Goal: Task Accomplishment & Management: Manage account settings

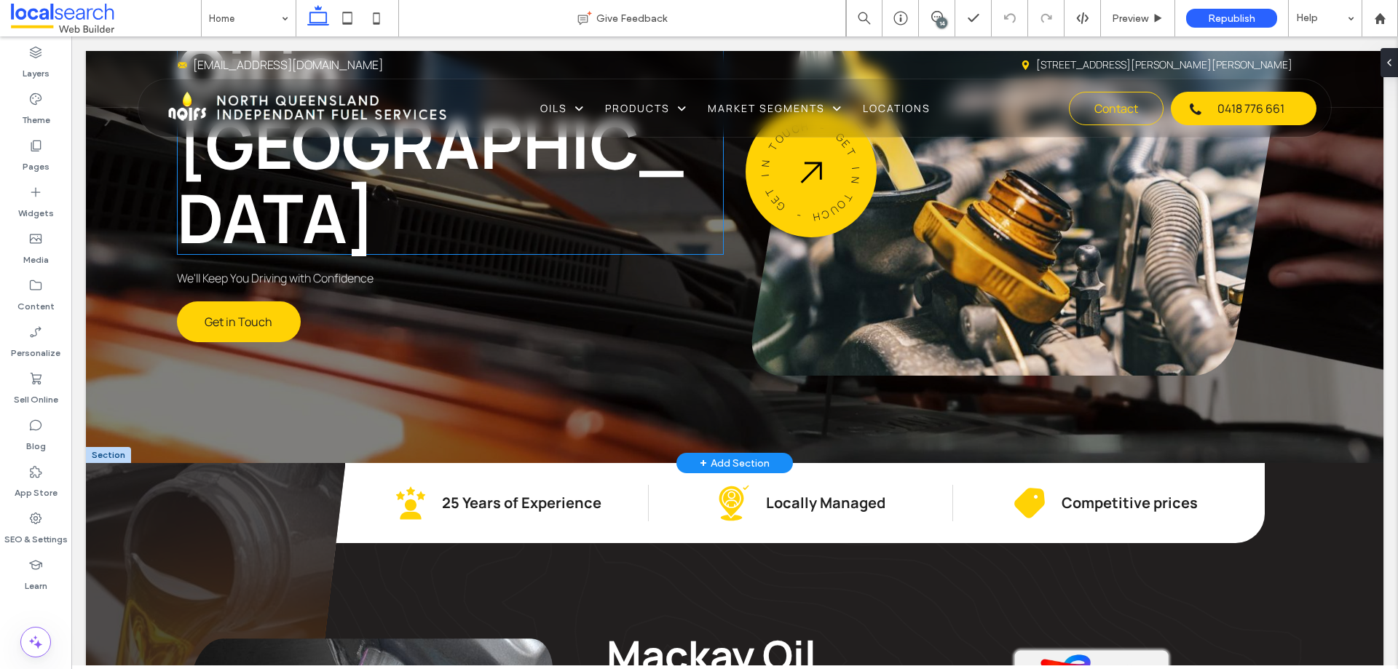
scroll to position [437, 0]
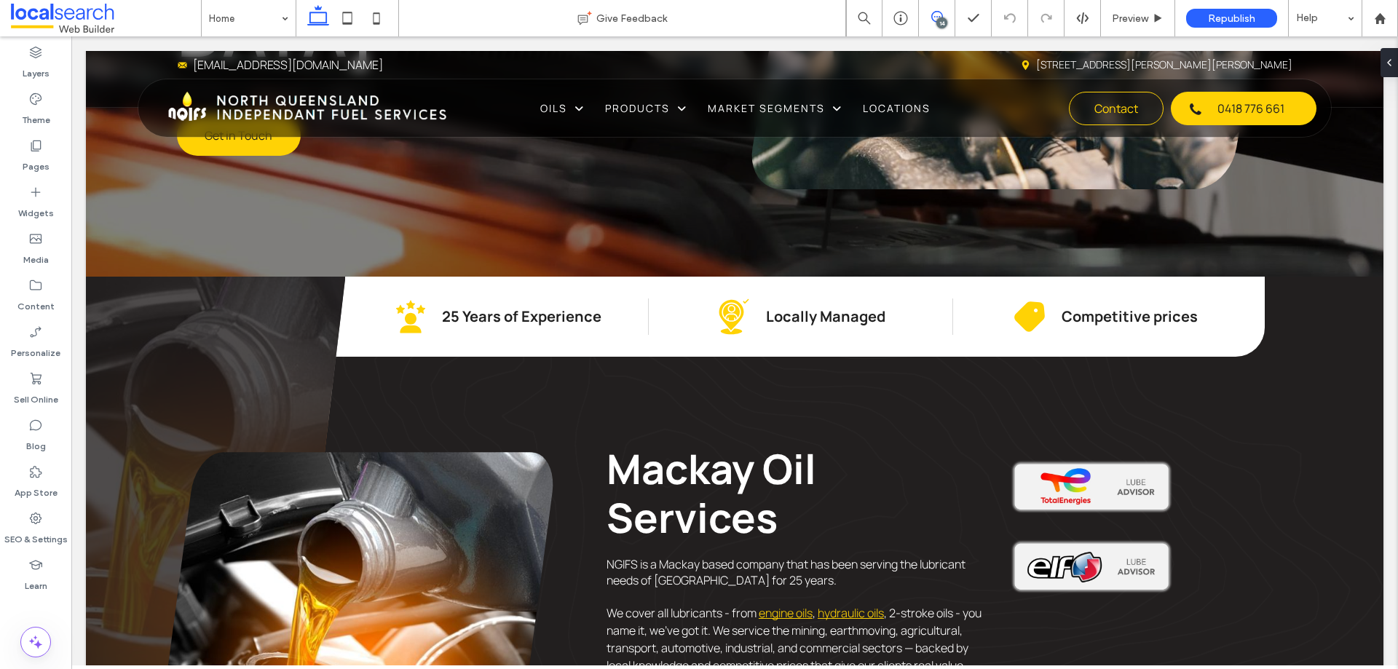
click at [934, 18] on icon at bounding box center [938, 17] width 12 height 12
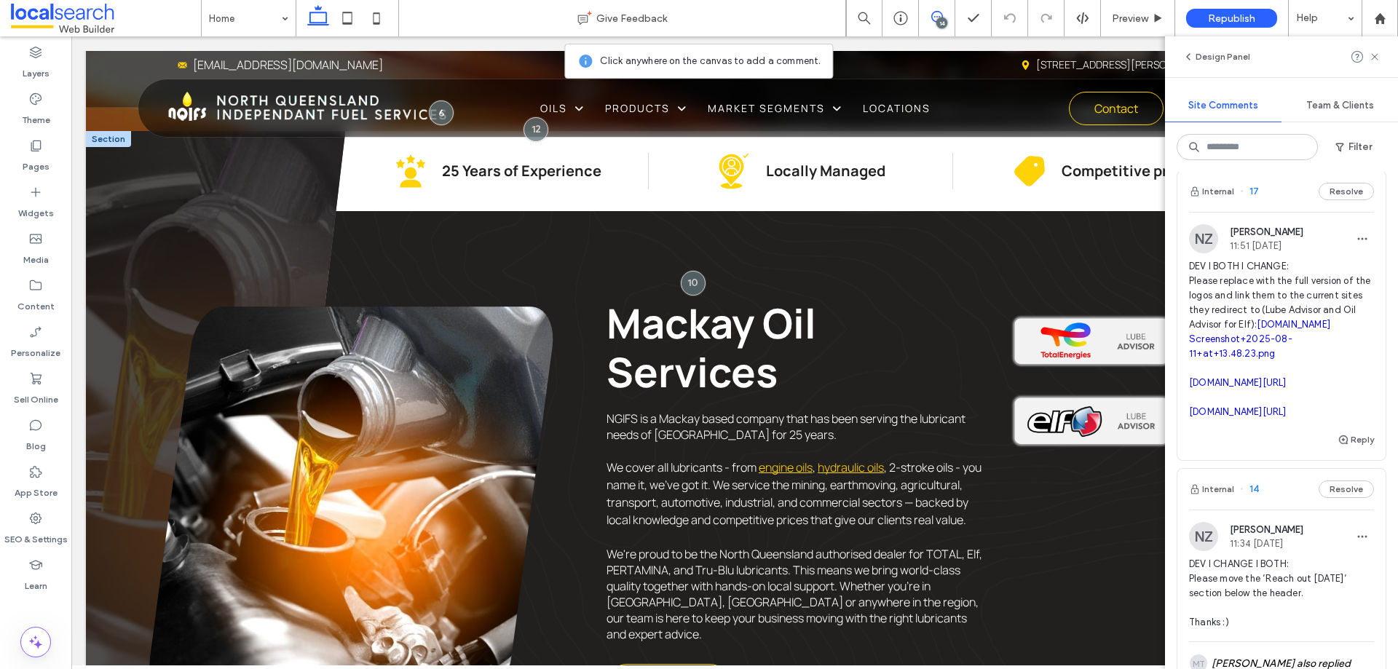
scroll to position [219, 0]
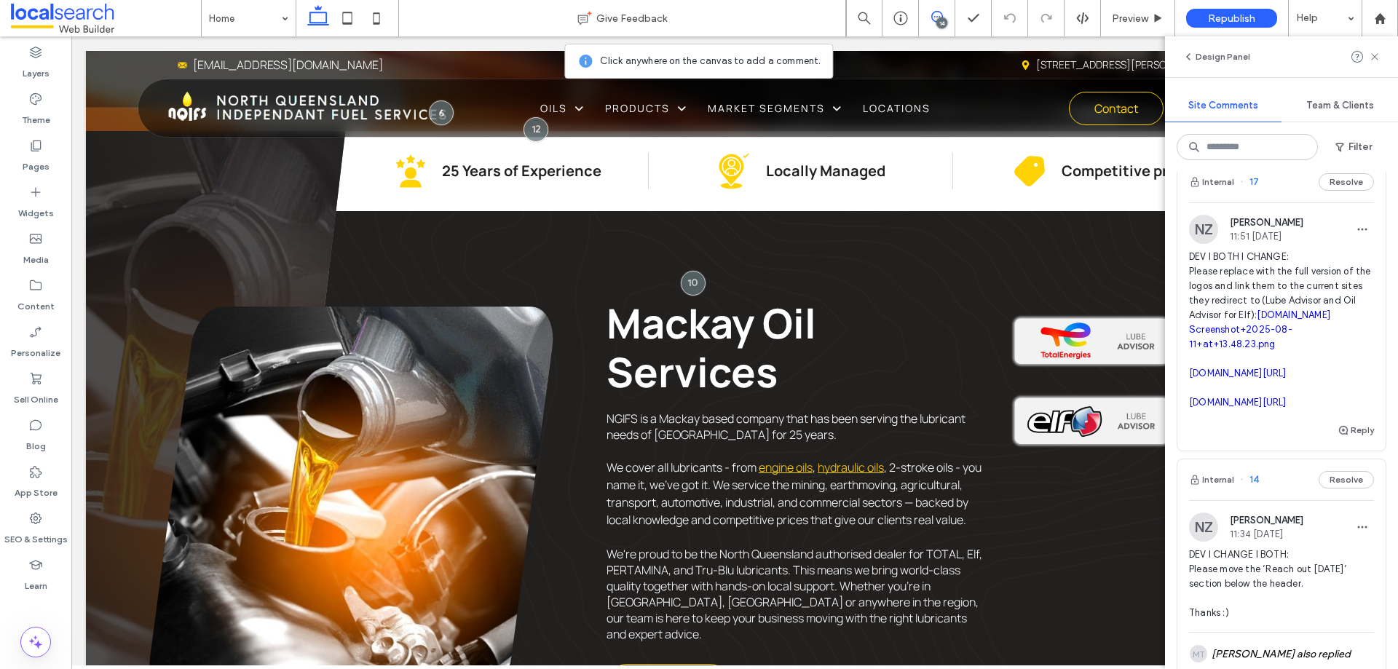
click at [1118, 202] on div "Internal 17 Resolve" at bounding box center [1282, 182] width 208 height 41
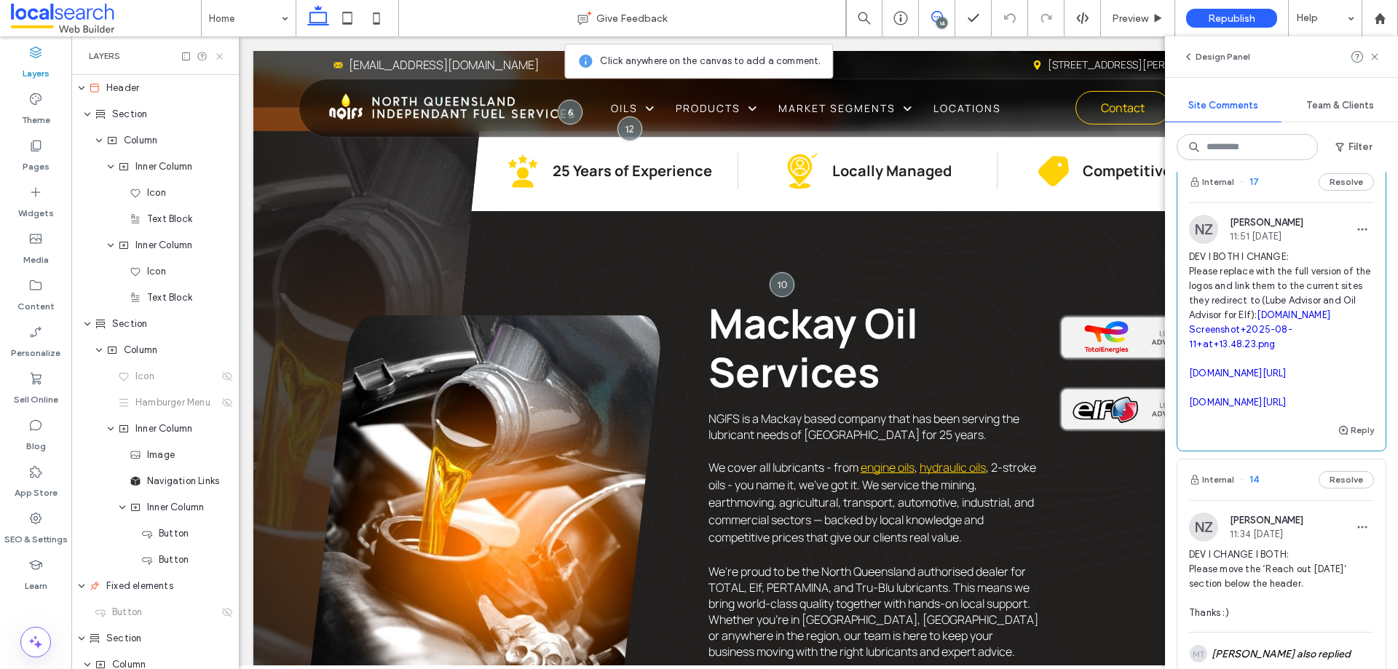
click at [219, 60] on icon at bounding box center [219, 56] width 11 height 11
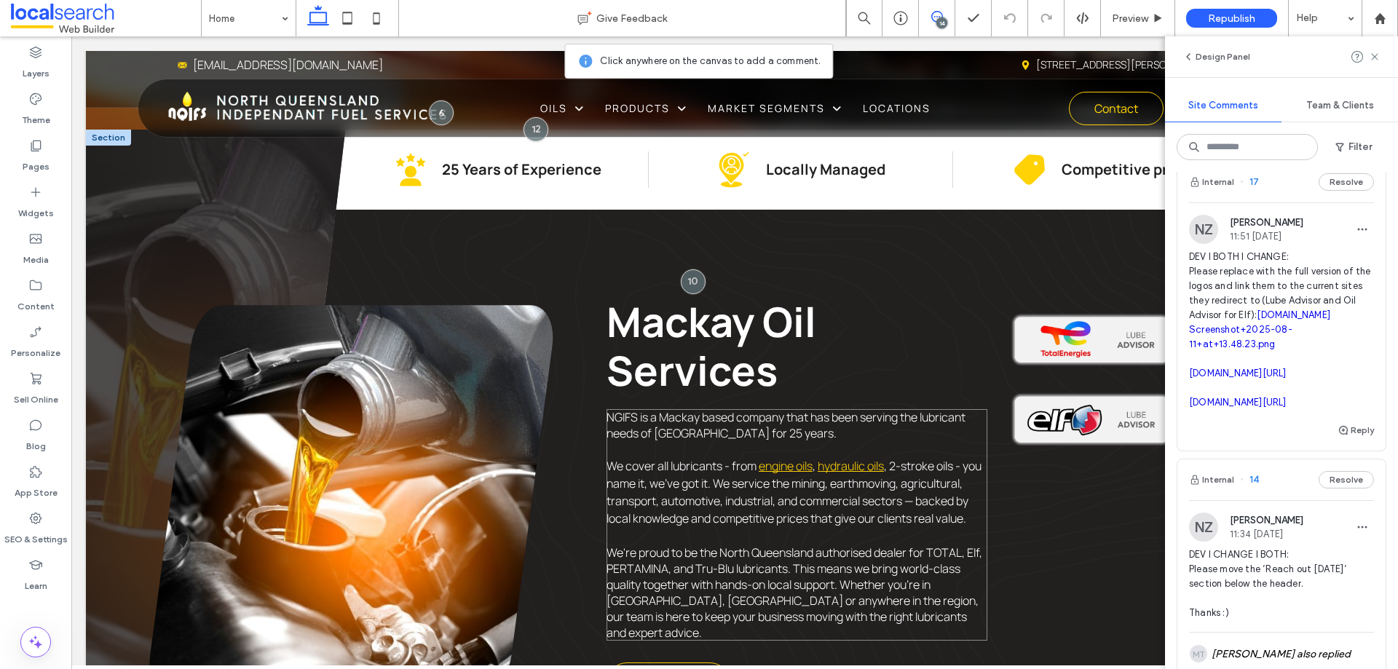
scroll to position [583, 0]
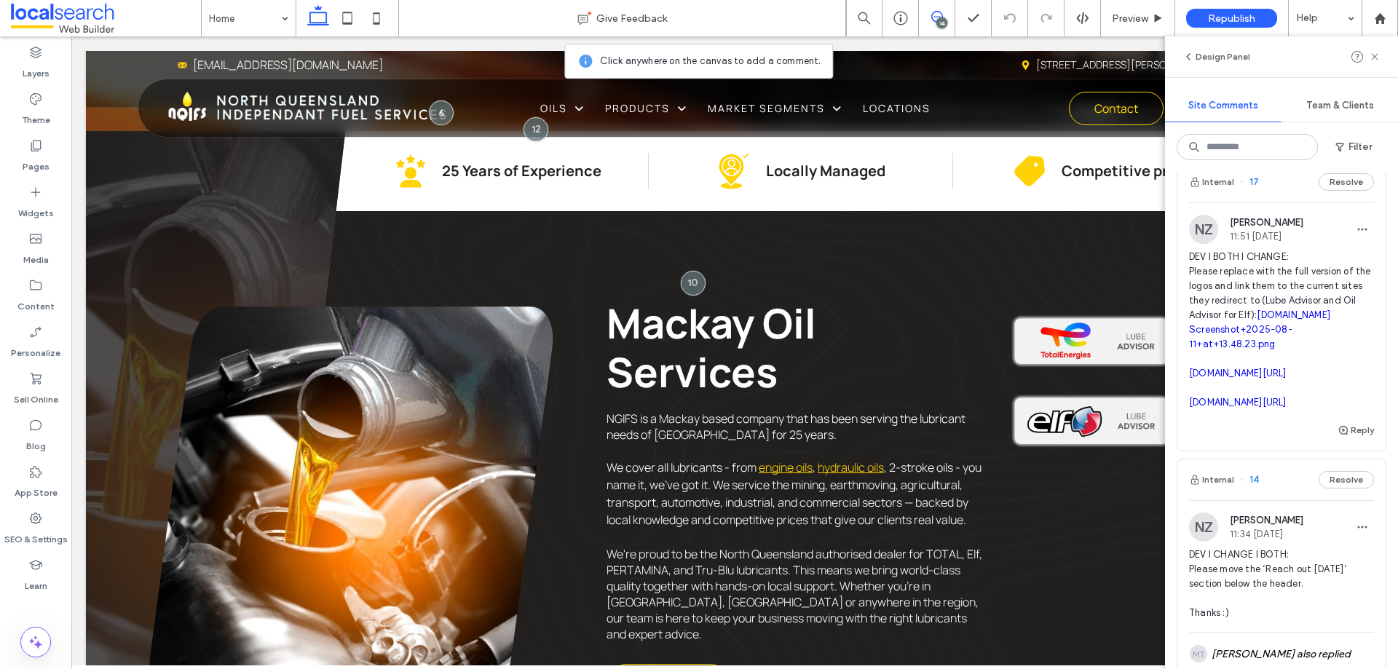
click at [935, 15] on icon at bounding box center [938, 17] width 12 height 12
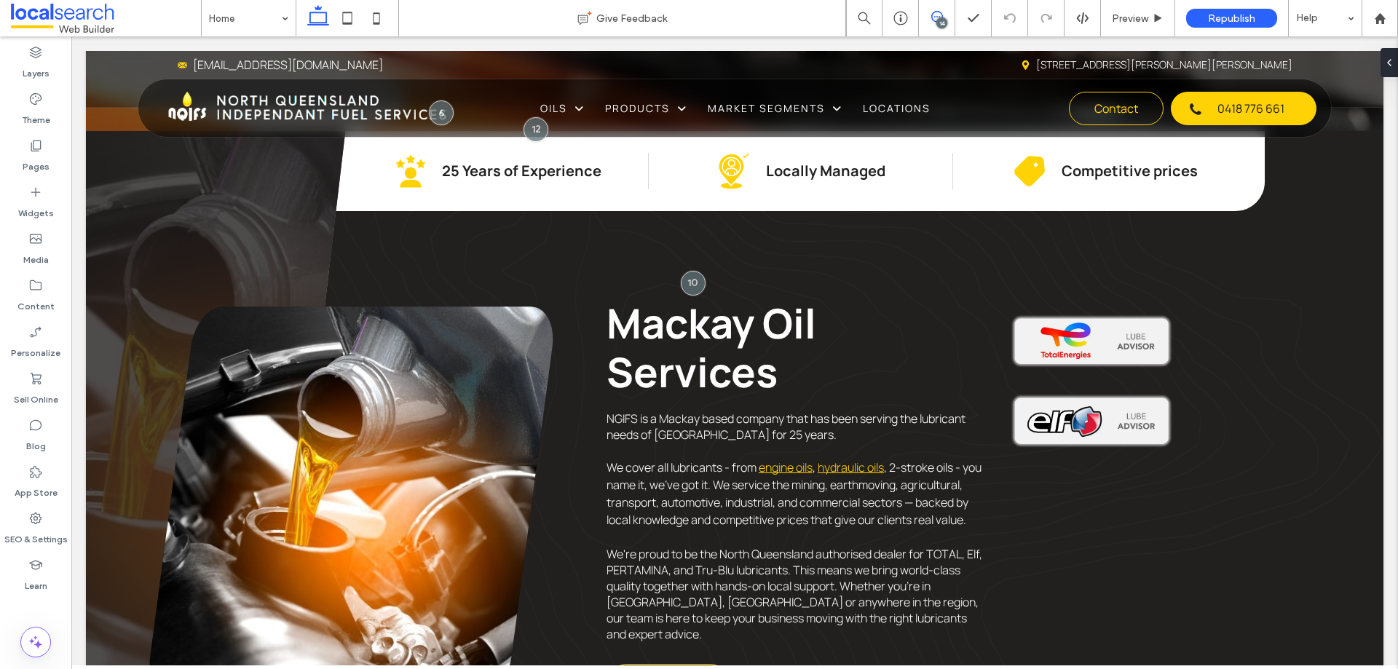
scroll to position [0, 0]
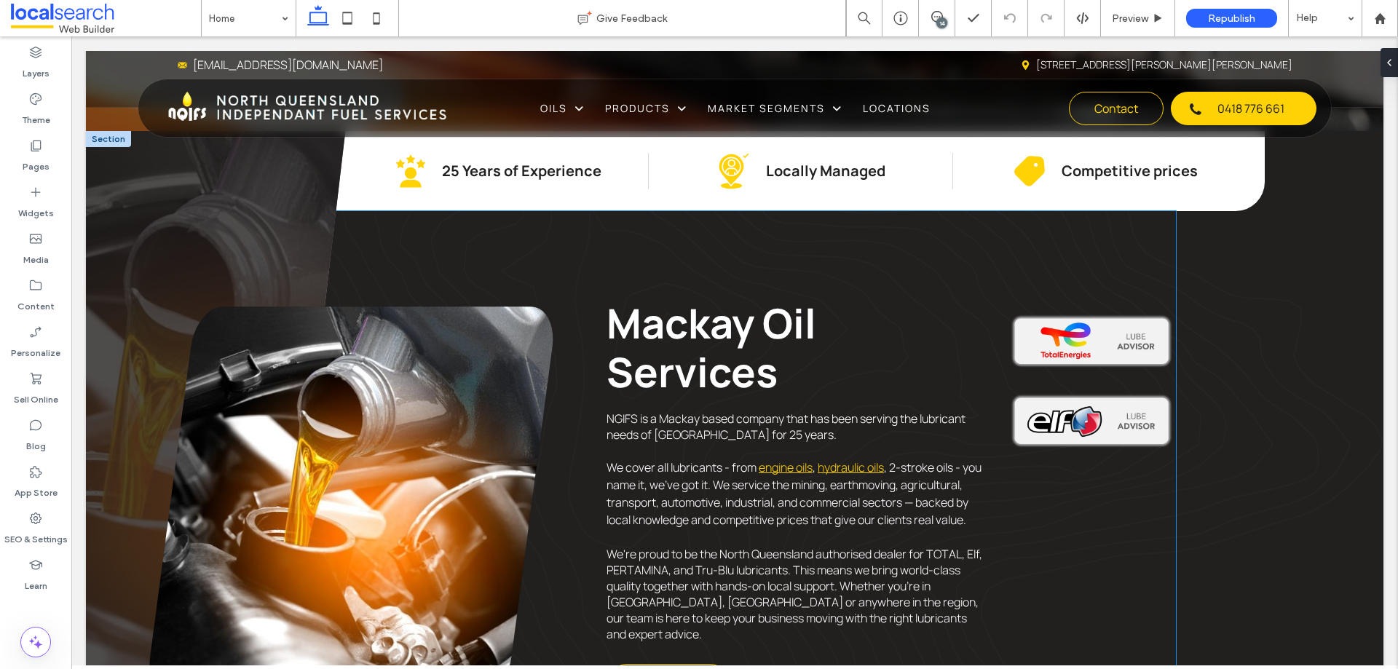
click at [1096, 419] on img at bounding box center [1091, 421] width 169 height 62
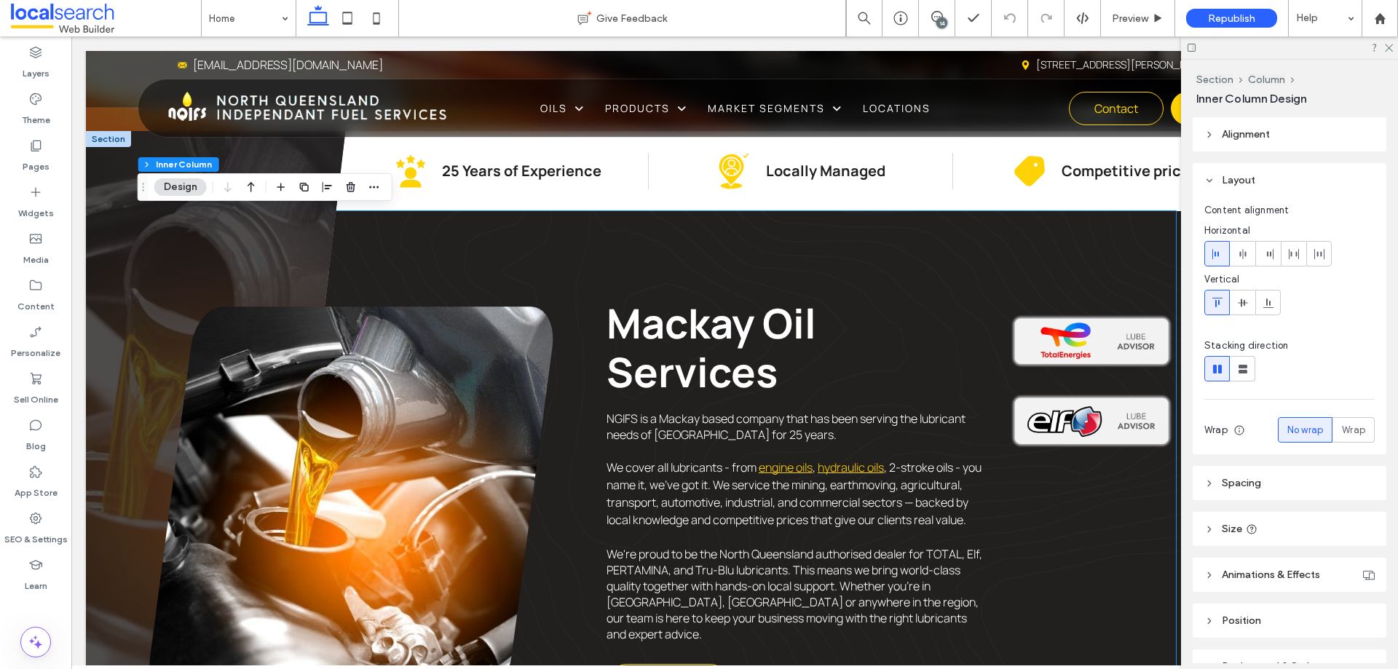
click at [1096, 419] on img at bounding box center [1091, 421] width 169 height 62
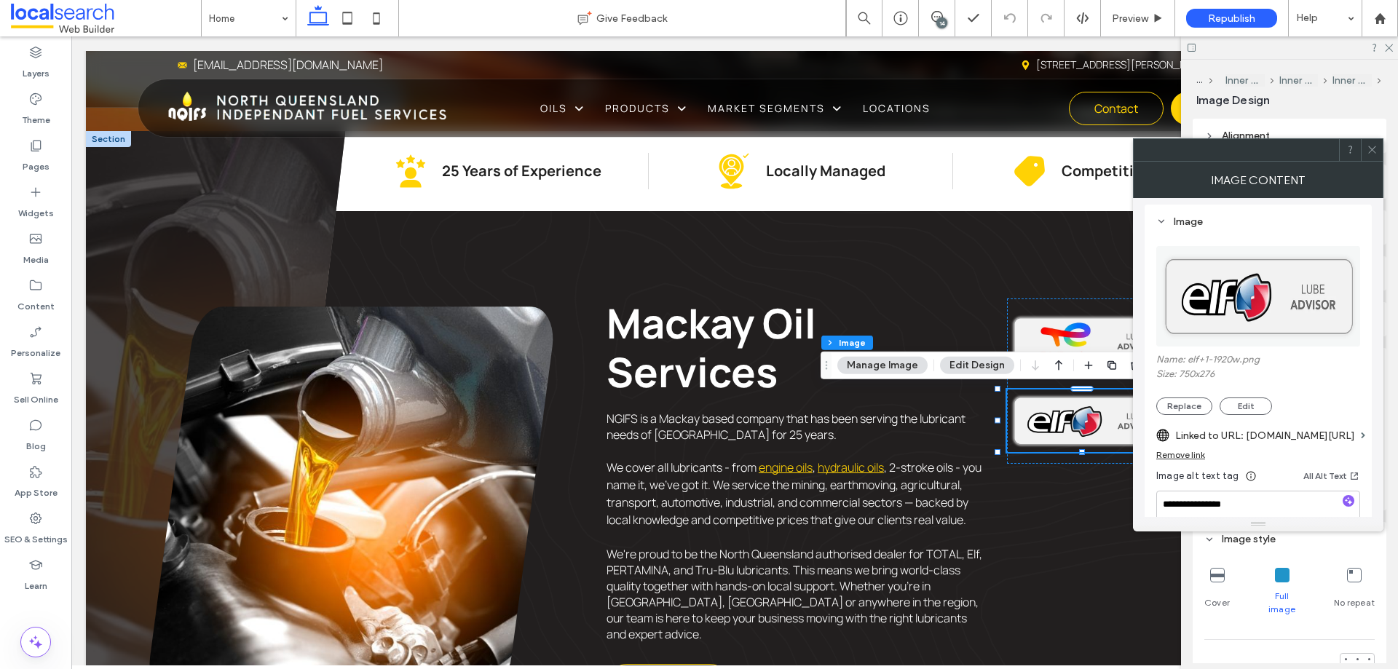
scroll to position [291, 0]
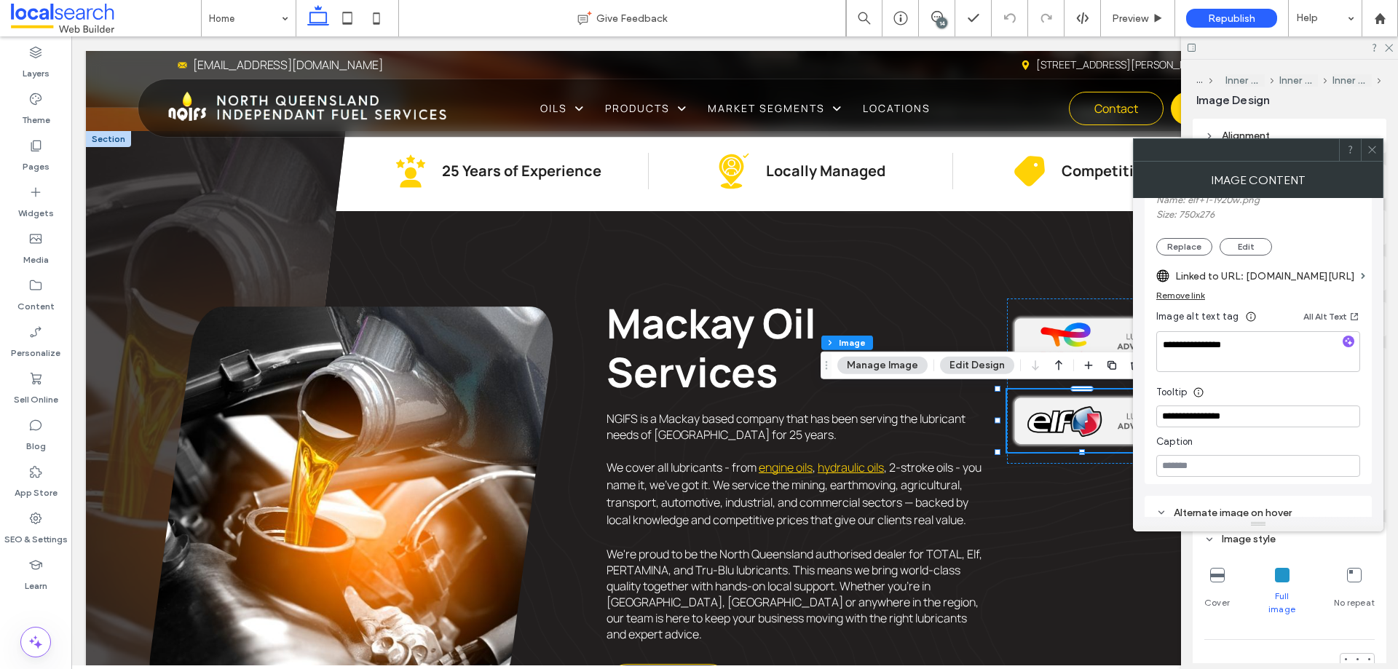
click at [1118, 283] on label "Linked to URL: elf.com/en/find-your-right-engine-oil" at bounding box center [1266, 276] width 180 height 27
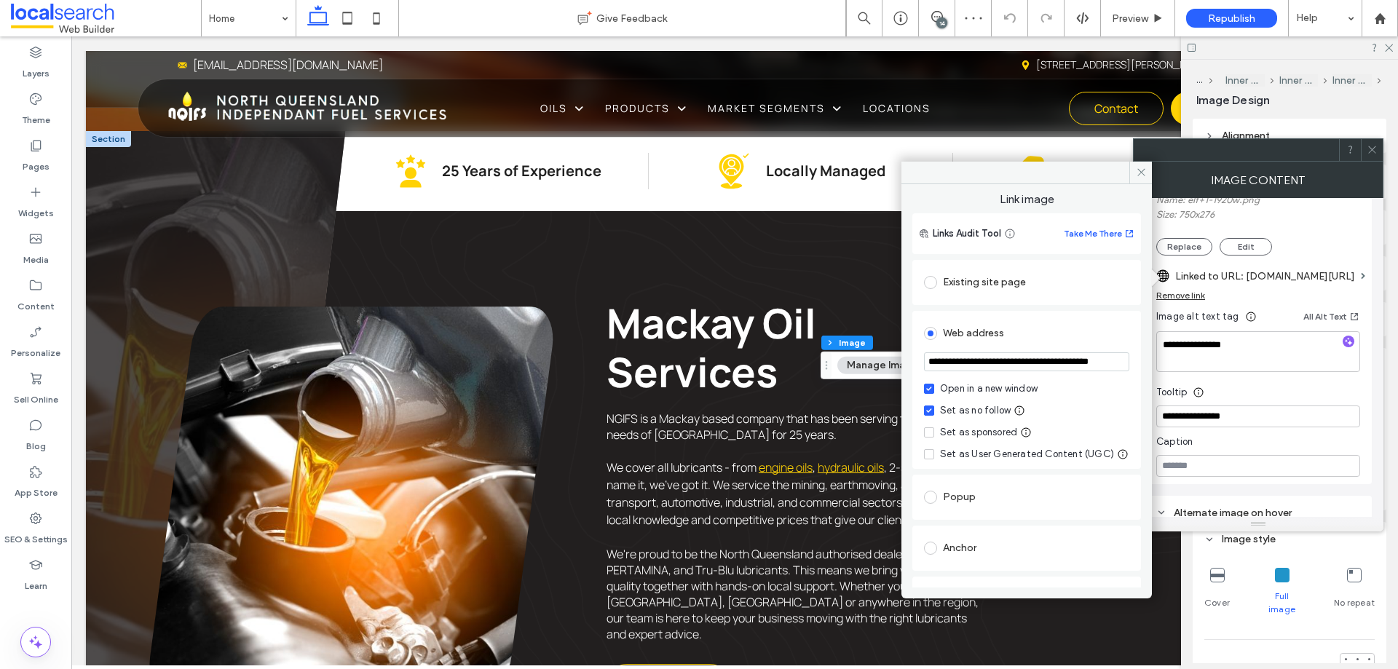
click at [1050, 357] on input "**********" at bounding box center [1026, 362] width 205 height 19
click at [1118, 176] on icon at bounding box center [1141, 172] width 11 height 11
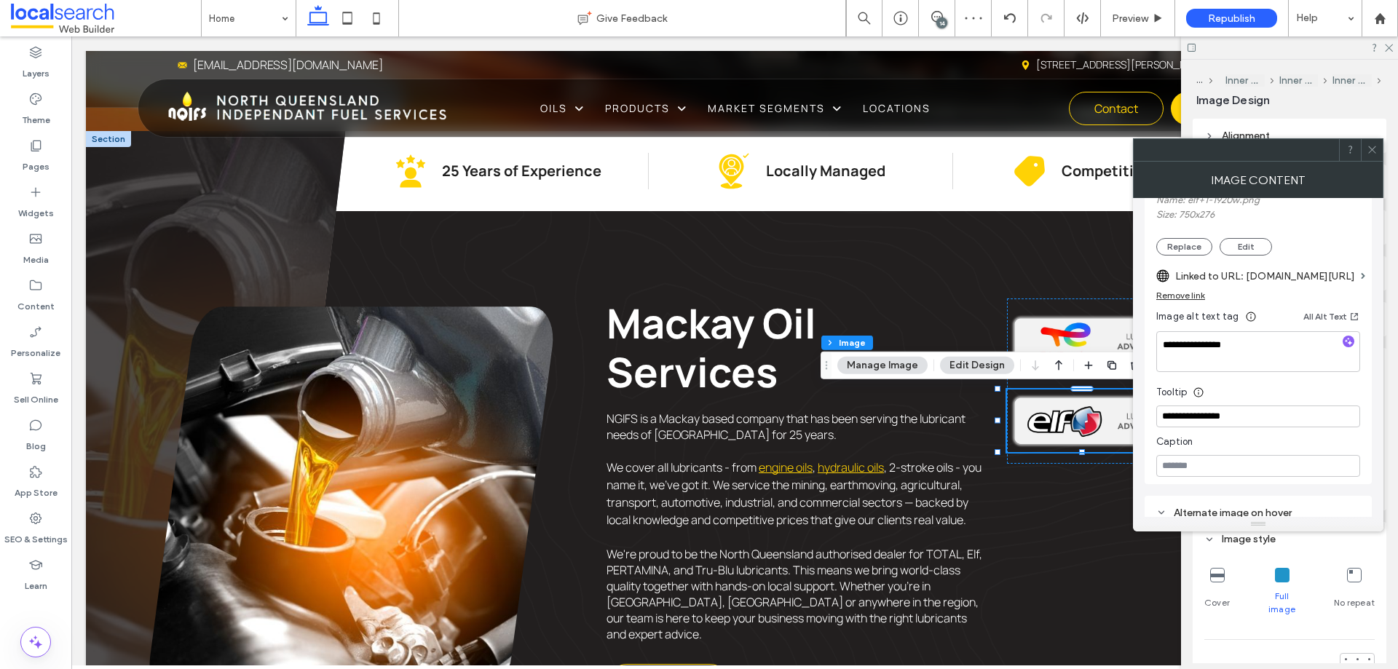
click at [1118, 156] on div at bounding box center [1372, 150] width 22 height 22
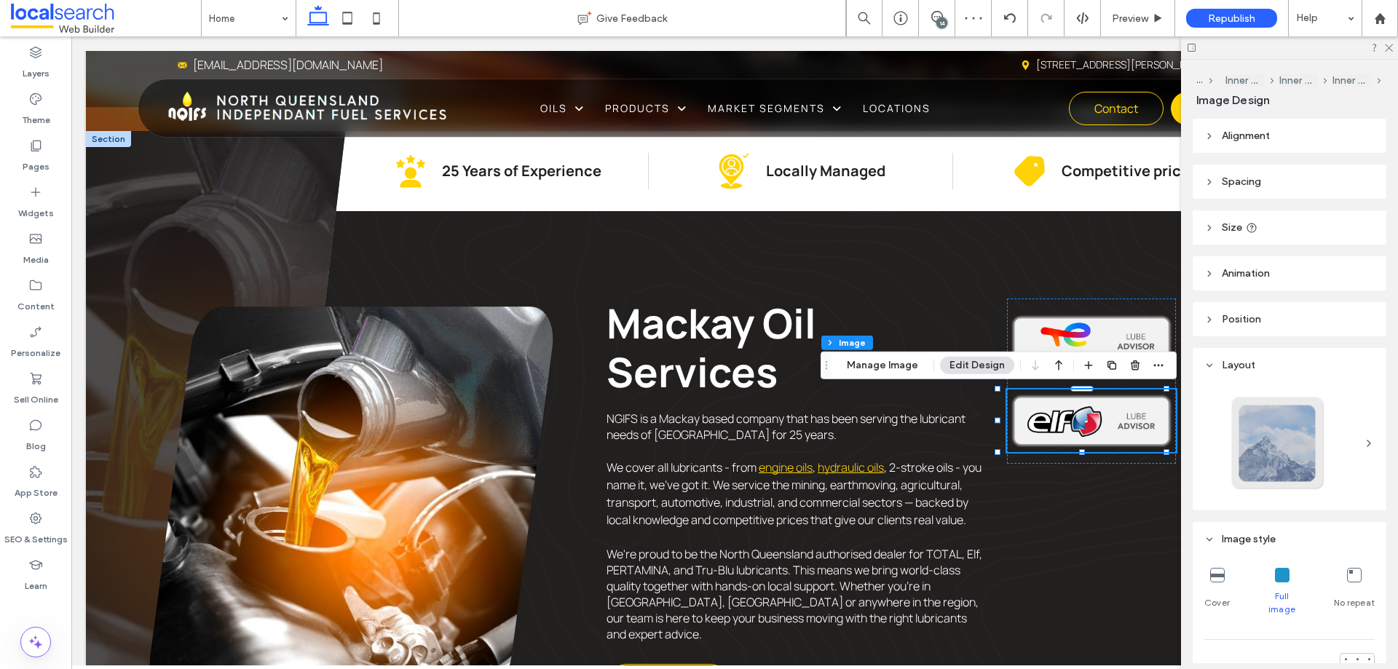
click at [938, 25] on div "14" at bounding box center [942, 22] width 11 height 11
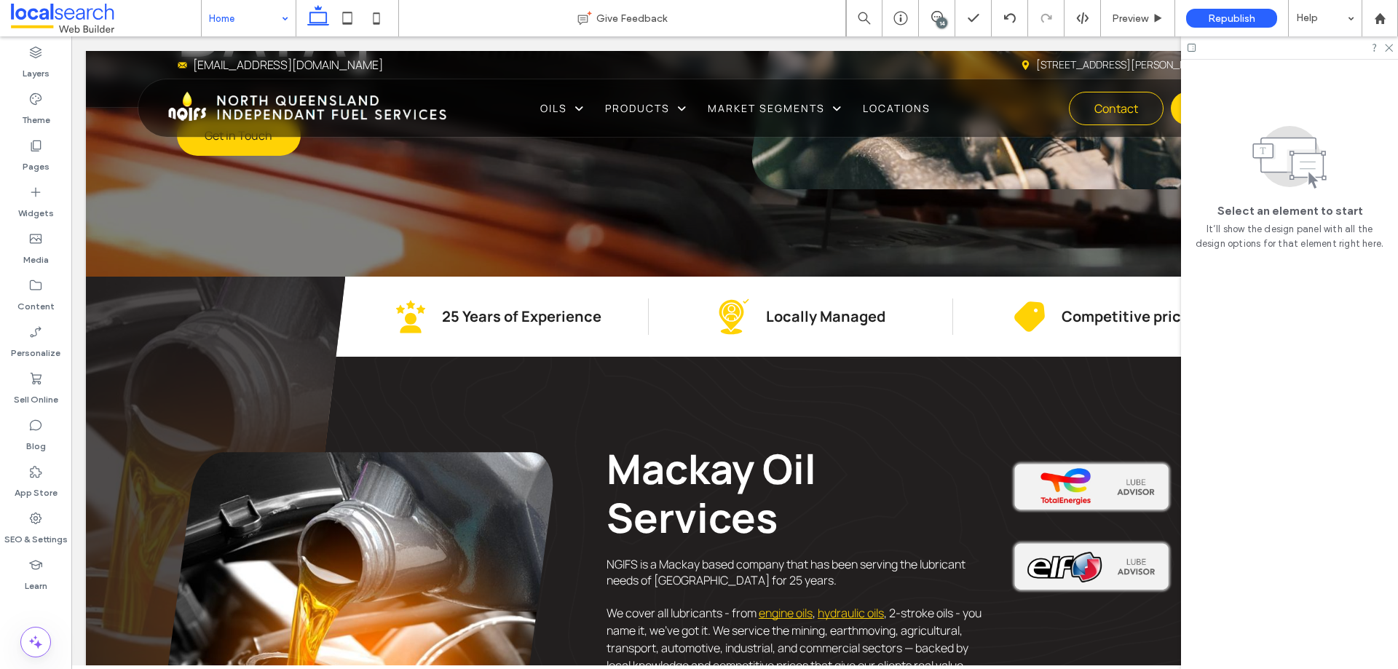
click at [941, 20] on div "14" at bounding box center [942, 22] width 11 height 11
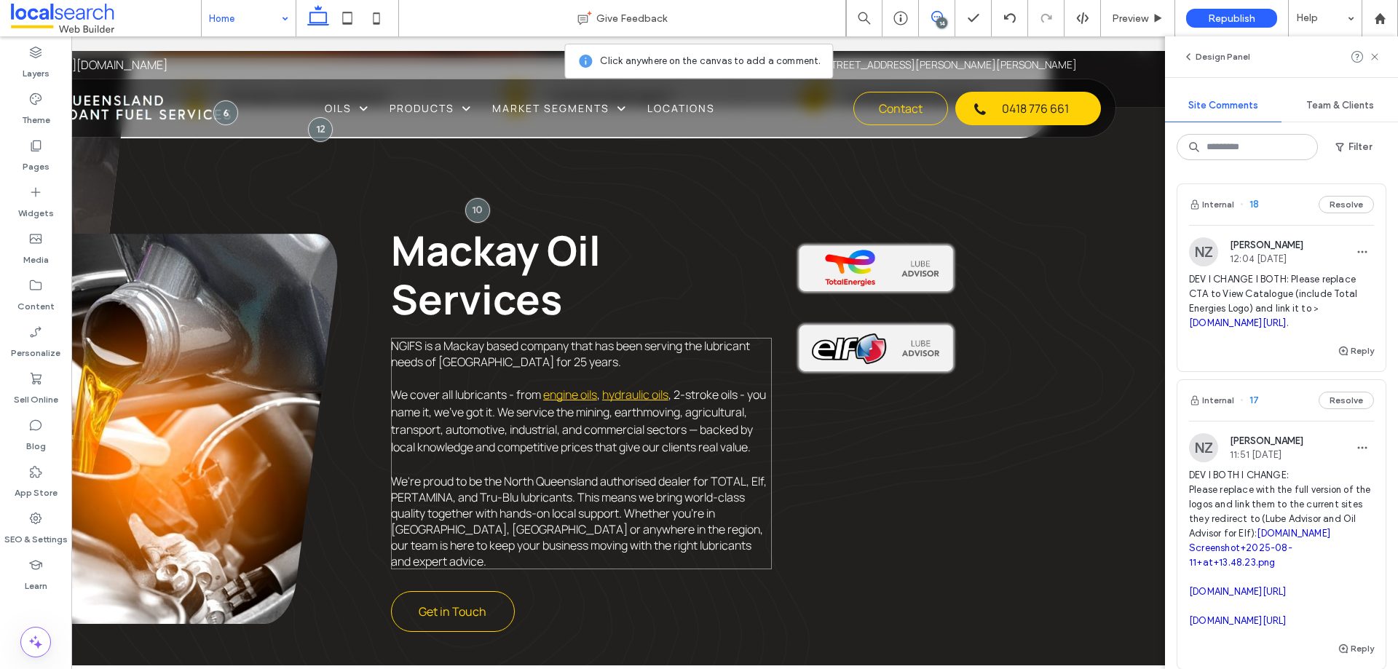
scroll to position [0, 217]
click at [932, 17] on use at bounding box center [938, 17] width 12 height 12
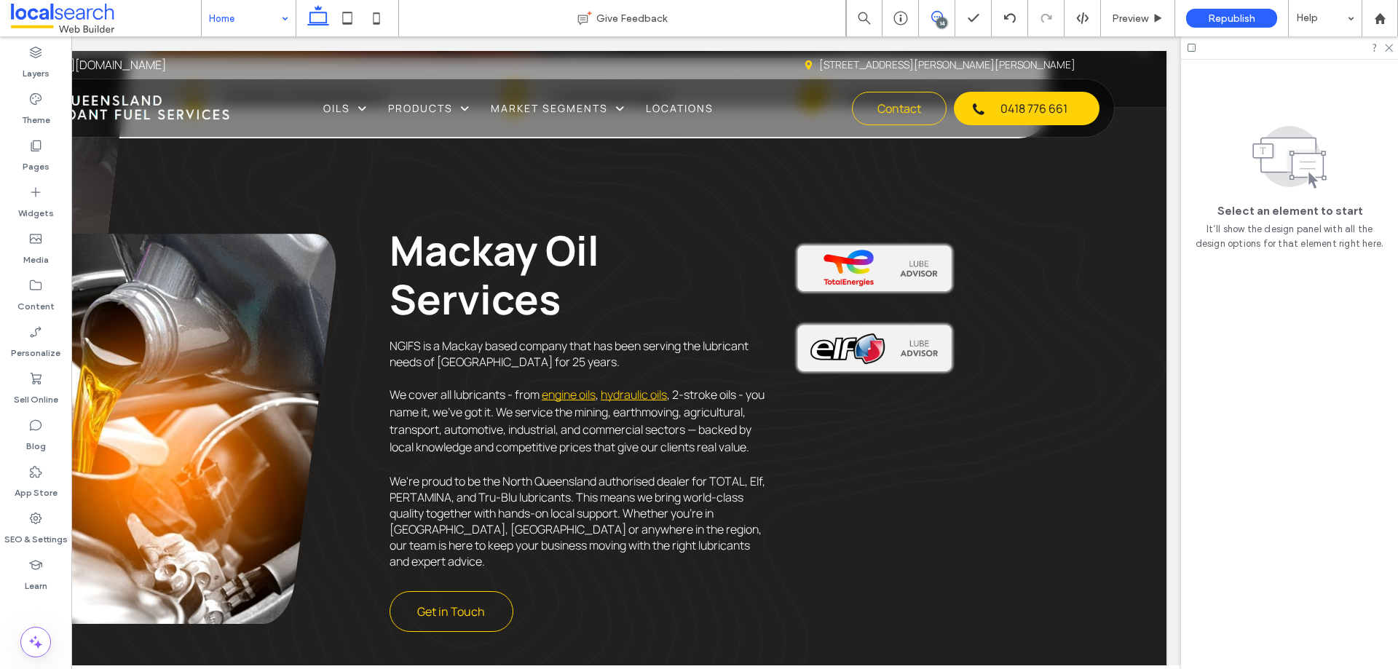
click at [941, 17] on icon at bounding box center [938, 17] width 12 height 12
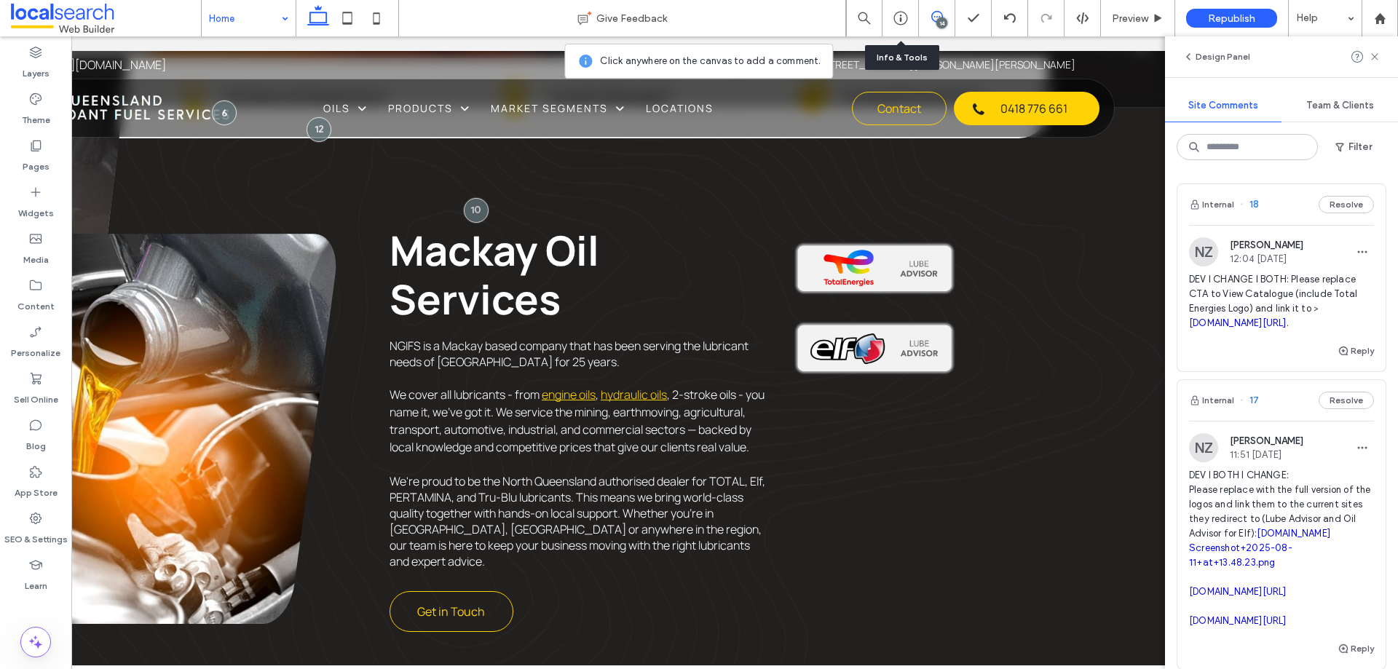
click at [341, 12] on icon at bounding box center [347, 18] width 29 height 29
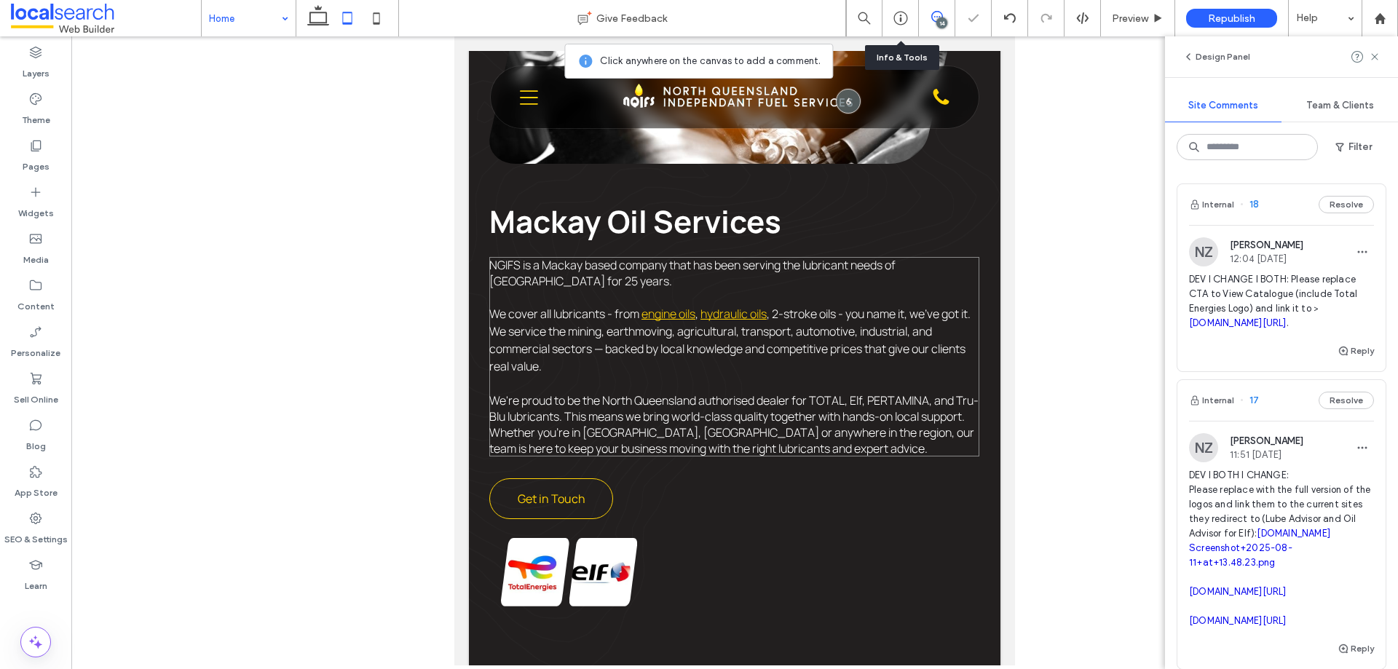
scroll to position [1162, 0]
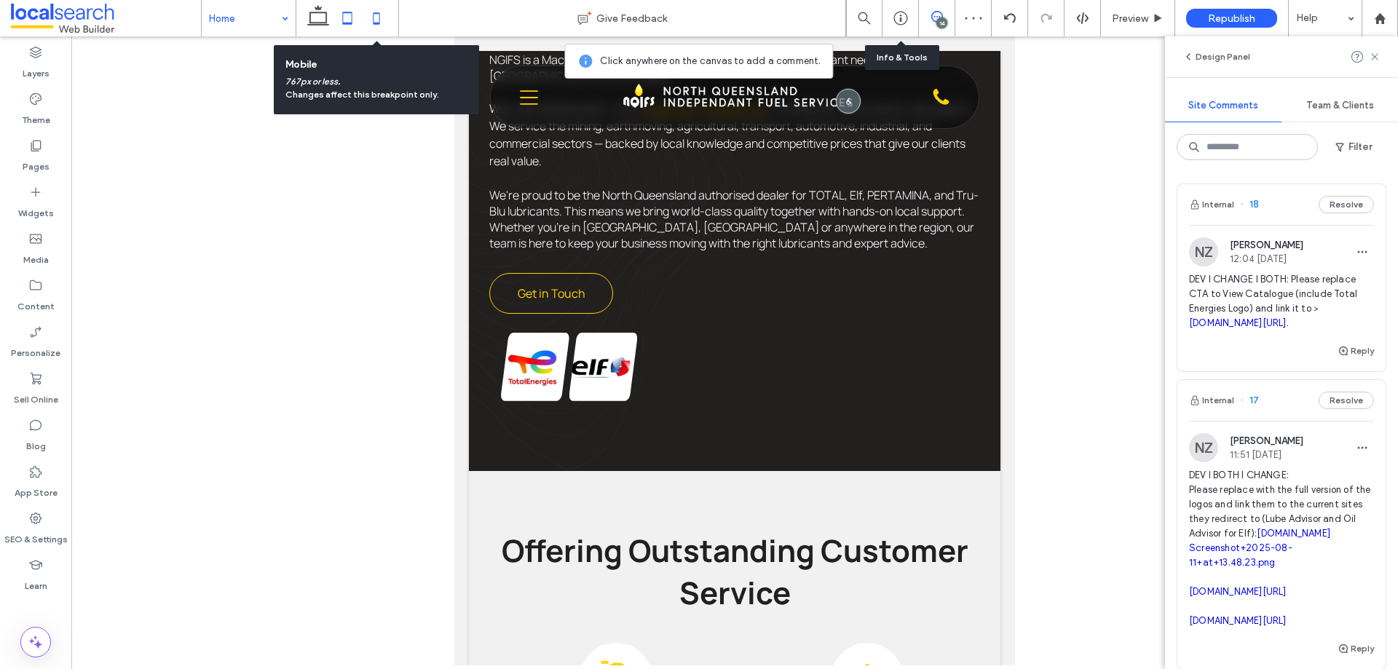
click at [379, 26] on icon at bounding box center [376, 18] width 29 height 29
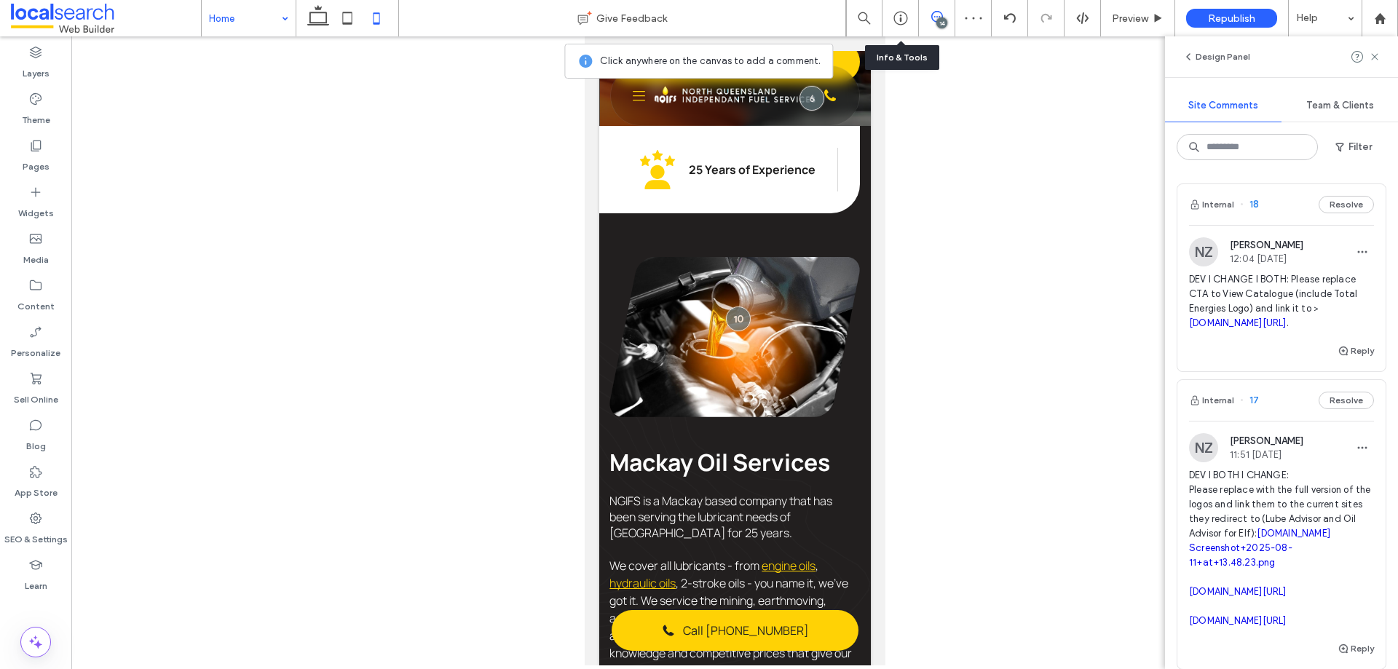
scroll to position [661, 0]
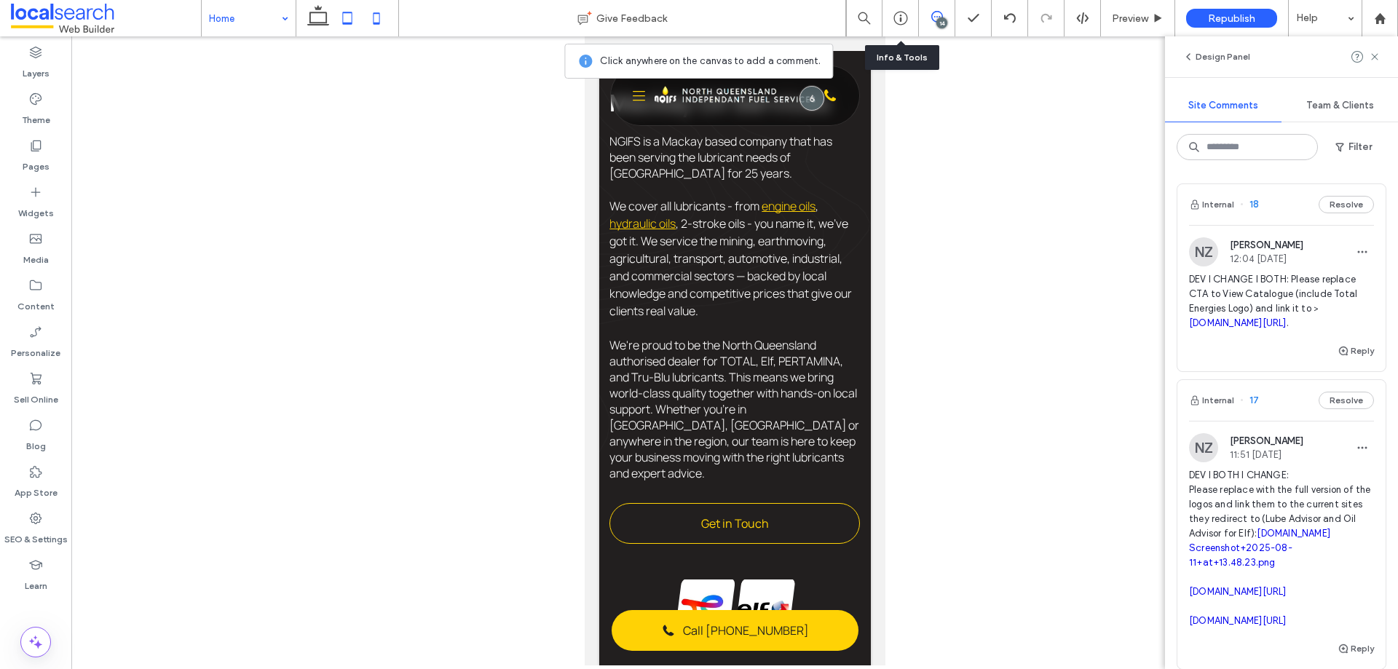
click at [353, 24] on use at bounding box center [347, 18] width 9 height 12
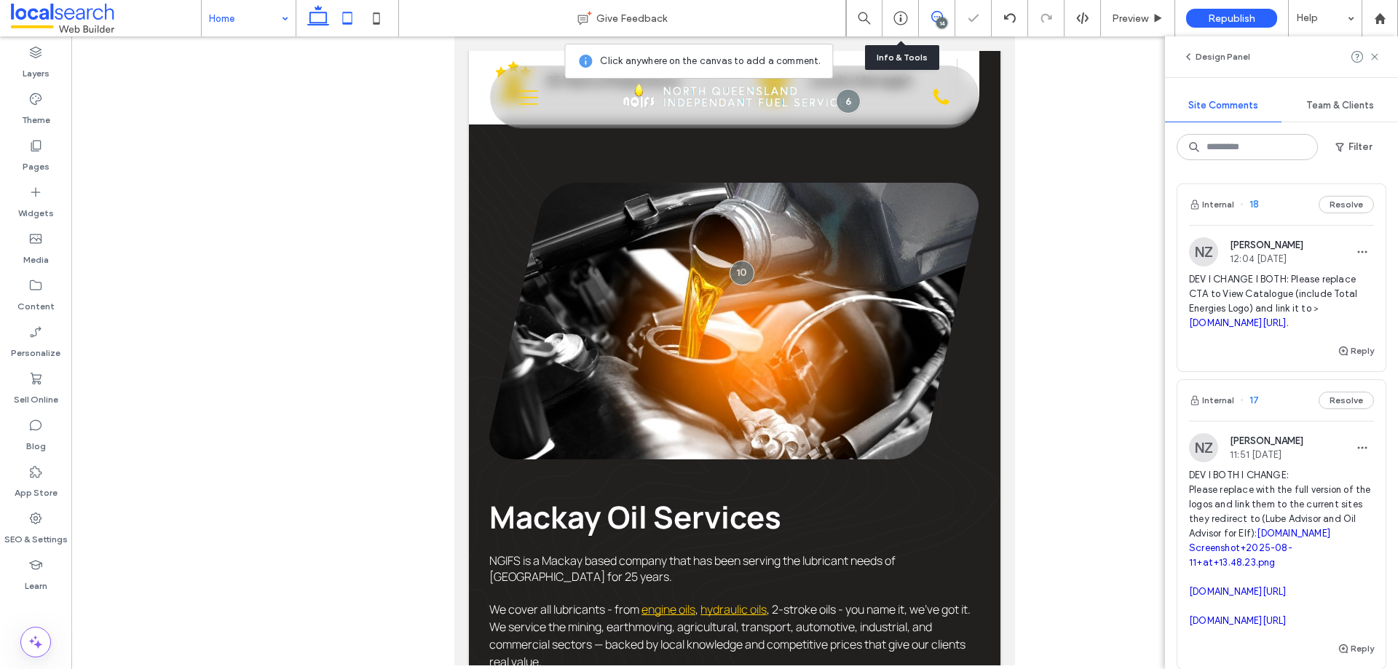
scroll to position [0, 0]
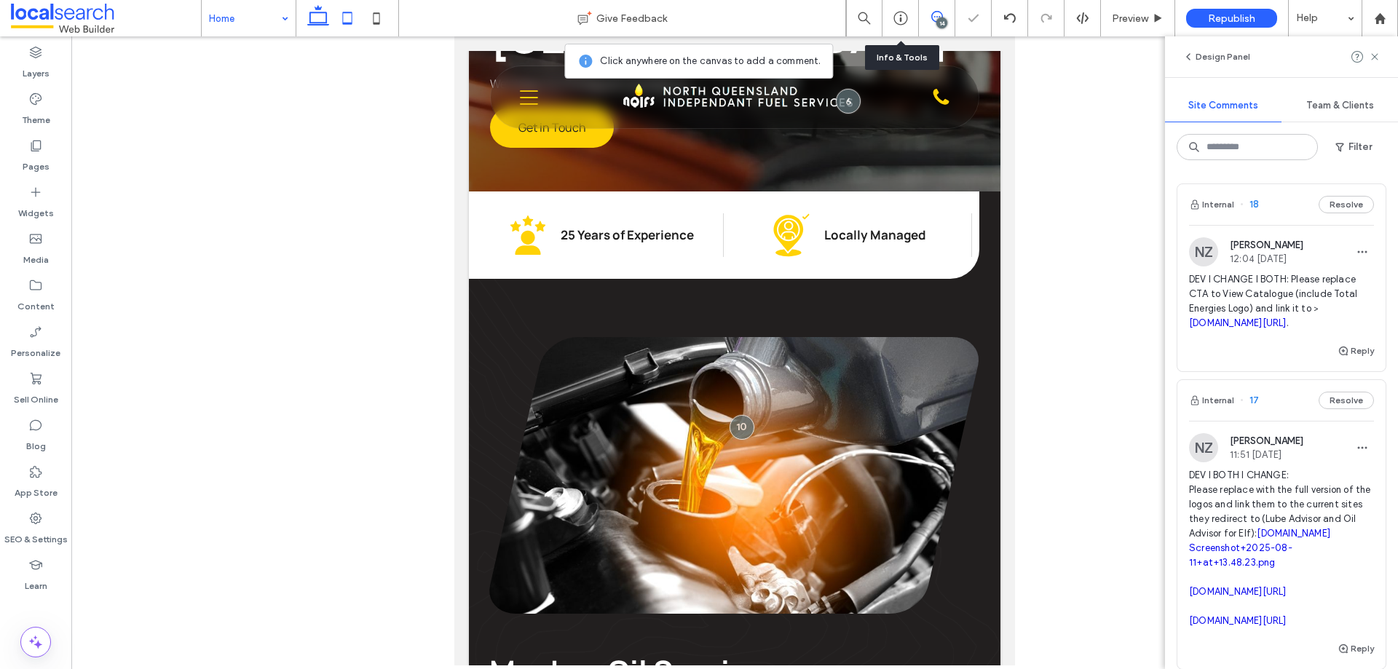
click at [326, 19] on icon at bounding box center [318, 18] width 29 height 29
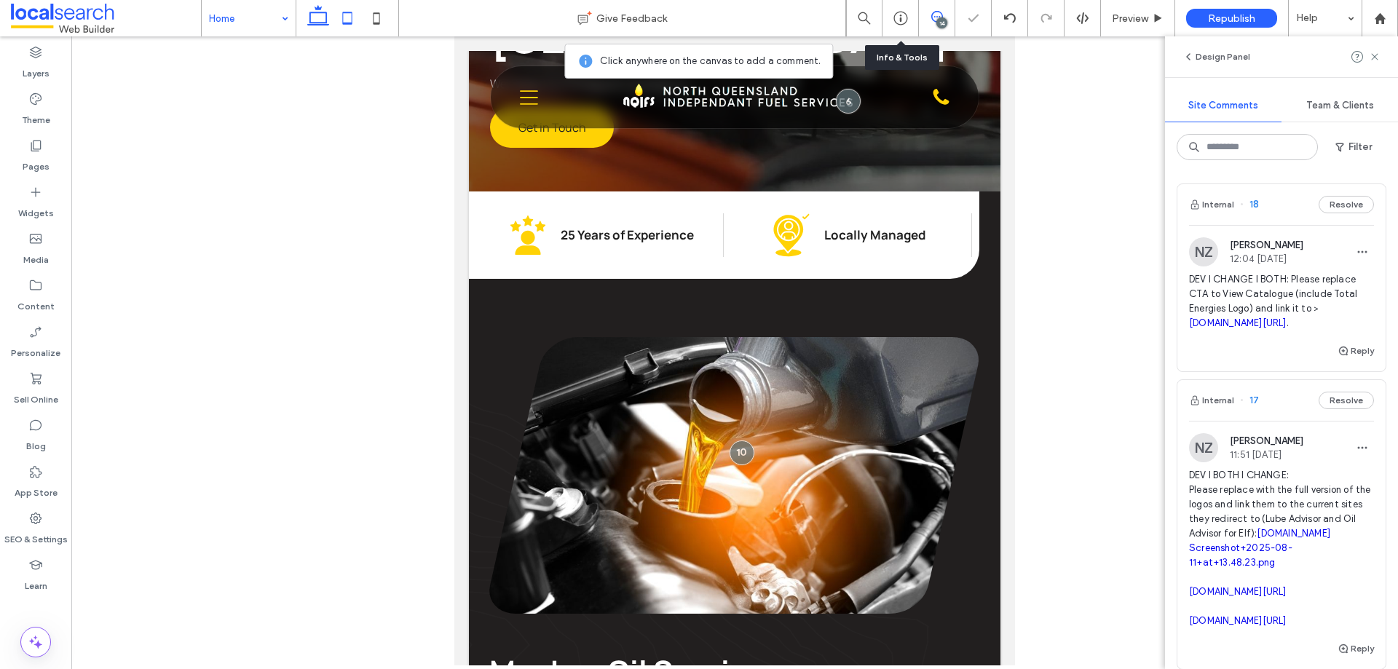
scroll to position [562, 0]
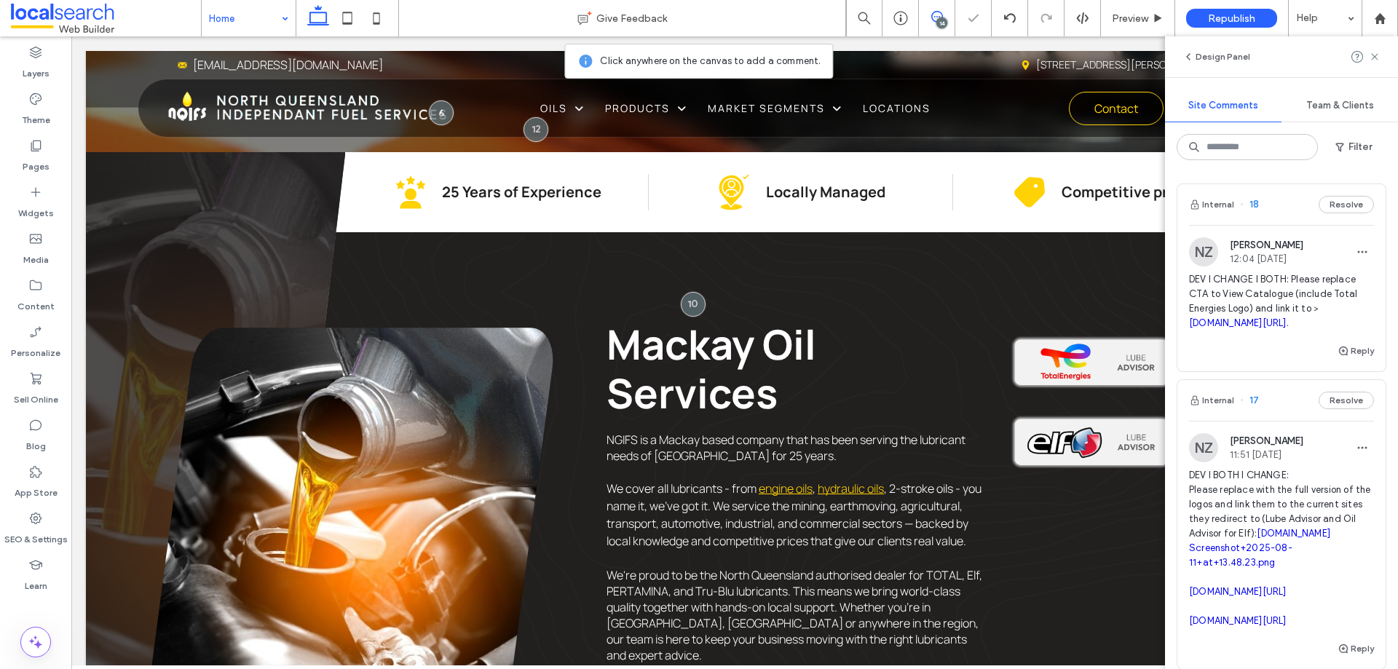
click at [941, 20] on div "14" at bounding box center [942, 22] width 11 height 11
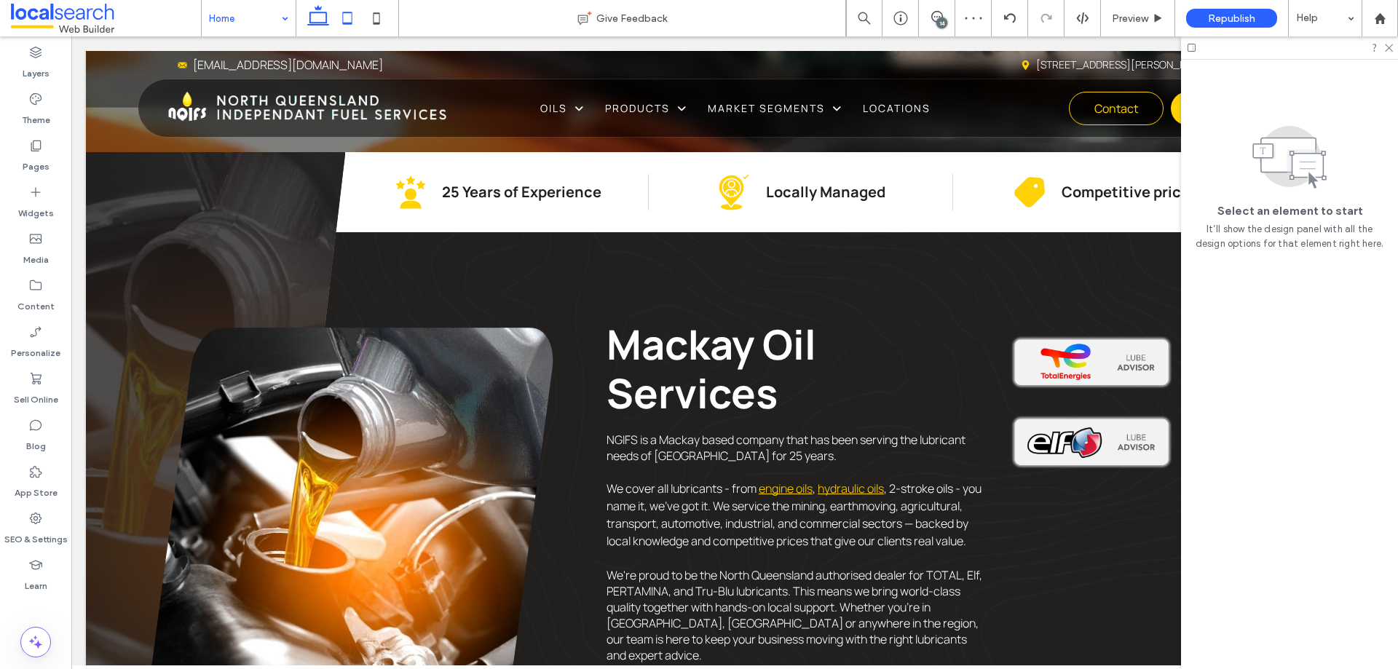
click at [336, 17] on icon at bounding box center [347, 18] width 29 height 29
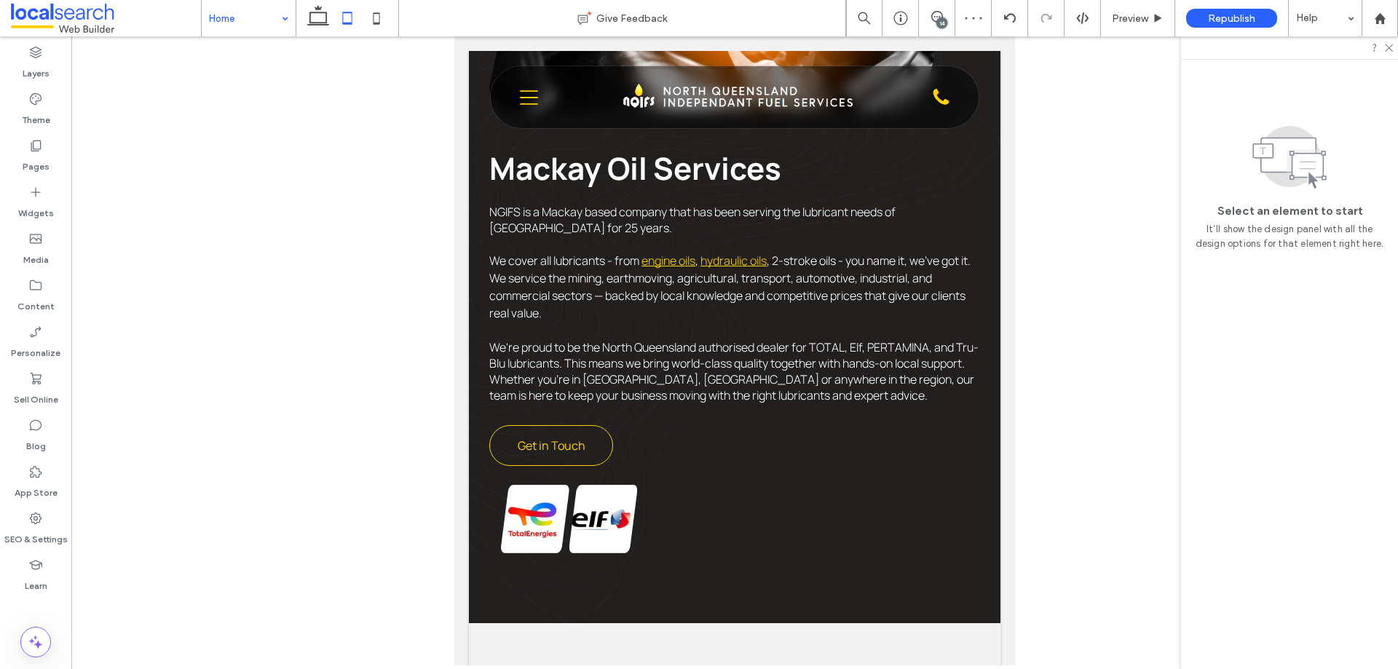
scroll to position [1016, 0]
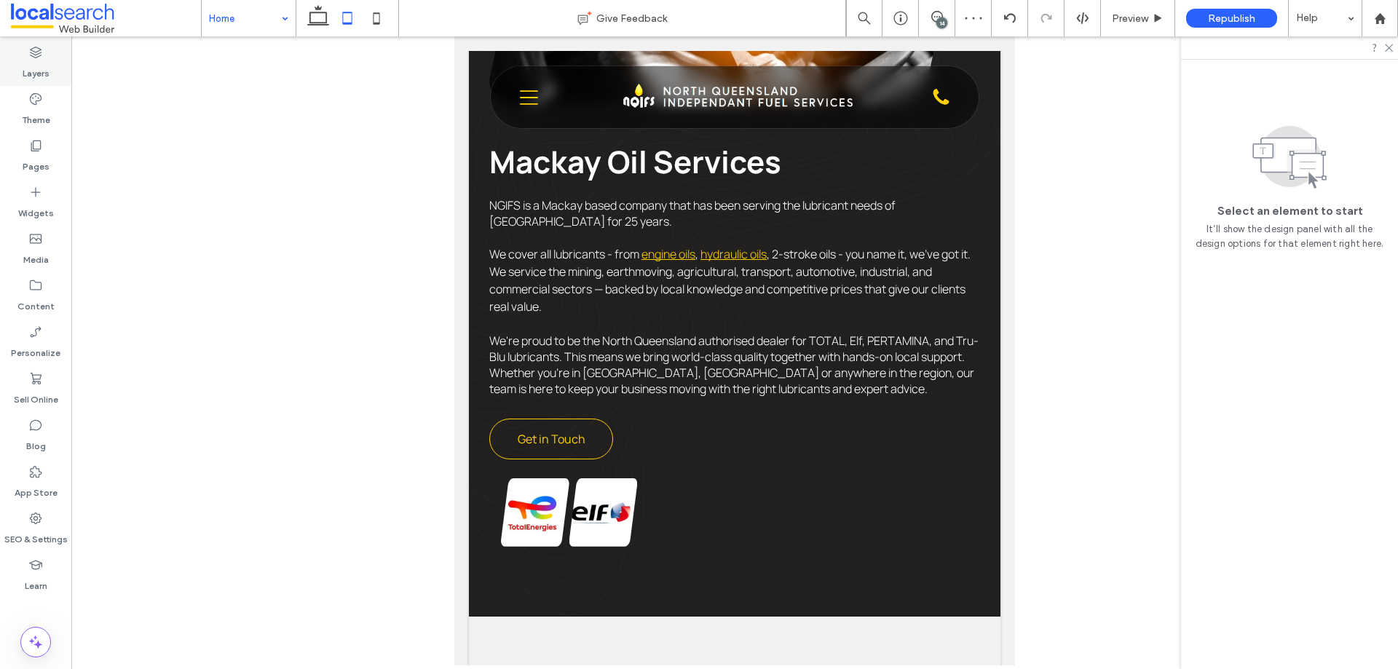
click at [50, 70] on div "Layers" at bounding box center [35, 62] width 71 height 47
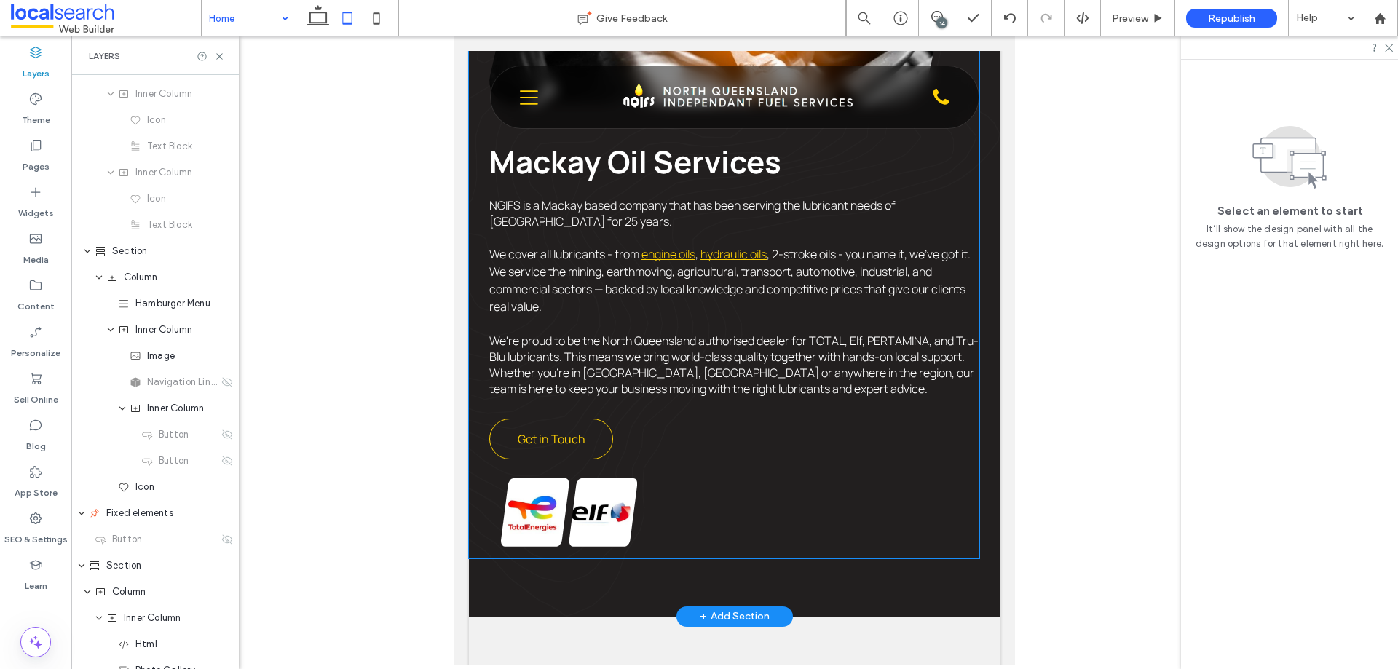
click at [674, 471] on div "Breathtaking colors of our planet Button Button View more" at bounding box center [587, 513] width 196 height 92
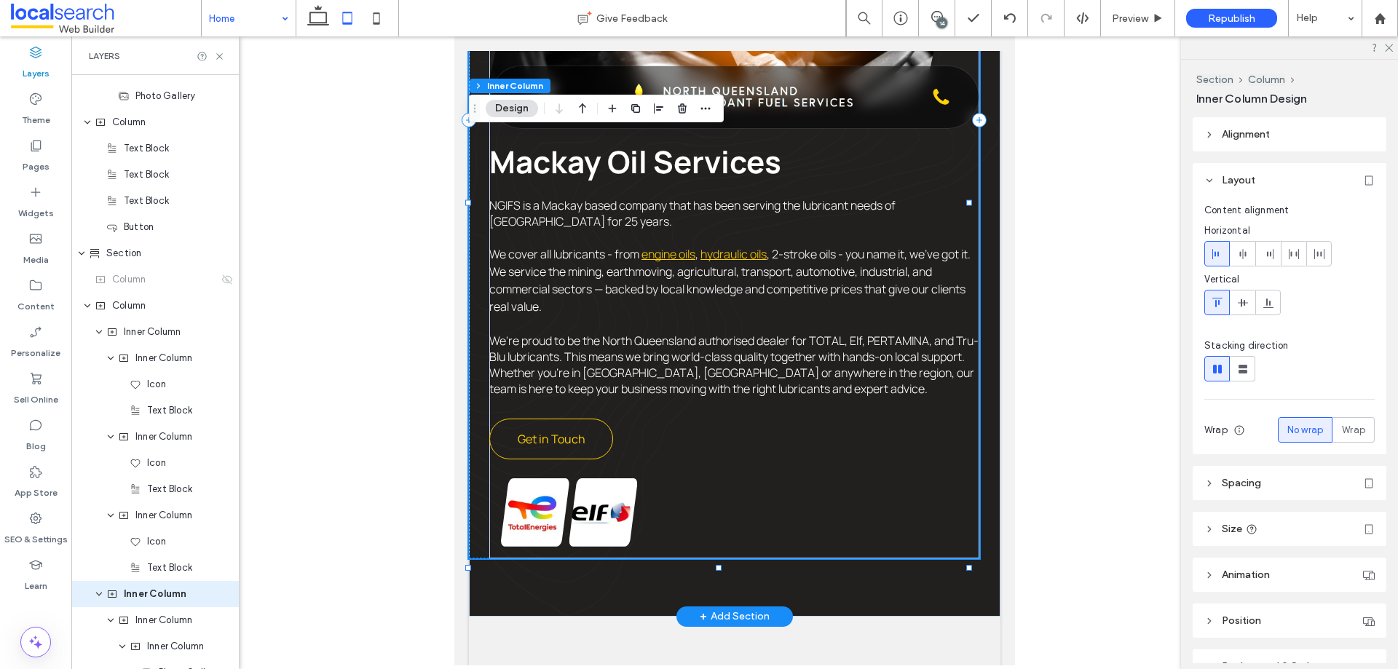
click at [645, 467] on div "Breathtaking colors of our planet Button Button View more" at bounding box center [587, 513] width 196 height 92
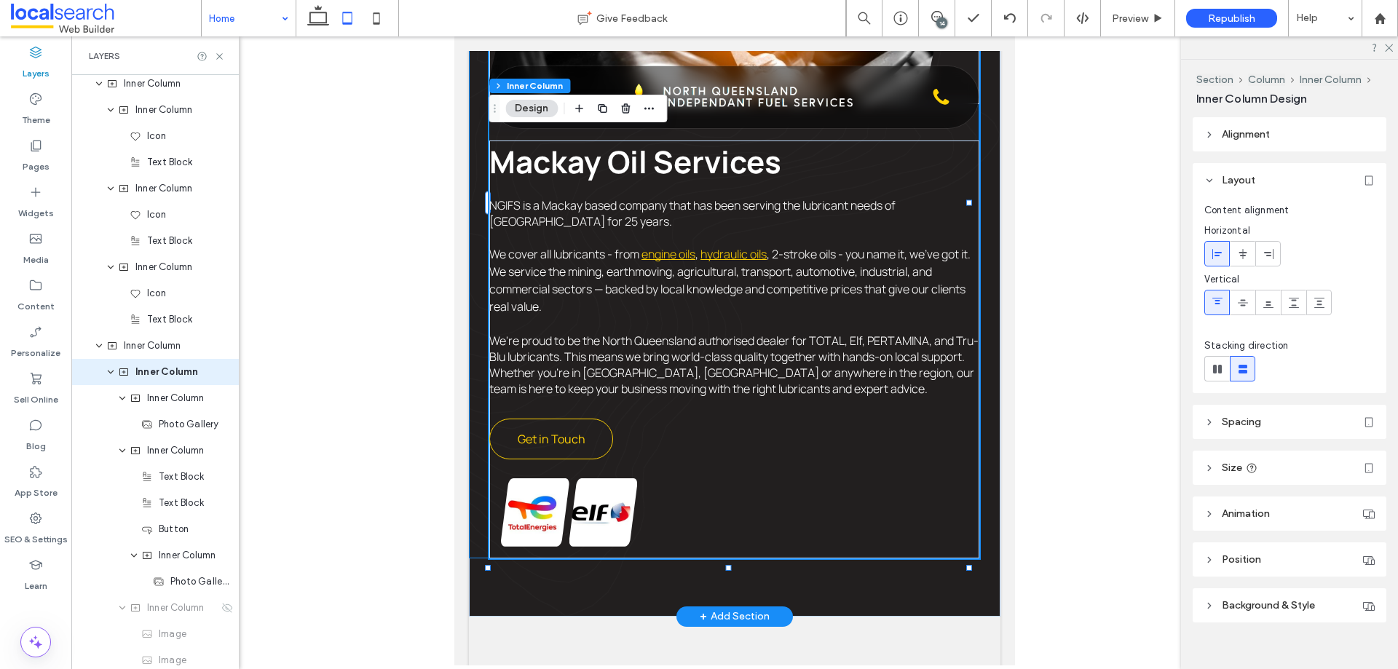
click at [634, 467] on div "Breathtaking colors of our planet Button Button View more" at bounding box center [587, 513] width 196 height 92
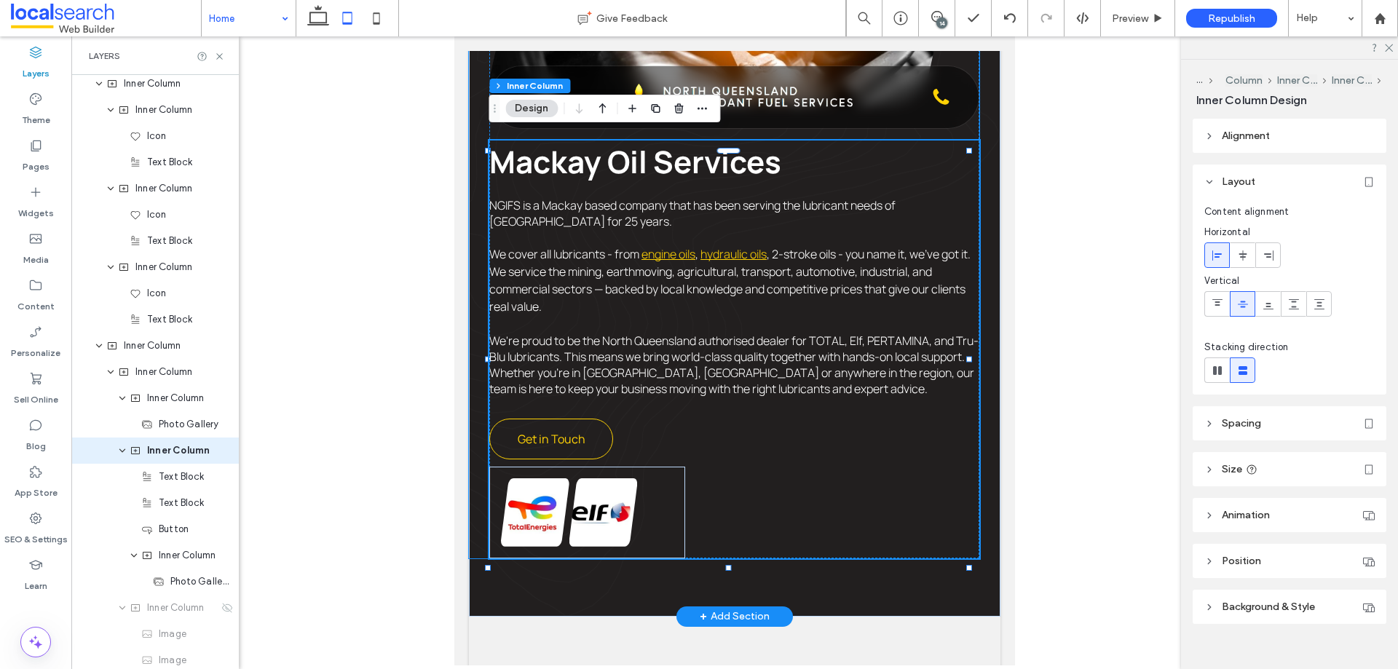
scroll to position [975, 0]
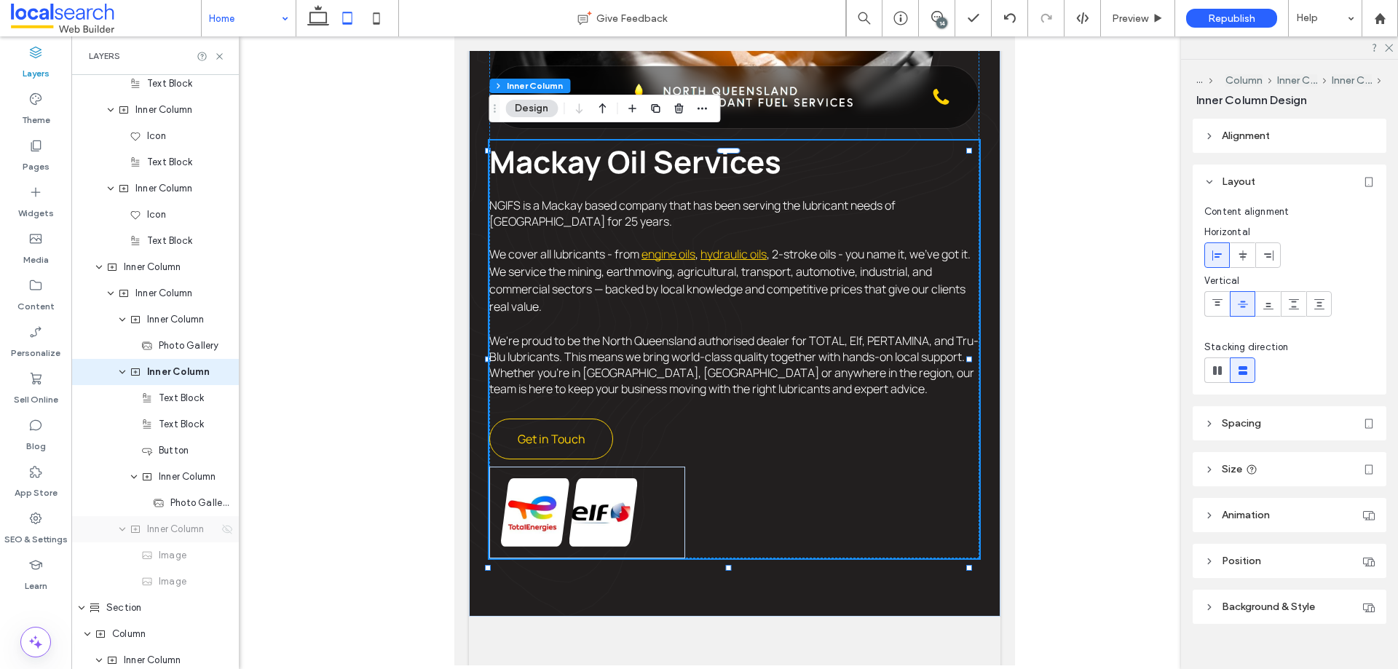
click at [222, 511] on use at bounding box center [227, 528] width 10 height 9
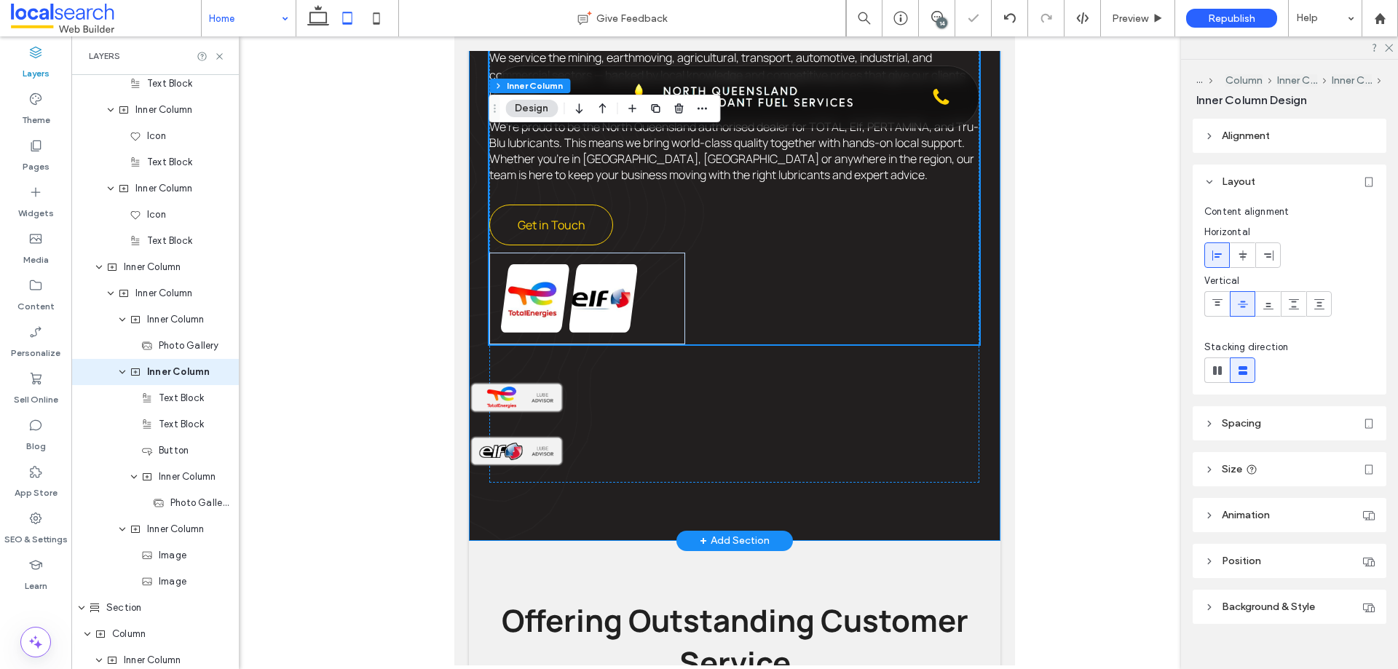
scroll to position [1235, 0]
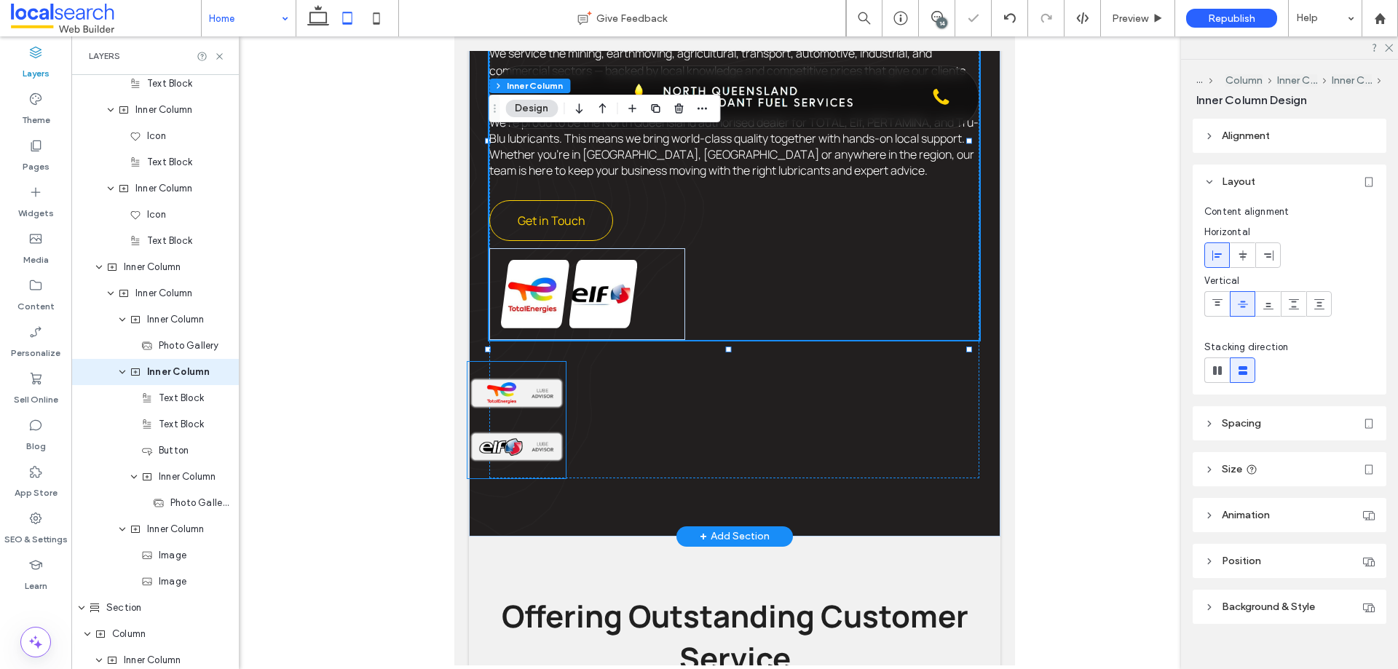
click at [550, 375] on img at bounding box center [517, 393] width 98 height 36
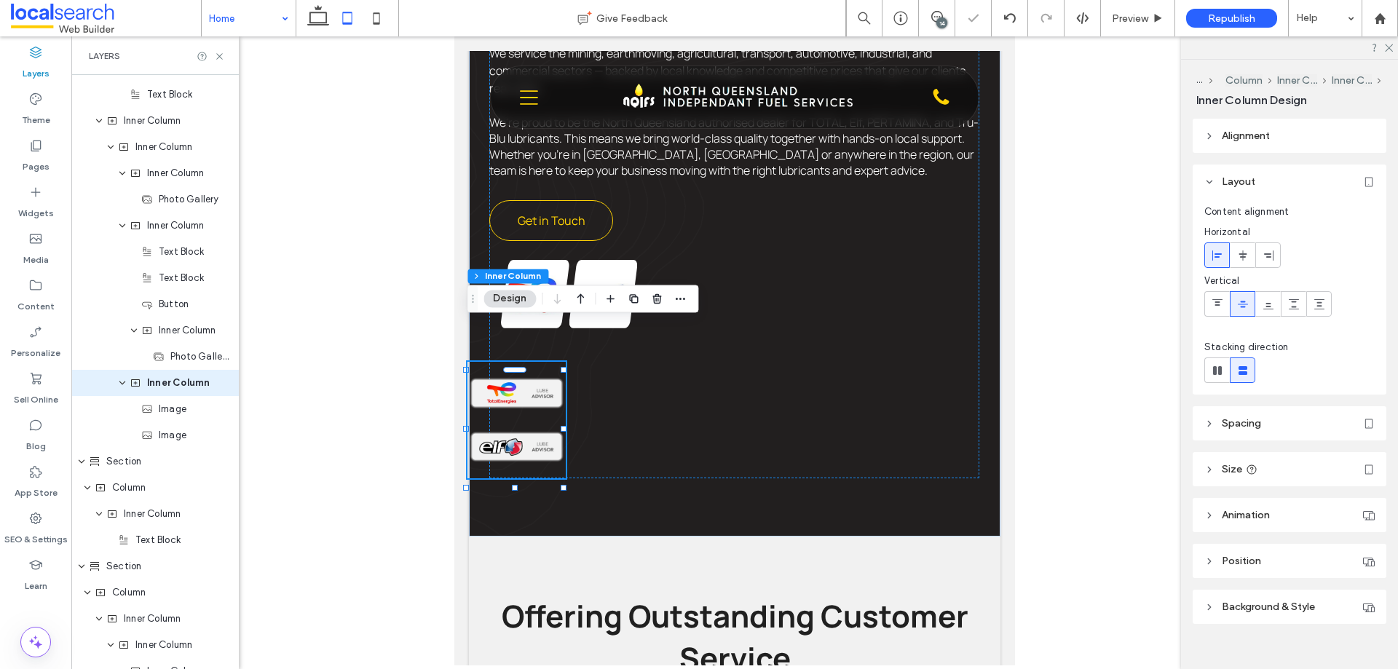
scroll to position [1132, 0]
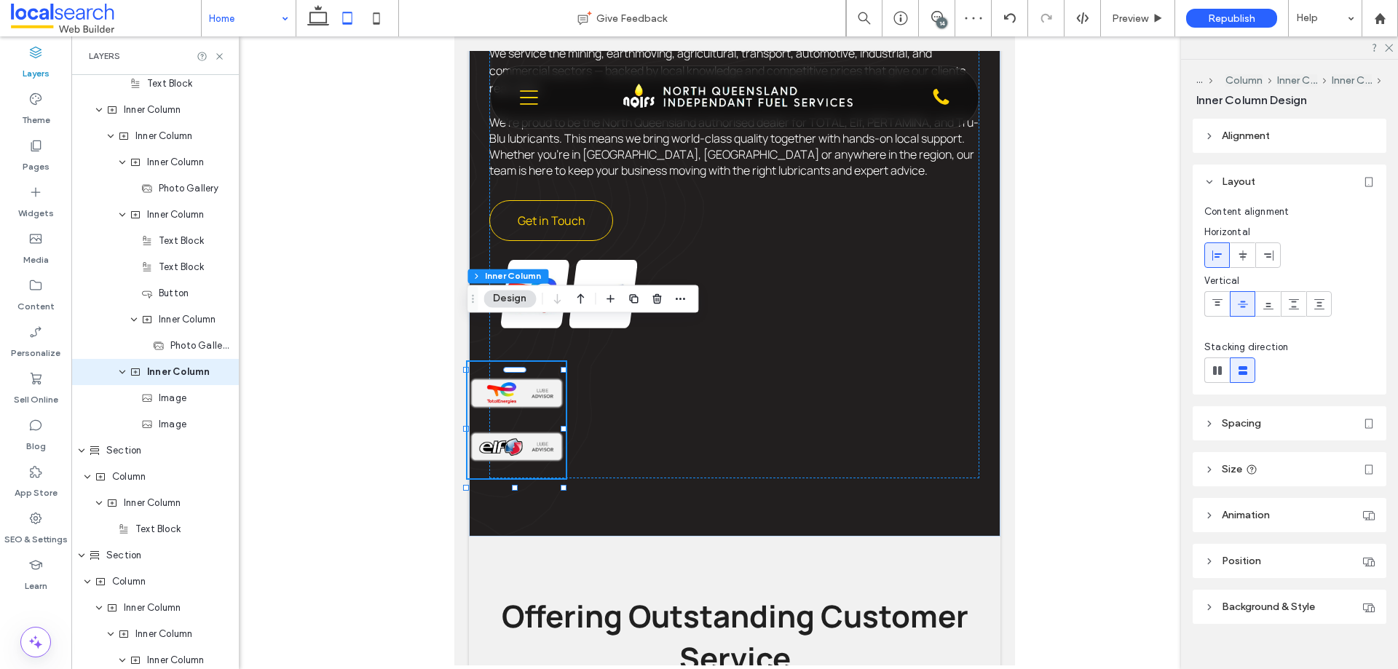
click at [1118, 425] on span "Spacing" at bounding box center [1241, 423] width 39 height 12
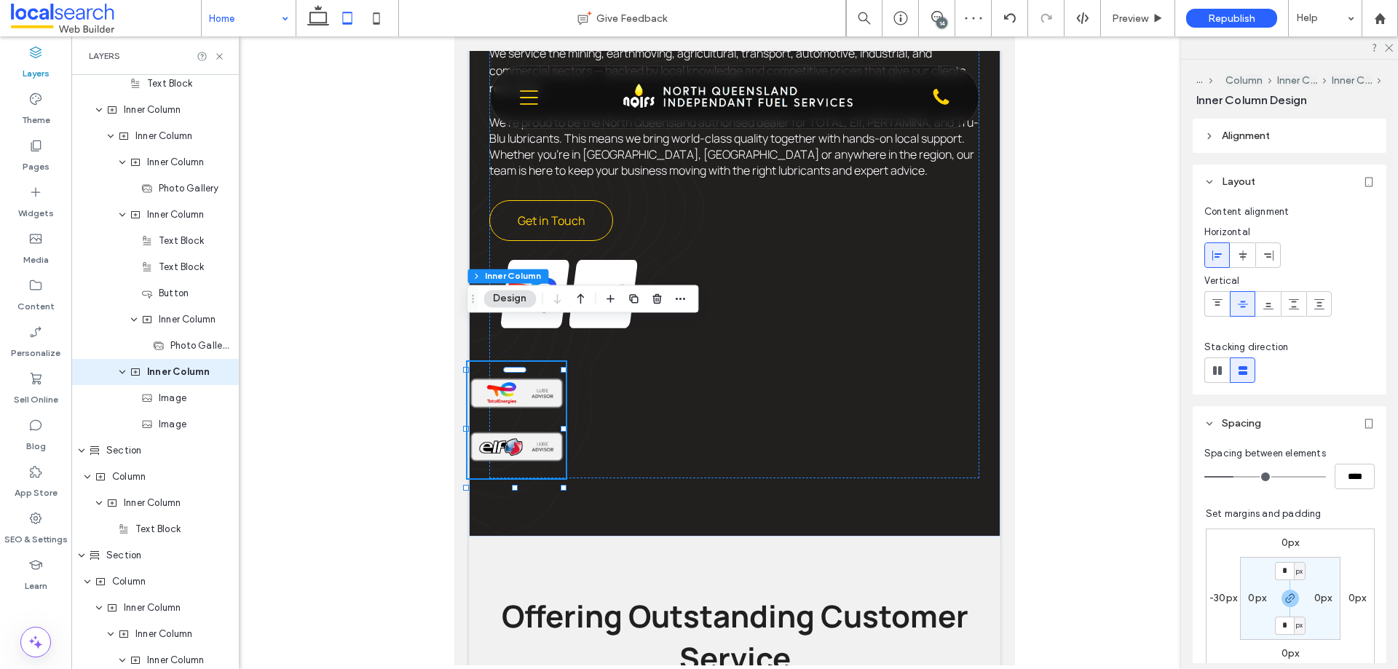
scroll to position [73, 0]
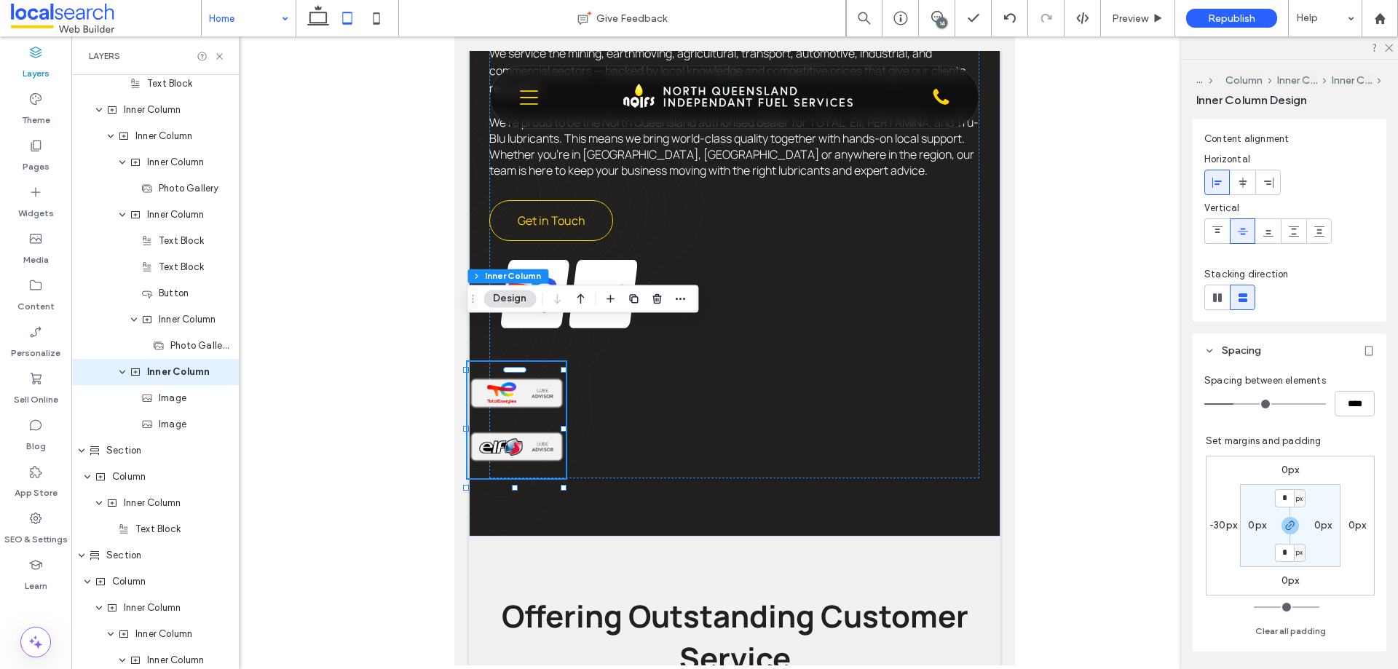
click at [1118, 511] on label "-30px" at bounding box center [1224, 525] width 28 height 12
type input "*"
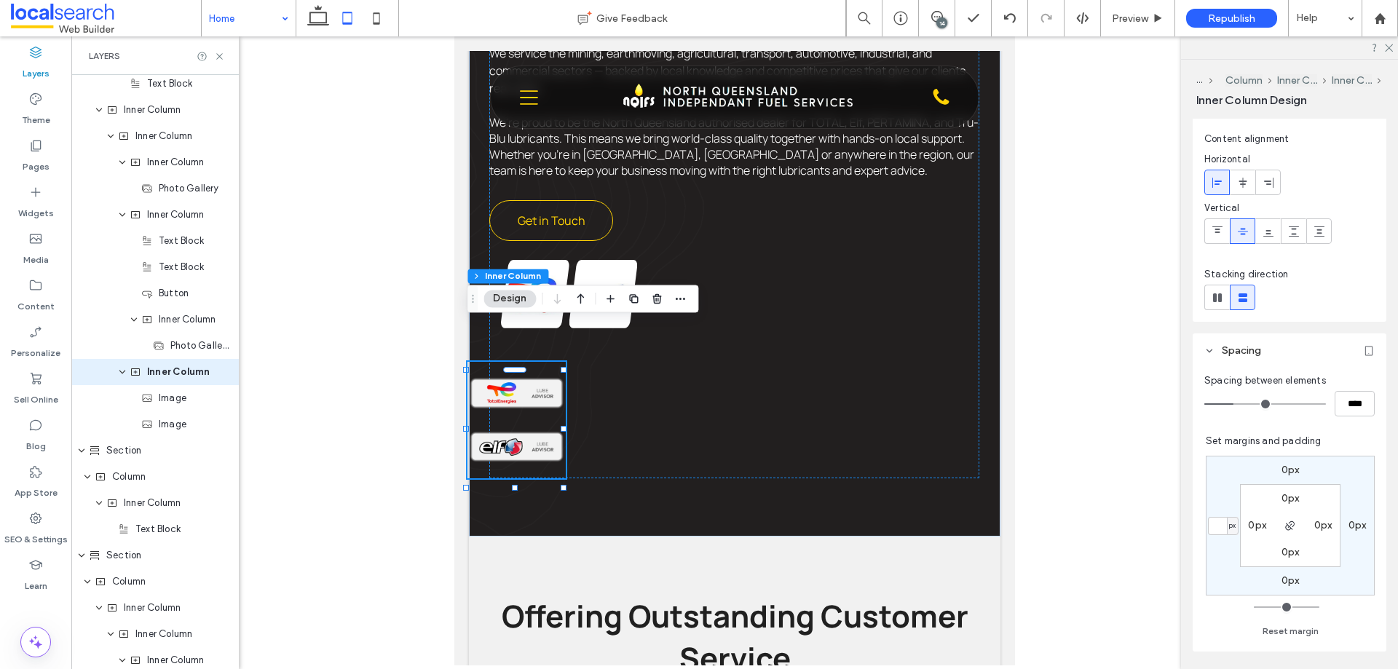
type input "*"
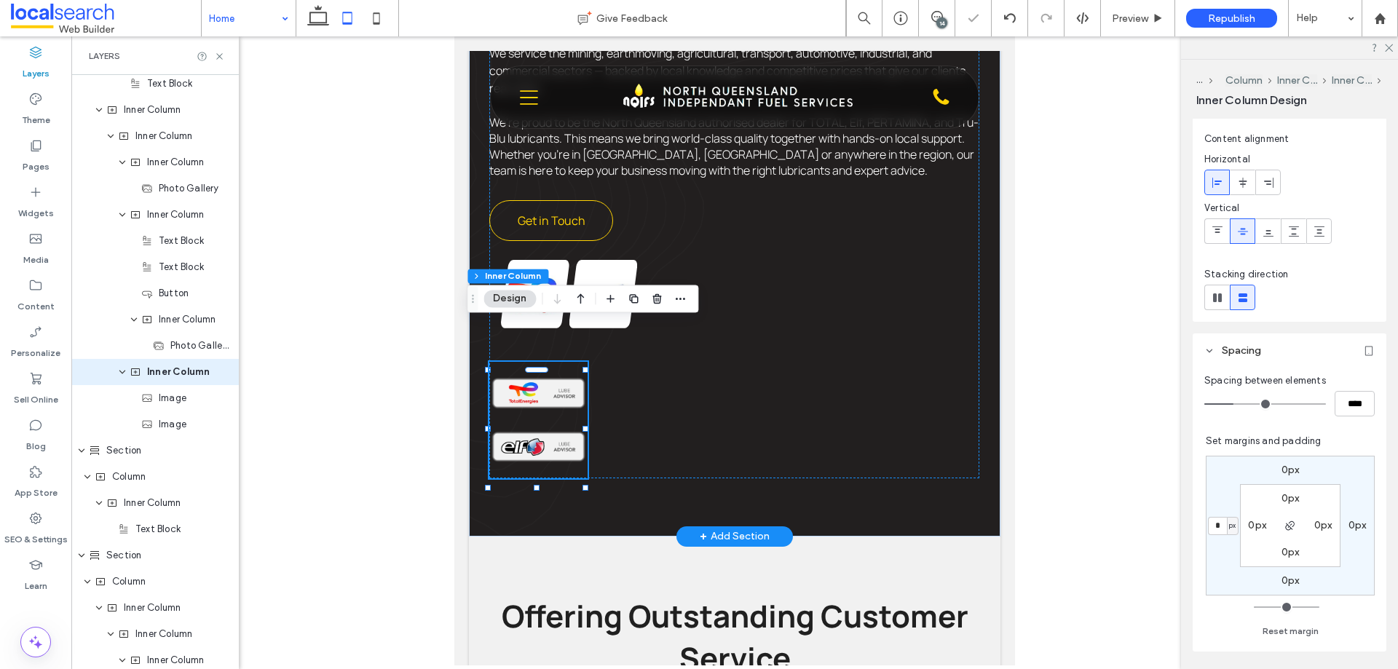
click at [539, 375] on img at bounding box center [538, 393] width 98 height 36
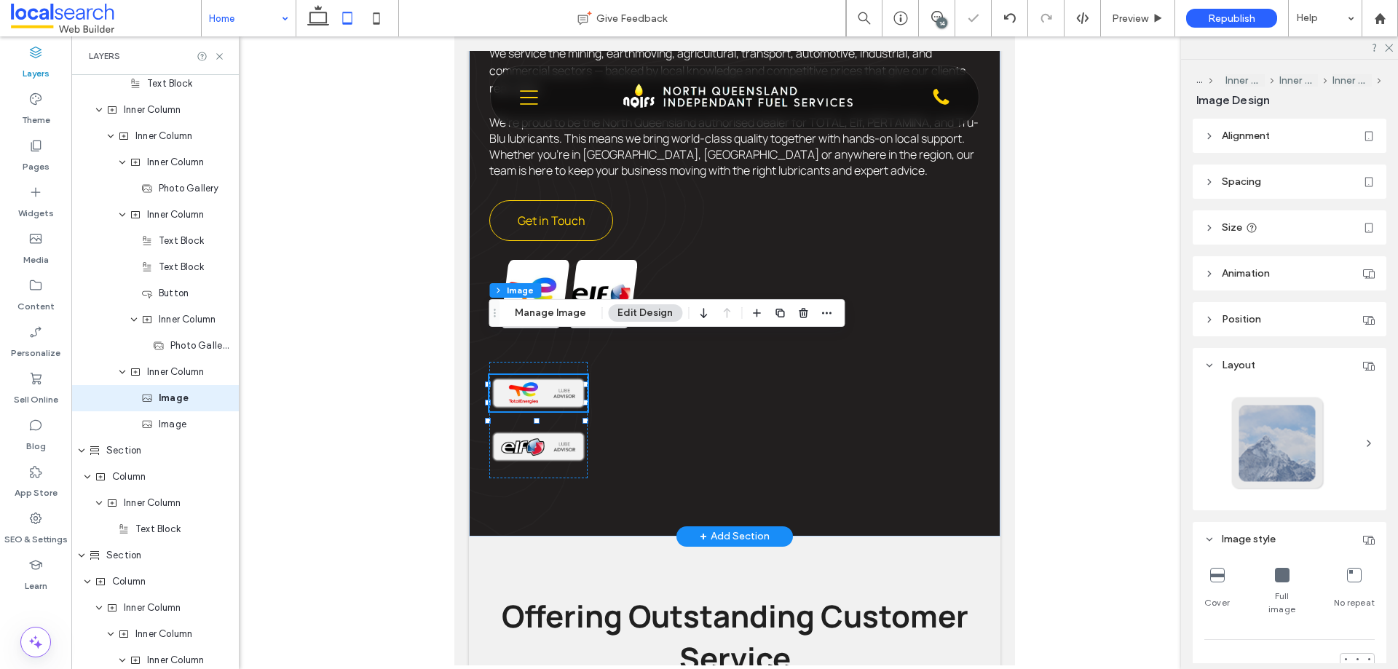
scroll to position [1158, 0]
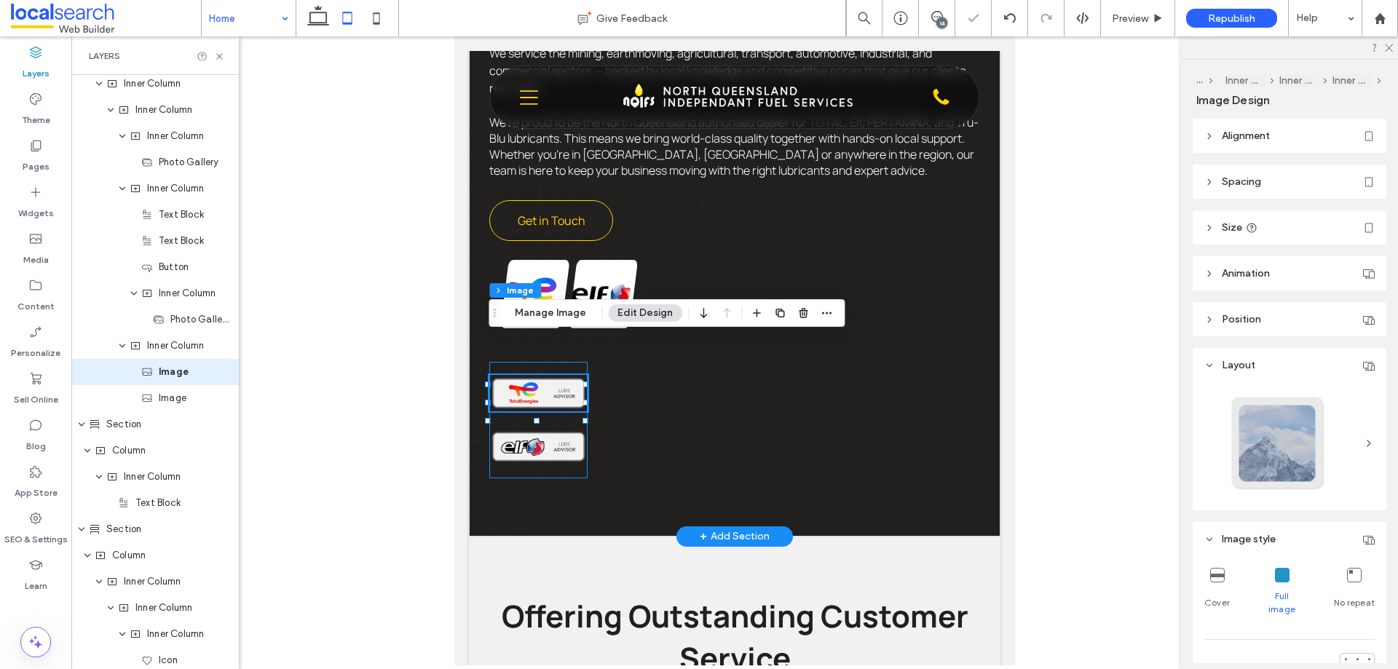
click at [577, 383] on div at bounding box center [538, 420] width 98 height 117
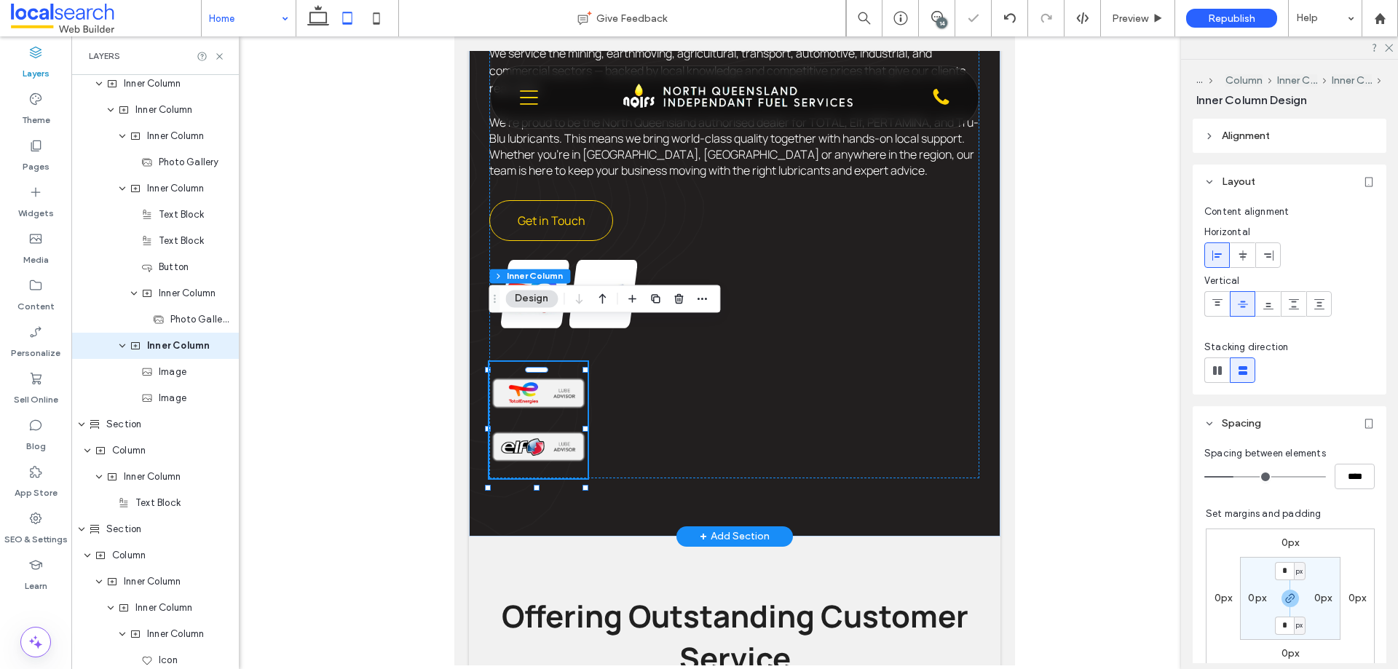
scroll to position [1132, 0]
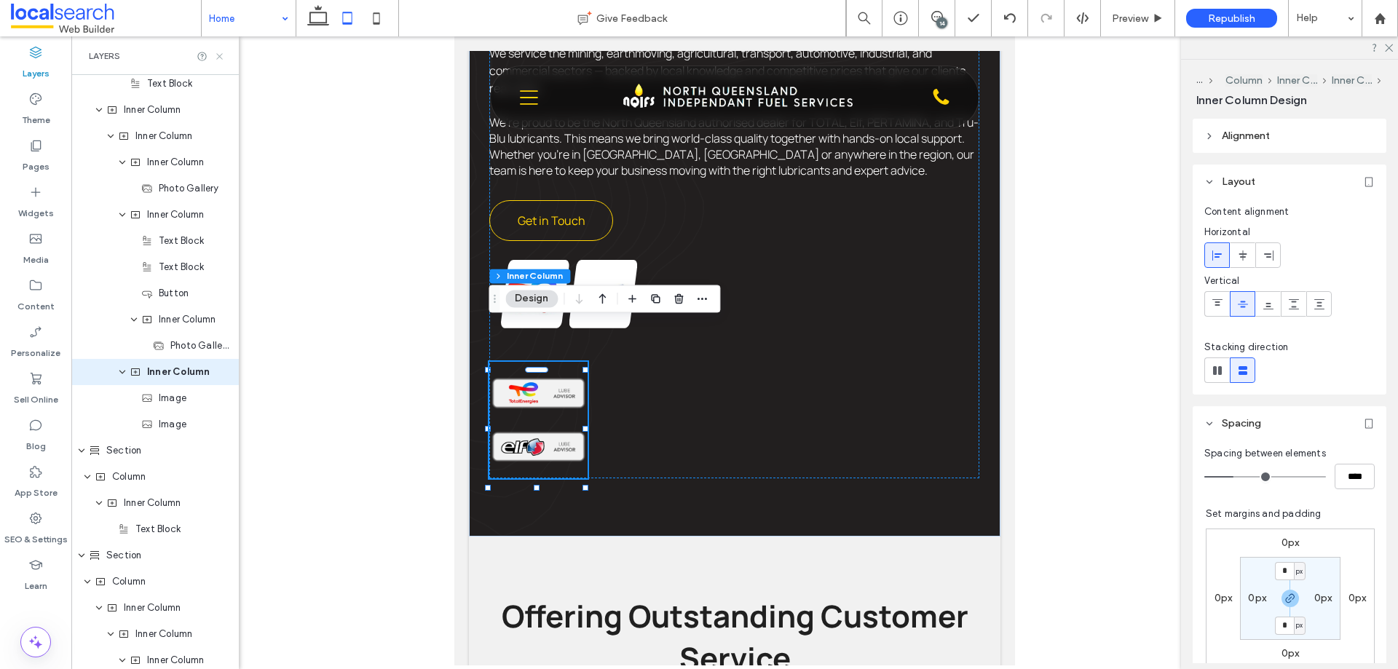
click at [219, 56] on use at bounding box center [219, 56] width 6 height 6
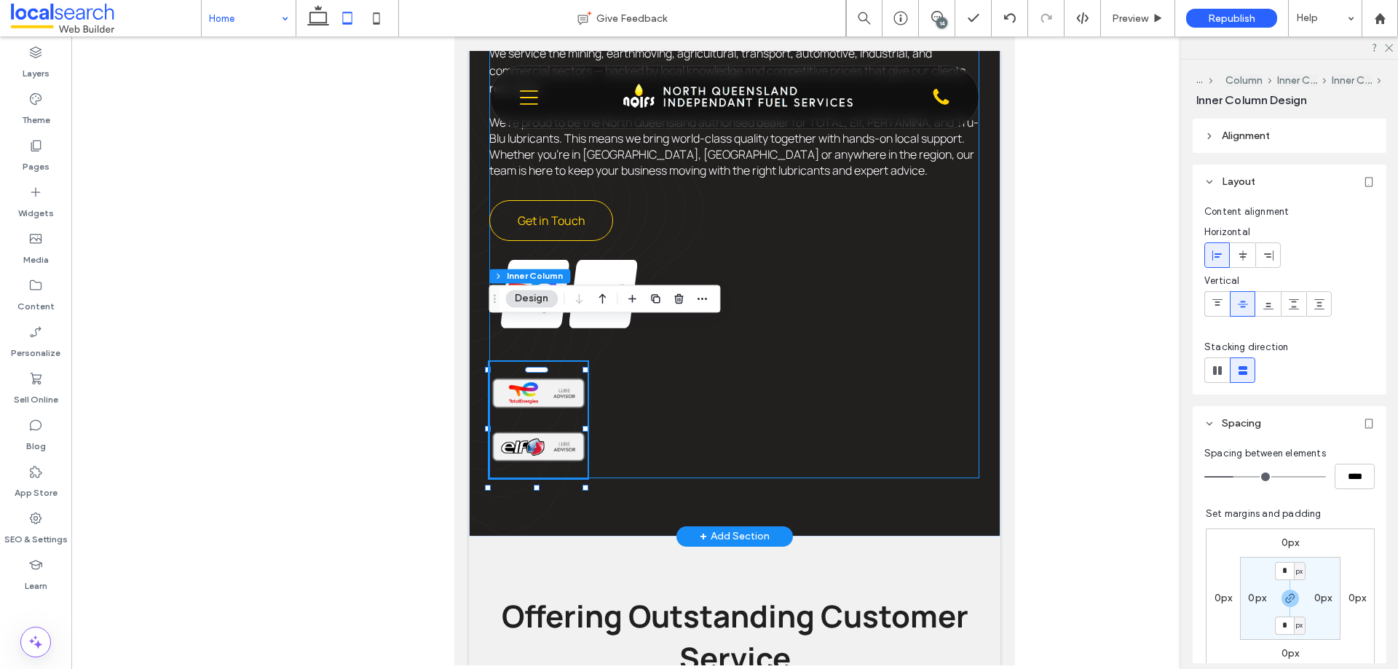
click at [656, 383] on div "Mackay Oil Services NGIFS is a Mackay based company that has been serving the l…" at bounding box center [734, 44] width 490 height 870
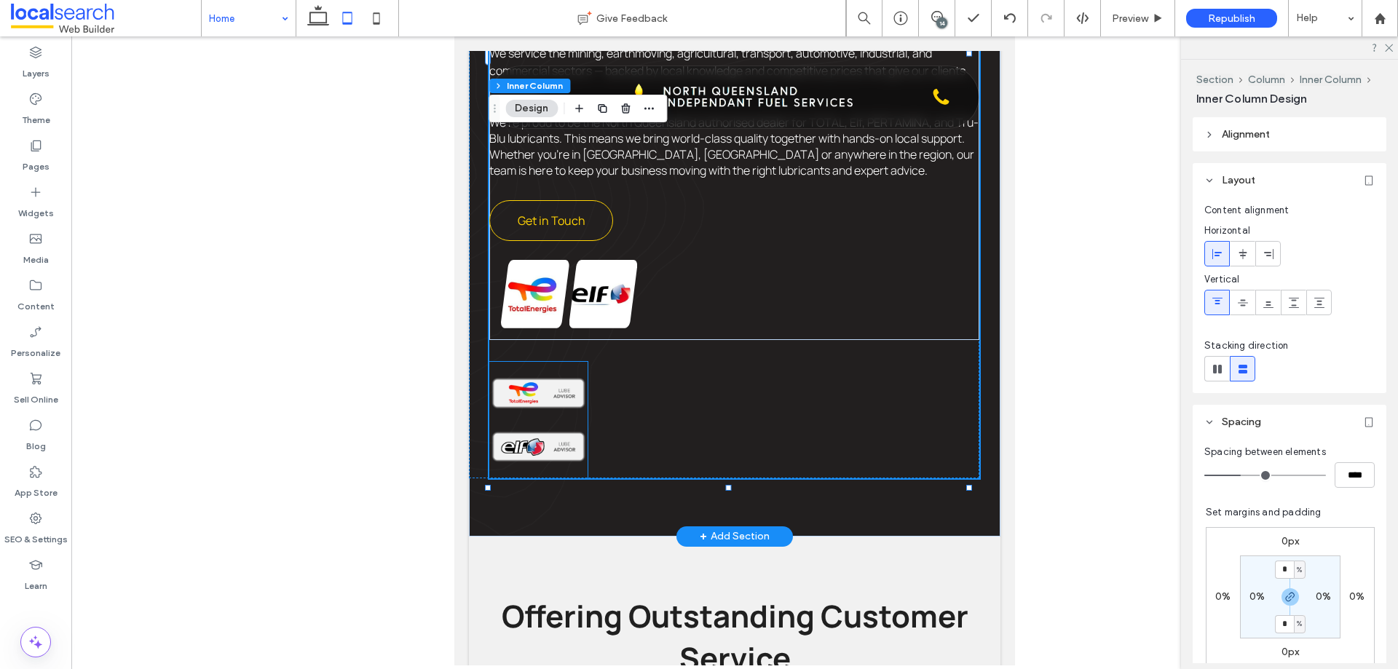
click at [580, 384] on div at bounding box center [538, 420] width 98 height 117
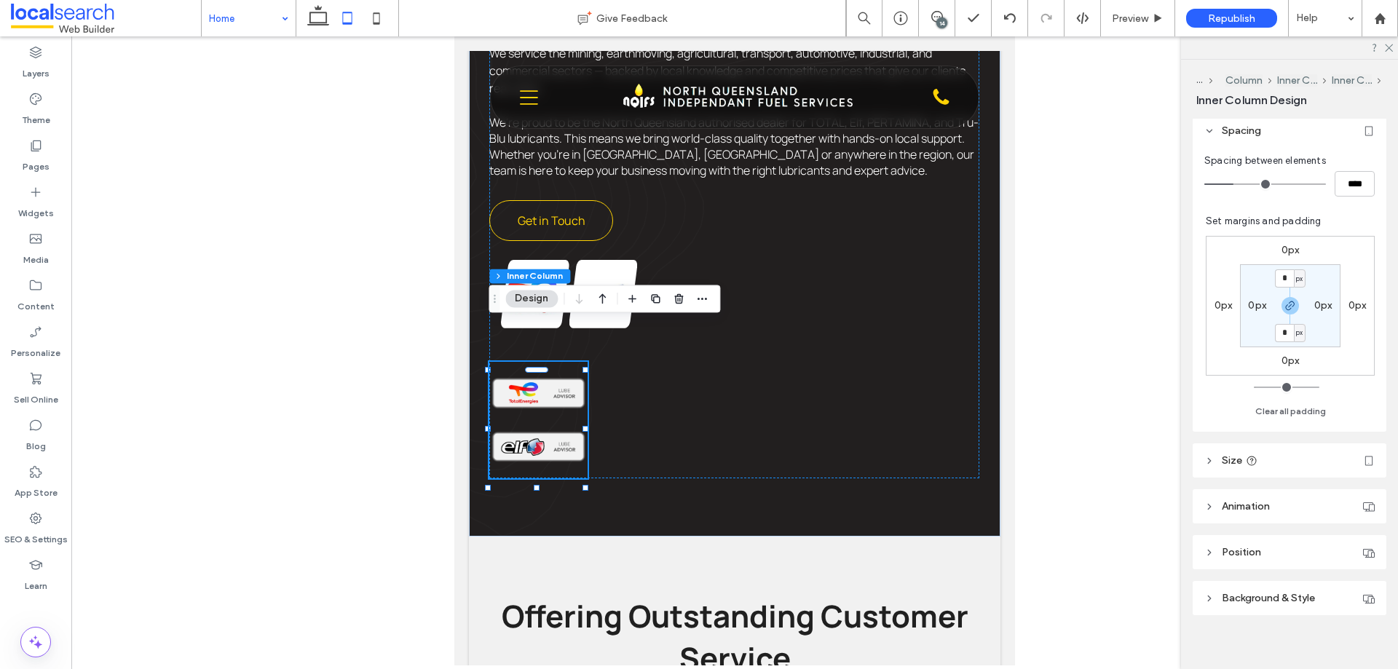
scroll to position [303, 0]
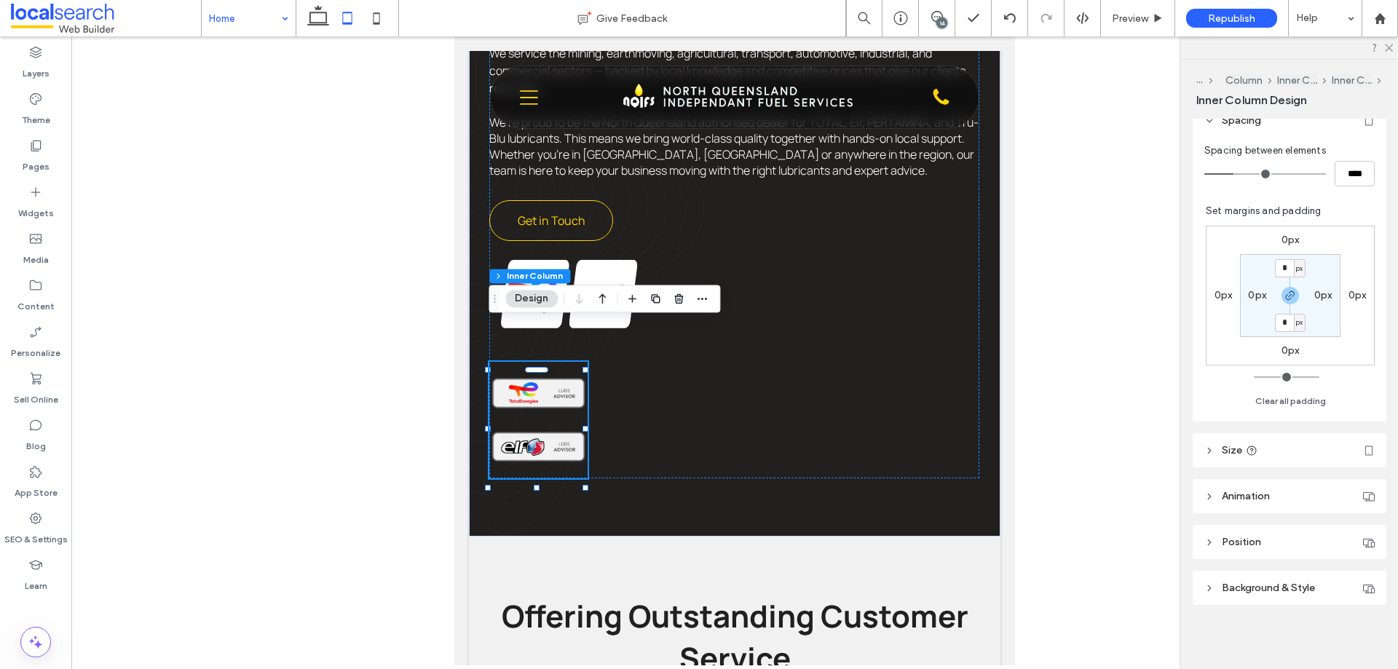
click at [1118, 453] on header "Size" at bounding box center [1290, 450] width 194 height 34
click at [1118, 486] on input "**" at bounding box center [1338, 485] width 29 height 25
type input "**"
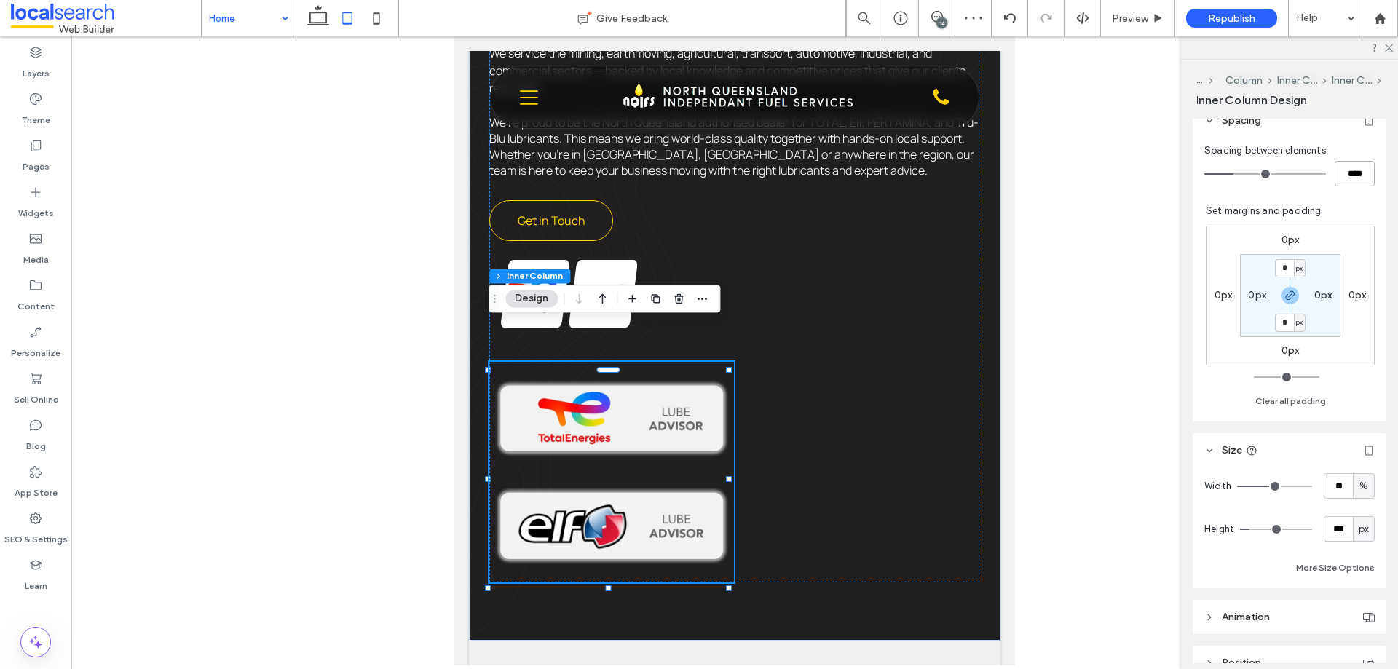
click at [1118, 179] on input "****" at bounding box center [1355, 173] width 40 height 25
type input "***"
type input "*"
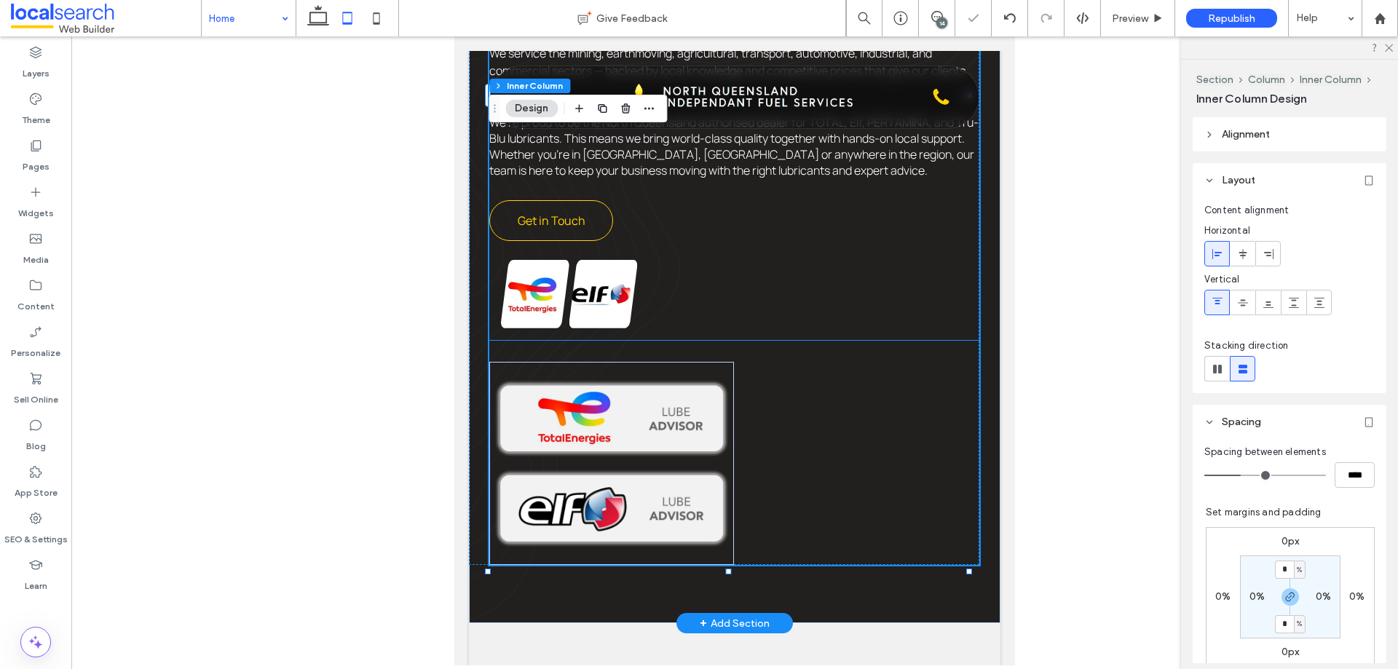
click at [800, 263] on div "Mackay Oil Services NGIFS is a Mackay based company that has been serving the l…" at bounding box center [734, 131] width 490 height 418
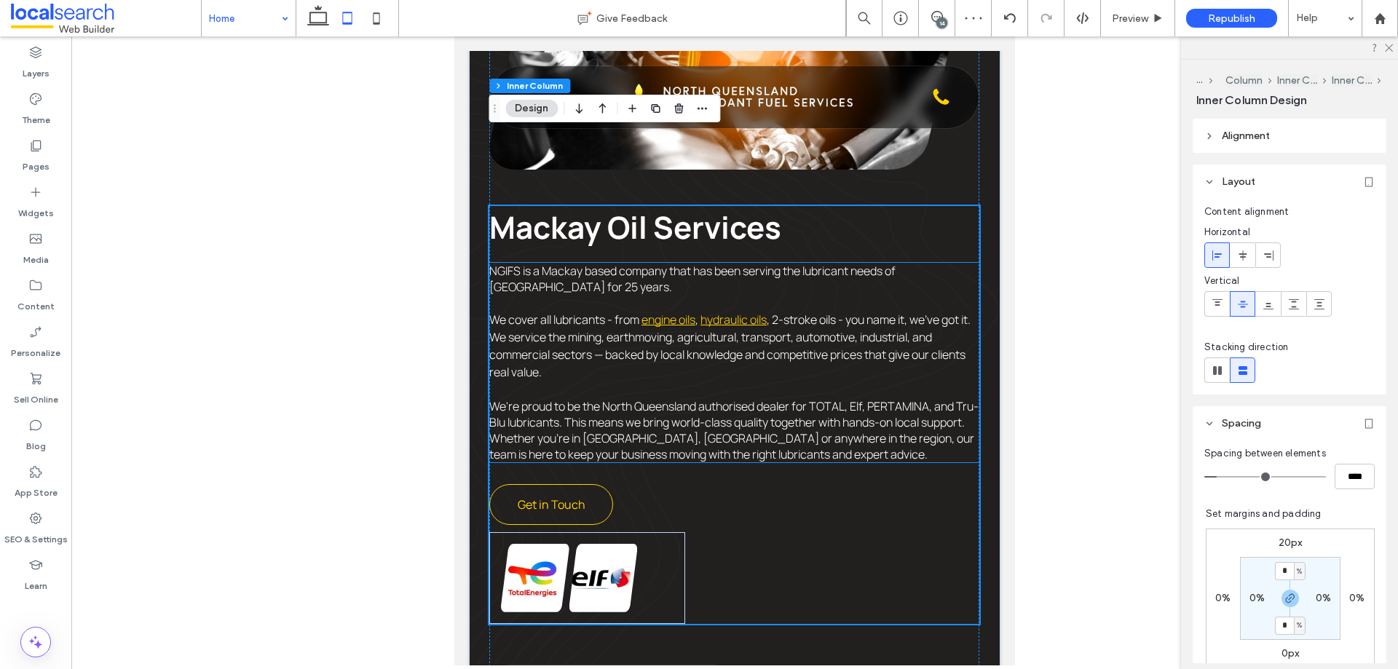
scroll to position [1089, 0]
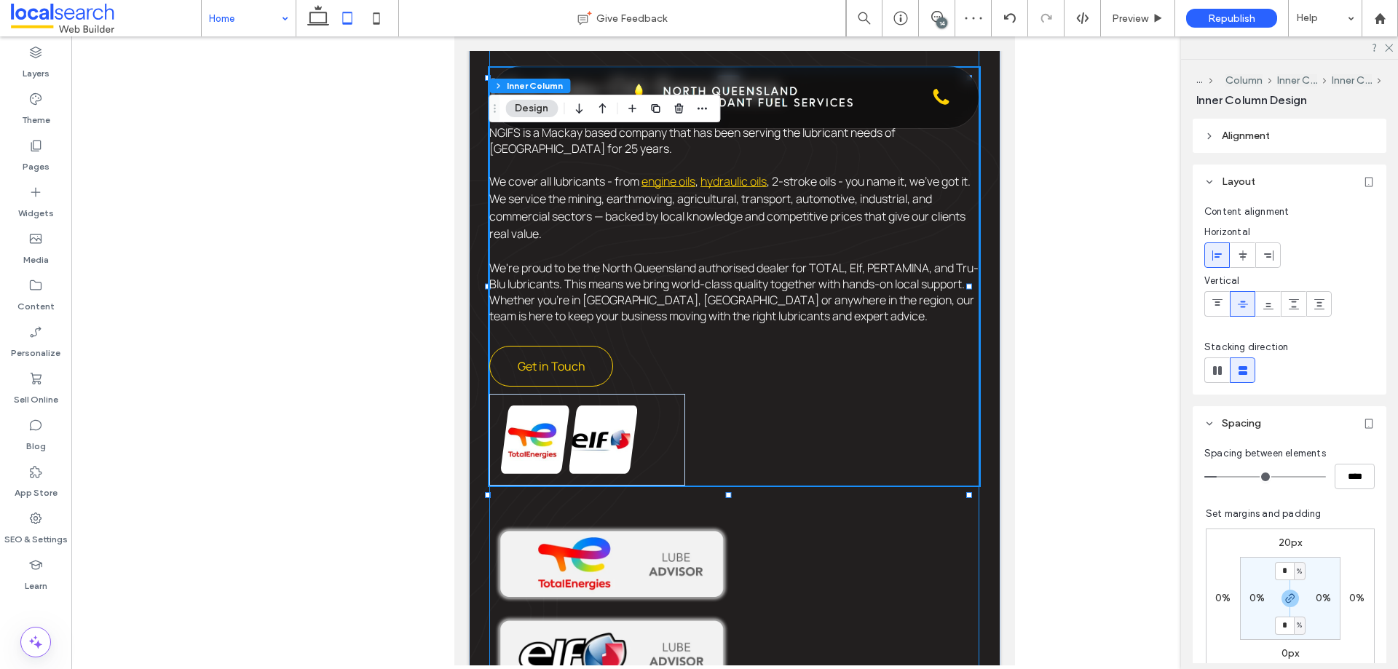
click at [828, 504] on div "Mackay Oil Services NGIFS is a Mackay based company that has been serving the l…" at bounding box center [734, 233] width 490 height 956
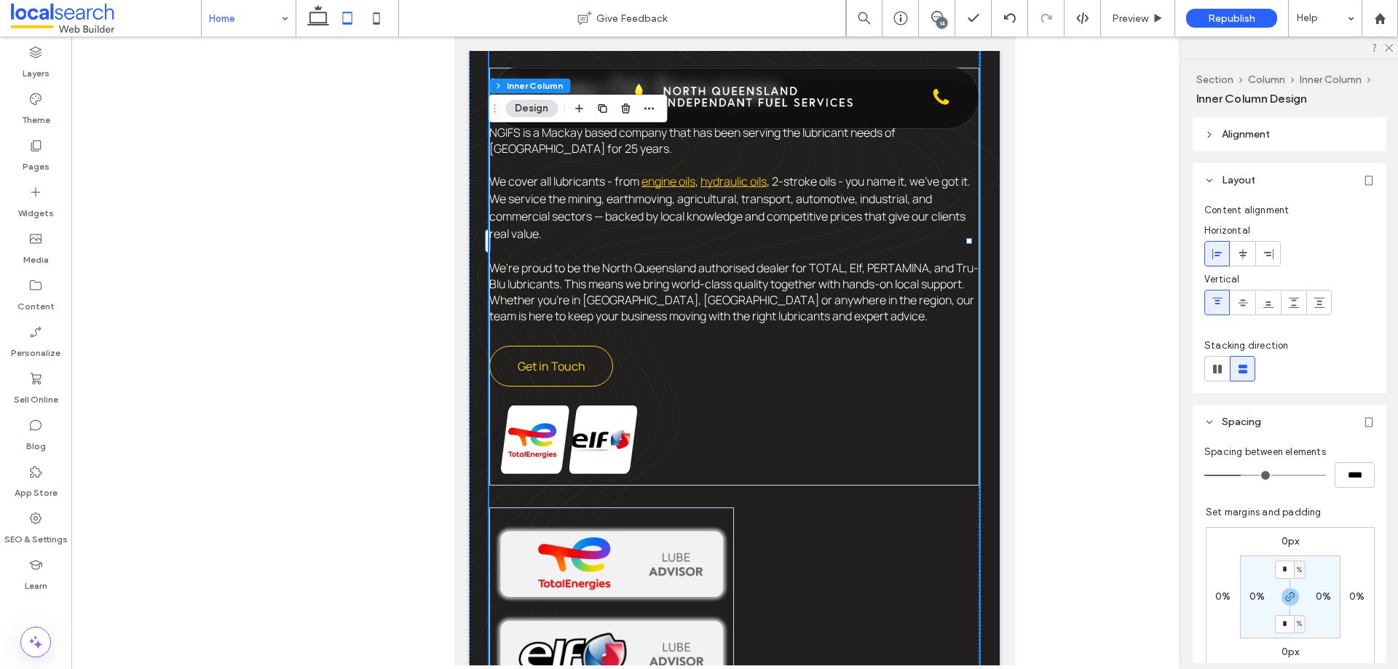
click at [825, 486] on div "Mackay Oil Services NGIFS is a Mackay based company that has been serving the l…" at bounding box center [734, 233] width 490 height 956
click at [649, 400] on div "Breathtaking colors of our planet Button Button View more" at bounding box center [587, 440] width 196 height 92
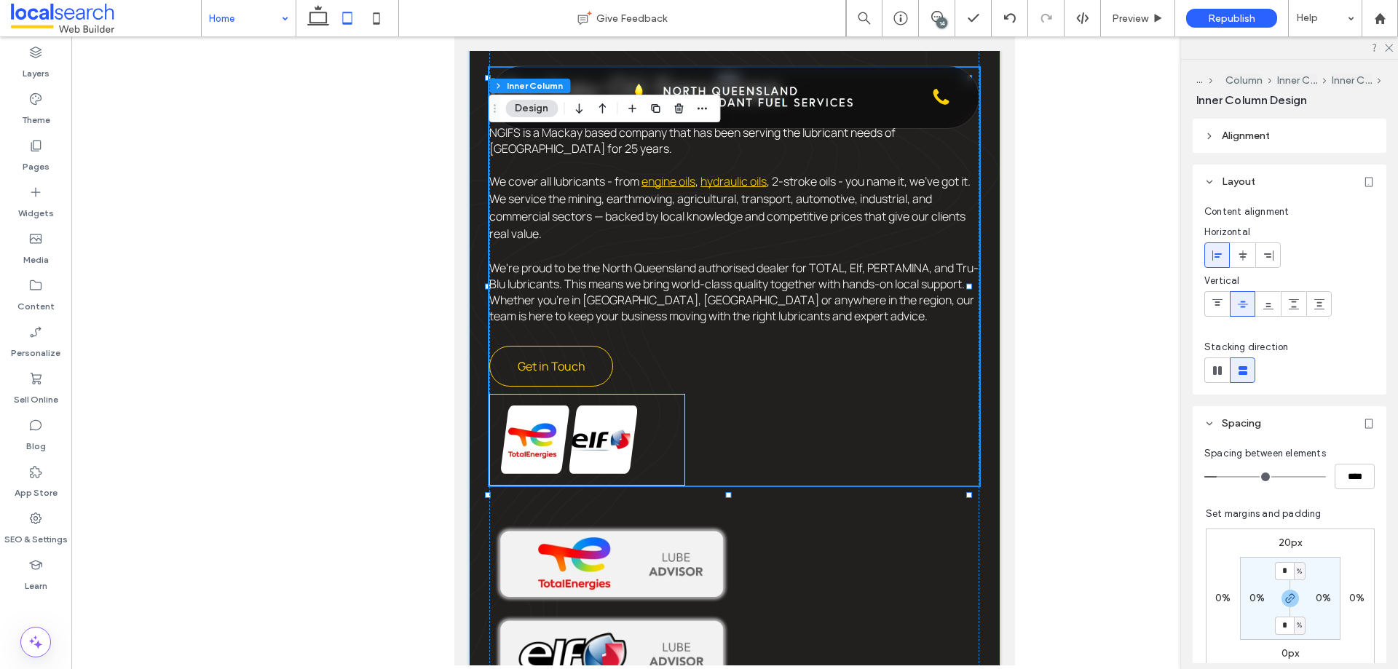
click at [657, 394] on div "Breathtaking colors of our planet Button Button View more" at bounding box center [587, 440] width 196 height 92
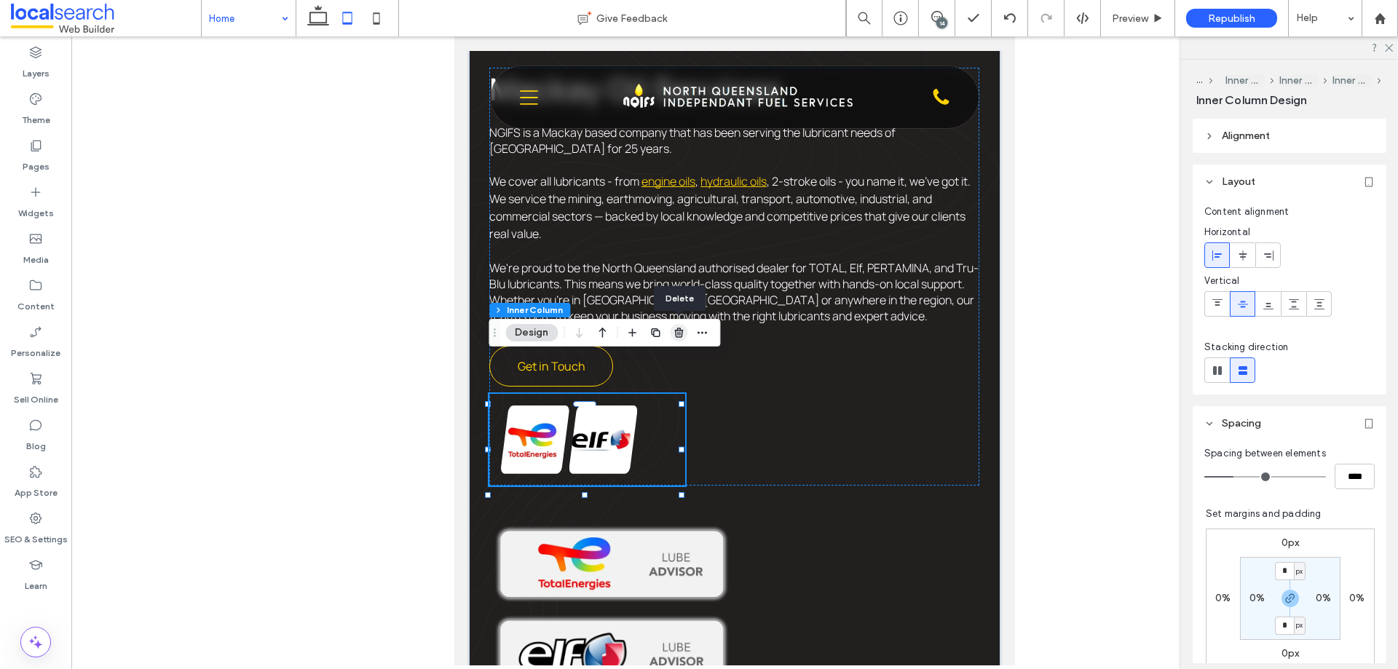
click at [680, 335] on icon "button" at bounding box center [679, 333] width 12 height 12
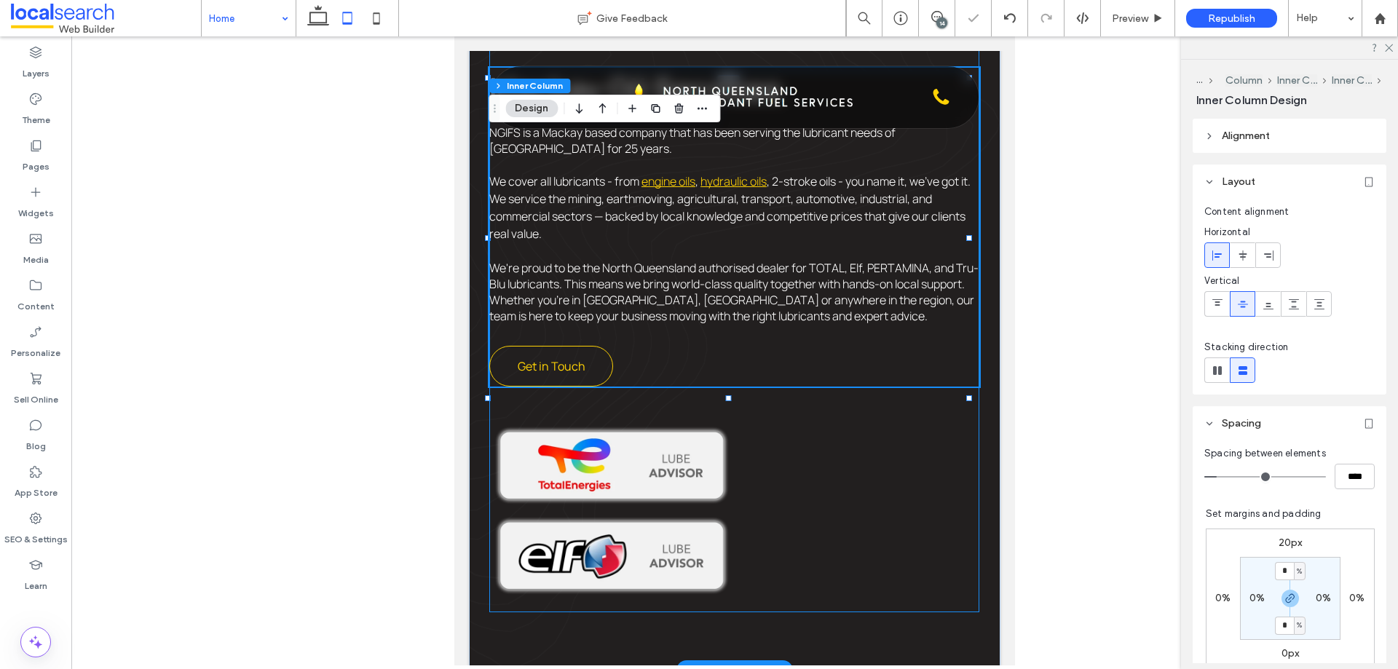
click at [765, 390] on div "Mackay Oil Services NGIFS is a Mackay based company that has been serving the l…" at bounding box center [734, 184] width 490 height 858
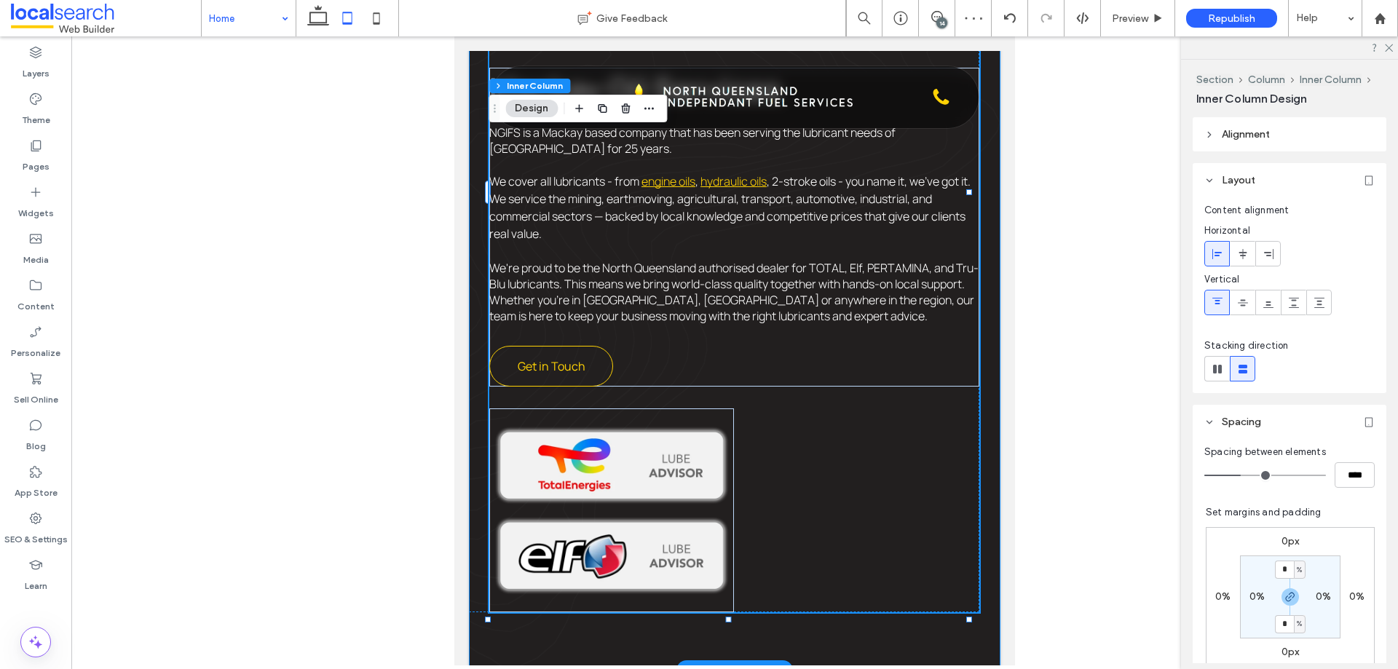
click at [976, 397] on div "Experience Icon 25 Years of Experience Local Icon Locally Managed Price Tag Ico…" at bounding box center [735, 140] width 532 height 1062
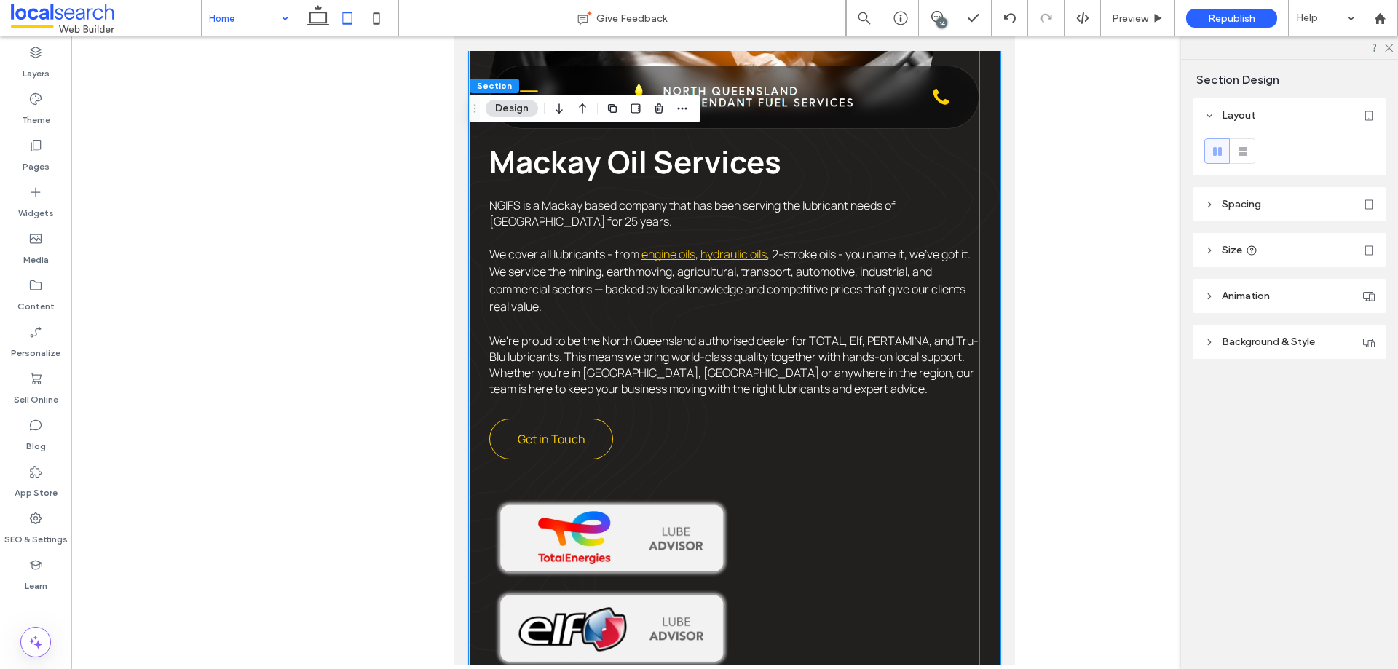
scroll to position [943, 0]
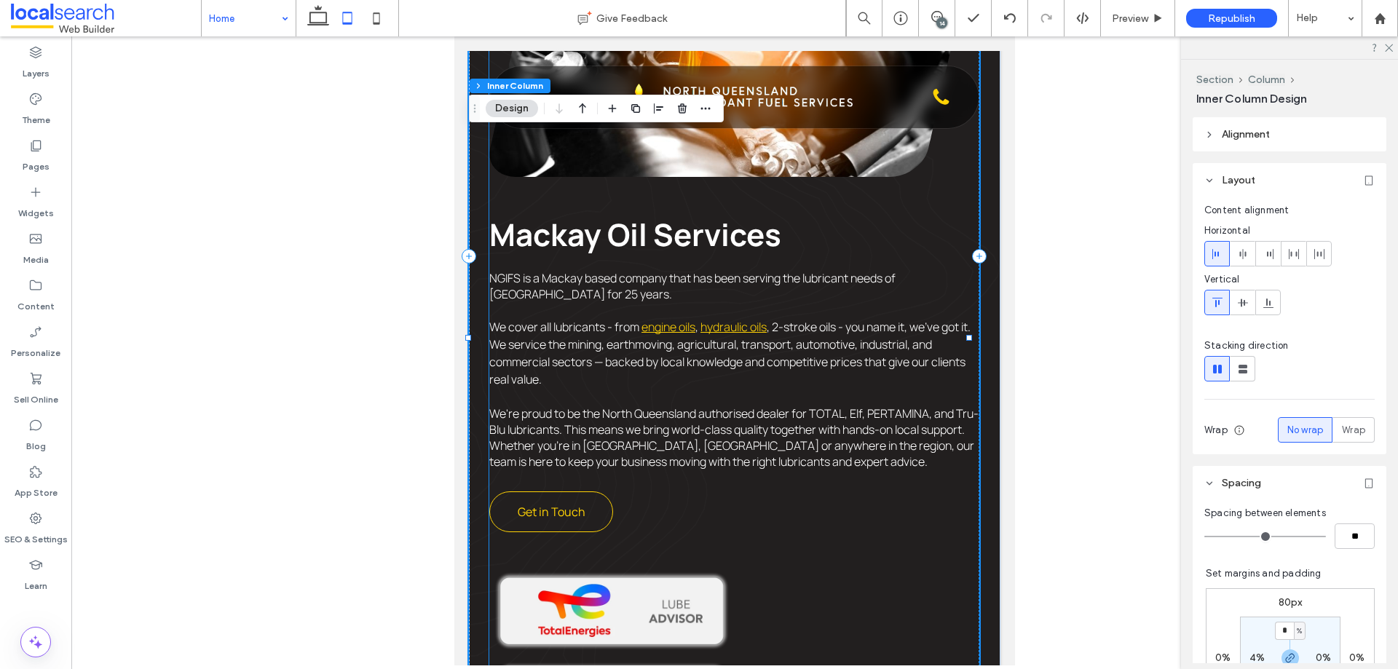
click at [688, 511] on div "Mackay Oil Services NGIFS is a Mackay based company that has been serving the l…" at bounding box center [734, 329] width 490 height 858
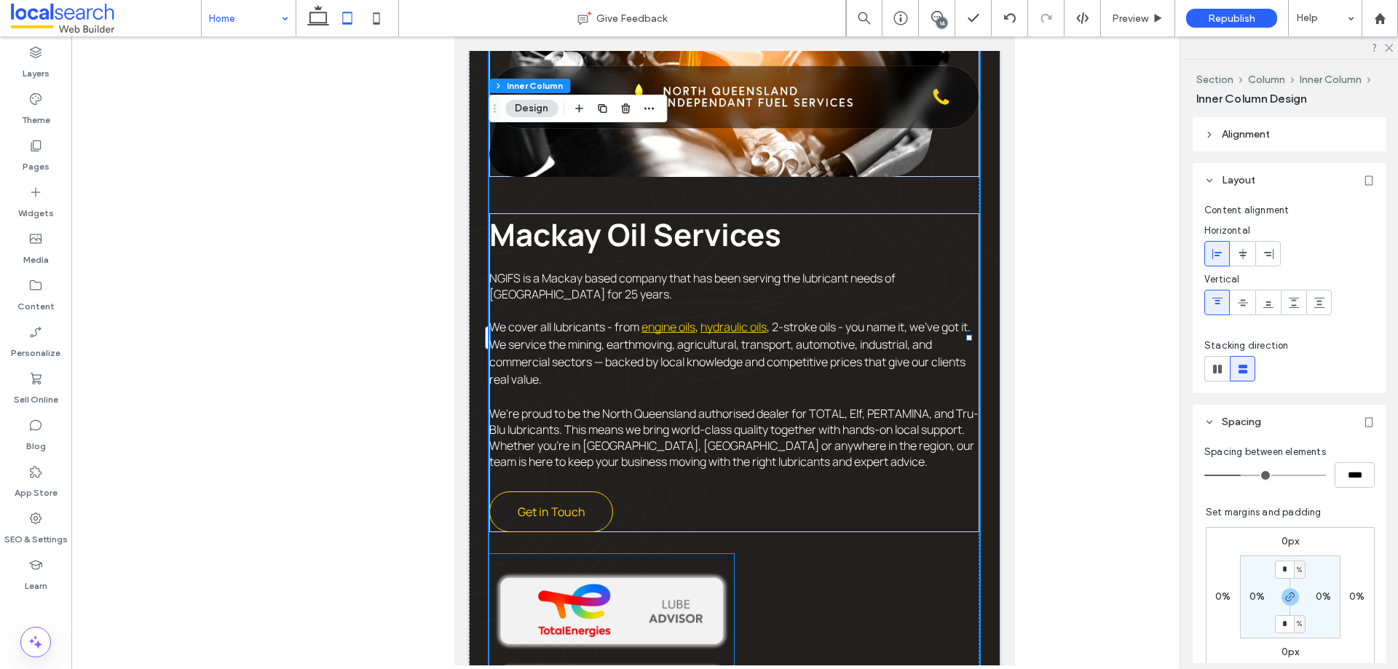
click at [686, 511] on div at bounding box center [611, 656] width 245 height 204
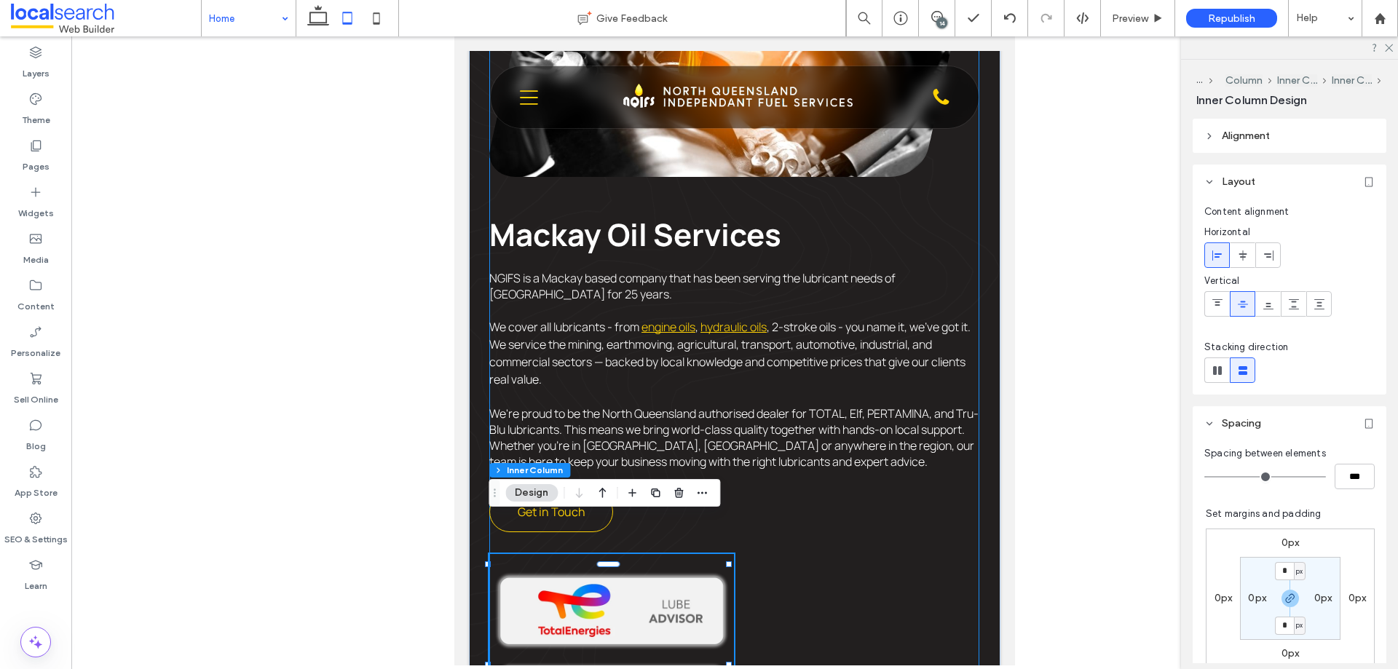
click at [740, 511] on div "Mackay Oil Services NGIFS is a Mackay based company that has been serving the l…" at bounding box center [734, 329] width 490 height 858
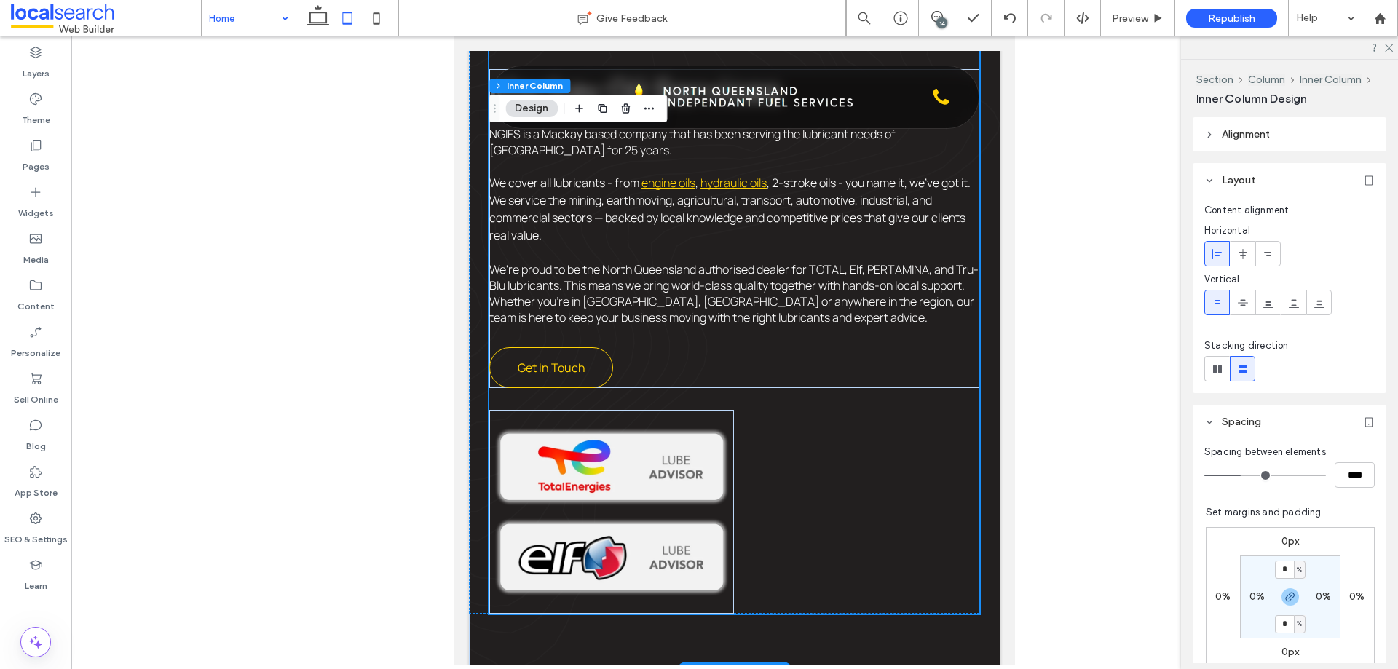
scroll to position [1089, 0]
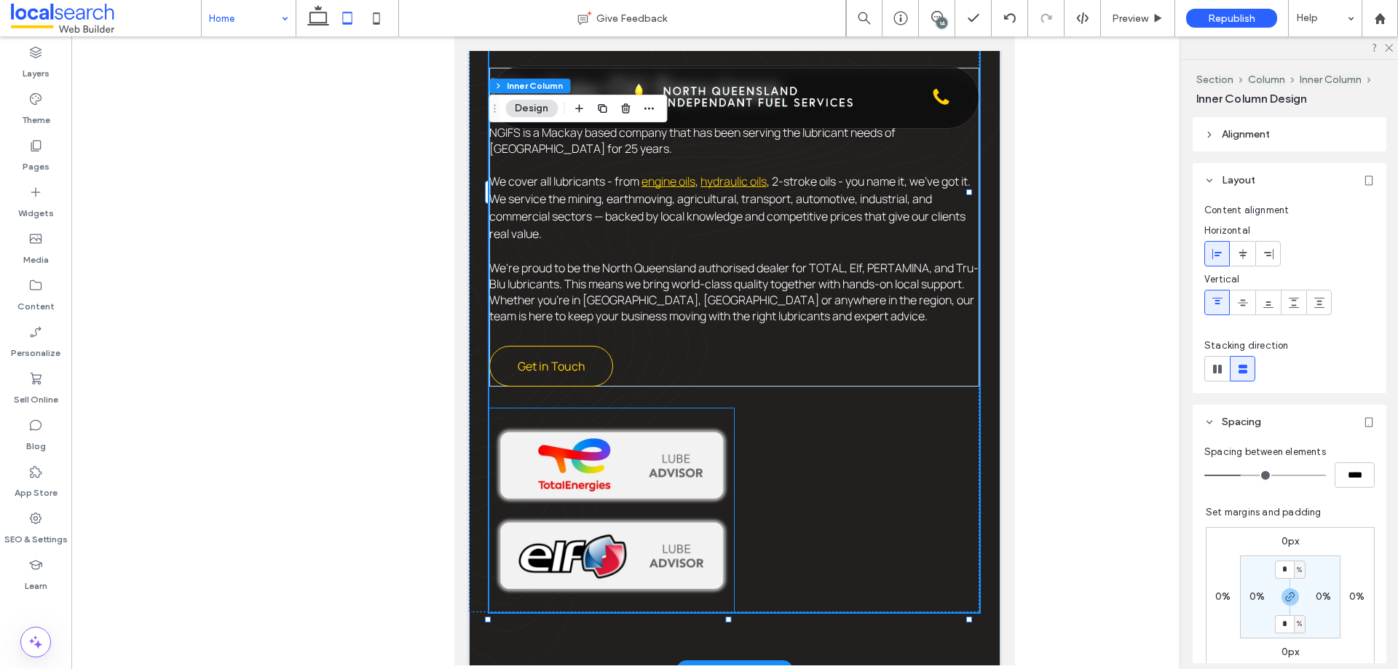
click at [714, 420] on img at bounding box center [611, 465] width 245 height 90
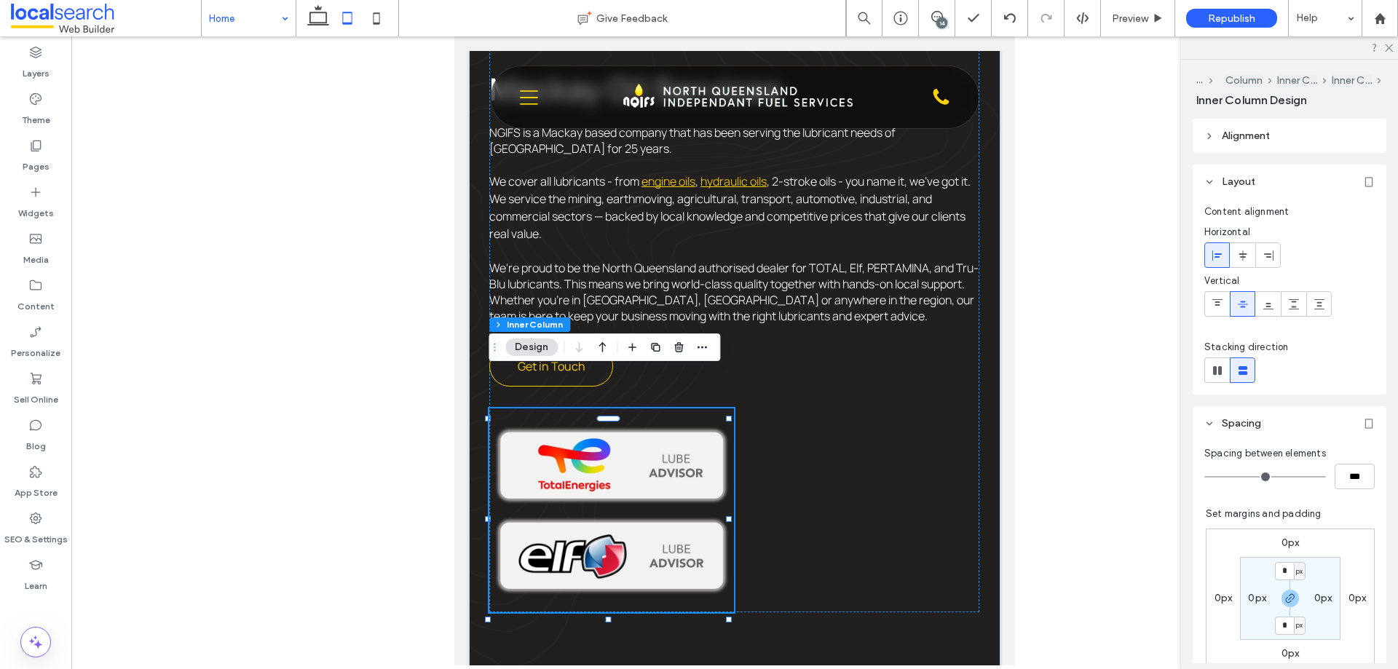
scroll to position [291, 0]
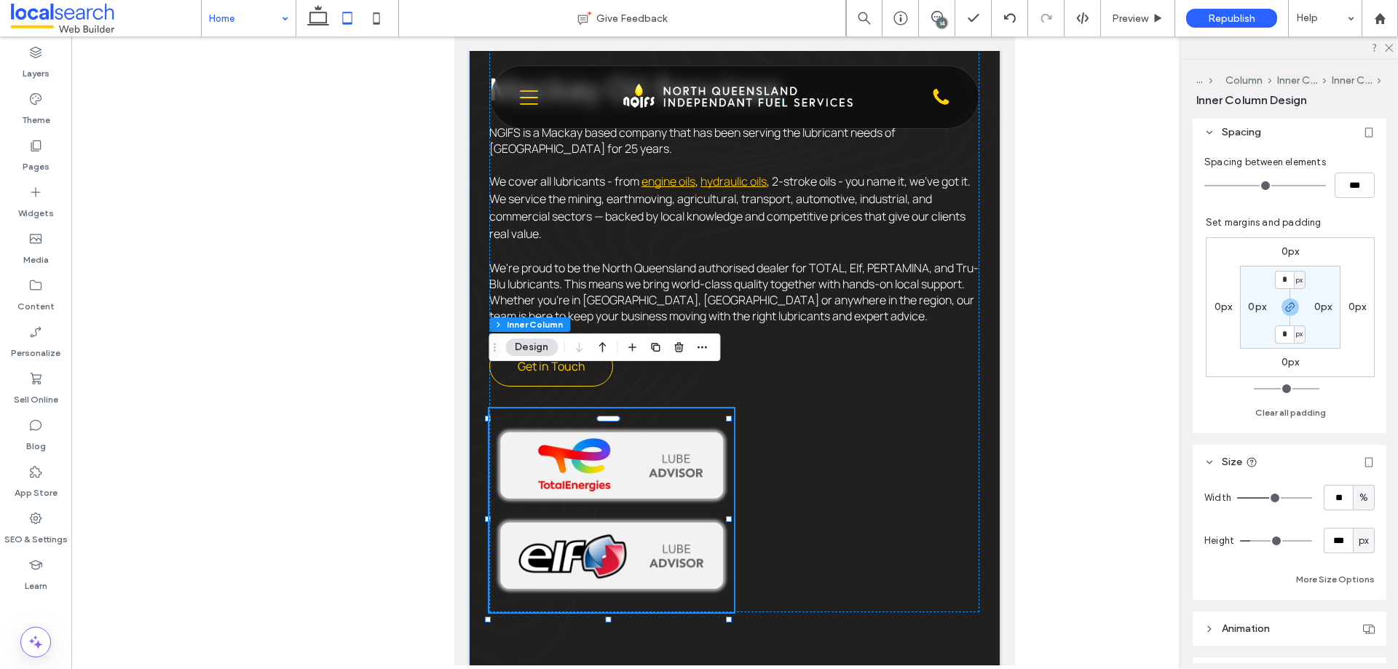
click at [1118, 511] on div "px" at bounding box center [1364, 540] width 22 height 25
click at [1118, 511] on span "A" at bounding box center [1357, 515] width 6 height 15
type input "*"
click at [836, 456] on div "Mackay Oil Services NGIFS is a Mackay based company that has been serving the l…" at bounding box center [734, 184] width 490 height 858
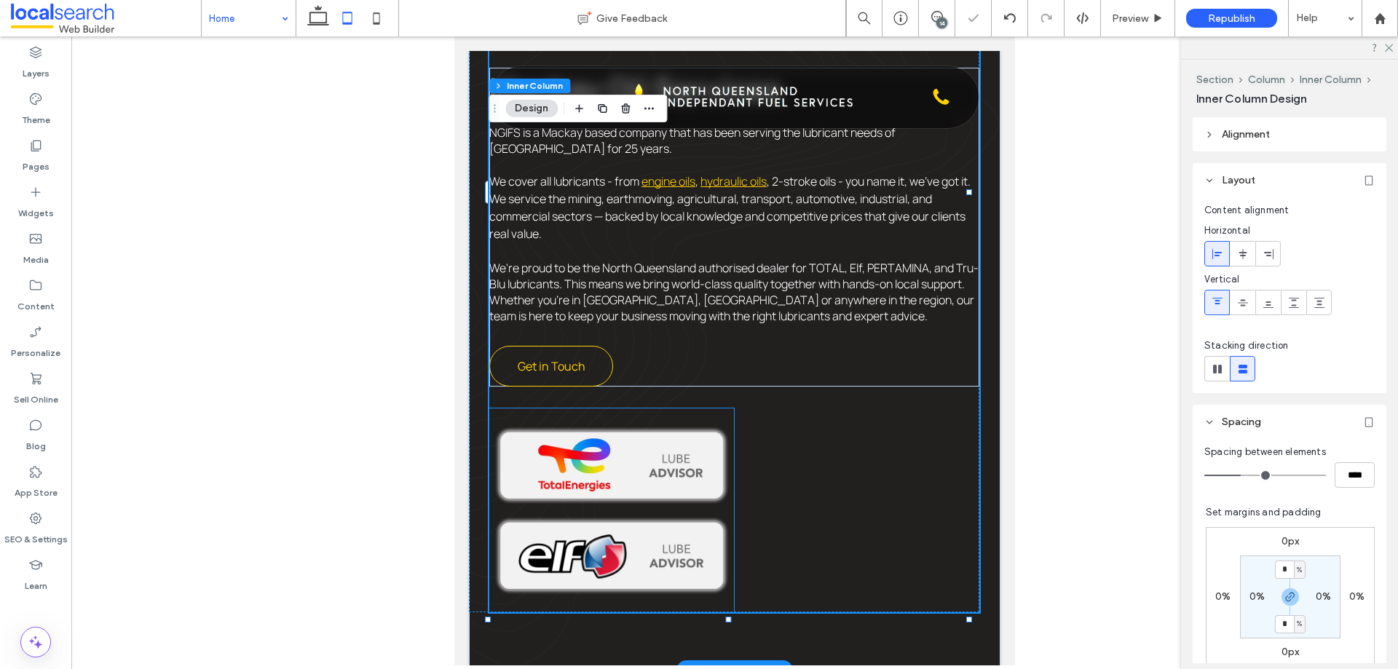
click at [679, 420] on img at bounding box center [611, 465] width 245 height 90
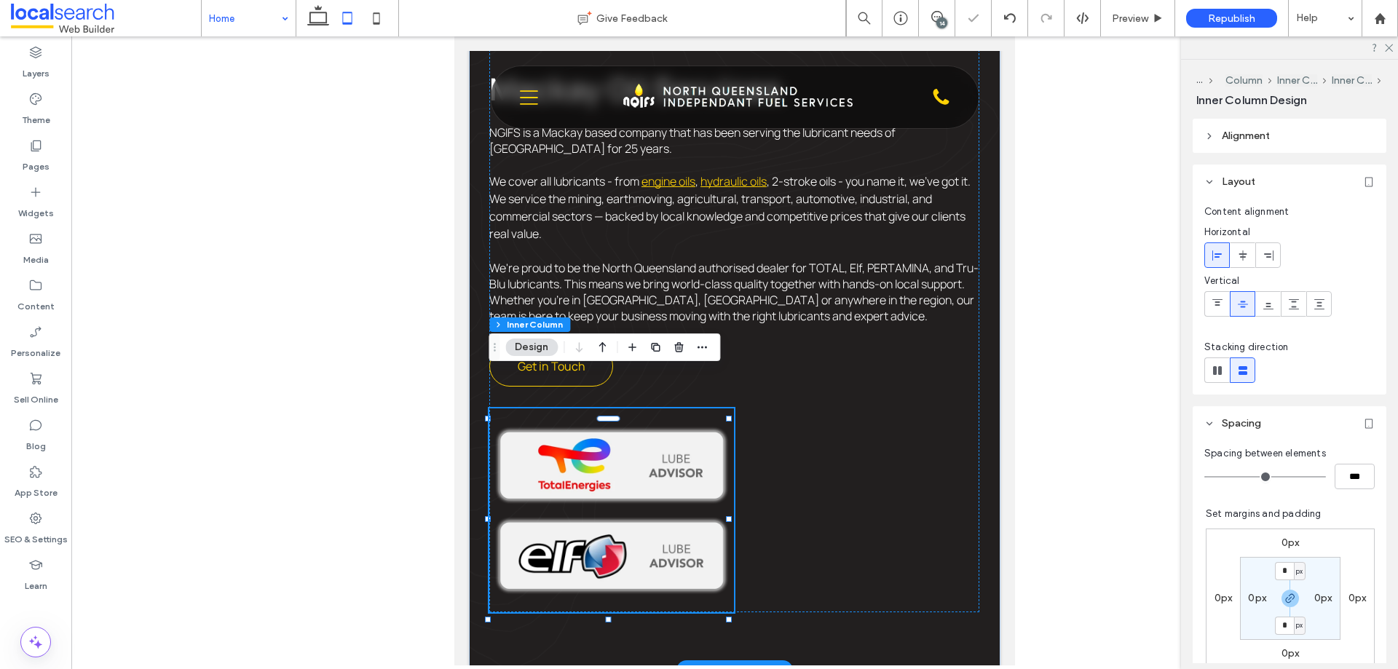
click at [653, 420] on img at bounding box center [611, 465] width 245 height 90
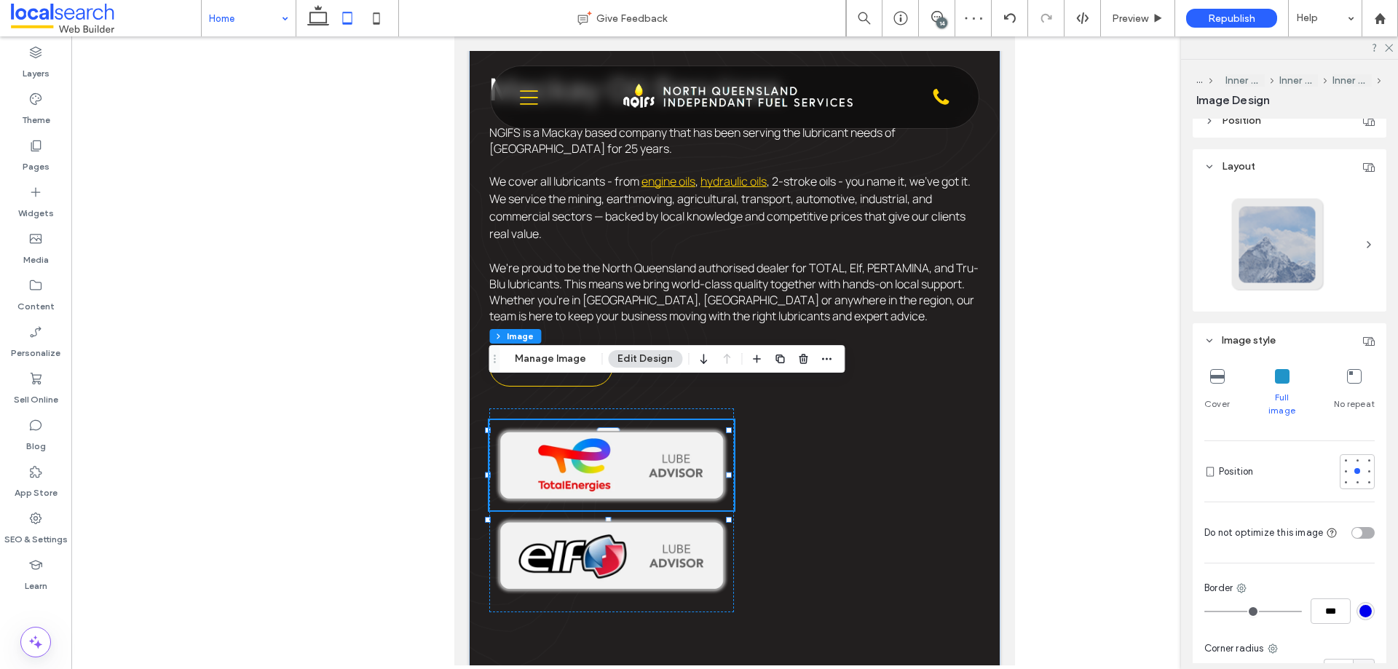
scroll to position [338, 0]
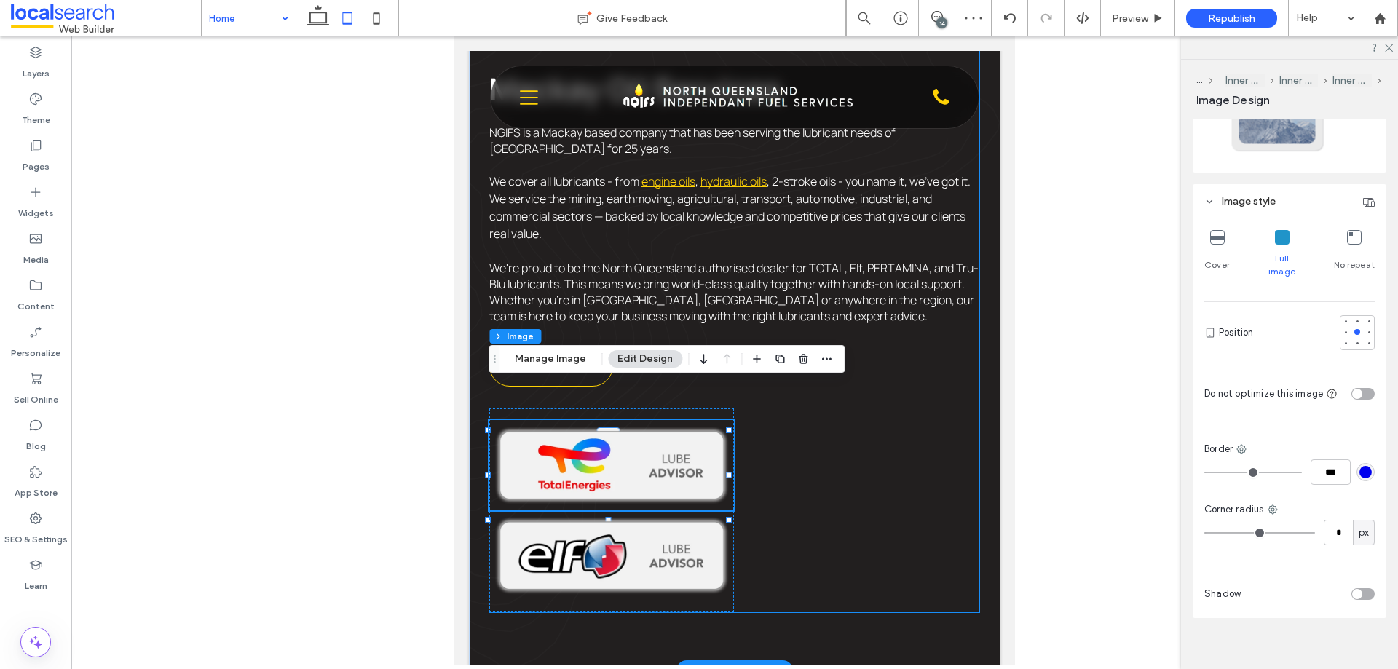
click at [884, 414] on div "Mackay Oil Services NGIFS is a Mackay based company that has been serving the l…" at bounding box center [734, 184] width 490 height 858
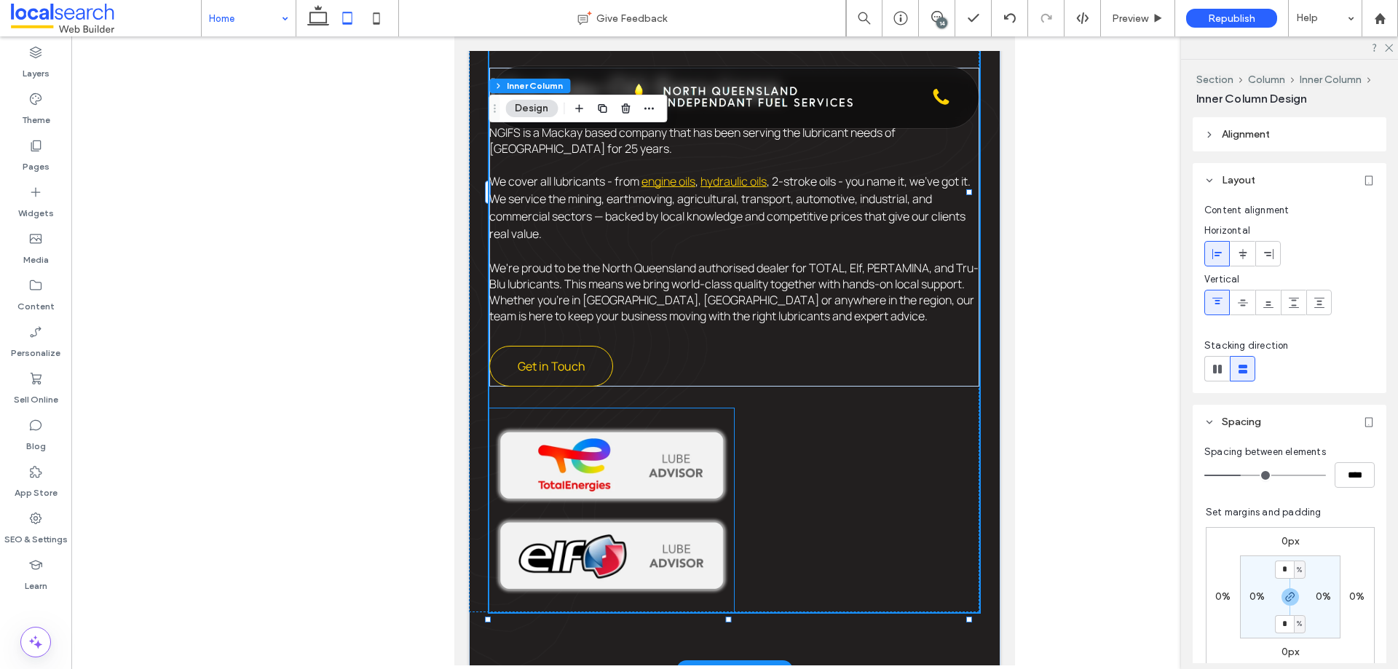
click at [686, 409] on div at bounding box center [611, 511] width 245 height 204
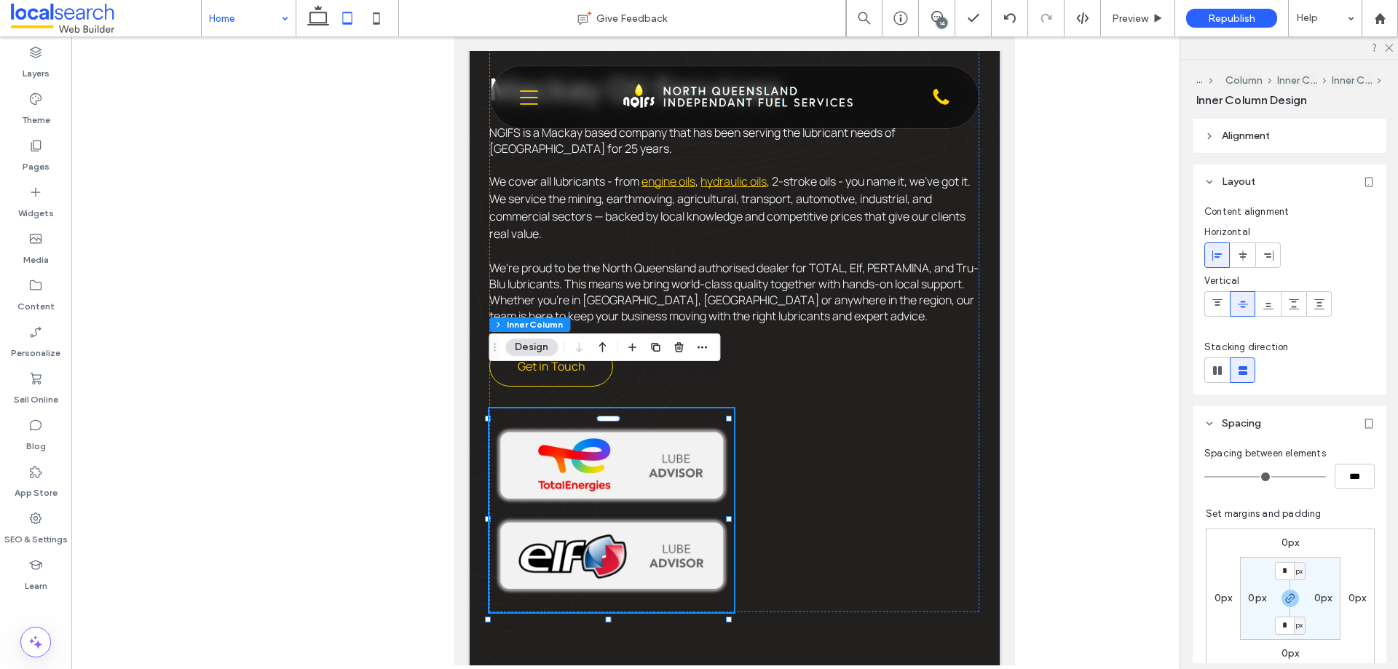
click at [1118, 511] on label "0px" at bounding box center [1291, 543] width 18 height 12
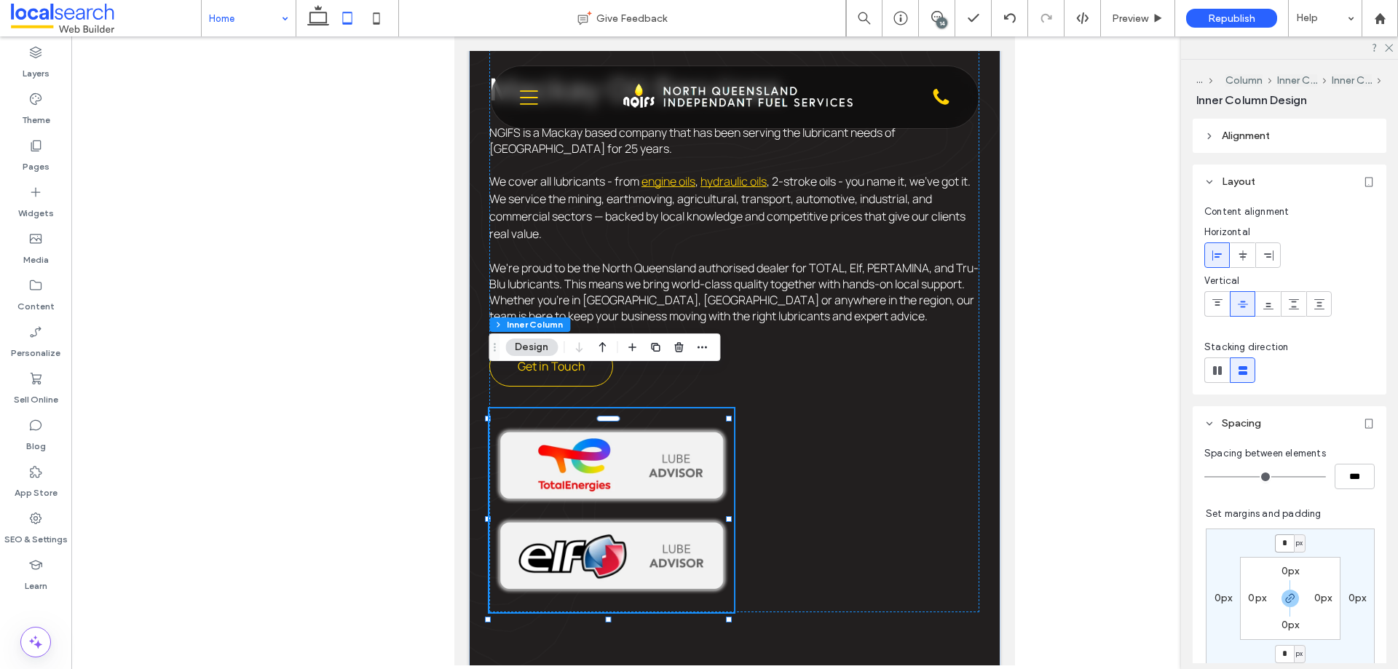
click at [1118, 511] on input "*" at bounding box center [1284, 544] width 19 height 18
type input "***"
type input "*"
type input "***"
type input "*"
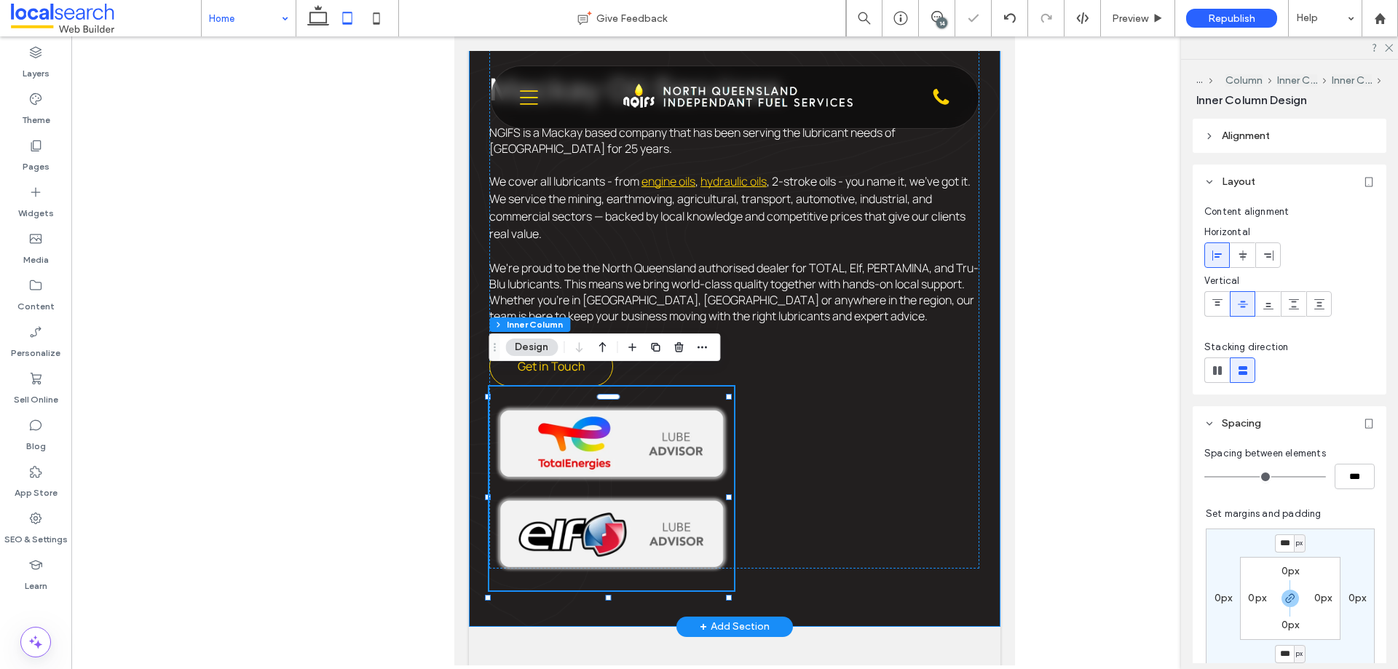
click at [963, 511] on div "Experience Icon 25 Years of Experience Local Icon Locally Managed Price Tag Ico…" at bounding box center [735, 118] width 532 height 1018
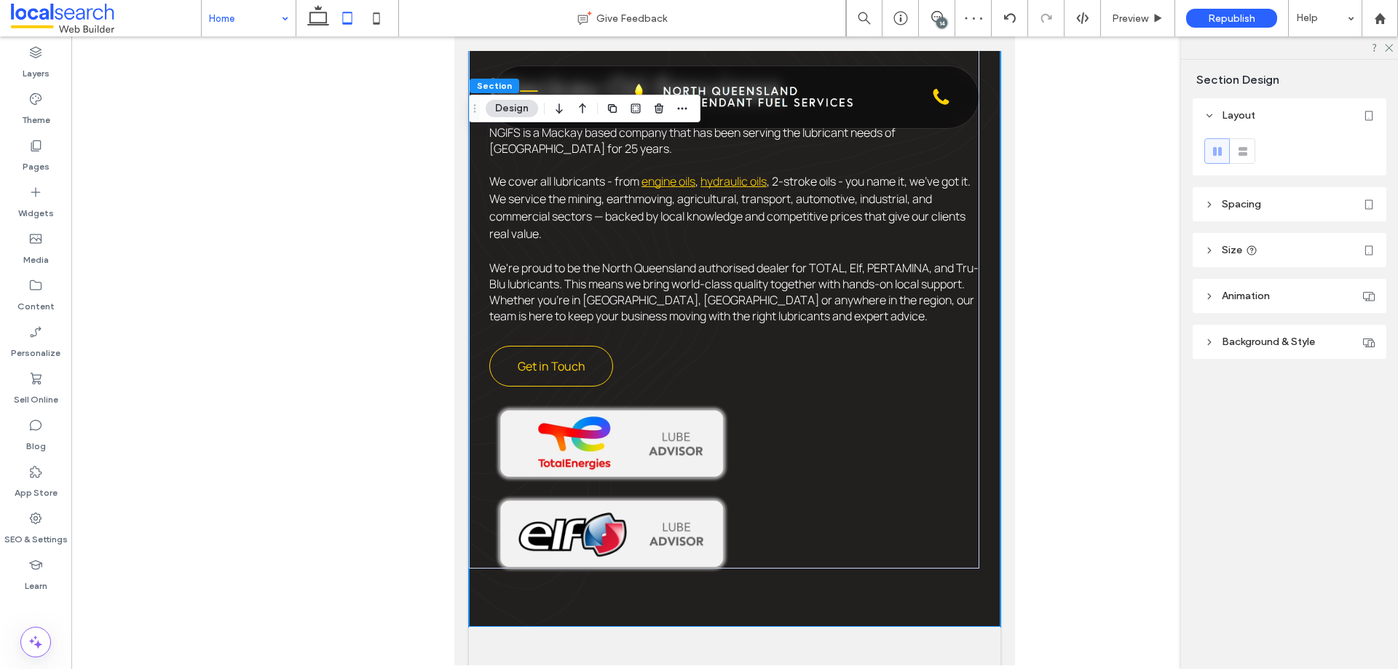
click at [978, 408] on div "Experience Icon 25 Years of Experience Local Icon Locally Managed Price Tag Ico…" at bounding box center [735, 118] width 532 height 1018
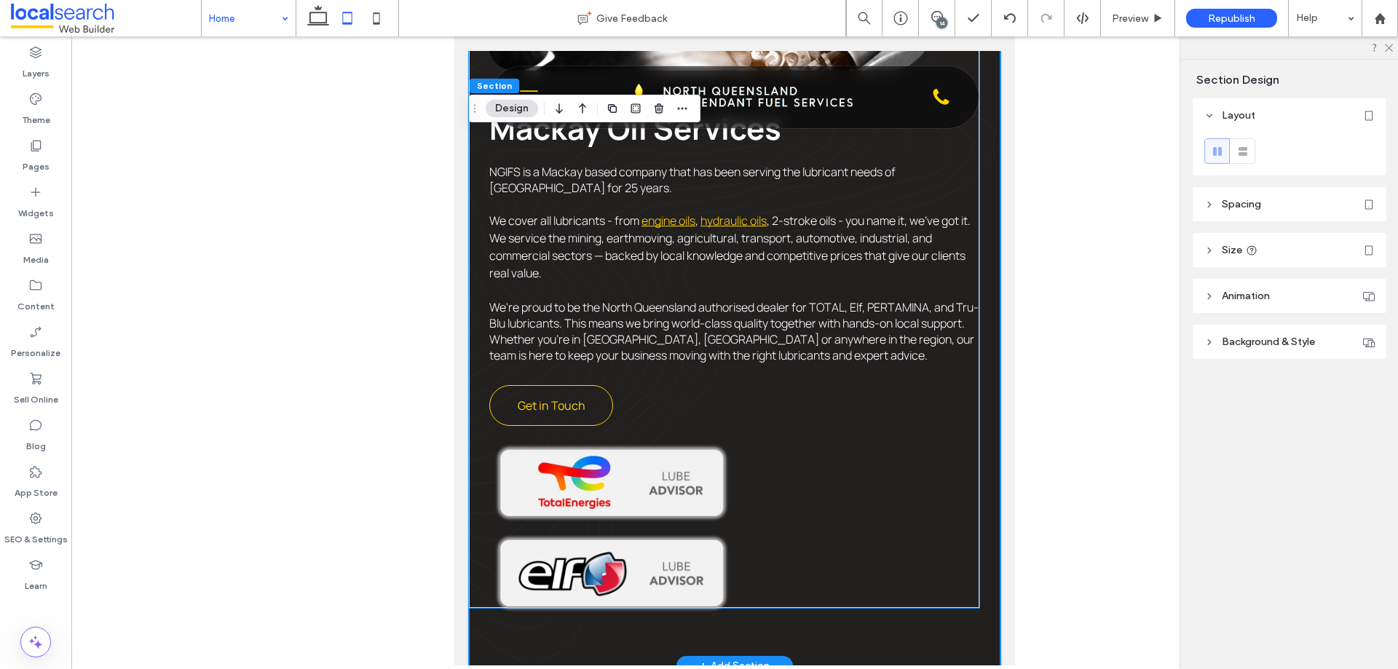
scroll to position [1016, 0]
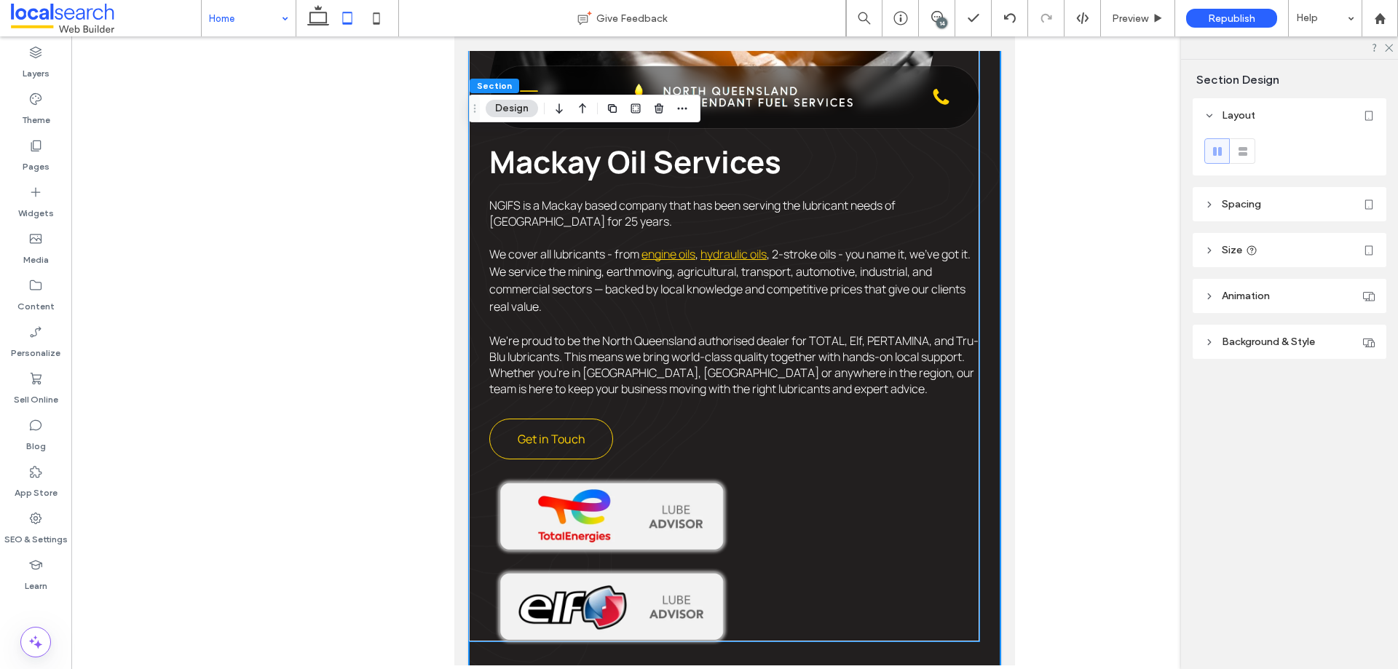
click at [684, 511] on img at bounding box center [611, 607] width 245 height 90
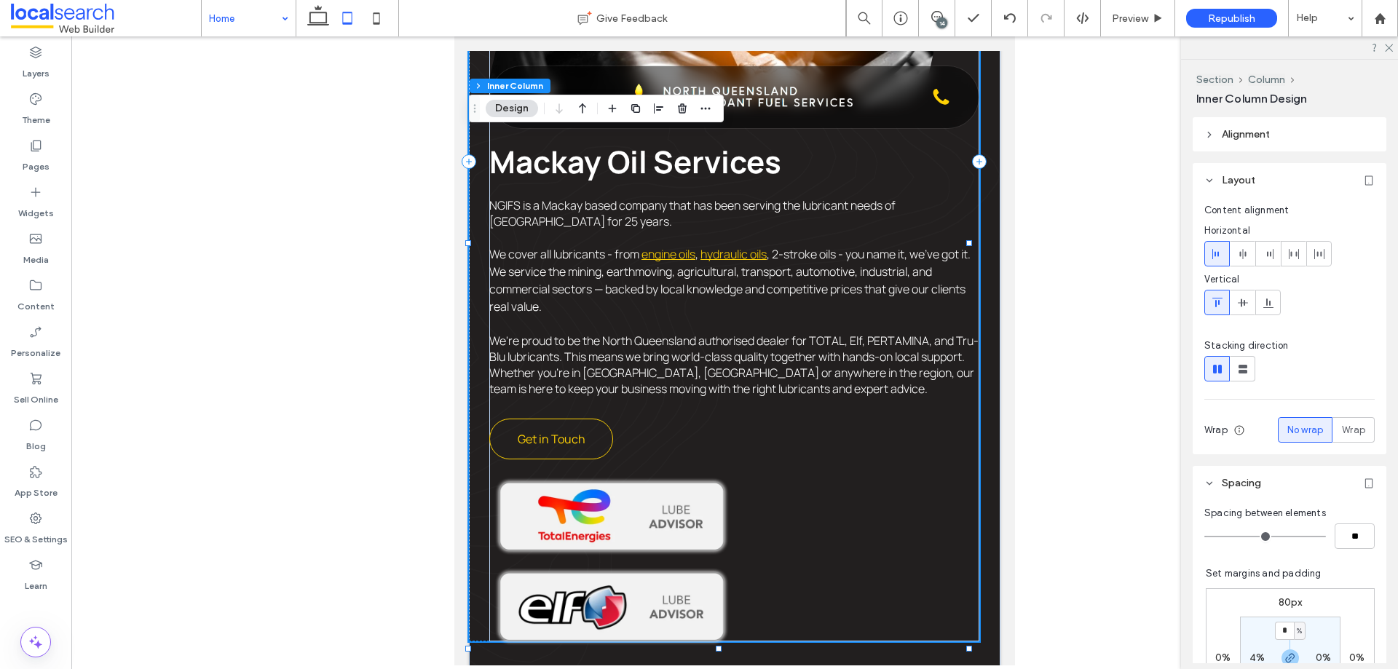
click at [695, 511] on img at bounding box center [611, 607] width 245 height 90
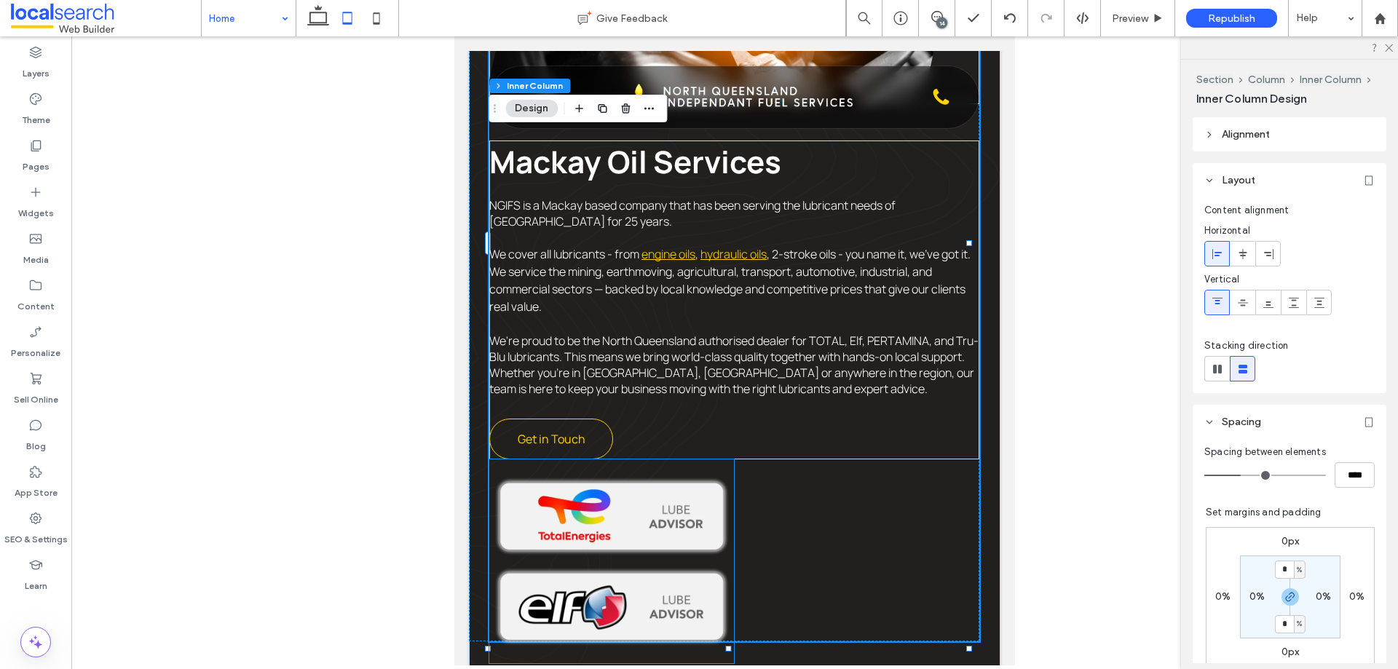
click at [701, 511] on img at bounding box center [611, 516] width 245 height 90
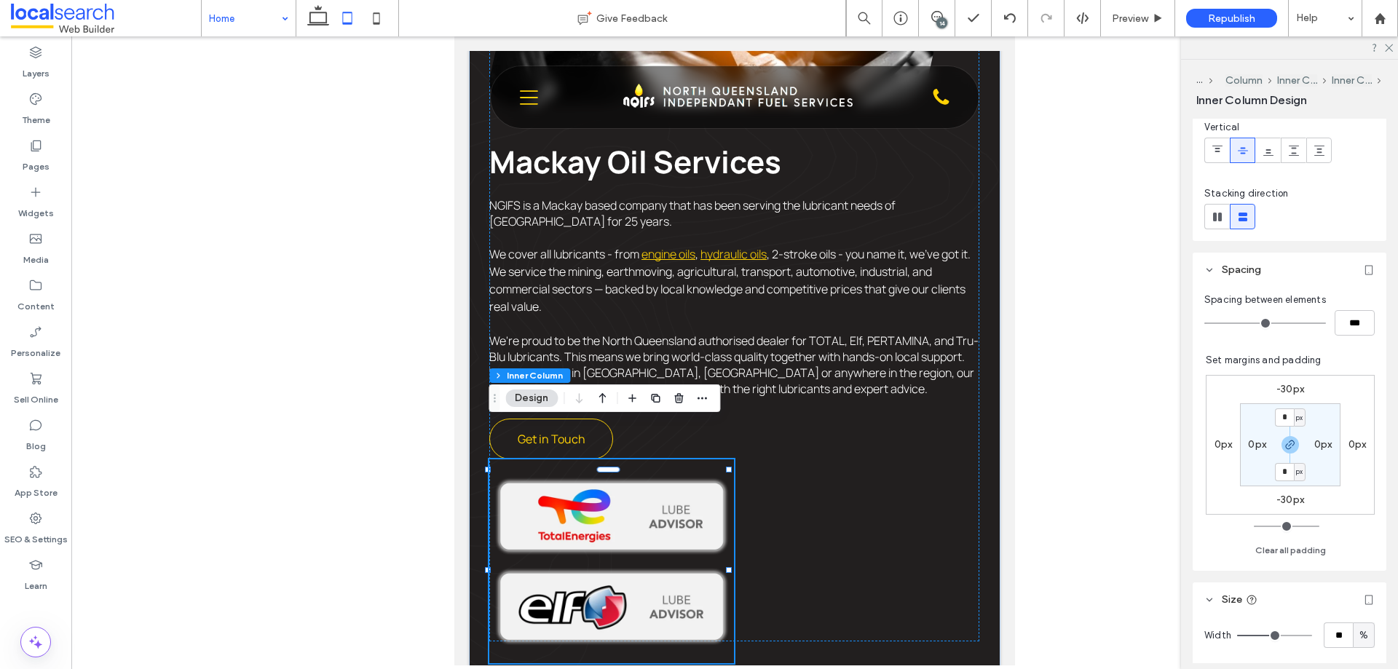
scroll to position [364, 0]
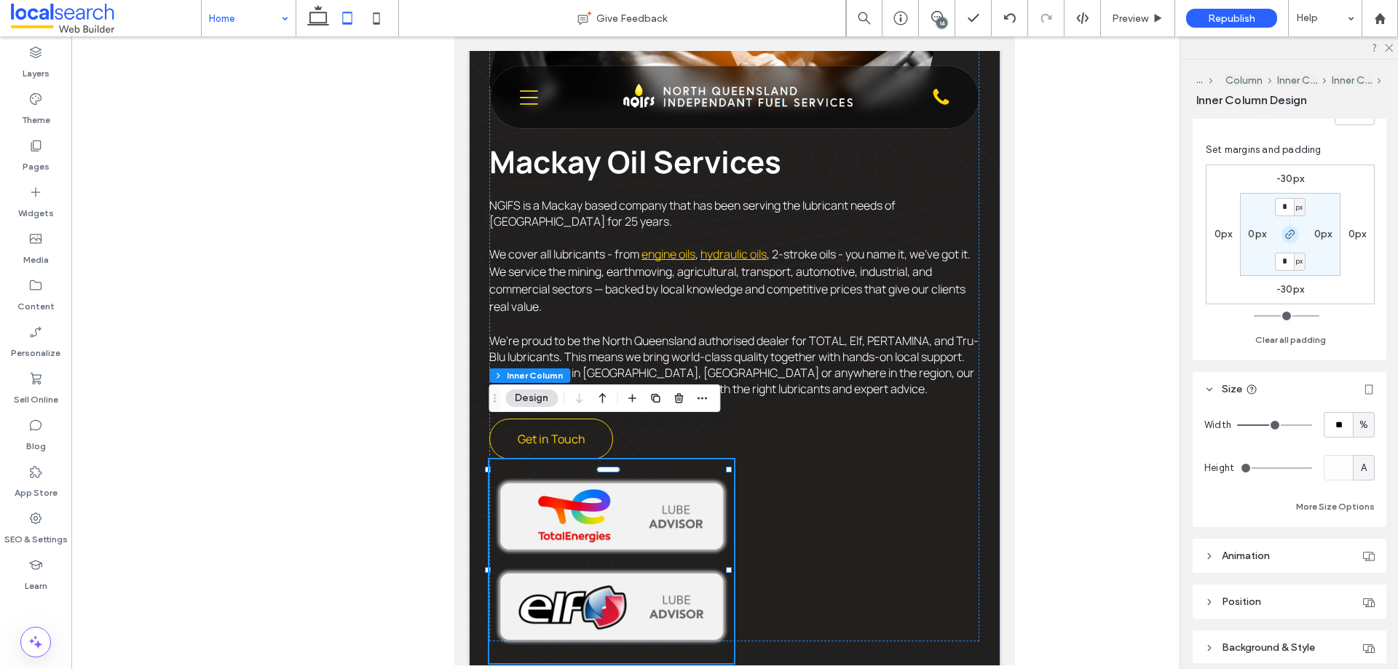
click at [1118, 231] on icon "button" at bounding box center [1291, 235] width 12 height 12
click at [1118, 284] on label "-30px" at bounding box center [1291, 289] width 28 height 12
type input "*"
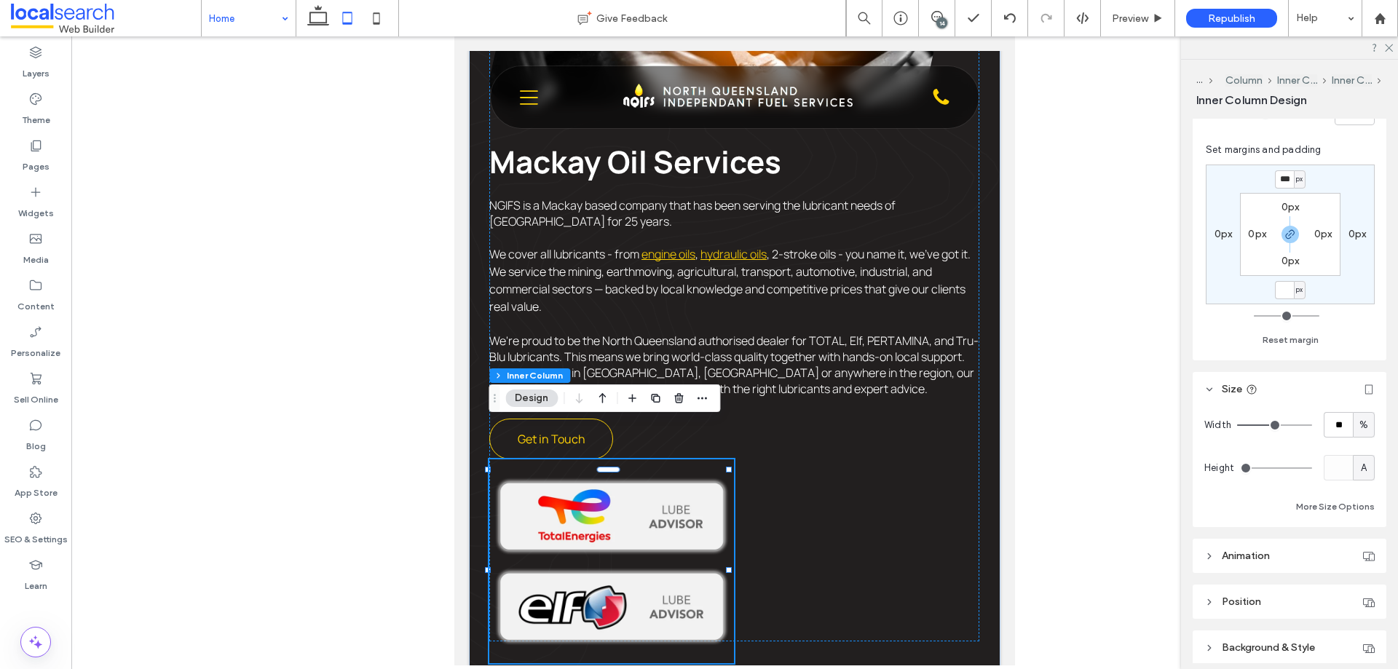
type input "*"
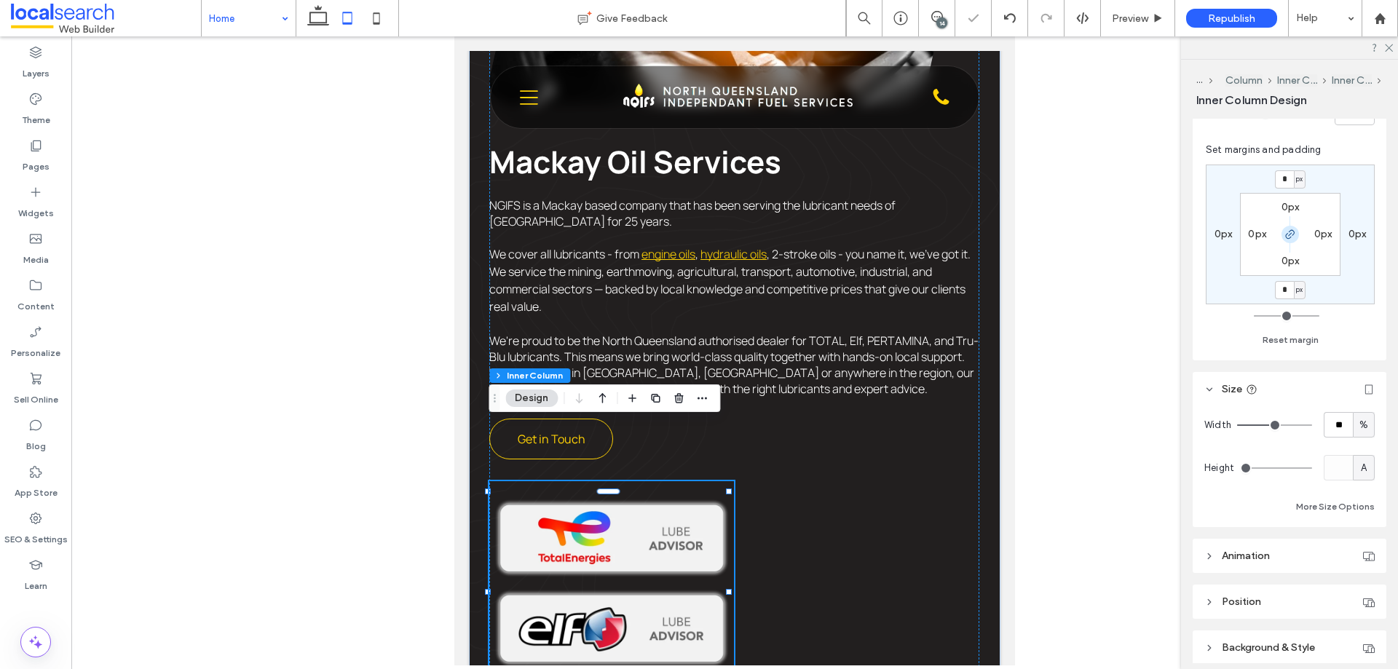
click at [1118, 230] on icon "button" at bounding box center [1291, 235] width 12 height 12
click at [1118, 169] on div "0px 0px * px 0px 0px 0px 0px 0px" at bounding box center [1290, 235] width 169 height 140
click at [1118, 176] on label "0px" at bounding box center [1291, 179] width 18 height 12
type input "***"
type input "*"
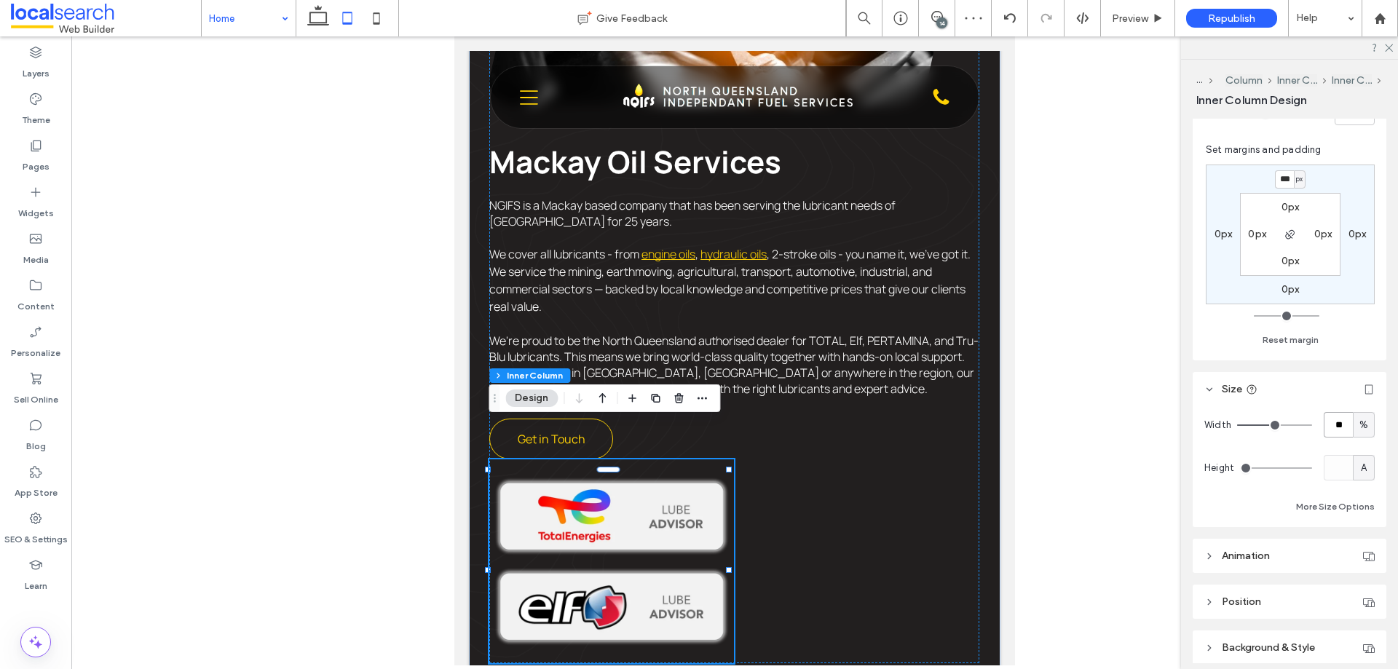
click at [1118, 428] on input "**" at bounding box center [1338, 424] width 29 height 25
type input "**"
type input "*"
type input "**"
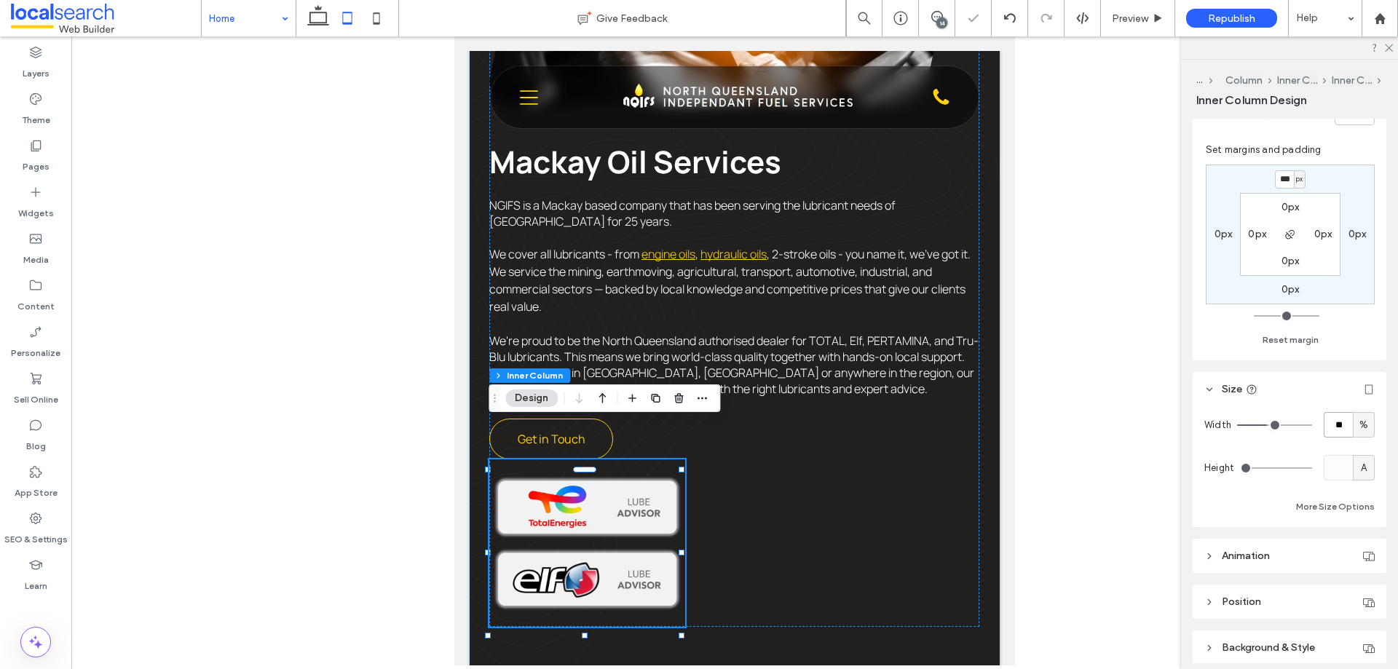
type input "*"
click at [977, 418] on div "Experience Icon 25 Years of Experience Local Icon Locally Managed Price Tag Ico…" at bounding box center [735, 184] width 532 height 1004
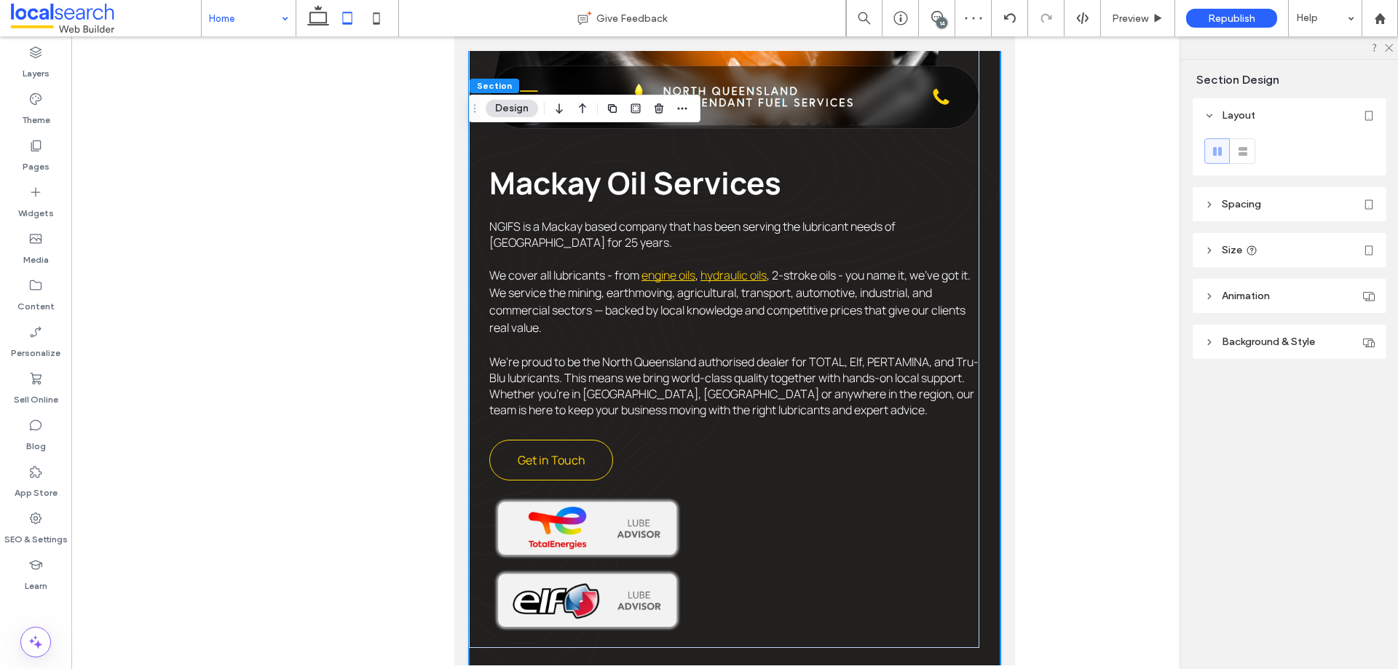
scroll to position [1016, 0]
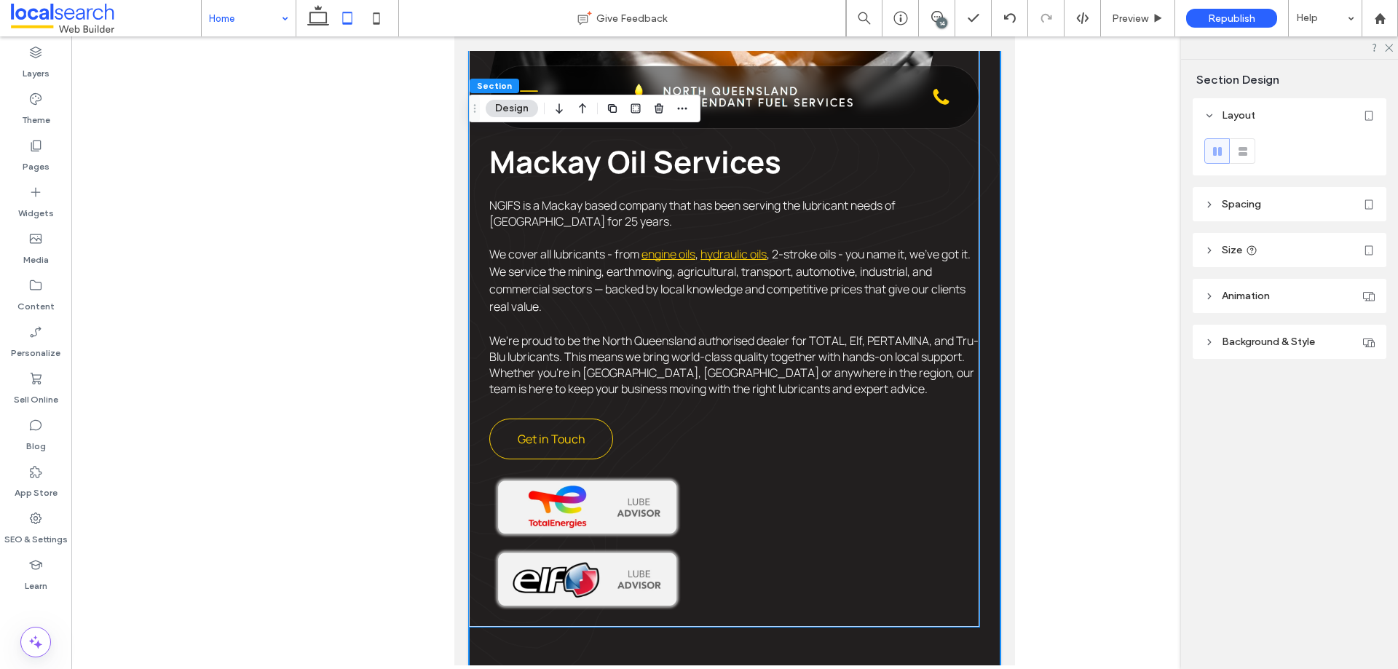
click at [758, 487] on div "Mackay Oil Services NGIFS is a Mackay based company that has been serving the l…" at bounding box center [734, 227] width 490 height 800
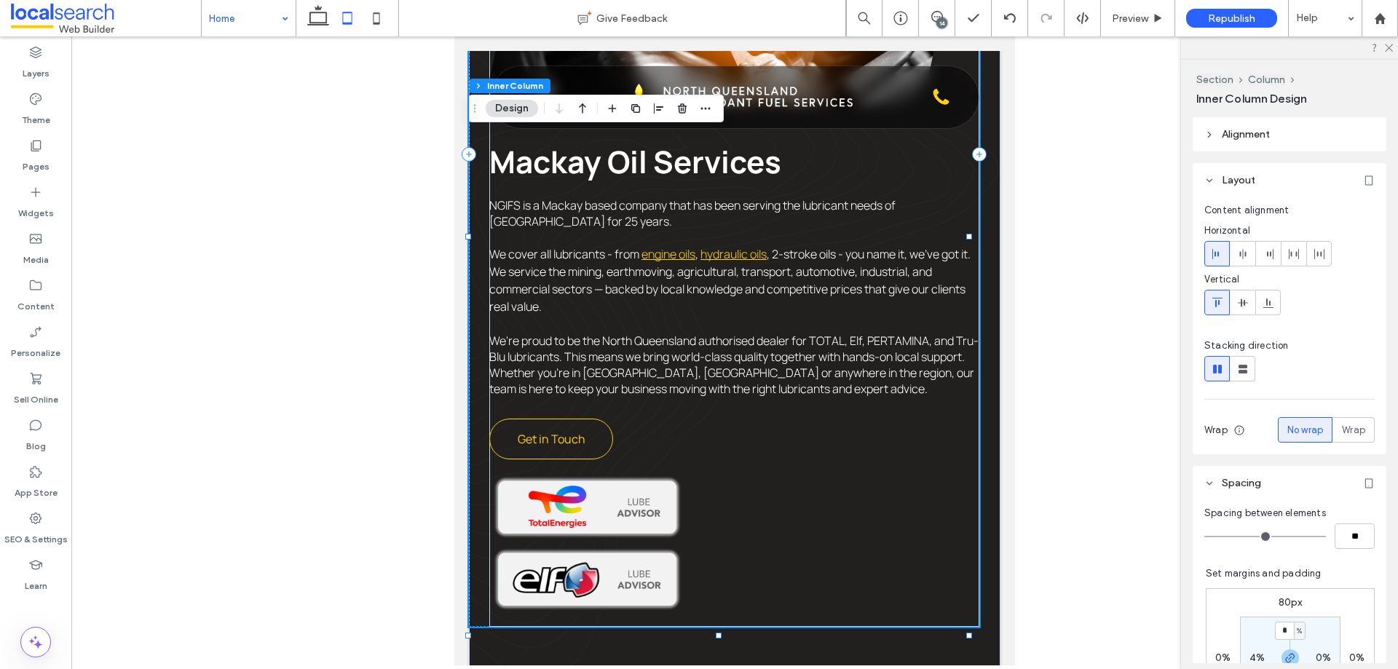
click at [713, 486] on div "Mackay Oil Services NGIFS is a Mackay based company that has been serving the l…" at bounding box center [734, 227] width 490 height 800
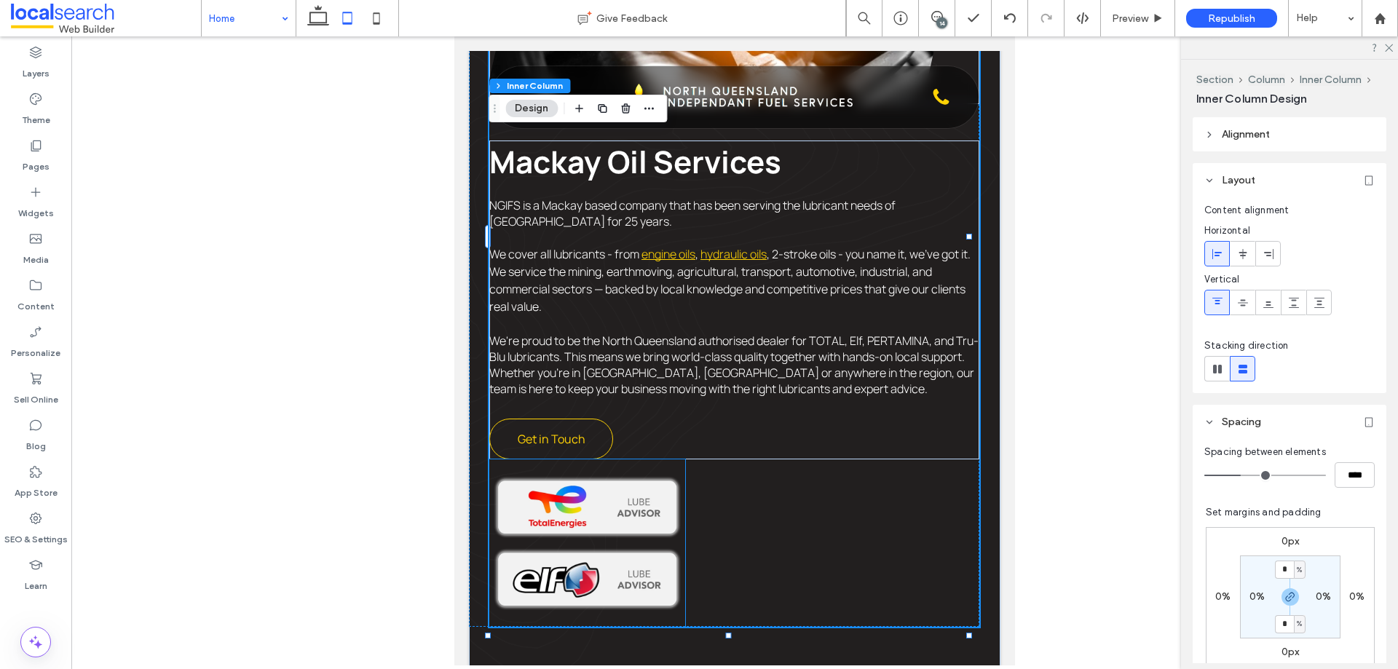
click at [676, 471] on img at bounding box center [587, 507] width 196 height 72
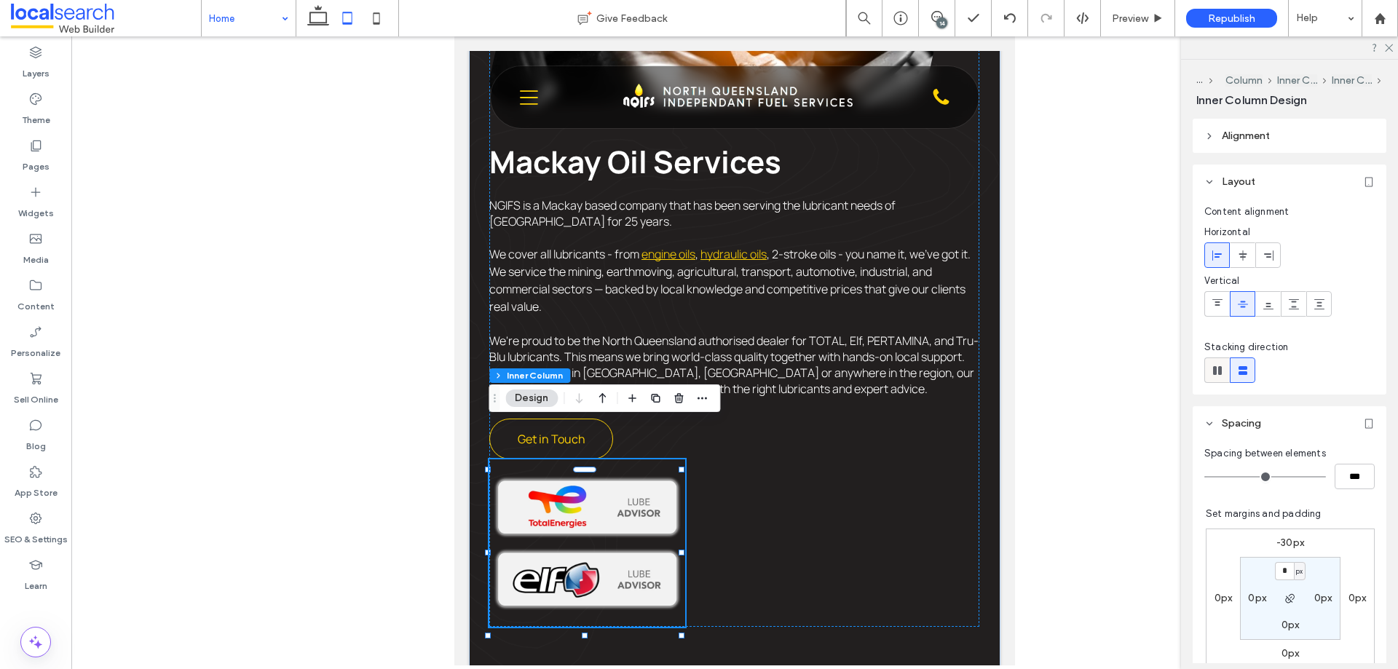
click at [1118, 369] on use at bounding box center [1217, 370] width 9 height 9
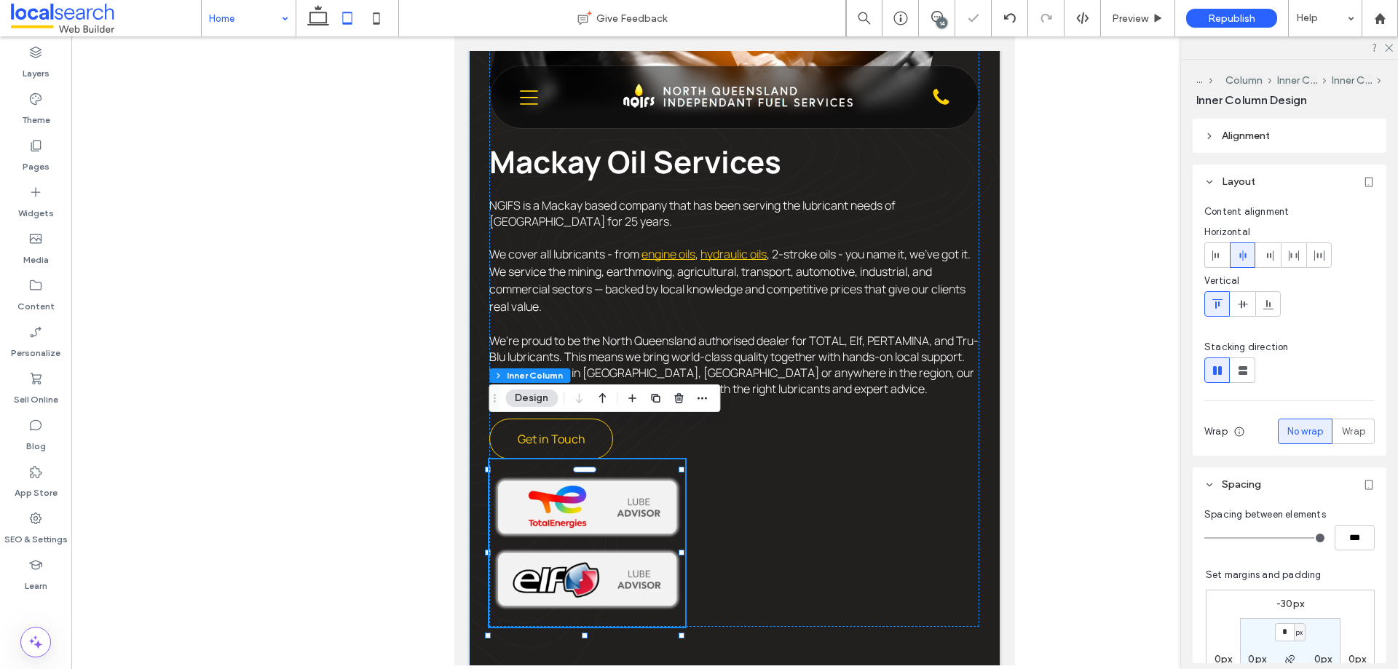
type input "*"
type input "**"
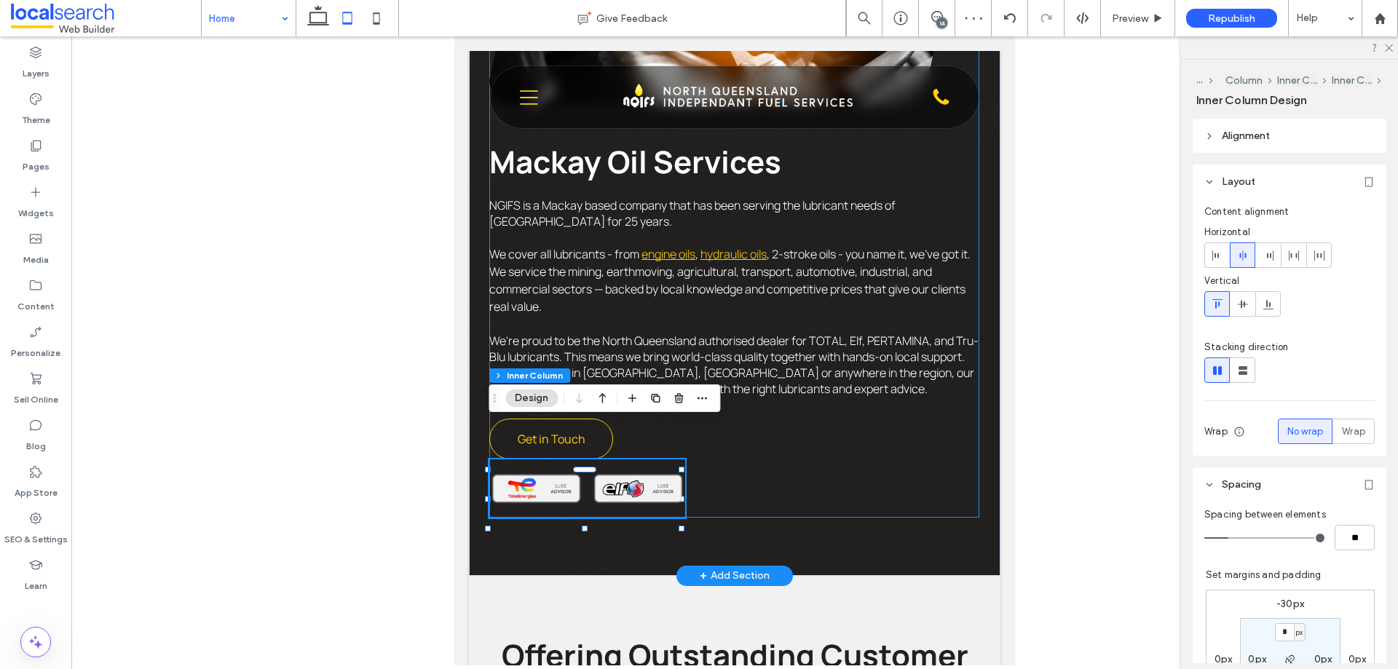
click at [773, 454] on div "Mackay Oil Services NGIFS is a Mackay based company that has been serving the l…" at bounding box center [734, 172] width 490 height 690
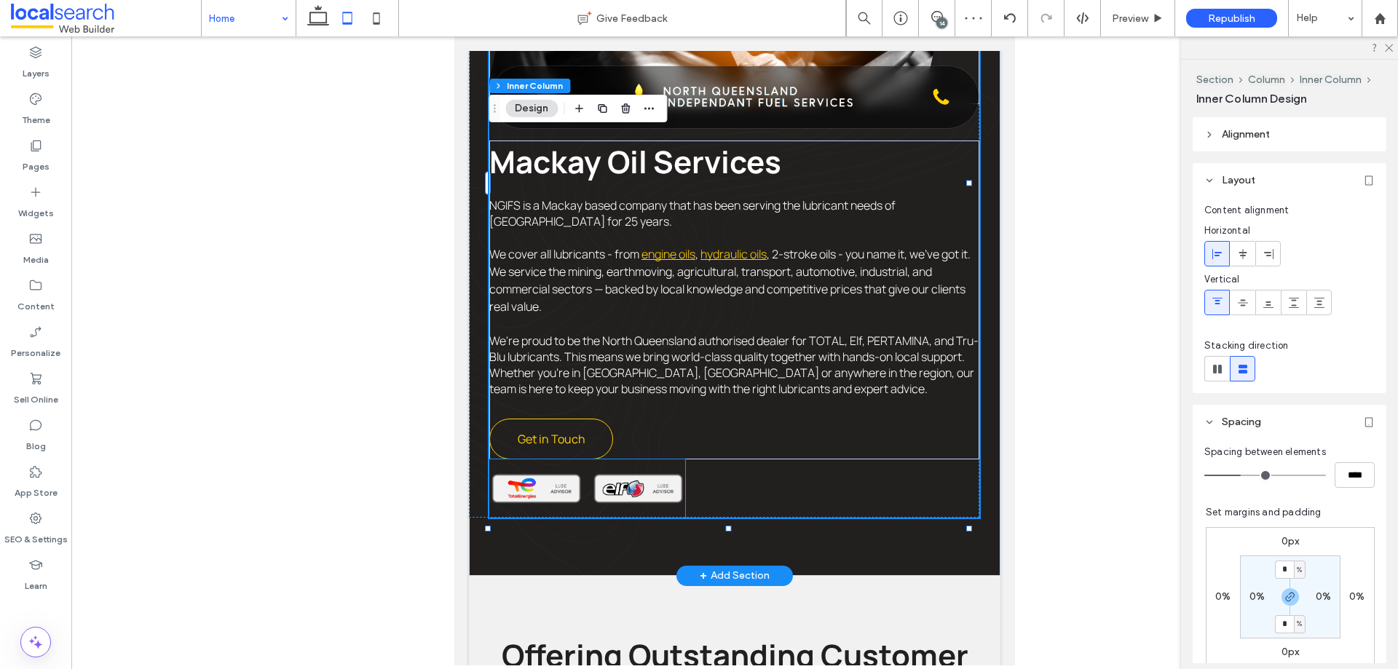
click at [663, 460] on div at bounding box center [587, 489] width 196 height 58
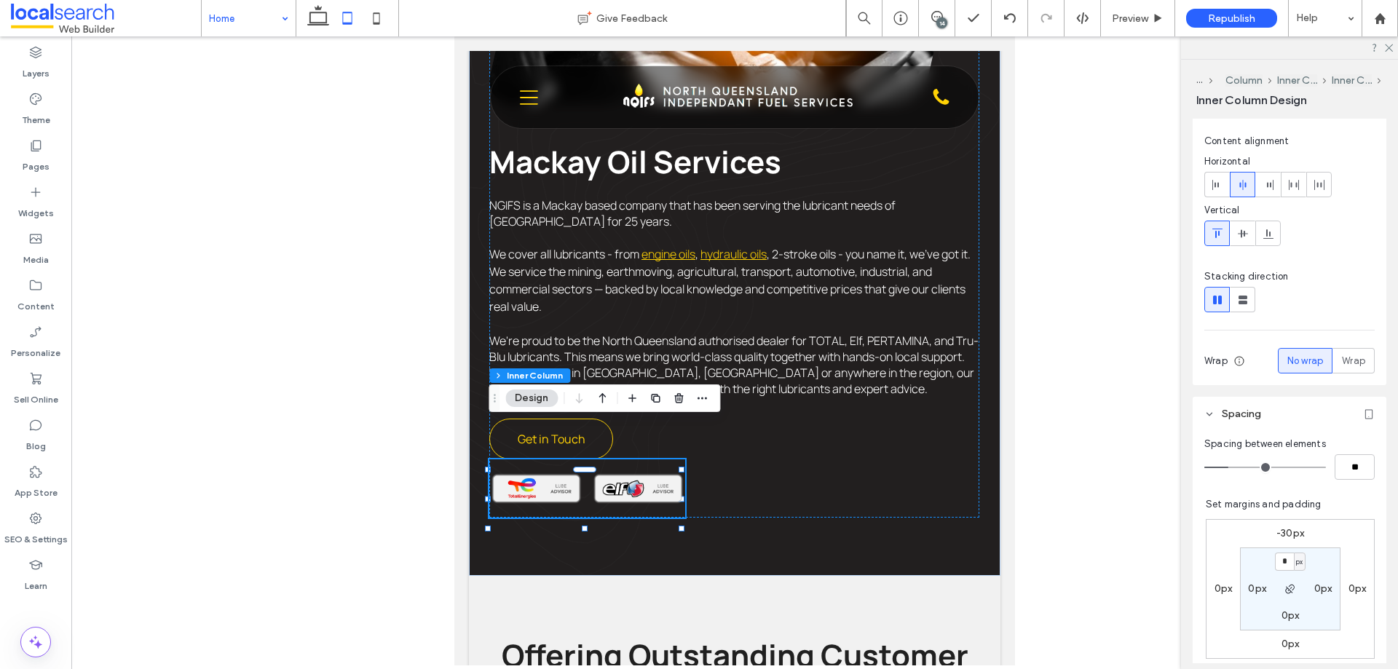
scroll to position [219, 0]
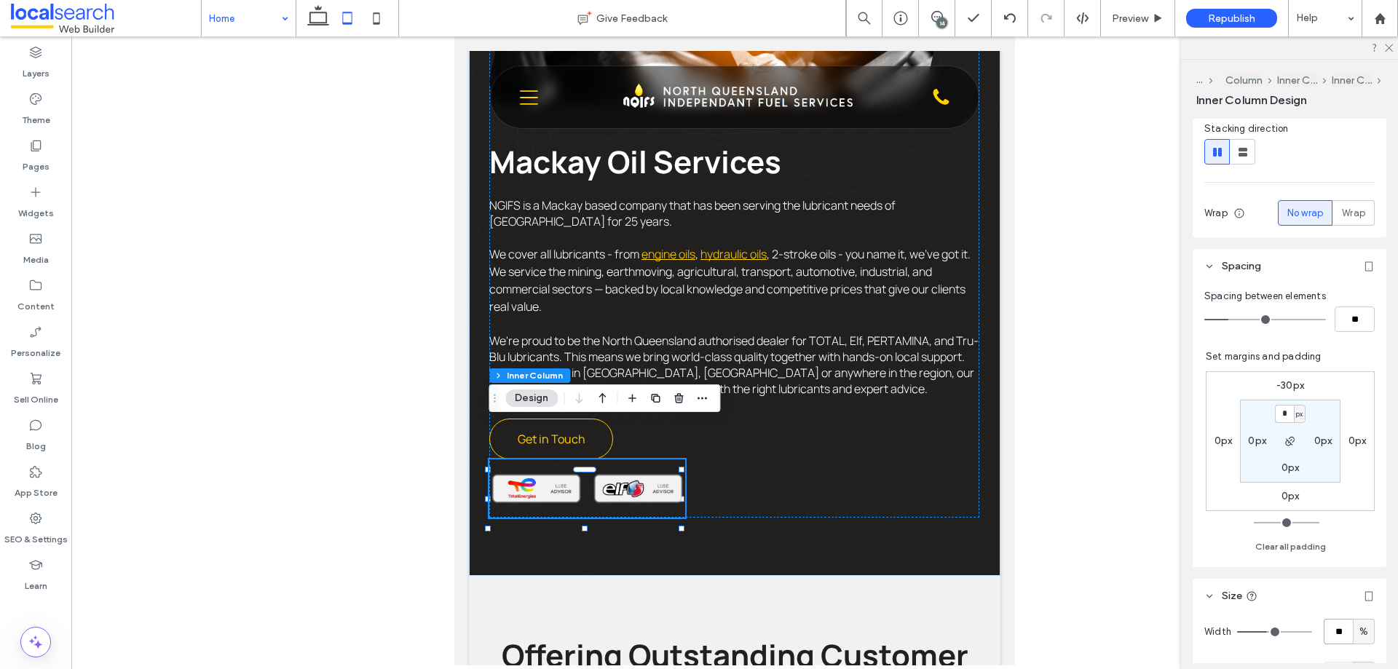
click at [1118, 511] on input "**" at bounding box center [1338, 631] width 29 height 25
type input "**"
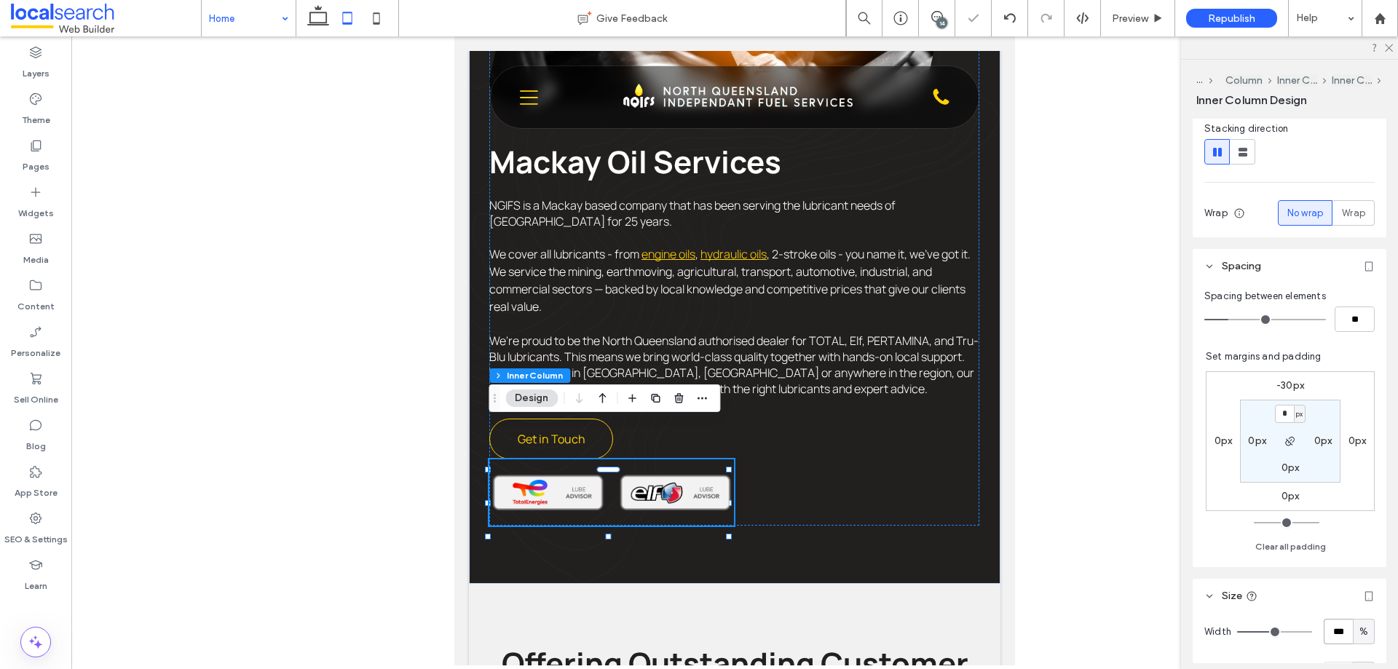
type input "***"
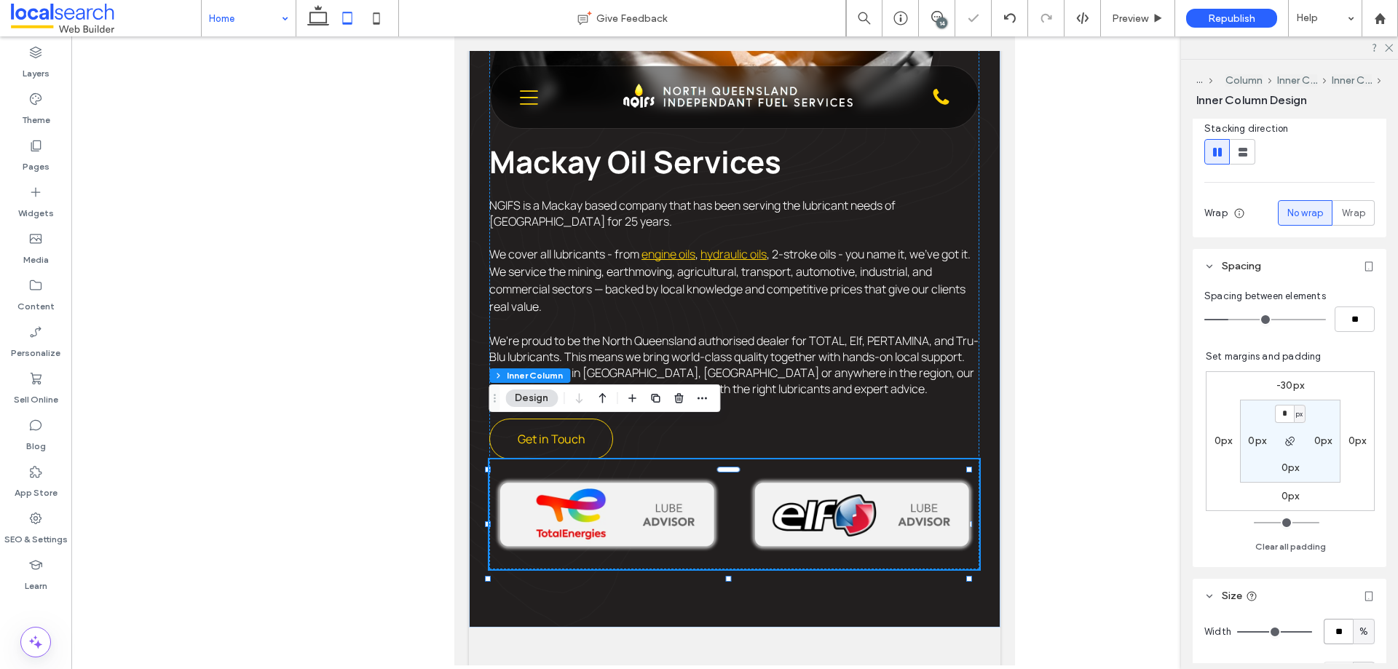
type input "**"
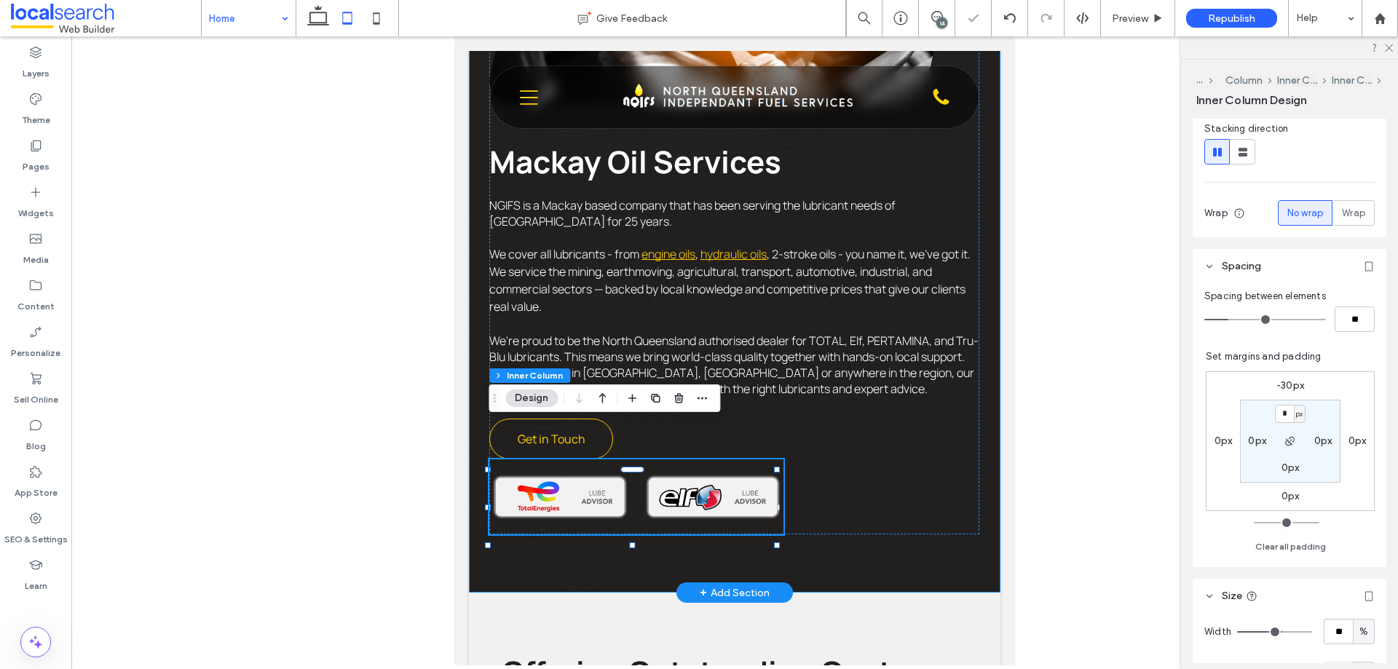
click at [854, 511] on div "Experience Icon 25 Years of Experience Local Icon Locally Managed Price Tag Ico…" at bounding box center [735, 137] width 532 height 911
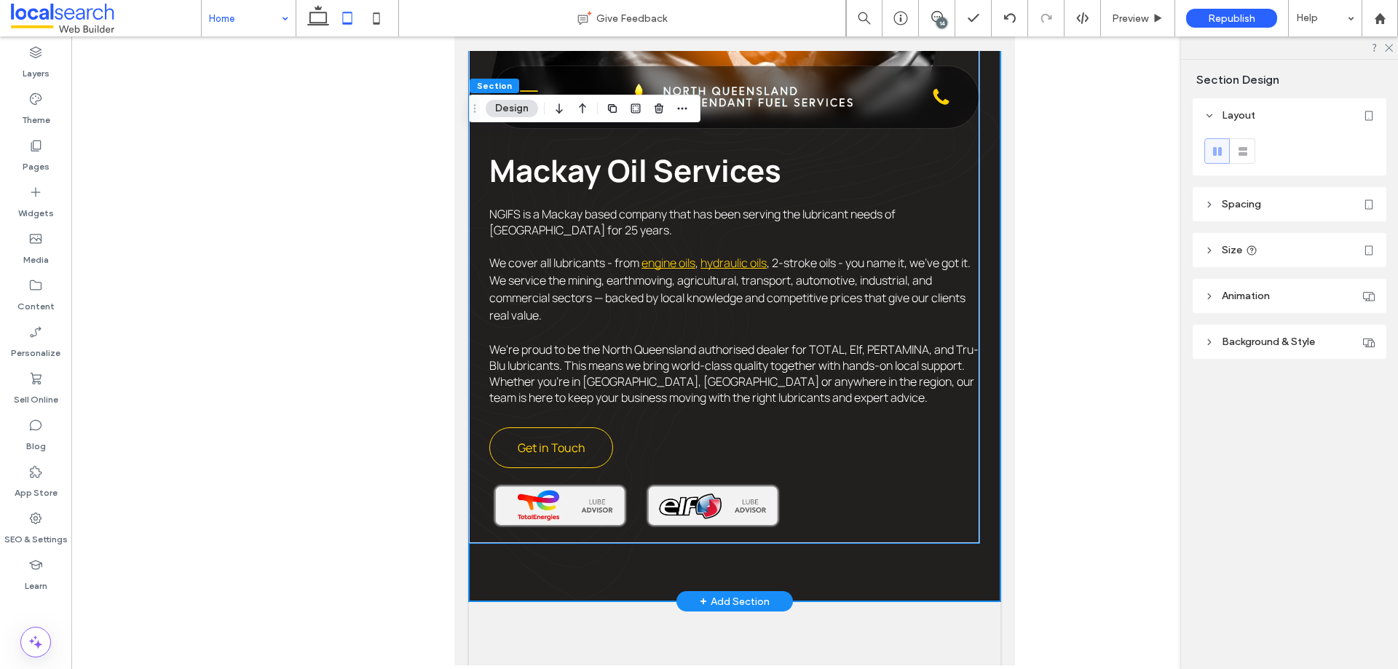
scroll to position [1016, 0]
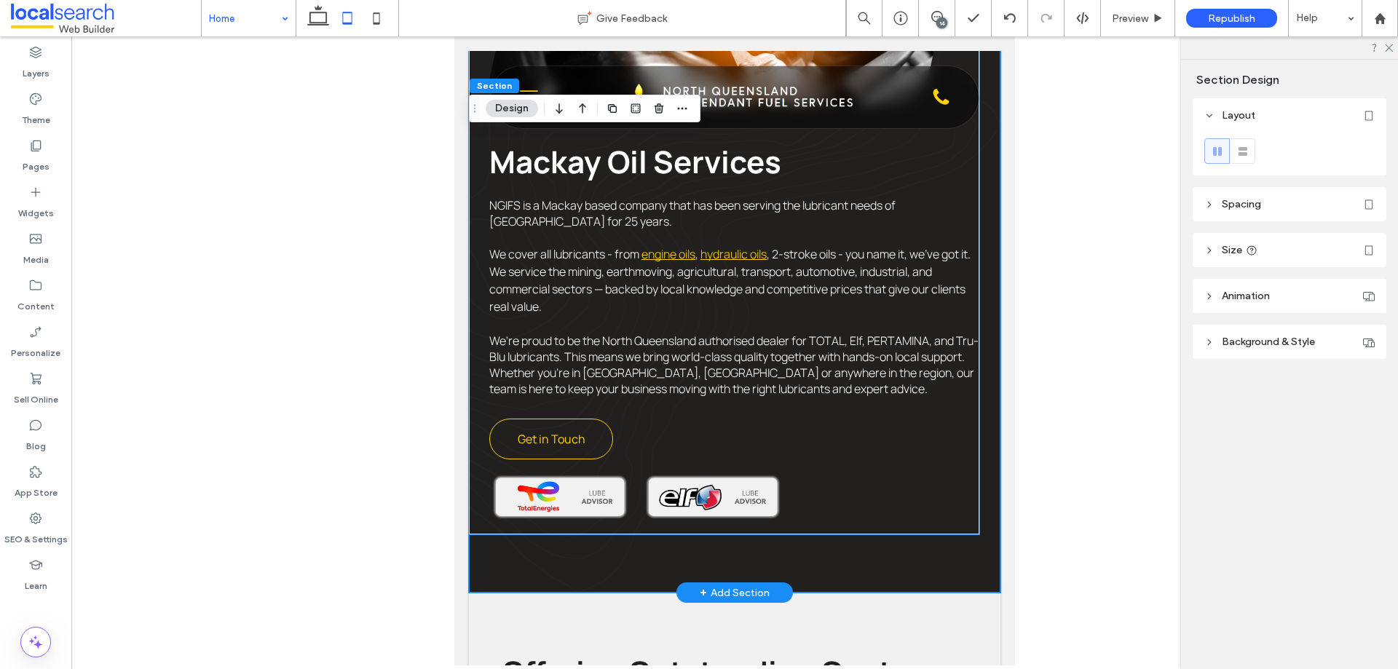
click at [779, 461] on div "Mackay Oil Services NGIFS is a Mackay based company that has been serving the l…" at bounding box center [734, 180] width 490 height 707
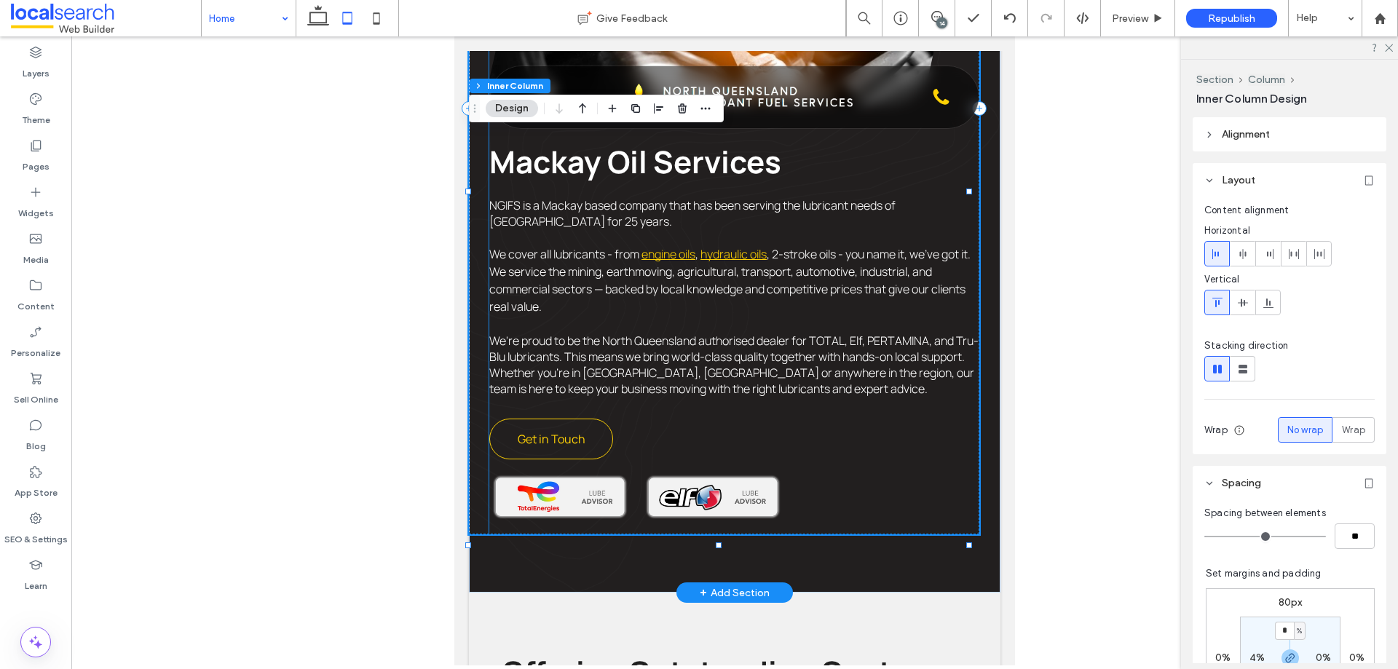
click at [637, 460] on div at bounding box center [636, 497] width 294 height 75
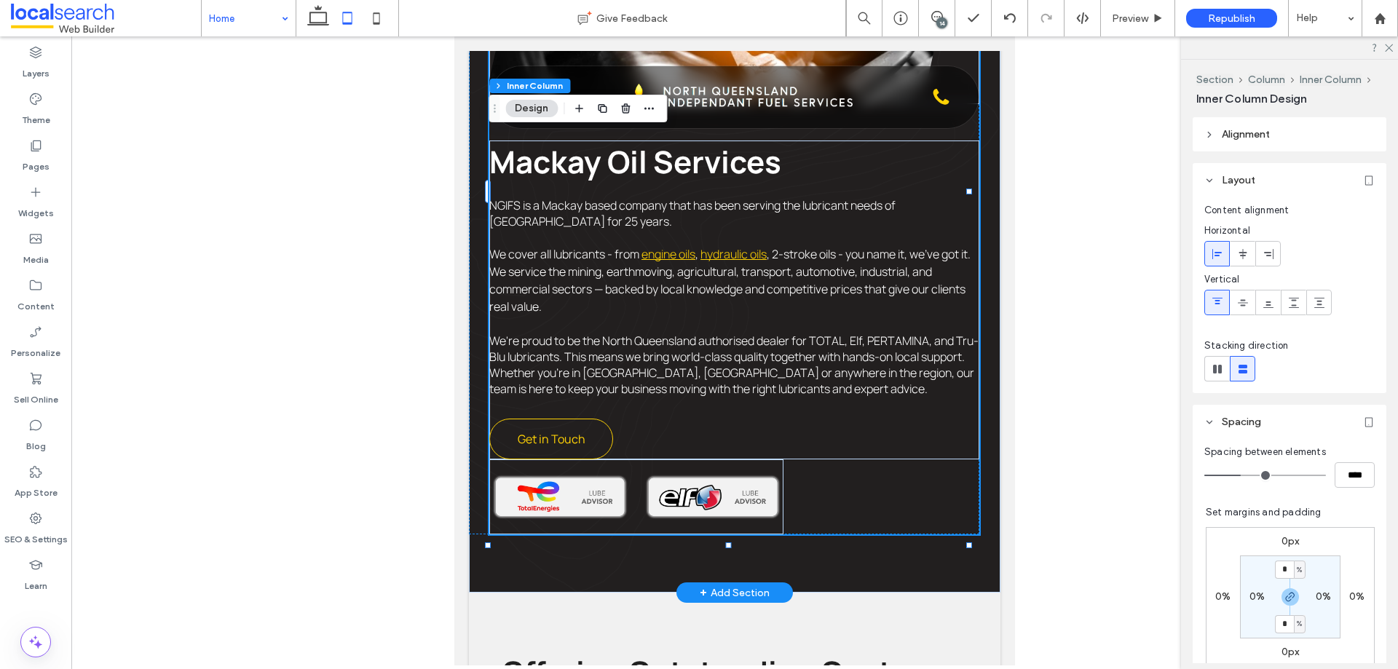
click at [637, 460] on div at bounding box center [636, 497] width 294 height 75
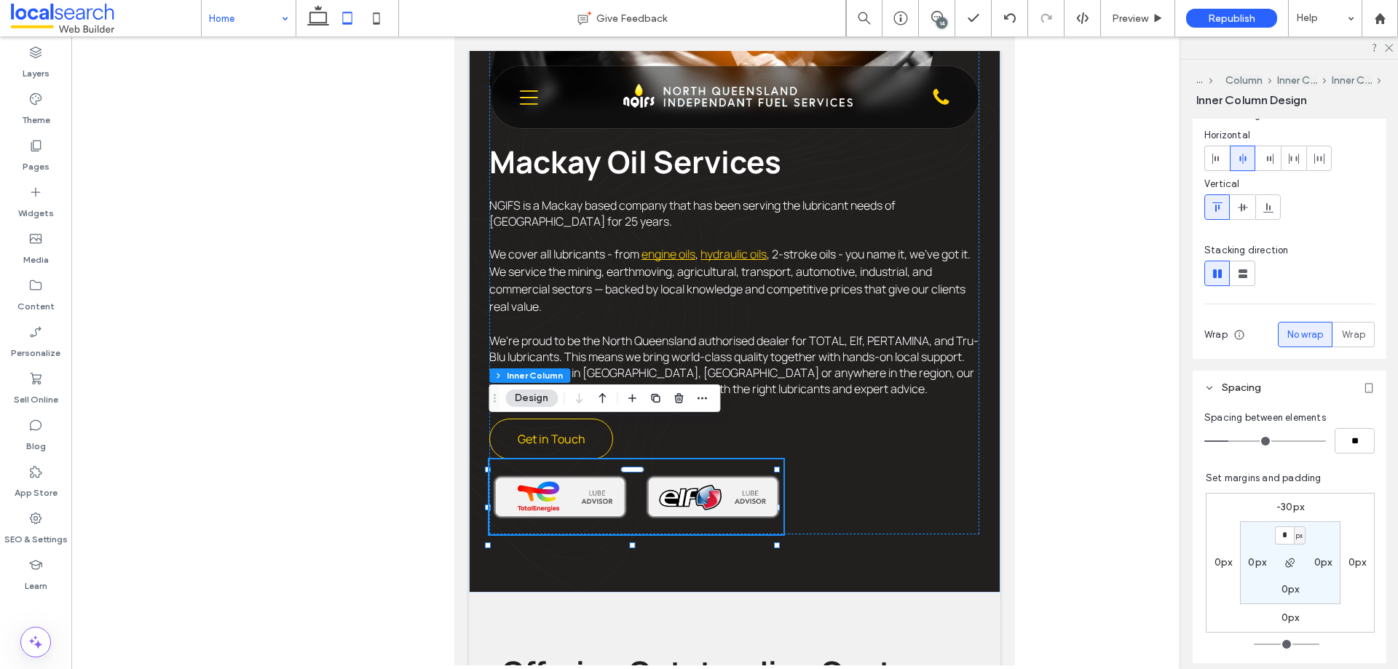
scroll to position [291, 0]
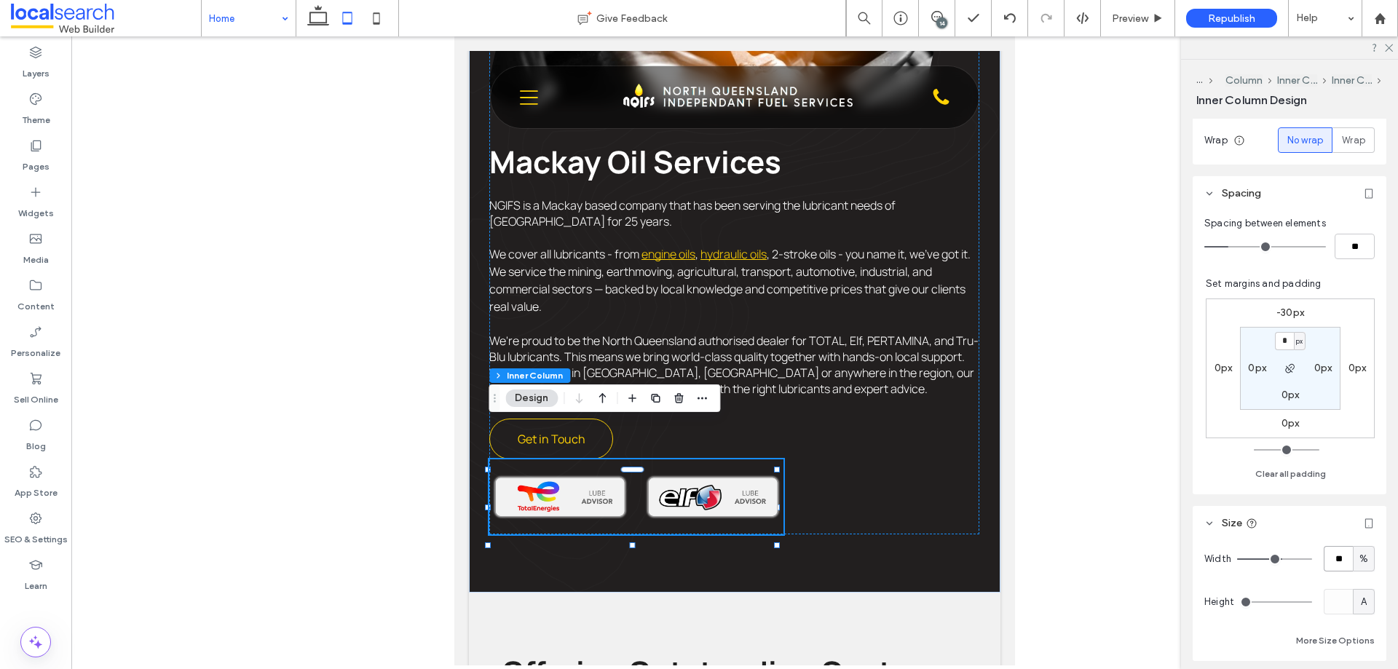
click at [1118, 511] on input "**" at bounding box center [1338, 558] width 29 height 25
type input "**"
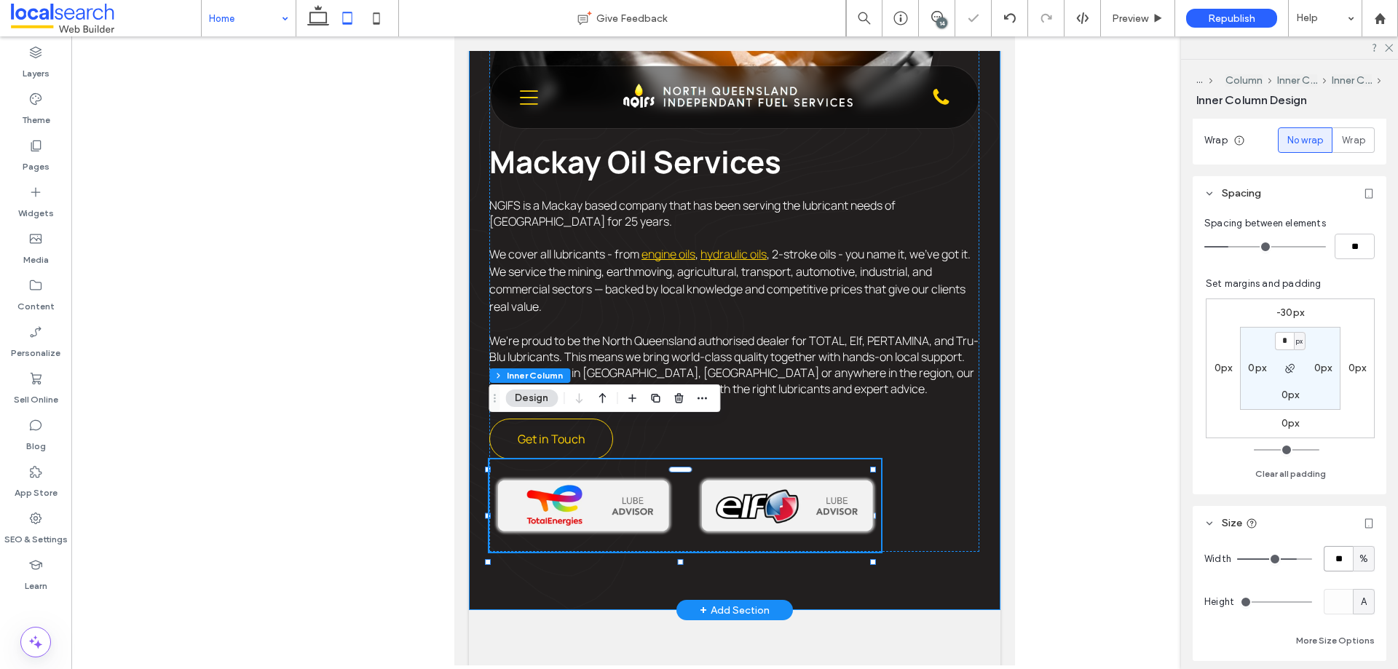
click at [964, 431] on div "Mackay Oil Services NGIFS is a Mackay based company that has been serving the l…" at bounding box center [734, 189] width 490 height 725
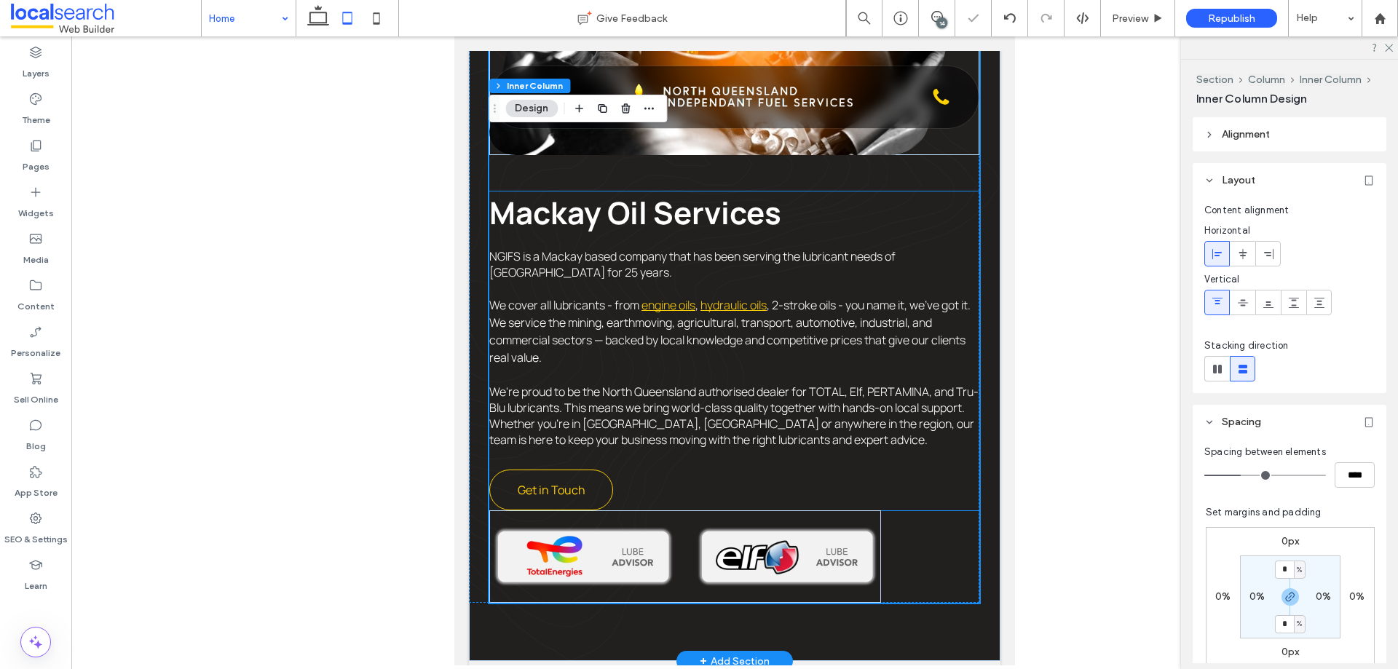
scroll to position [943, 0]
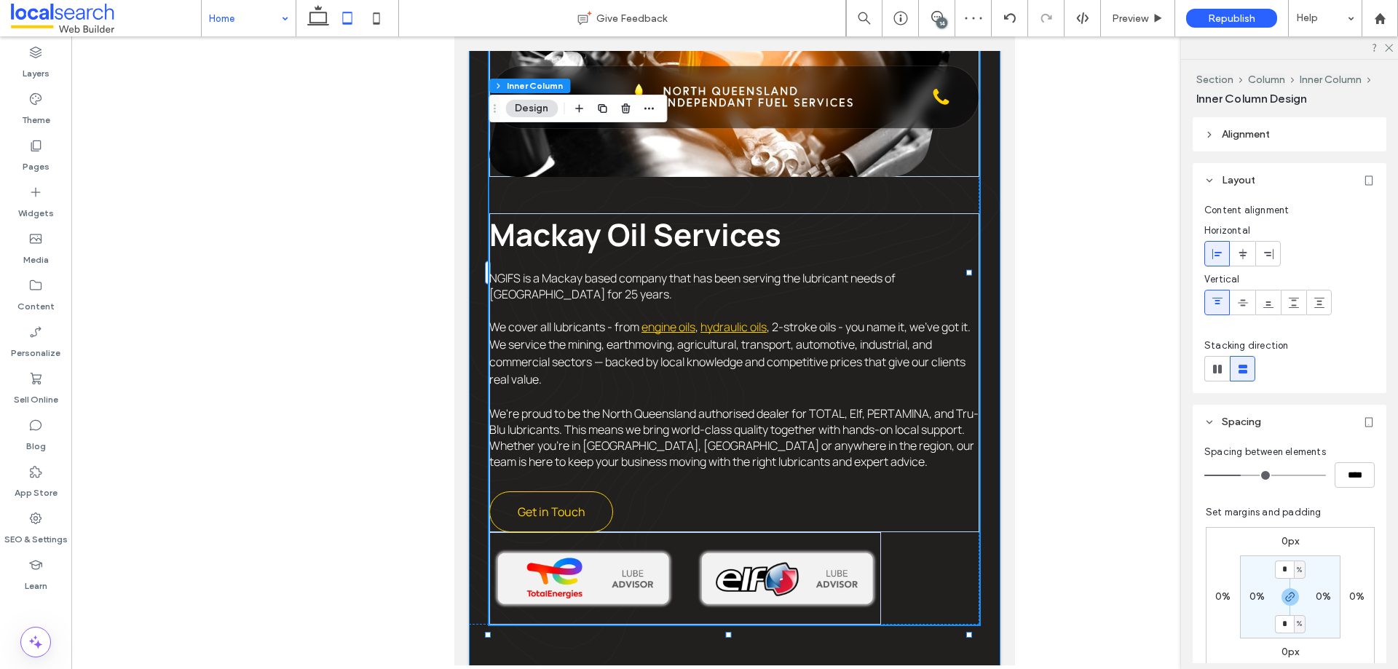
click at [975, 355] on div "Experience Icon 25 Years of Experience Local Icon Locally Managed Price Tag Ico…" at bounding box center [735, 219] width 532 height 929
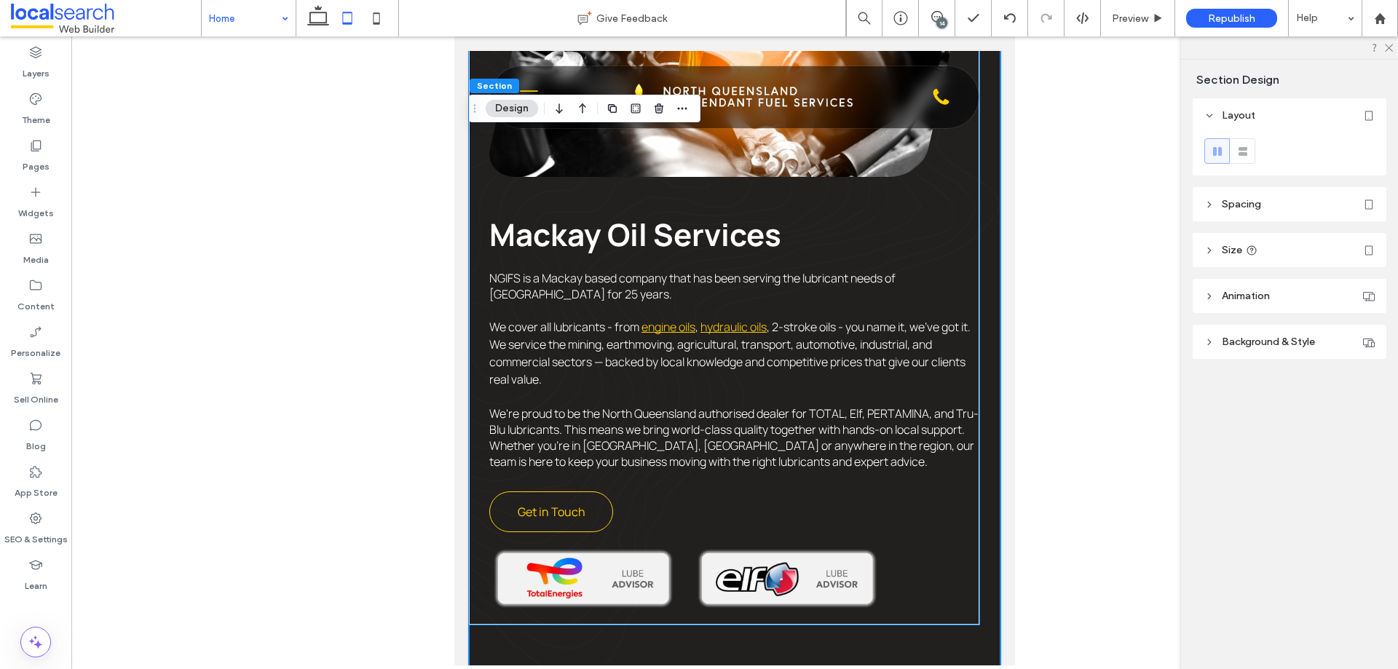
scroll to position [1016, 0]
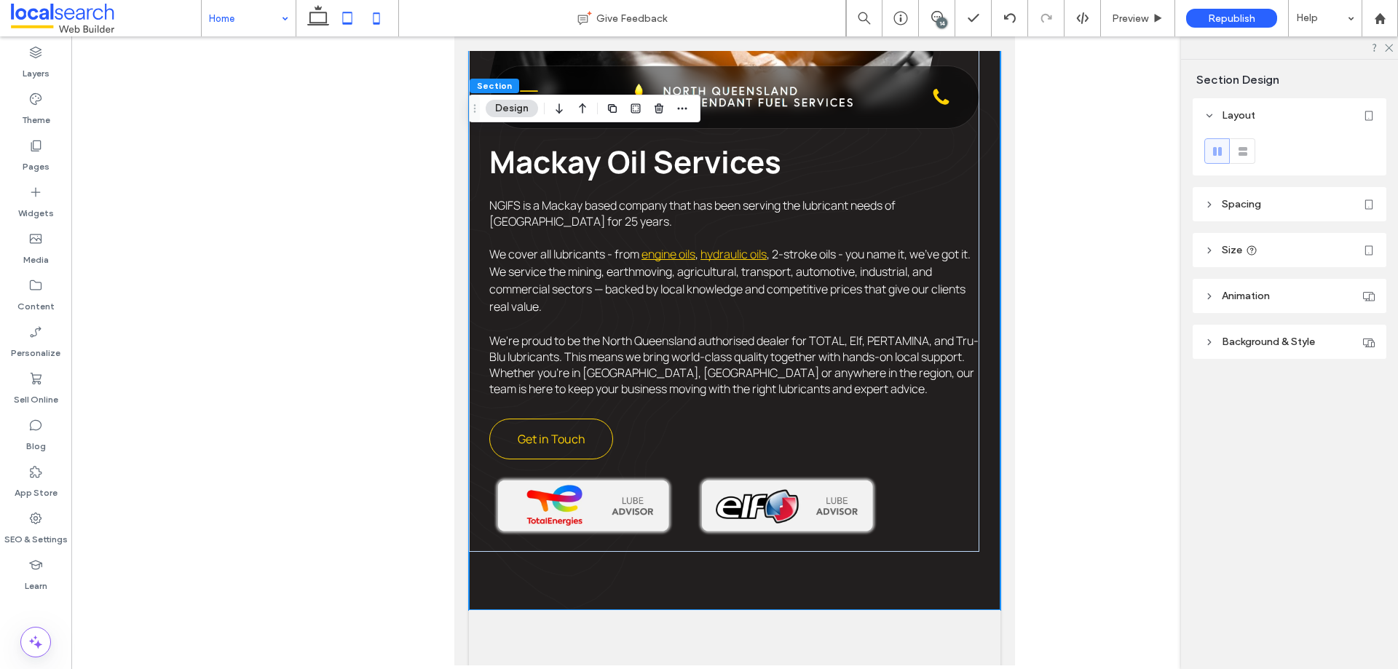
click at [381, 23] on icon at bounding box center [376, 18] width 29 height 29
type input "*"
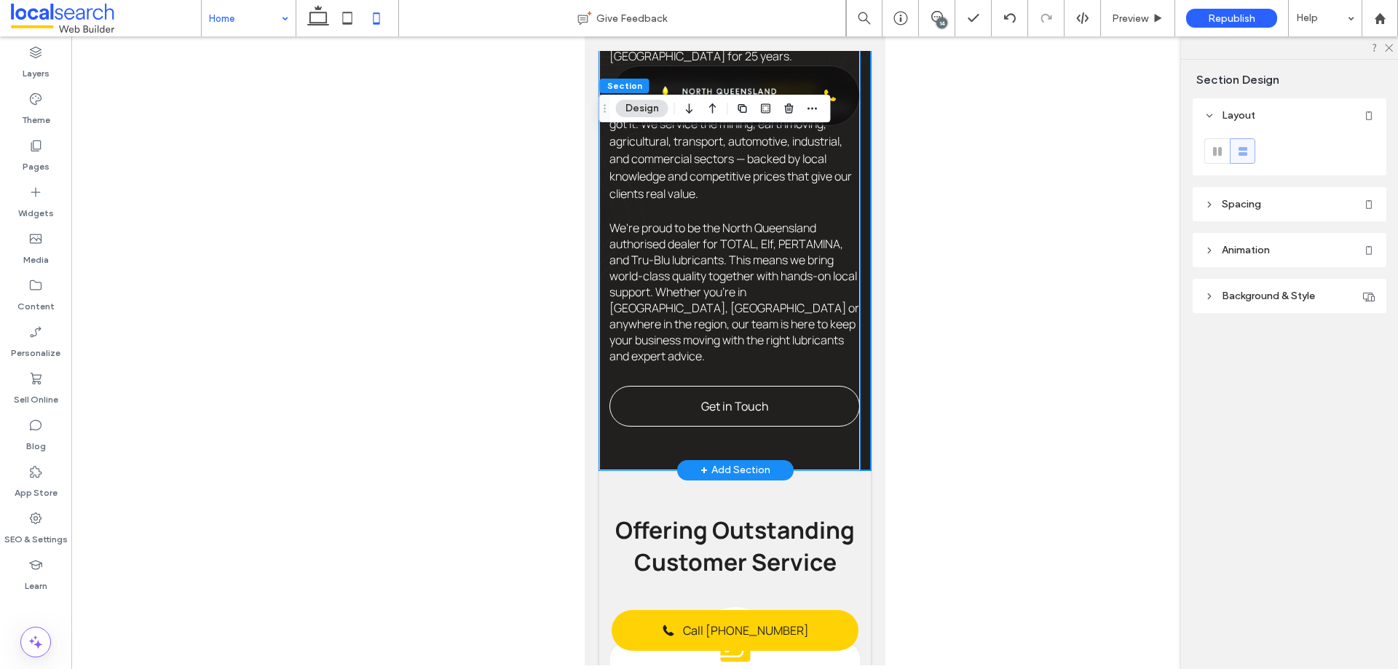
scroll to position [856, 0]
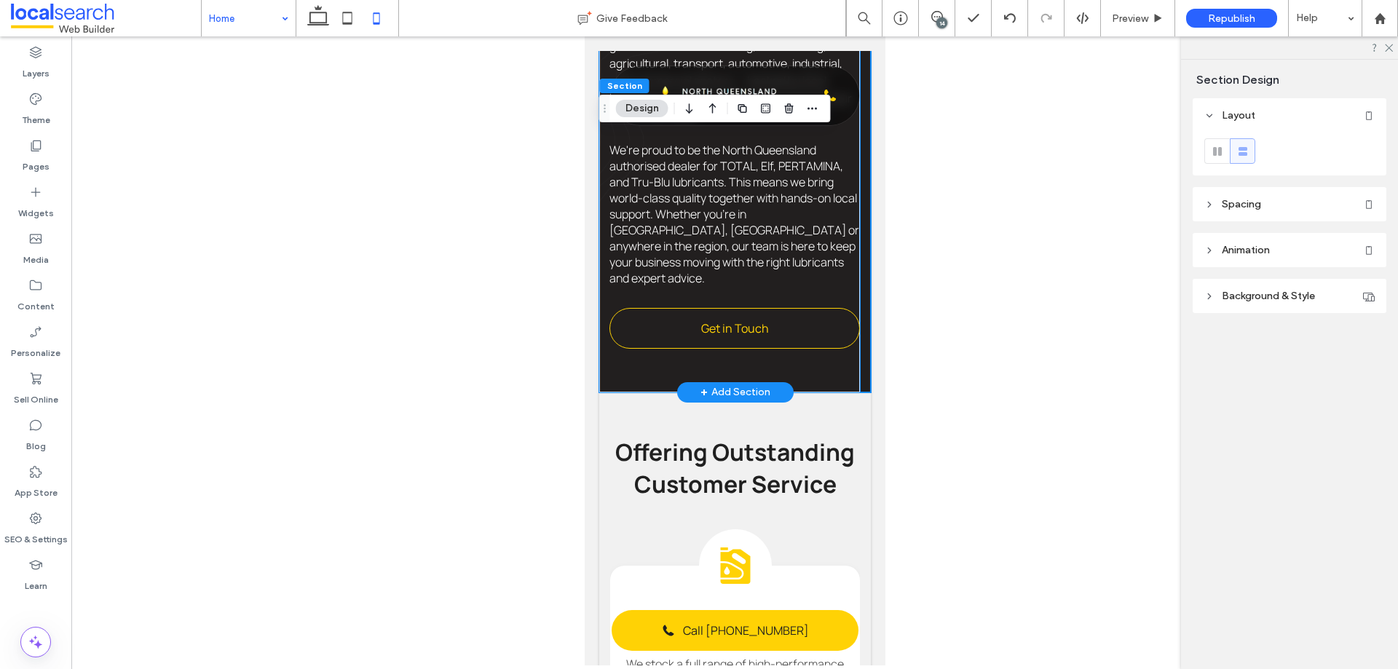
click at [788, 310] on div "Mackay Oil Services NGIFS is a Mackay based company that has been serving the l…" at bounding box center [729, 25] width 261 height 734
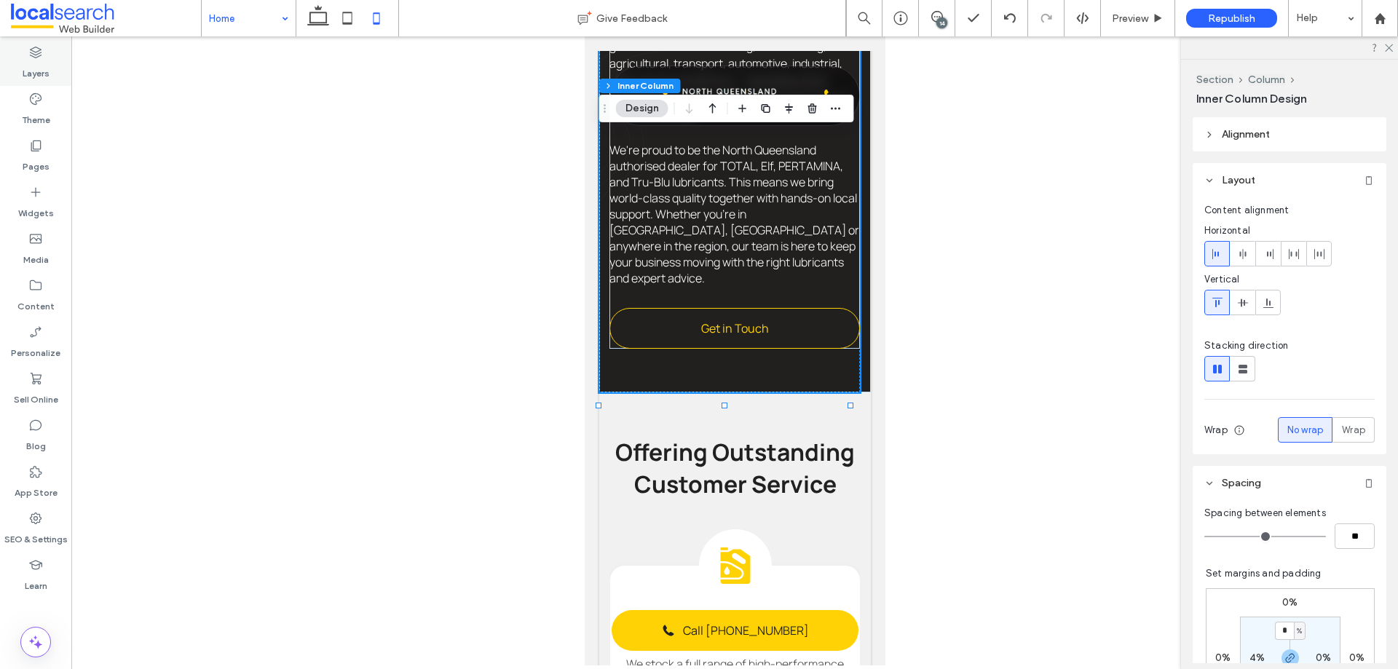
click at [42, 59] on icon at bounding box center [35, 52] width 15 height 15
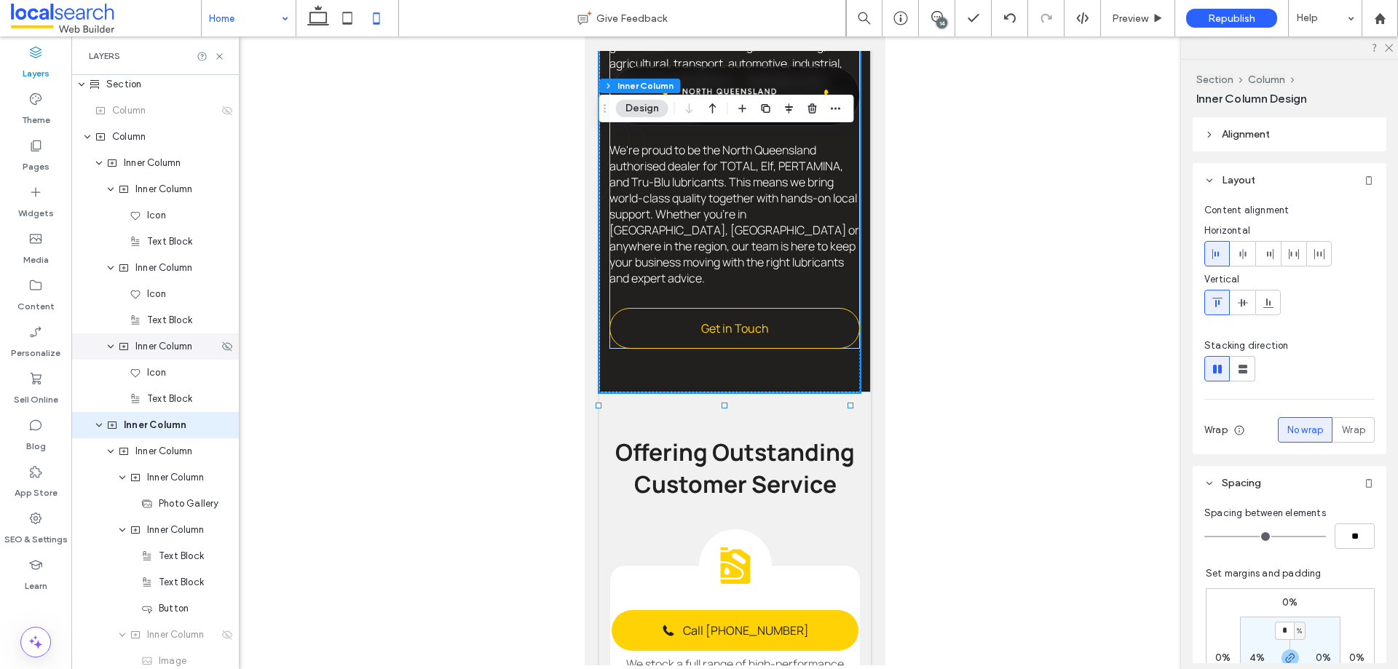
scroll to position [870, 0]
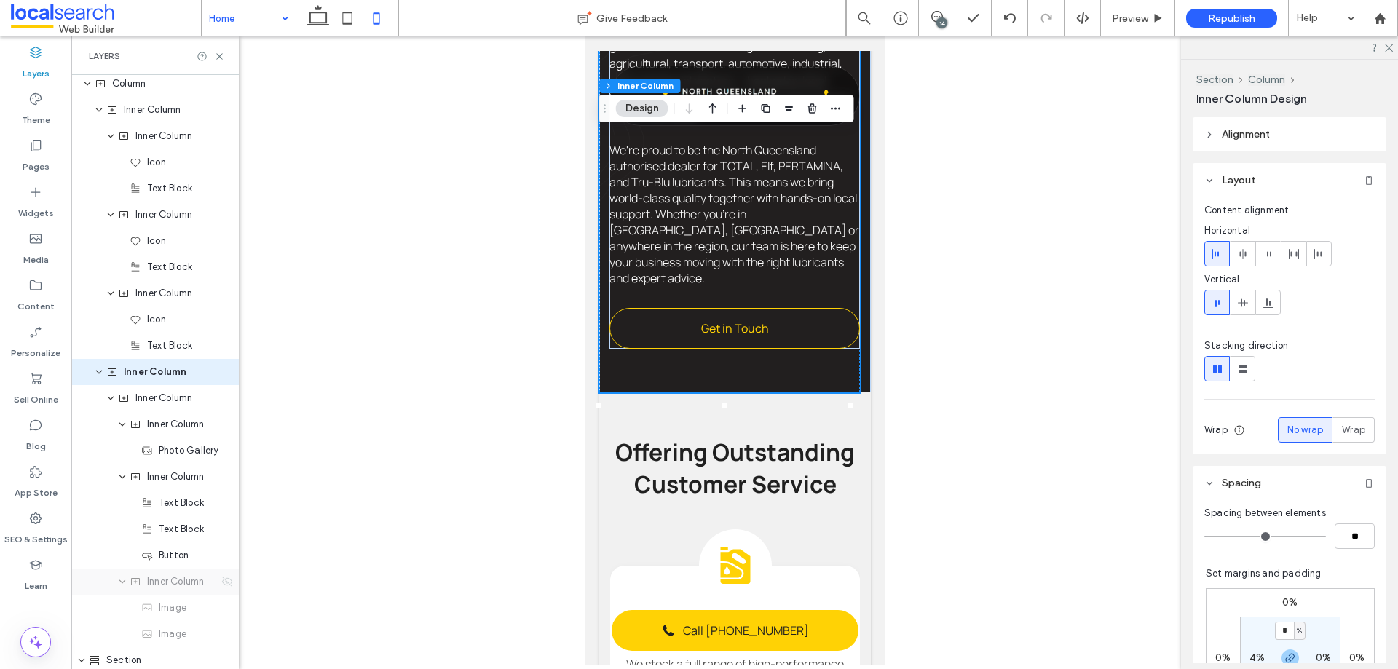
click at [222, 511] on use at bounding box center [227, 581] width 10 height 9
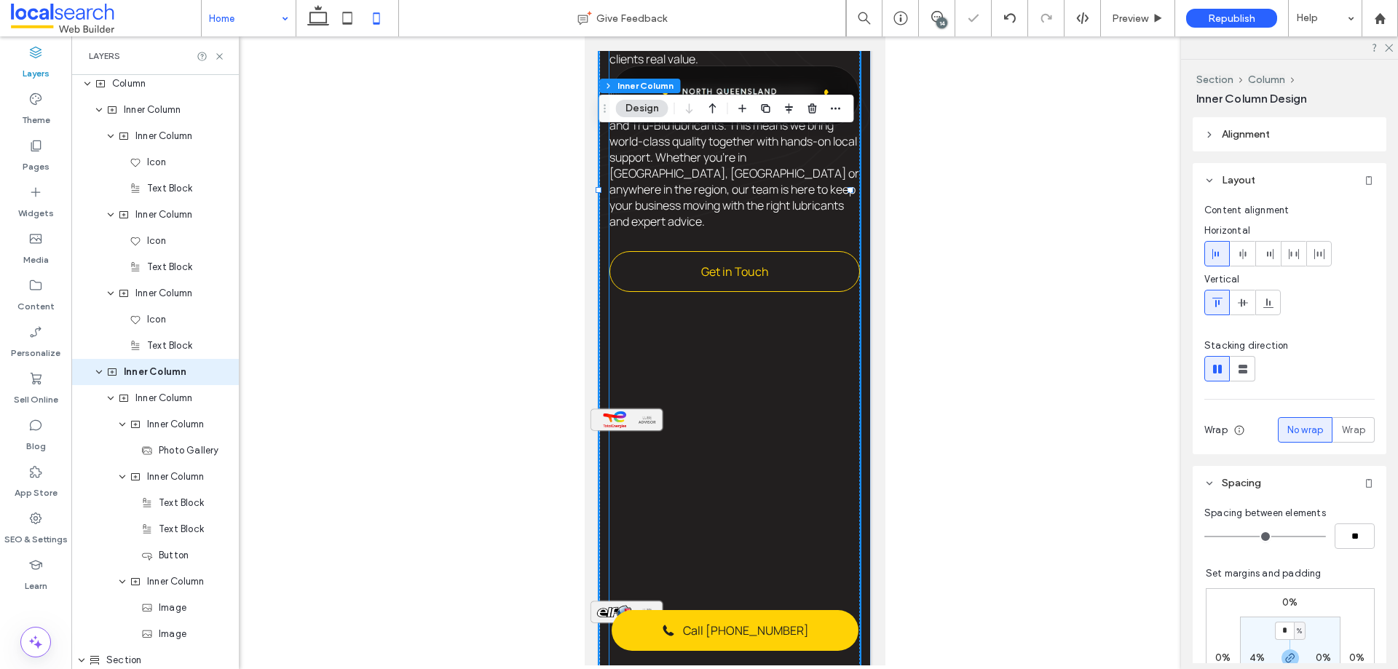
scroll to position [1001, 0]
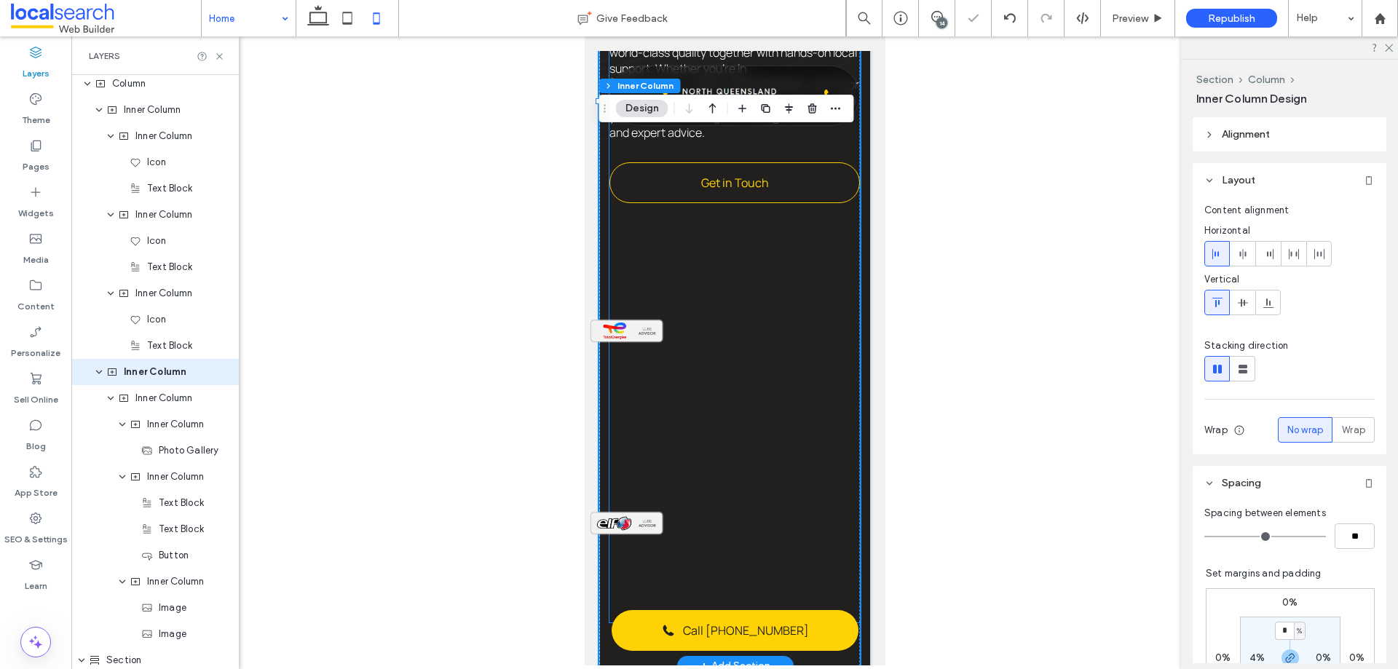
click at [677, 334] on div "Mackay Oil Services NGIFS is a Mackay based company that has been serving the l…" at bounding box center [734, 89] width 251 height 1066
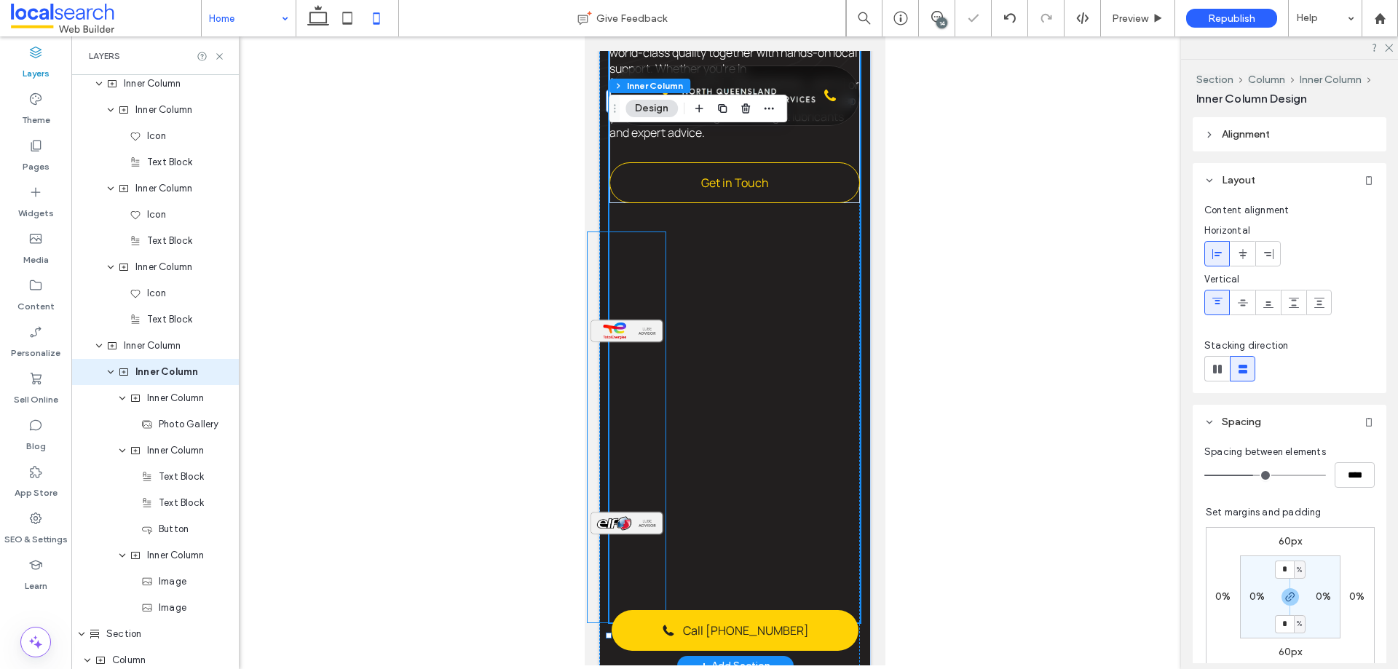
click at [651, 334] on img at bounding box center [626, 331] width 78 height 175
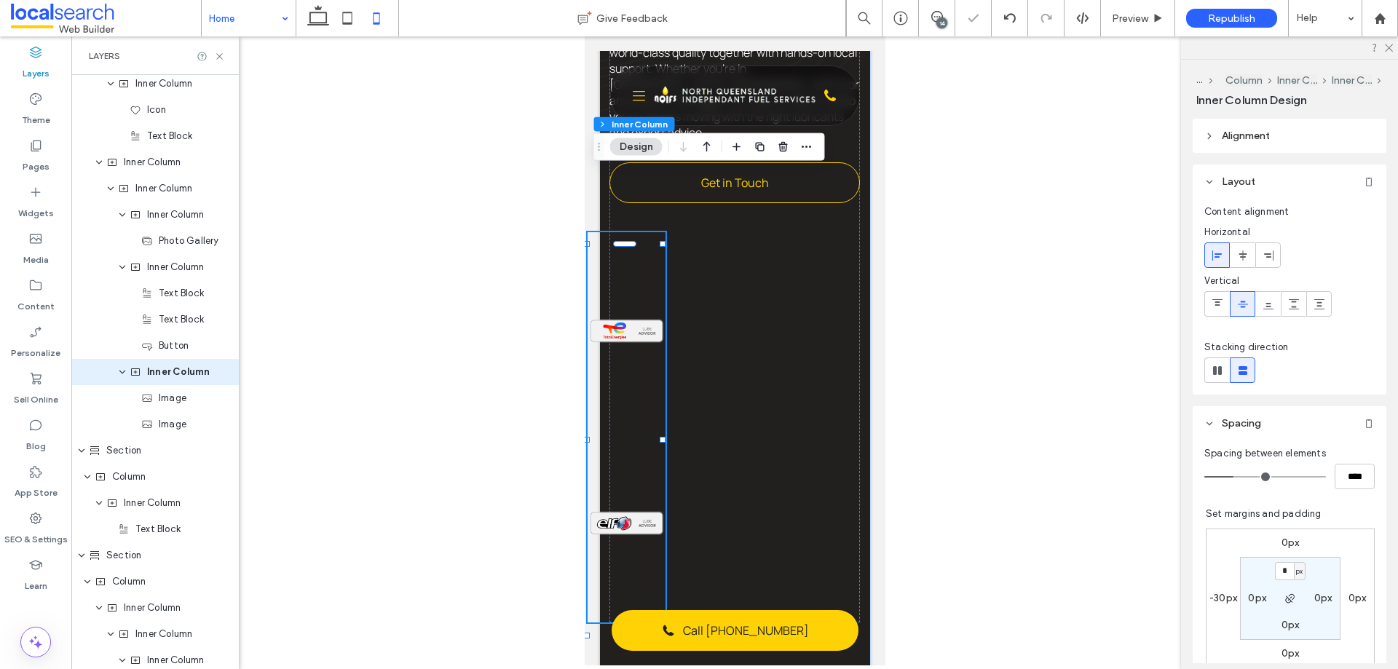
scroll to position [424, 0]
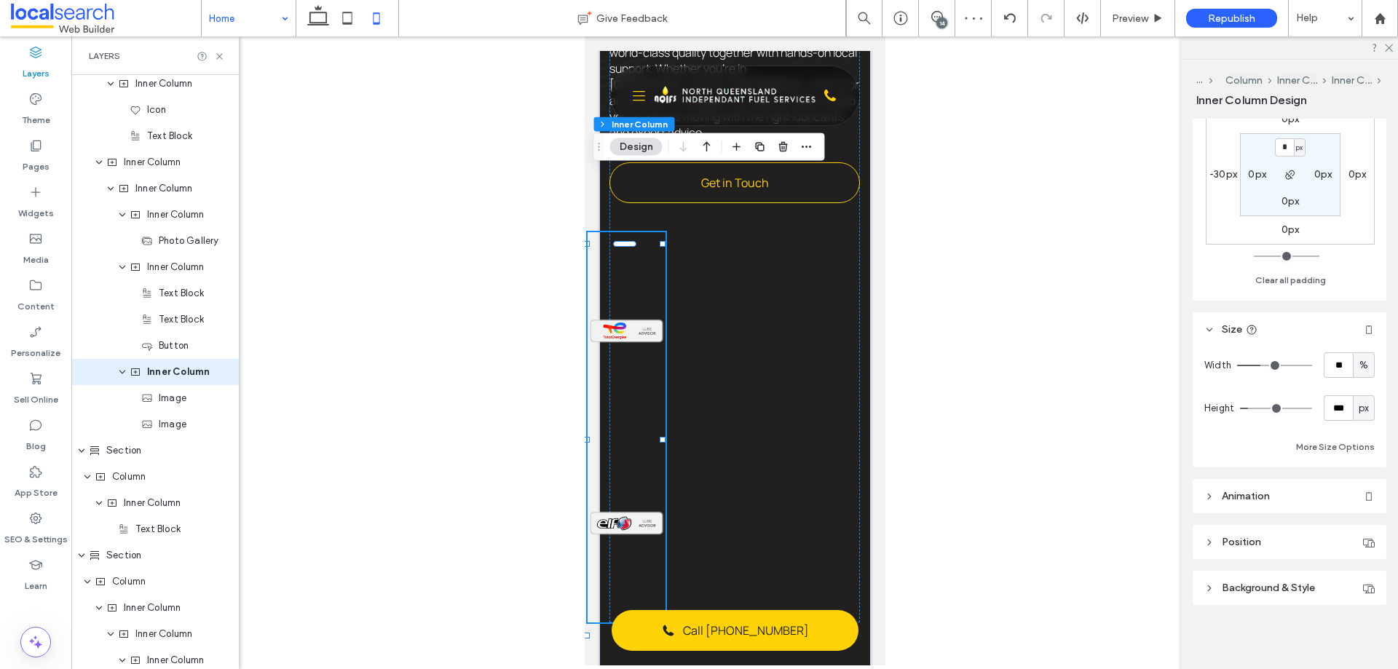
click at [1118, 178] on label "-30px" at bounding box center [1224, 174] width 28 height 12
type input "*"
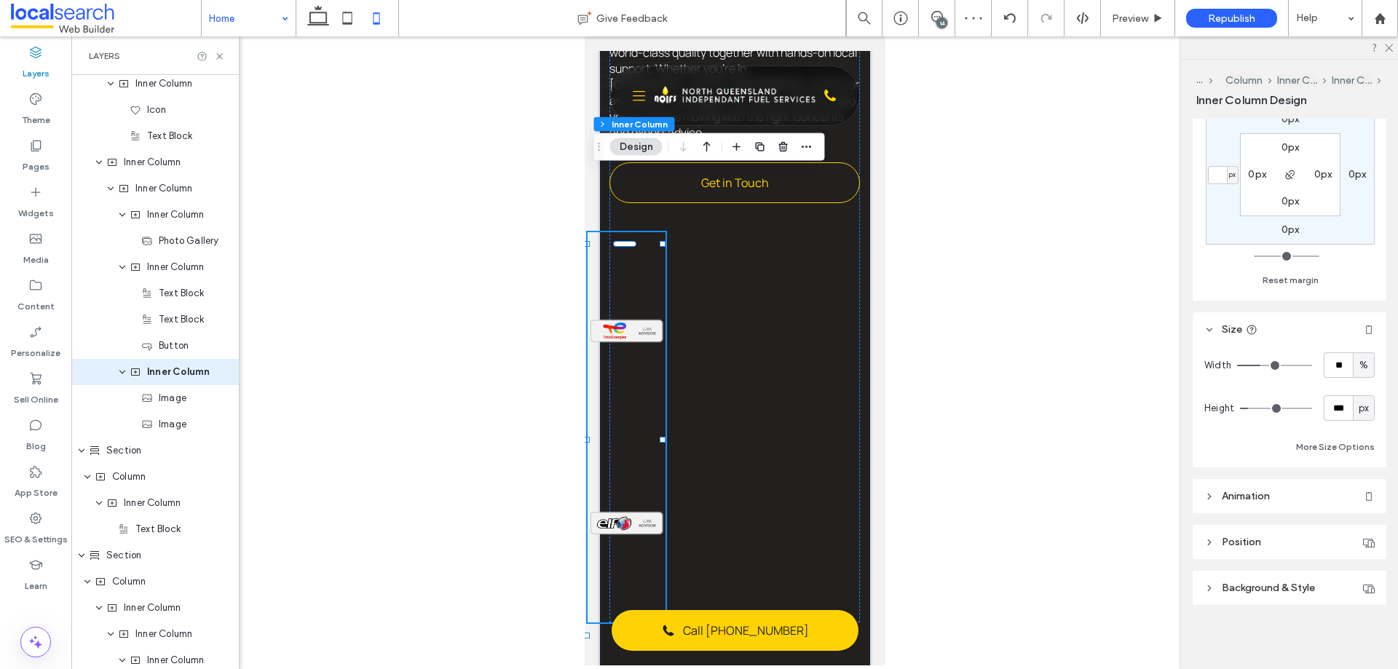
type input "*"
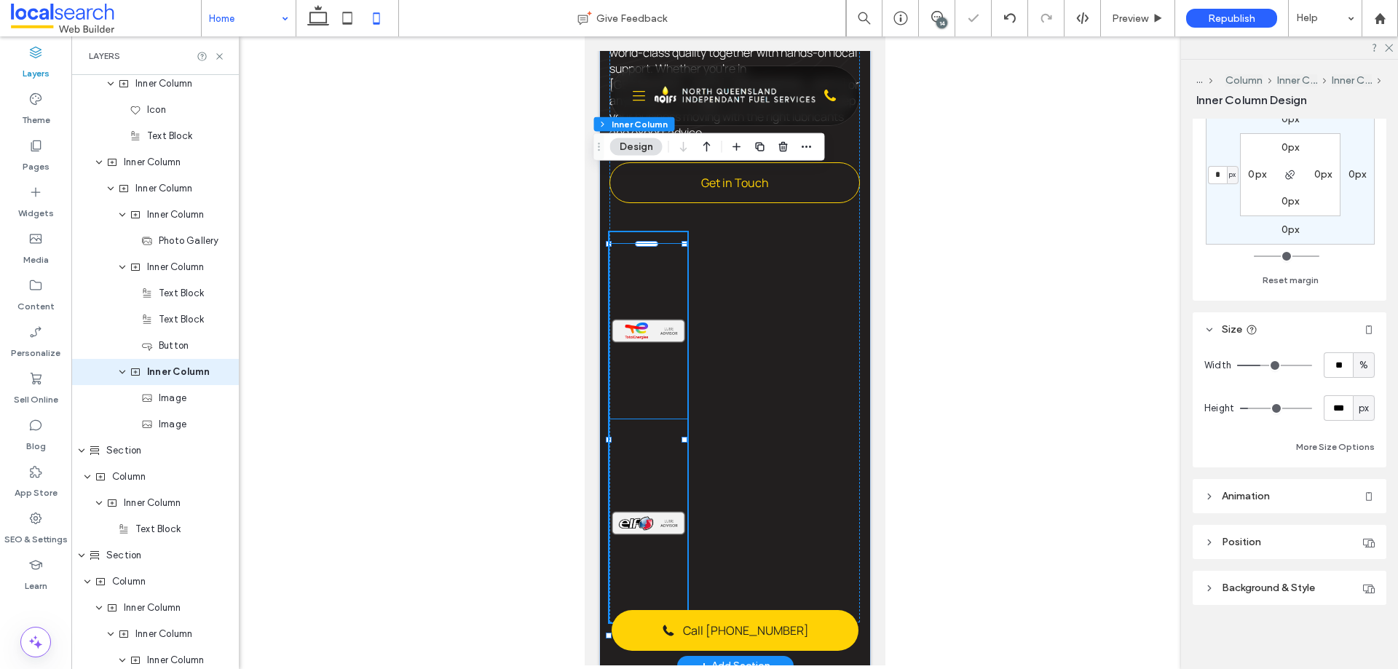
click at [645, 267] on img at bounding box center [648, 331] width 78 height 175
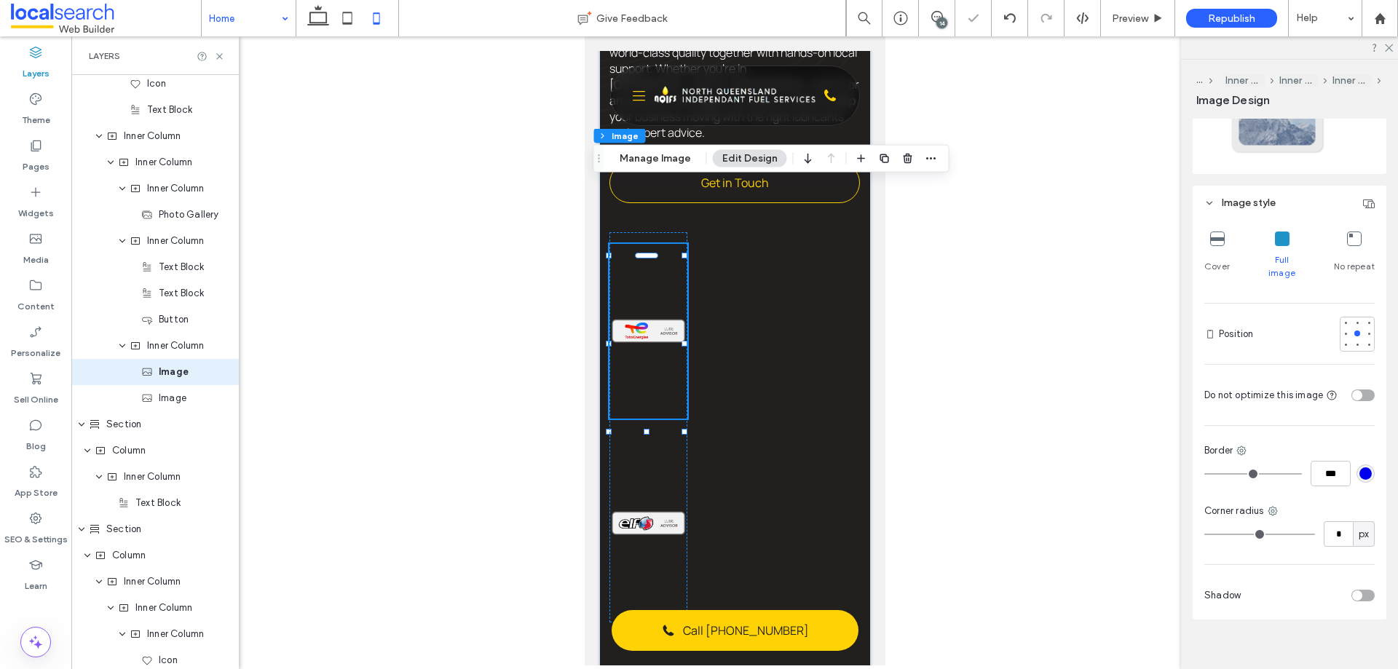
scroll to position [338, 0]
click at [653, 436] on img at bounding box center [648, 523] width 78 height 175
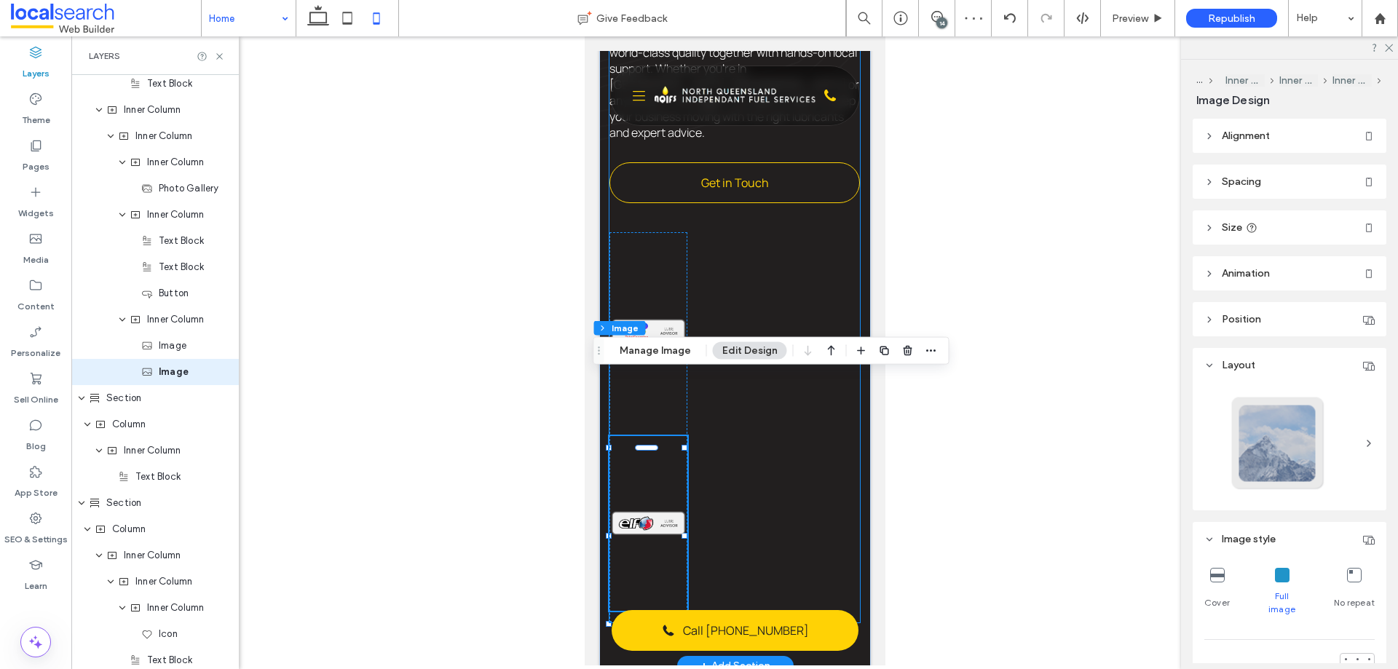
click at [737, 393] on div "Mackay Oil Services NGIFS is a Mackay based company that has been serving the l…" at bounding box center [734, 89] width 251 height 1066
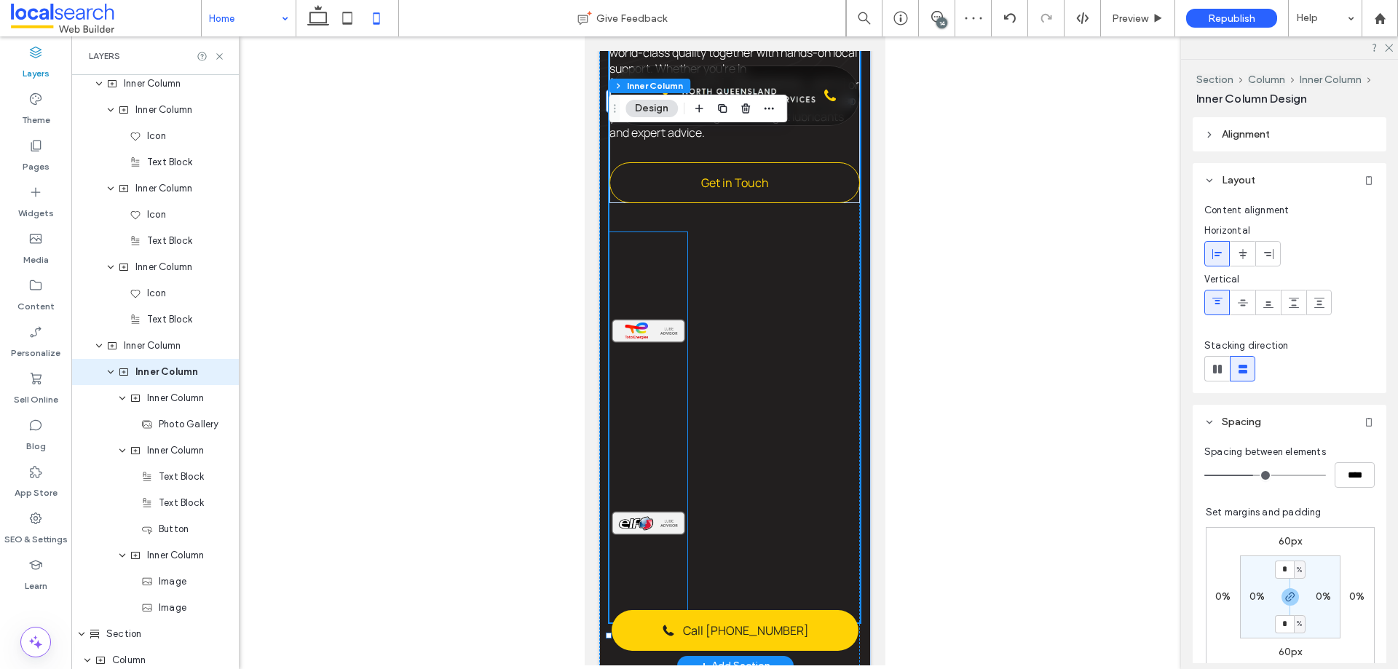
click at [671, 372] on div at bounding box center [648, 427] width 78 height 390
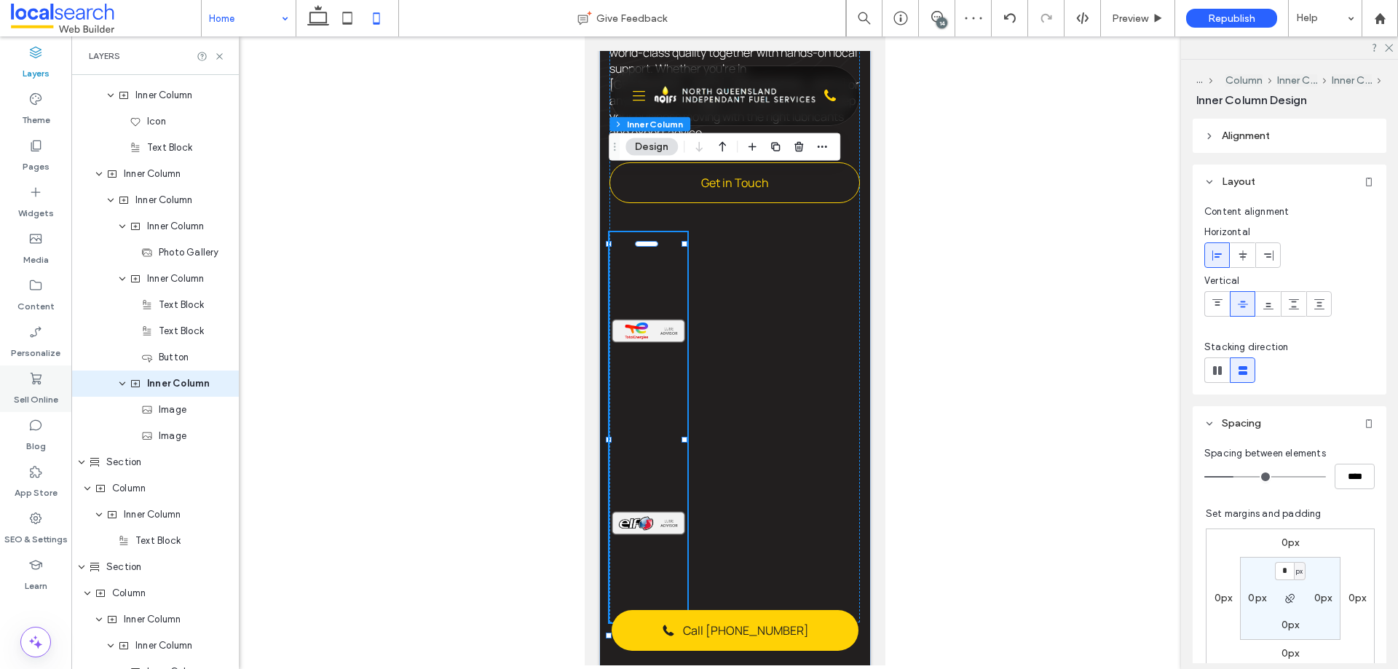
scroll to position [1079, 0]
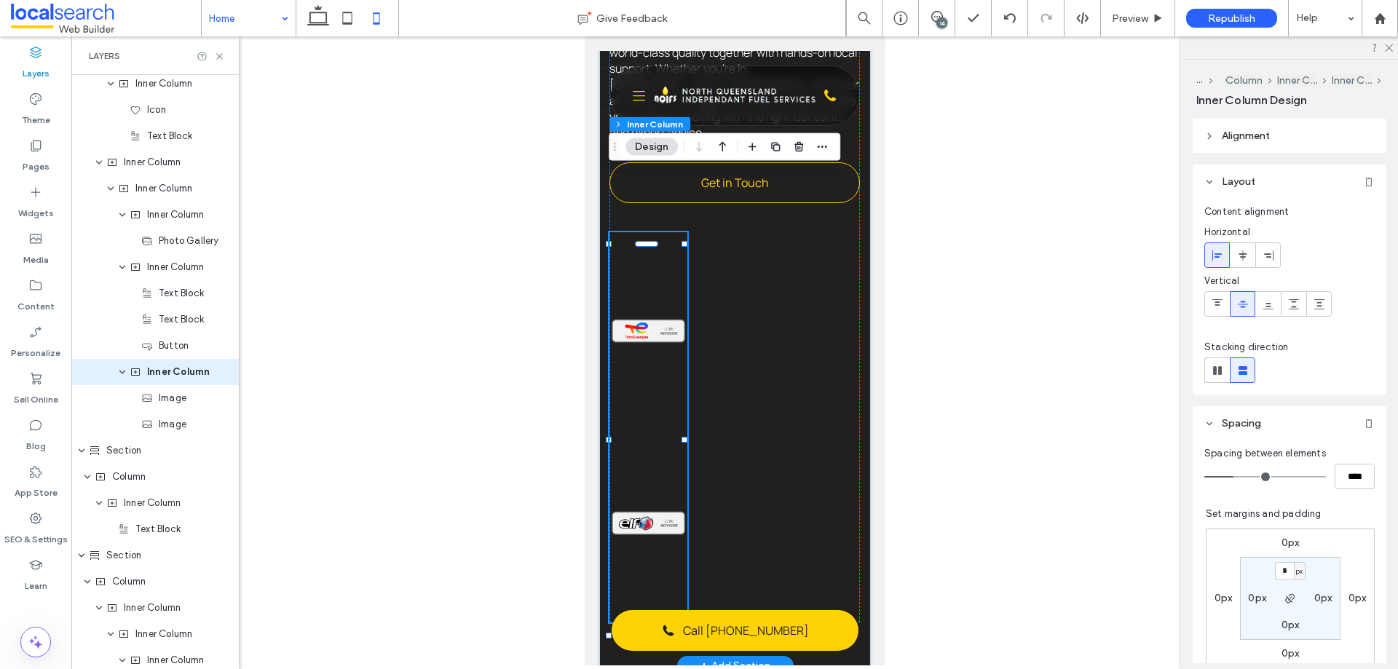
click at [667, 369] on div at bounding box center [648, 427] width 78 height 390
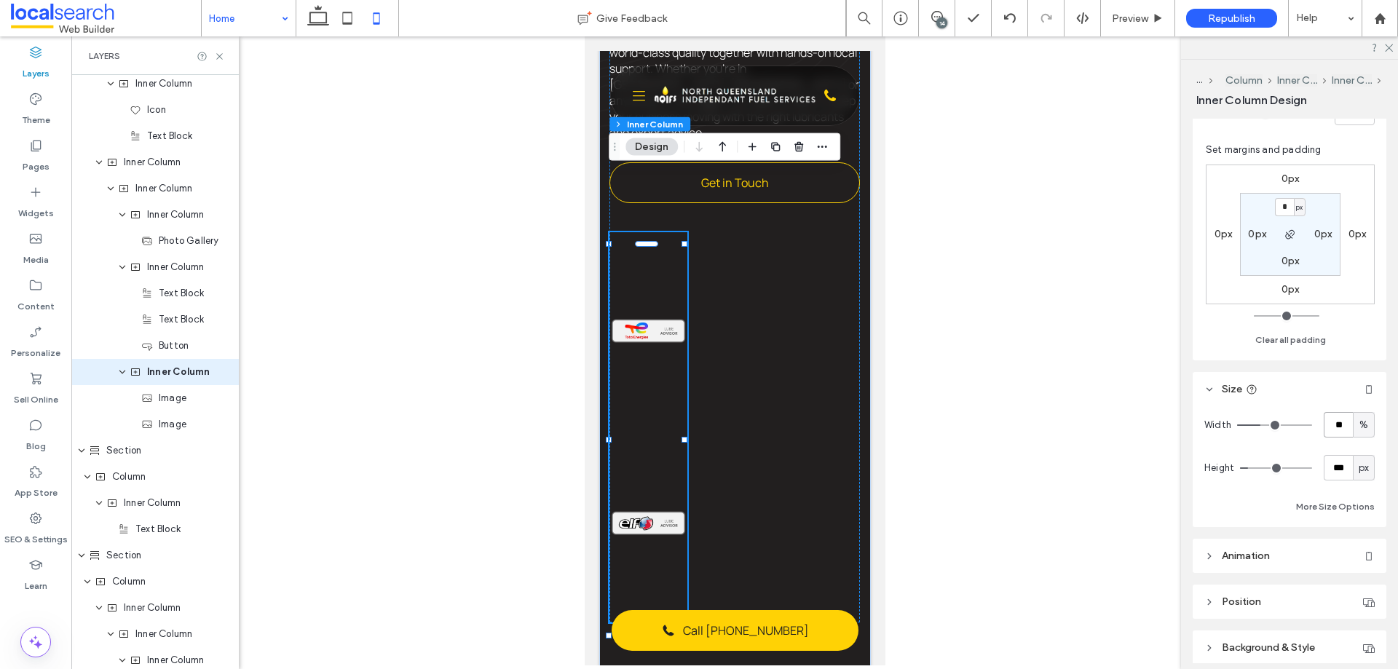
click at [1118, 422] on input "**" at bounding box center [1338, 424] width 29 height 25
type input "***"
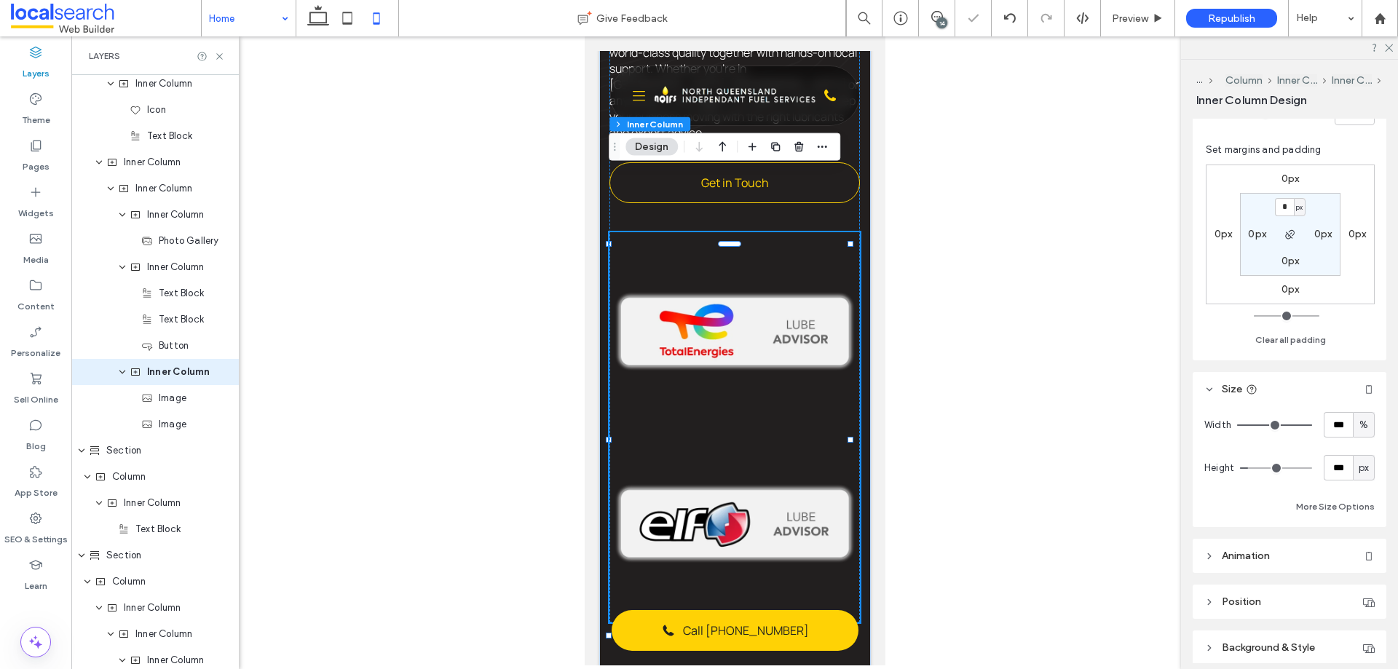
click at [1118, 467] on span "px" at bounding box center [1364, 468] width 10 height 15
click at [1118, 511] on div "A" at bounding box center [1357, 595] width 20 height 25
type input "*"
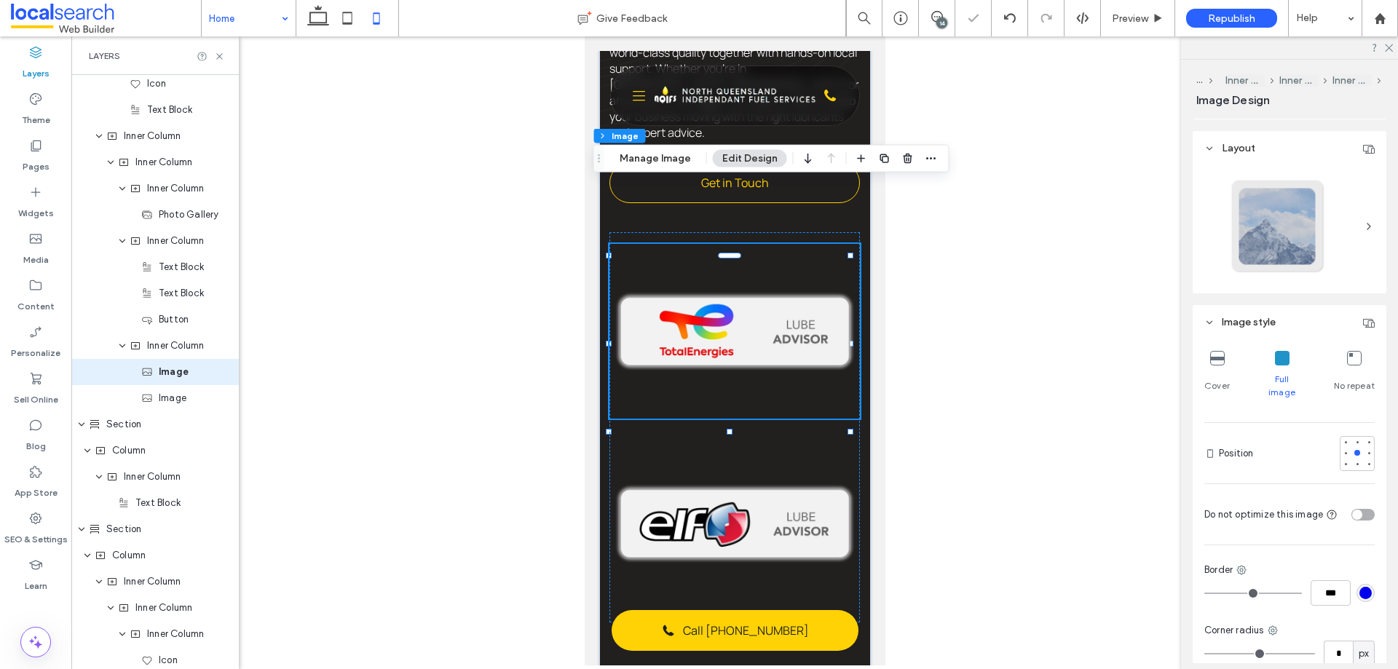
scroll to position [47, 0]
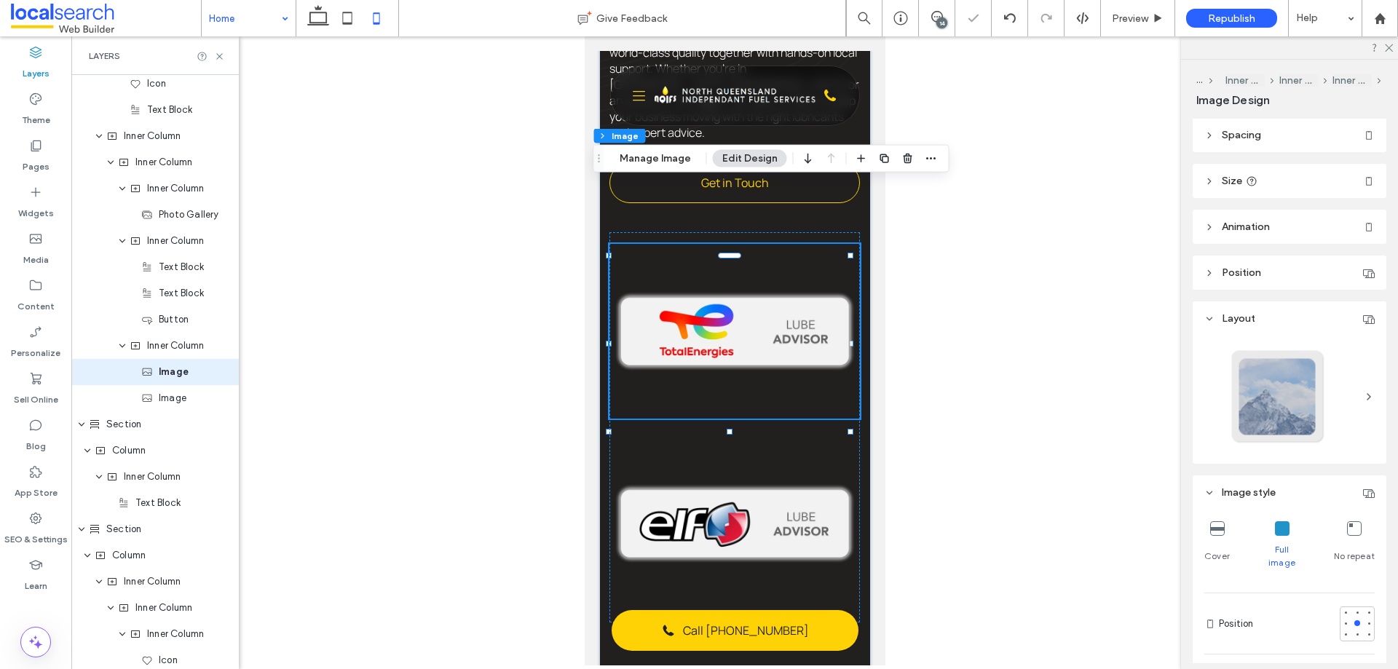
click at [1118, 180] on span "Size" at bounding box center [1232, 181] width 20 height 12
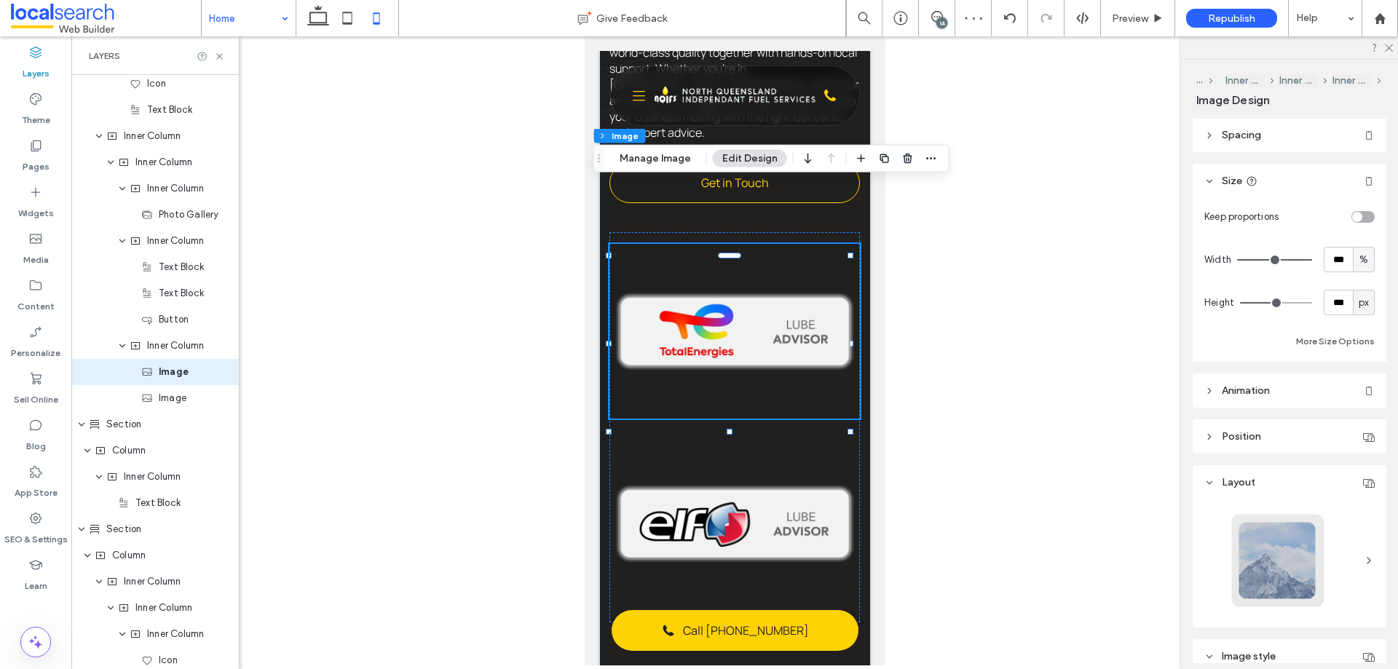
click at [1118, 304] on span "px" at bounding box center [1364, 303] width 10 height 15
click at [1118, 423] on span "A" at bounding box center [1357, 430] width 6 height 15
type input "*"
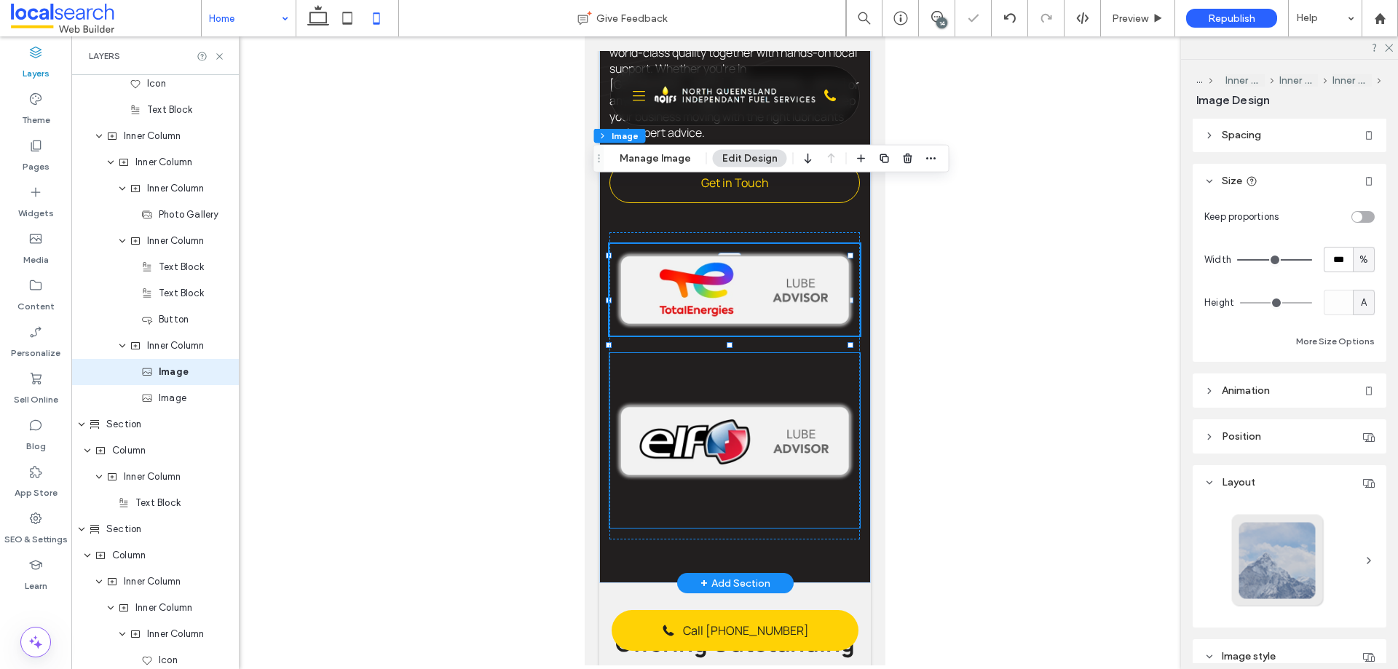
click at [803, 353] on img at bounding box center [734, 440] width 251 height 175
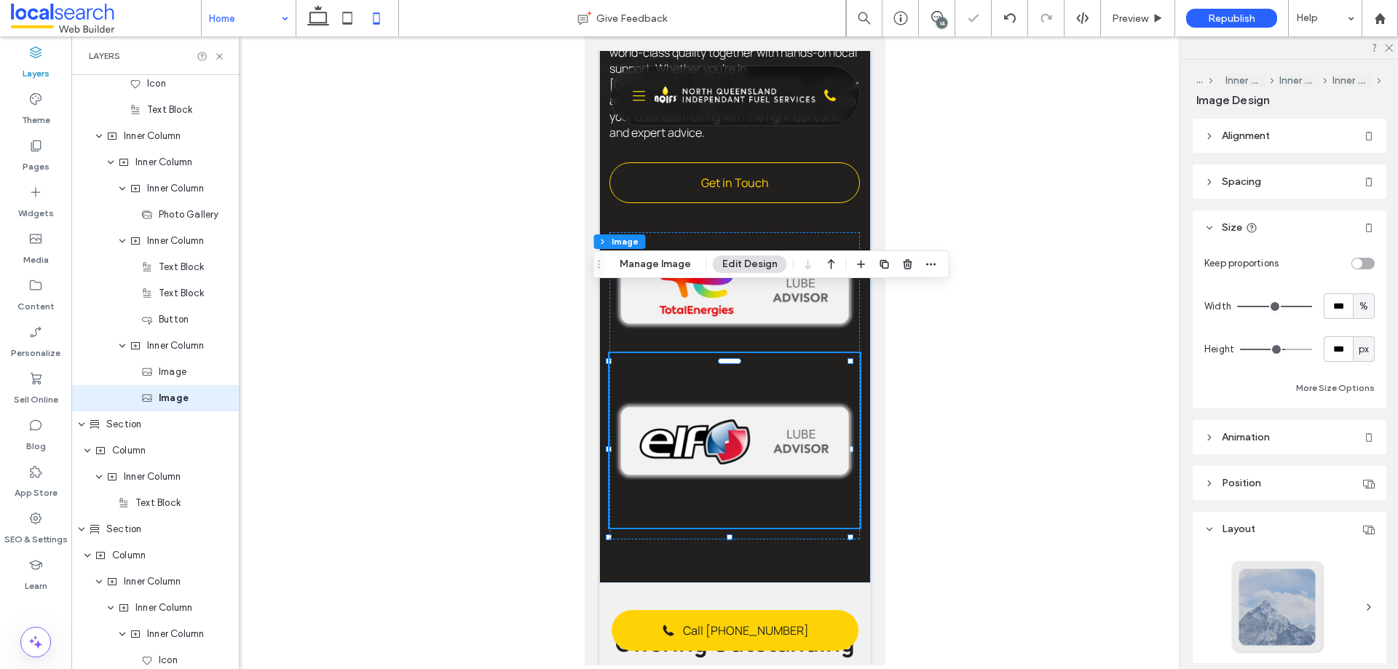
scroll to position [1132, 0]
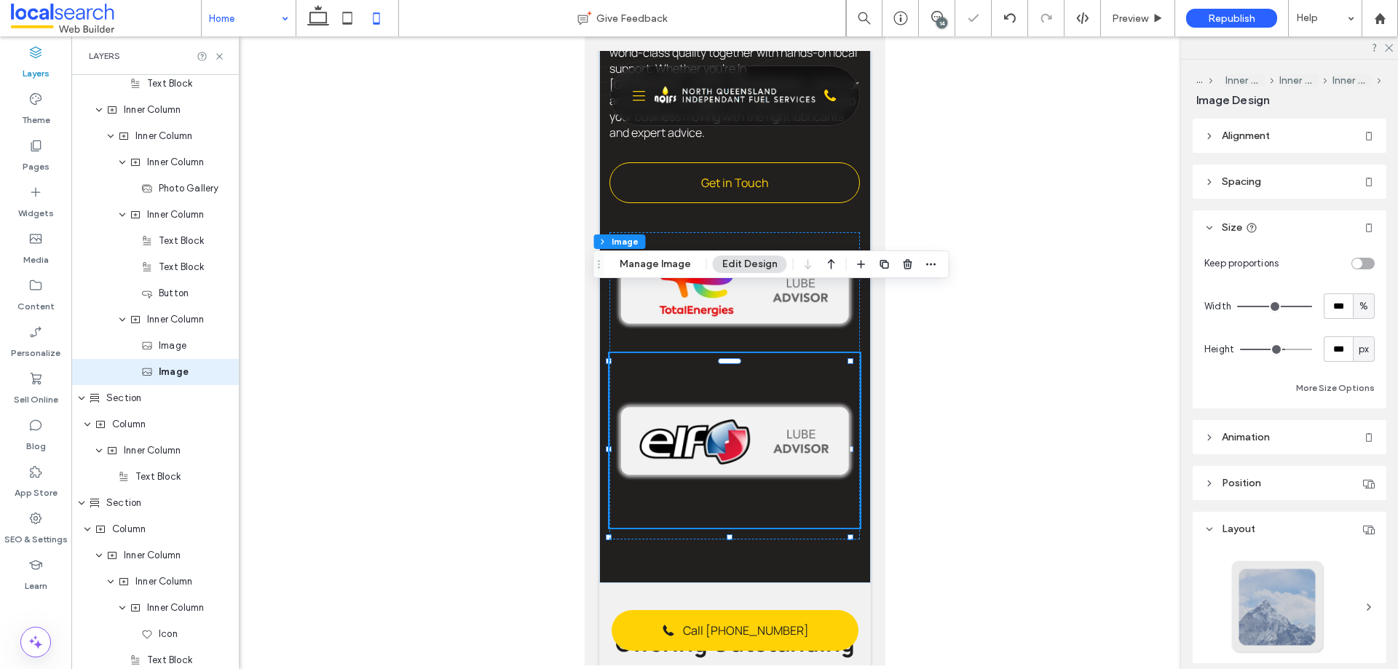
click at [1118, 351] on span "px" at bounding box center [1364, 349] width 10 height 15
click at [1118, 471] on span "A" at bounding box center [1357, 477] width 6 height 15
type input "*"
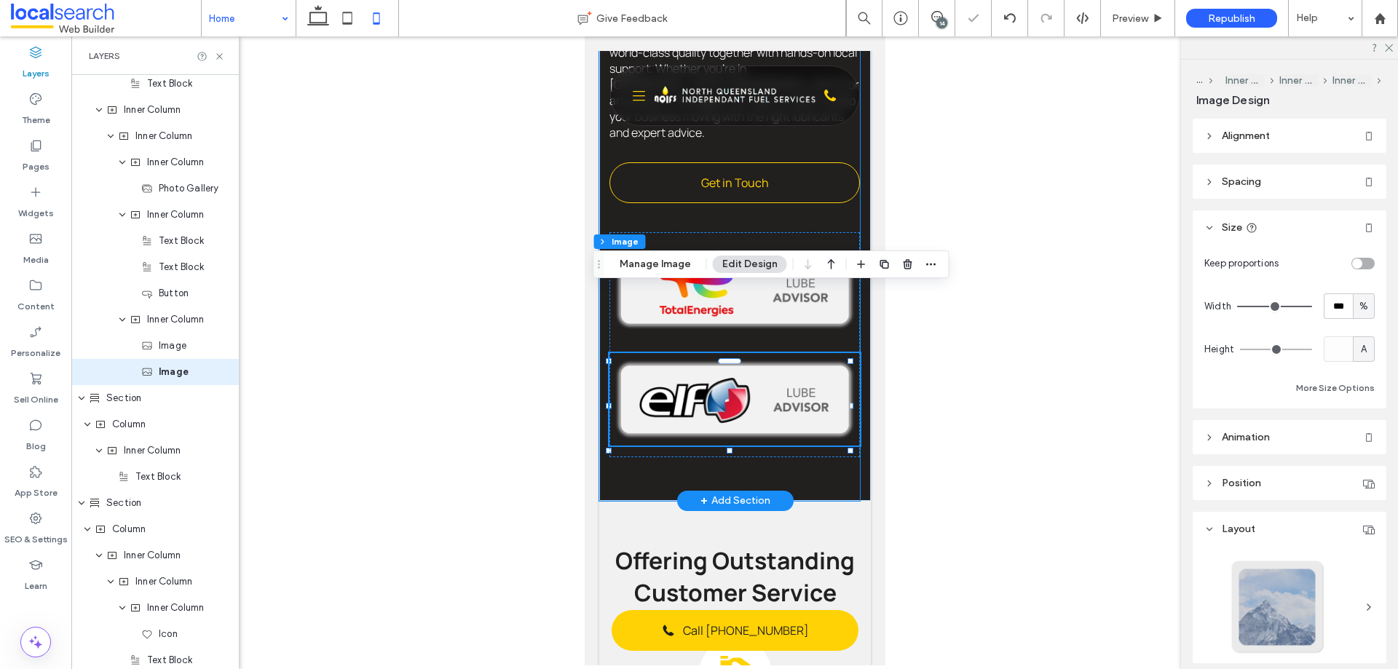
click at [801, 408] on div "Mackay Oil Services NGIFS is a Mackay based company that has been serving the l…" at bounding box center [729, 7] width 261 height 988
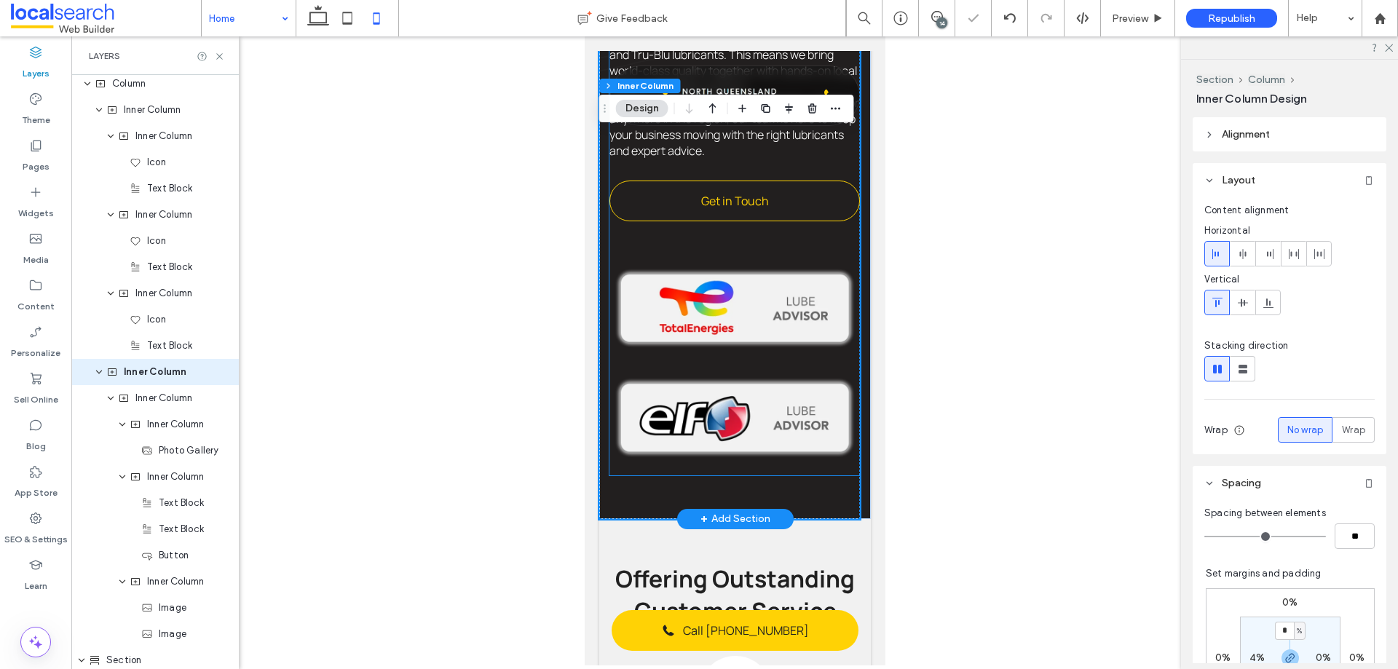
scroll to position [856, 0]
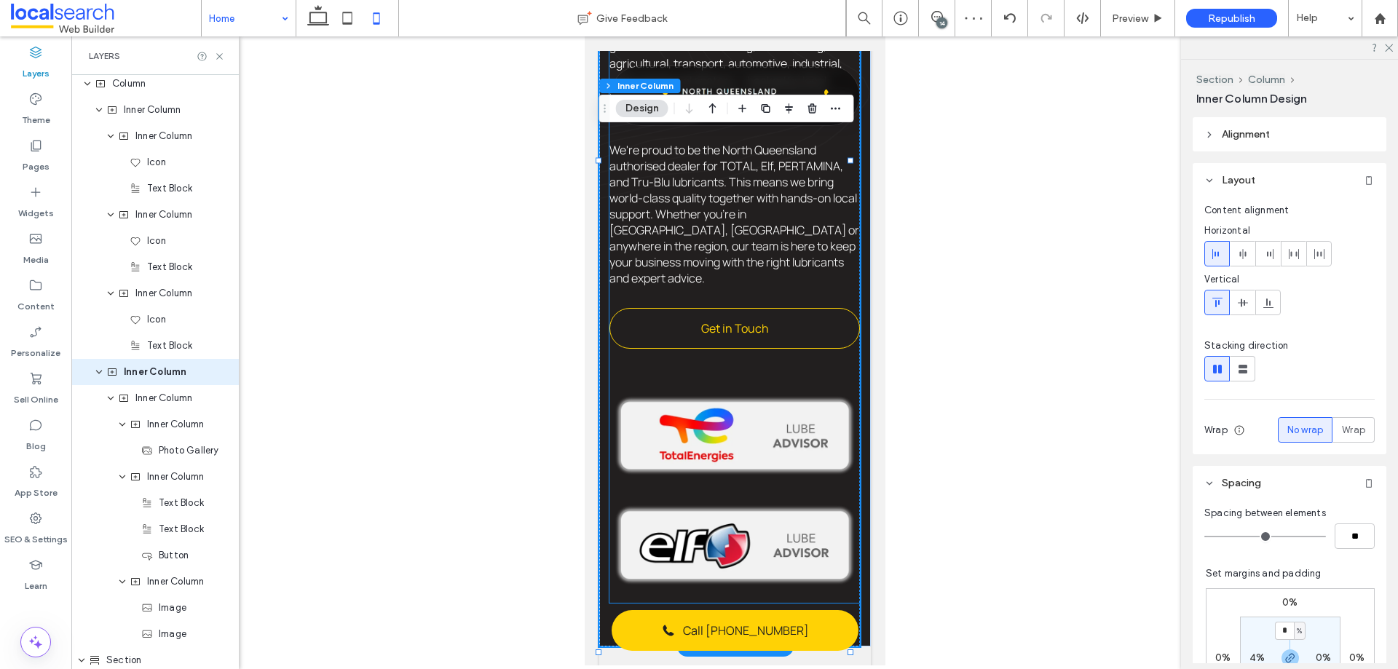
click at [809, 315] on div "Mackay Oil Services NGIFS is a Mackay based company that has been serving the l…" at bounding box center [734, 152] width 251 height 901
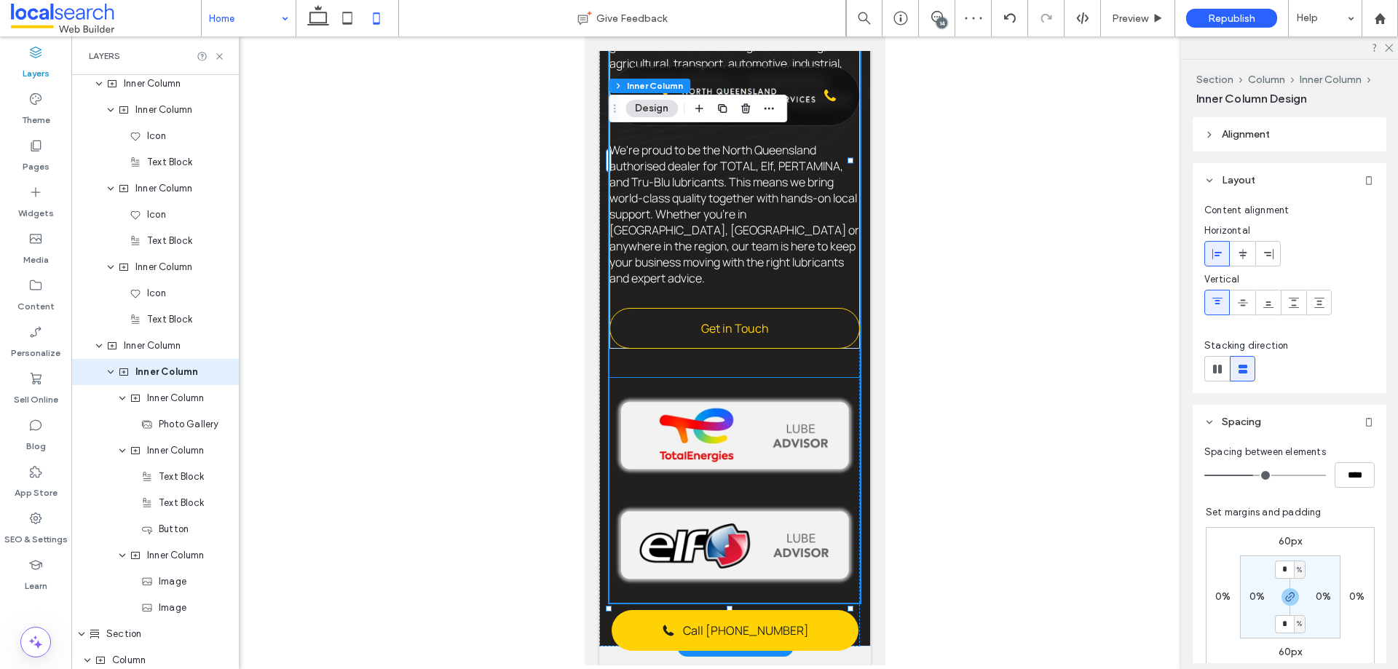
click at [806, 378] on div at bounding box center [734, 490] width 251 height 225
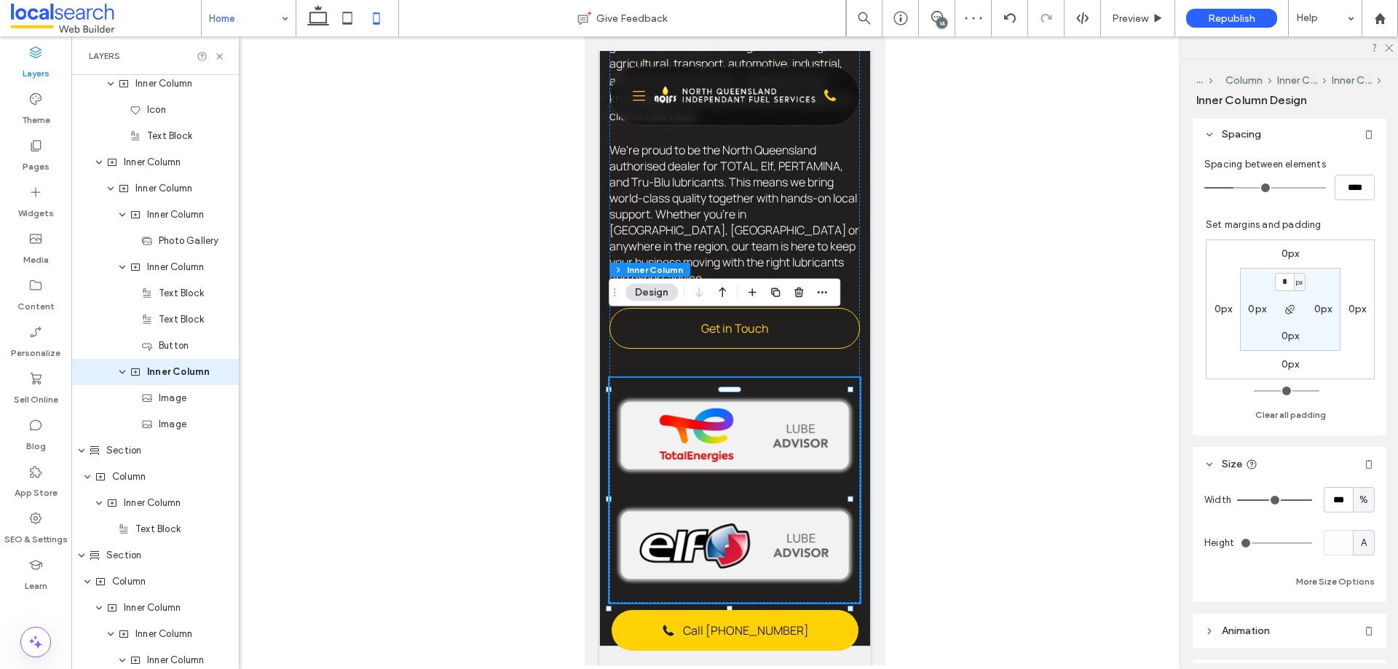
scroll to position [291, 0]
click at [1118, 245] on div "0px 0px 0px 0px * px 0px 0px 0px" at bounding box center [1290, 307] width 169 height 140
click at [1118, 256] on label "0px" at bounding box center [1291, 251] width 18 height 12
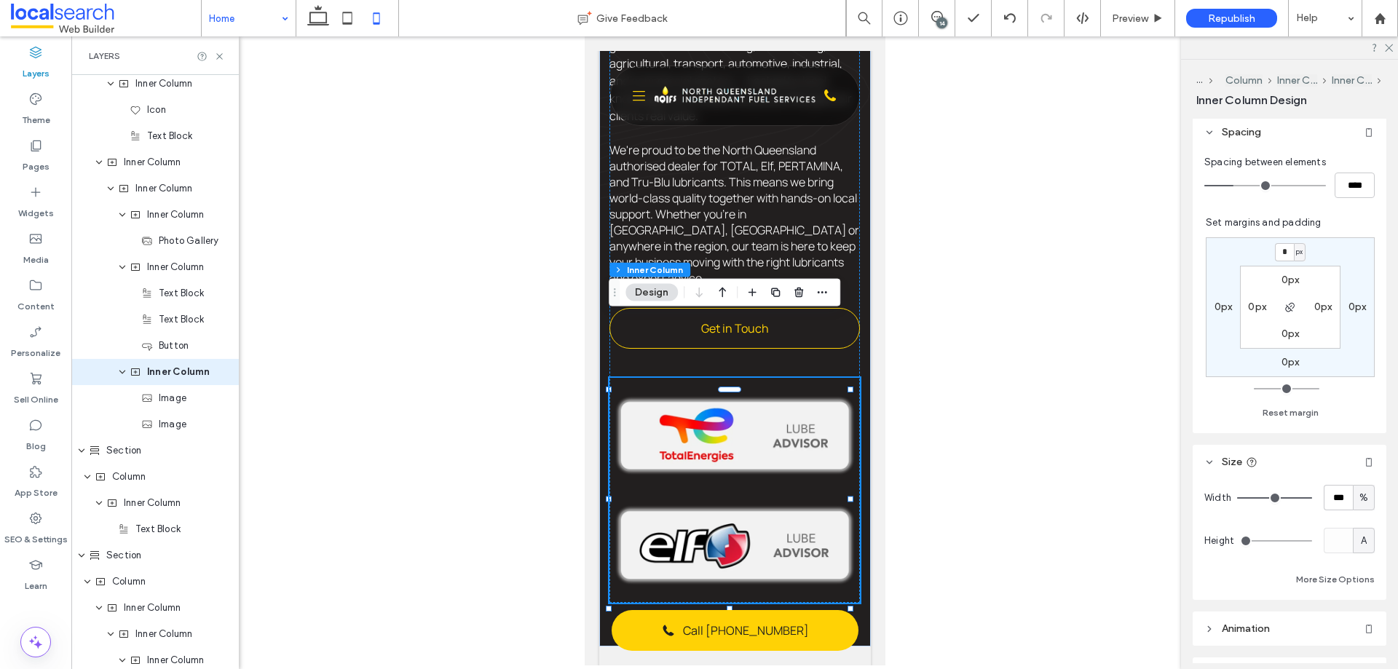
click at [1118, 248] on input "*" at bounding box center [1284, 252] width 19 height 18
click at [1118, 249] on input "*" at bounding box center [1284, 252] width 19 height 18
type input "***"
type input "*"
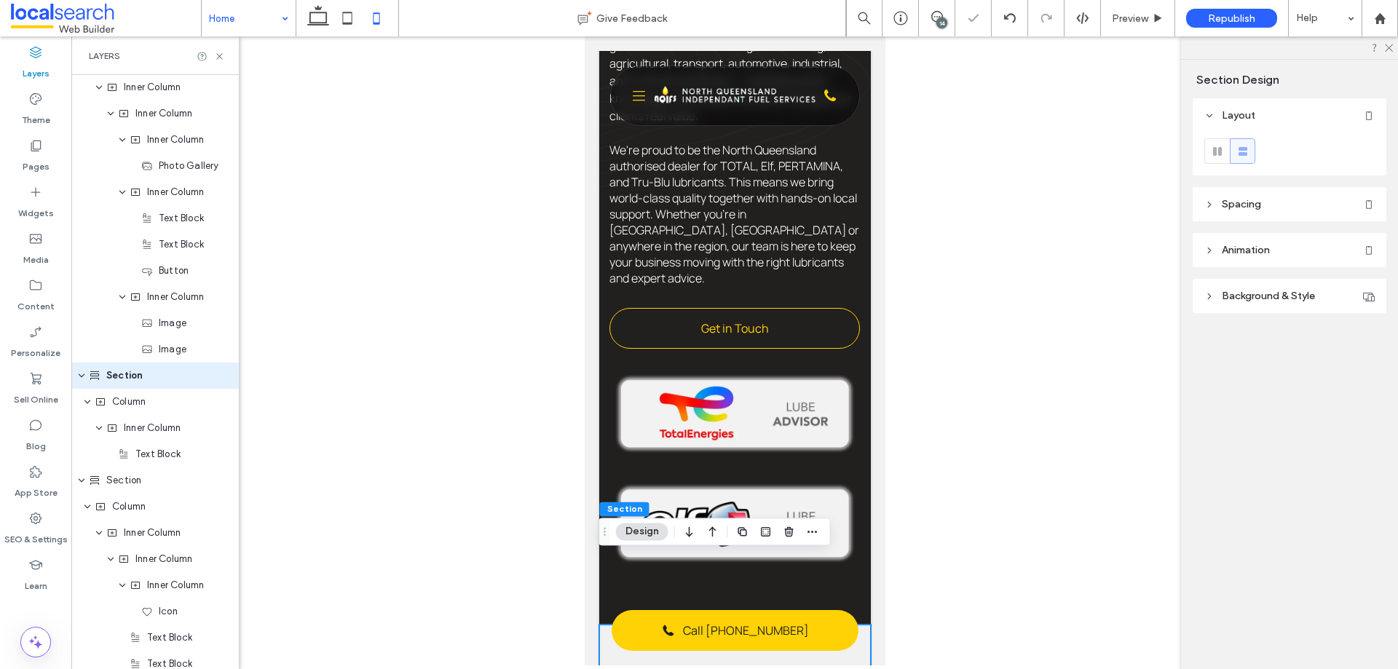
scroll to position [1158, 0]
click at [823, 397] on div at bounding box center [734, 468] width 251 height 225
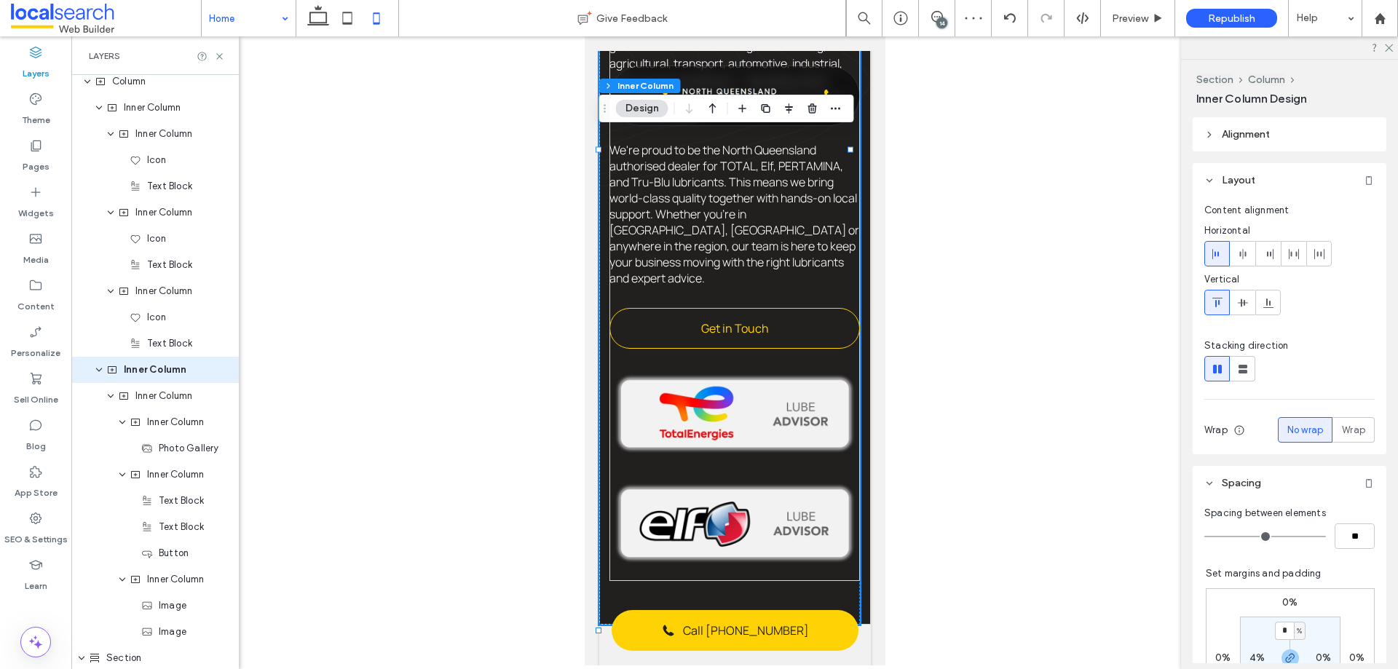
click at [797, 398] on div at bounding box center [734, 468] width 251 height 225
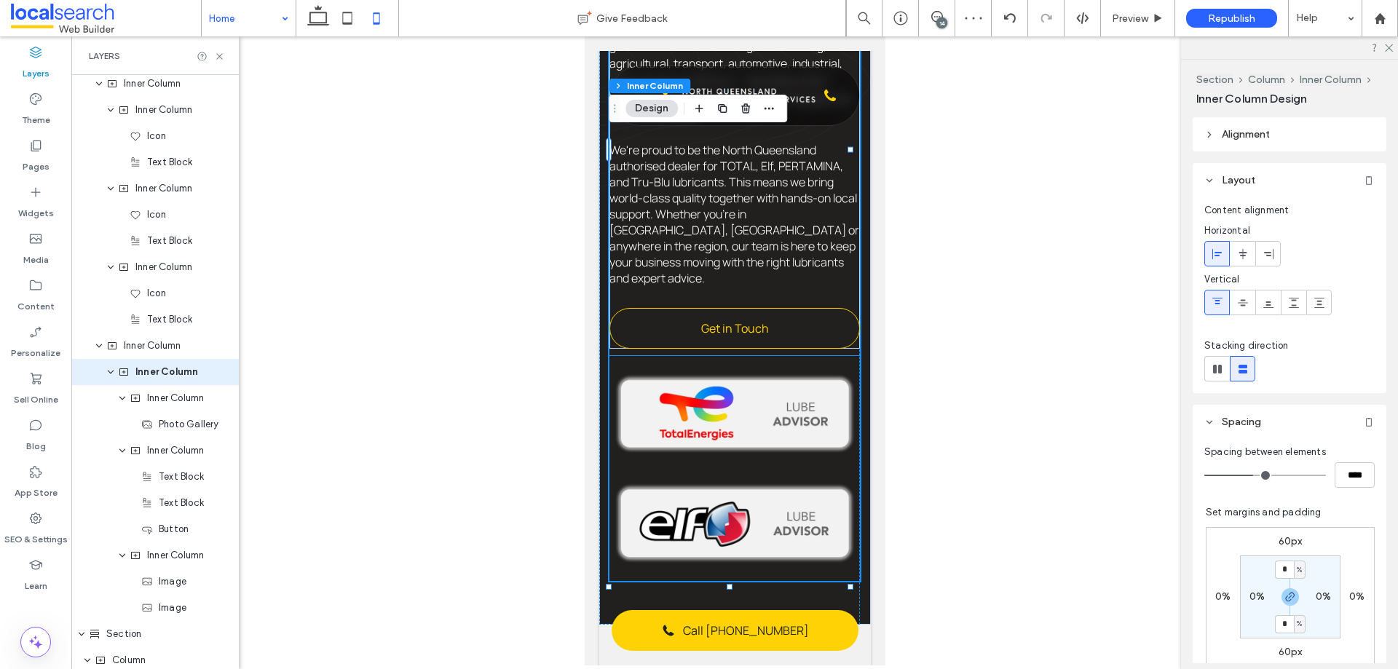
click at [816, 390] on img at bounding box center [734, 414] width 251 height 92
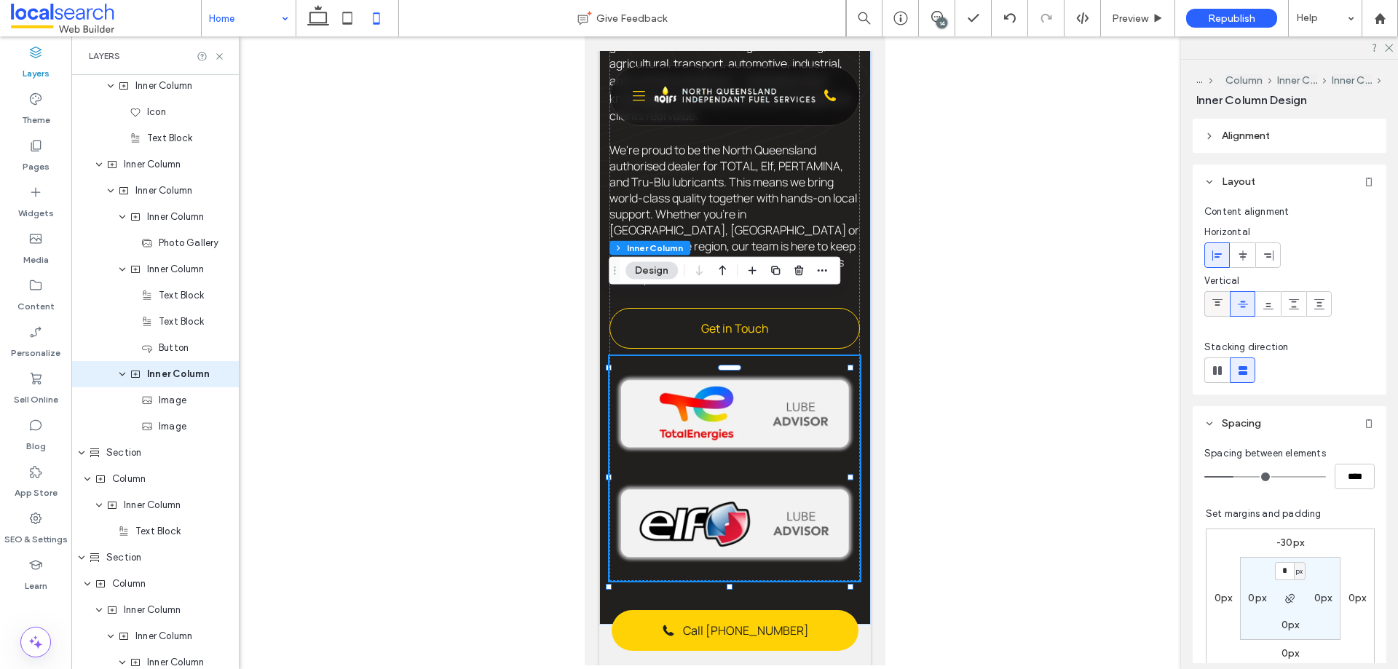
scroll to position [1079, 0]
click at [1118, 147] on header "Alignment" at bounding box center [1290, 136] width 194 height 34
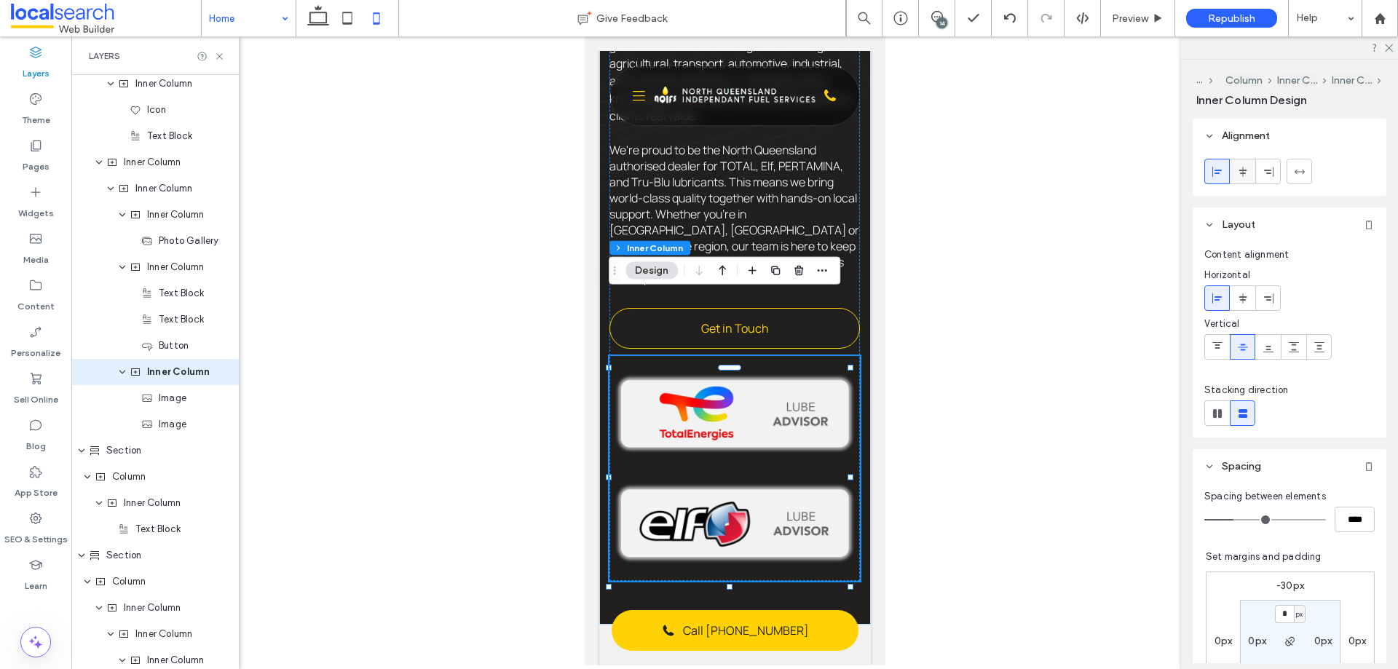
click at [1118, 175] on icon at bounding box center [1243, 172] width 12 height 12
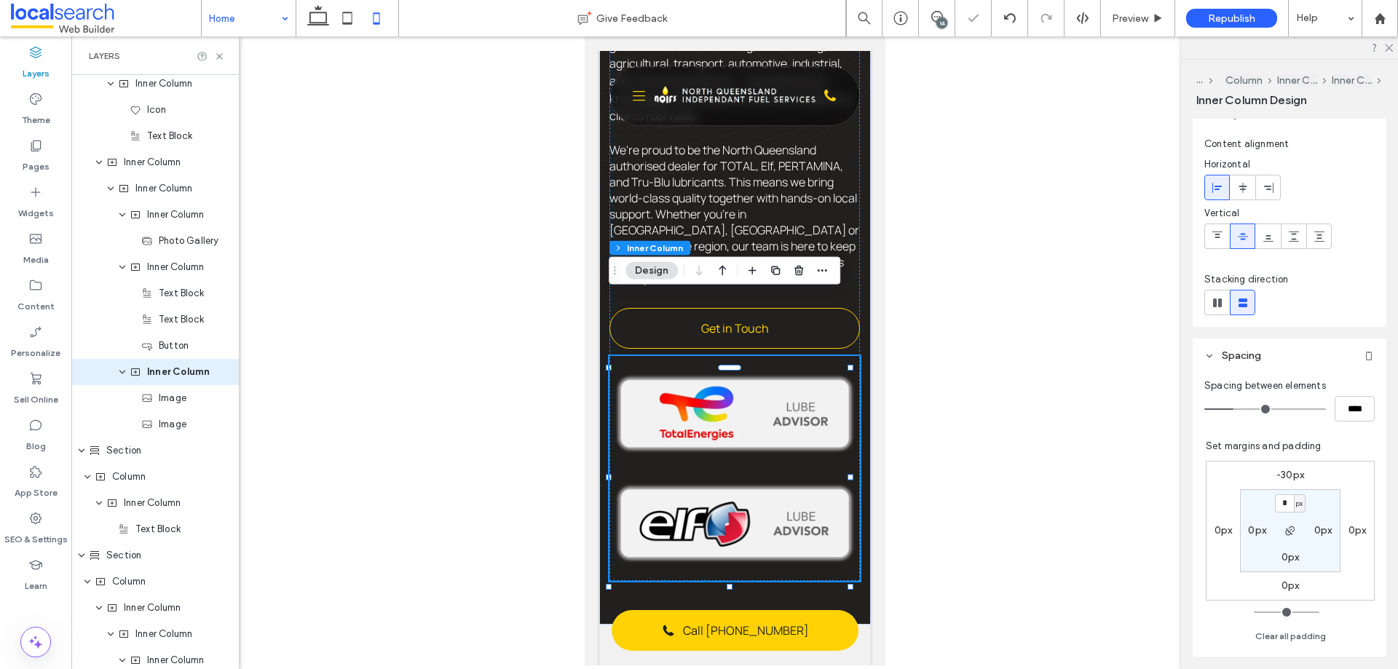
scroll to position [219, 0]
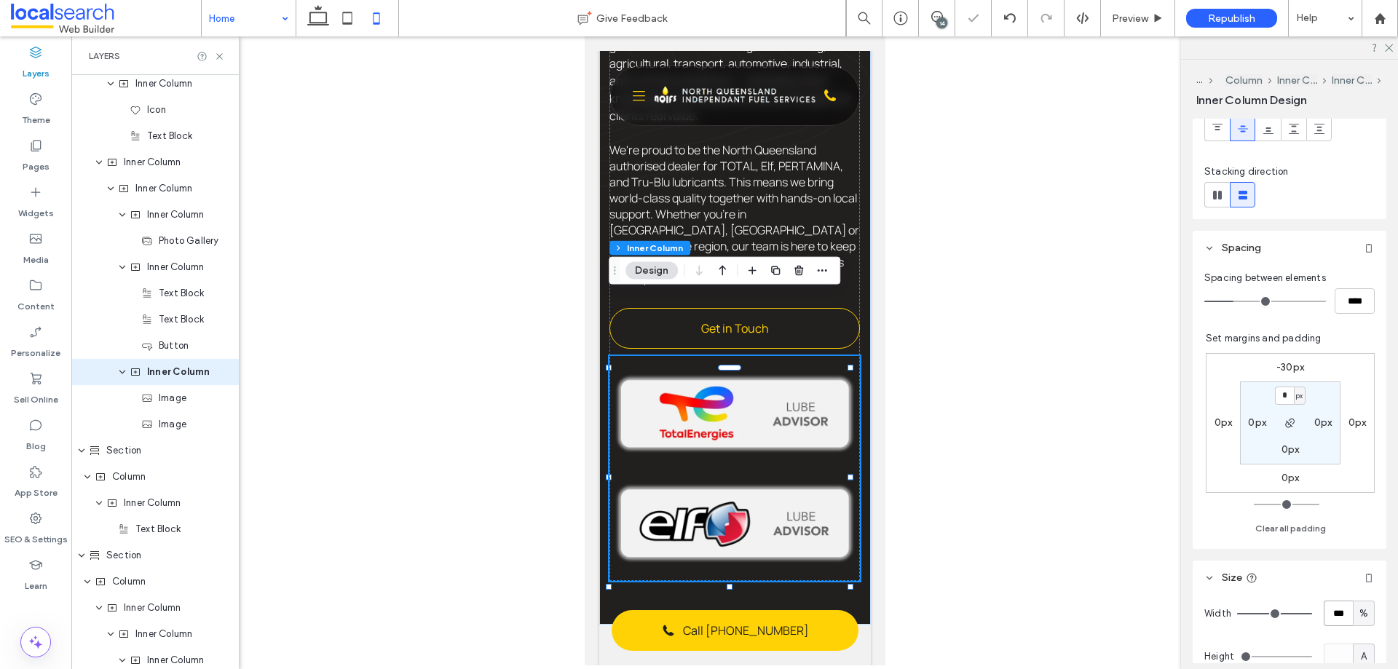
click at [1118, 511] on input "***" at bounding box center [1338, 613] width 29 height 25
type input "**"
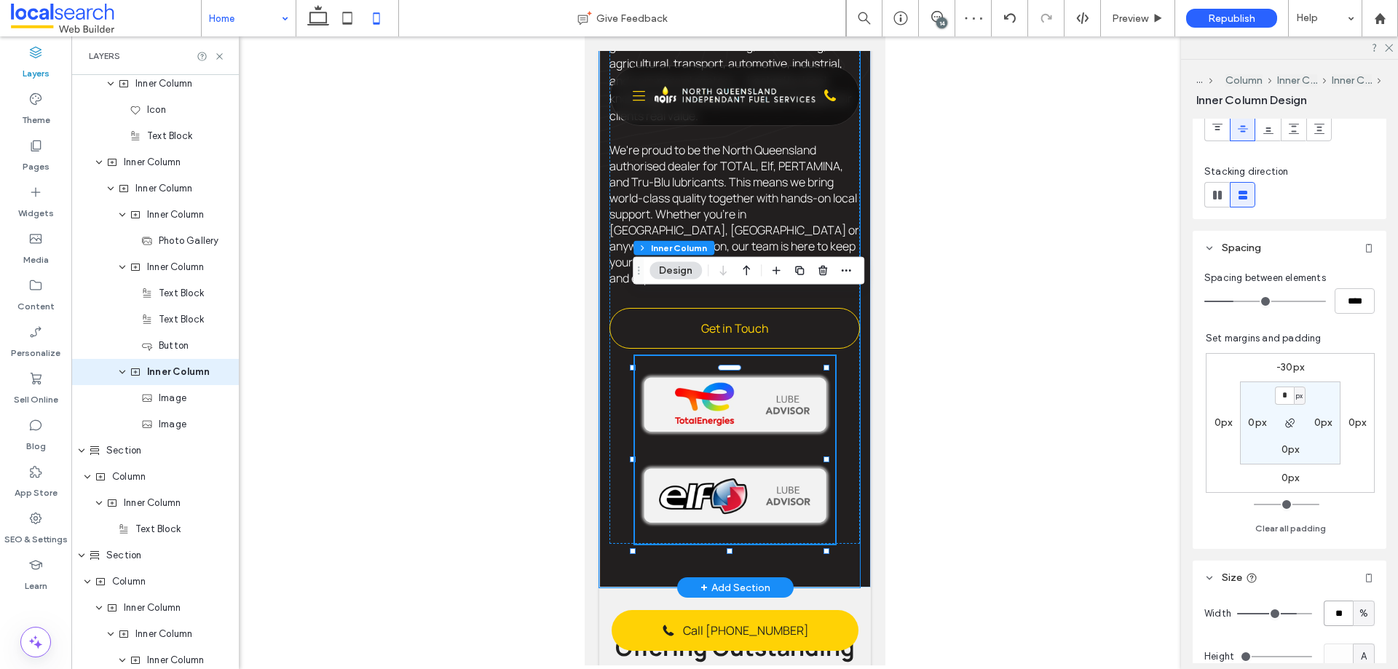
click at [816, 508] on div "Mackay Oil Services NGIFS is a Mackay based company that has been serving the l…" at bounding box center [729, 122] width 261 height 929
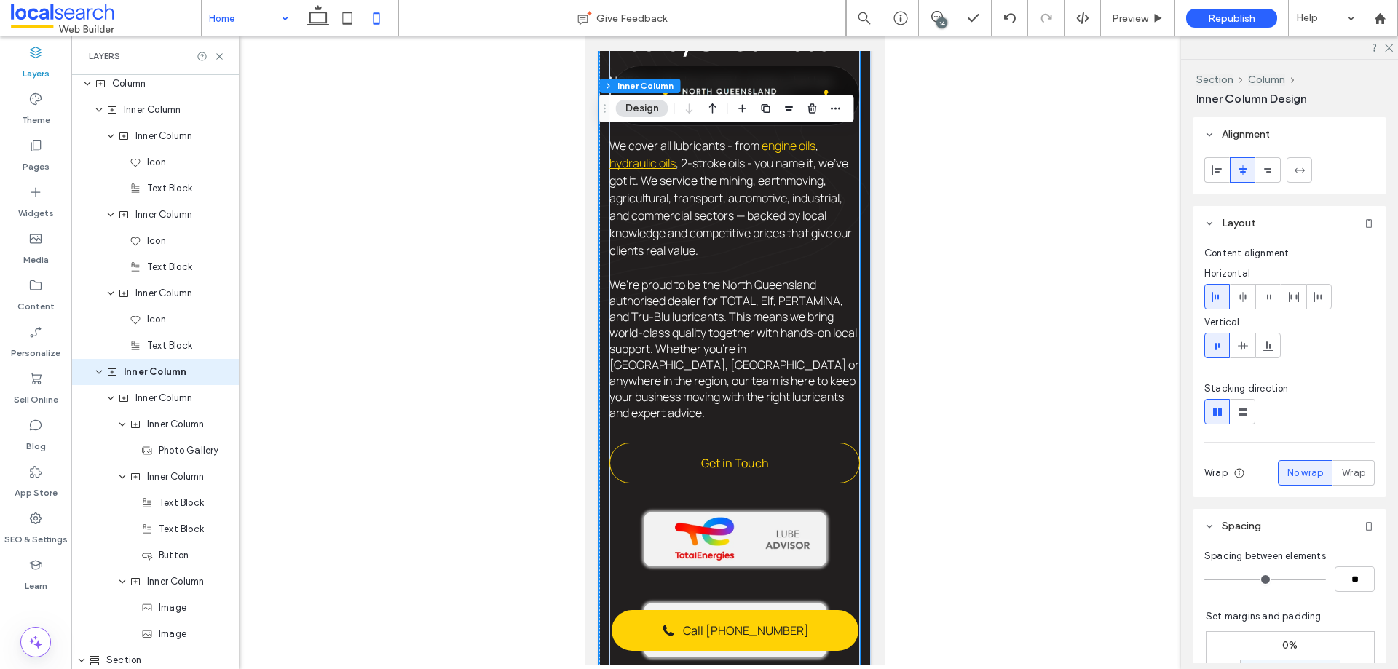
scroll to position [783, 0]
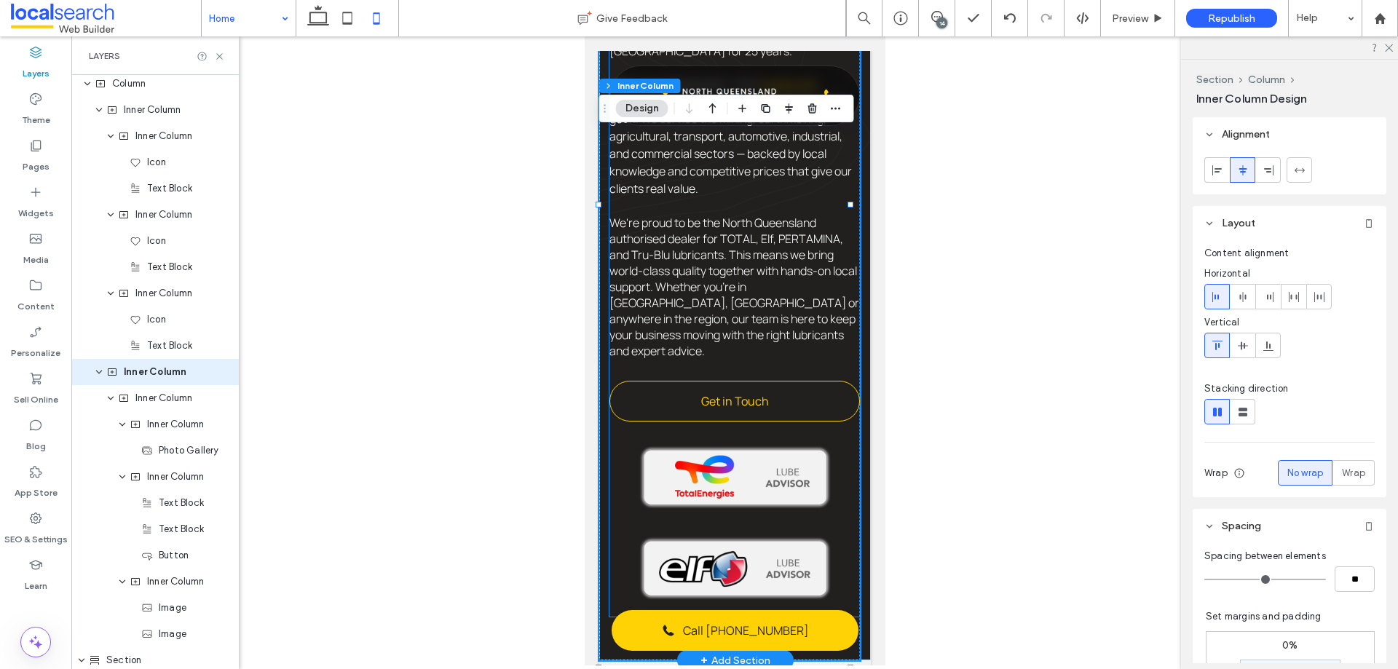
click at [784, 462] on div at bounding box center [734, 523] width 200 height 188
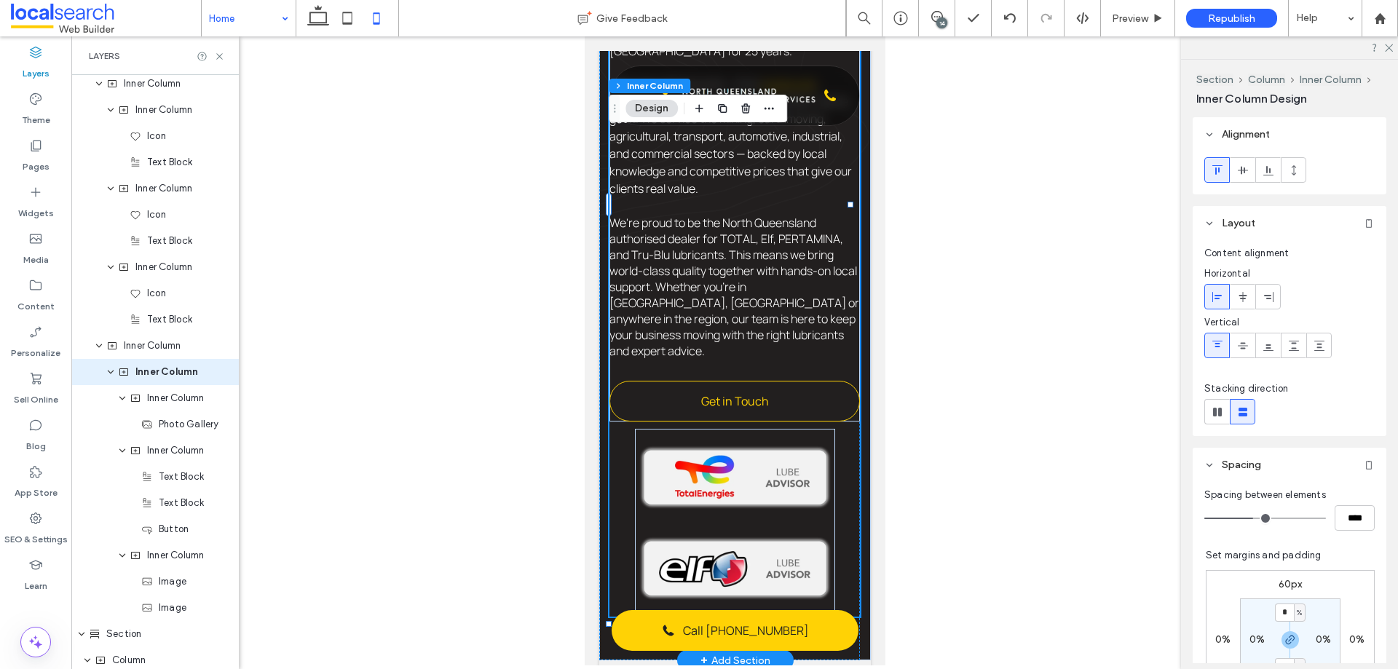
click at [779, 462] on div at bounding box center [734, 523] width 200 height 188
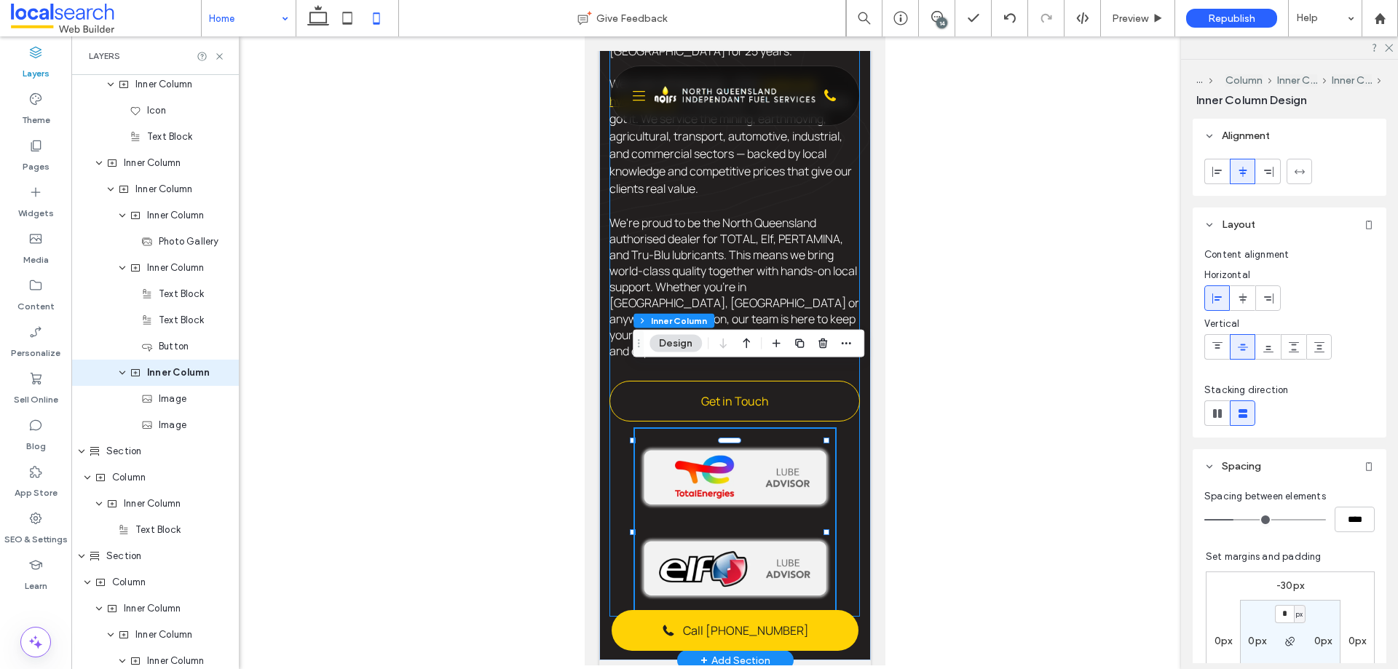
click at [779, 462] on div at bounding box center [734, 523] width 200 height 188
click at [1118, 511] on input "****" at bounding box center [1355, 519] width 40 height 25
type input "*"
type input "***"
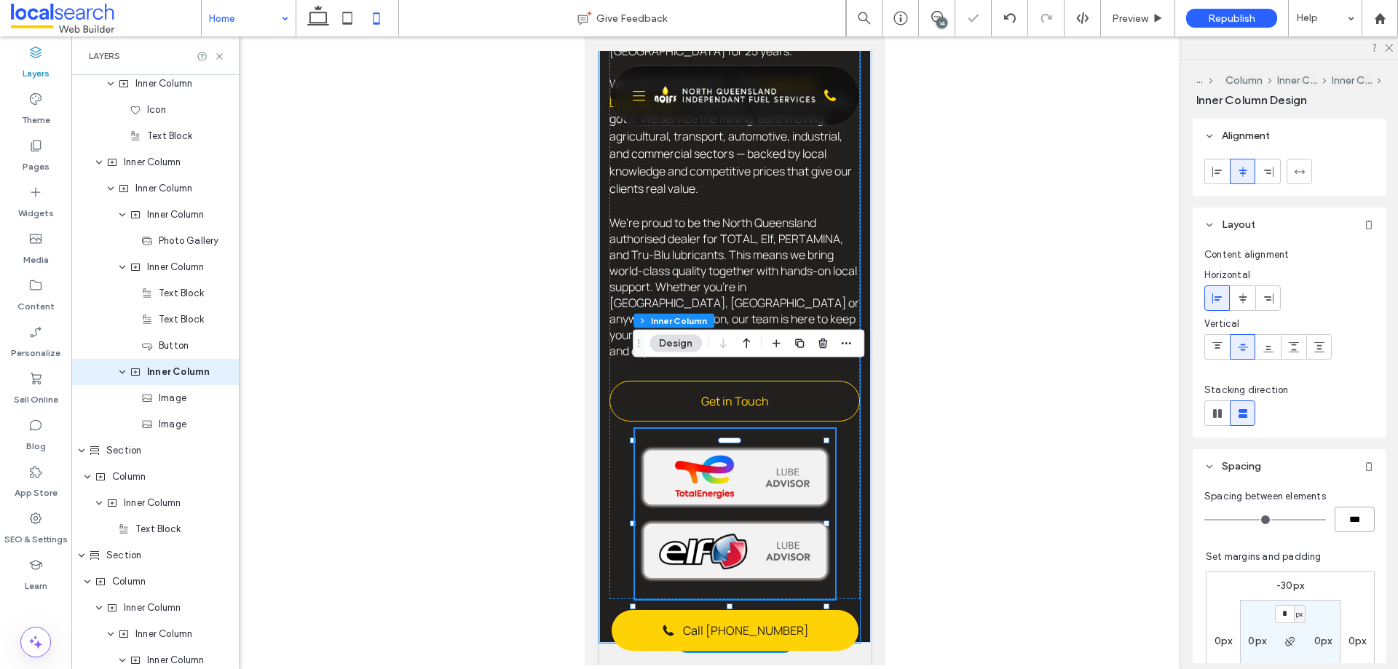
click at [838, 511] on div "Mackay Oil Services NGIFS is a Mackay based company that has been serving the l…" at bounding box center [729, 187] width 261 height 912
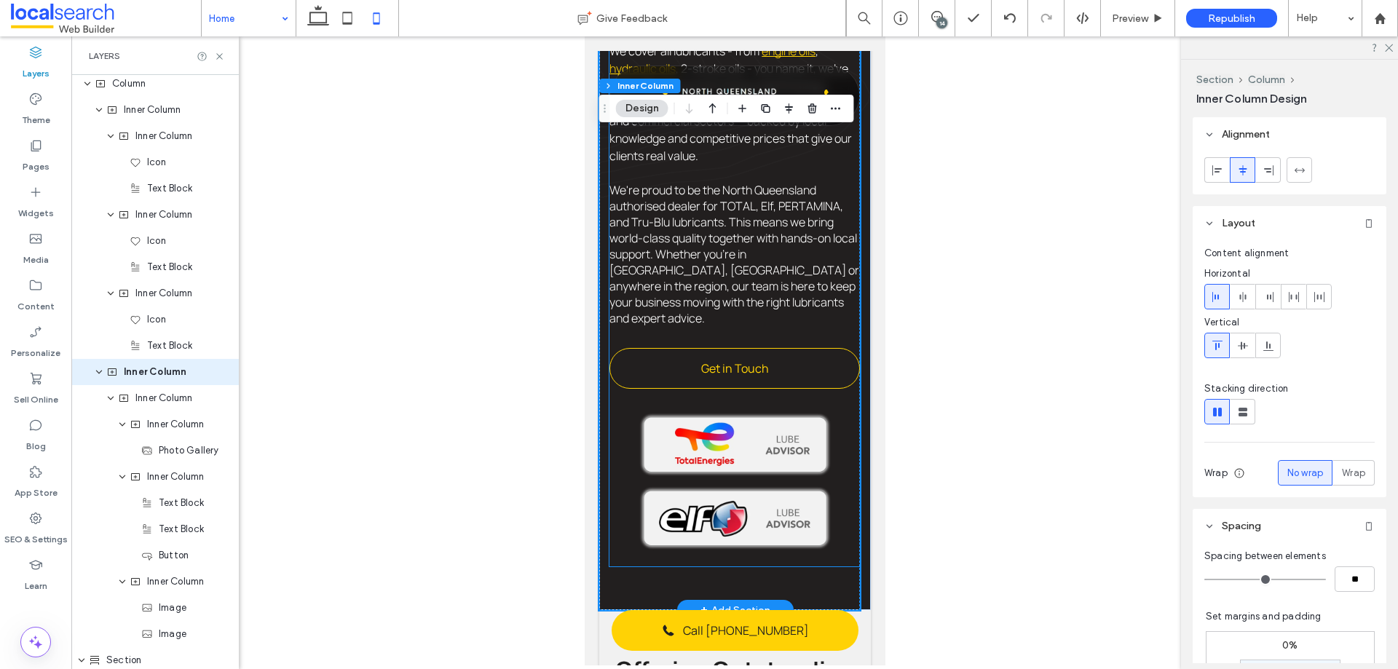
scroll to position [856, 0]
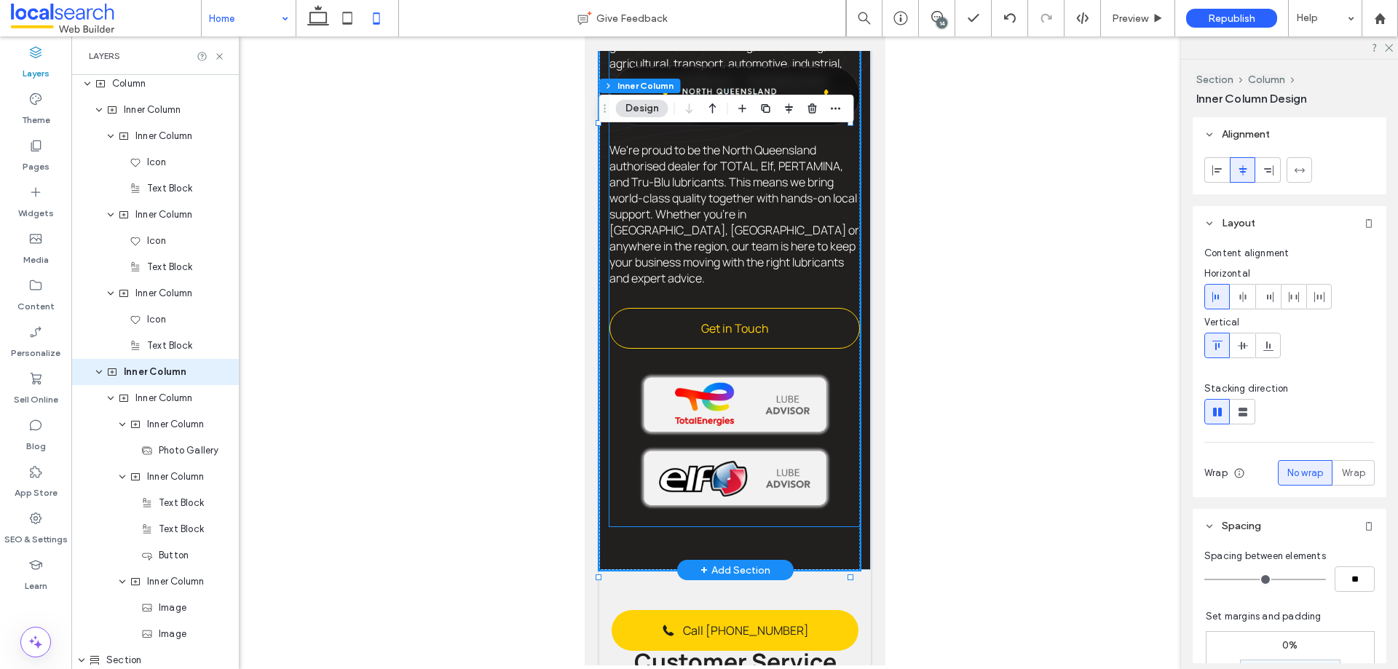
click at [836, 354] on div "Mackay Oil Services NGIFS is a Mackay based company that has been serving the l…" at bounding box center [734, 114] width 251 height 824
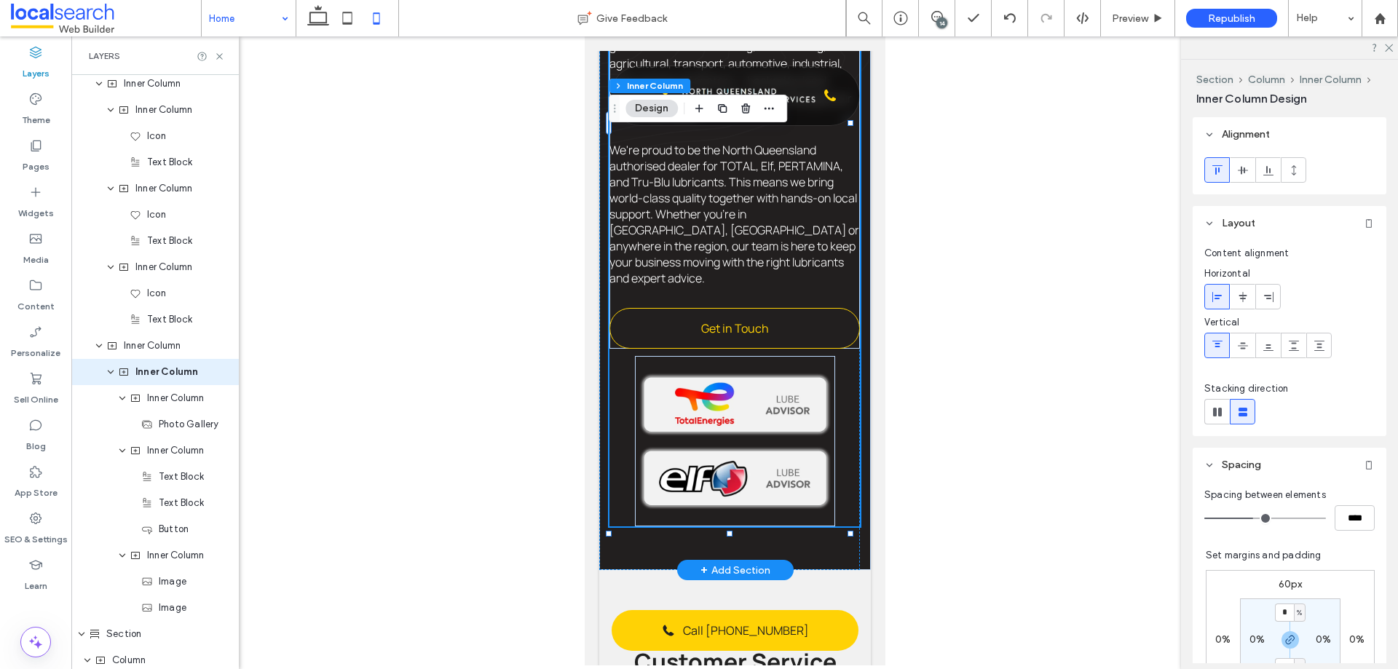
click at [824, 368] on img at bounding box center [734, 405] width 200 height 74
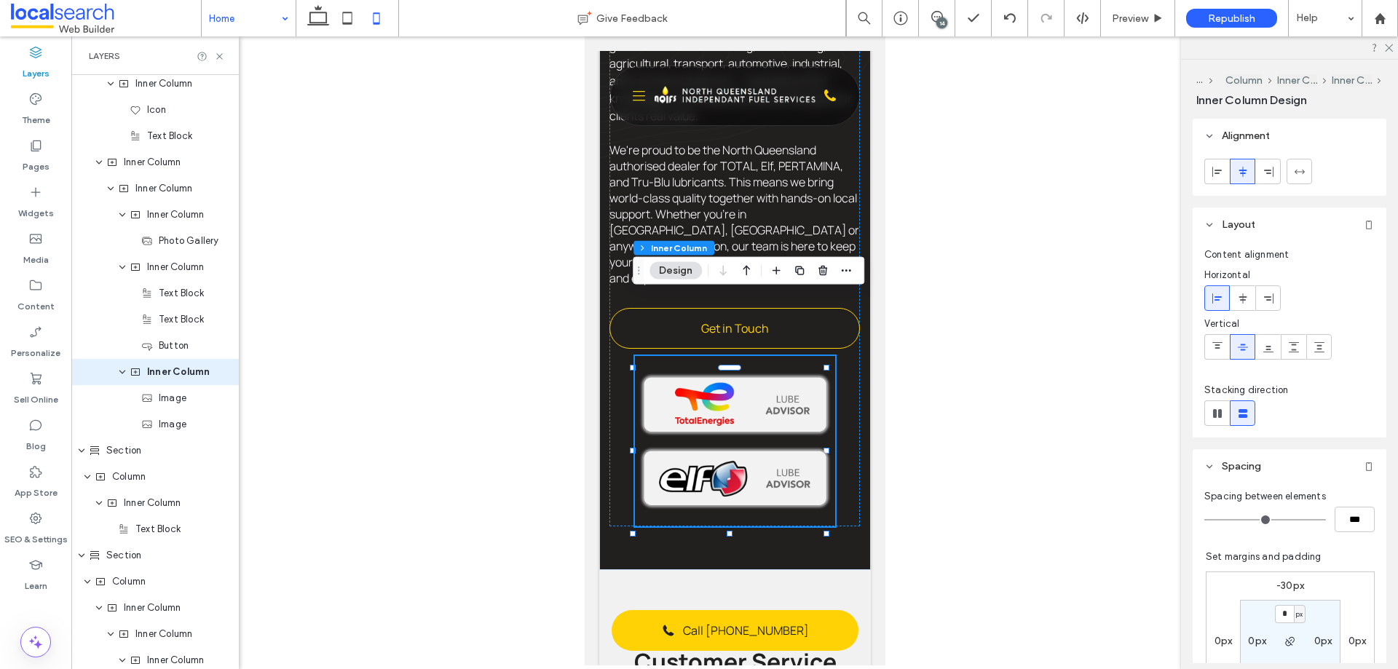
scroll to position [364, 0]
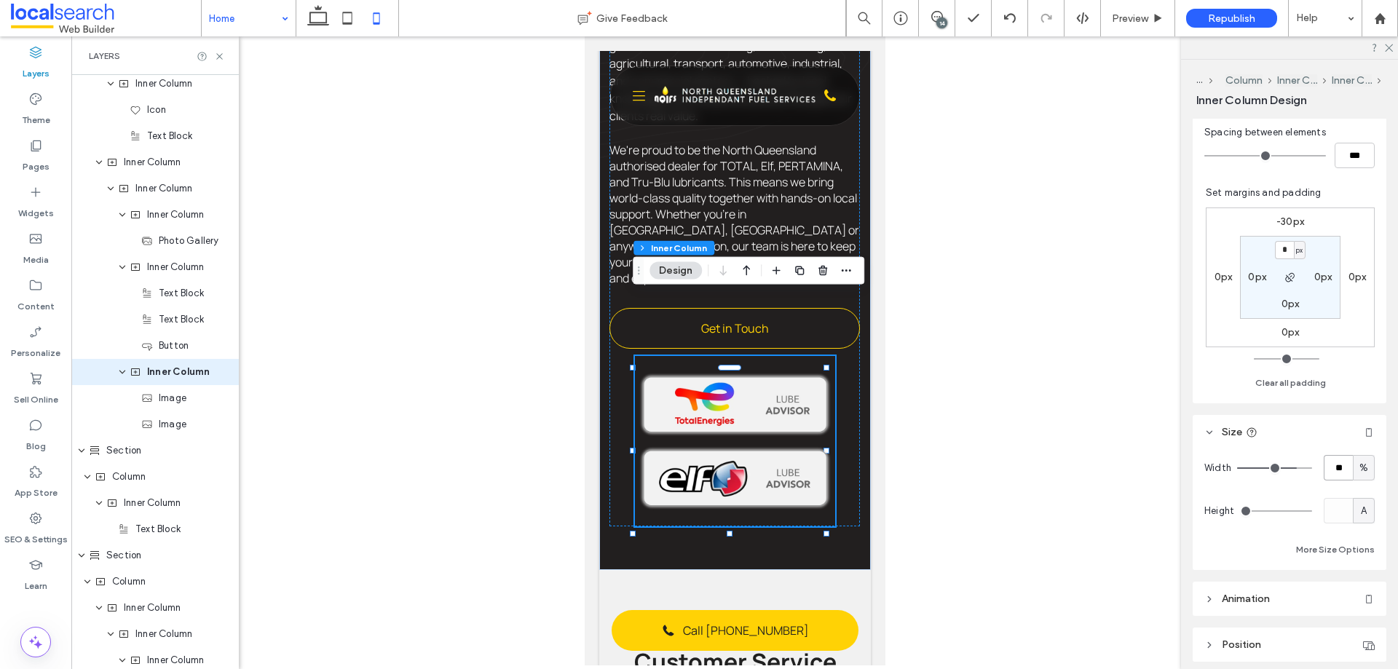
click at [1118, 464] on input "**" at bounding box center [1338, 467] width 29 height 25
type input "***"
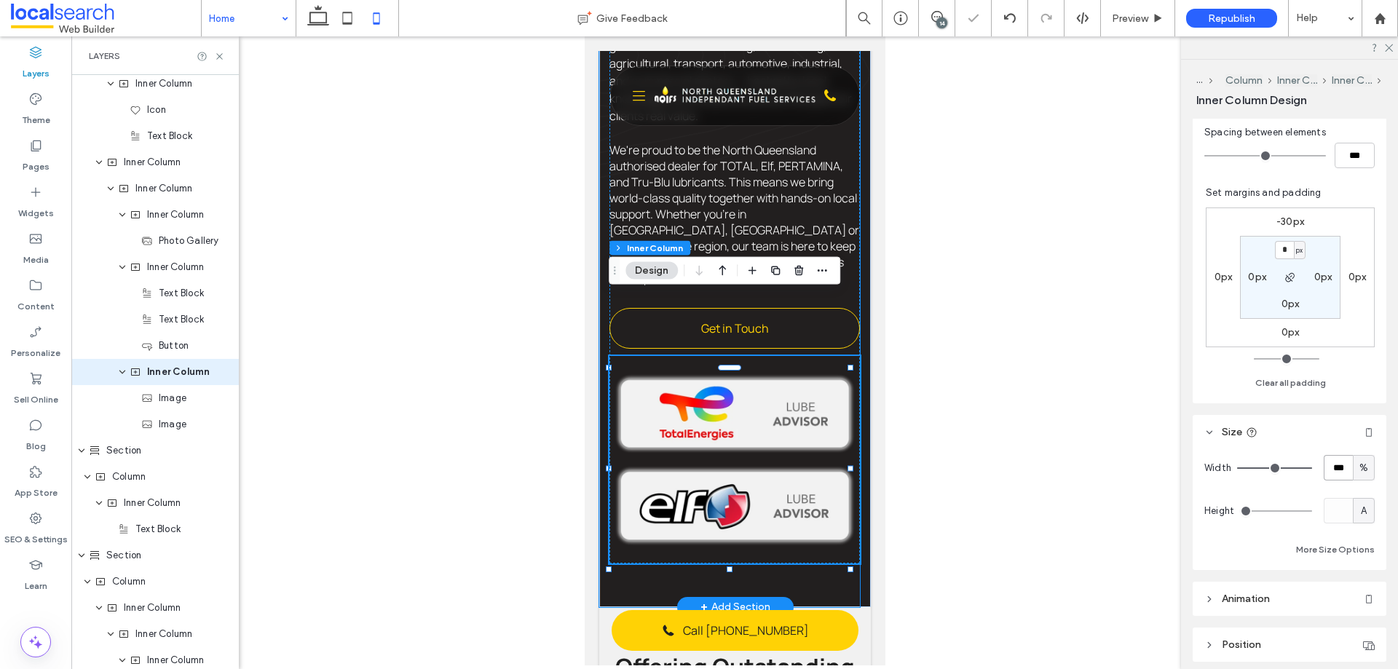
click at [744, 511] on div "Mackay Oil Services NGIFS is a Mackay based company that has been serving the l…" at bounding box center [729, 132] width 261 height 949
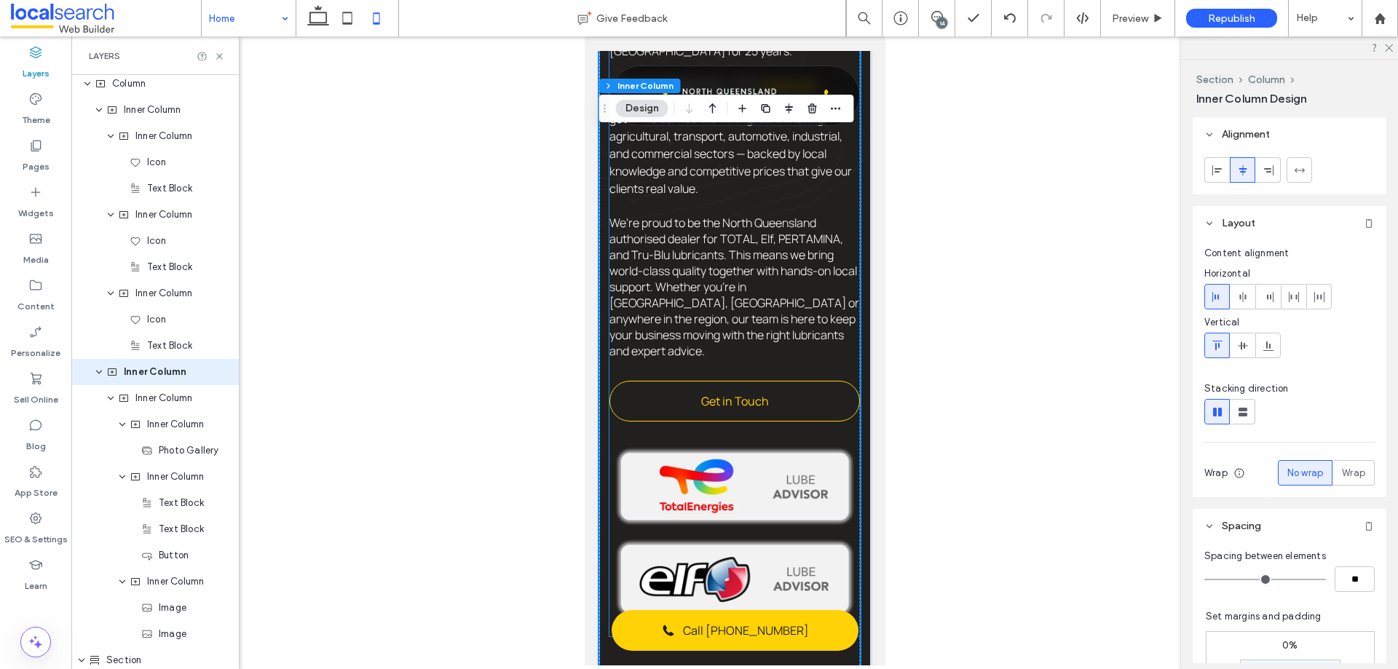
scroll to position [856, 0]
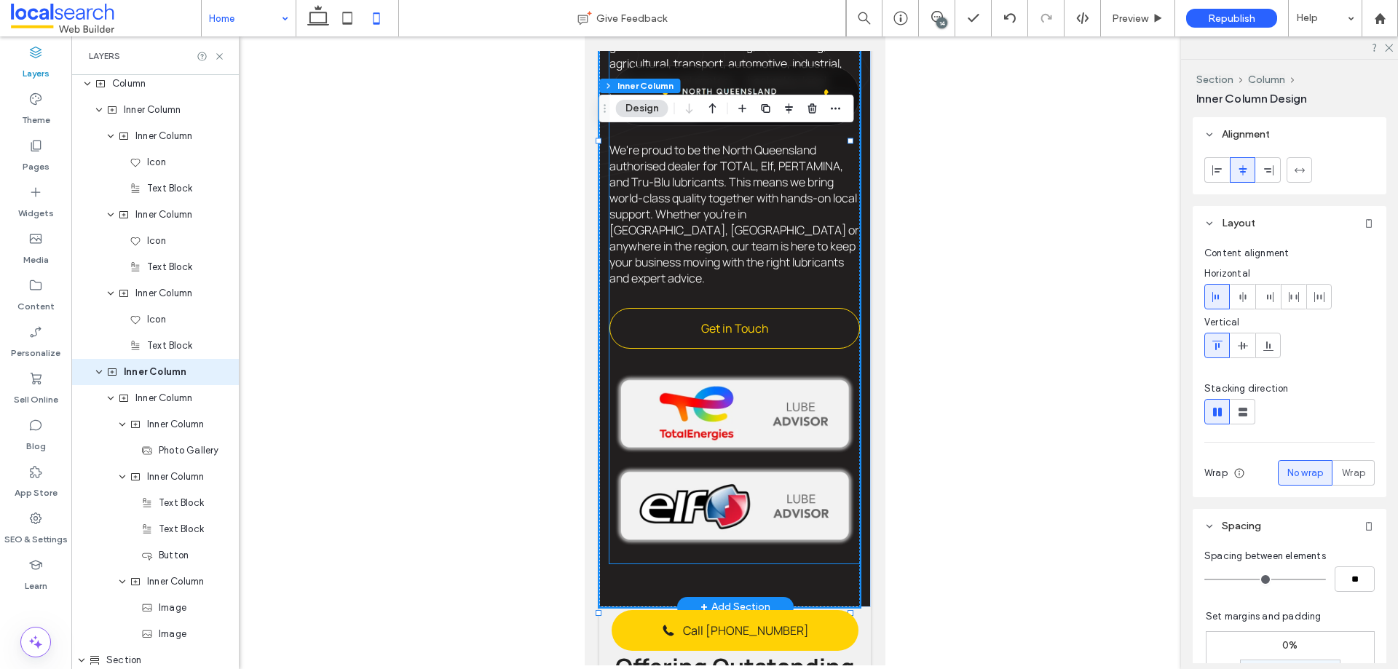
click at [782, 386] on img at bounding box center [734, 414] width 251 height 92
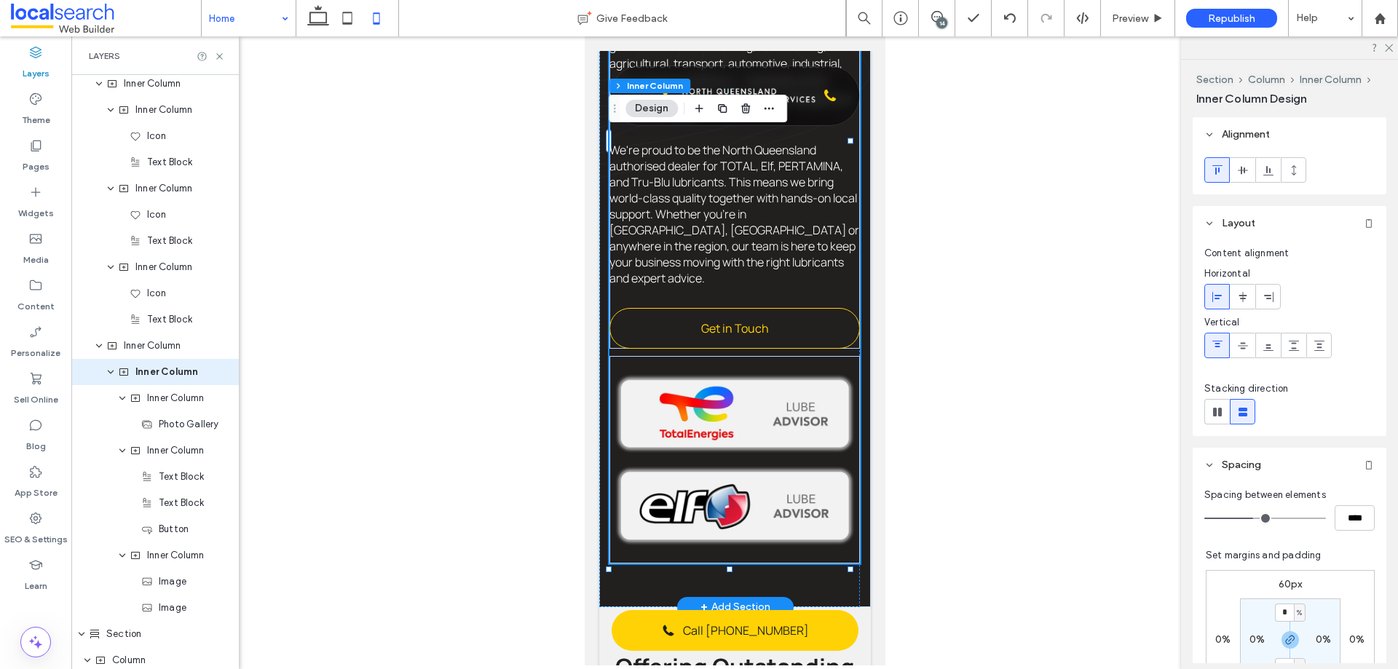
click at [760, 393] on img at bounding box center [734, 414] width 251 height 92
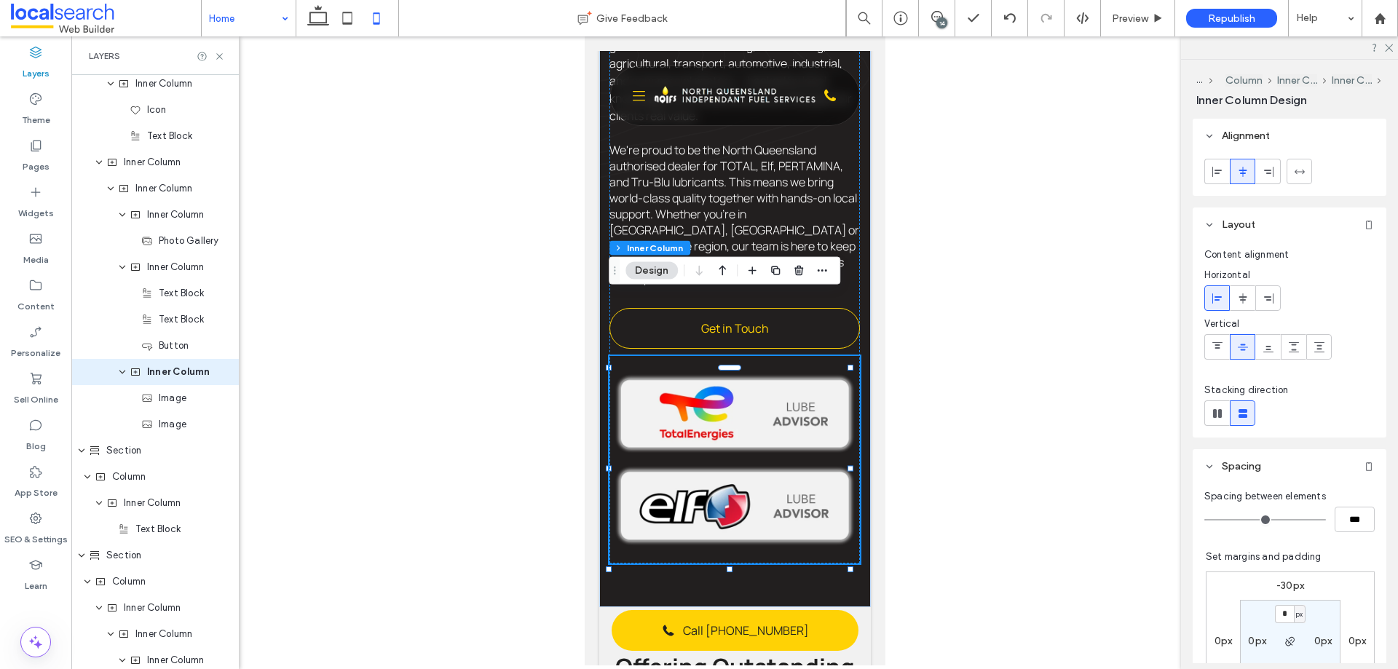
scroll to position [467, 0]
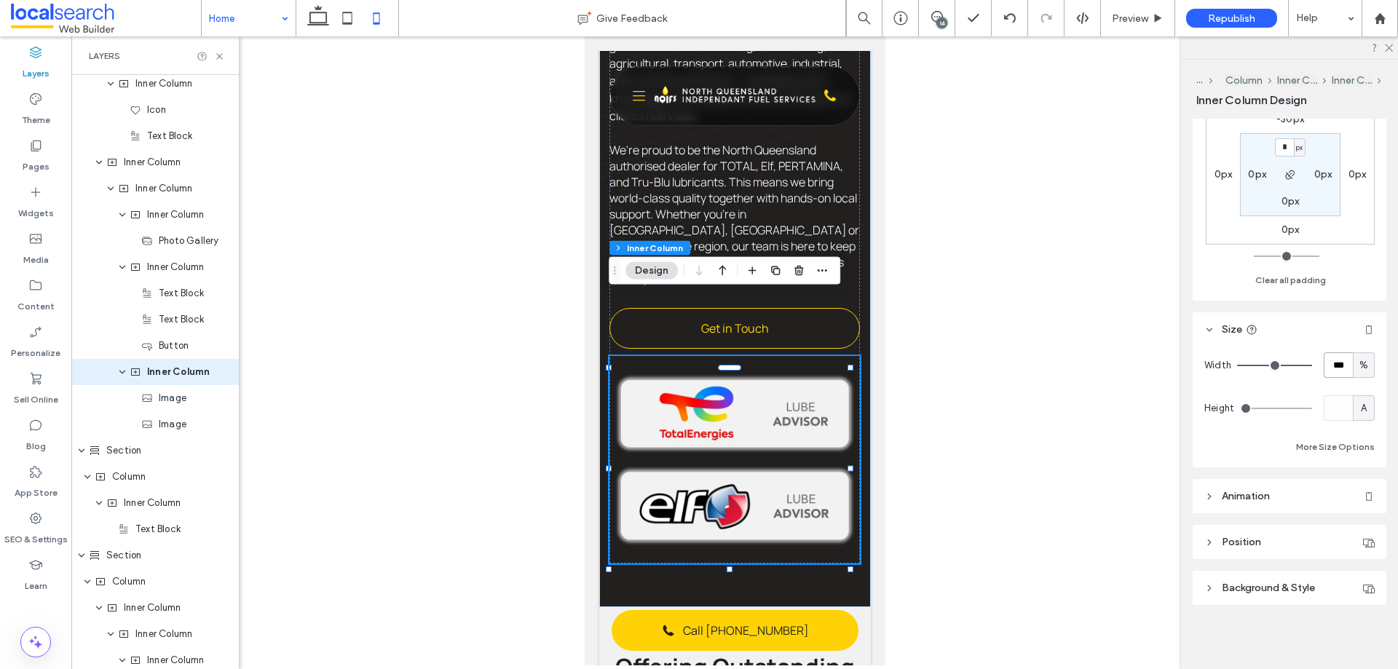
click at [1118, 367] on input "***" at bounding box center [1338, 365] width 29 height 25
type input "**"
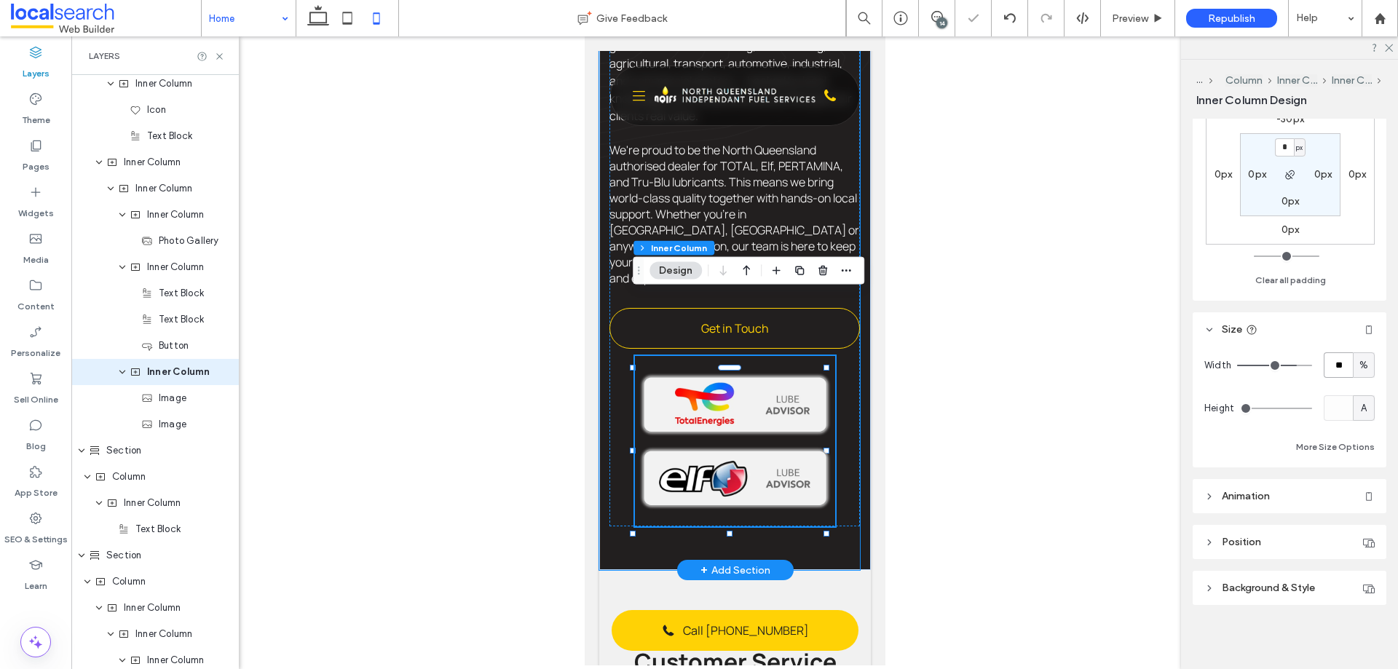
click at [757, 490] on div "Mackay Oil Services NGIFS is a Mackay based company that has been serving the l…" at bounding box center [729, 114] width 261 height 912
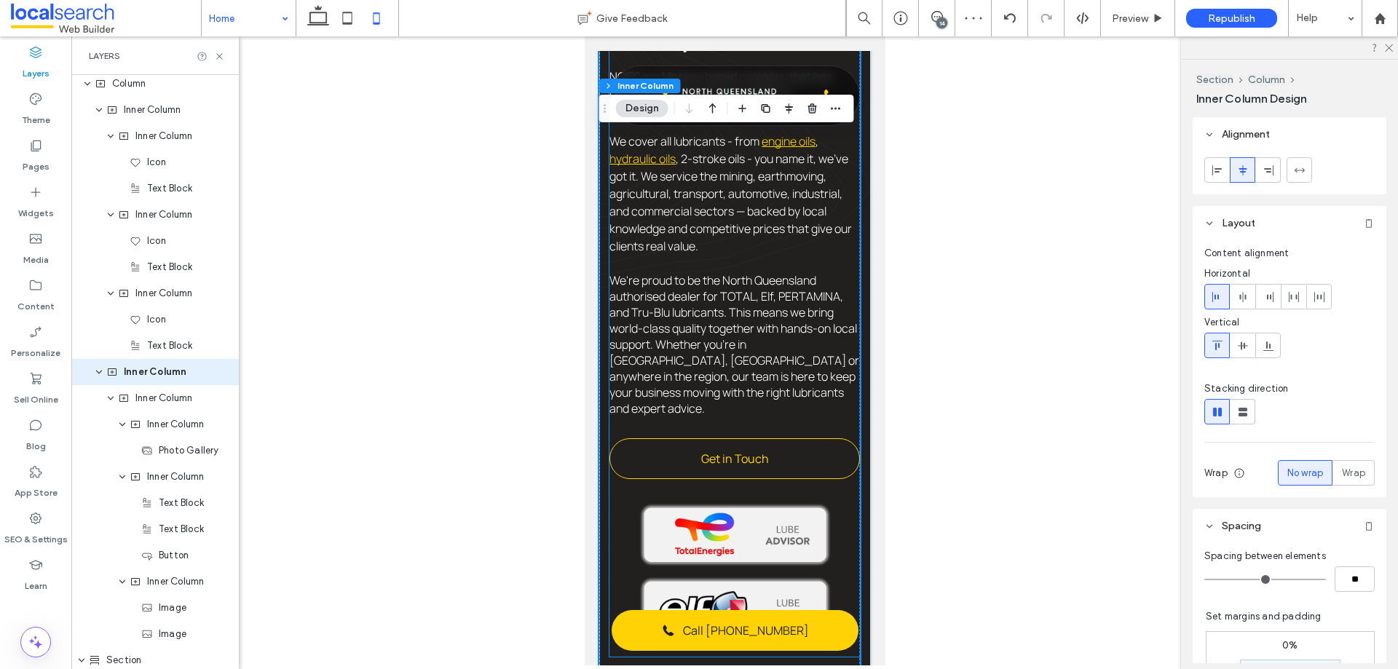
scroll to position [783, 0]
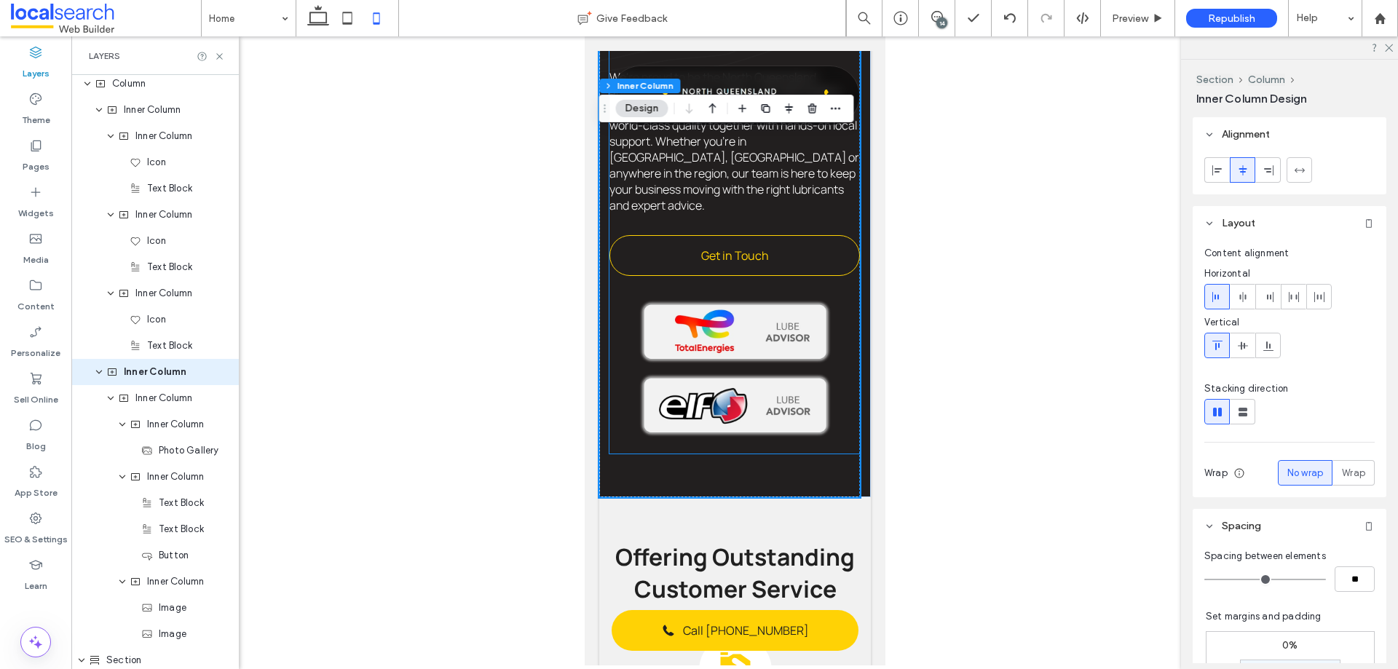
scroll to position [0, 15]
click at [345, 20] on icon at bounding box center [347, 18] width 29 height 29
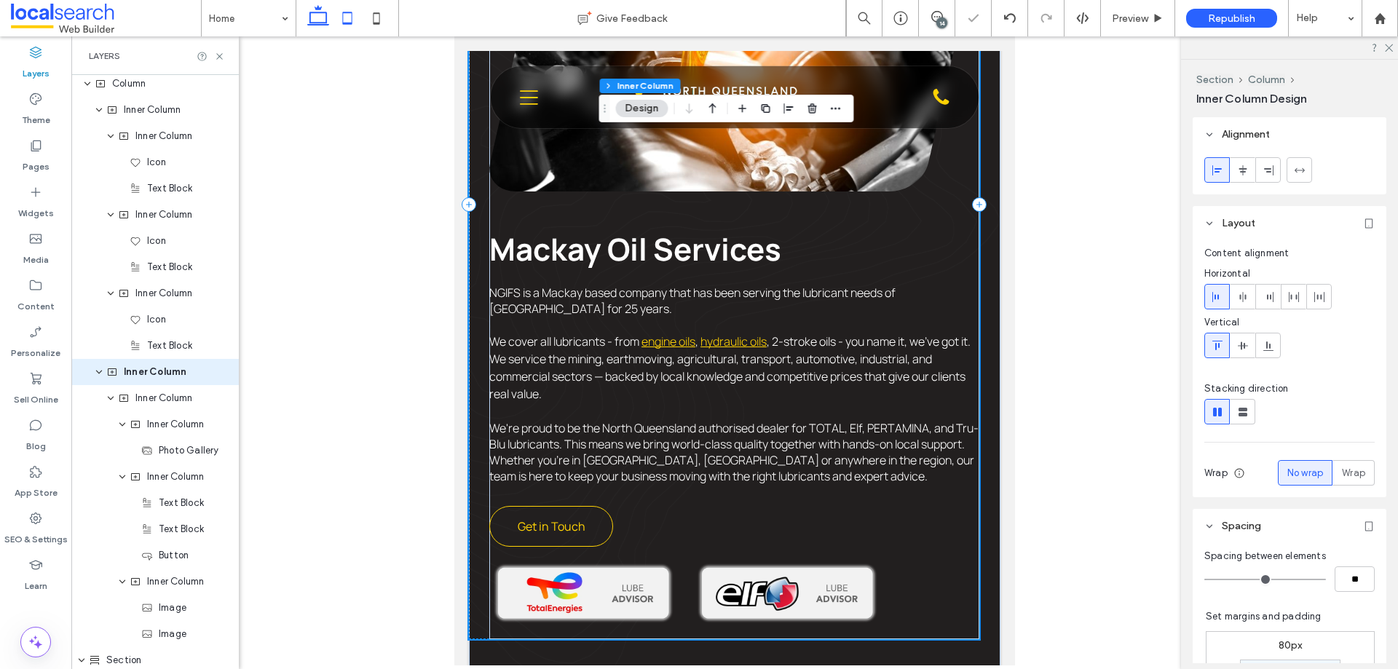
scroll to position [0, 0]
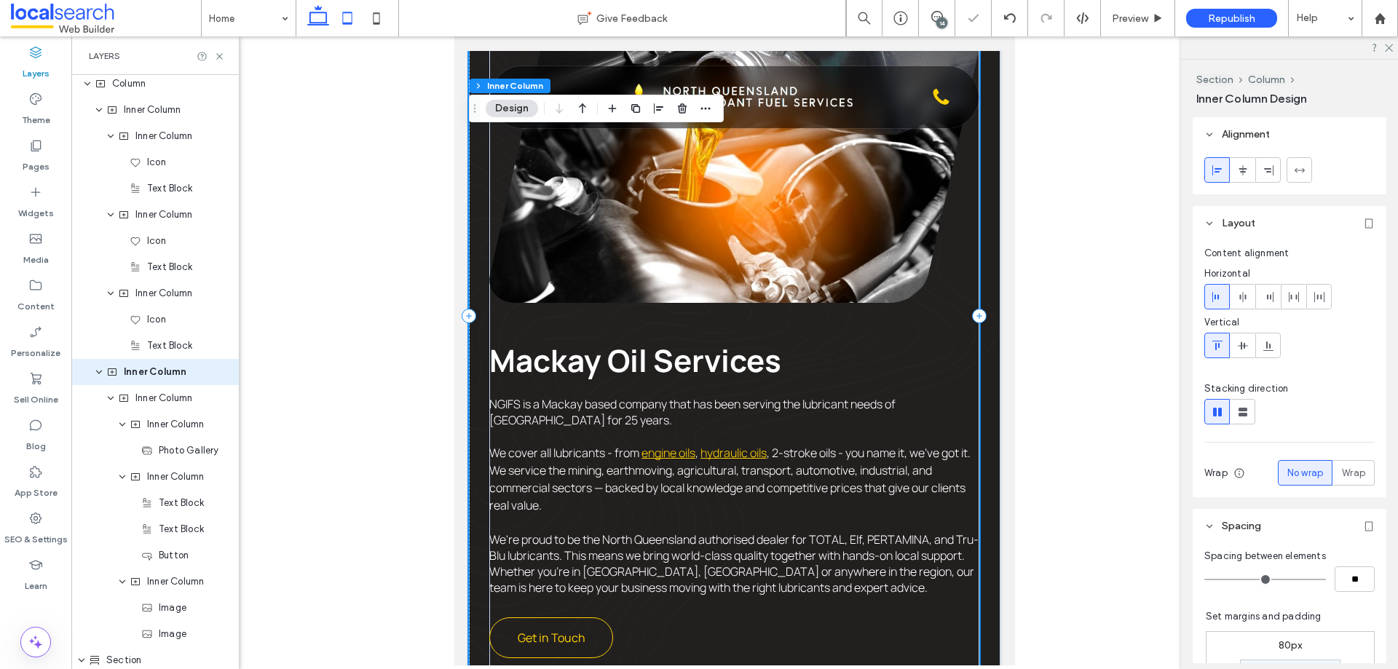
click at [317, 20] on icon at bounding box center [318, 18] width 29 height 29
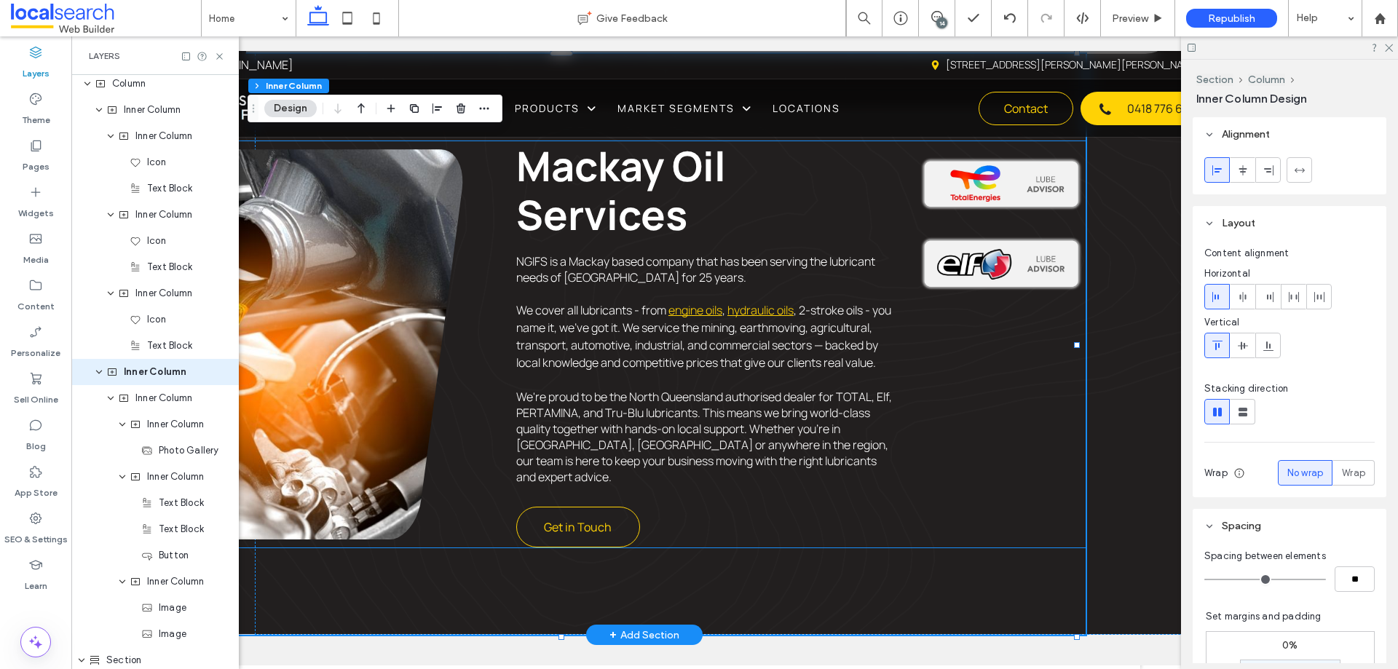
scroll to position [0, 239]
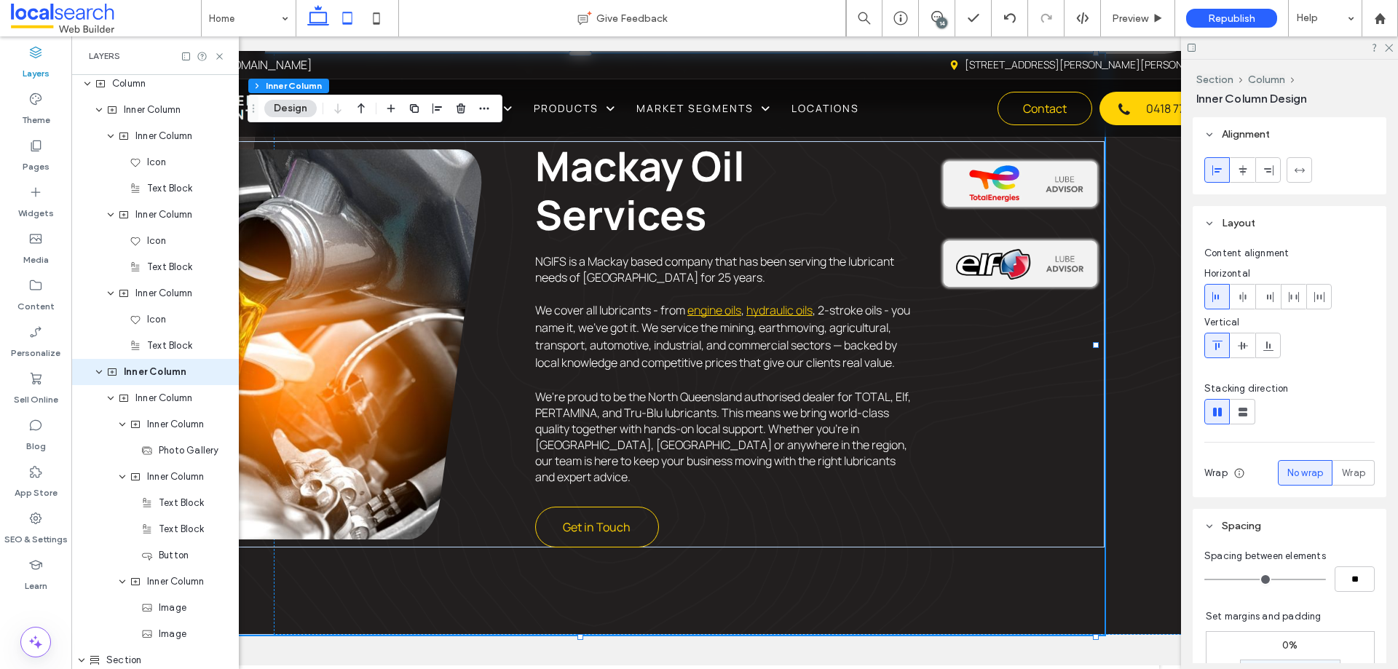
drag, startPoint x: 343, startPoint y: 15, endPoint x: 177, endPoint y: 339, distance: 364.2
click at [343, 15] on use at bounding box center [347, 18] width 9 height 12
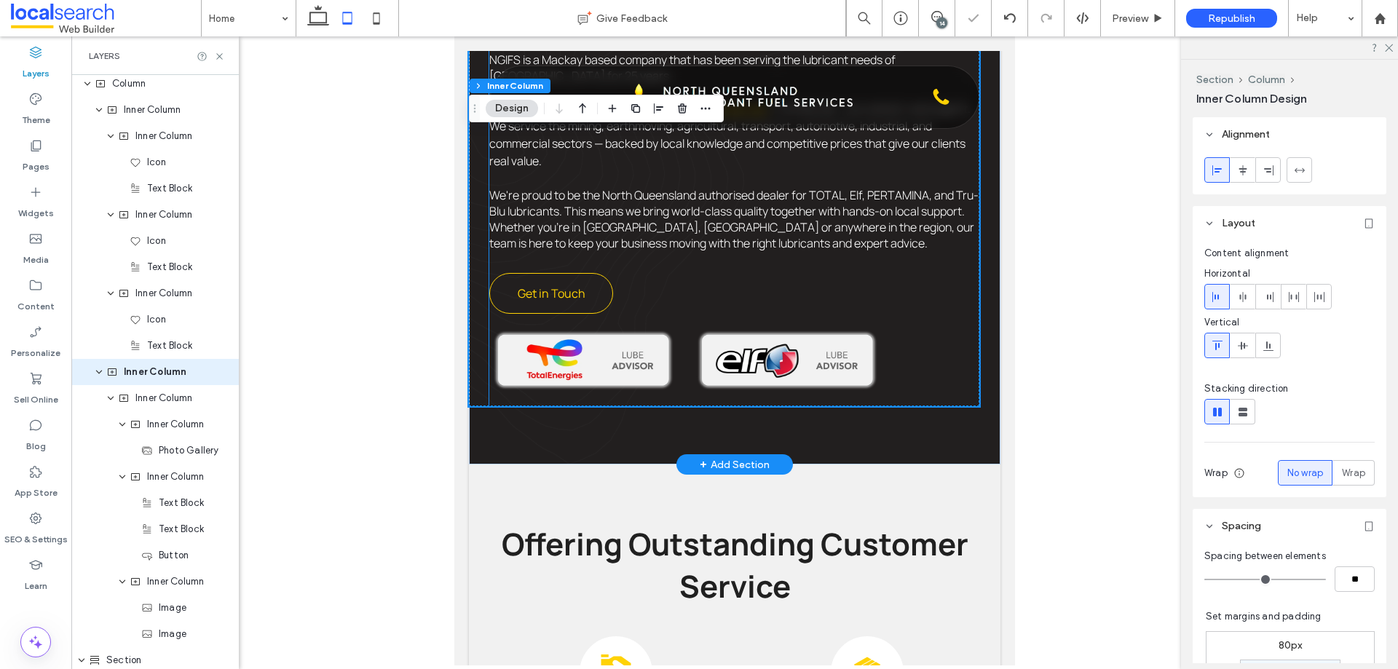
scroll to position [1186, 0]
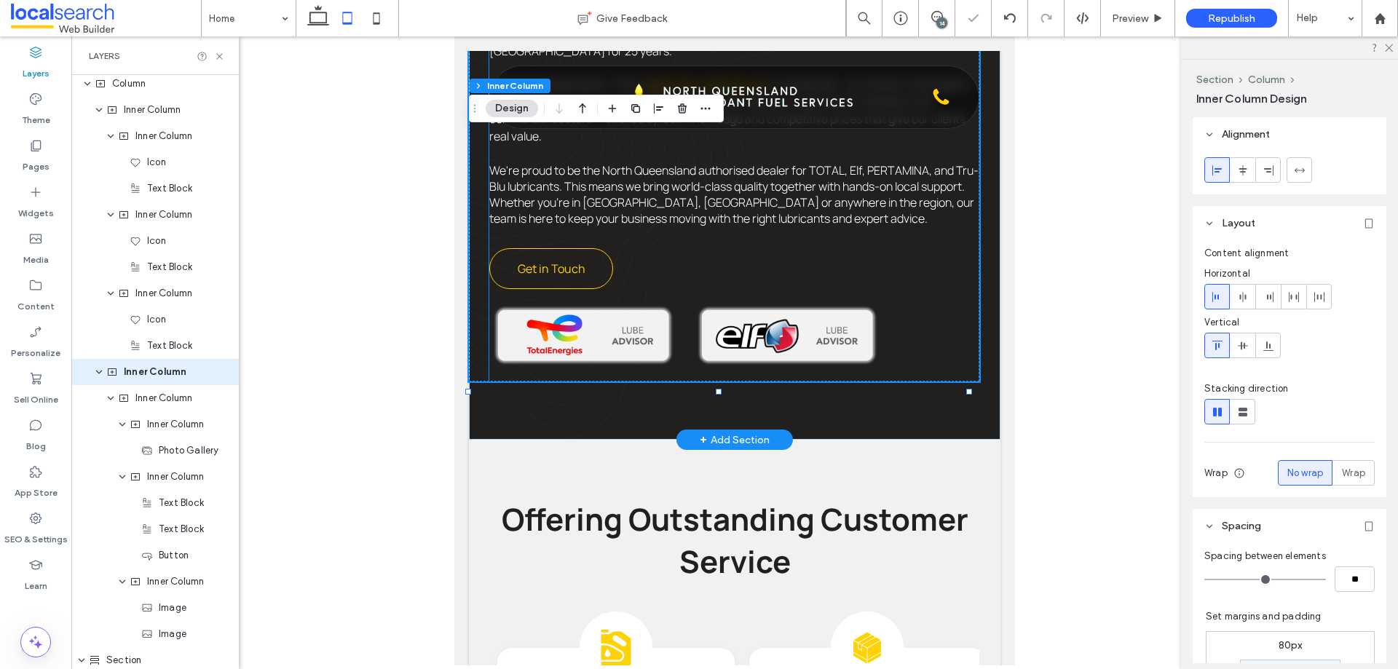
click at [671, 311] on img at bounding box center [583, 335] width 188 height 69
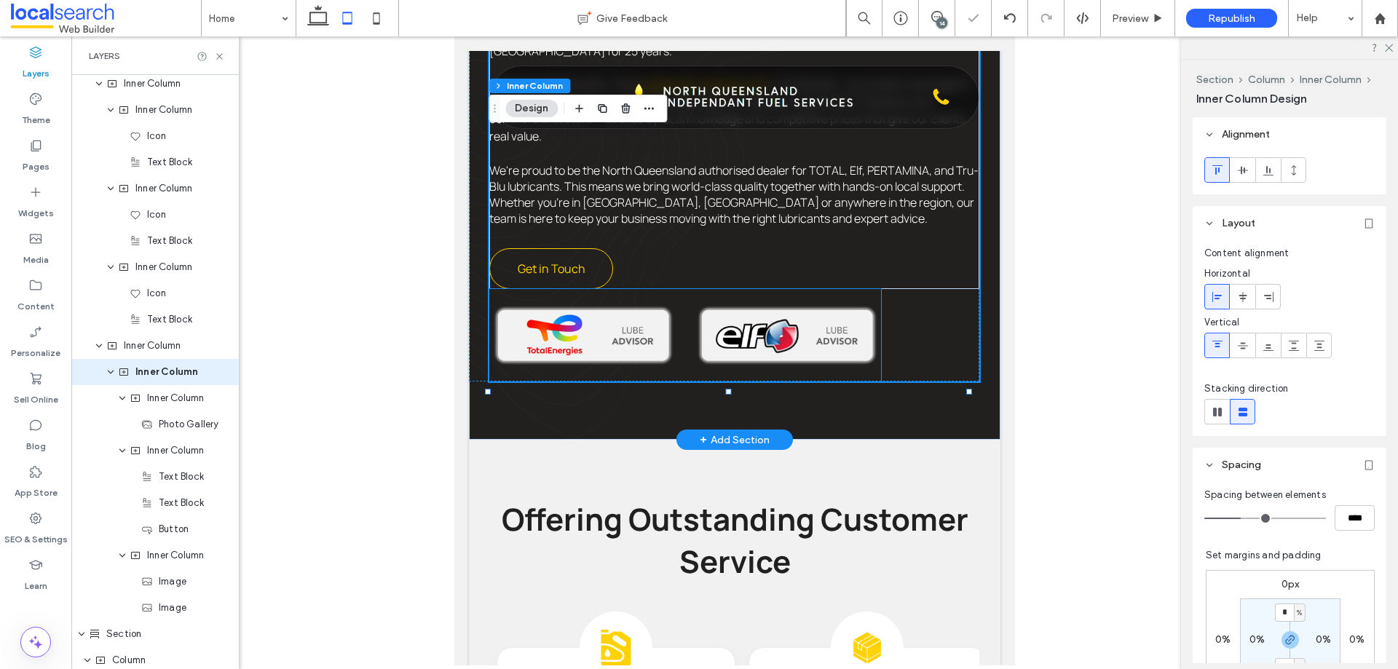
click at [693, 302] on img at bounding box center [787, 335] width 188 height 69
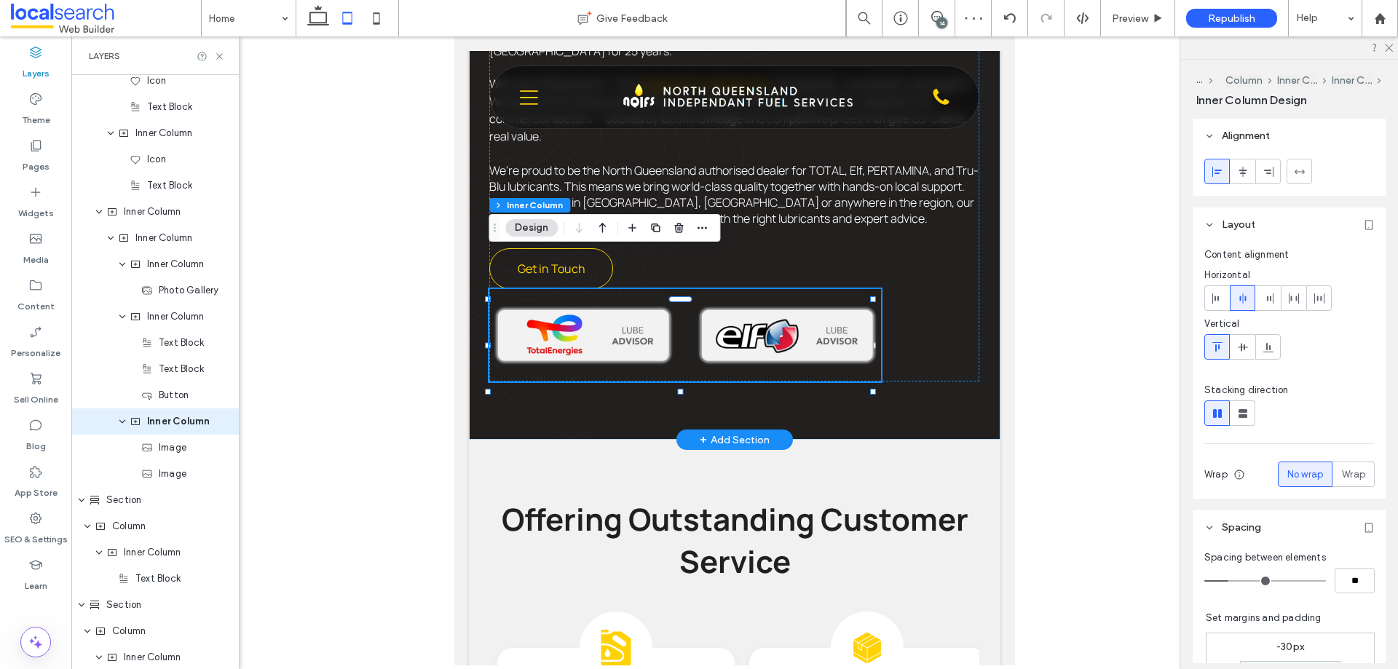
scroll to position [1079, 0]
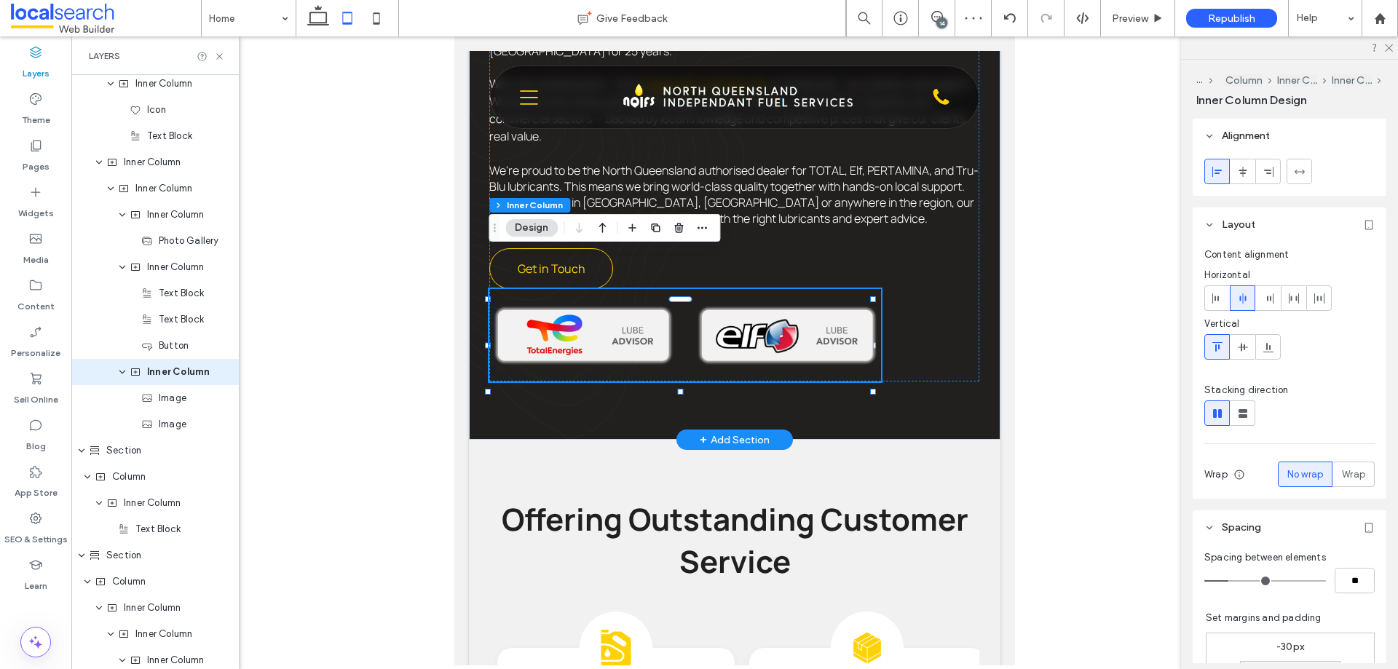
click at [683, 299] on div at bounding box center [685, 335] width 392 height 92
click at [1337, 578] on input "**" at bounding box center [1355, 580] width 40 height 25
type input "*"
type input "**"
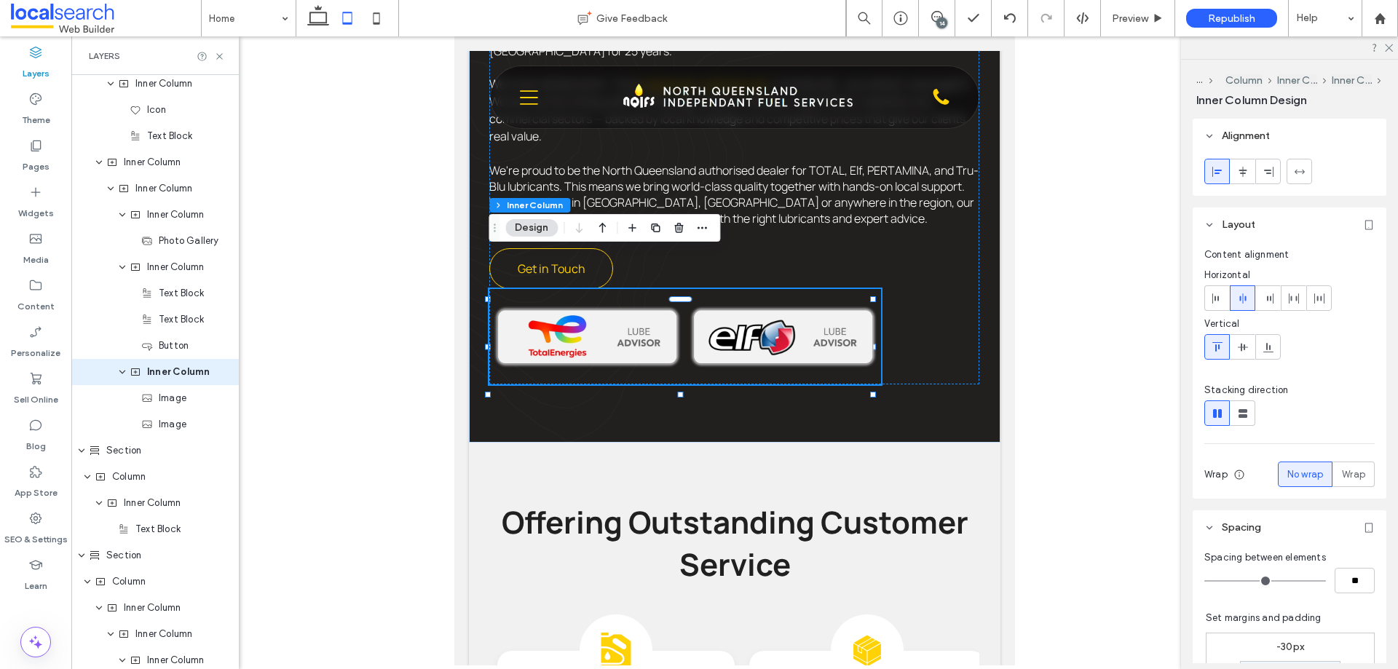
click at [939, 18] on div "14" at bounding box center [942, 22] width 11 height 11
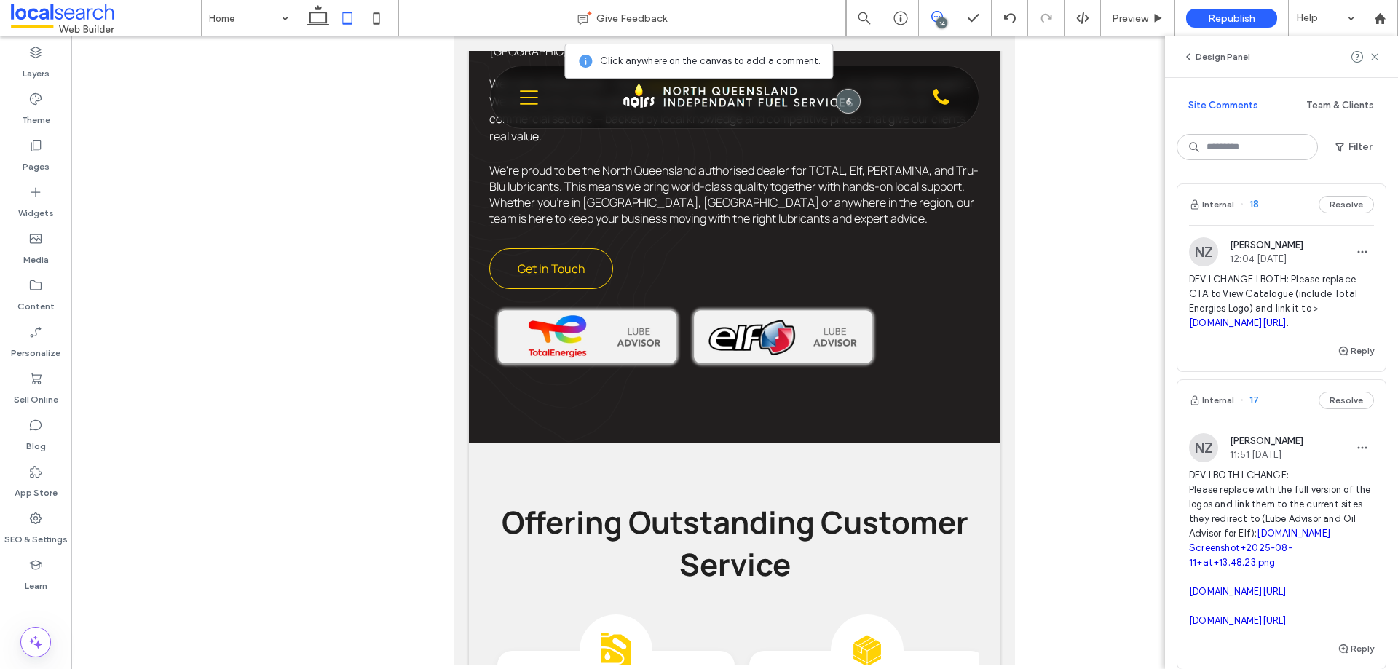
scroll to position [146, 0]
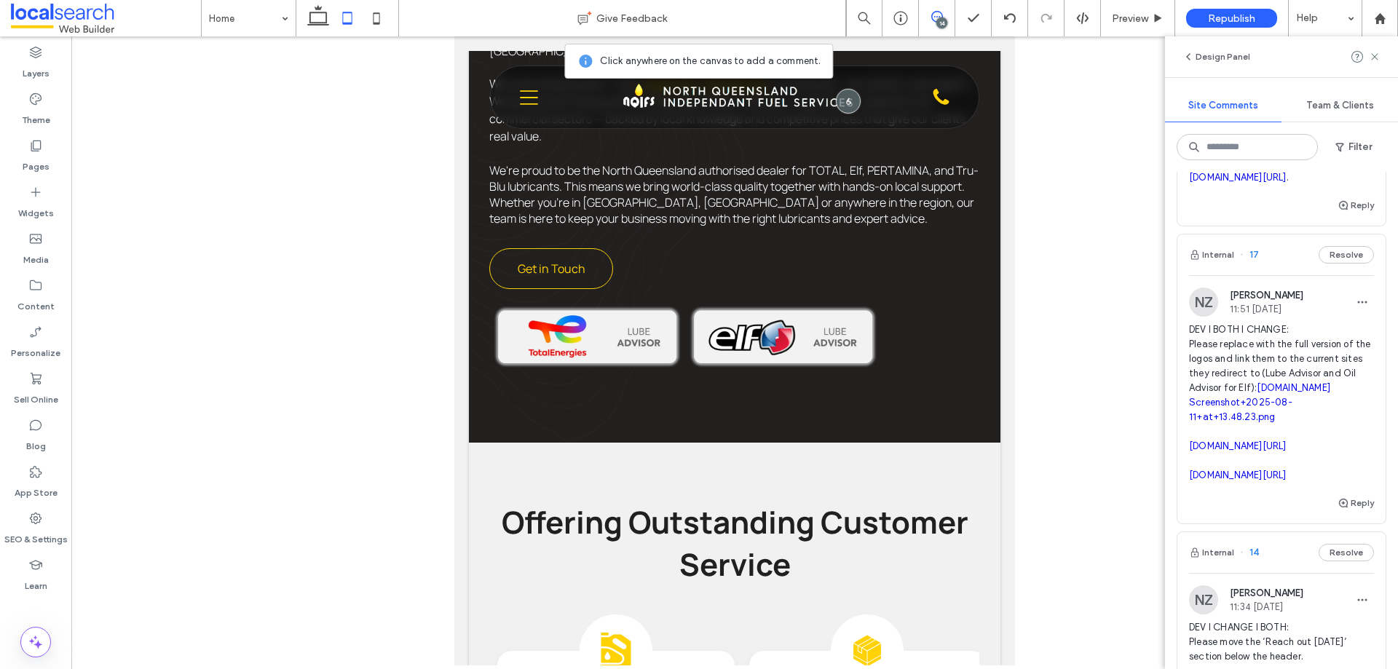
click at [327, 23] on use at bounding box center [318, 15] width 22 height 20
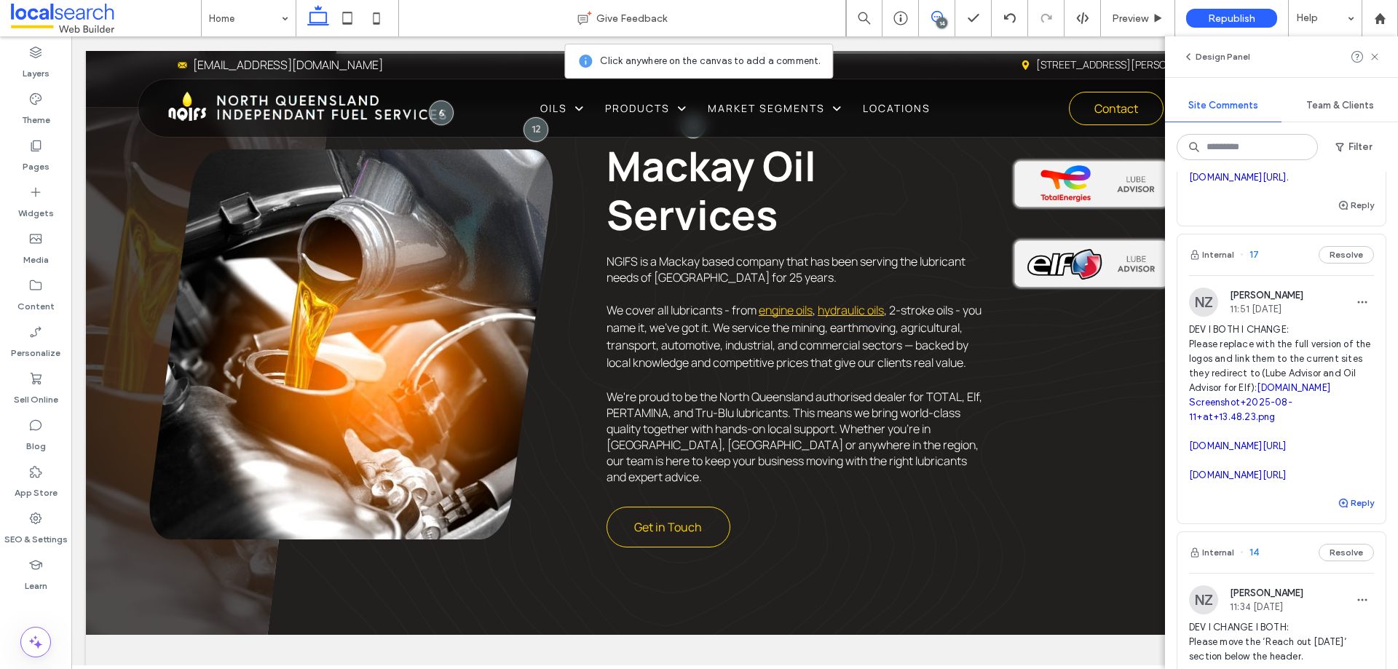
click at [1347, 512] on button "Reply" at bounding box center [1356, 503] width 36 height 17
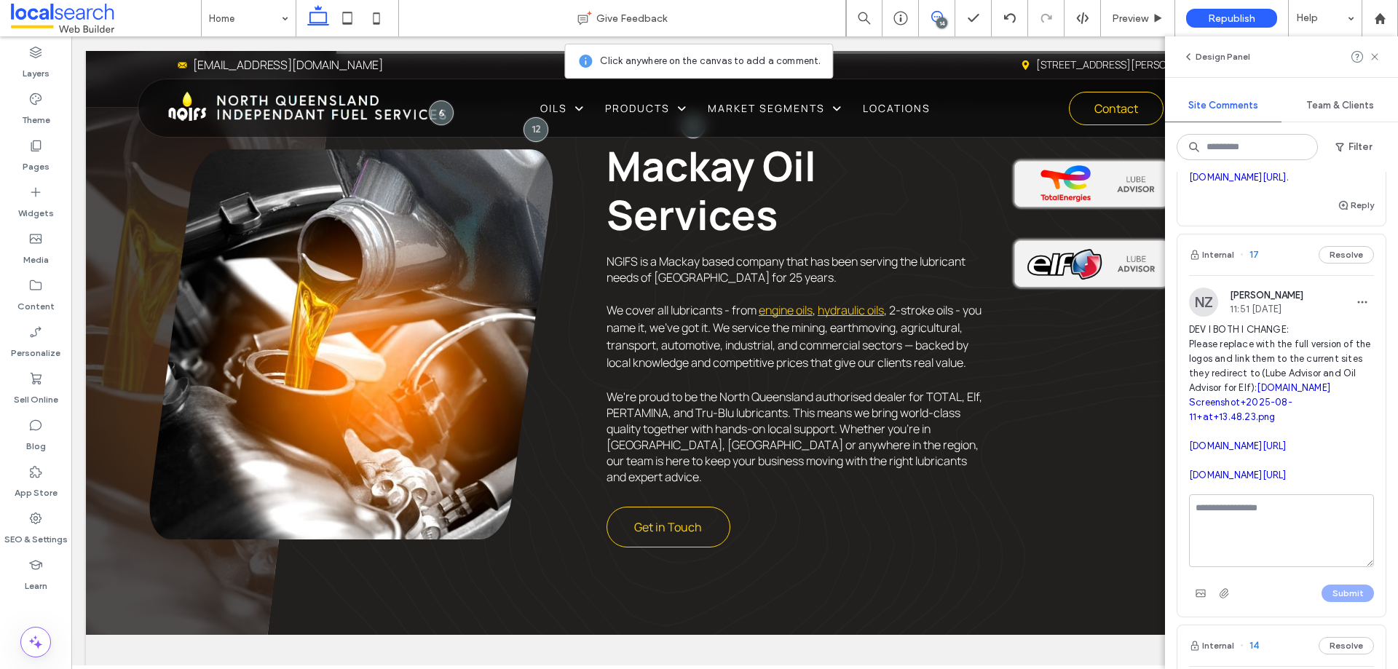
scroll to position [364, 0]
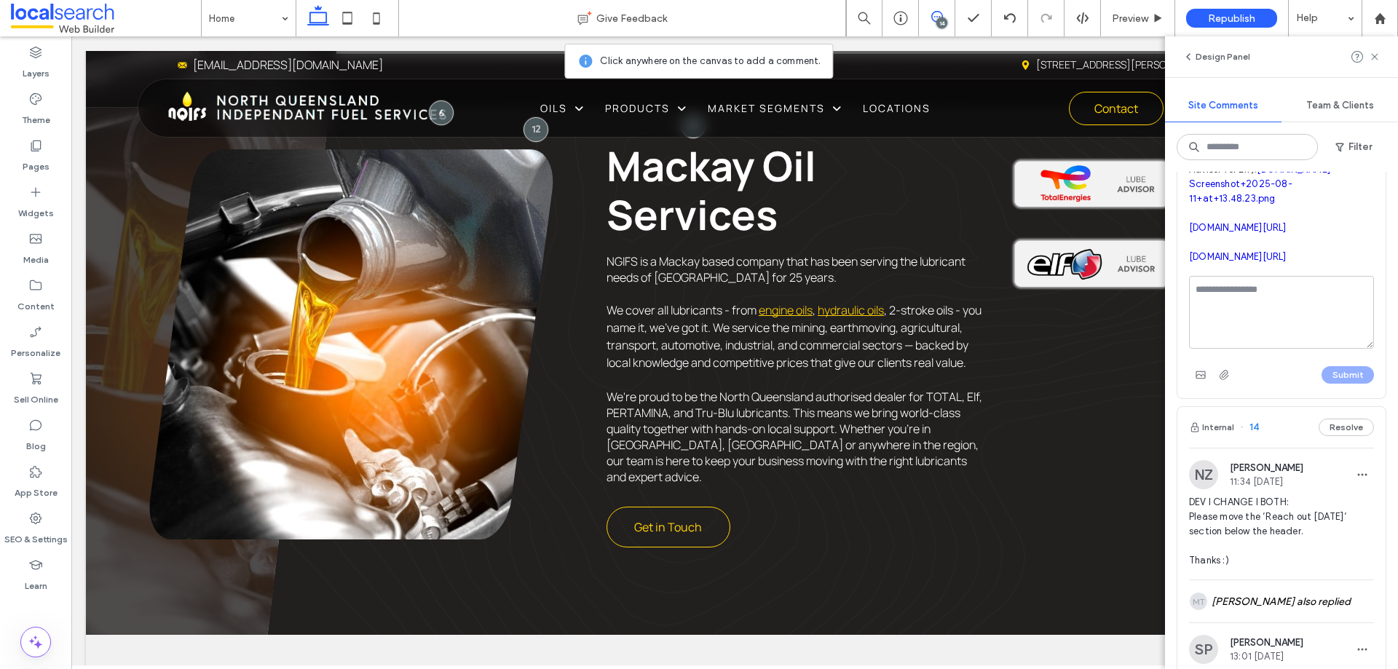
click at [1235, 339] on textarea at bounding box center [1281, 312] width 185 height 73
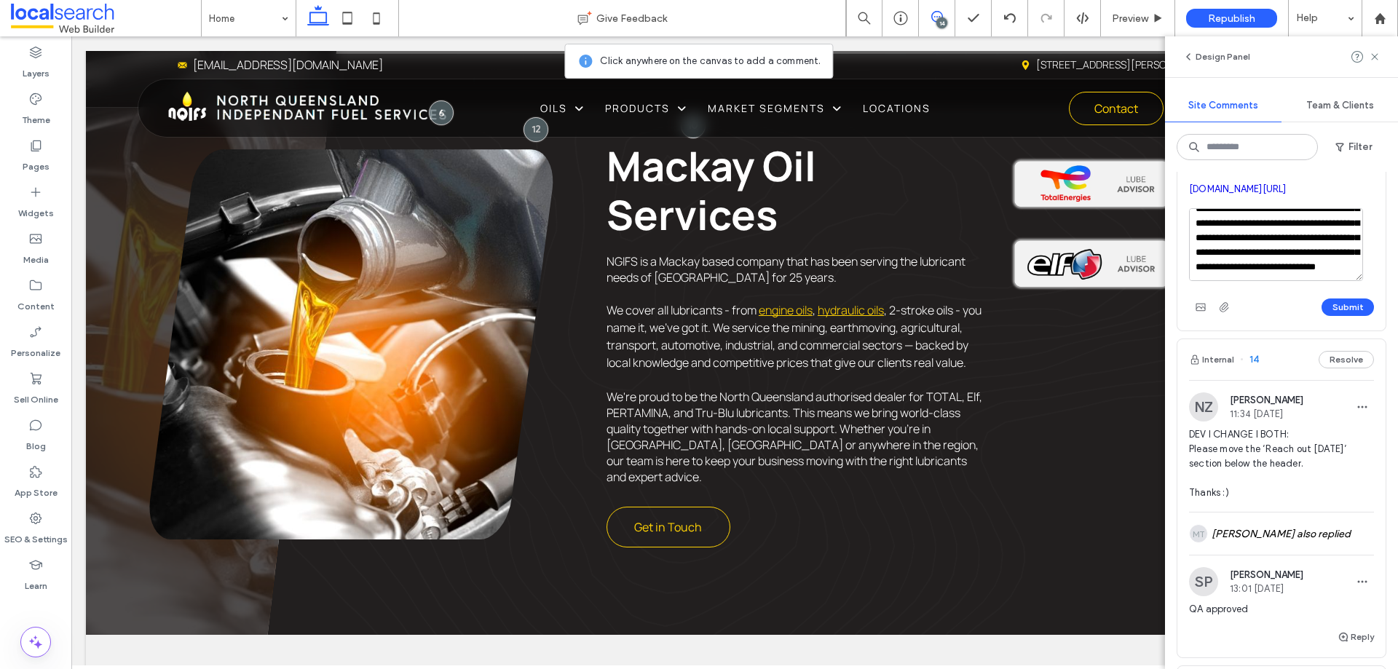
scroll to position [510, 0]
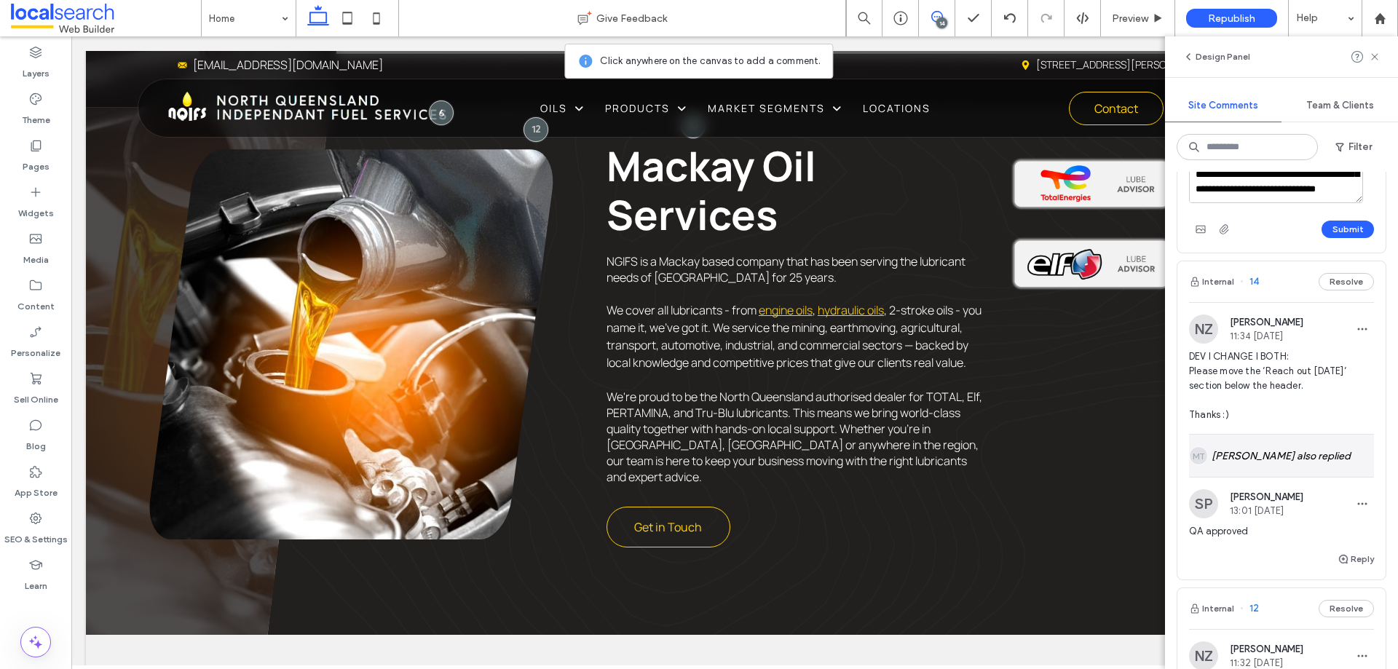
type textarea "**********"
click at [1269, 477] on div "MT Maryone Tesoro also replied" at bounding box center [1281, 456] width 185 height 42
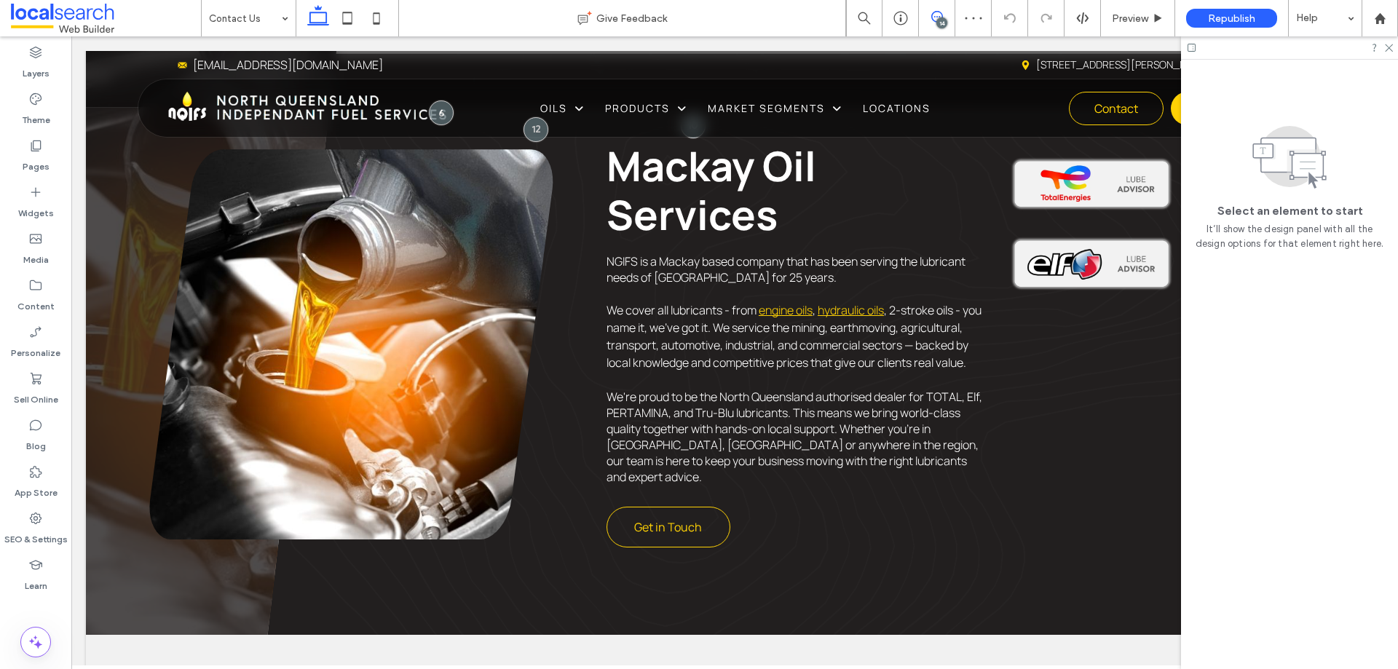
click at [949, 20] on span at bounding box center [937, 17] width 36 height 12
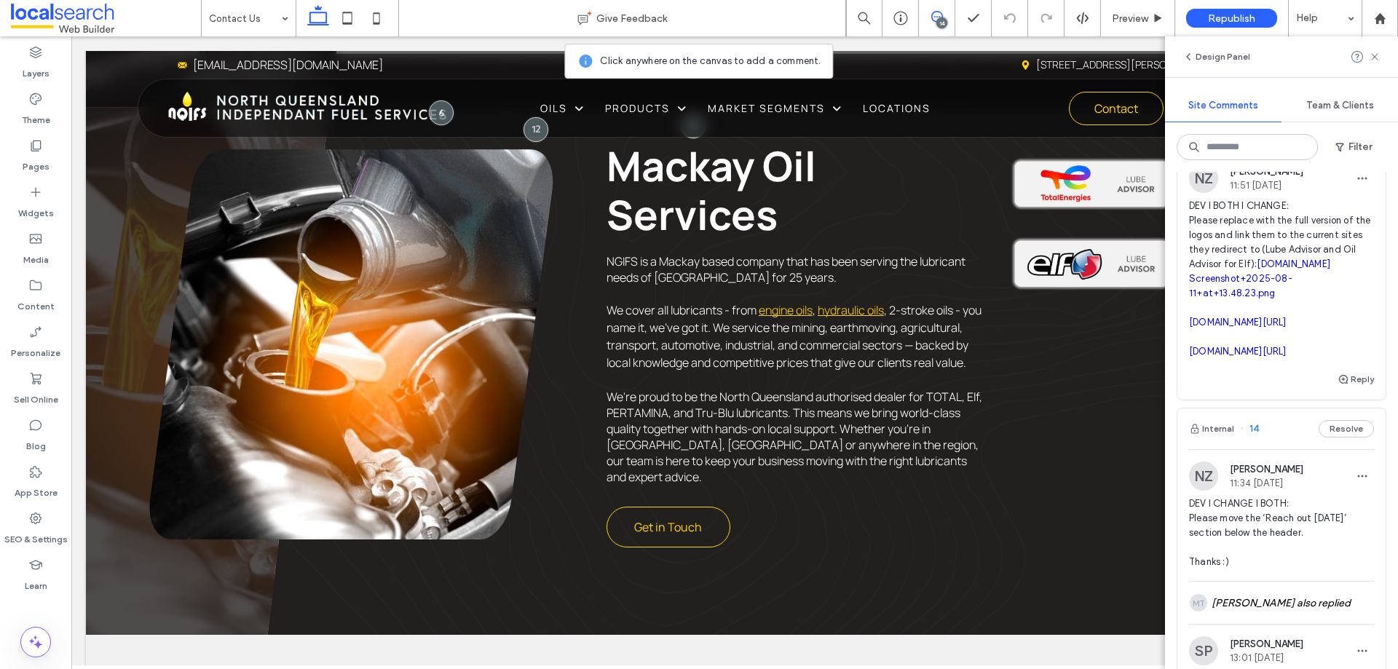
scroll to position [291, 0]
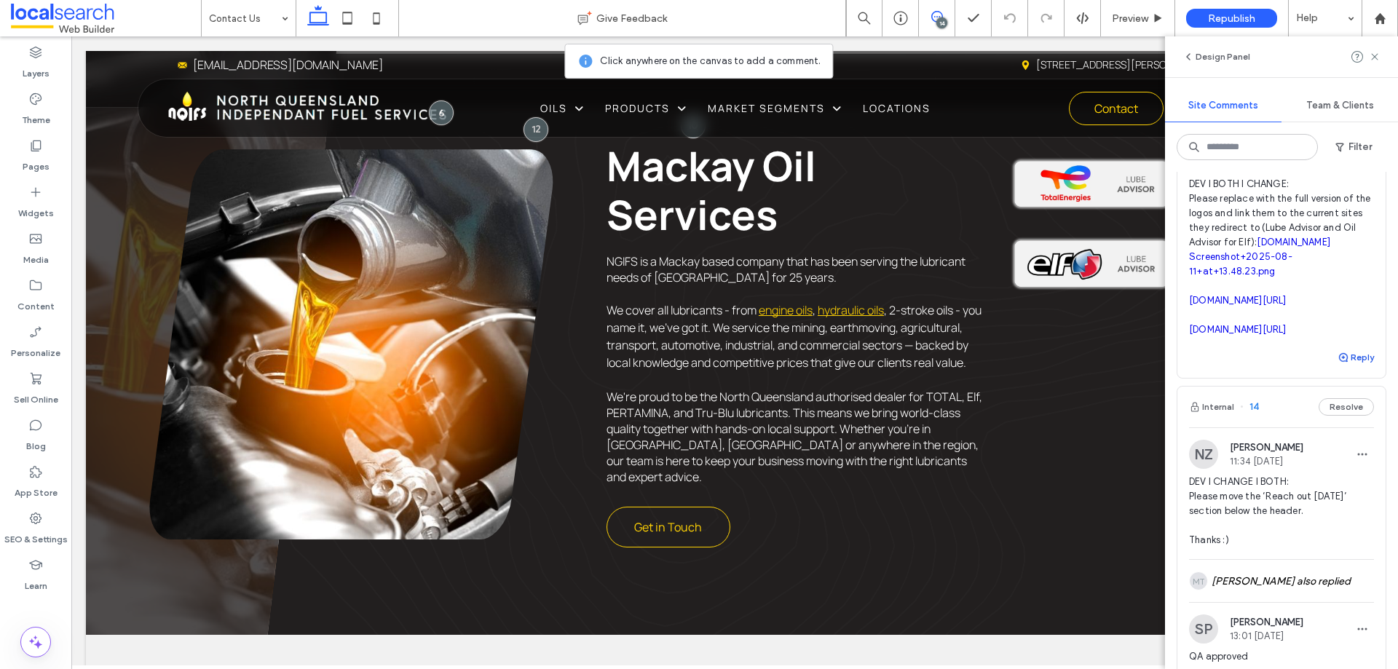
click at [1339, 362] on use "button" at bounding box center [1343, 357] width 9 height 9
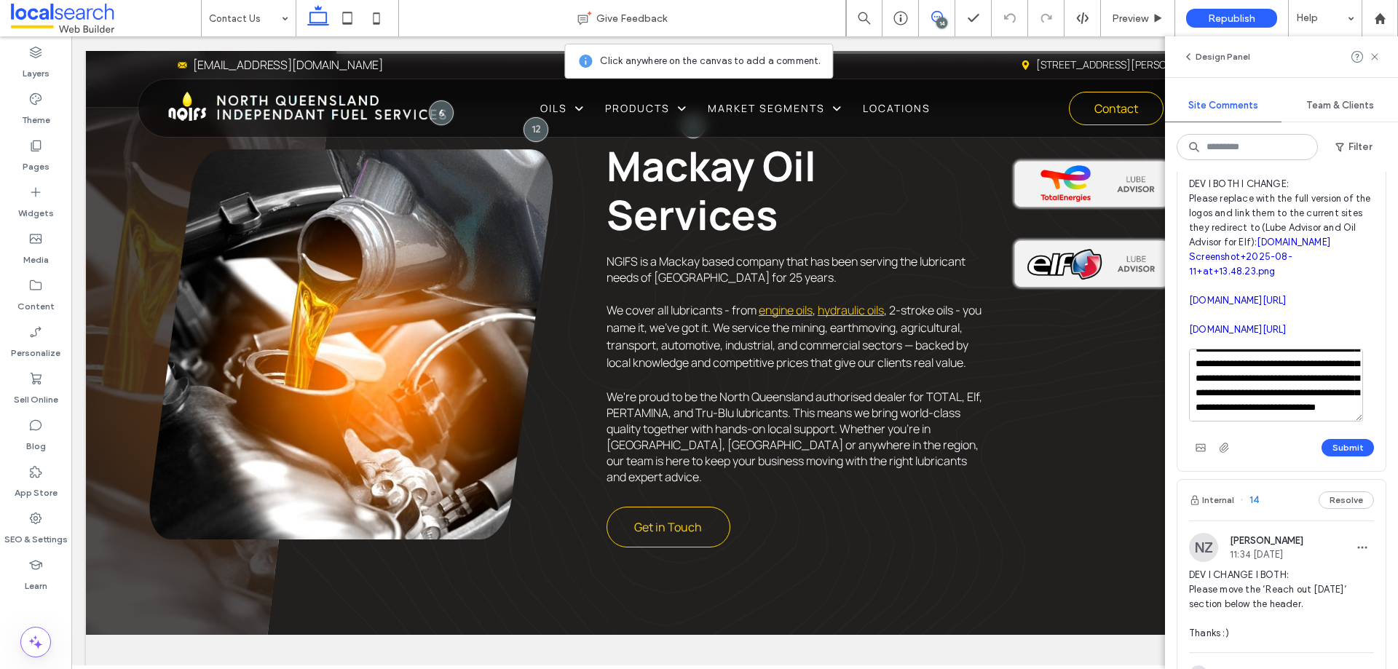
scroll to position [71, 0]
click at [1304, 422] on textarea "**********" at bounding box center [1276, 385] width 174 height 73
drag, startPoint x: 1289, startPoint y: 460, endPoint x: 1265, endPoint y: 414, distance: 51.2
click at [1265, 414] on textarea "**********" at bounding box center [1276, 385] width 174 height 73
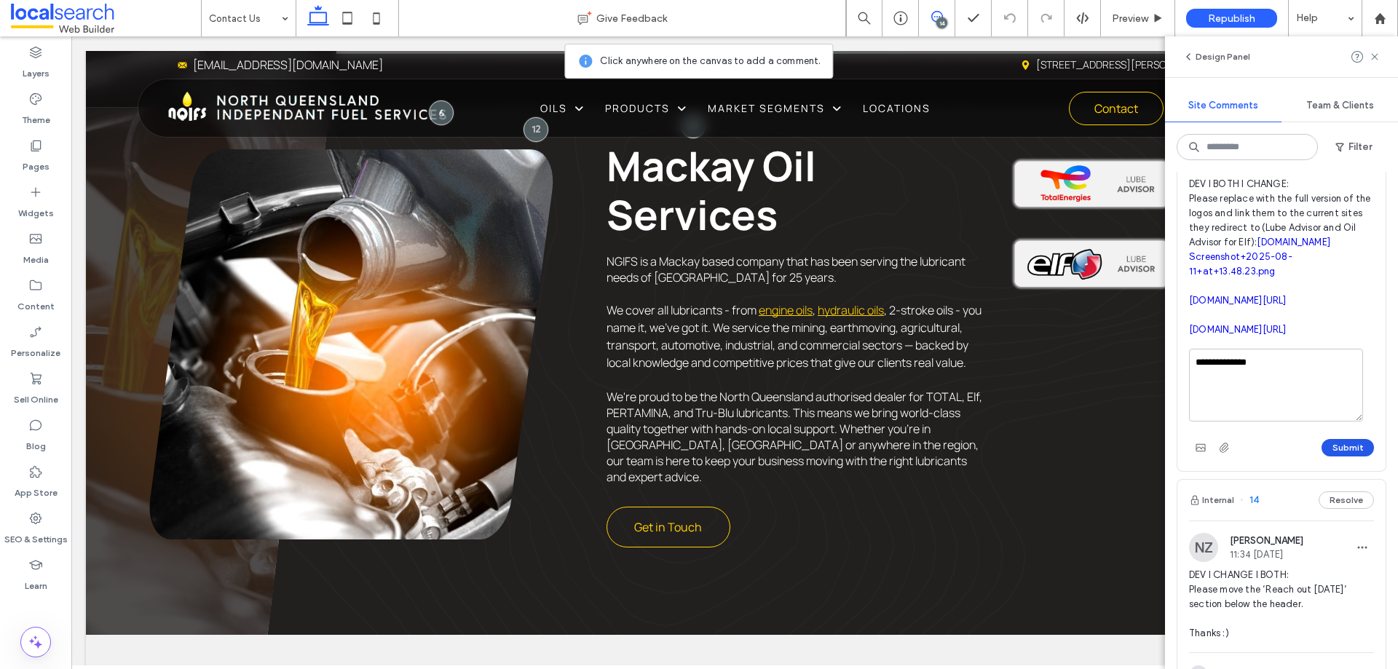
type textarea "**********"
click at [1337, 457] on button "Submit" at bounding box center [1348, 447] width 52 height 17
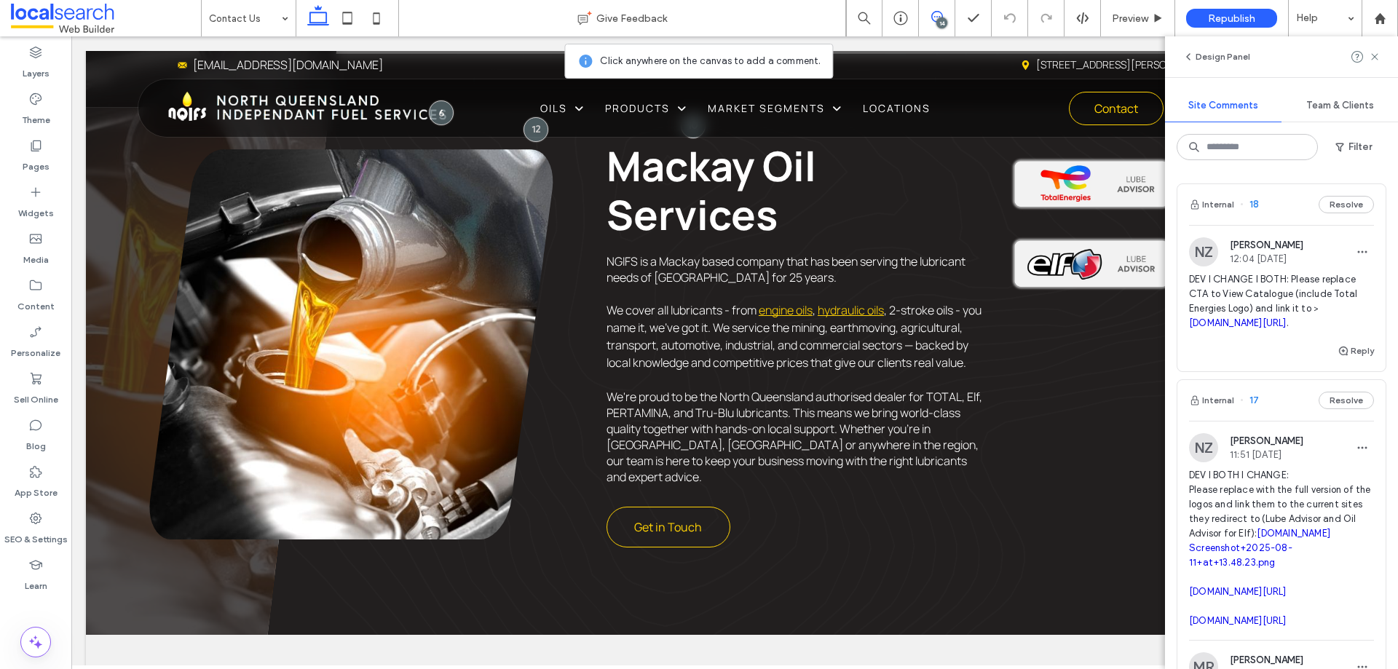
click at [1276, 215] on div "Internal 18 Resolve" at bounding box center [1282, 204] width 208 height 41
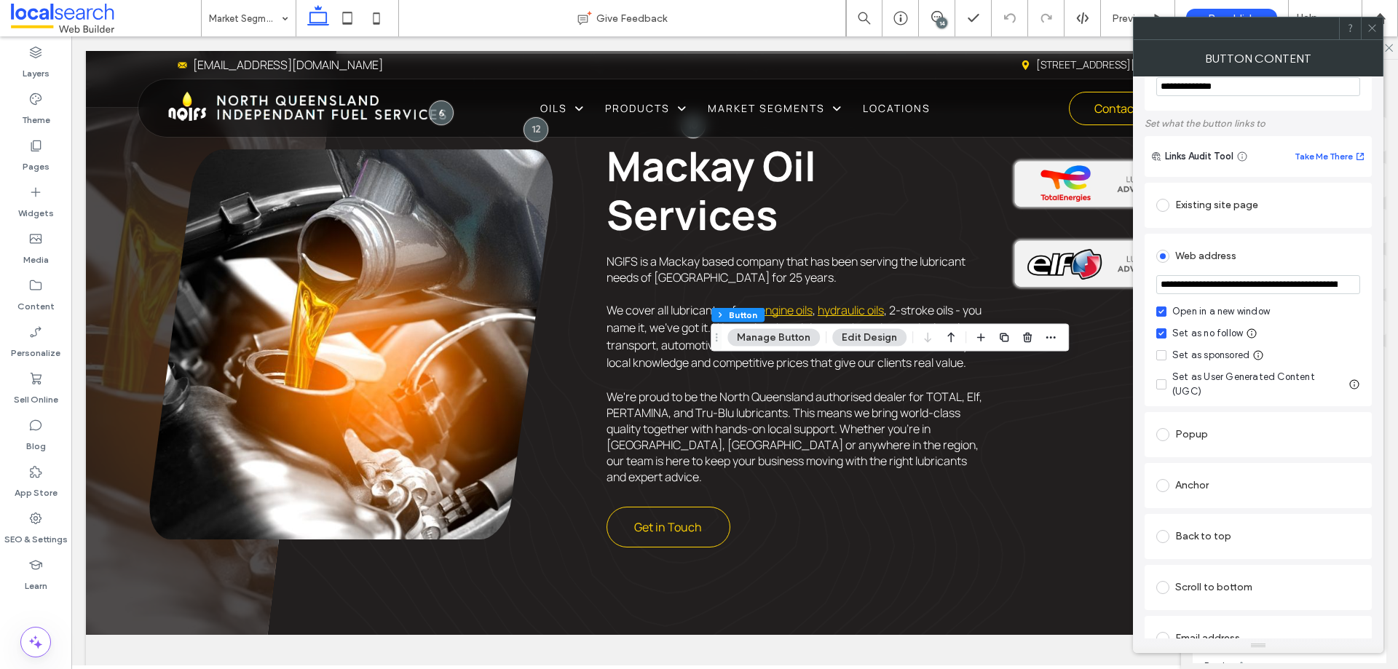
scroll to position [73, 0]
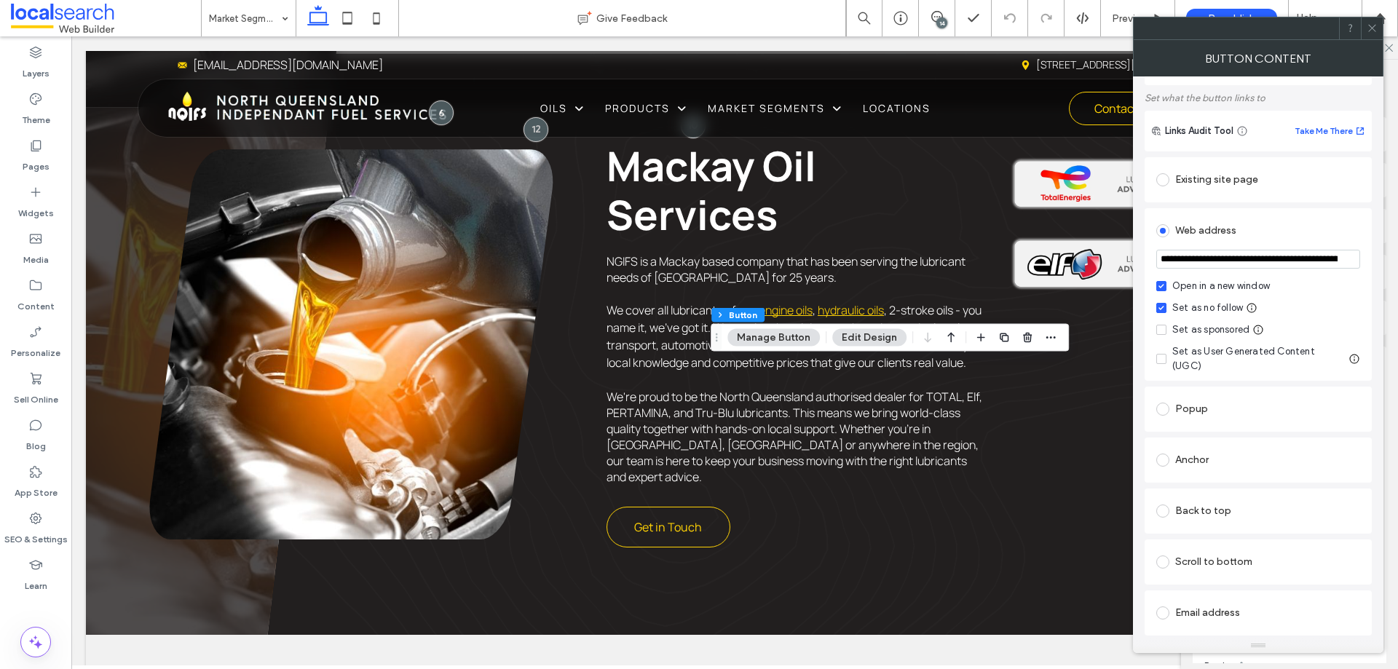
click at [1318, 262] on input "**********" at bounding box center [1259, 259] width 204 height 19
click at [1377, 41] on div "Button Content" at bounding box center [1258, 58] width 251 height 36
click at [1376, 31] on icon at bounding box center [1372, 28] width 11 height 11
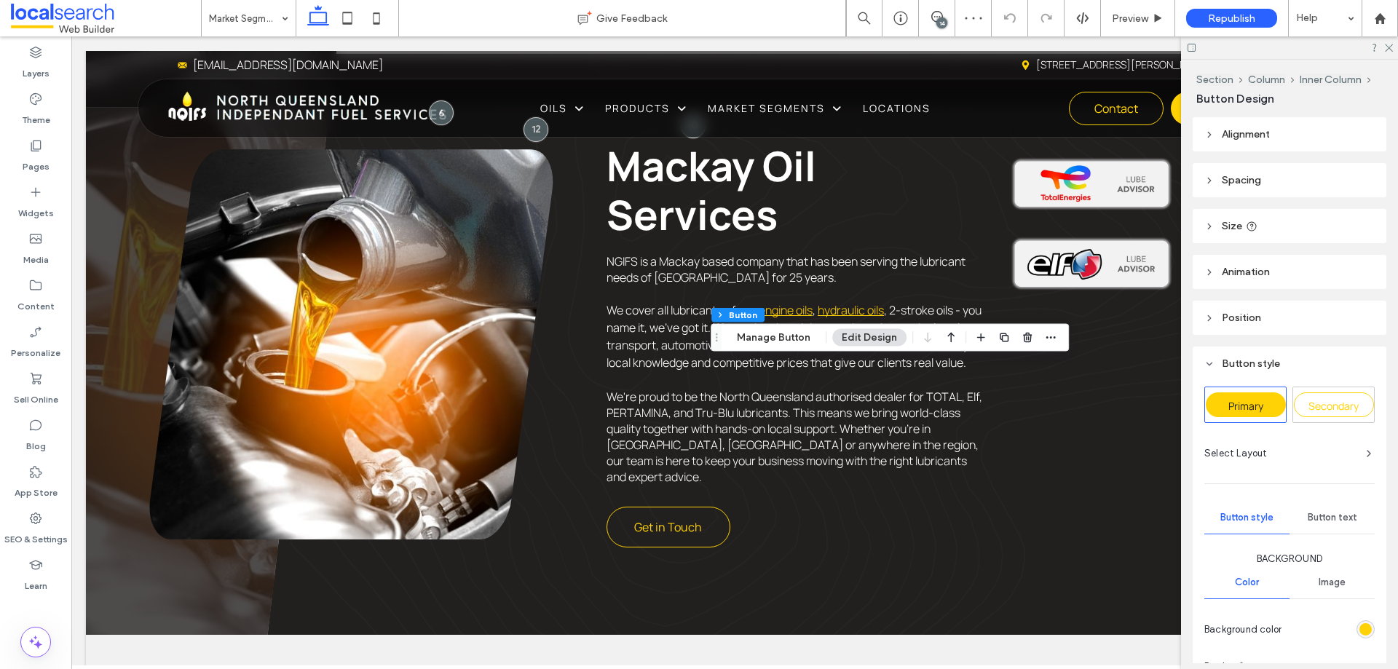
click at [939, 19] on div "14" at bounding box center [942, 22] width 11 height 11
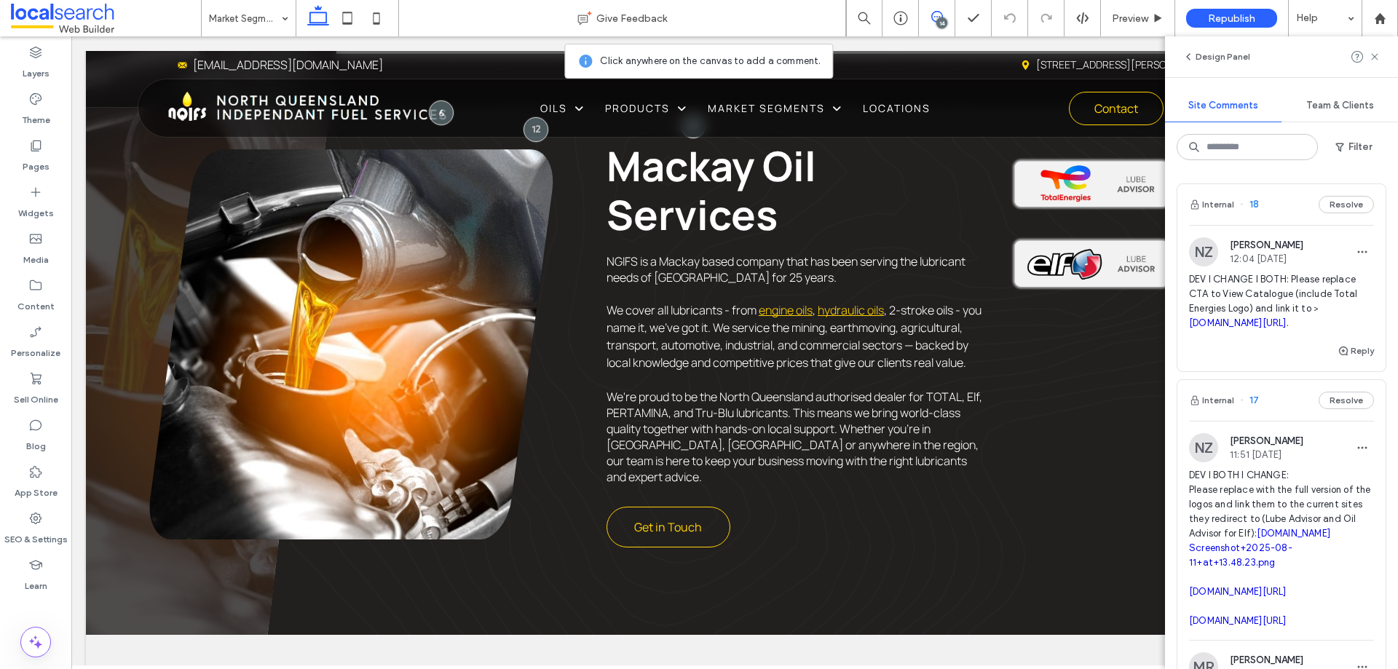
click at [932, 15] on icon at bounding box center [938, 17] width 12 height 12
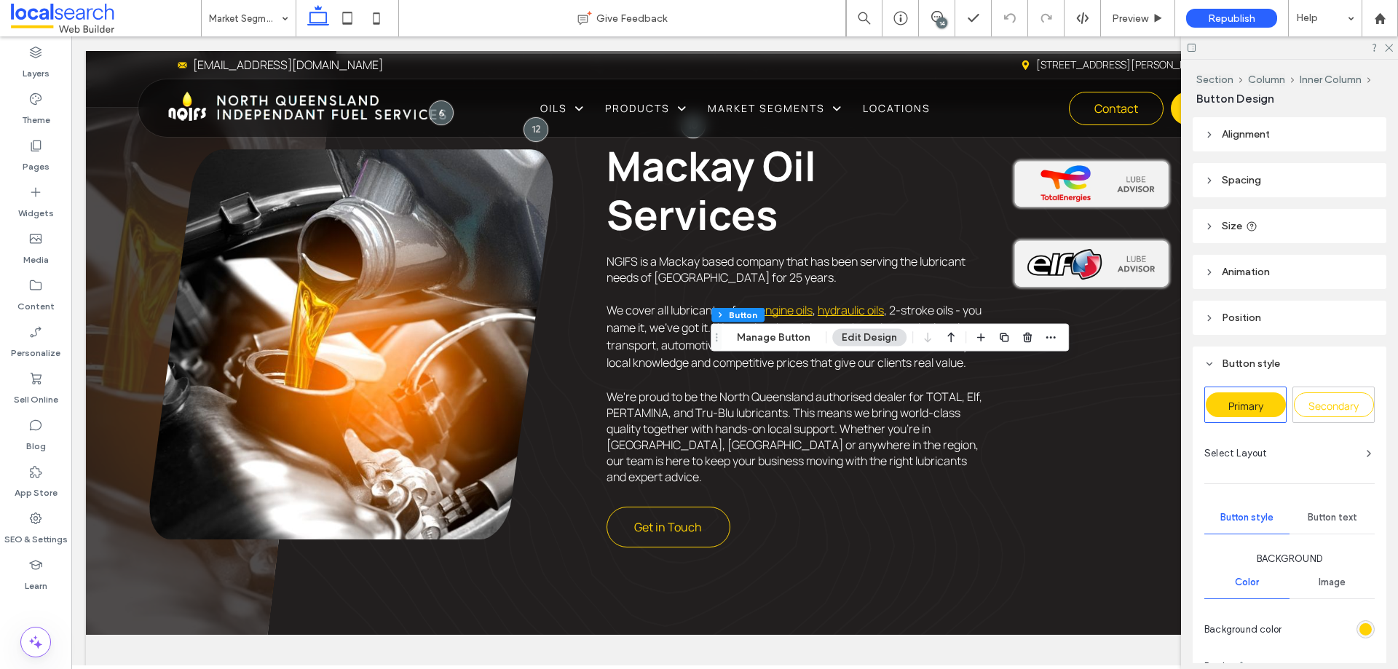
type input "**"
click at [944, 21] on div "14" at bounding box center [942, 22] width 11 height 11
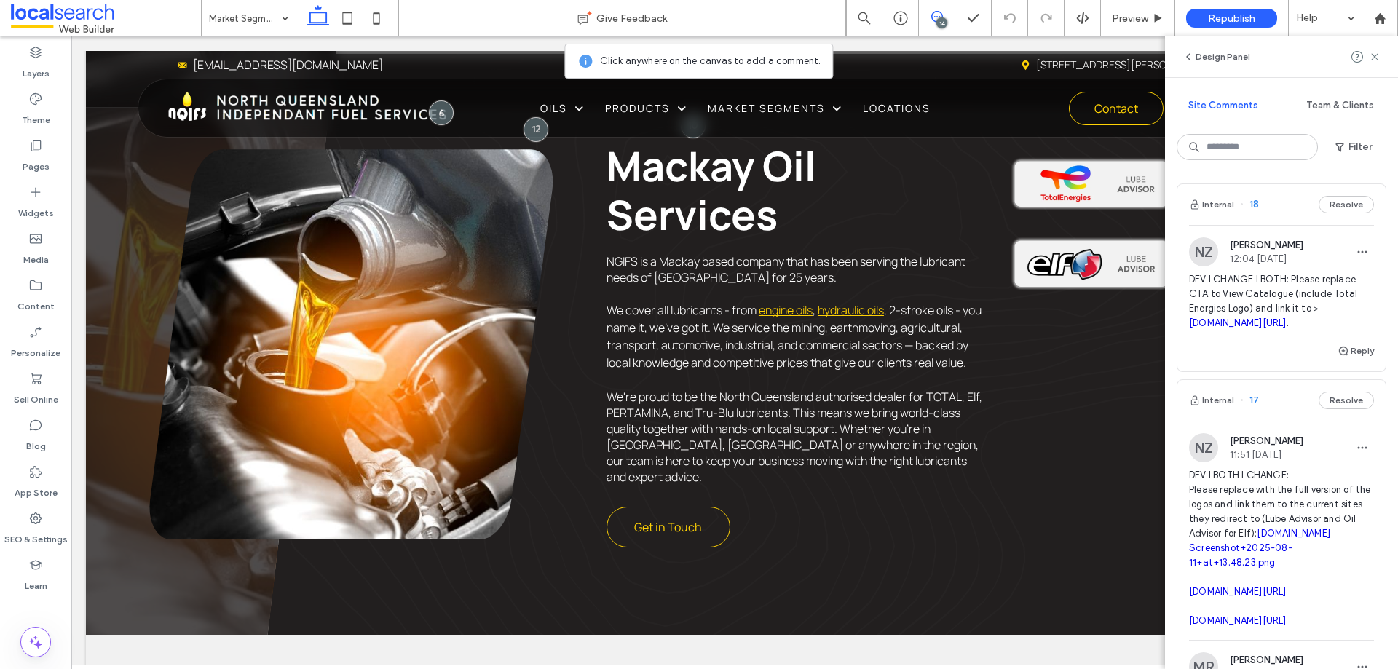
click at [1252, 328] on link "lubricants.catalog.totalenergies.com/catalog-au/en_AU" at bounding box center [1238, 323] width 98 height 11
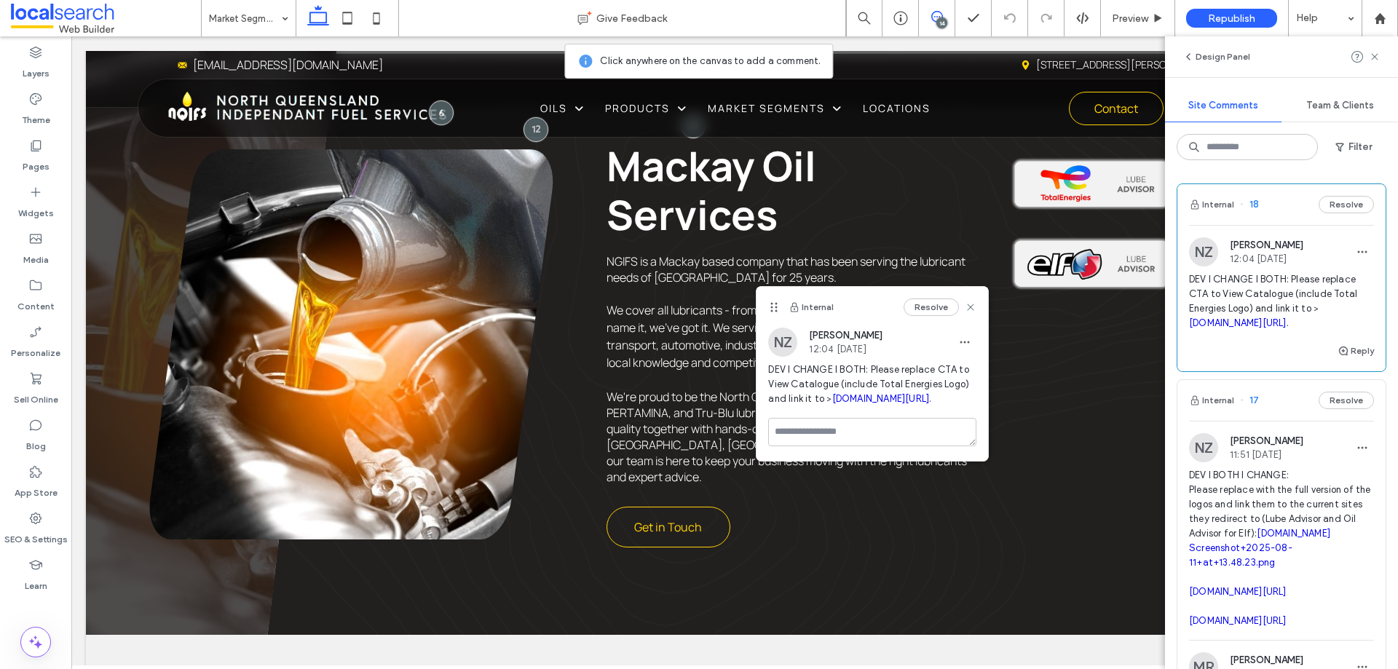
click at [1270, 421] on div "Internal 17 Resolve" at bounding box center [1282, 400] width 208 height 41
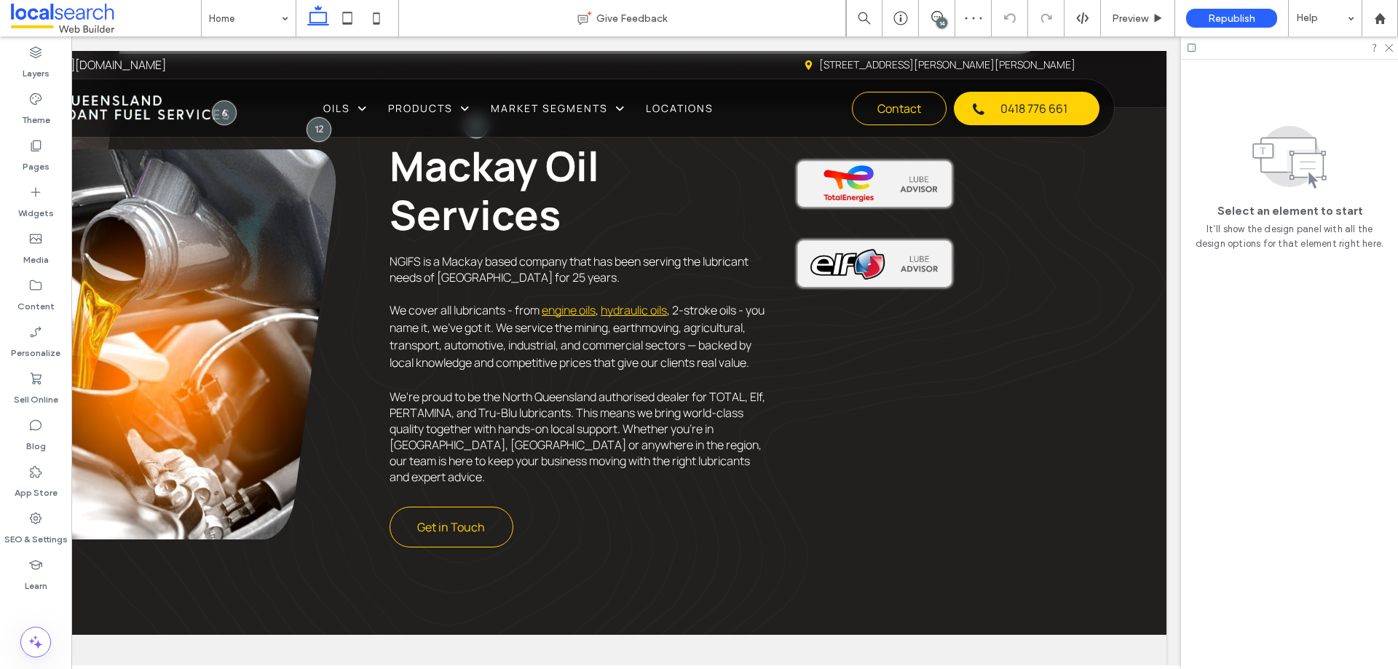
click at [937, 20] on div "14" at bounding box center [942, 22] width 11 height 11
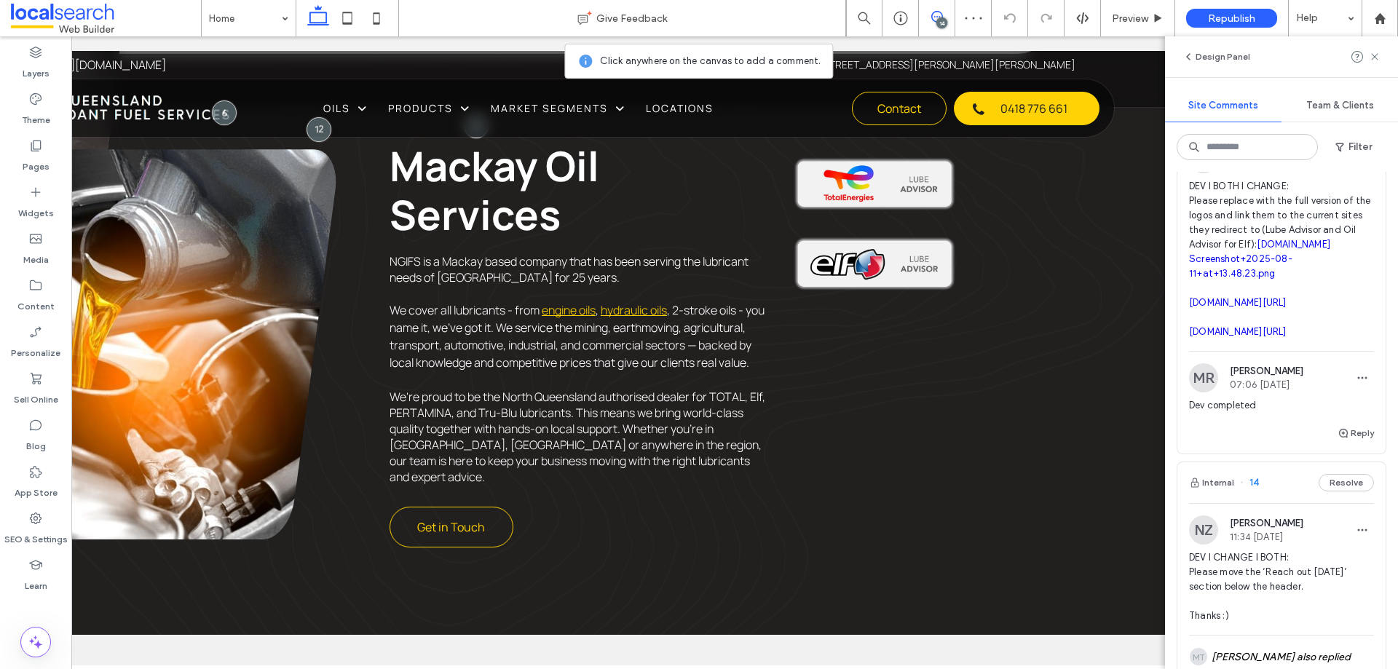
scroll to position [291, 0]
click at [1240, 306] on link "totalenergies.com.au/products/lubadvisor" at bounding box center [1238, 300] width 98 height 11
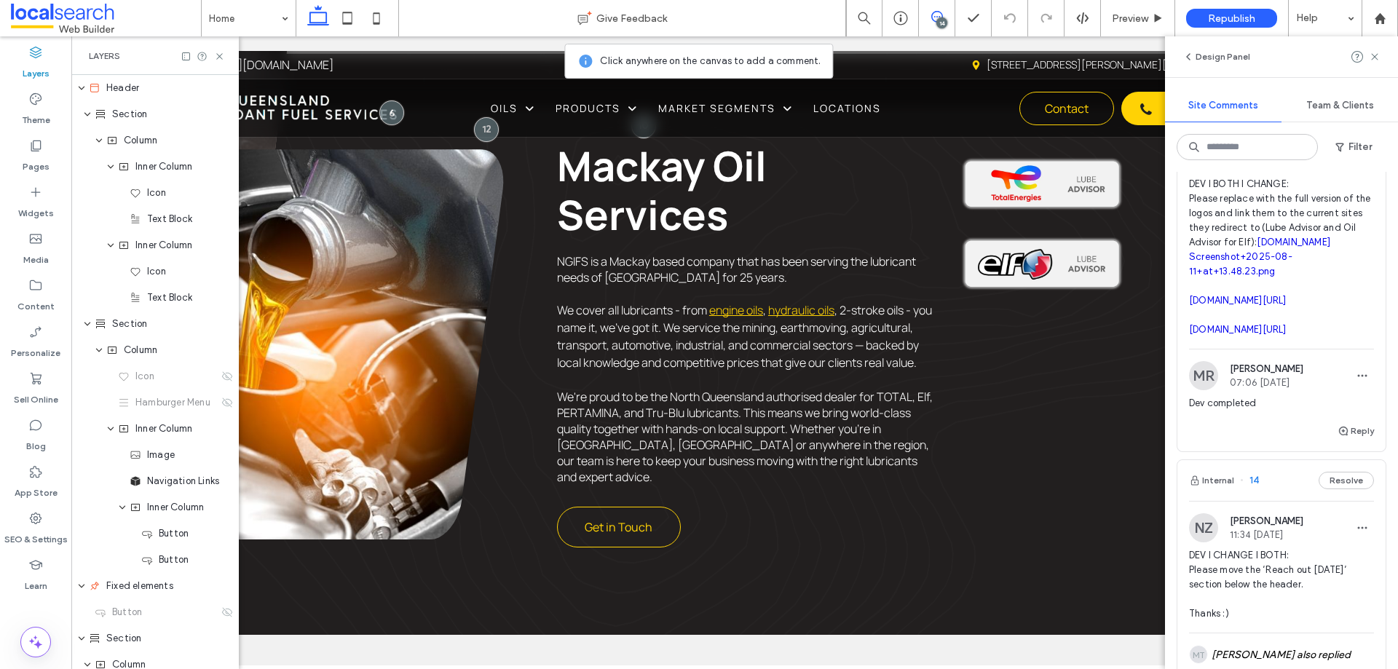
scroll to position [0, 385]
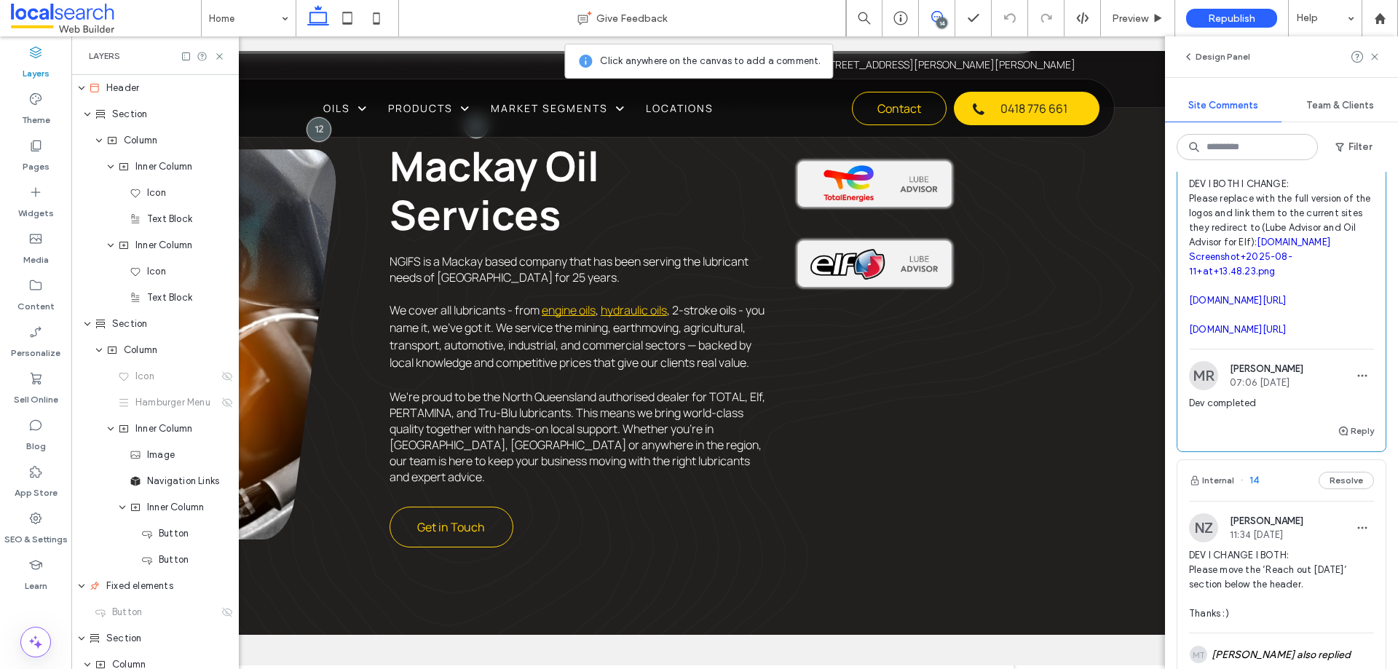
click at [1260, 335] on link "elf.com/en/find-your-right-engine-oil" at bounding box center [1238, 329] width 98 height 11
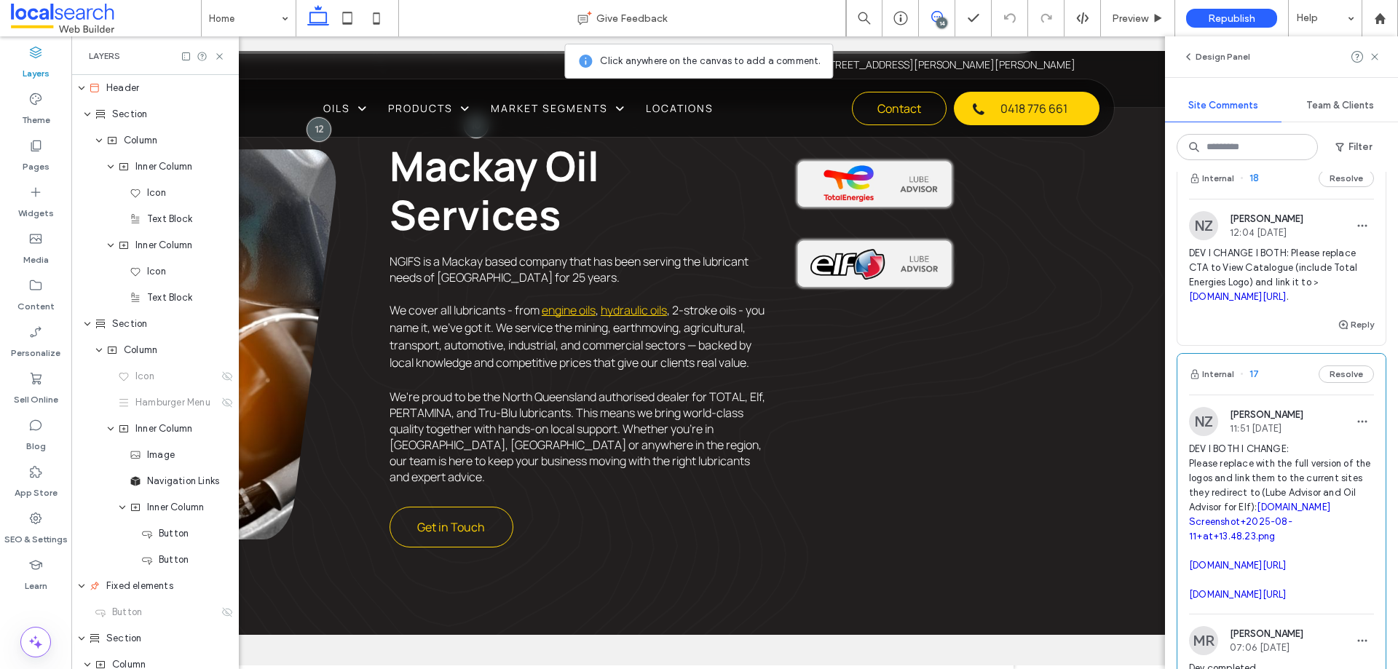
scroll to position [0, 0]
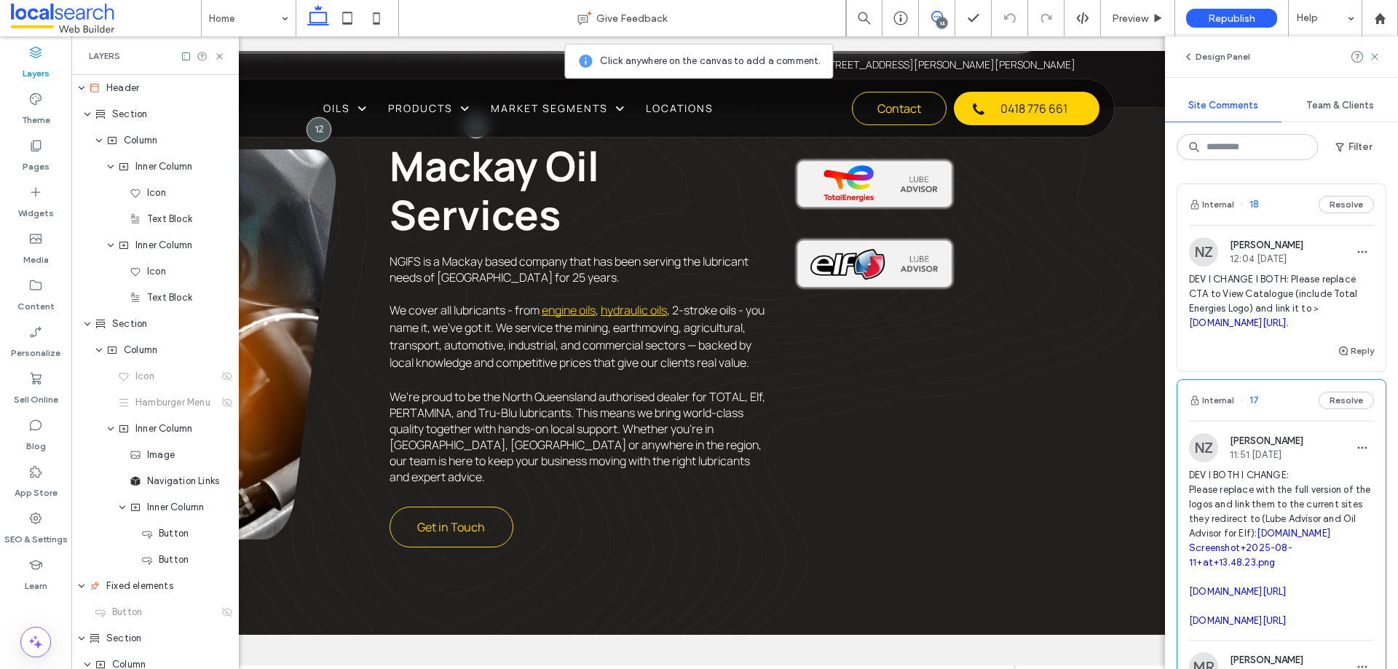
click at [1259, 203] on div "Internal 18 Resolve" at bounding box center [1282, 204] width 208 height 41
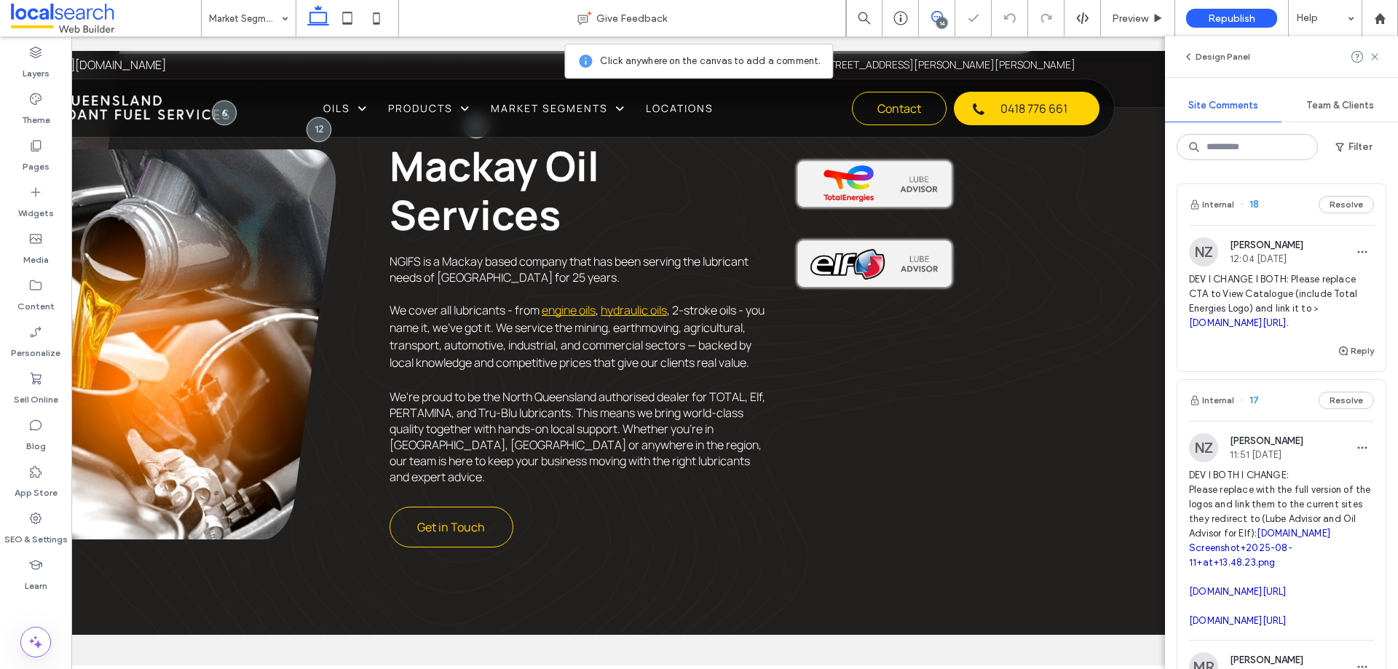
scroll to position [0, 217]
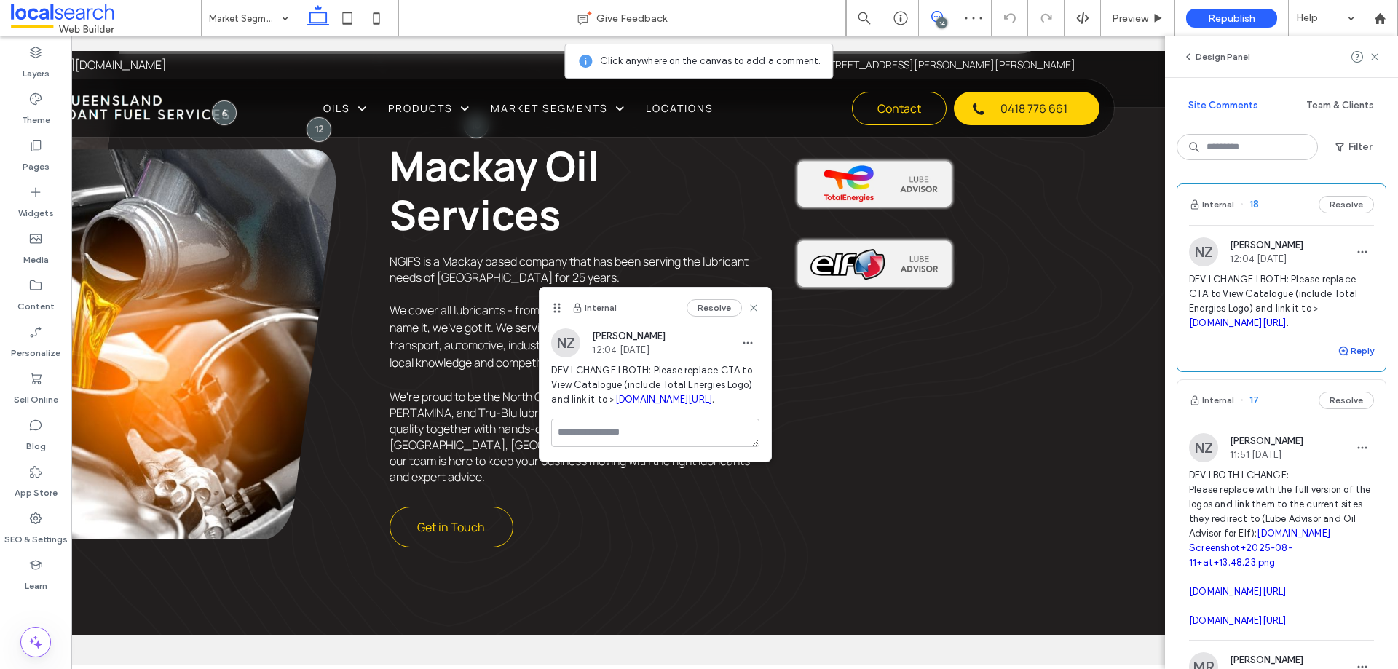
click at [1343, 360] on button "Reply" at bounding box center [1356, 350] width 36 height 17
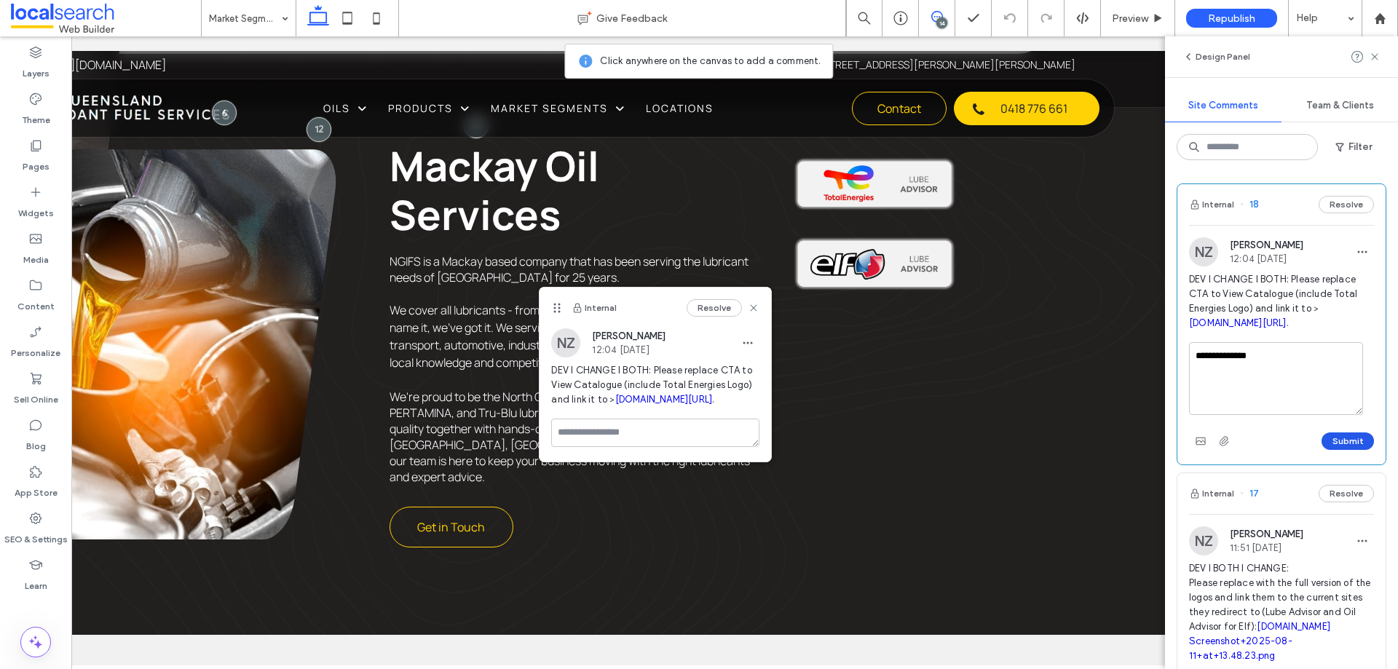
type textarea "**********"
click at [1323, 450] on button "Submit" at bounding box center [1348, 441] width 52 height 17
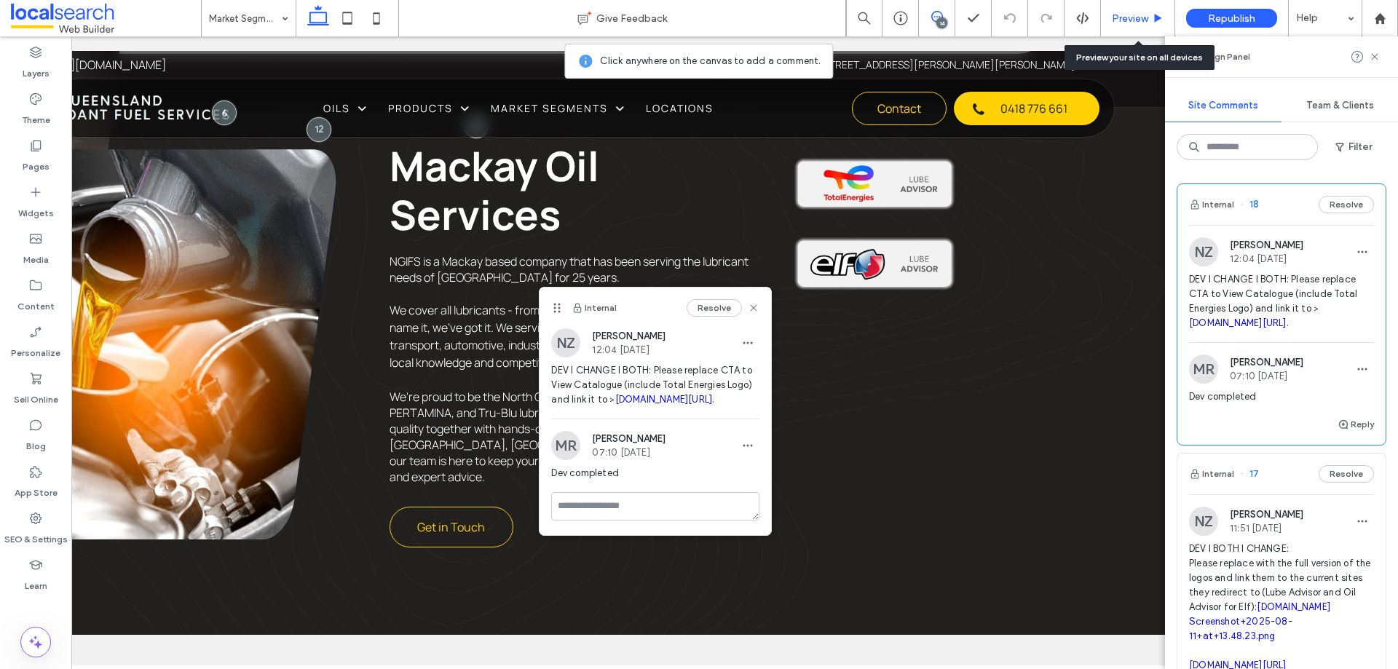
click at [1124, 8] on div "Preview" at bounding box center [1138, 18] width 74 height 36
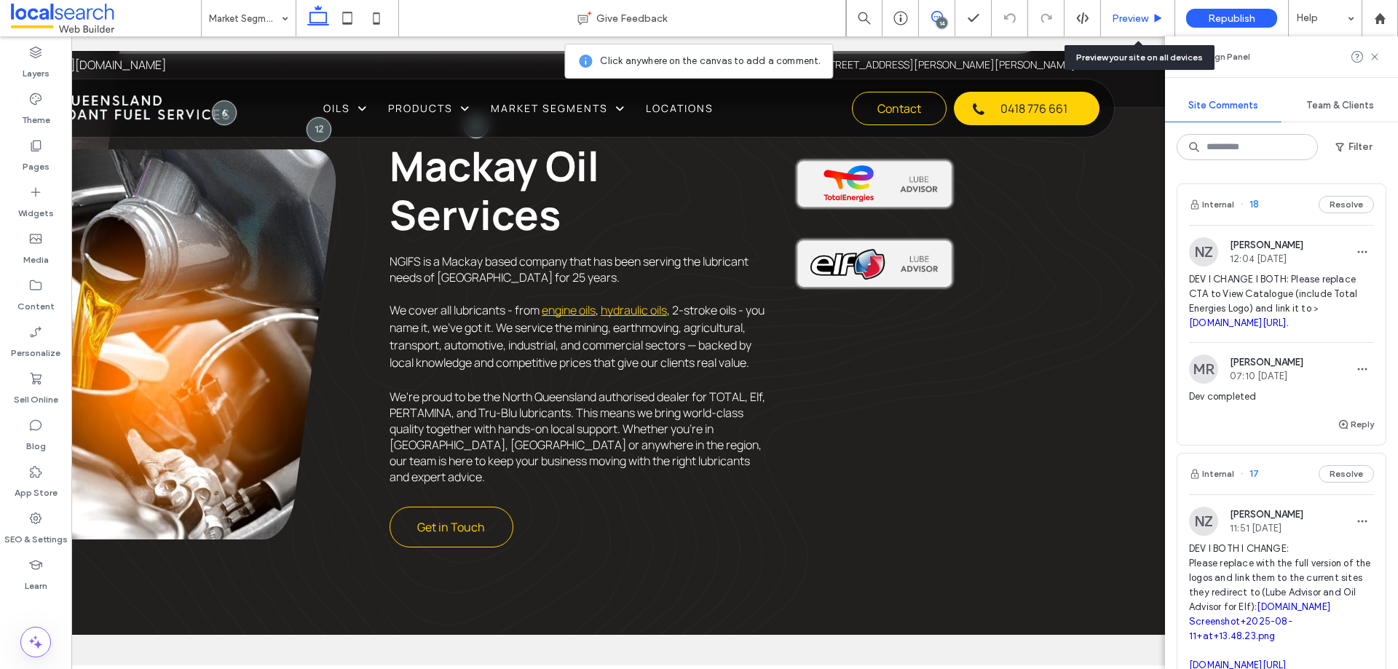
click at [1122, 22] on span "Preview" at bounding box center [1130, 18] width 36 height 12
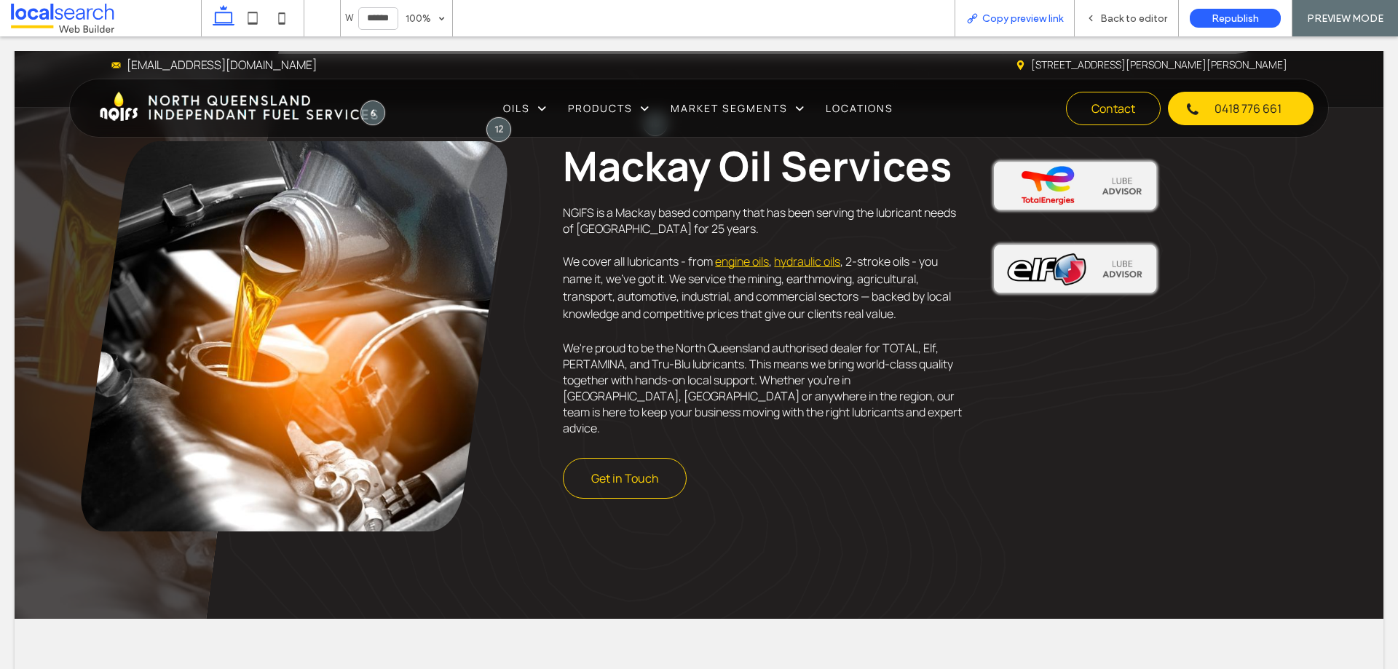
click at [1043, 15] on span "Copy preview link" at bounding box center [1023, 18] width 81 height 12
click at [1150, 16] on span "Back to editor" at bounding box center [1134, 18] width 67 height 12
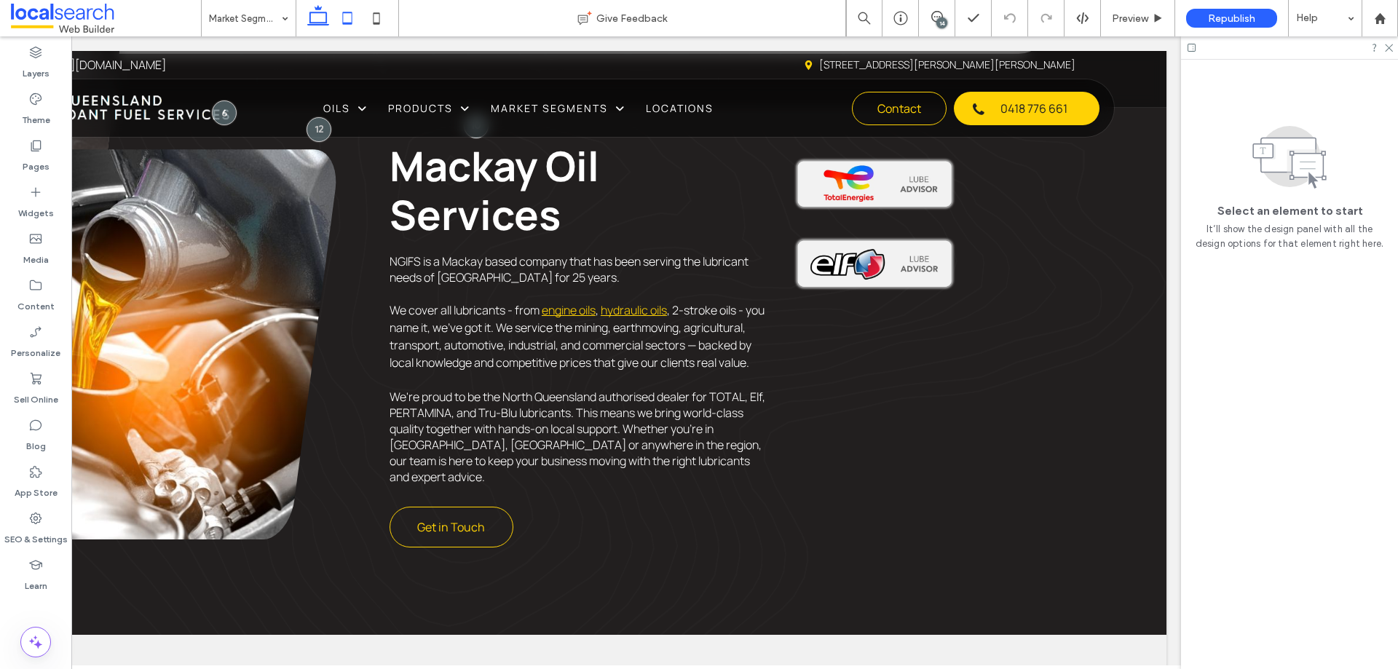
click at [355, 30] on icon at bounding box center [347, 18] width 29 height 29
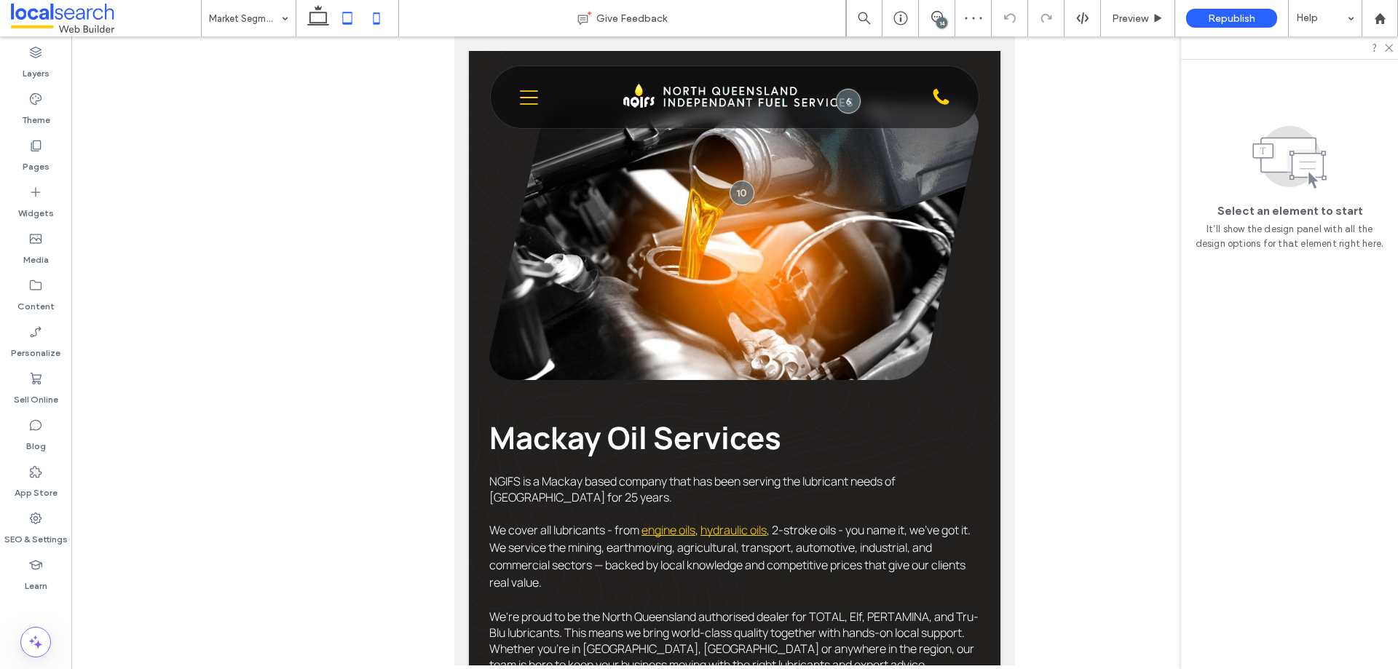
click at [377, 28] on icon at bounding box center [376, 18] width 29 height 29
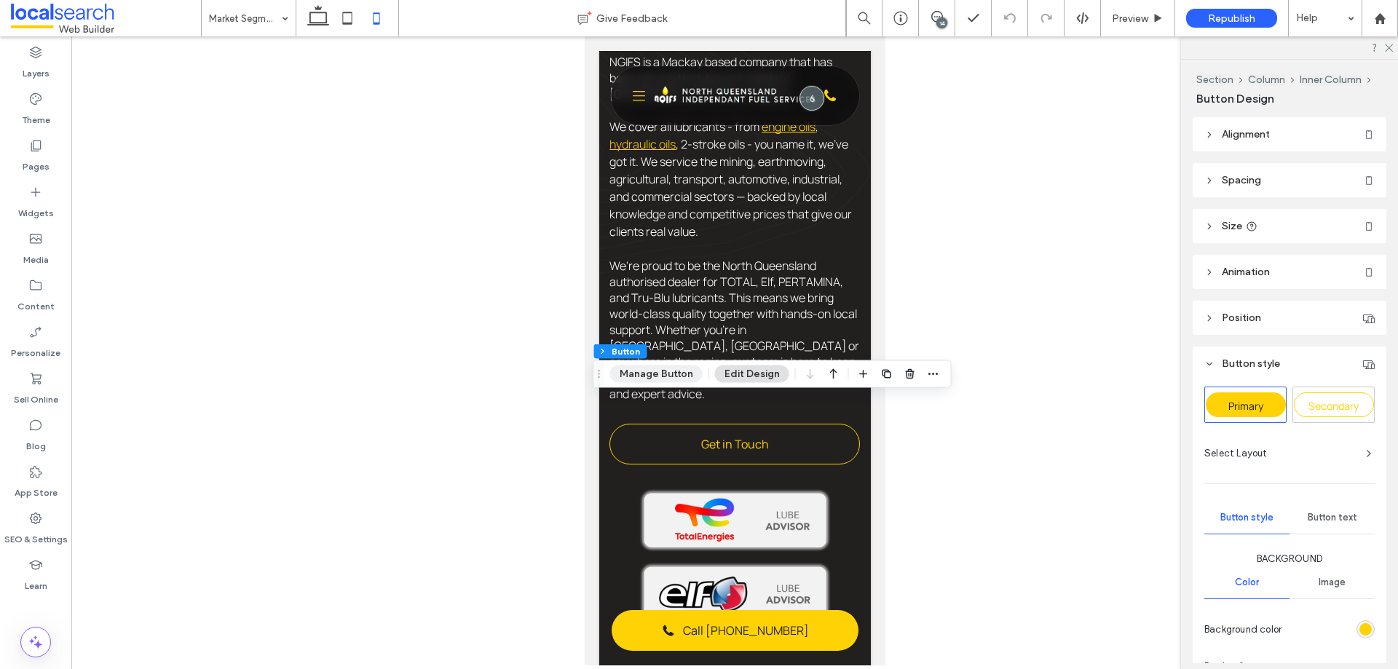
click at [661, 369] on button "Manage Button" at bounding box center [656, 374] width 92 height 17
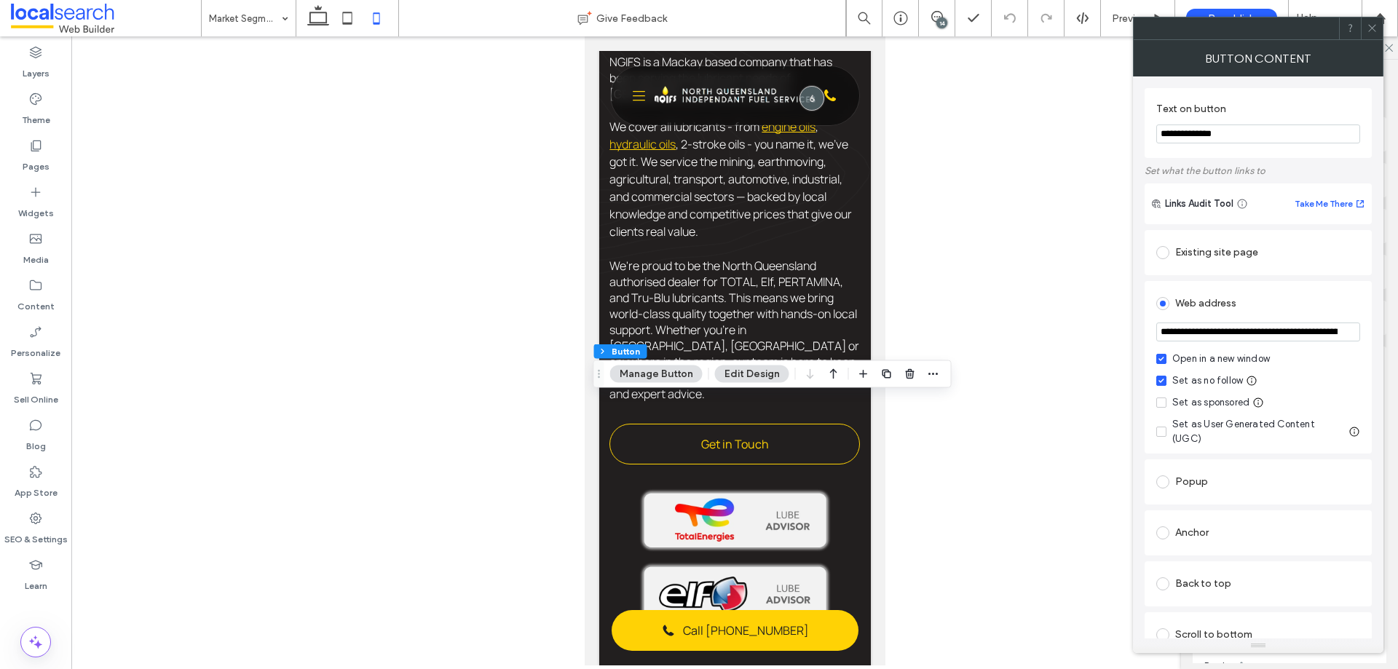
click at [1377, 29] on icon at bounding box center [1372, 28] width 11 height 11
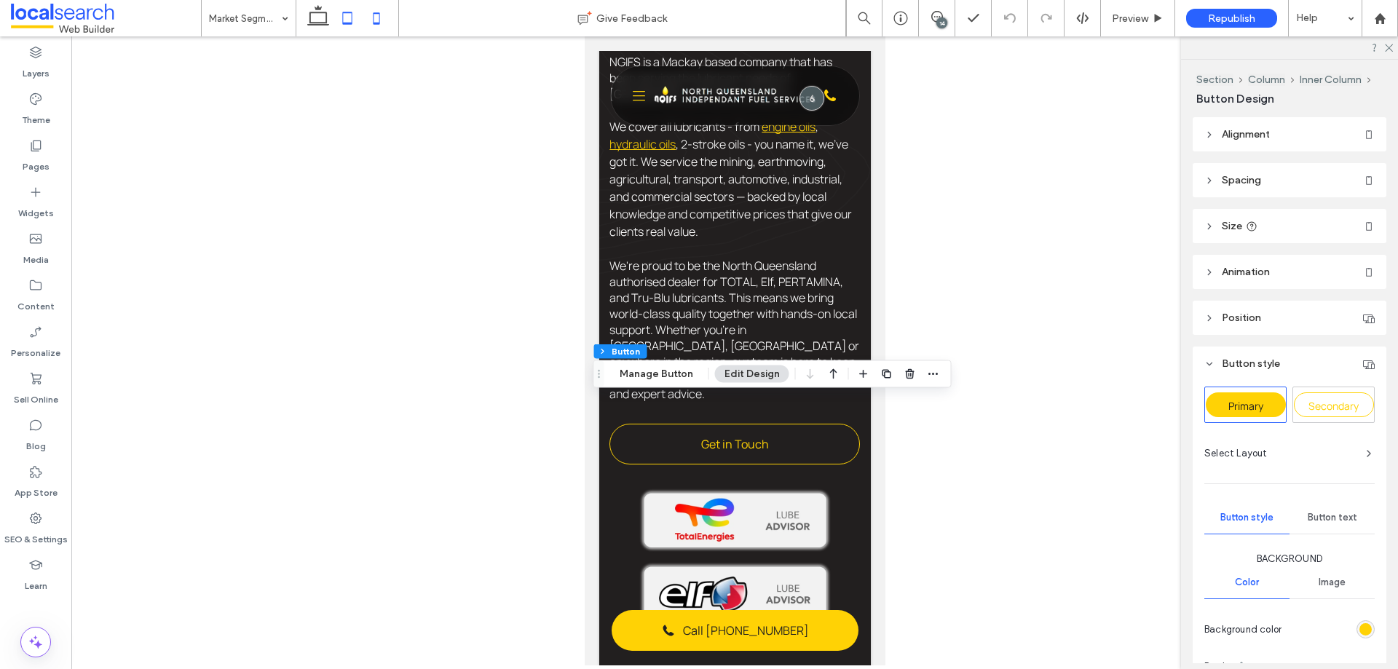
click at [346, 25] on icon at bounding box center [347, 18] width 29 height 29
type input "***"
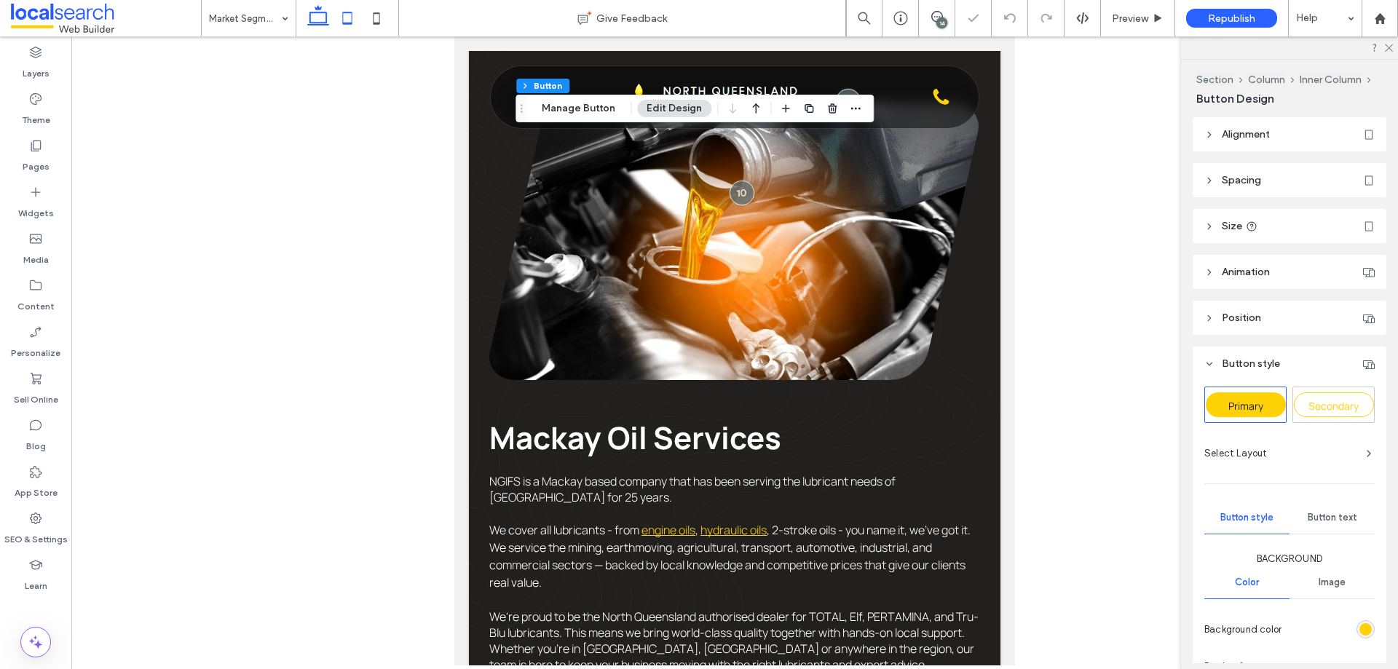
click at [319, 18] on icon at bounding box center [318, 18] width 29 height 29
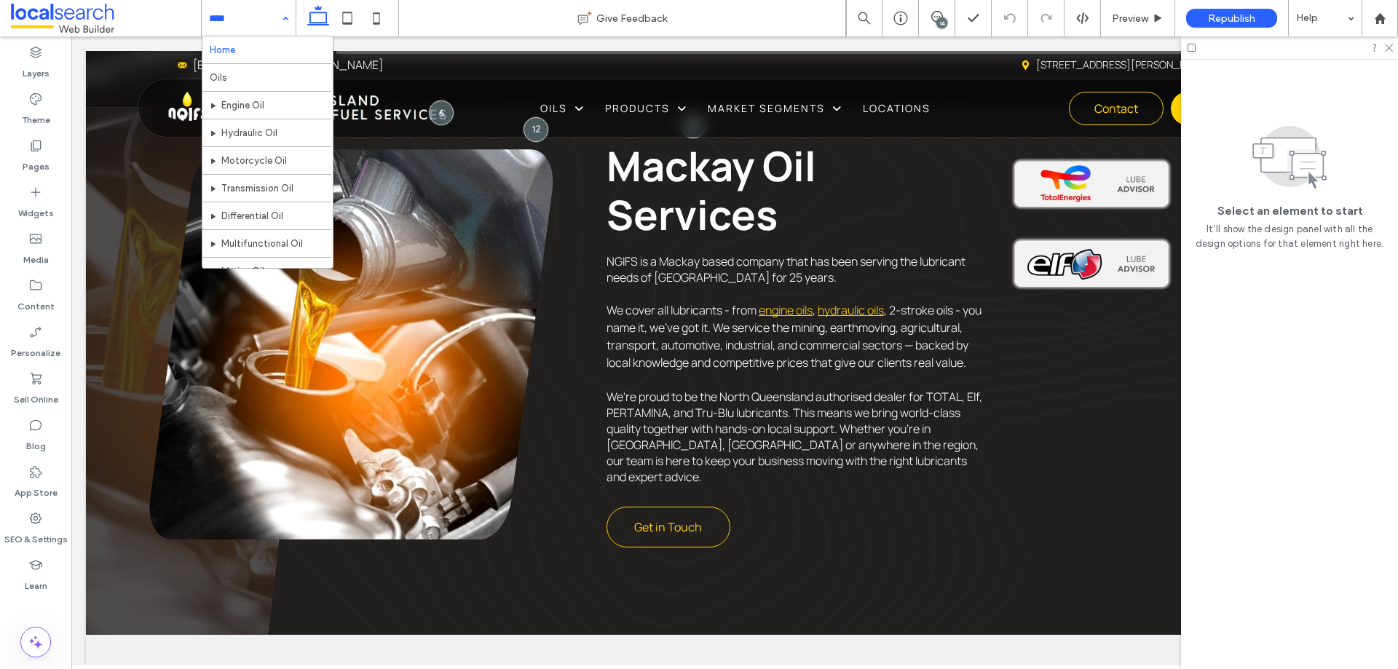
click at [943, 23] on div "14" at bounding box center [942, 22] width 11 height 11
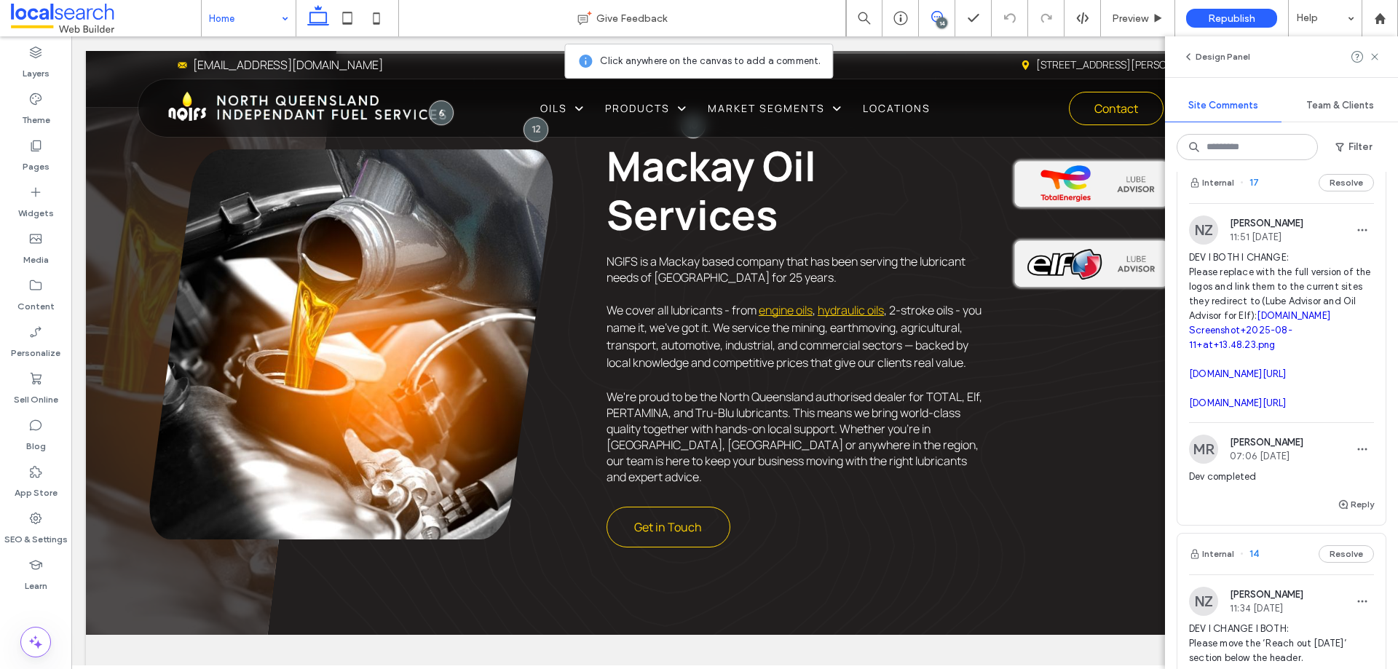
scroll to position [364, 0]
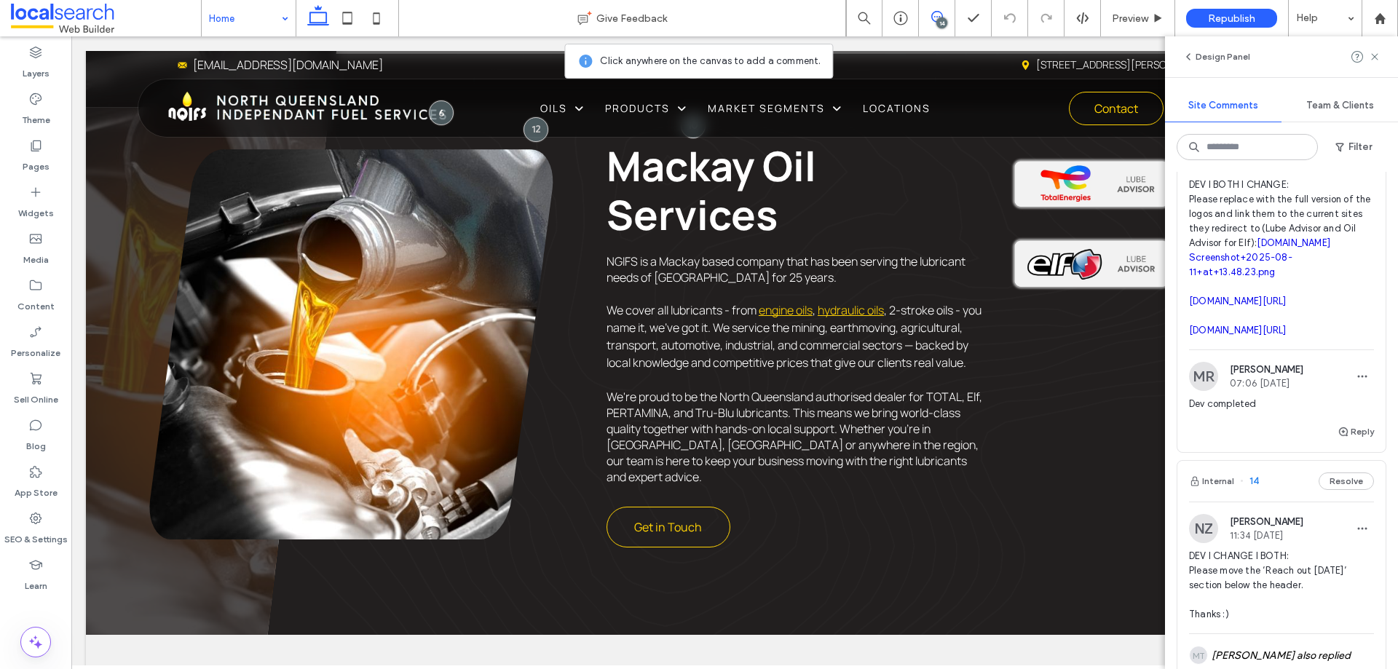
click at [1293, 277] on link "Screenshot+2025-08-11+at+13.48.23.png" at bounding box center [1240, 264] width 103 height 25
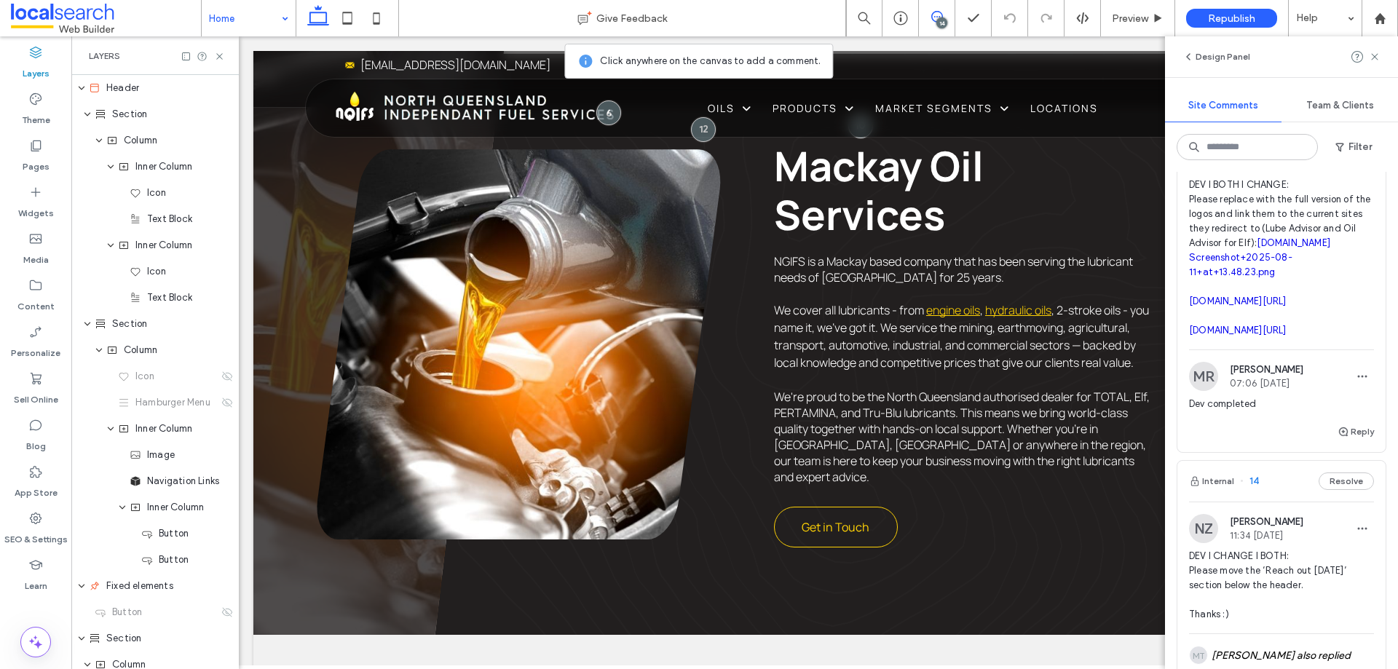
scroll to position [0, 385]
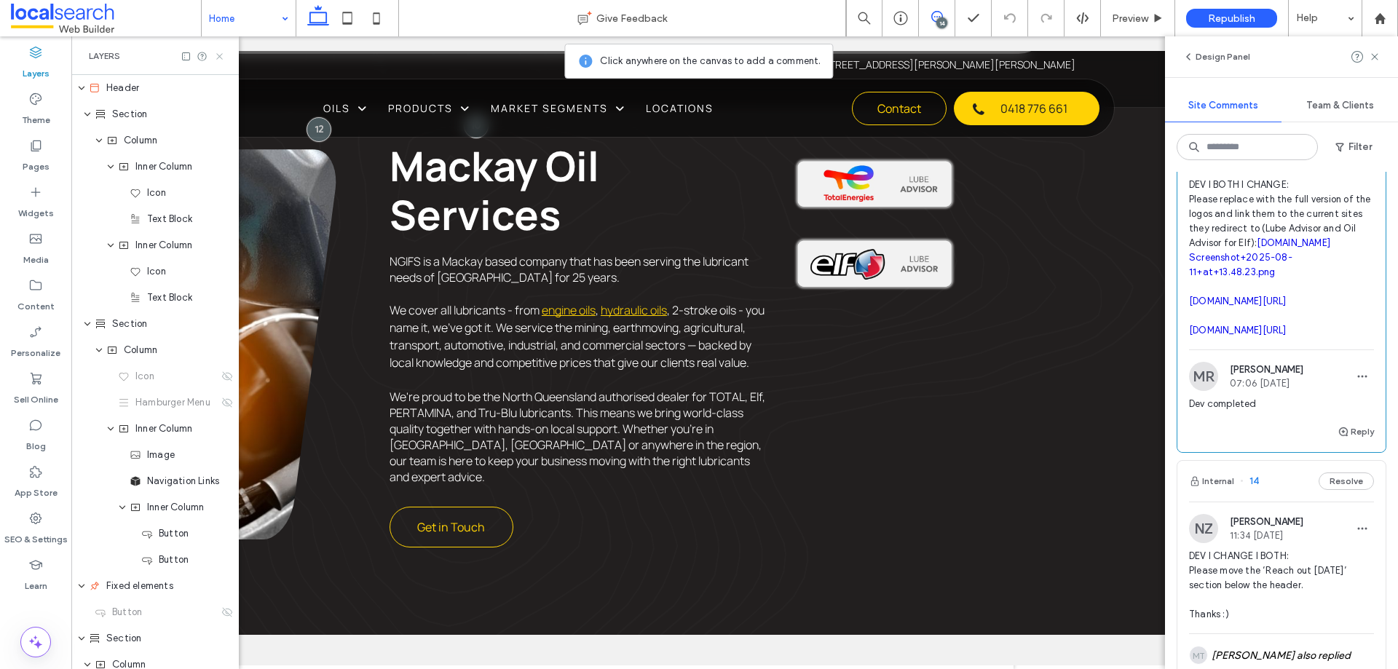
click at [222, 60] on icon at bounding box center [219, 56] width 11 height 11
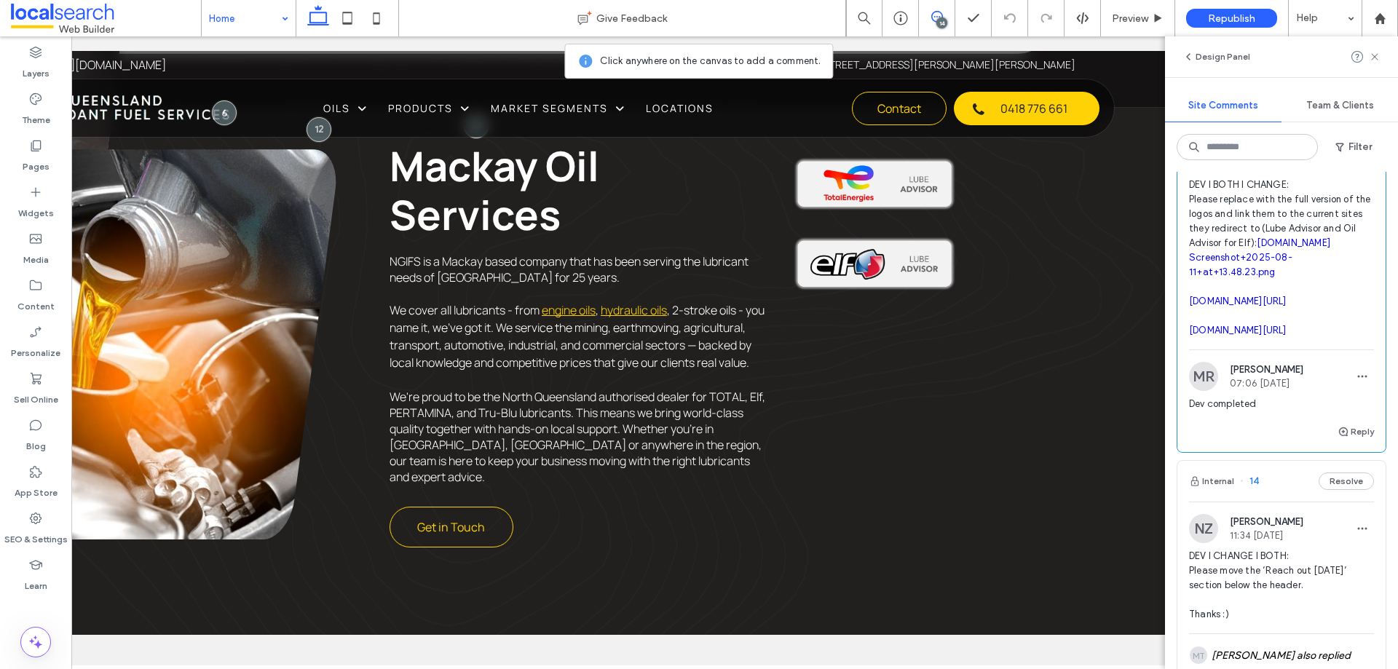
scroll to position [0, 217]
click at [1376, 55] on use at bounding box center [1374, 56] width 7 height 7
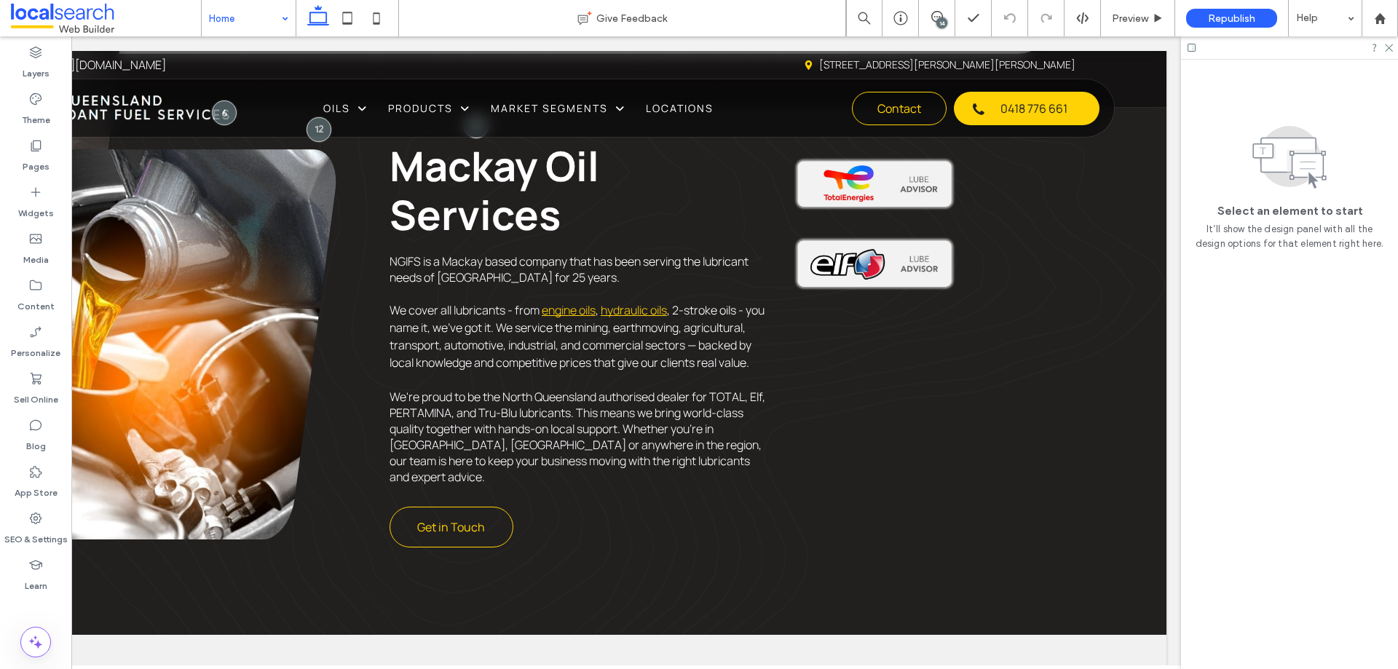
scroll to position [0, 0]
click at [1280, 364] on div "Select an element to start It’ll show the design panel with all the design opti…" at bounding box center [1289, 365] width 217 height 610
click at [942, 19] on div "14" at bounding box center [942, 22] width 11 height 11
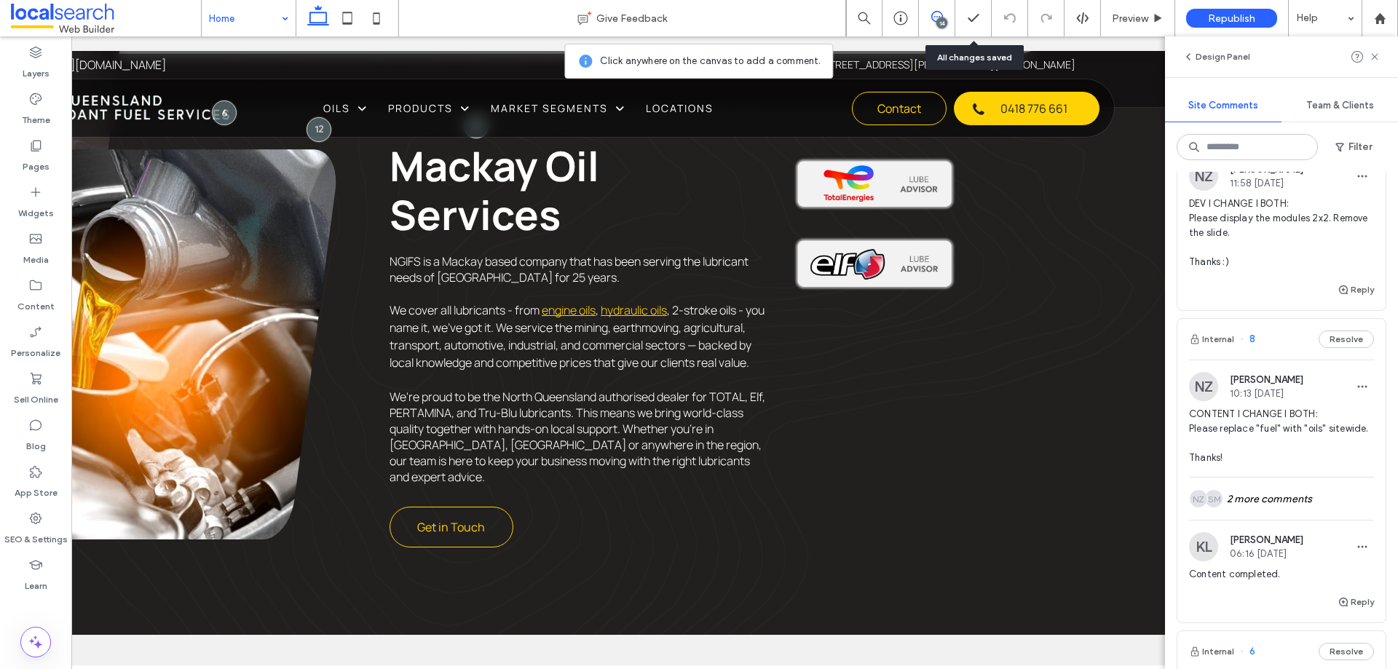
scroll to position [2258, 0]
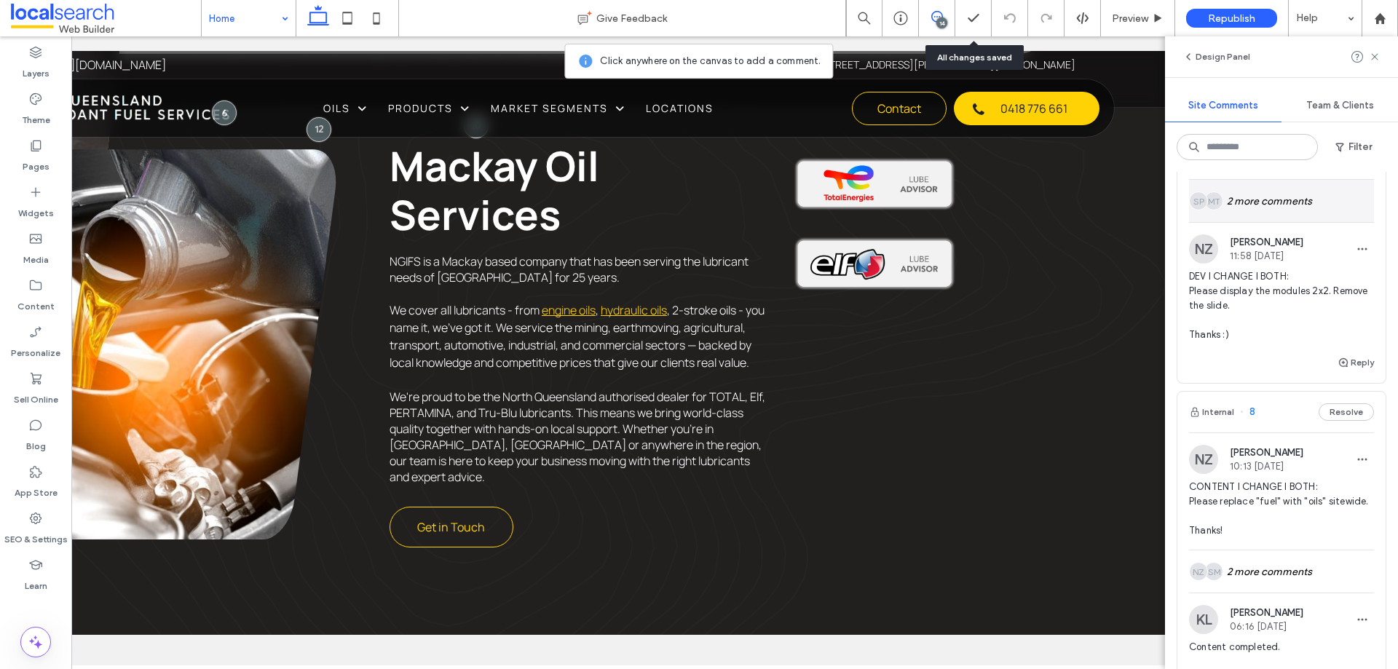
click at [1251, 222] on div "MT SP 2 more comments" at bounding box center [1281, 201] width 185 height 42
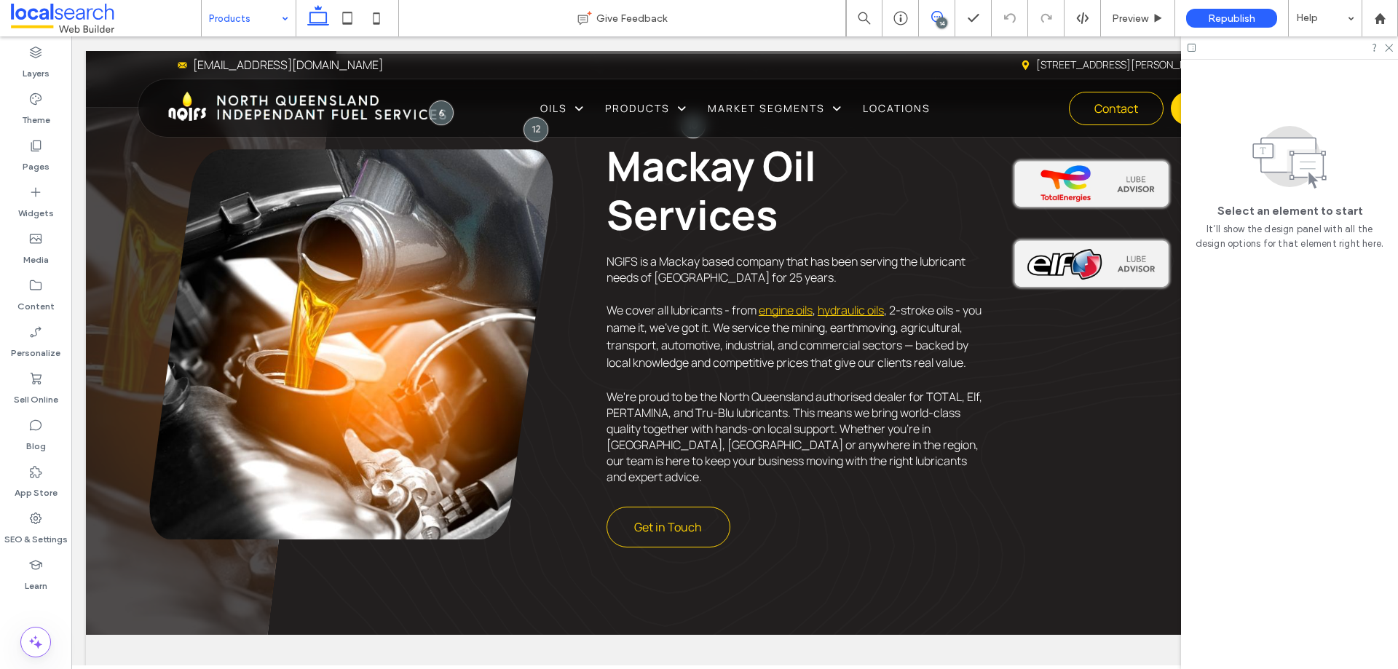
click at [940, 12] on icon at bounding box center [938, 17] width 12 height 12
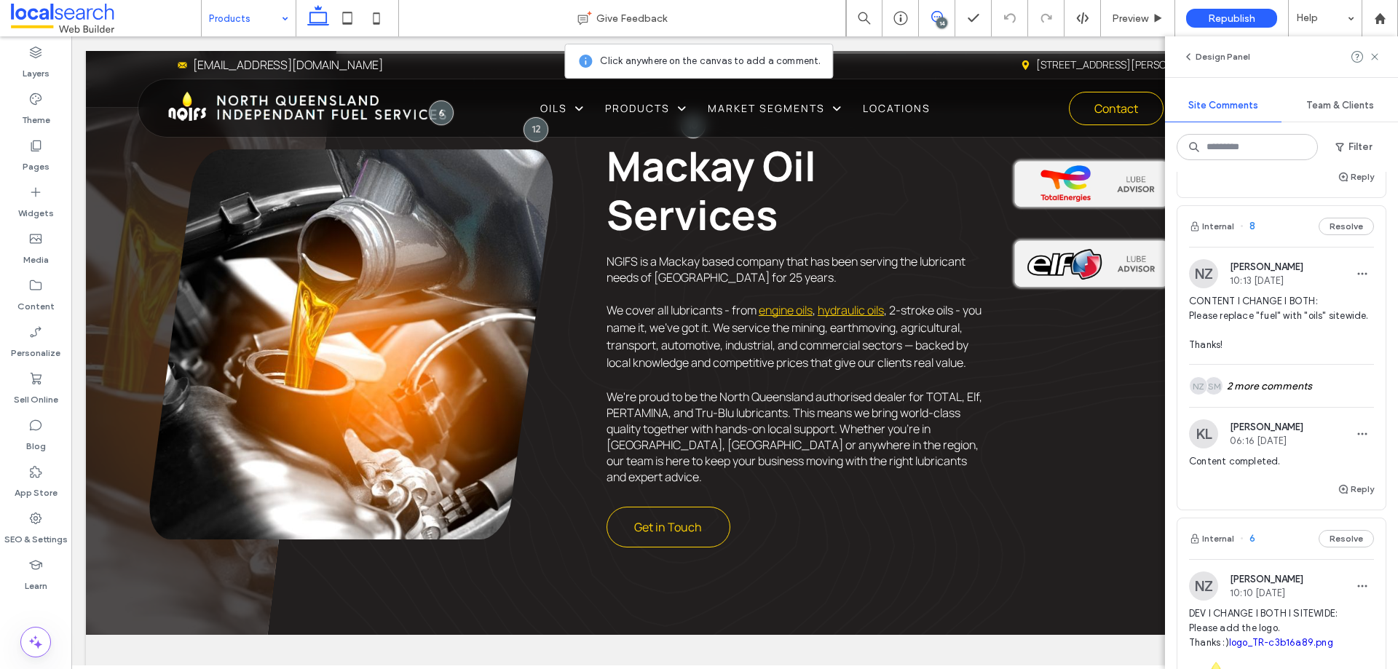
scroll to position [2298, 0]
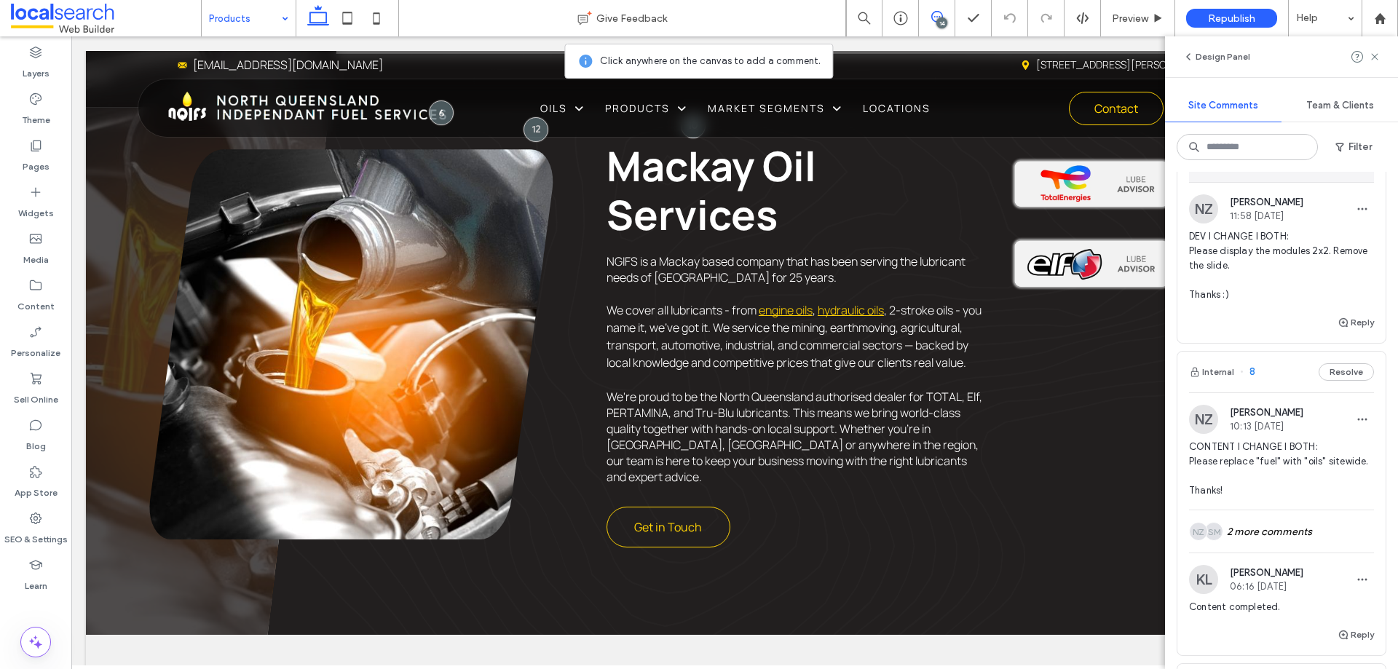
click at [1298, 182] on div "MT SP 2 more comments" at bounding box center [1281, 161] width 185 height 42
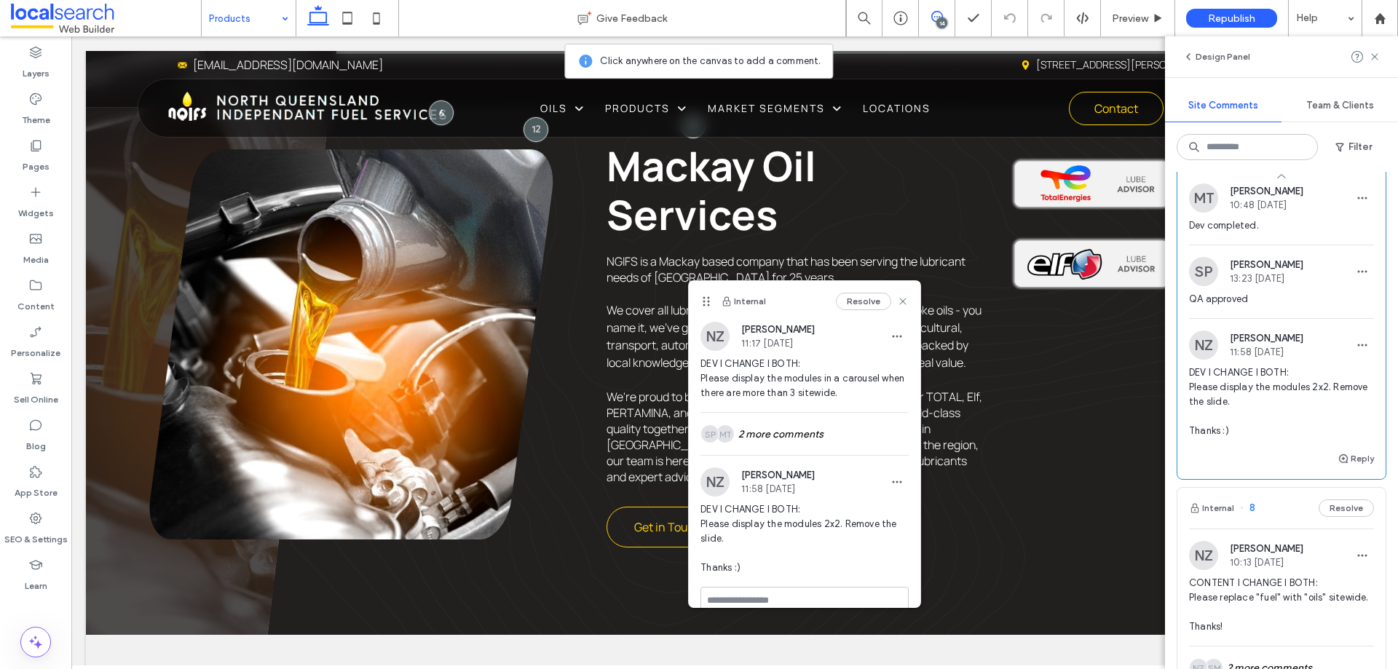
scroll to position [2258, 0]
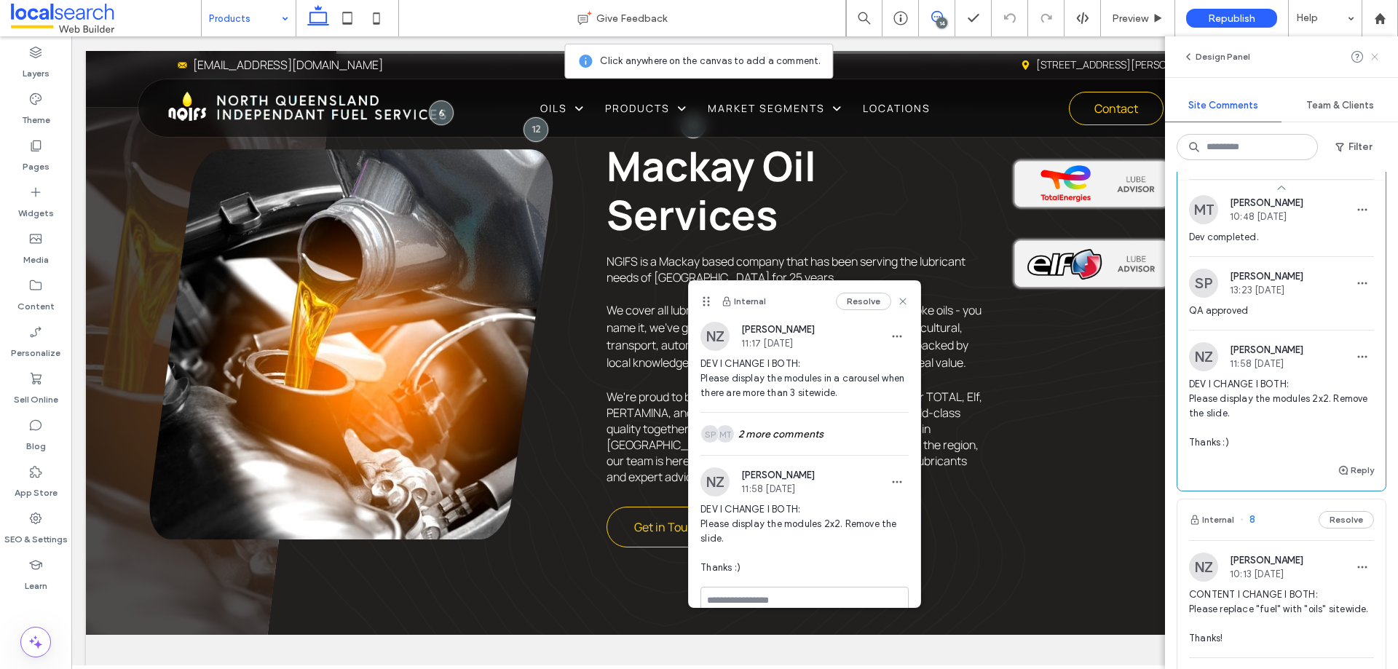
click at [1377, 58] on icon at bounding box center [1375, 57] width 12 height 12
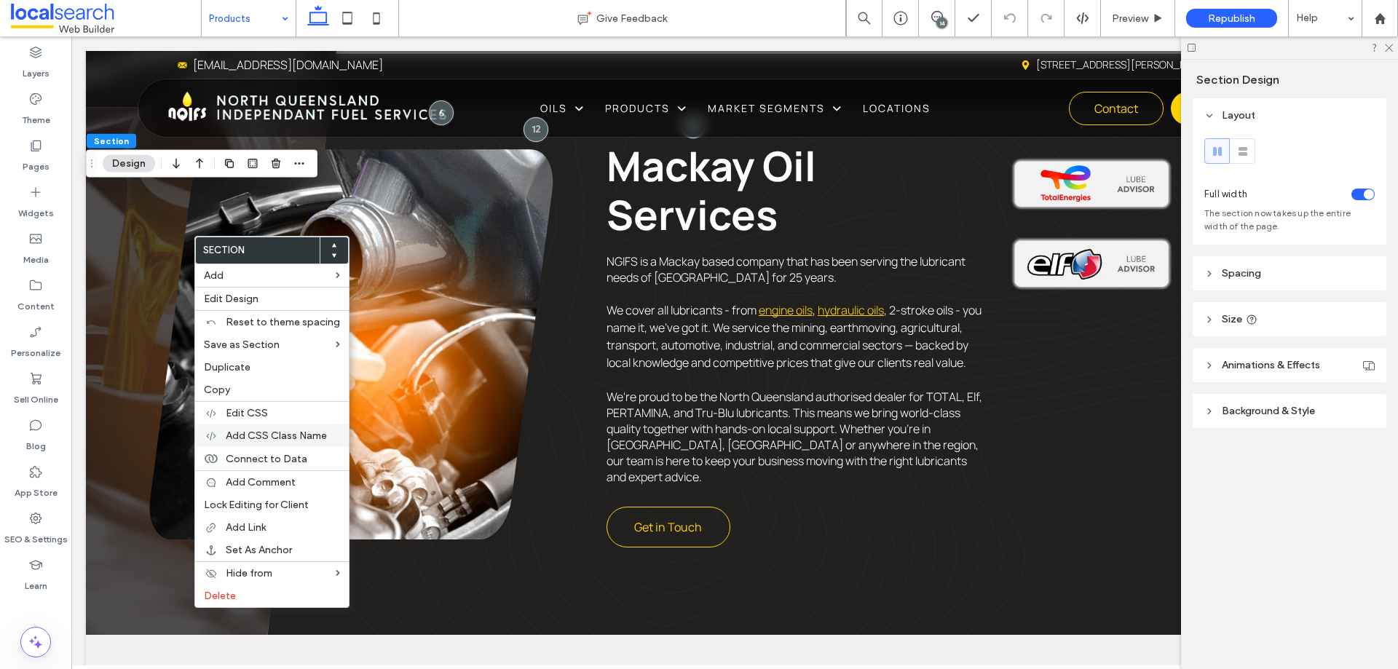
click at [301, 441] on span "Add CSS Class Name" at bounding box center [276, 436] width 101 height 12
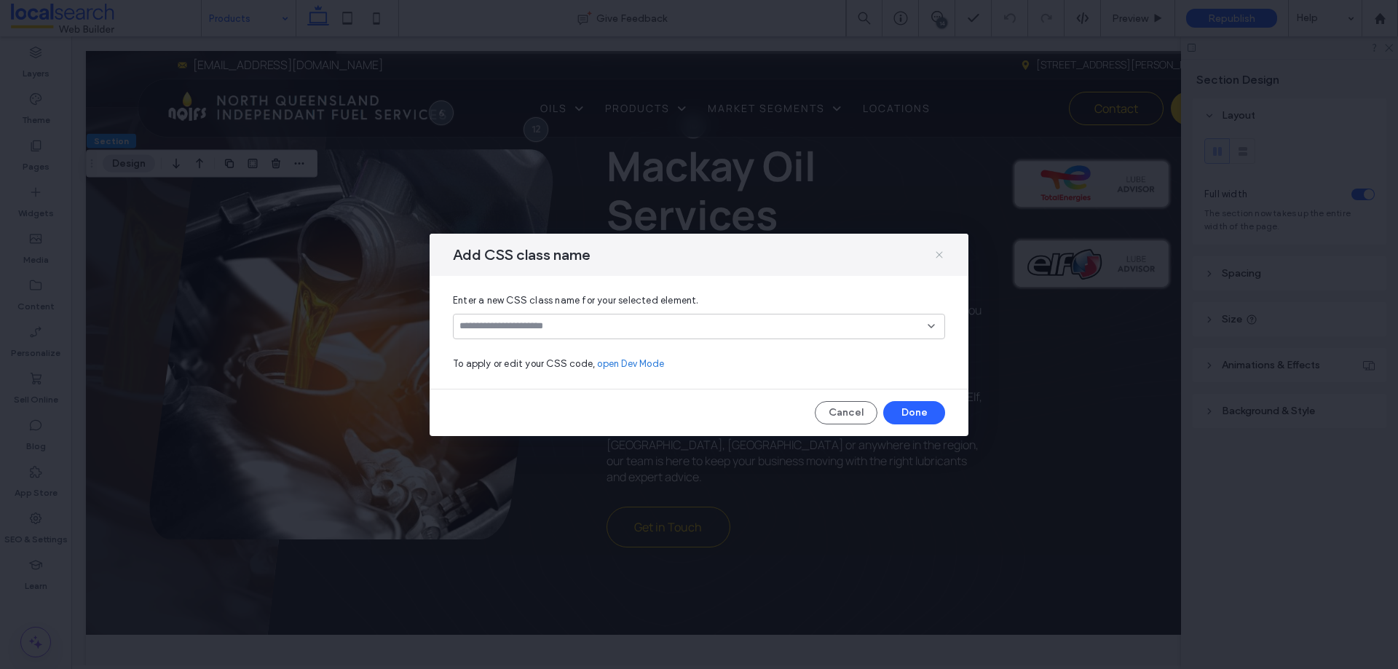
click at [945, 256] on icon at bounding box center [940, 255] width 12 height 12
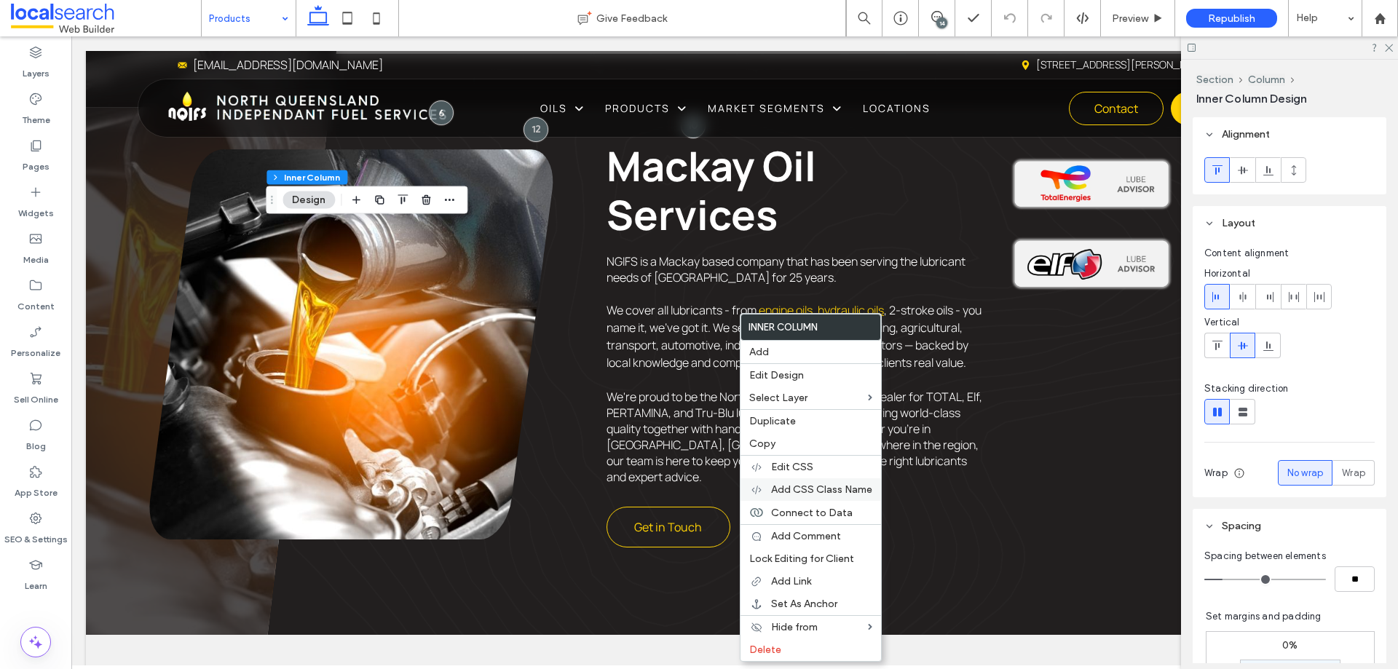
click at [756, 488] on icon at bounding box center [757, 490] width 12 height 12
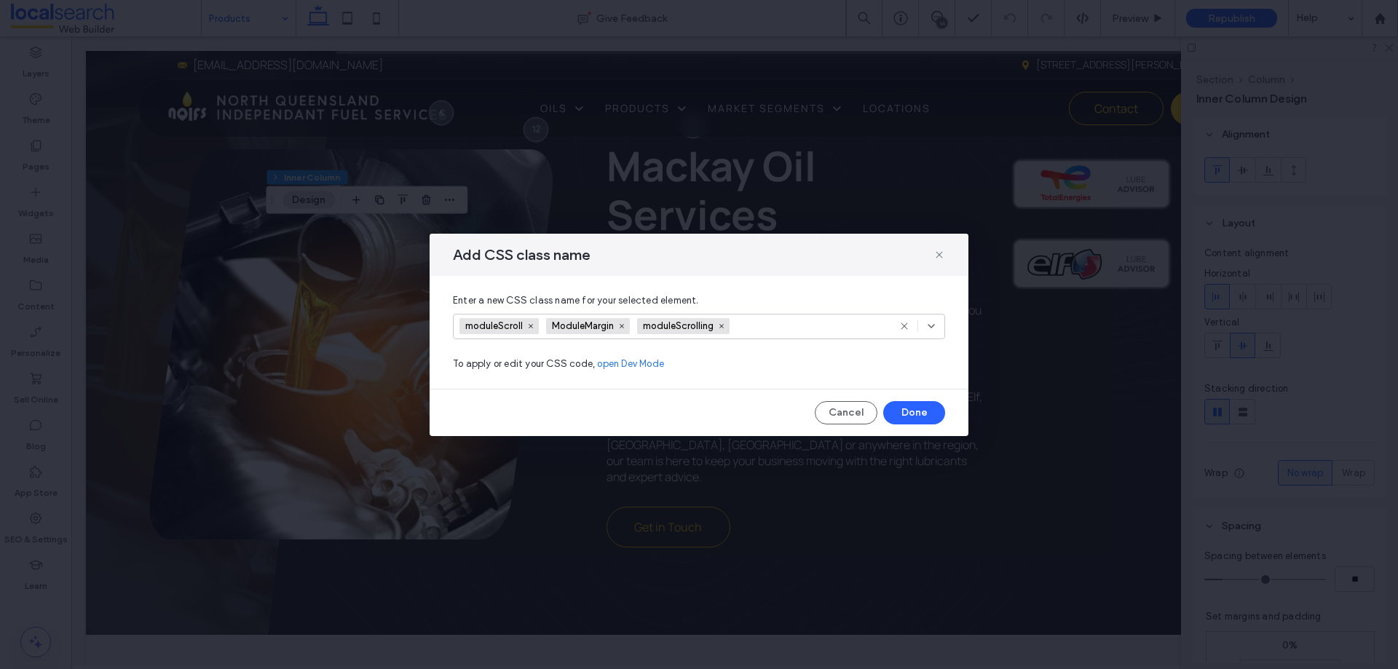
click at [794, 326] on input at bounding box center [787, 326] width 101 height 22
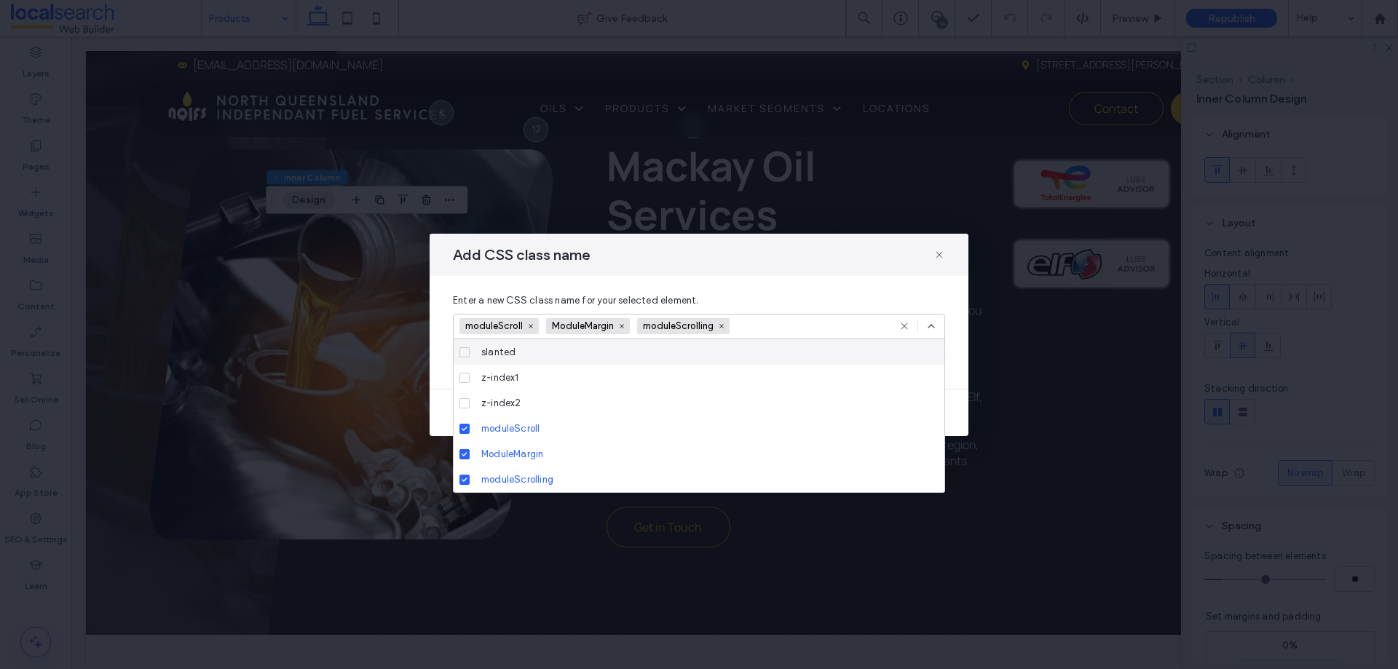
click at [775, 327] on input at bounding box center [787, 326] width 101 height 22
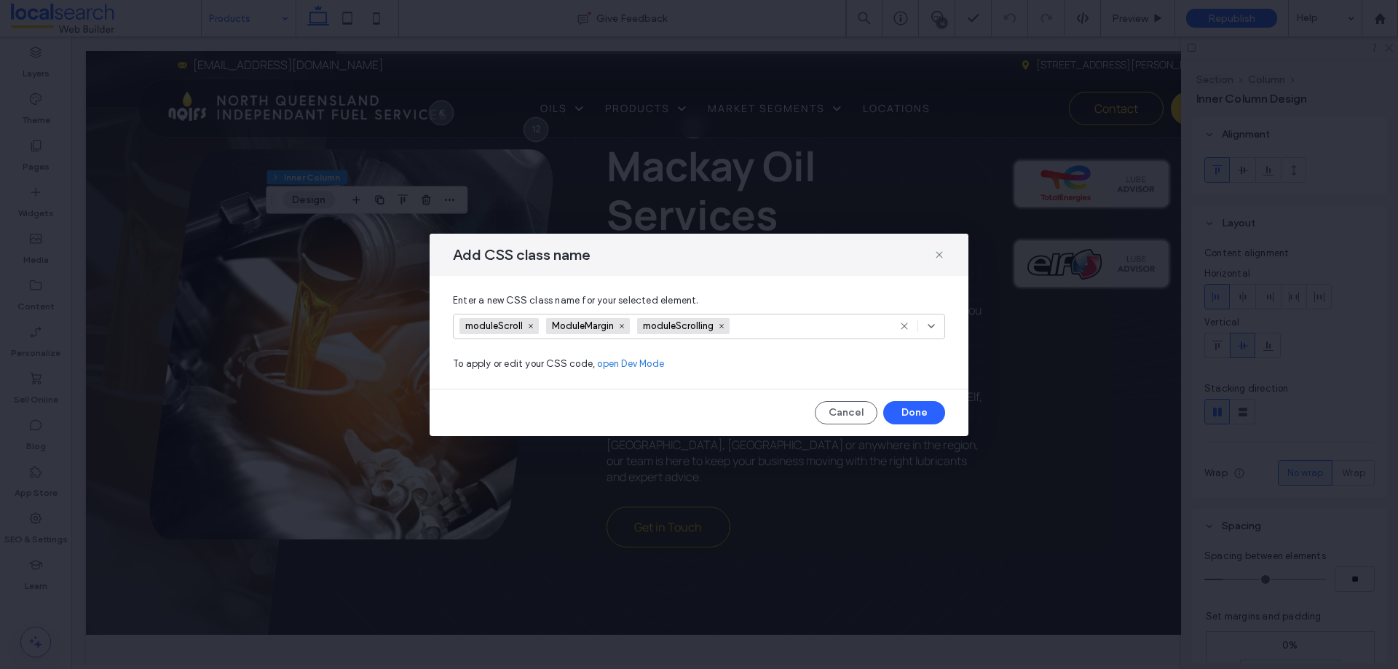
click at [790, 285] on div "Enter a new CSS class name for your selected element. moduleScroll ModuleMargin…" at bounding box center [699, 332] width 539 height 113
click at [840, 407] on button "Cancel" at bounding box center [846, 412] width 63 height 23
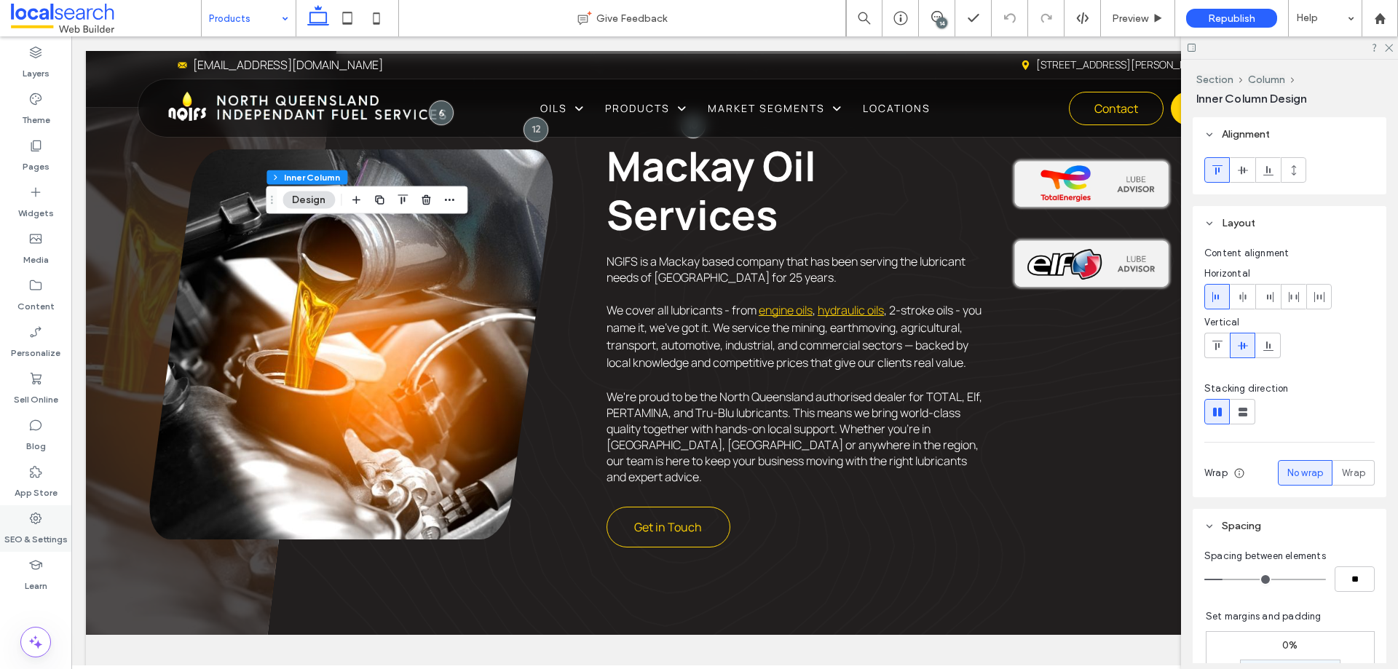
click at [36, 540] on label "SEO & Settings" at bounding box center [35, 536] width 63 height 20
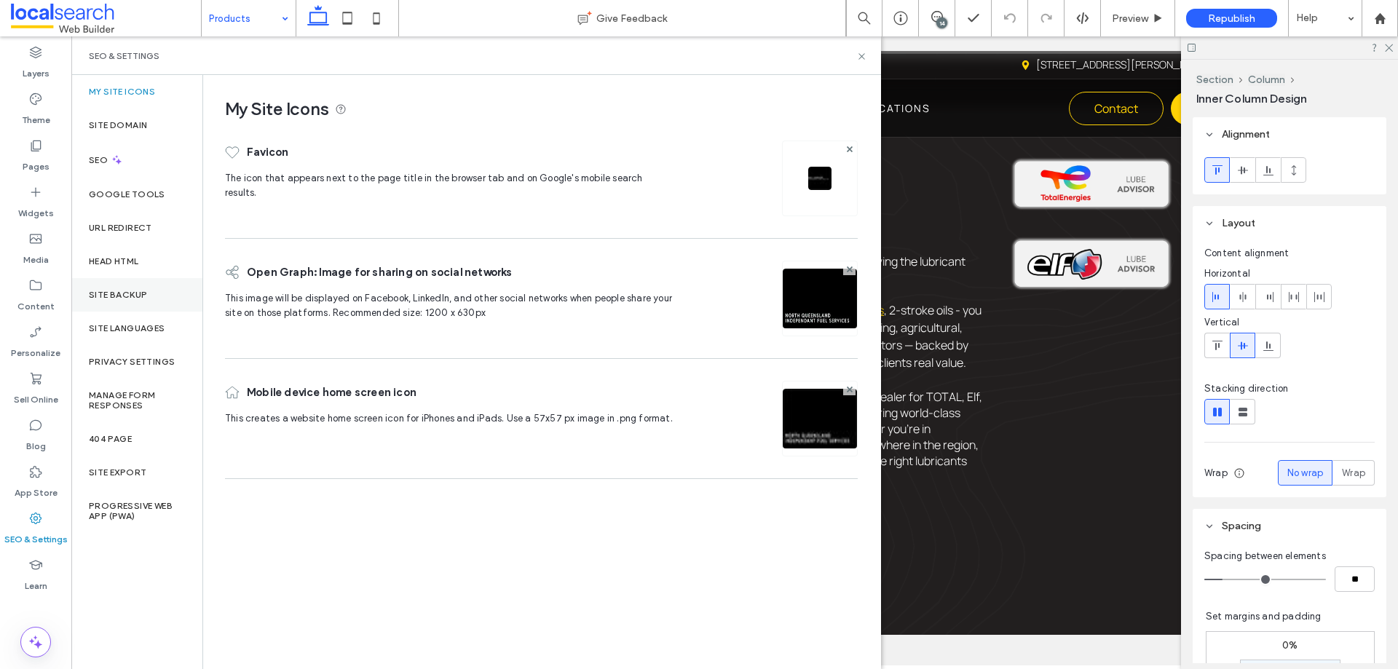
click at [138, 298] on label "Site Backup" at bounding box center [118, 295] width 58 height 10
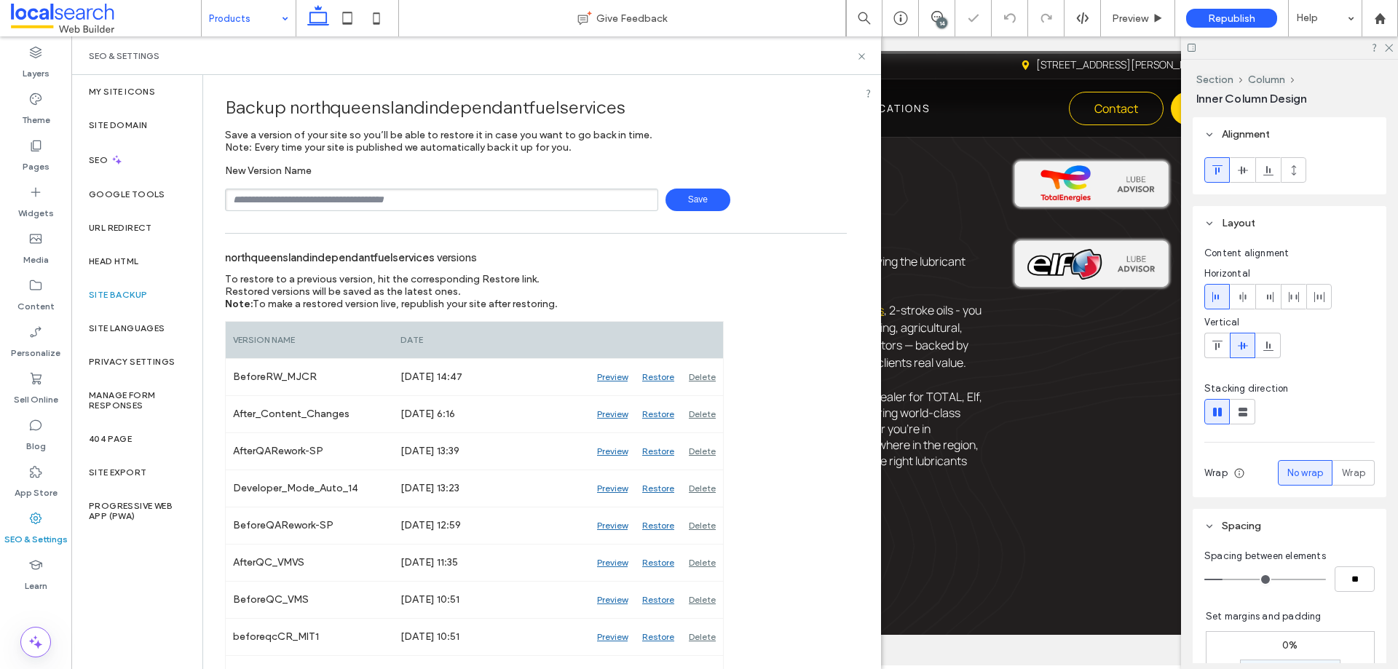
click at [369, 194] on input "text" at bounding box center [441, 200] width 433 height 23
type input "**********"
click at [697, 196] on span "Save" at bounding box center [698, 200] width 65 height 23
click at [856, 53] on div "SEO & Settings" at bounding box center [476, 56] width 775 height 12
click at [857, 55] on icon at bounding box center [862, 56] width 11 height 11
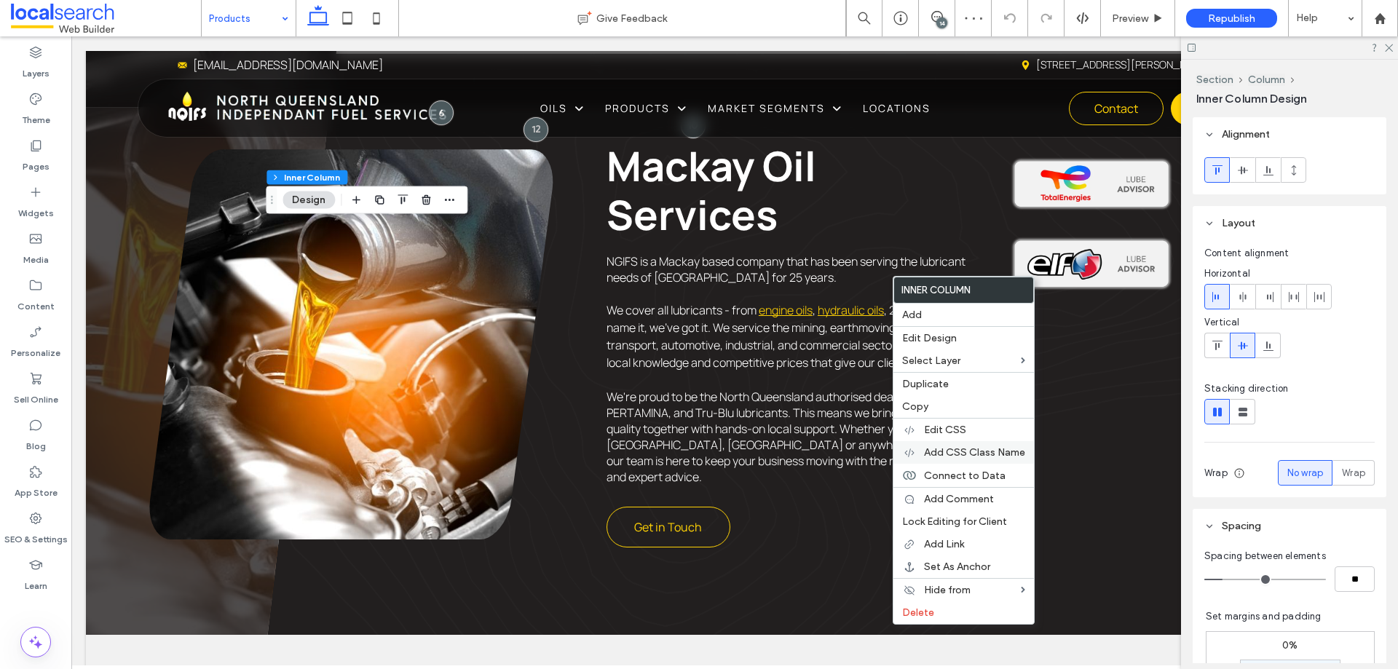
click at [975, 450] on span "Add CSS Class Name" at bounding box center [974, 452] width 101 height 12
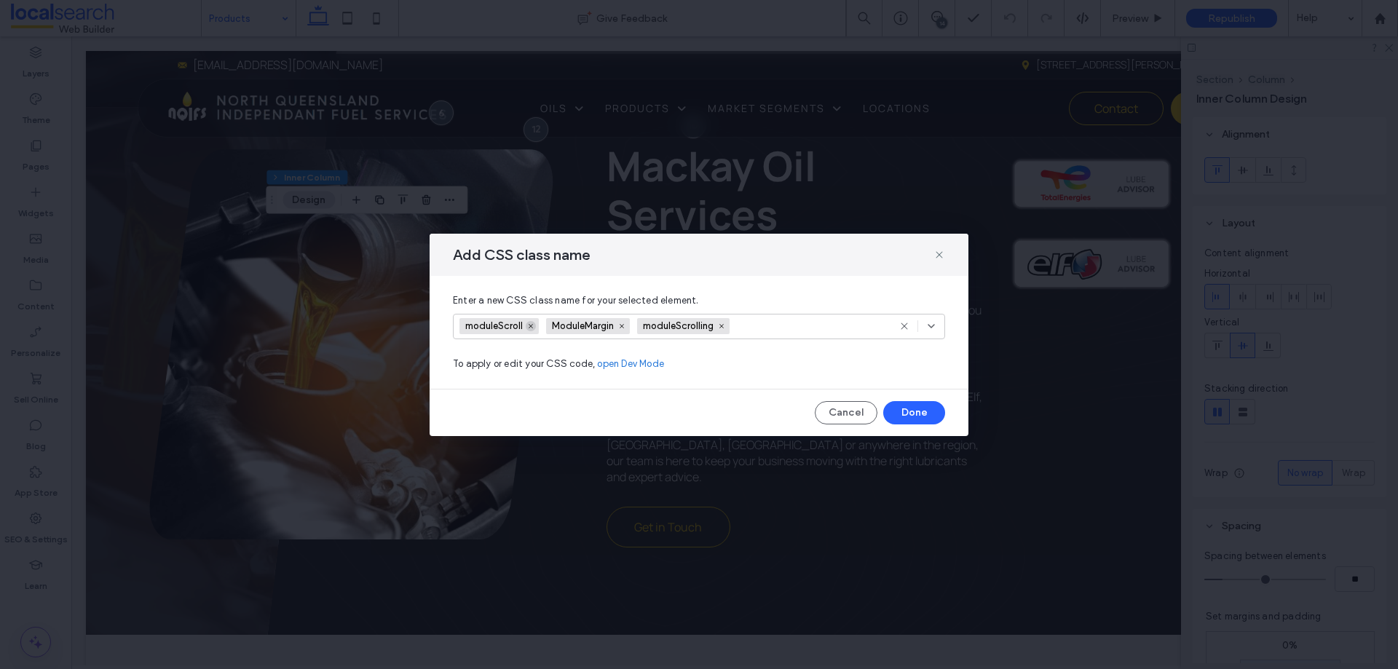
click at [532, 327] on icon at bounding box center [530, 326] width 7 height 7
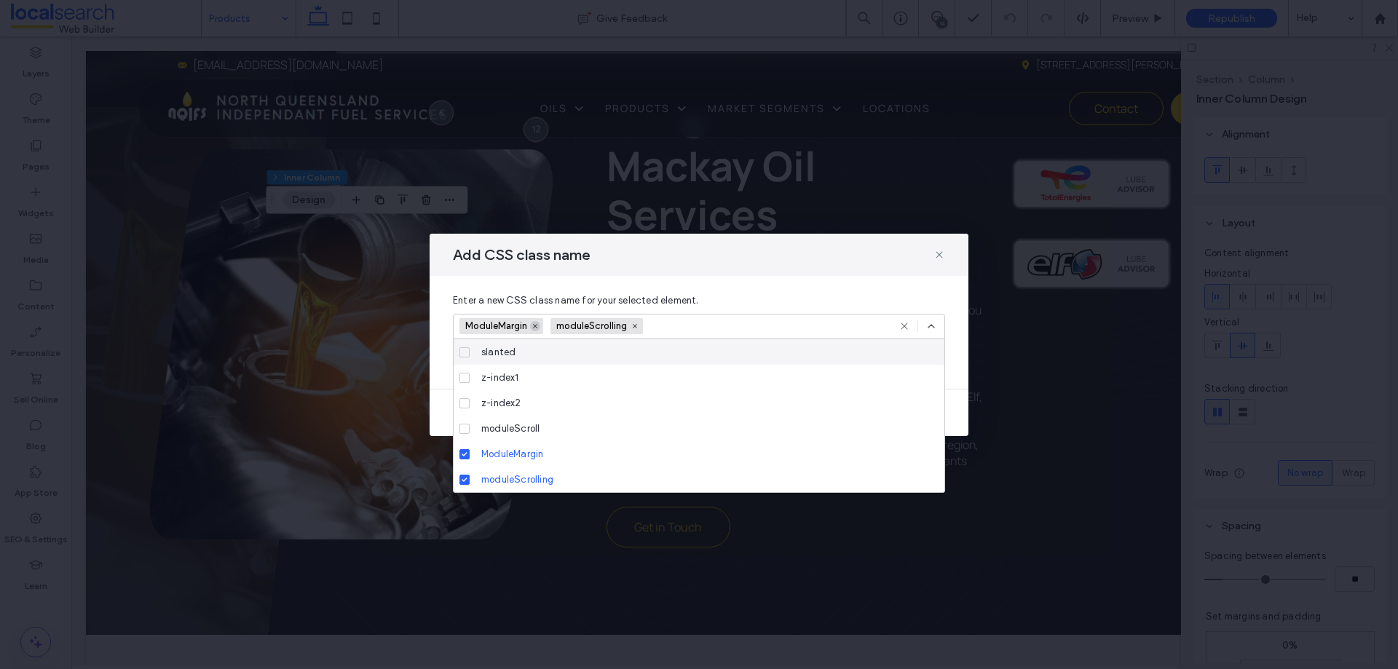
click at [535, 327] on icon at bounding box center [535, 326] width 7 height 7
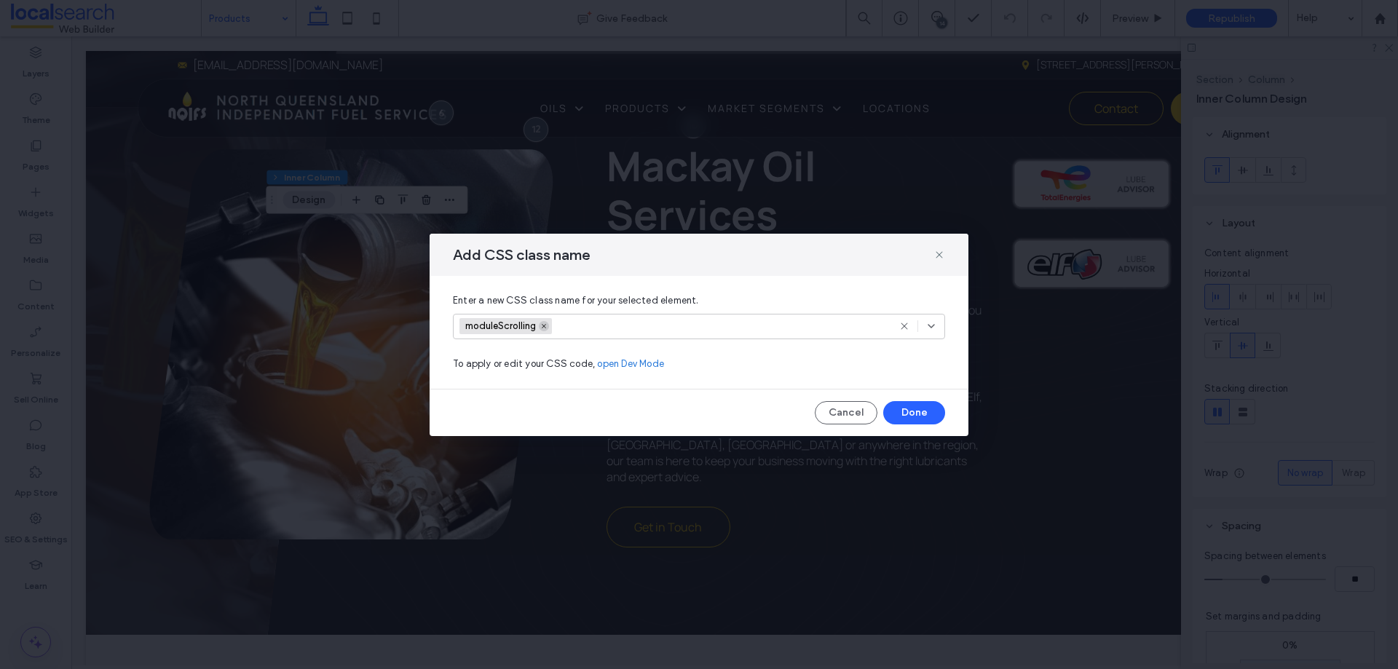
click at [542, 327] on icon at bounding box center [543, 326] width 7 height 7
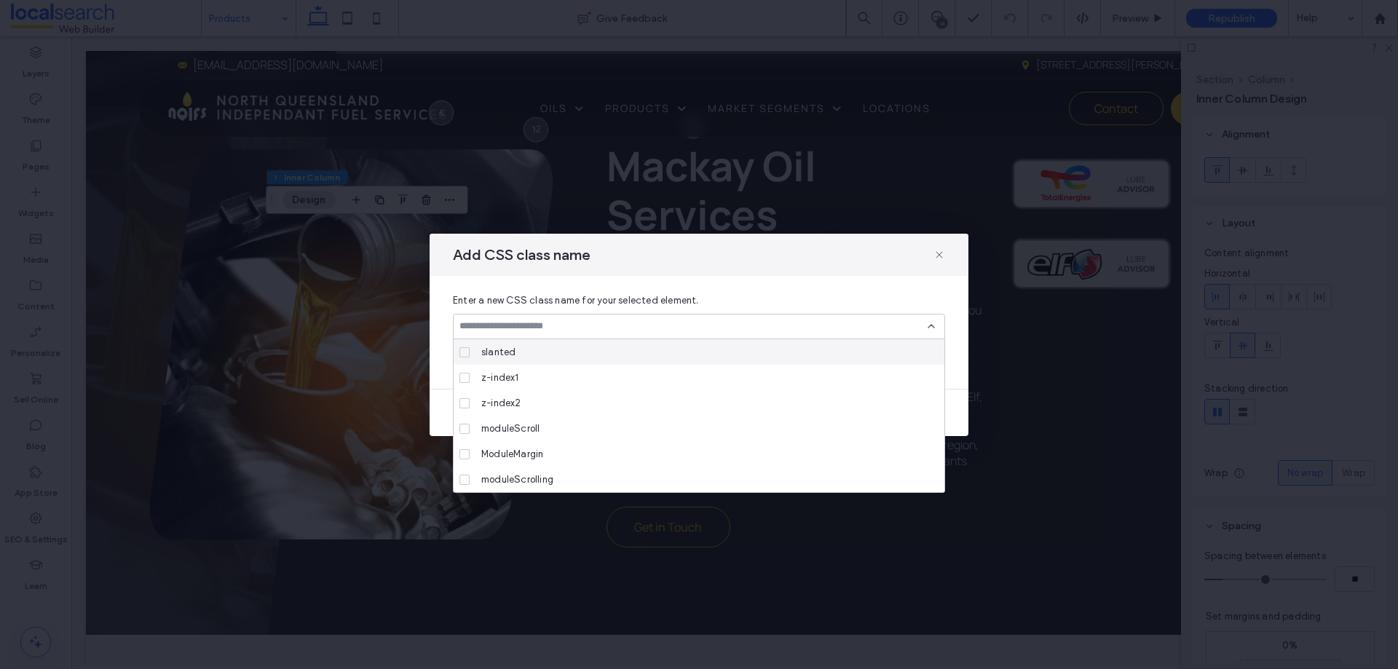
click at [932, 322] on icon at bounding box center [932, 326] width 12 height 12
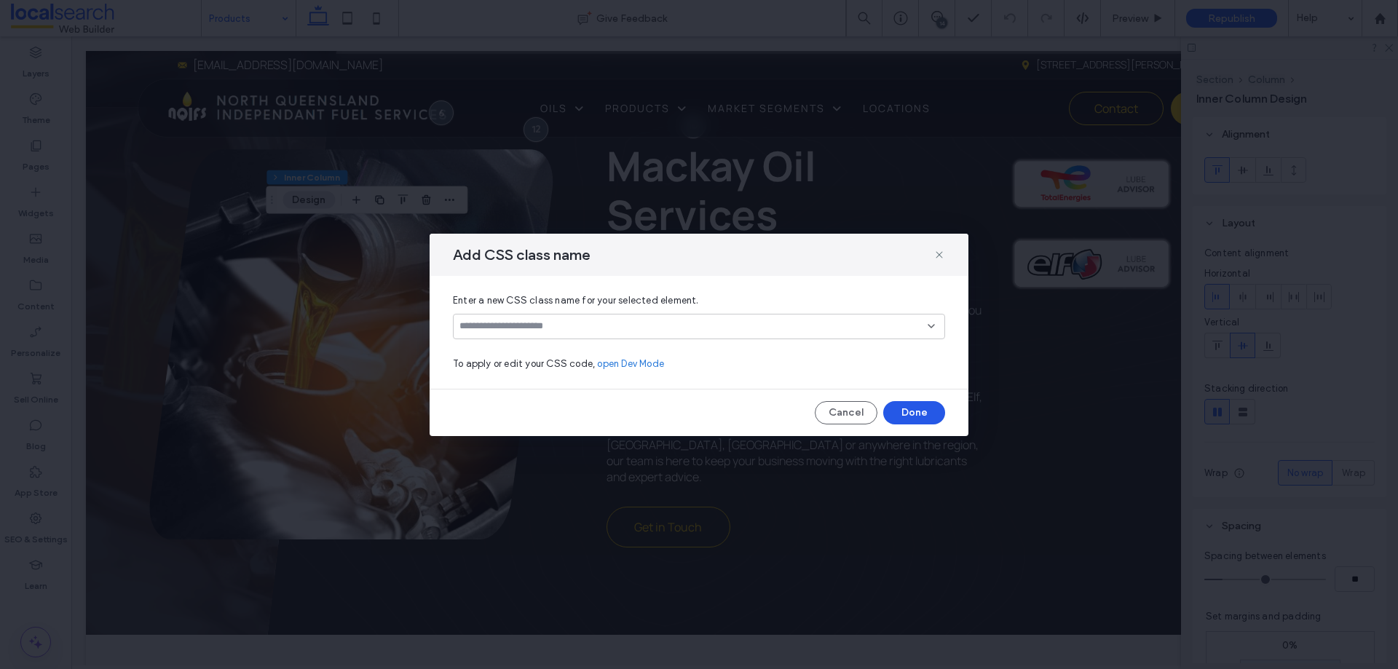
click at [907, 410] on button "Done" at bounding box center [914, 412] width 62 height 23
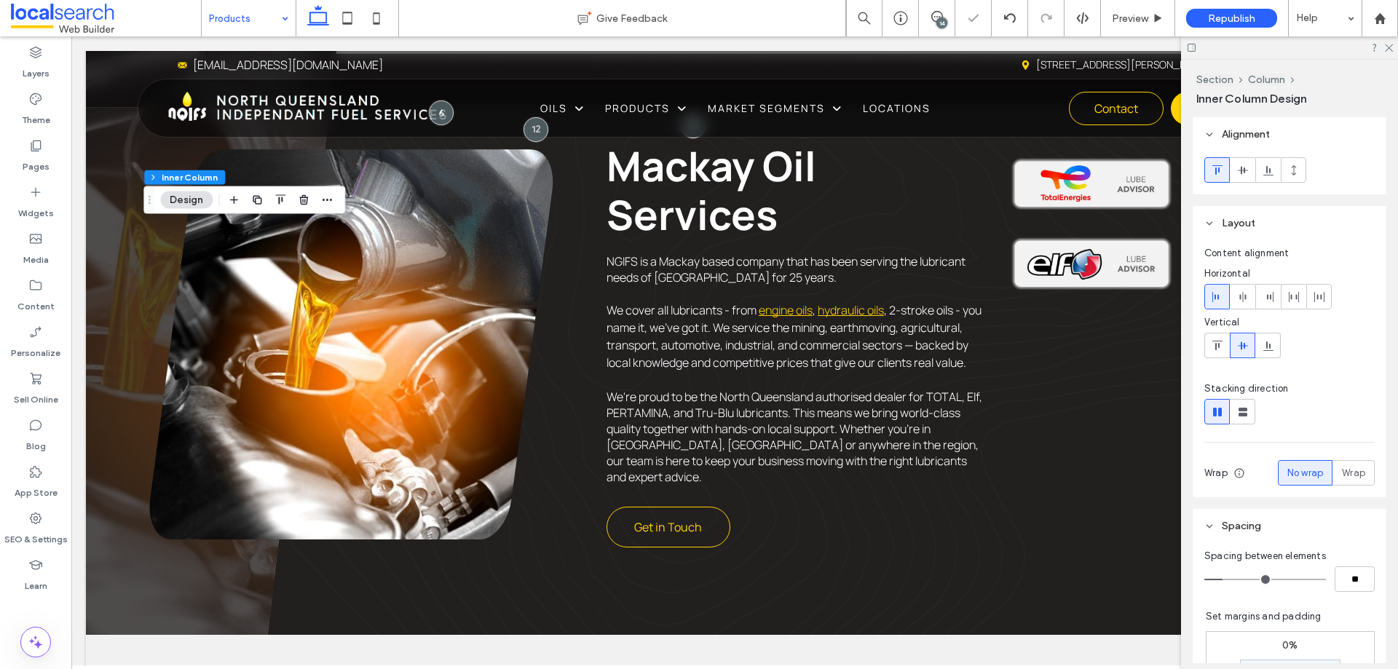
scroll to position [0, 217]
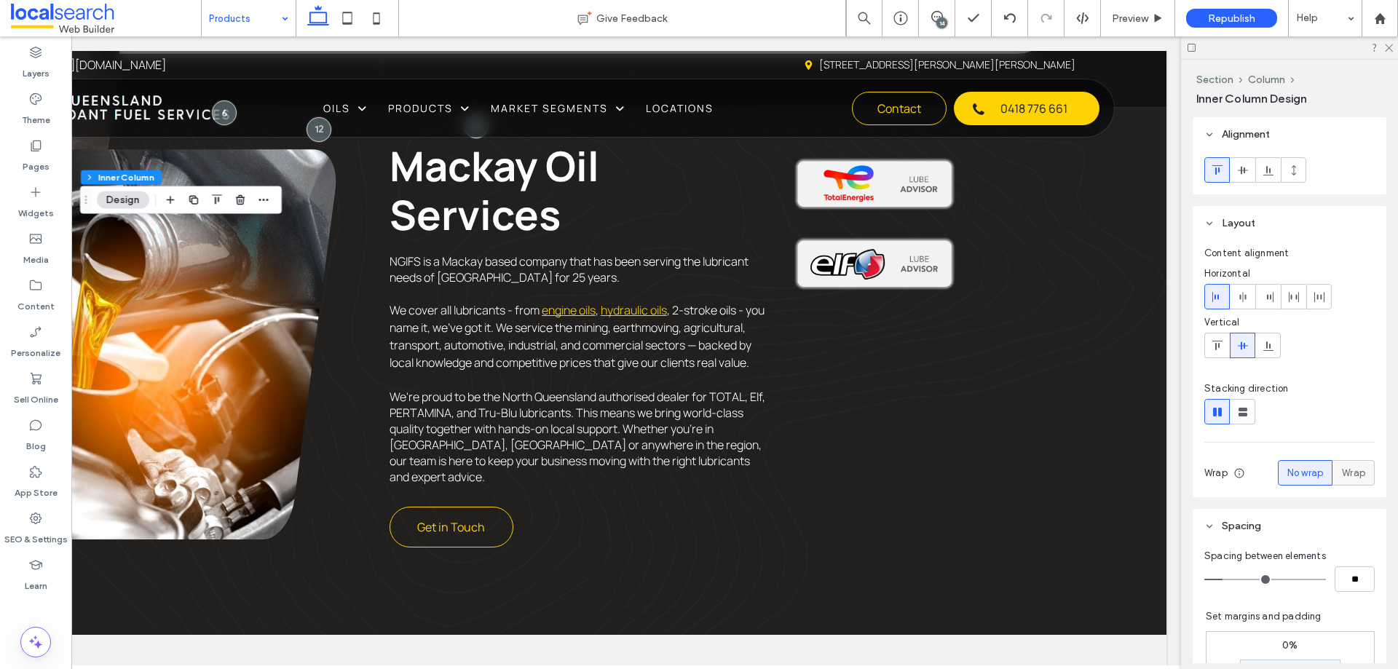
click at [1342, 471] on span "Wrap" at bounding box center [1353, 473] width 23 height 15
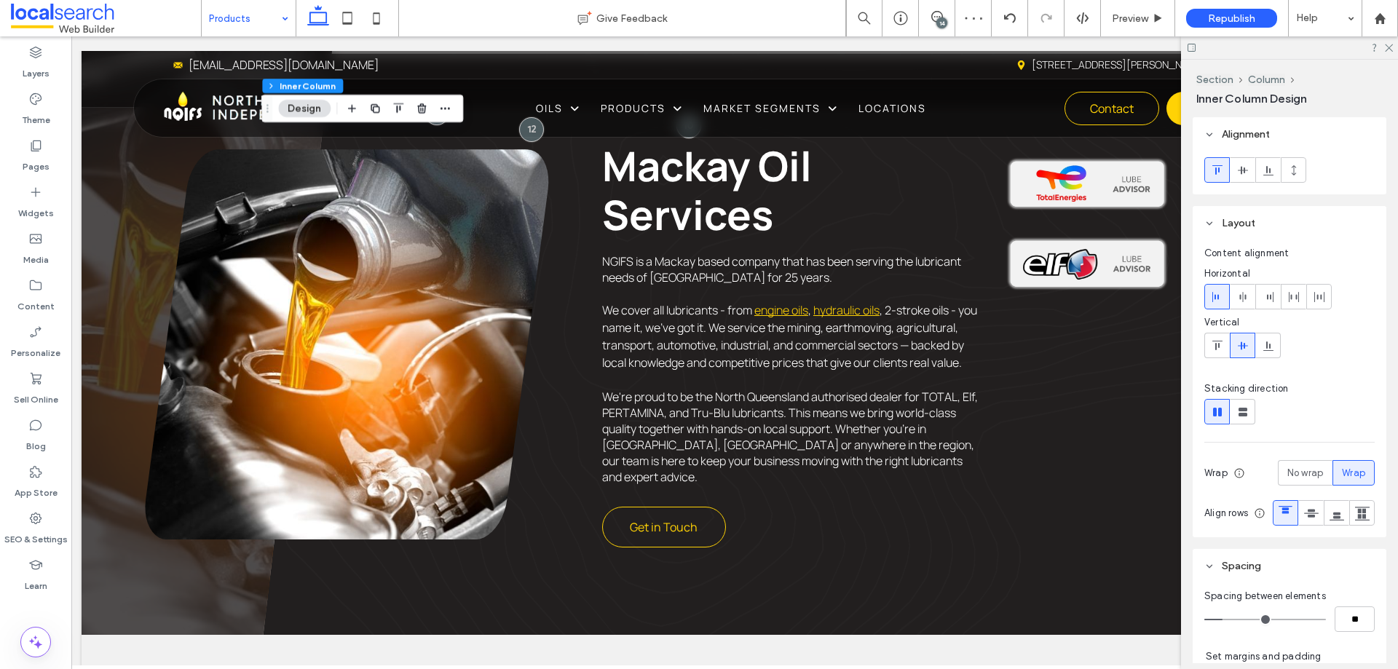
scroll to position [0, 0]
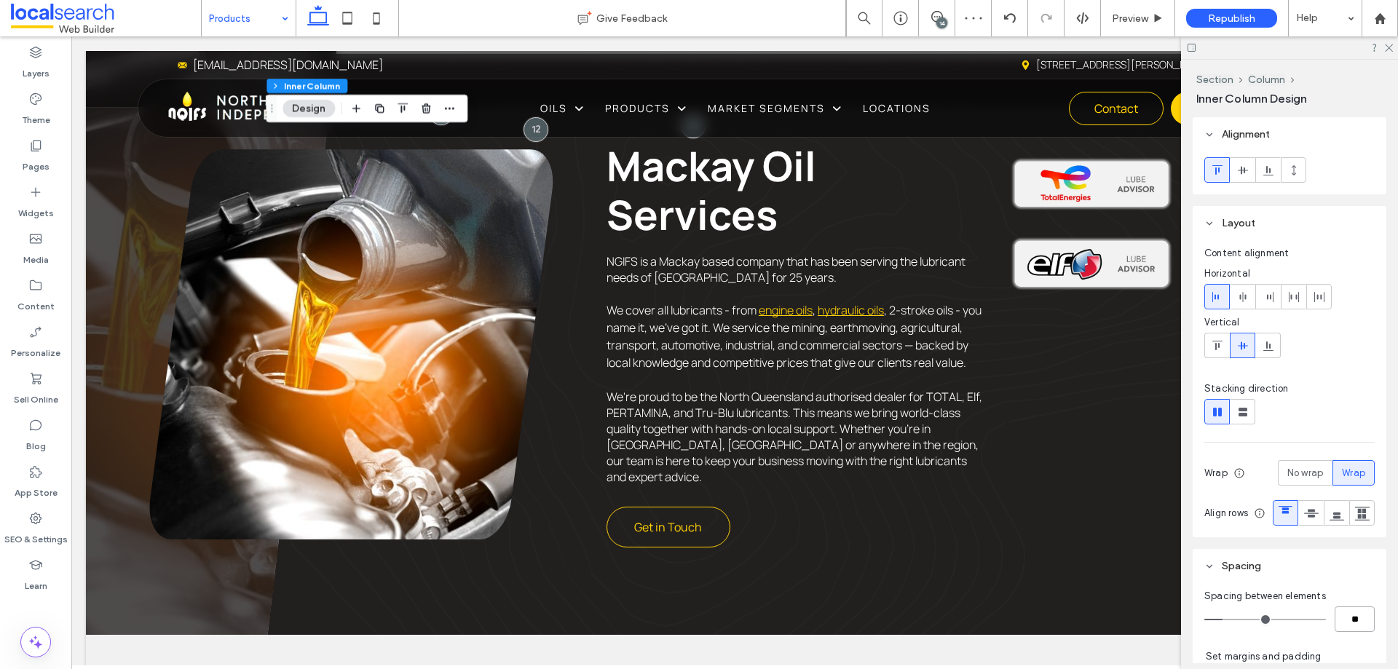
click at [1341, 632] on input "**" at bounding box center [1355, 619] width 40 height 25
type input "*"
type input "**"
click at [1250, 302] on div at bounding box center [1243, 297] width 24 height 24
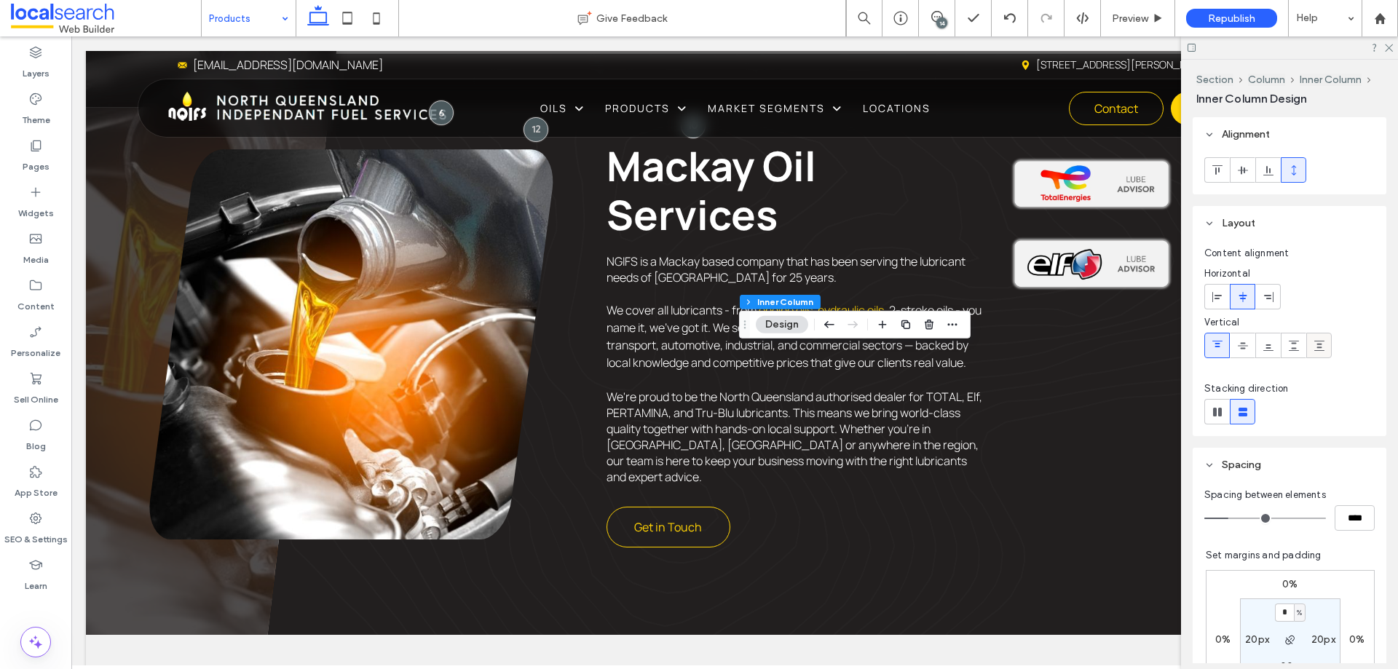
scroll to position [146, 0]
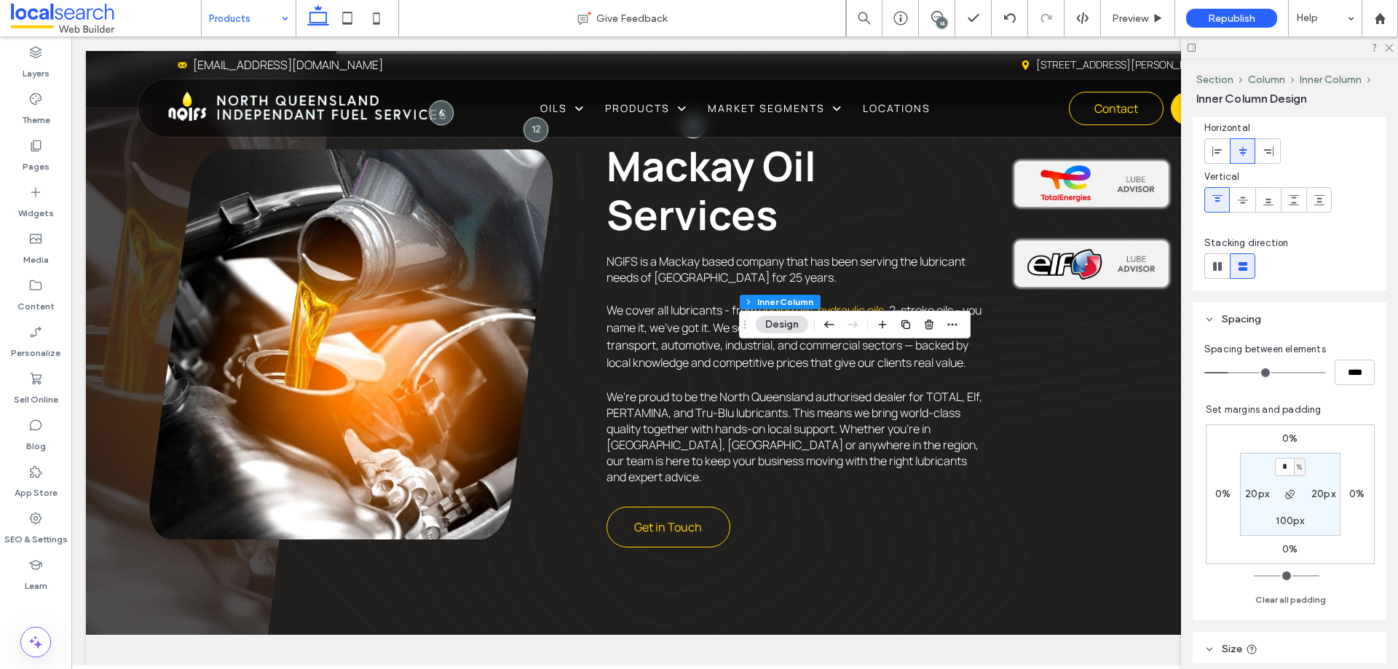
click at [1288, 443] on label "0%" at bounding box center [1290, 439] width 15 height 12
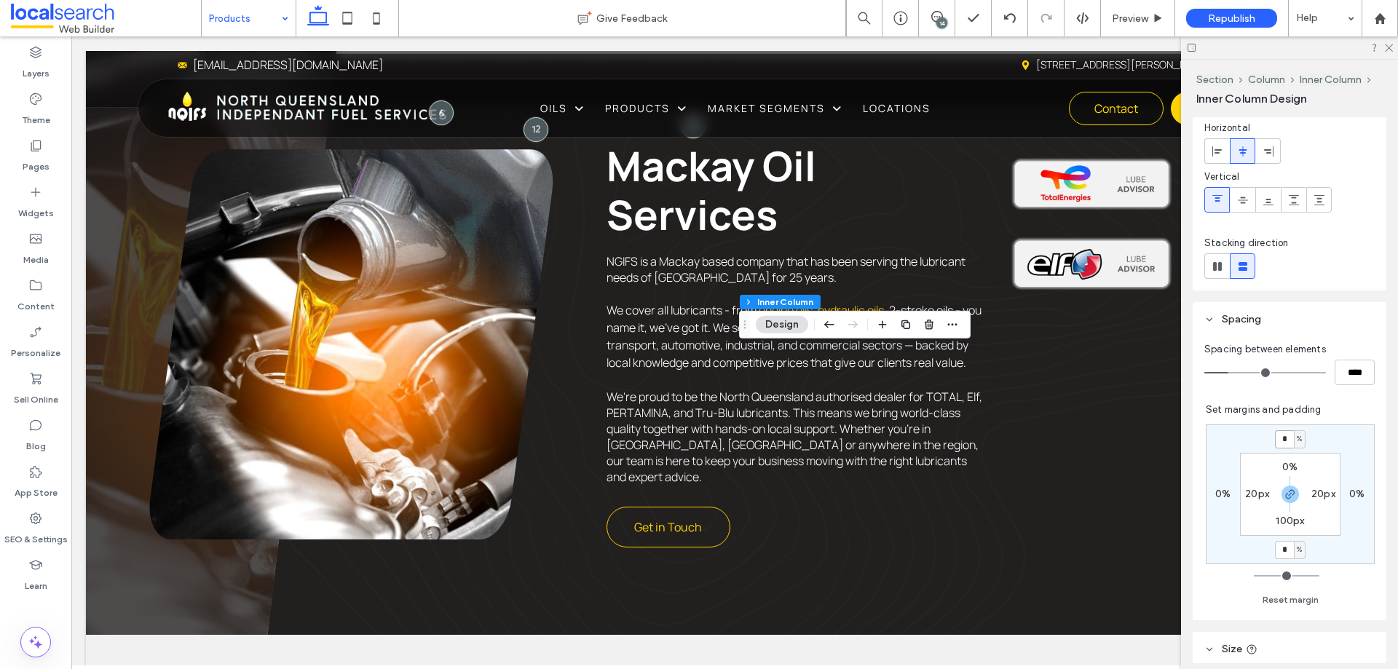
click at [1280, 438] on input "*" at bounding box center [1284, 439] width 19 height 18
click at [1285, 493] on icon "button" at bounding box center [1291, 495] width 12 height 12
click at [1280, 444] on input "*" at bounding box center [1284, 439] width 19 height 18
type input "*"
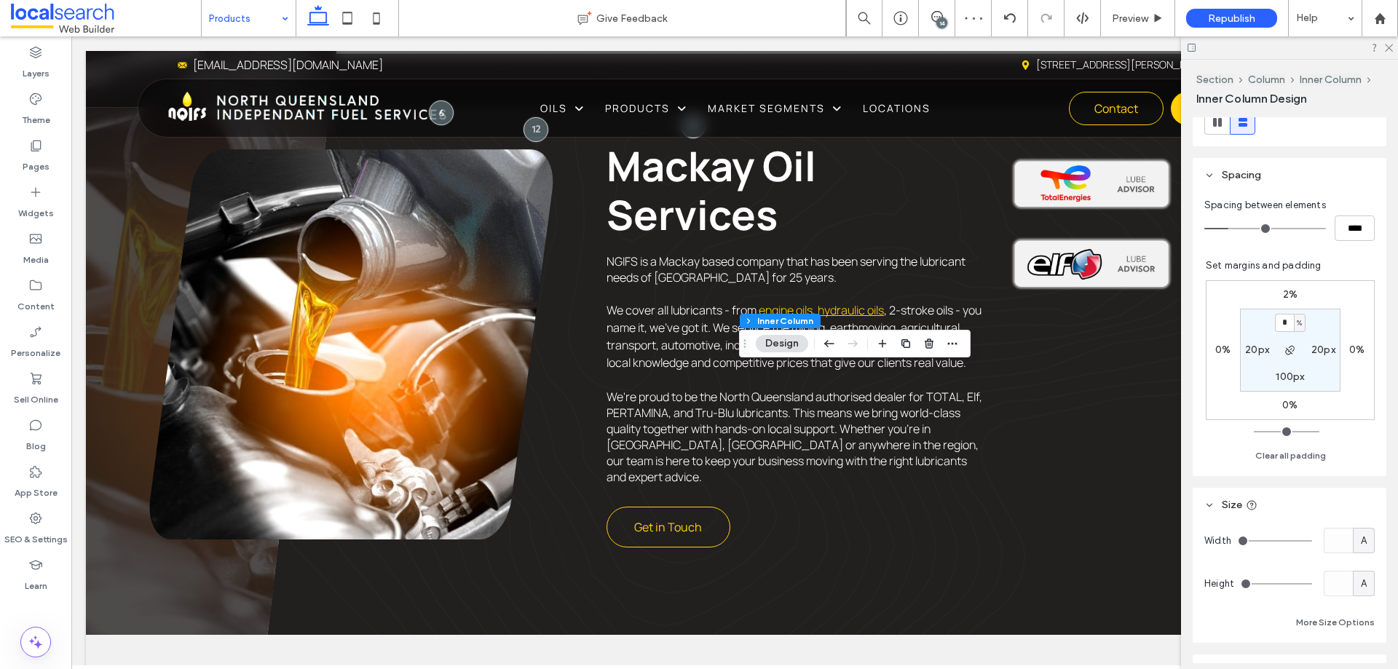
scroll to position [291, 0]
click at [1283, 294] on label "2%" at bounding box center [1290, 293] width 15 height 12
type input "*"
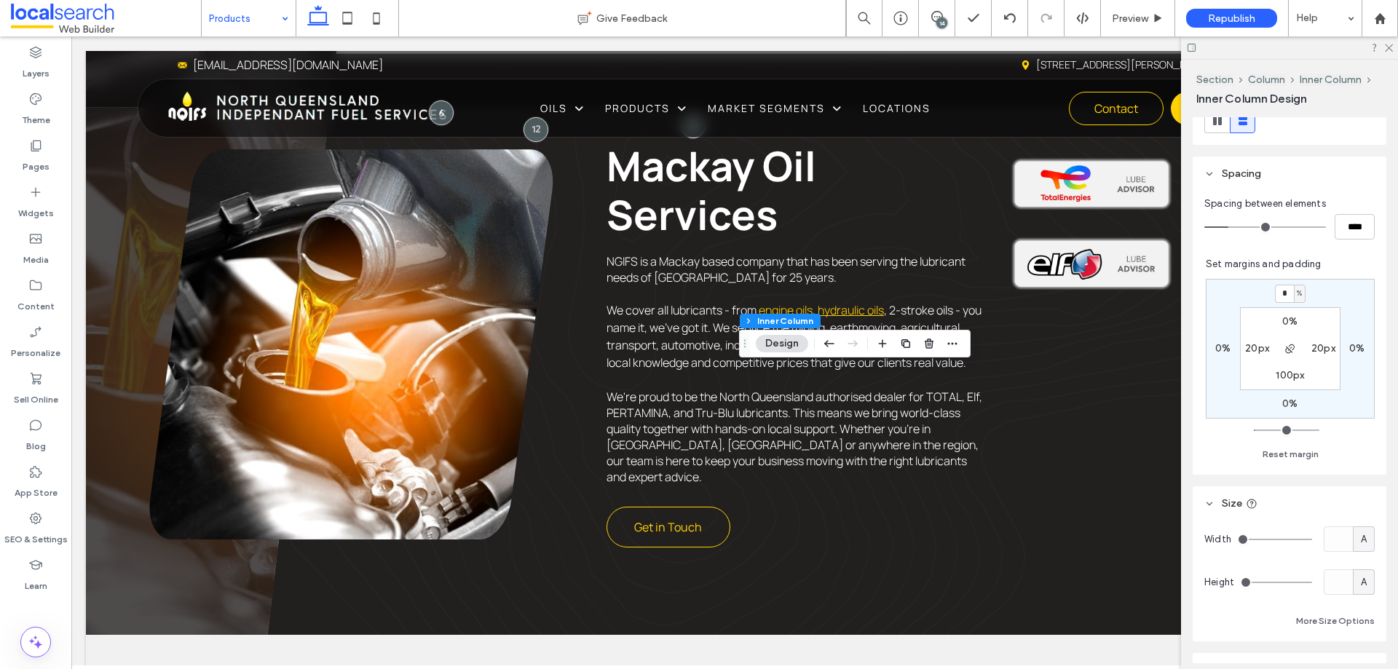
type input "*"
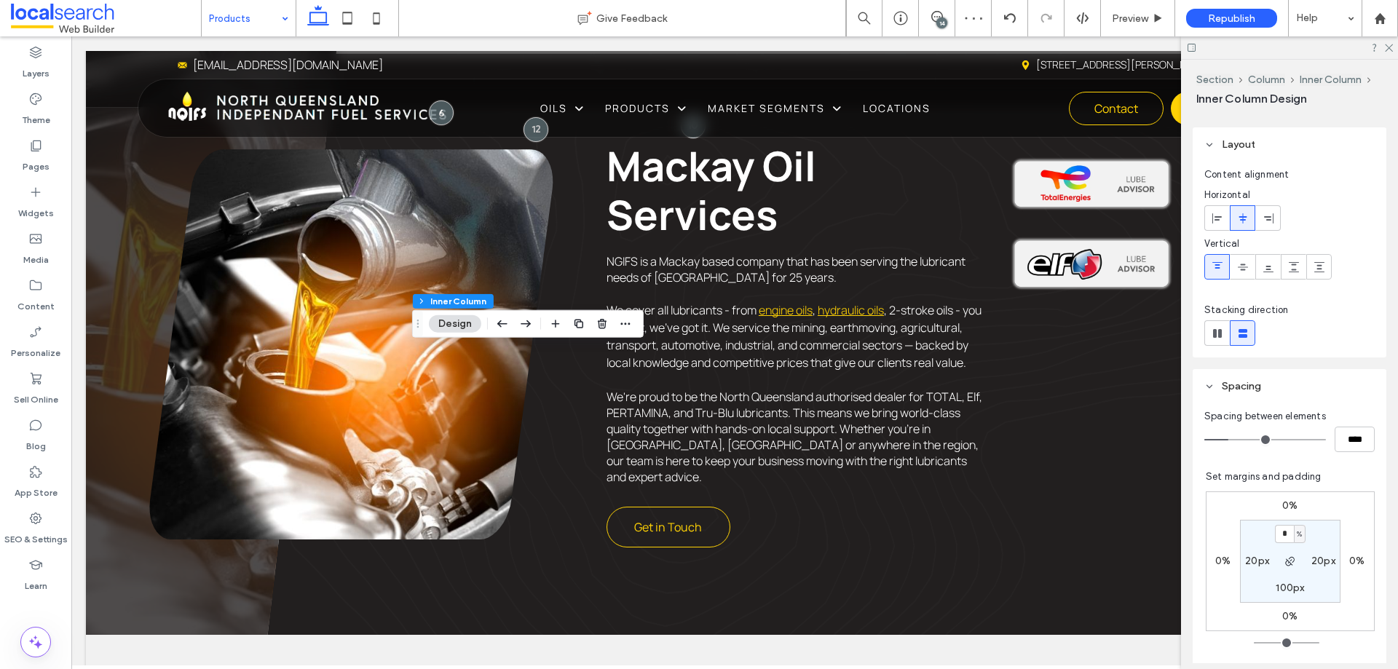
scroll to position [146, 0]
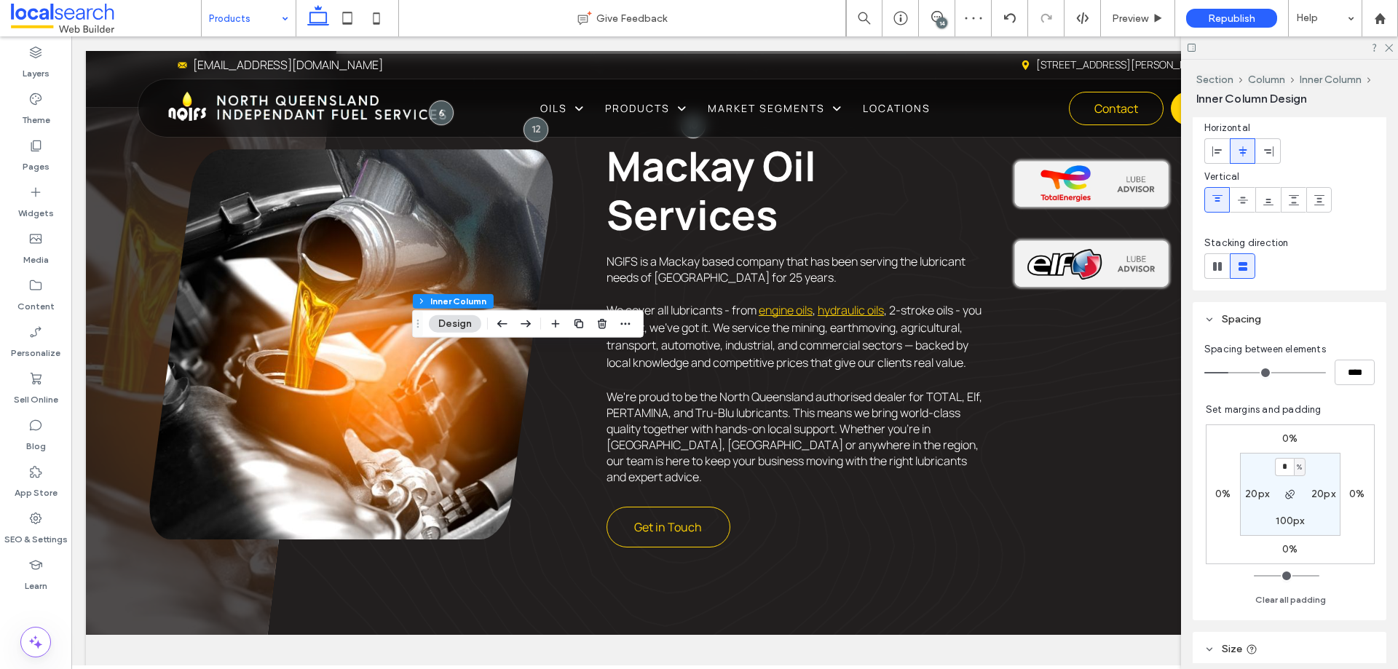
click at [1289, 435] on label "0%" at bounding box center [1290, 439] width 15 height 12
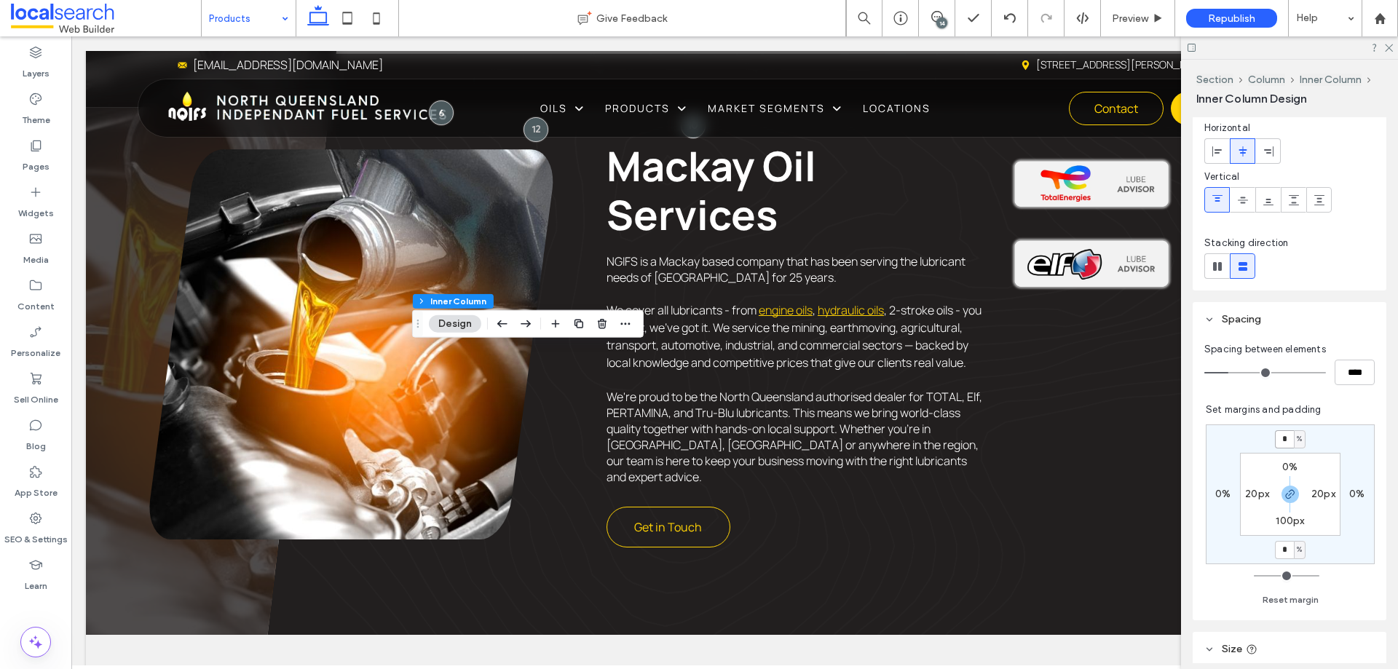
click at [1286, 436] on input "*" at bounding box center [1284, 439] width 19 height 18
click at [1285, 495] on icon "button" at bounding box center [1291, 495] width 12 height 12
click at [1275, 436] on input "*" at bounding box center [1284, 439] width 19 height 18
type input "*"
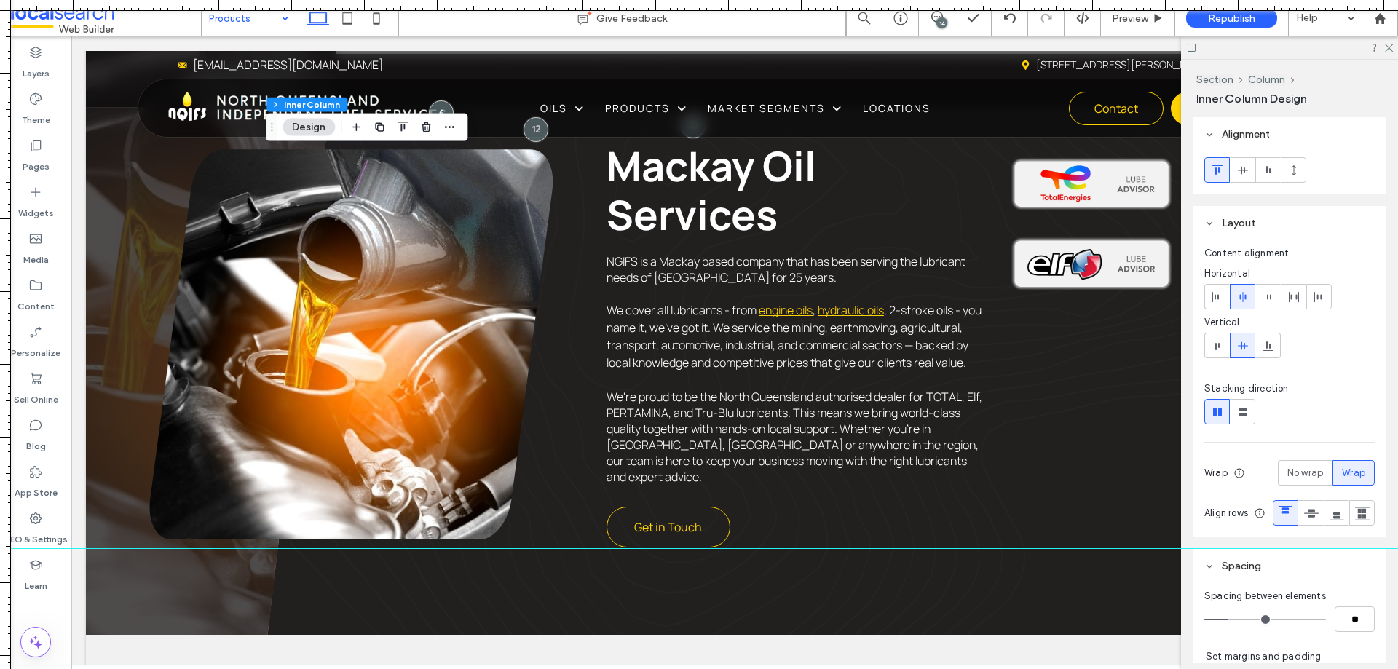
drag, startPoint x: 950, startPoint y: 4, endPoint x: 1091, endPoint y: 548, distance: 562.1
click at [1091, 669] on div at bounding box center [699, 669] width 1398 height 0
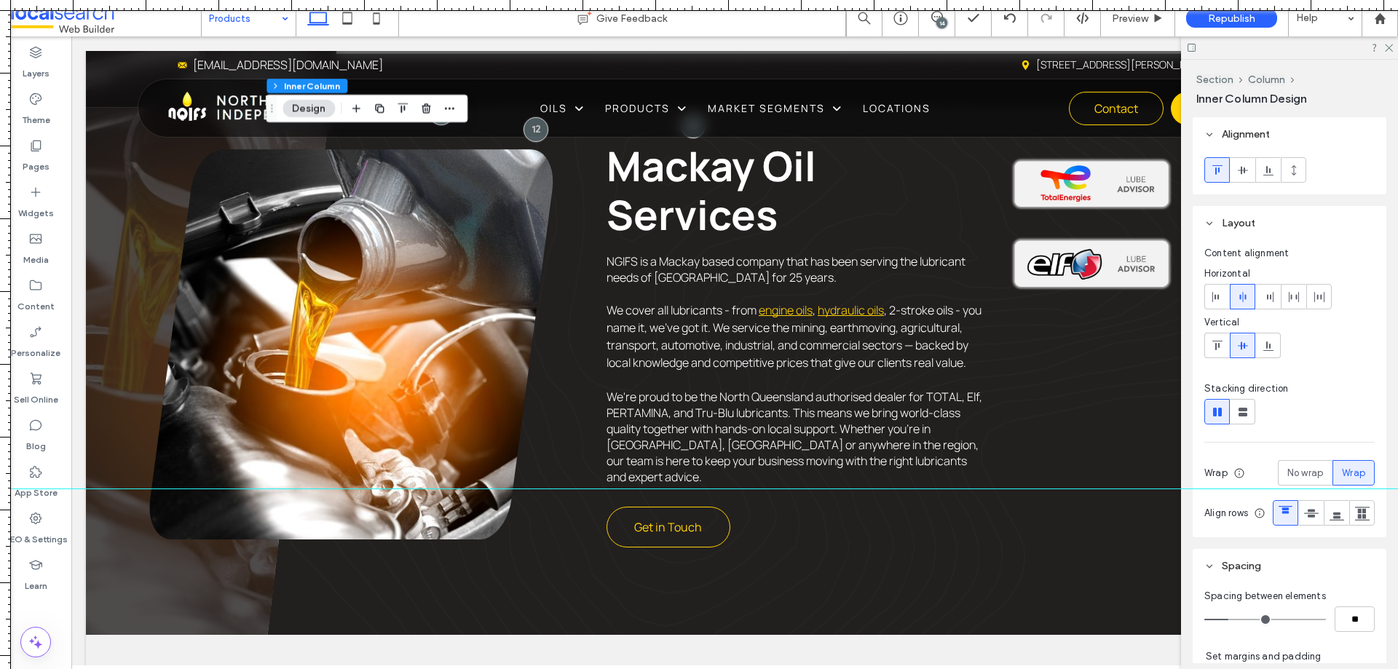
drag, startPoint x: 1106, startPoint y: 554, endPoint x: 1122, endPoint y: 487, distance: 68.2
click at [1122, 489] on div at bounding box center [699, 489] width 1398 height 12
click at [353, 22] on icon at bounding box center [347, 18] width 29 height 29
type input "**"
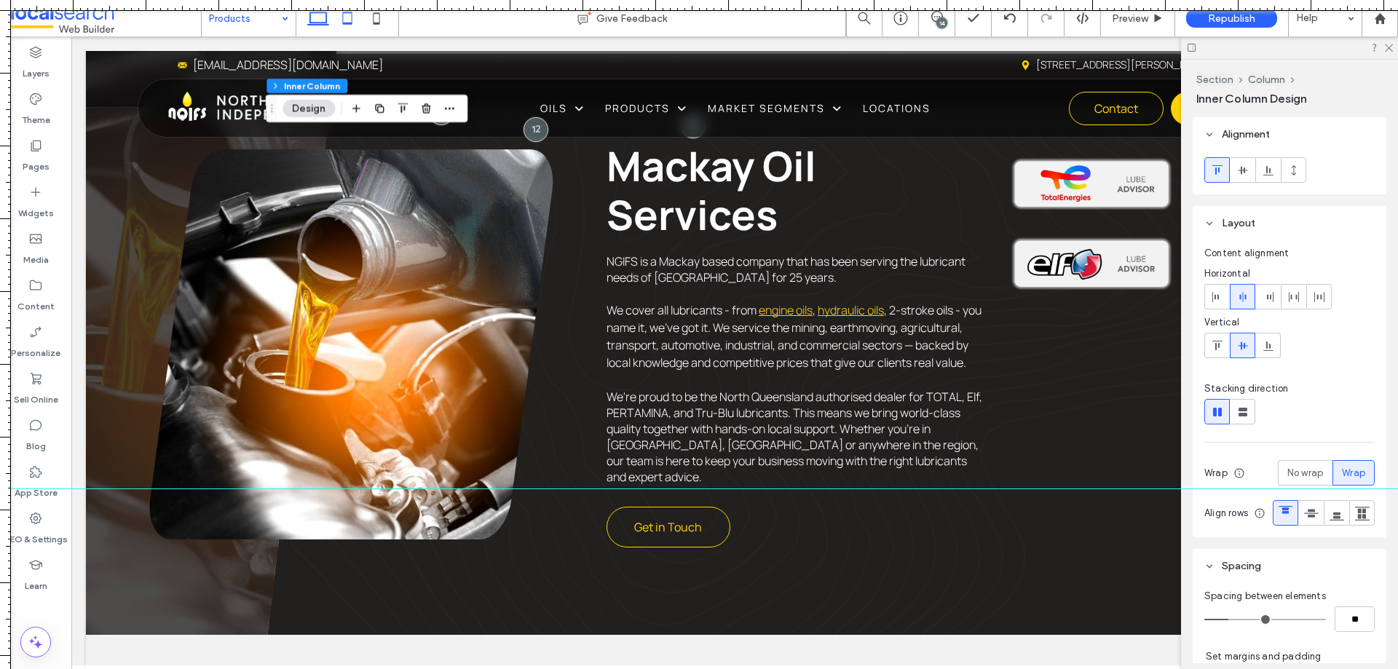
type input "**"
type input "*"
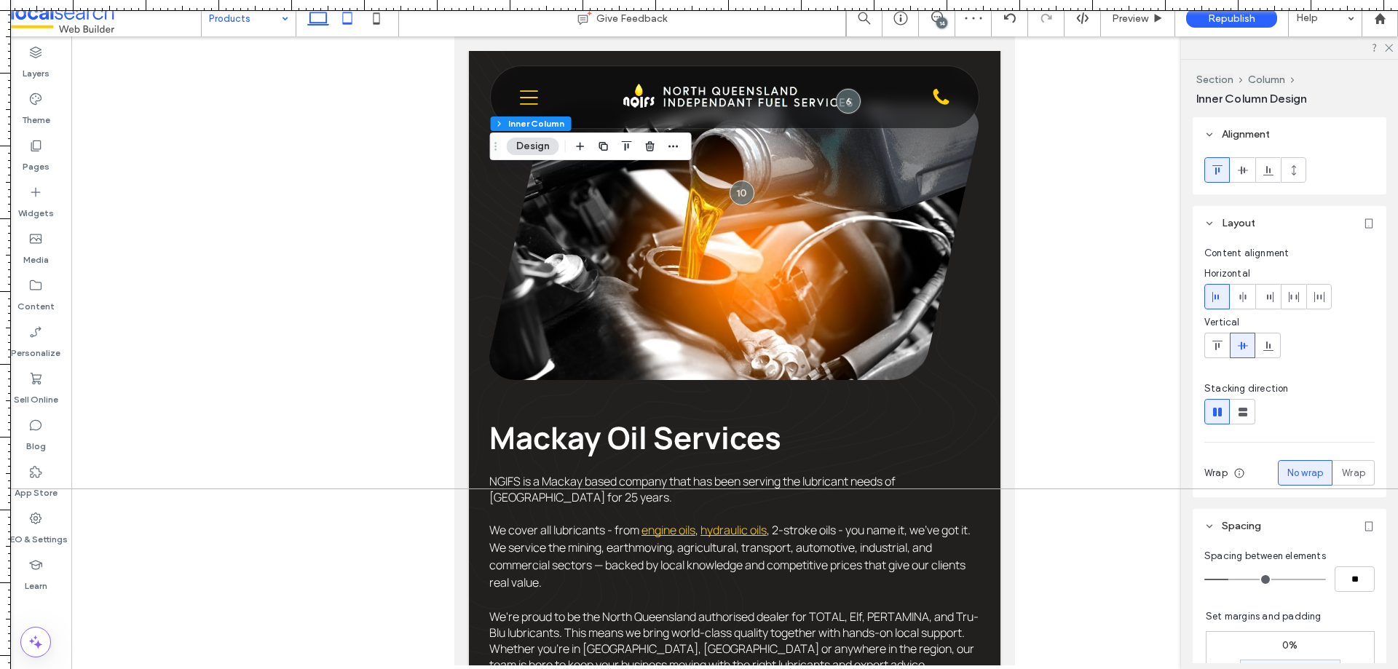
click at [309, 16] on icon at bounding box center [318, 18] width 29 height 29
type input "*"
type input "***"
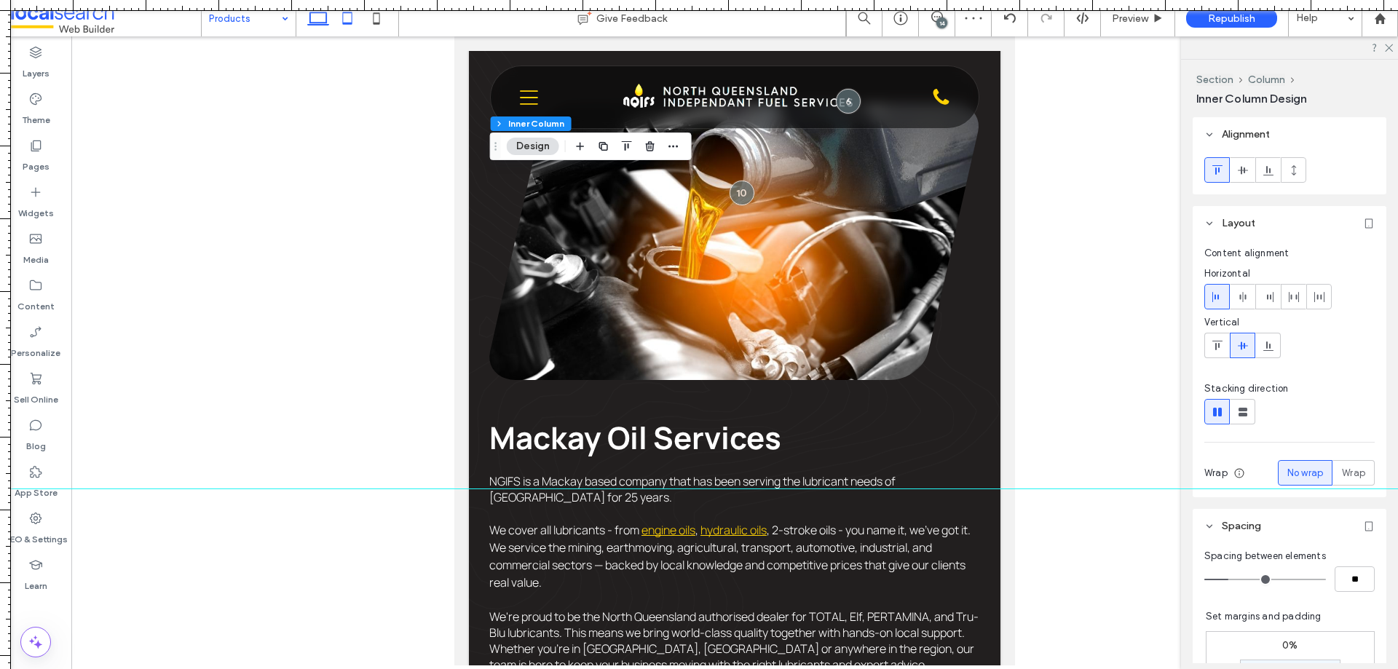
type input "***"
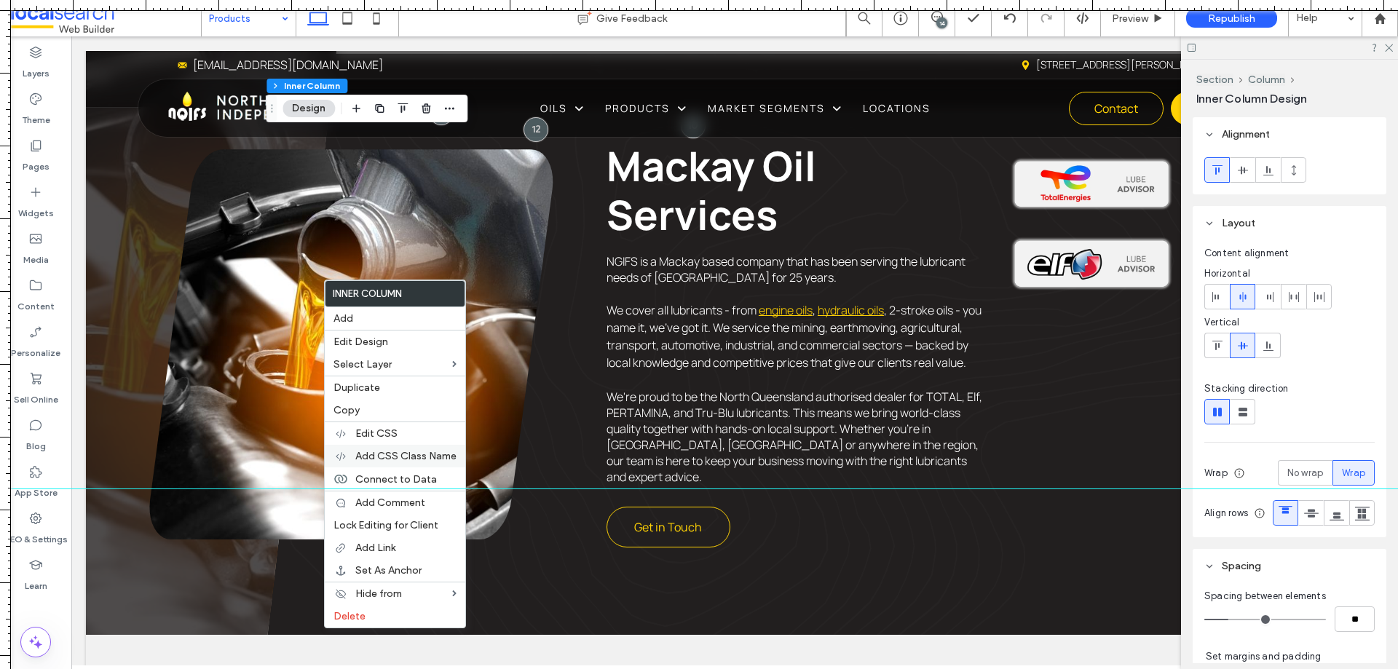
click at [410, 449] on div "Add CSS Class Name" at bounding box center [395, 456] width 141 height 23
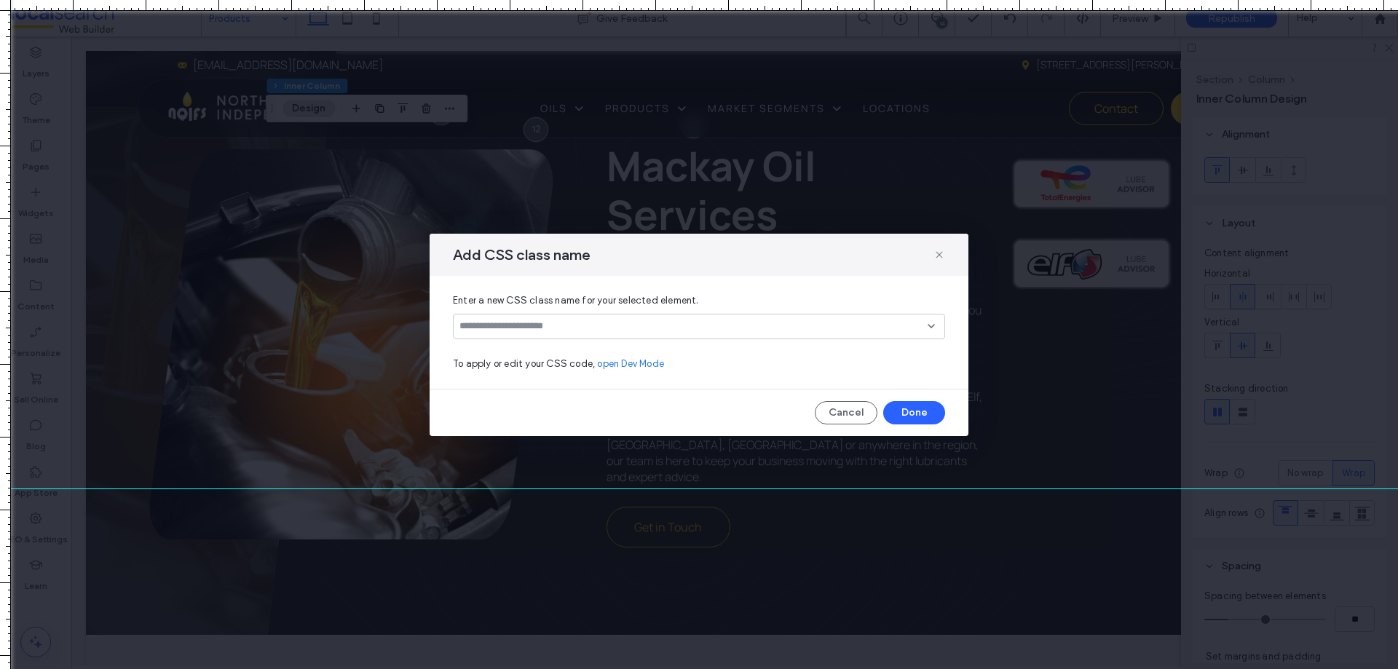
click at [565, 331] on input at bounding box center [694, 326] width 468 height 12
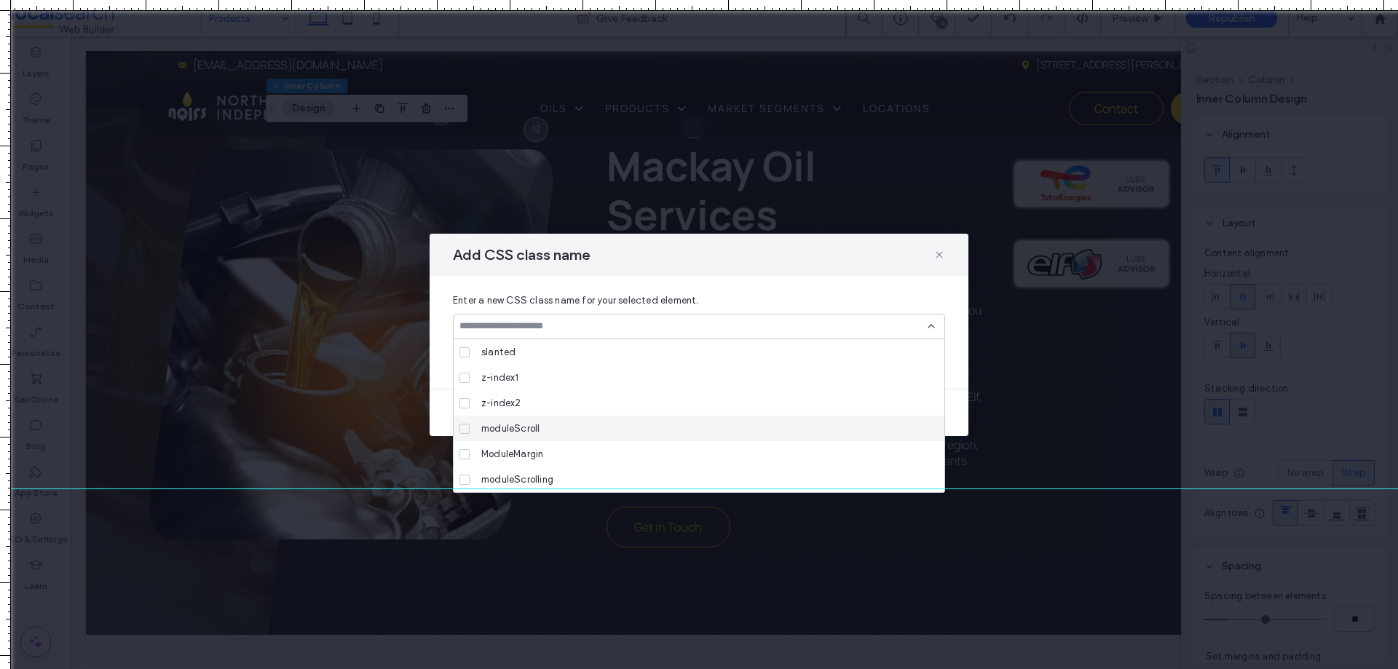
click at [541, 428] on div "moduleScroll" at bounding box center [704, 428] width 457 height 25
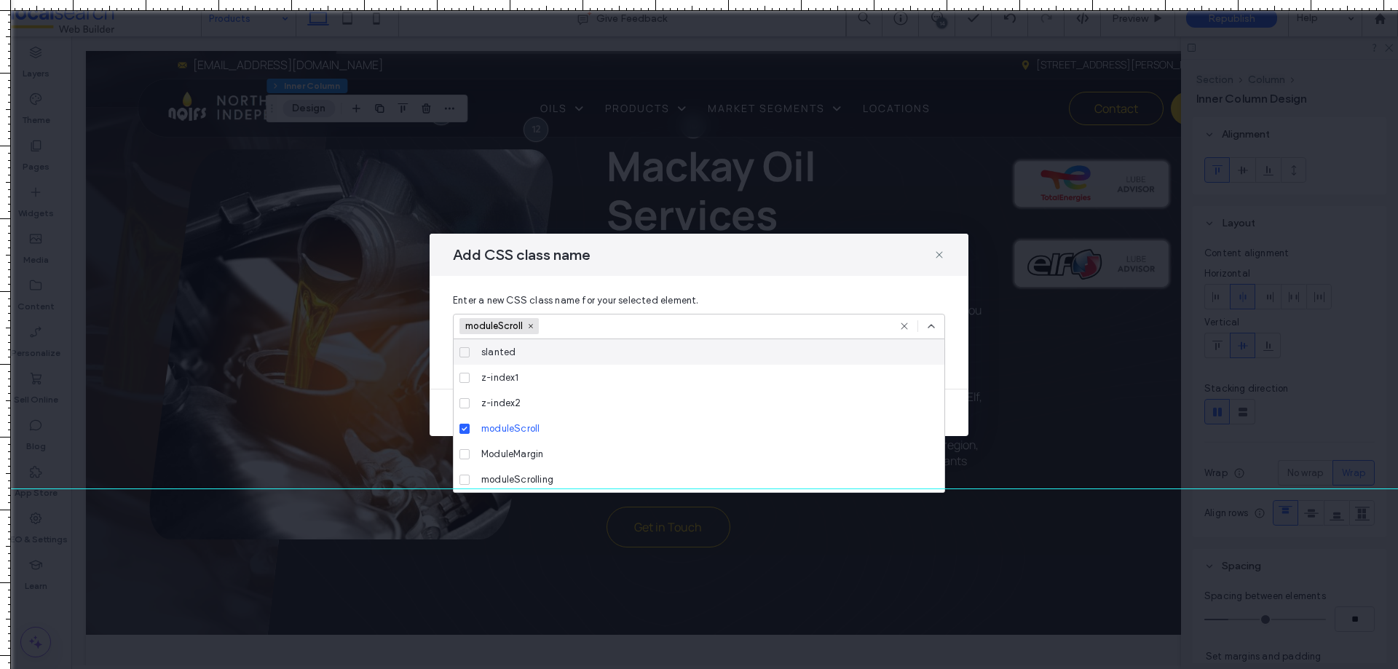
click at [939, 324] on div "moduleScroll" at bounding box center [699, 326] width 492 height 25
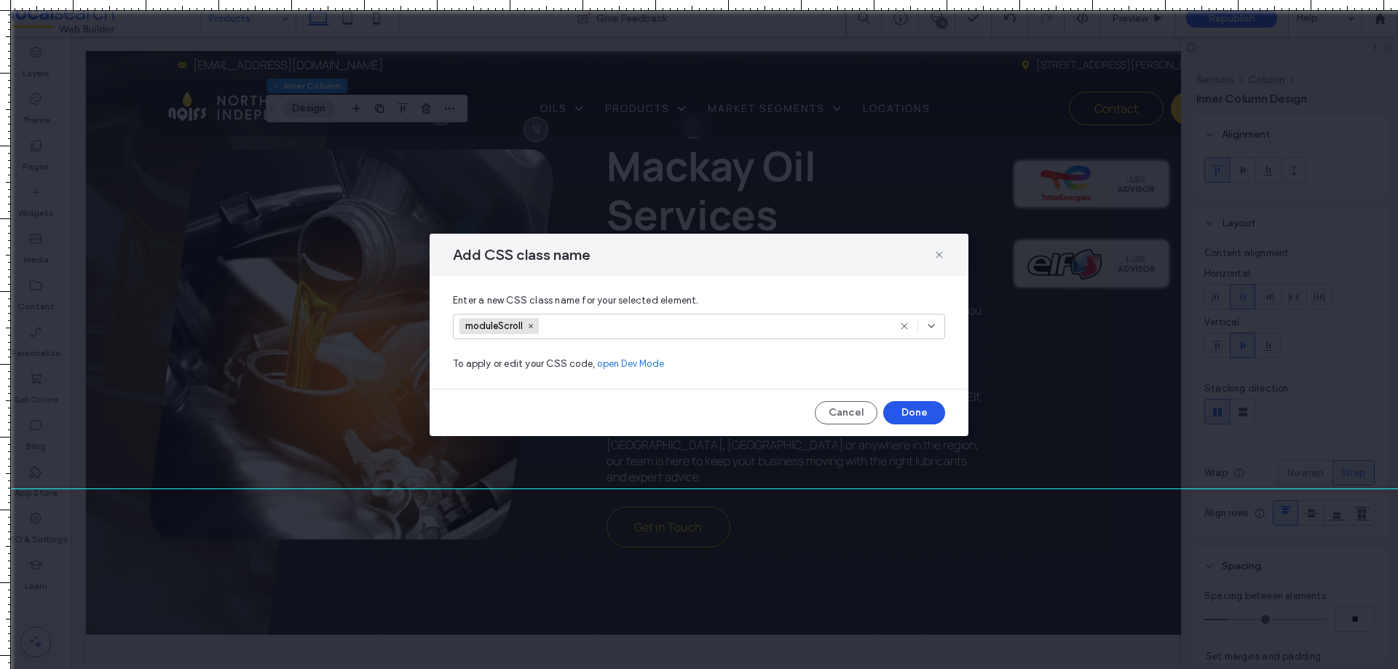
click at [926, 406] on button "Done" at bounding box center [914, 412] width 62 height 23
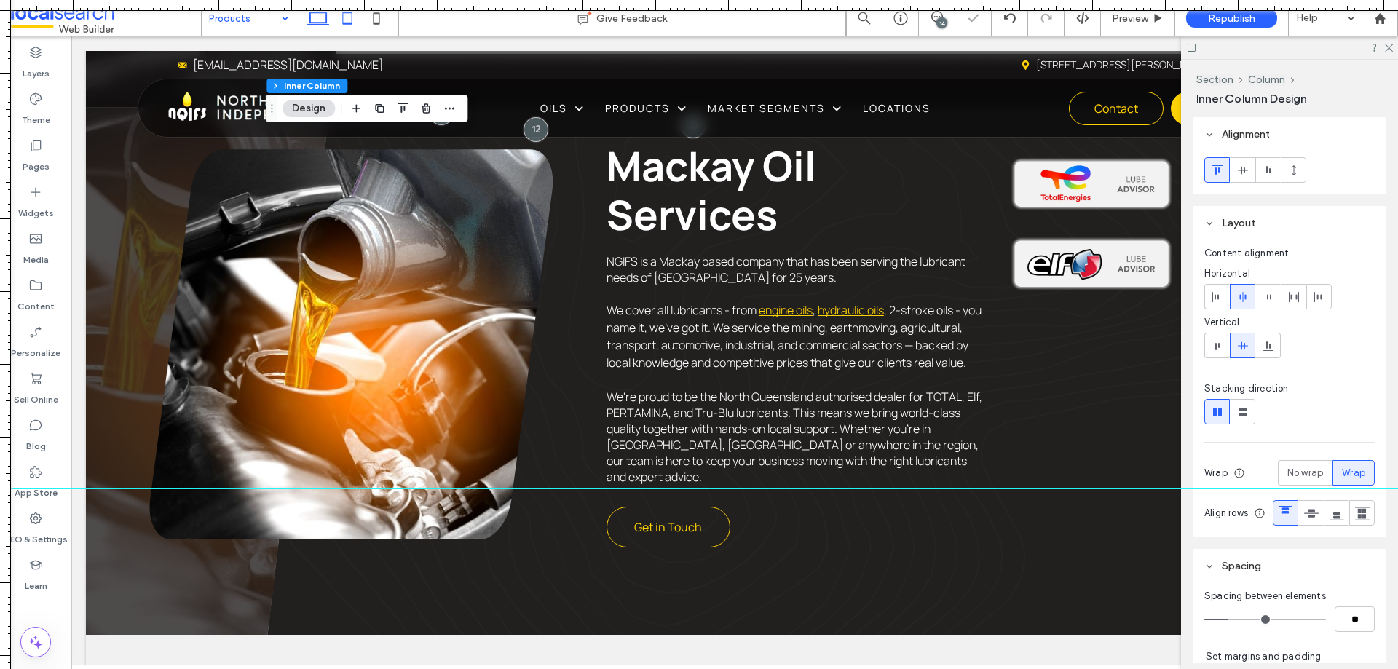
click at [343, 21] on use at bounding box center [347, 18] width 9 height 12
type input "**"
type input "*"
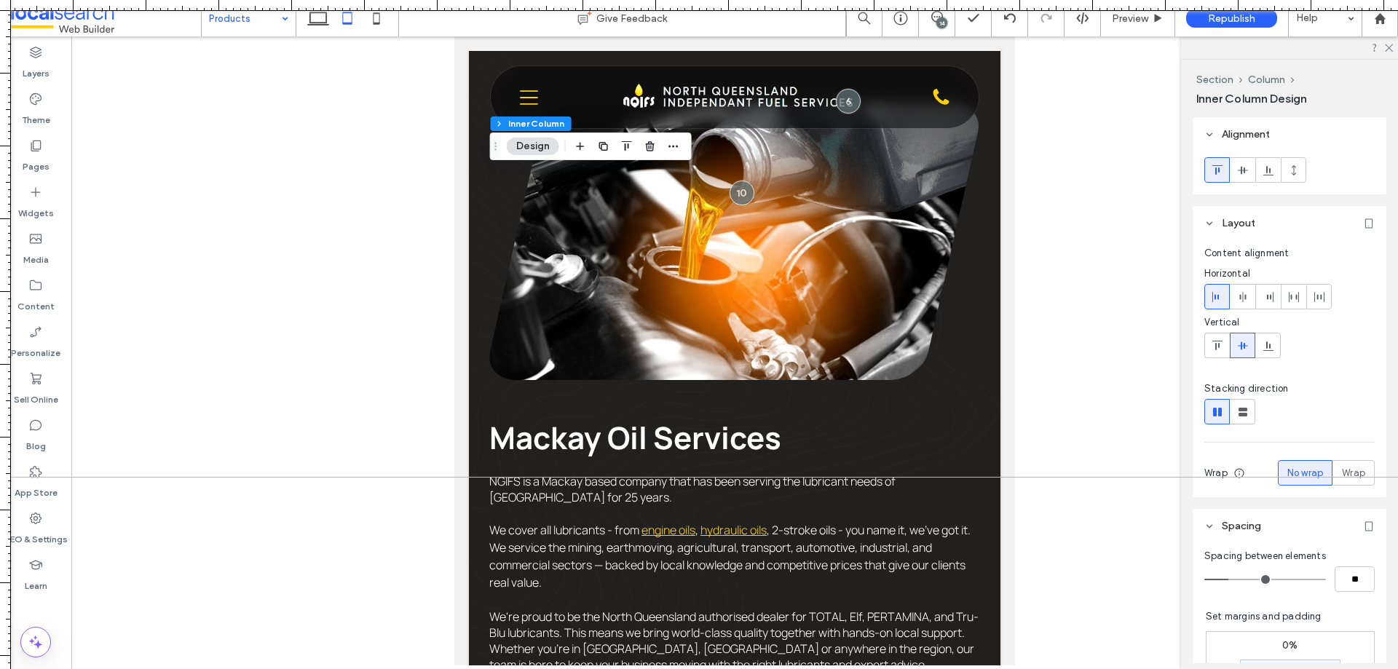
drag, startPoint x: 929, startPoint y: 488, endPoint x: 943, endPoint y: 477, distance: 18.2
click at [943, 477] on div at bounding box center [699, 477] width 1398 height 12
drag, startPoint x: 883, startPoint y: 1, endPoint x: 1060, endPoint y: 278, distance: 329.5
click at [1060, 669] on div at bounding box center [699, 669] width 1398 height 0
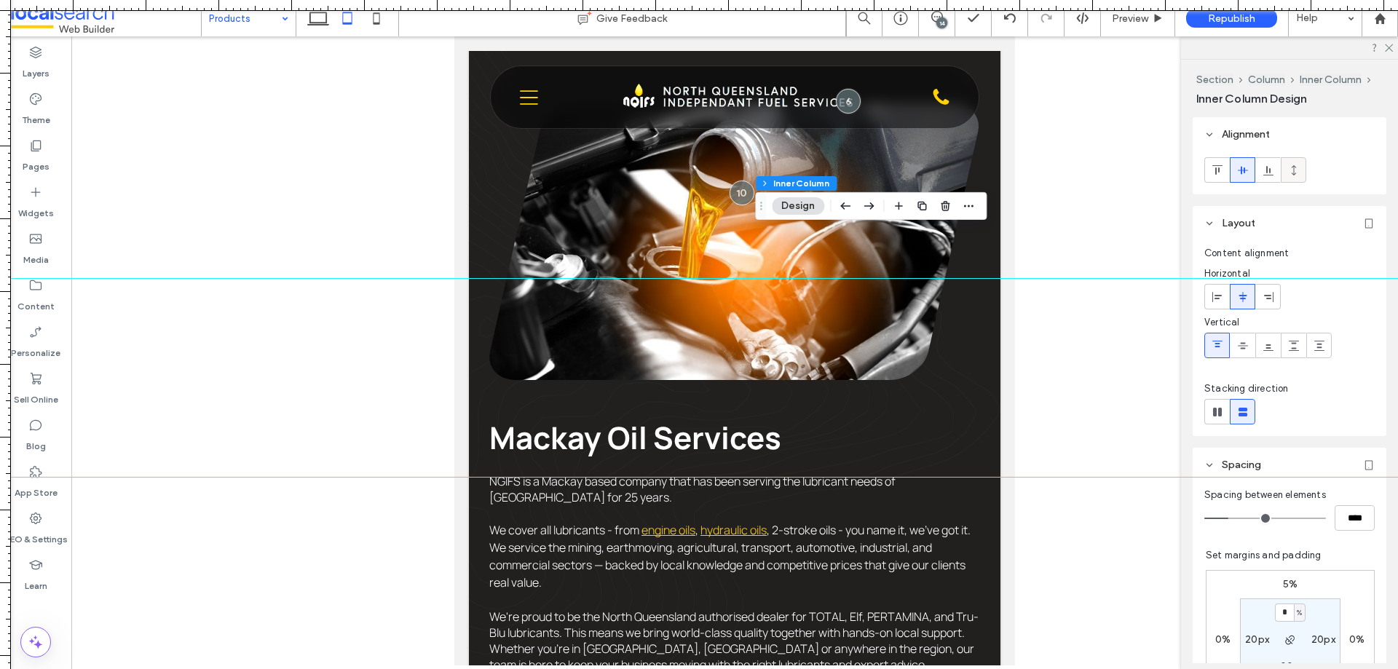
click at [1289, 174] on icon at bounding box center [1294, 171] width 12 height 12
type input "***"
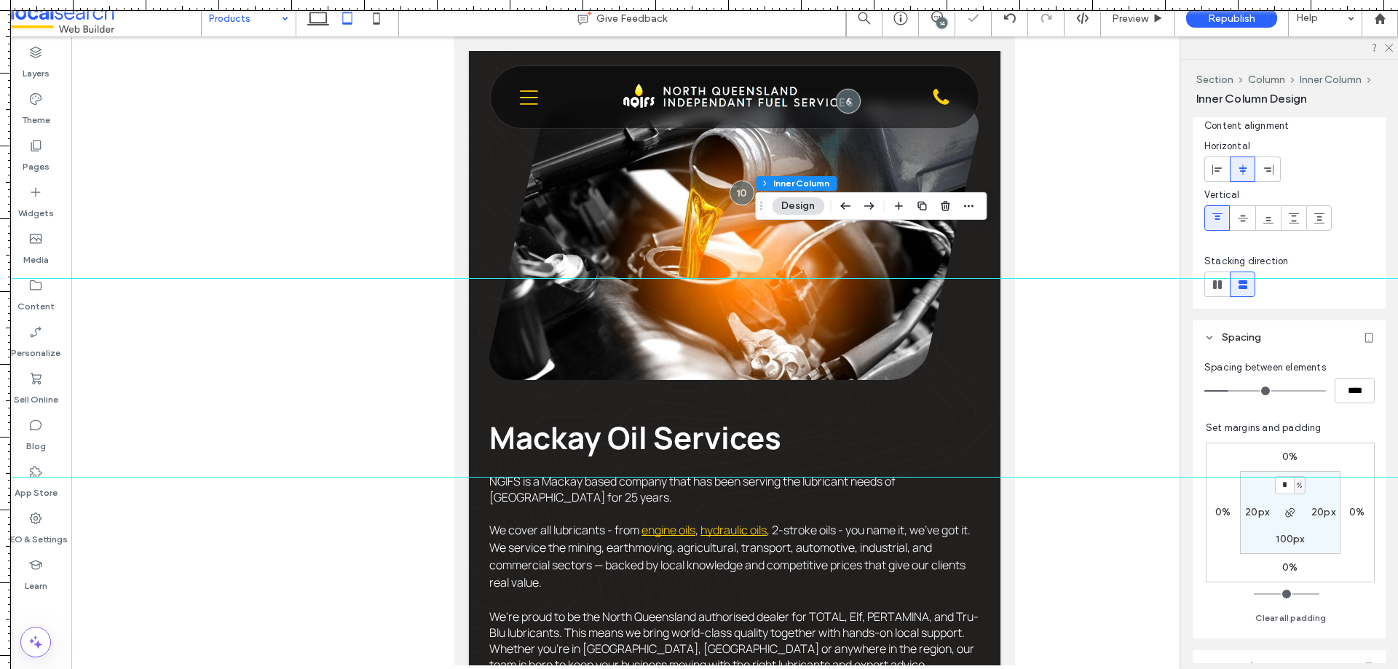
scroll to position [291, 0]
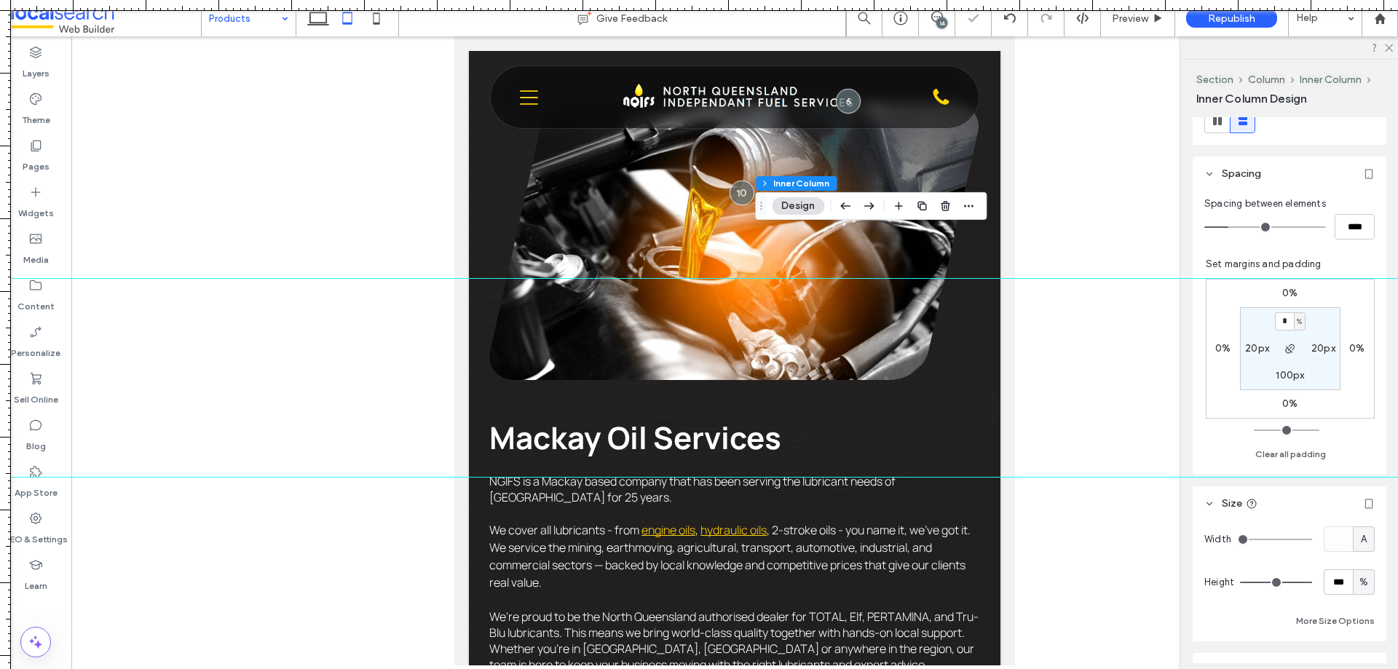
click at [1355, 569] on div "Width A Height *** % More Size Options" at bounding box center [1290, 578] width 170 height 103
click at [1361, 590] on div "%" at bounding box center [1364, 582] width 22 height 25
click at [1360, 564] on span "A" at bounding box center [1357, 557] width 6 height 15
type input "*"
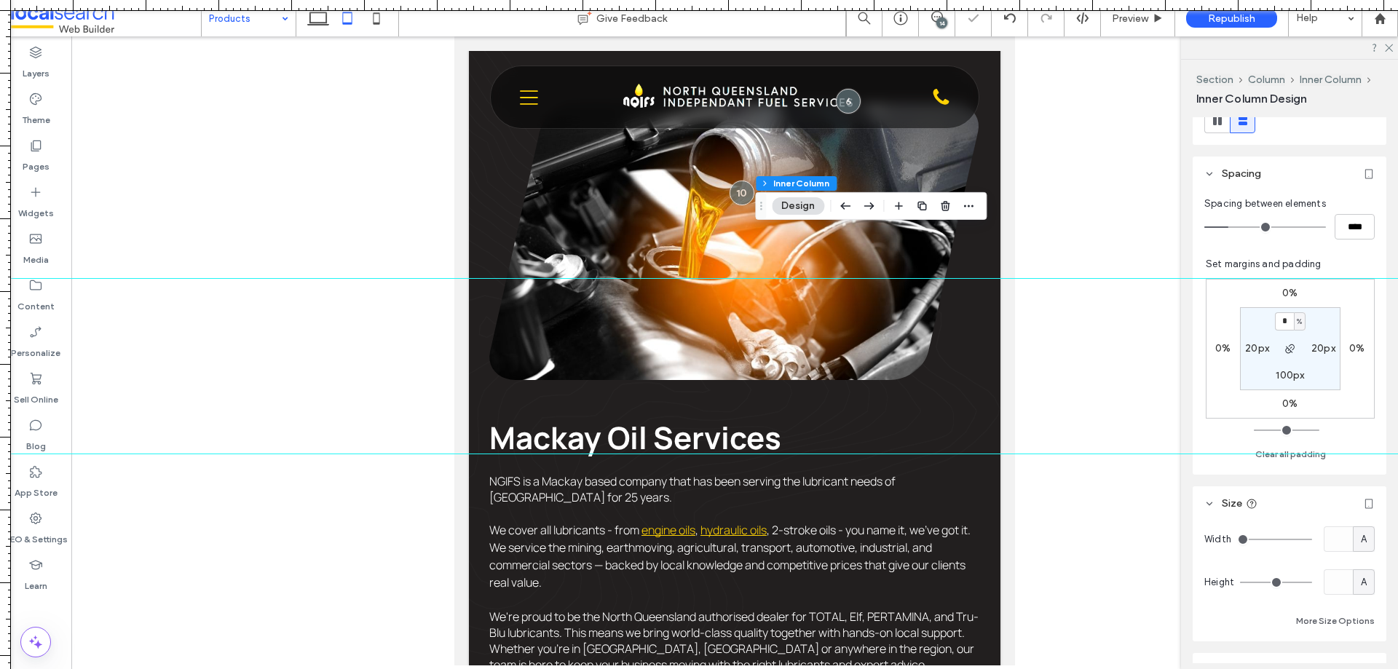
drag, startPoint x: 1162, startPoint y: 480, endPoint x: 1178, endPoint y: 454, distance: 31.1
click at [1178, 454] on div at bounding box center [699, 454] width 1398 height 12
click at [755, 278] on div at bounding box center [699, 278] width 1398 height 12
click at [384, 31] on icon at bounding box center [376, 18] width 29 height 29
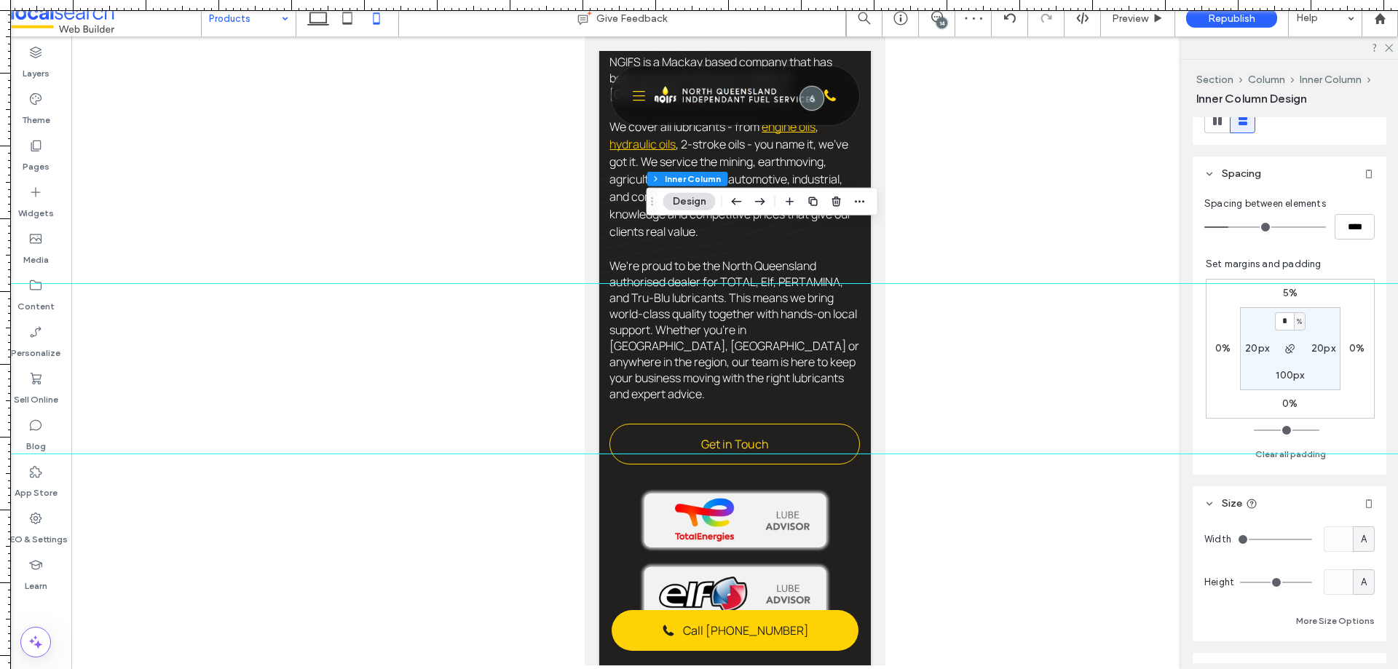
drag, startPoint x: 869, startPoint y: 277, endPoint x: 879, endPoint y: 283, distance: 11.7
click at [879, 283] on div at bounding box center [699, 283] width 1398 height 12
drag, startPoint x: 887, startPoint y: 457, endPoint x: 908, endPoint y: 471, distance: 24.9
click at [908, 471] on div at bounding box center [699, 471] width 1398 height 12
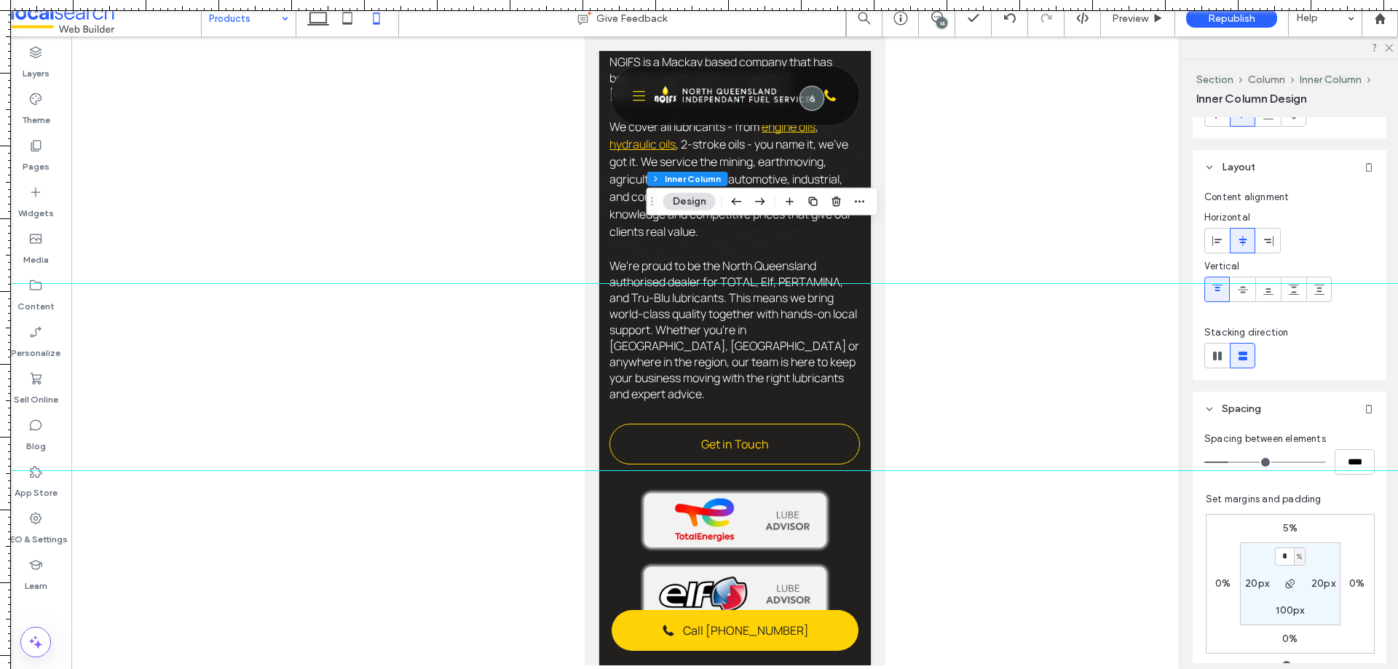
scroll to position [0, 0]
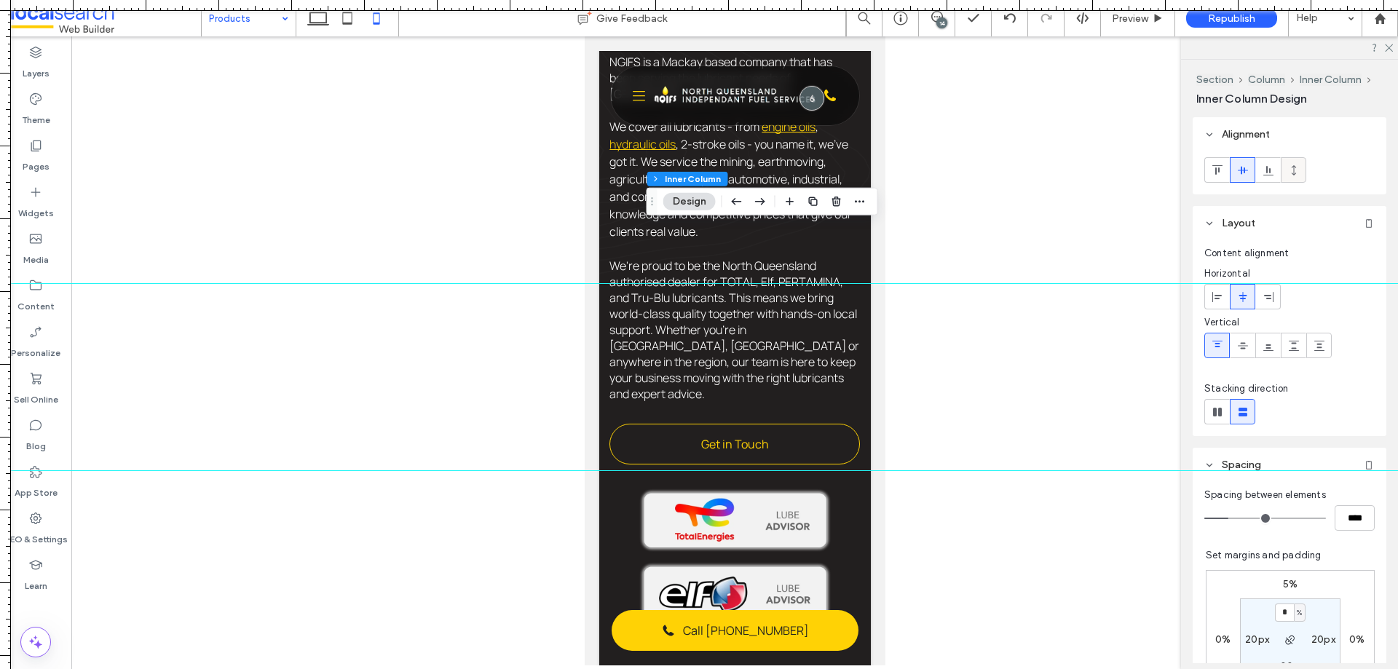
click at [1291, 172] on icon at bounding box center [1294, 171] width 12 height 12
type input "***"
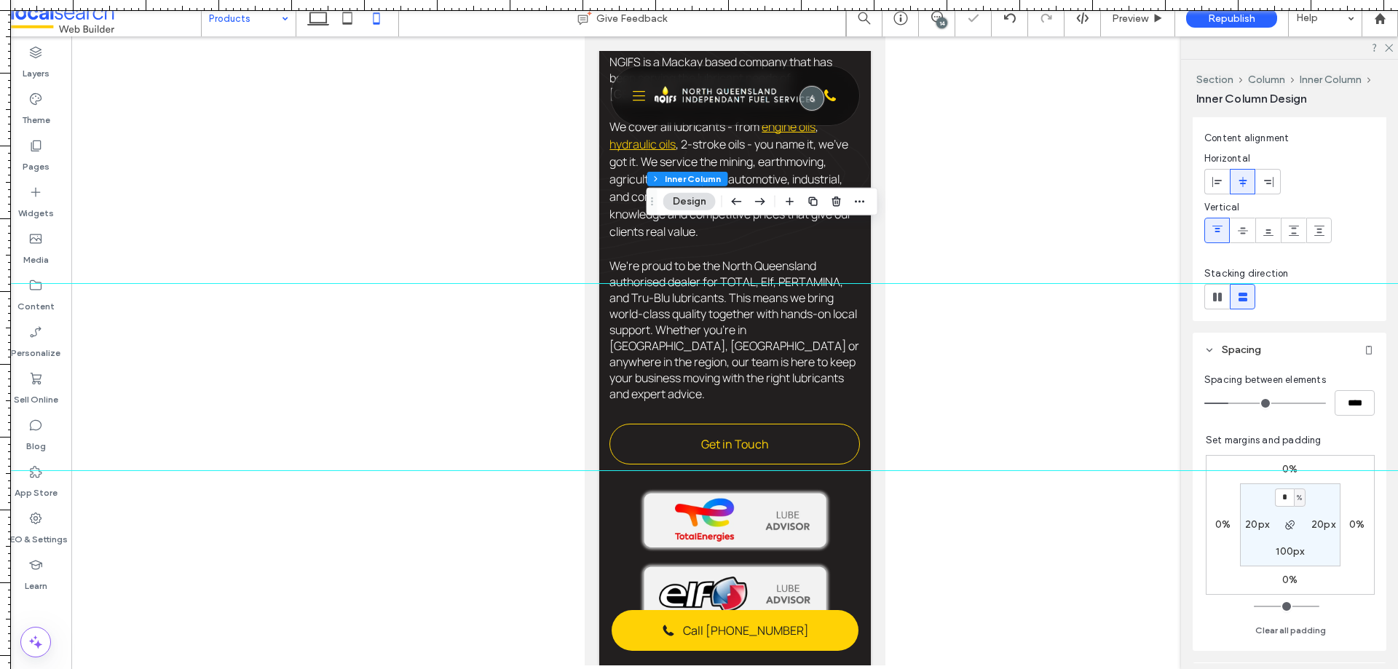
scroll to position [291, 0]
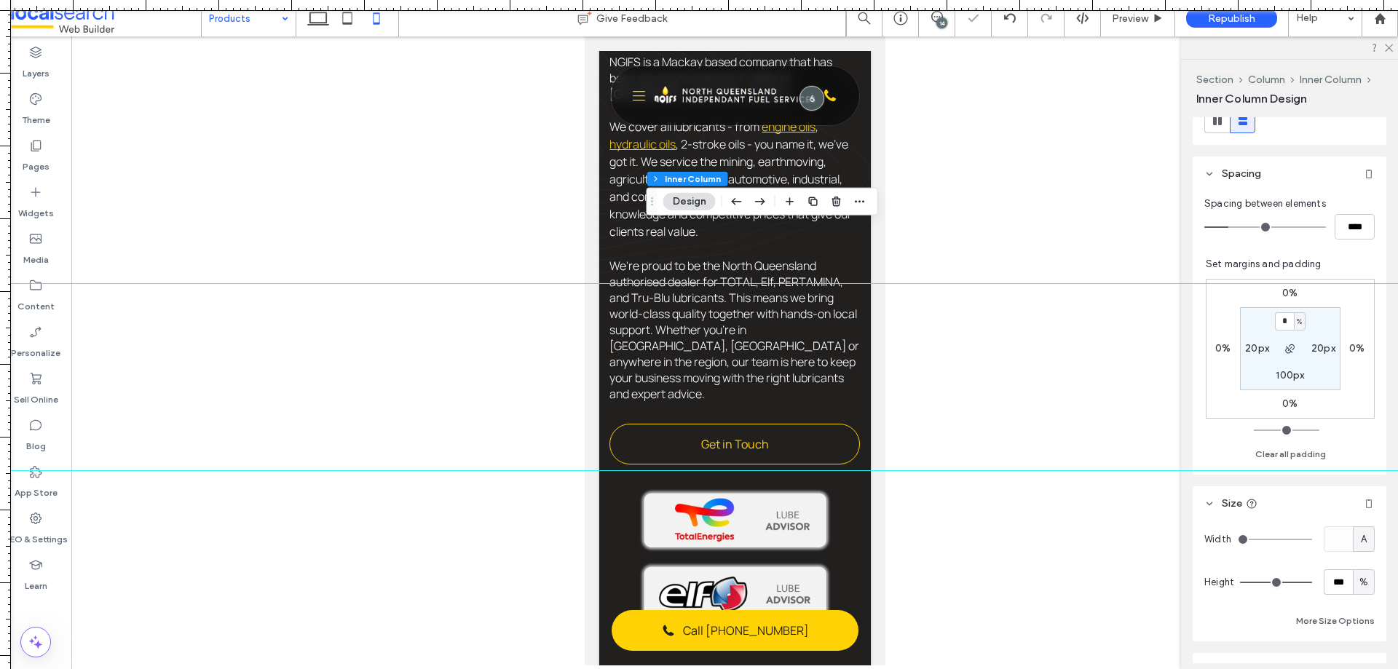
click at [1363, 579] on div "%" at bounding box center [1364, 582] width 15 height 15
click at [1358, 559] on span "A" at bounding box center [1357, 557] width 6 height 15
type input "*"
drag, startPoint x: 1026, startPoint y: 469, endPoint x: 1034, endPoint y: 459, distance: 12.5
click at [1034, 459] on div at bounding box center [699, 459] width 1398 height 12
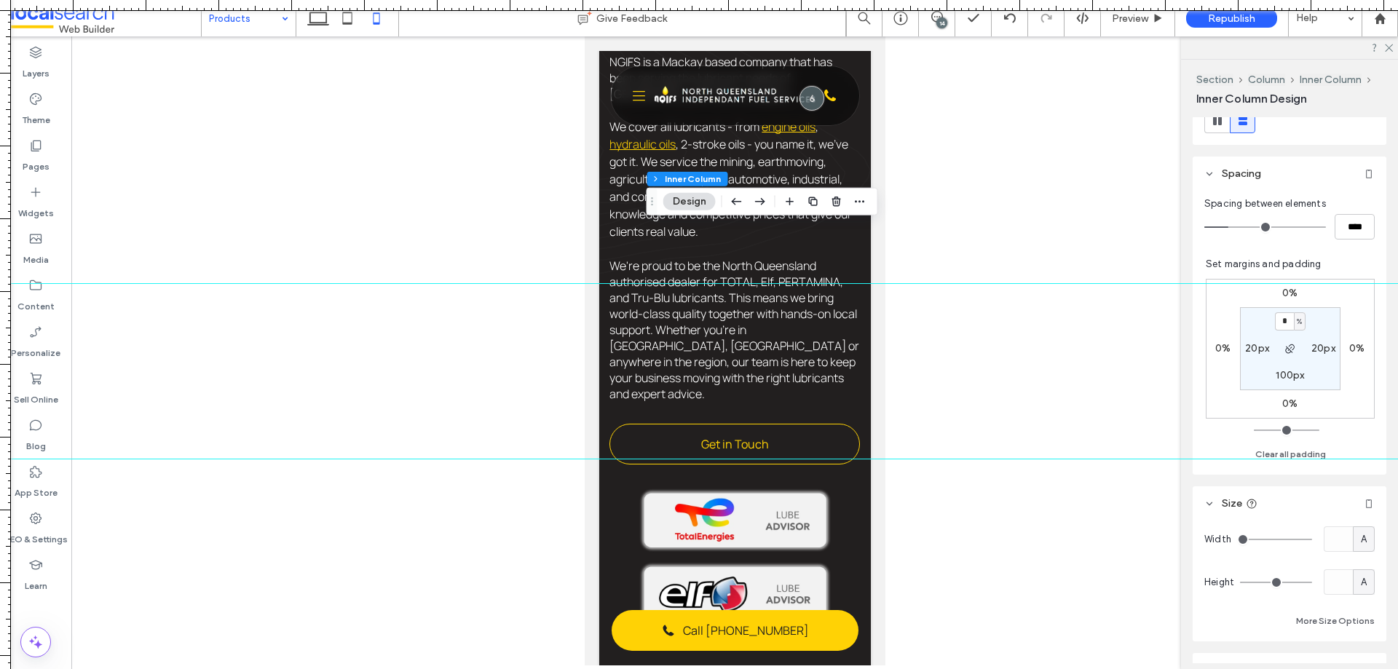
click at [1013, 71] on div at bounding box center [734, 350] width 1327 height 629
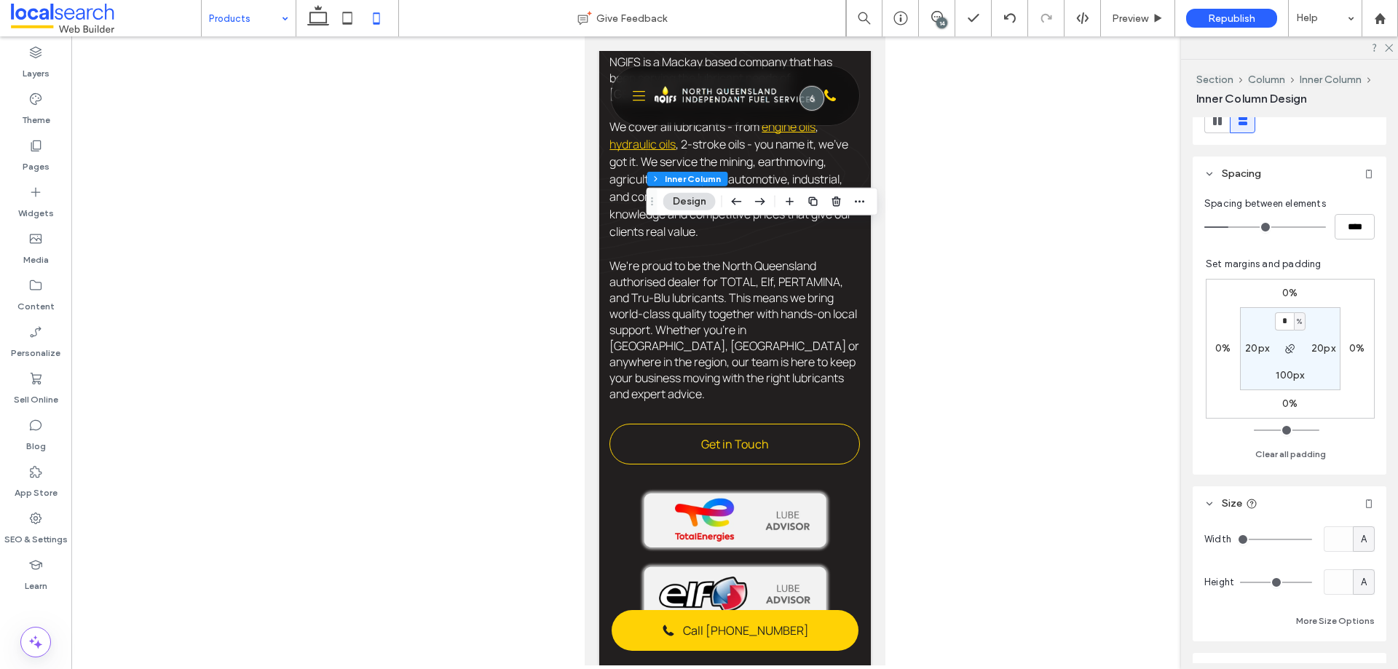
click at [941, 18] on div "14" at bounding box center [942, 22] width 11 height 11
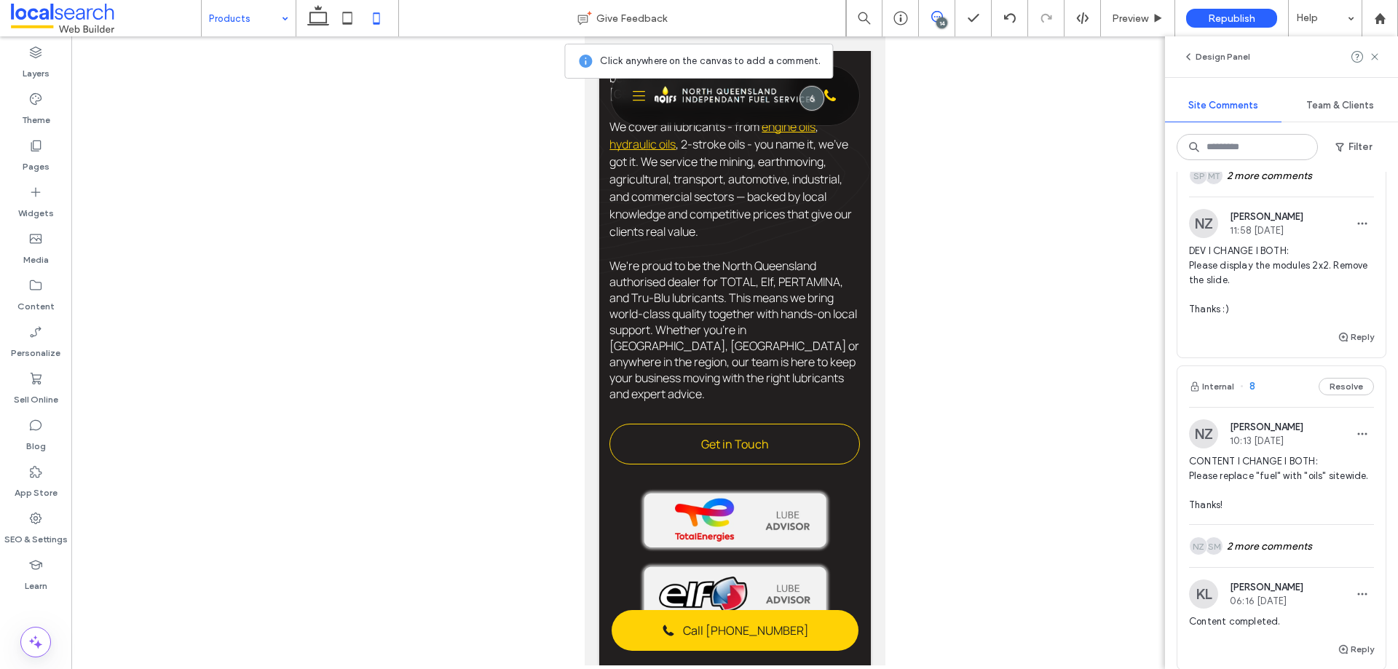
scroll to position [2258, 0]
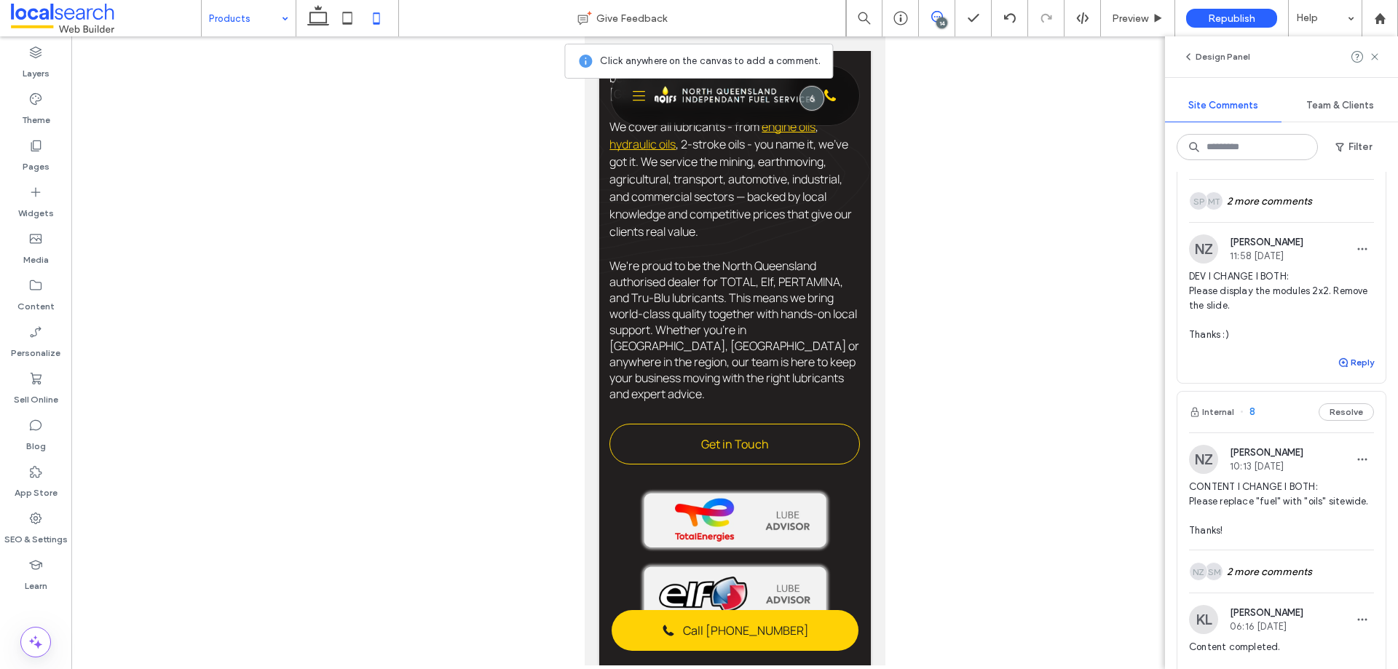
click at [1339, 367] on use "button" at bounding box center [1343, 362] width 9 height 9
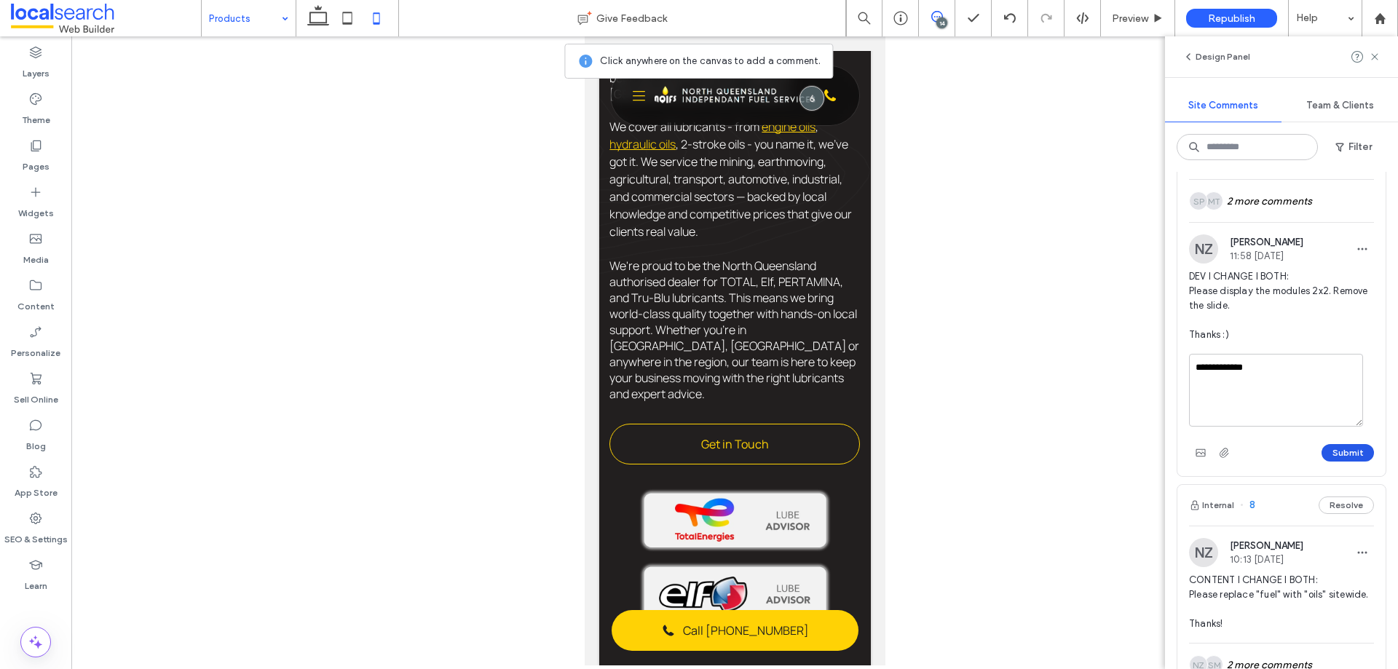
type textarea "**********"
click at [1322, 462] on button "Submit" at bounding box center [1348, 452] width 52 height 17
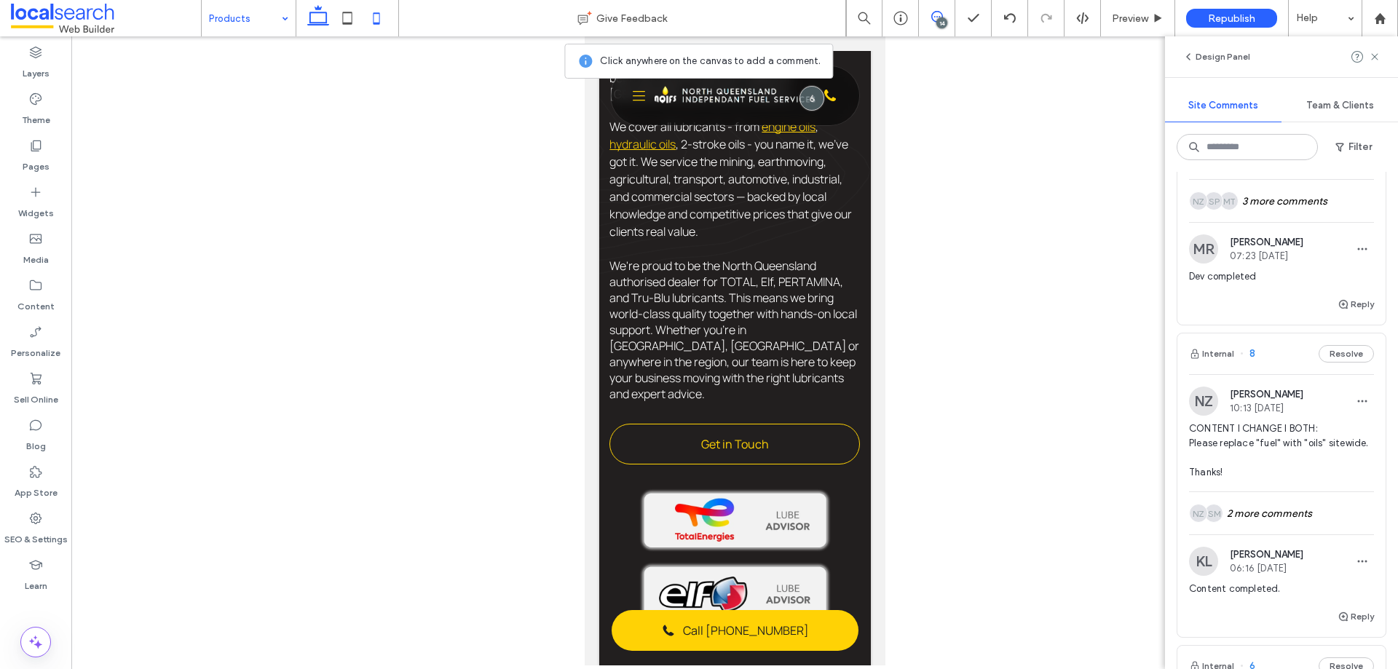
click at [323, 19] on icon at bounding box center [318, 18] width 29 height 29
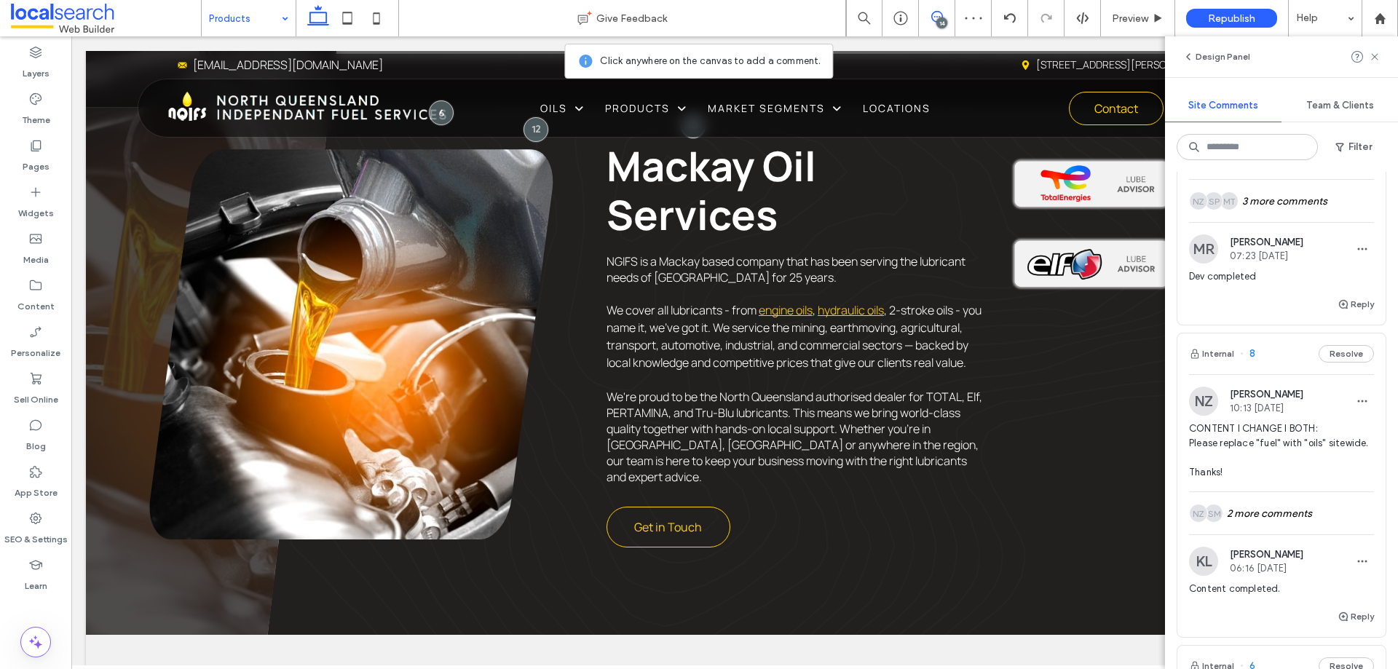
click at [940, 20] on div "14" at bounding box center [942, 22] width 11 height 11
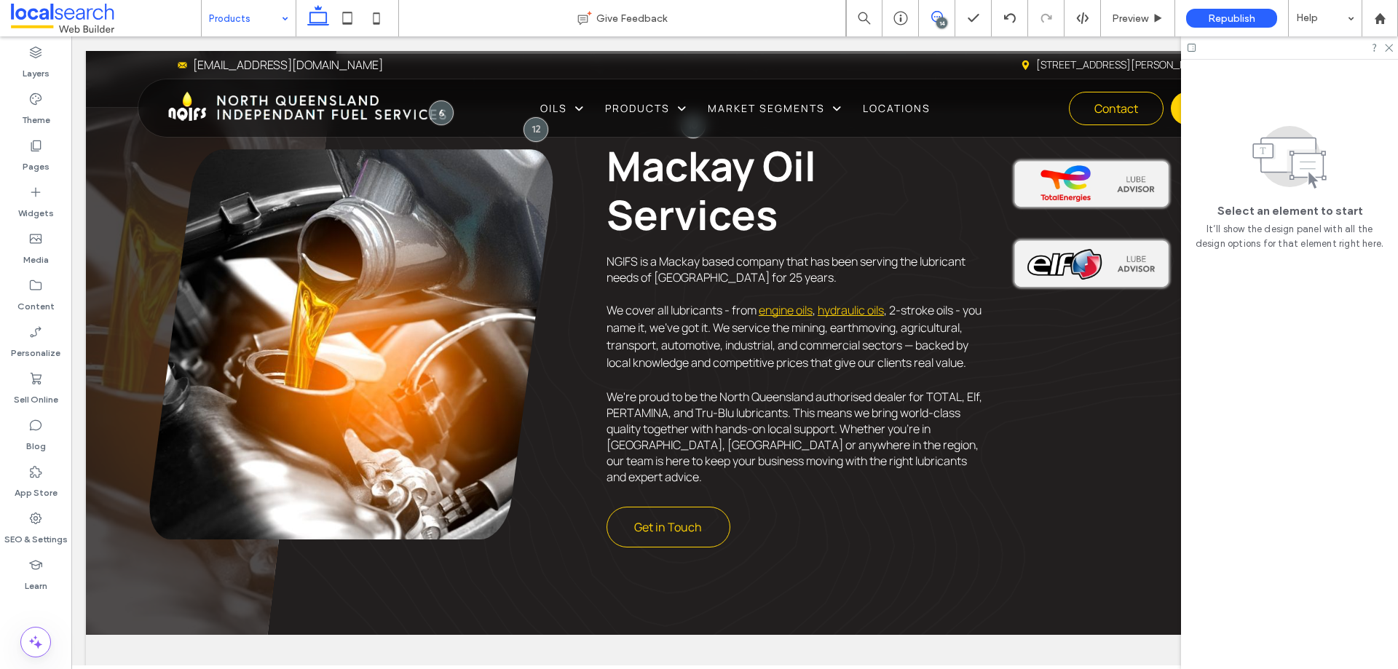
click at [935, 19] on icon at bounding box center [938, 17] width 12 height 12
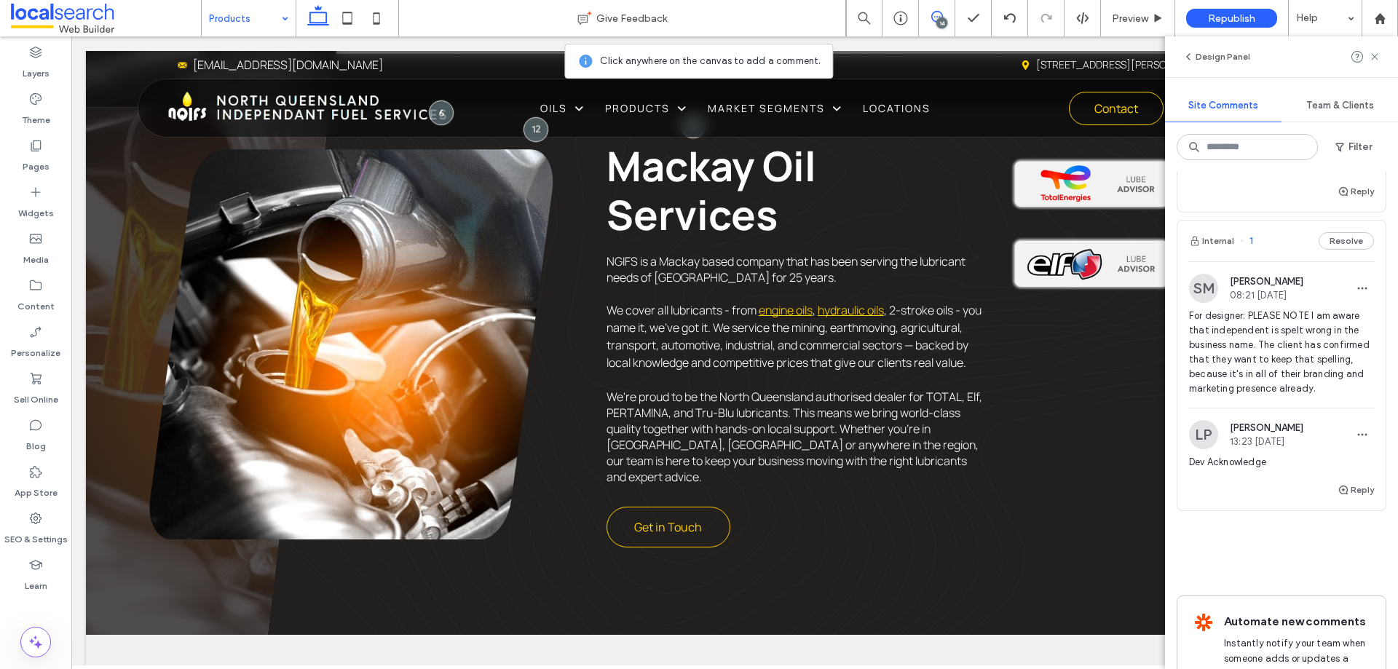
scroll to position [4224, 0]
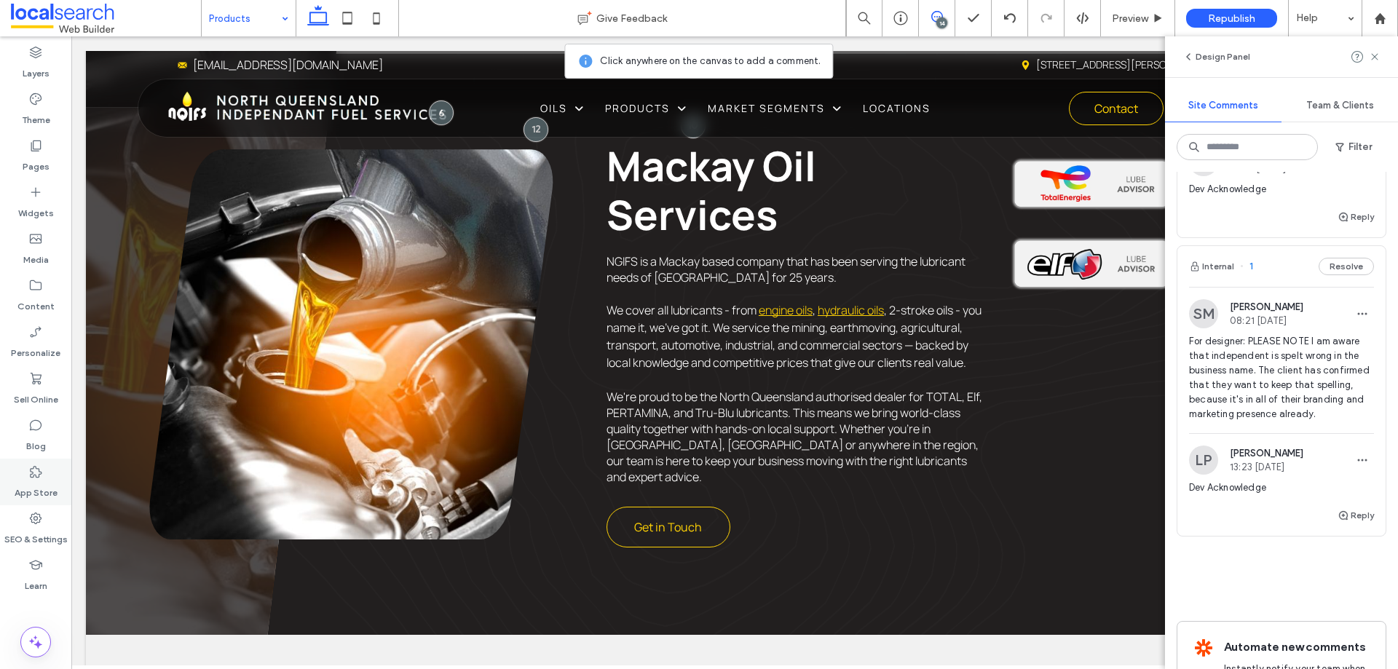
click at [39, 477] on use at bounding box center [36, 472] width 12 height 12
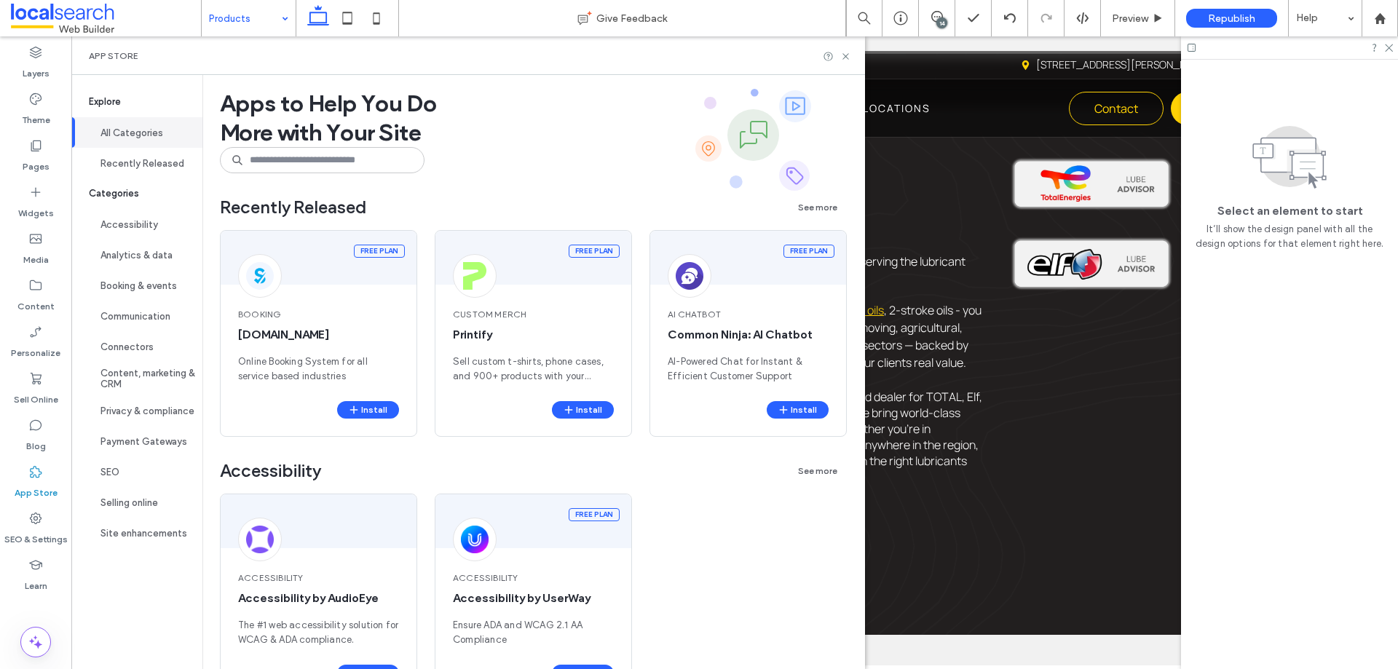
scroll to position [0, 0]
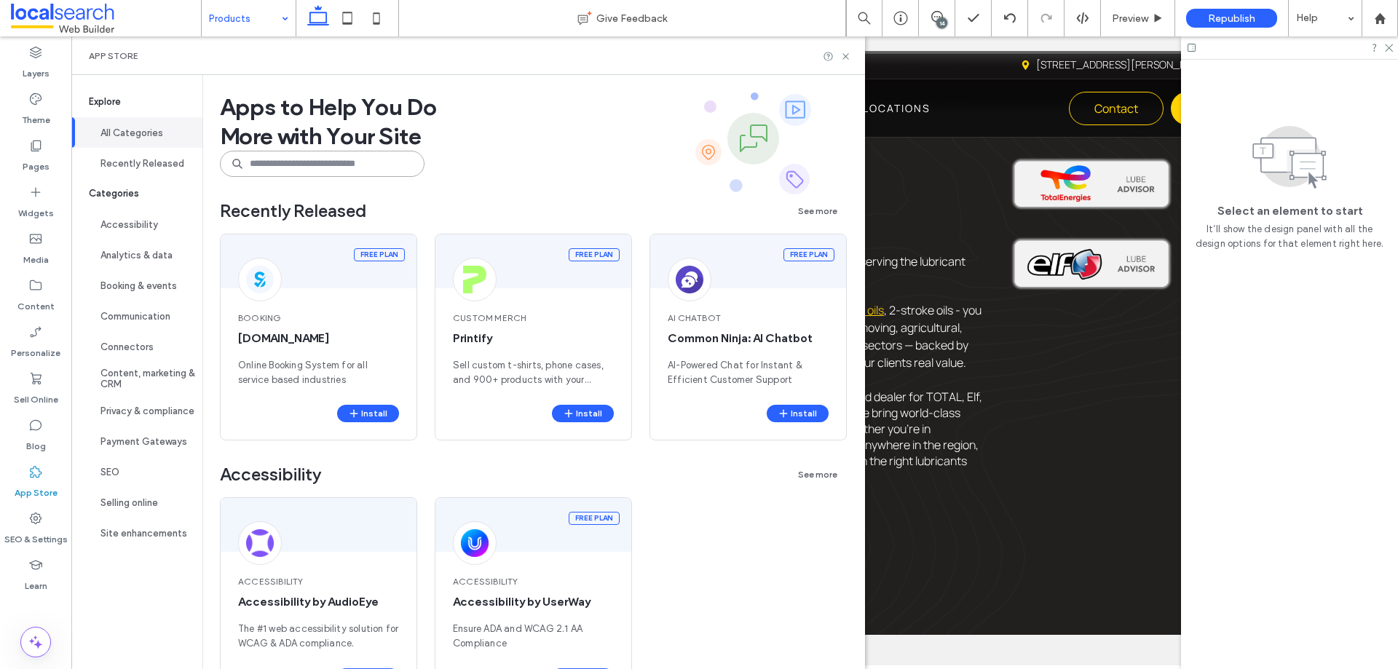
click at [364, 168] on input at bounding box center [322, 164] width 205 height 26
type input "*"
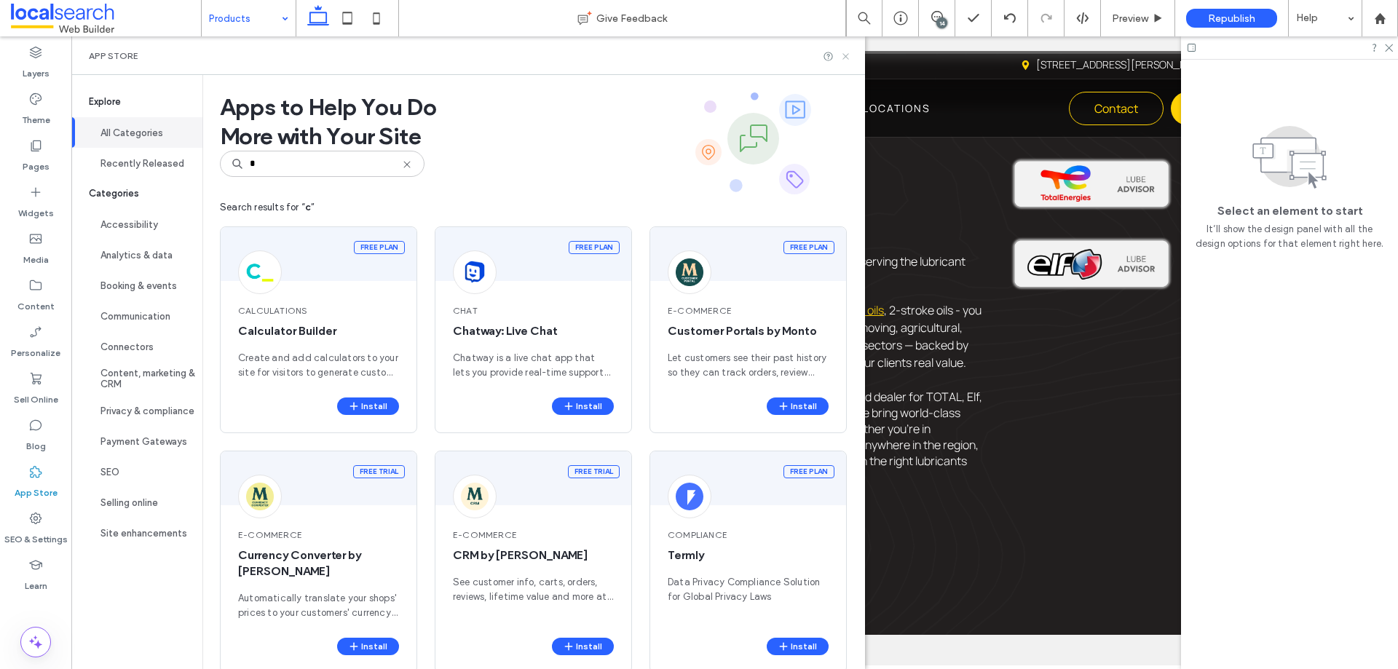
click at [849, 53] on use at bounding box center [846, 56] width 6 height 6
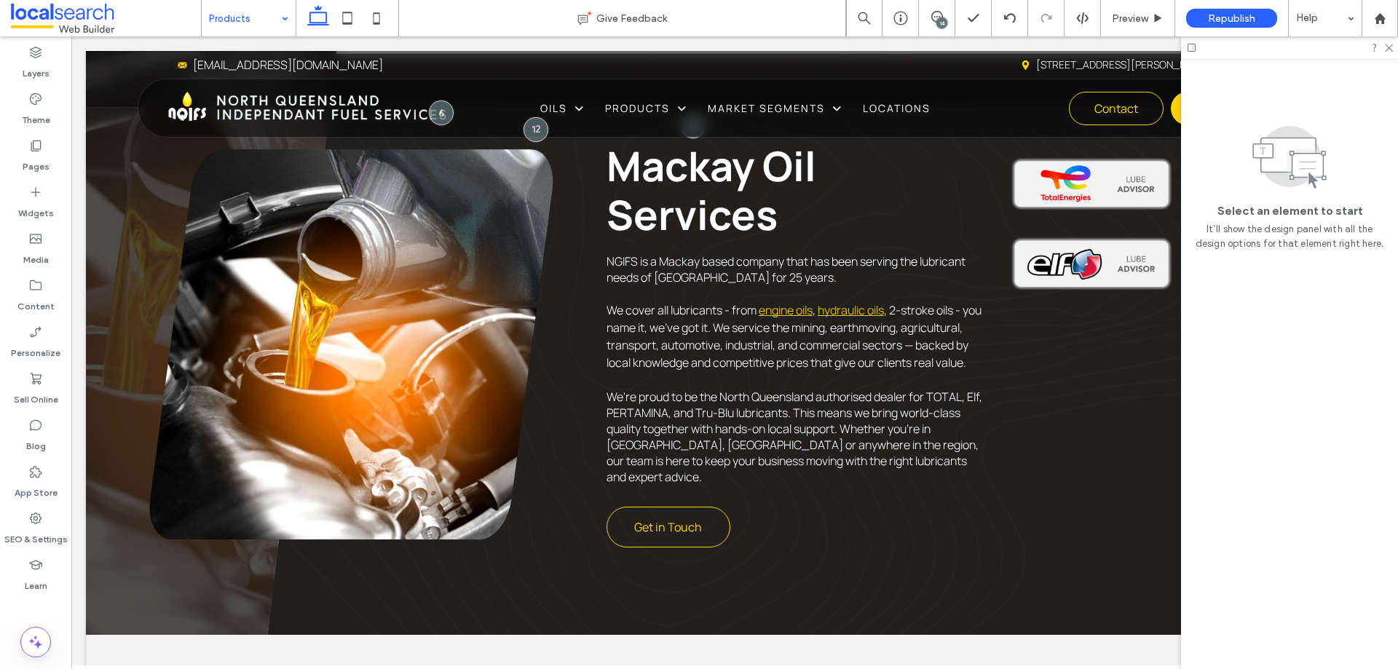
click at [937, 22] on div "14" at bounding box center [942, 22] width 11 height 11
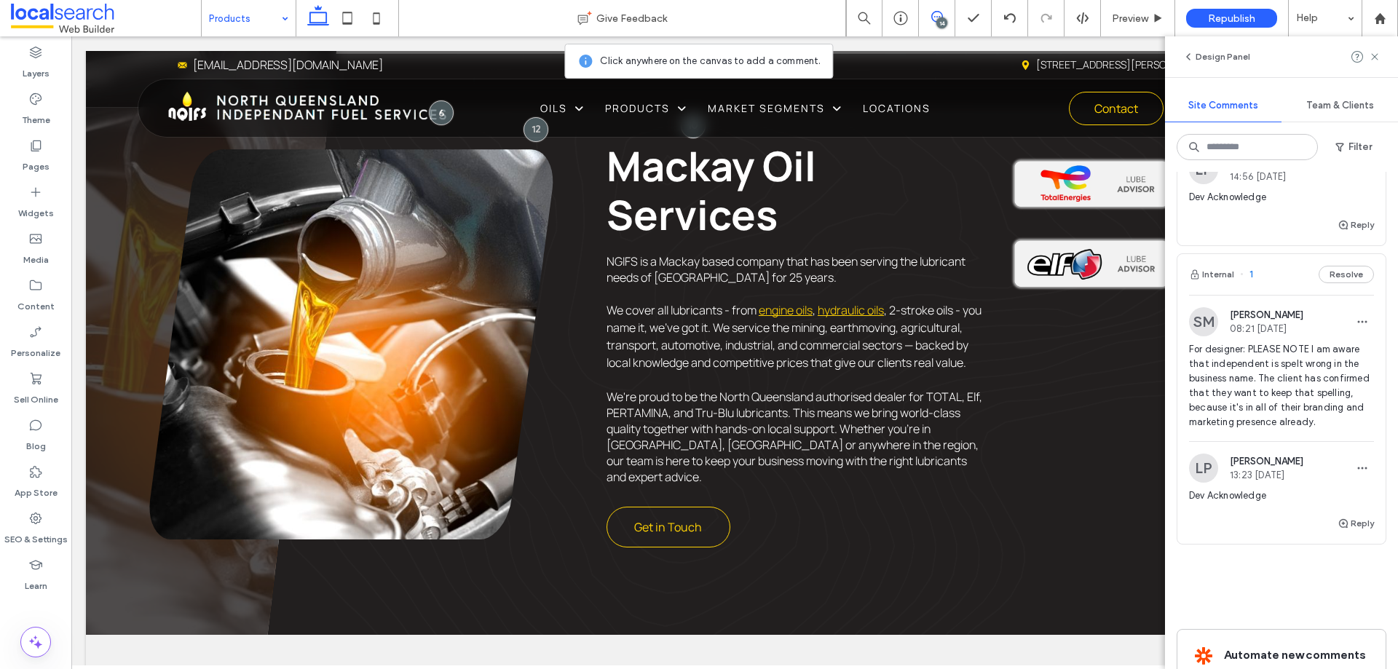
scroll to position [4133, 0]
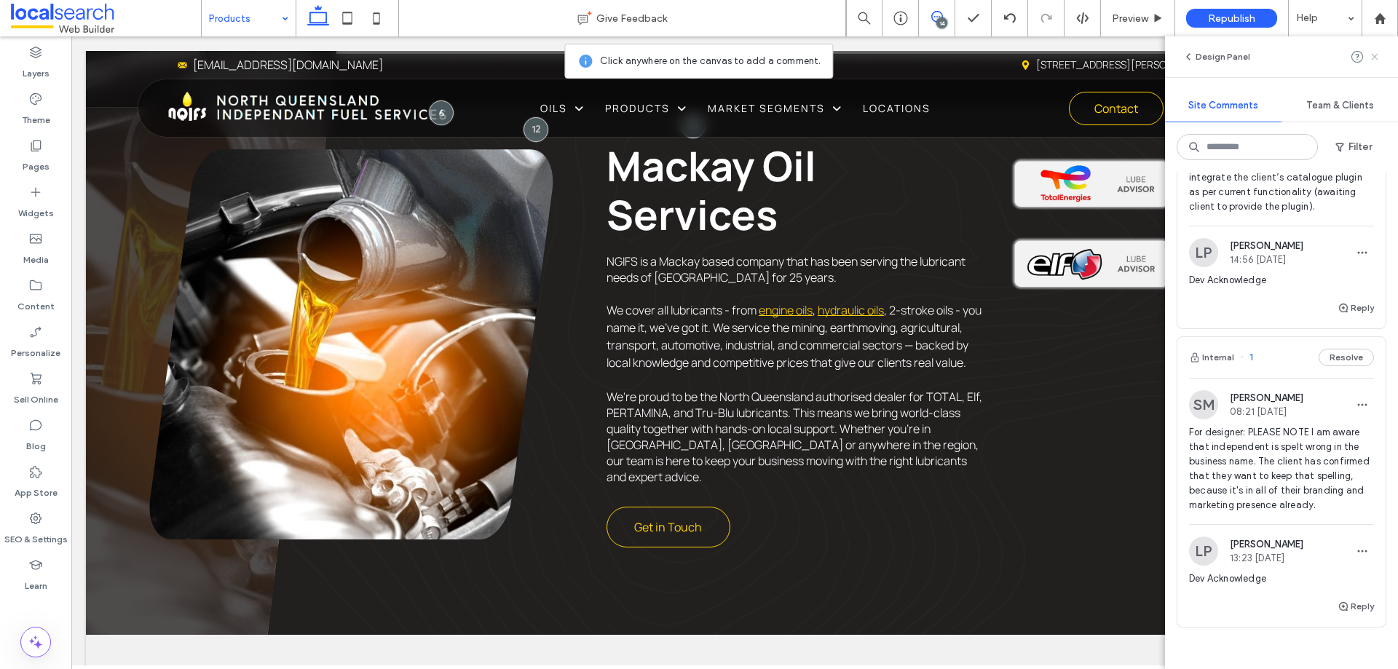
click at [1375, 60] on icon at bounding box center [1375, 57] width 12 height 12
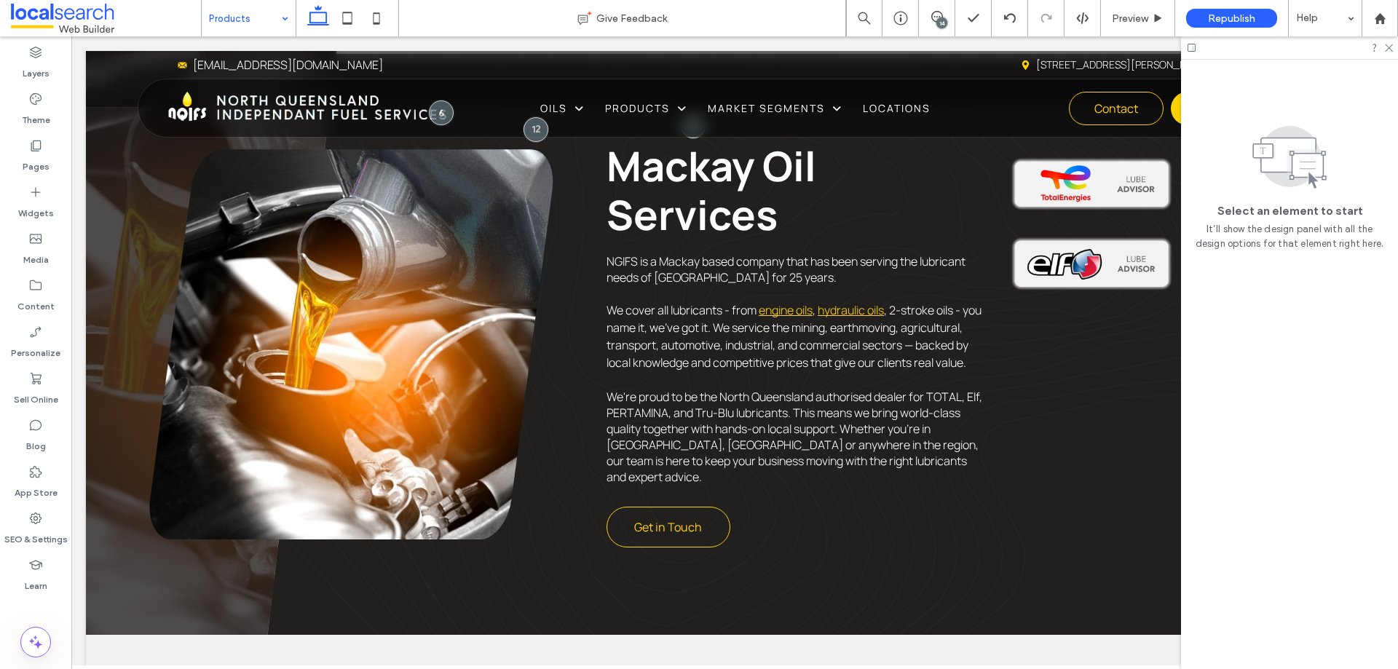
scroll to position [0, 0]
click at [934, 15] on icon at bounding box center [938, 17] width 12 height 12
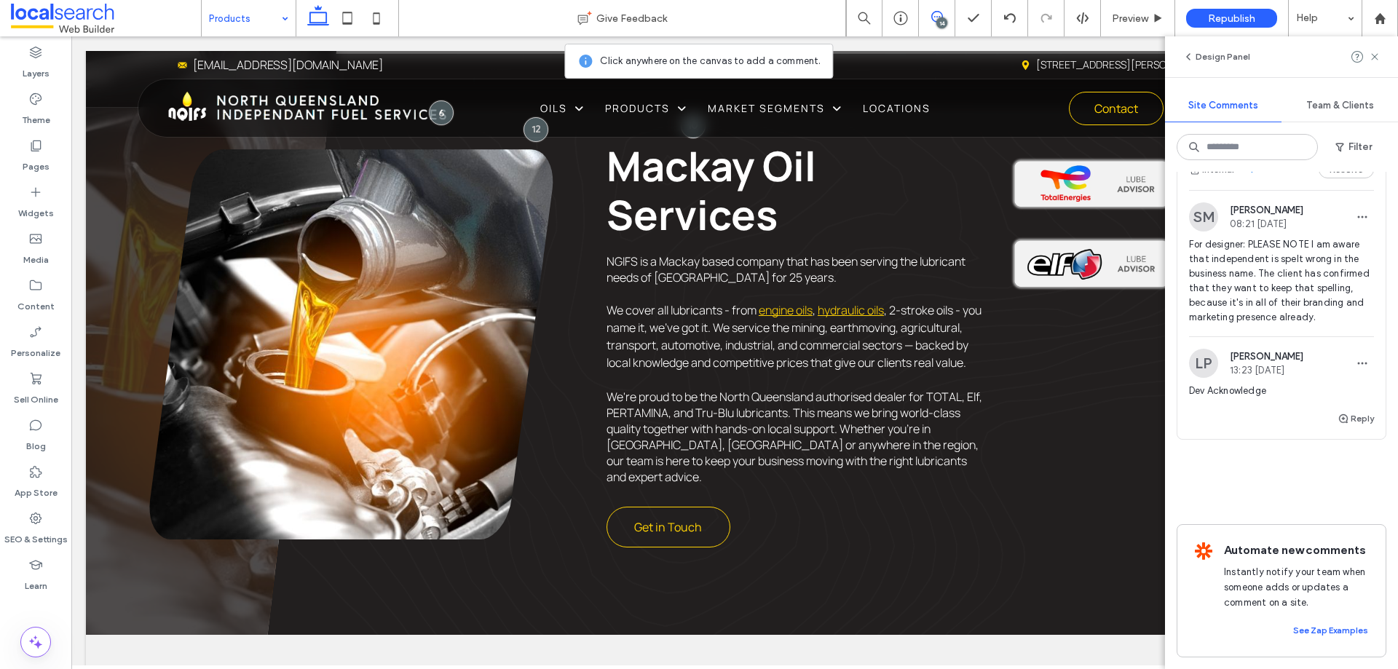
scroll to position [4516, 0]
click at [29, 530] on label "SEO & Settings" at bounding box center [35, 536] width 63 height 20
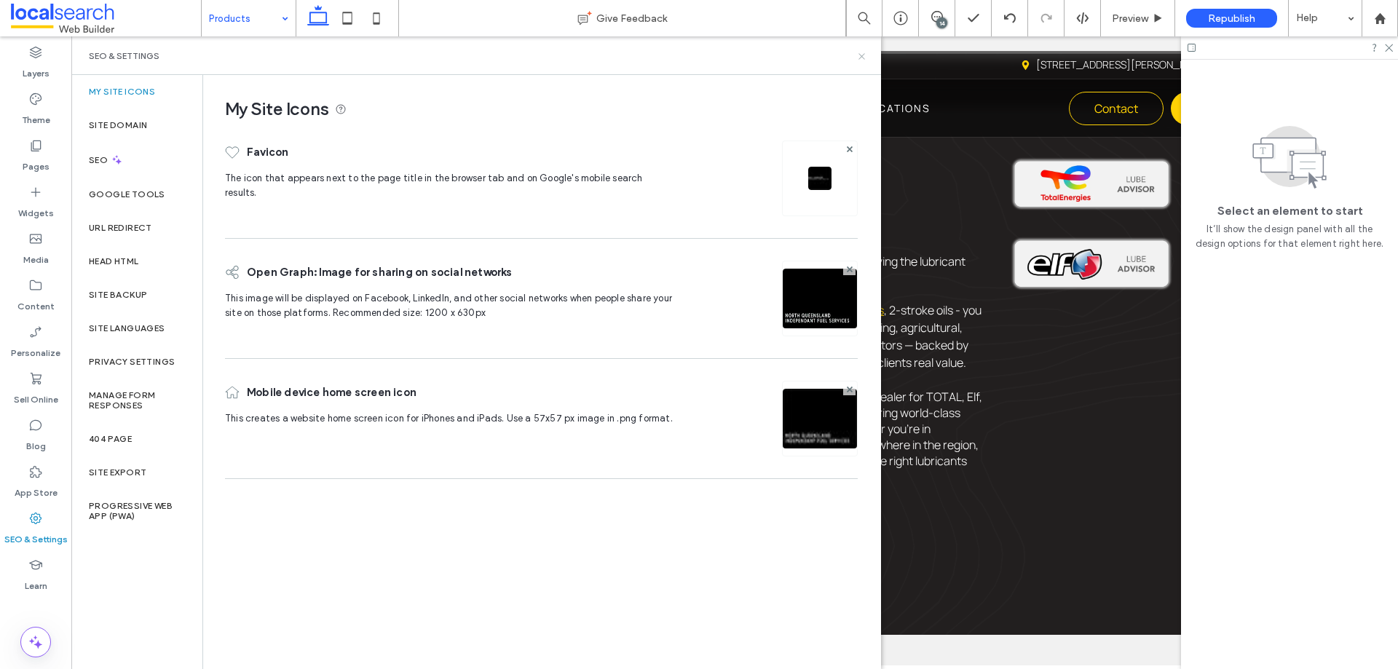
click at [862, 55] on use at bounding box center [862, 56] width 6 height 6
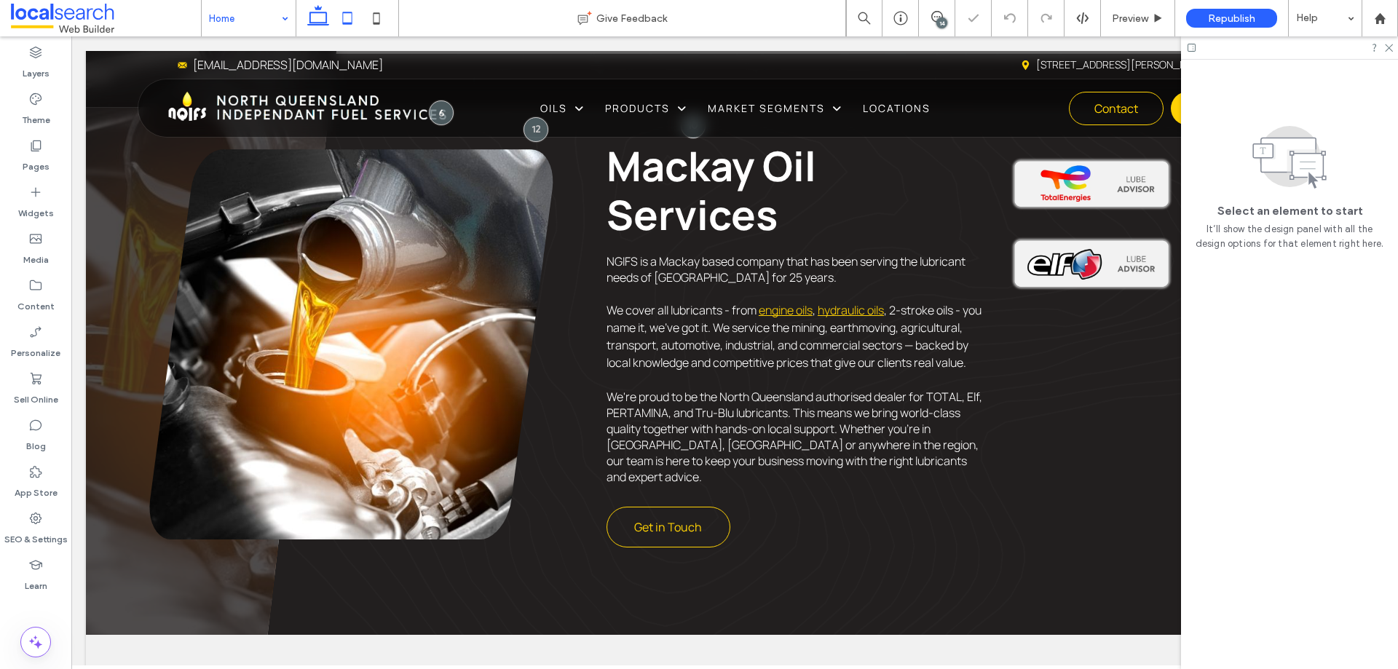
click at [348, 15] on icon at bounding box center [347, 18] width 29 height 29
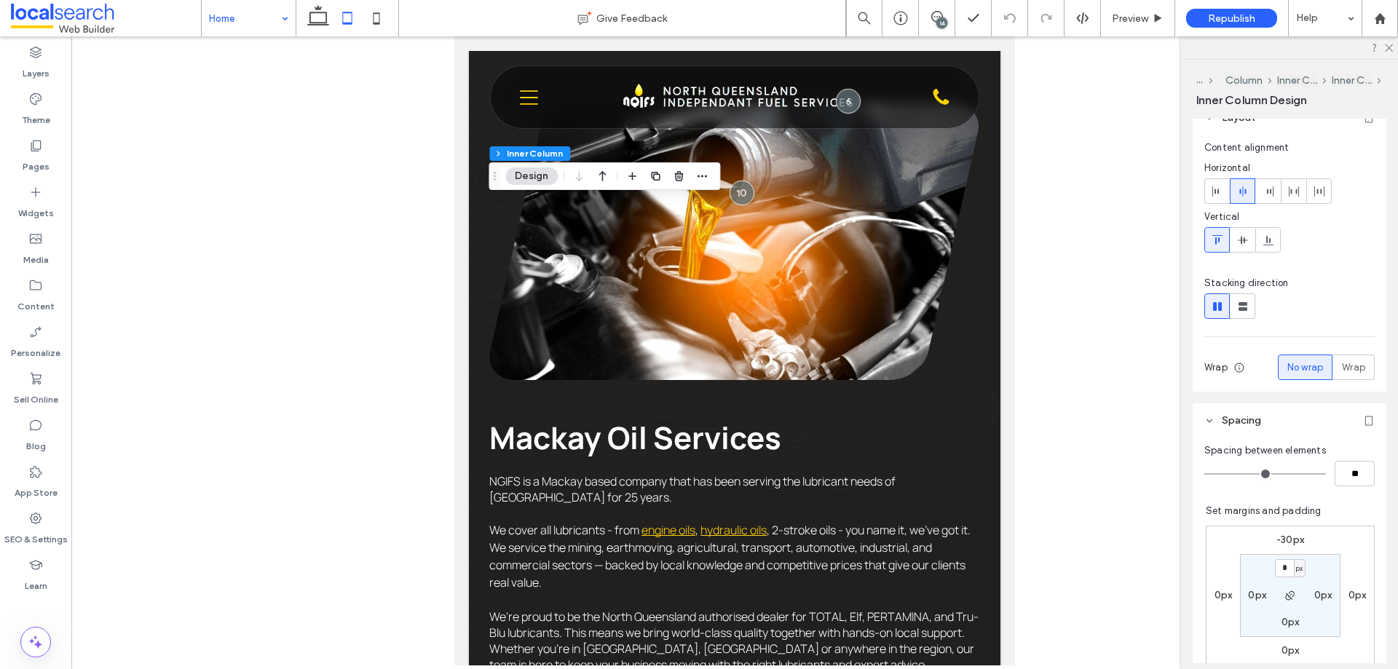
scroll to position [291, 0]
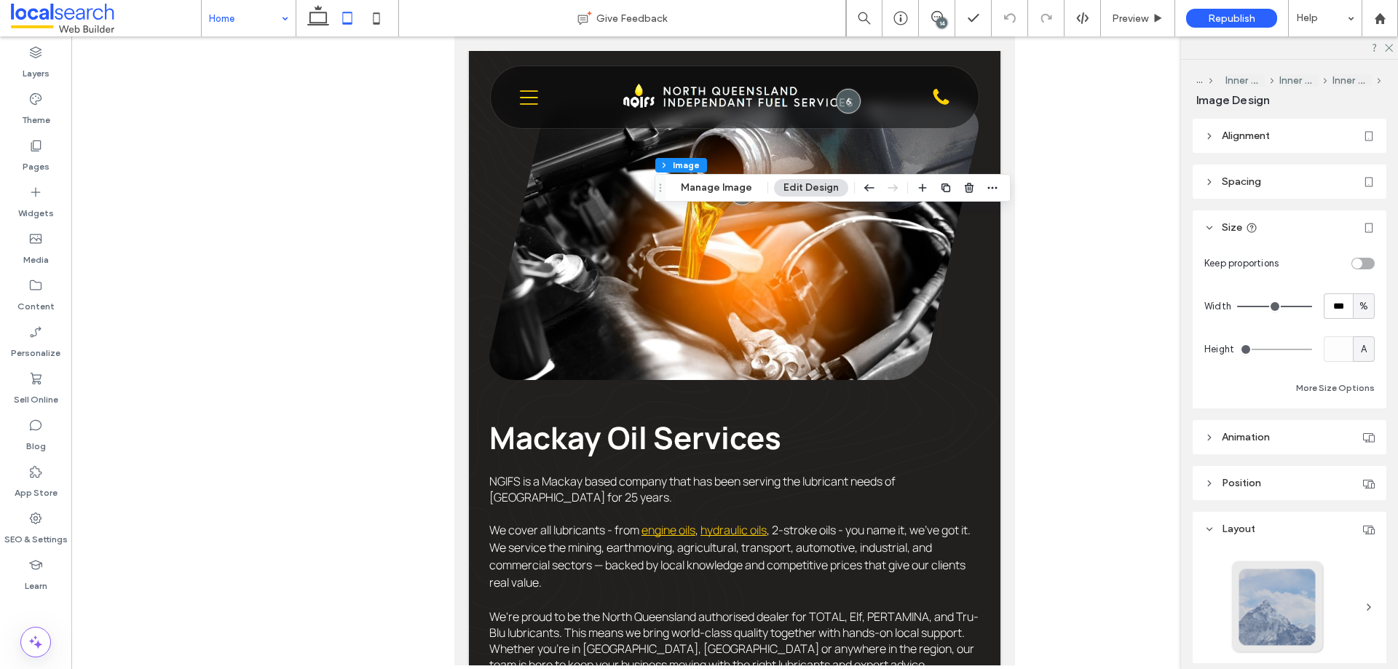
click at [1281, 180] on header "Spacing" at bounding box center [1290, 182] width 194 height 34
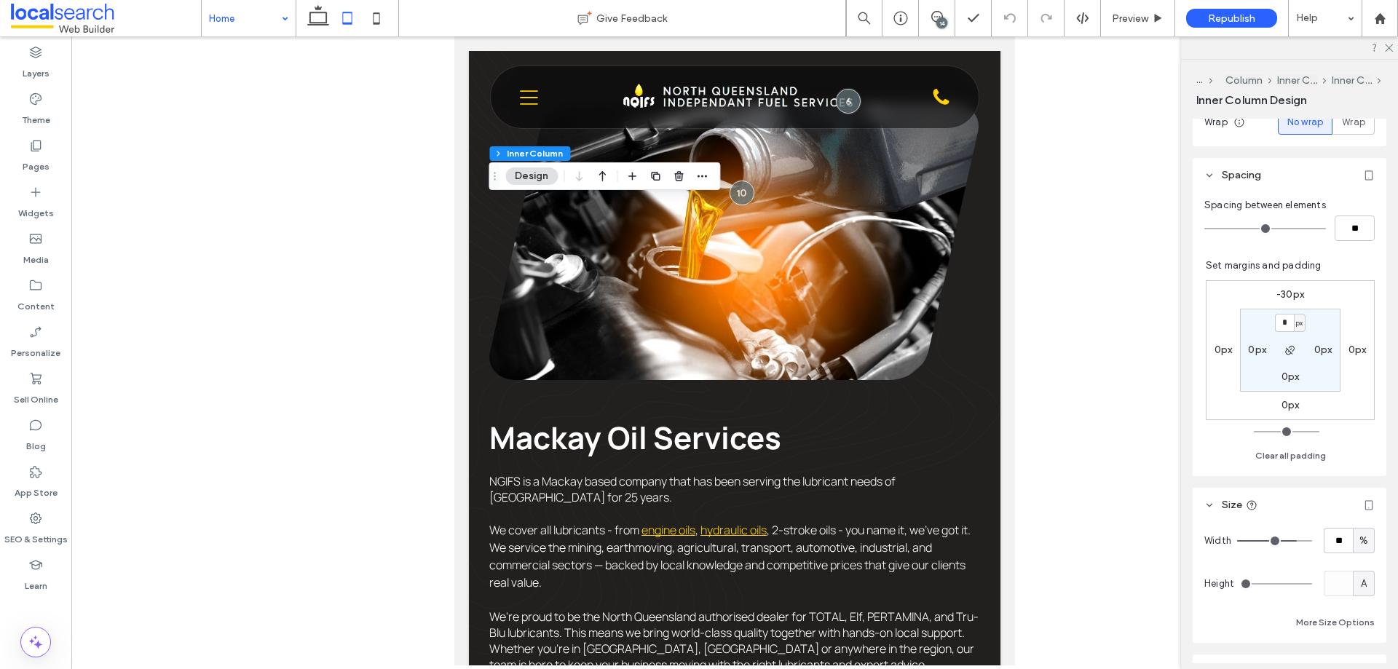
scroll to position [437, 0]
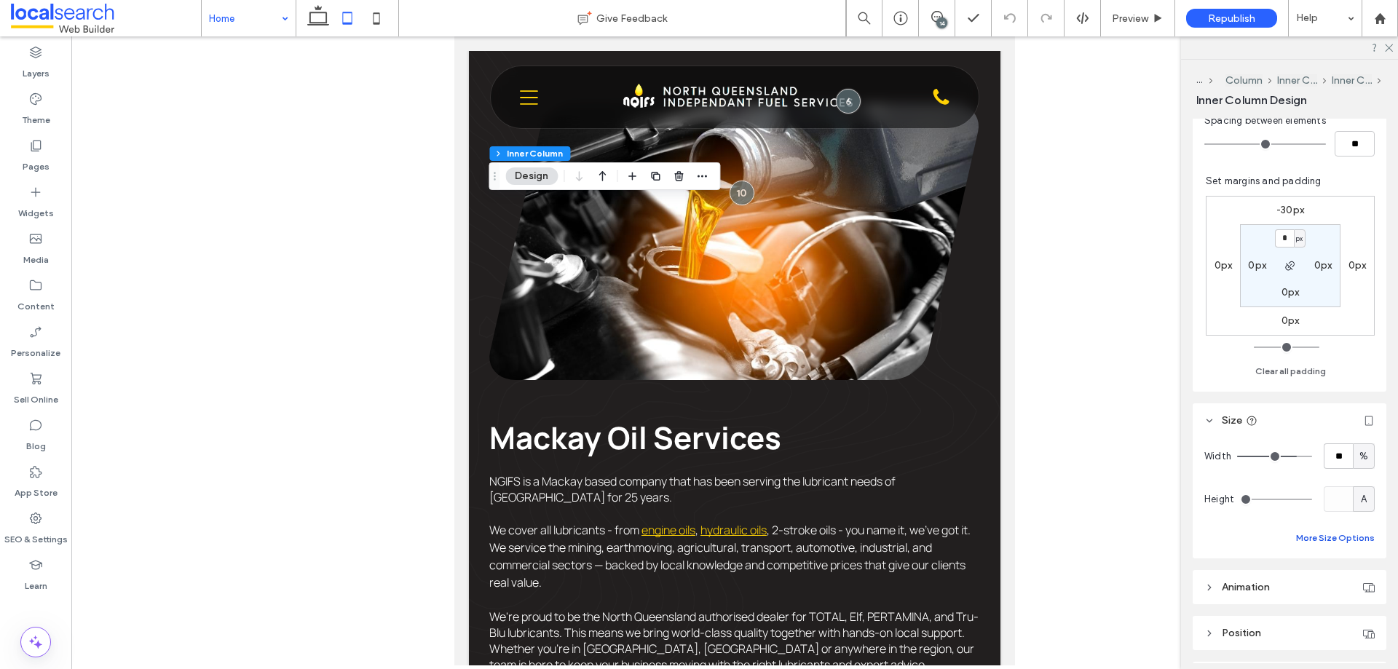
click at [1350, 540] on button "More Size Options" at bounding box center [1335, 538] width 79 height 17
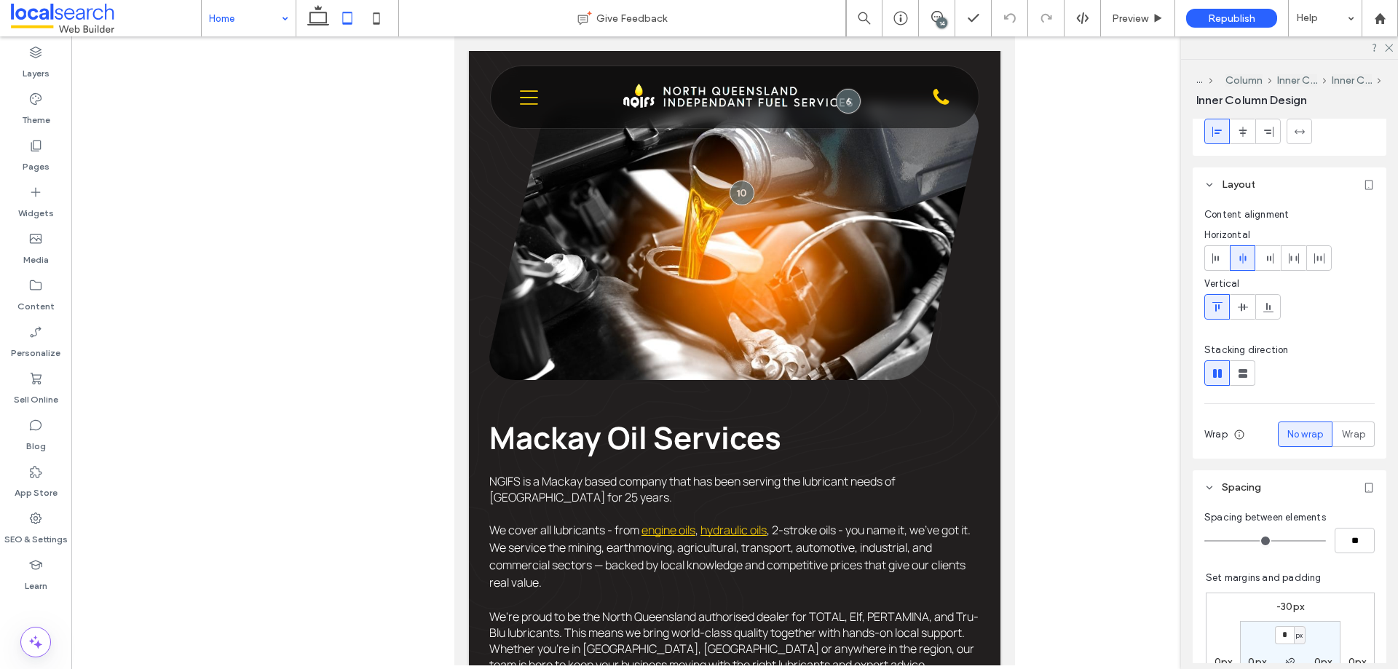
scroll to position [0, 0]
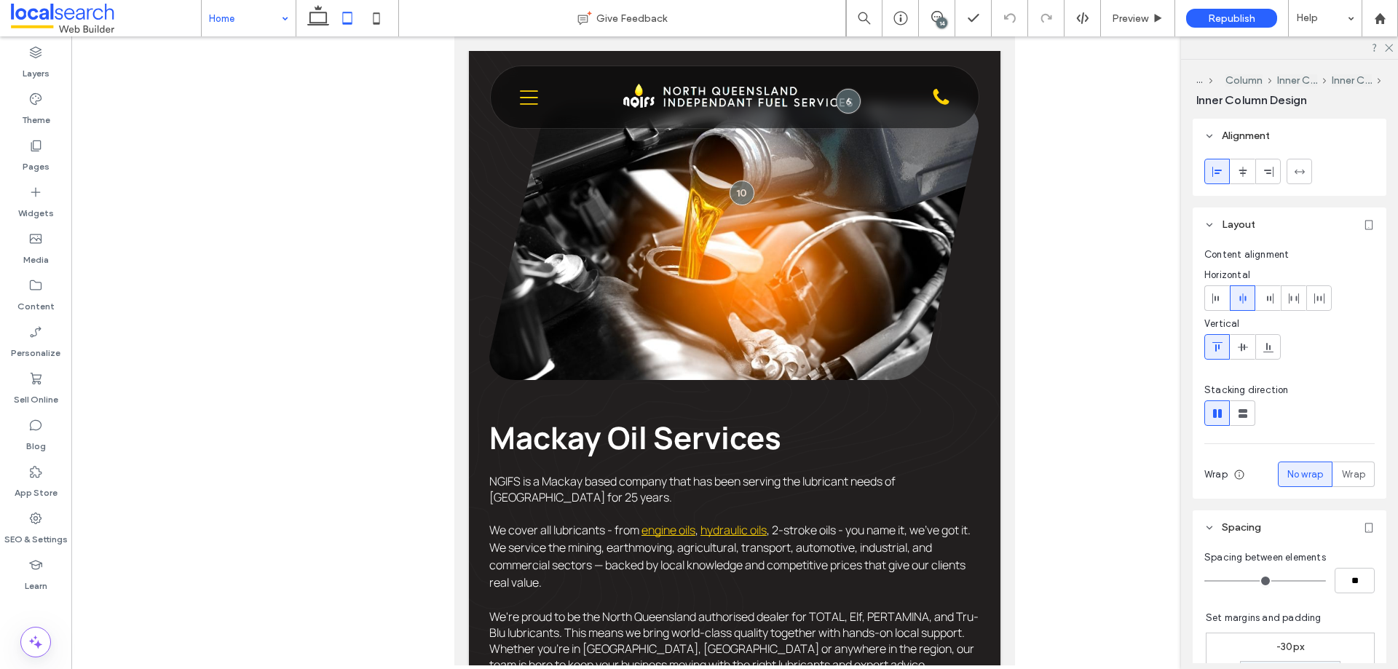
type input "***"
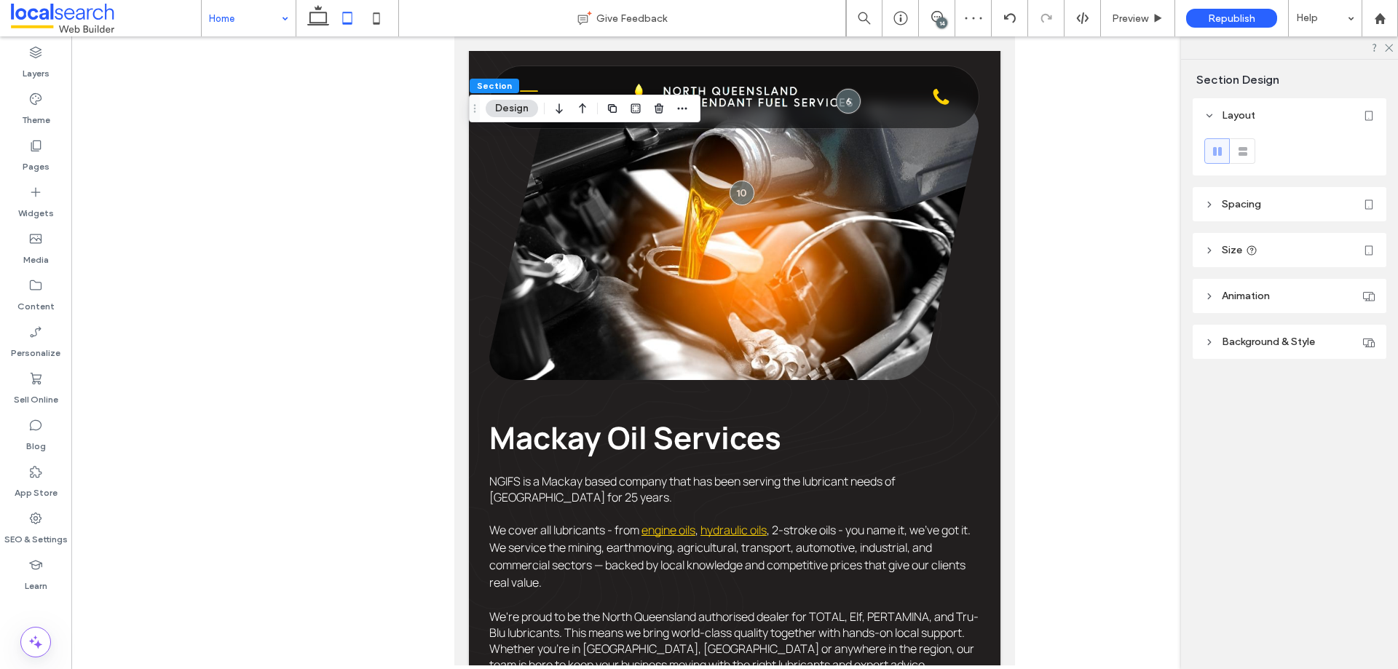
click at [1235, 218] on header "Spacing" at bounding box center [1290, 204] width 194 height 34
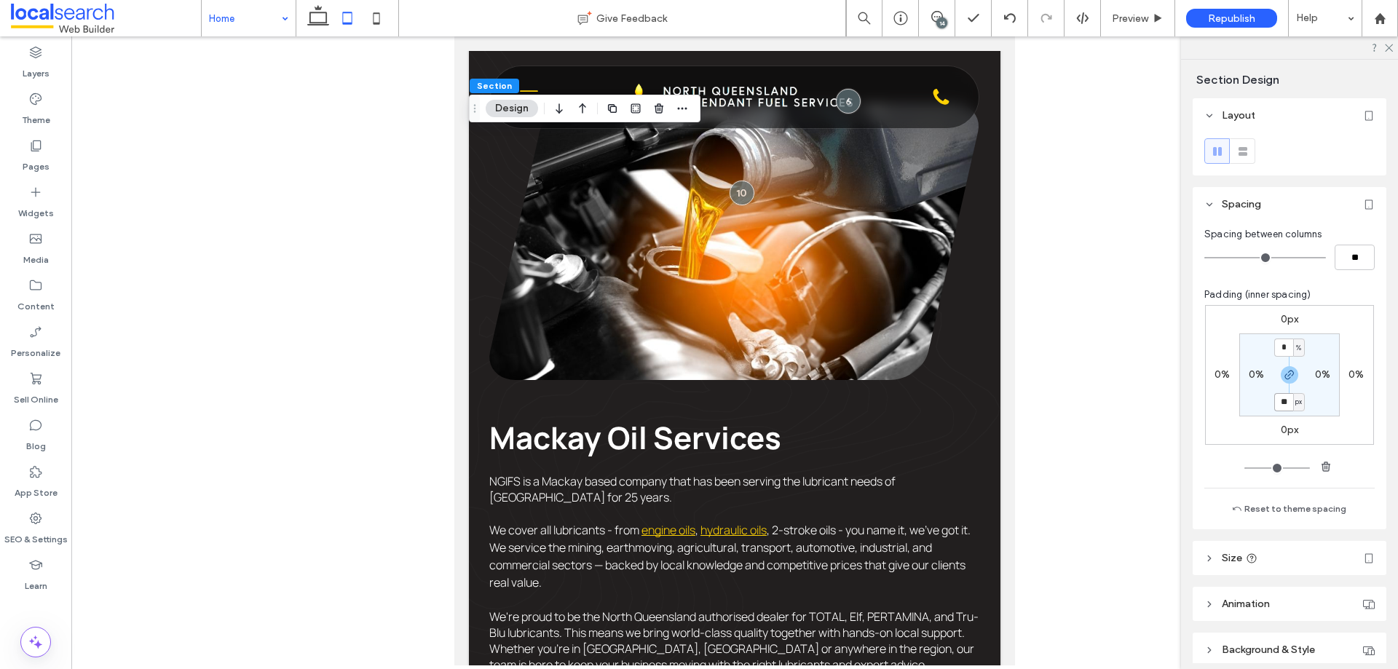
click at [1283, 408] on input "**" at bounding box center [1284, 402] width 19 height 18
click at [1285, 372] on icon "button" at bounding box center [1290, 375] width 12 height 12
click at [1278, 398] on label "80px" at bounding box center [1290, 401] width 24 height 12
type input "**"
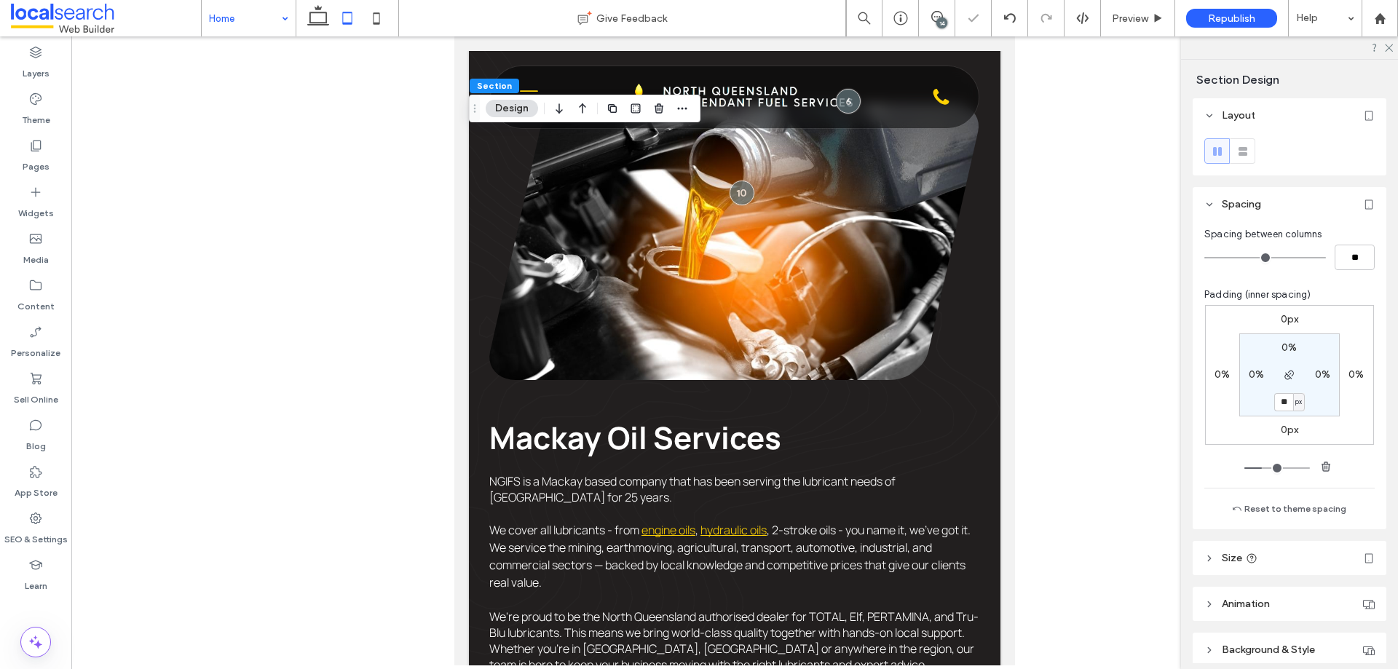
type input "**"
click at [331, 14] on icon at bounding box center [318, 18] width 29 height 29
type input "*"
type input "***"
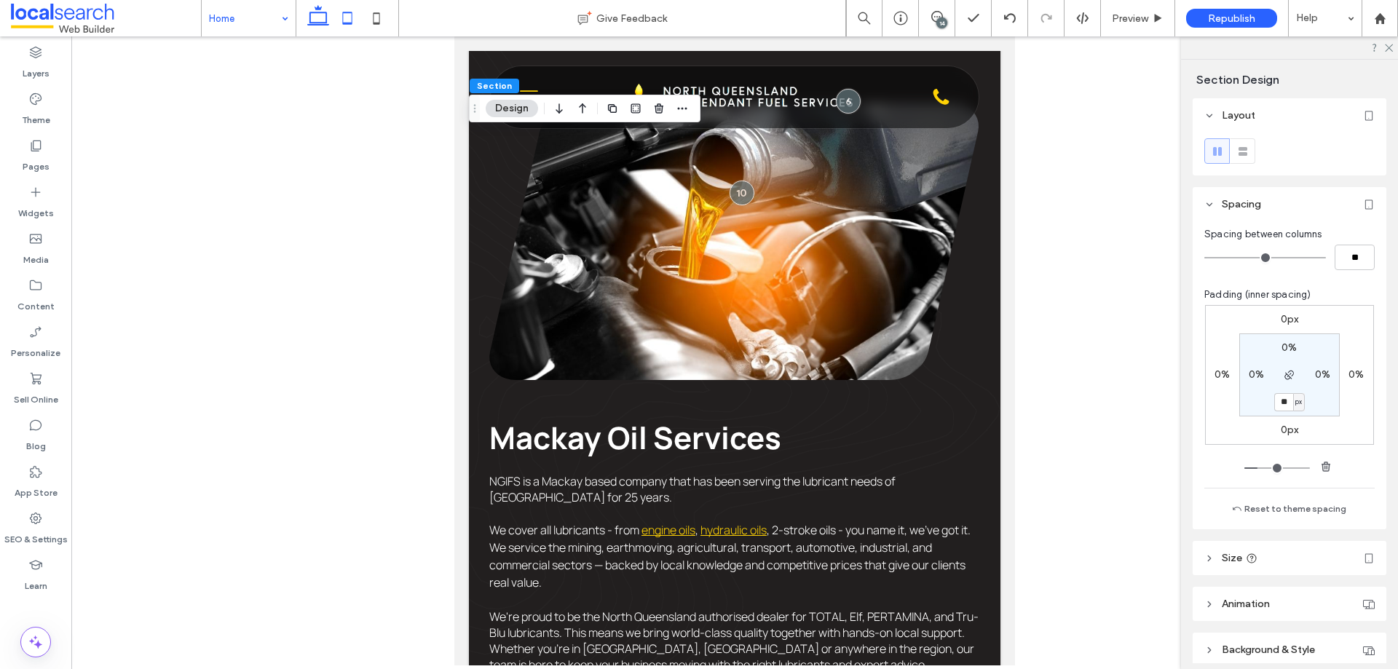
type input "***"
type input "*"
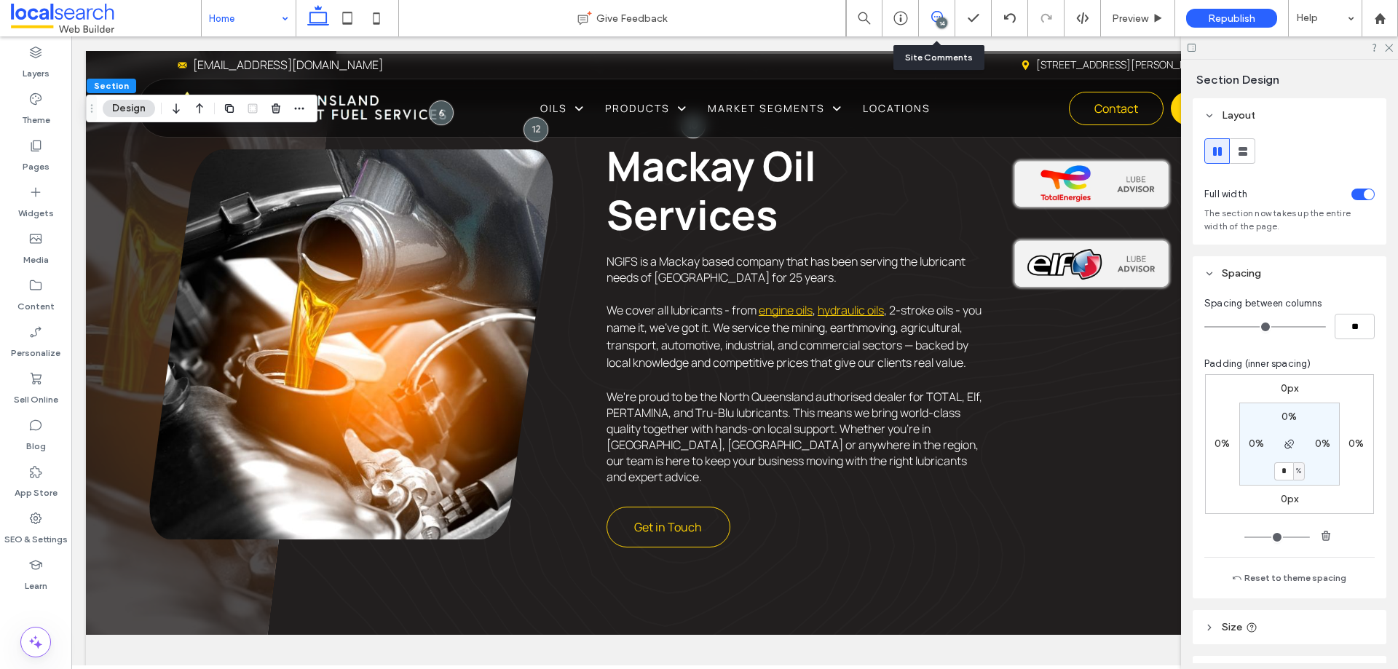
click at [924, 17] on span at bounding box center [937, 17] width 36 height 12
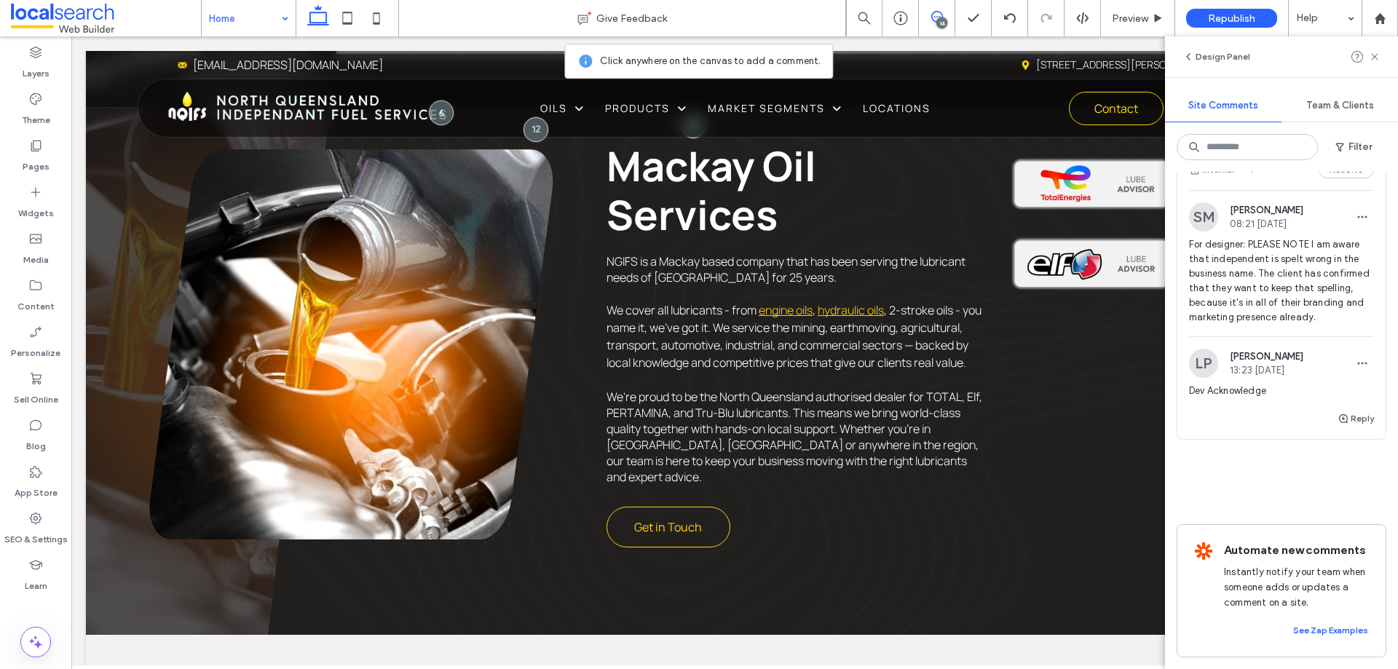
scroll to position [4570, 0]
click at [39, 521] on icon at bounding box center [35, 518] width 15 height 15
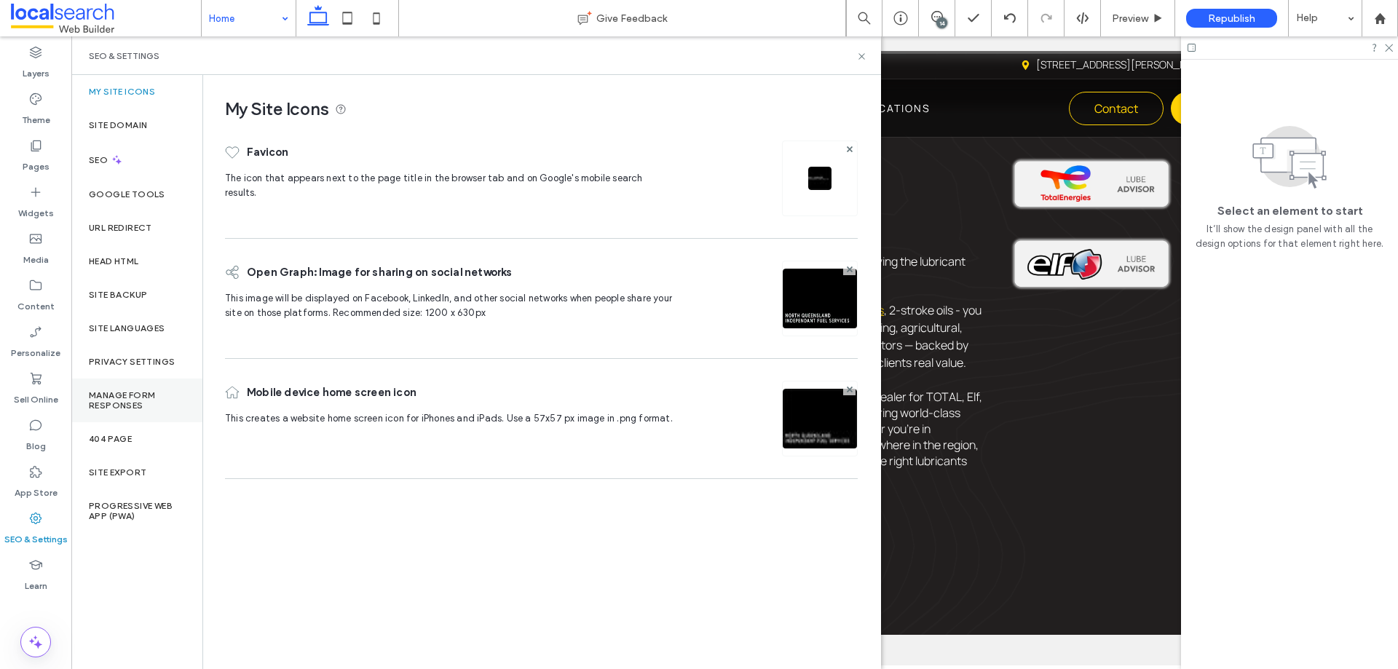
scroll to position [0, 0]
click at [144, 288] on div "Site Backup" at bounding box center [136, 295] width 131 height 34
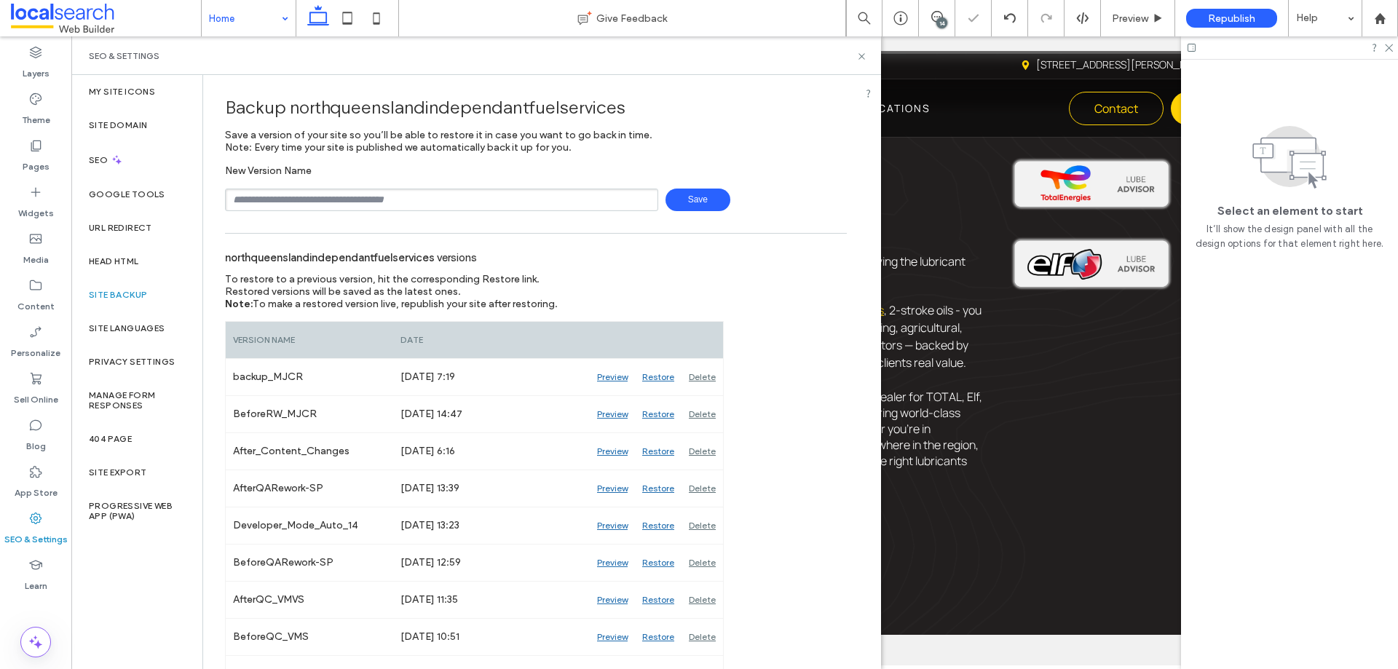
click at [390, 200] on input "text" at bounding box center [441, 200] width 433 height 23
type input "**********"
click at [709, 202] on span "Save" at bounding box center [698, 200] width 65 height 23
click at [861, 55] on use at bounding box center [862, 56] width 6 height 6
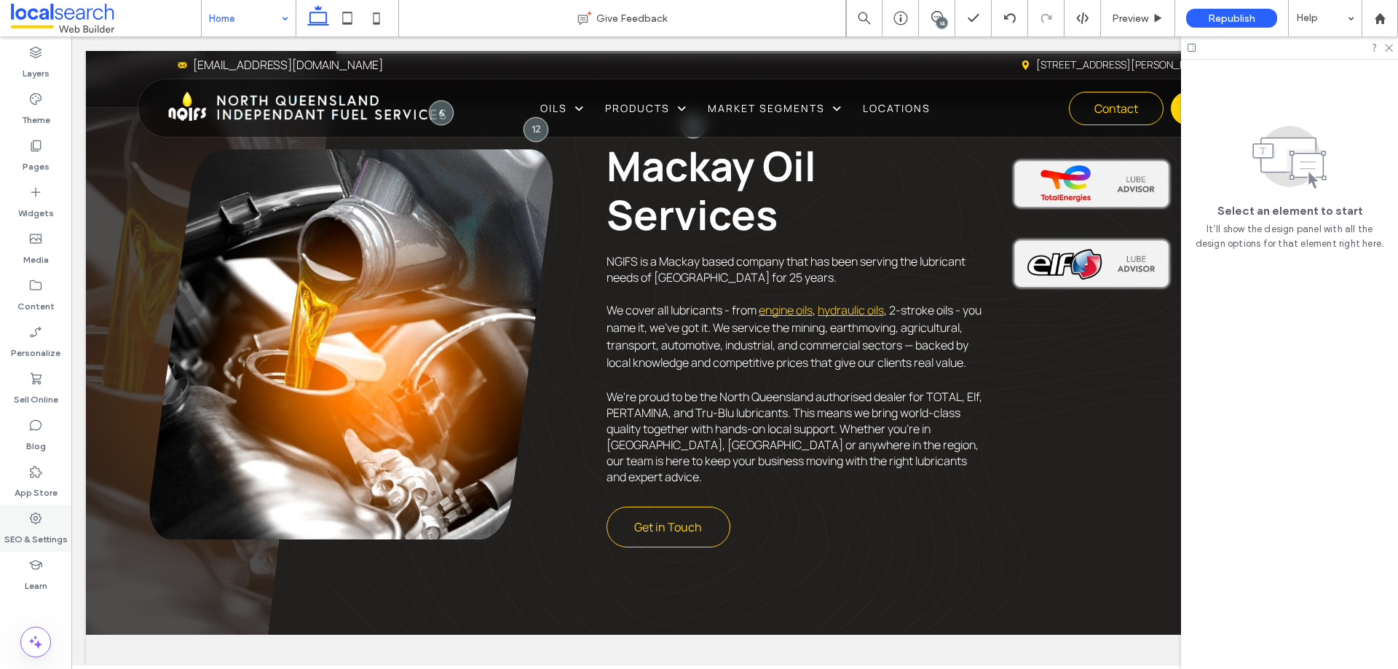
click at [55, 520] on div "SEO & Settings" at bounding box center [35, 528] width 71 height 47
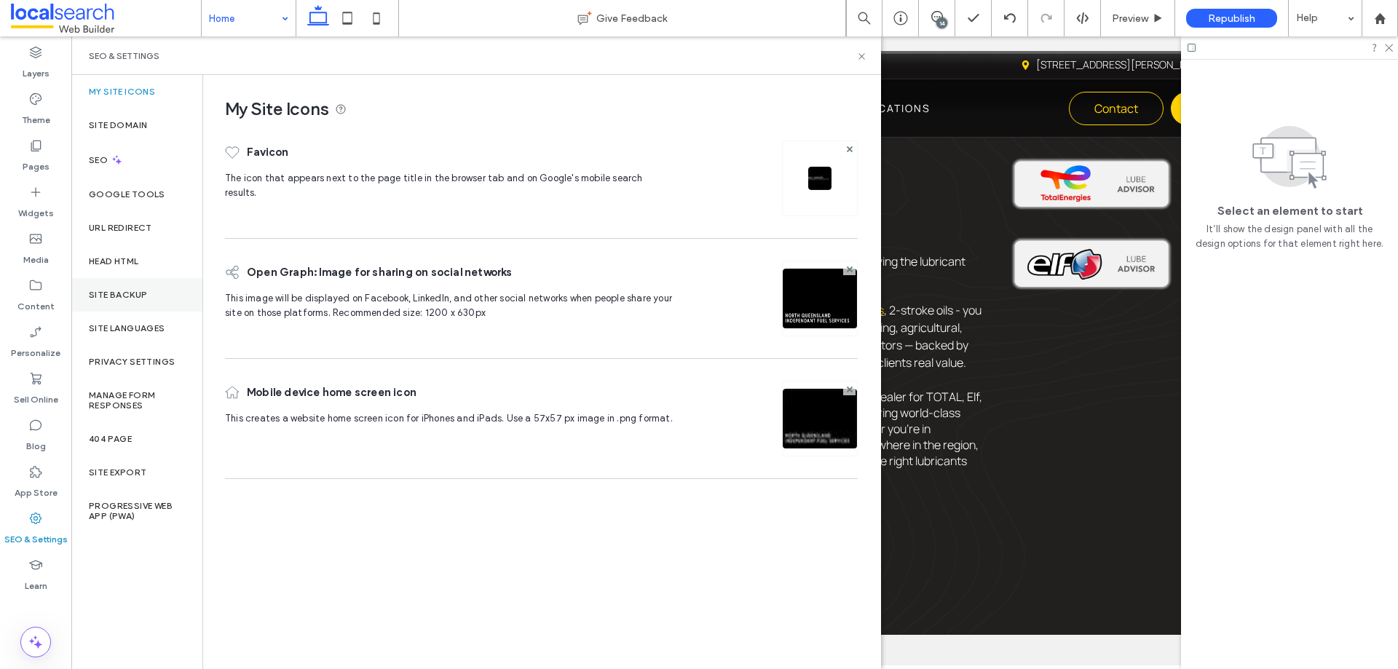
click at [115, 285] on div "Site Backup" at bounding box center [136, 295] width 131 height 34
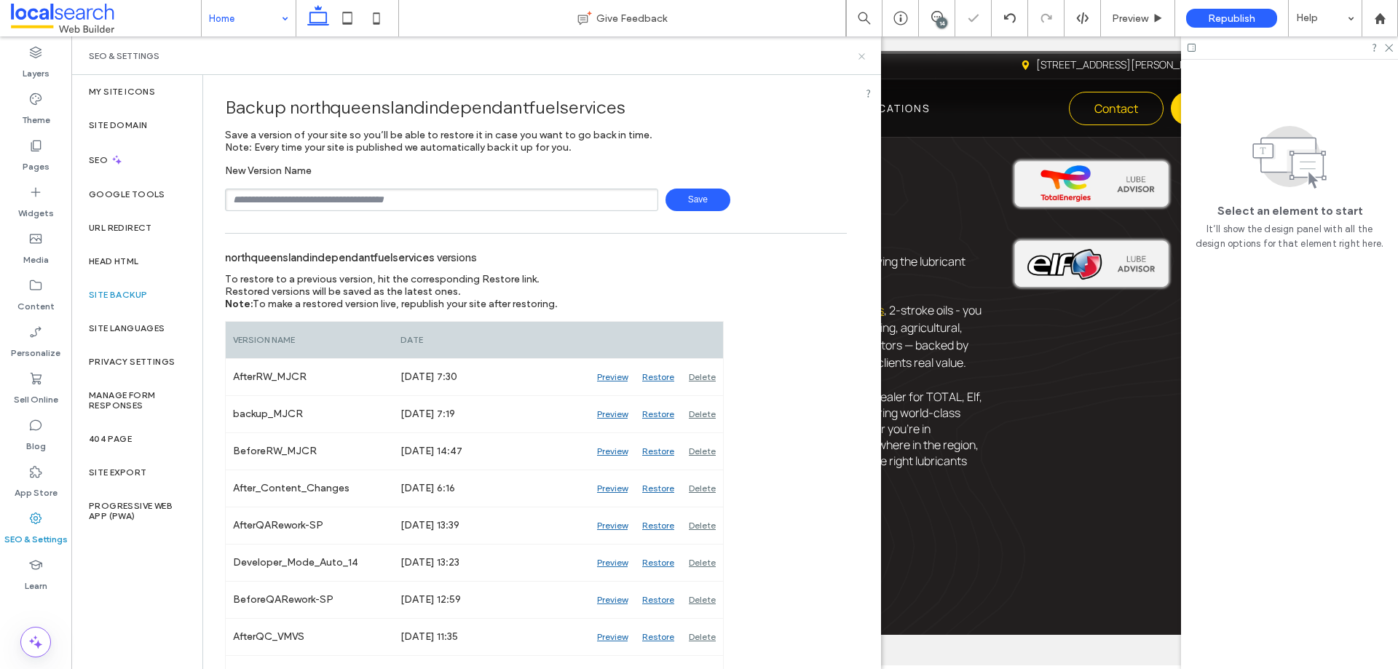
click at [858, 59] on icon at bounding box center [862, 56] width 11 height 11
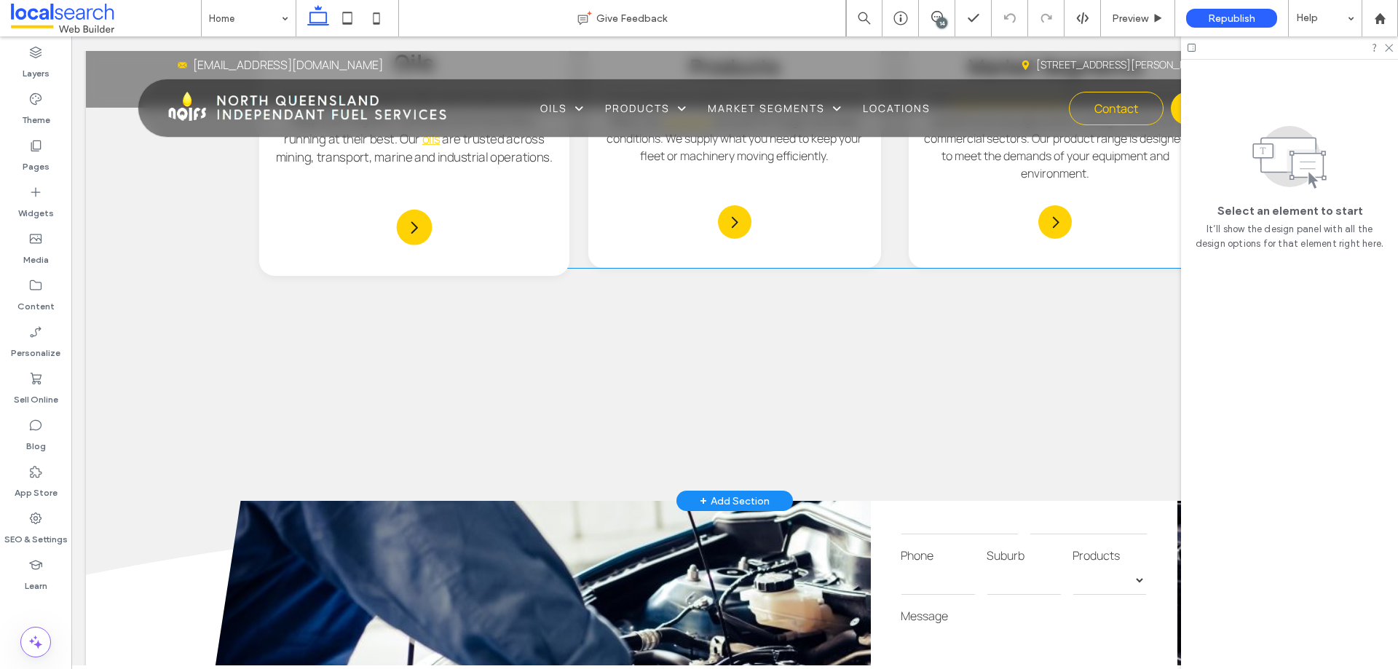
scroll to position [1501, 0]
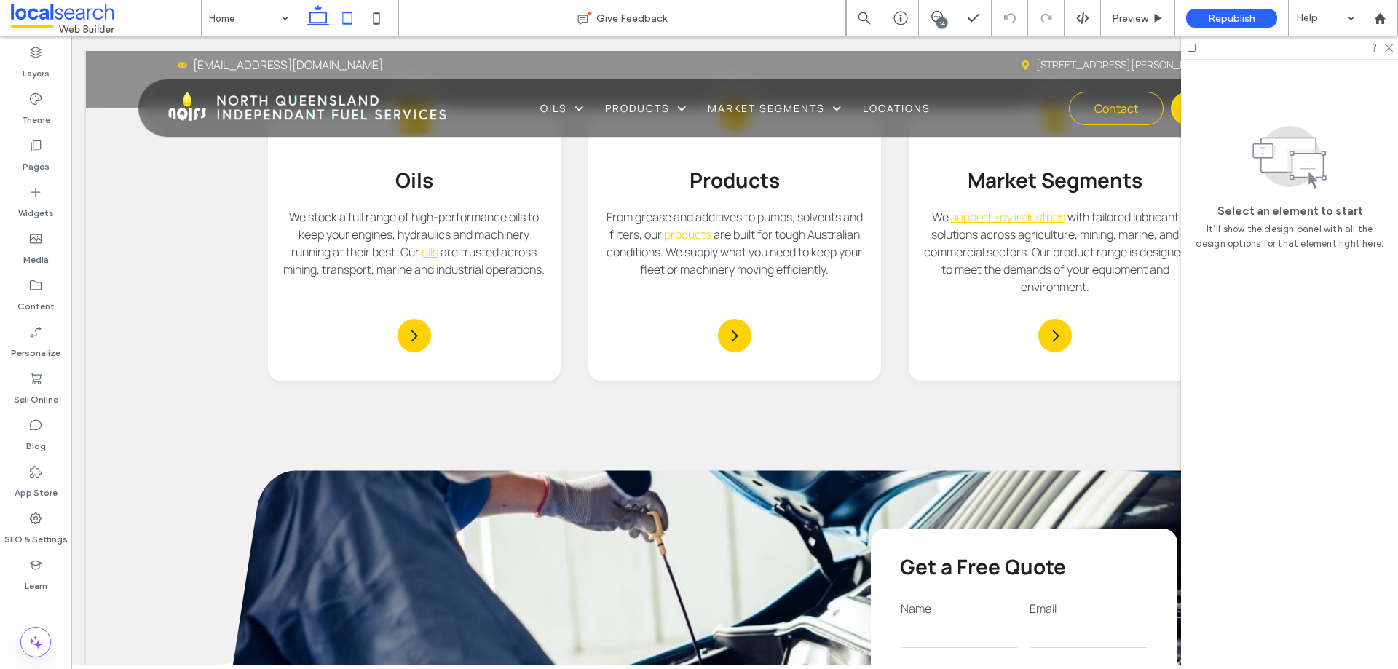
click at [345, 18] on icon at bounding box center [347, 18] width 29 height 29
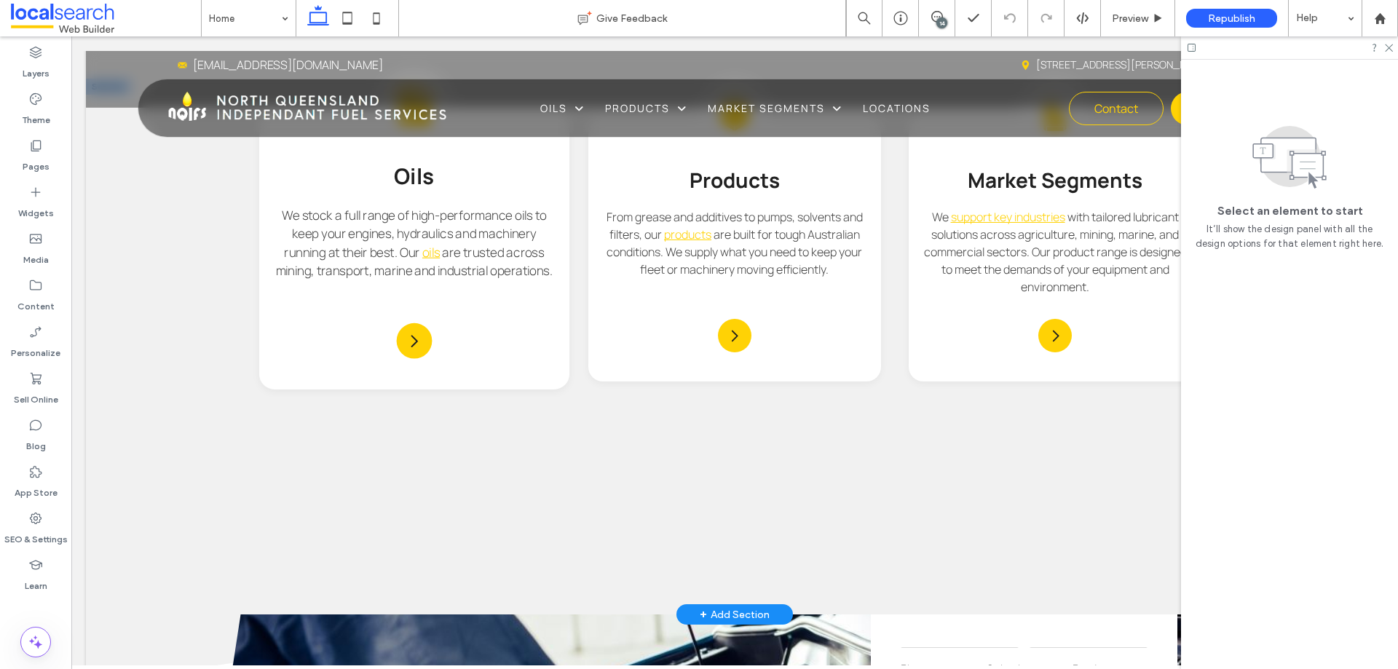
scroll to position [1605, 0]
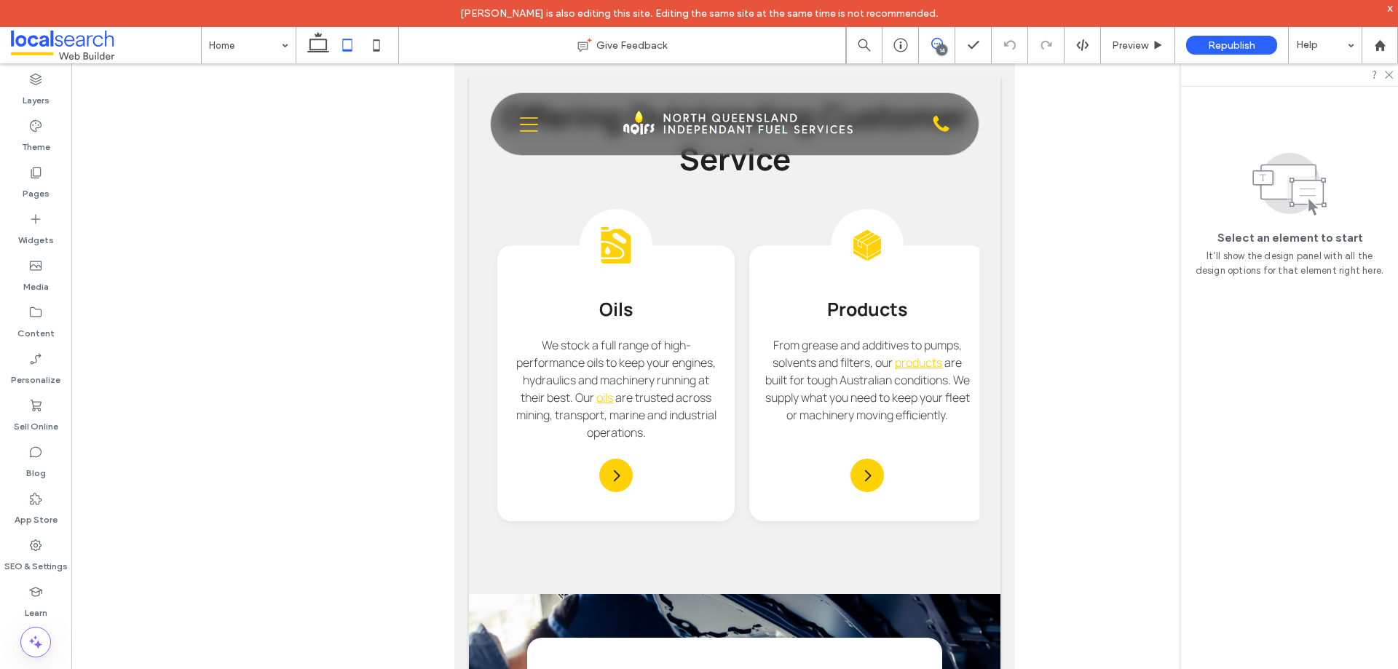
click at [935, 47] on icon at bounding box center [938, 44] width 12 height 12
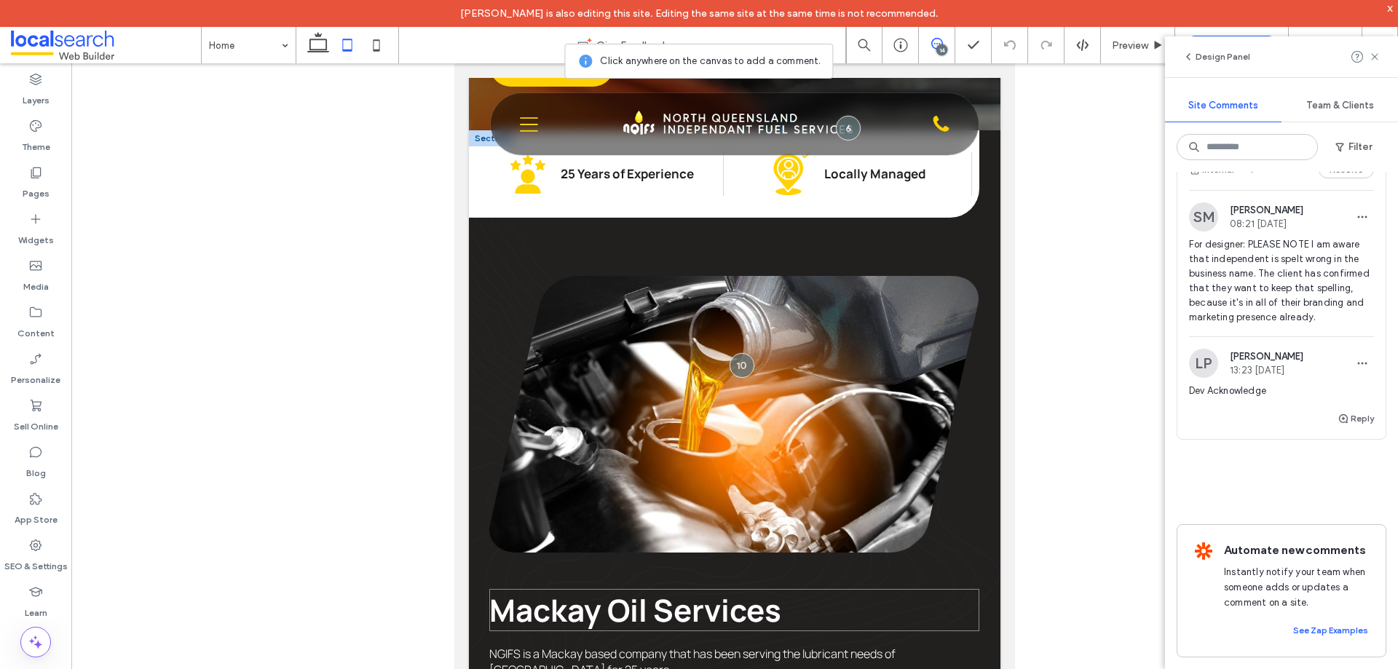
scroll to position [585, 0]
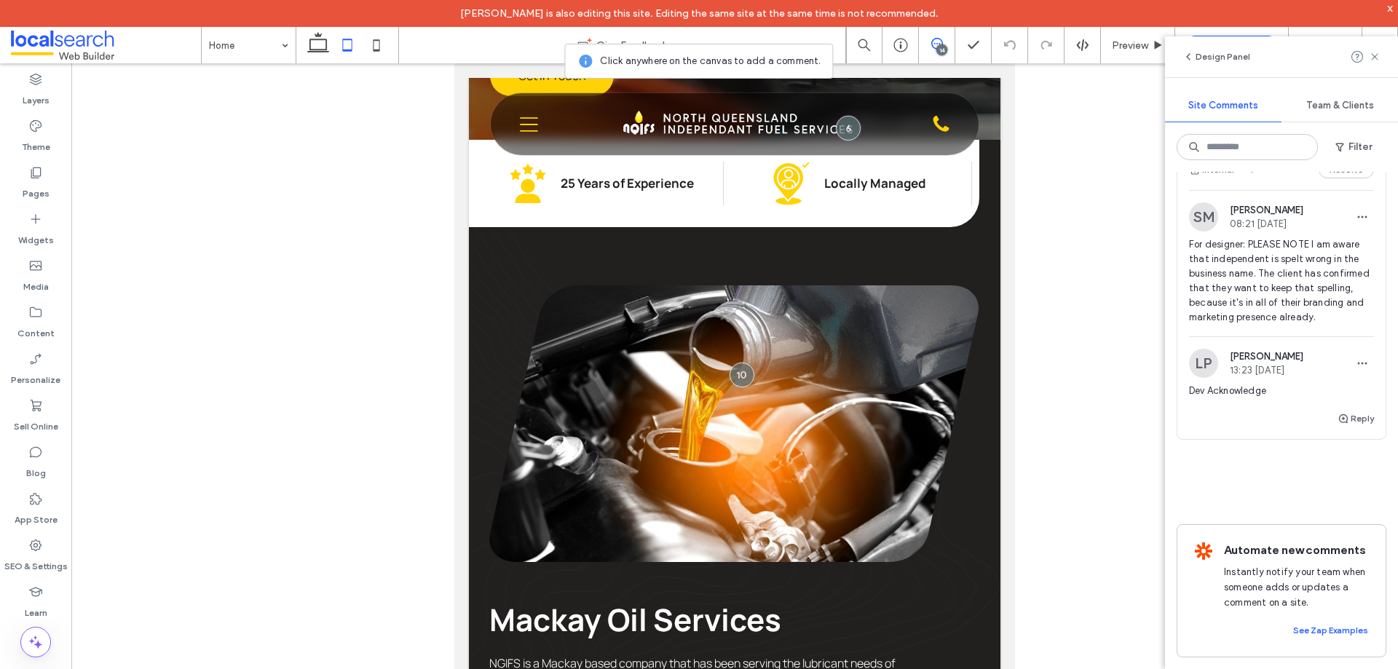
click at [934, 47] on use at bounding box center [938, 44] width 12 height 12
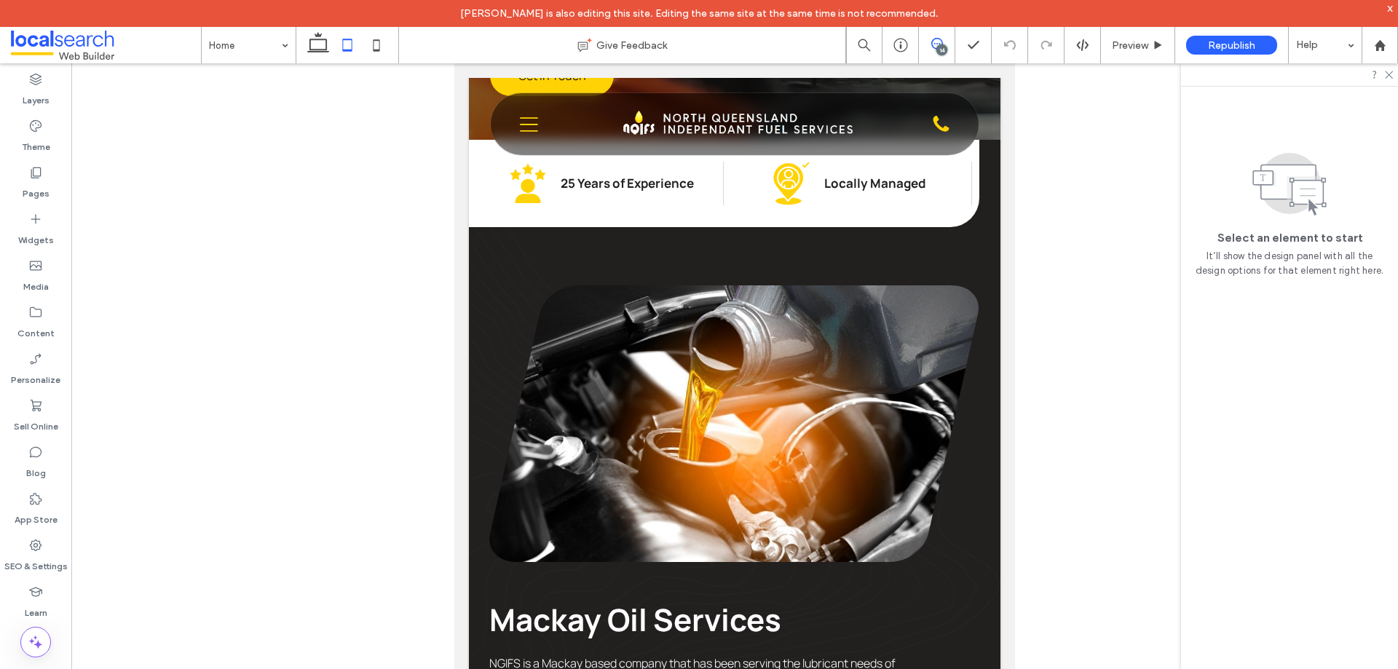
click at [934, 47] on icon at bounding box center [938, 44] width 12 height 12
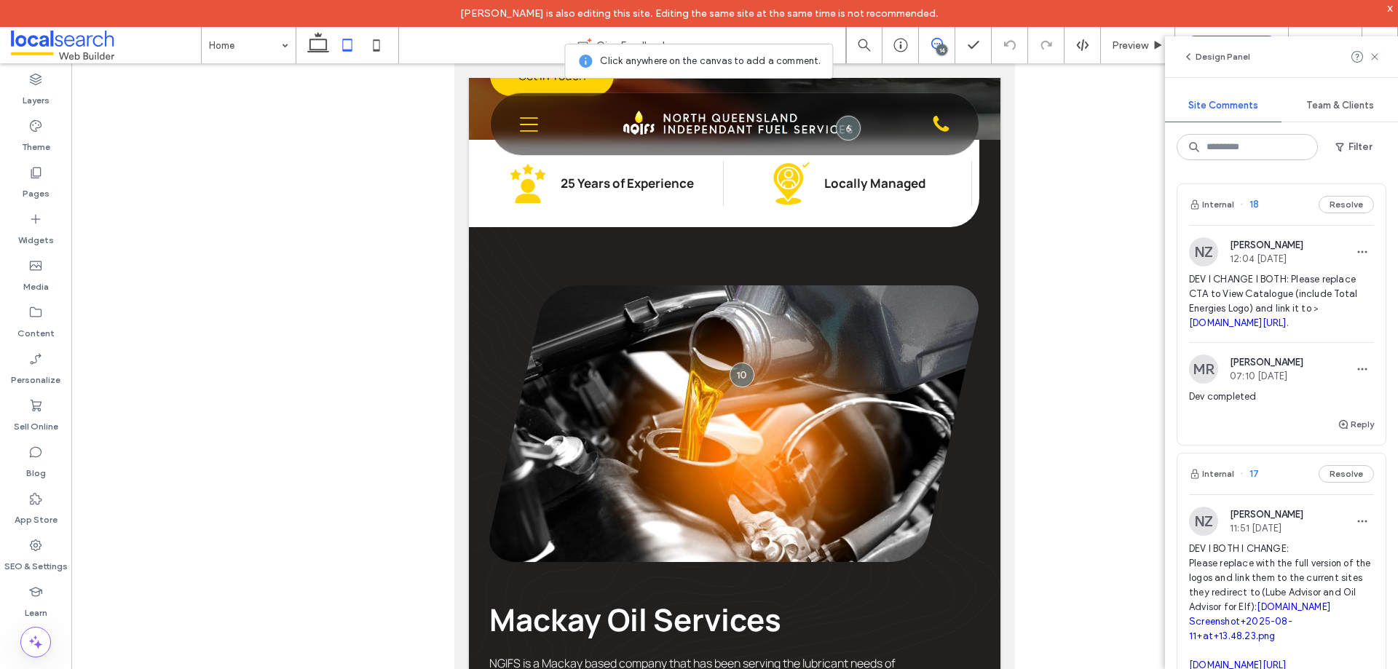
click at [934, 47] on icon at bounding box center [938, 44] width 12 height 12
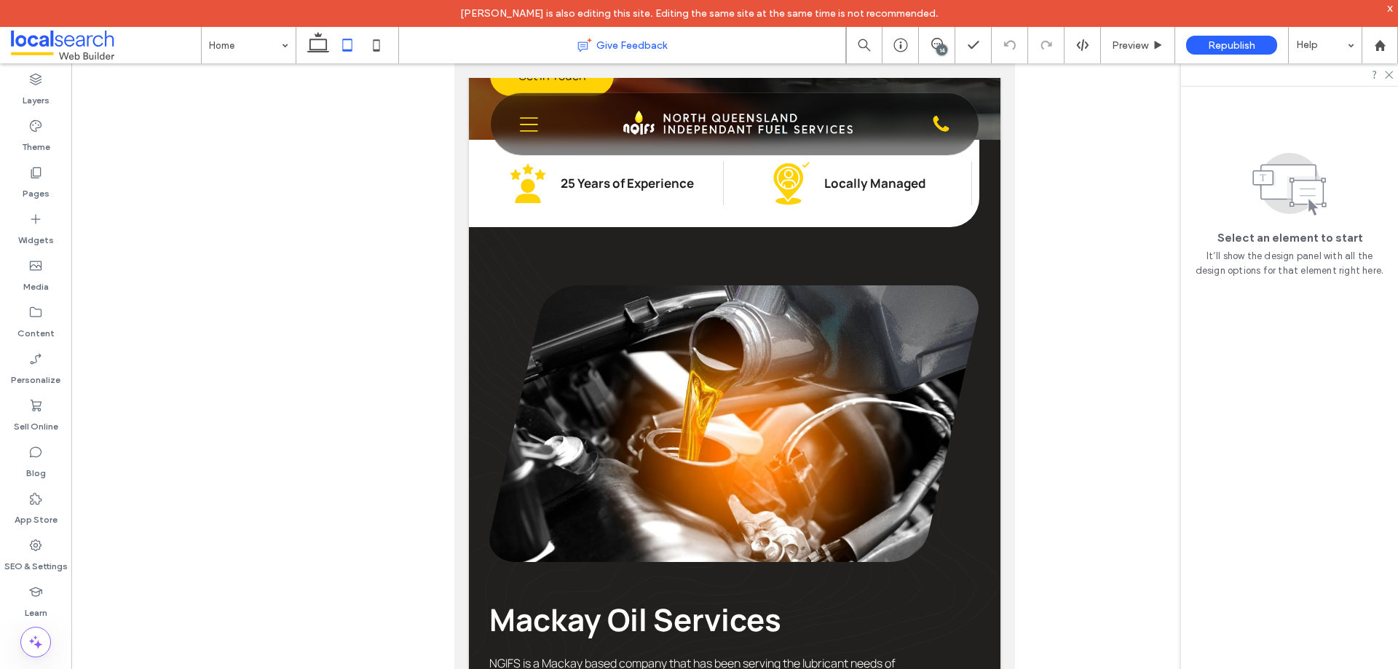
drag, startPoint x: 312, startPoint y: 36, endPoint x: 568, endPoint y: 52, distance: 256.9
click at [312, 36] on icon at bounding box center [318, 45] width 29 height 29
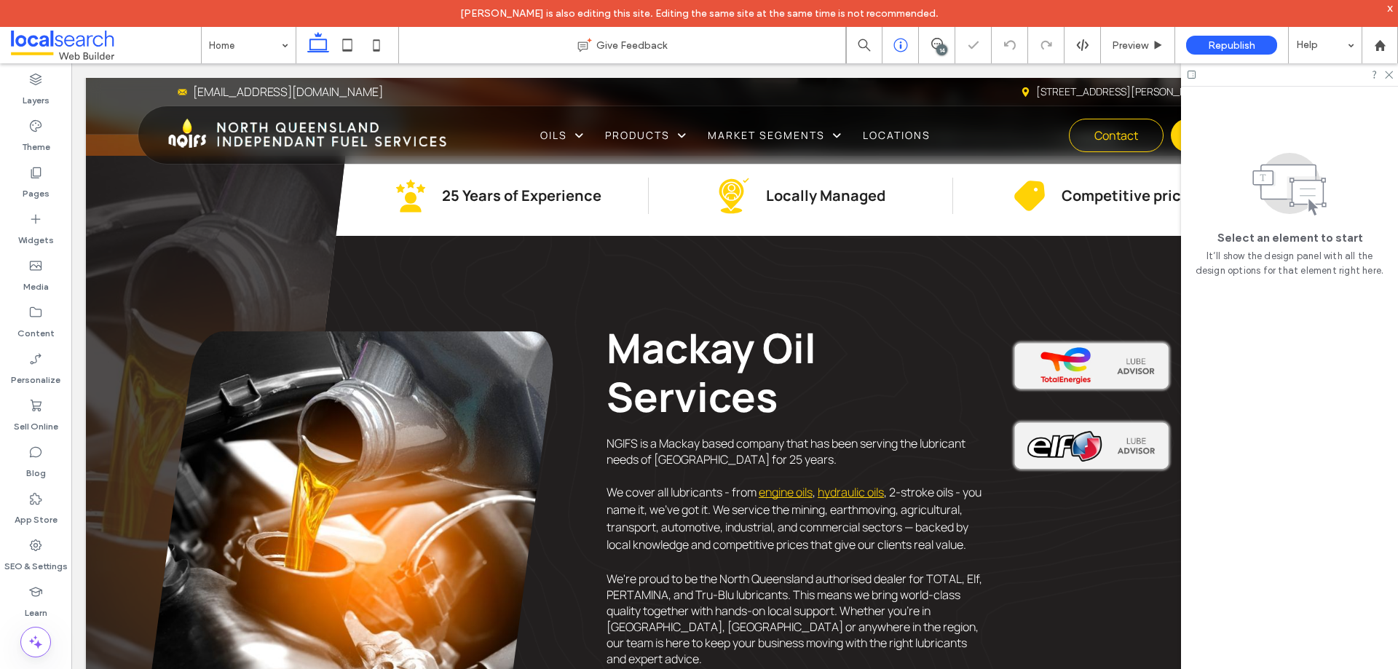
scroll to position [562, 0]
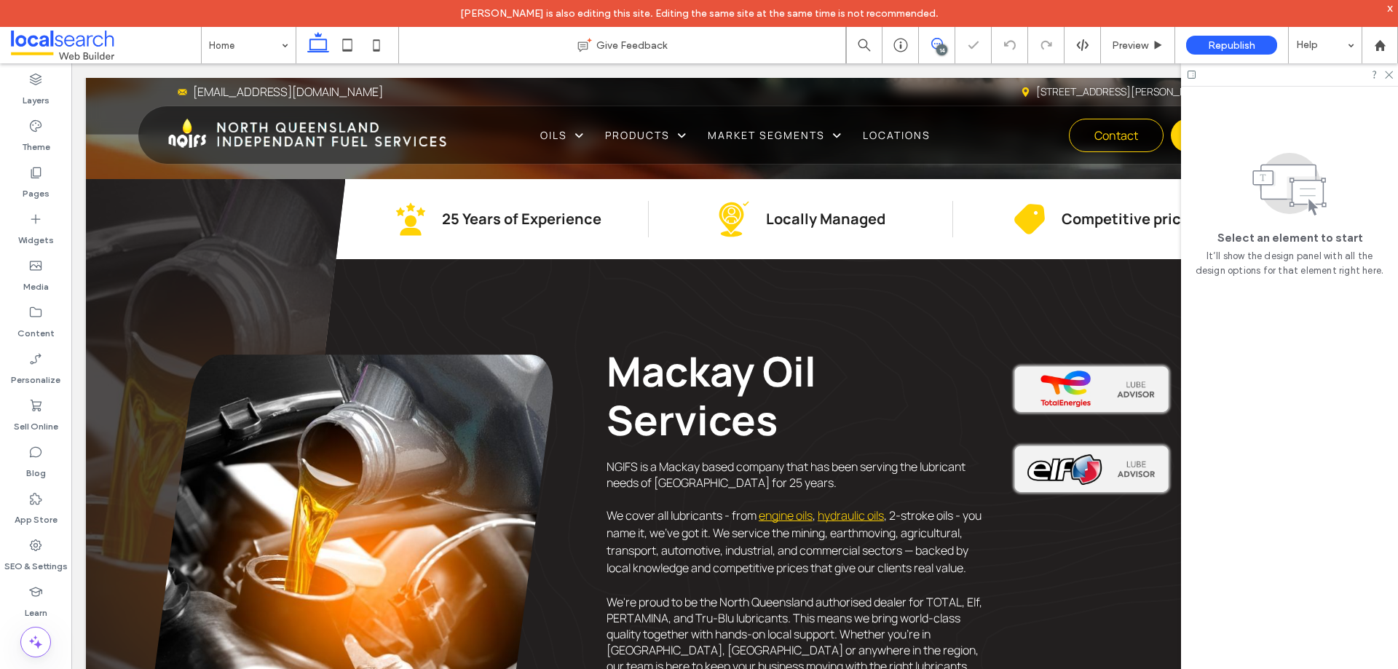
click at [937, 44] on icon at bounding box center [938, 44] width 12 height 12
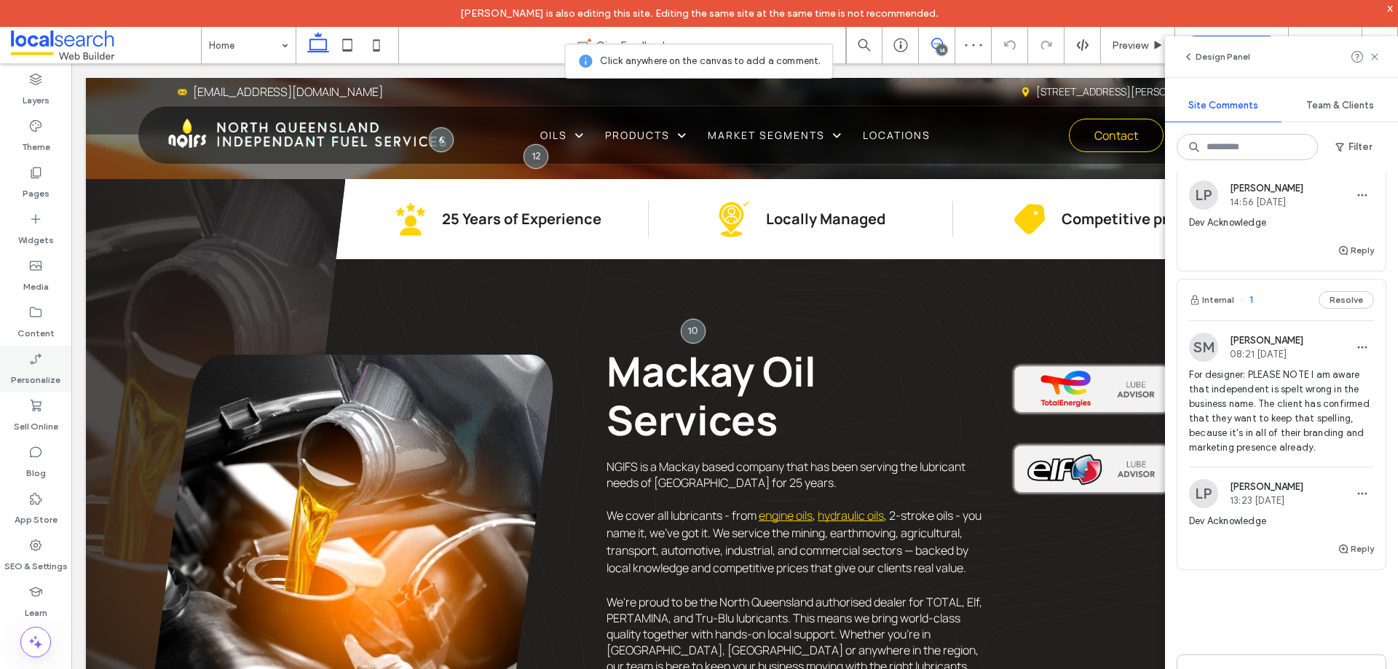
scroll to position [4224, 0]
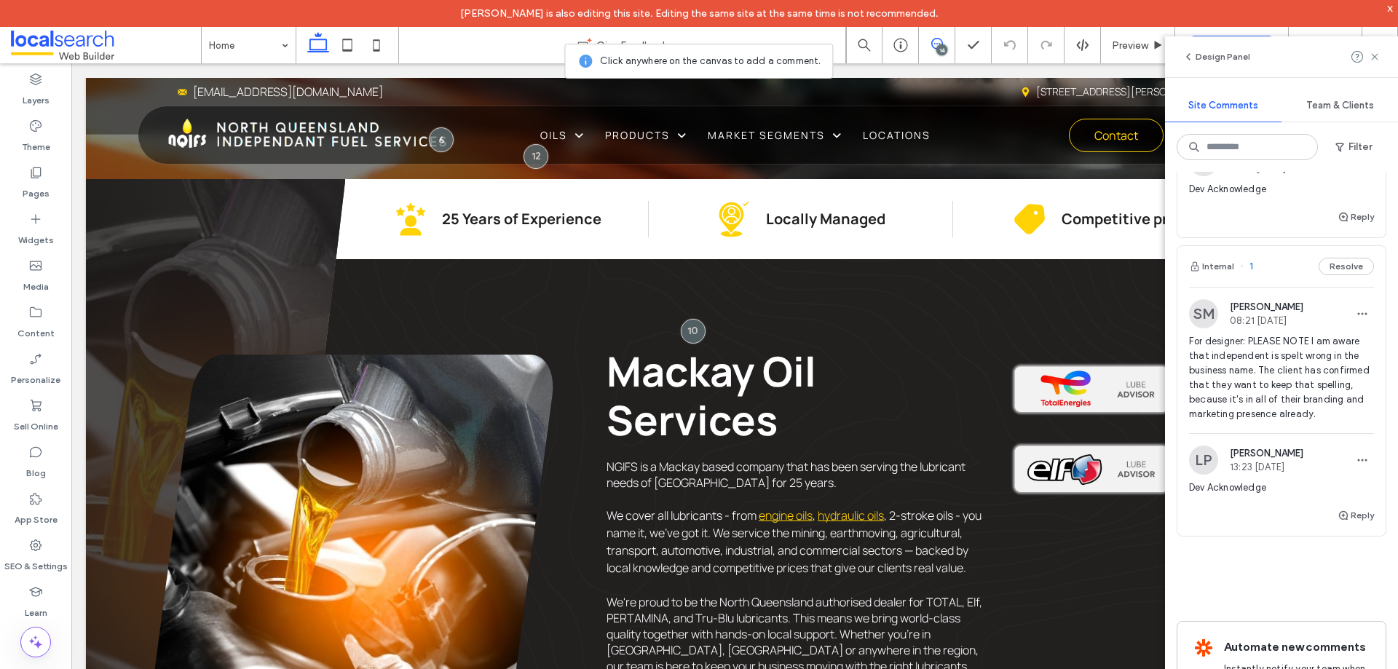
click at [937, 39] on use at bounding box center [938, 44] width 12 height 12
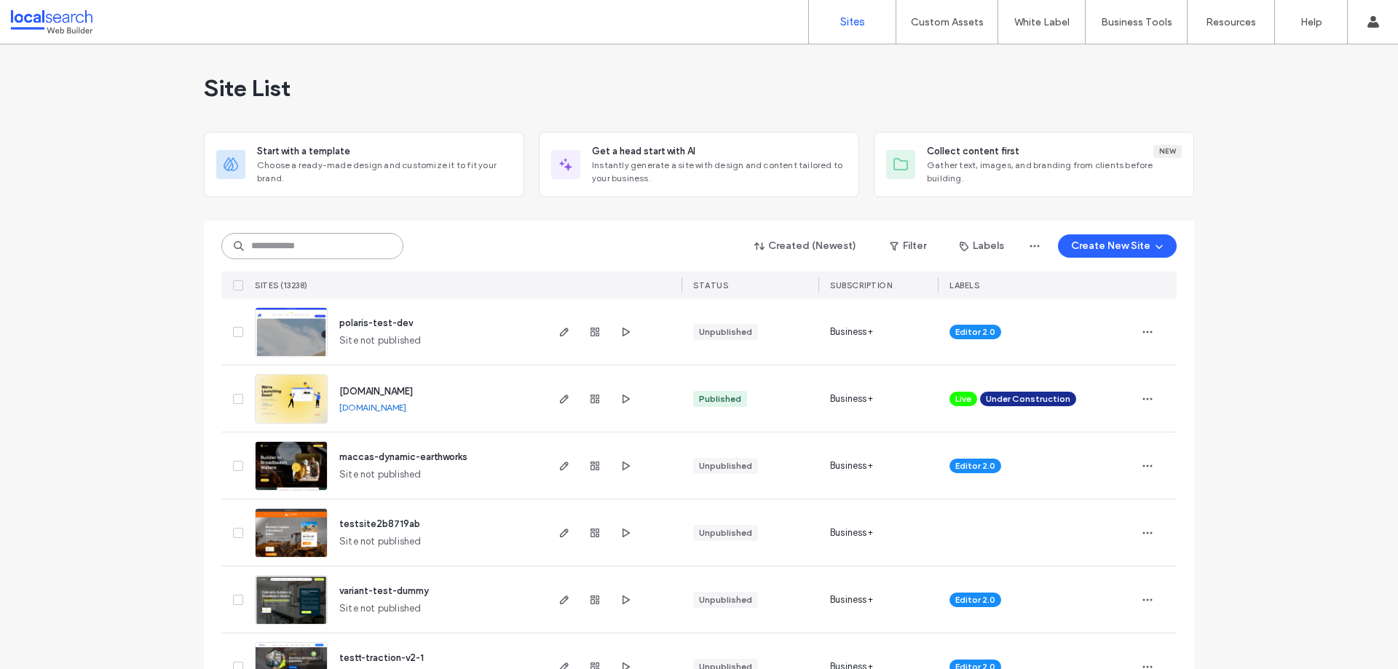
click at [286, 235] on input at bounding box center [312, 246] width 182 height 26
paste input "********"
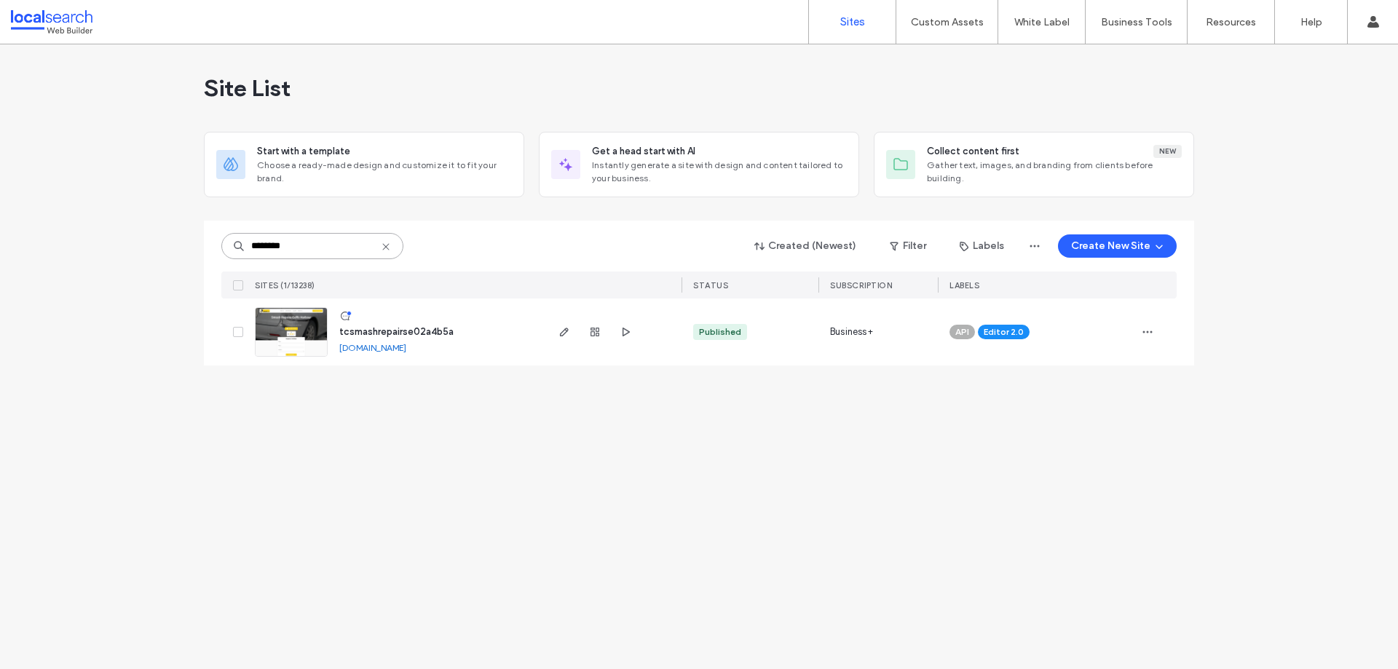
type input "********"
click at [302, 318] on img at bounding box center [291, 357] width 71 height 99
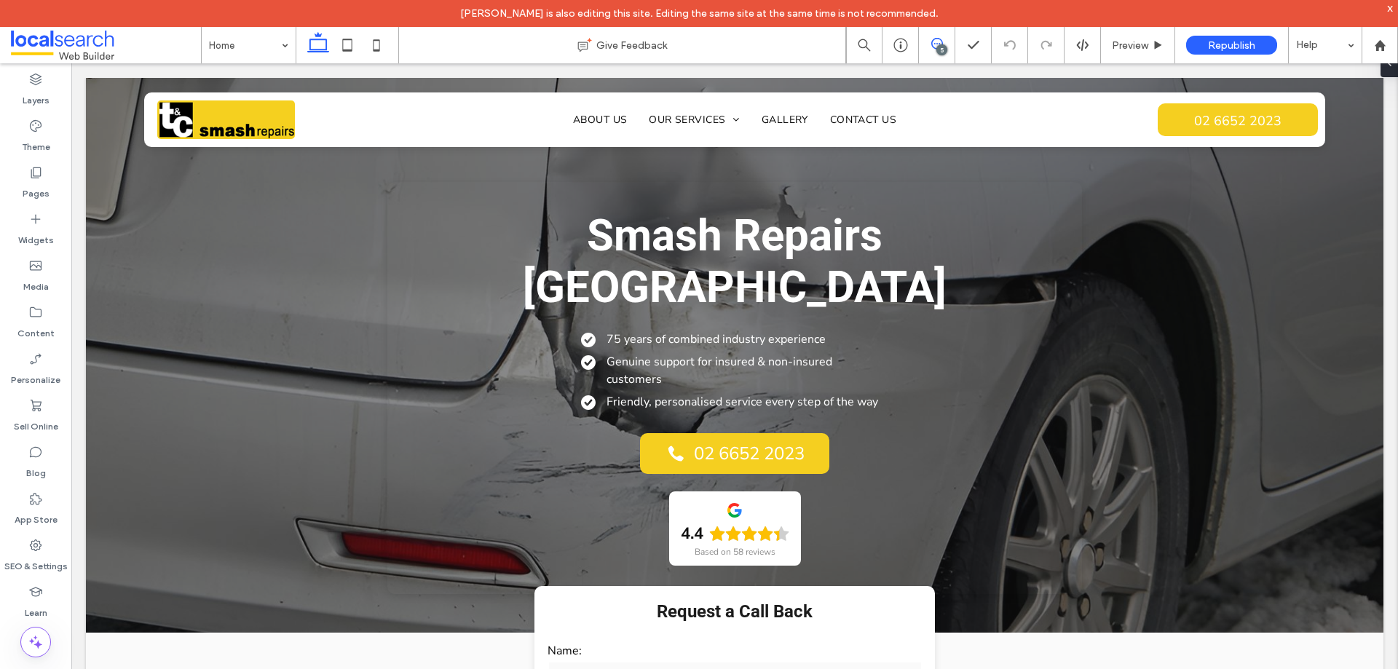
click at [934, 44] on icon at bounding box center [938, 44] width 12 height 12
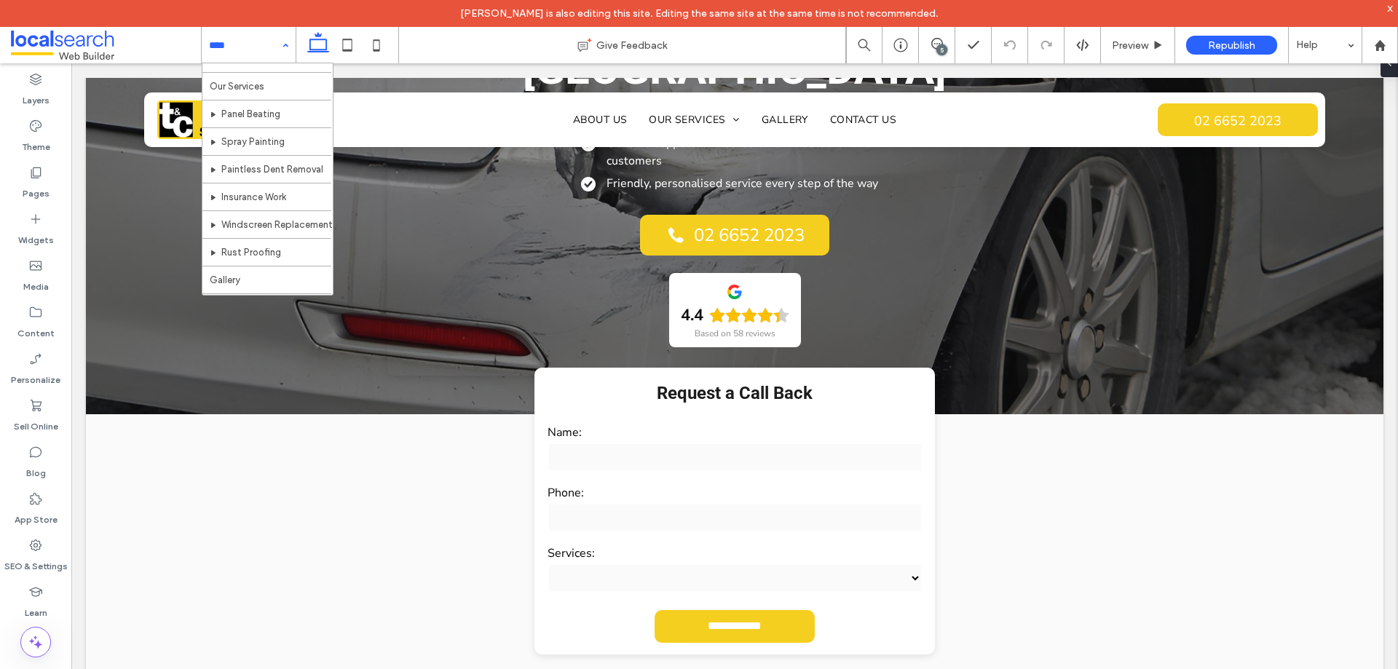
scroll to position [71, 0]
click at [933, 46] on icon at bounding box center [938, 44] width 12 height 12
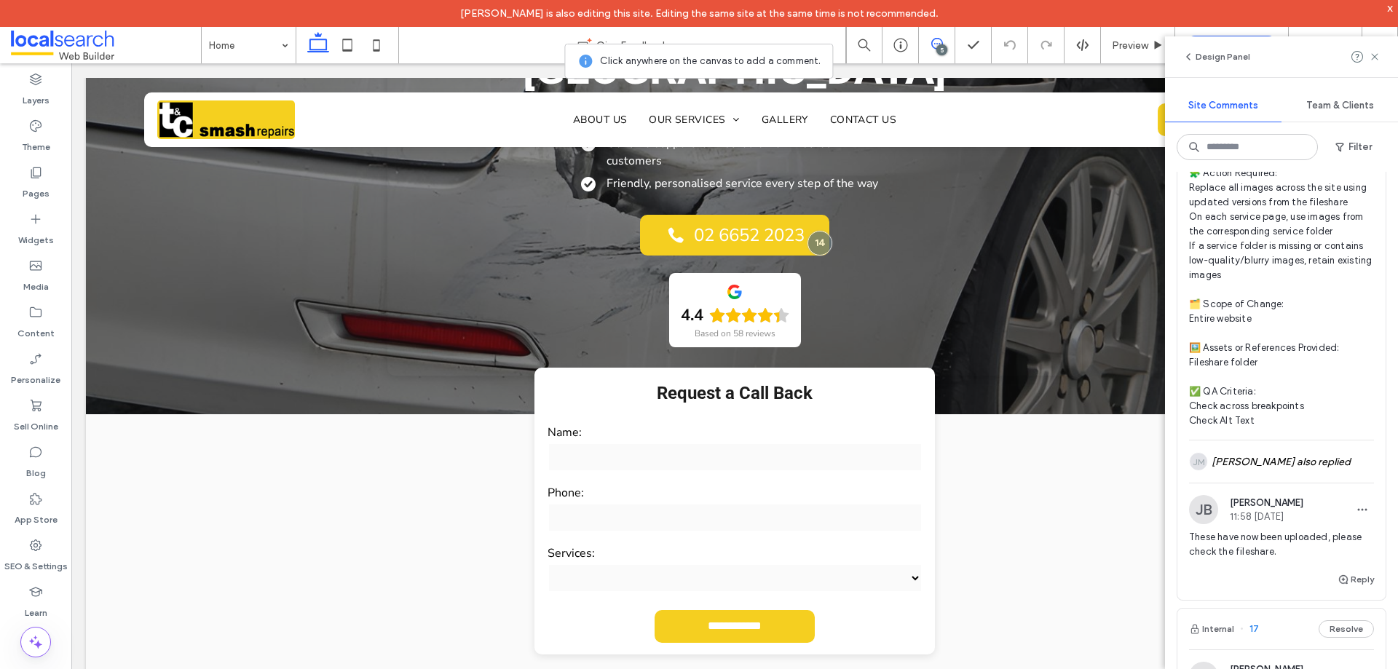
scroll to position [219, 0]
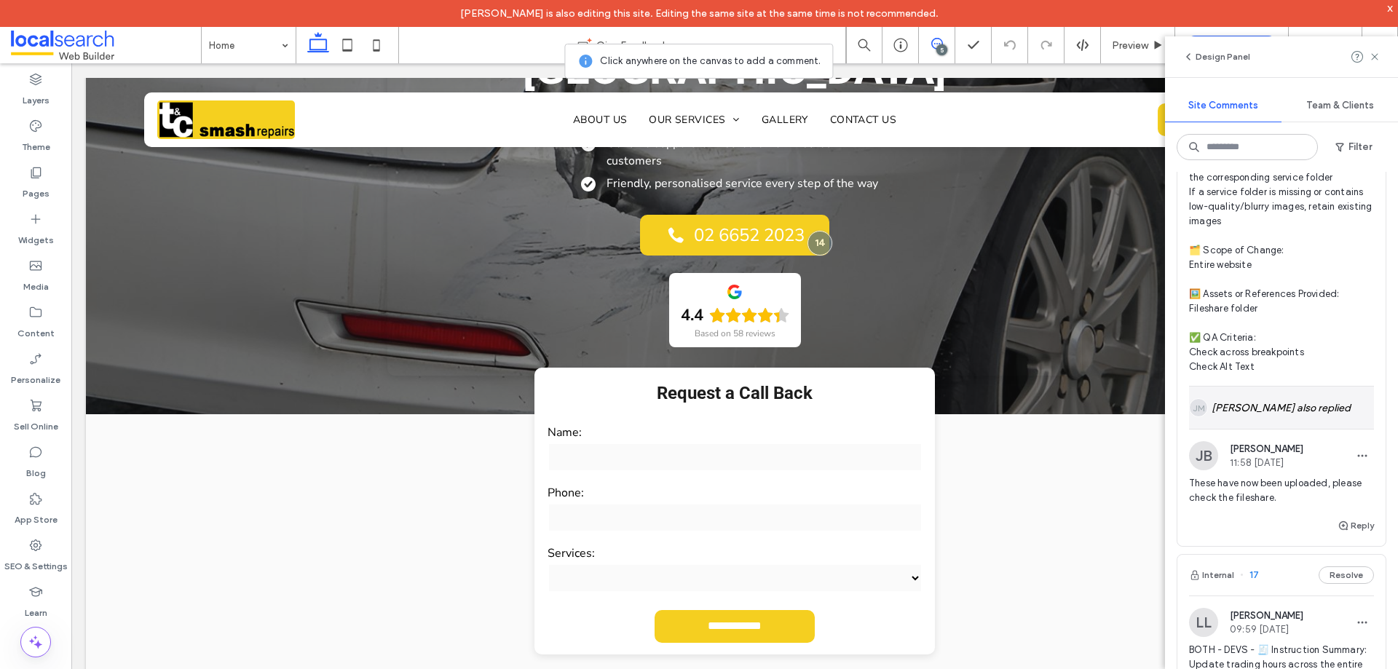
click at [1264, 429] on div "JM Joshua Montealegre also replied" at bounding box center [1281, 408] width 185 height 42
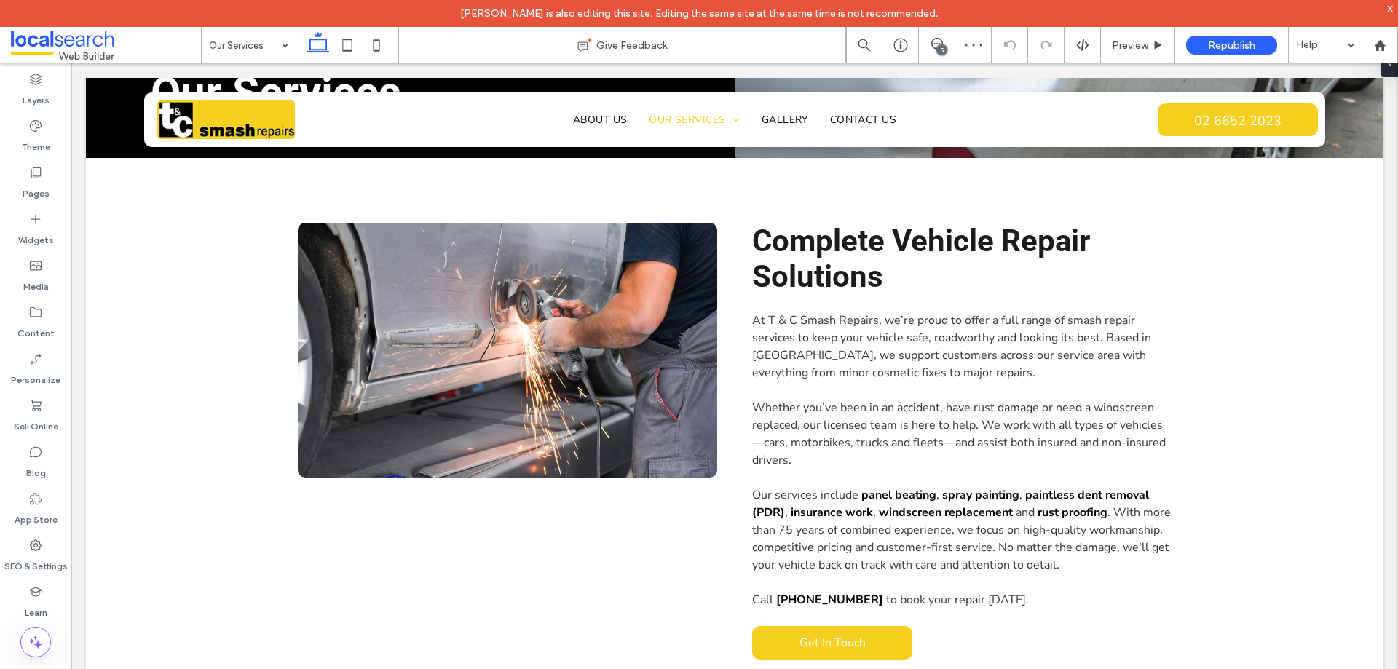
click at [940, 47] on div "5" at bounding box center [942, 49] width 11 height 11
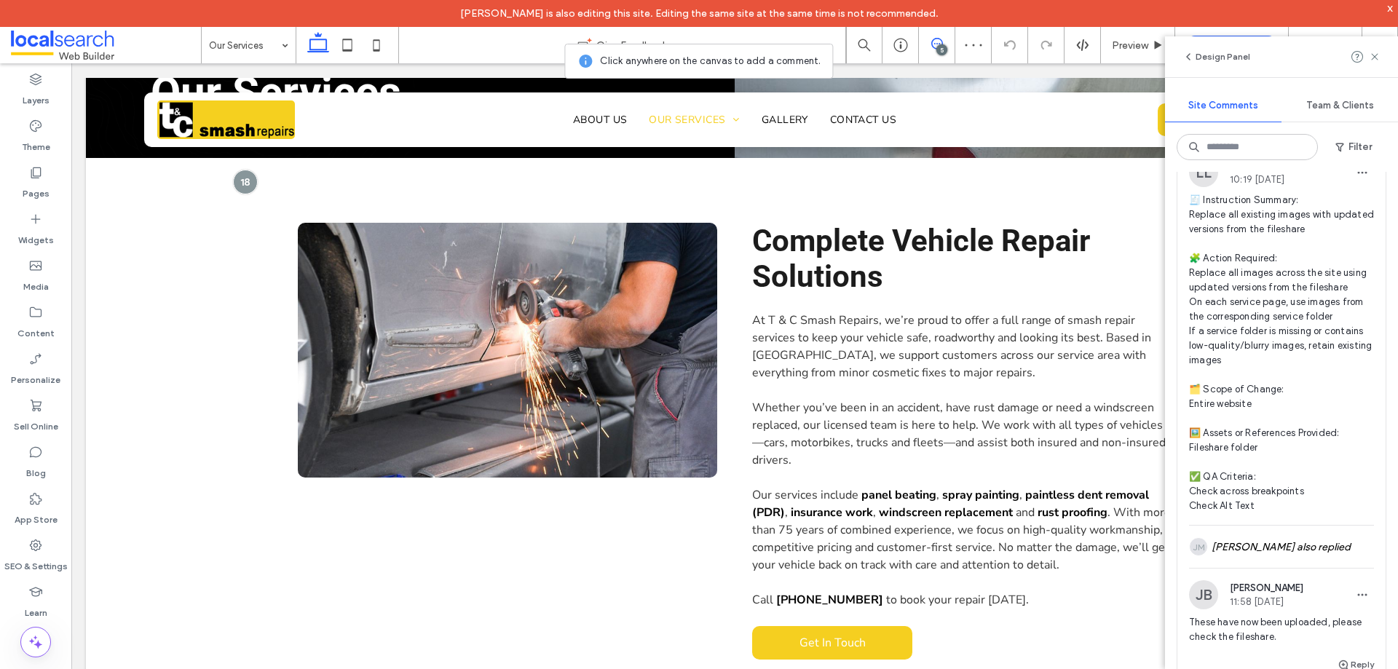
scroll to position [291, 0]
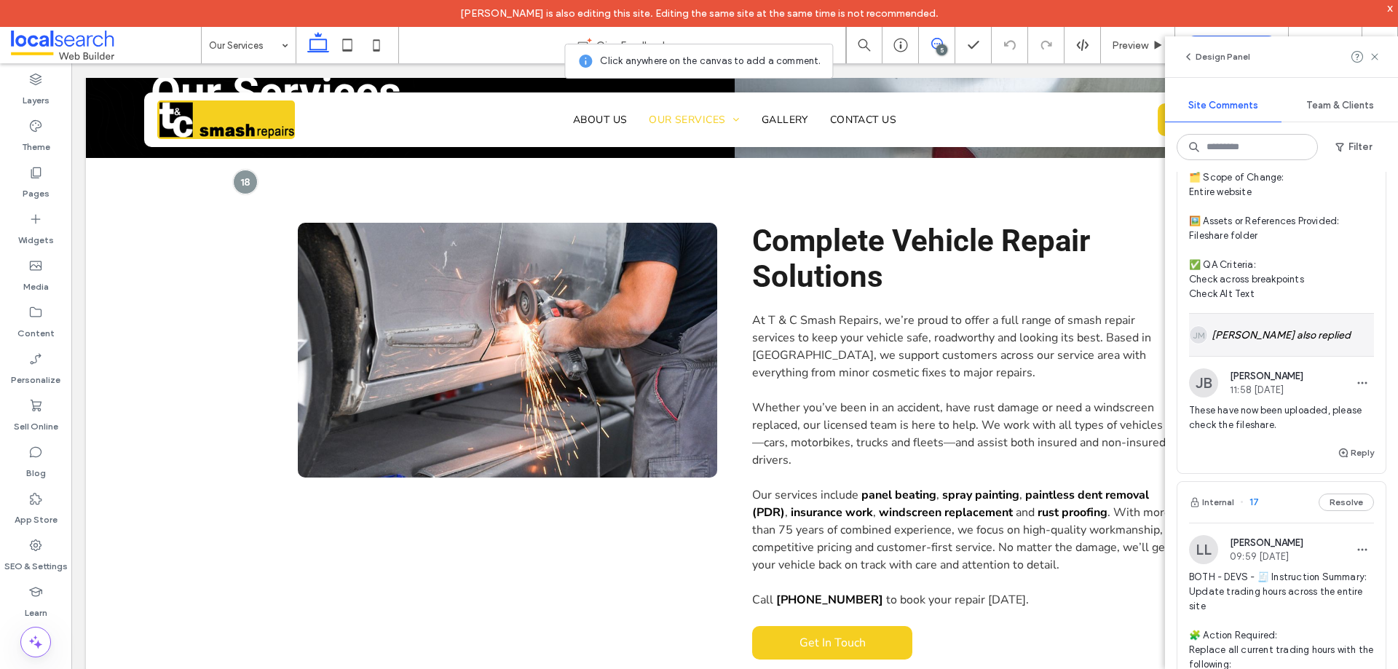
click at [1261, 356] on div "JM Joshua Montealegre also replied" at bounding box center [1281, 335] width 185 height 42
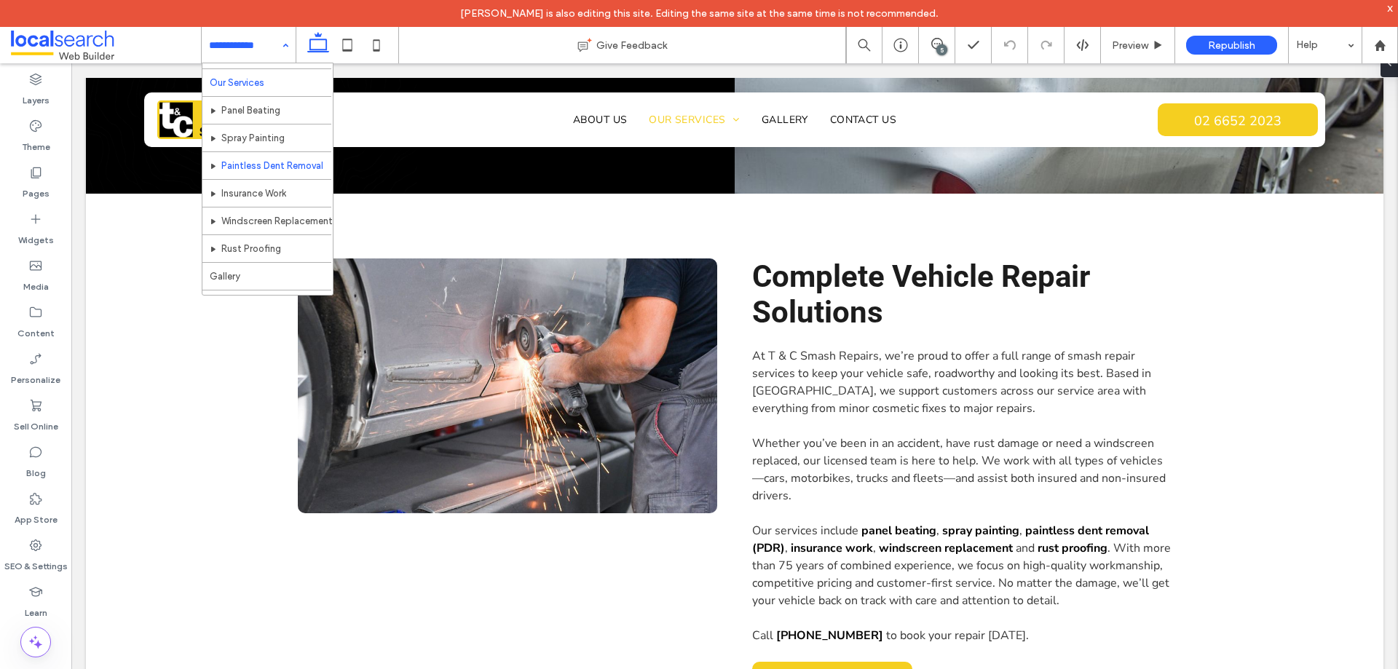
scroll to position [71, 0]
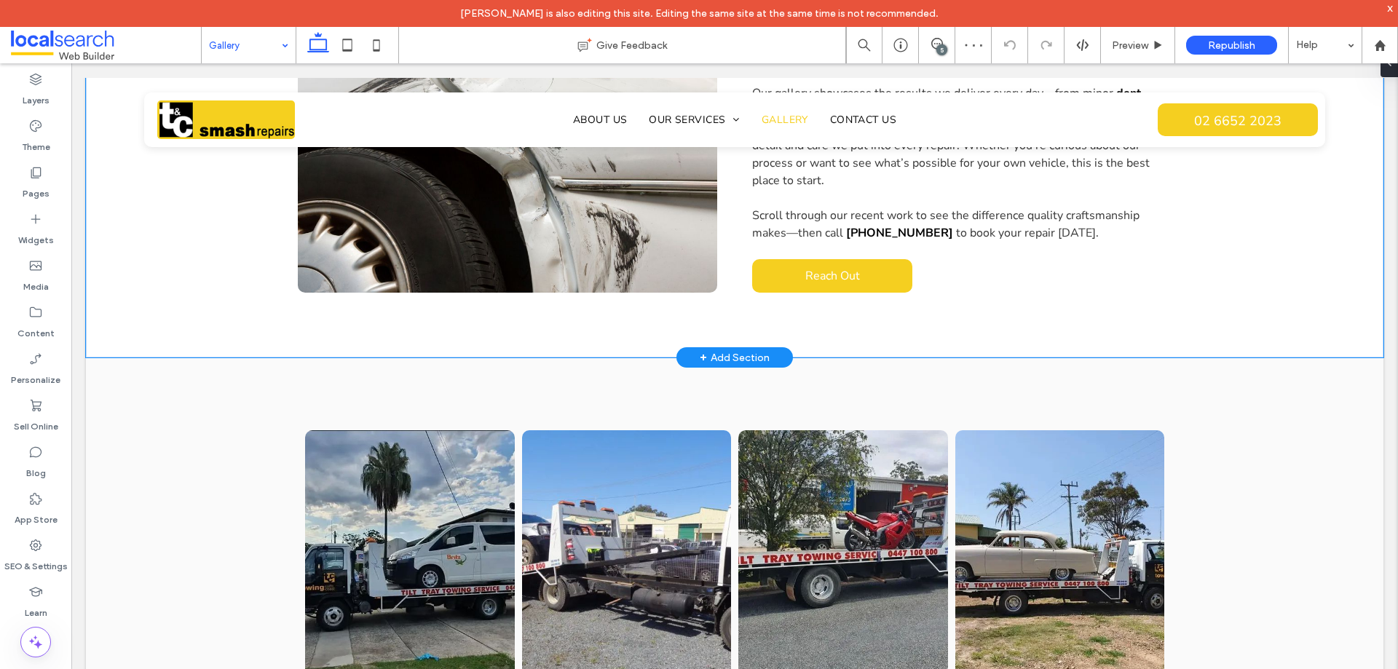
scroll to position [219, 0]
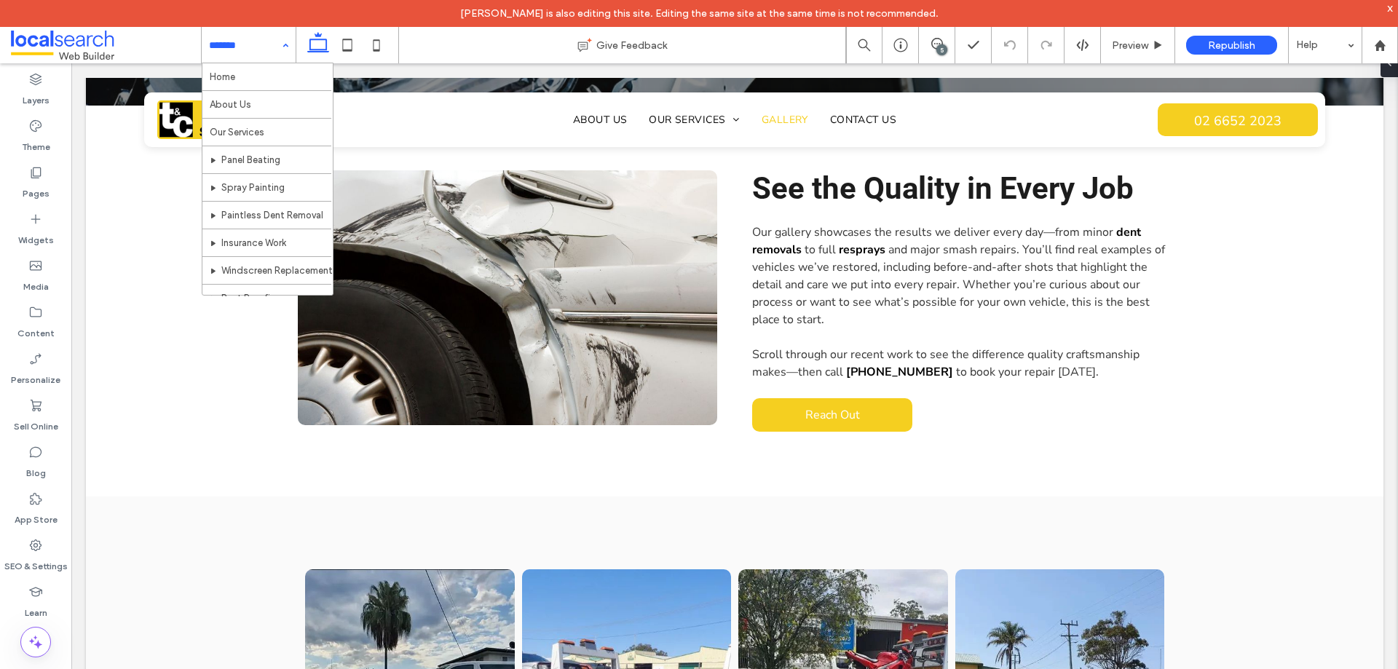
click at [946, 48] on div "5" at bounding box center [942, 49] width 11 height 11
click at [36, 320] on label "Content" at bounding box center [35, 330] width 37 height 20
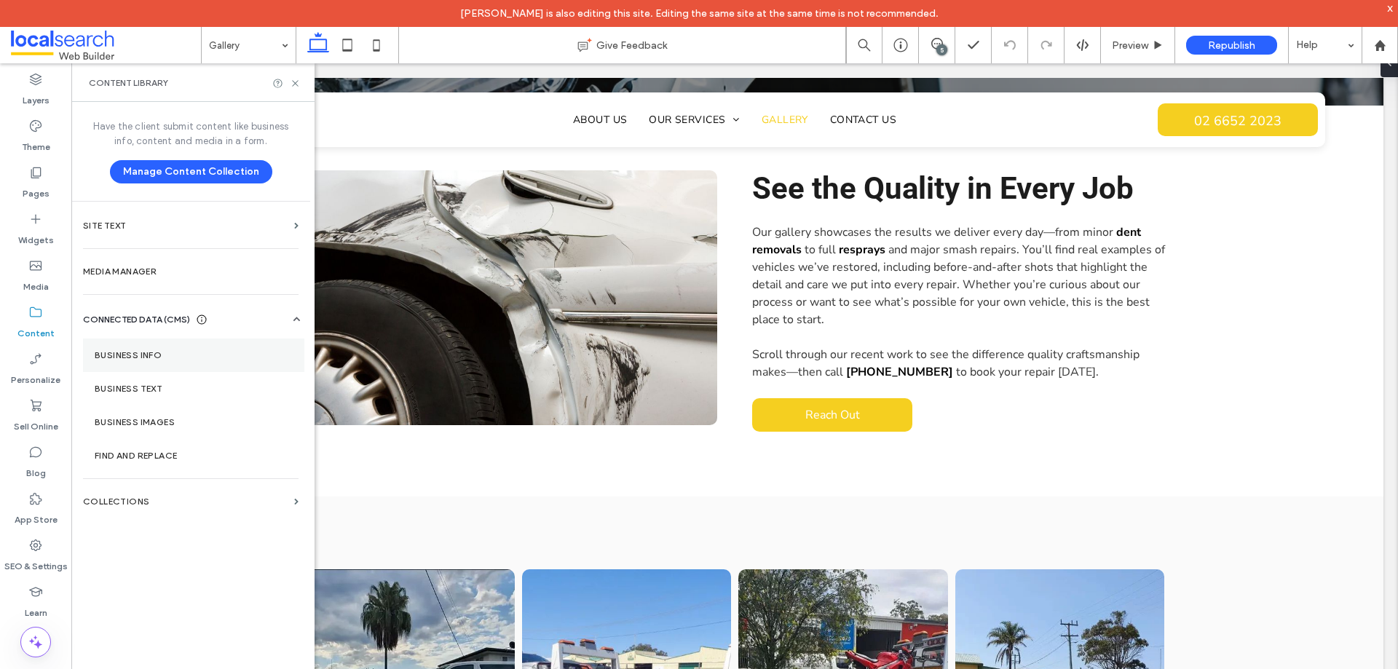
click at [160, 348] on section "Business Info" at bounding box center [193, 356] width 221 height 34
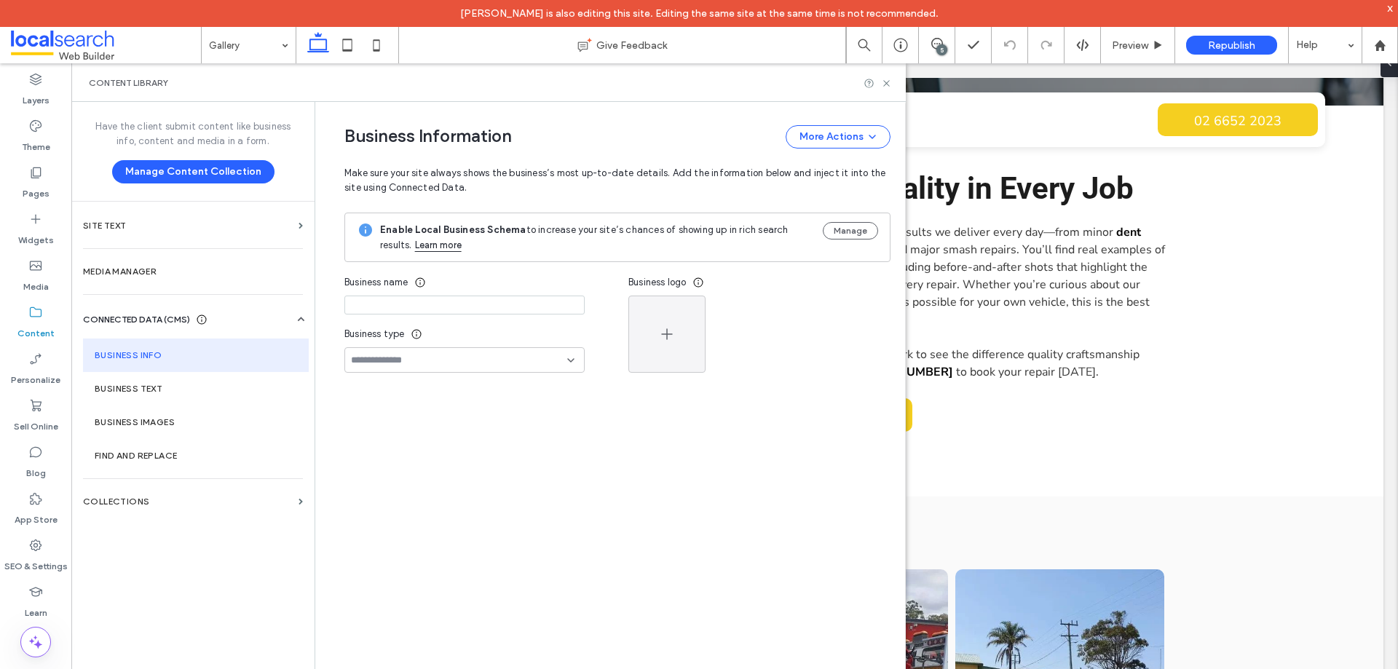
type input "****"
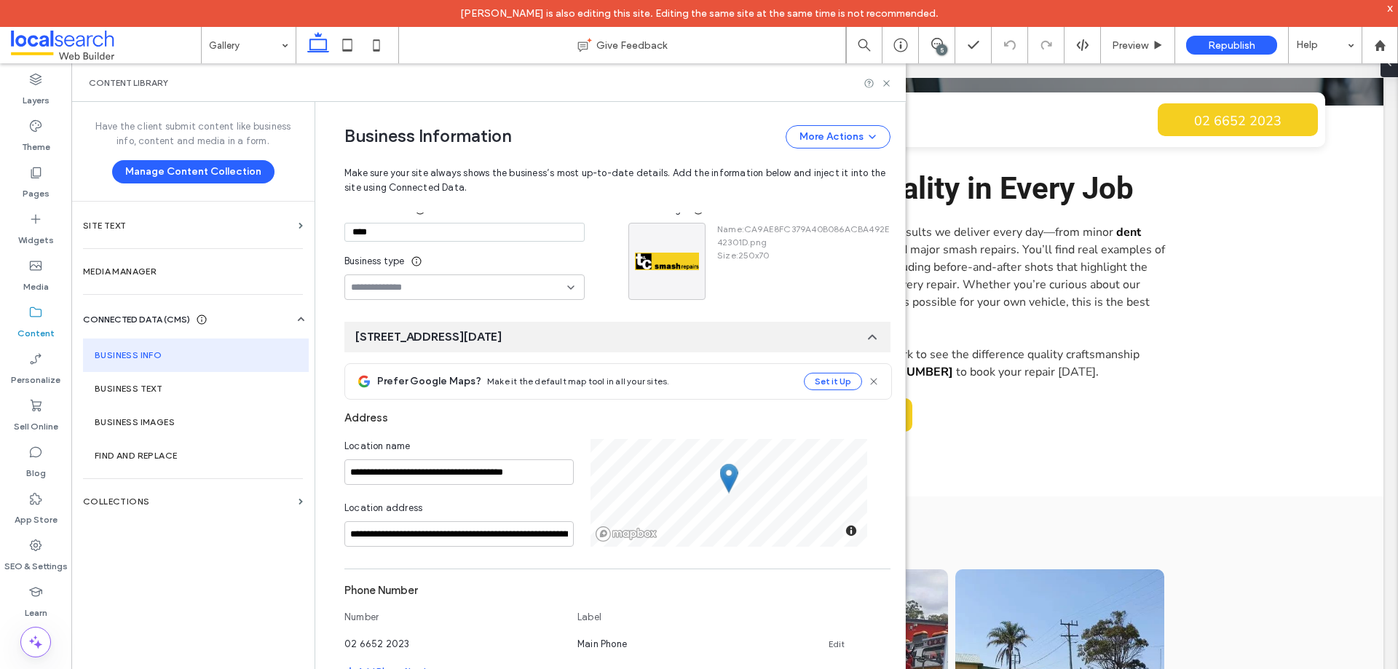
scroll to position [0, 0]
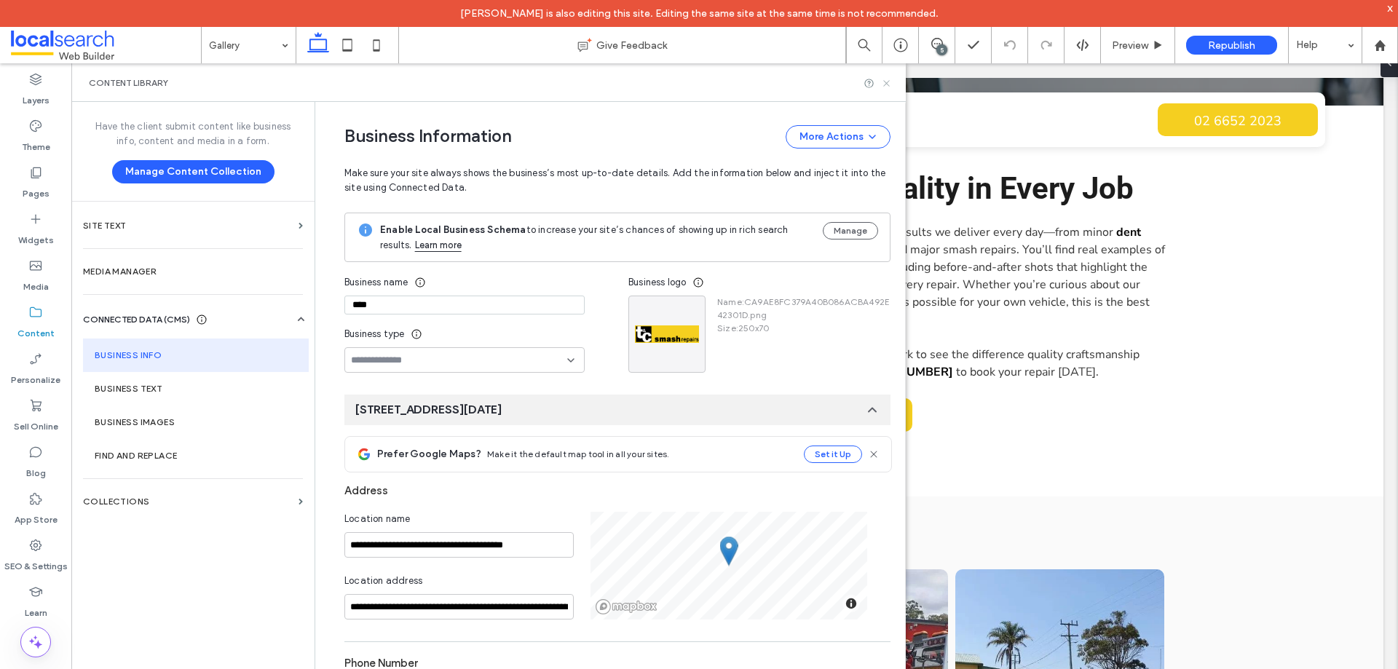
click at [887, 84] on use at bounding box center [886, 83] width 6 height 6
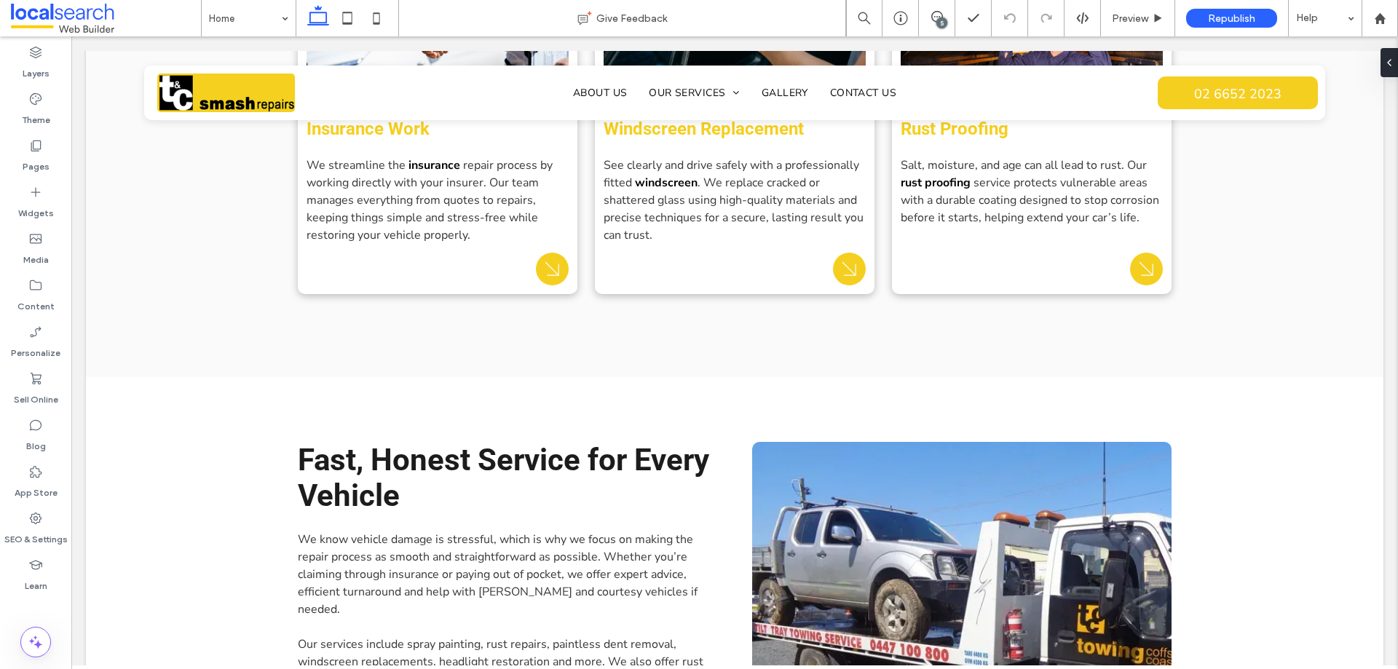
scroll to position [1967, 0]
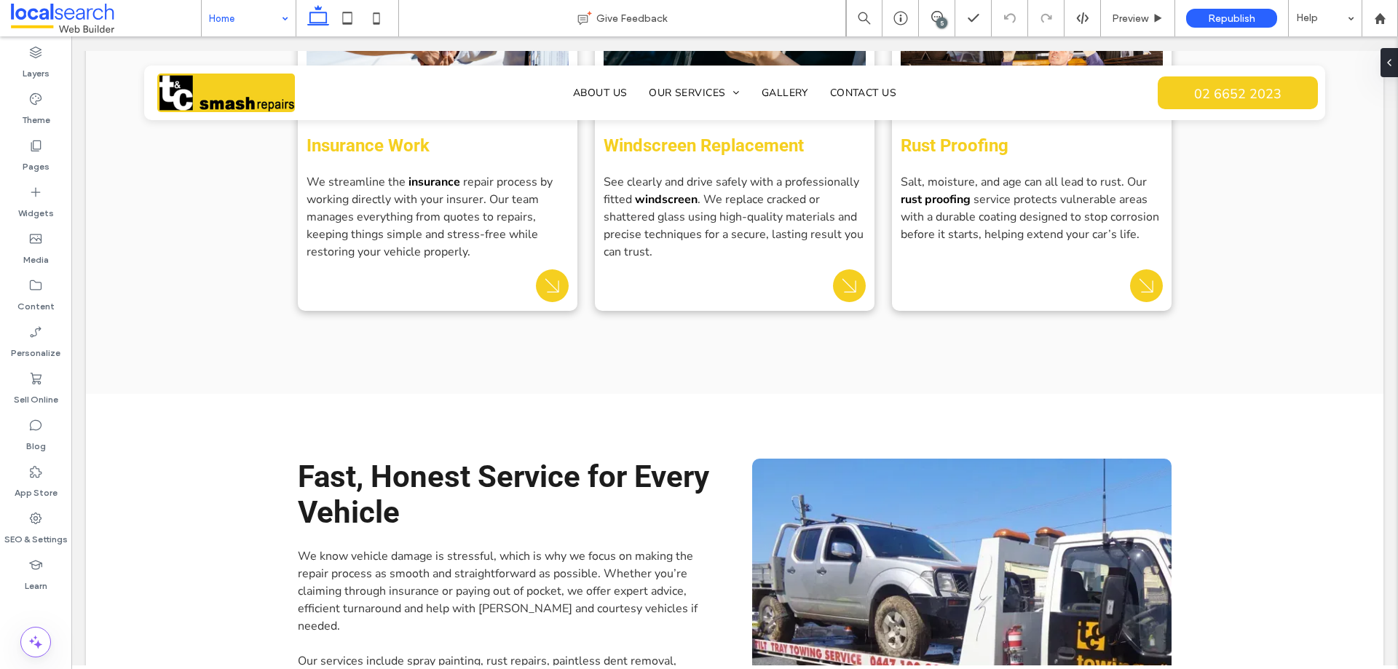
click at [245, 29] on input at bounding box center [245, 18] width 72 height 36
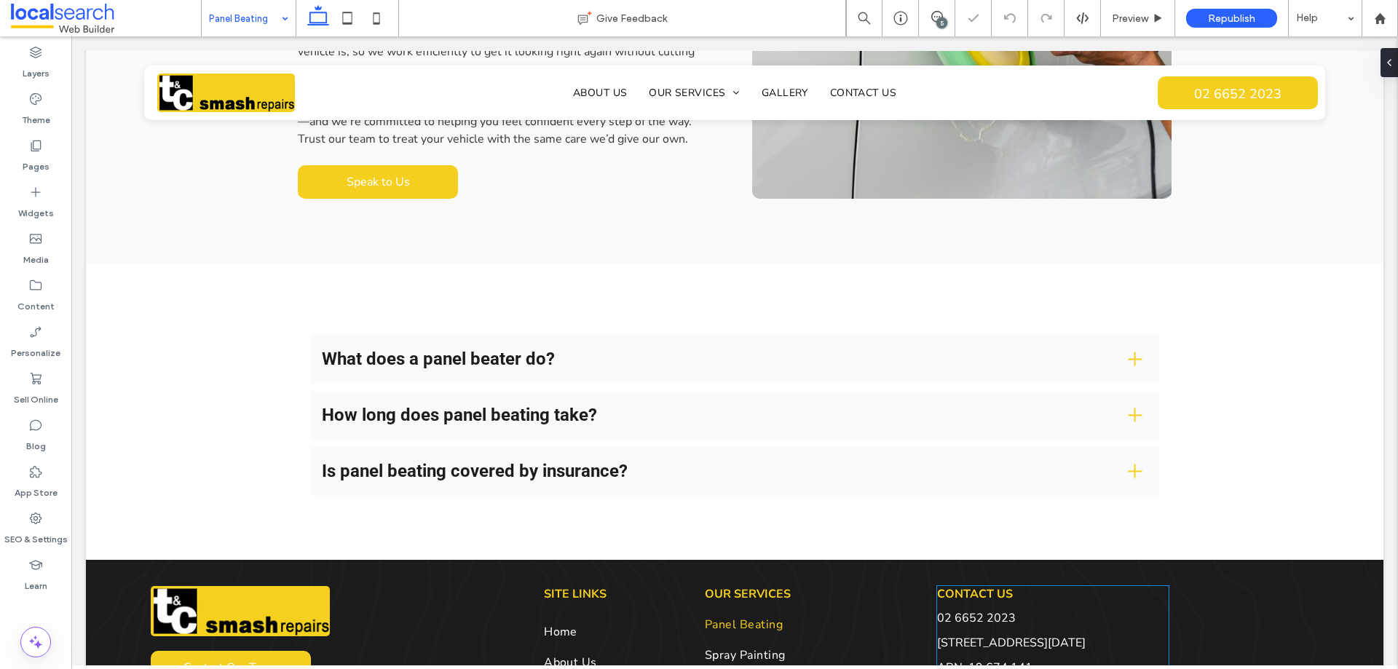
scroll to position [1853, 0]
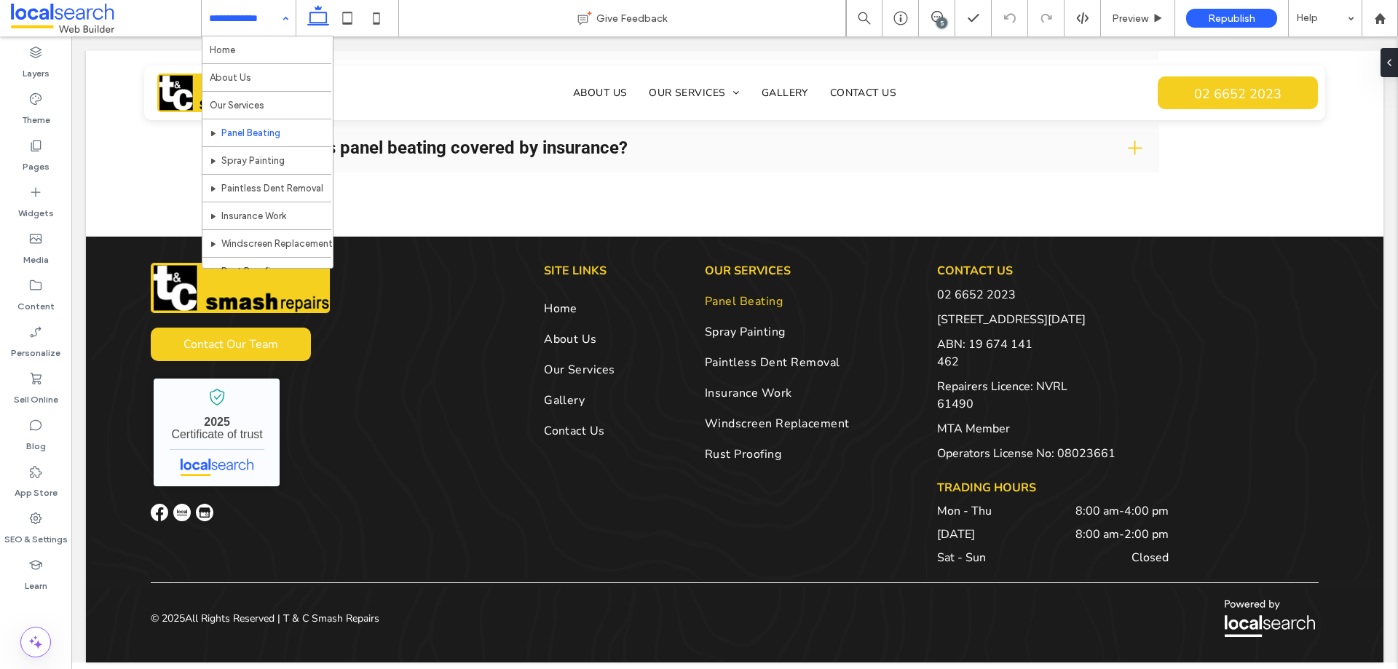
click at [272, 17] on input at bounding box center [245, 18] width 72 height 36
click at [269, 14] on input at bounding box center [245, 18] width 72 height 36
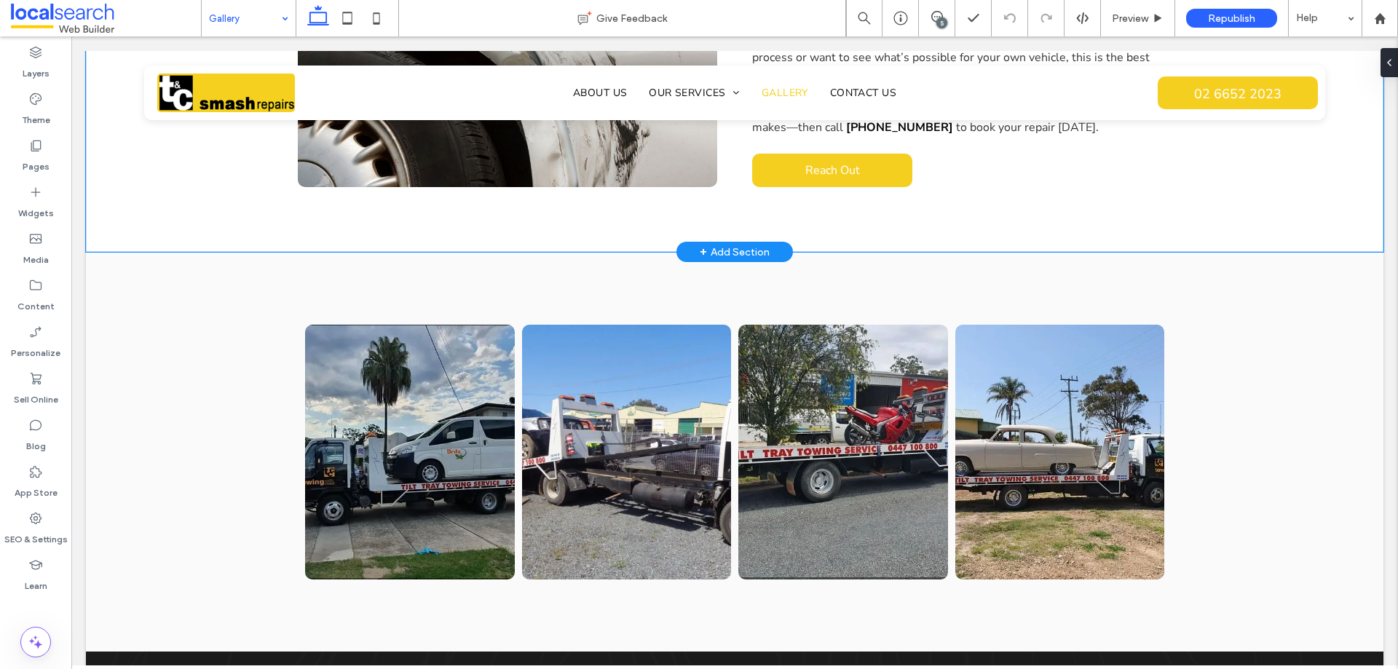
scroll to position [437, 0]
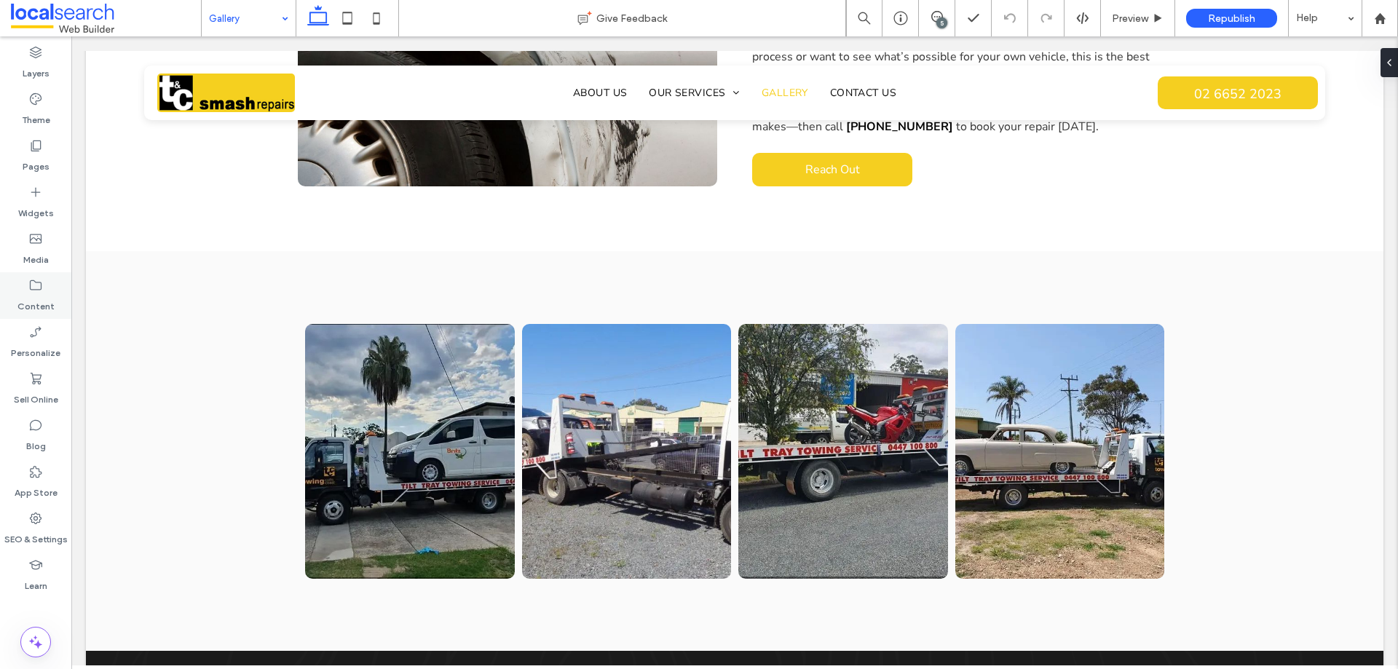
click at [27, 292] on div "Content" at bounding box center [35, 295] width 71 height 47
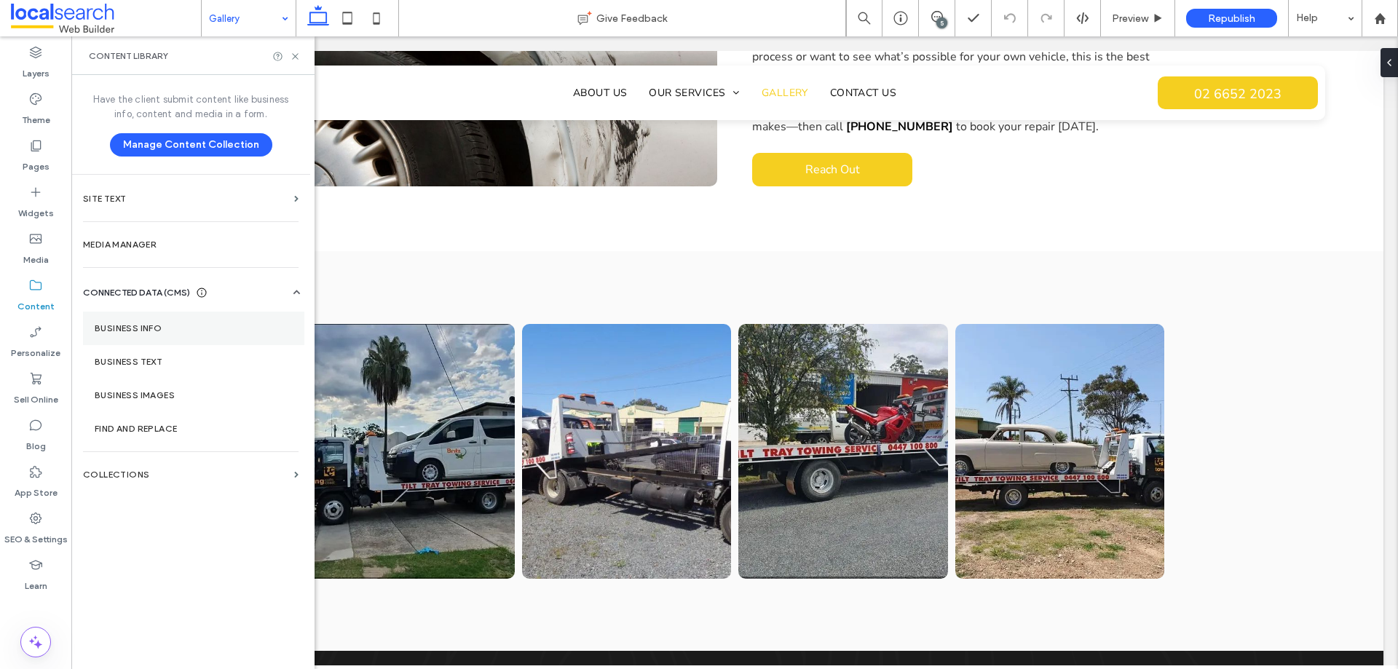
click at [144, 326] on label "Business Info" at bounding box center [194, 328] width 198 height 10
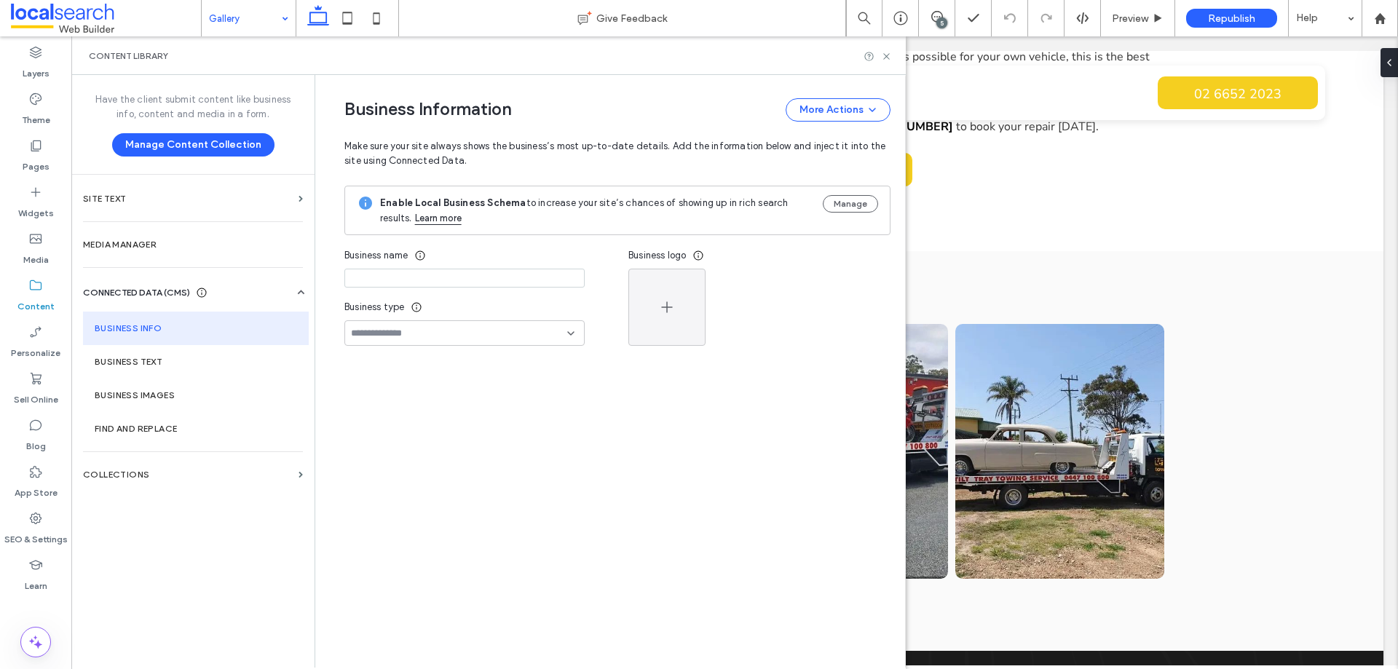
type input "****"
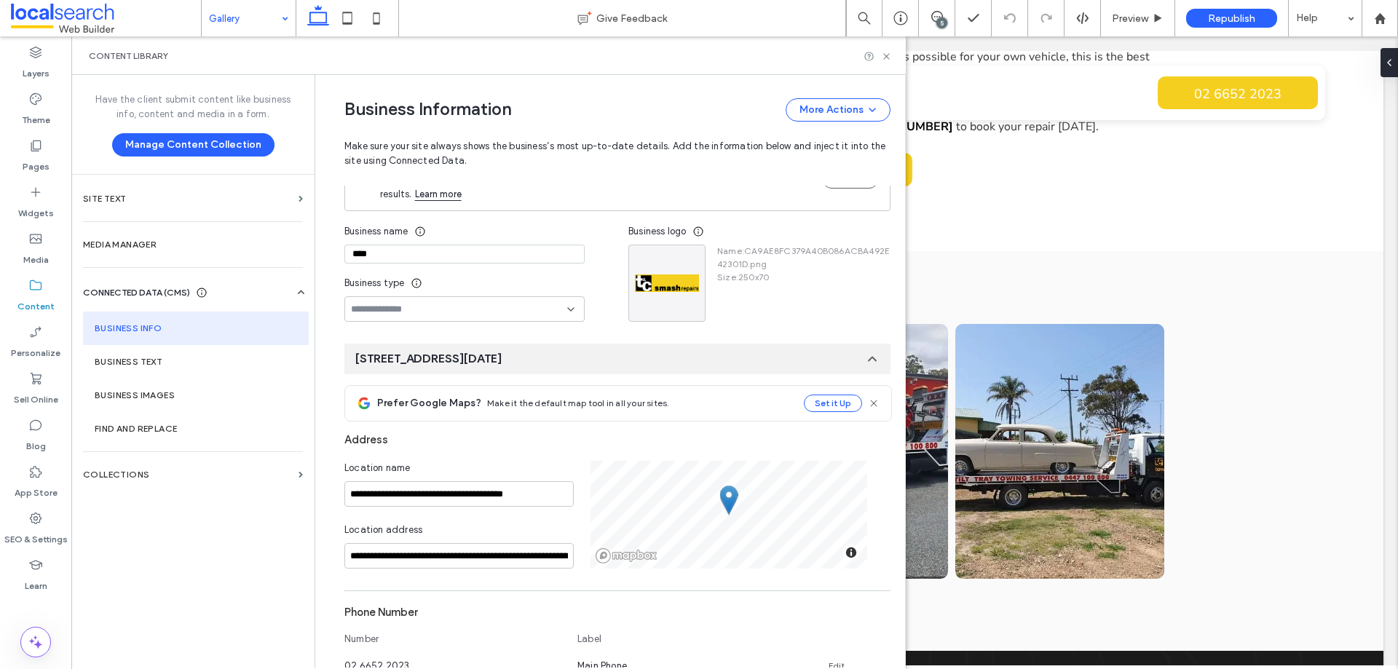
scroll to position [16, 0]
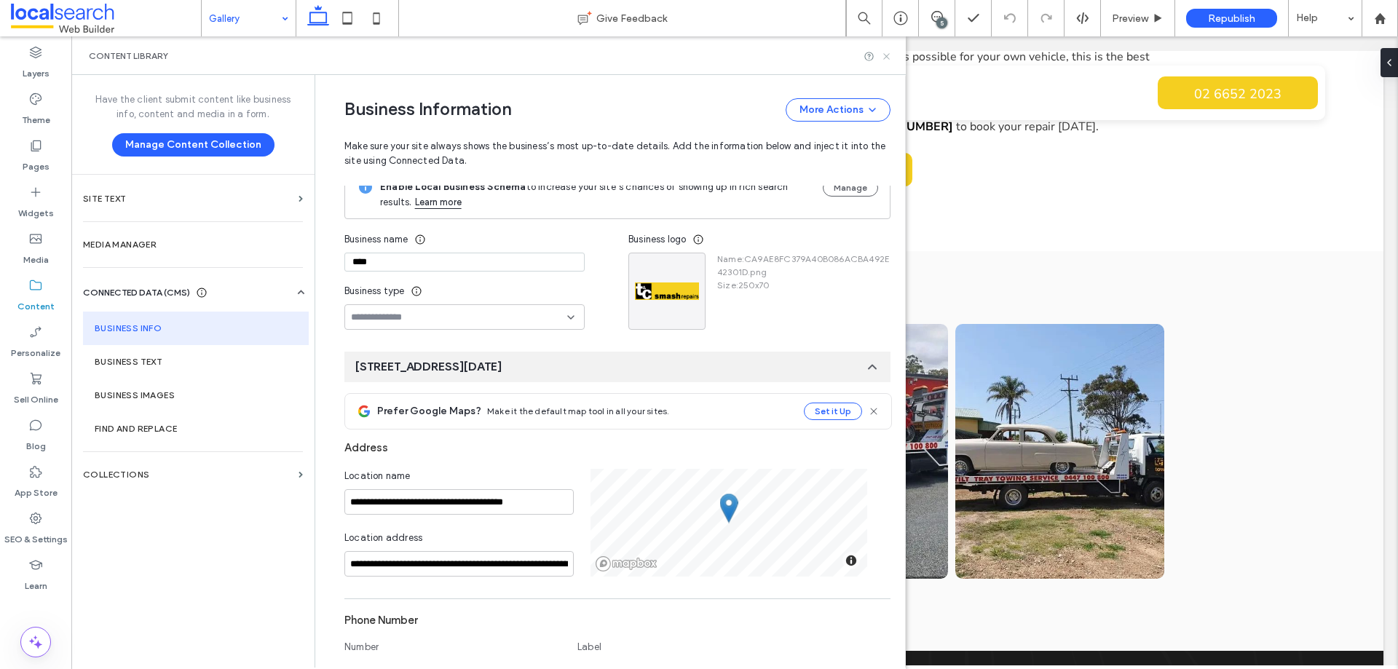
click at [886, 58] on icon at bounding box center [886, 56] width 11 height 11
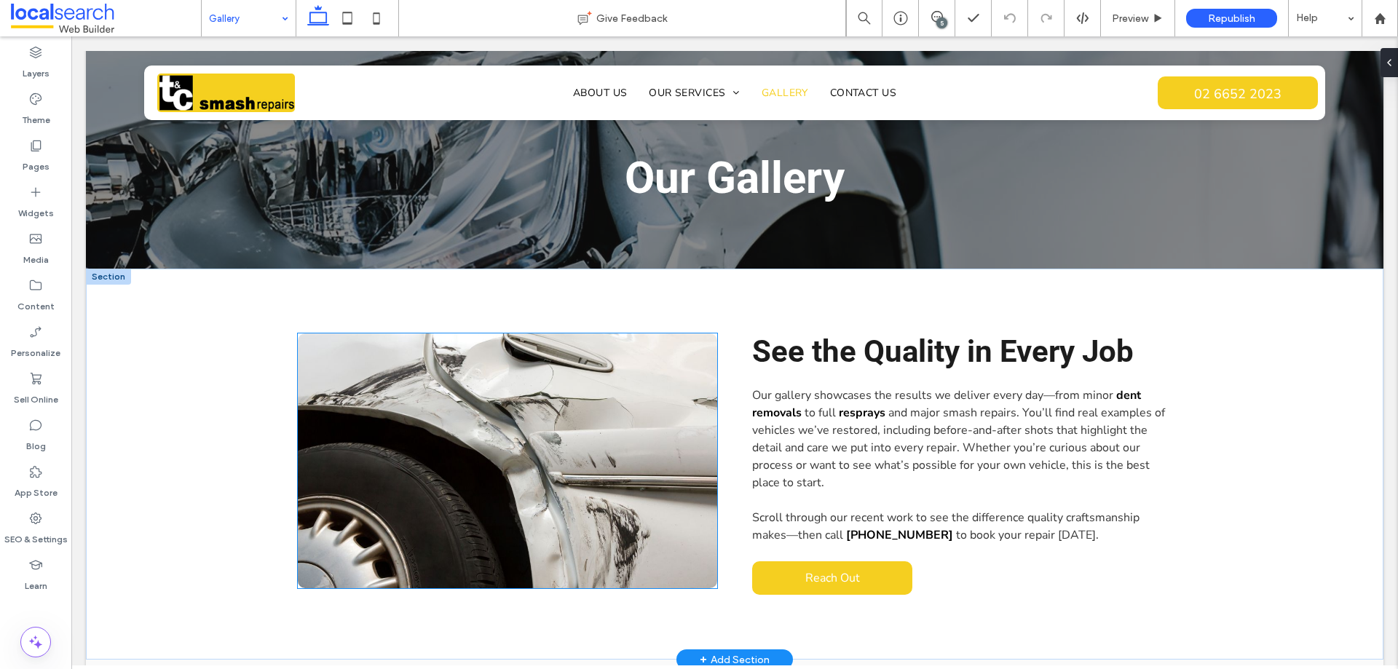
scroll to position [0, 0]
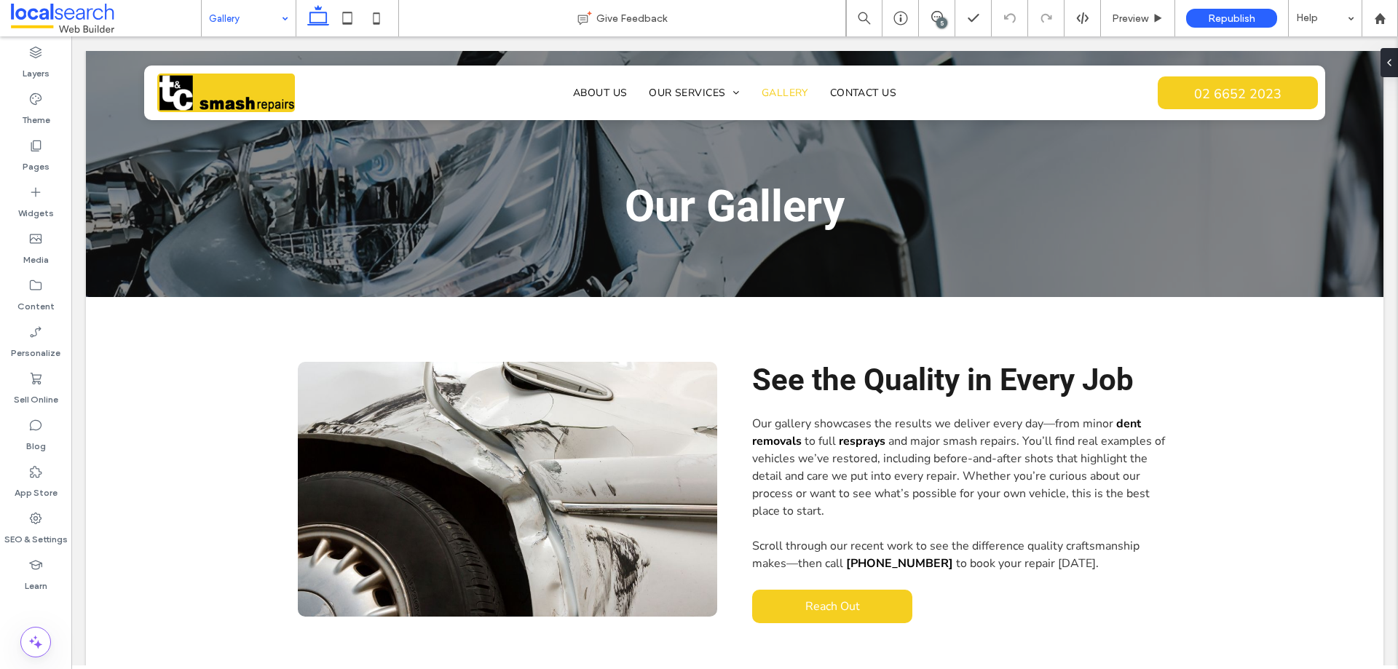
click at [940, 18] on div "5" at bounding box center [942, 22] width 11 height 11
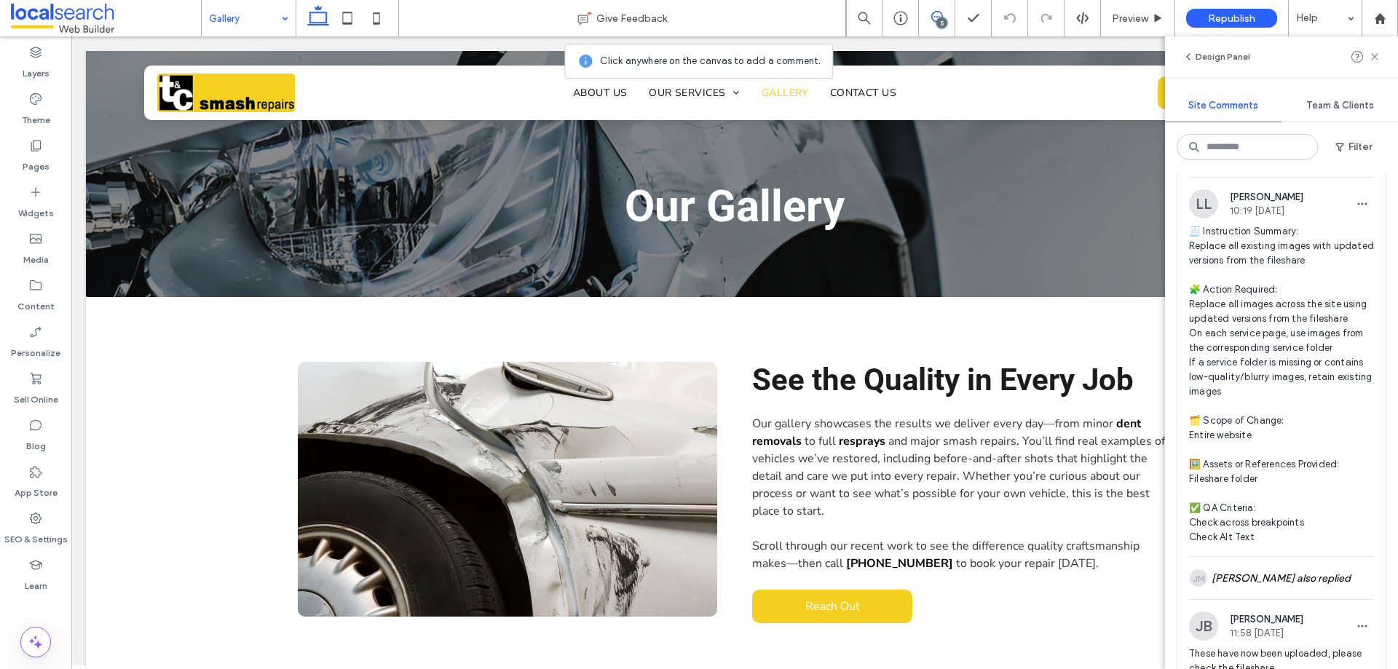
scroll to position [73, 0]
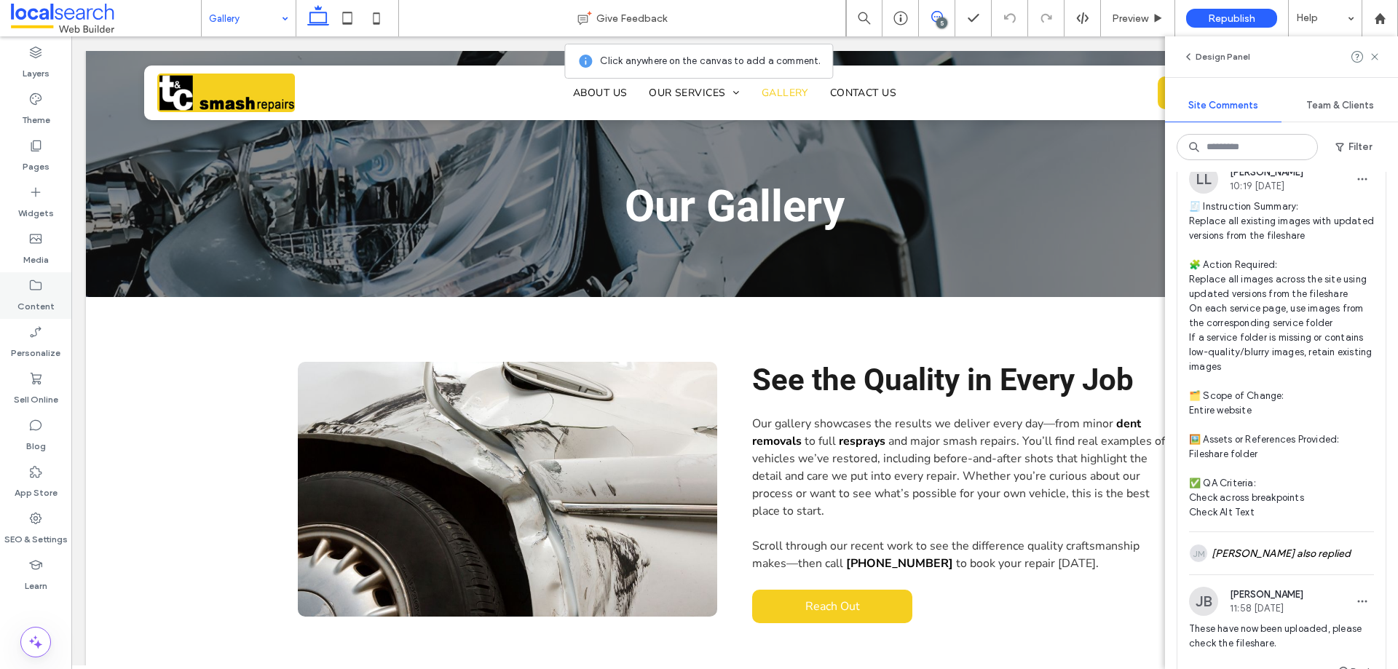
click at [46, 279] on div "Content" at bounding box center [35, 295] width 71 height 47
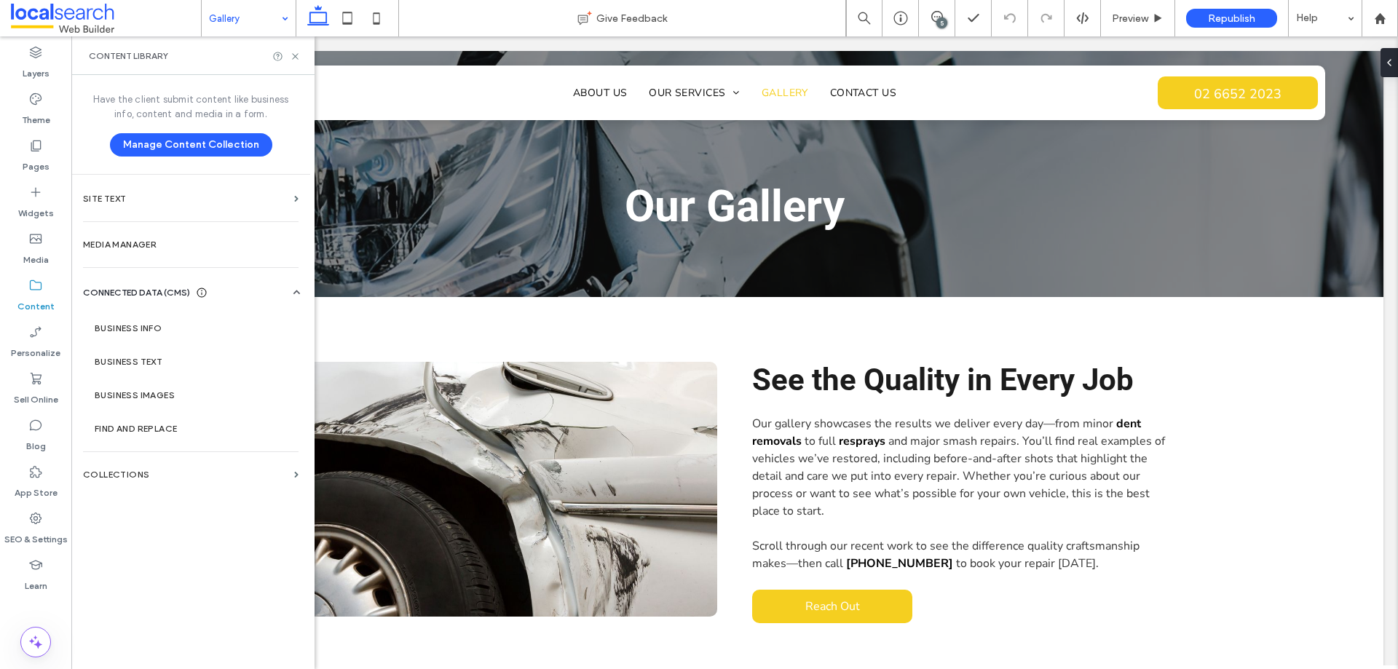
scroll to position [0, 0]
click at [169, 333] on label "Business Info" at bounding box center [194, 328] width 198 height 10
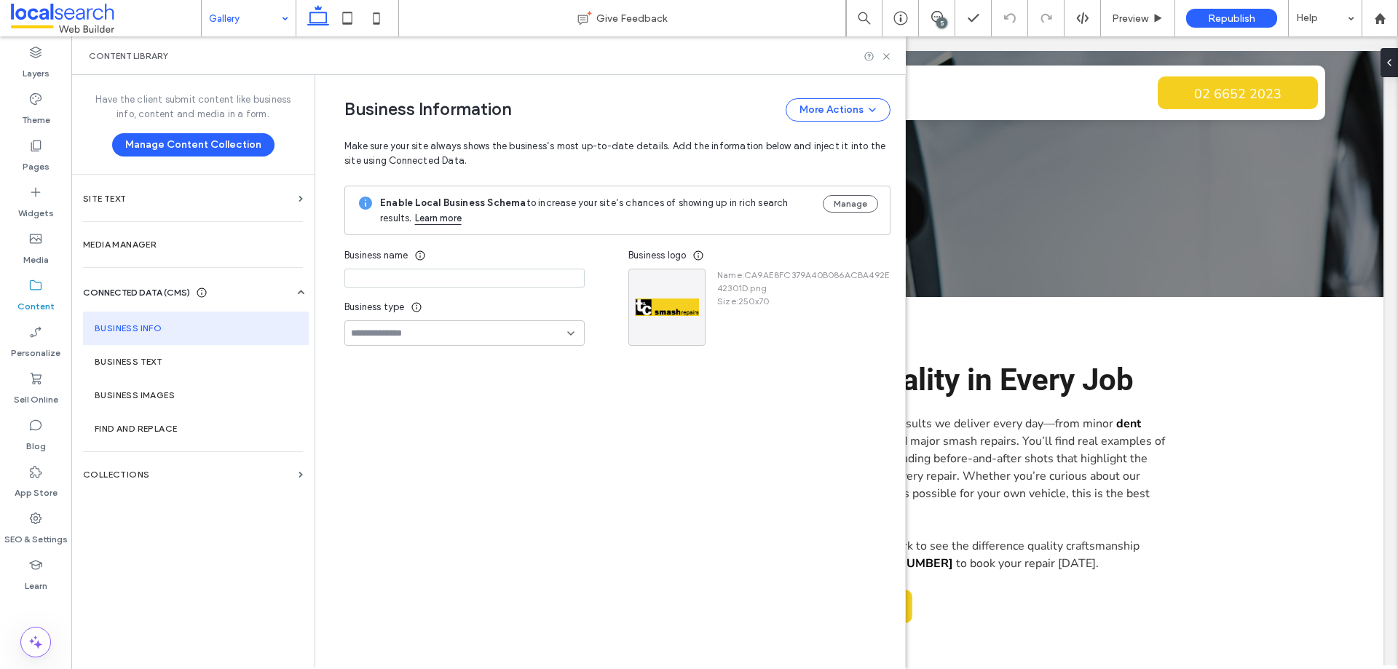
type input "****"
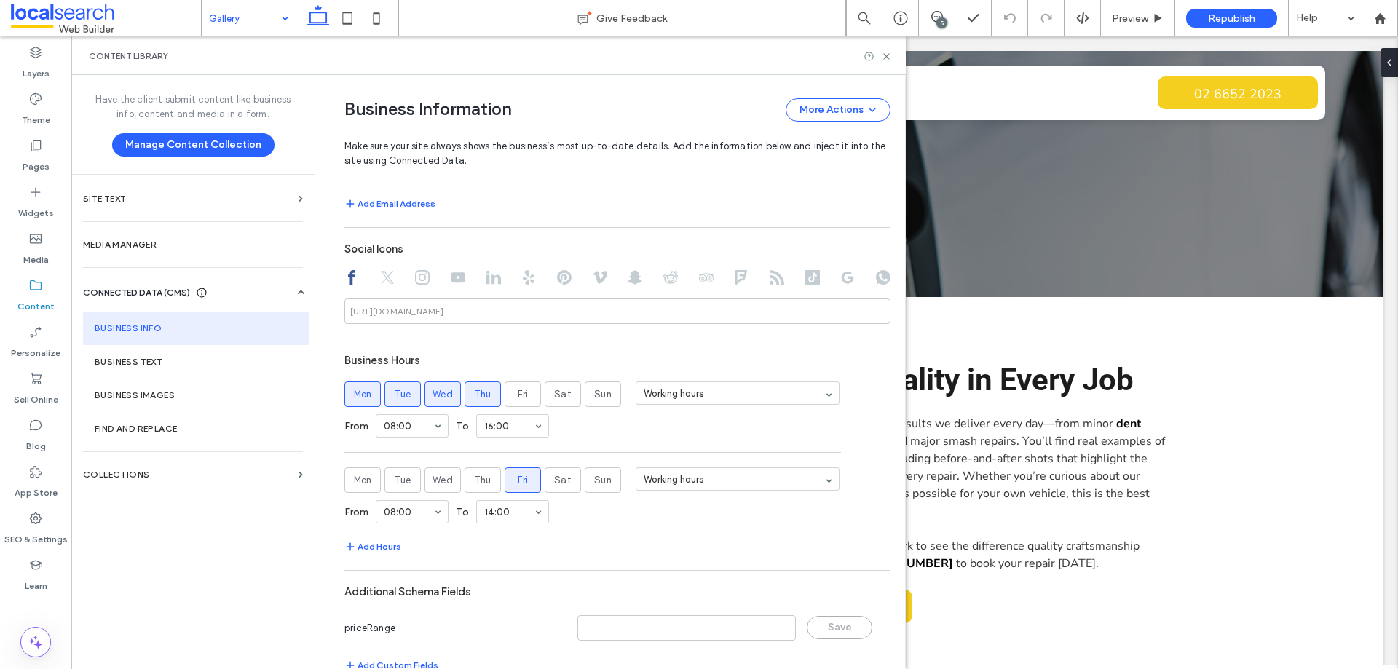
scroll to position [672, 0]
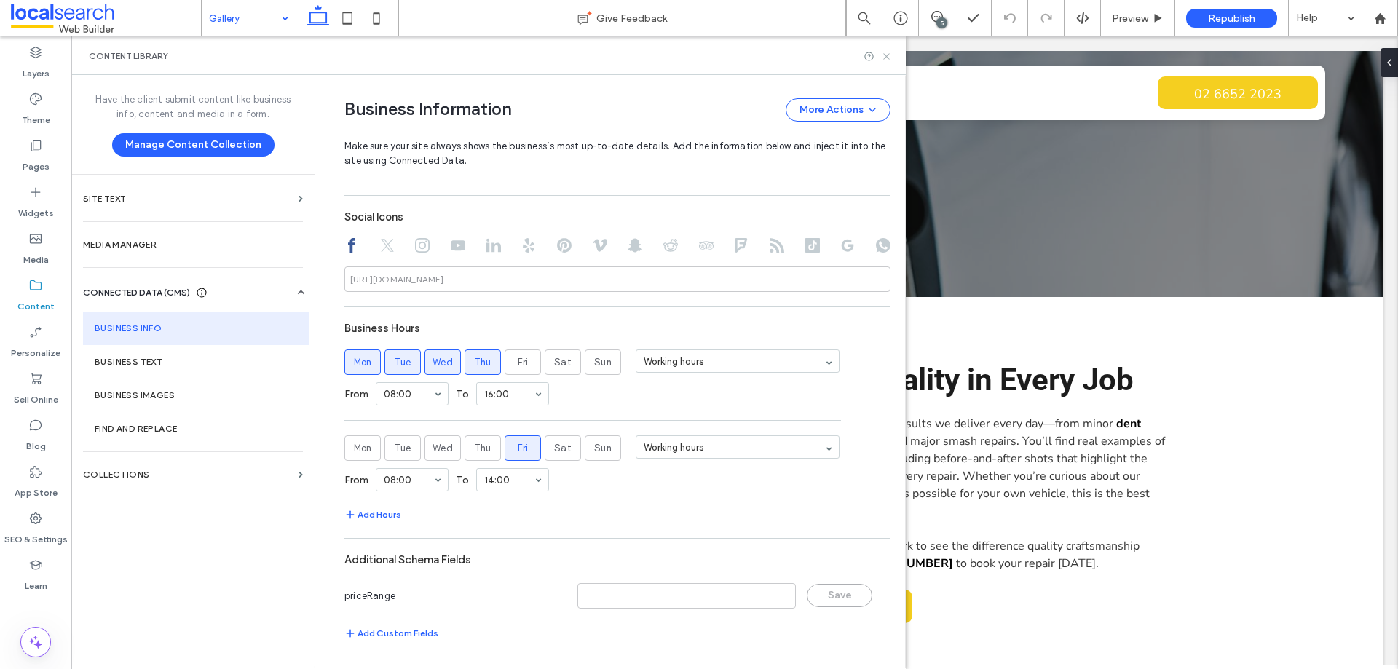
click at [890, 55] on icon at bounding box center [886, 56] width 11 height 11
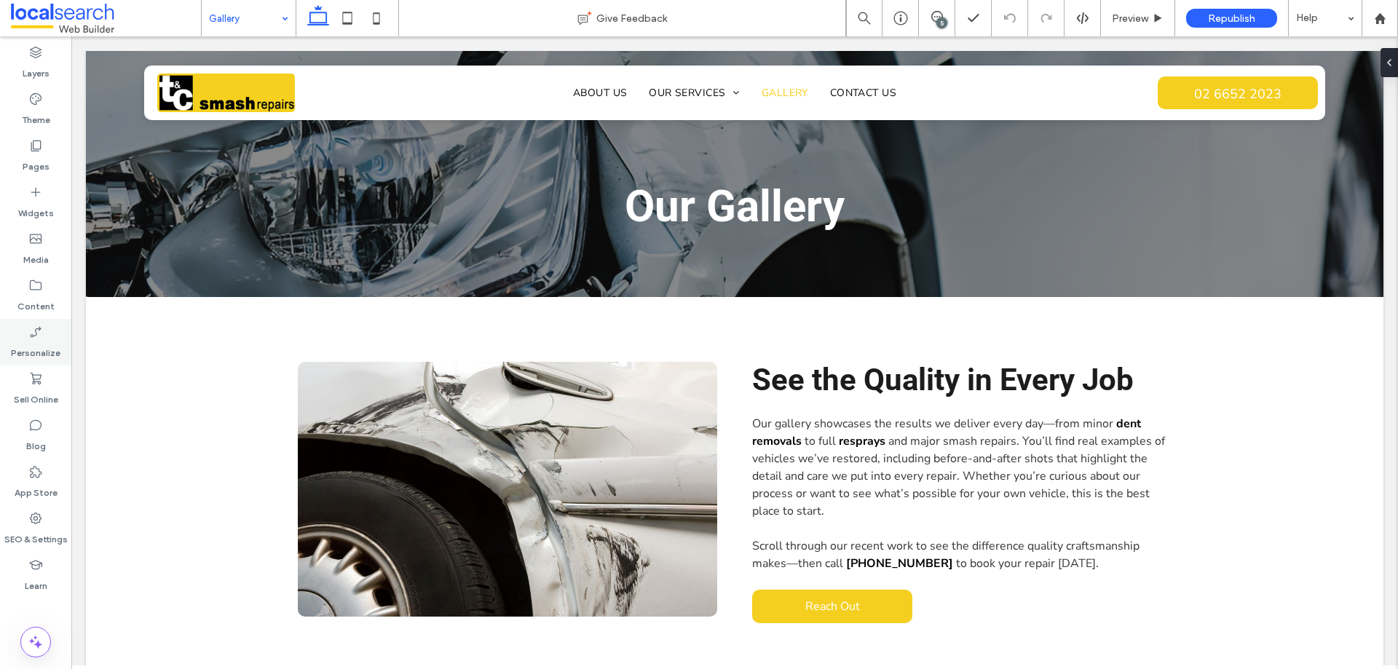
scroll to position [0, 0]
click at [42, 303] on label "Content" at bounding box center [35, 303] width 37 height 20
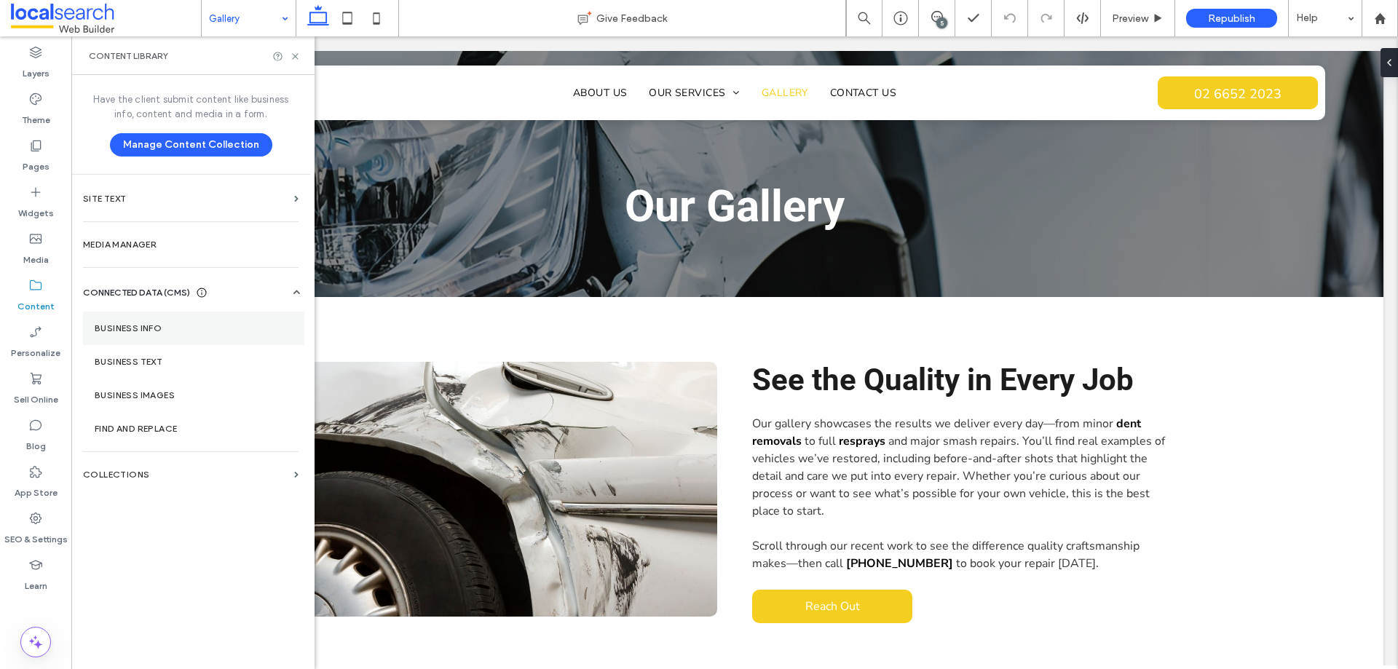
click at [184, 335] on section "Business Info" at bounding box center [193, 329] width 221 height 34
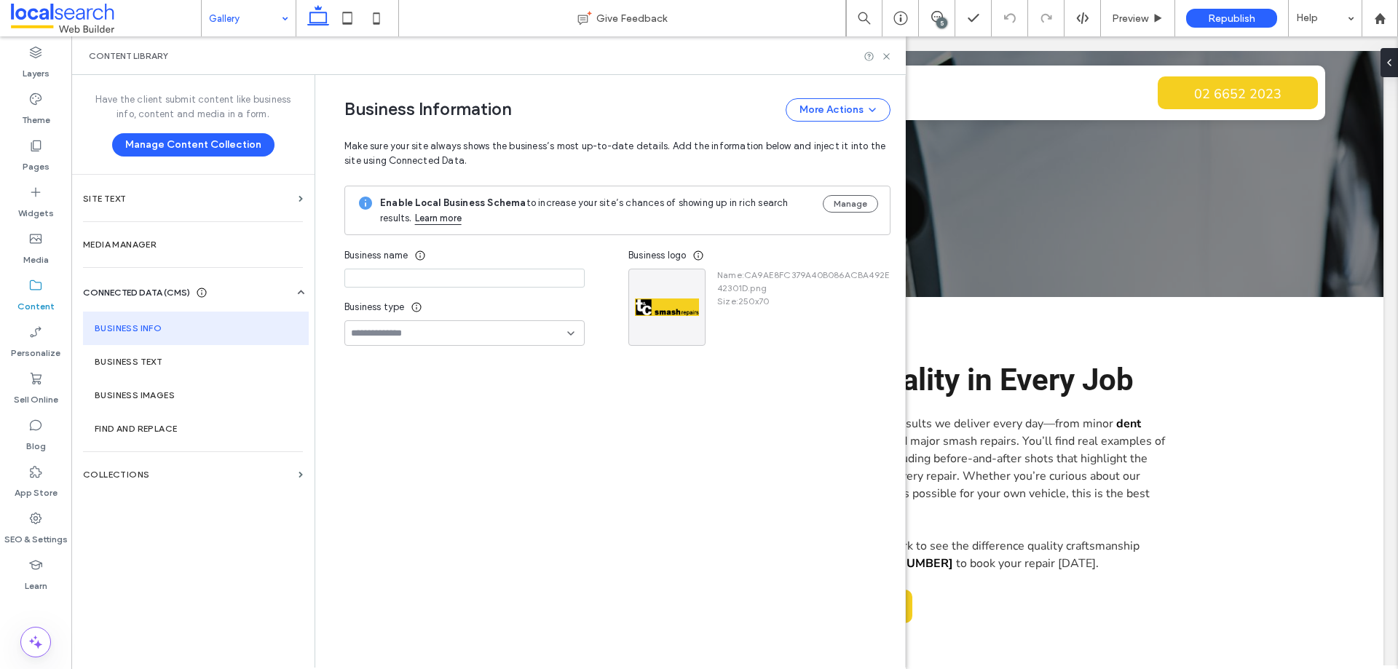
type input "****"
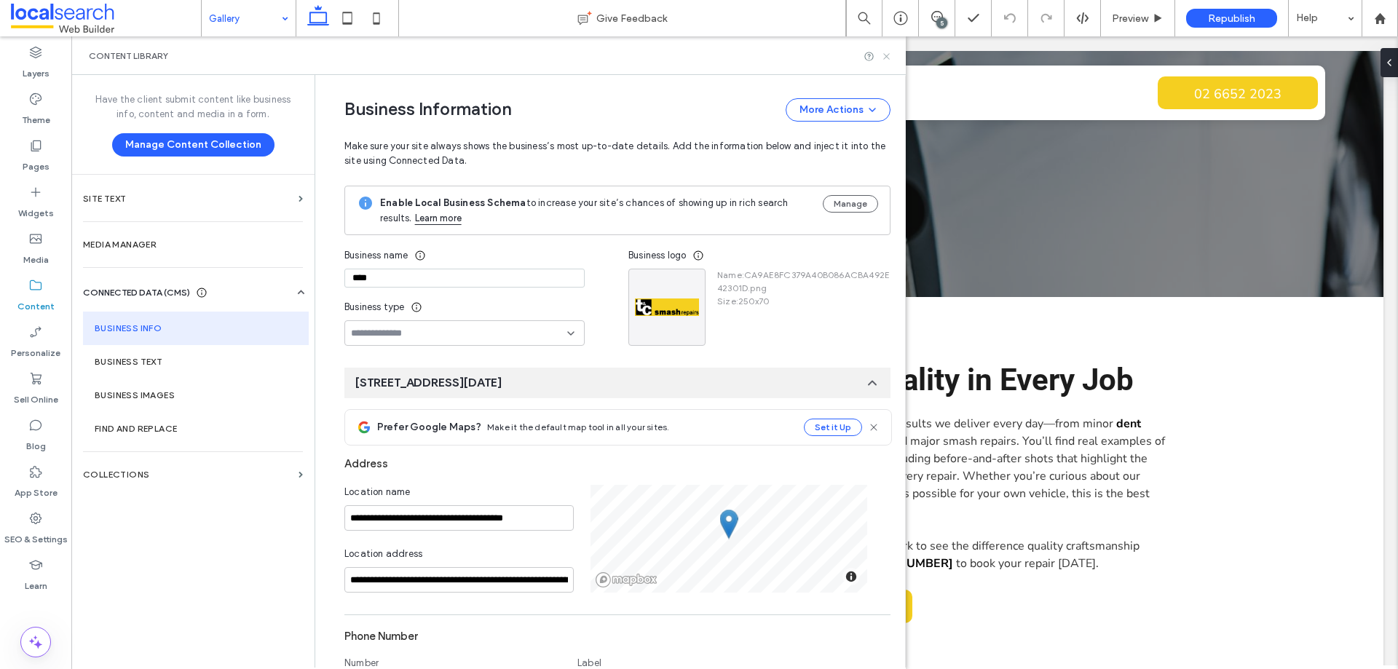
click at [885, 55] on icon at bounding box center [886, 56] width 11 height 11
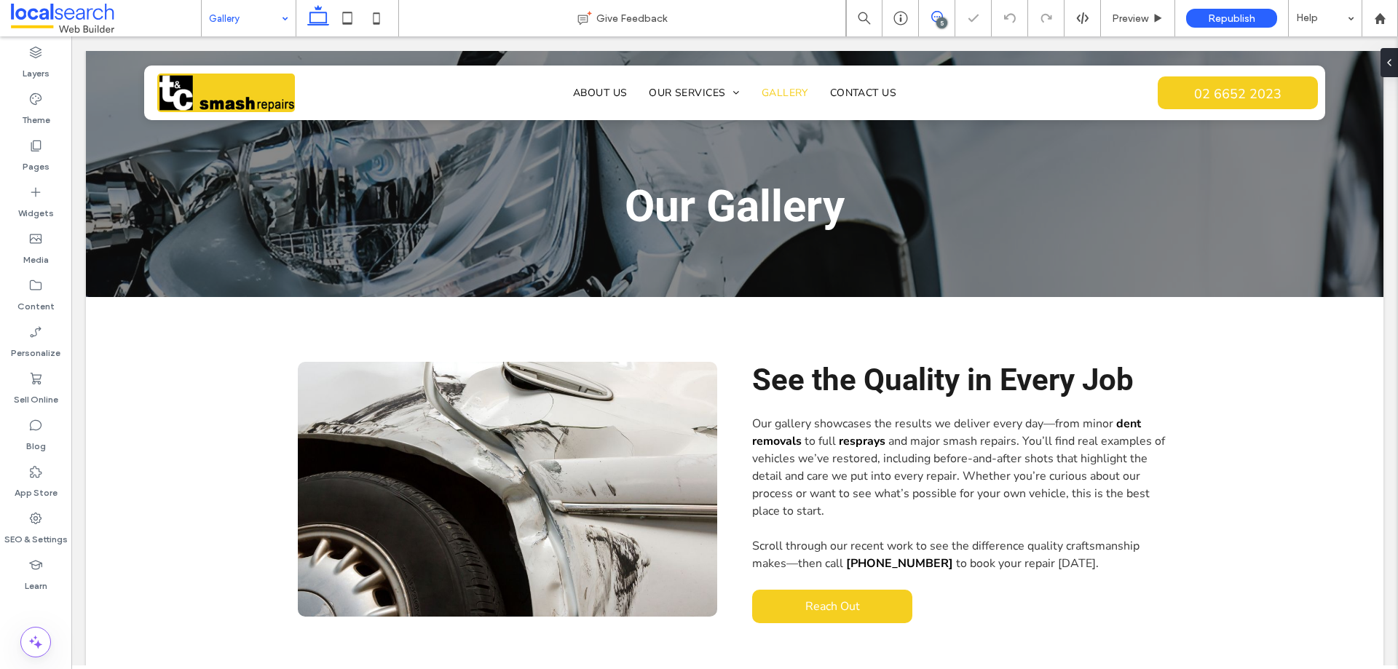
click at [929, 15] on span at bounding box center [937, 17] width 36 height 12
click at [942, 19] on div "5" at bounding box center [942, 22] width 11 height 11
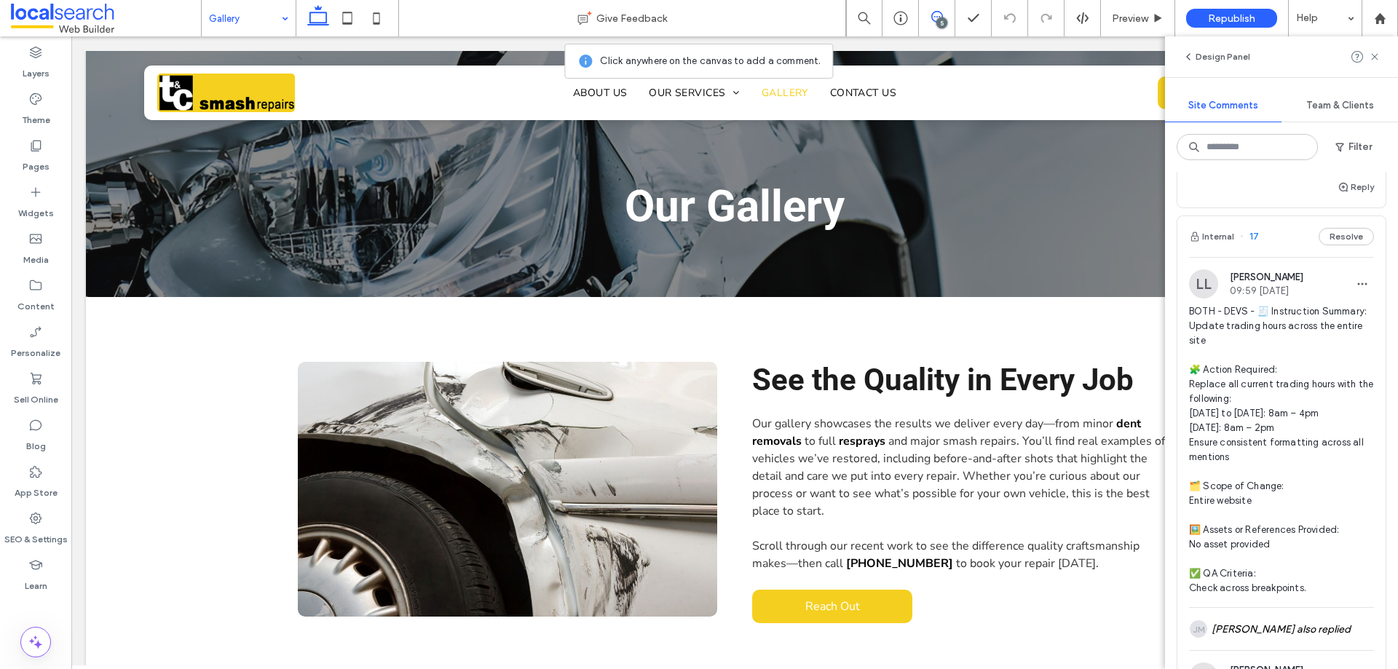
scroll to position [728, 0]
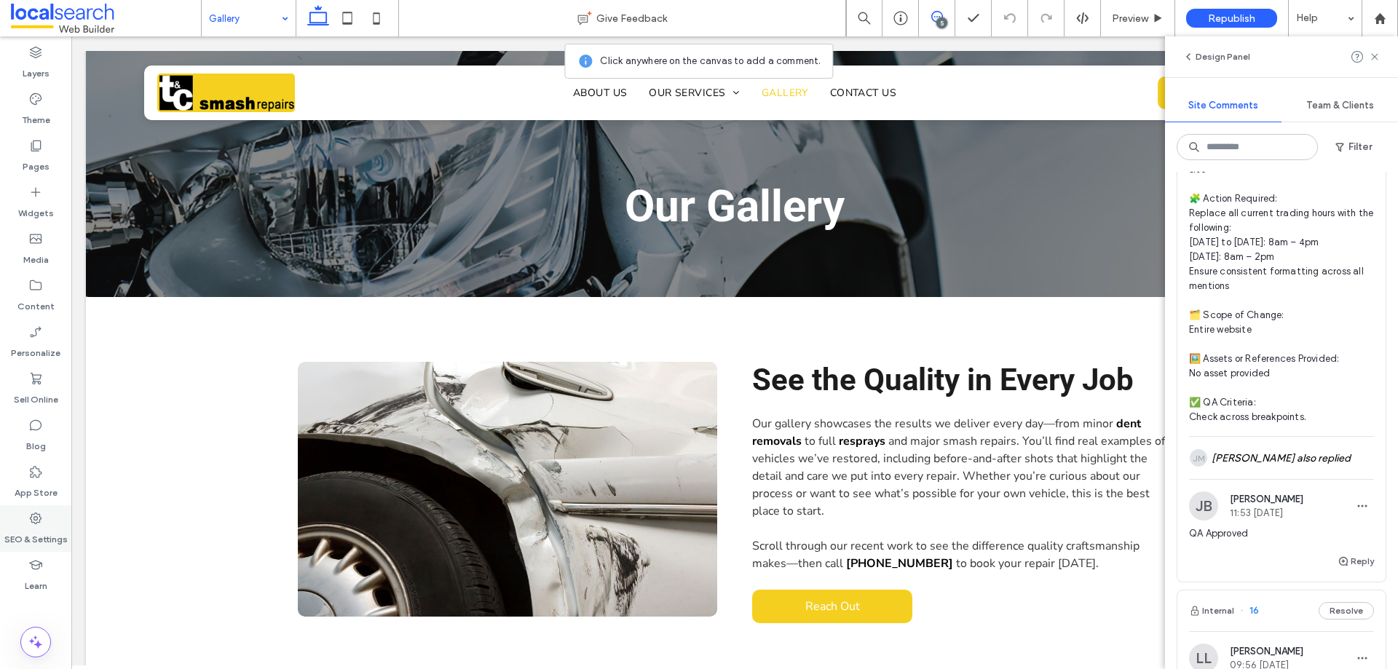
click at [32, 536] on label "SEO & Settings" at bounding box center [35, 536] width 63 height 20
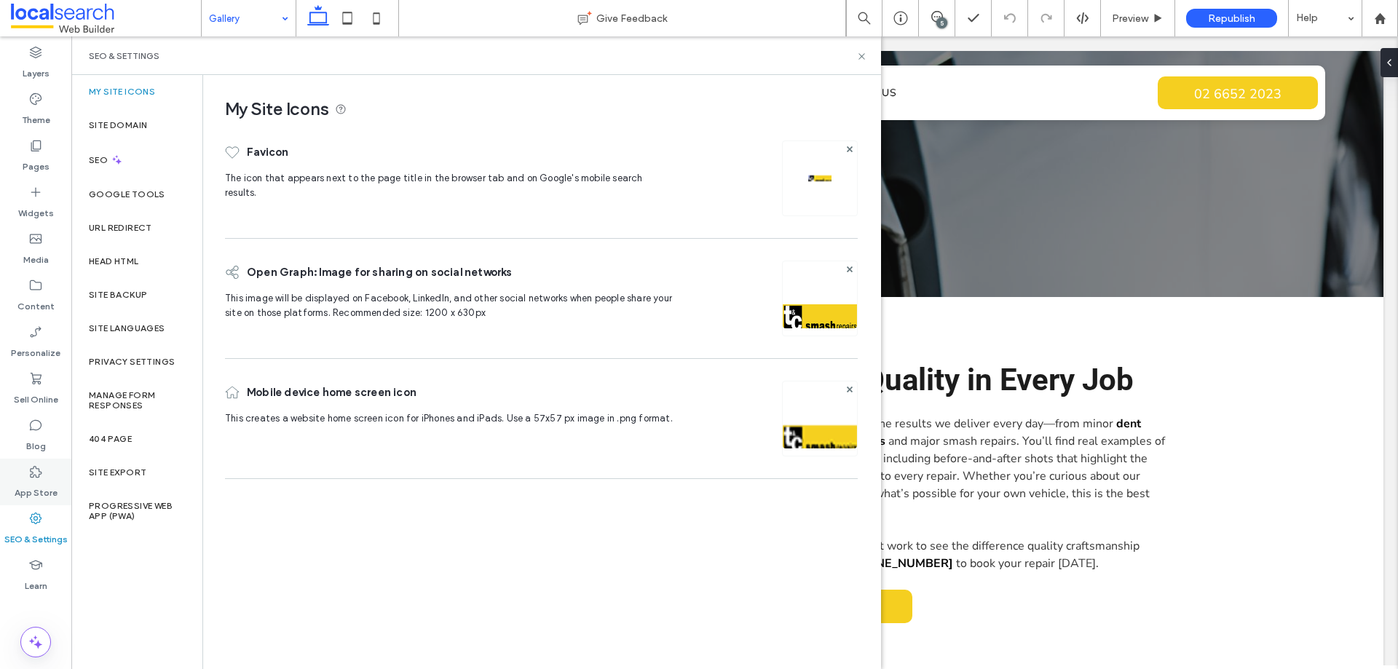
scroll to position [0, 0]
click at [138, 298] on label "Site Backup" at bounding box center [118, 295] width 58 height 10
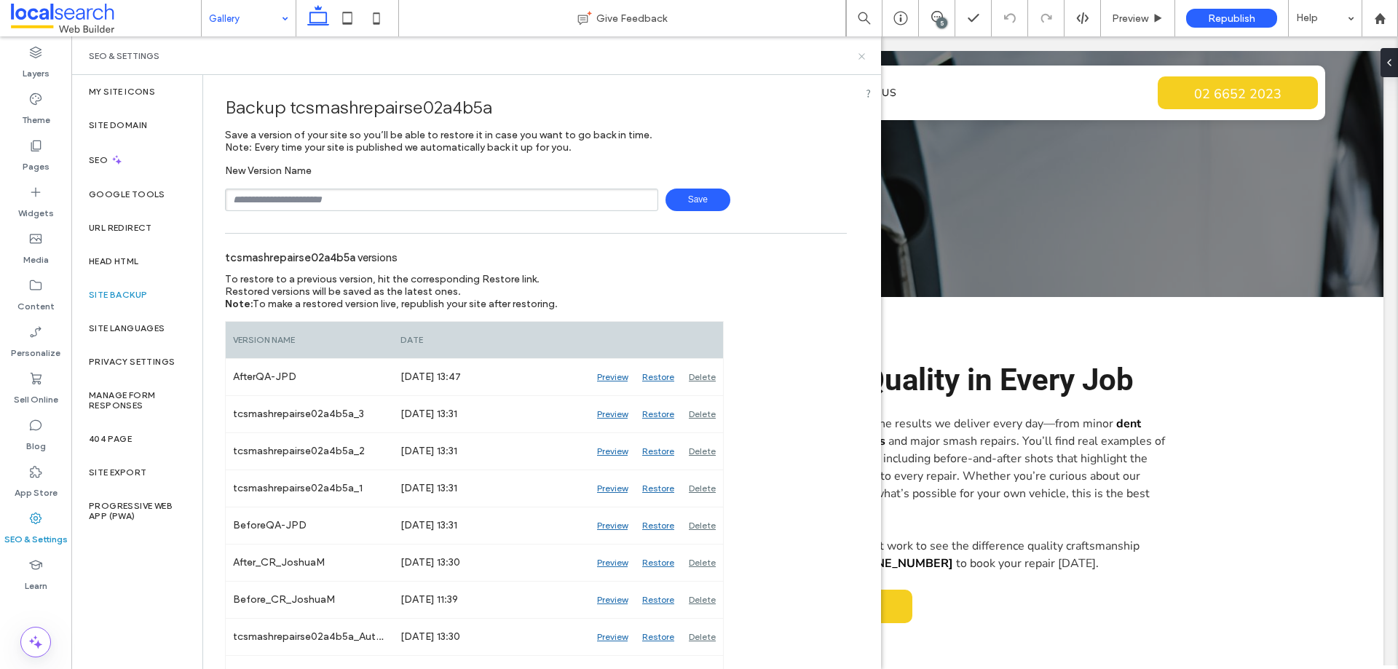
click at [857, 57] on icon at bounding box center [862, 56] width 11 height 11
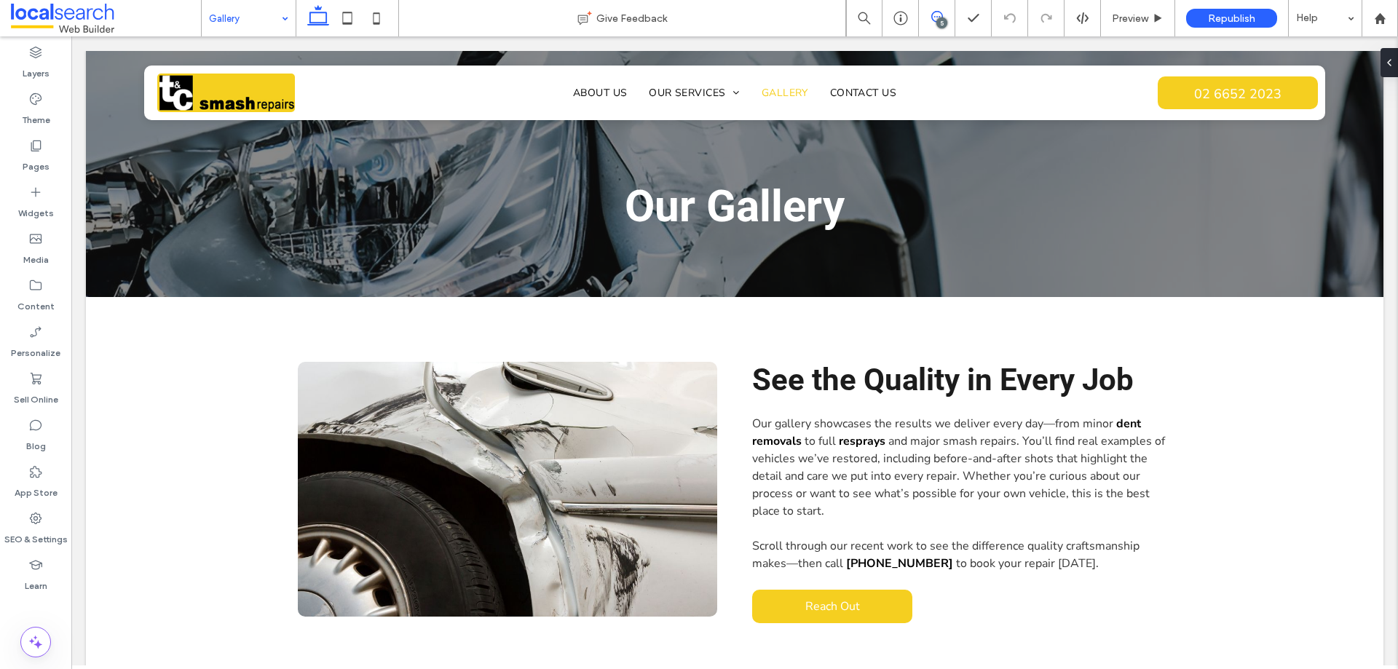
click at [936, 16] on icon at bounding box center [938, 17] width 12 height 12
click at [39, 294] on label "Content" at bounding box center [35, 303] width 37 height 20
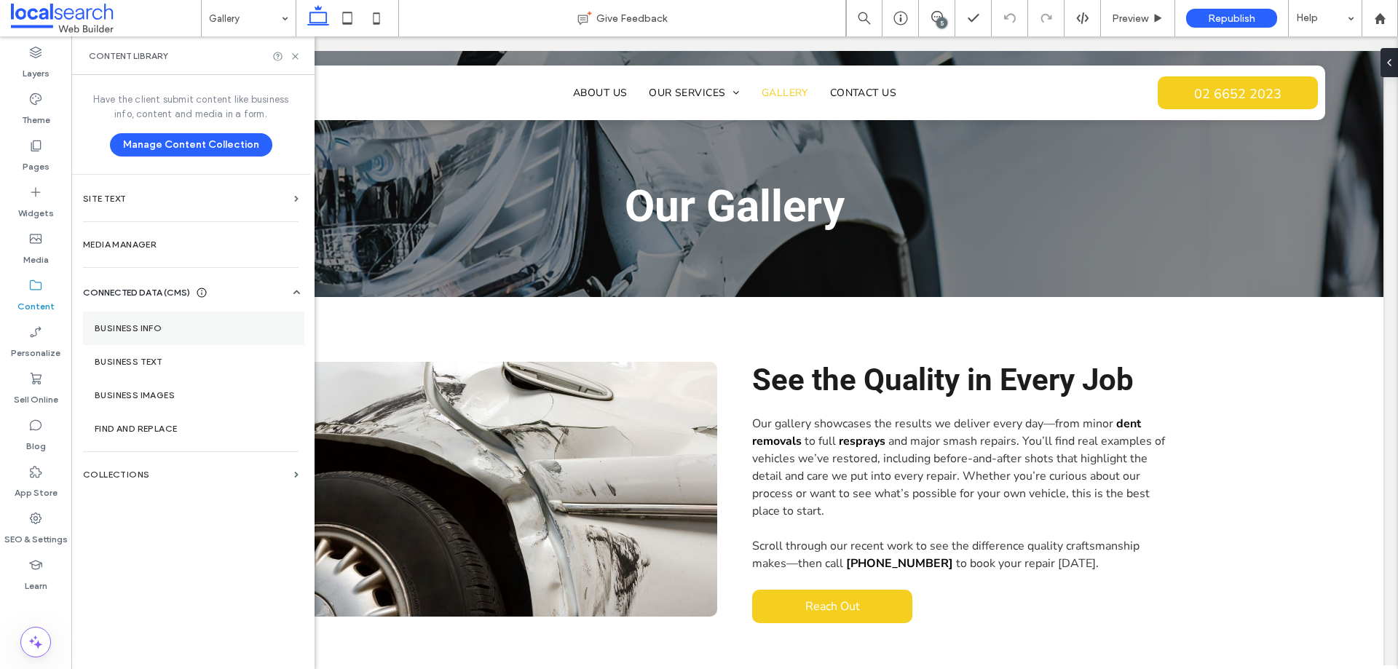
click at [128, 325] on label "Business Info" at bounding box center [194, 328] width 198 height 10
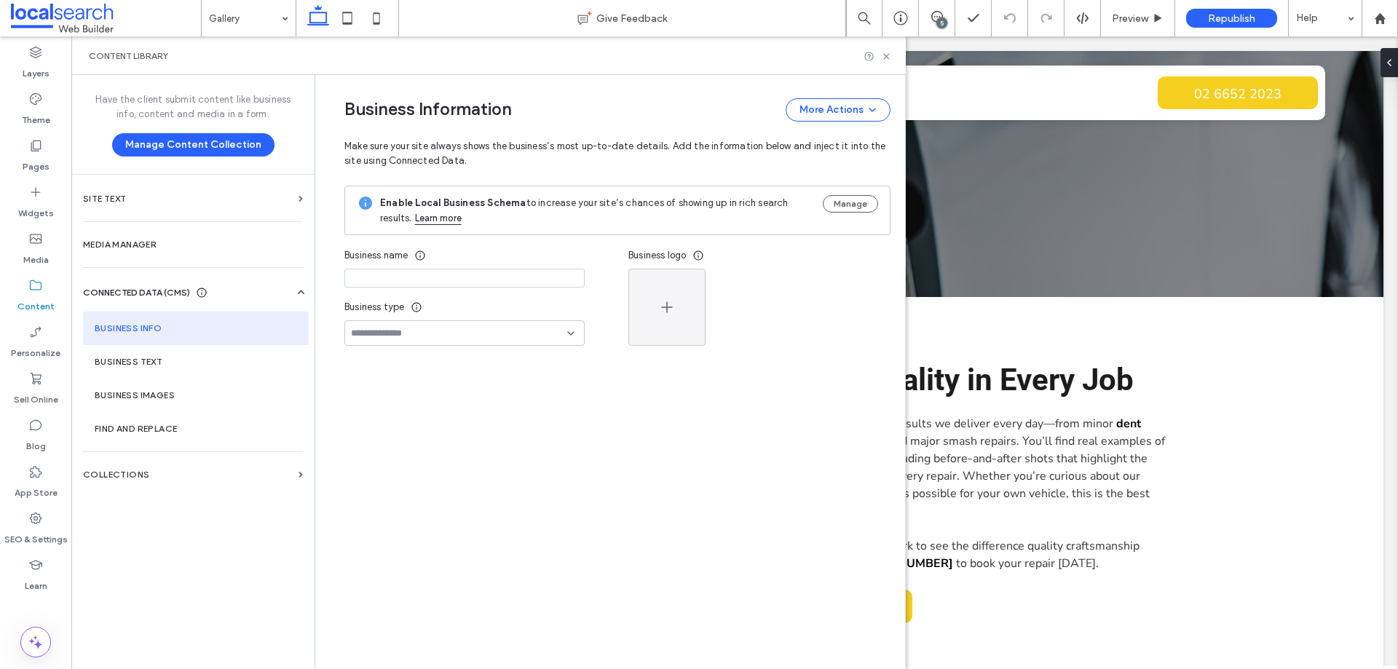
type input "****"
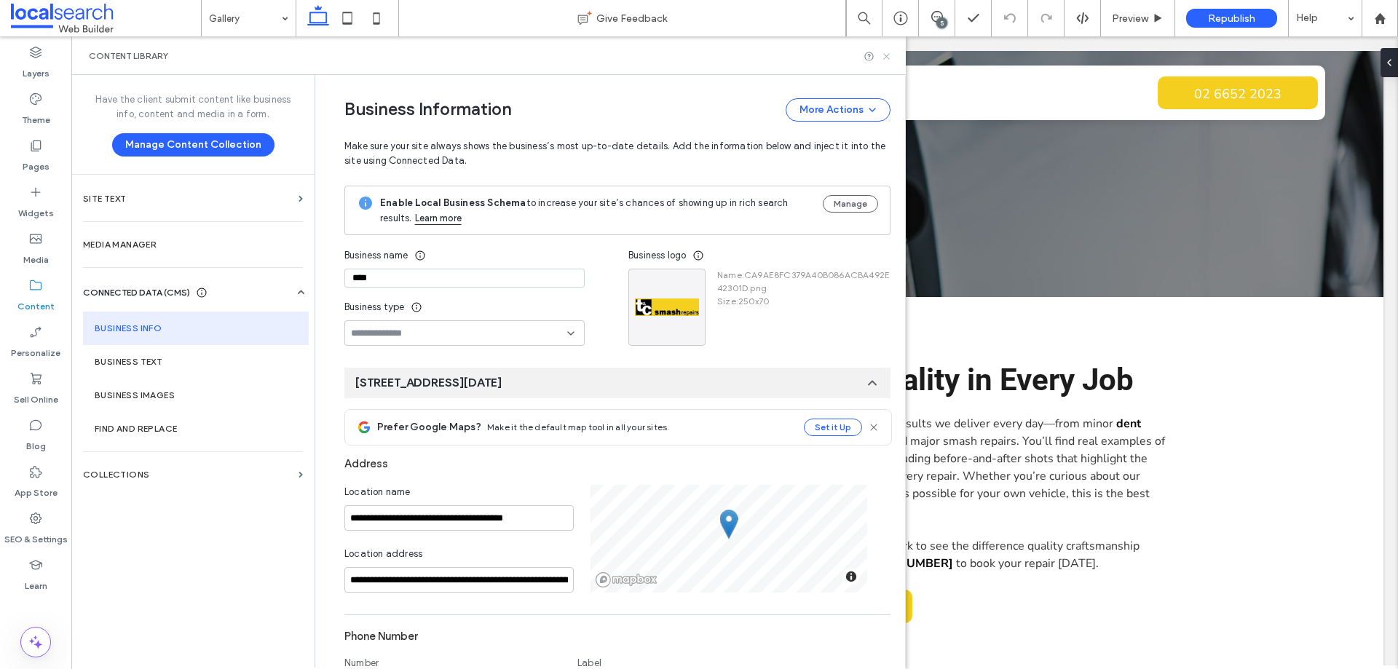
click at [886, 57] on use at bounding box center [886, 56] width 6 height 6
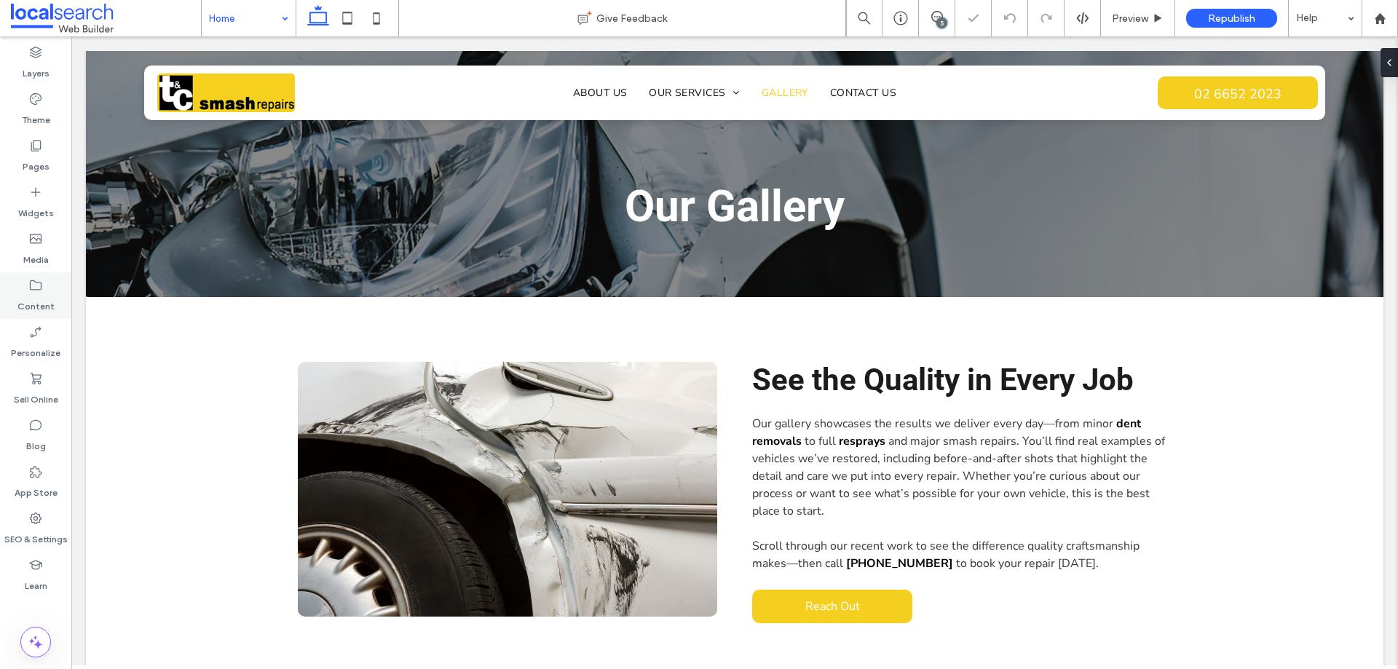
click at [39, 292] on icon at bounding box center [35, 285] width 15 height 15
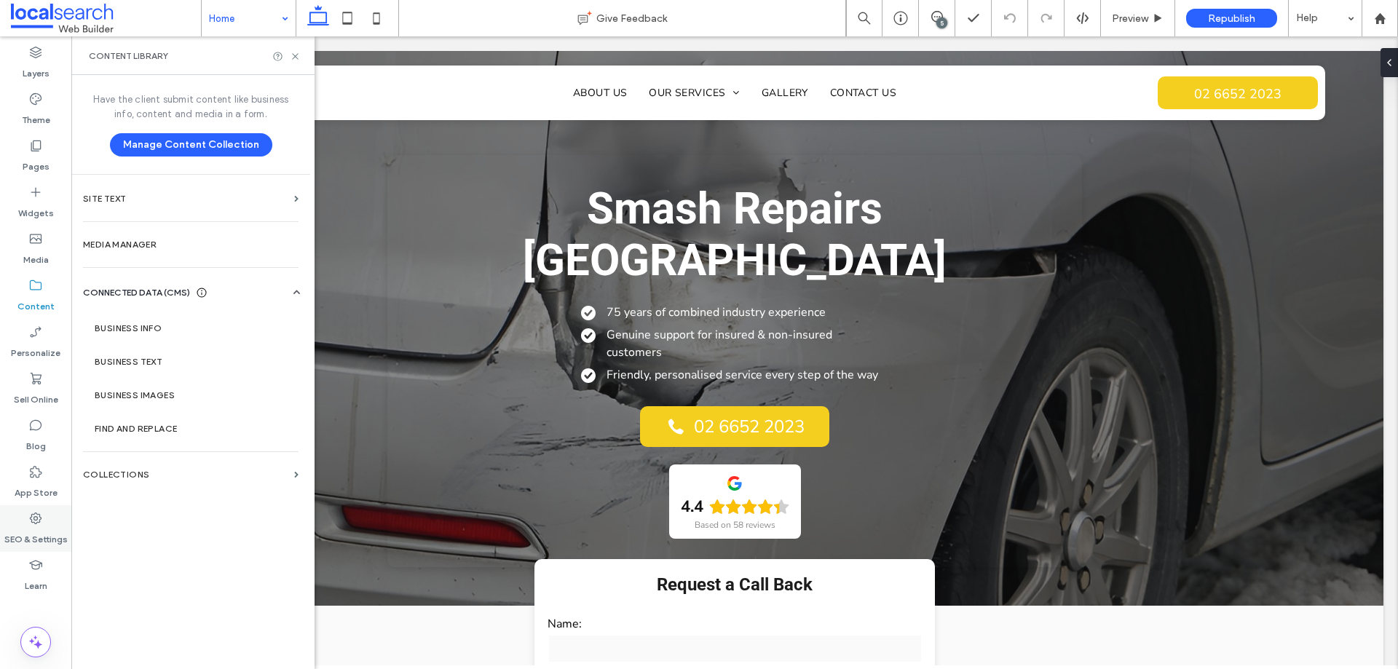
drag, startPoint x: 35, startPoint y: 514, endPoint x: 25, endPoint y: 514, distance: 10.2
click at [35, 514] on use at bounding box center [36, 519] width 12 height 12
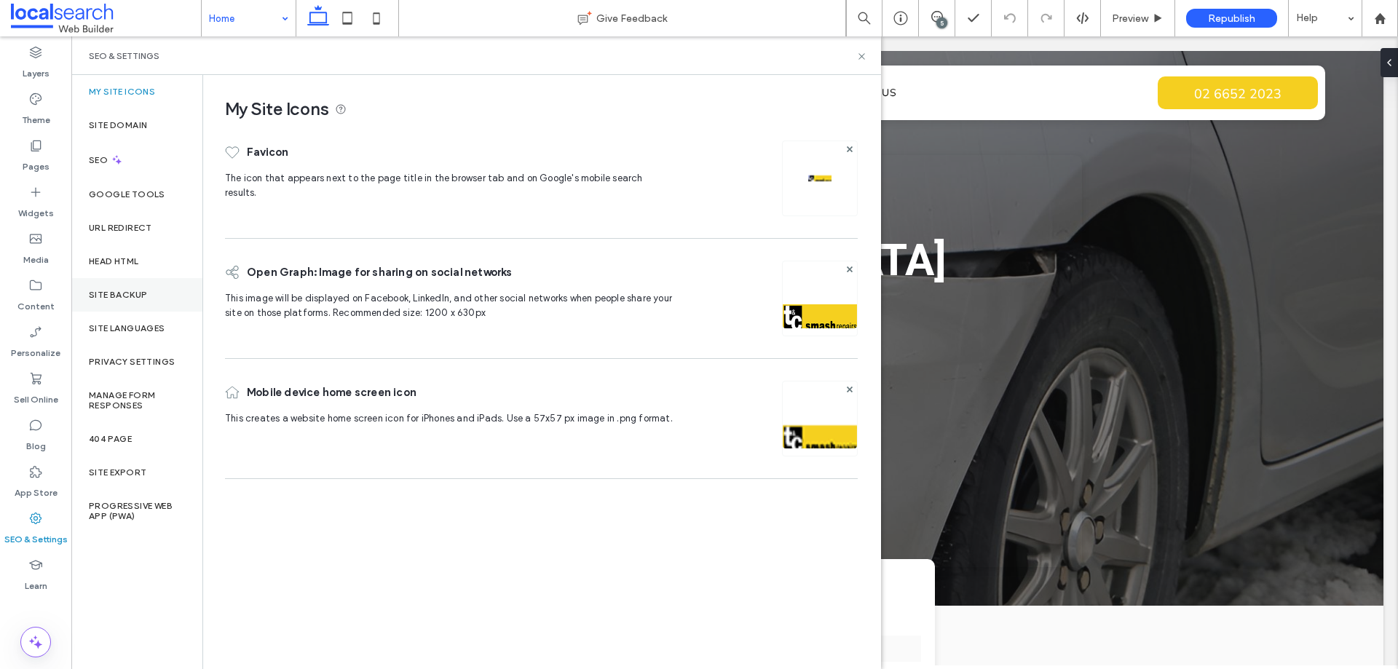
drag, startPoint x: 163, startPoint y: 296, endPoint x: 184, endPoint y: 295, distance: 21.2
click at [163, 296] on div "Site Backup" at bounding box center [136, 295] width 131 height 34
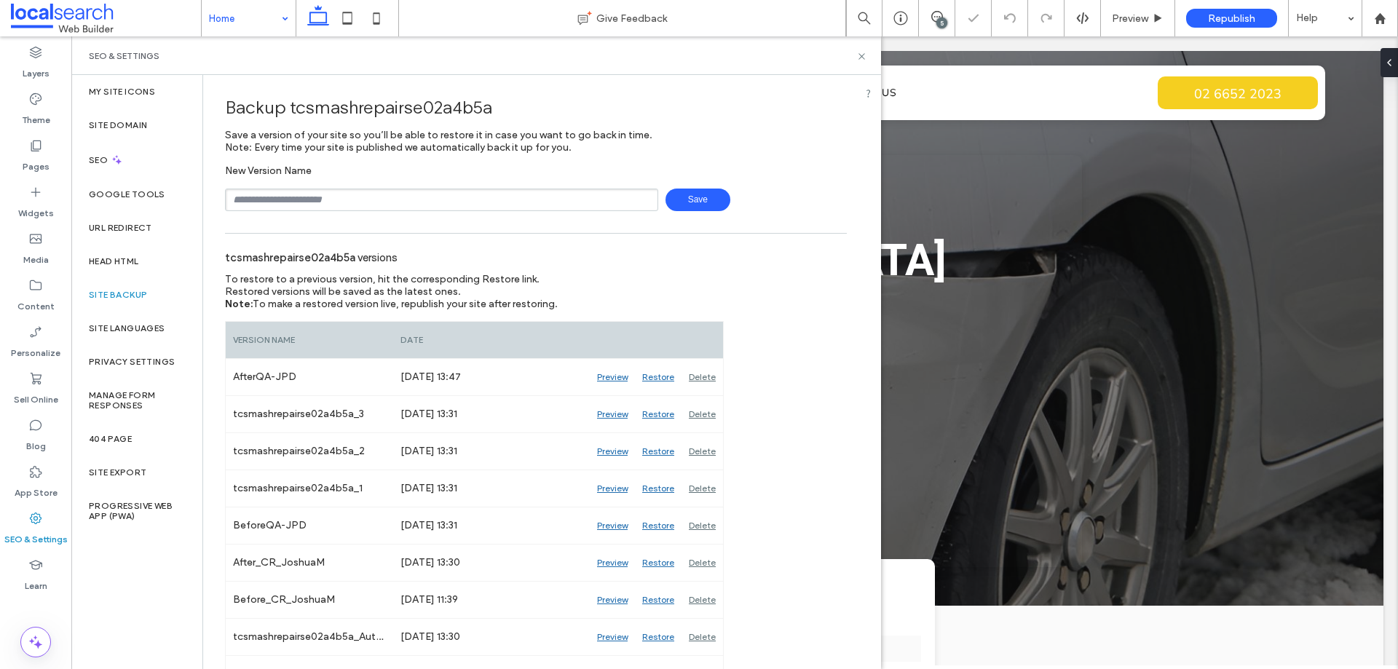
click at [419, 202] on input "text" at bounding box center [441, 200] width 433 height 23
type input "**********"
click at [711, 197] on span "Save" at bounding box center [698, 200] width 65 height 23
click at [36, 291] on icon at bounding box center [35, 285] width 15 height 15
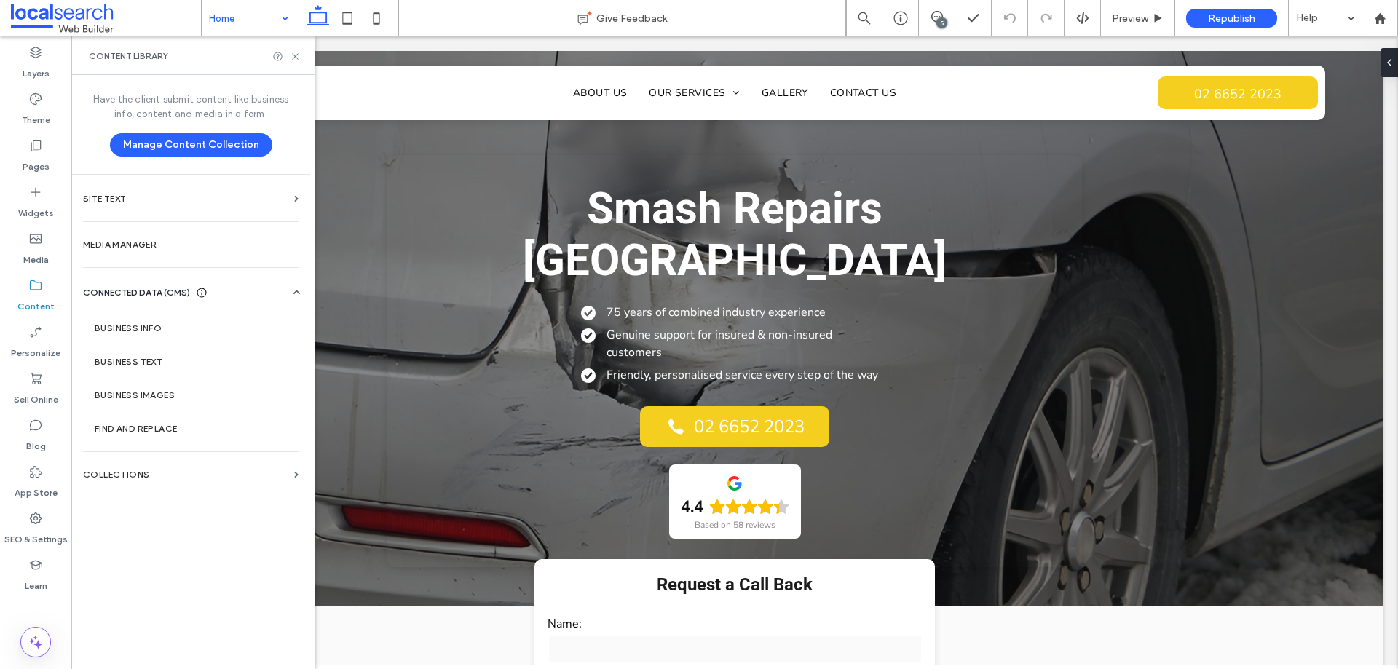
click at [184, 328] on label "Business Info" at bounding box center [194, 328] width 198 height 10
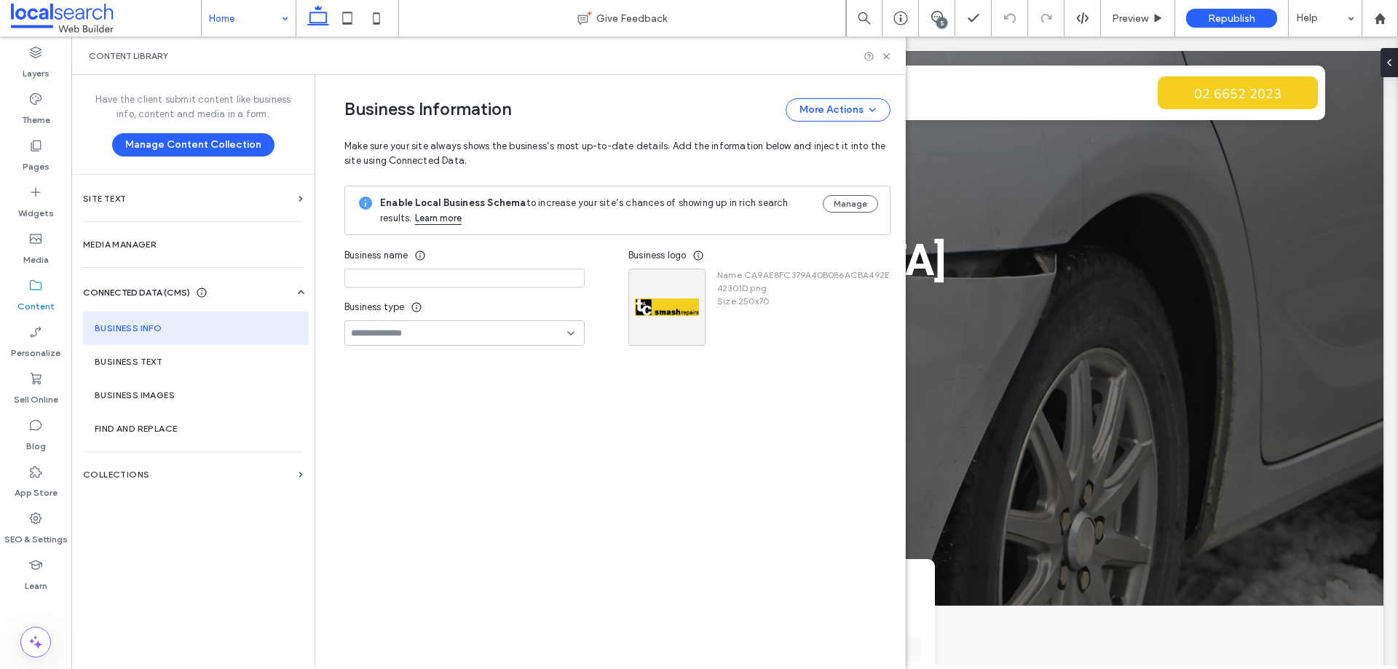
type input "****"
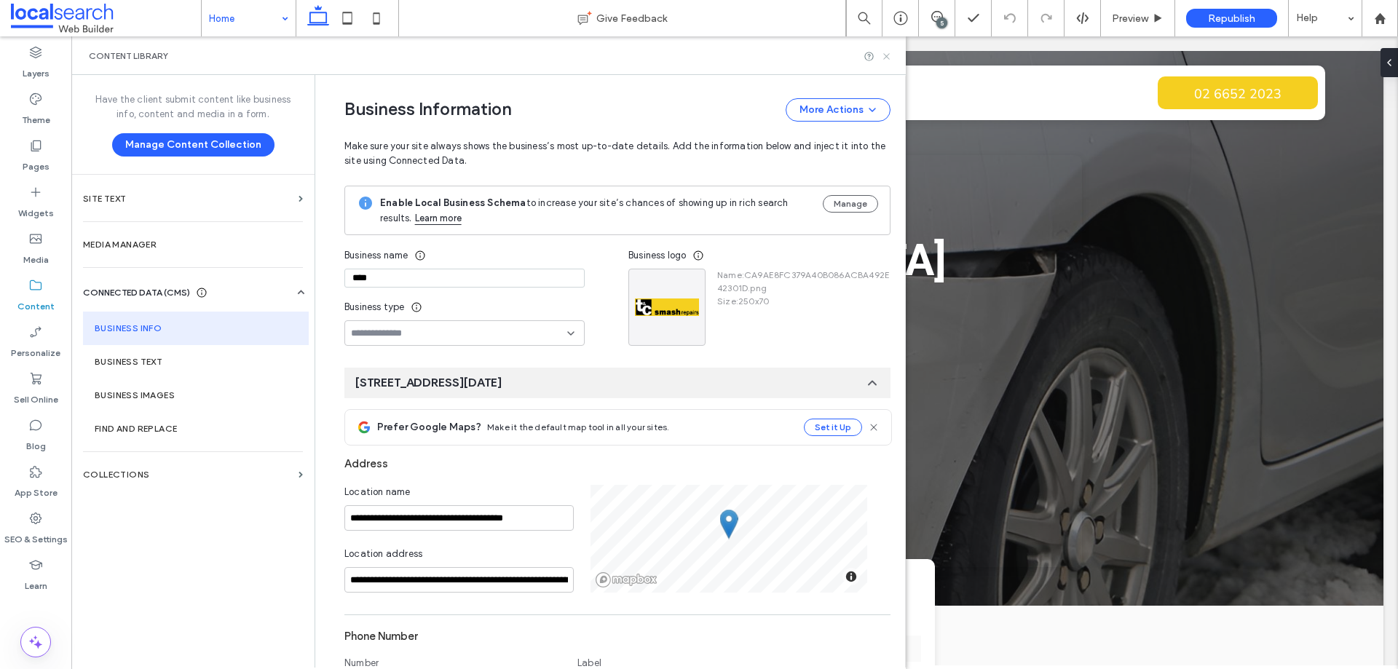
click at [888, 54] on icon at bounding box center [886, 56] width 11 height 11
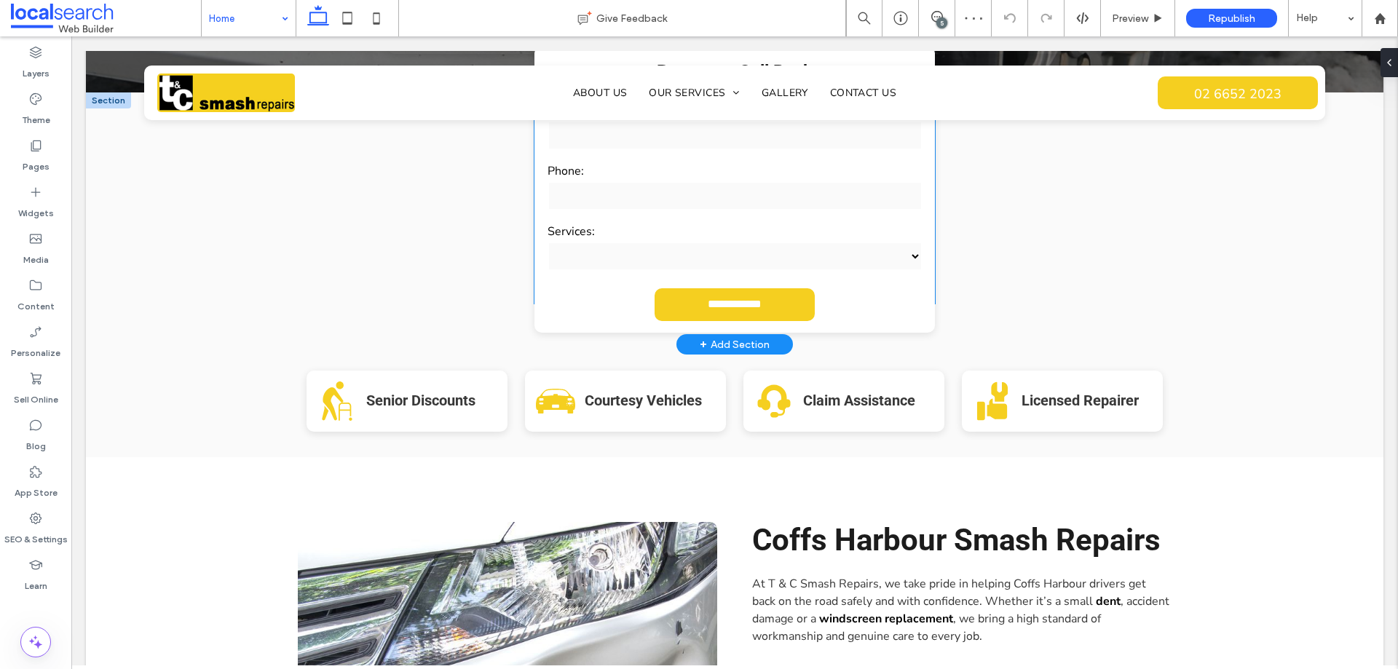
scroll to position [364, 0]
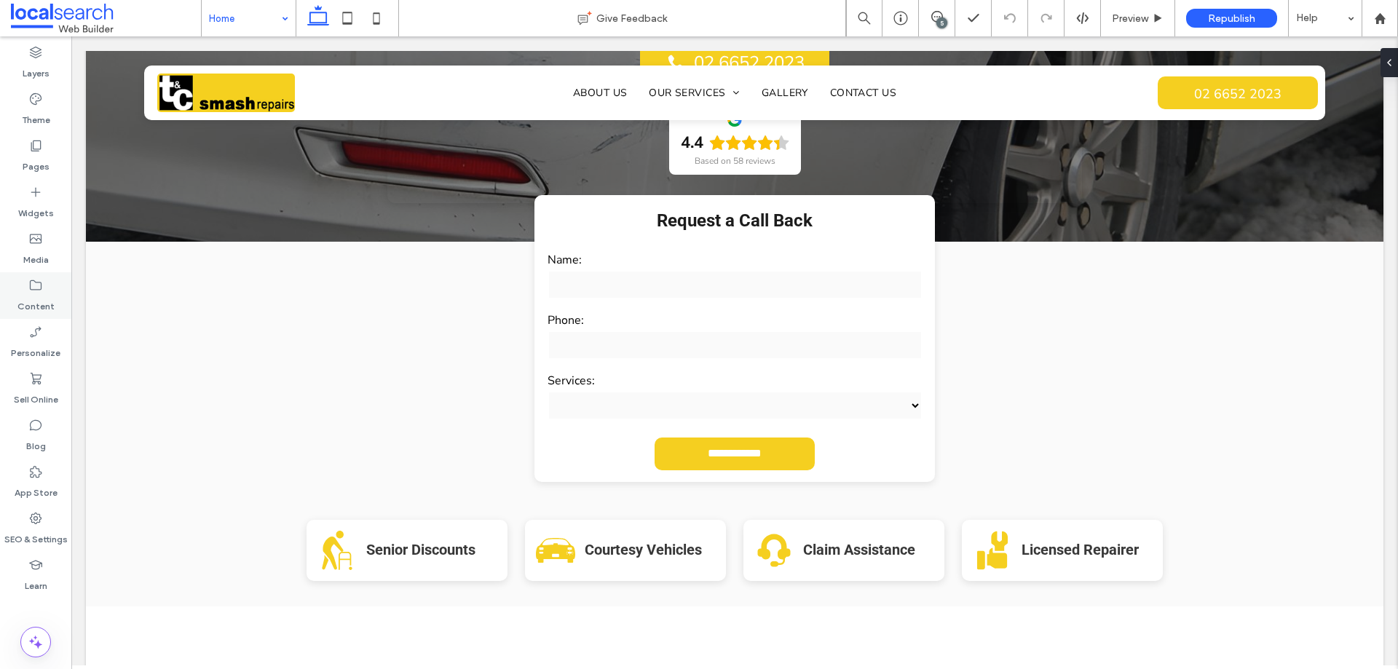
click at [51, 291] on div "Content" at bounding box center [35, 295] width 71 height 47
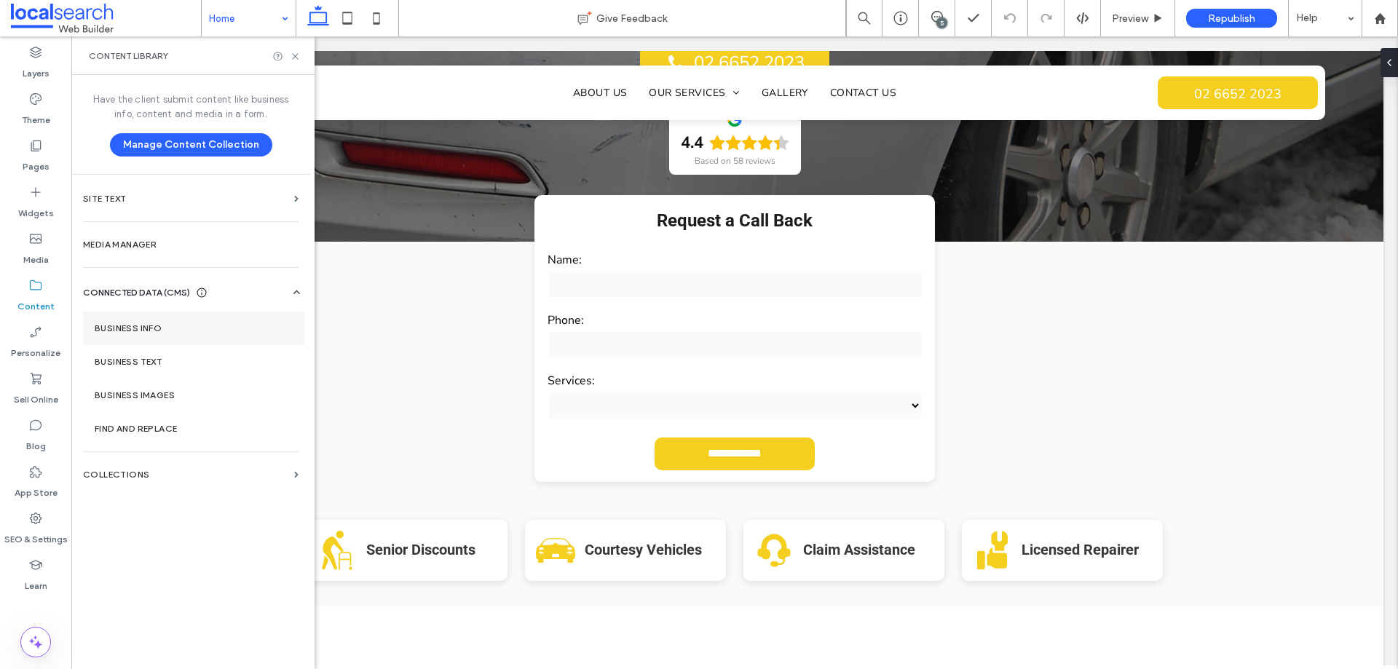
click at [125, 318] on section "Business Info" at bounding box center [193, 329] width 221 height 34
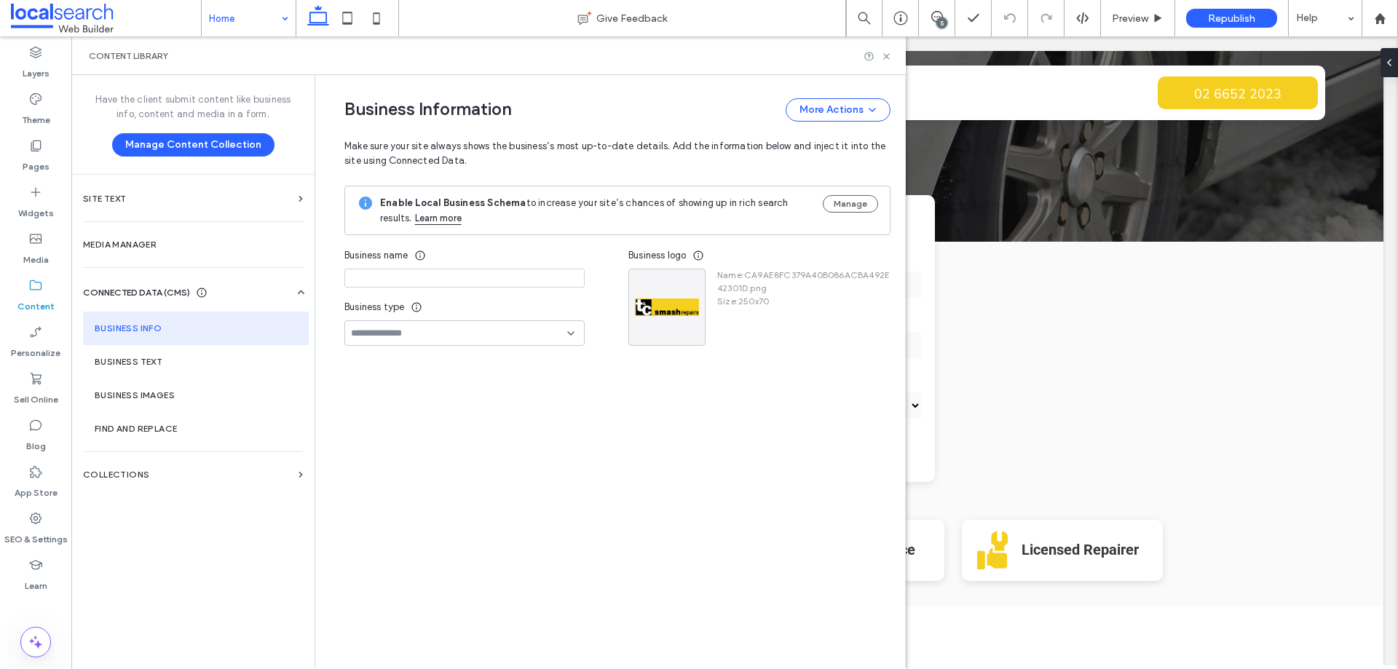
type input "****"
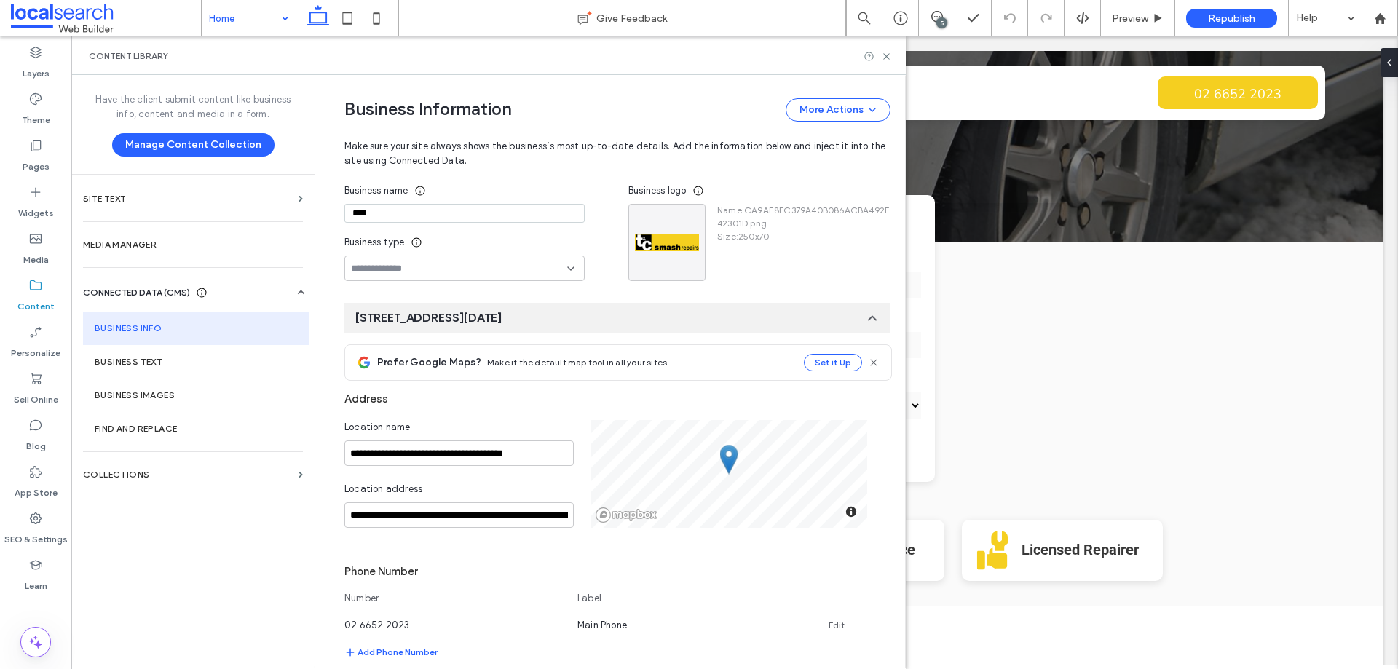
scroll to position [0, 0]
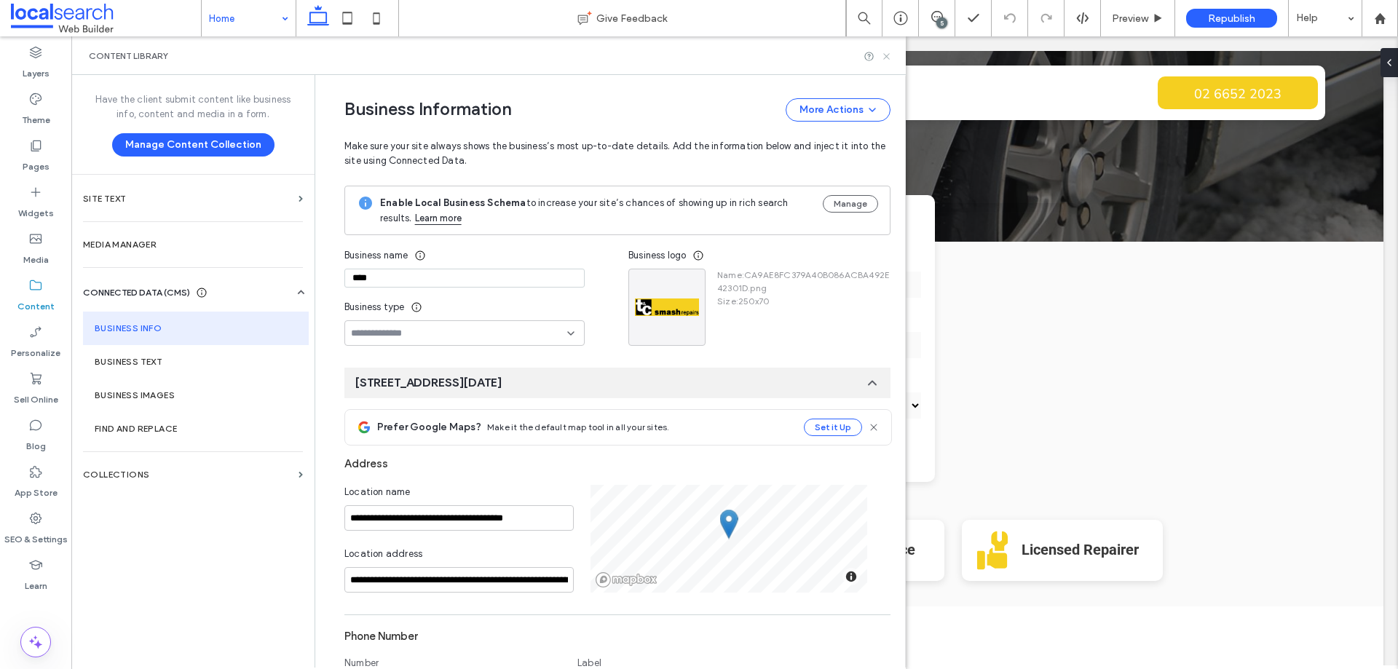
click at [882, 53] on icon at bounding box center [886, 56] width 11 height 11
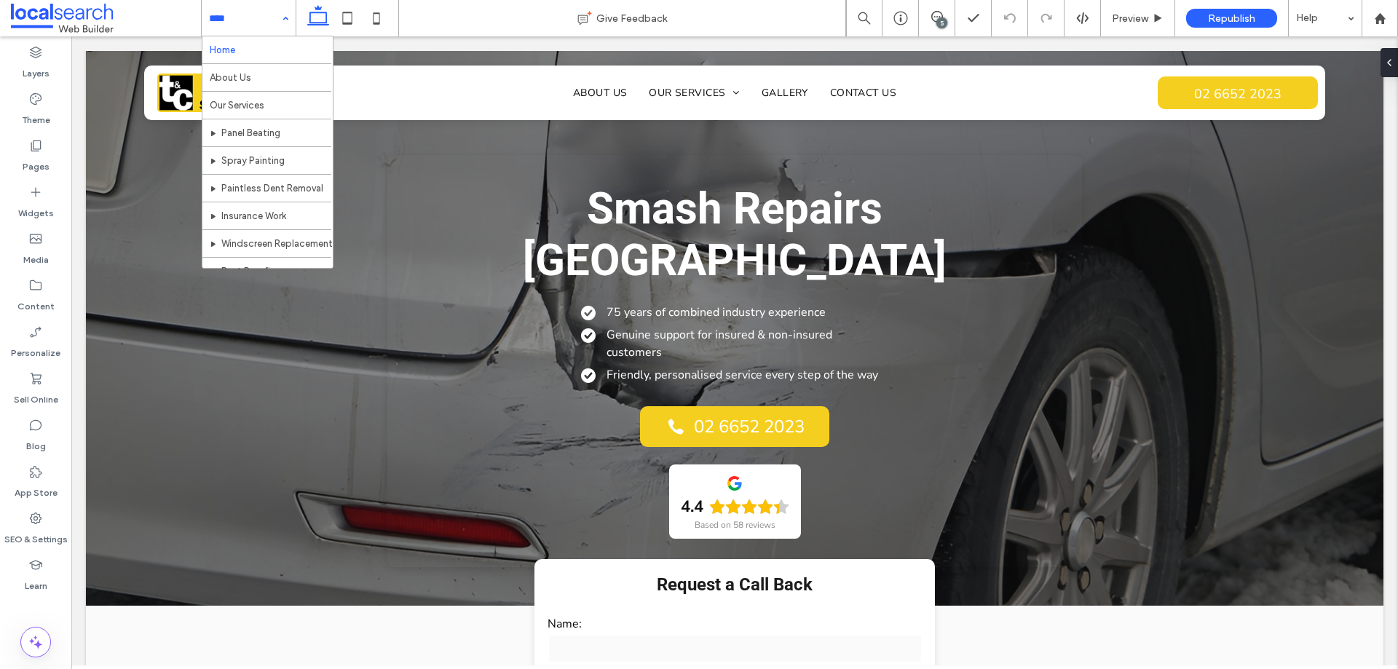
click at [266, 17] on input at bounding box center [245, 18] width 72 height 36
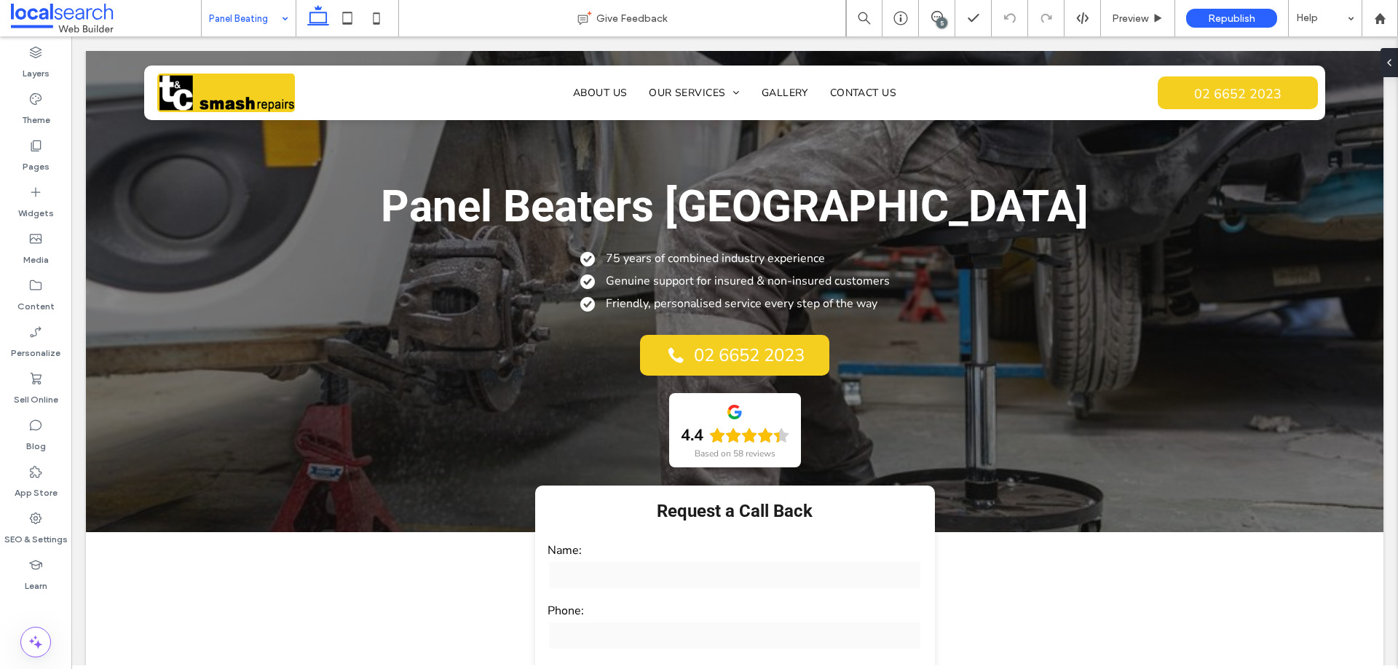
click at [940, 20] on div "5" at bounding box center [942, 22] width 11 height 11
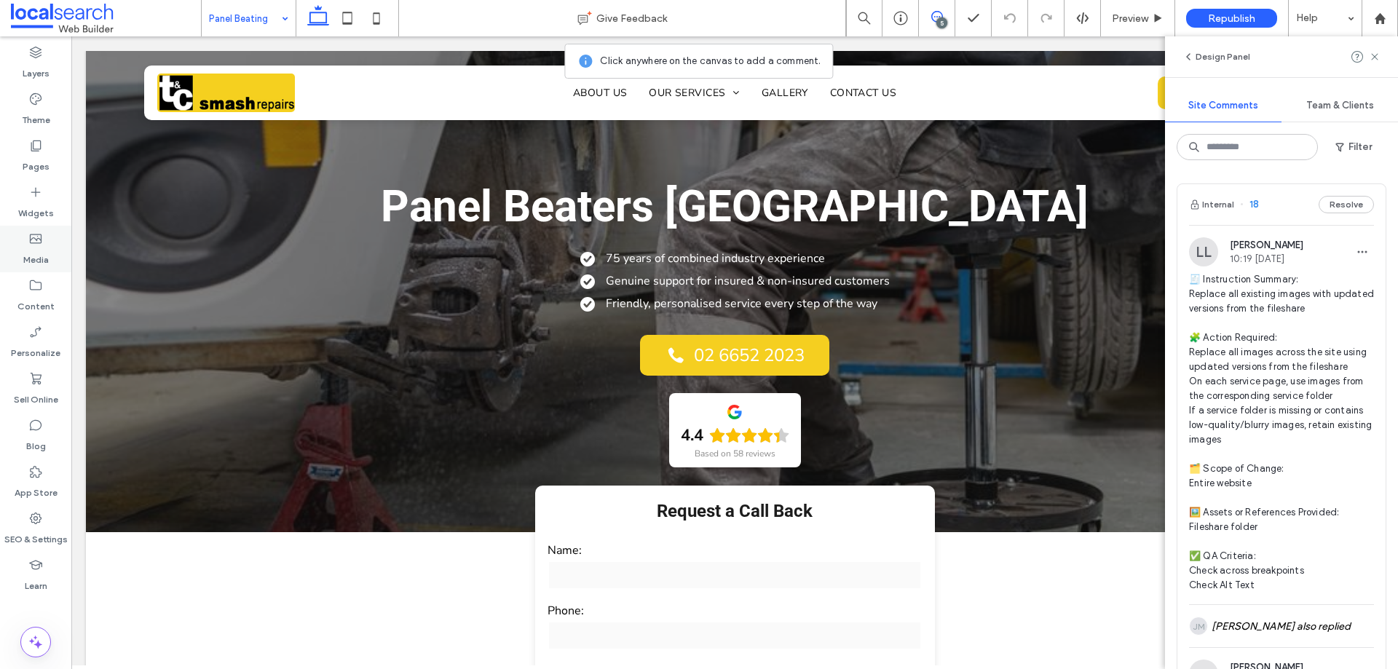
click at [54, 251] on div "Media" at bounding box center [35, 249] width 71 height 47
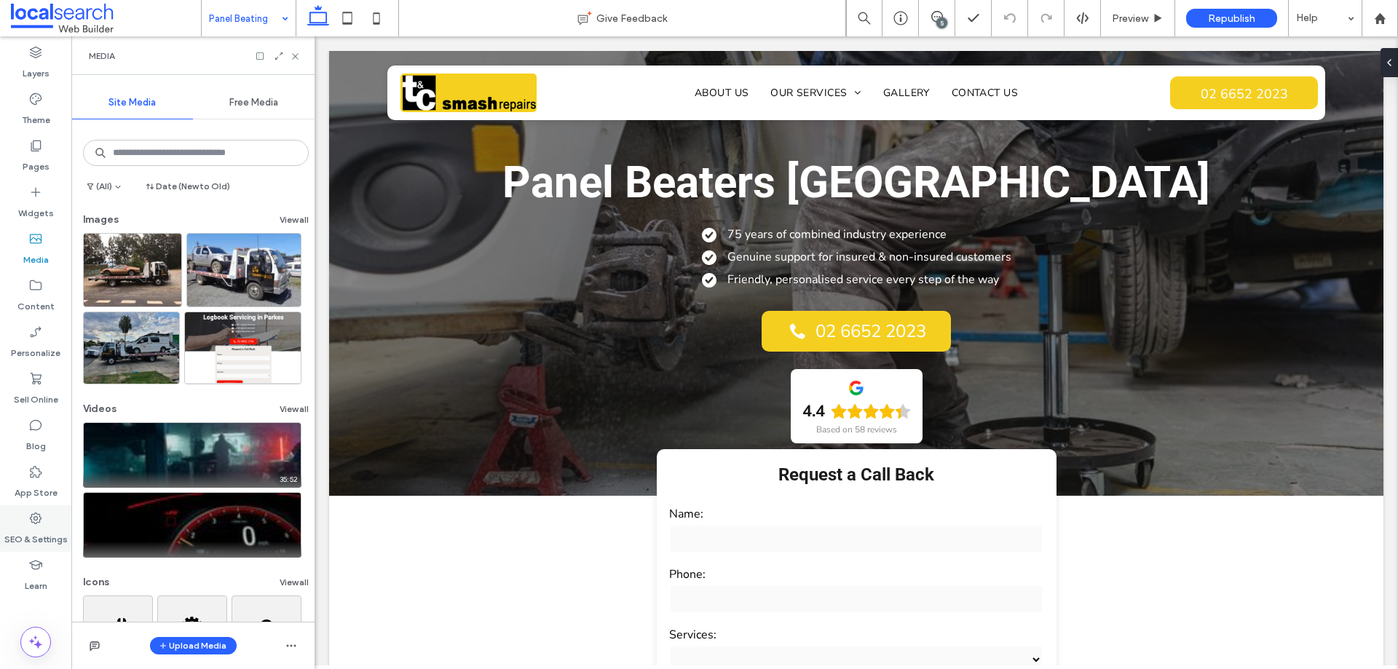
drag, startPoint x: 48, startPoint y: 527, endPoint x: 52, endPoint y: 520, distance: 7.5
click at [48, 527] on label "SEO & Settings" at bounding box center [35, 536] width 63 height 20
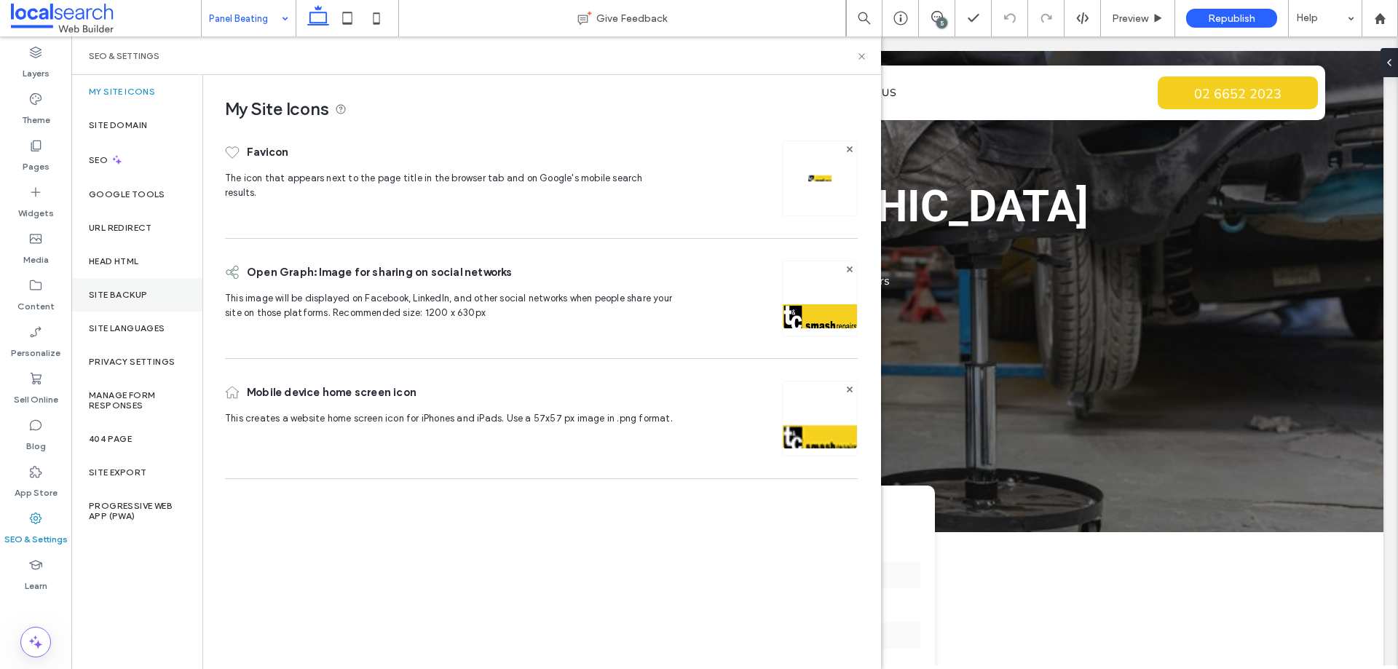
click at [137, 283] on div "Site Backup" at bounding box center [136, 295] width 131 height 34
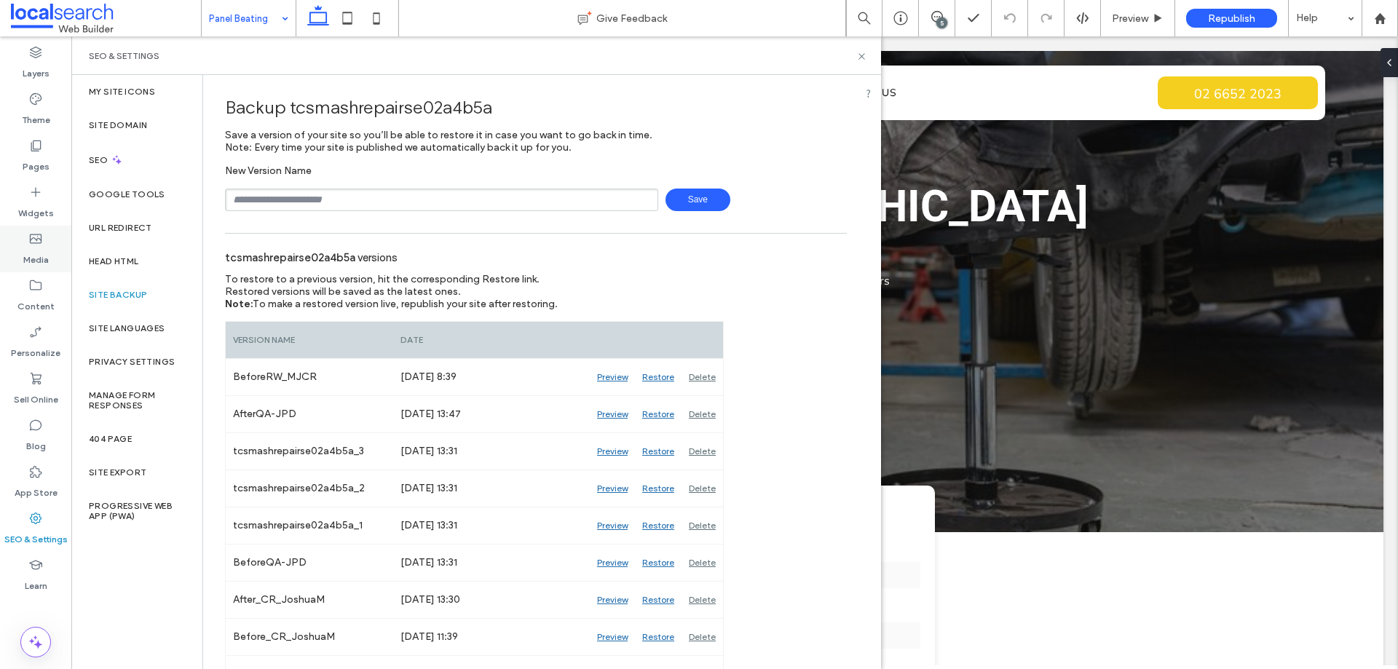
click at [45, 253] on label "Media" at bounding box center [35, 256] width 25 height 20
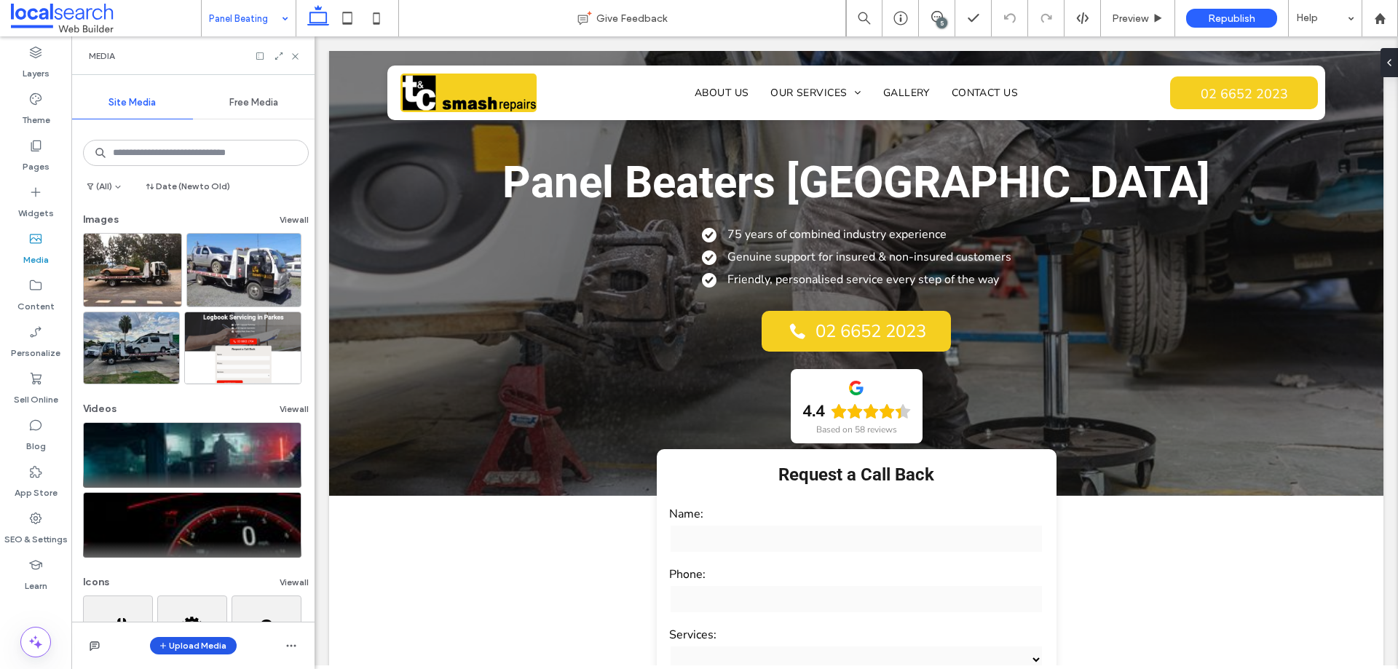
click at [197, 642] on button "Upload Media" at bounding box center [193, 645] width 87 height 17
click at [204, 558] on span "Images" at bounding box center [197, 555] width 32 height 15
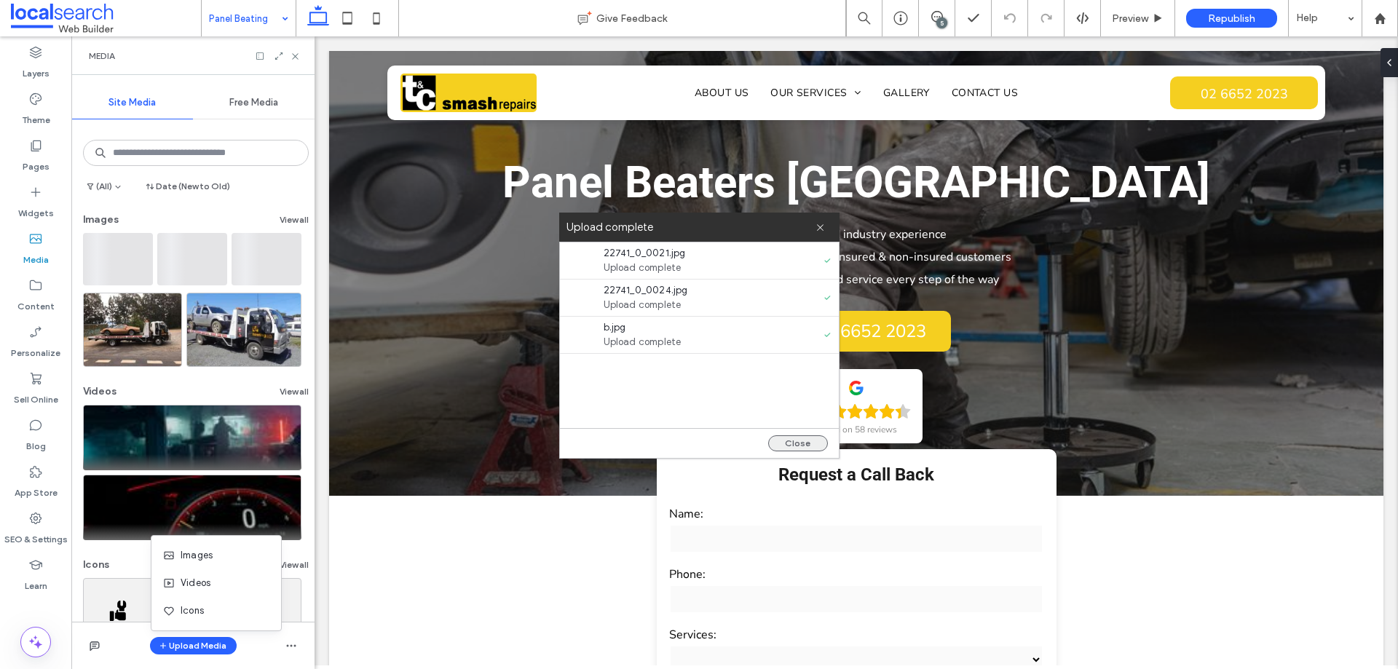
click at [806, 444] on button "Close" at bounding box center [798, 444] width 60 height 16
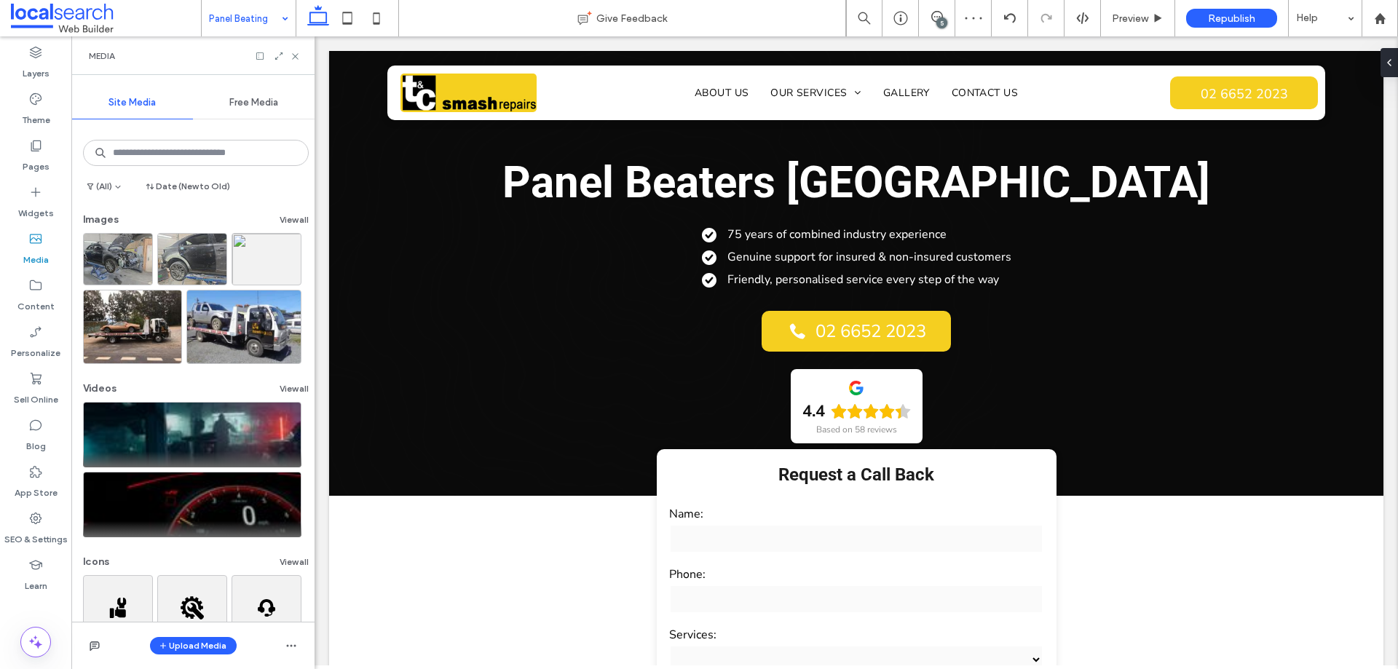
click at [296, 66] on div "Media" at bounding box center [192, 55] width 243 height 39
click at [294, 55] on icon at bounding box center [295, 56] width 11 height 11
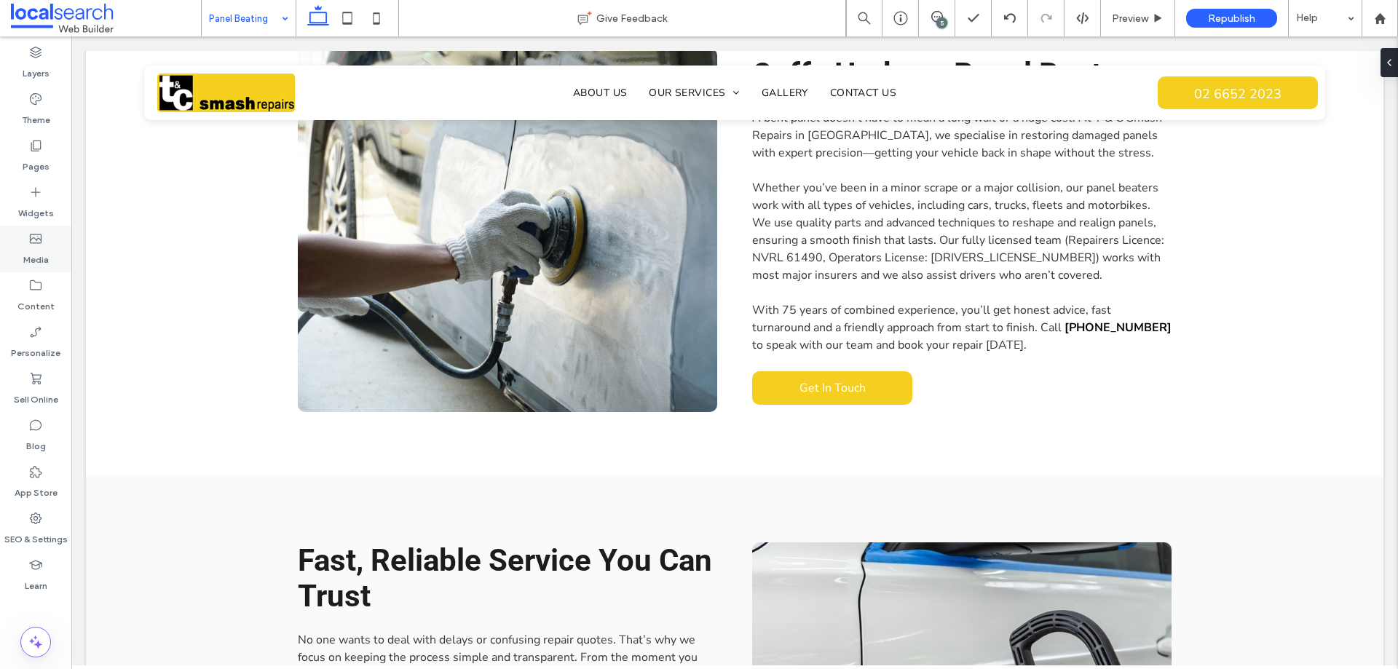
click at [43, 252] on label "Media" at bounding box center [35, 256] width 25 height 20
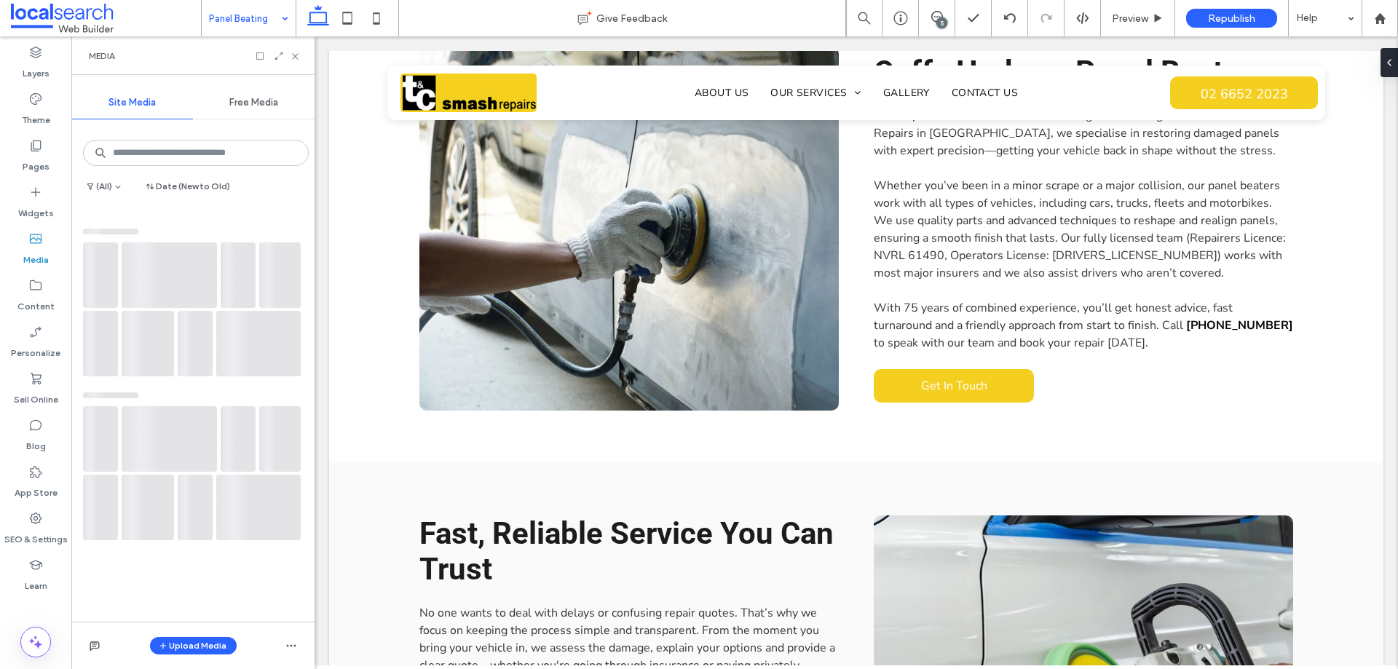
scroll to position [753, 0]
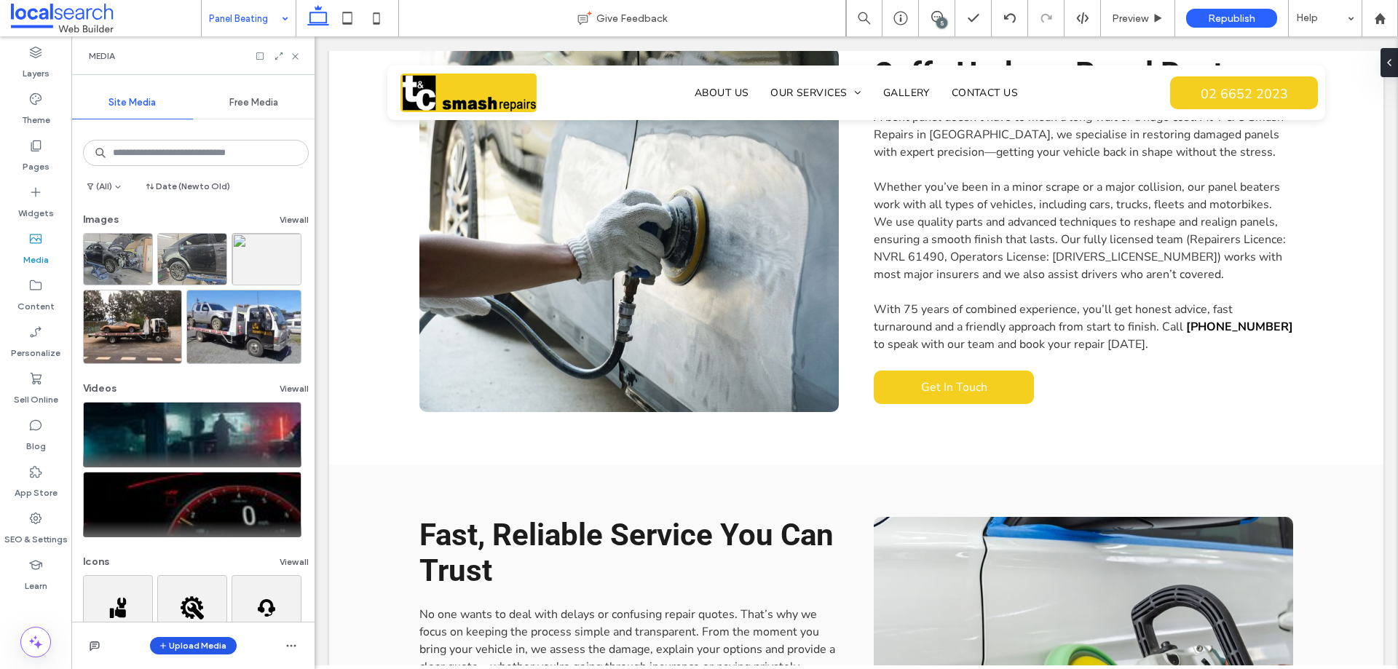
click at [190, 642] on button "Upload Media" at bounding box center [193, 645] width 87 height 17
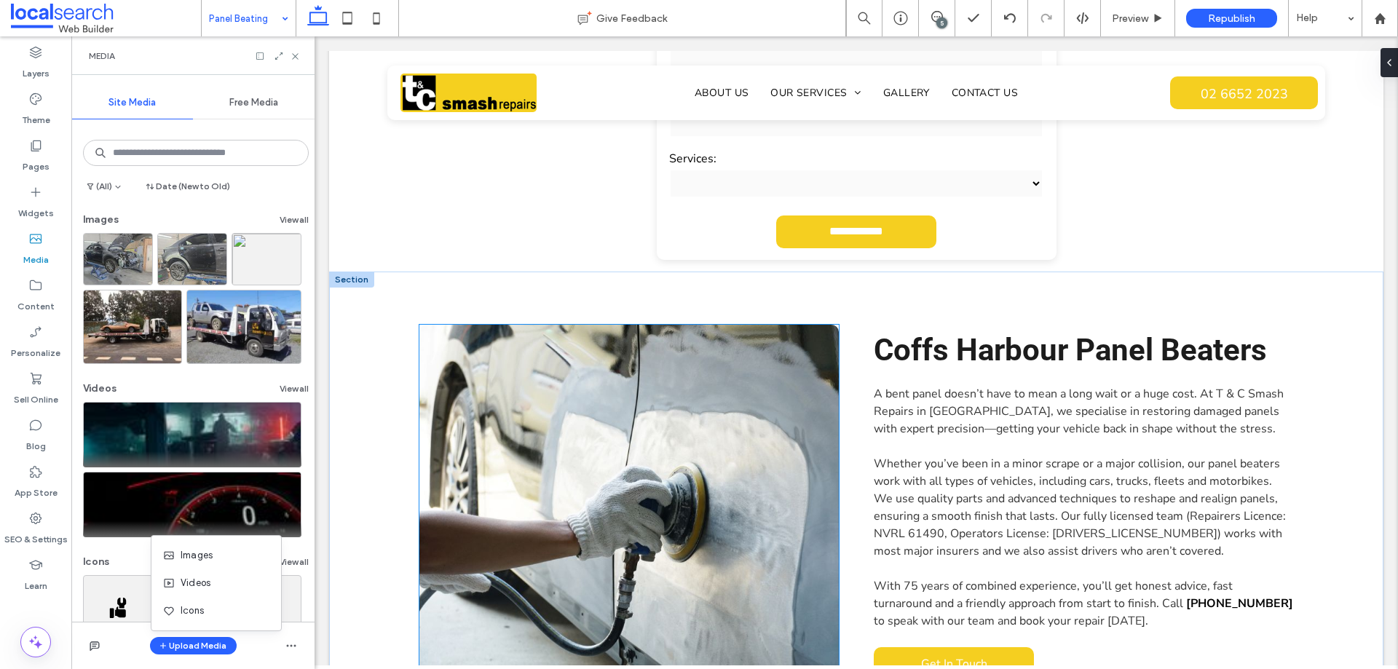
scroll to position [0, 0]
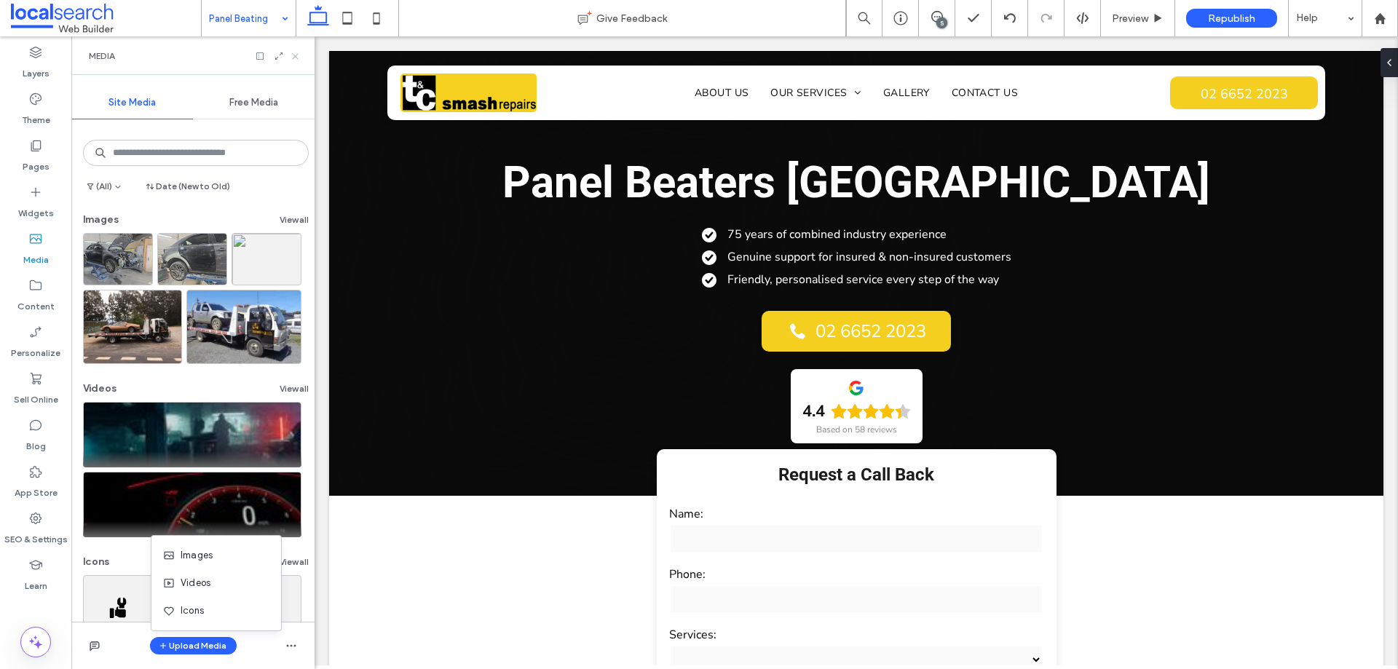
click at [297, 58] on use at bounding box center [295, 56] width 6 height 6
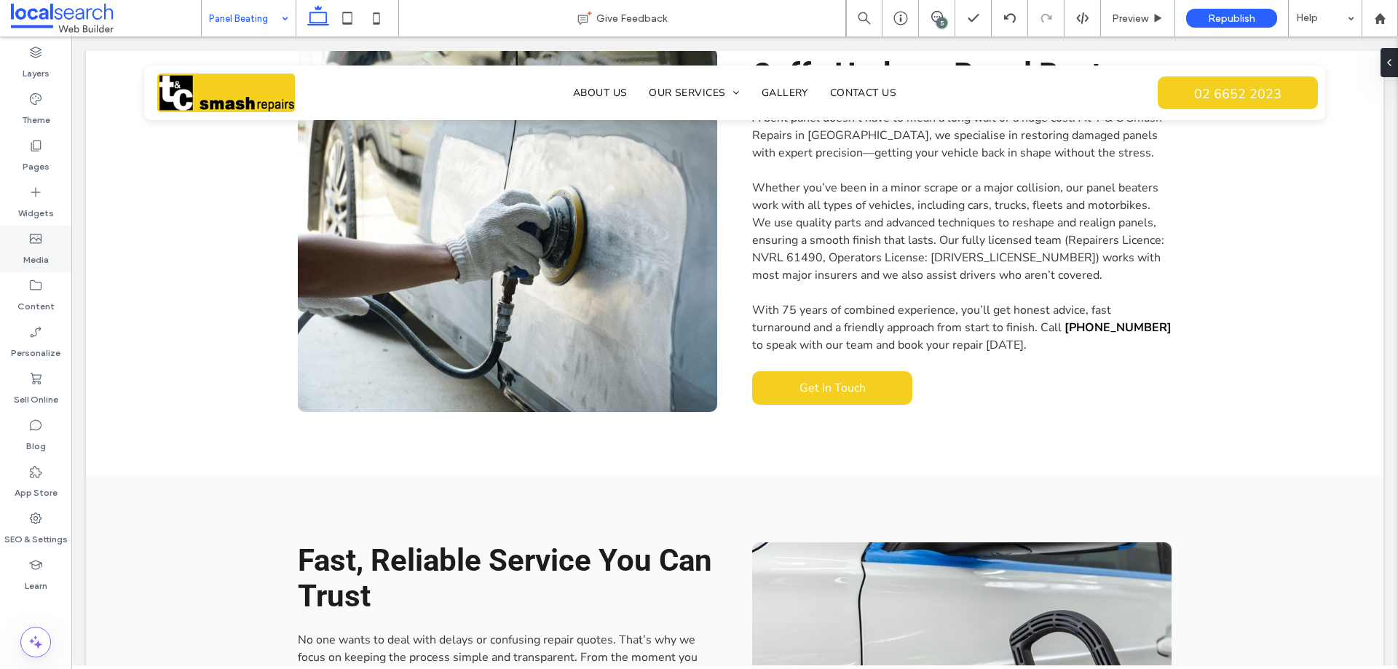
click at [42, 243] on icon at bounding box center [35, 239] width 15 height 15
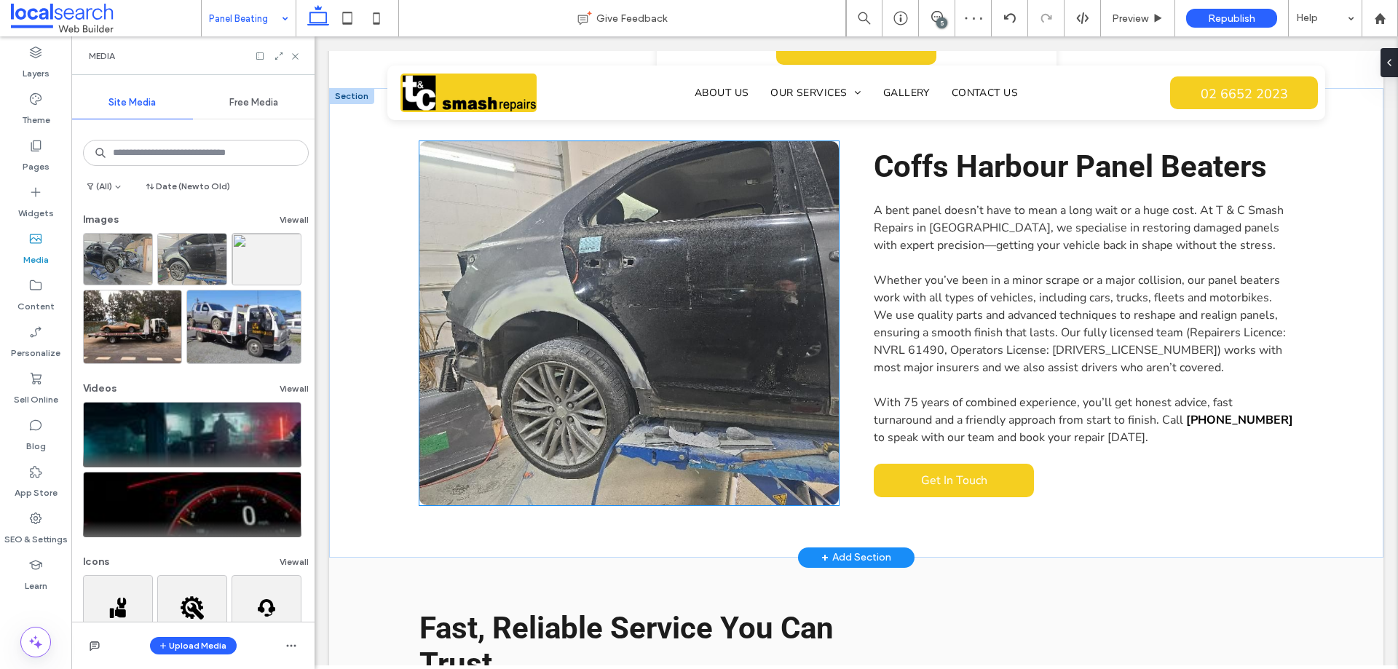
scroll to position [535, 0]
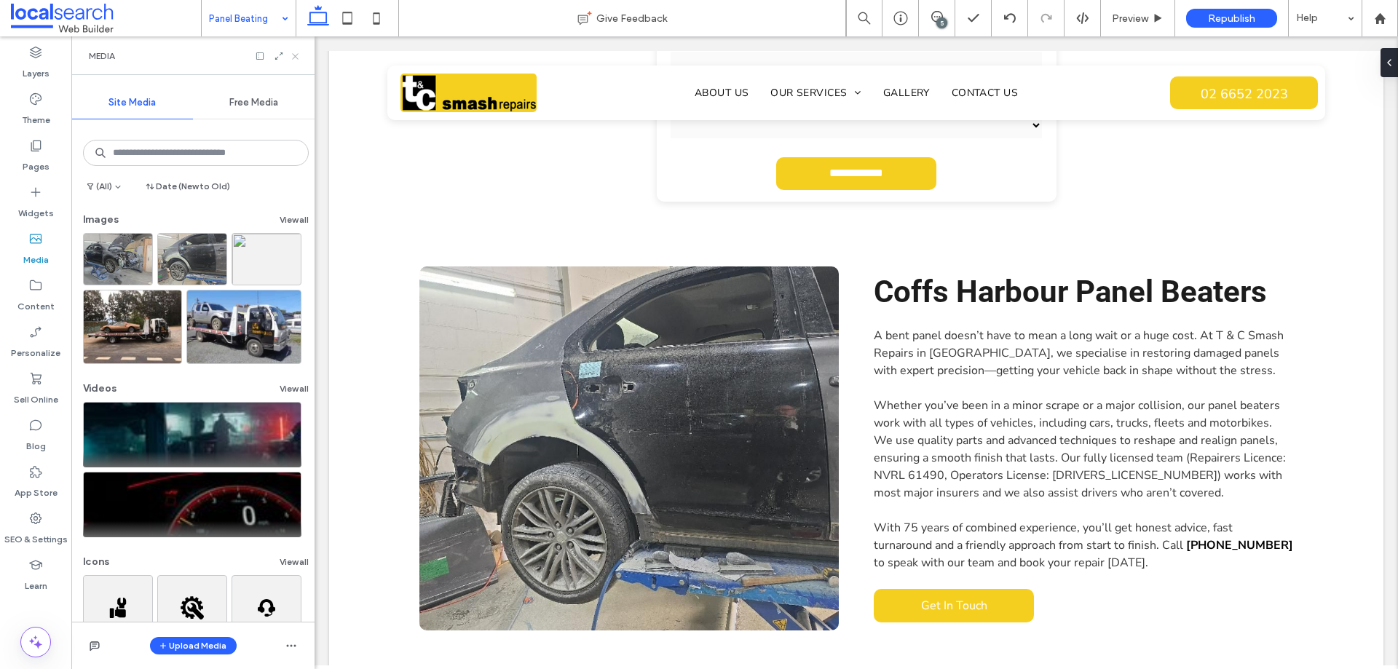
click at [294, 52] on icon at bounding box center [295, 56] width 11 height 11
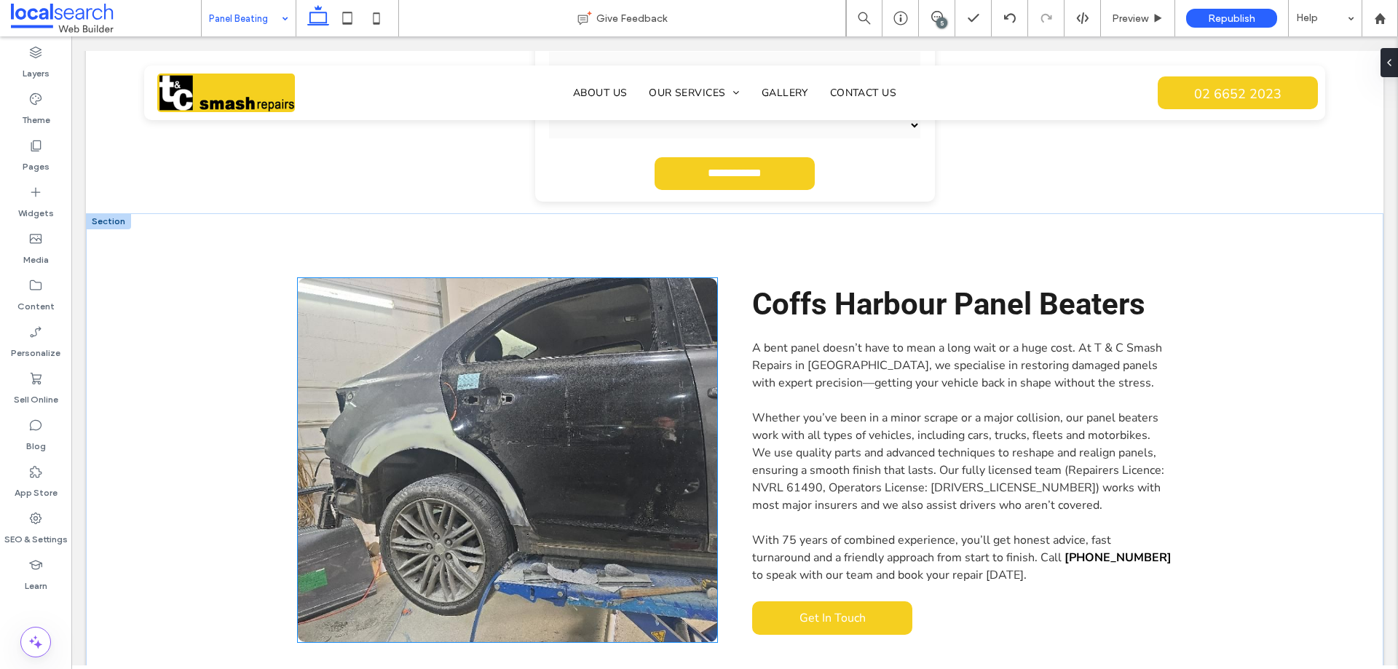
scroll to position [572, 0]
click at [420, 399] on link at bounding box center [508, 459] width 420 height 364
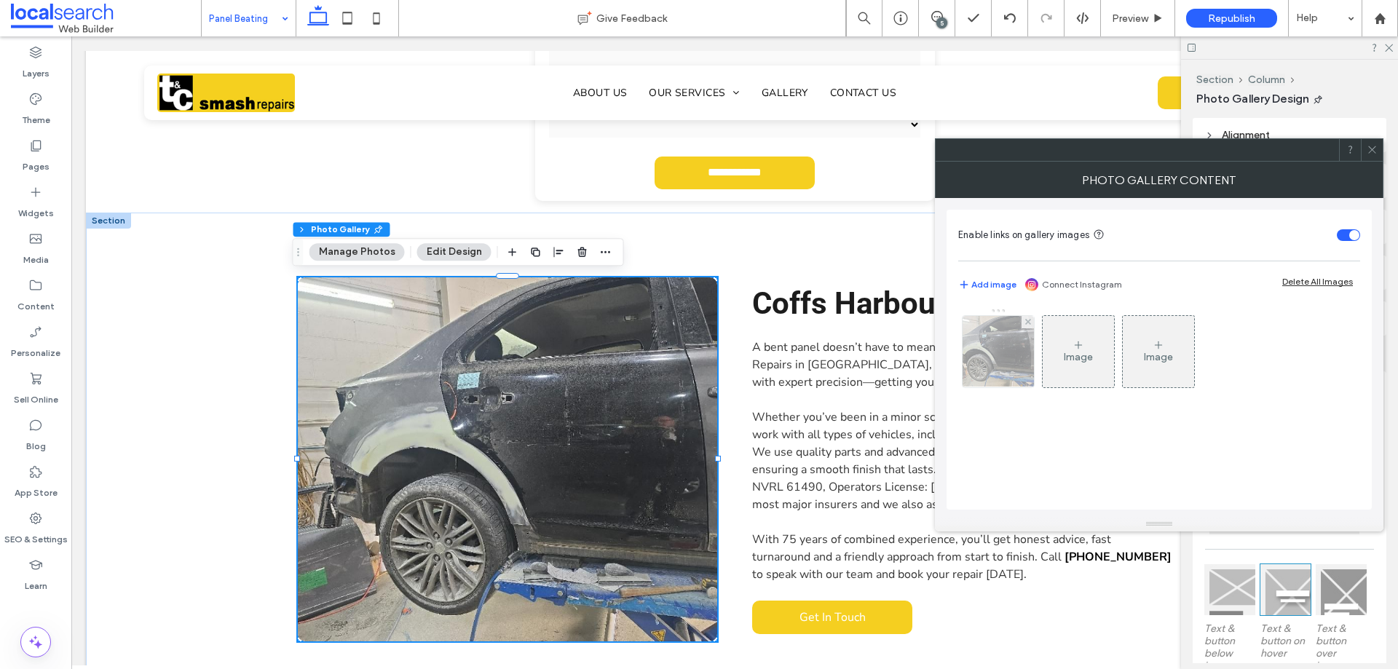
click at [983, 374] on img at bounding box center [998, 351] width 95 height 71
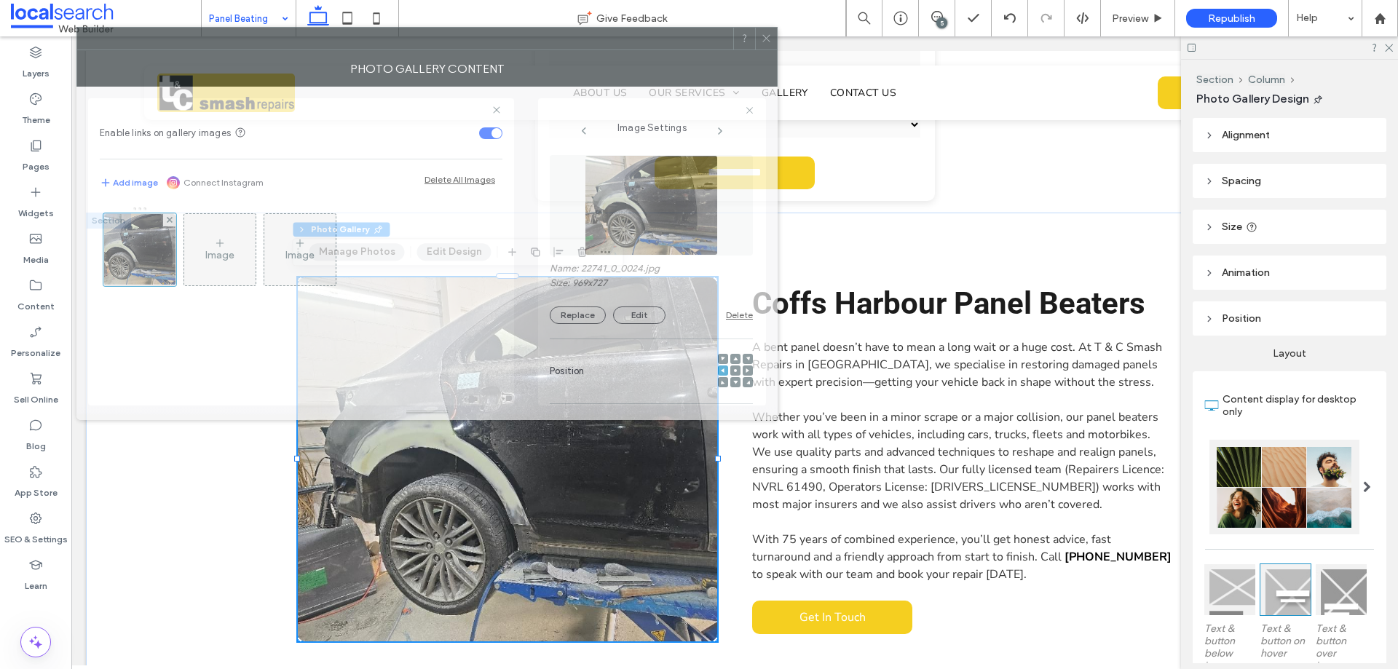
drag, startPoint x: 1154, startPoint y: 151, endPoint x: 565, endPoint y: 44, distance: 599.0
click at [565, 44] on div at bounding box center [405, 39] width 656 height 22
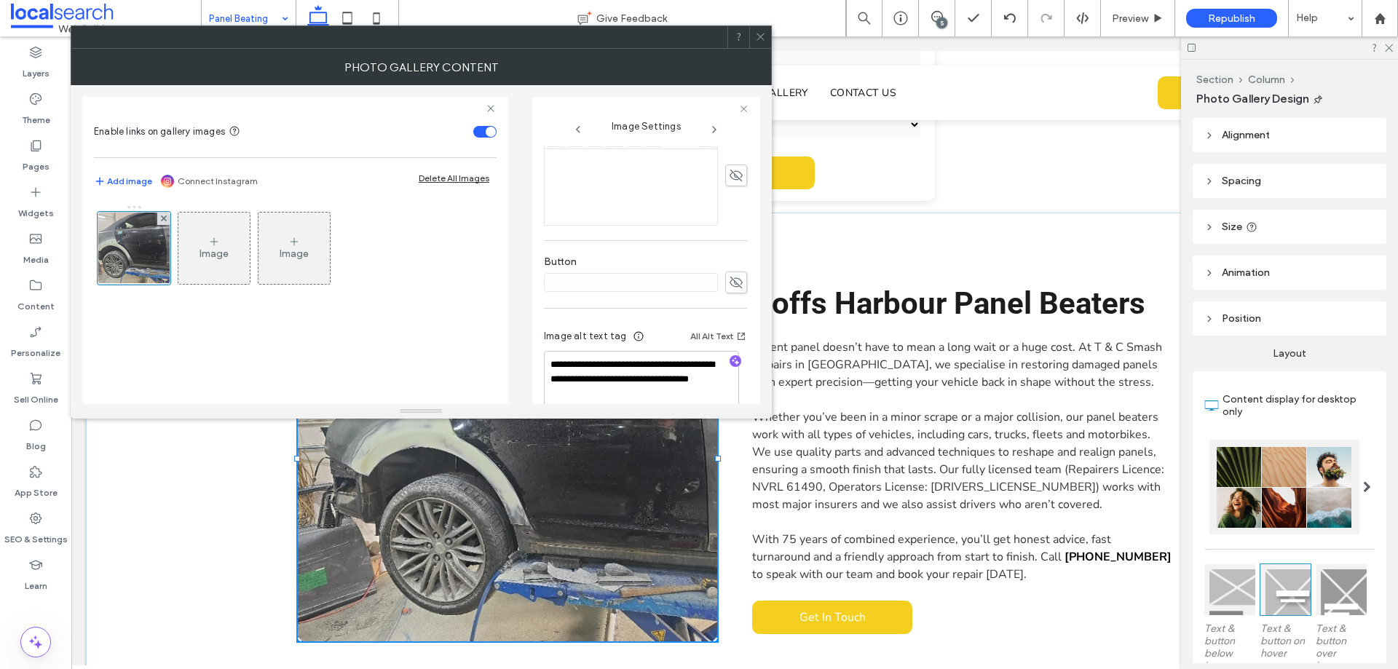
scroll to position [430, 0]
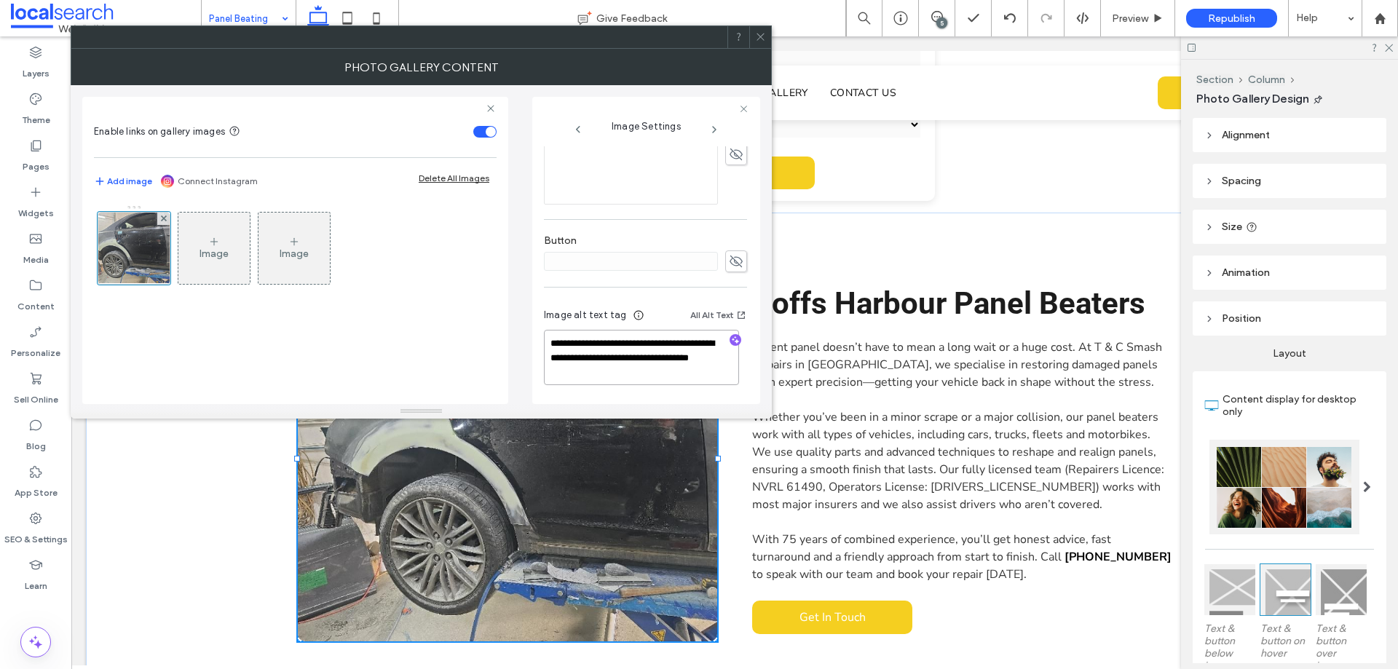
drag, startPoint x: 657, startPoint y: 374, endPoint x: 586, endPoint y: 363, distance: 71.6
click at [586, 363] on textarea "**********" at bounding box center [641, 357] width 195 height 55
type textarea "**********"
click at [634, 368] on textarea "**********" at bounding box center [641, 358] width 195 height 54
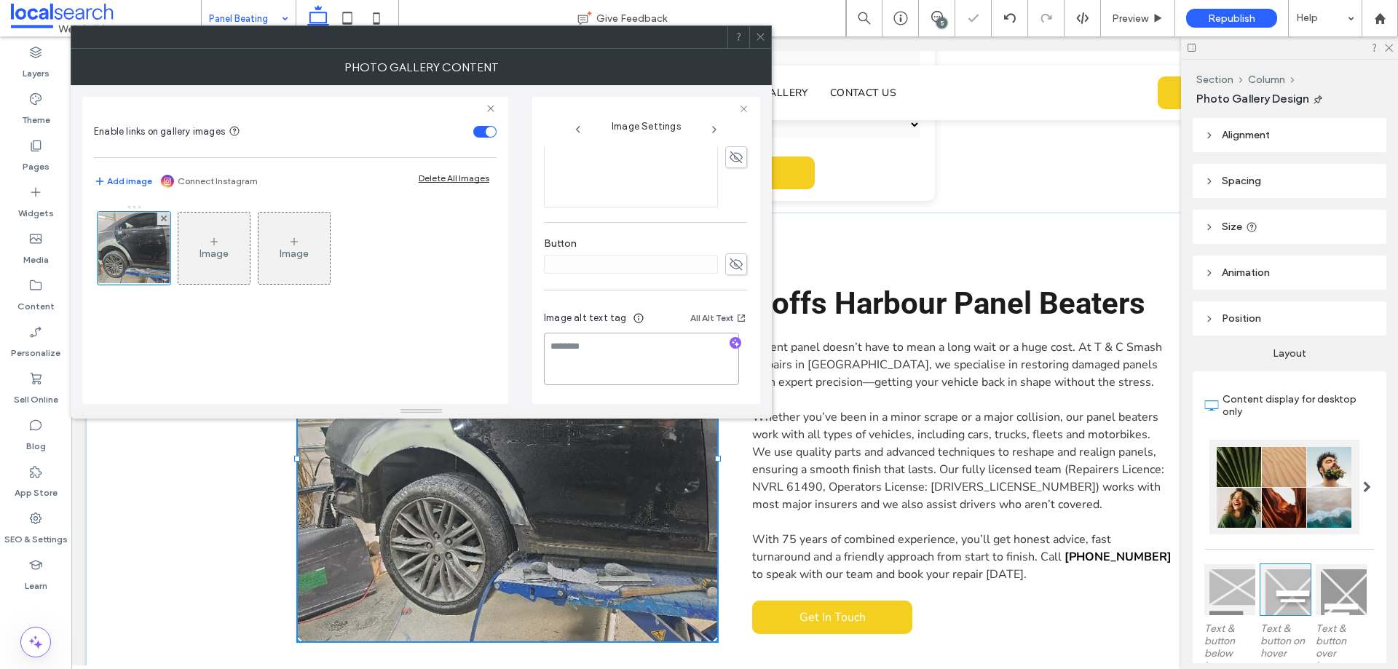
scroll to position [428, 0]
click at [671, 317] on div "Image alt text tag All Alt Text" at bounding box center [645, 321] width 203 height 23
click at [724, 344] on div at bounding box center [735, 344] width 23 height 14
click at [731, 344] on icon "button" at bounding box center [736, 343] width 10 height 10
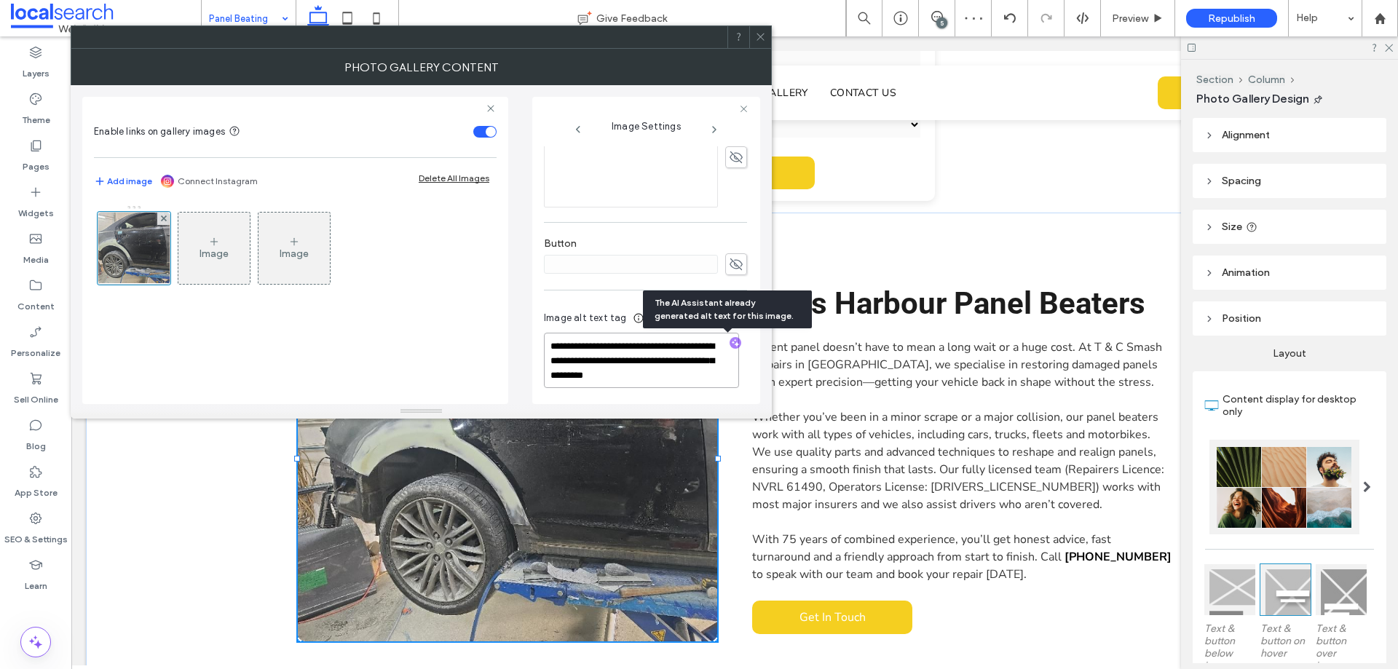
drag, startPoint x: 698, startPoint y: 376, endPoint x: 680, endPoint y: 349, distance: 32.9
click at [680, 349] on textarea "**********" at bounding box center [641, 360] width 195 height 55
click at [702, 381] on textarea "**********" at bounding box center [641, 360] width 195 height 55
drag, startPoint x: 700, startPoint y: 377, endPoint x: 682, endPoint y: 364, distance: 21.4
click at [682, 364] on textarea "**********" at bounding box center [641, 360] width 195 height 55
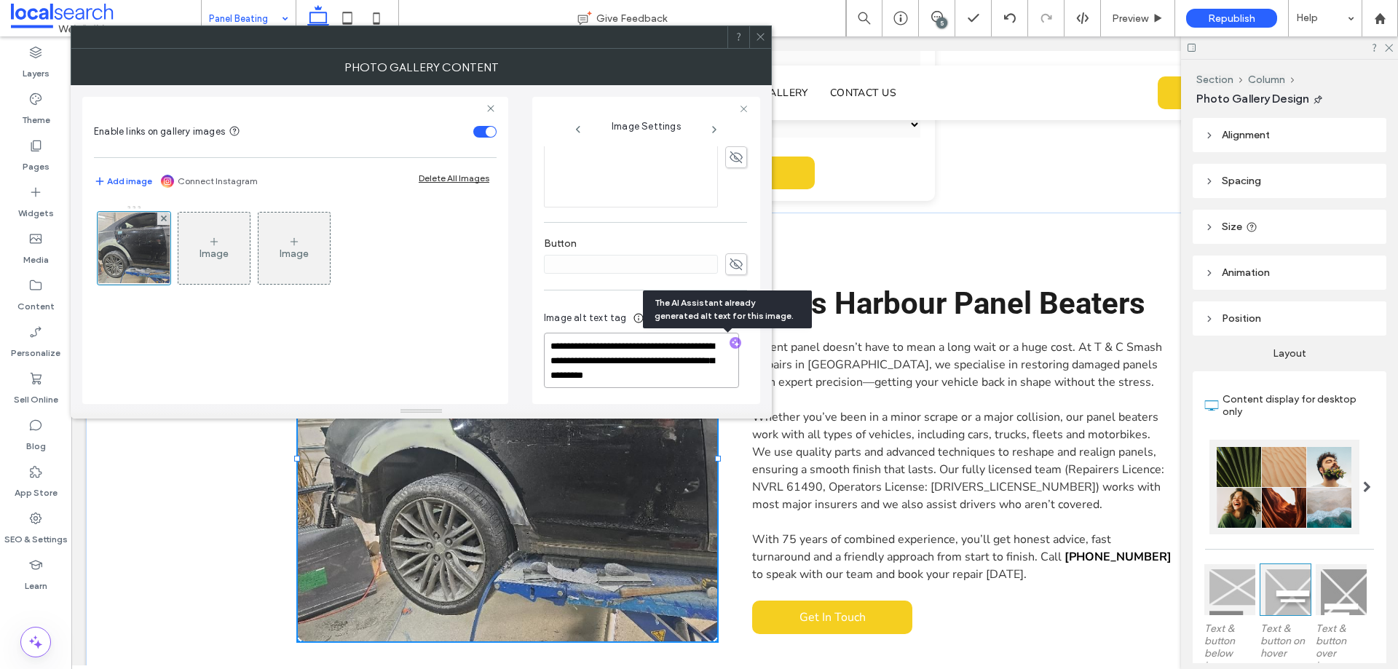
click at [700, 378] on textarea "**********" at bounding box center [641, 360] width 195 height 55
click at [705, 379] on textarea "**********" at bounding box center [641, 360] width 195 height 55
drag, startPoint x: 704, startPoint y: 379, endPoint x: 674, endPoint y: 348, distance: 43.3
click at [674, 348] on textarea "**********" at bounding box center [641, 360] width 195 height 55
drag, startPoint x: 674, startPoint y: 348, endPoint x: 565, endPoint y: 355, distance: 108.8
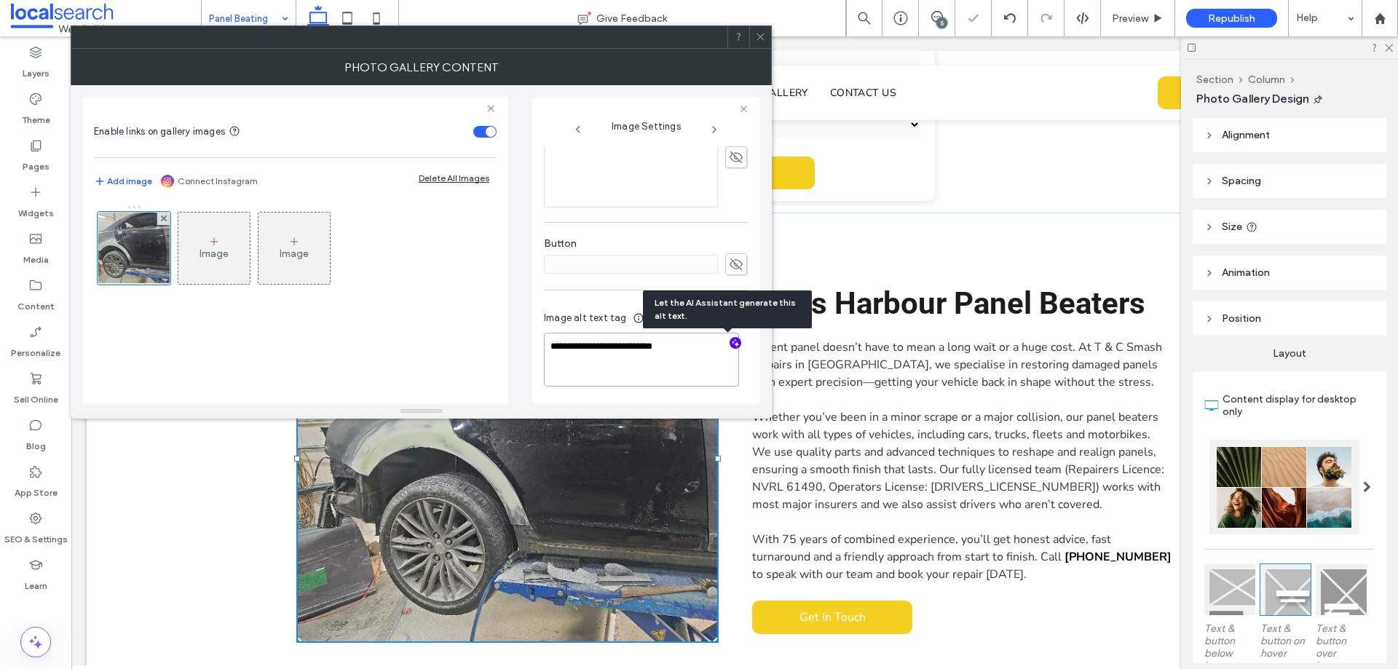
click at [565, 355] on textarea "**********" at bounding box center [641, 360] width 195 height 54
click at [682, 362] on textarea "**********" at bounding box center [641, 360] width 195 height 54
paste textarea "**********"
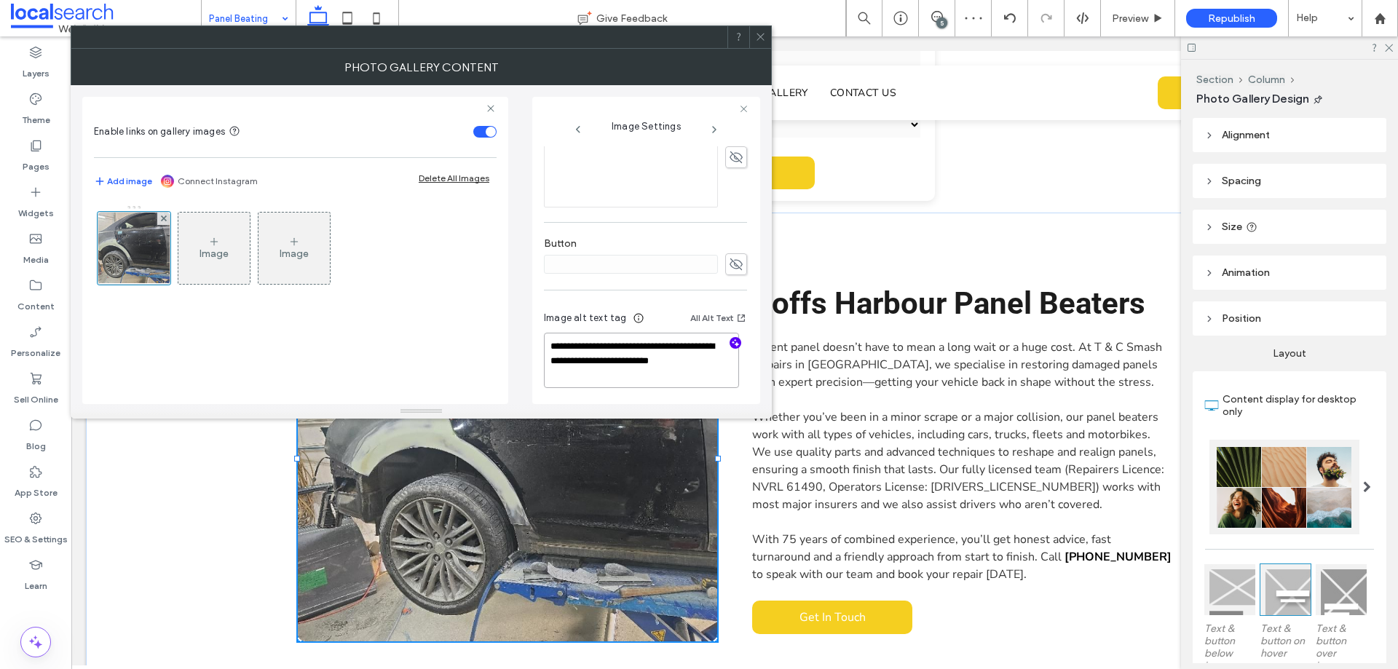
type textarea "**********"
click at [551, 304] on div "**********" at bounding box center [645, 352] width 203 height 108
click at [663, 383] on textarea "**********" at bounding box center [641, 360] width 195 height 55
click at [655, 307] on div "**********" at bounding box center [645, 352] width 203 height 108
click at [700, 350] on textarea "**********" at bounding box center [641, 360] width 195 height 55
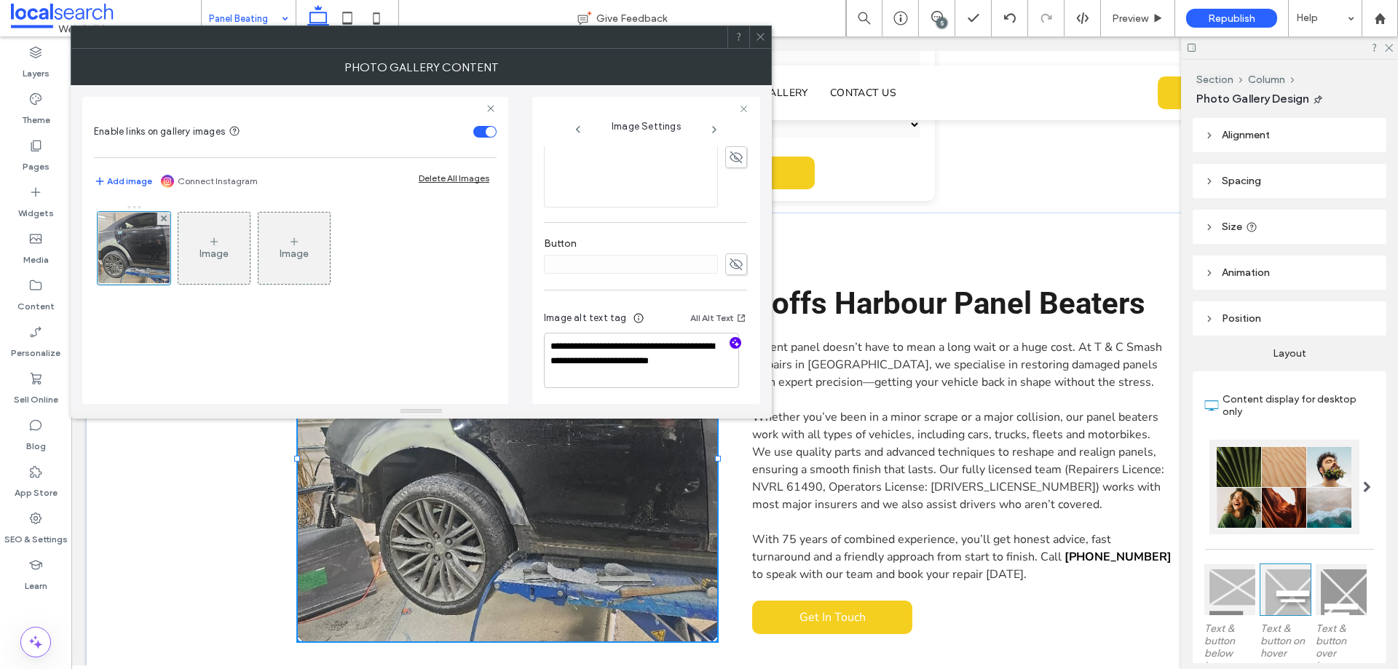
click at [652, 312] on div "Image alt text tag All Alt Text" at bounding box center [645, 321] width 203 height 23
click at [761, 40] on icon at bounding box center [760, 36] width 11 height 11
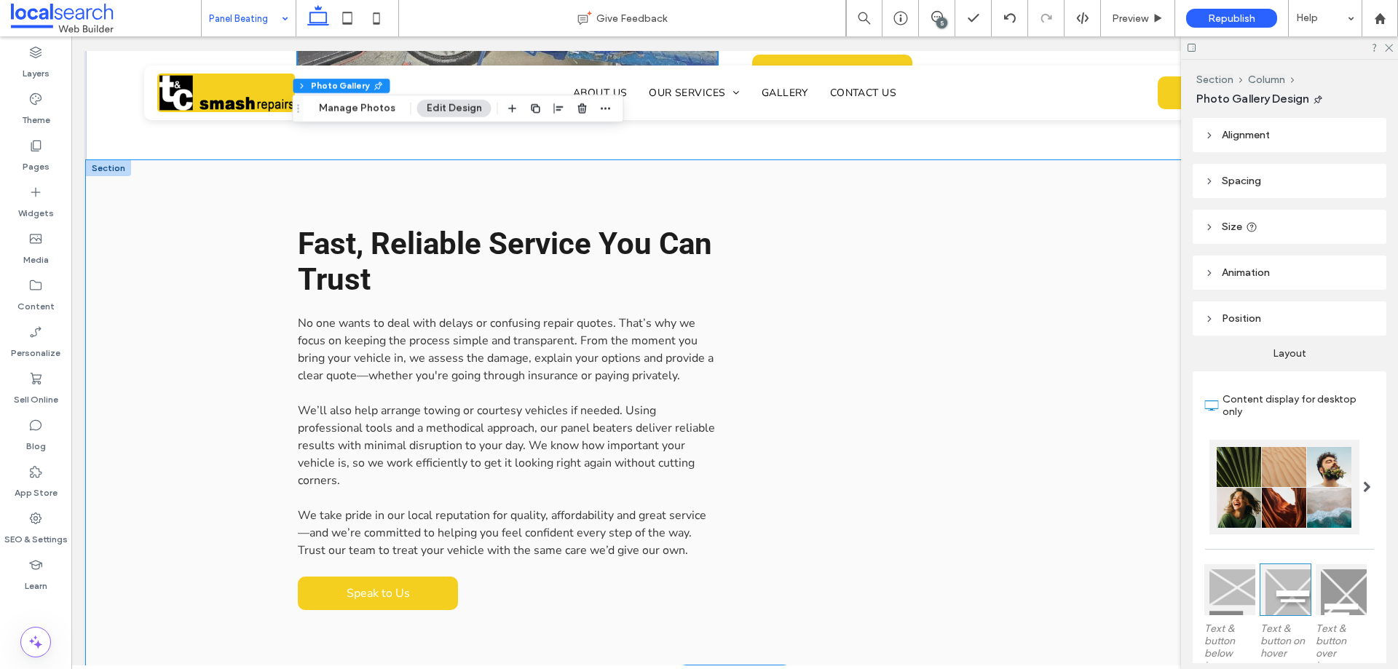
scroll to position [1227, 0]
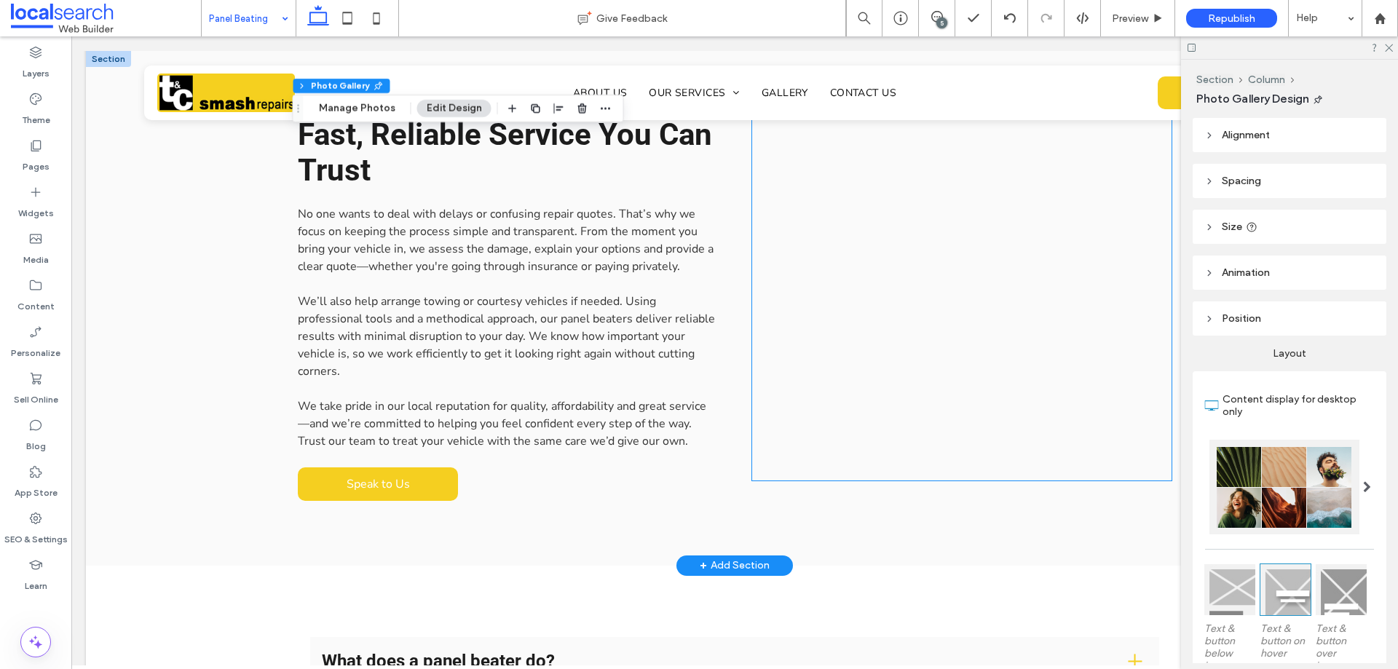
click at [903, 288] on link at bounding box center [962, 299] width 420 height 364
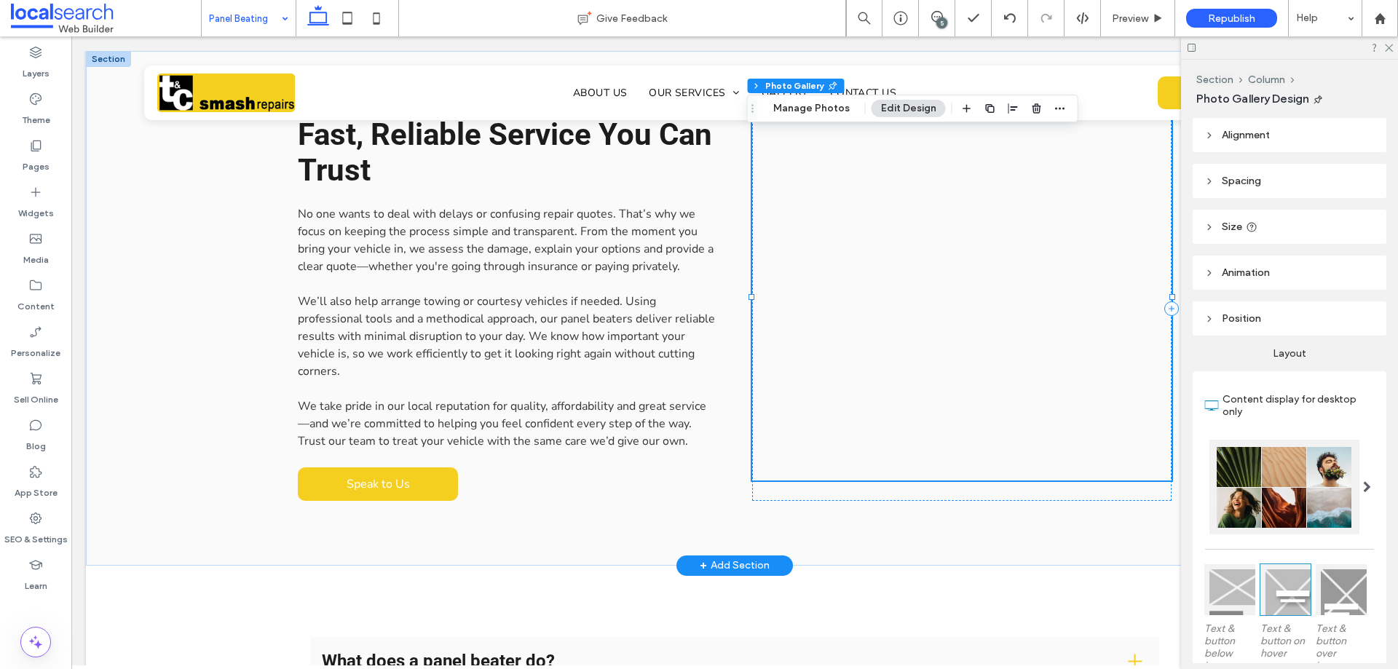
click at [903, 288] on link at bounding box center [962, 299] width 420 height 364
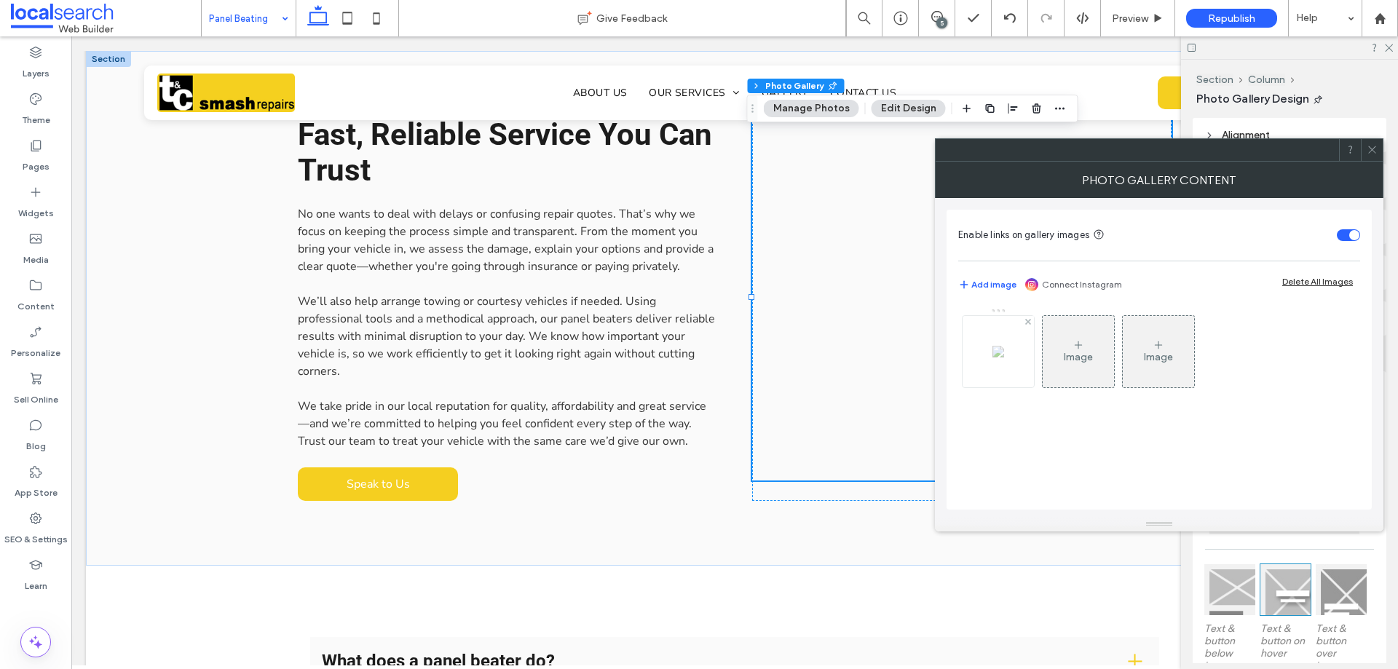
click at [993, 358] on img at bounding box center [999, 352] width 12 height 12
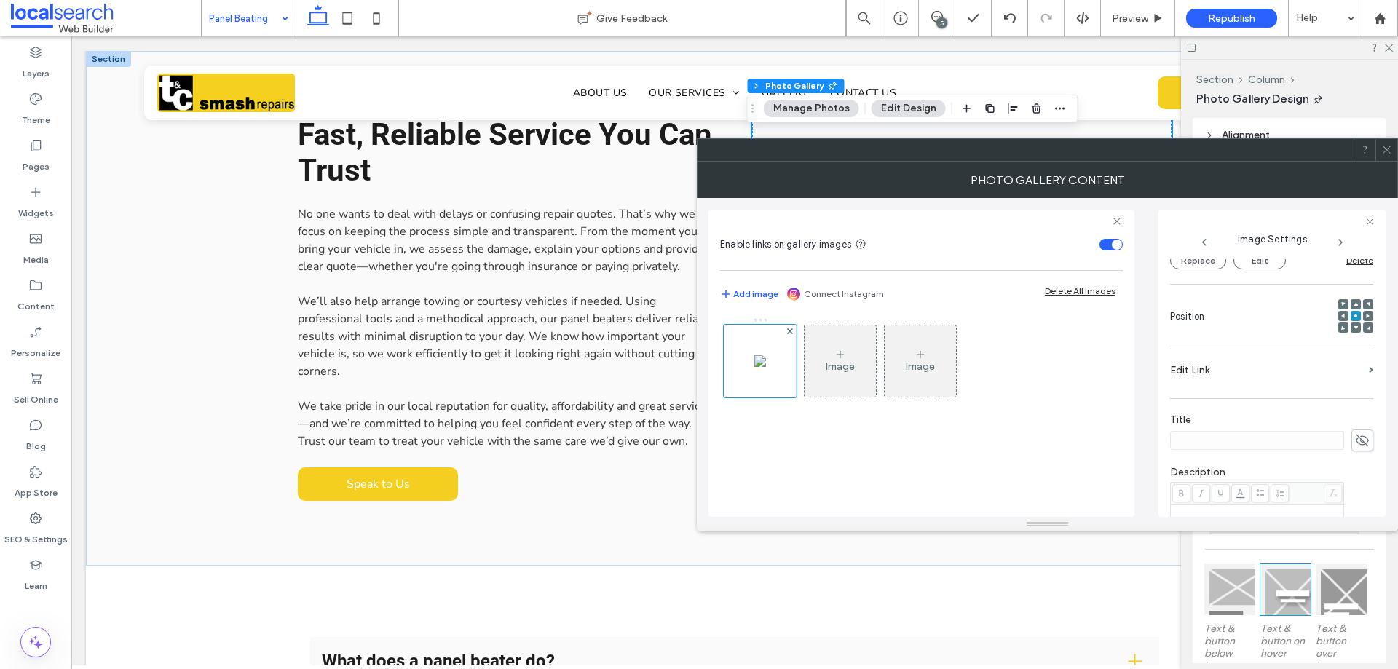
scroll to position [430, 0]
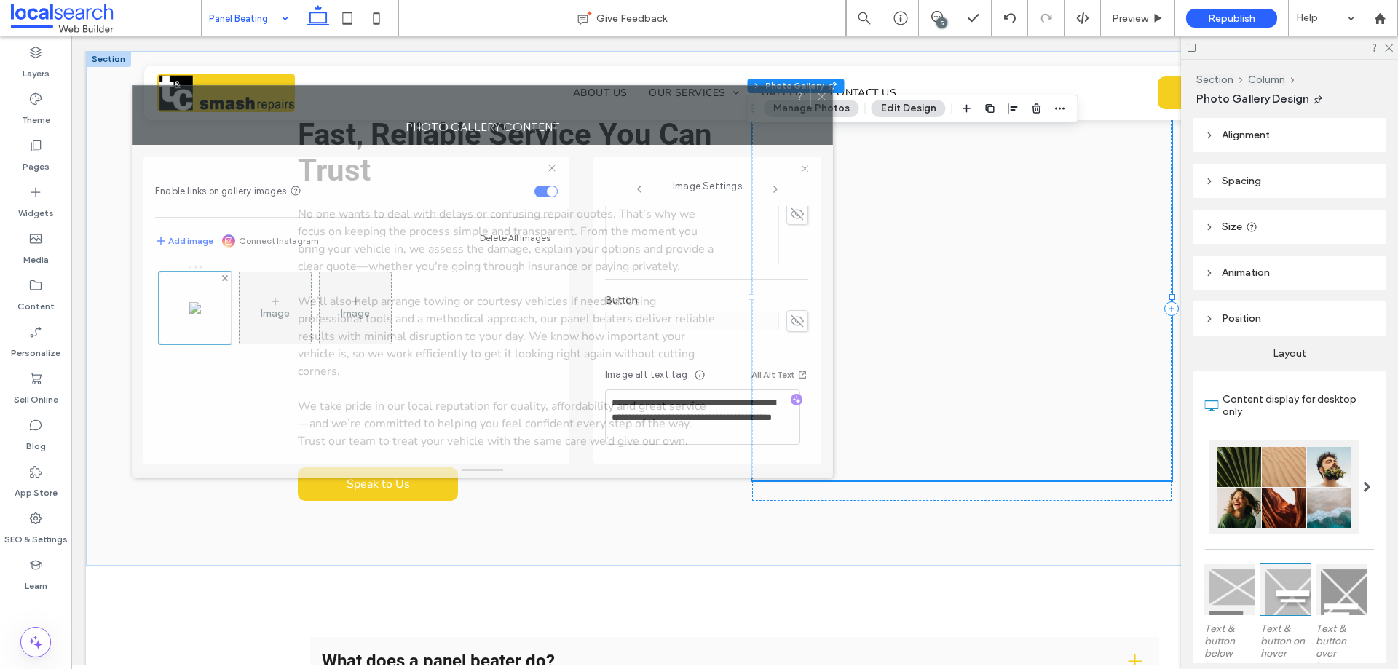
drag, startPoint x: 1185, startPoint y: 165, endPoint x: 620, endPoint y: 111, distance: 567.7
click at [620, 111] on div "Photo Gallery Content" at bounding box center [482, 127] width 701 height 36
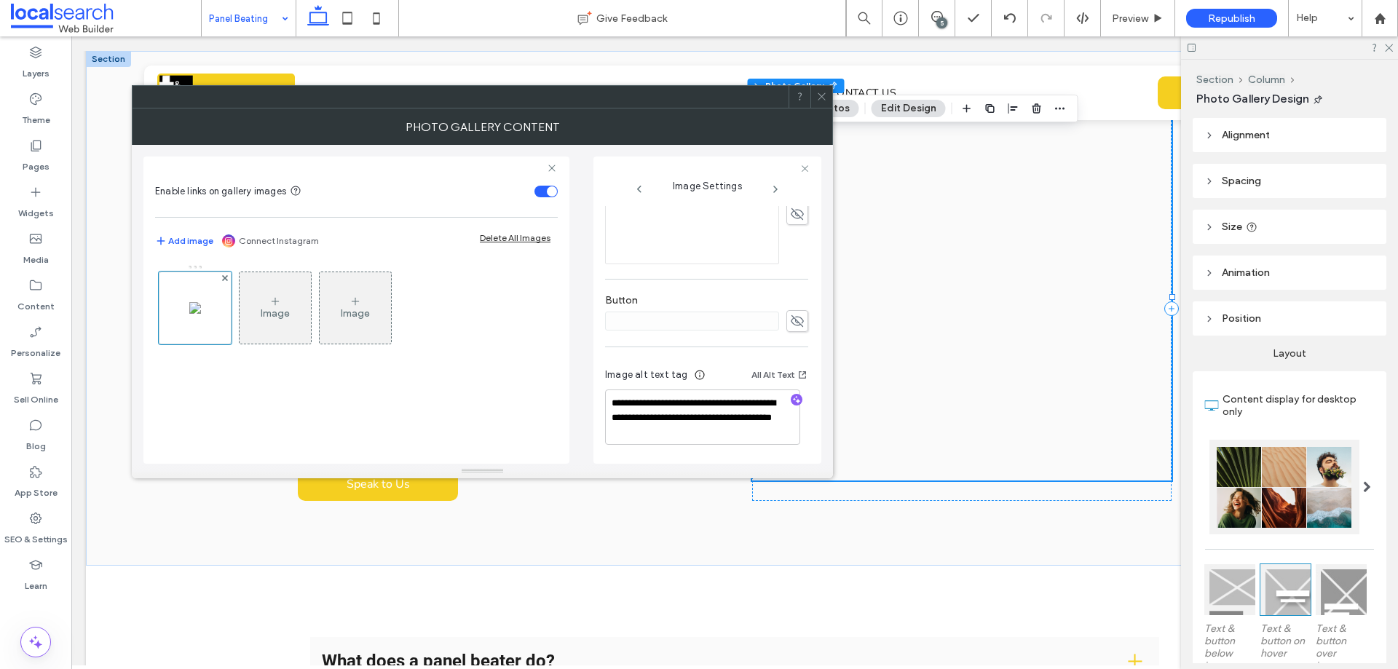
click at [822, 95] on icon at bounding box center [821, 96] width 11 height 11
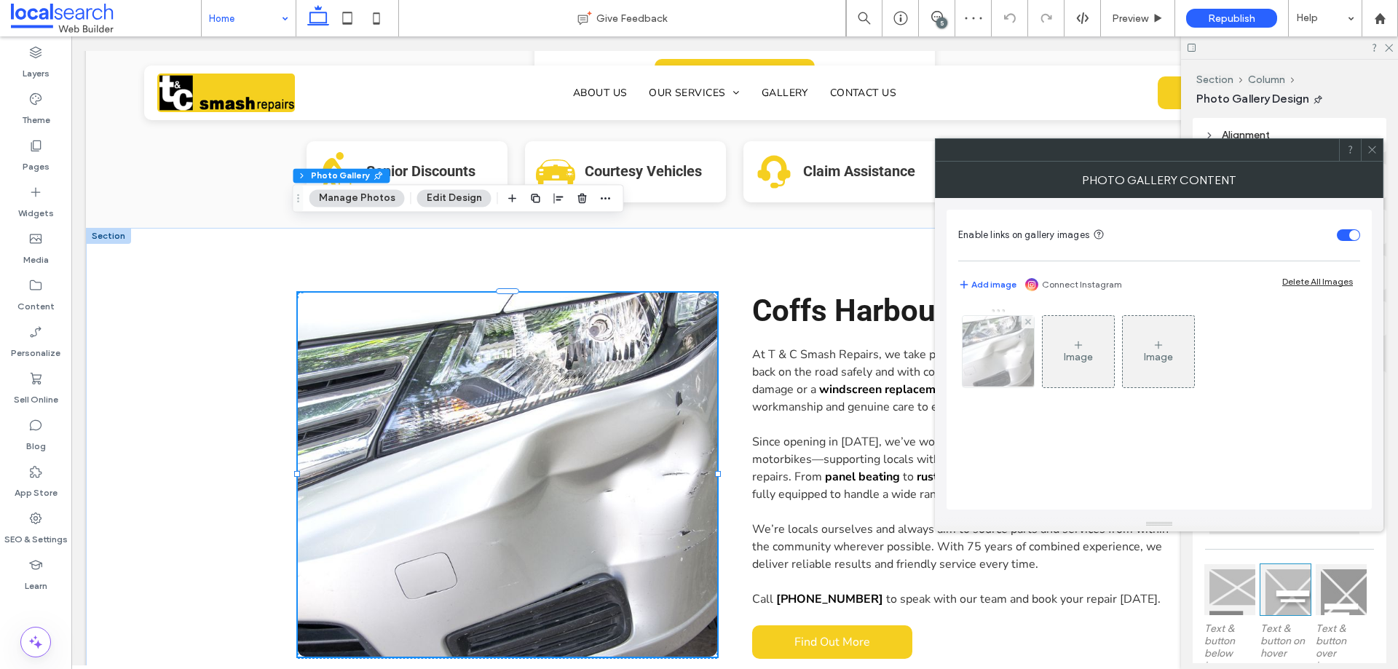
click at [1007, 372] on div at bounding box center [998, 351] width 71 height 71
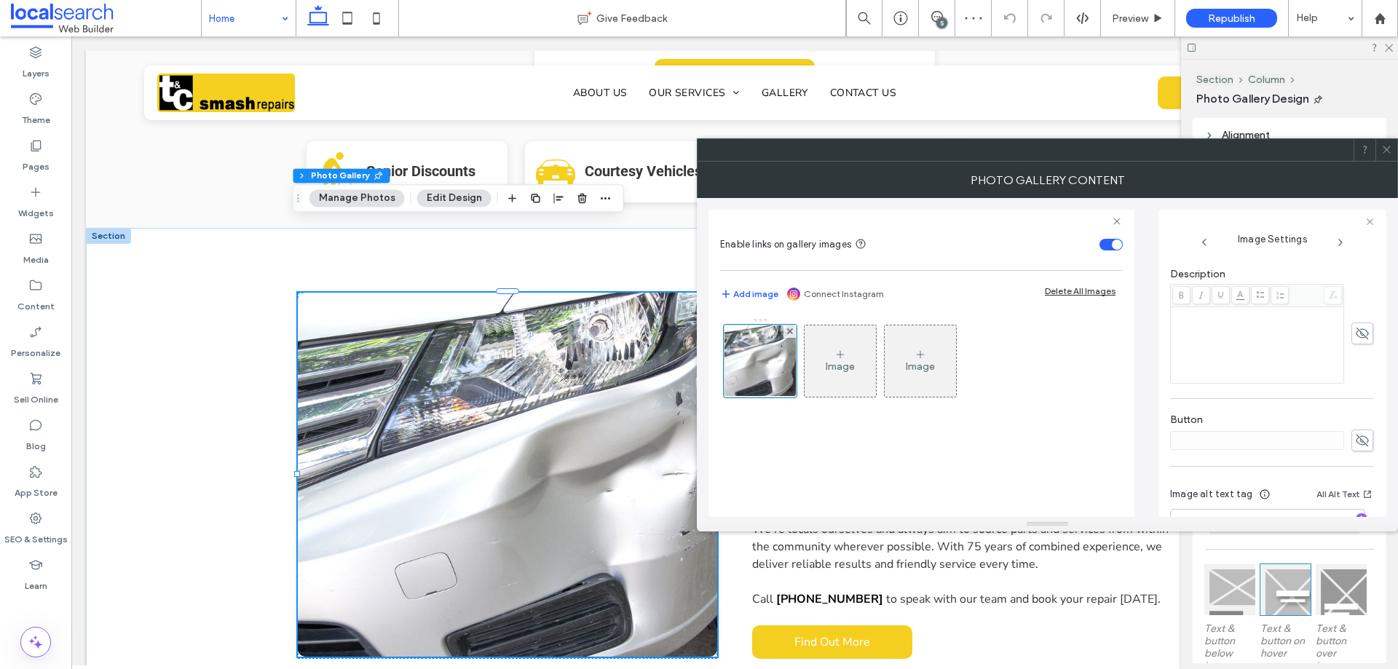
scroll to position [445, 0]
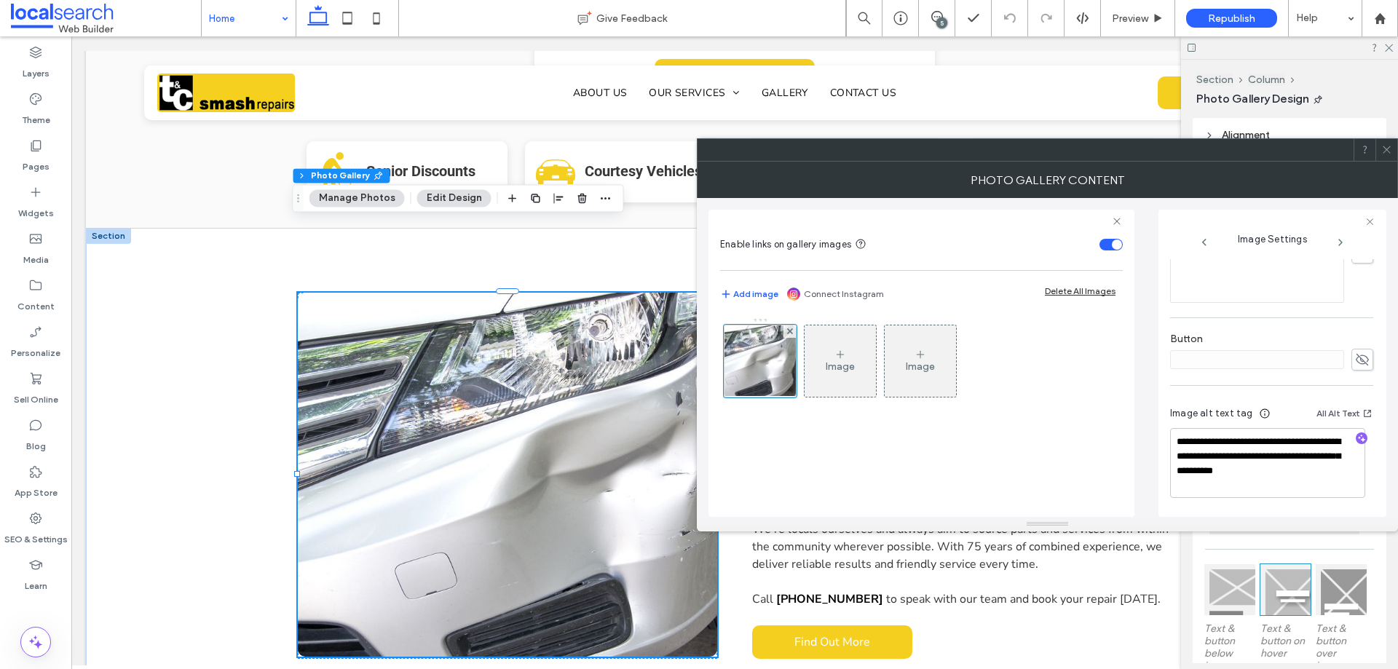
click at [1385, 139] on span at bounding box center [1387, 150] width 11 height 22
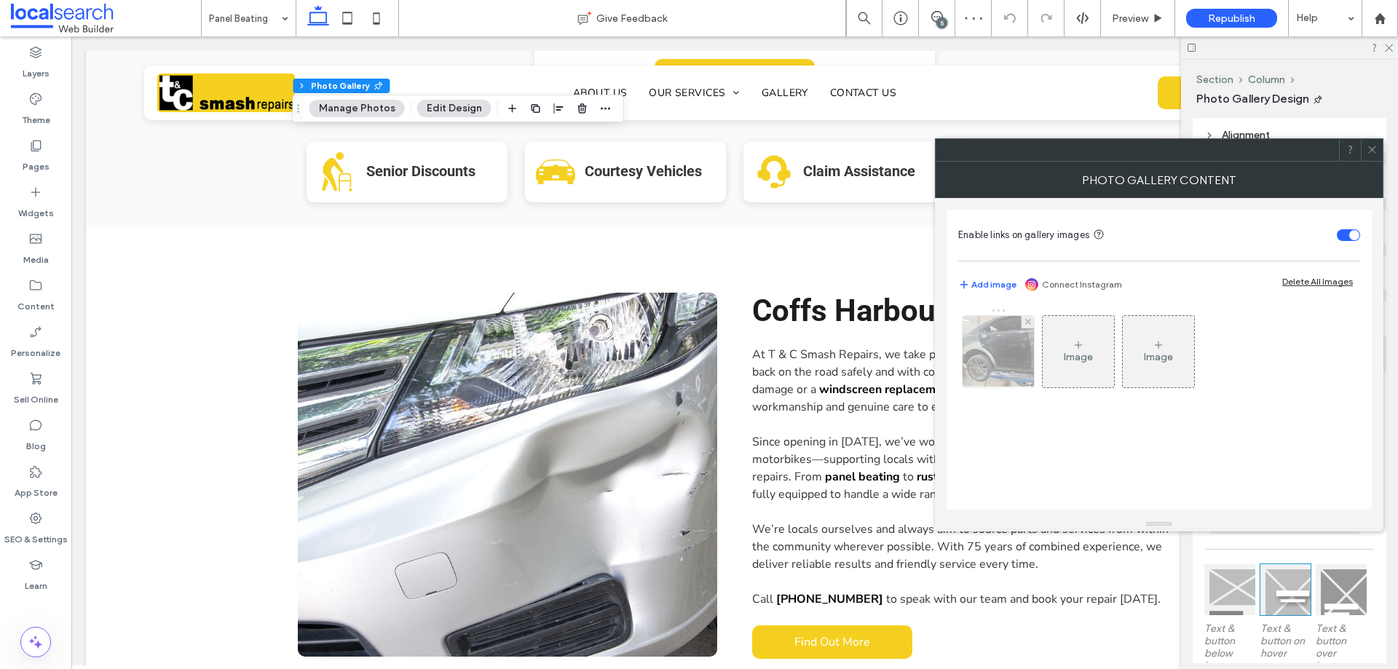
click at [1015, 360] on img at bounding box center [998, 351] width 95 height 71
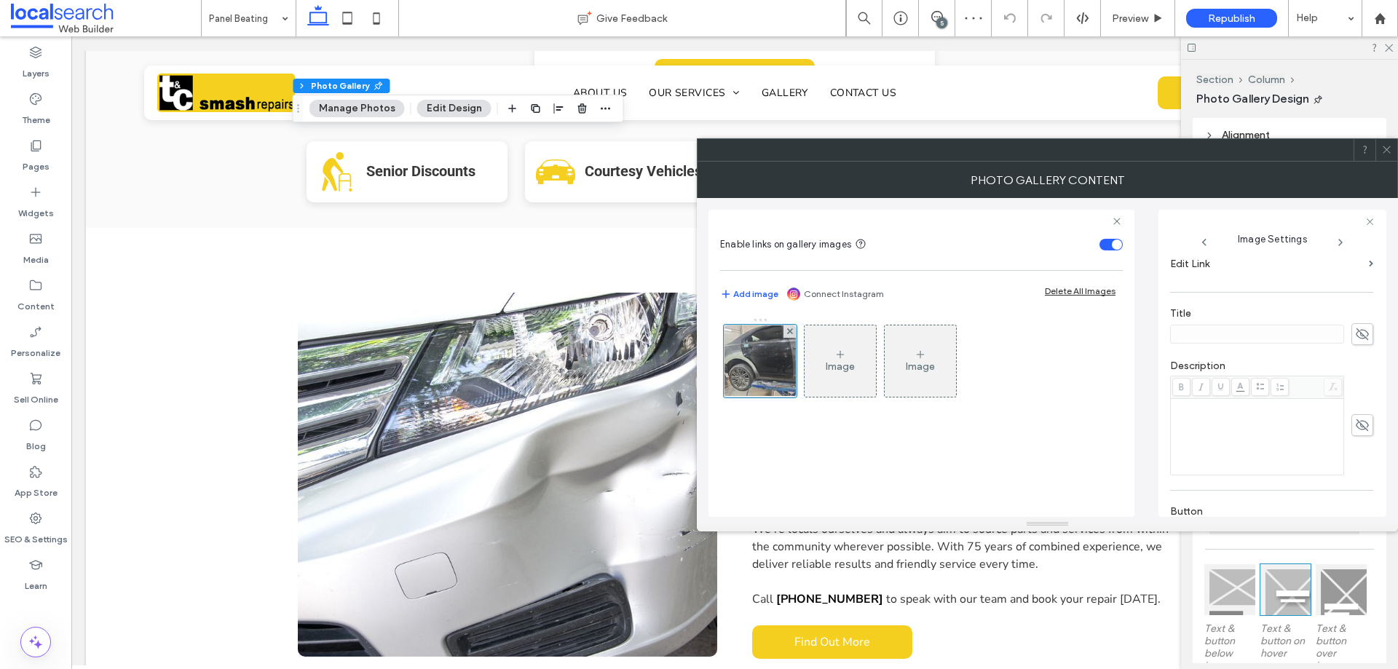
scroll to position [430, 0]
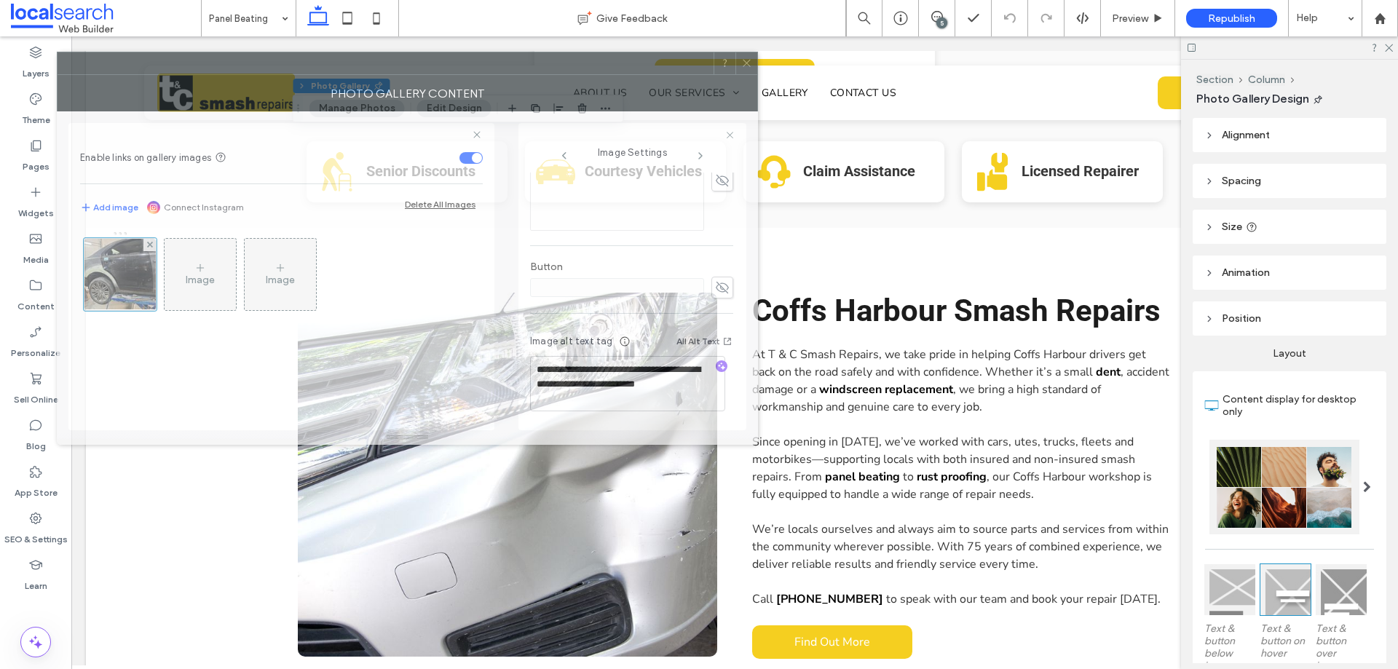
drag, startPoint x: 943, startPoint y: 138, endPoint x: 488, endPoint y: 74, distance: 459.6
click at [489, 73] on div at bounding box center [386, 63] width 656 height 22
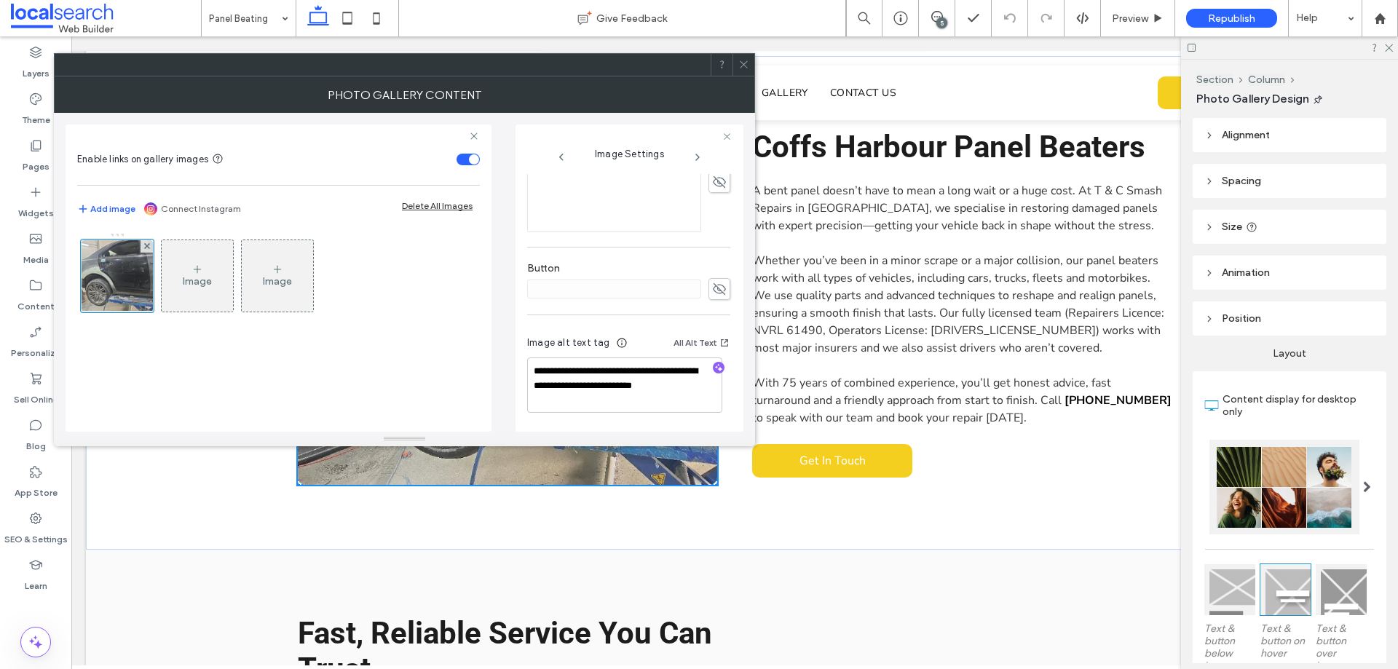
scroll to position [0, 0]
click at [744, 65] on use at bounding box center [743, 64] width 7 height 7
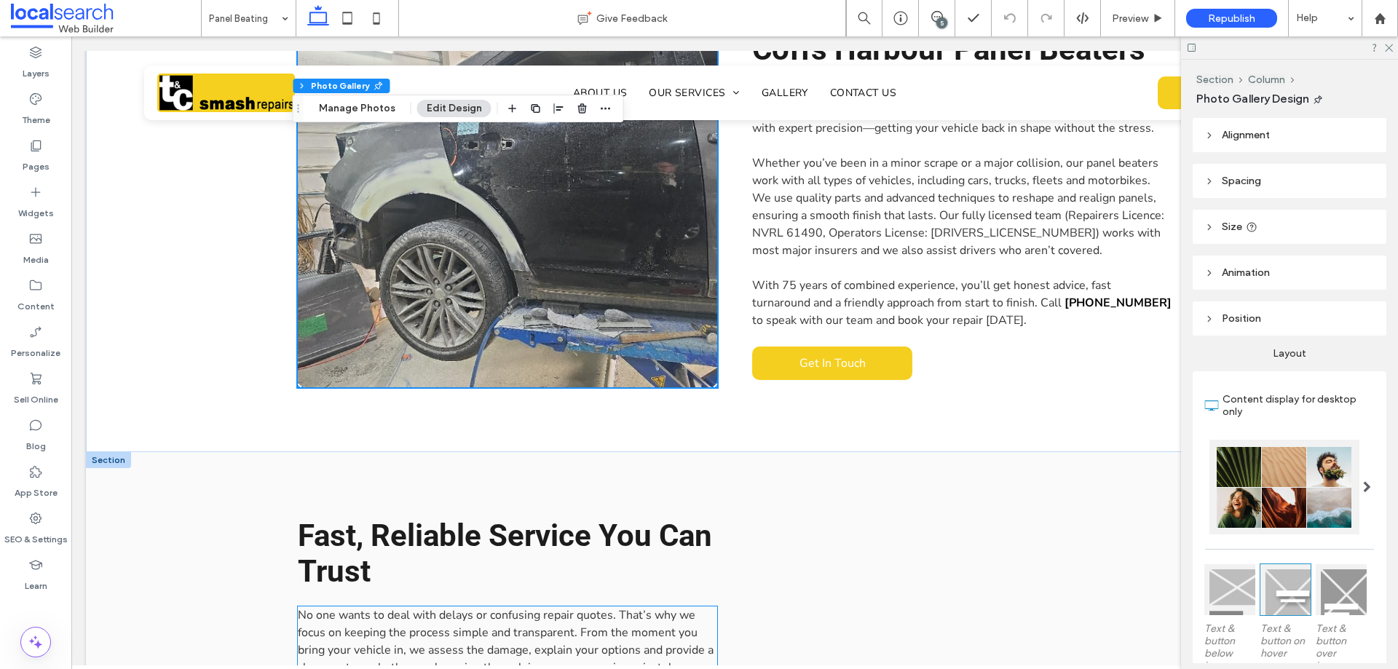
scroll to position [801, 0]
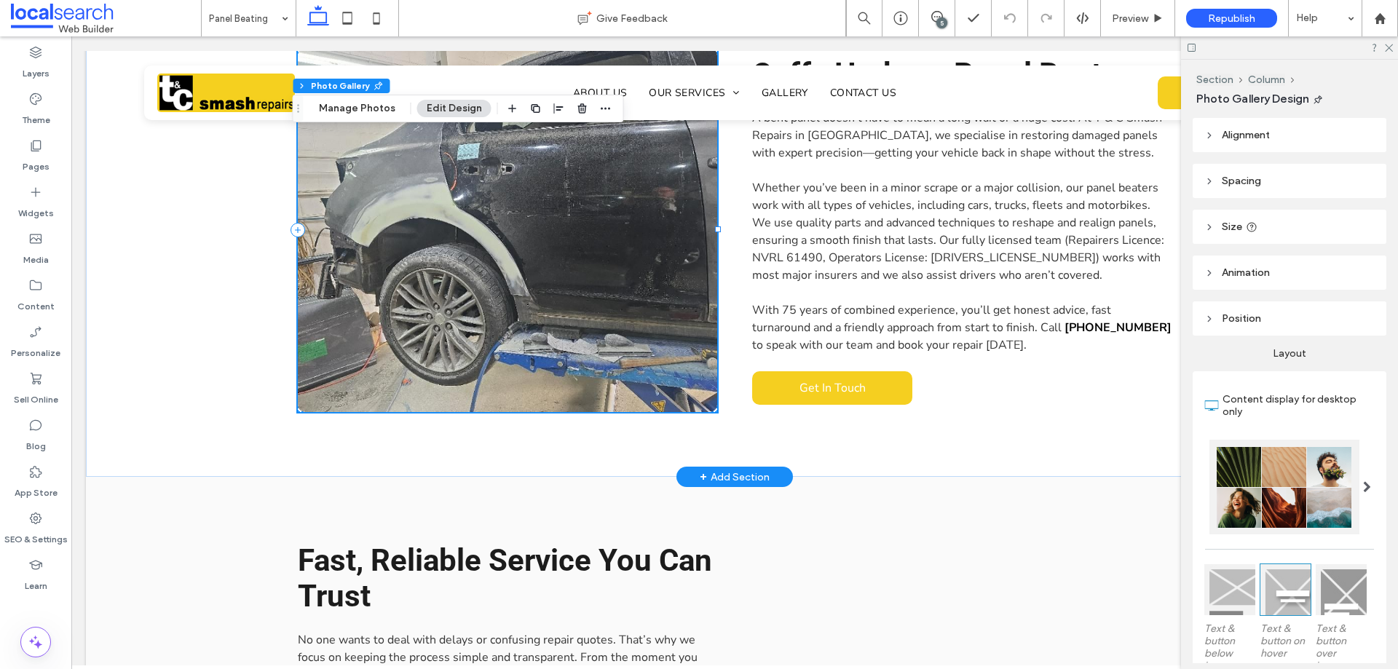
click at [567, 298] on link at bounding box center [508, 230] width 420 height 364
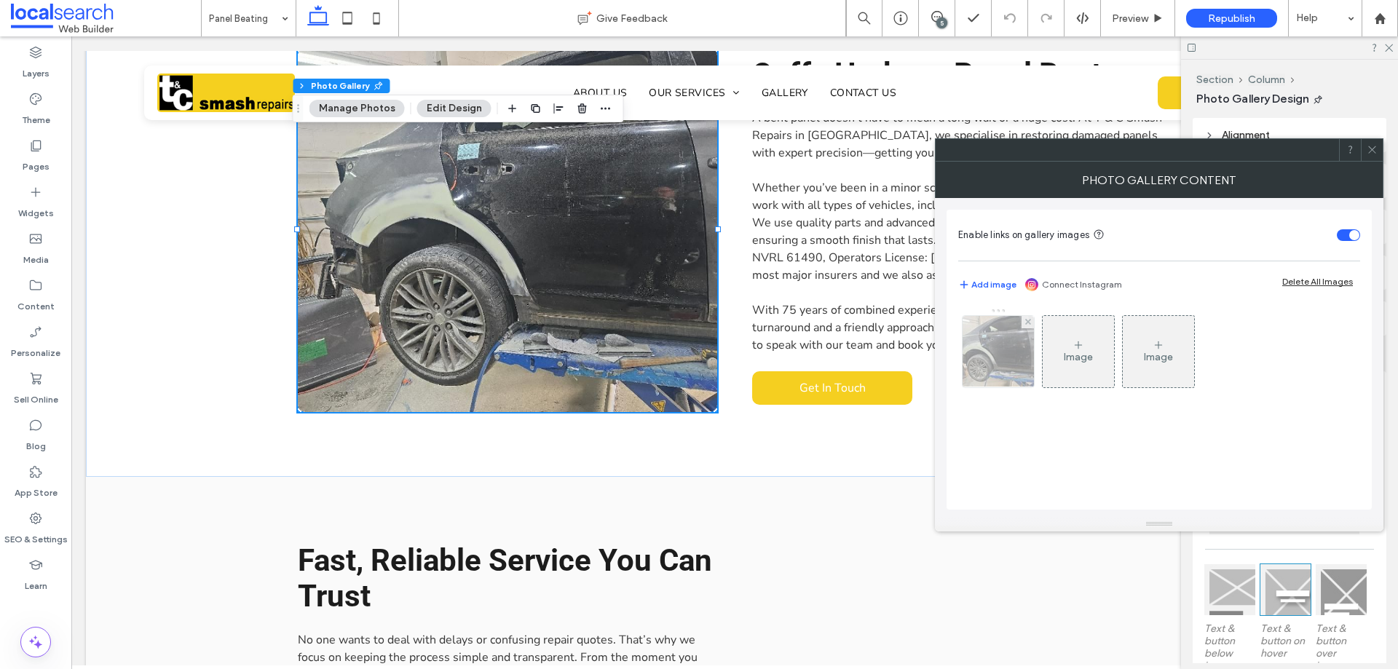
click at [997, 366] on img at bounding box center [998, 351] width 95 height 71
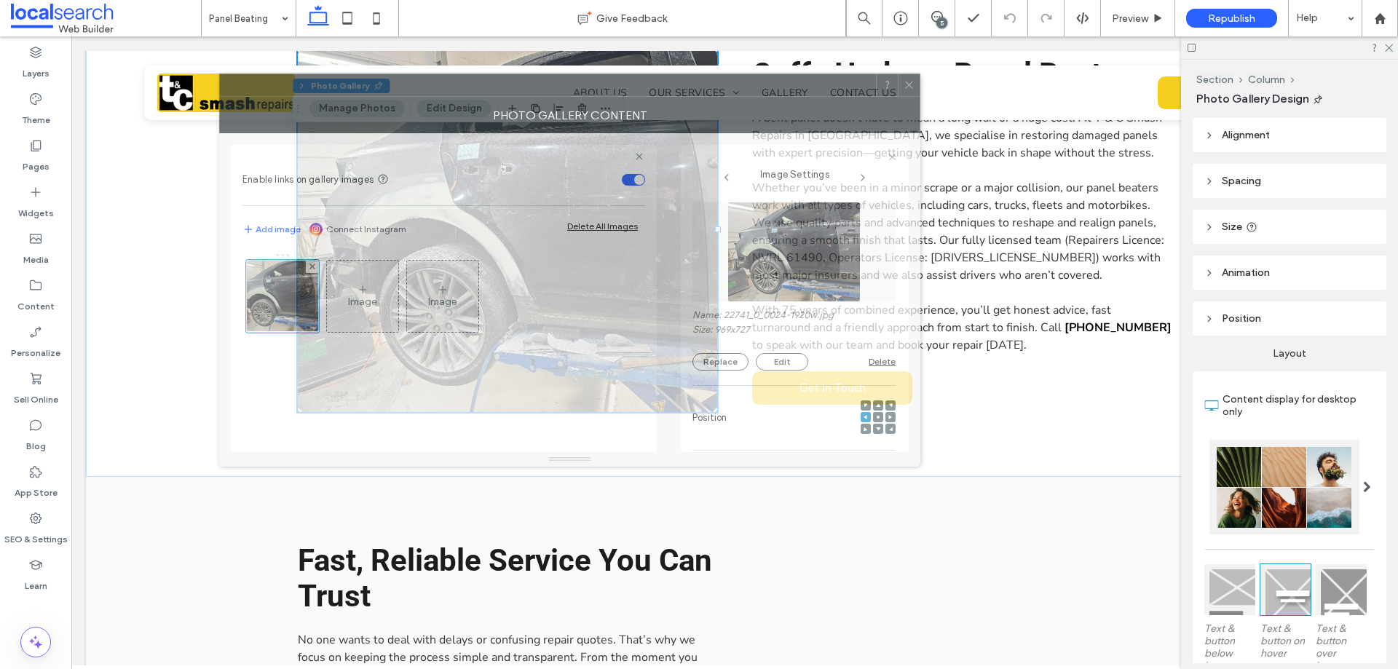
drag, startPoint x: 1072, startPoint y: 158, endPoint x: 594, endPoint y: 93, distance: 482.2
click at [594, 93] on div at bounding box center [548, 85] width 656 height 22
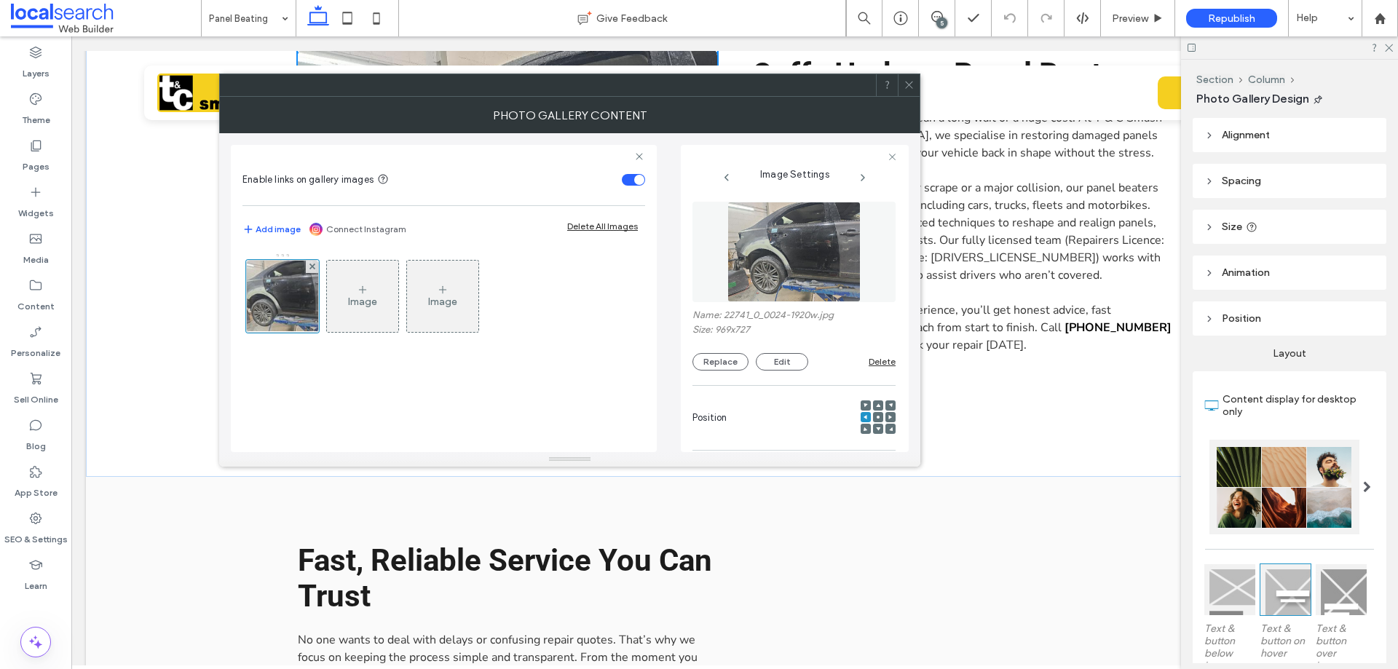
scroll to position [430, 0]
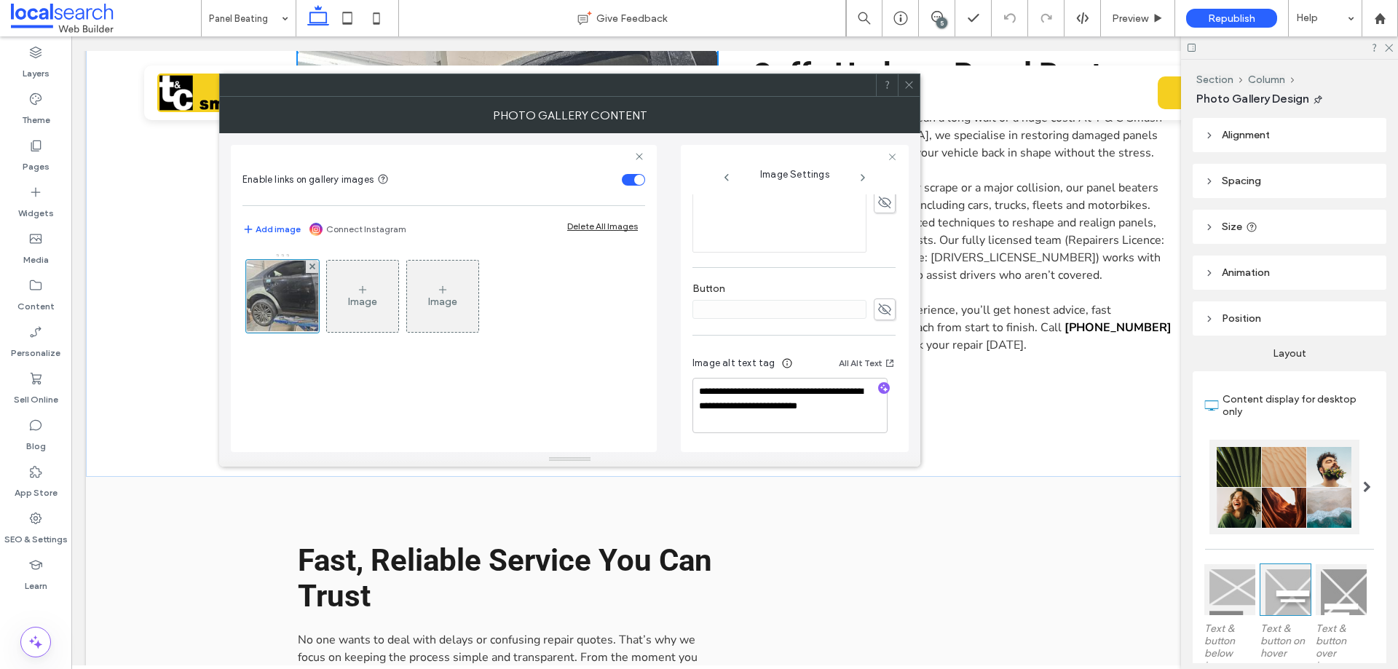
click at [910, 87] on icon at bounding box center [909, 84] width 11 height 11
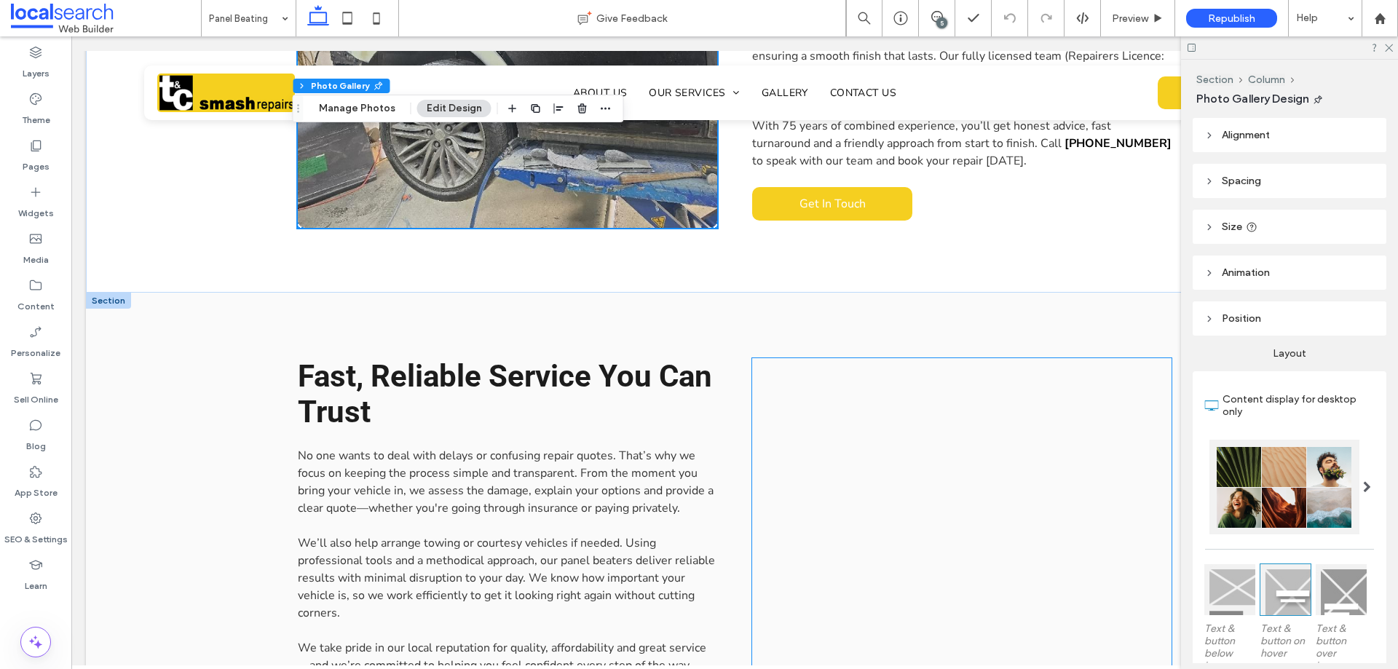
scroll to position [1165, 0]
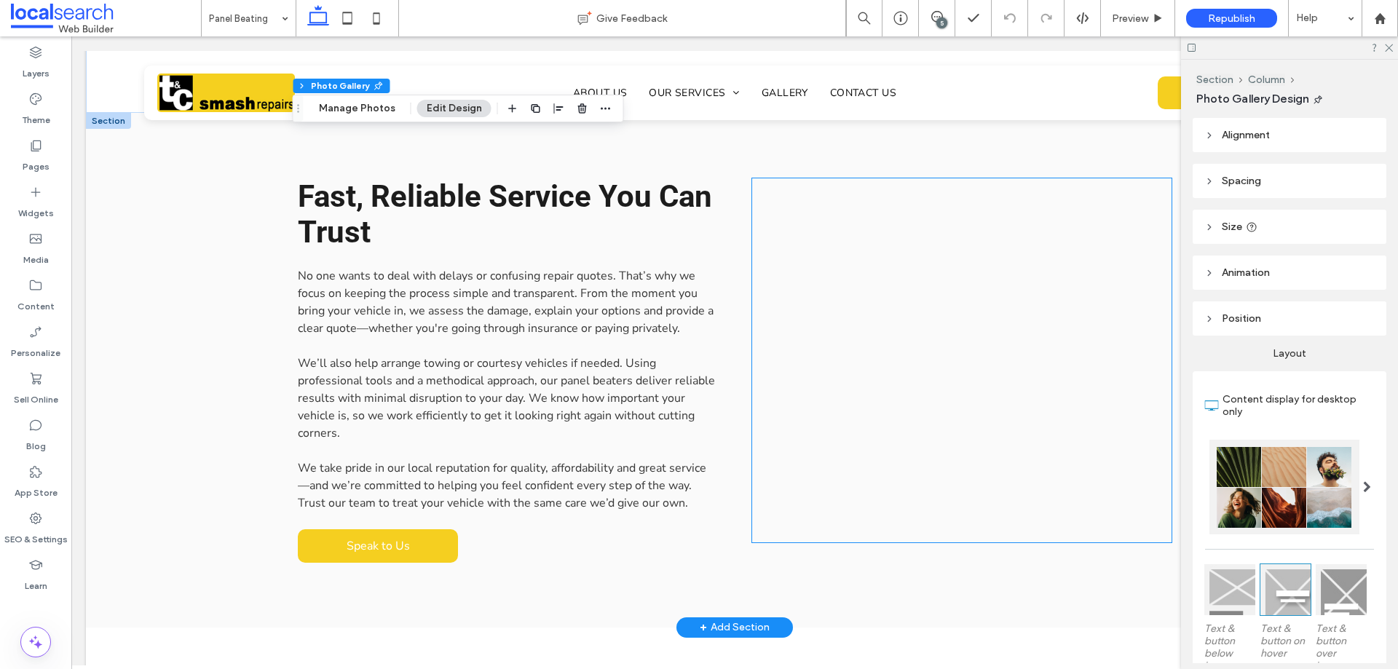
click at [873, 296] on link at bounding box center [962, 360] width 420 height 364
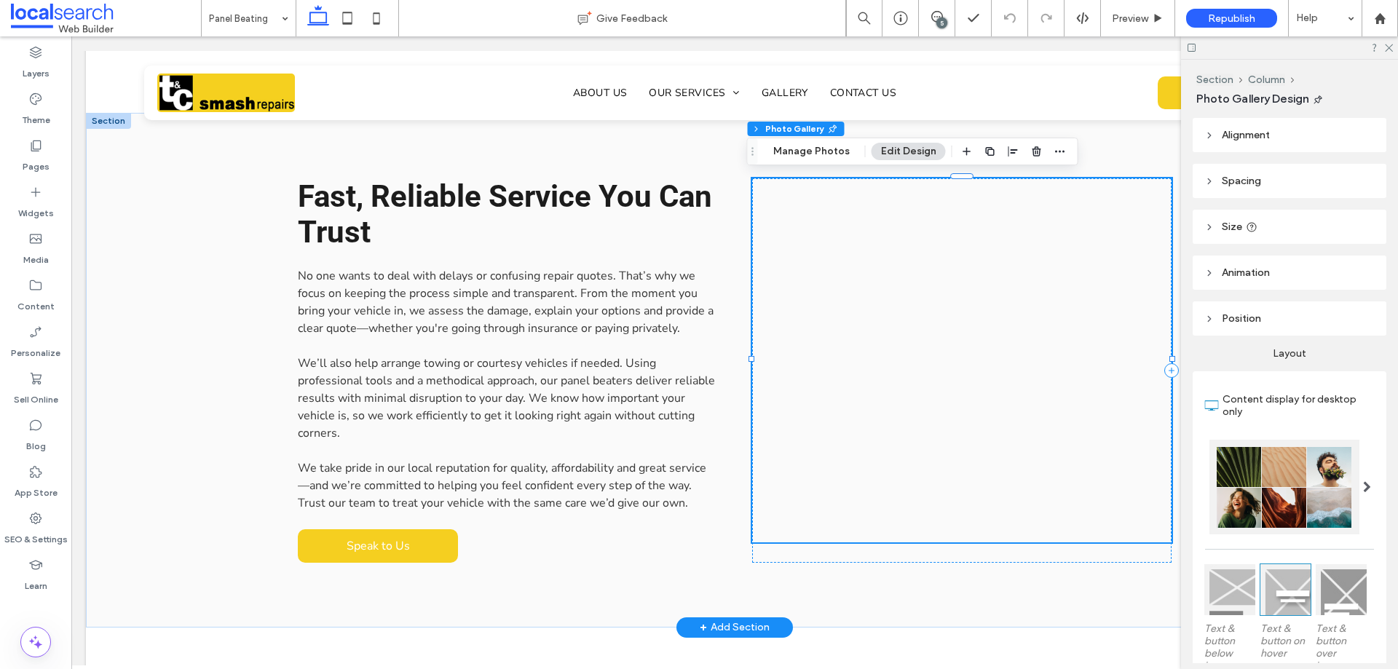
click at [873, 296] on link at bounding box center [962, 360] width 420 height 364
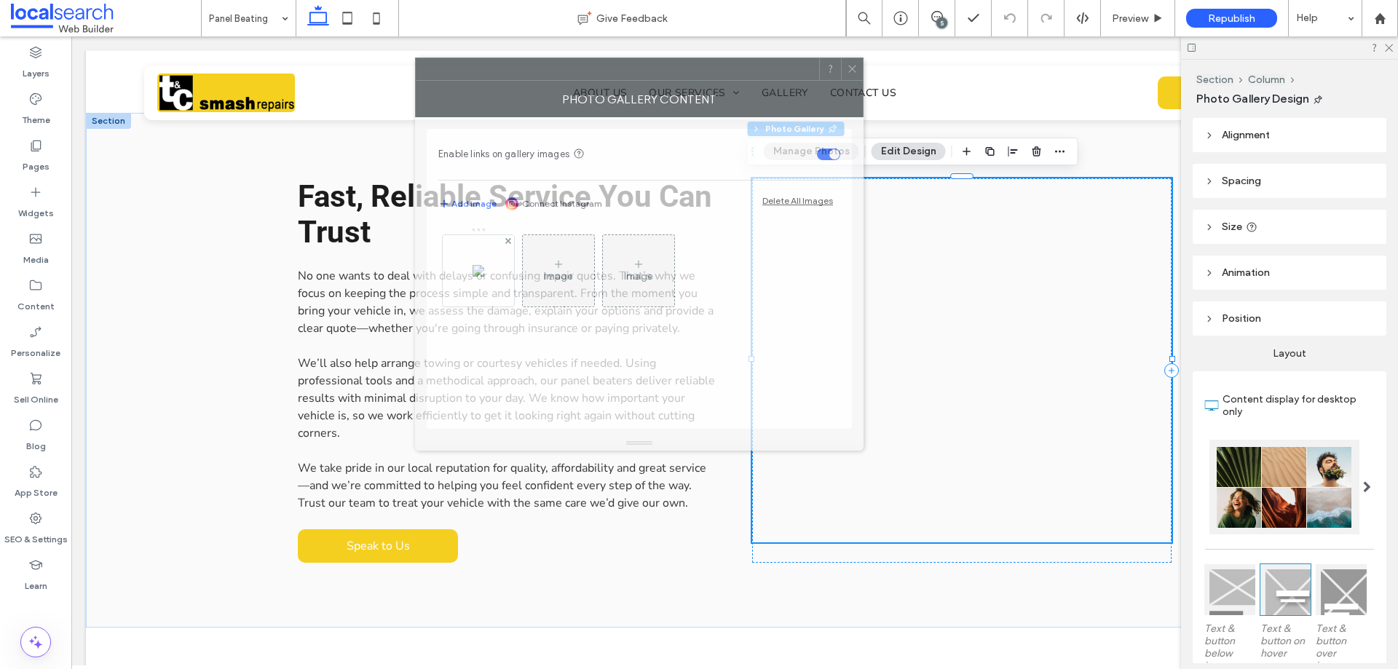
drag, startPoint x: 1067, startPoint y: 155, endPoint x: 519, endPoint y: 101, distance: 550.4
click at [530, 75] on div at bounding box center [617, 69] width 403 height 22
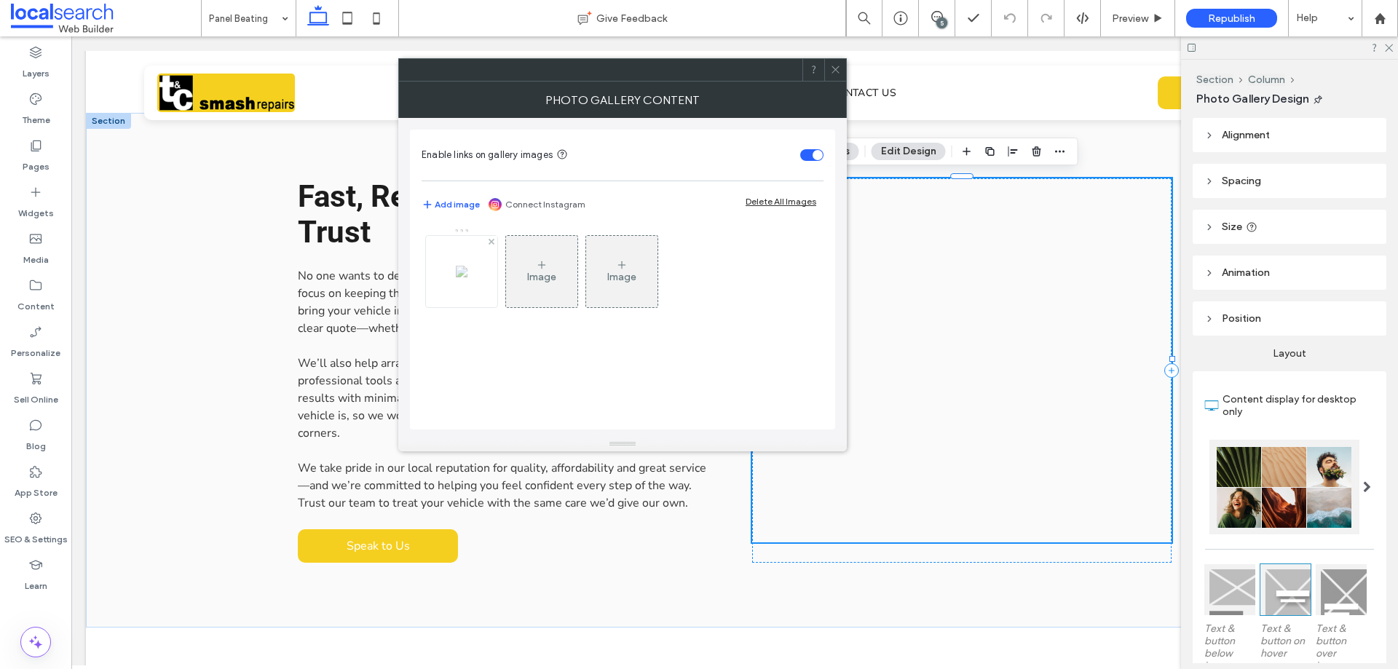
click at [456, 277] on img at bounding box center [462, 272] width 12 height 12
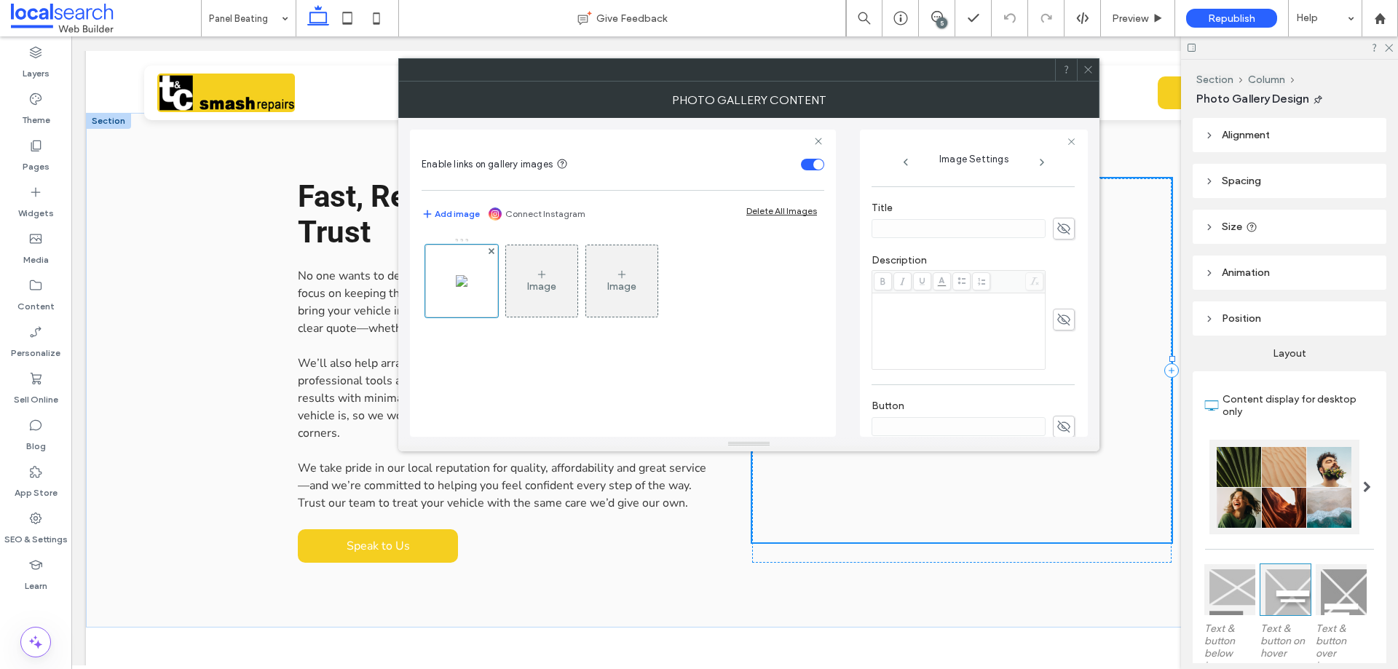
scroll to position [430, 0]
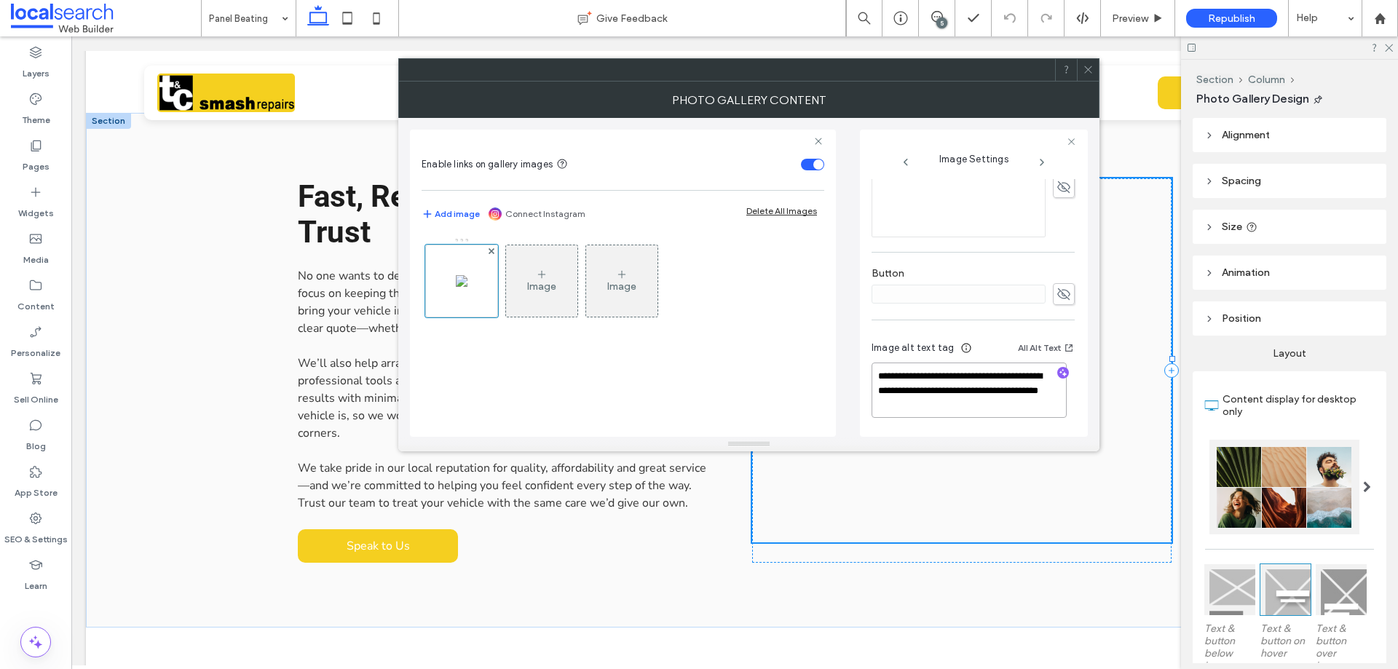
drag, startPoint x: 979, startPoint y: 408, endPoint x: 921, endPoint y: 396, distance: 58.7
click at [921, 396] on textarea "**********" at bounding box center [969, 390] width 195 height 55
type textarea "**********"
click at [982, 348] on div "Image alt text tag All Alt Text" at bounding box center [973, 353] width 203 height 23
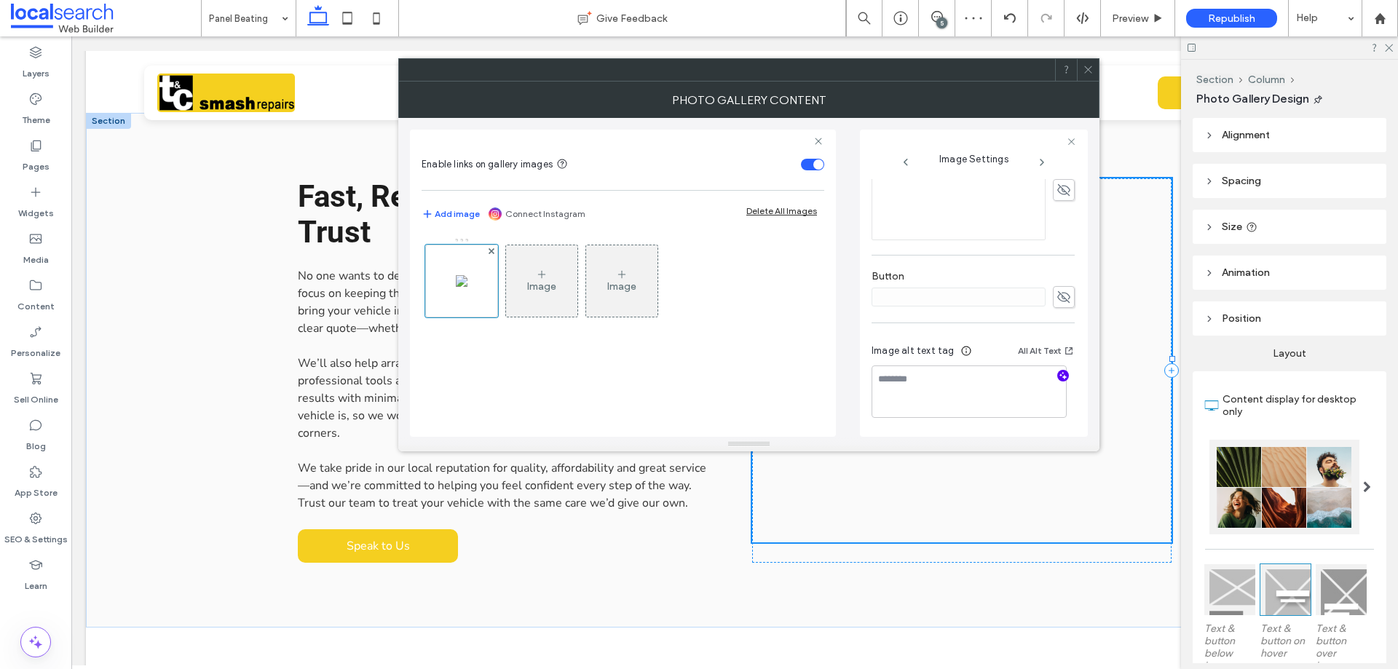
click at [1058, 374] on icon "button" at bounding box center [1063, 376] width 10 height 10
drag, startPoint x: 1016, startPoint y: 408, endPoint x: 890, endPoint y: 397, distance: 126.5
click at [890, 397] on textarea "**********" at bounding box center [969, 393] width 195 height 55
drag, startPoint x: 958, startPoint y: 391, endPoint x: 904, endPoint y: 373, distance: 57.6
click at [904, 373] on textarea "**********" at bounding box center [969, 393] width 195 height 54
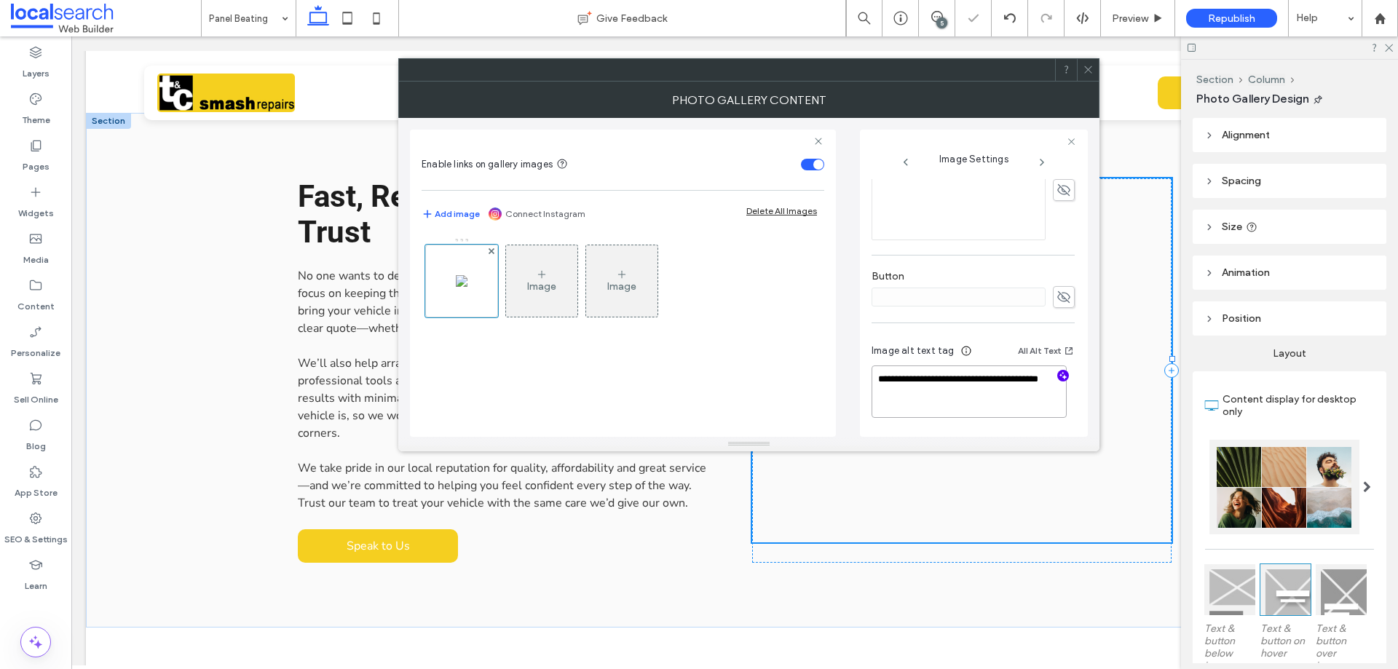
paste textarea "**********"
type textarea "**********"
click at [988, 355] on div "Image alt text tag All Alt Text" at bounding box center [973, 353] width 203 height 23
click at [879, 333] on div "**********" at bounding box center [973, 385] width 203 height 108
click at [1089, 70] on use at bounding box center [1087, 69] width 7 height 7
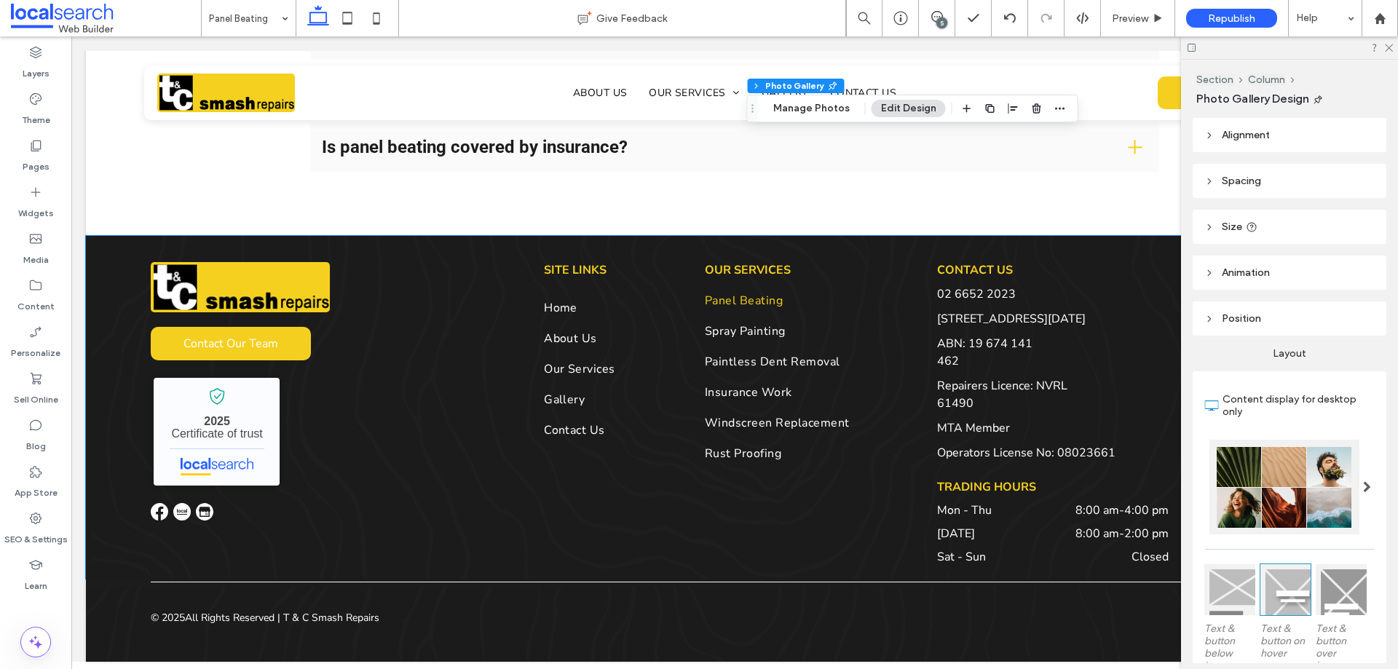
scroll to position [1572, 0]
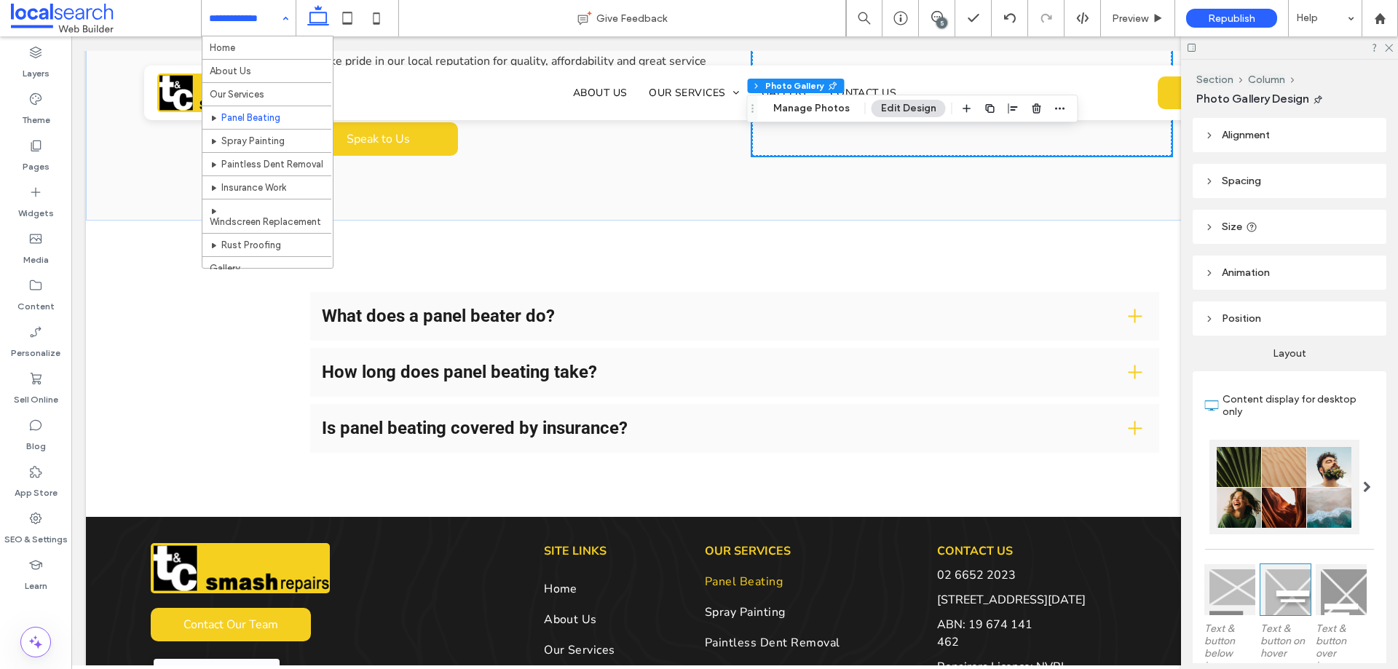
click at [942, 21] on div "5" at bounding box center [942, 22] width 11 height 11
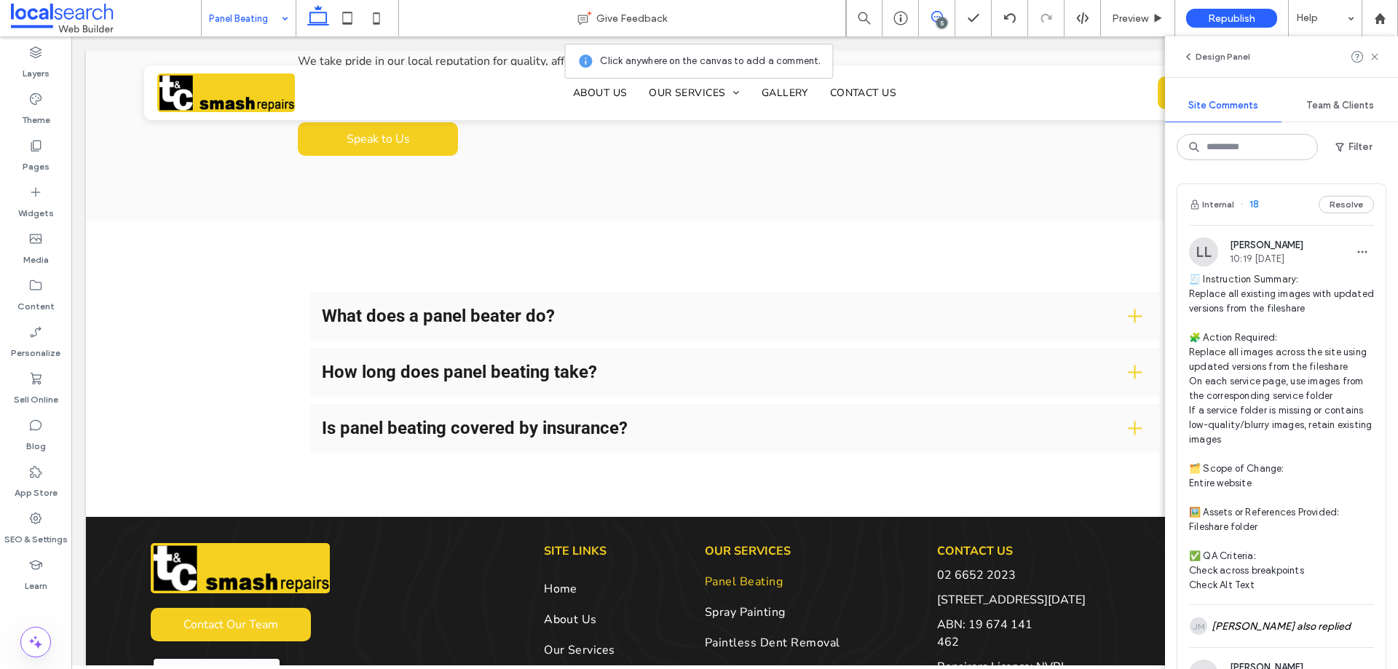
click at [942, 21] on div "5" at bounding box center [942, 22] width 11 height 11
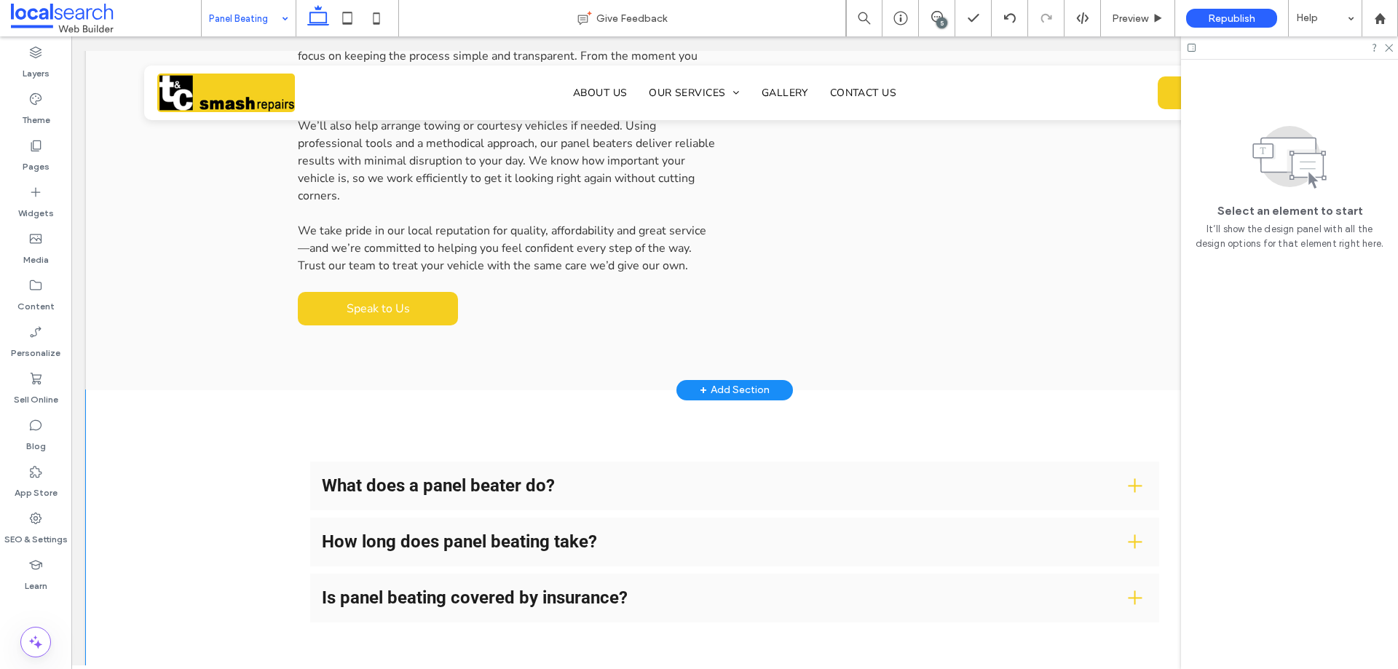
scroll to position [1354, 0]
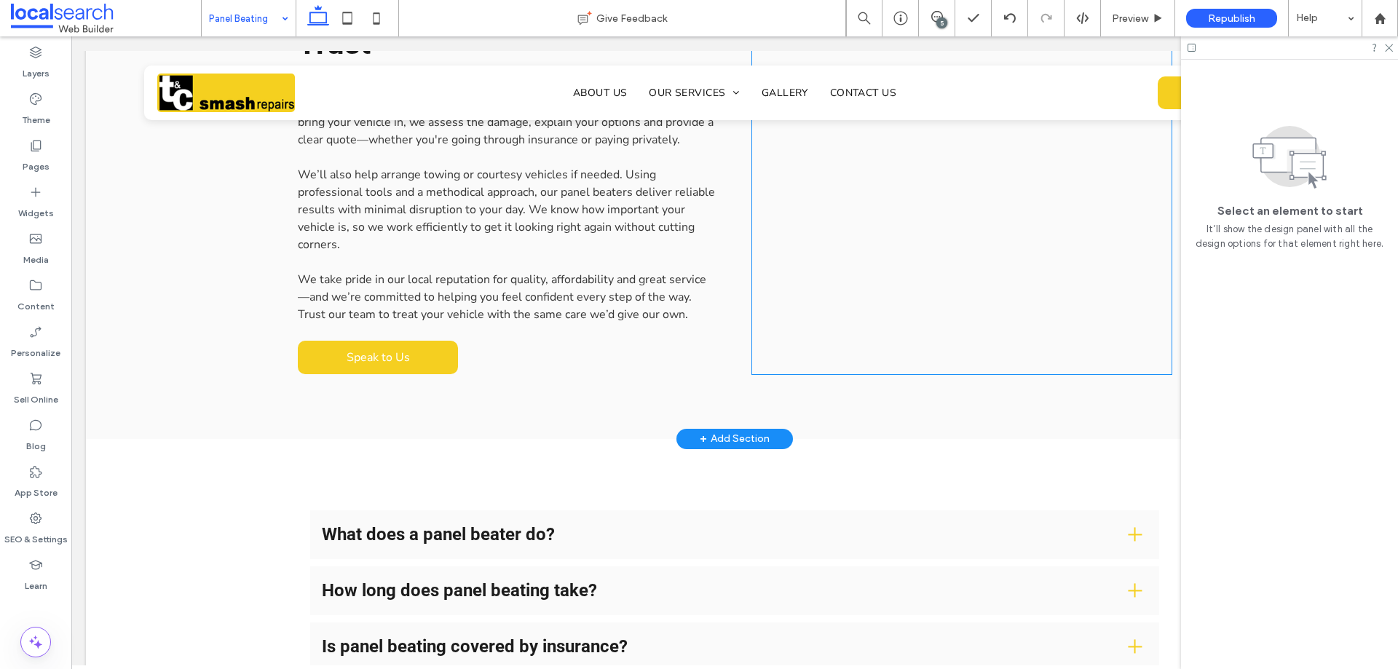
click at [878, 202] on link at bounding box center [962, 192] width 420 height 364
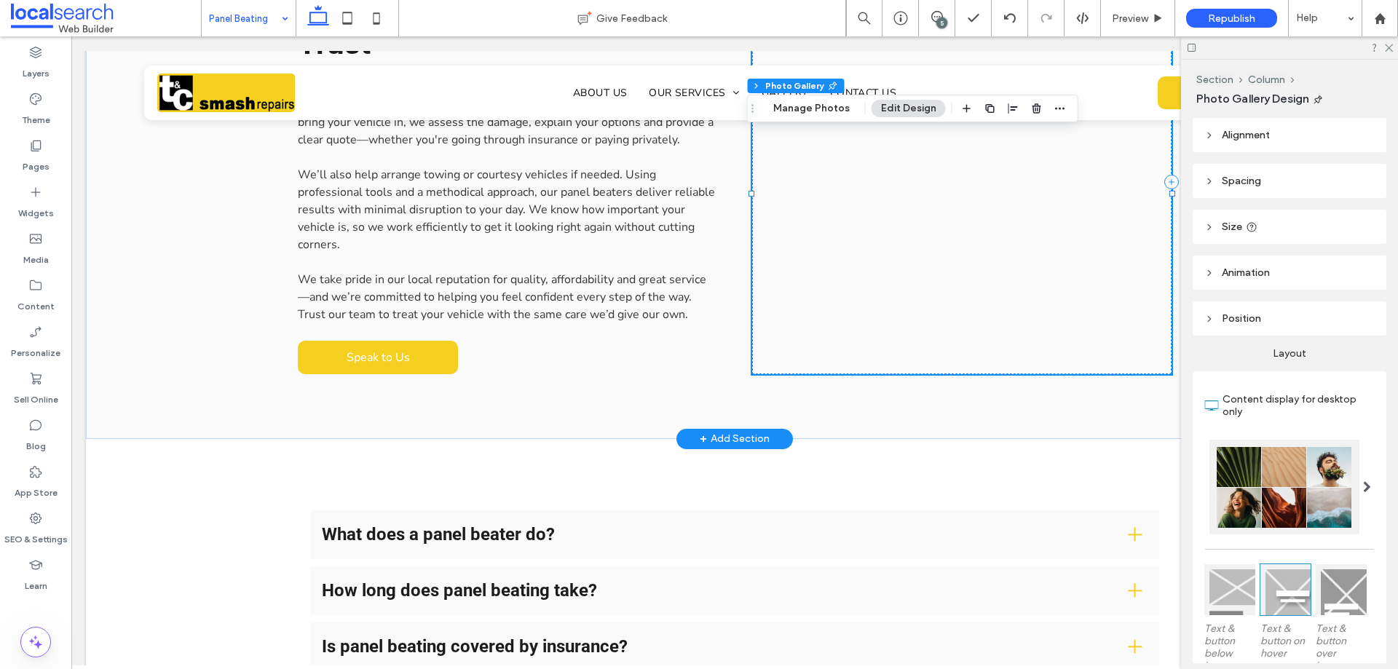
click at [878, 202] on link at bounding box center [962, 192] width 420 height 364
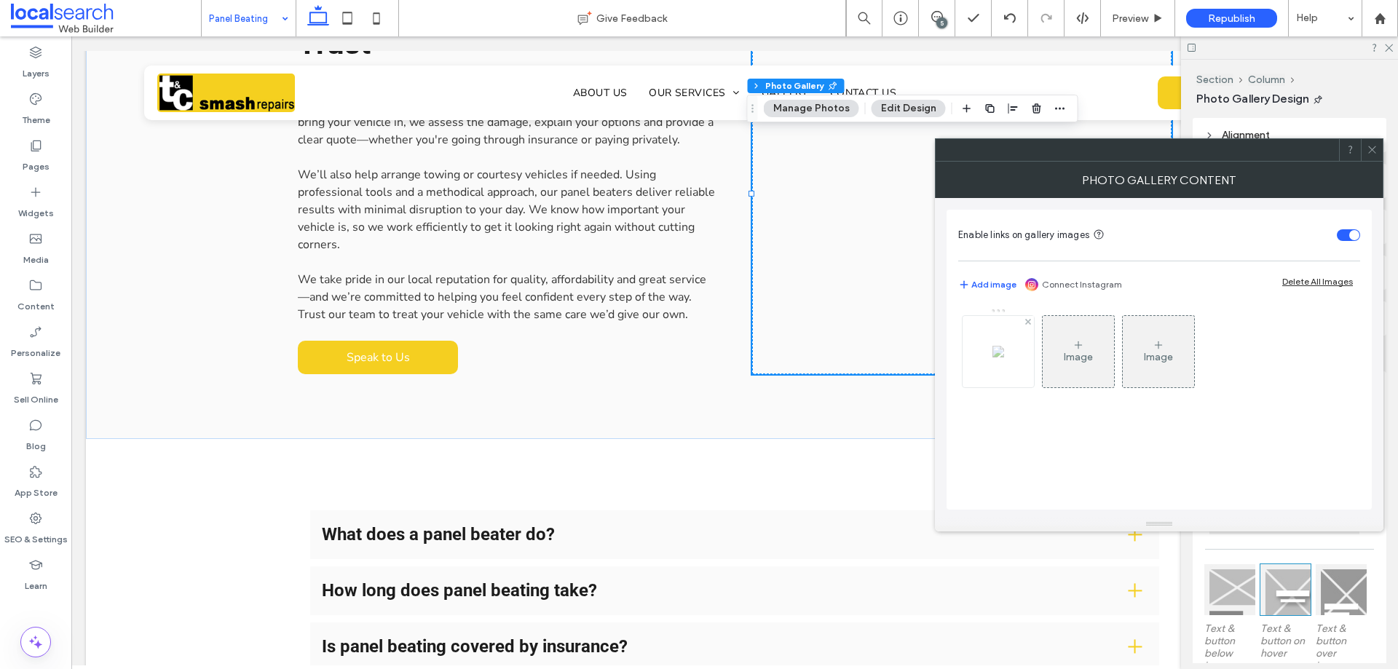
click at [993, 358] on img at bounding box center [999, 352] width 12 height 12
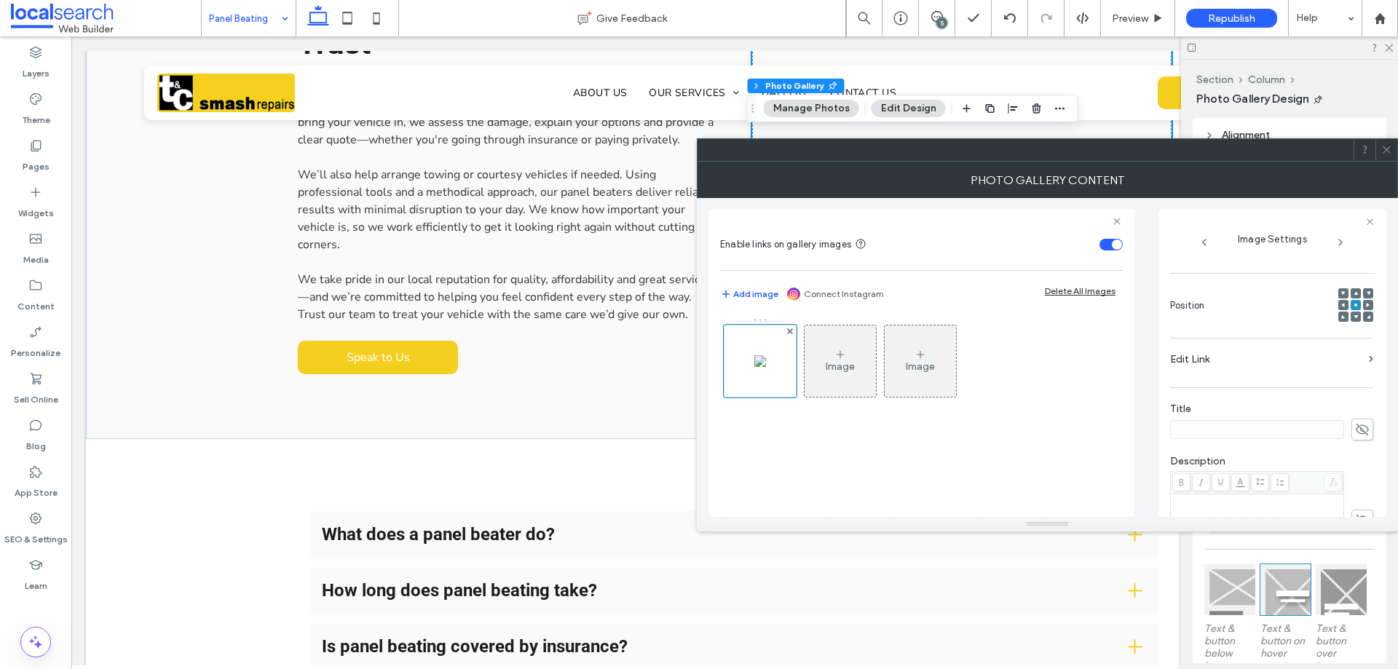
scroll to position [430, 0]
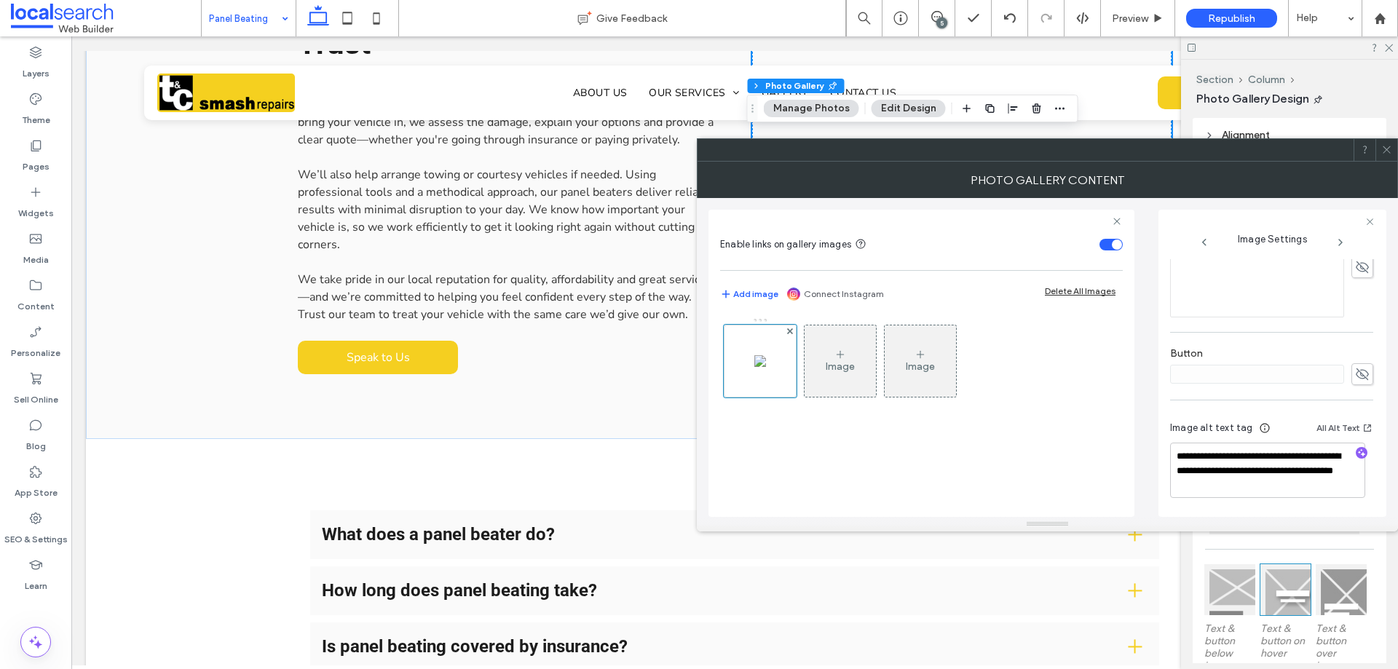
click at [1387, 146] on icon at bounding box center [1387, 149] width 11 height 11
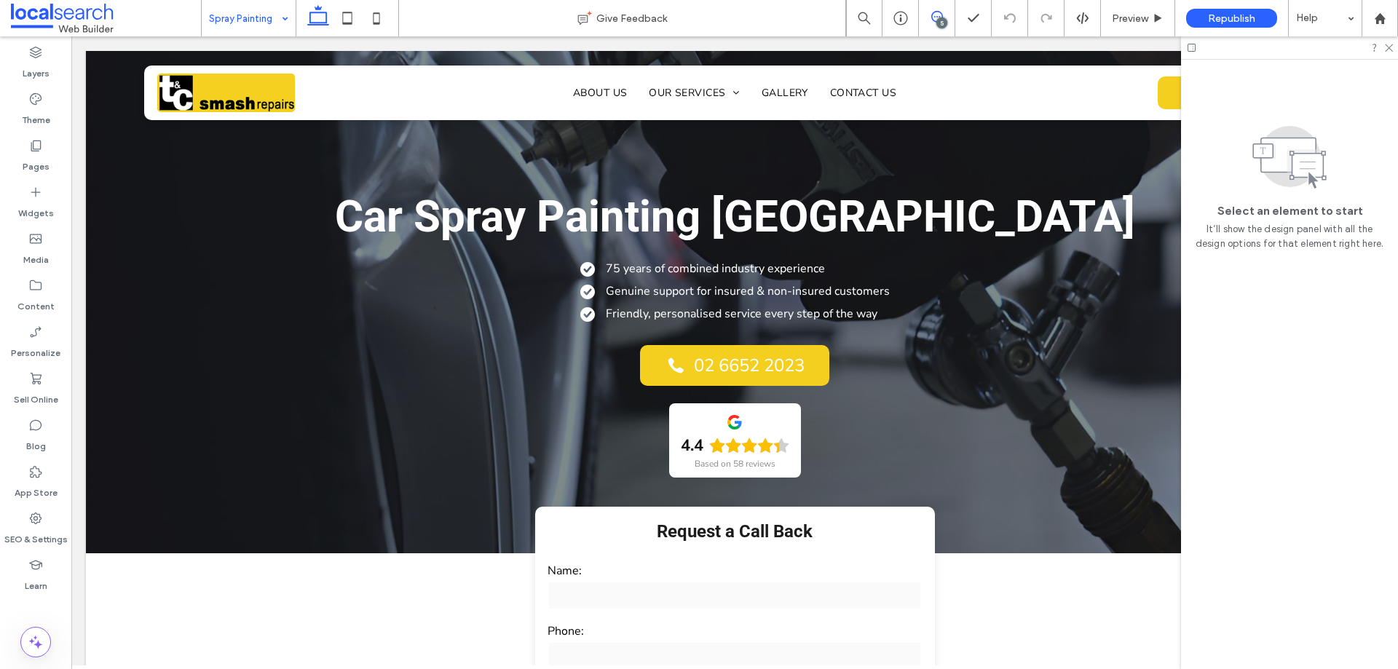
click at [940, 17] on icon at bounding box center [938, 17] width 12 height 12
click at [1387, 42] on icon at bounding box center [1388, 46] width 9 height 9
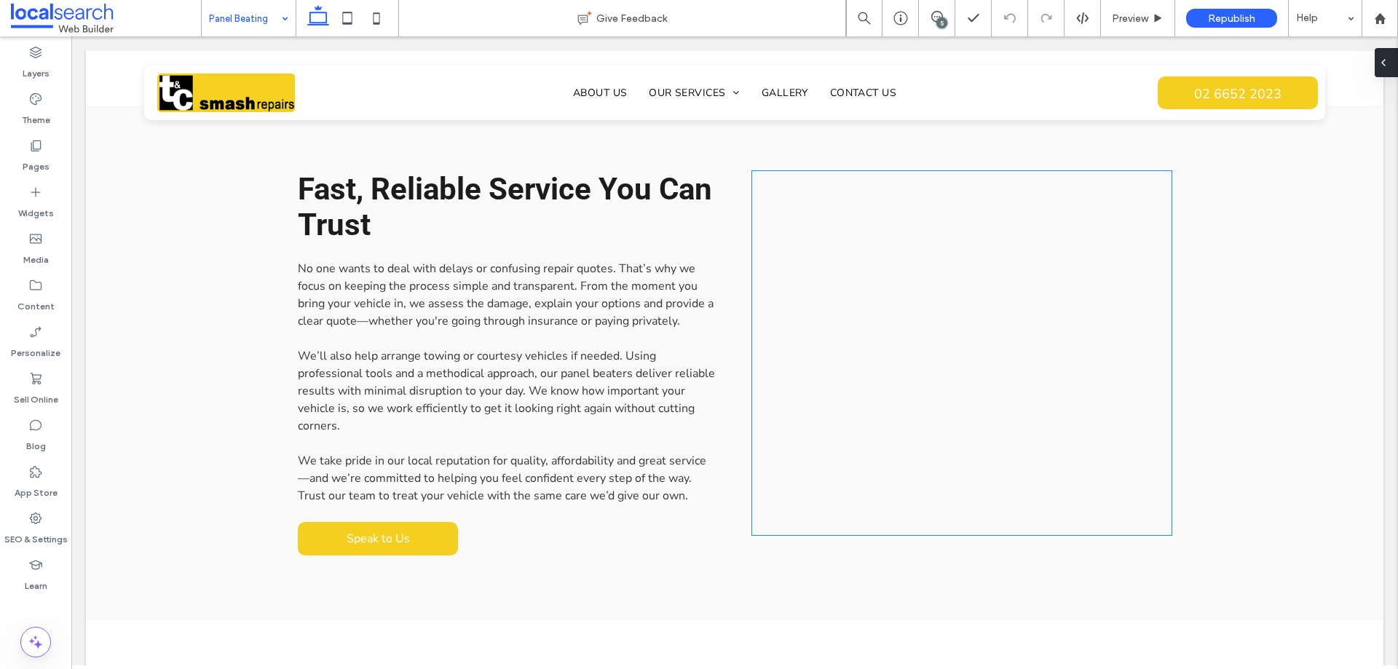
scroll to position [1093, 0]
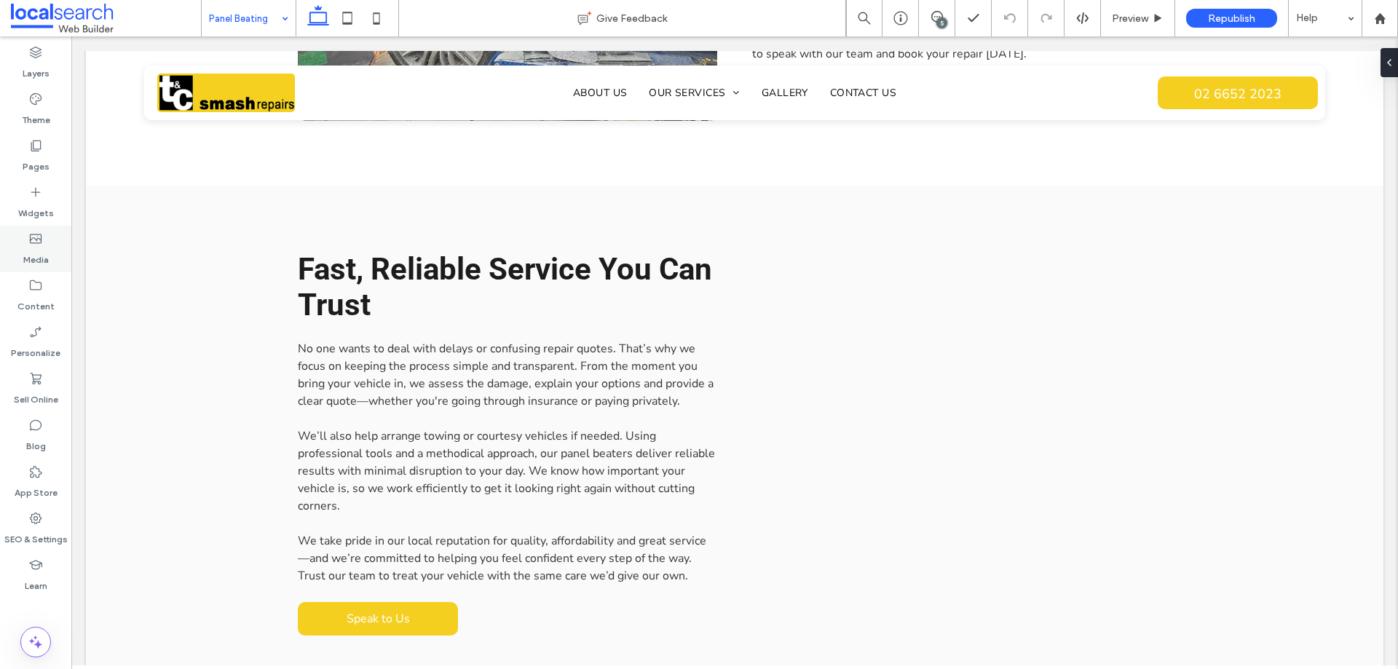
click at [39, 245] on icon at bounding box center [35, 239] width 15 height 15
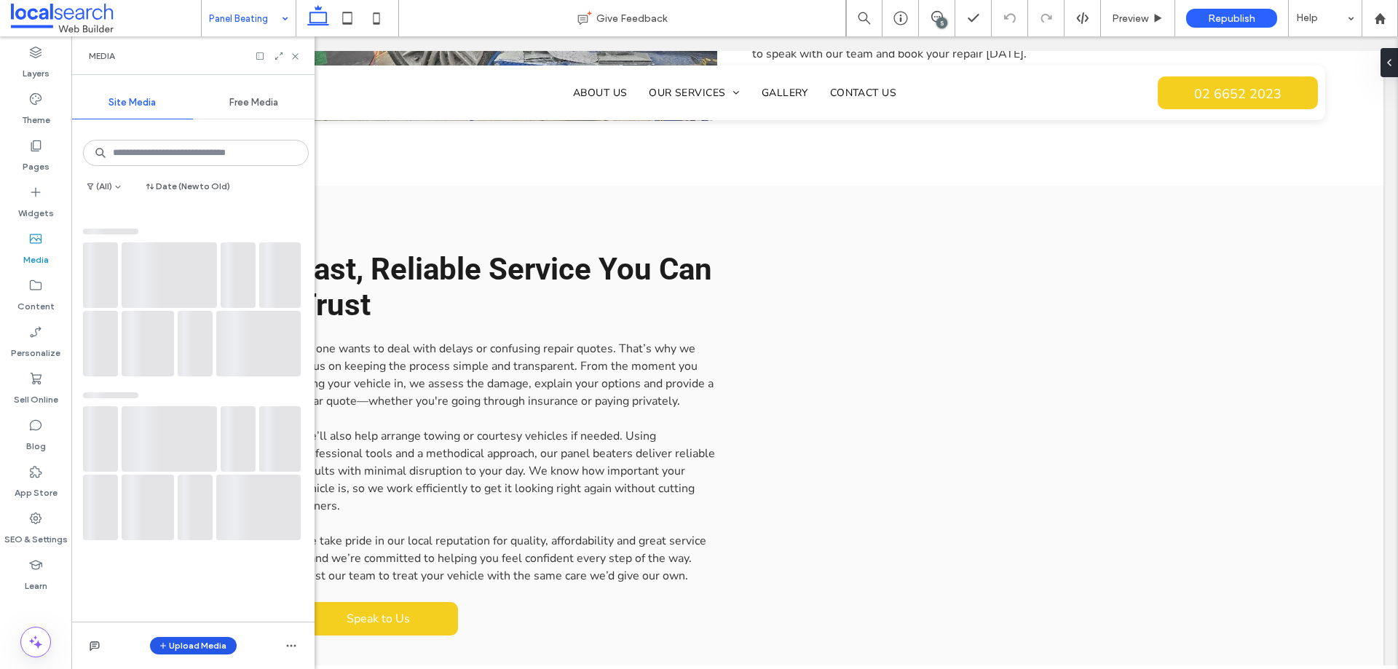
click at [213, 643] on button "Upload Media" at bounding box center [193, 645] width 87 height 17
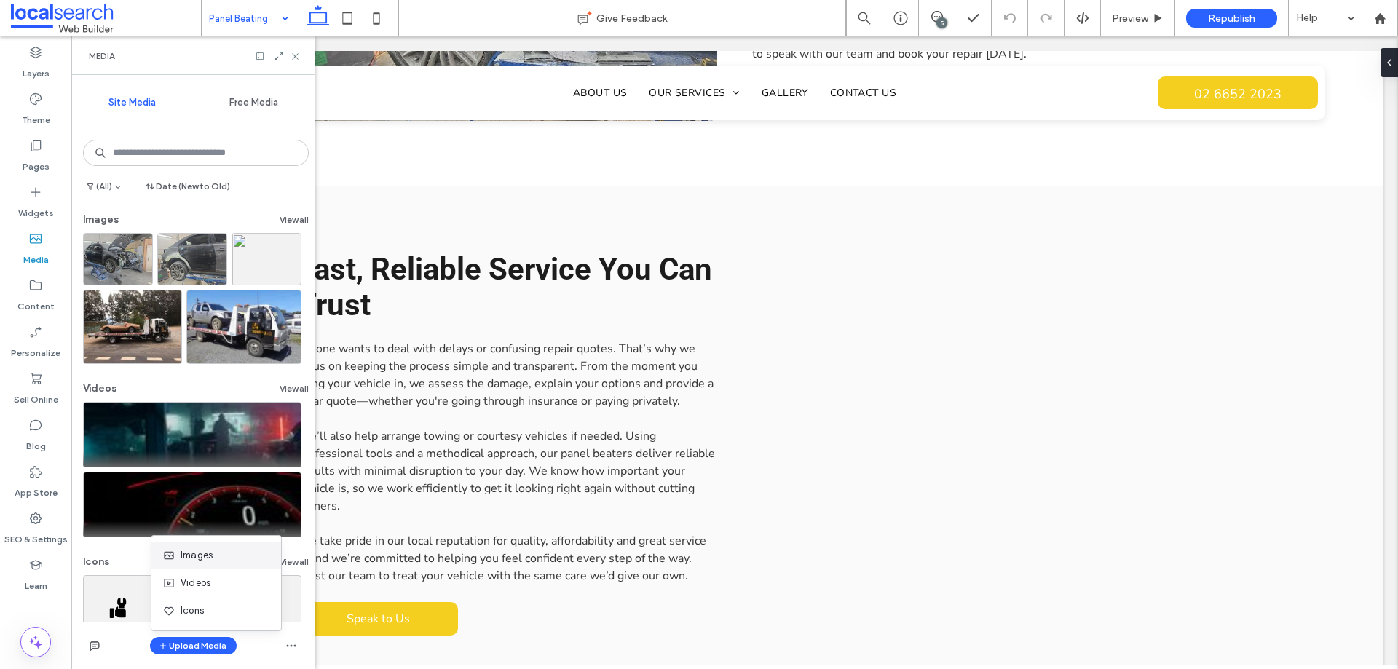
click at [201, 569] on div "Images" at bounding box center [216, 556] width 130 height 28
click at [193, 552] on span "Images" at bounding box center [197, 555] width 32 height 15
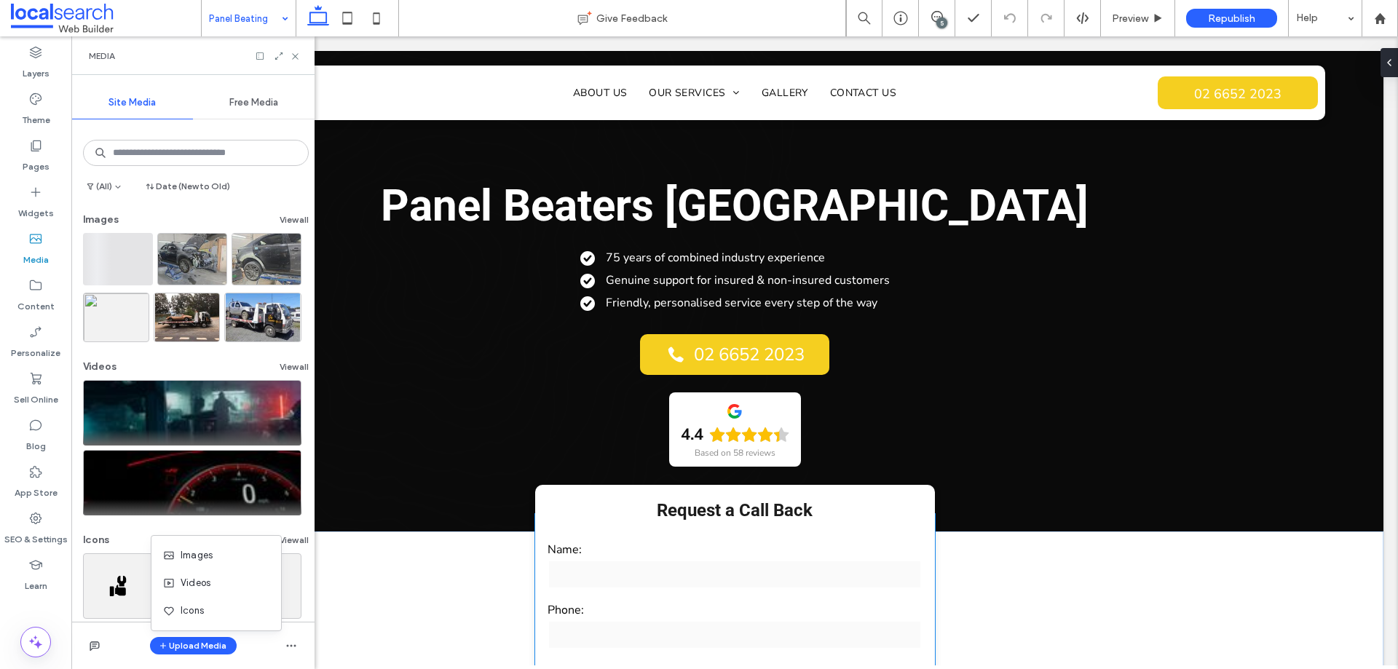
scroll to position [0, 0]
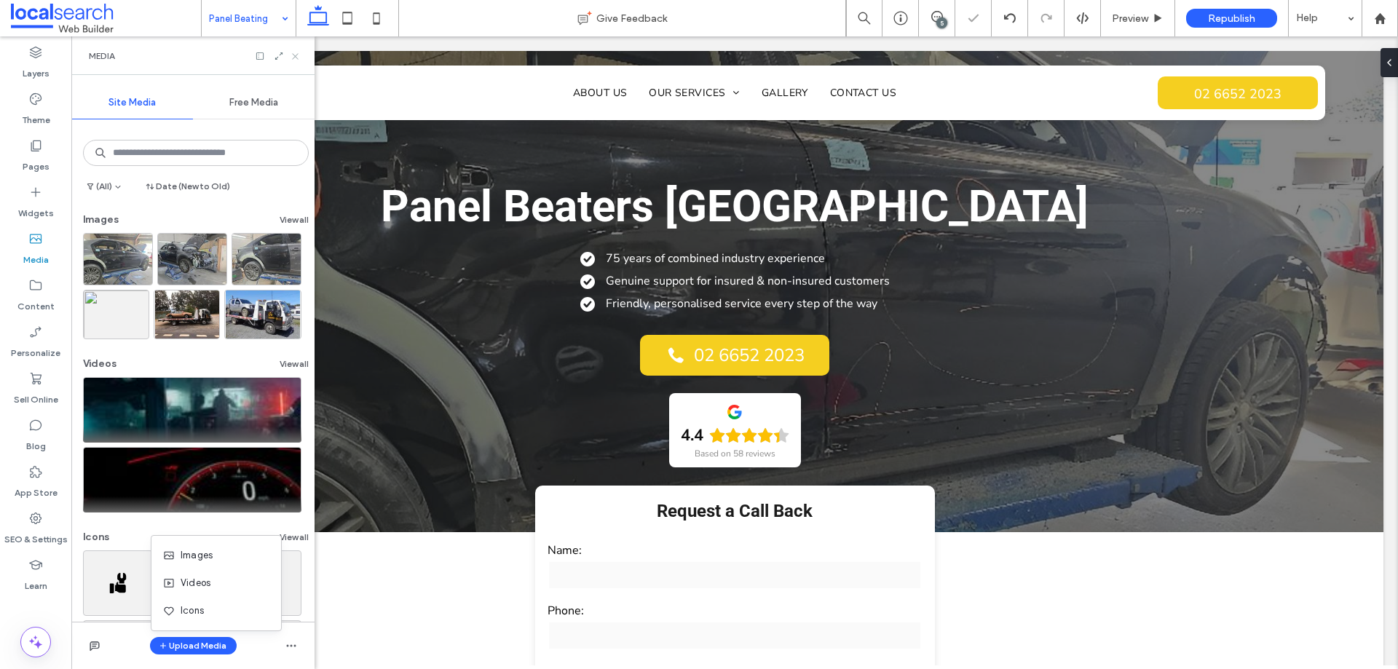
drag, startPoint x: 293, startPoint y: 52, endPoint x: 202, endPoint y: 394, distance: 353.5
click at [293, 52] on icon at bounding box center [295, 56] width 11 height 11
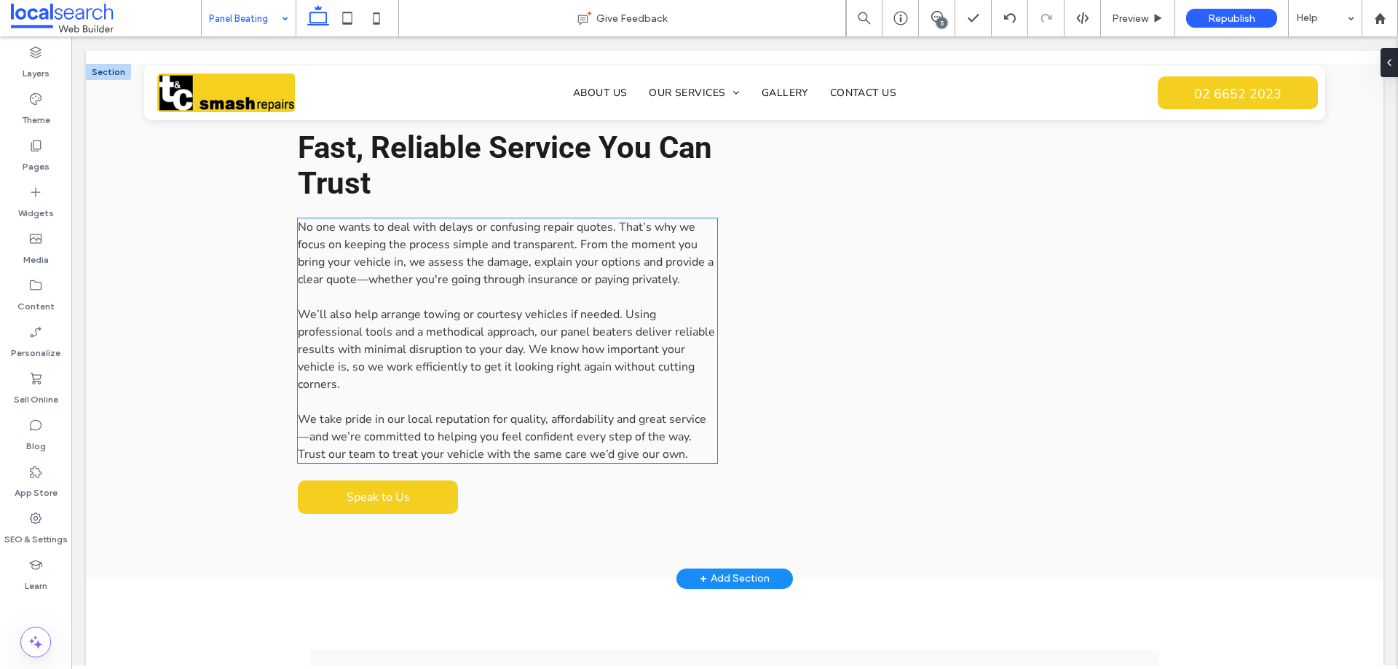
scroll to position [1238, 0]
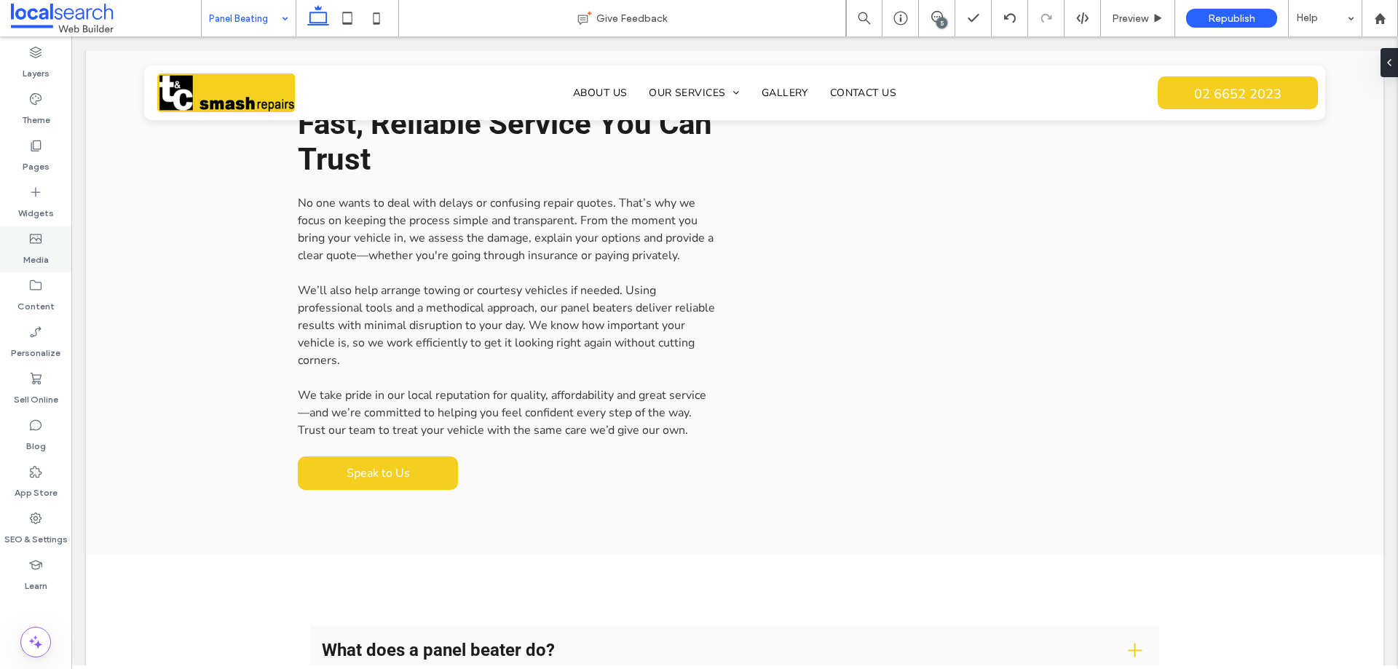
click at [36, 252] on label "Media" at bounding box center [35, 256] width 25 height 20
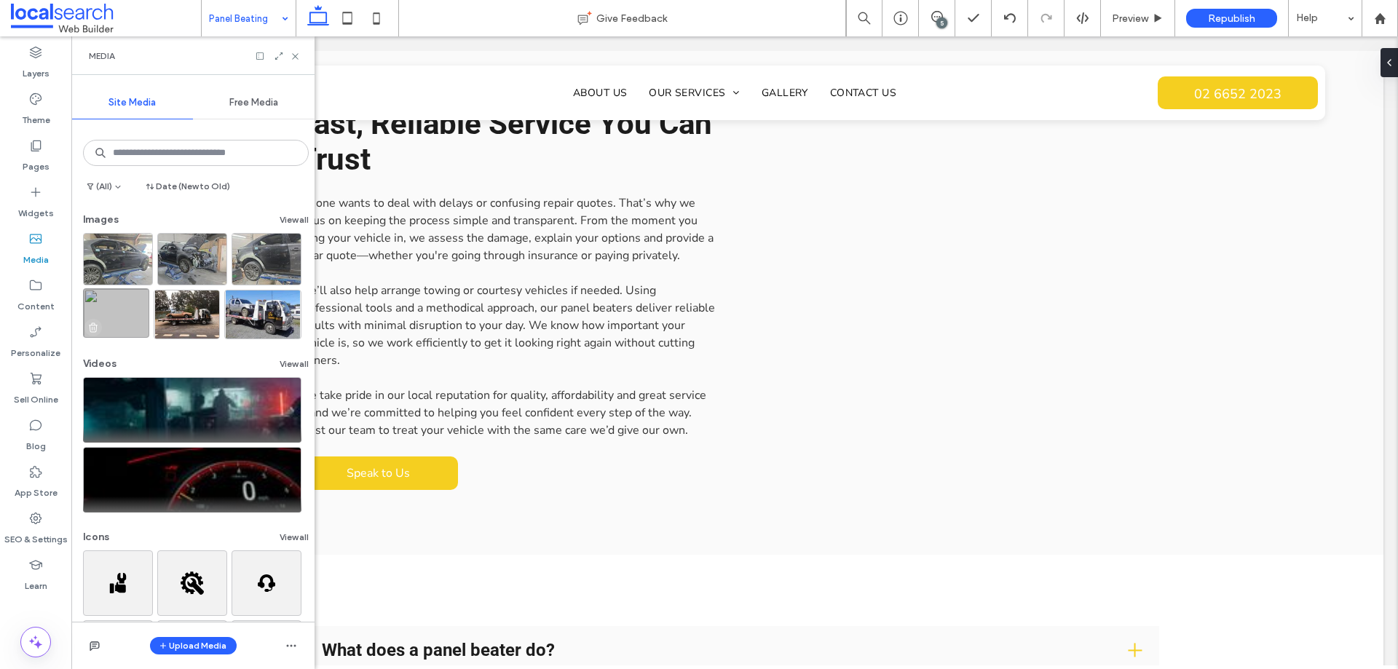
click at [93, 329] on icon "button" at bounding box center [93, 328] width 12 height 12
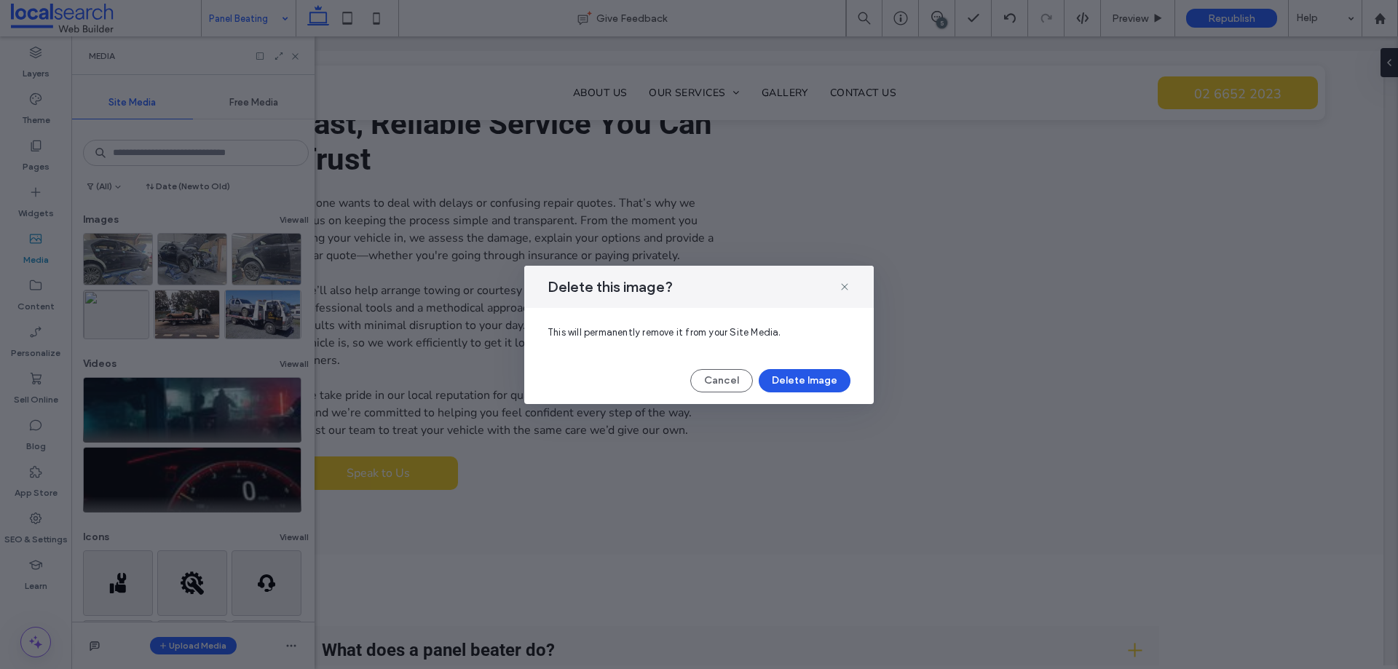
click at [816, 377] on button "Delete Image" at bounding box center [805, 380] width 92 height 23
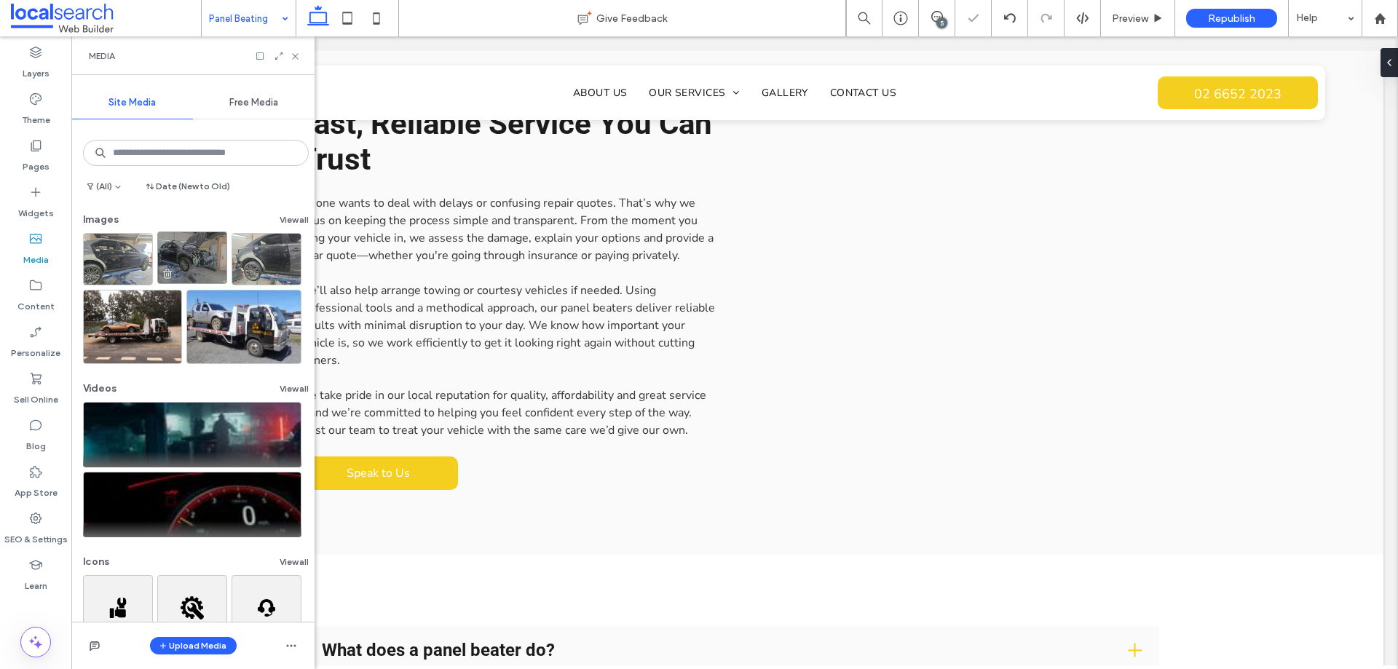
click at [166, 272] on icon "button" at bounding box center [168, 274] width 12 height 12
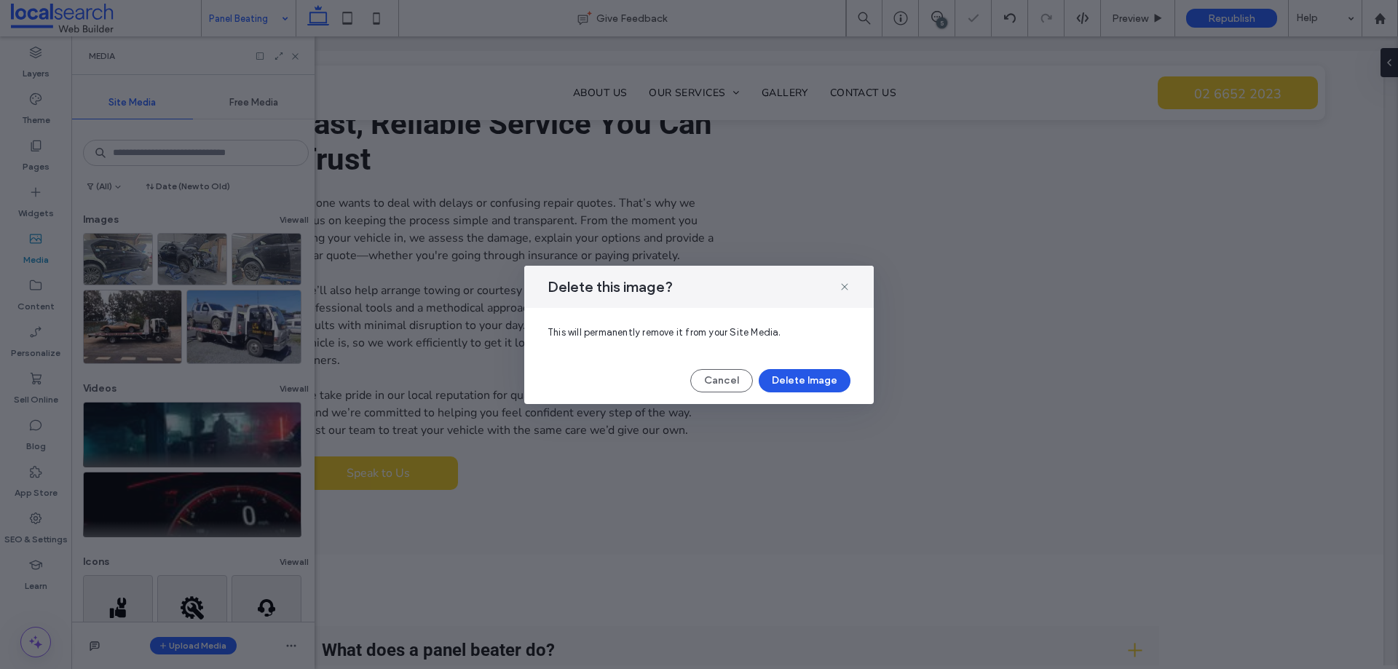
click at [803, 377] on button "Delete Image" at bounding box center [805, 380] width 92 height 23
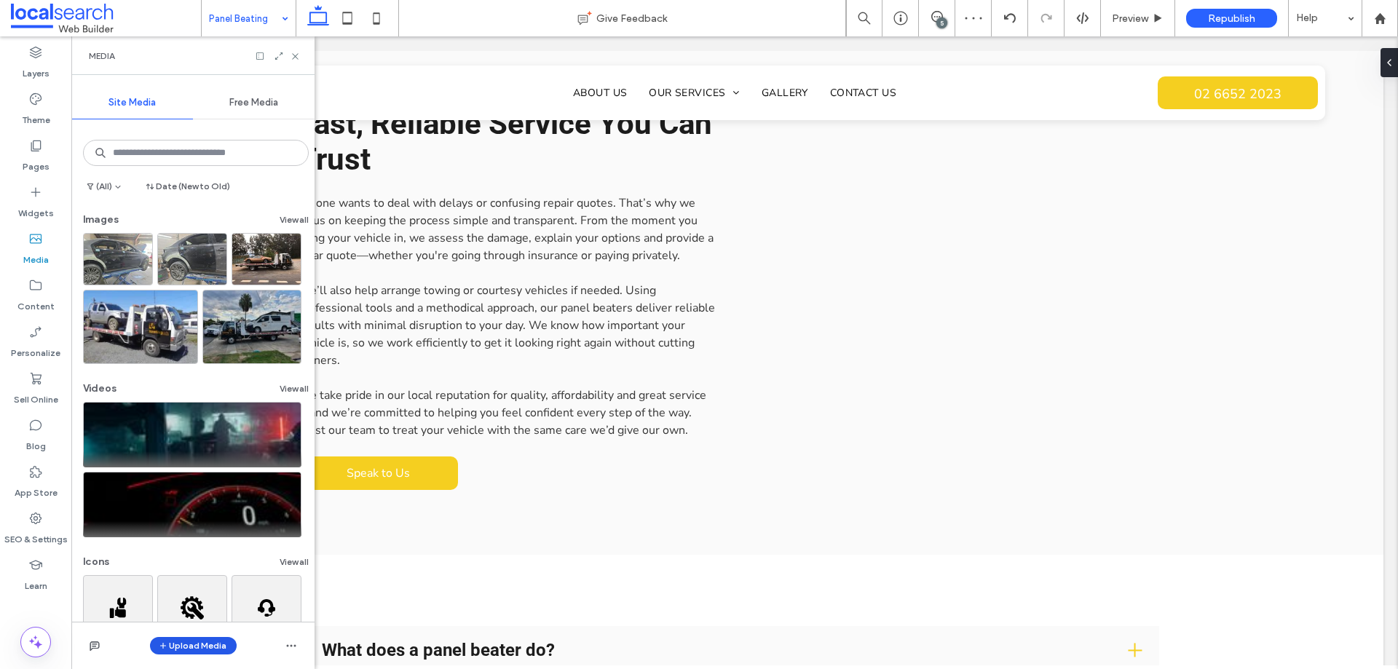
click at [196, 648] on button "Upload Media" at bounding box center [193, 645] width 87 height 17
click at [211, 556] on span "Images" at bounding box center [197, 555] width 32 height 15
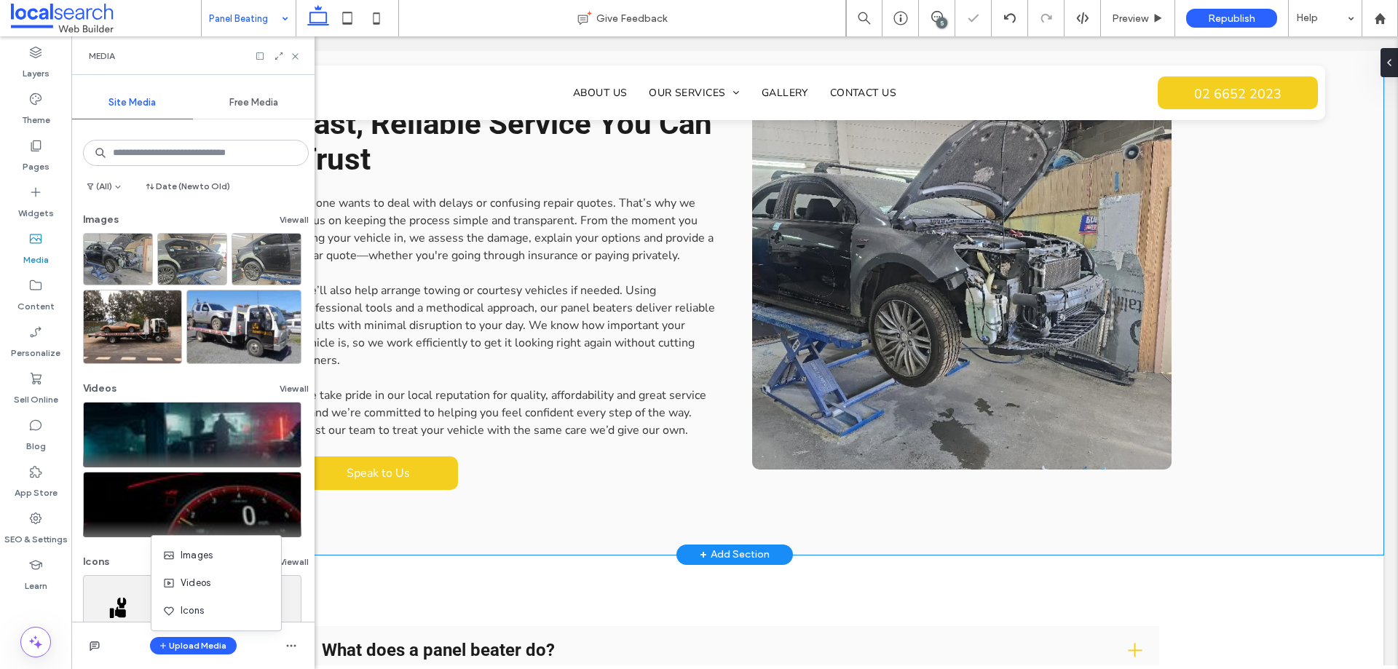
click at [1262, 412] on div "Fast, Reliable Service You Can Trust No one wants to deal with delays or confus…" at bounding box center [735, 297] width 1298 height 514
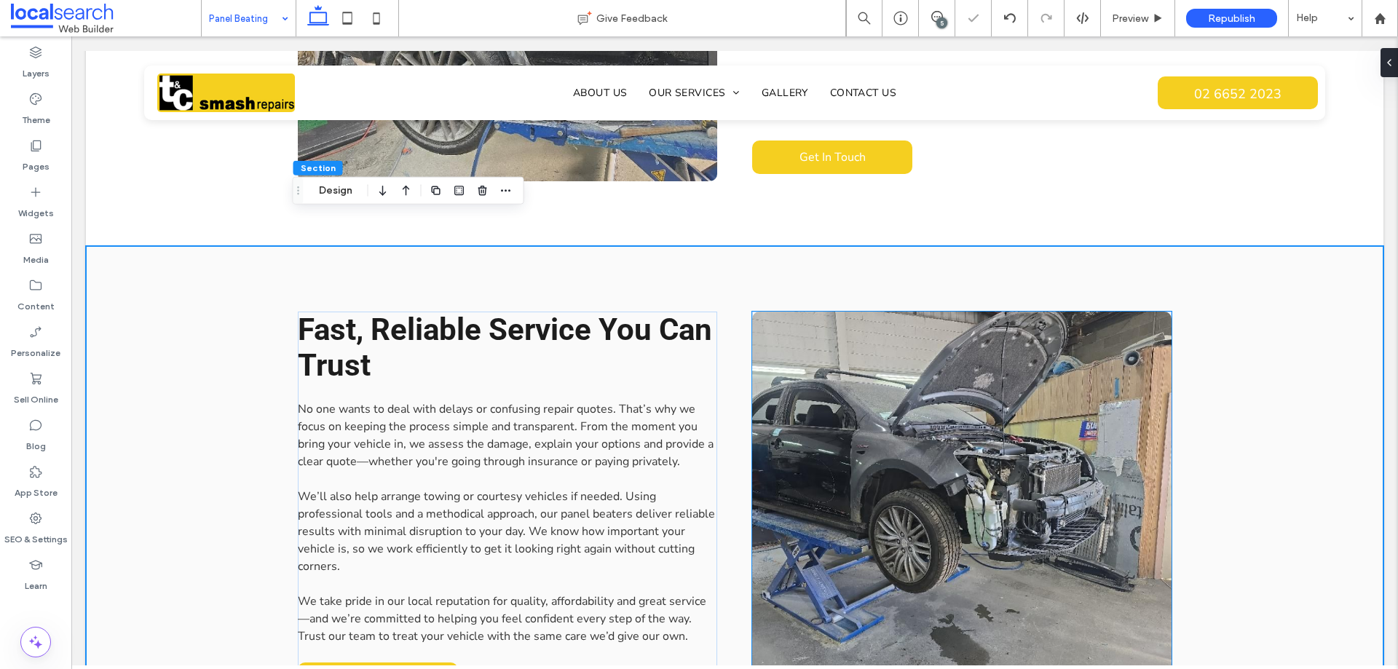
scroll to position [1020, 0]
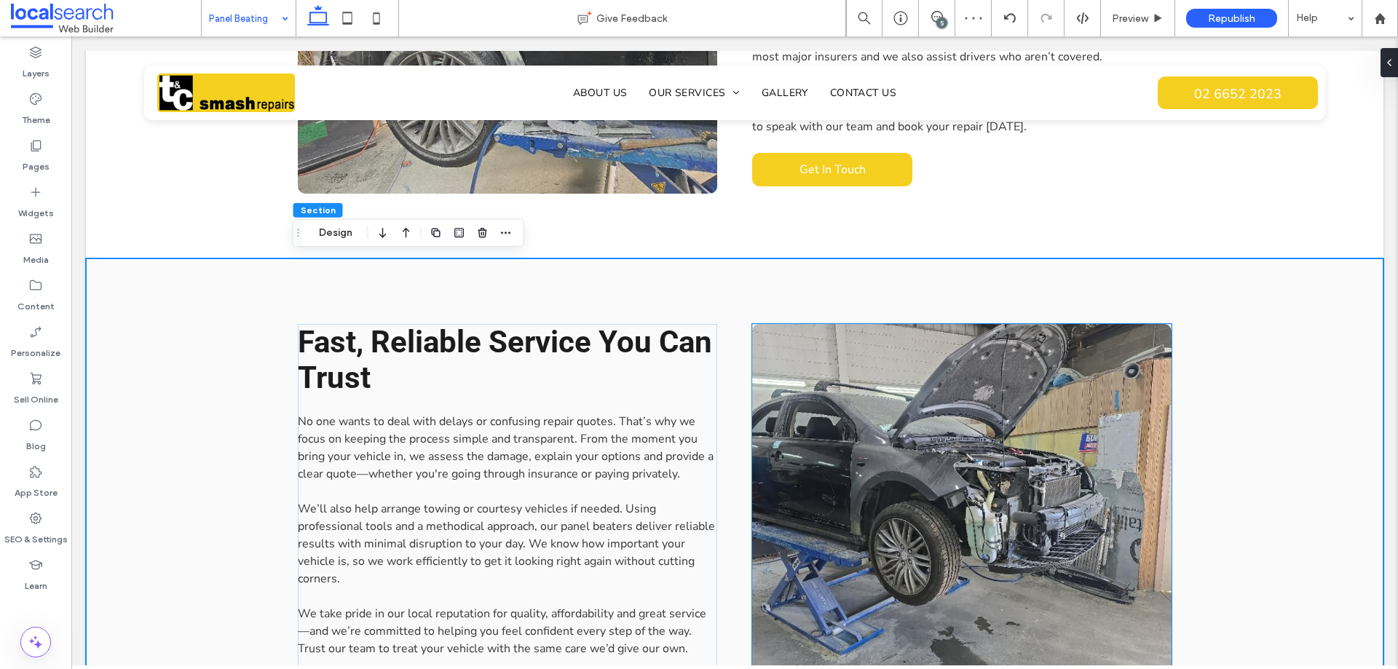
click at [984, 390] on link at bounding box center [962, 506] width 420 height 364
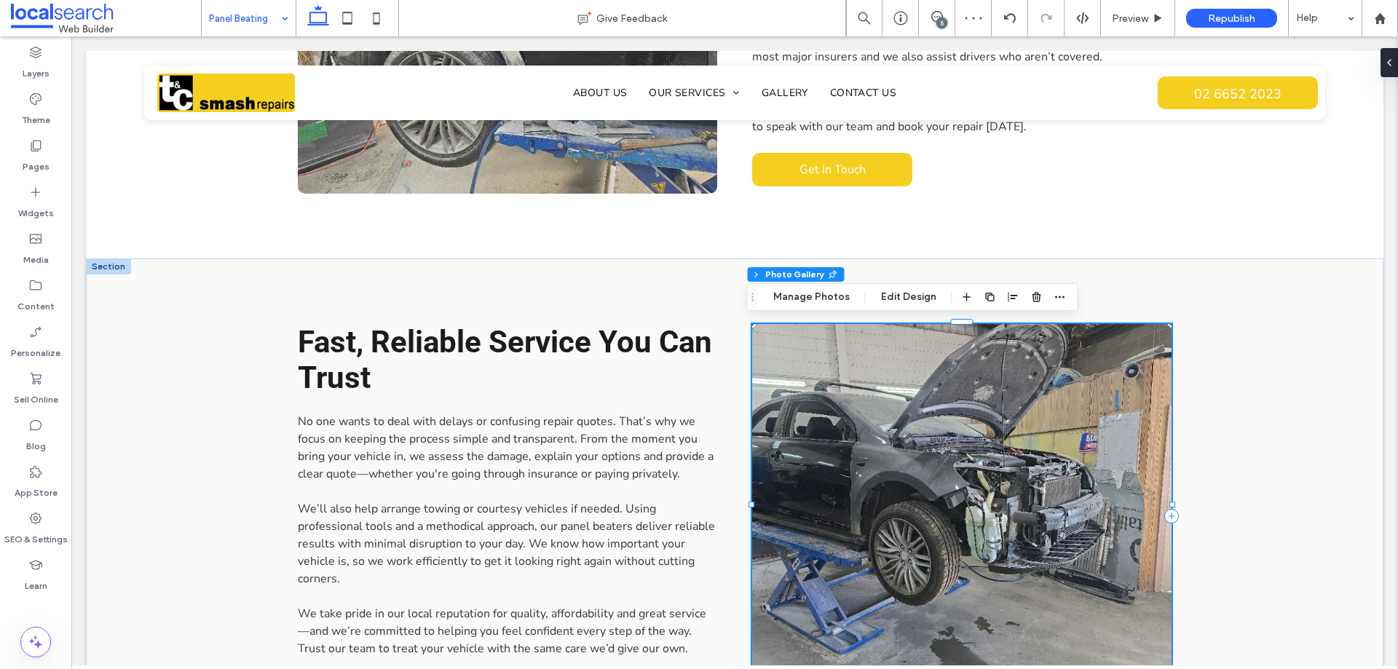
click at [984, 390] on link at bounding box center [962, 506] width 420 height 364
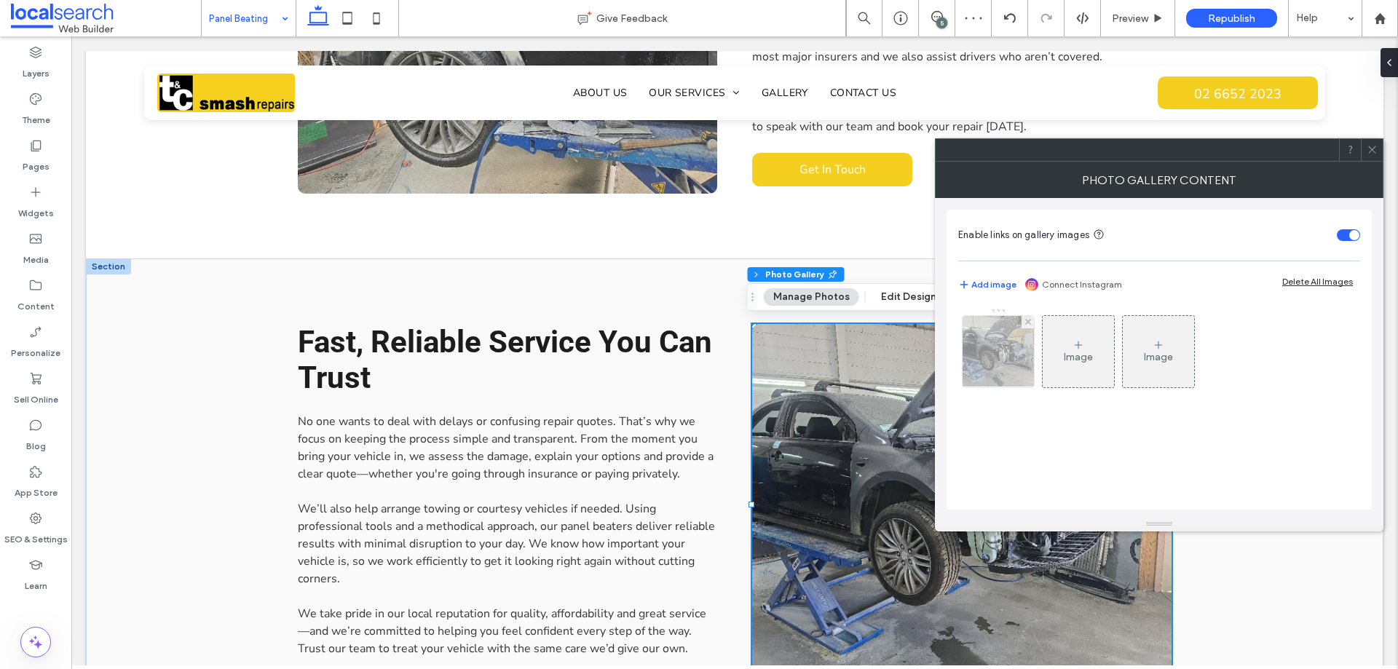
click at [999, 344] on img at bounding box center [998, 351] width 95 height 71
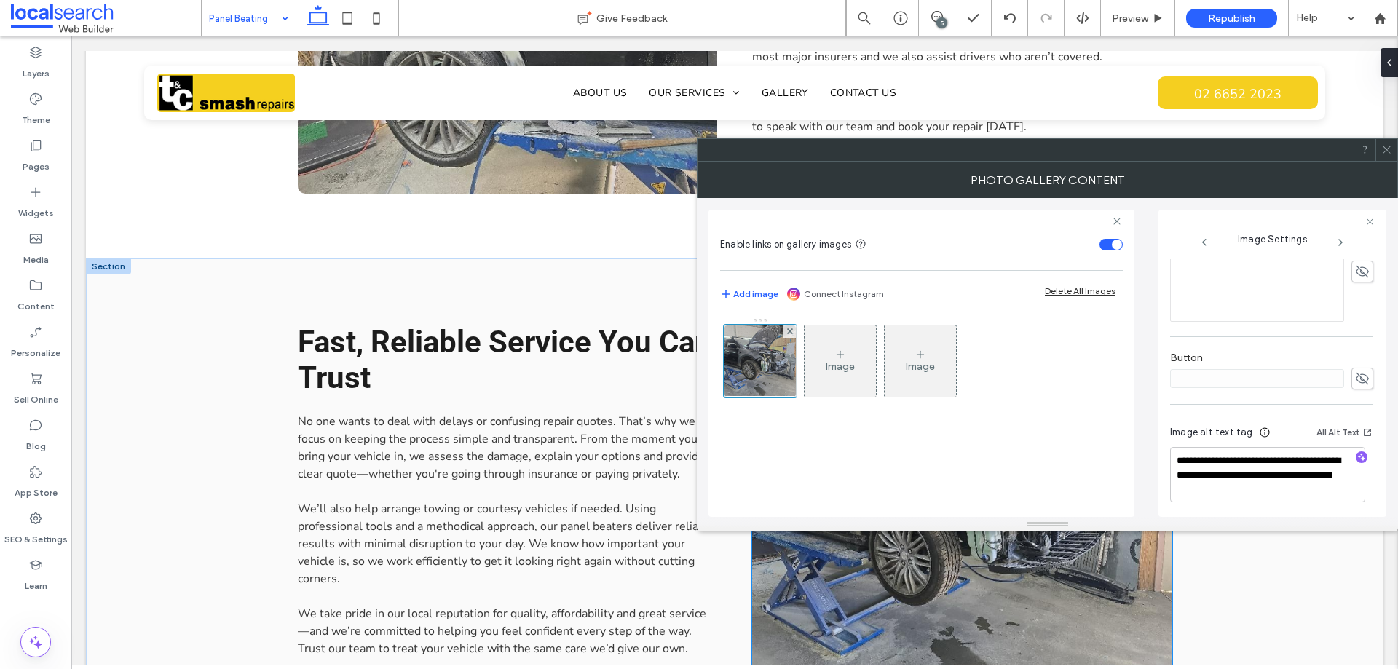
scroll to position [430, 0]
type textarea "**********"
click at [1273, 425] on div "Image alt text tag All Alt Text" at bounding box center [1271, 433] width 203 height 23
click at [1357, 458] on icon "button" at bounding box center [1362, 456] width 10 height 10
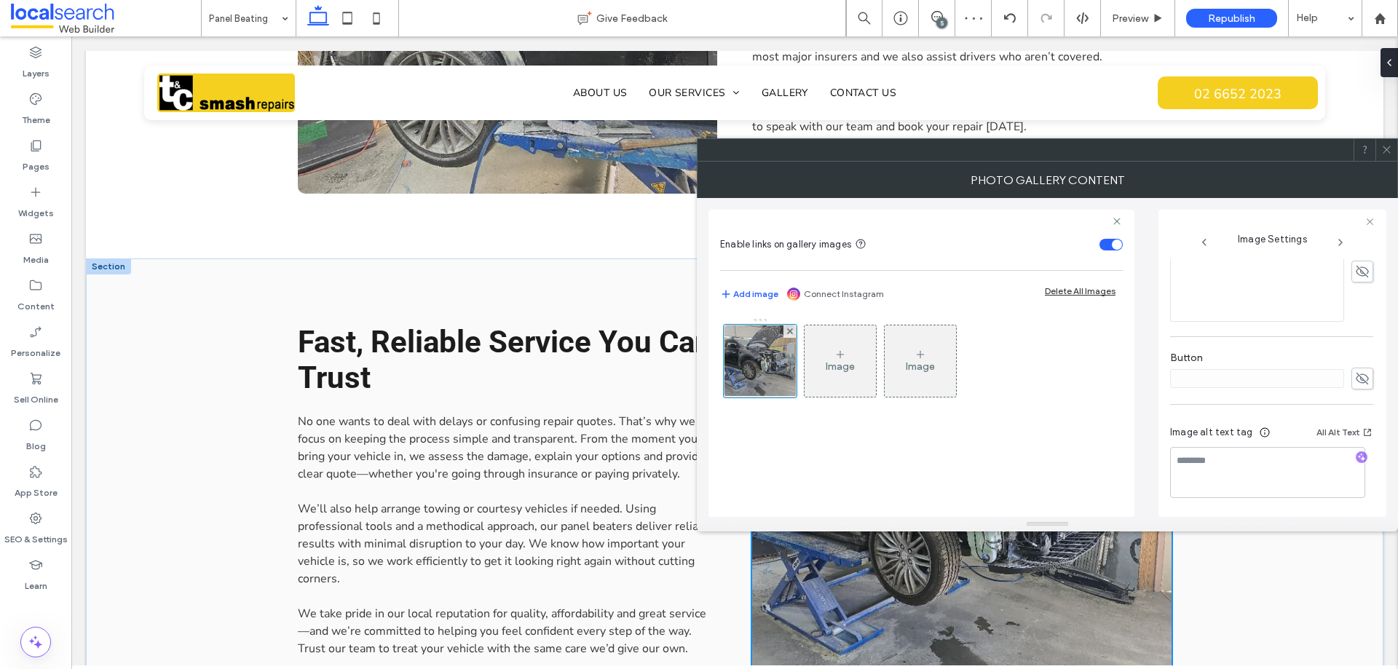
scroll to position [426, 0]
drag, startPoint x: 1341, startPoint y: 479, endPoint x: 1215, endPoint y: 490, distance: 126.5
click at [1215, 490] on textarea "**********" at bounding box center [1267, 472] width 195 height 51
click at [1348, 479] on textarea "**********" at bounding box center [1267, 472] width 195 height 51
drag, startPoint x: 1334, startPoint y: 479, endPoint x: 1202, endPoint y: 456, distance: 133.0
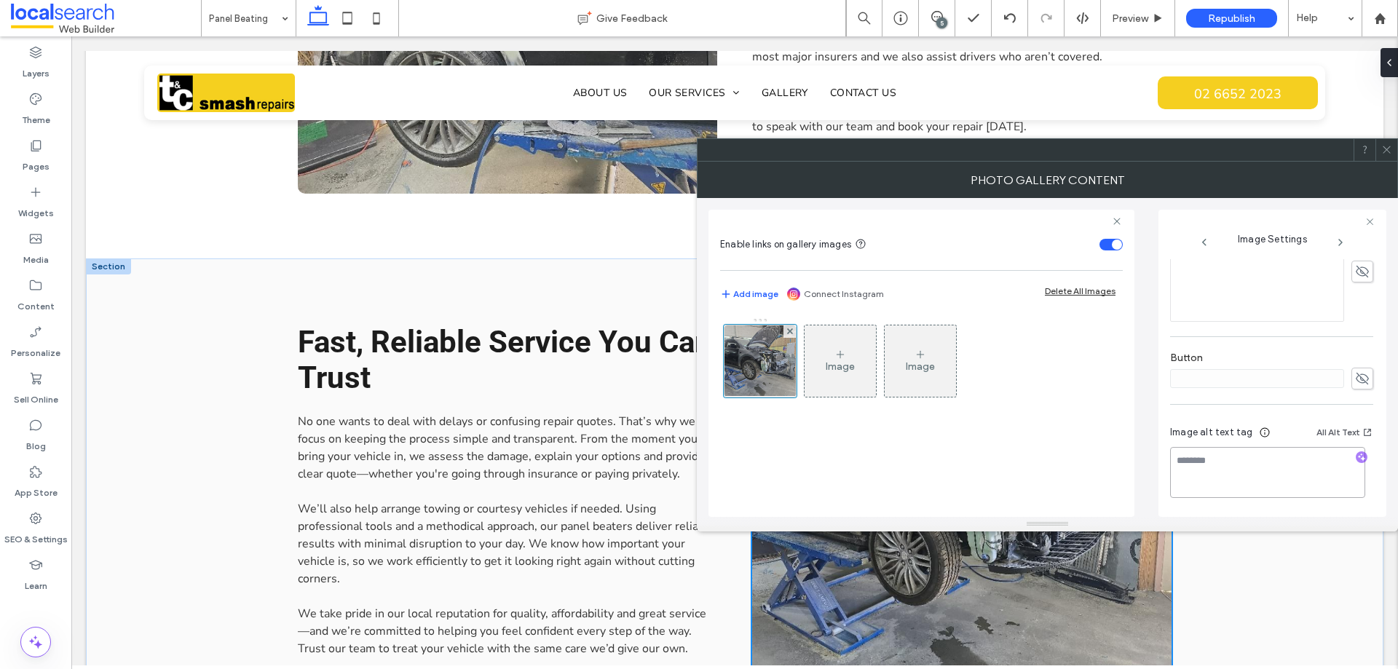
click at [1202, 456] on textarea "**********" at bounding box center [1267, 472] width 195 height 51
paste textarea "**********"
type textarea "**********"
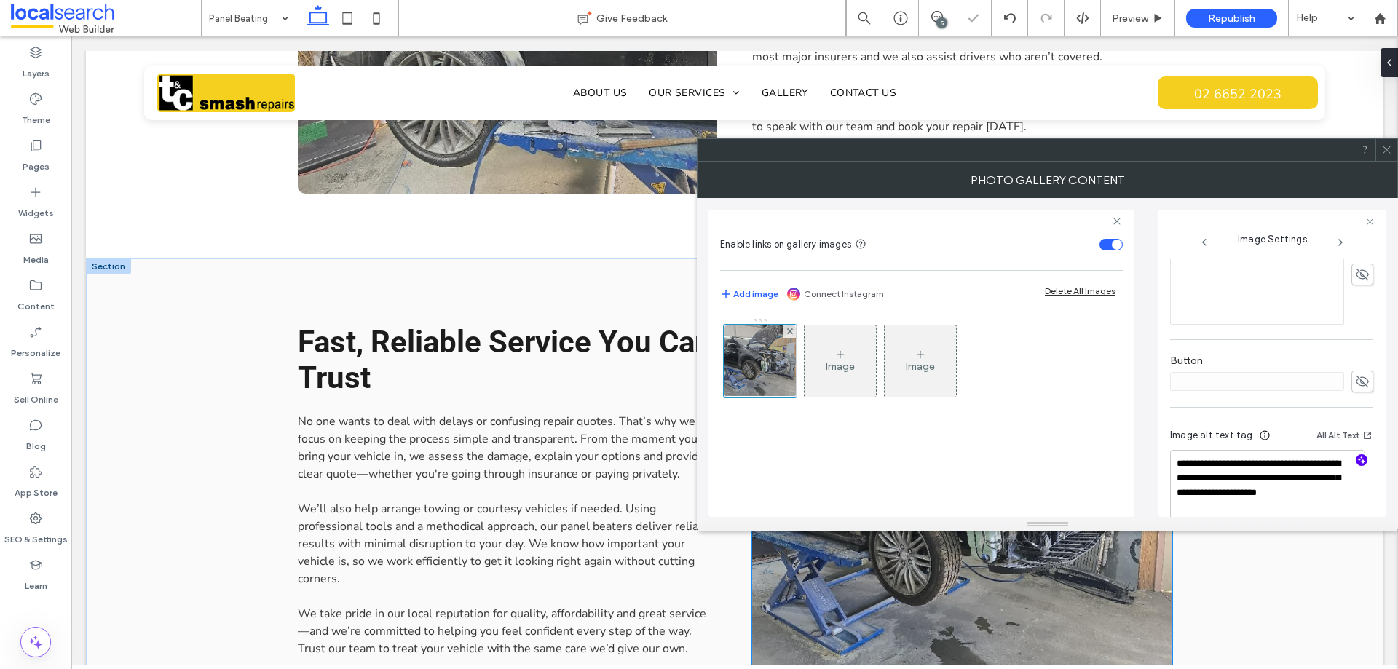
click at [1279, 429] on div "Image alt text tag All Alt Text" at bounding box center [1271, 438] width 203 height 23
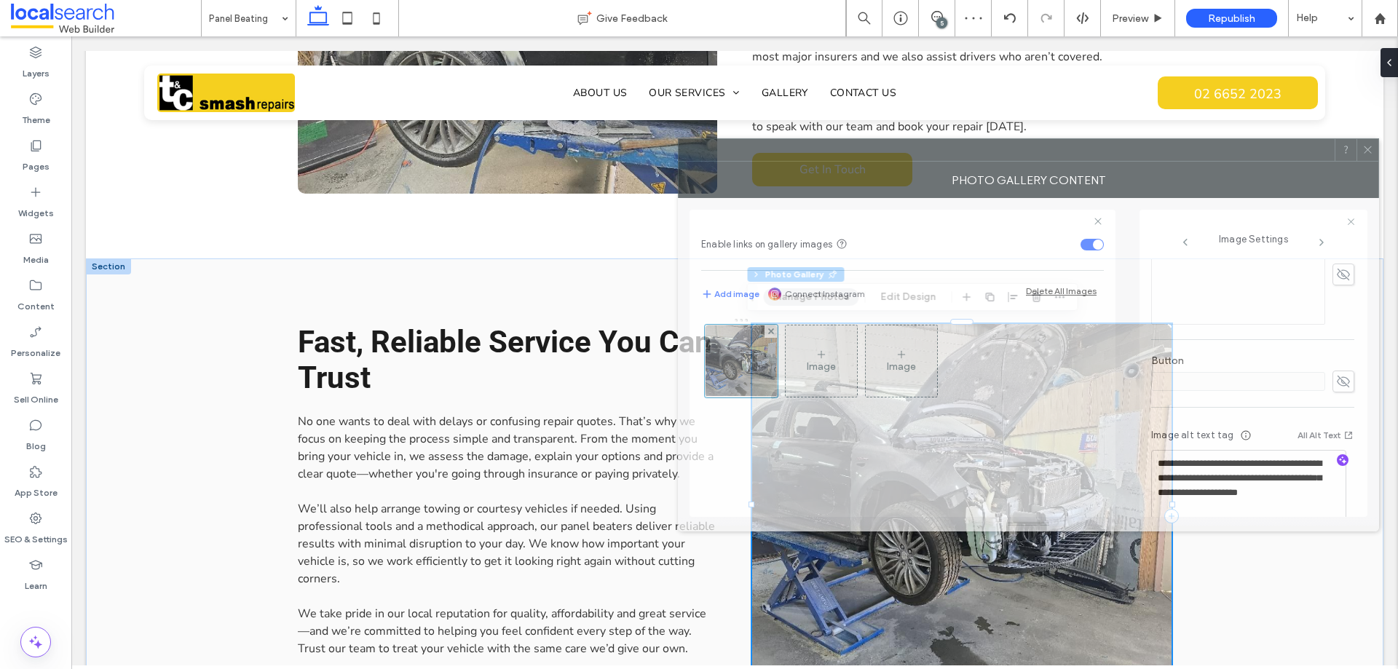
drag, startPoint x: 1164, startPoint y: 159, endPoint x: 831, endPoint y: 120, distance: 335.1
click at [831, 139] on div at bounding box center [1007, 150] width 656 height 22
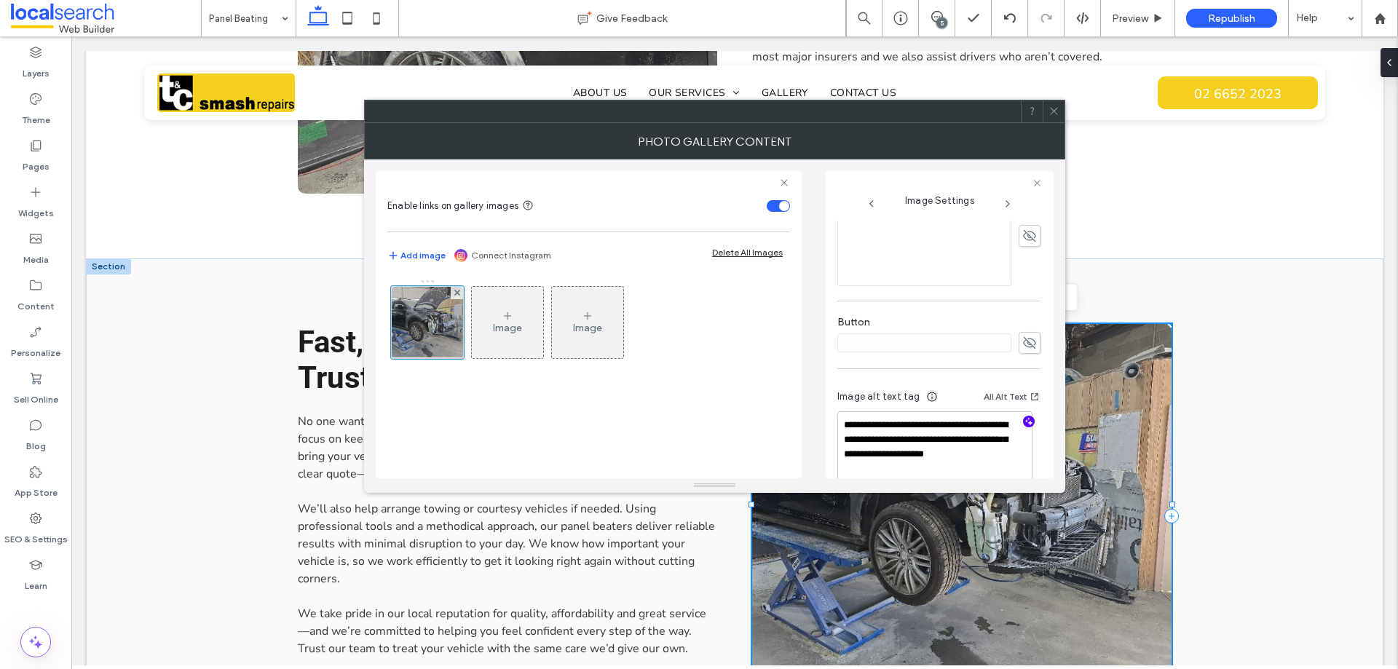
click at [1052, 109] on use at bounding box center [1053, 111] width 7 height 7
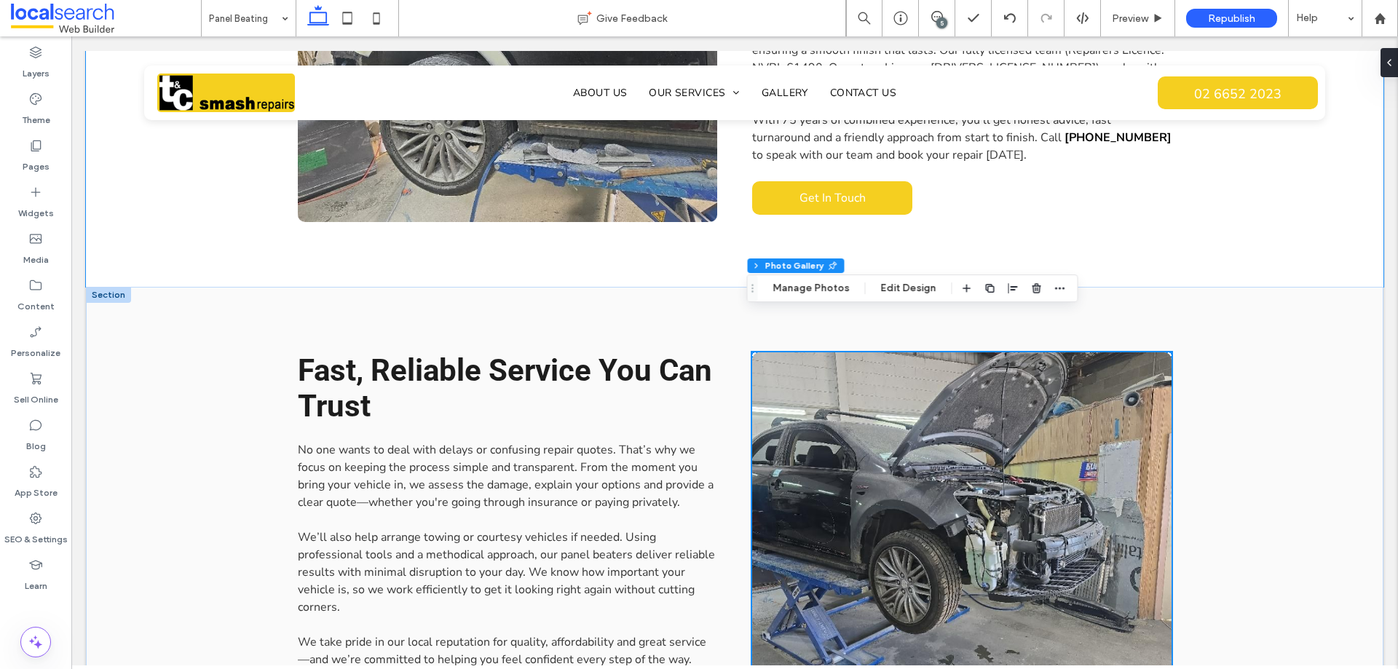
scroll to position [1093, 0]
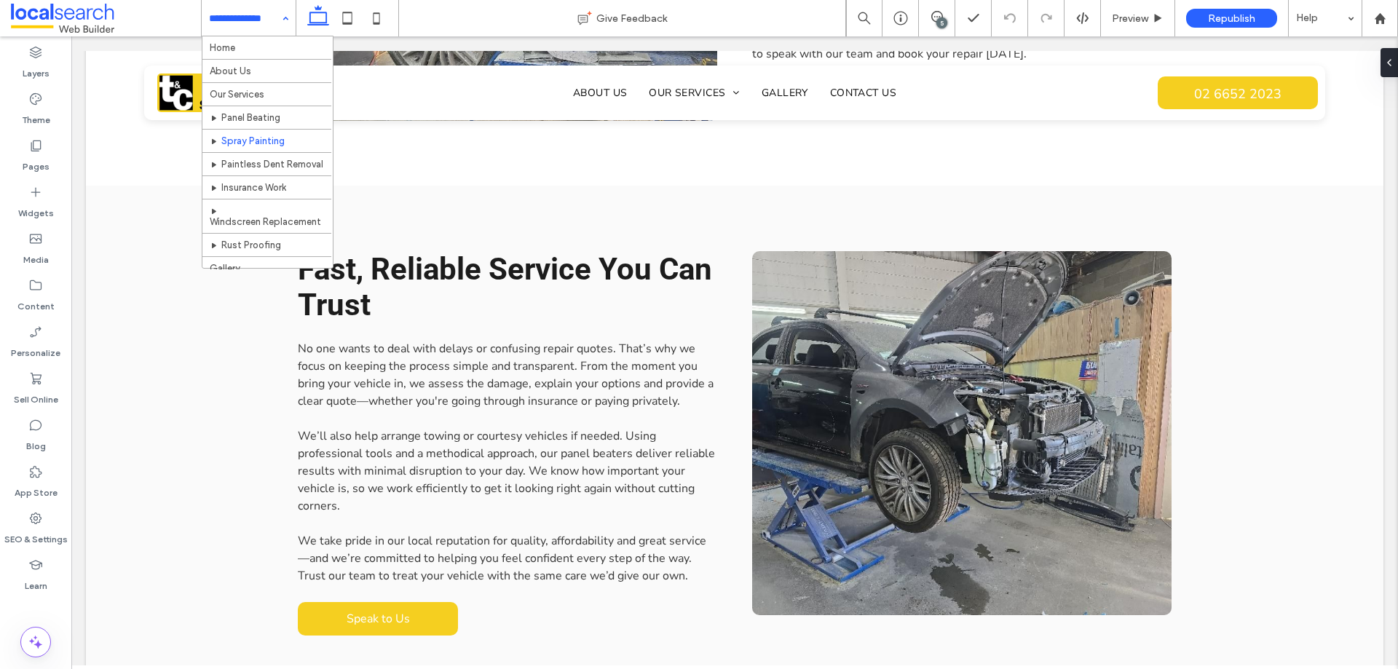
click at [244, 22] on input at bounding box center [245, 18] width 72 height 36
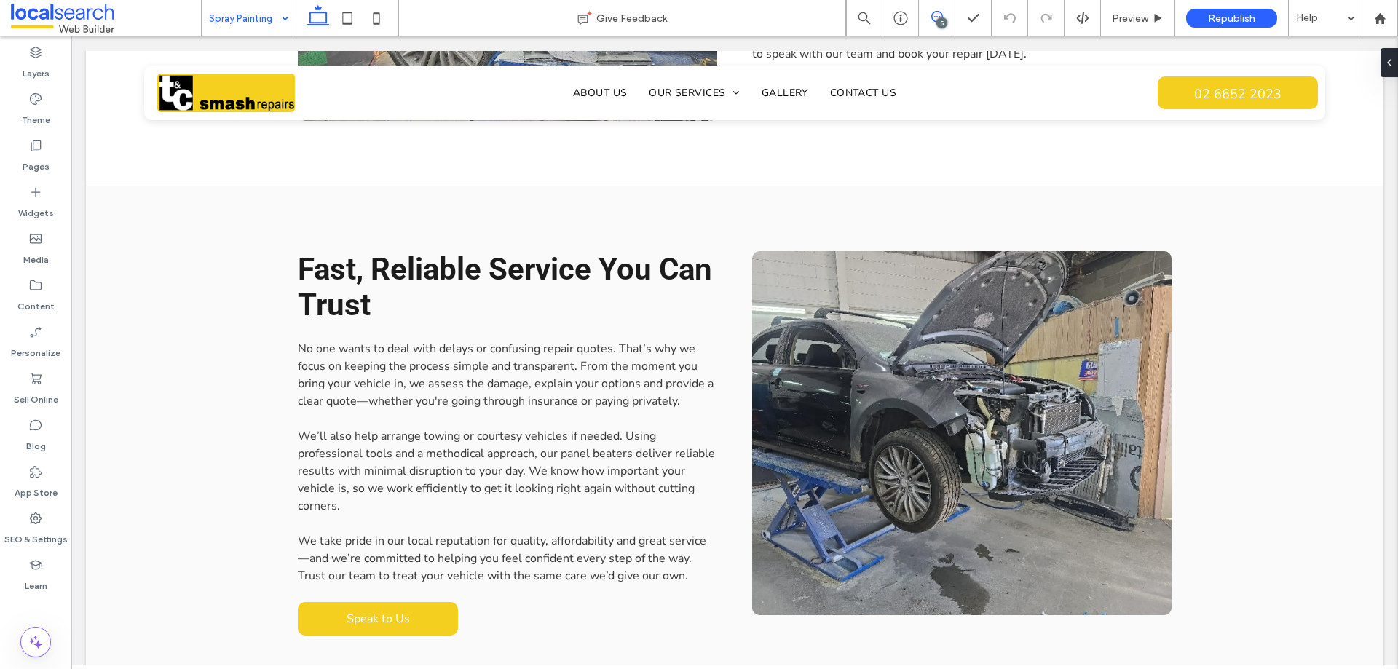
click at [935, 16] on icon at bounding box center [938, 17] width 12 height 12
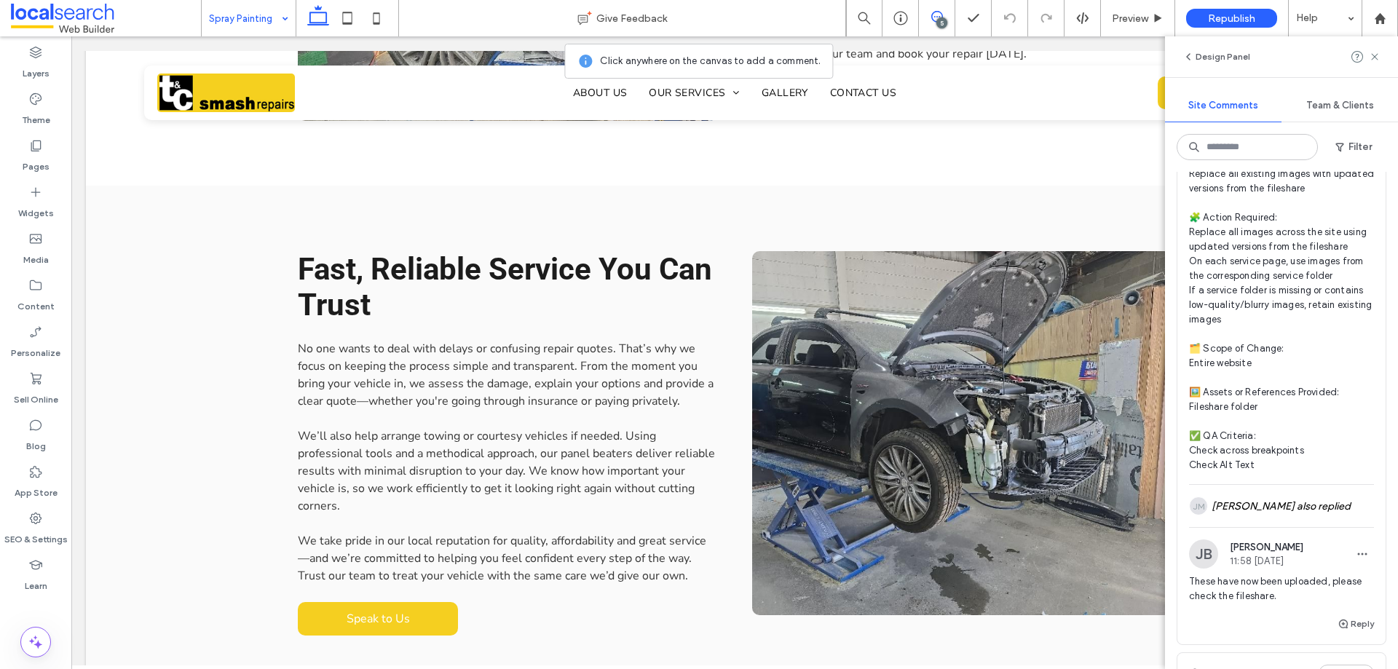
scroll to position [146, 0]
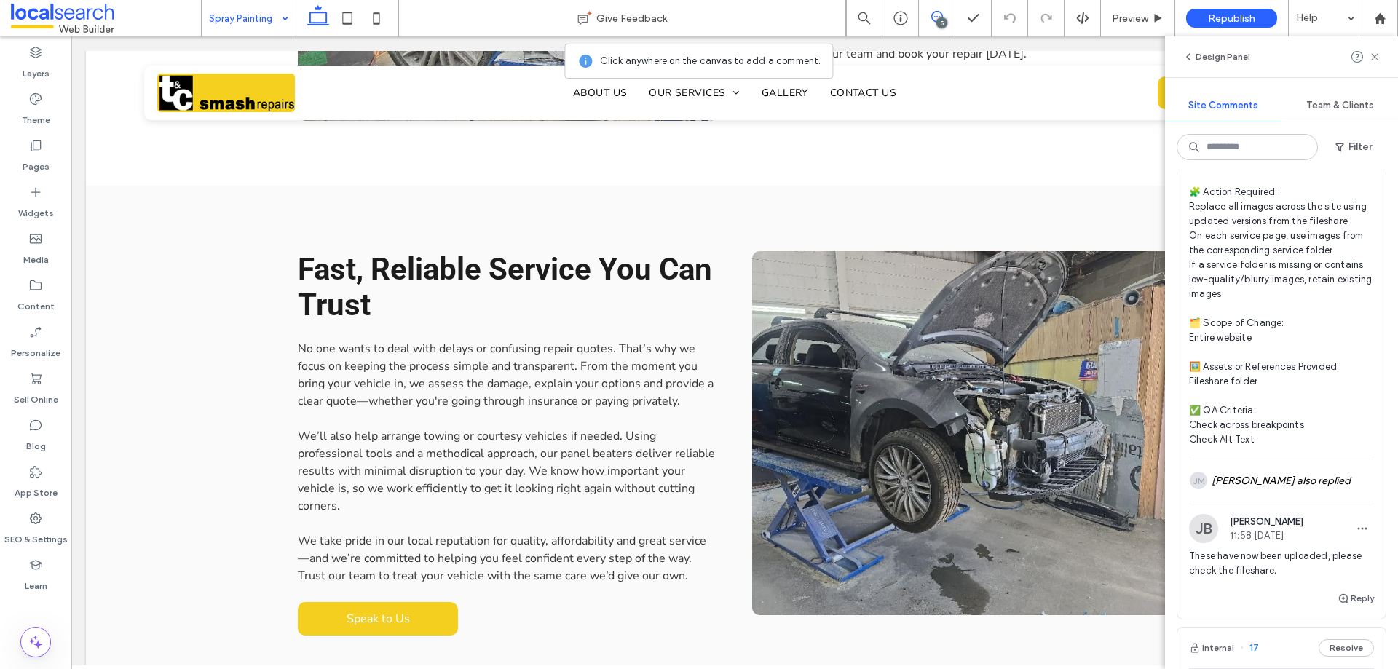
click at [935, 20] on icon at bounding box center [938, 17] width 12 height 12
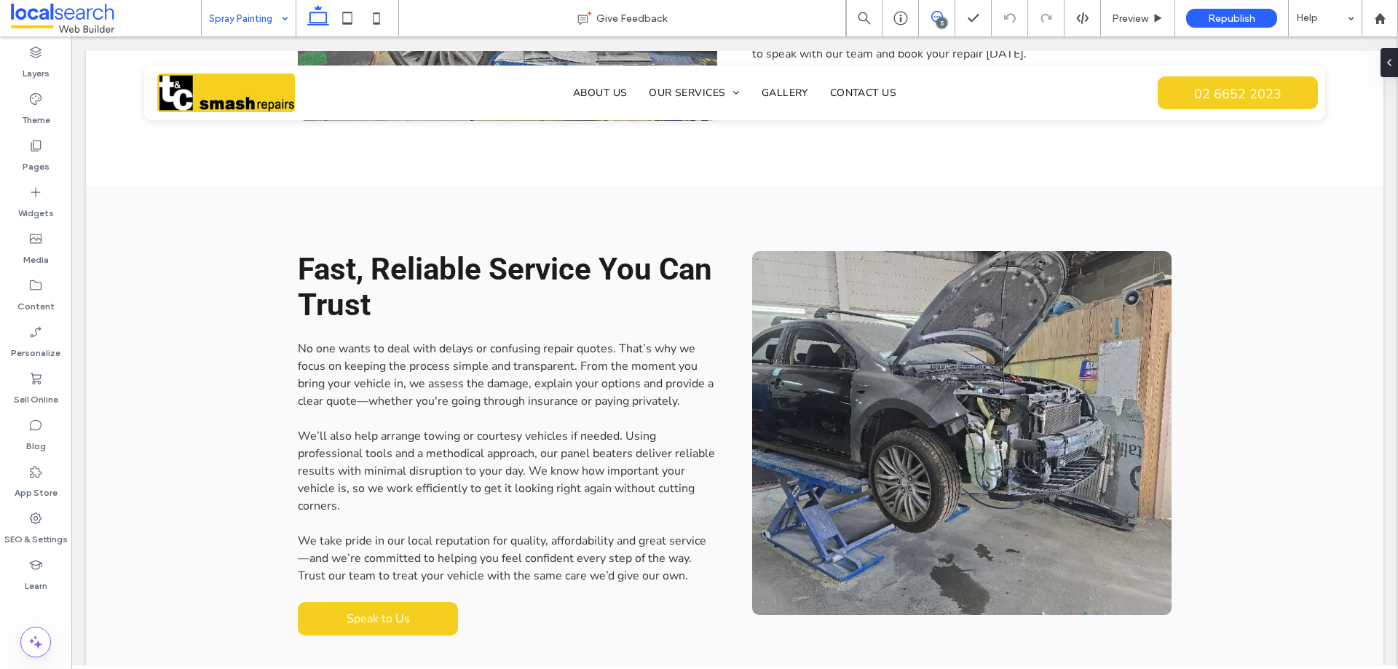
click at [945, 15] on span at bounding box center [937, 17] width 36 height 12
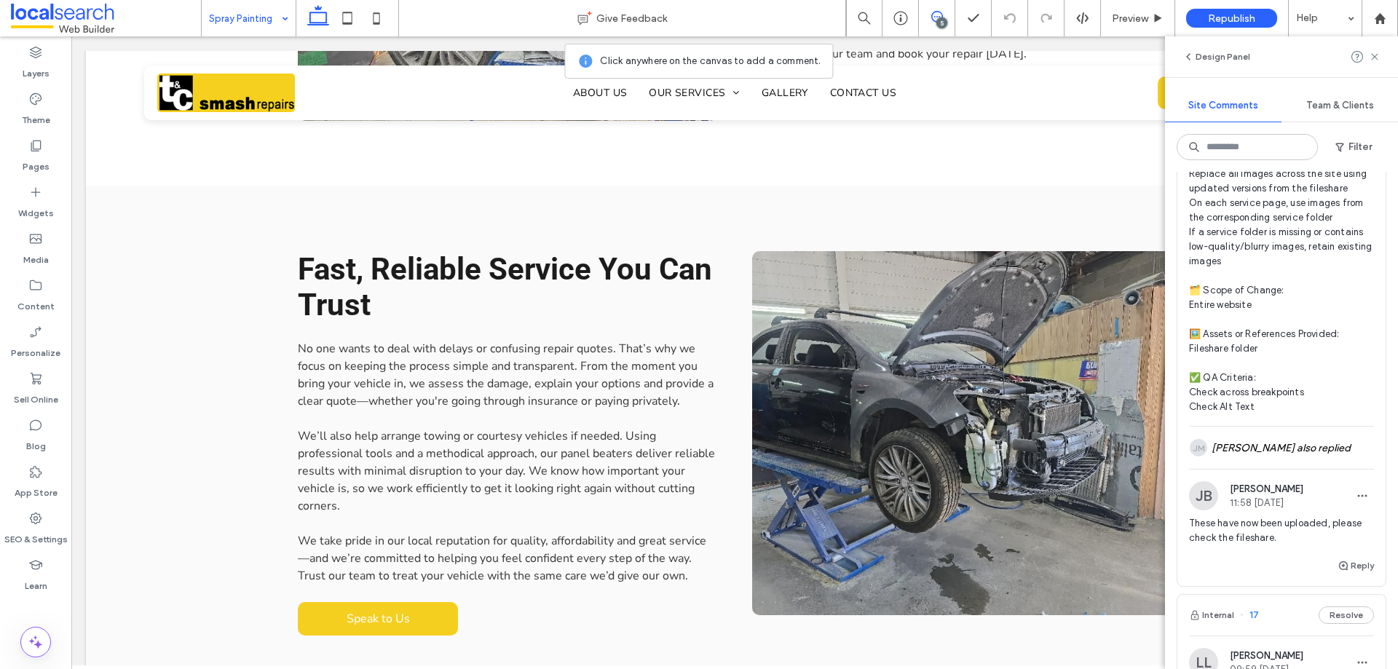
scroll to position [146, 0]
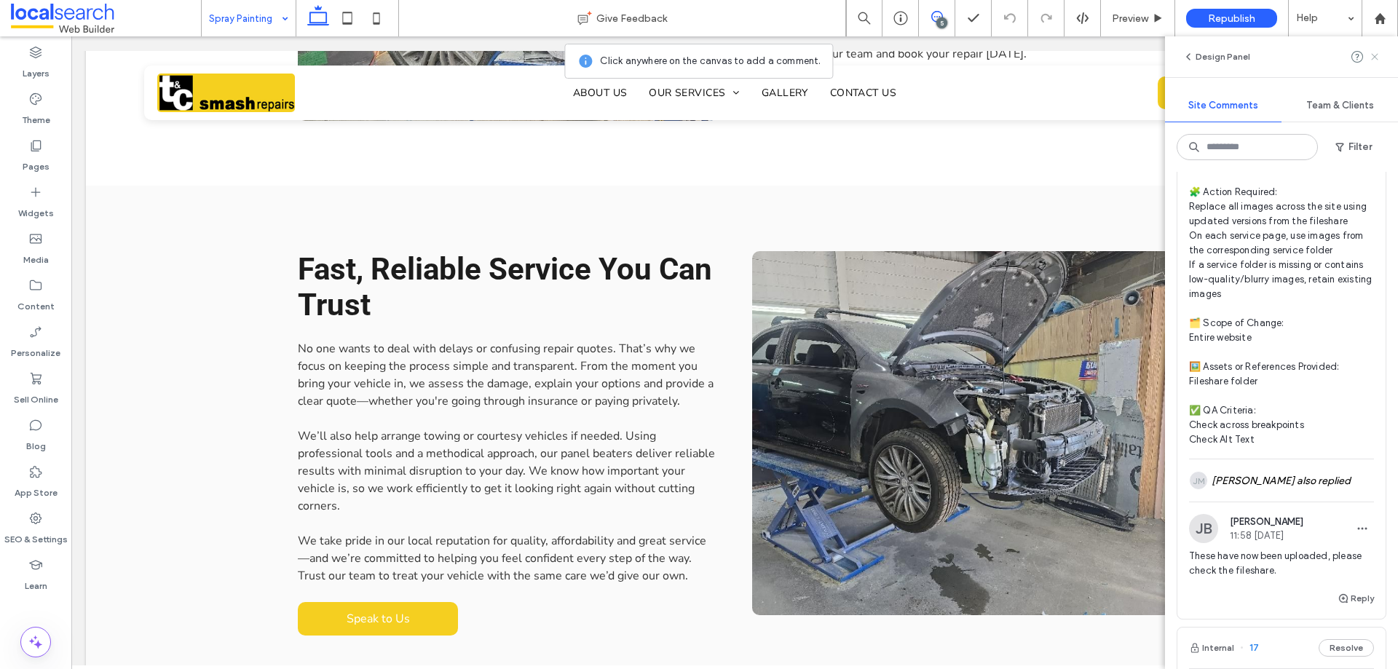
click at [1379, 55] on icon at bounding box center [1375, 57] width 12 height 12
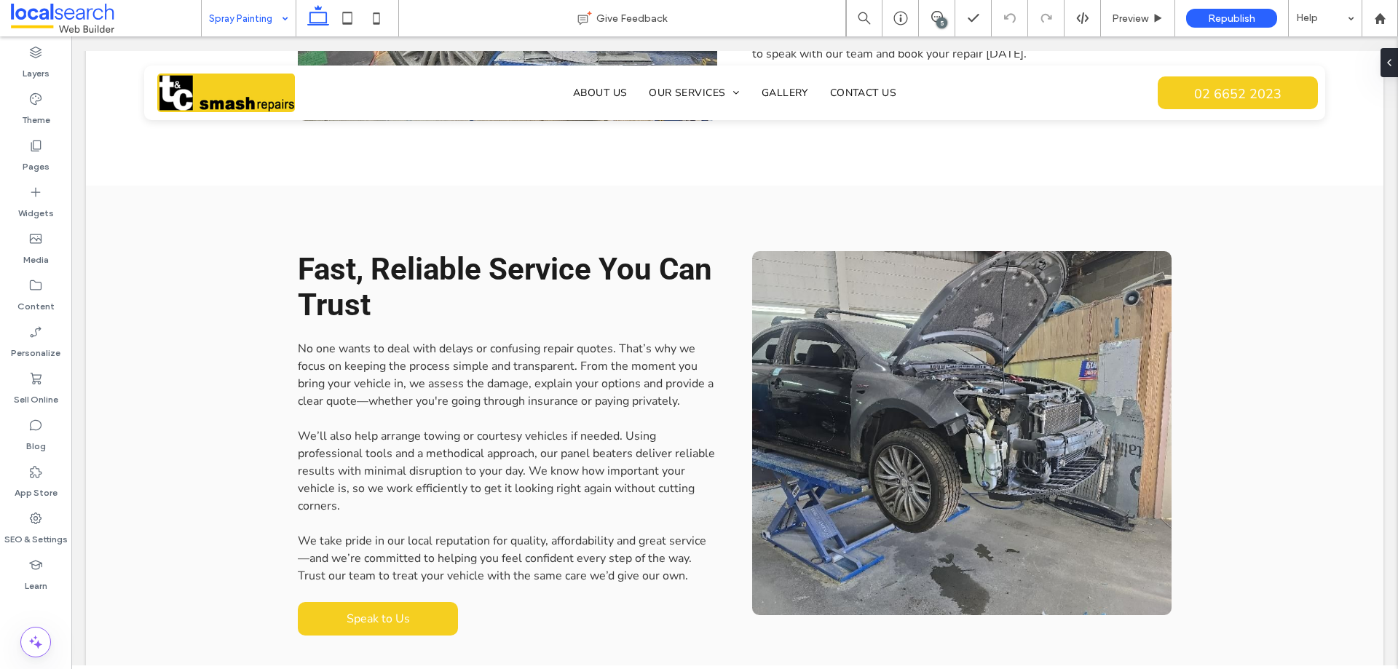
click at [939, 24] on div "5" at bounding box center [942, 22] width 11 height 11
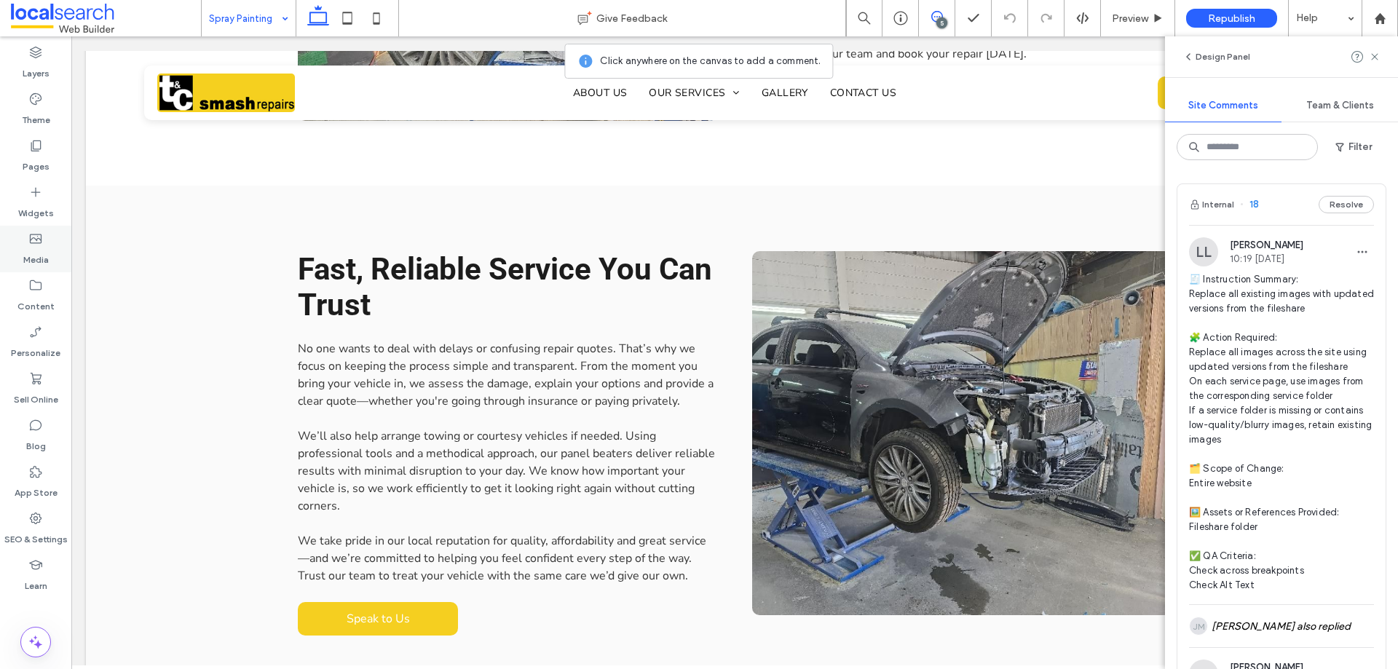
click at [39, 253] on label "Media" at bounding box center [35, 256] width 25 height 20
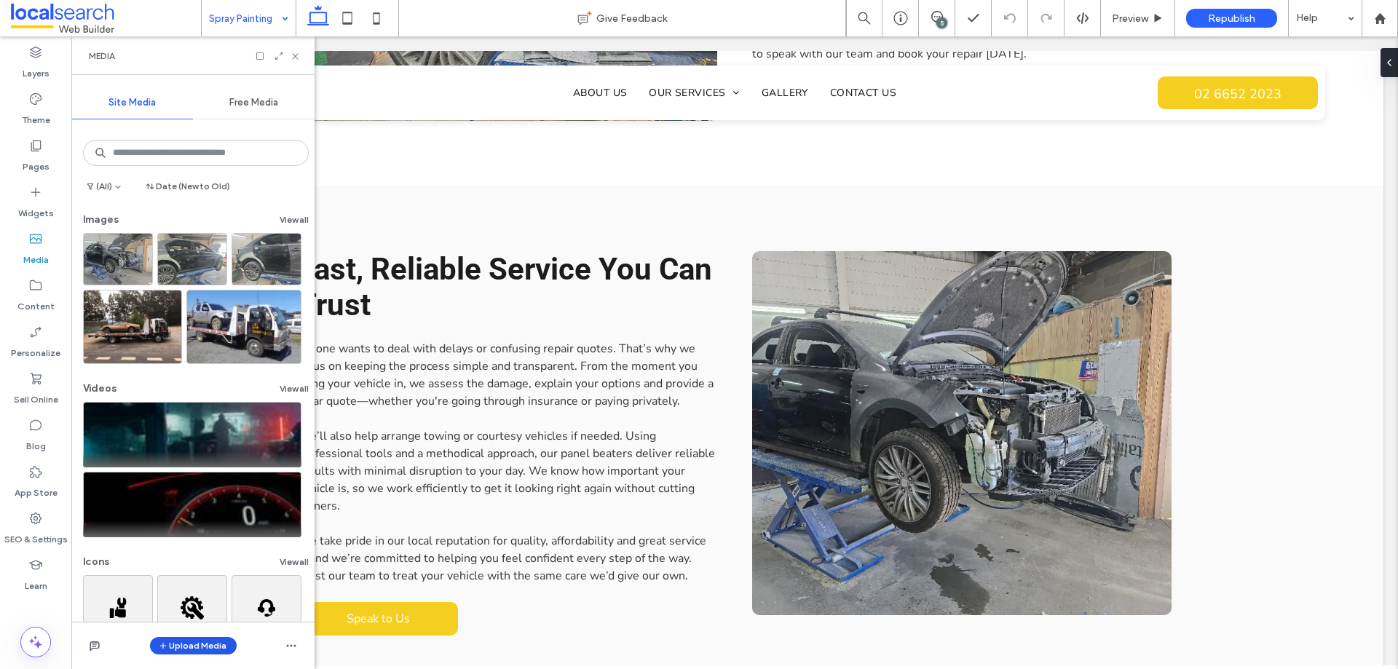
click at [209, 647] on button "Upload Media" at bounding box center [193, 645] width 87 height 17
click at [211, 556] on span "Images" at bounding box center [197, 555] width 32 height 15
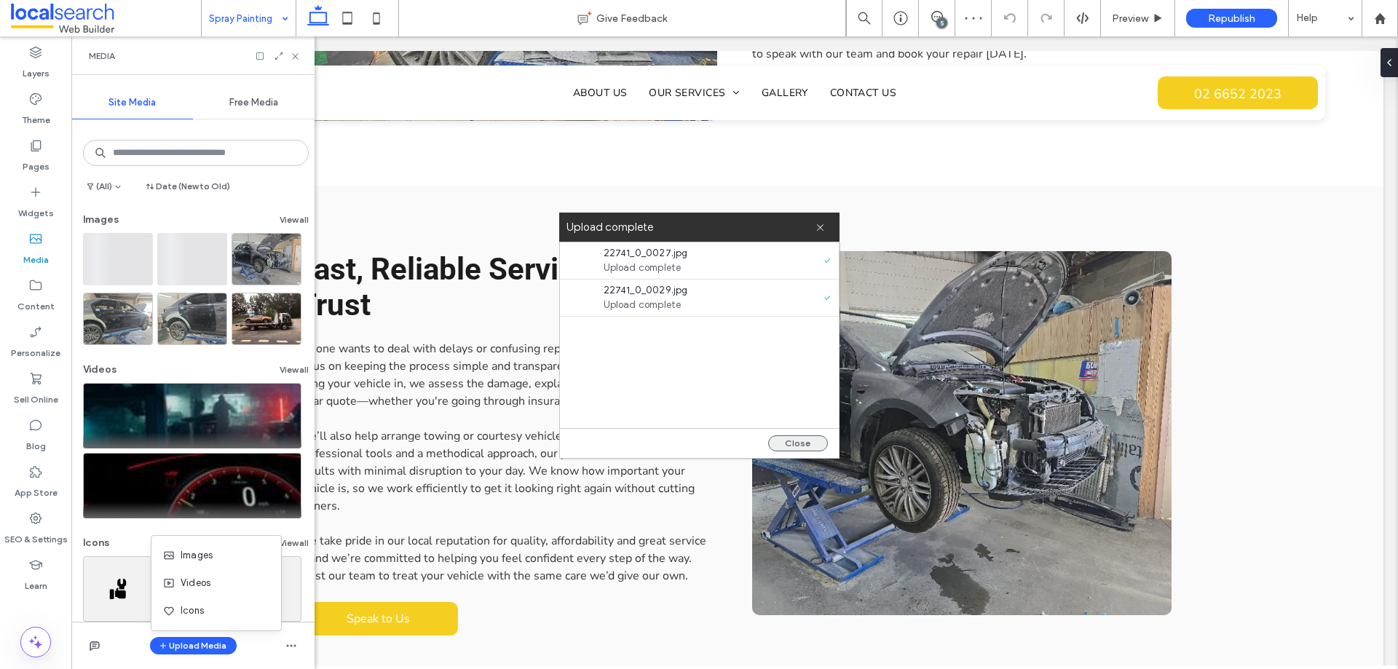
click at [796, 444] on button "Close" at bounding box center [798, 444] width 60 height 16
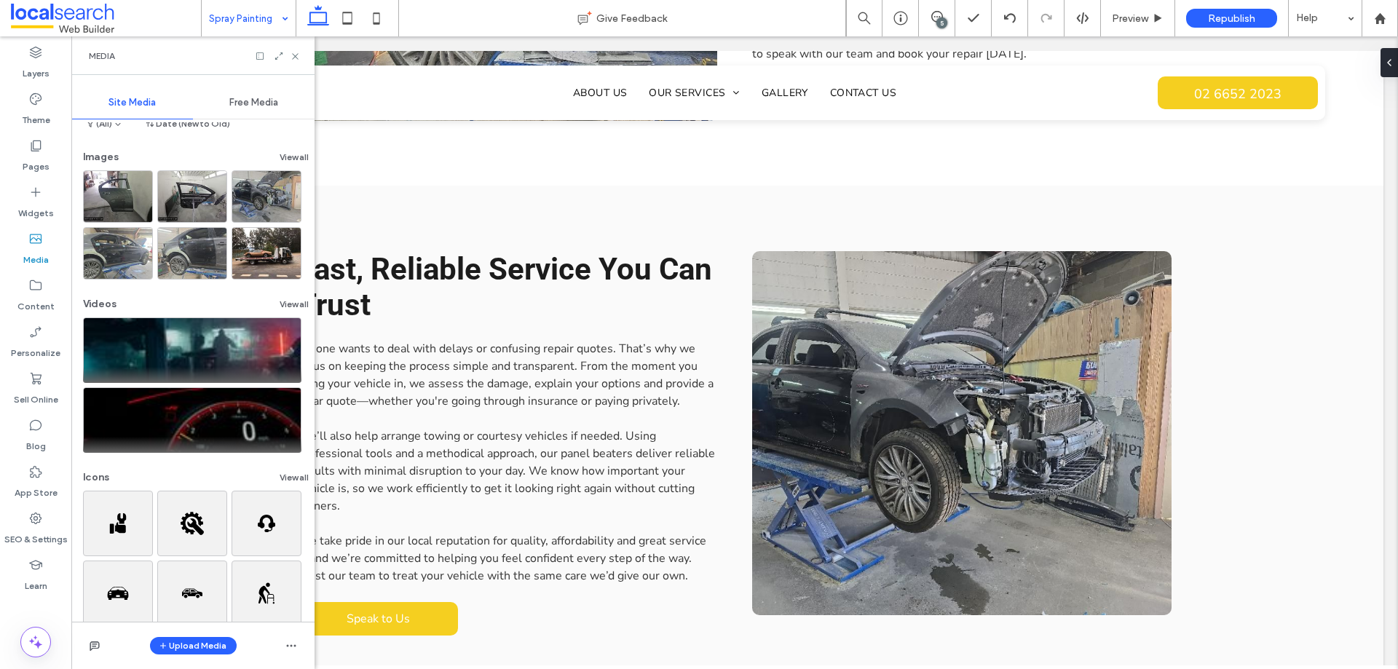
scroll to position [90, 0]
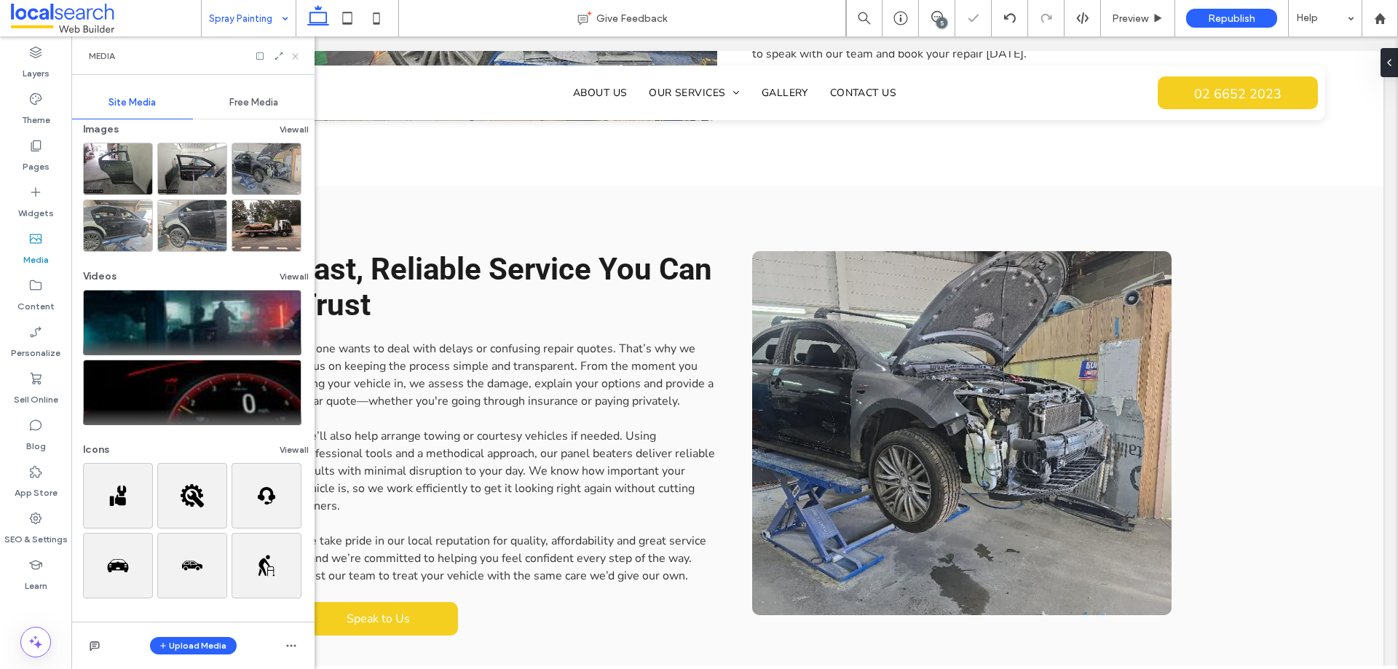
click at [296, 57] on use at bounding box center [295, 56] width 6 height 6
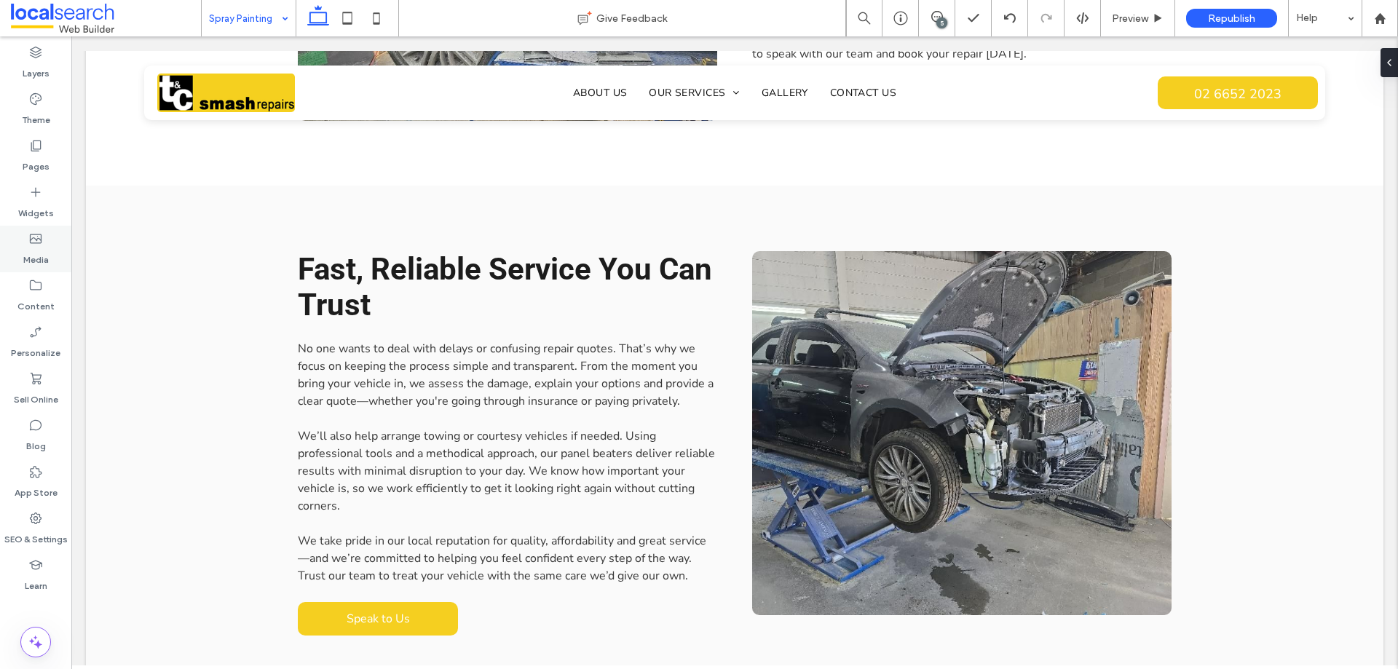
click at [47, 260] on label "Media" at bounding box center [35, 256] width 25 height 20
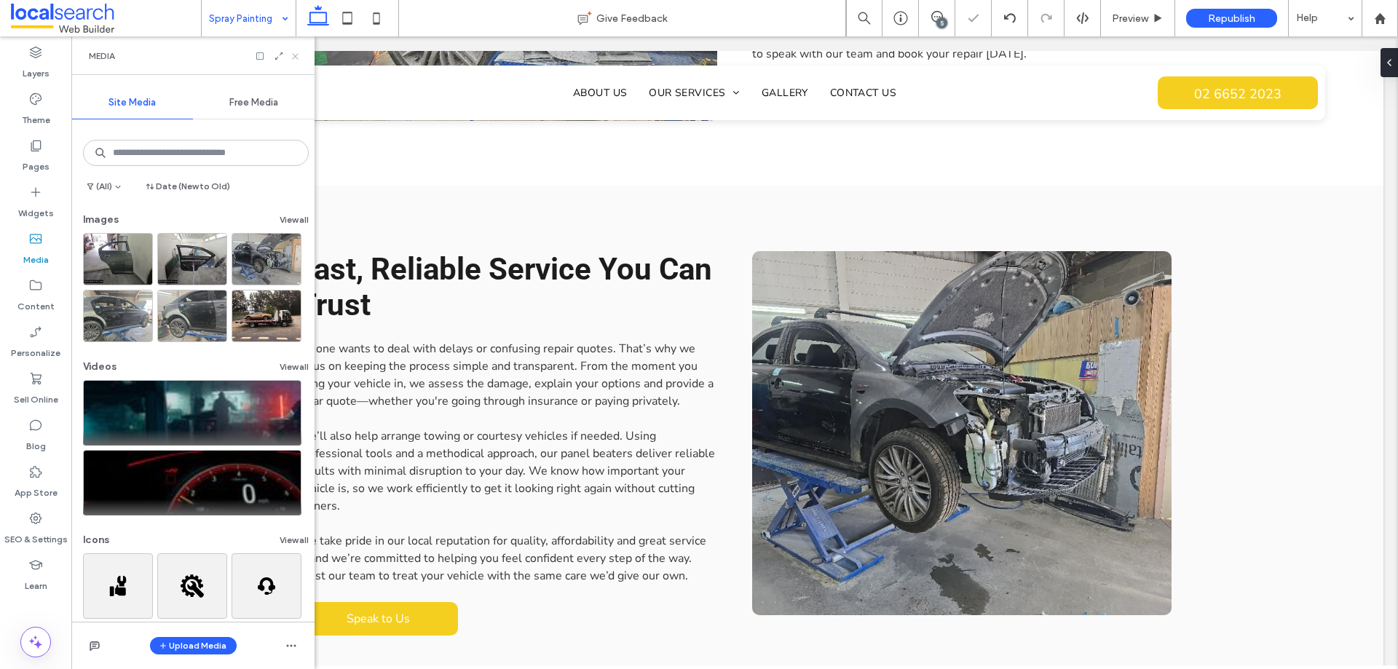
click at [297, 55] on use at bounding box center [295, 56] width 6 height 6
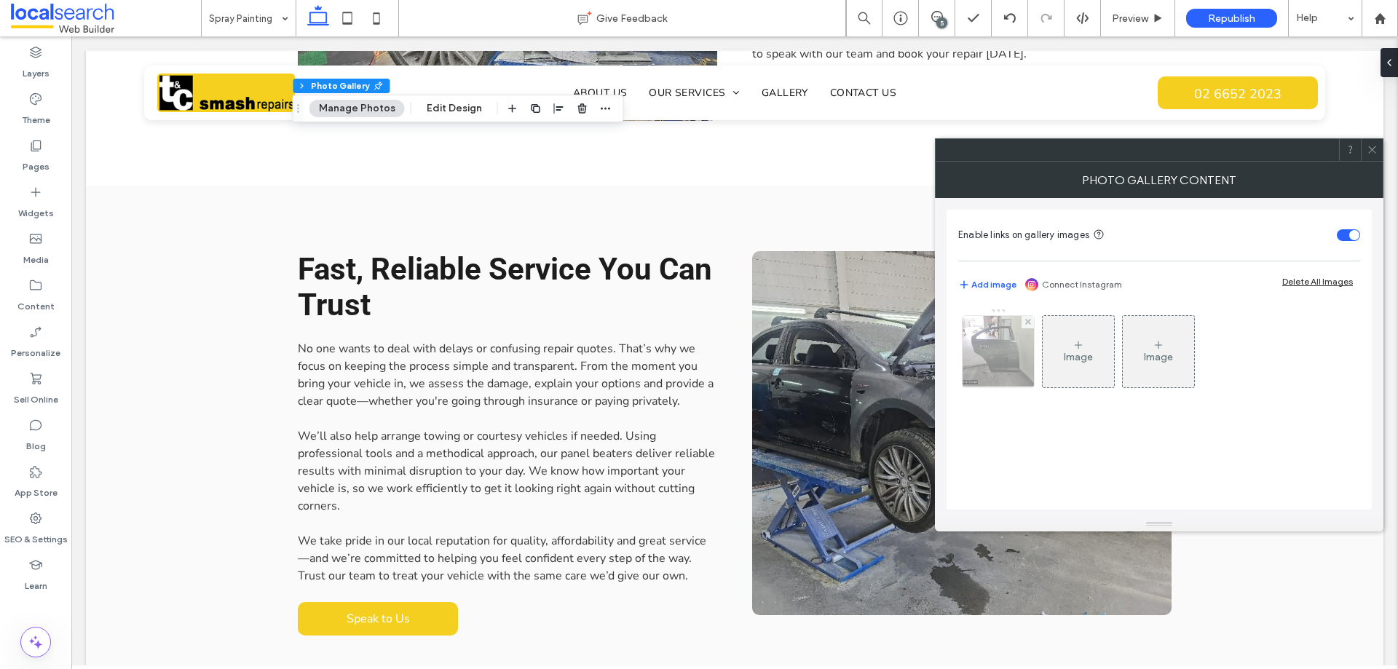
click at [977, 345] on img at bounding box center [998, 351] width 95 height 71
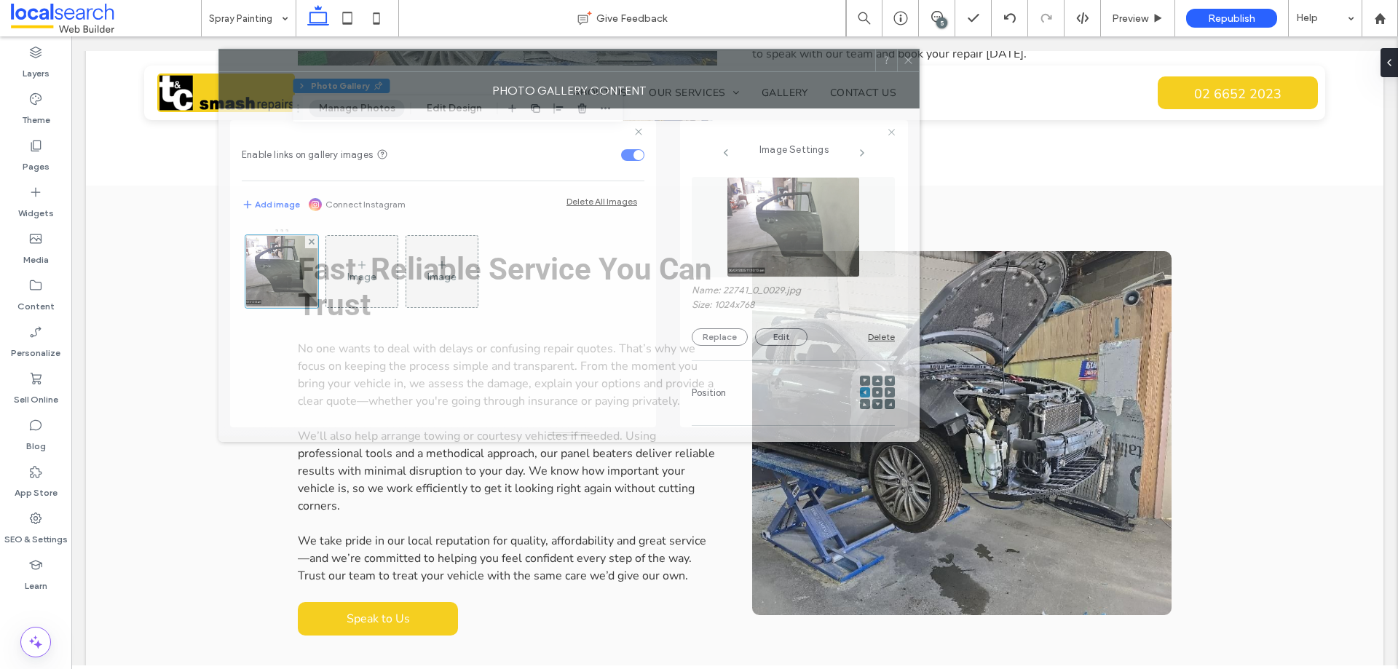
drag, startPoint x: 1150, startPoint y: 151, endPoint x: 681, endPoint y: 60, distance: 477.7
click at [681, 60] on div at bounding box center [547, 61] width 656 height 22
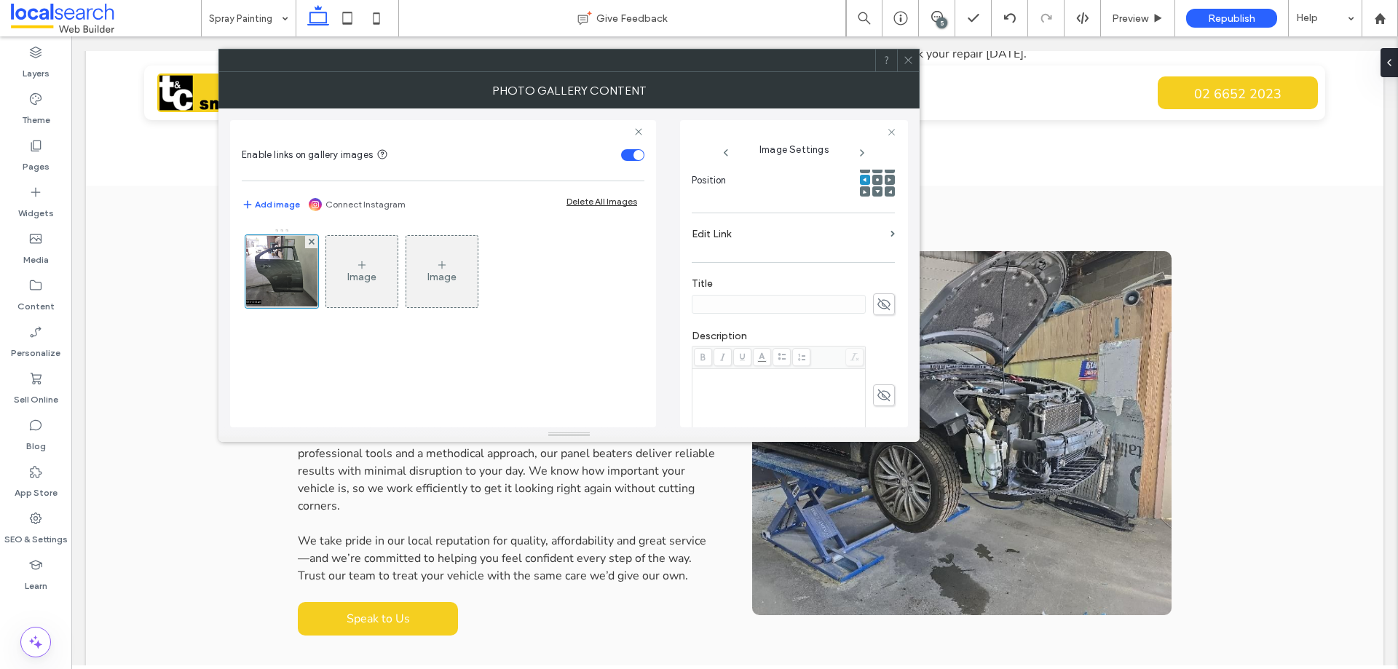
scroll to position [430, 0]
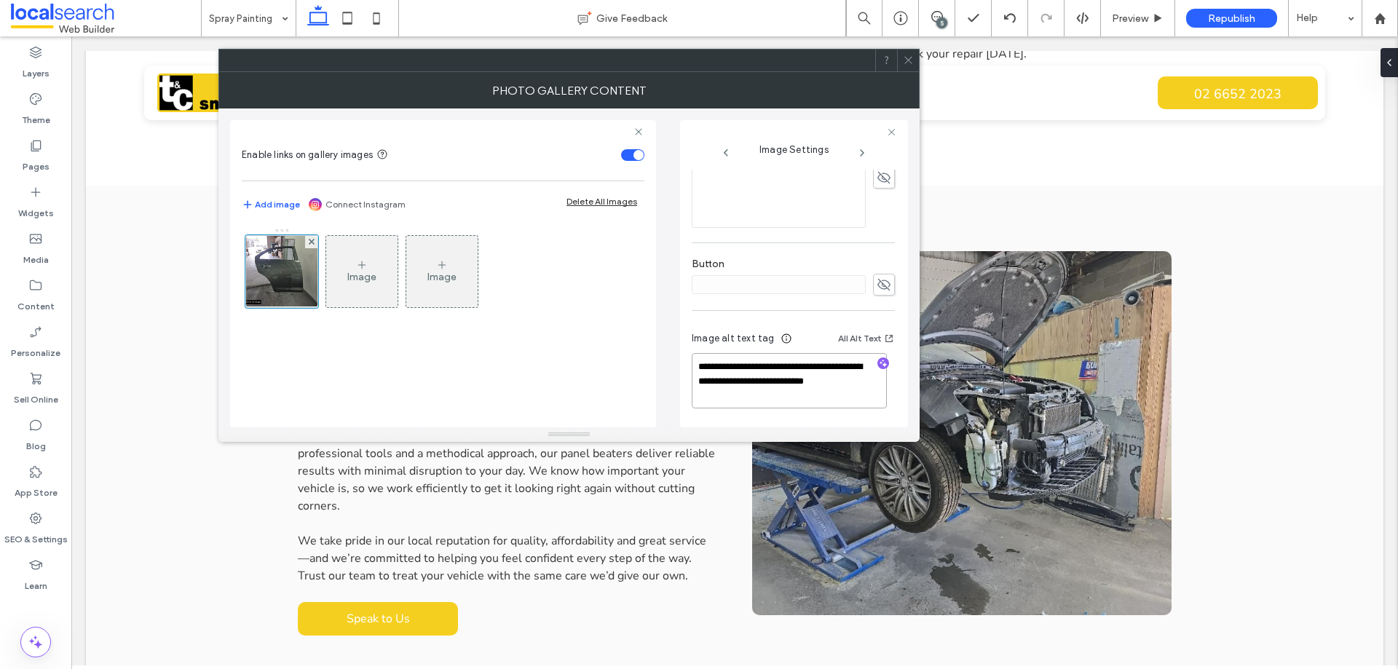
drag, startPoint x: 813, startPoint y: 394, endPoint x: 841, endPoint y: 369, distance: 37.7
click at [841, 369] on textarea "**********" at bounding box center [789, 380] width 195 height 55
type textarea "**********"
click at [836, 382] on textarea "**********" at bounding box center [789, 382] width 195 height 54
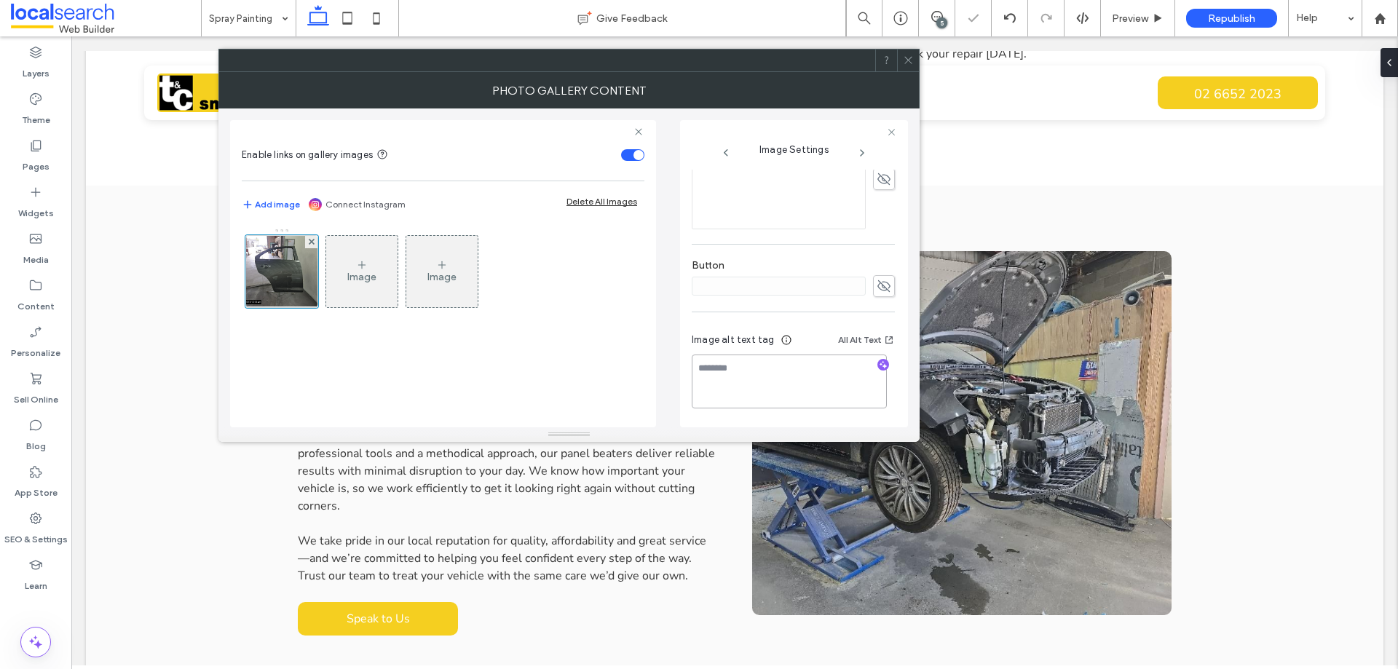
scroll to position [428, 0]
click at [811, 346] on div "Image alt text tag All Alt Text" at bounding box center [793, 344] width 203 height 23
click at [878, 370] on icon "button" at bounding box center [883, 366] width 10 height 10
drag, startPoint x: 854, startPoint y: 372, endPoint x: 715, endPoint y: 371, distance: 138.4
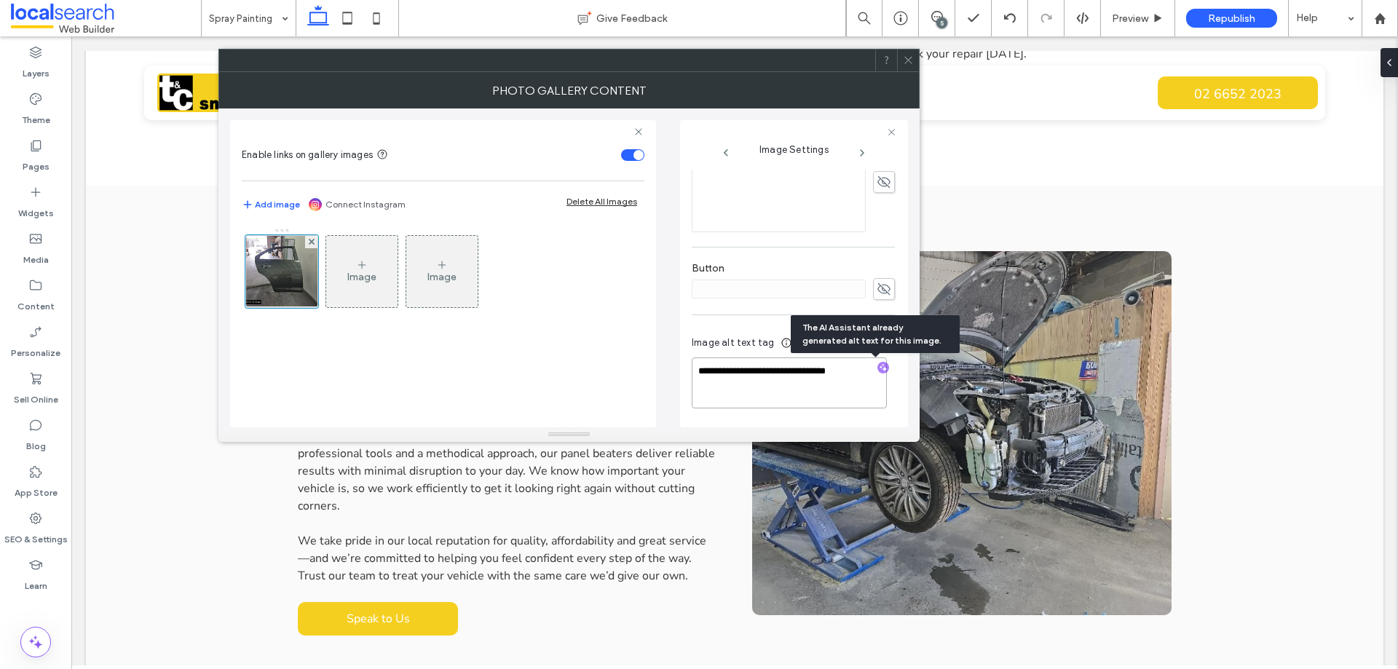
click at [715, 371] on textarea "**********" at bounding box center [789, 383] width 195 height 51
click at [864, 381] on textarea "**********" at bounding box center [789, 383] width 195 height 51
paste textarea "**********"
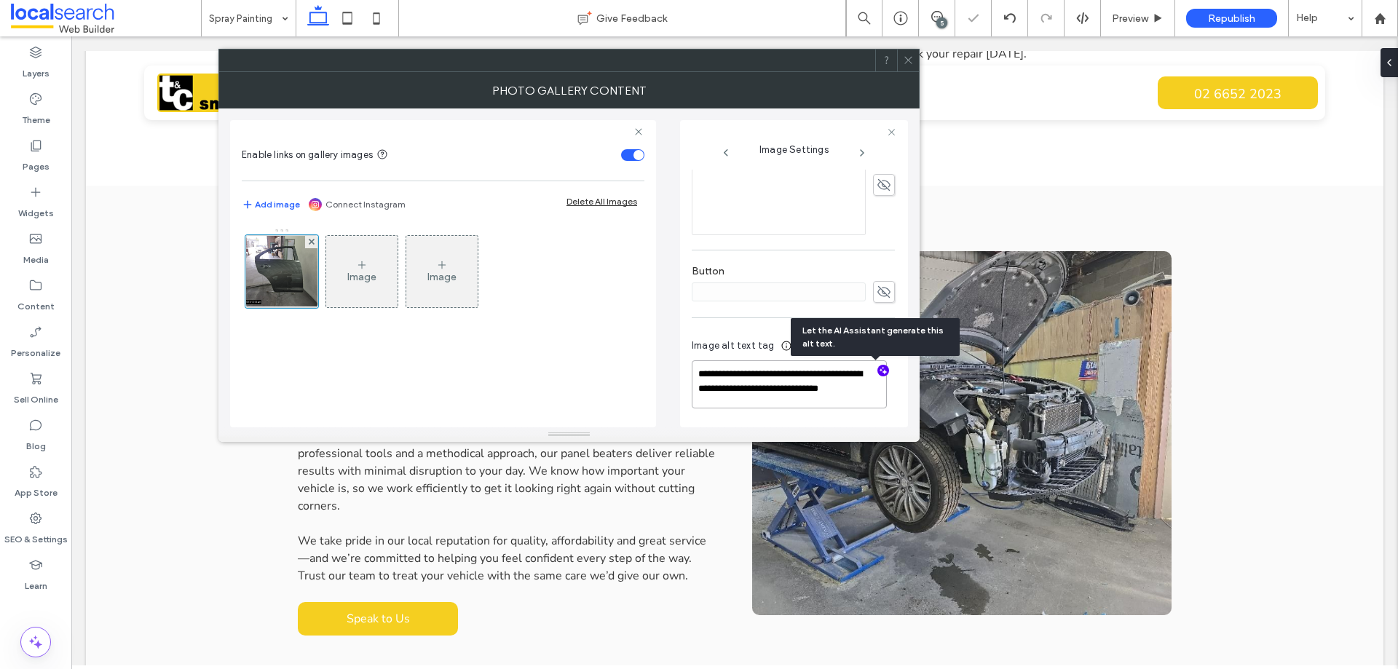
scroll to position [1, 0]
click at [830, 403] on textarea "**********" at bounding box center [789, 388] width 195 height 55
click at [809, 345] on div "Image alt text tag All Alt Text" at bounding box center [793, 348] width 203 height 23
drag, startPoint x: 790, startPoint y: 374, endPoint x: 701, endPoint y: 371, distance: 88.9
click at [701, 371] on textarea "**********" at bounding box center [789, 388] width 195 height 55
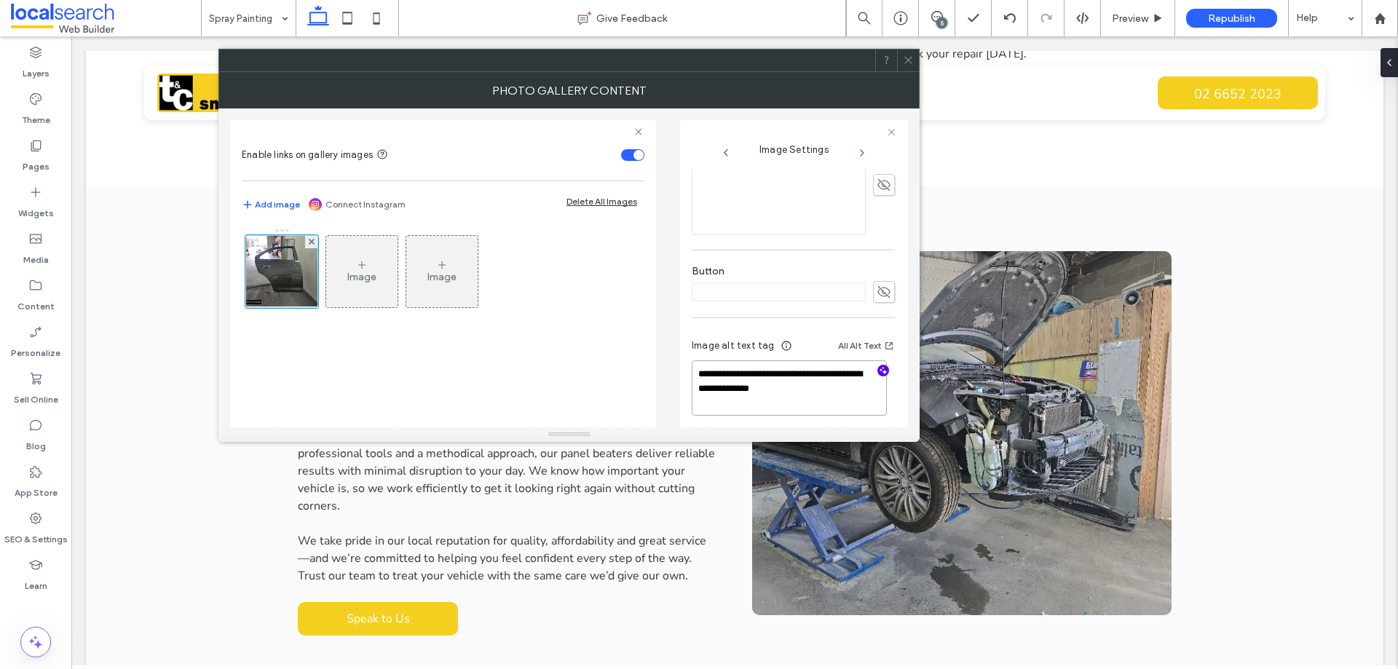
scroll to position [0, 0]
type textarea "**********"
click at [790, 402] on textarea "**********" at bounding box center [789, 388] width 195 height 55
click at [808, 337] on div "Image alt text tag All Alt Text" at bounding box center [793, 348] width 203 height 23
click at [801, 368] on textarea at bounding box center [789, 388] width 195 height 54
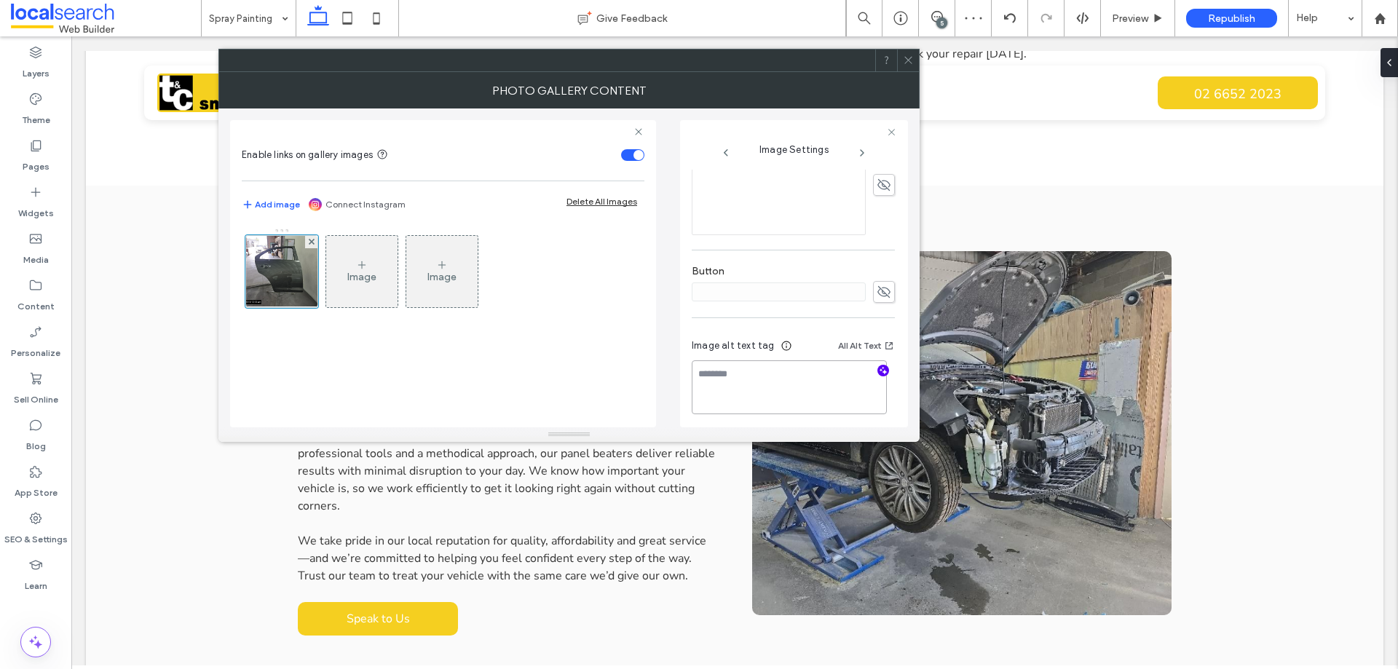
paste textarea "**********"
type textarea "**********"
click at [811, 342] on div "Image alt text tag All Alt Text" at bounding box center [793, 348] width 203 height 23
click at [905, 62] on icon at bounding box center [908, 60] width 11 height 11
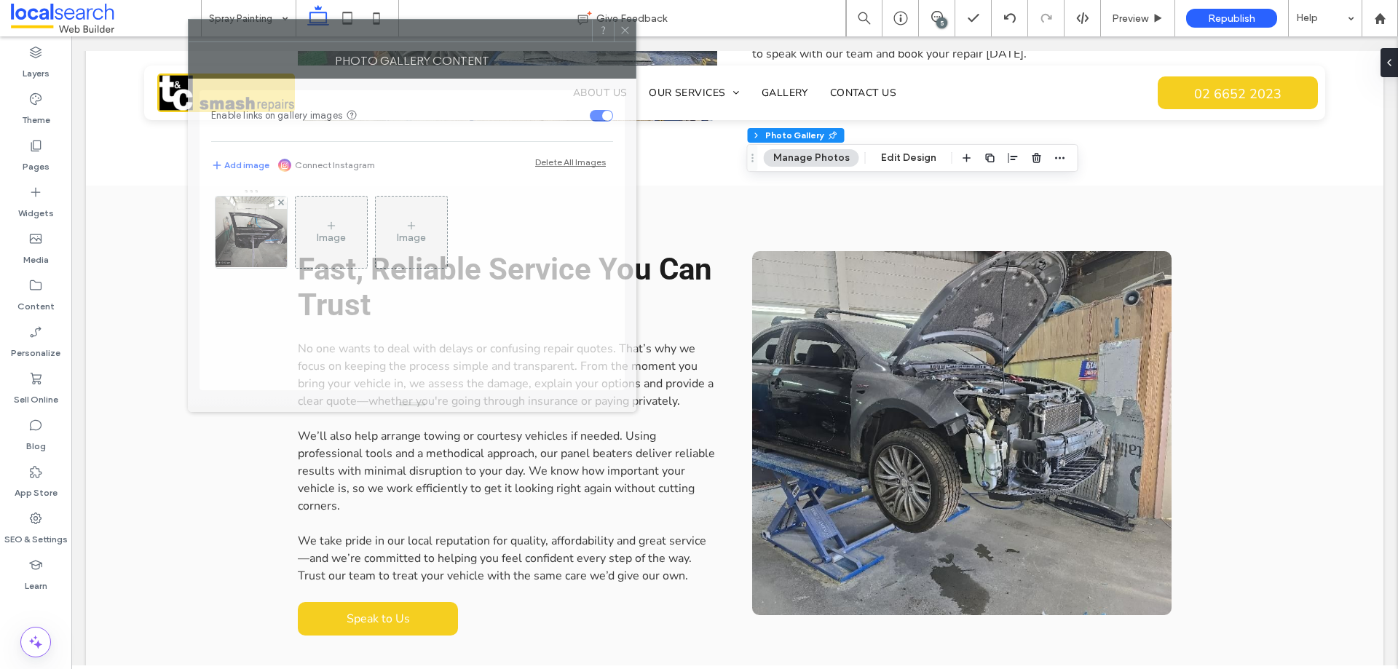
drag, startPoint x: 1125, startPoint y: 154, endPoint x: 377, endPoint y: 35, distance: 756.8
click at [377, 35] on div at bounding box center [390, 31] width 403 height 22
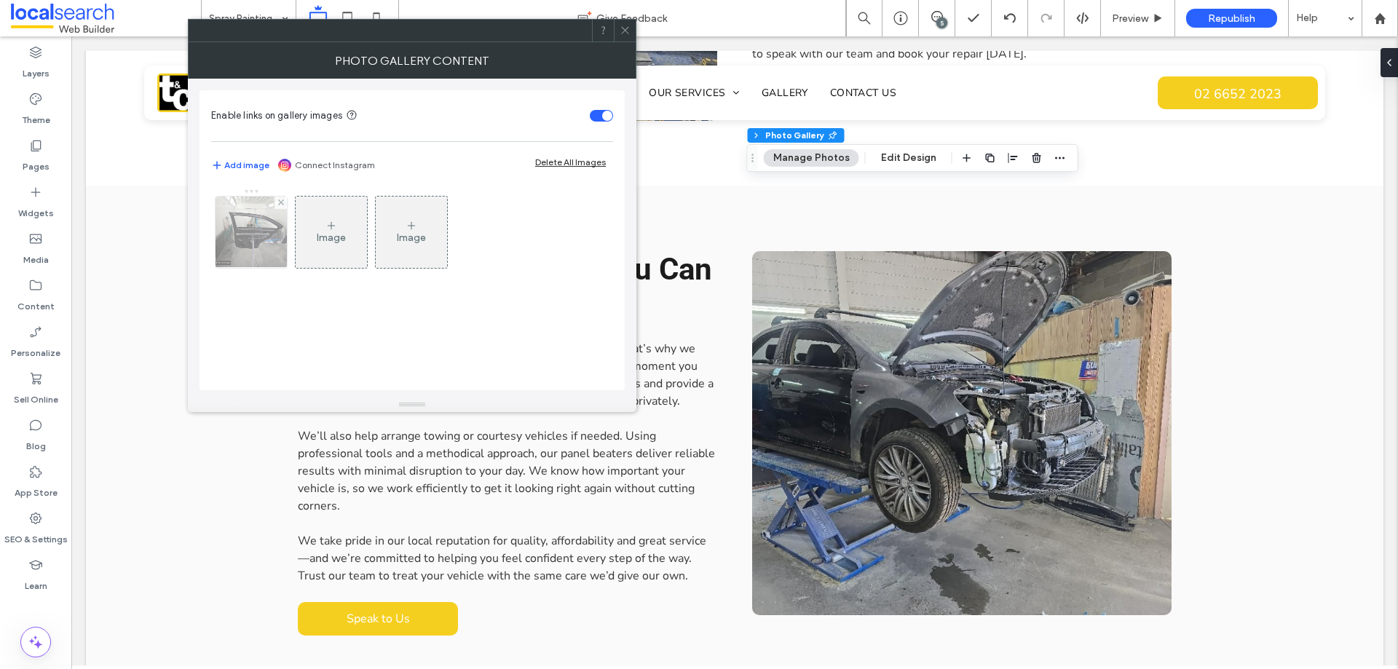
click at [261, 243] on img at bounding box center [251, 232] width 95 height 71
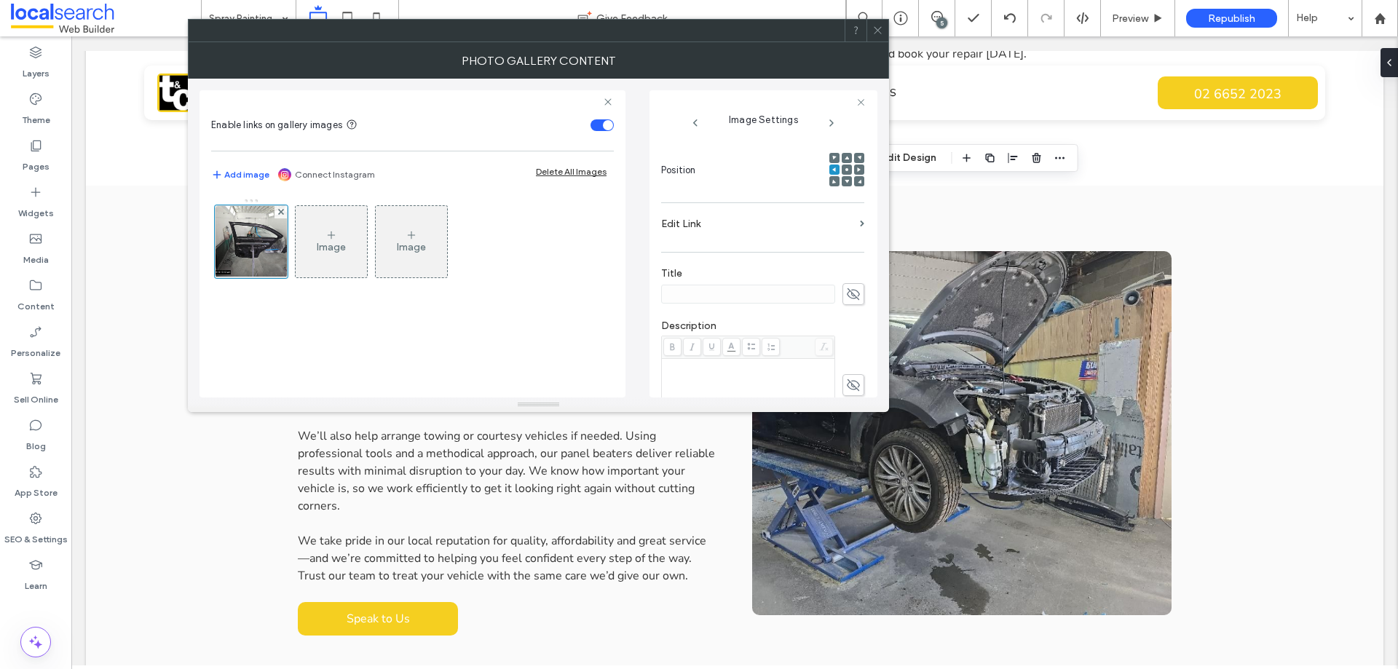
scroll to position [430, 0]
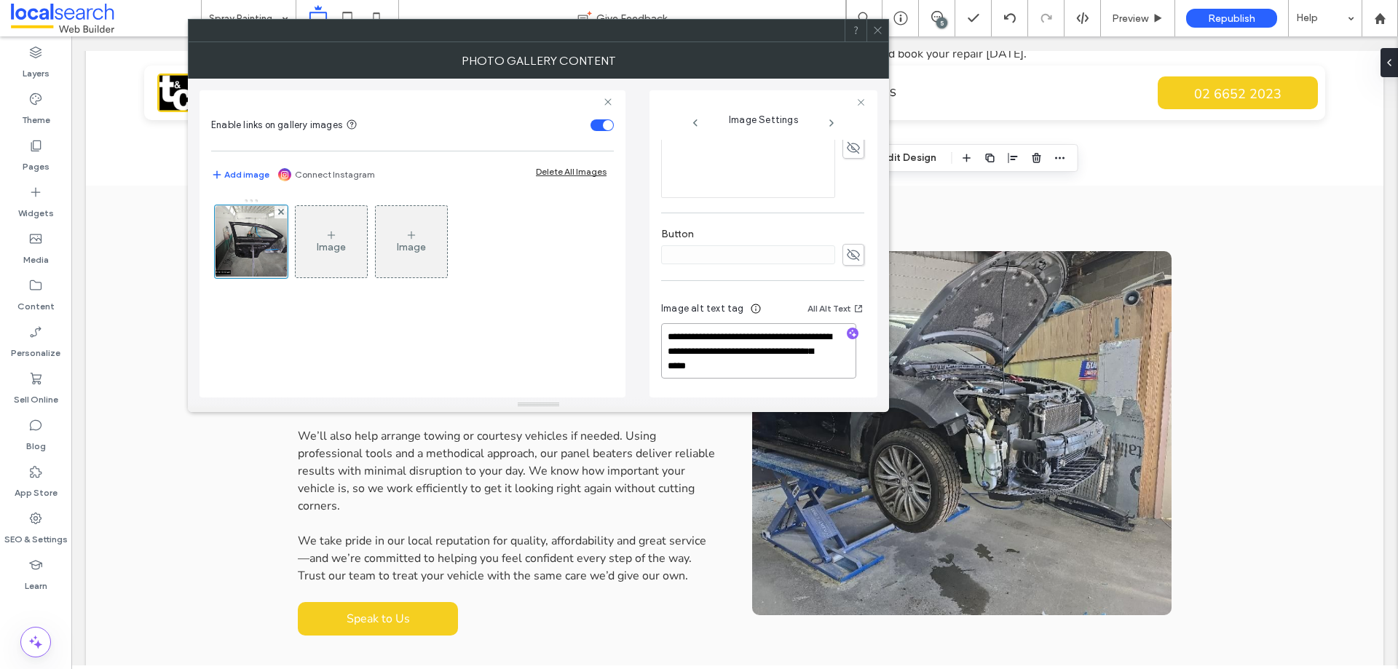
drag, startPoint x: 769, startPoint y: 376, endPoint x: 715, endPoint y: 353, distance: 59.1
click at [715, 353] on textarea "**********" at bounding box center [758, 350] width 195 height 55
type textarea "**********"
click at [778, 363] on textarea "**********" at bounding box center [758, 352] width 195 height 54
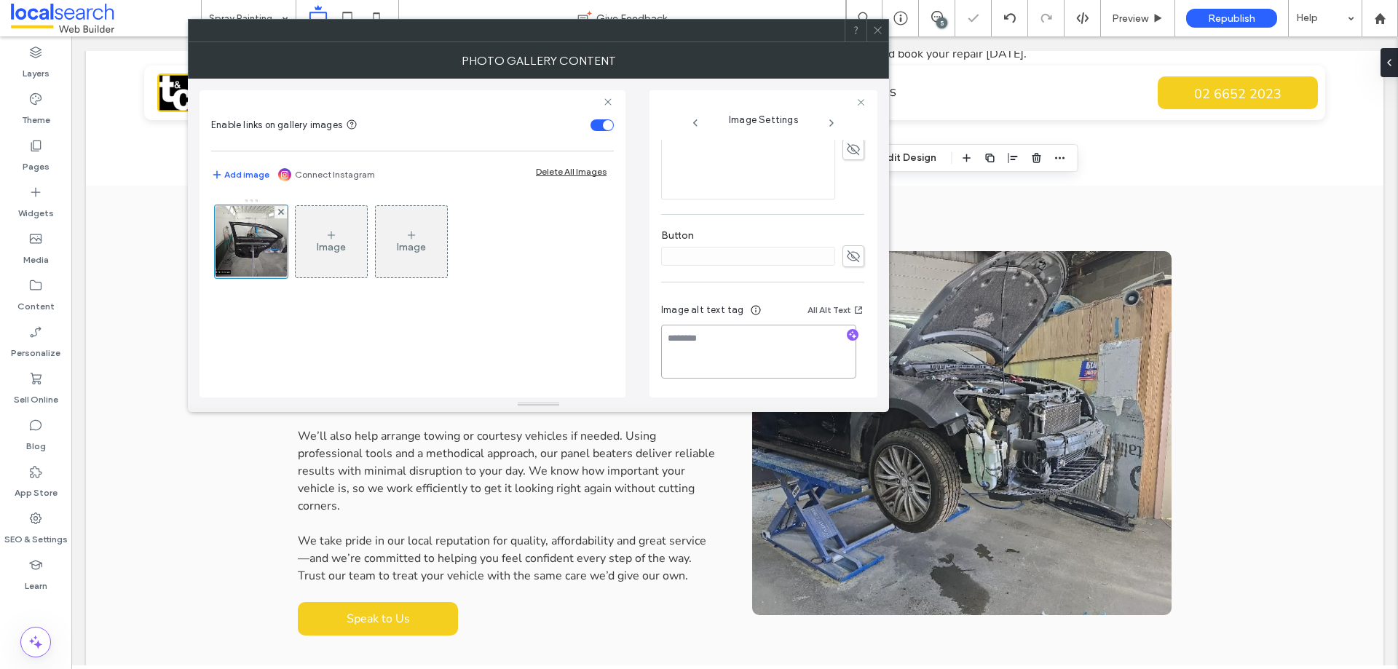
scroll to position [428, 0]
click at [776, 299] on div "Image alt text tag All Alt Text" at bounding box center [762, 343] width 203 height 105
click at [848, 339] on icon "button" at bounding box center [853, 336] width 10 height 10
drag, startPoint x: 816, startPoint y: 355, endPoint x: 688, endPoint y: 337, distance: 129.5
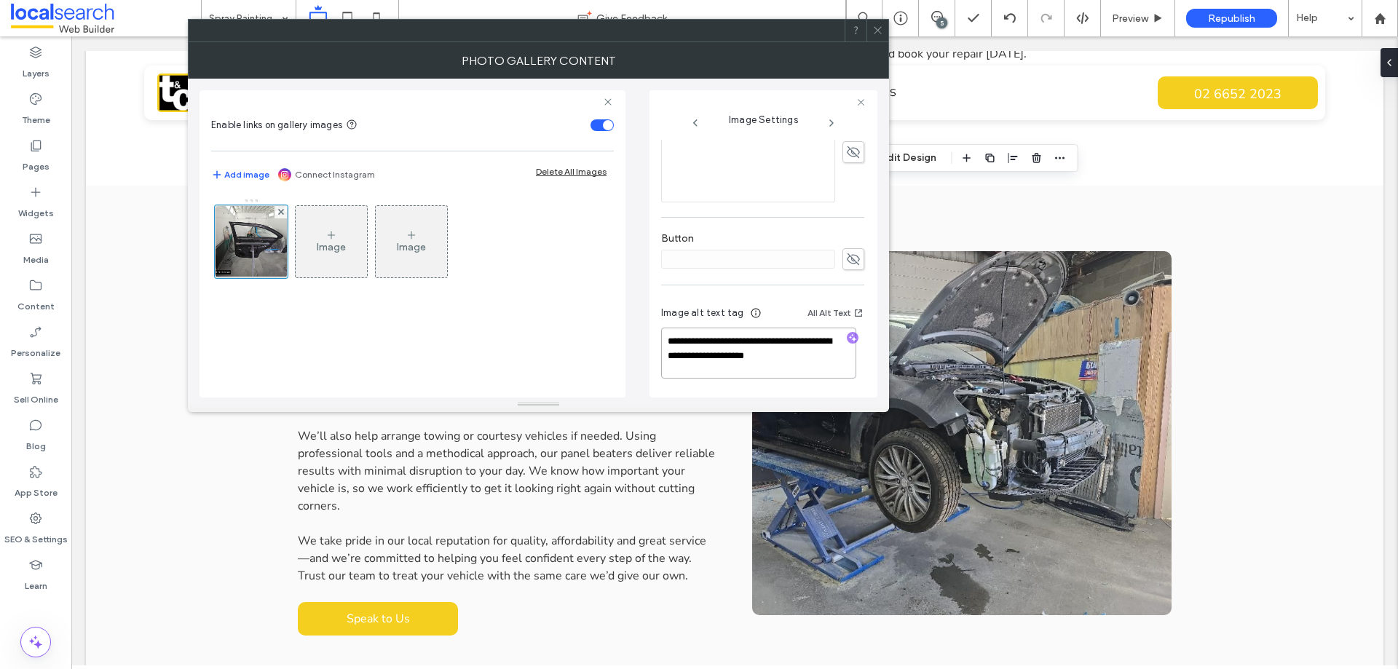
click at [688, 337] on textarea "**********" at bounding box center [758, 353] width 195 height 51
click at [831, 358] on textarea "**********" at bounding box center [758, 353] width 195 height 51
paste textarea "**********"
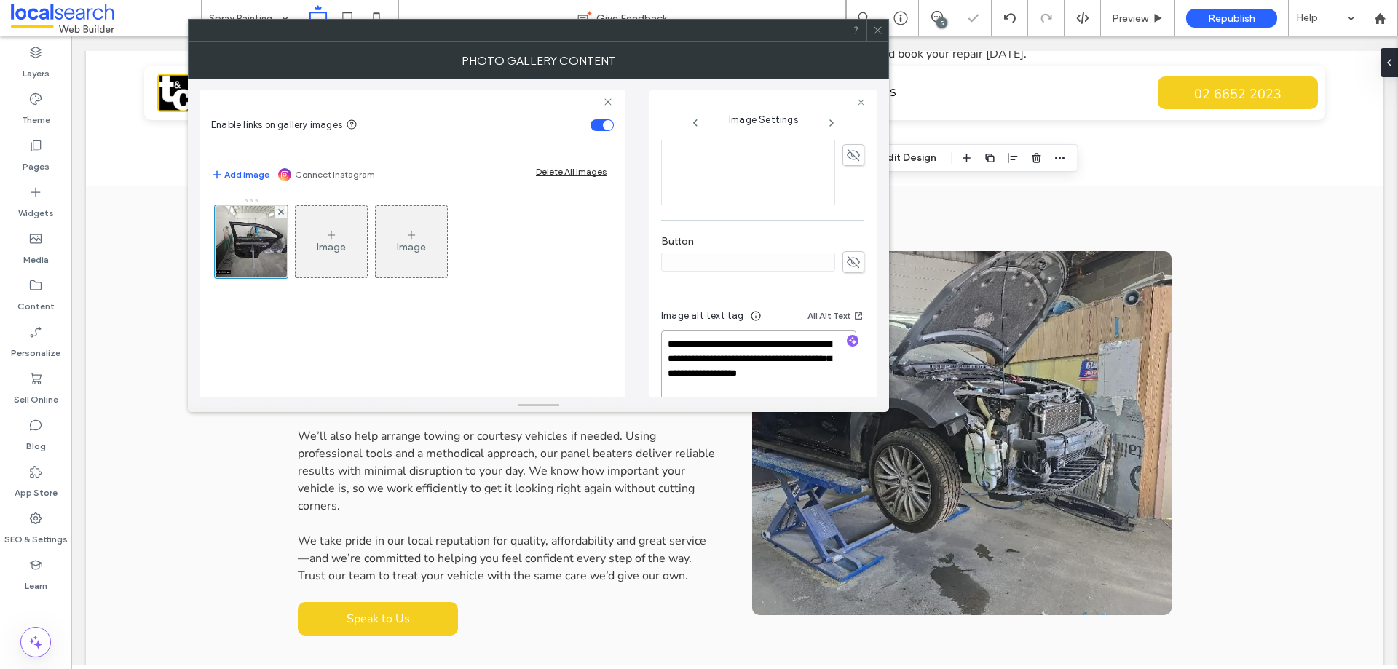
type textarea "**********"
click at [776, 300] on div "**********" at bounding box center [762, 357] width 203 height 122
click at [878, 31] on use at bounding box center [877, 30] width 7 height 7
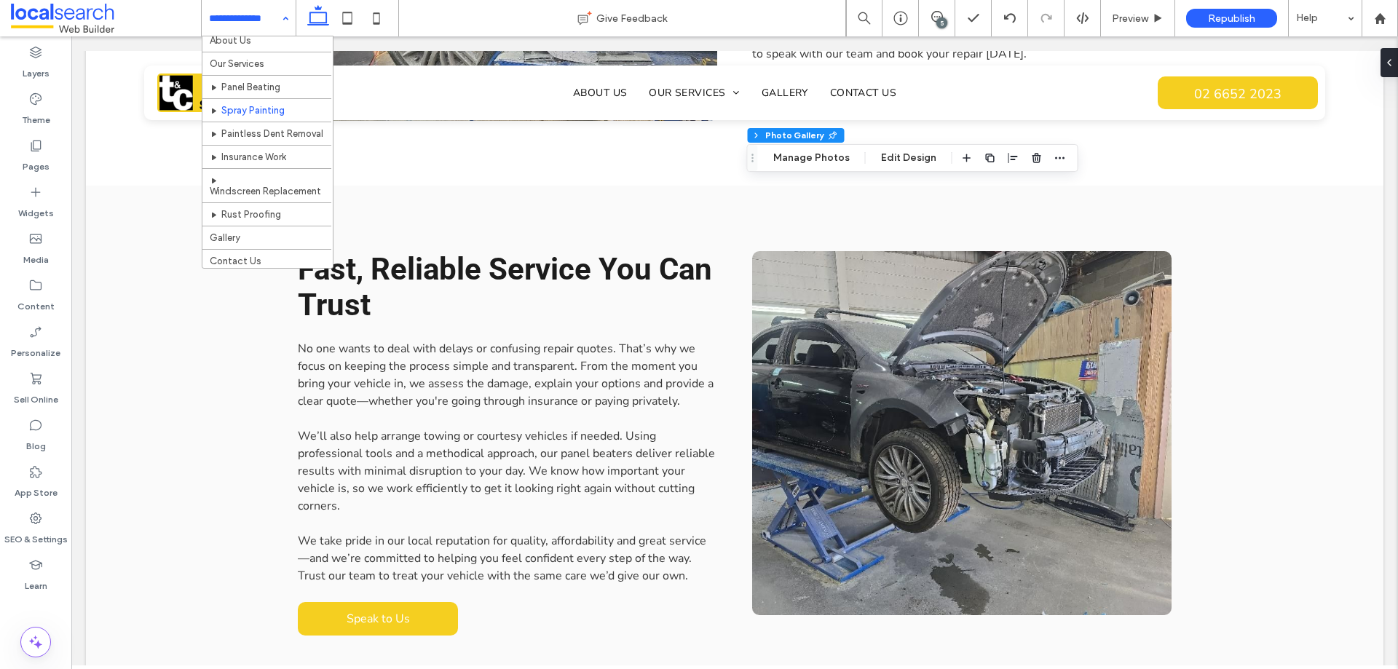
scroll to position [44, 0]
click at [244, 28] on input at bounding box center [245, 18] width 72 height 36
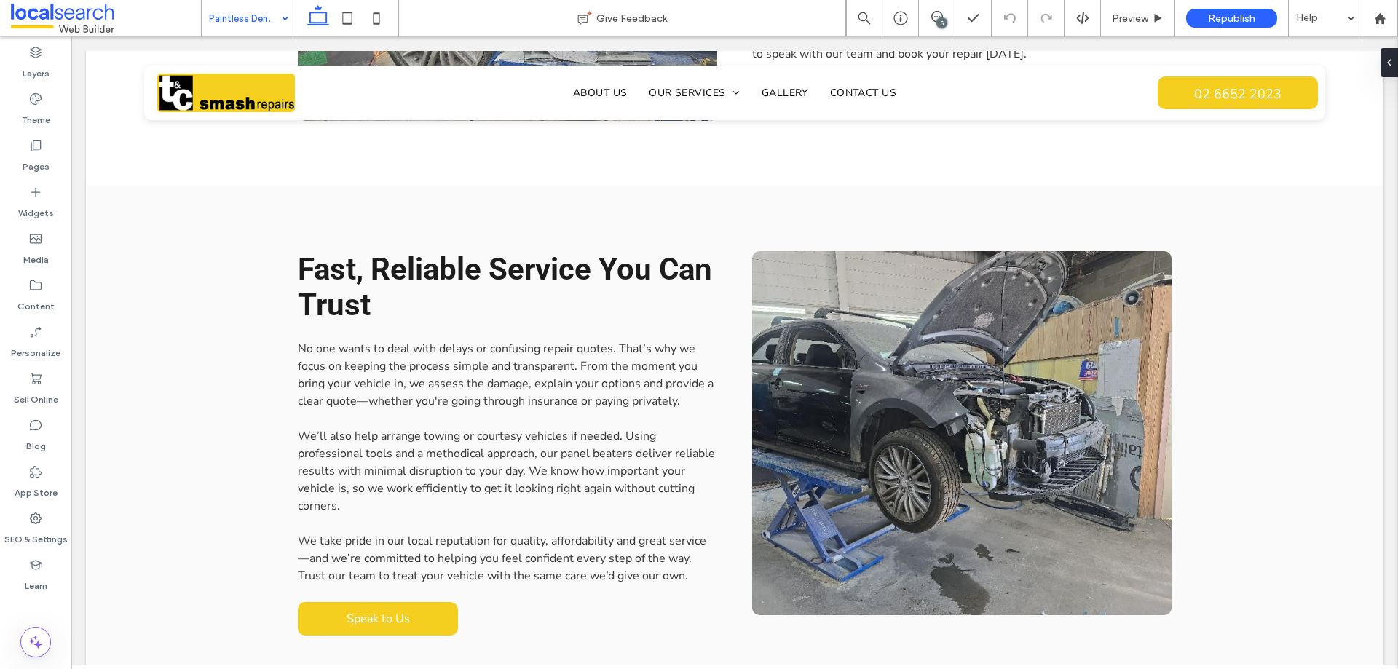
click at [237, 25] on input at bounding box center [245, 18] width 72 height 36
click at [36, 239] on icon at bounding box center [35, 239] width 15 height 15
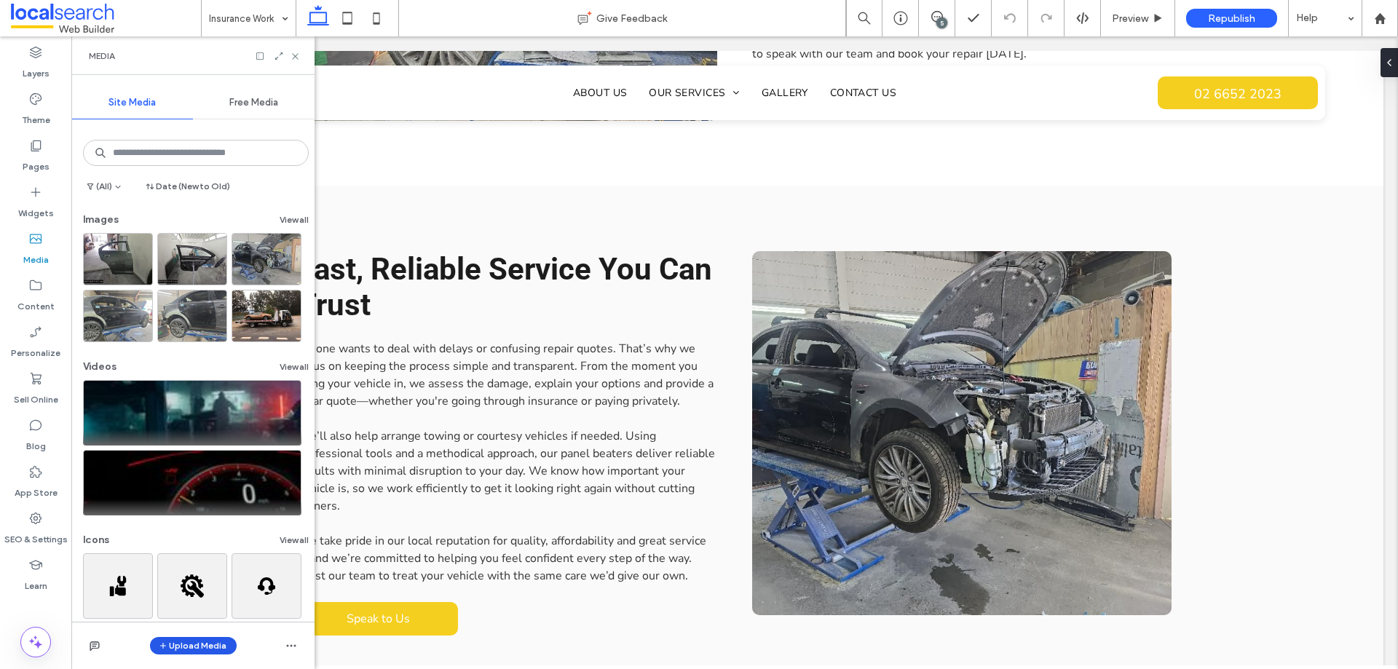
drag, startPoint x: 176, startPoint y: 647, endPoint x: 180, endPoint y: 637, distance: 10.1
click at [177, 647] on button "Upload Media" at bounding box center [193, 645] width 87 height 17
click at [205, 558] on span "Images" at bounding box center [197, 555] width 32 height 15
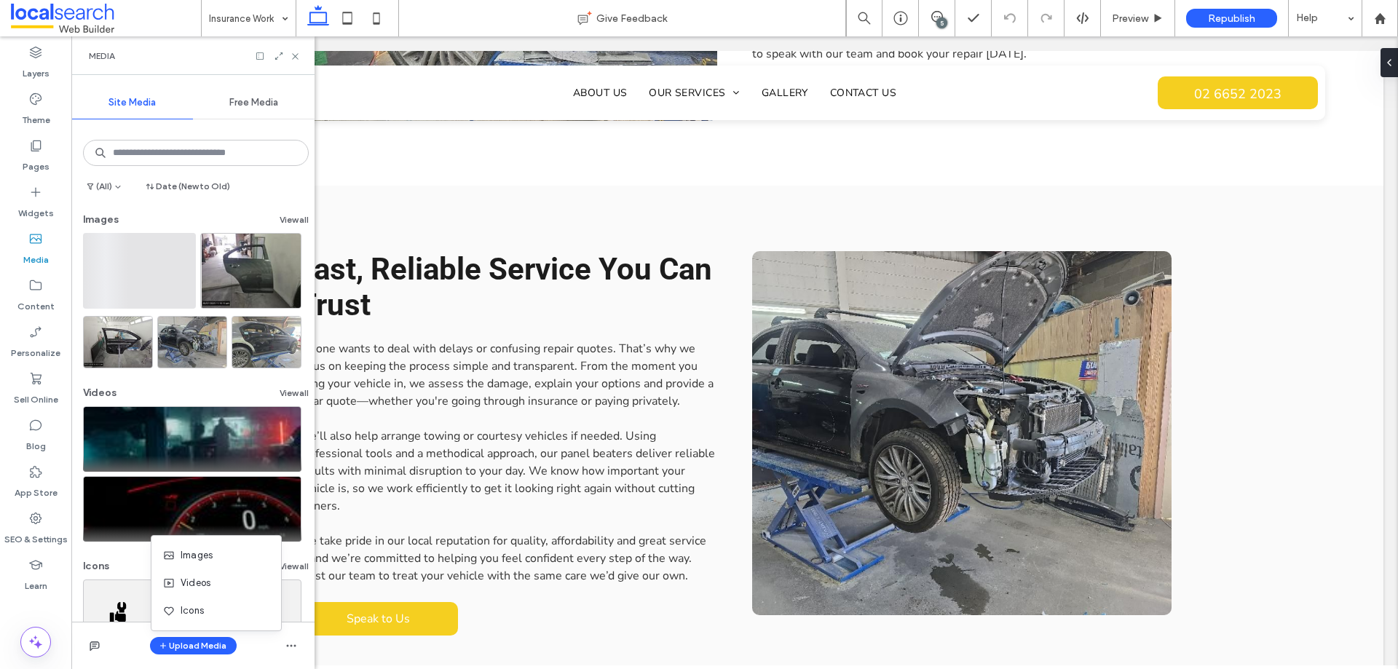
click at [79, 216] on div "Images View all Videos View all Icons View all" at bounding box center [192, 464] width 243 height 514
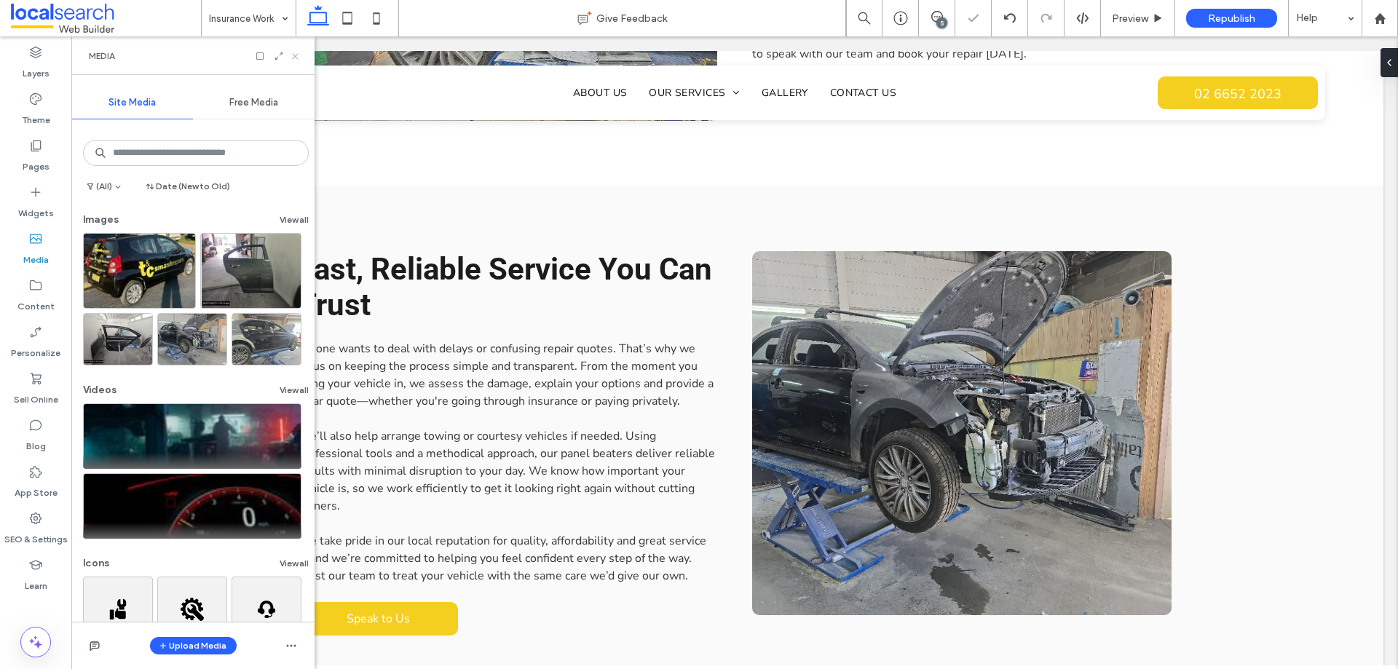
click at [296, 56] on use at bounding box center [295, 56] width 6 height 6
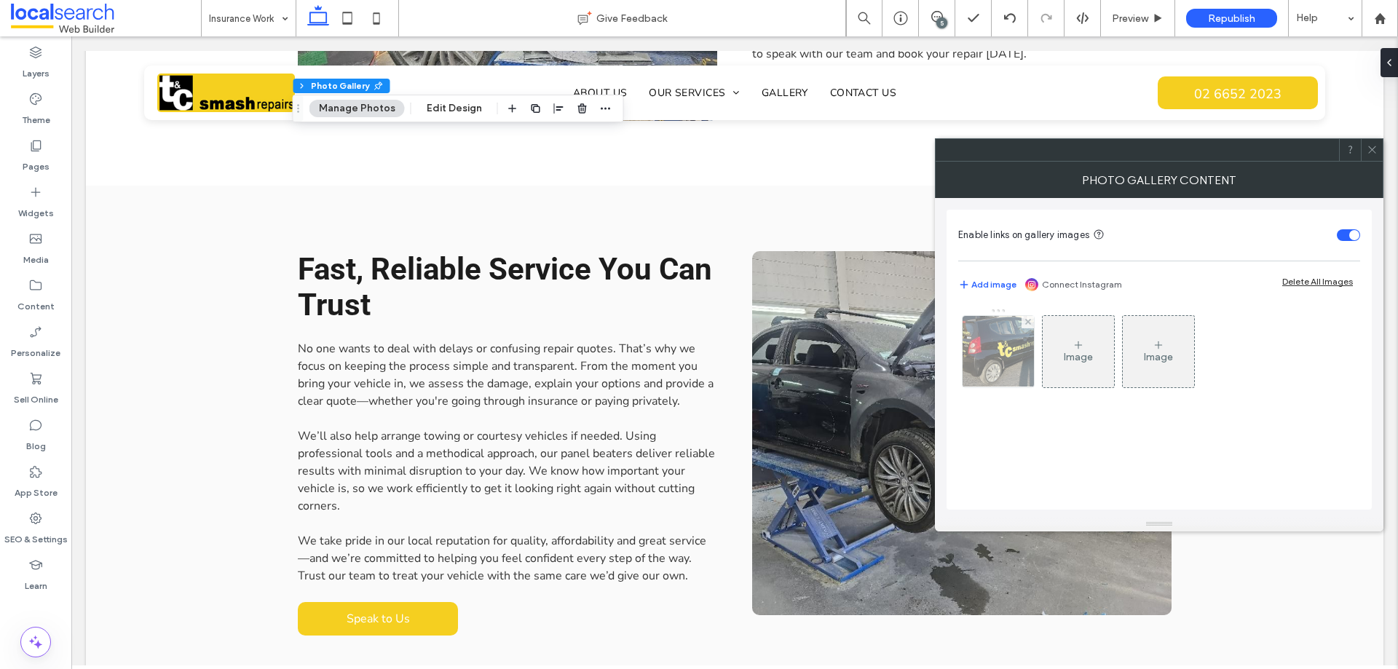
click at [1015, 367] on img at bounding box center [998, 351] width 106 height 71
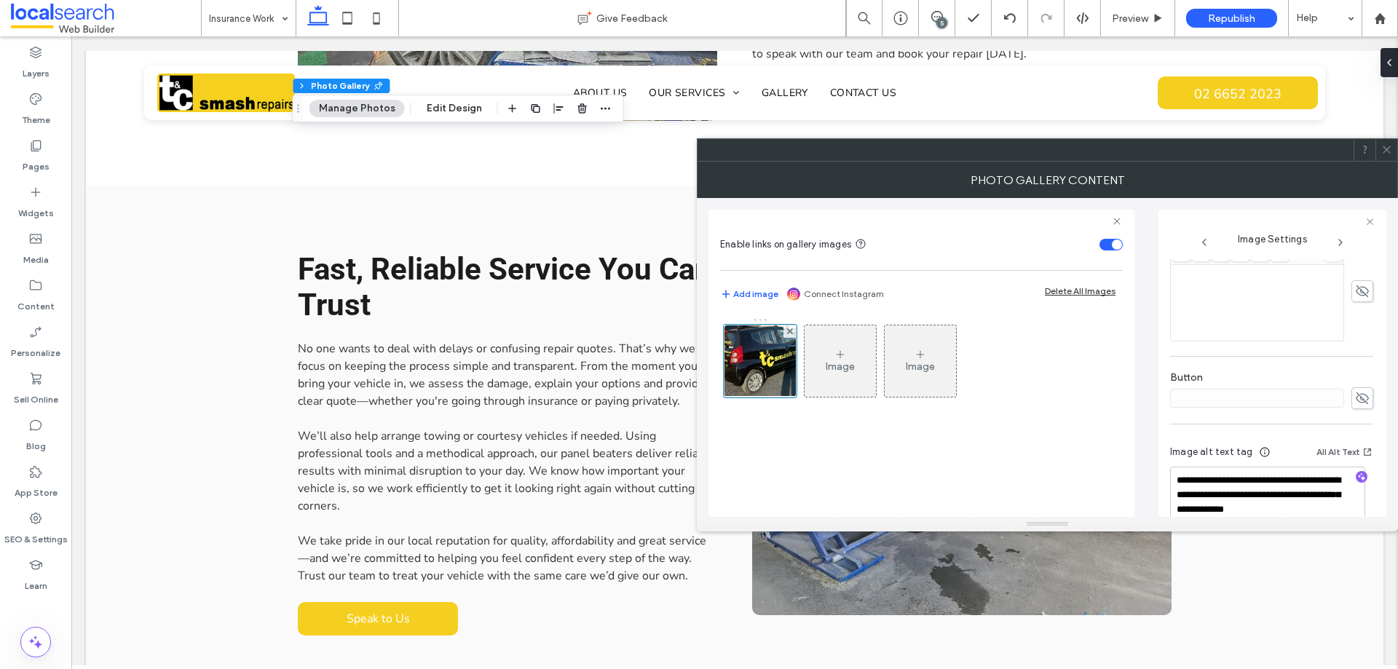
scroll to position [445, 0]
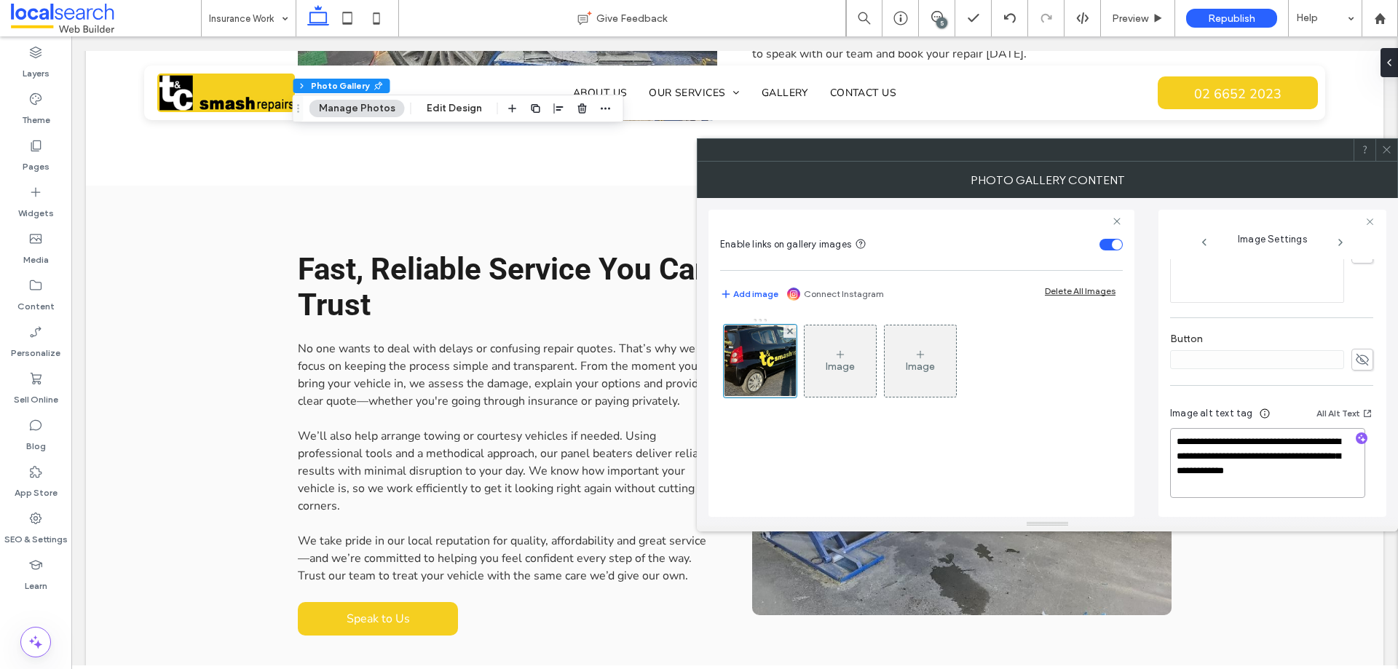
drag, startPoint x: 1265, startPoint y: 490, endPoint x: 1315, endPoint y: 463, distance: 57.0
click at [1315, 463] on textarea "**********" at bounding box center [1267, 463] width 195 height 70
type textarea "**********"
click at [1357, 441] on icon "button" at bounding box center [1362, 441] width 10 height 10
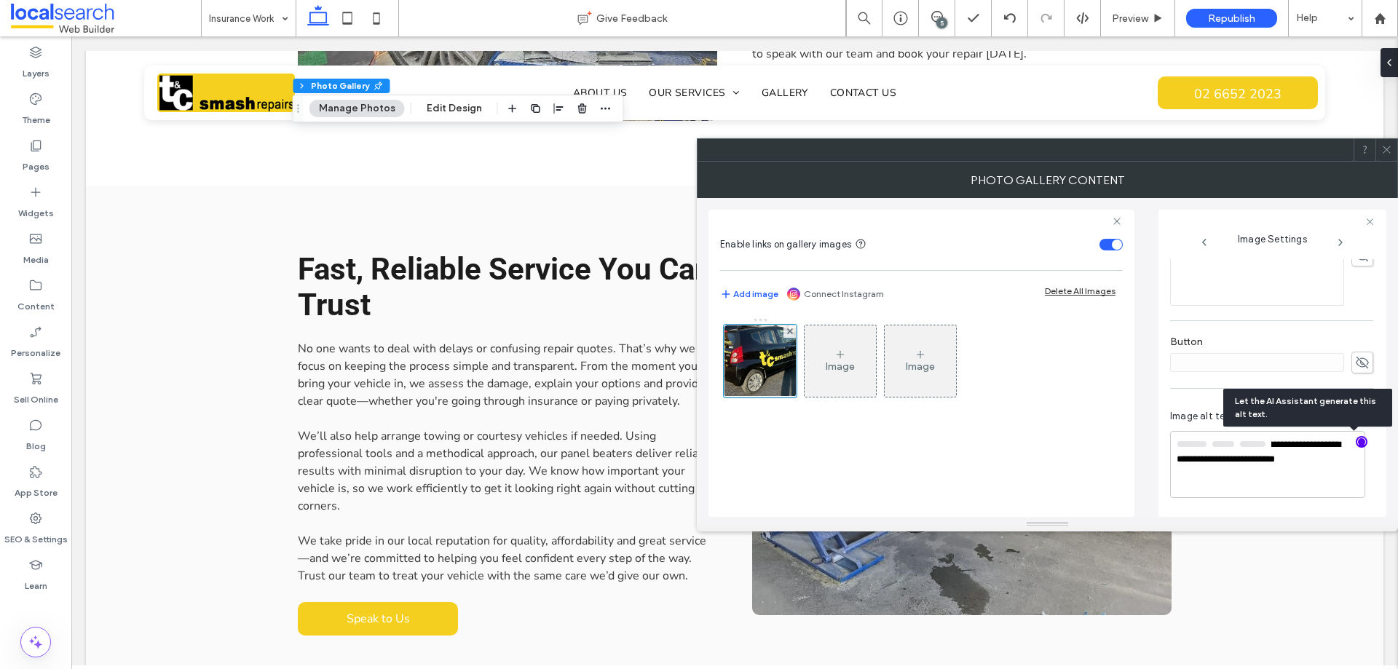
scroll to position [441, 0]
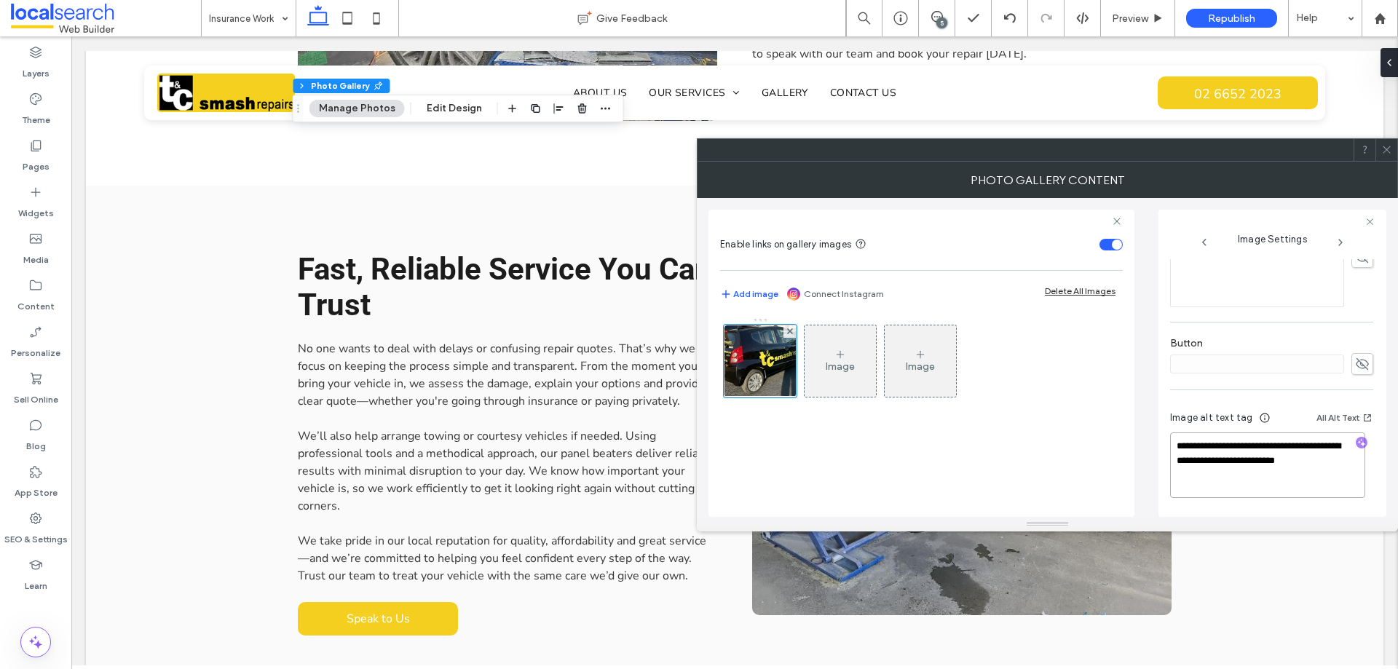
click at [1306, 444] on textarea "**********" at bounding box center [1267, 466] width 195 height 66
drag, startPoint x: 1243, startPoint y: 486, endPoint x: 1178, endPoint y: 449, distance: 74.1
click at [1178, 449] on textarea "**********" at bounding box center [1267, 467] width 195 height 61
click at [1266, 482] on textarea "**********" at bounding box center [1267, 467] width 195 height 61
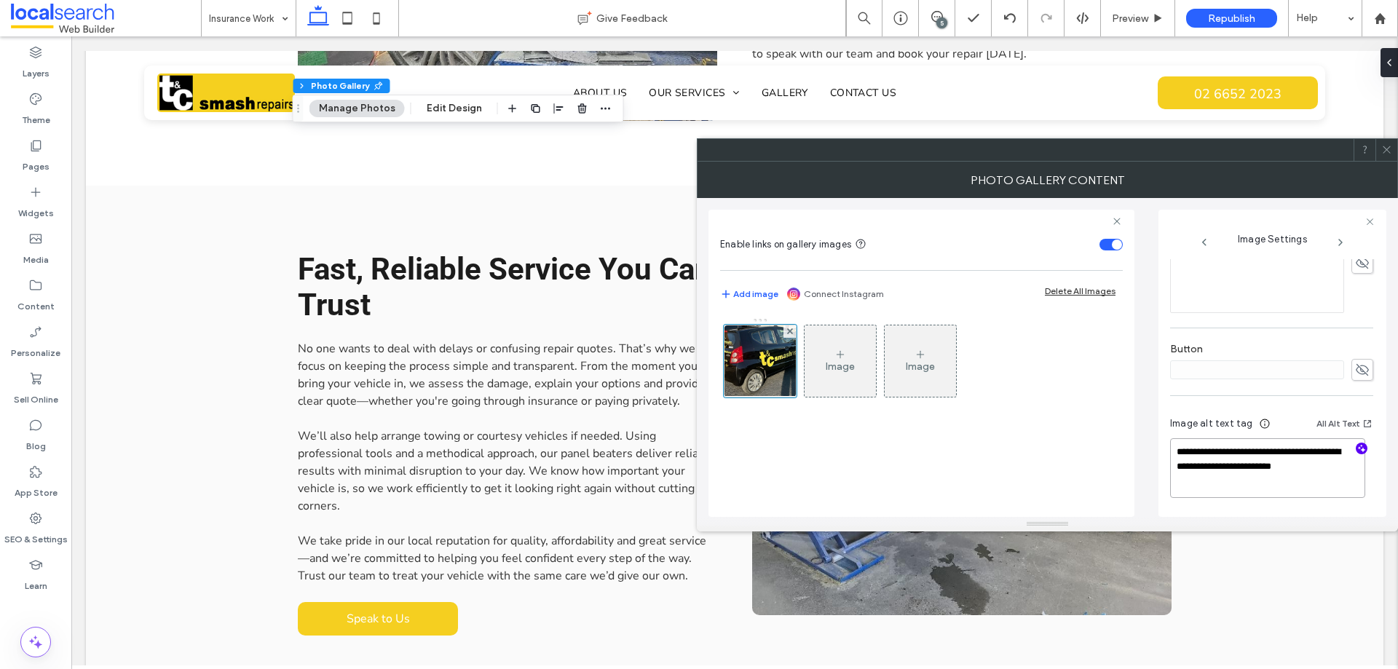
scroll to position [433, 0]
paste textarea "**********"
drag, startPoint x: 1219, startPoint y: 481, endPoint x: 1280, endPoint y: 467, distance: 62.2
click at [1280, 467] on textarea "**********" at bounding box center [1267, 475] width 195 height 70
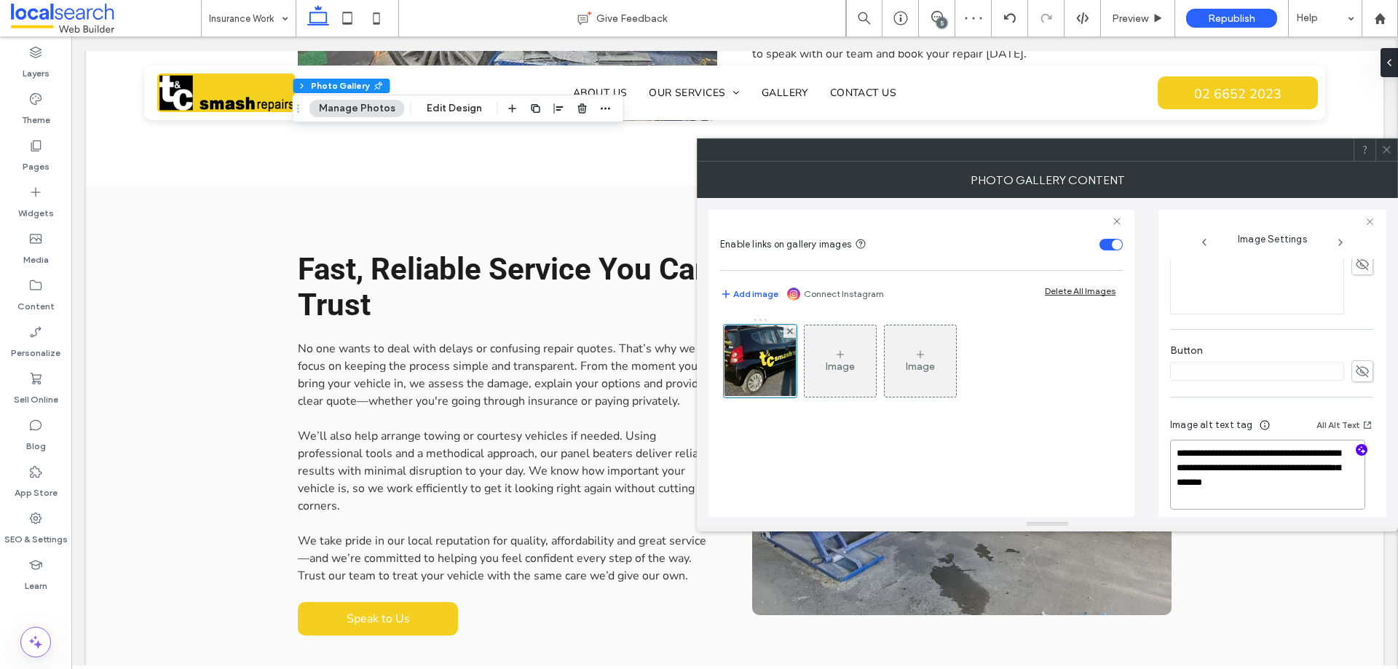
click at [1269, 496] on textarea "**********" at bounding box center [1267, 475] width 195 height 70
click at [1216, 451] on textarea "**********" at bounding box center [1267, 475] width 195 height 70
click at [1307, 482] on textarea "**********" at bounding box center [1267, 474] width 195 height 68
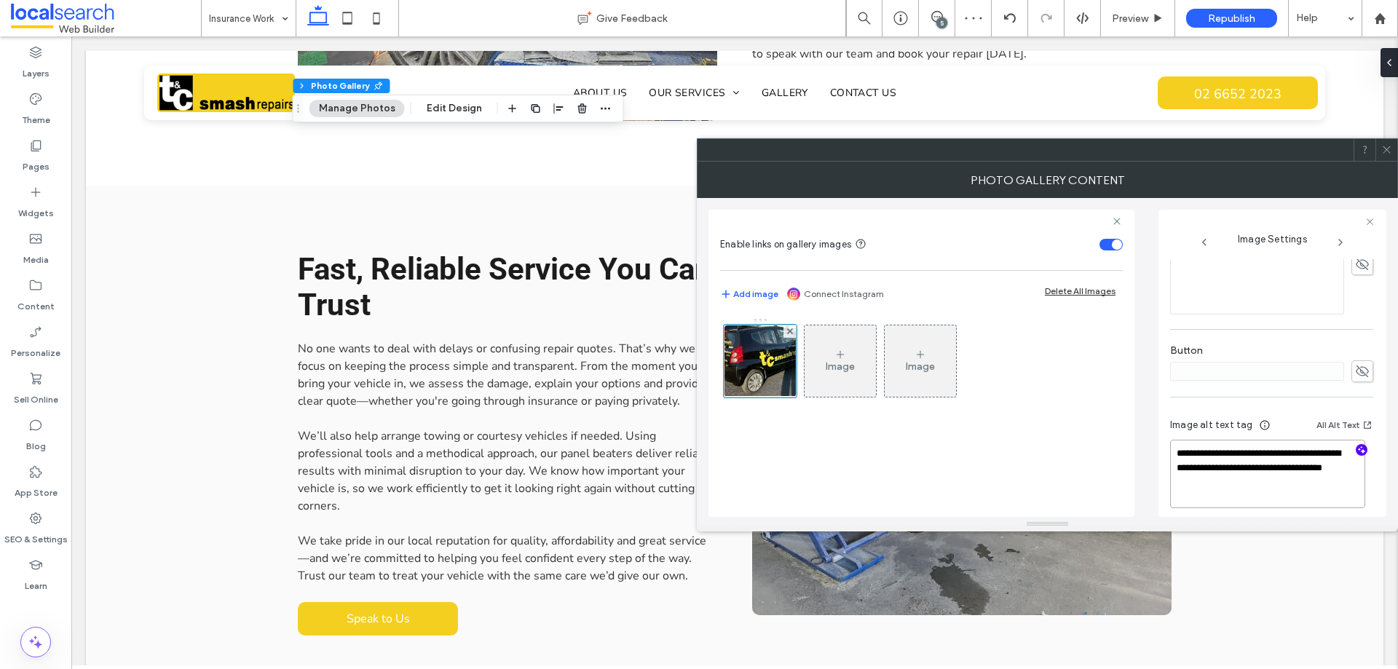
click at [1265, 452] on textarea "**********" at bounding box center [1267, 474] width 195 height 68
type textarea "**********"
click at [1274, 489] on textarea "**********" at bounding box center [1267, 473] width 195 height 66
paste textarea "**********"
type textarea "**********"
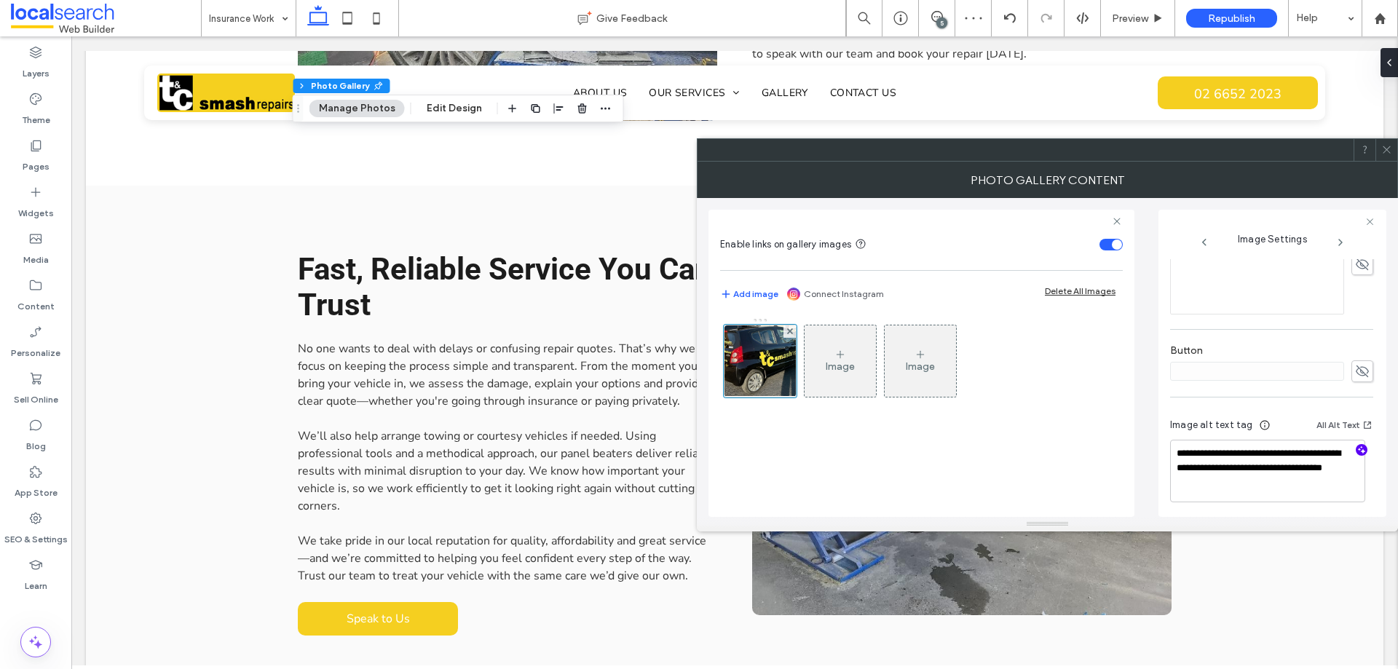
click at [1283, 422] on div "Image alt text tag All Alt Text" at bounding box center [1271, 428] width 203 height 23
click at [1392, 151] on icon at bounding box center [1387, 149] width 11 height 11
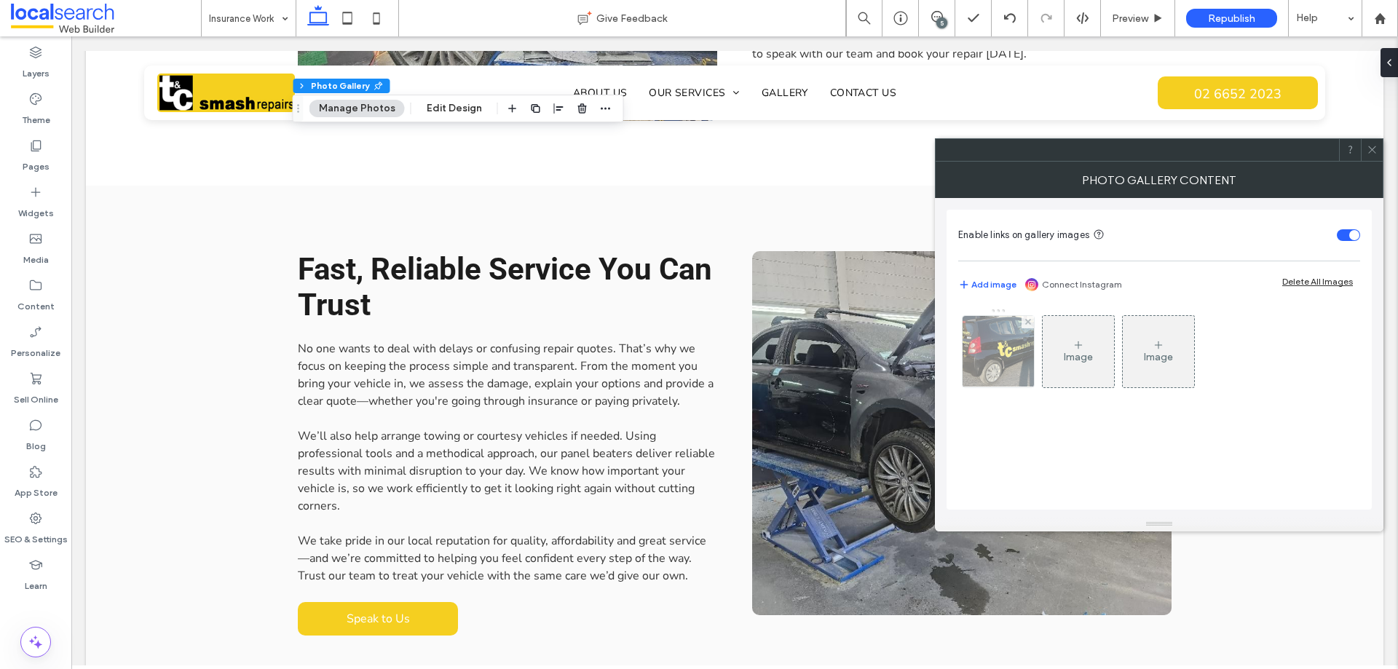
click at [999, 361] on img at bounding box center [998, 351] width 106 height 71
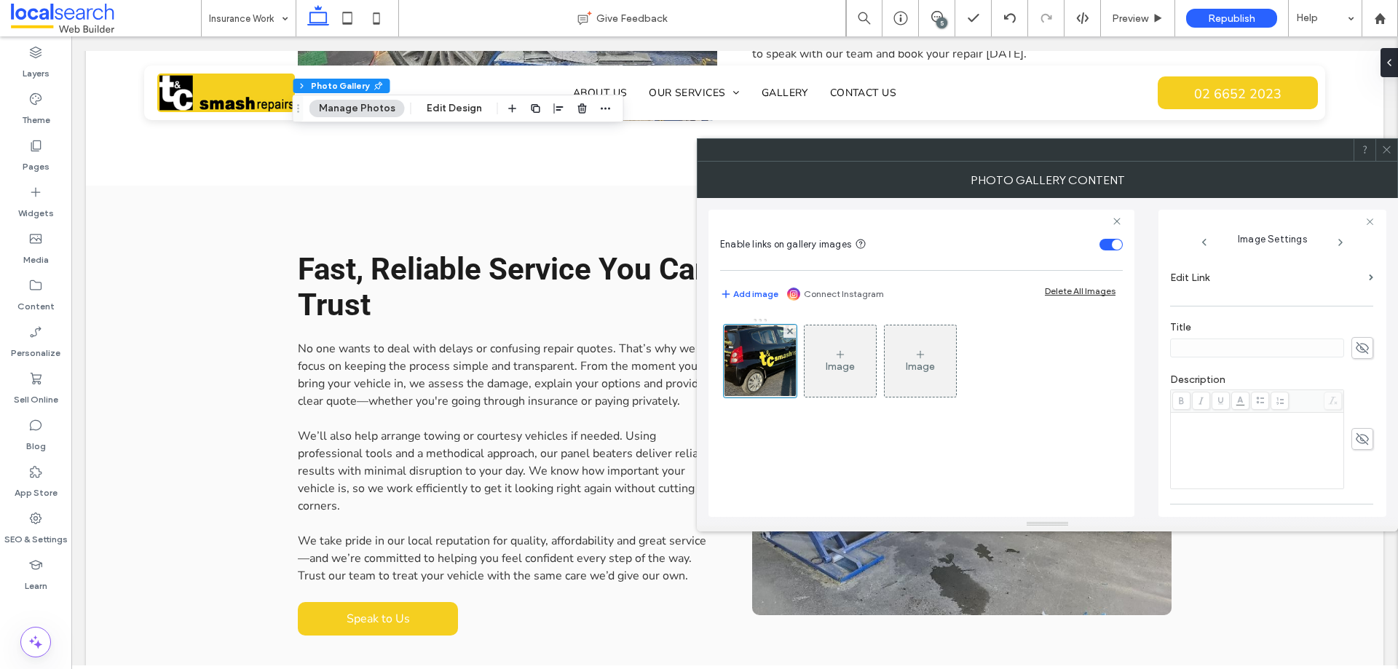
scroll to position [430, 0]
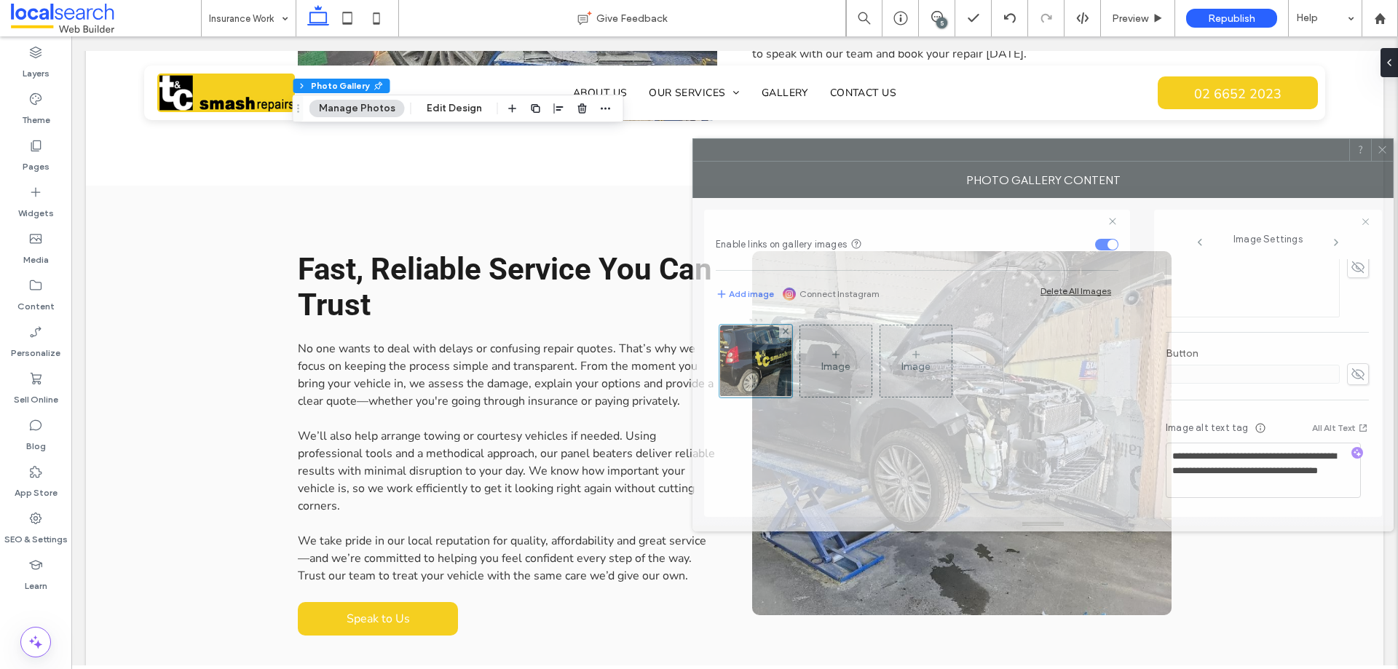
drag, startPoint x: 1302, startPoint y: 164, endPoint x: 966, endPoint y: 103, distance: 341.3
click at [966, 162] on div "Photo Gallery Content" at bounding box center [1043, 180] width 701 height 36
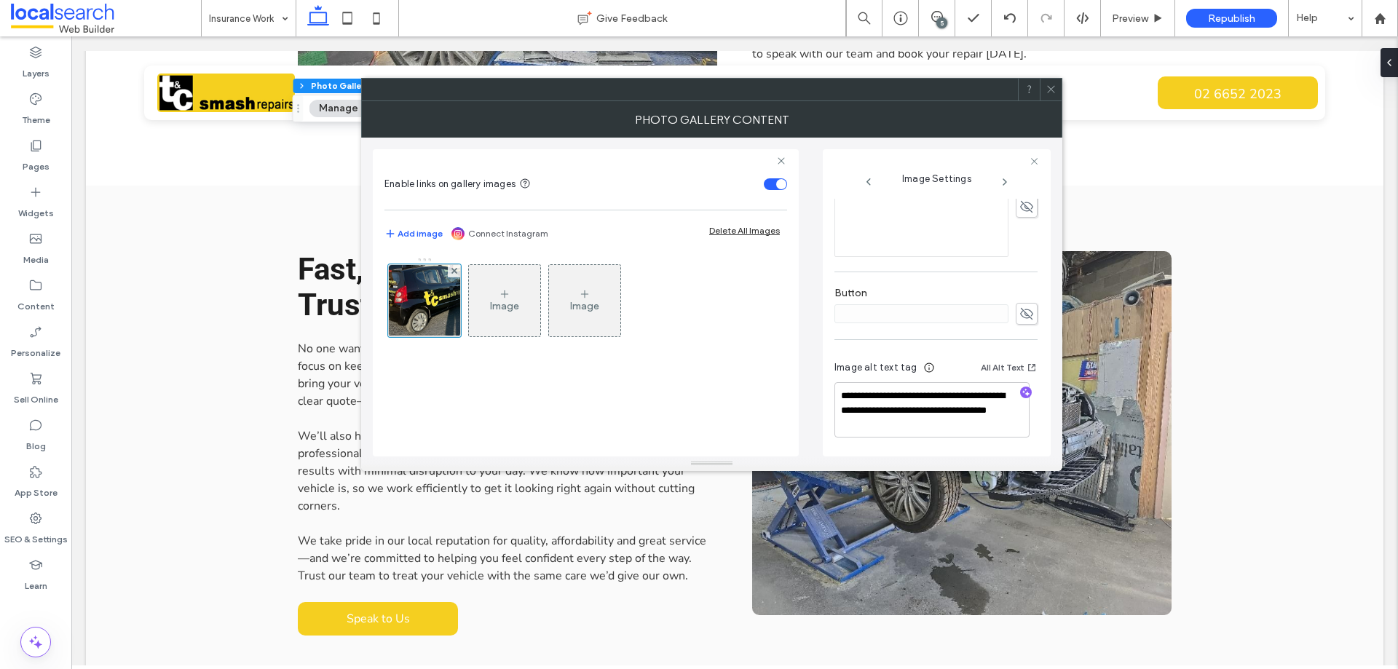
click at [1048, 98] on span at bounding box center [1051, 90] width 11 height 22
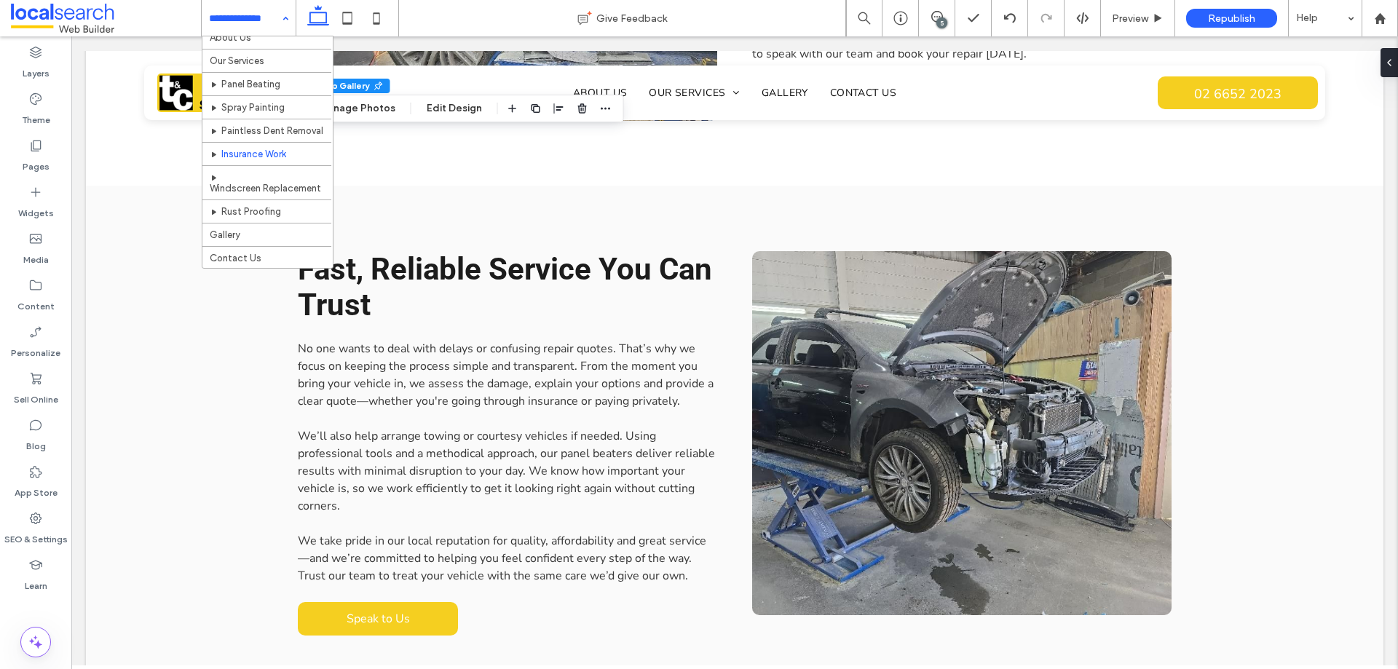
scroll to position [0, 0]
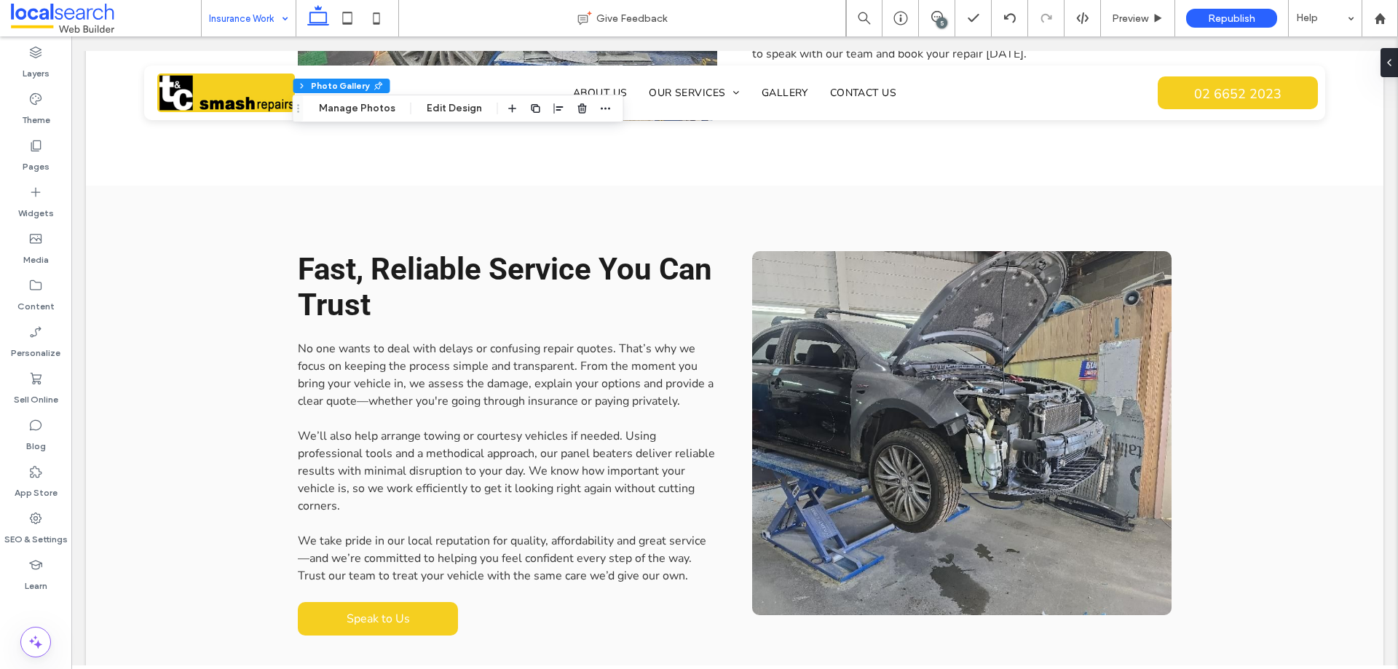
click at [268, 10] on input at bounding box center [245, 18] width 72 height 36
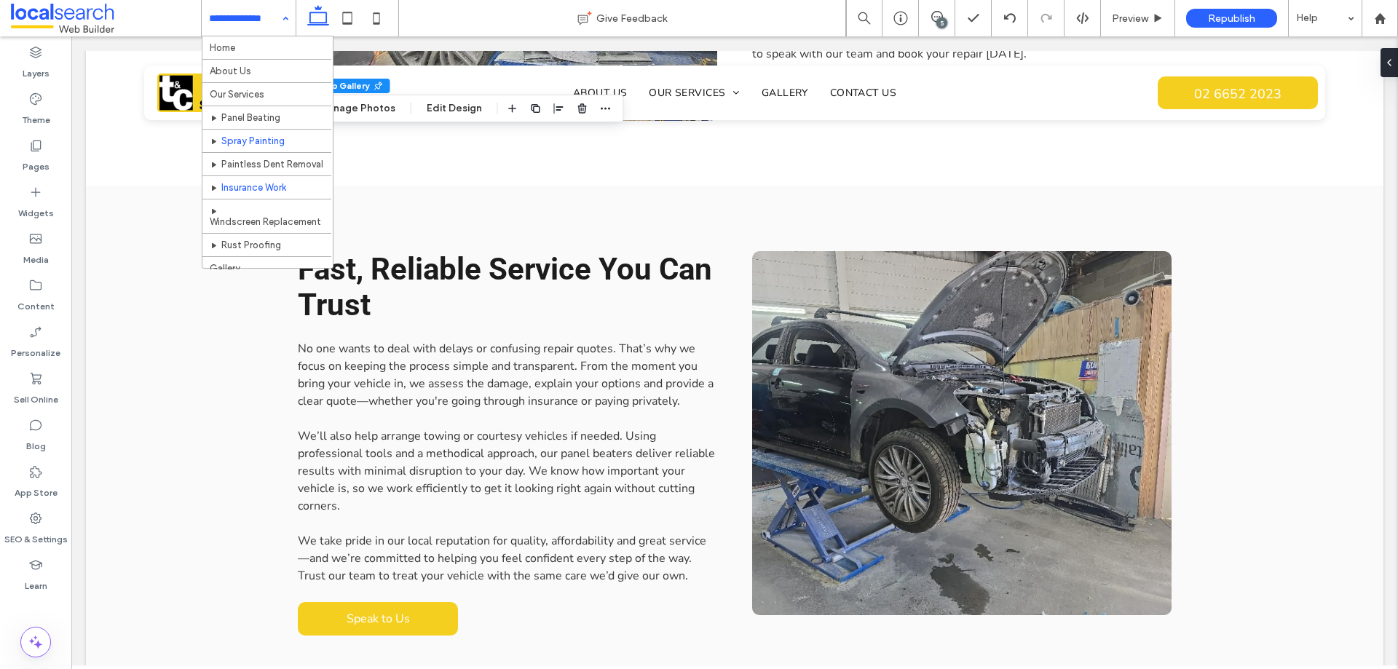
scroll to position [44, 0]
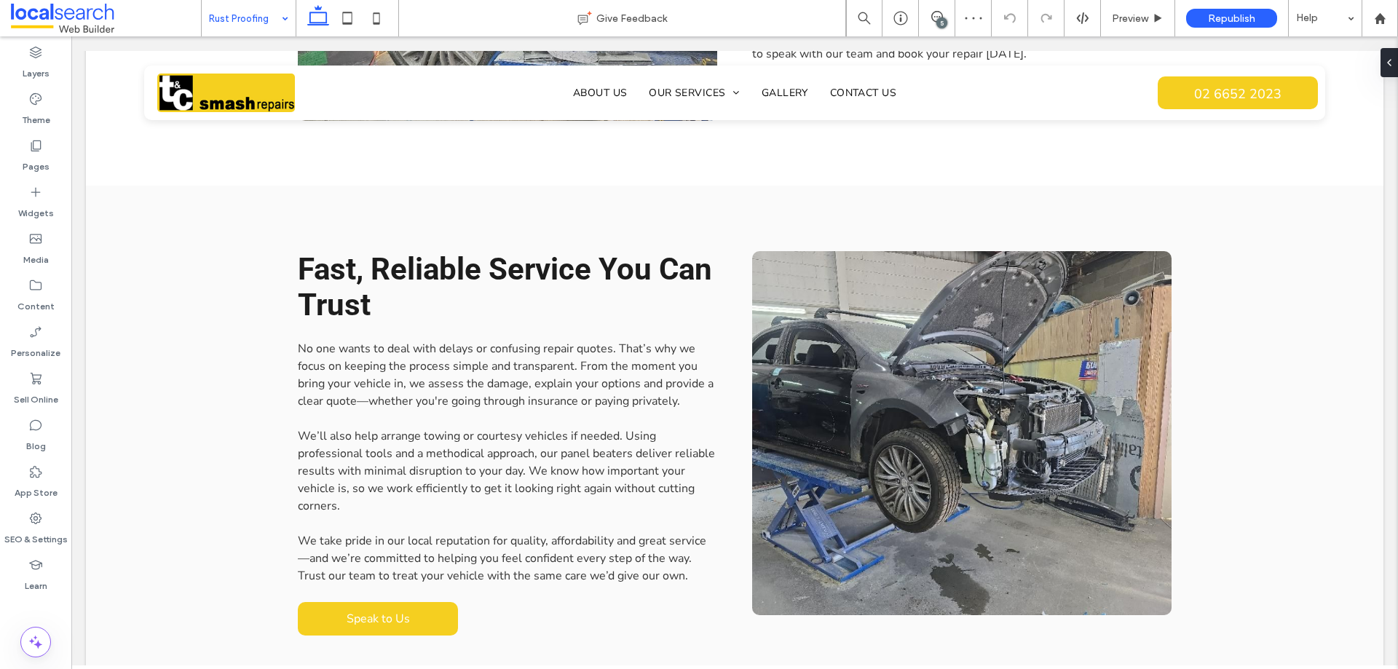
click at [272, 30] on input at bounding box center [245, 18] width 72 height 36
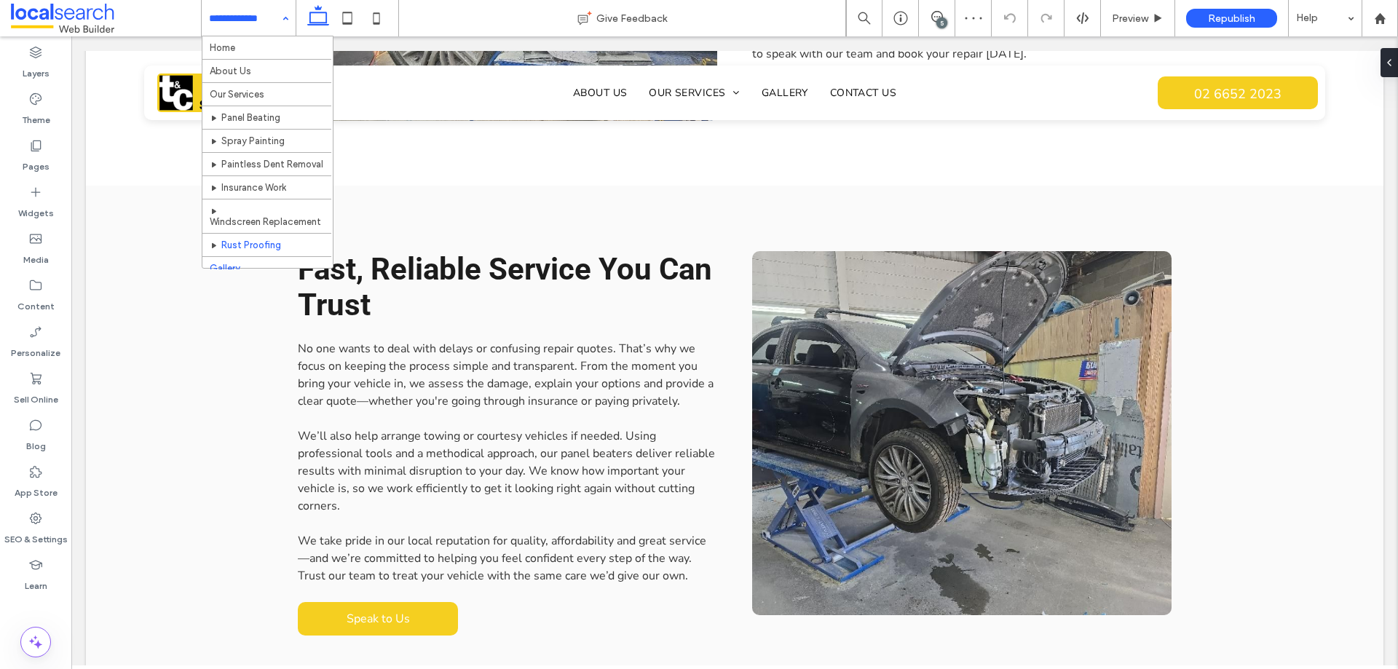
scroll to position [44, 0]
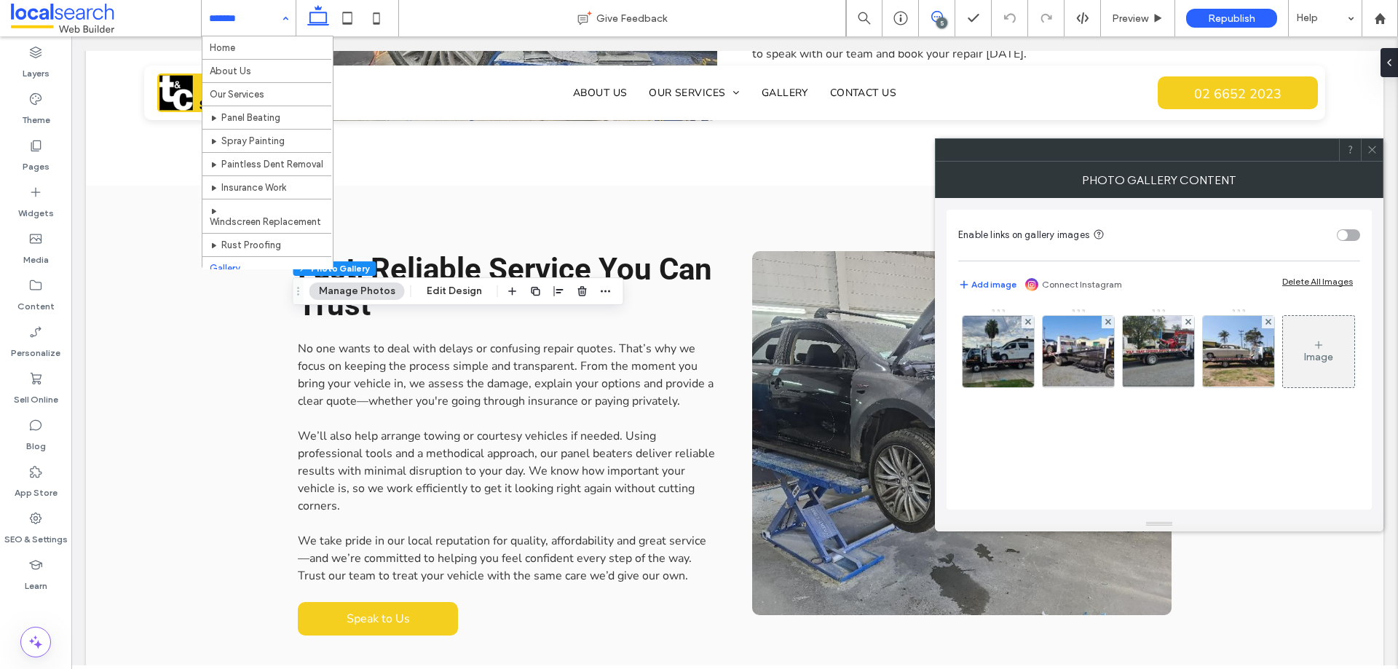
click at [932, 17] on use at bounding box center [938, 17] width 12 height 12
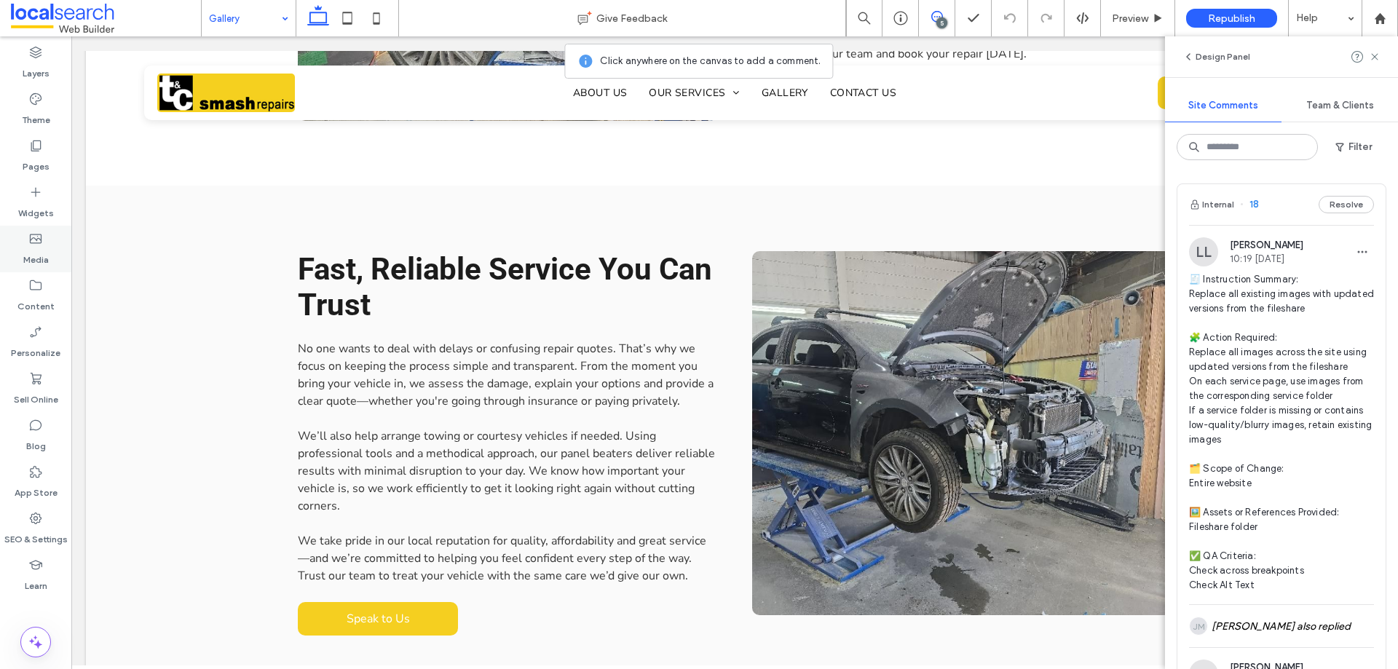
click at [62, 237] on div "Media" at bounding box center [35, 249] width 71 height 47
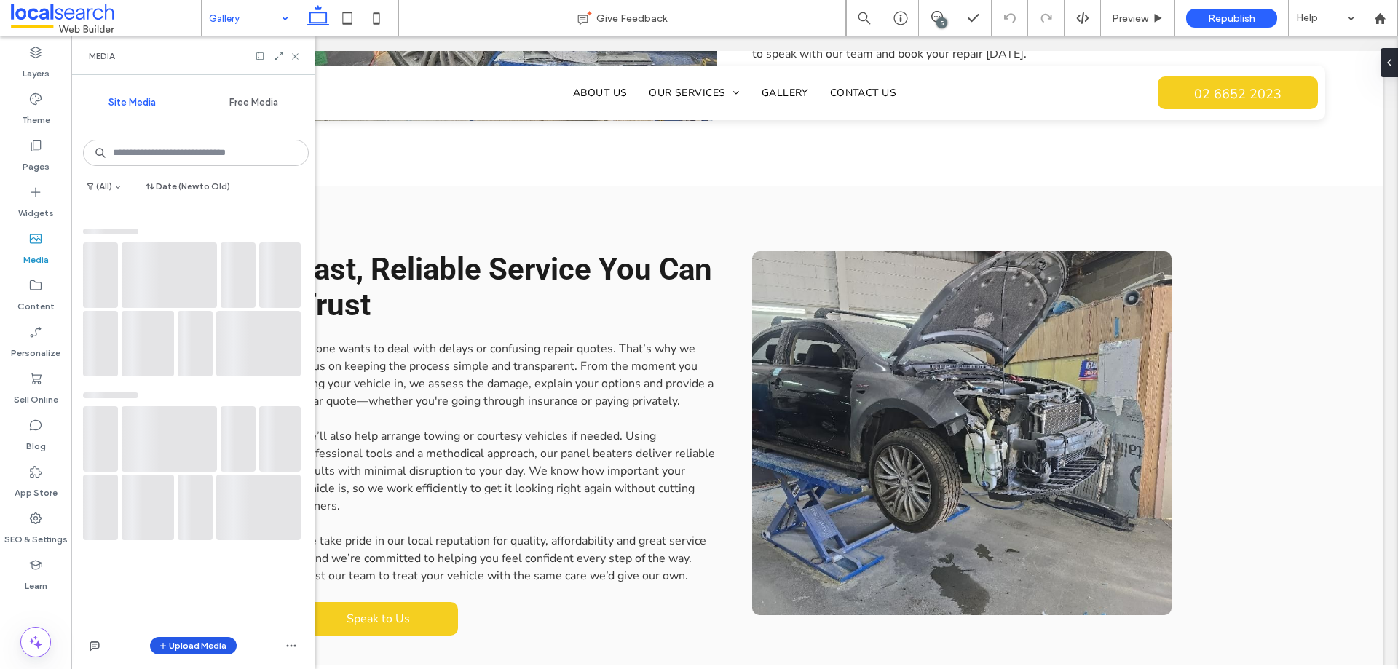
click at [188, 641] on button "Upload Media" at bounding box center [193, 645] width 87 height 17
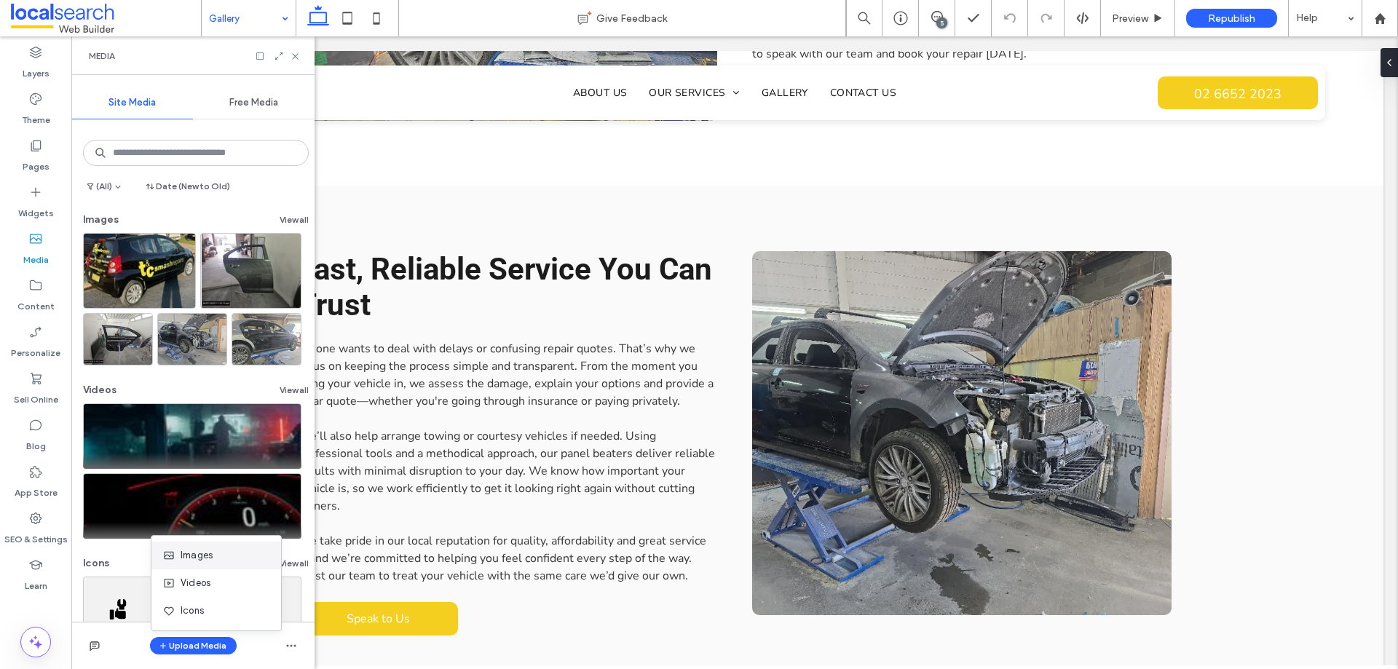
click at [210, 556] on span "Images" at bounding box center [197, 555] width 32 height 15
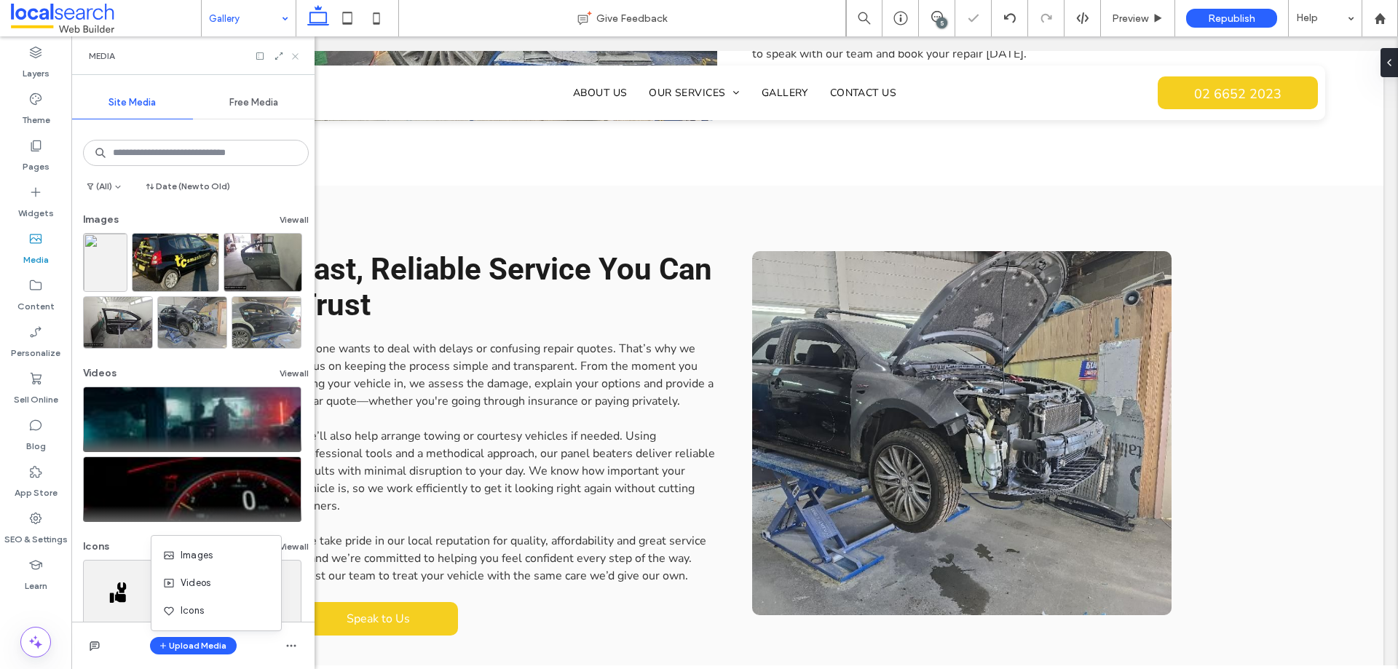
click at [298, 56] on icon at bounding box center [295, 56] width 11 height 11
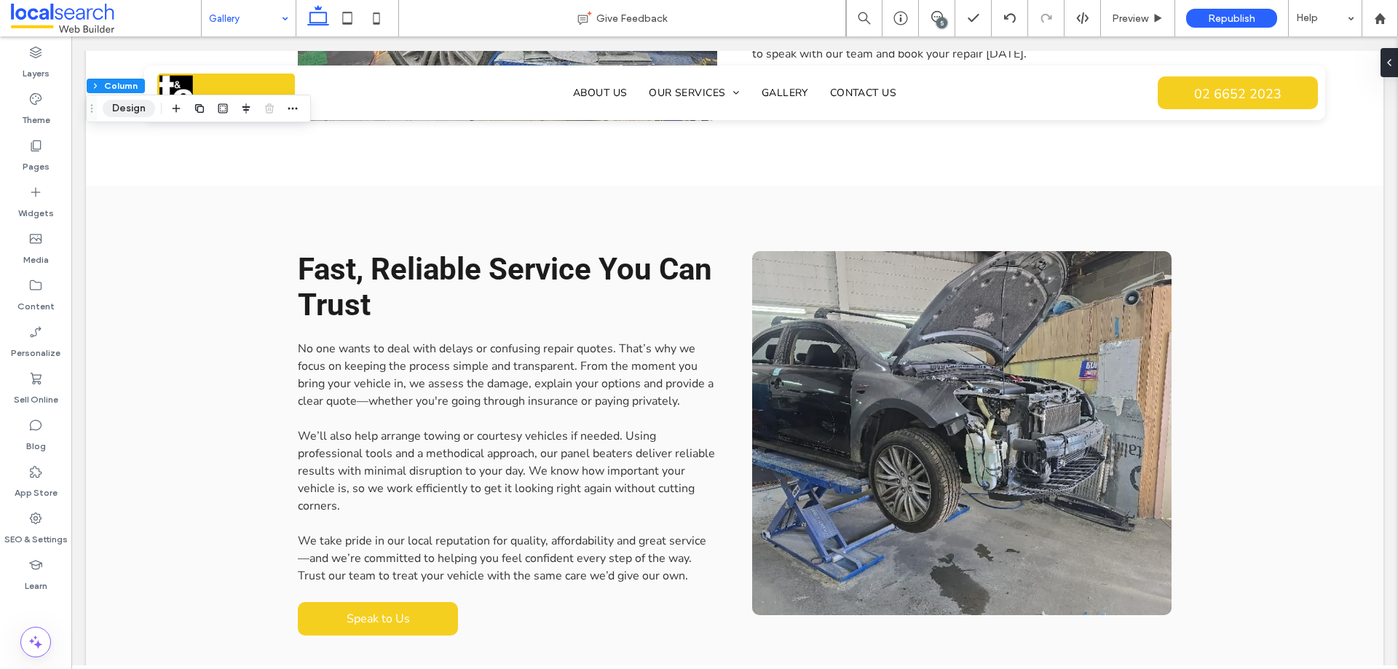
click at [124, 106] on button "Design" at bounding box center [129, 108] width 52 height 17
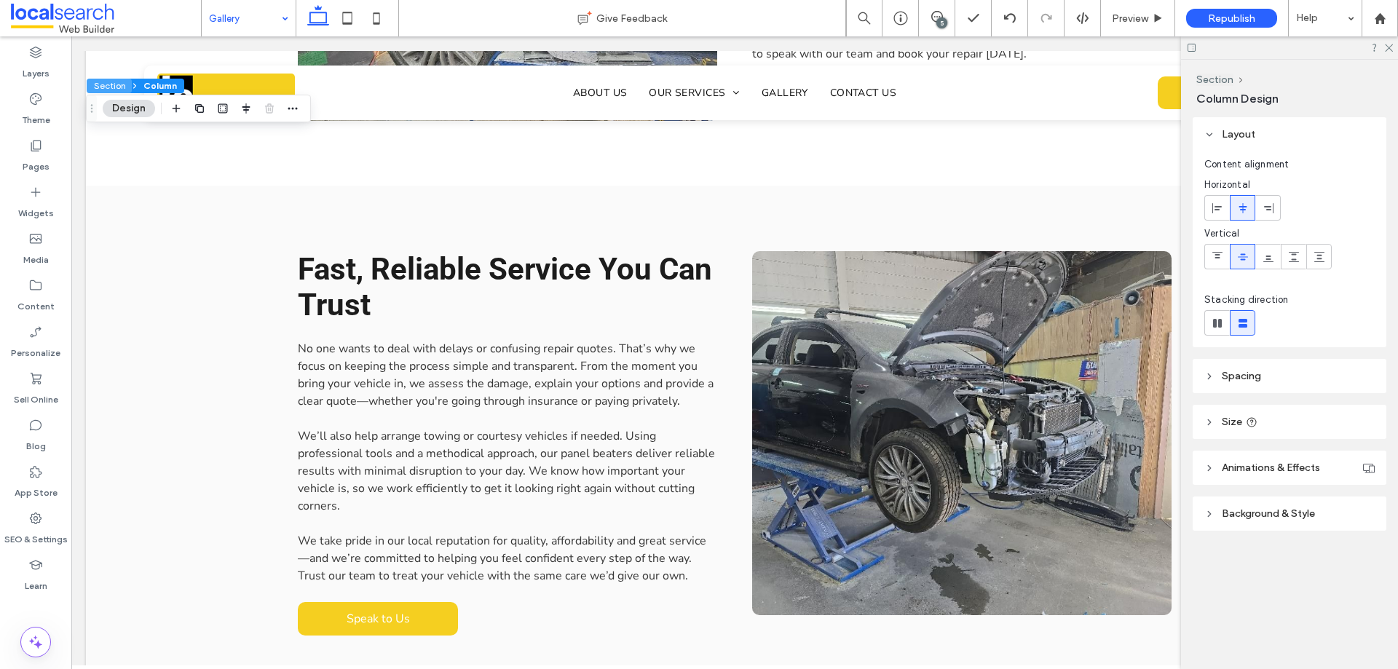
click at [114, 83] on button "Section" at bounding box center [109, 86] width 45 height 15
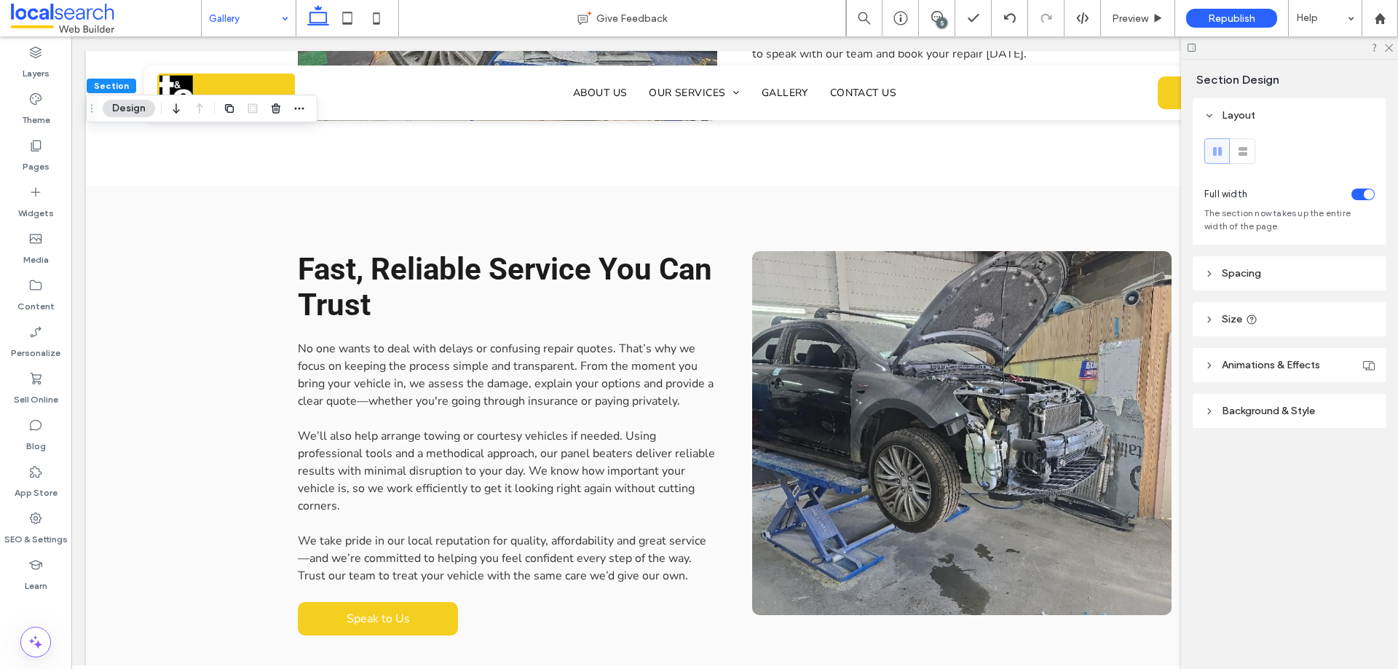
click at [1240, 408] on span "Background & Style" at bounding box center [1268, 411] width 93 height 12
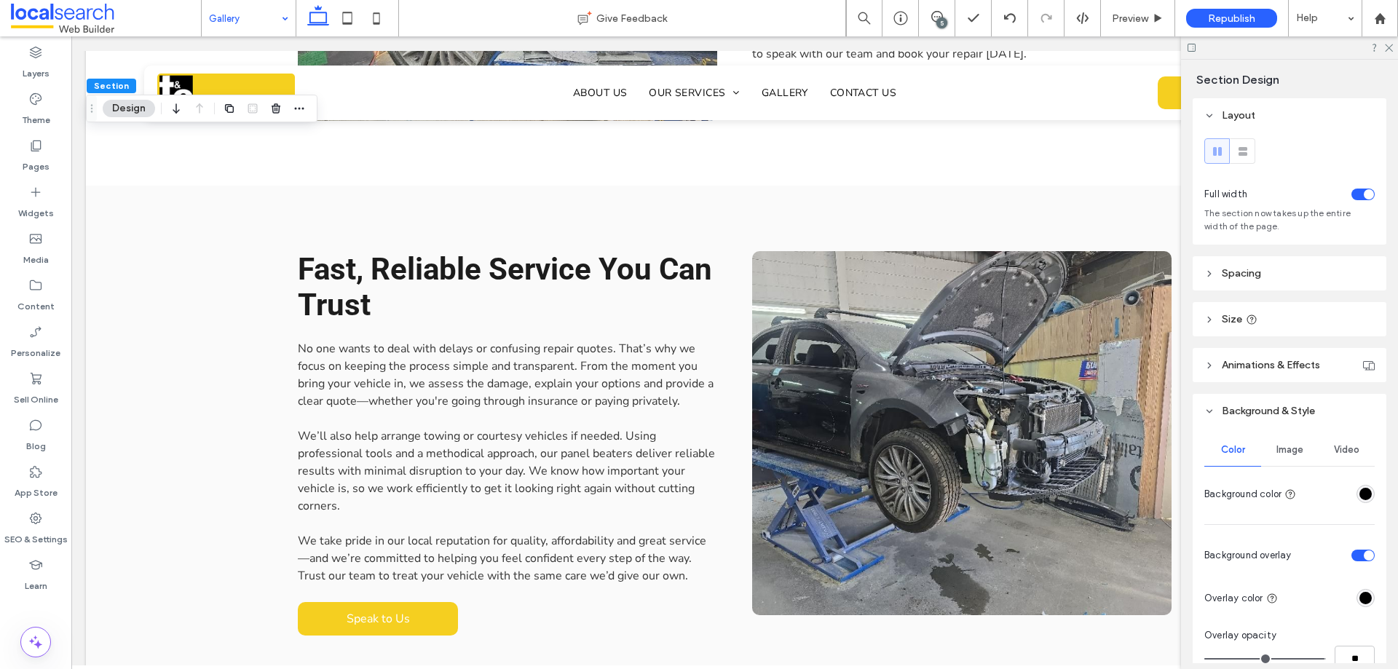
click at [1282, 444] on div "Image" at bounding box center [1289, 450] width 57 height 32
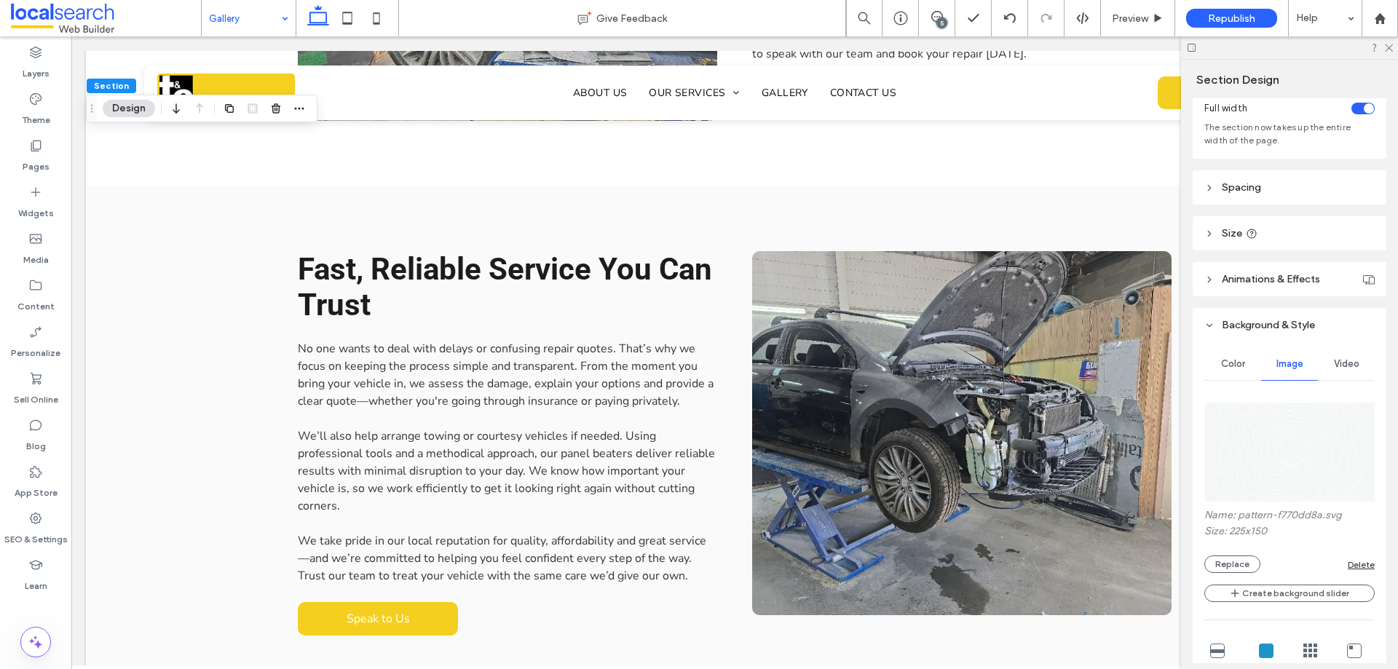
scroll to position [364, 0]
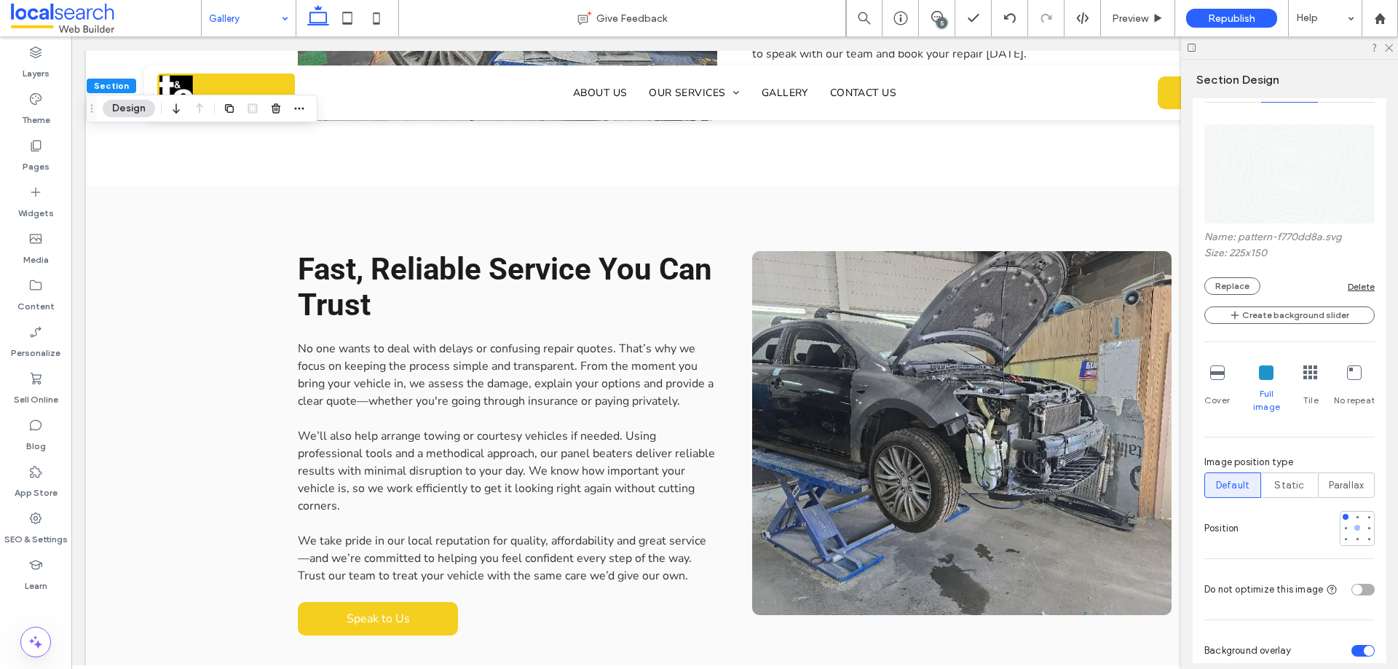
click at [1353, 523] on div at bounding box center [1358, 528] width 10 height 10
click at [1353, 535] on div at bounding box center [1358, 540] width 10 height 10
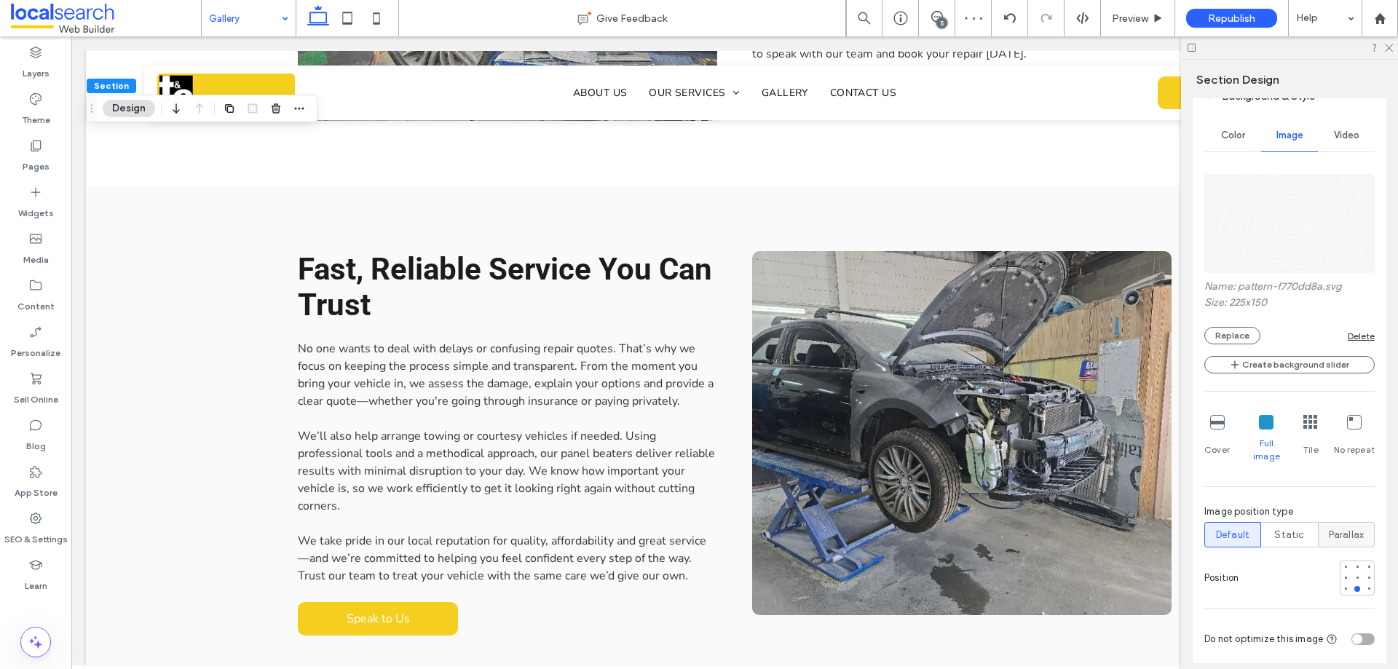
scroll to position [291, 0]
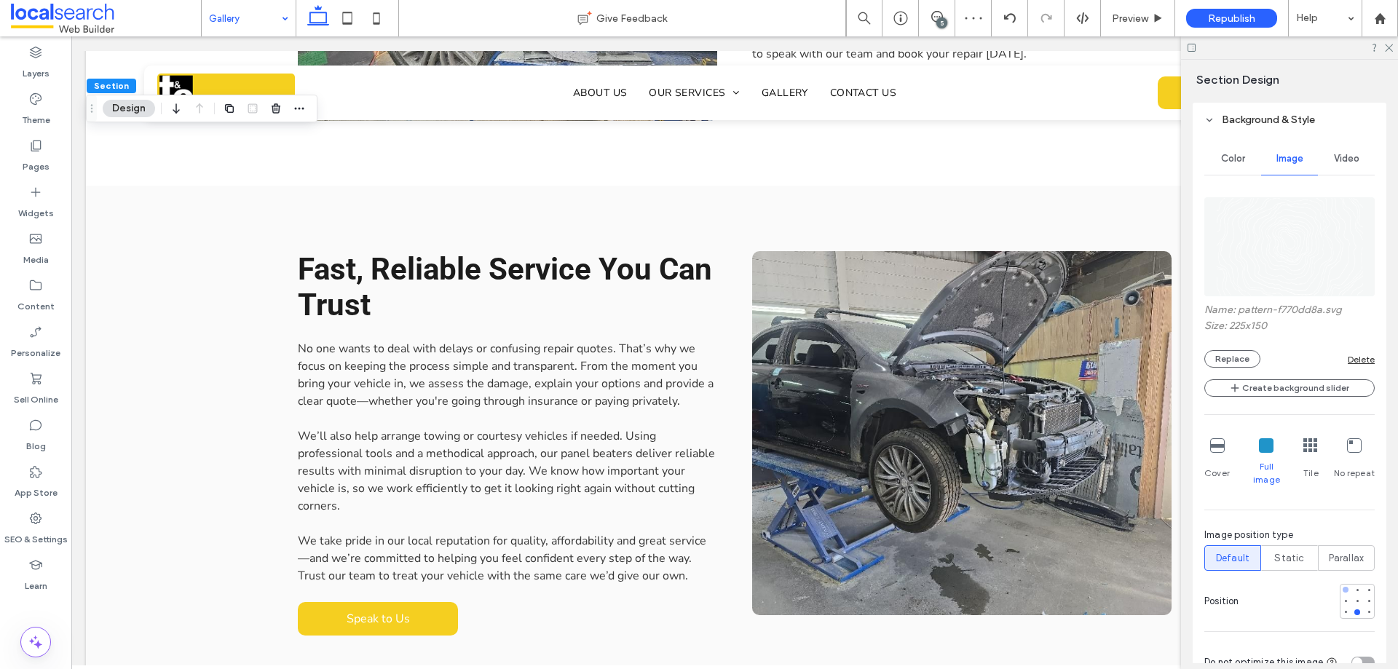
click at [1343, 587] on div at bounding box center [1346, 590] width 6 height 6
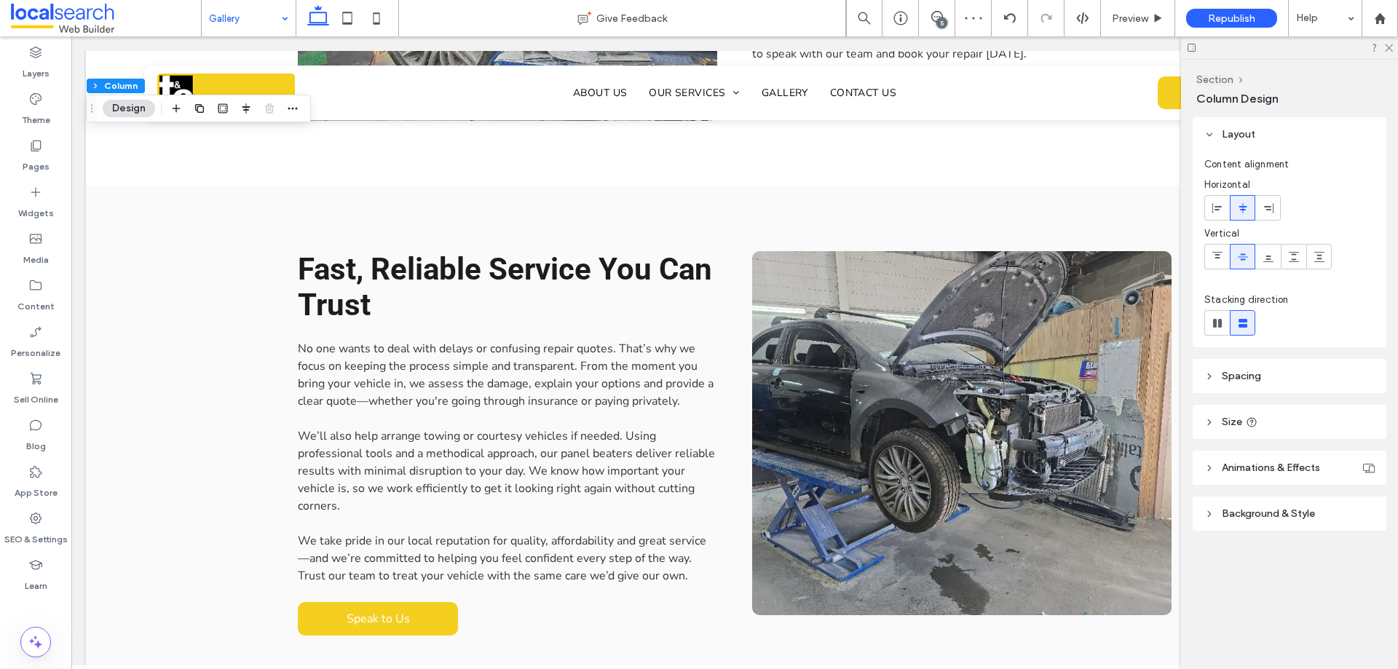
click at [1259, 516] on span "Background & Style" at bounding box center [1268, 514] width 93 height 12
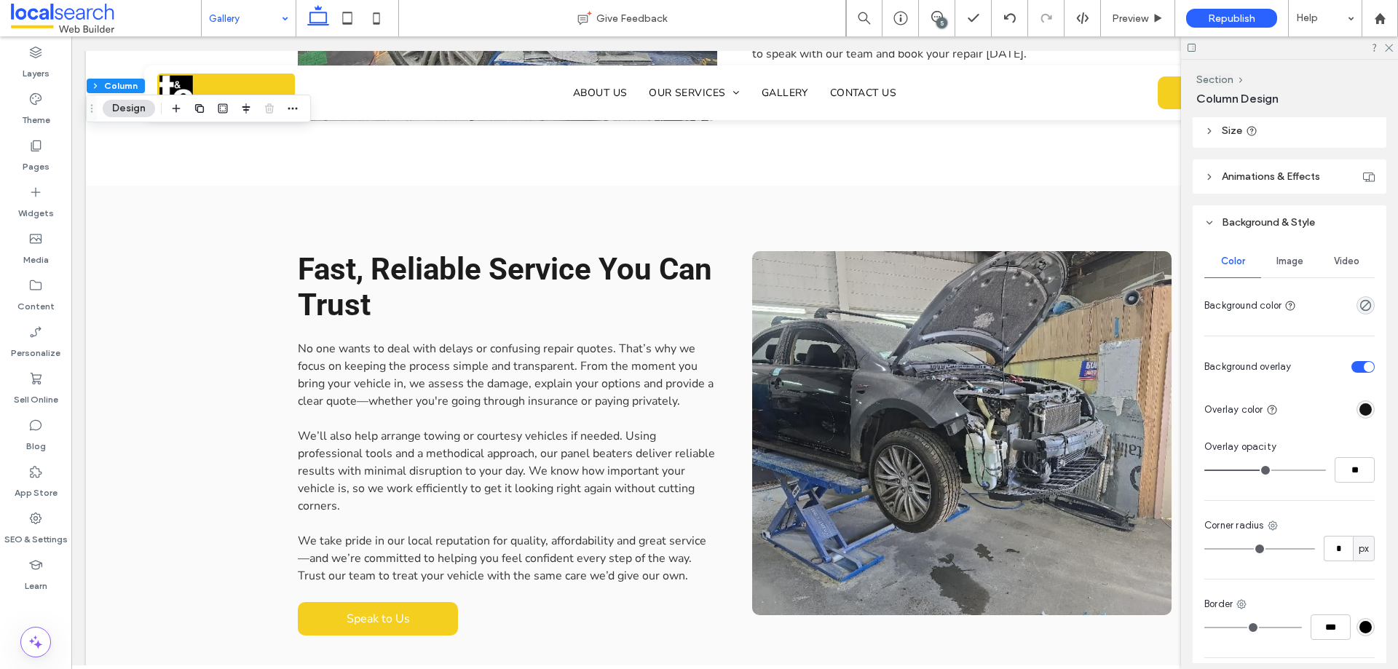
click at [1277, 266] on span "Image" at bounding box center [1290, 262] width 27 height 12
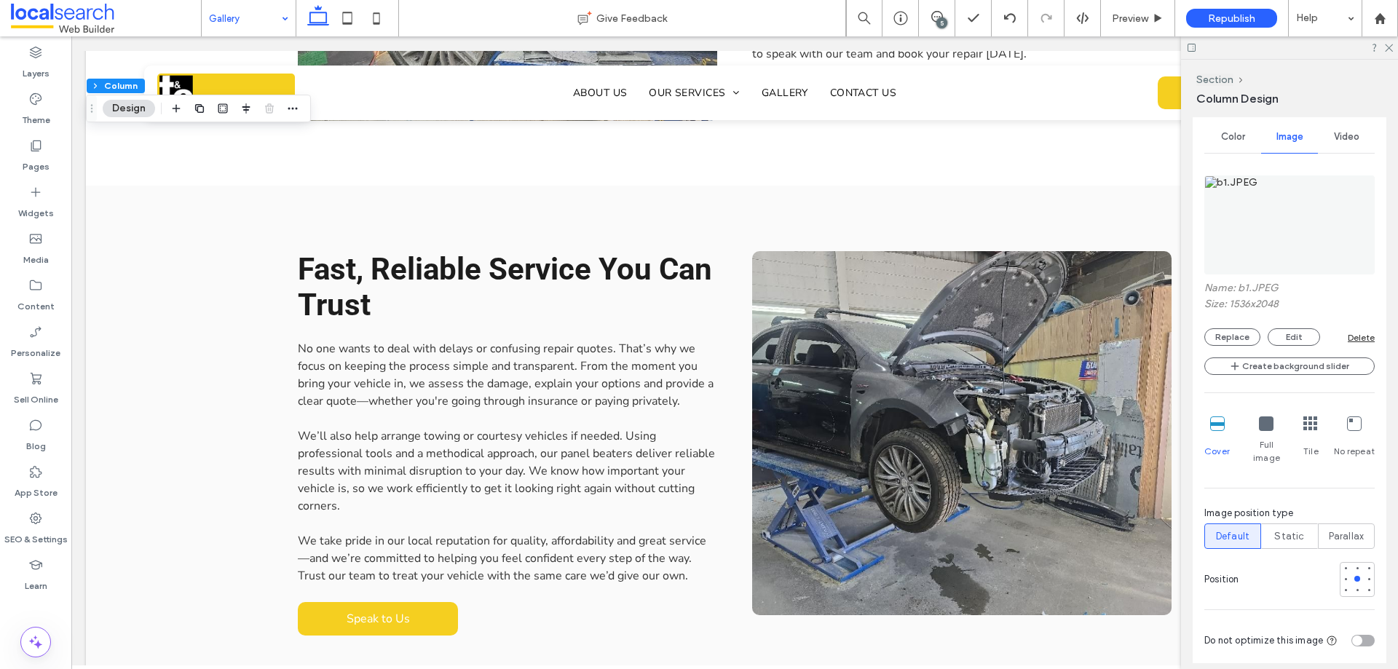
scroll to position [583, 0]
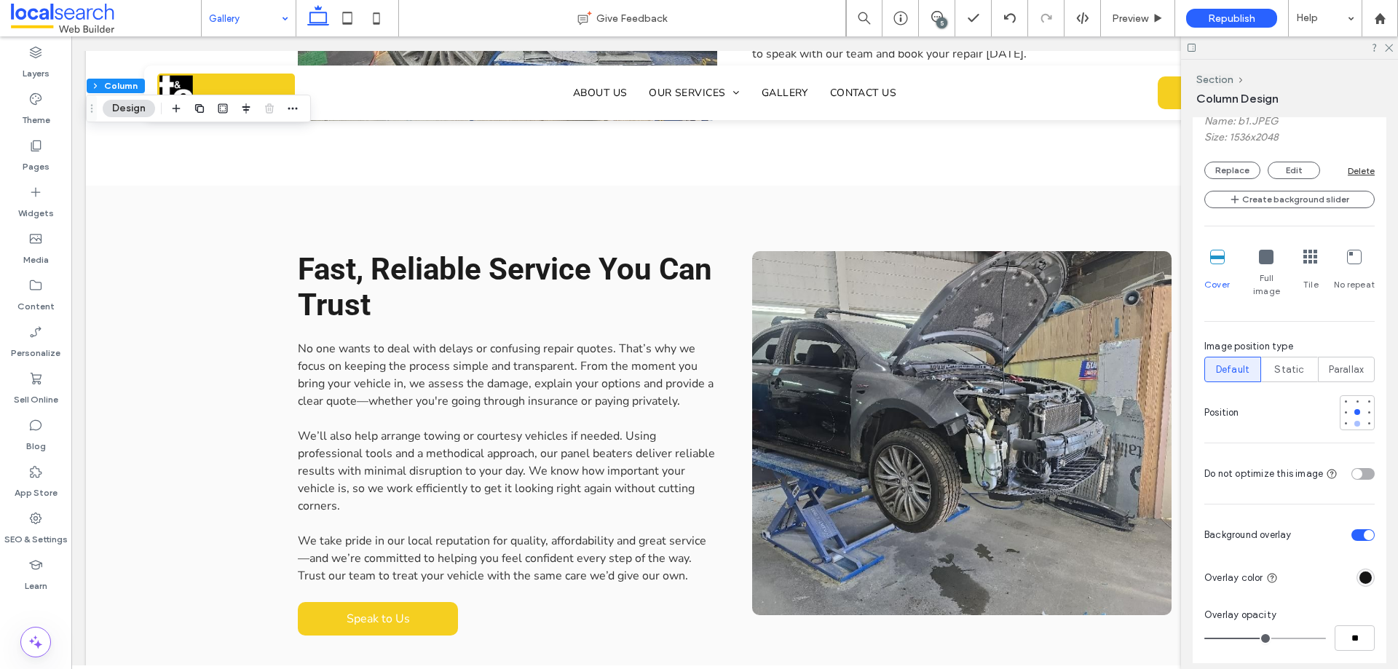
click at [1355, 421] on div at bounding box center [1358, 424] width 6 height 6
click at [1355, 409] on div at bounding box center [1358, 412] width 6 height 6
click at [1387, 45] on icon at bounding box center [1388, 46] width 9 height 9
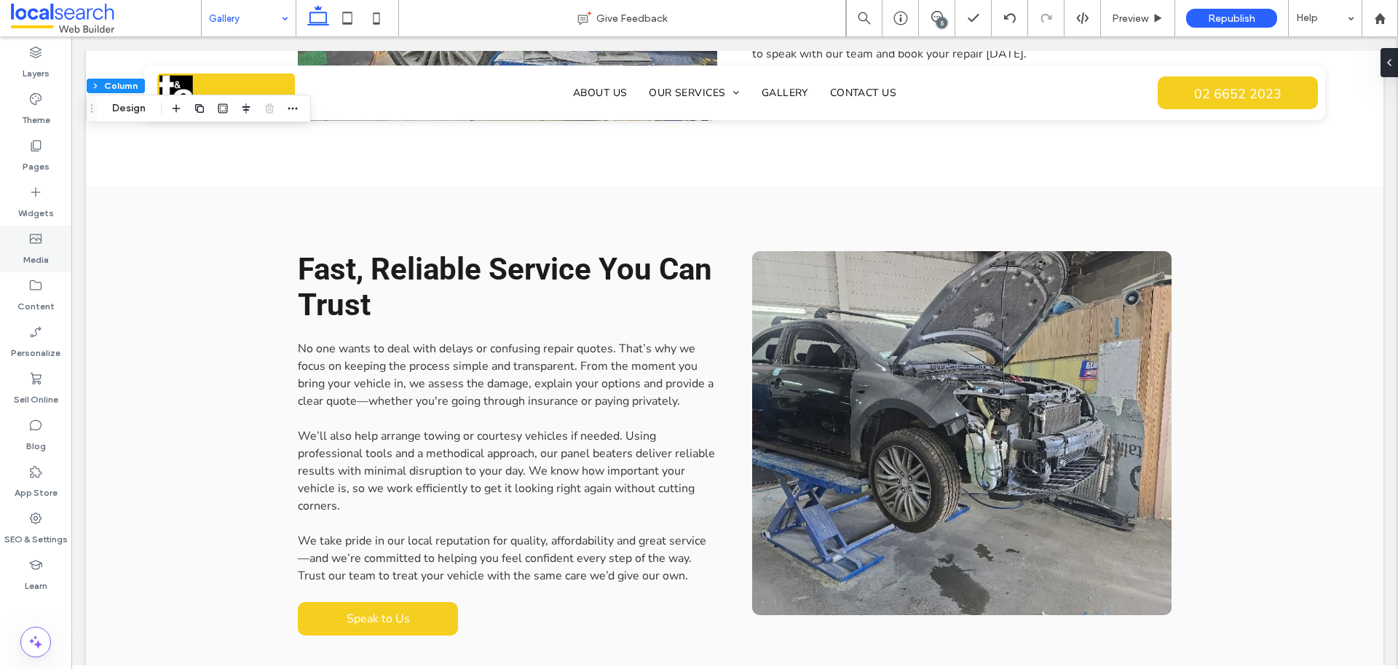
click at [44, 261] on label "Media" at bounding box center [35, 256] width 25 height 20
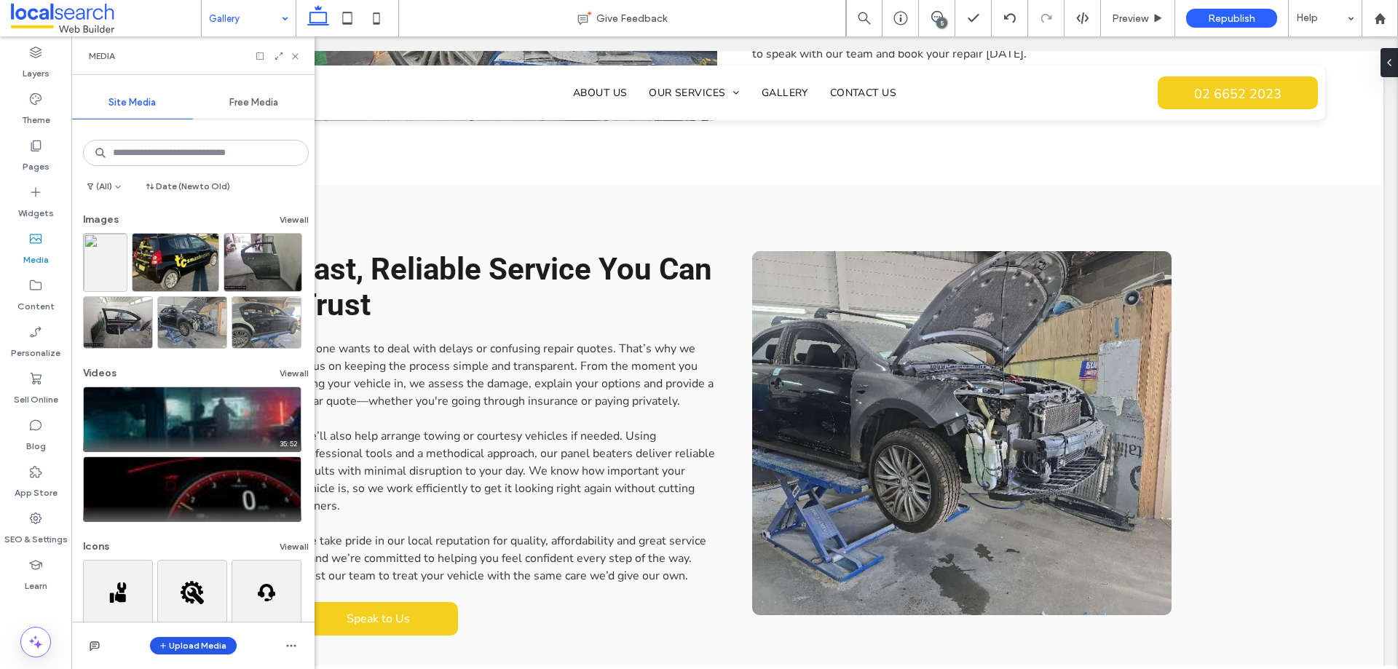
click at [185, 650] on button "Upload Media" at bounding box center [193, 645] width 87 height 17
click at [210, 553] on span "Images" at bounding box center [197, 555] width 32 height 15
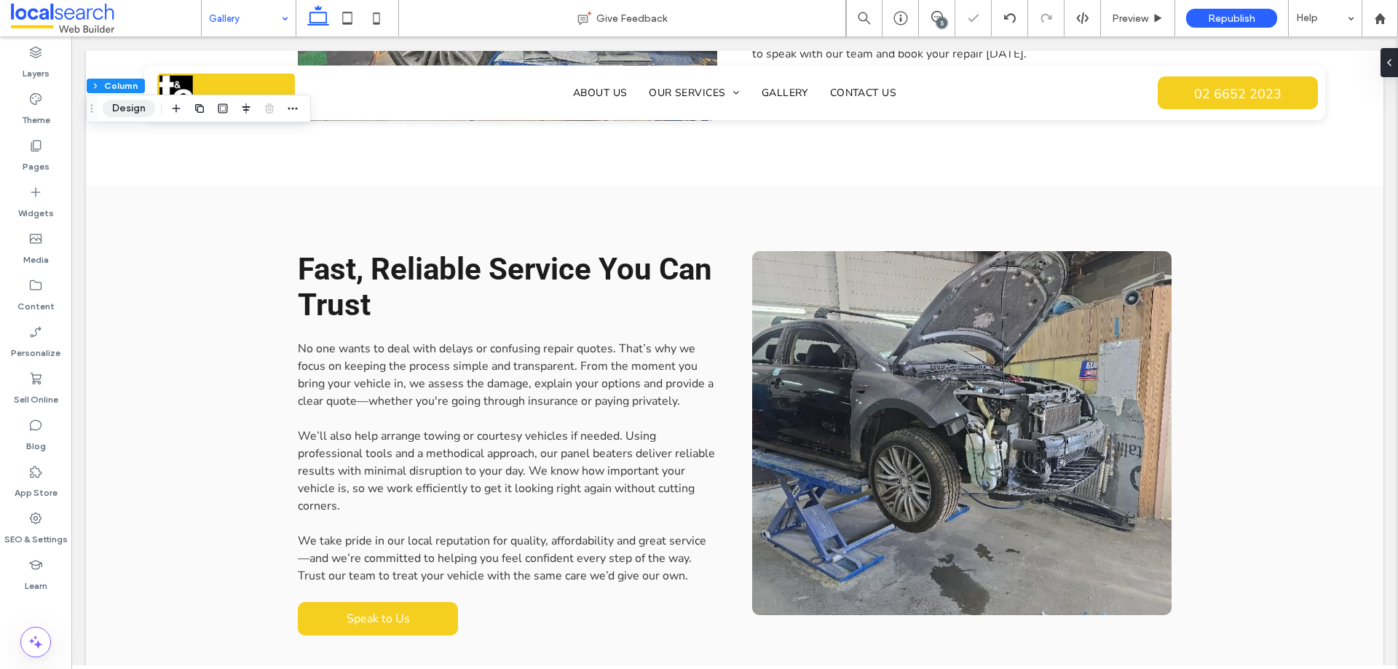
click at [139, 111] on button "Design" at bounding box center [129, 108] width 52 height 17
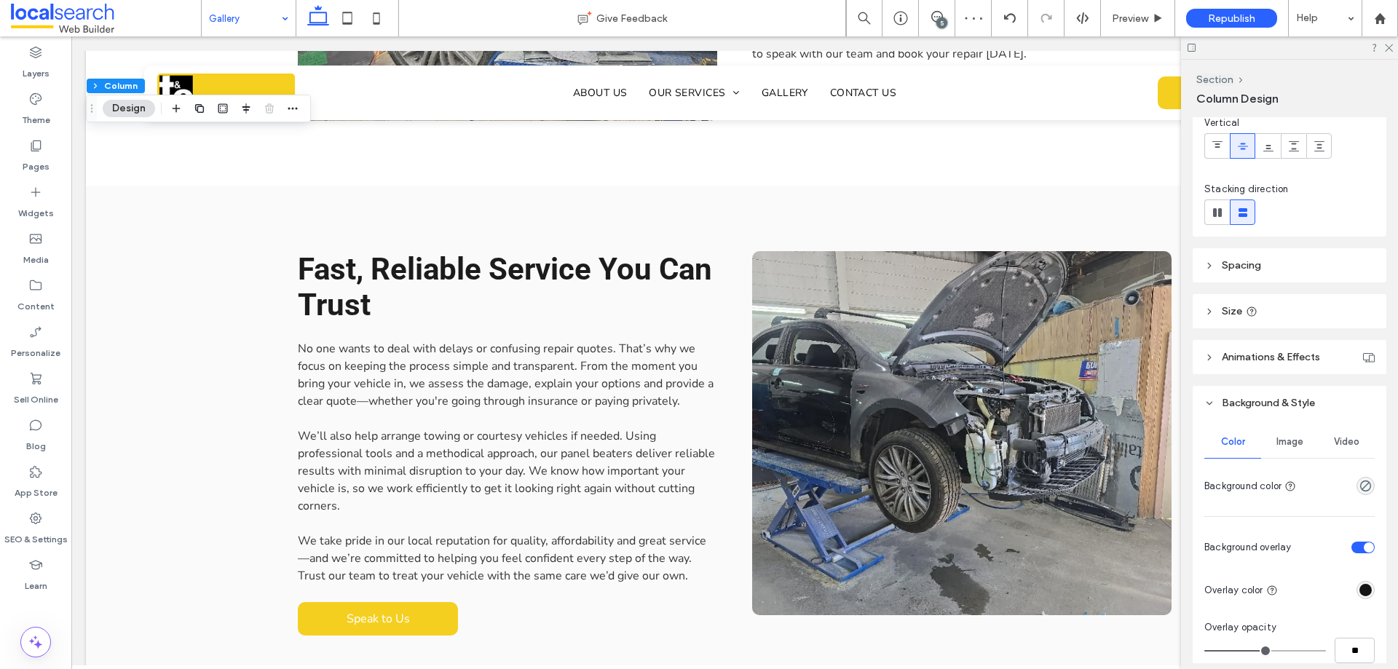
scroll to position [291, 0]
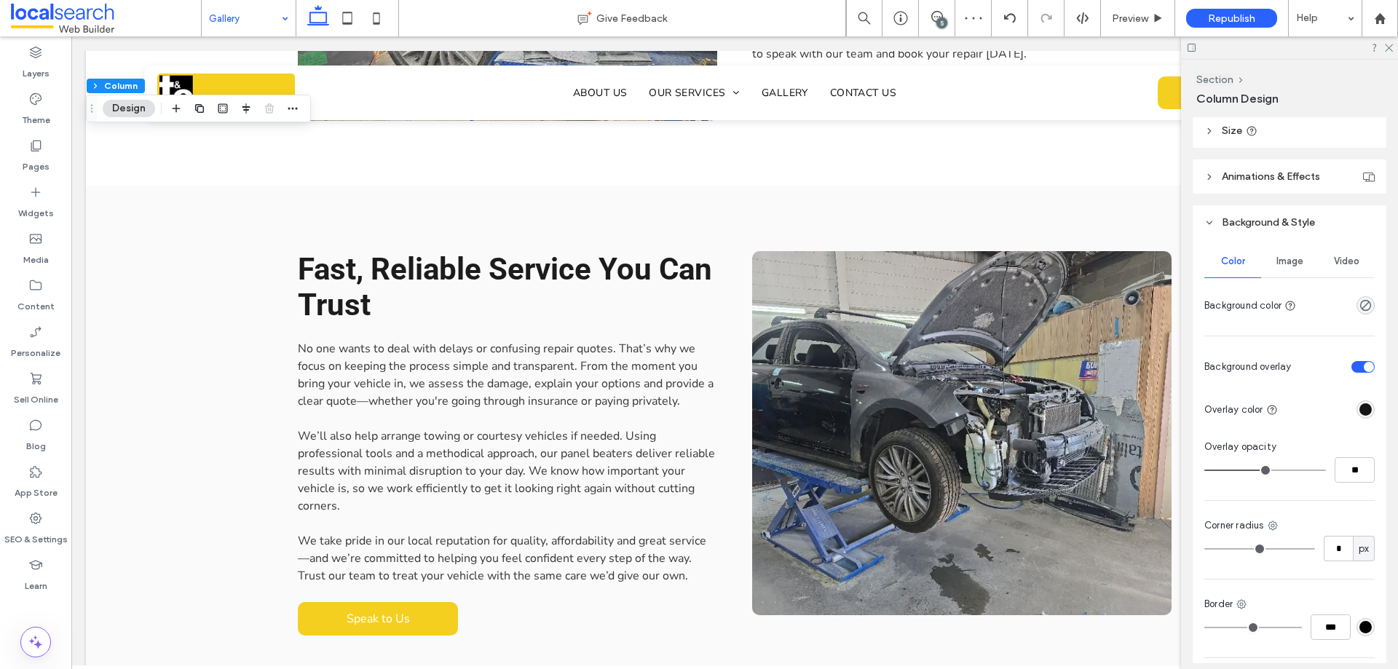
click at [1281, 261] on span "Image" at bounding box center [1290, 262] width 27 height 12
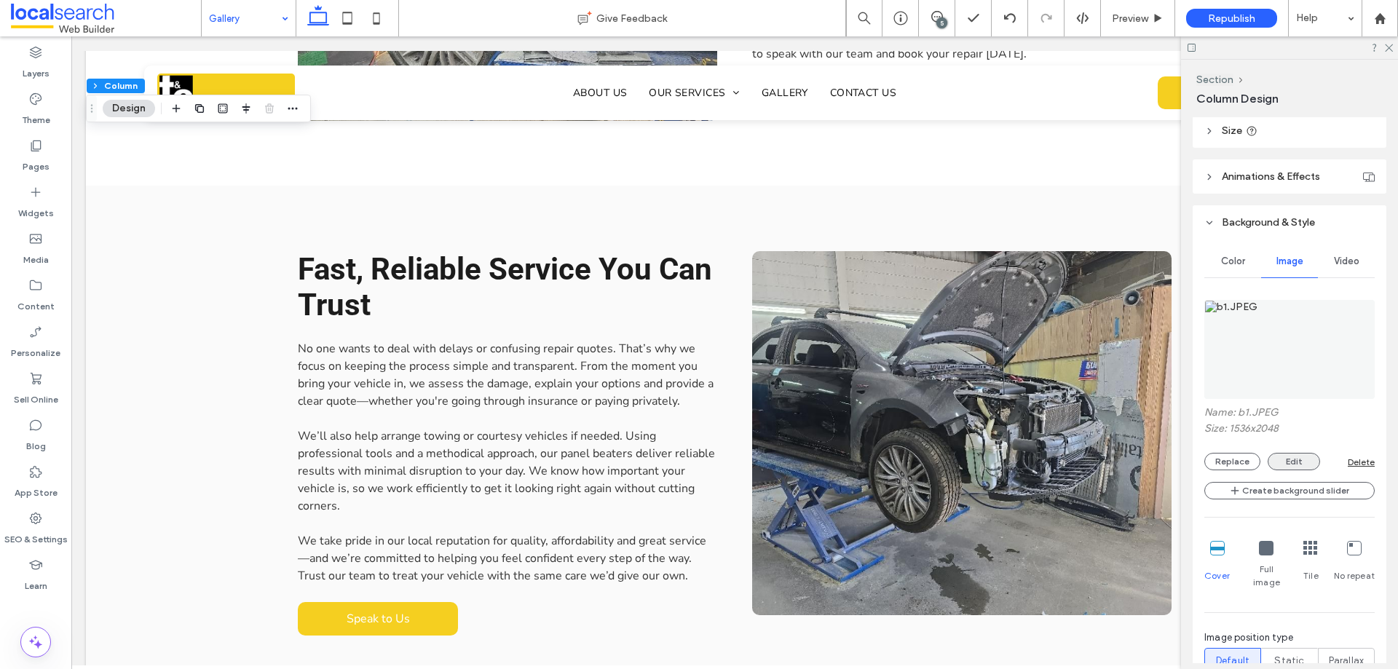
click at [1294, 457] on button "Edit" at bounding box center [1294, 461] width 52 height 17
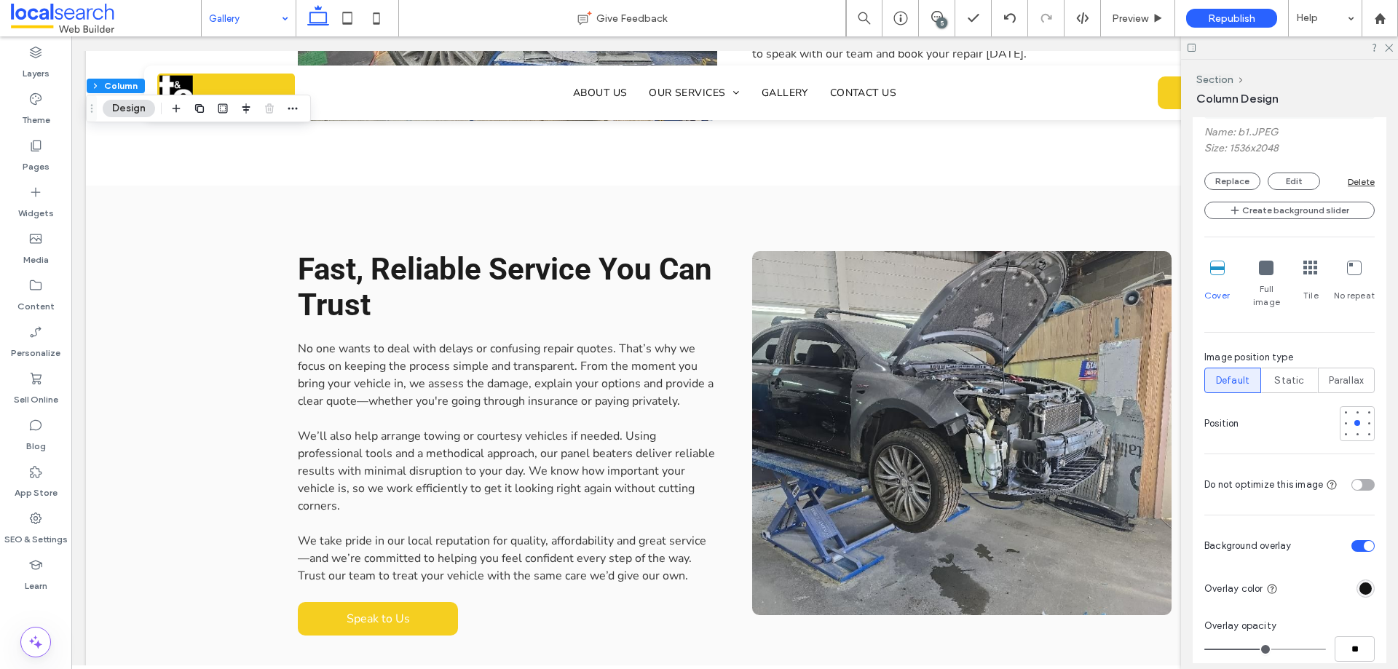
scroll to position [656, 0]
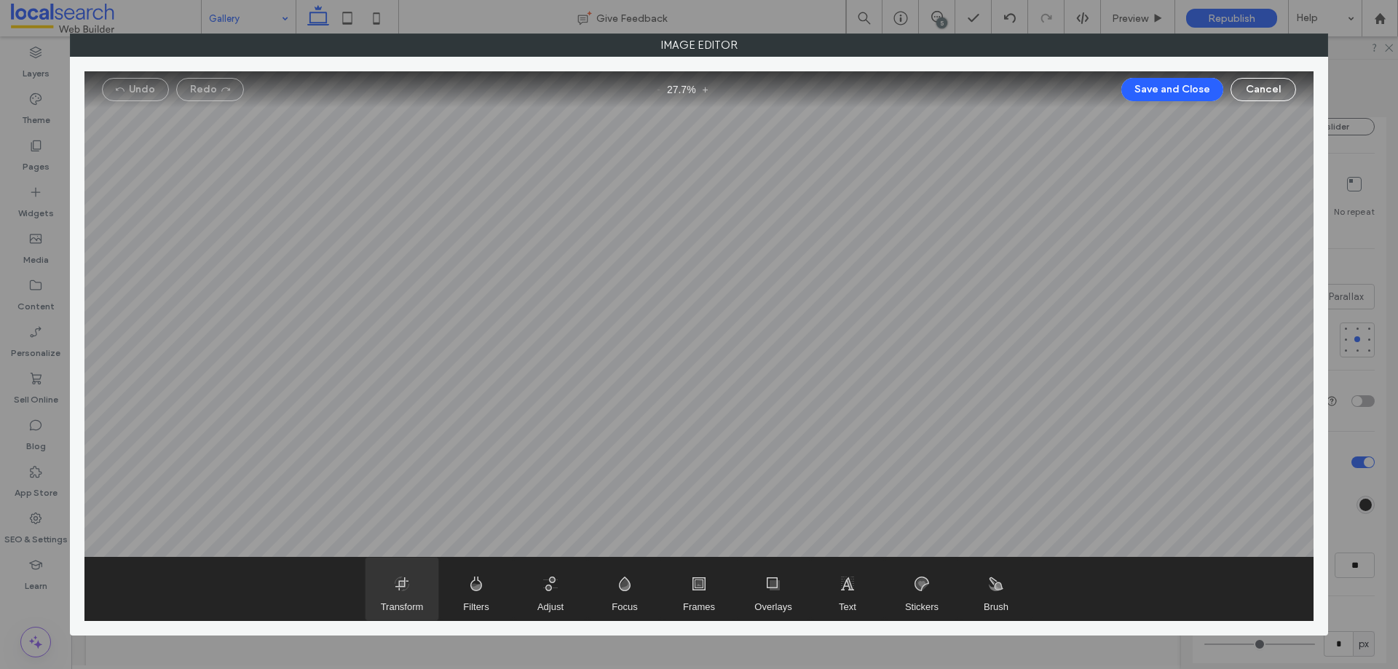
click at [394, 584] on span "Transform" at bounding box center [402, 589] width 73 height 63
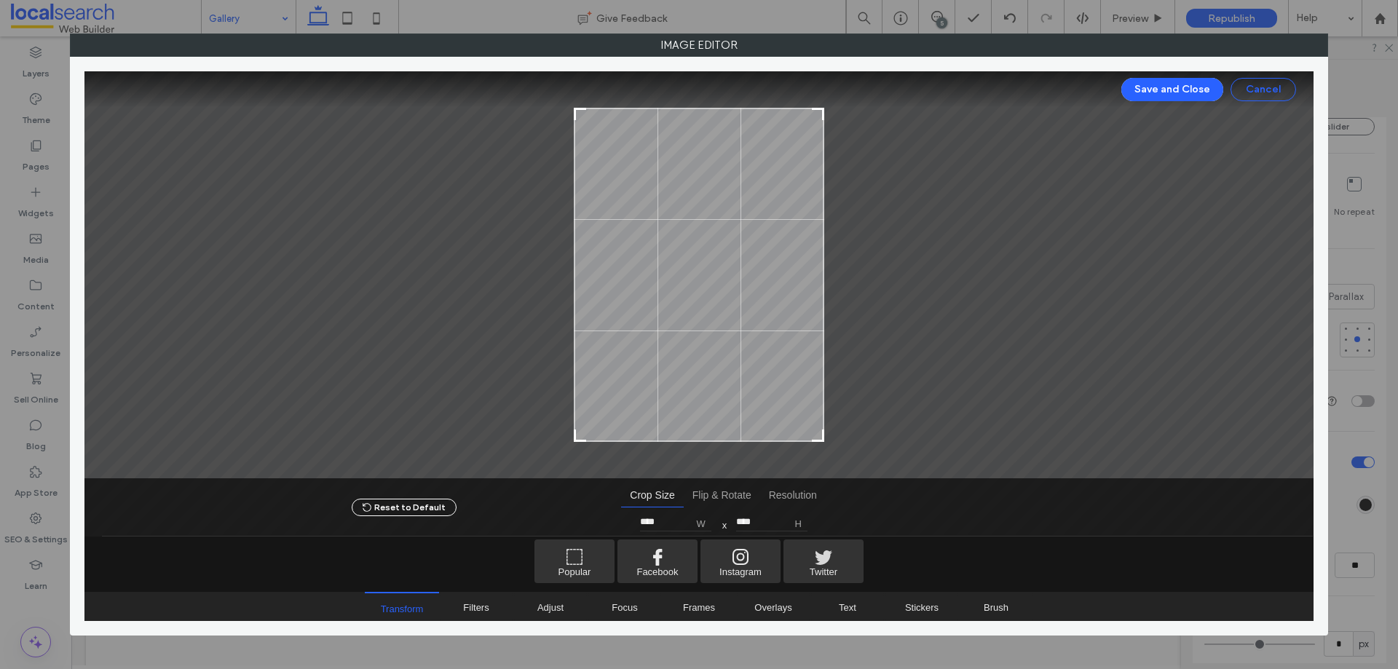
click at [1256, 96] on button "Cancel" at bounding box center [1264, 89] width 66 height 23
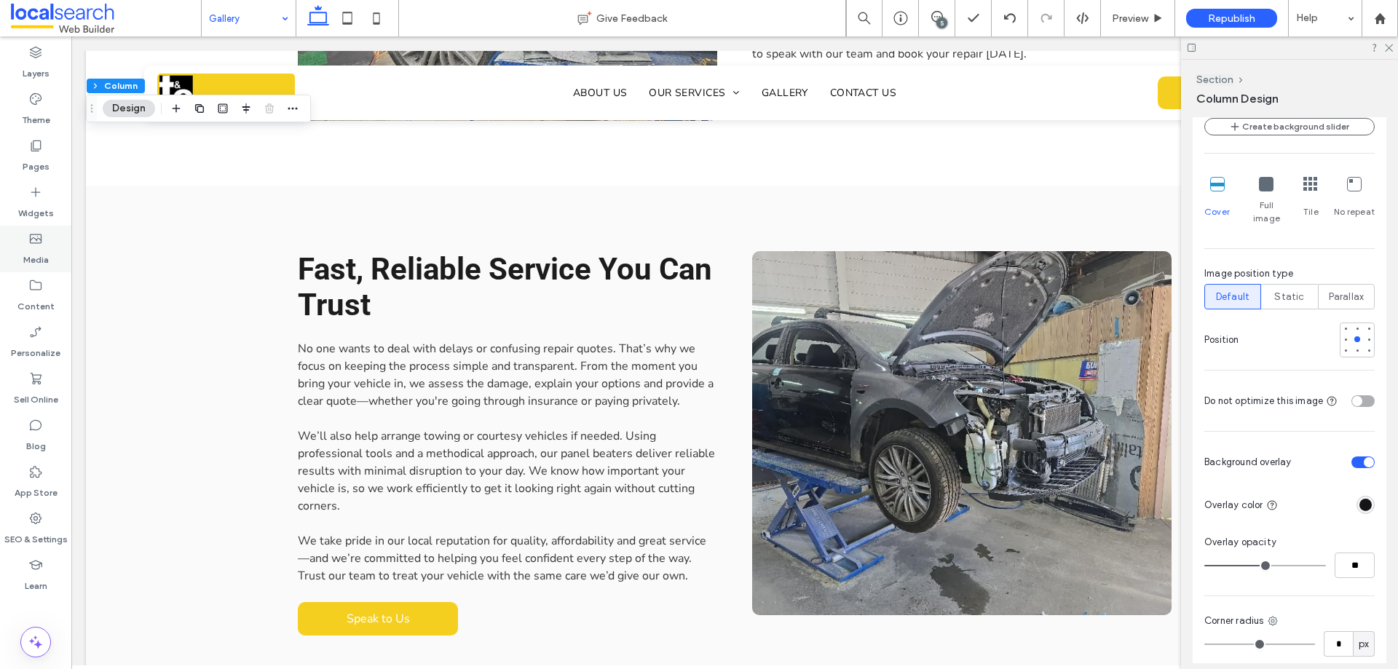
click at [49, 264] on div "Media" at bounding box center [35, 249] width 71 height 47
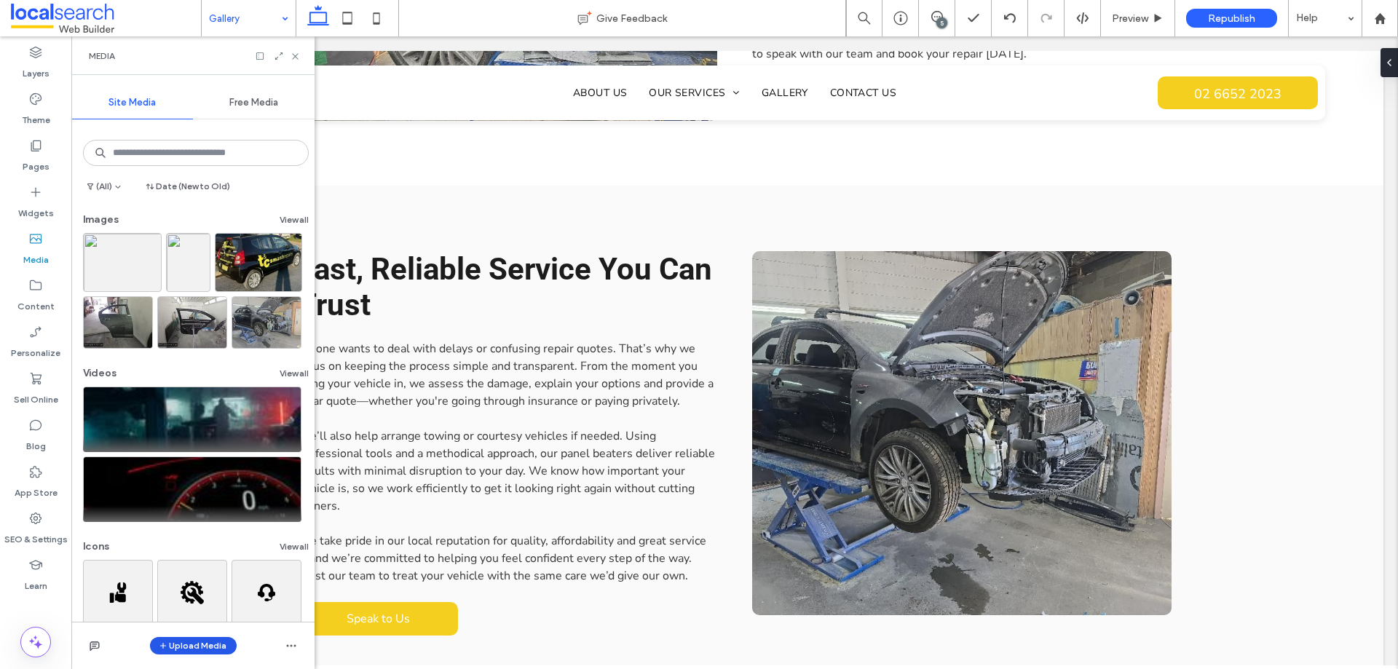
click at [200, 641] on button "Upload Media" at bounding box center [193, 645] width 87 height 17
click at [206, 556] on span "Images" at bounding box center [197, 555] width 32 height 15
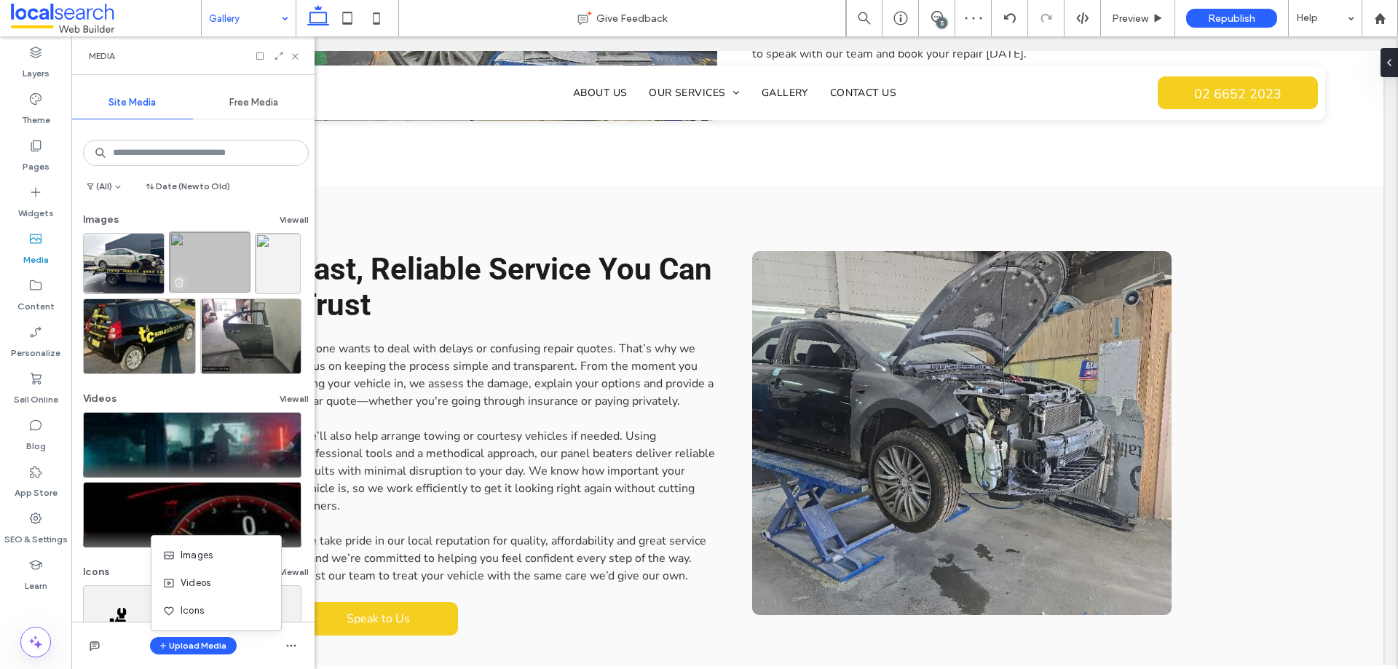
click at [181, 288] on icon "button" at bounding box center [179, 283] width 12 height 12
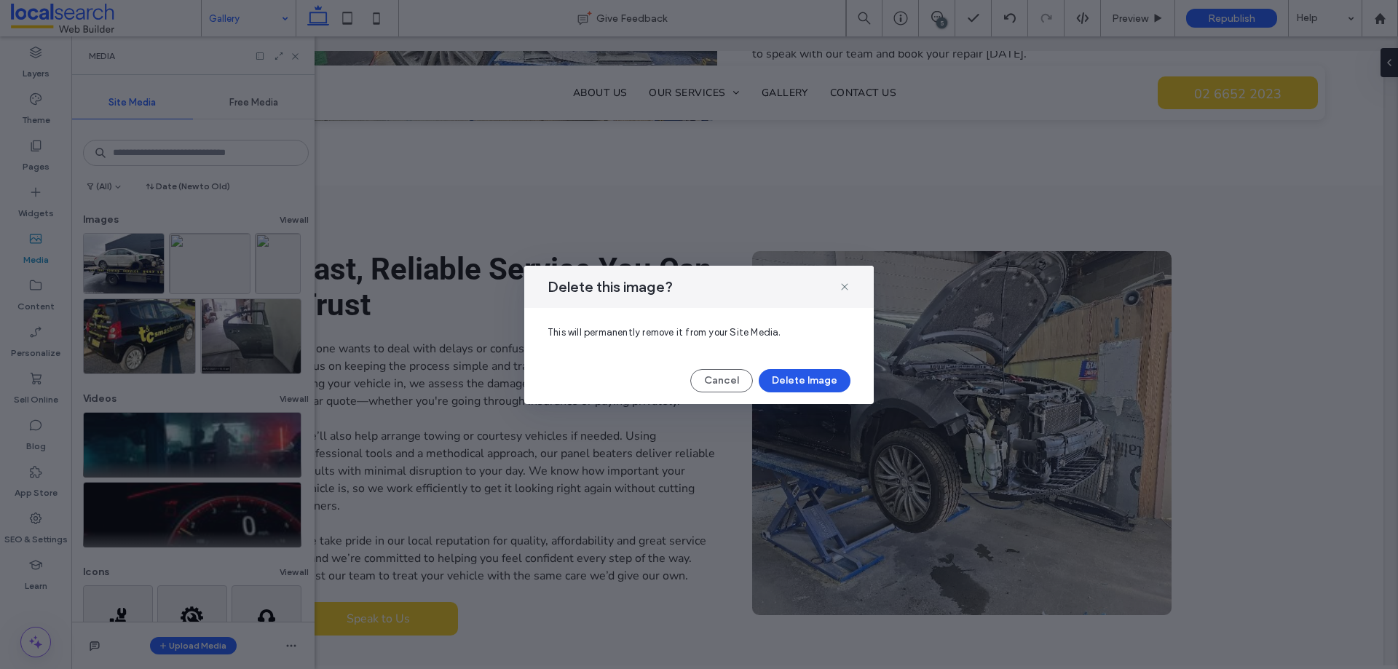
click at [817, 381] on button "Delete Image" at bounding box center [805, 380] width 92 height 23
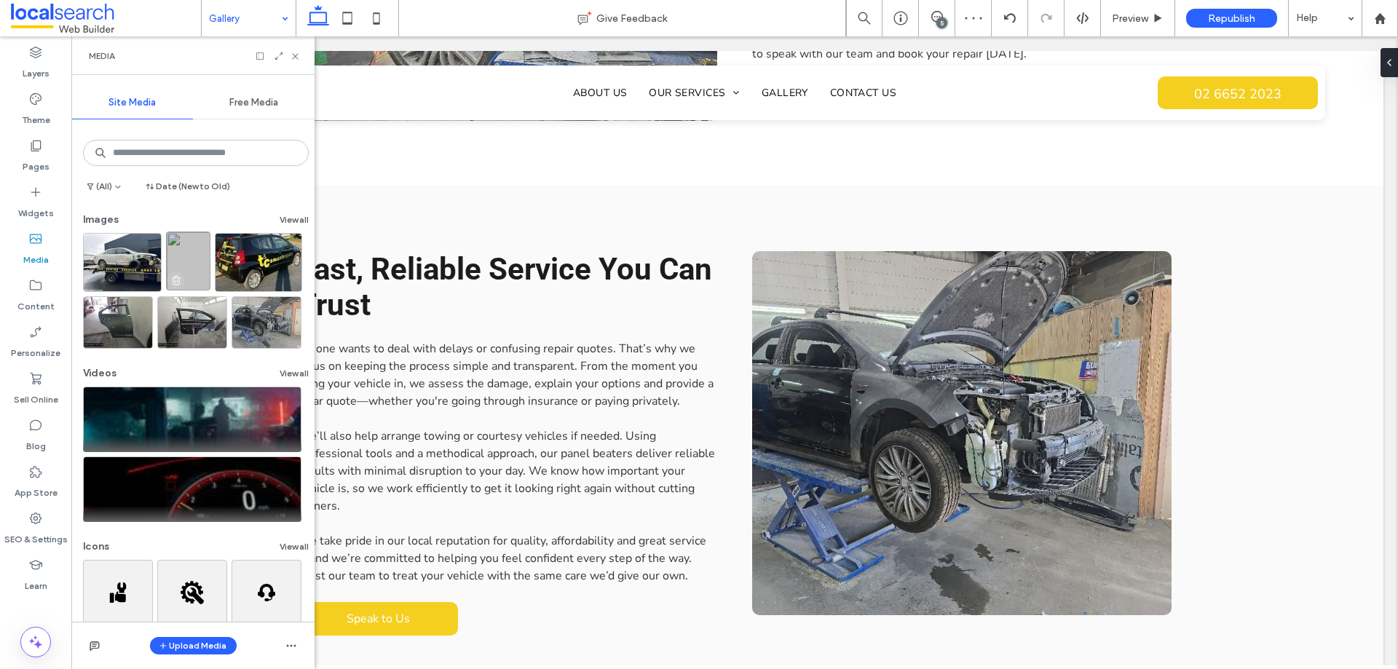
click at [176, 280] on use "button" at bounding box center [176, 280] width 9 height 9
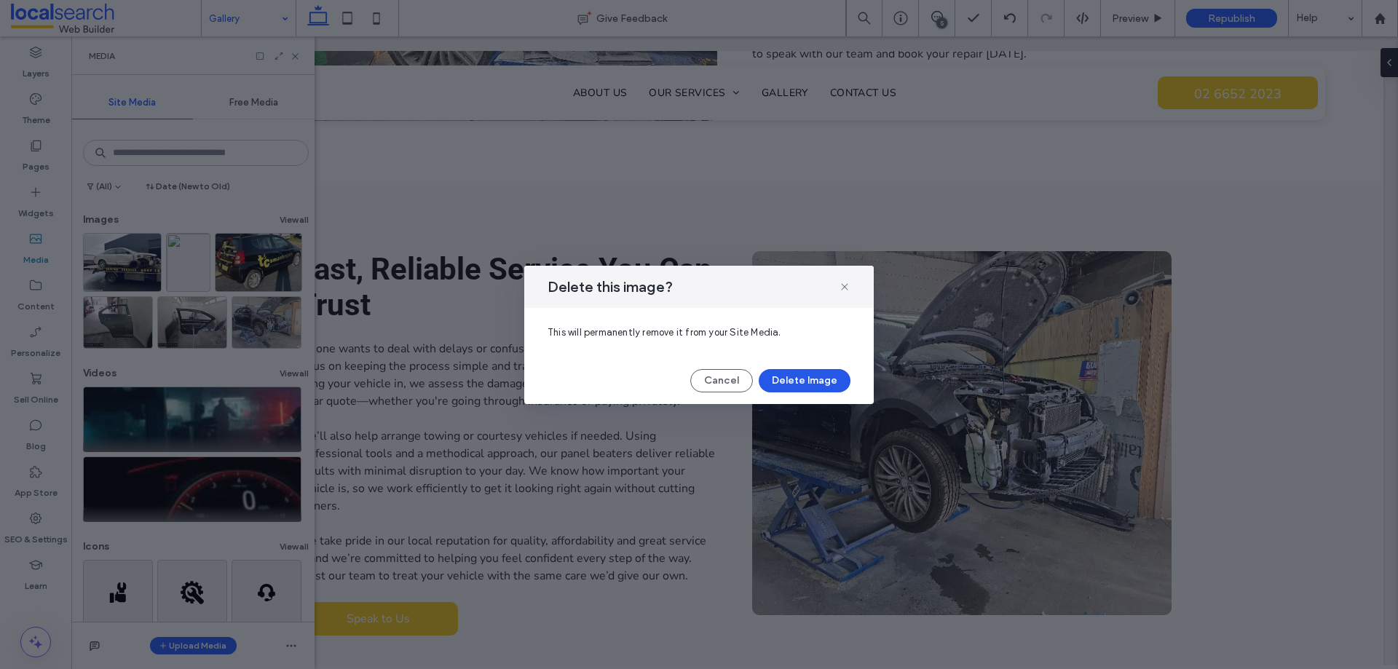
click at [811, 379] on button "Delete Image" at bounding box center [805, 380] width 92 height 23
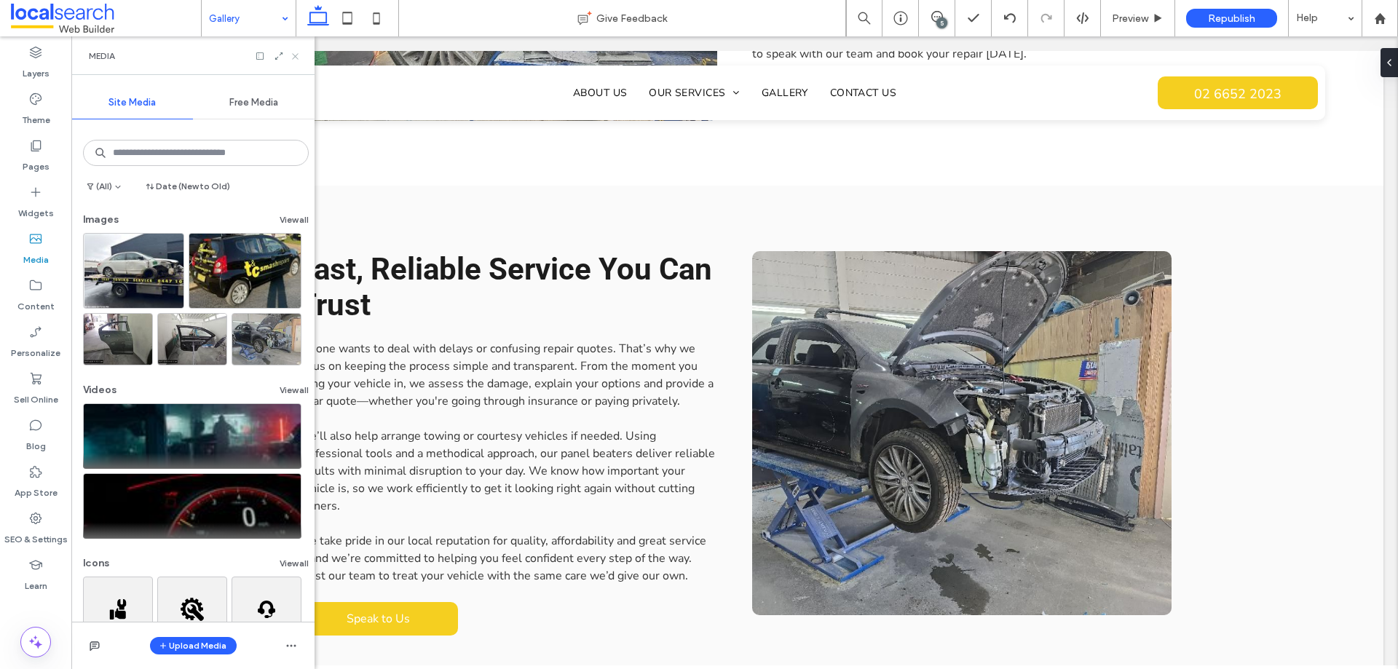
click at [299, 60] on icon at bounding box center [295, 56] width 11 height 11
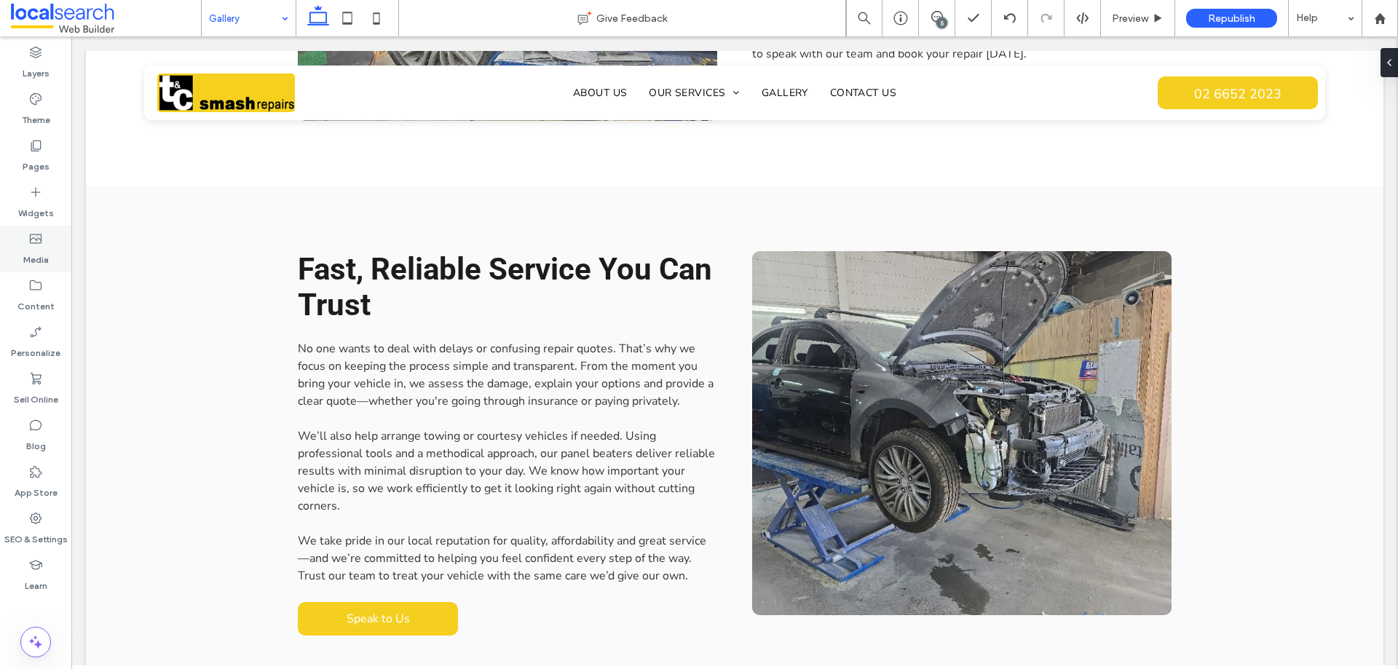
click at [46, 250] on label "Media" at bounding box center [35, 256] width 25 height 20
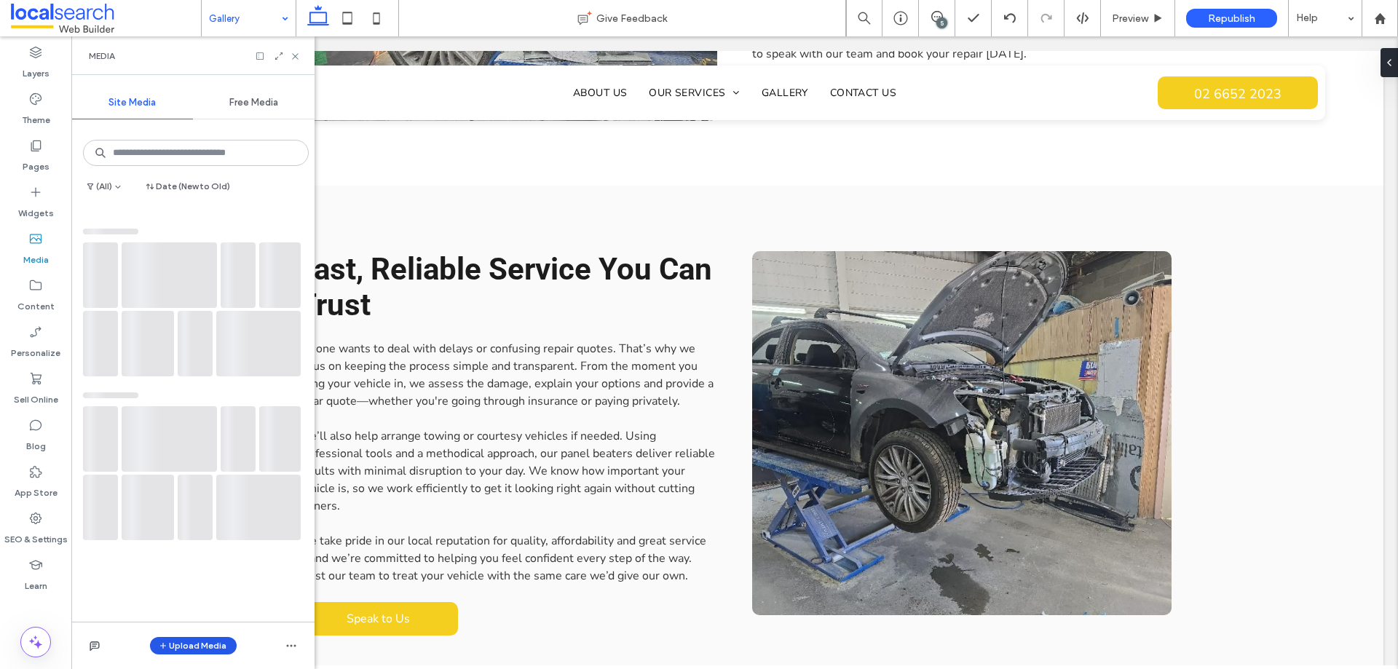
click at [192, 642] on button "Upload Media" at bounding box center [193, 645] width 87 height 17
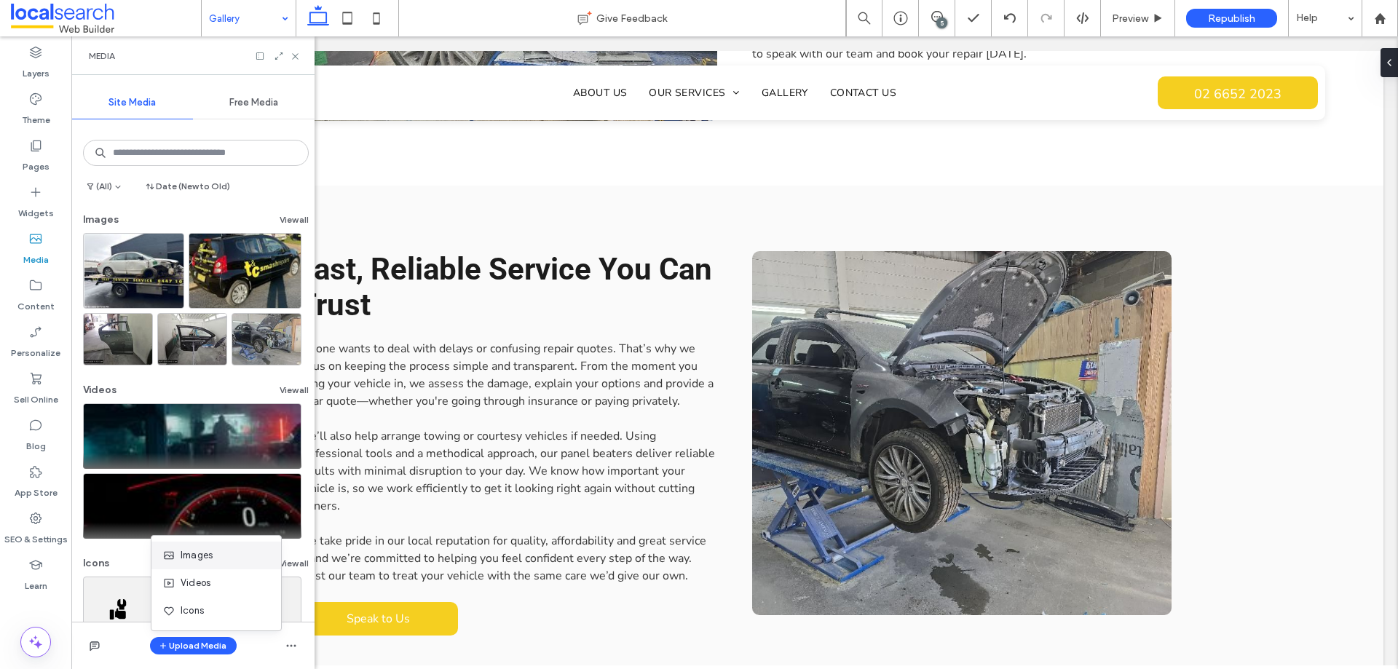
click at [181, 551] on span "Images" at bounding box center [197, 555] width 32 height 15
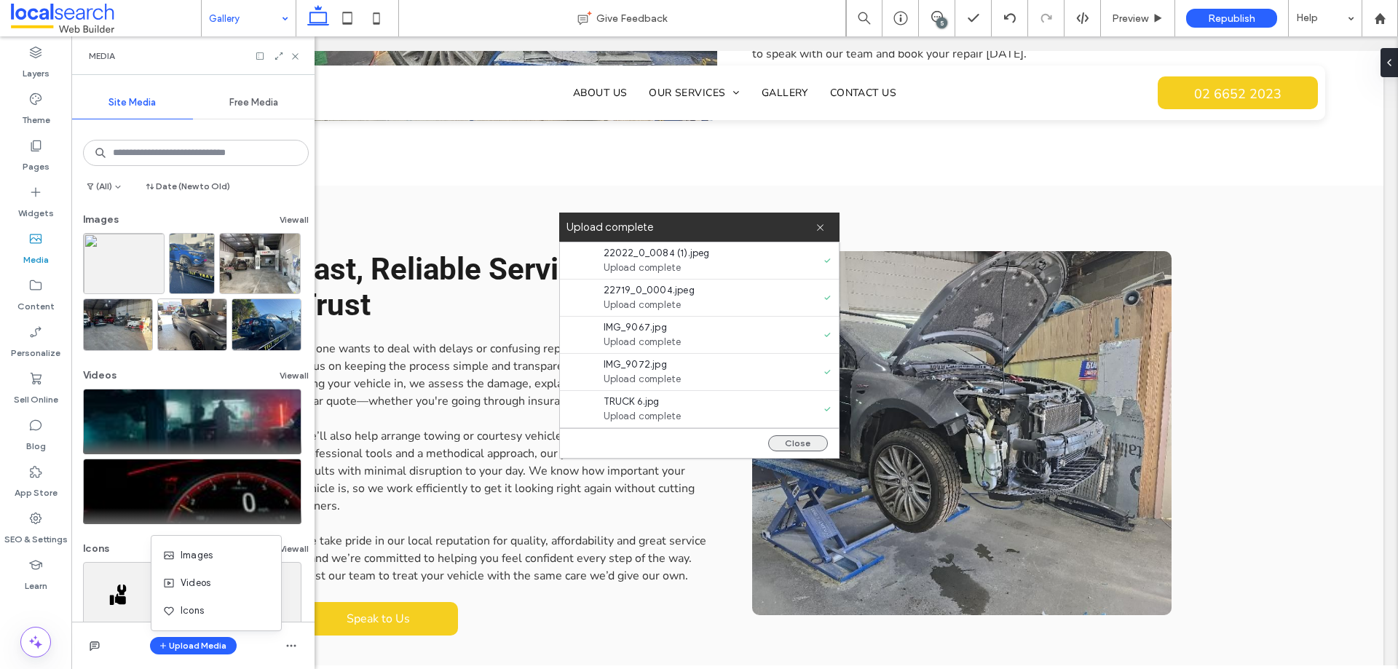
click at [816, 445] on button "Close" at bounding box center [798, 444] width 60 height 16
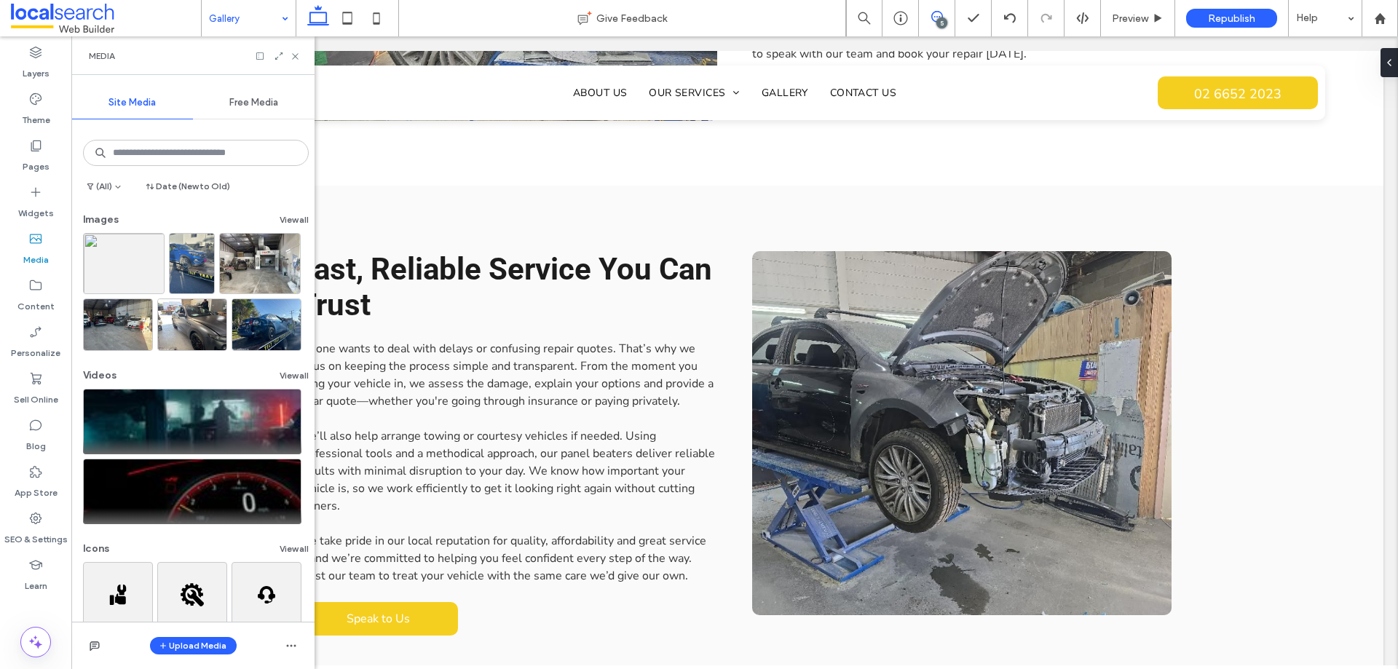
click at [936, 22] on use at bounding box center [938, 17] width 12 height 12
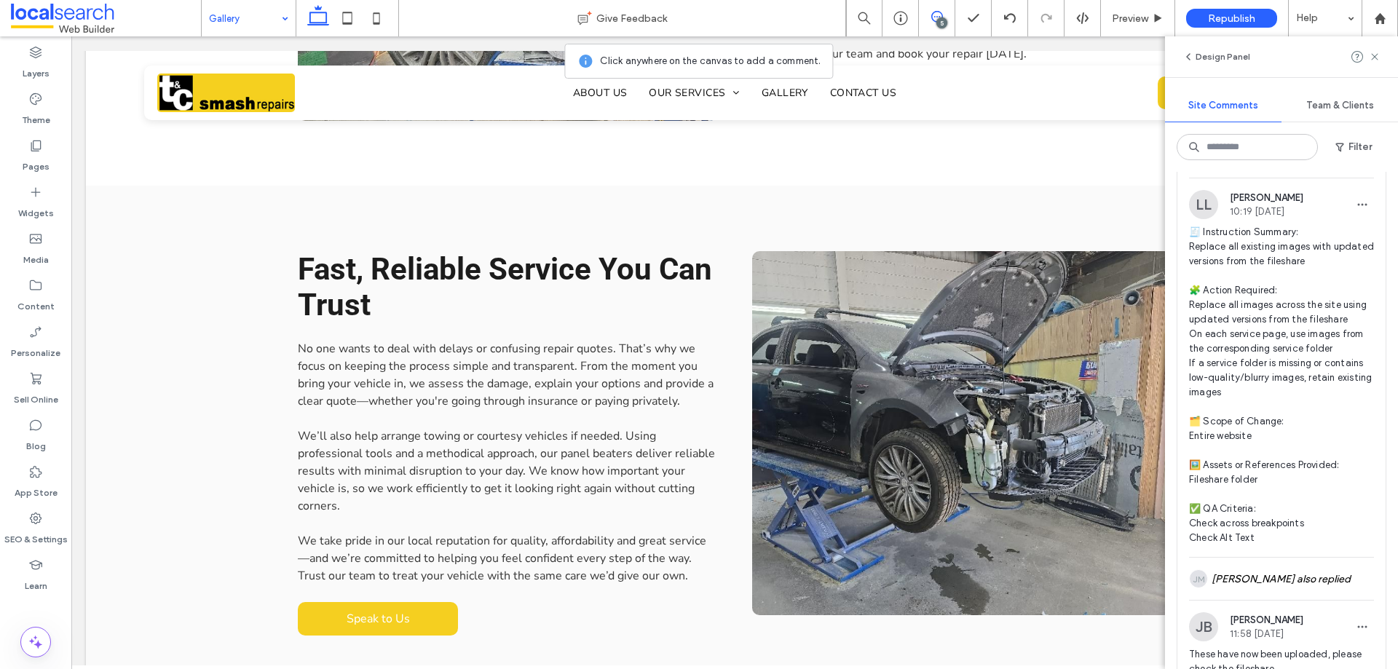
scroll to position [73, 0]
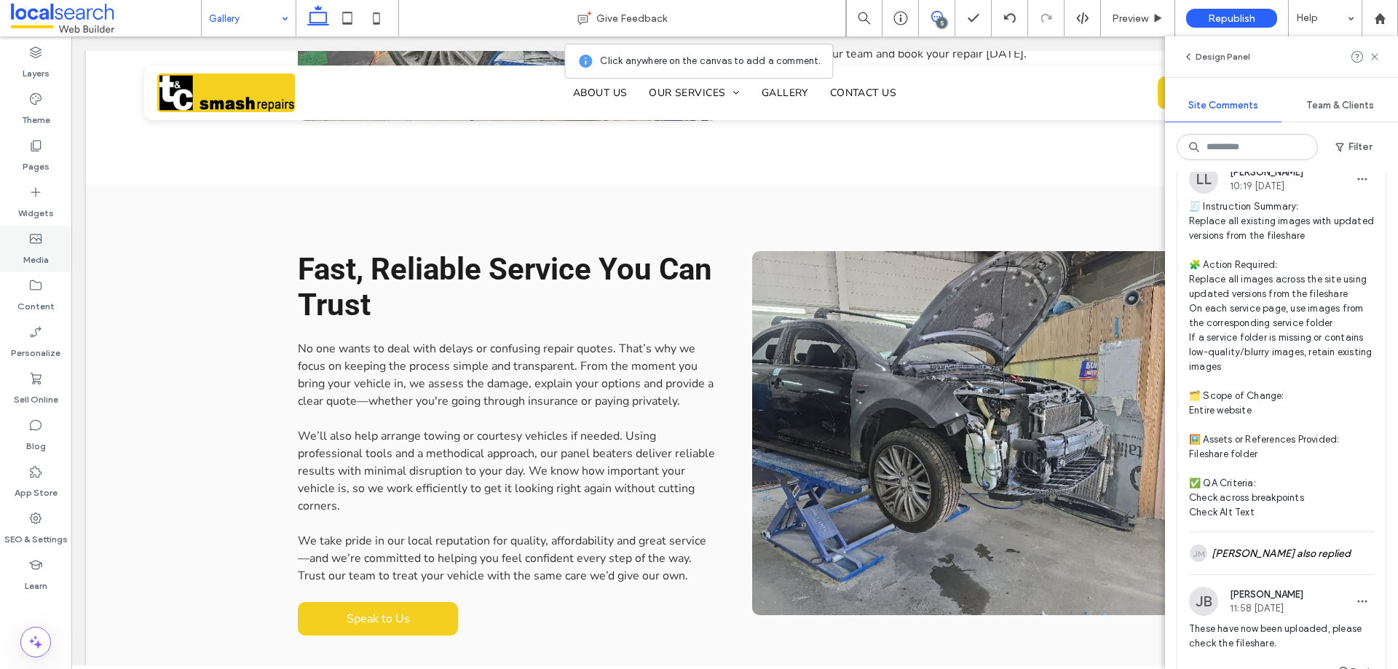
click at [29, 249] on label "Media" at bounding box center [35, 256] width 25 height 20
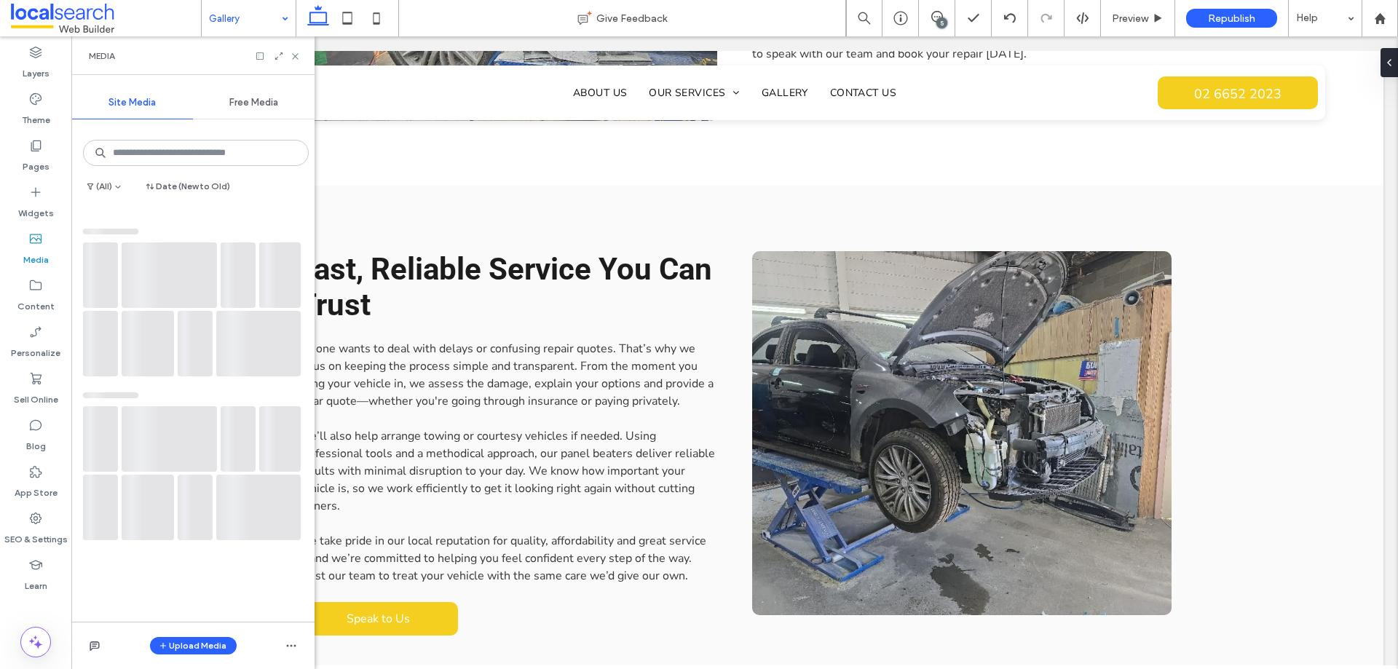
scroll to position [0, 0]
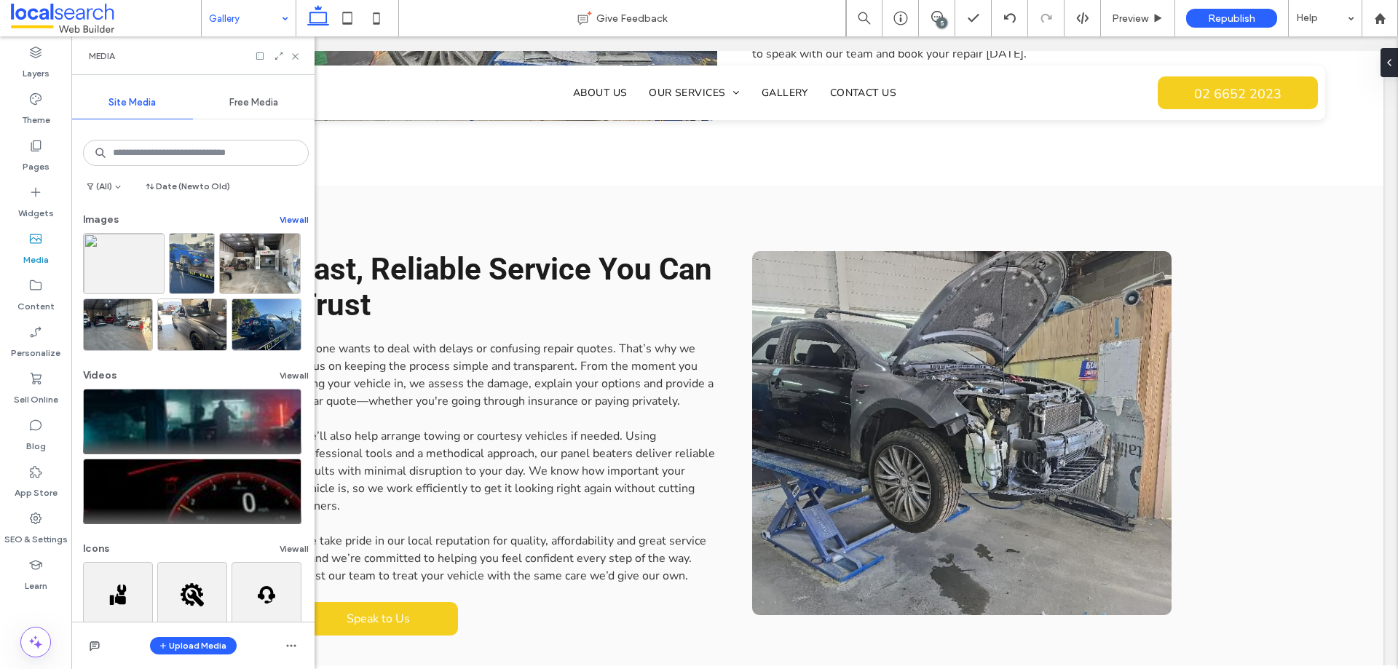
click at [291, 216] on button "View all" at bounding box center [294, 219] width 29 height 17
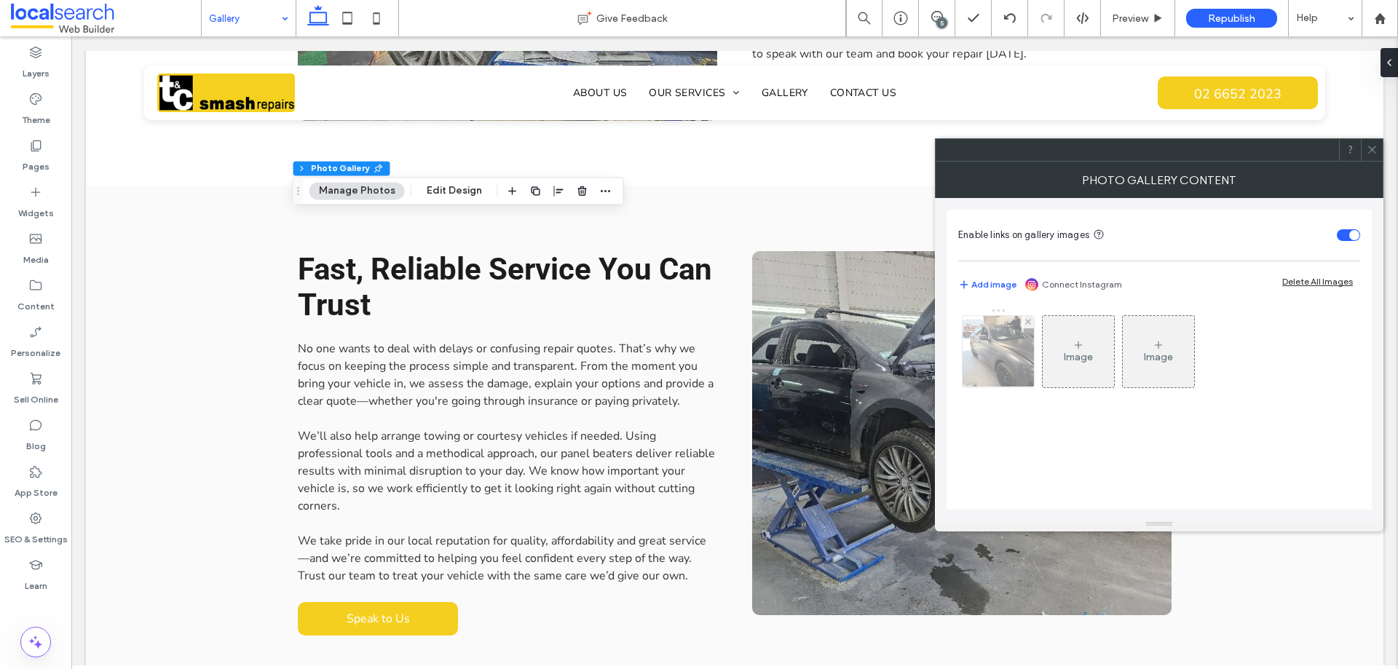
click at [1011, 370] on img at bounding box center [998, 351] width 95 height 71
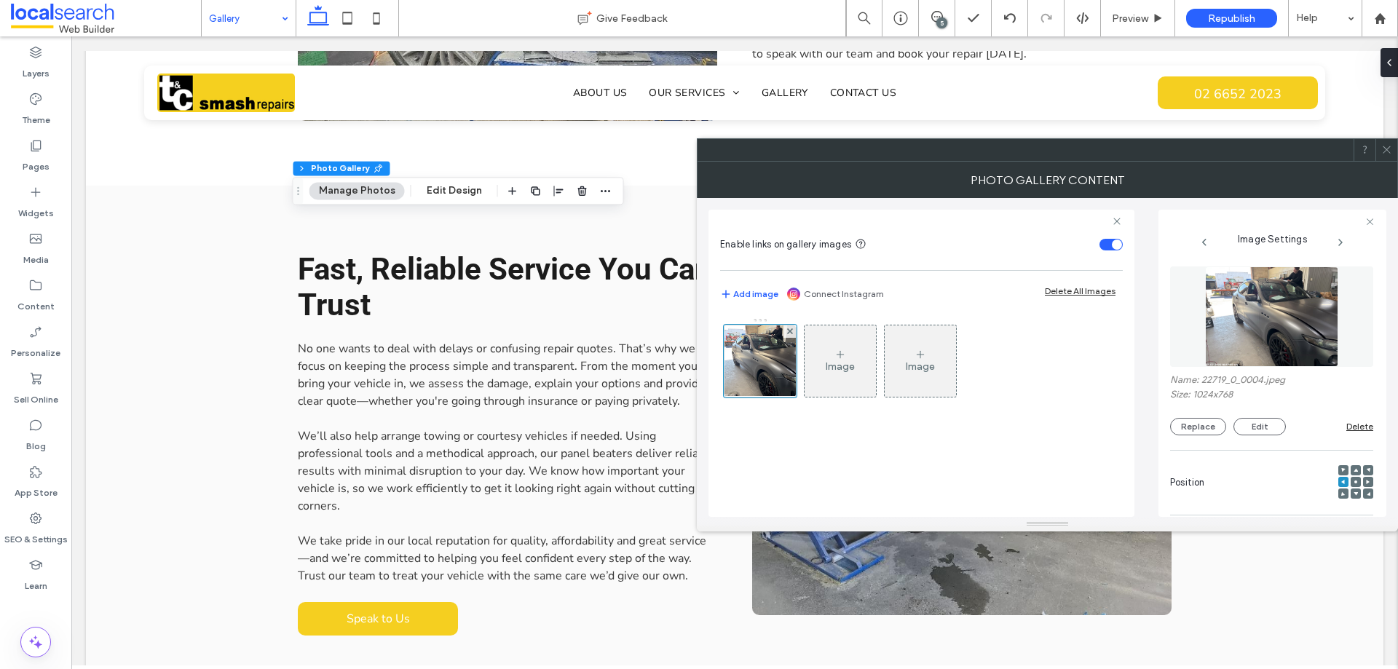
click at [1355, 483] on use at bounding box center [1356, 482] width 3 height 3
click at [1354, 469] on icon at bounding box center [1356, 470] width 4 height 4
click at [1387, 152] on icon at bounding box center [1387, 149] width 11 height 11
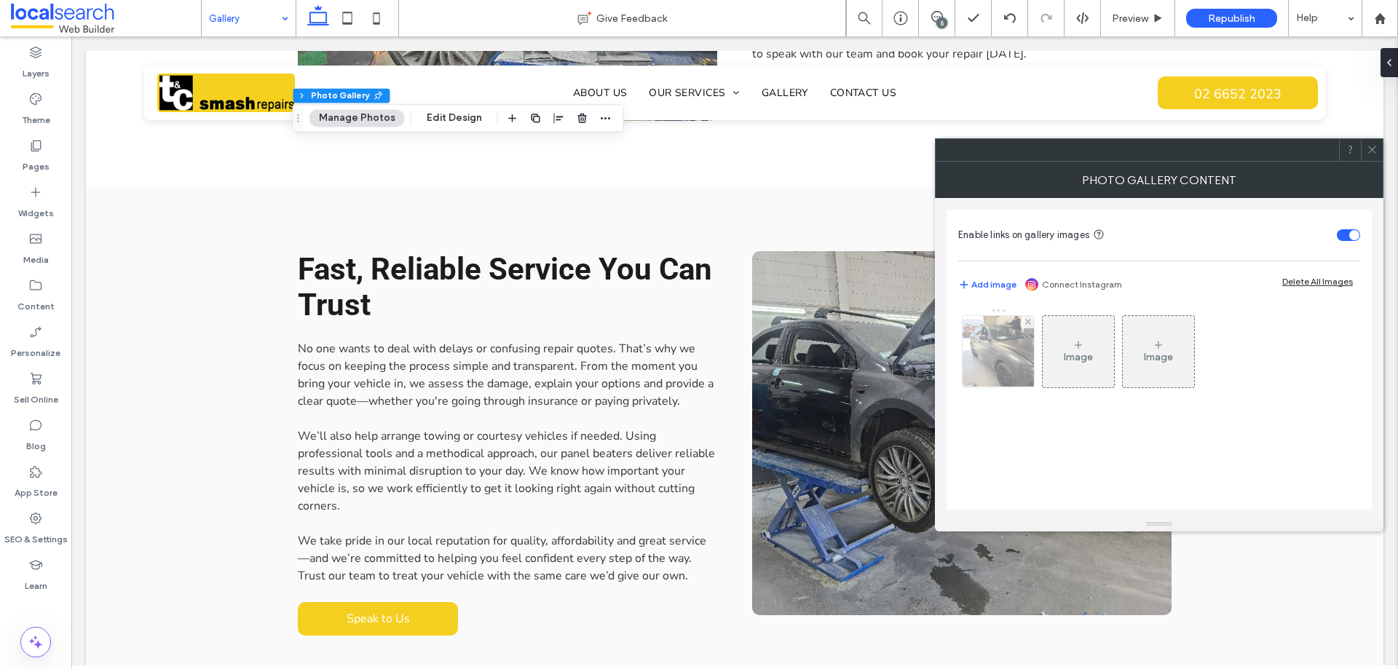
click at [1014, 360] on img at bounding box center [998, 351] width 95 height 71
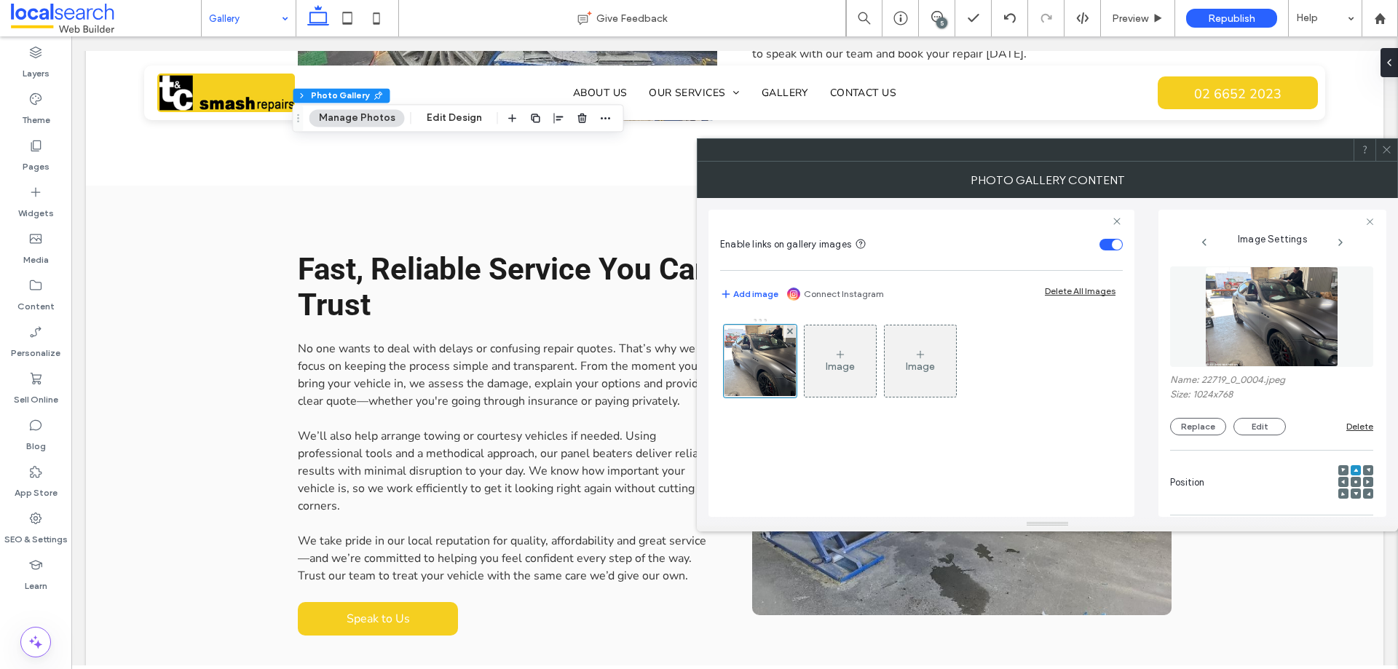
click at [1366, 481] on icon at bounding box center [1368, 482] width 4 height 4
click at [1363, 471] on div at bounding box center [1368, 470] width 10 height 10
click at [1363, 468] on div at bounding box center [1368, 470] width 10 height 10
click at [1366, 468] on icon at bounding box center [1368, 470] width 4 height 4
click at [1387, 146] on icon at bounding box center [1387, 149] width 11 height 11
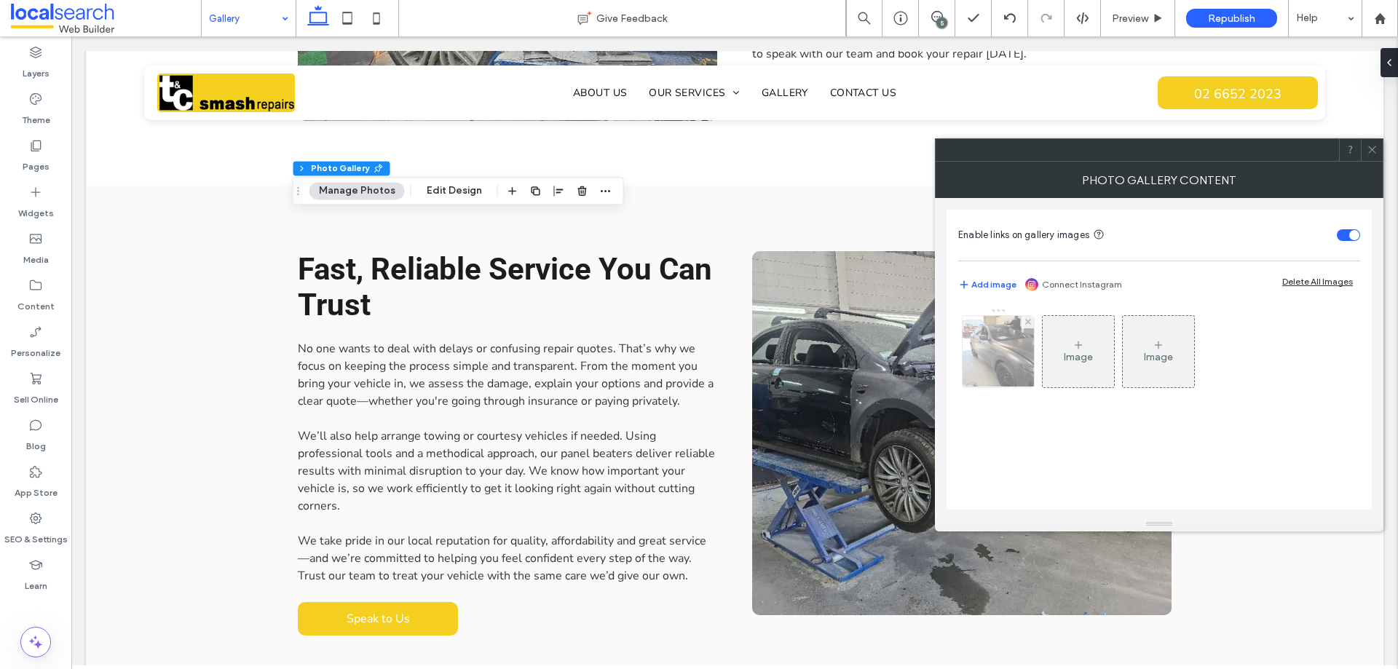
click at [988, 366] on img at bounding box center [998, 351] width 95 height 71
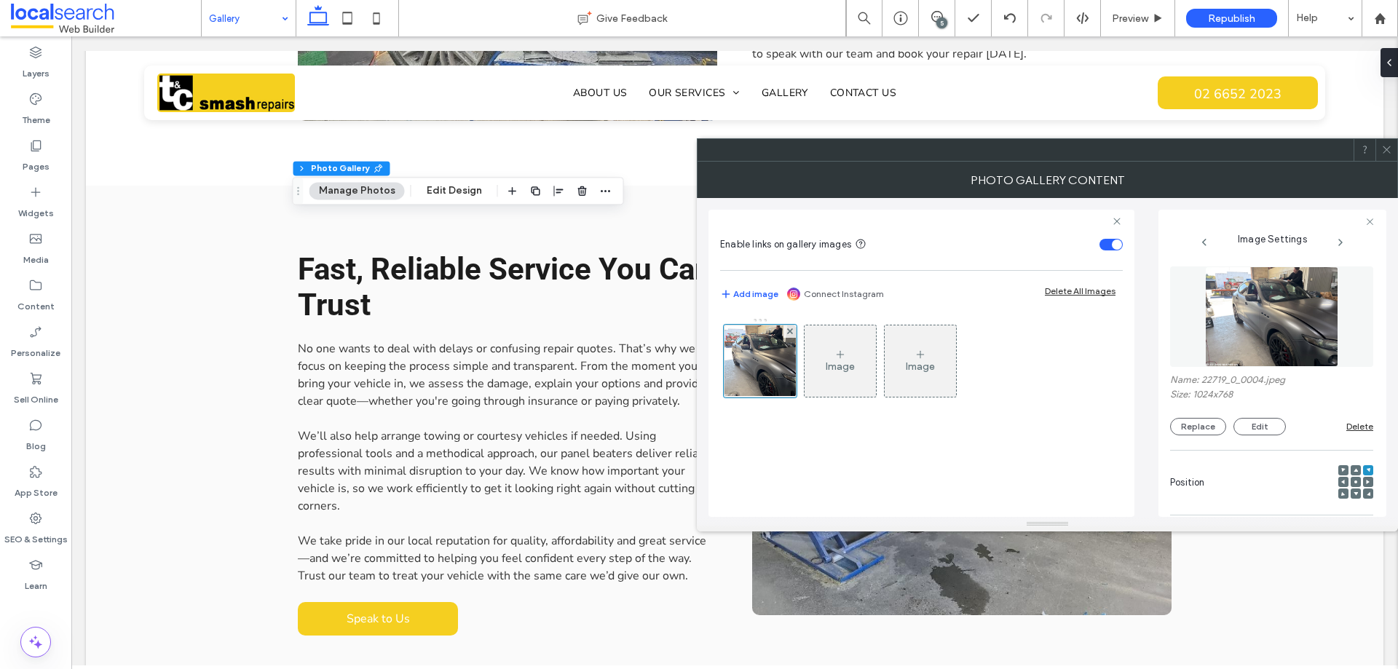
click at [1382, 148] on icon at bounding box center [1387, 149] width 11 height 11
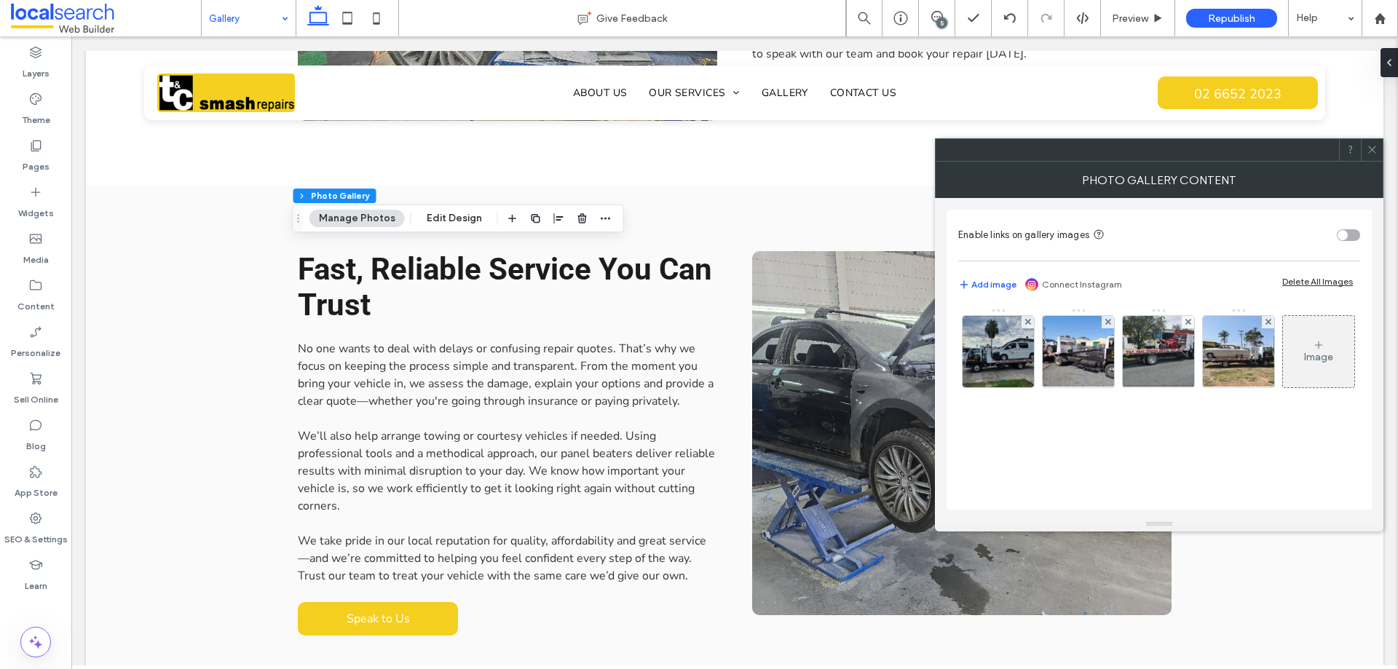
click at [1304, 363] on div "Image" at bounding box center [1318, 357] width 29 height 12
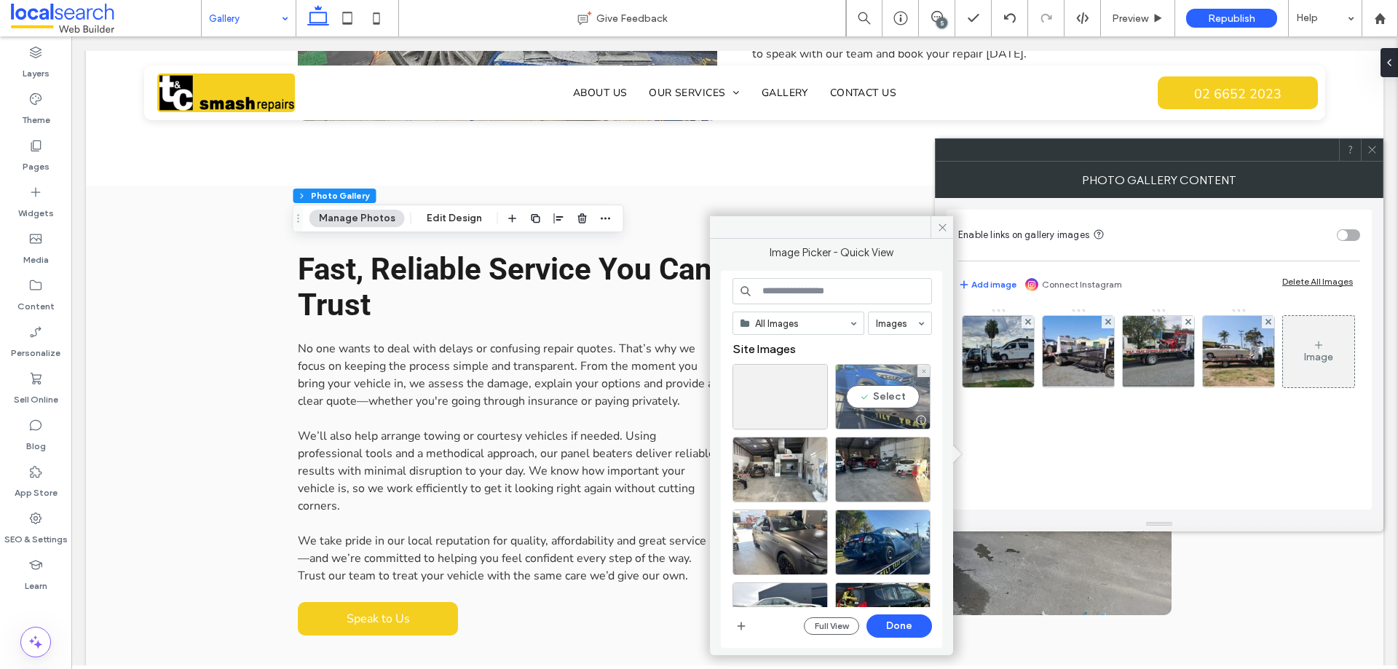
click at [858, 401] on div "Select" at bounding box center [882, 397] width 95 height 66
click at [883, 398] on div at bounding box center [882, 397] width 95 height 66
click at [882, 382] on div "Select" at bounding box center [882, 397] width 95 height 66
click at [811, 461] on div "Select" at bounding box center [780, 470] width 95 height 66
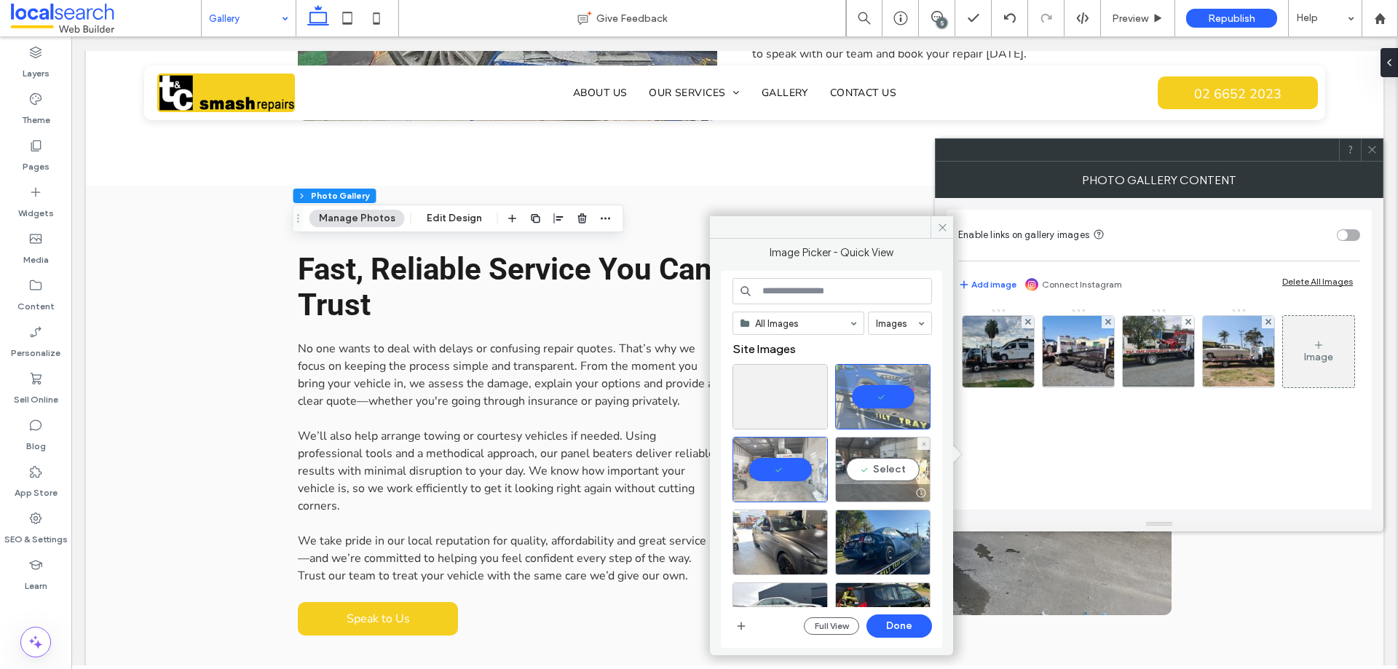
click at [899, 463] on div "Select" at bounding box center [882, 470] width 95 height 66
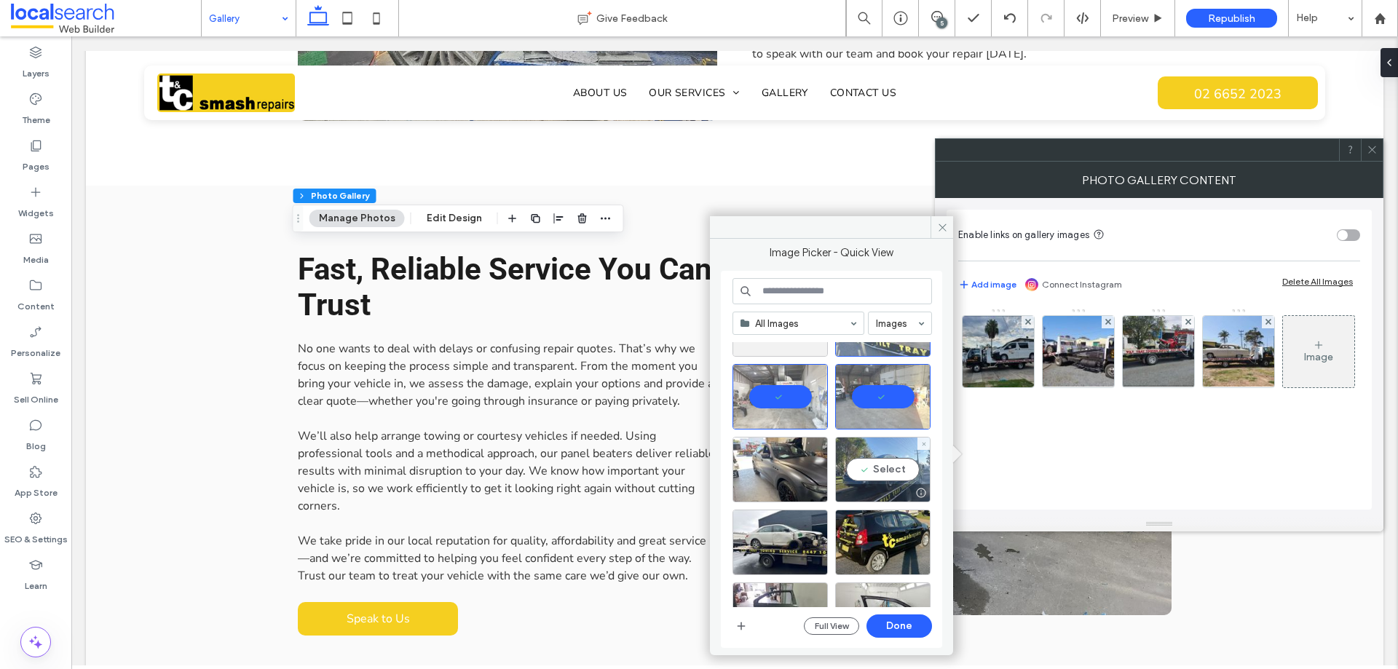
click at [875, 465] on div "Select" at bounding box center [882, 470] width 95 height 66
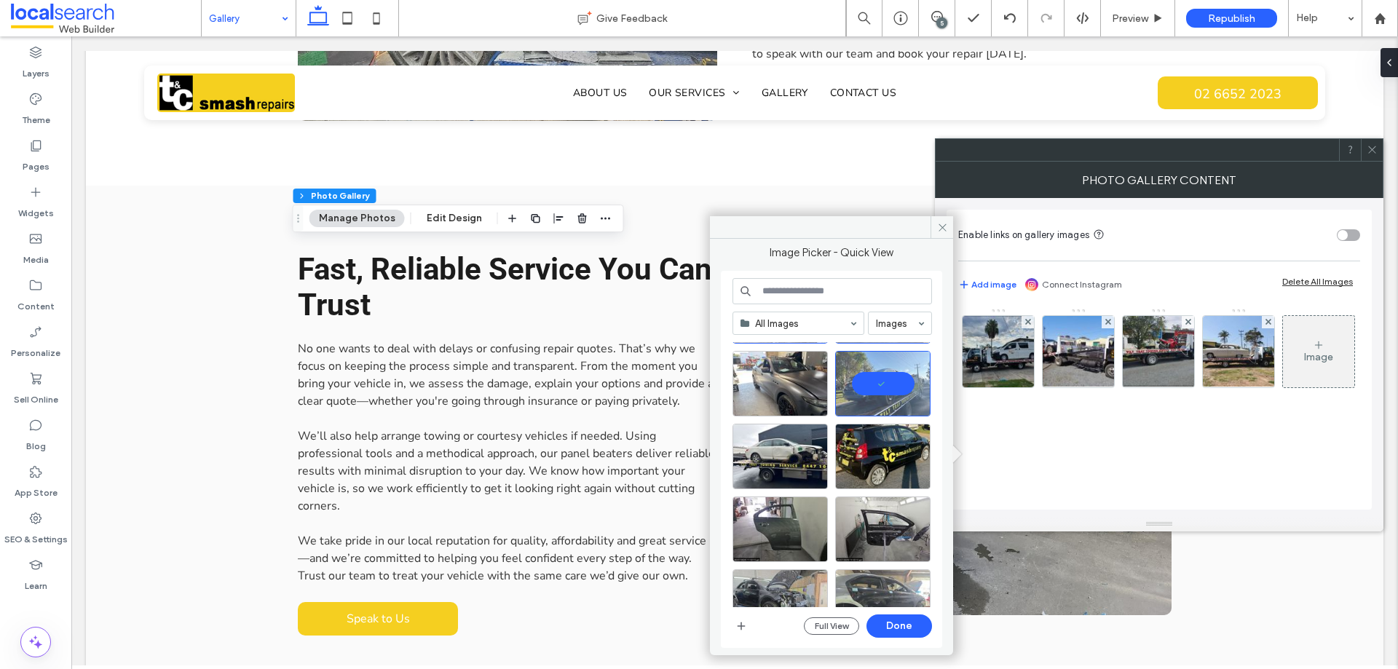
scroll to position [219, 0]
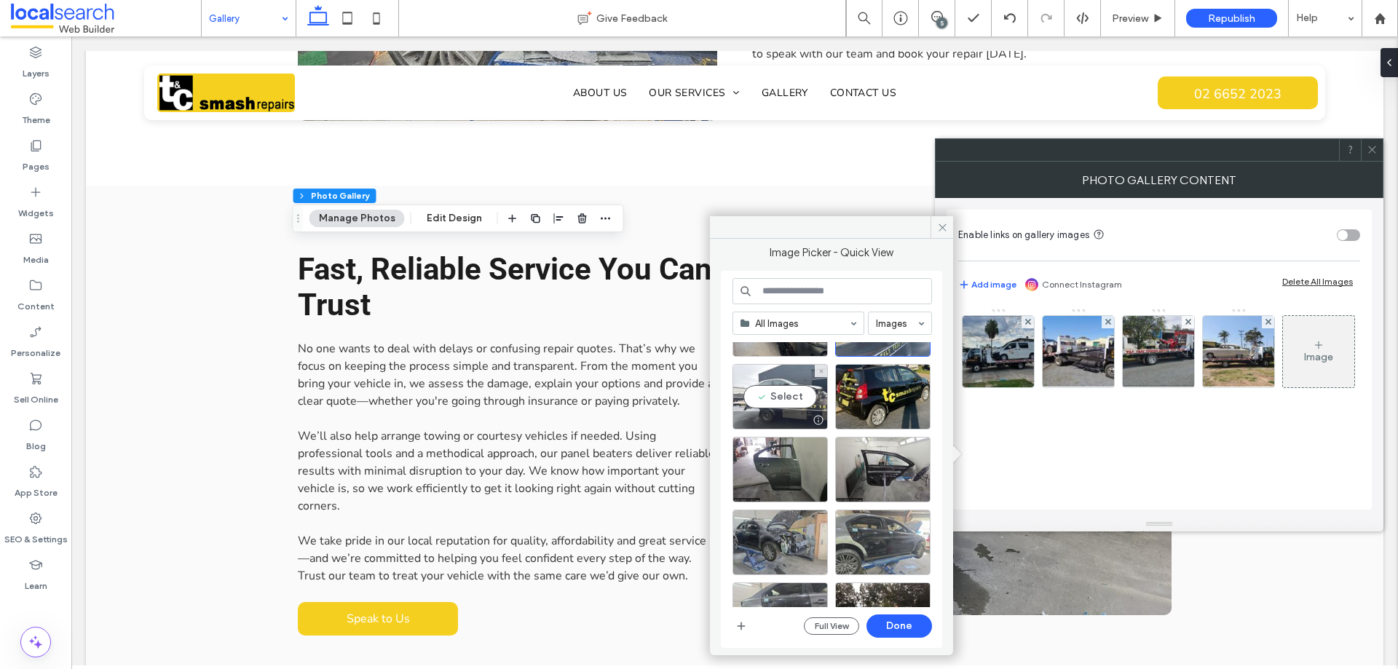
click at [765, 394] on div "Select" at bounding box center [780, 397] width 95 height 66
click at [791, 390] on div at bounding box center [780, 397] width 95 height 66
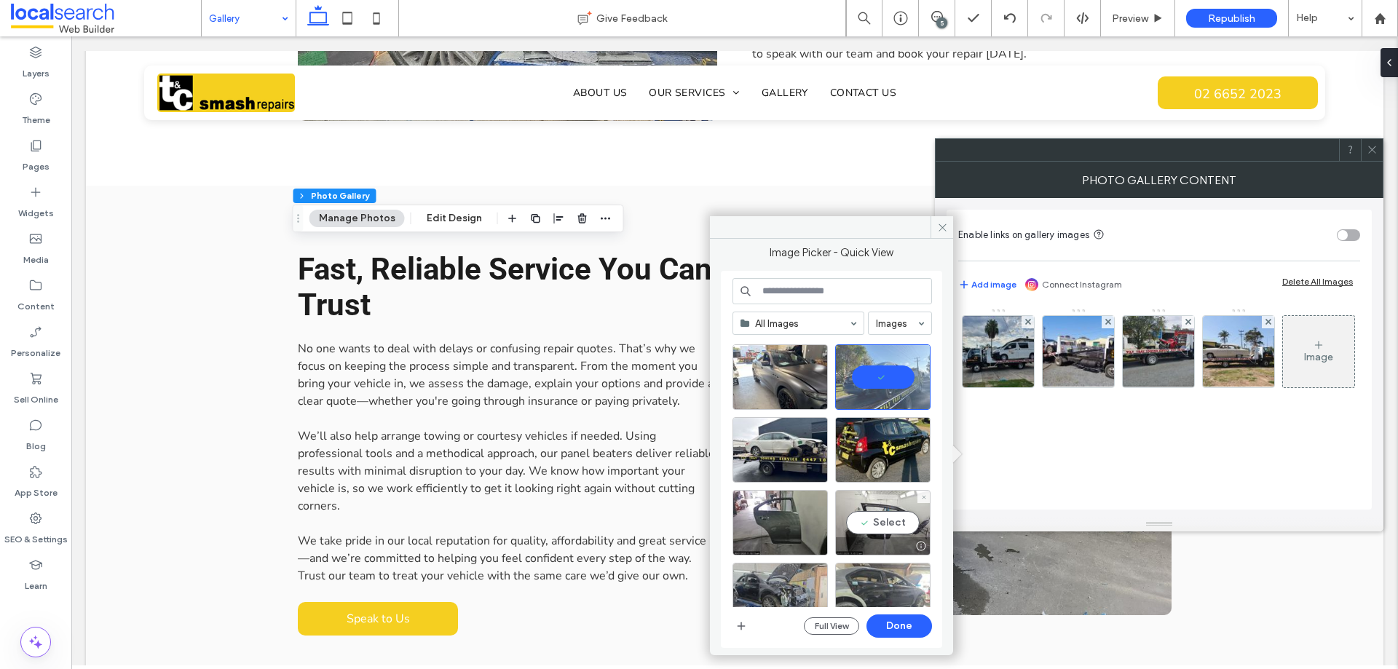
scroll to position [0, 0]
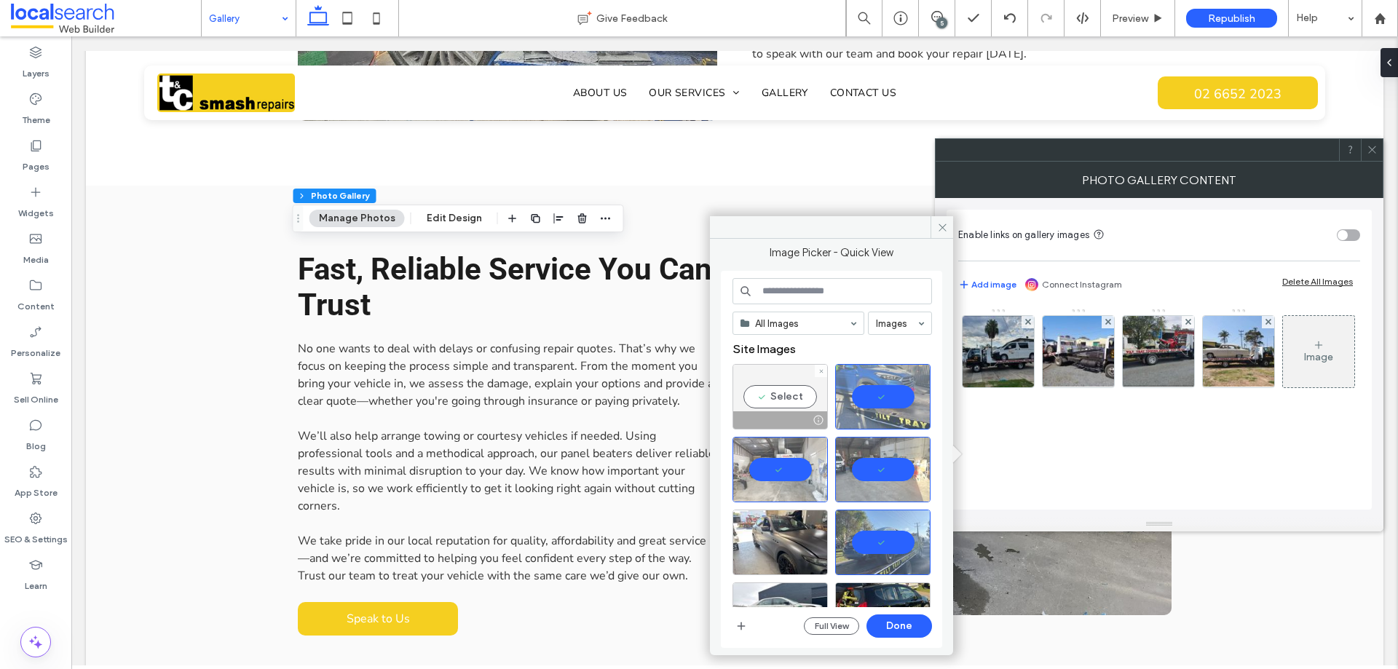
click at [824, 370] on div at bounding box center [821, 371] width 12 height 12
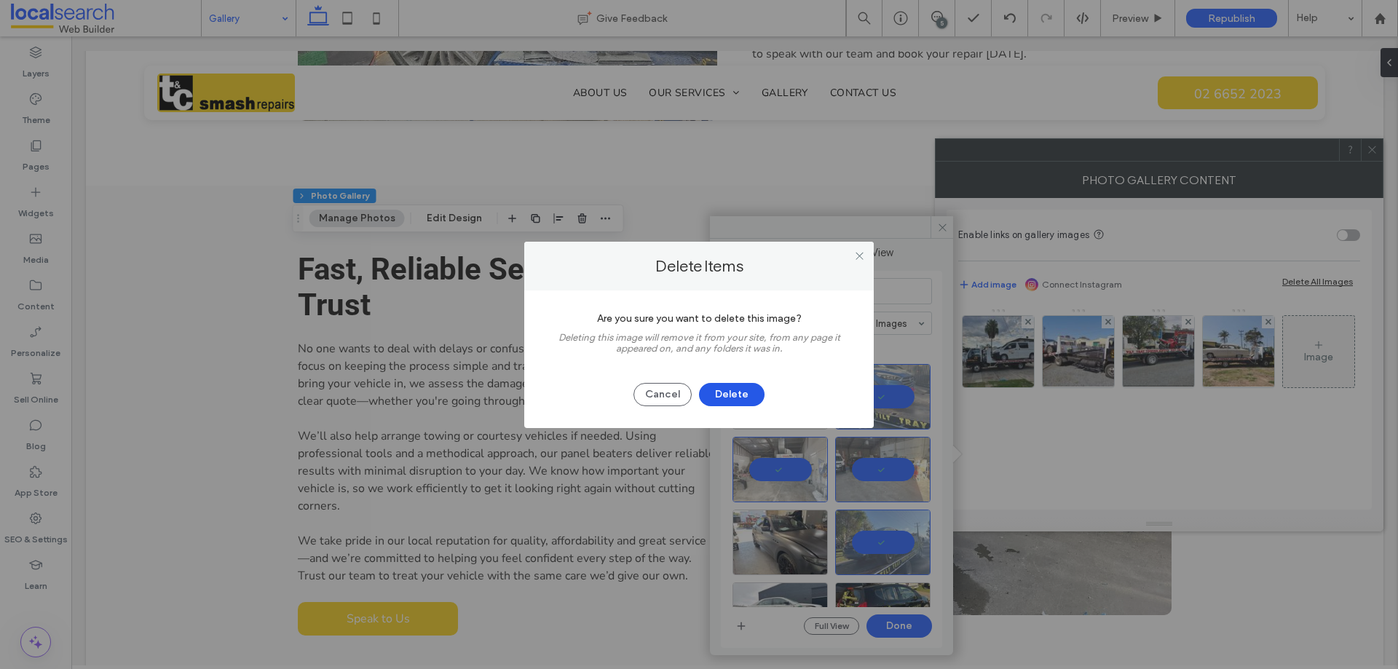
click at [757, 397] on button "Delete" at bounding box center [732, 394] width 66 height 23
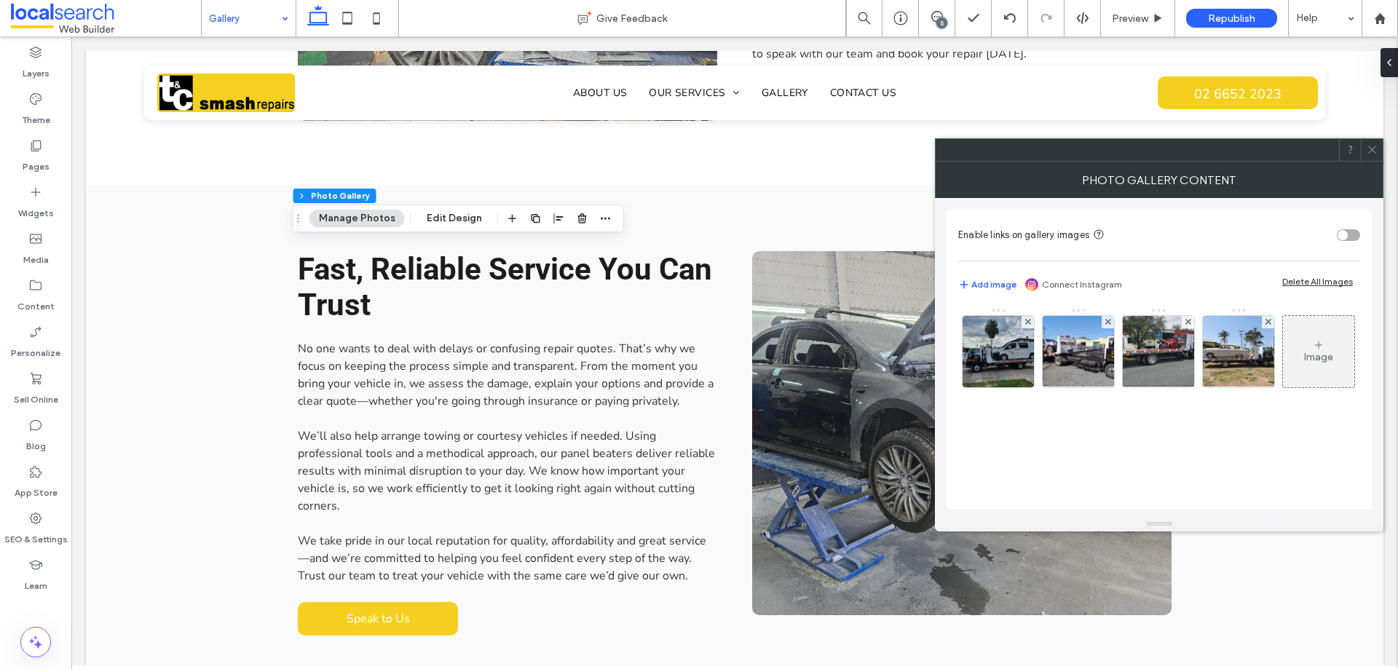
scroll to position [4, 0]
click at [1283, 386] on div "Image" at bounding box center [1318, 352] width 71 height 68
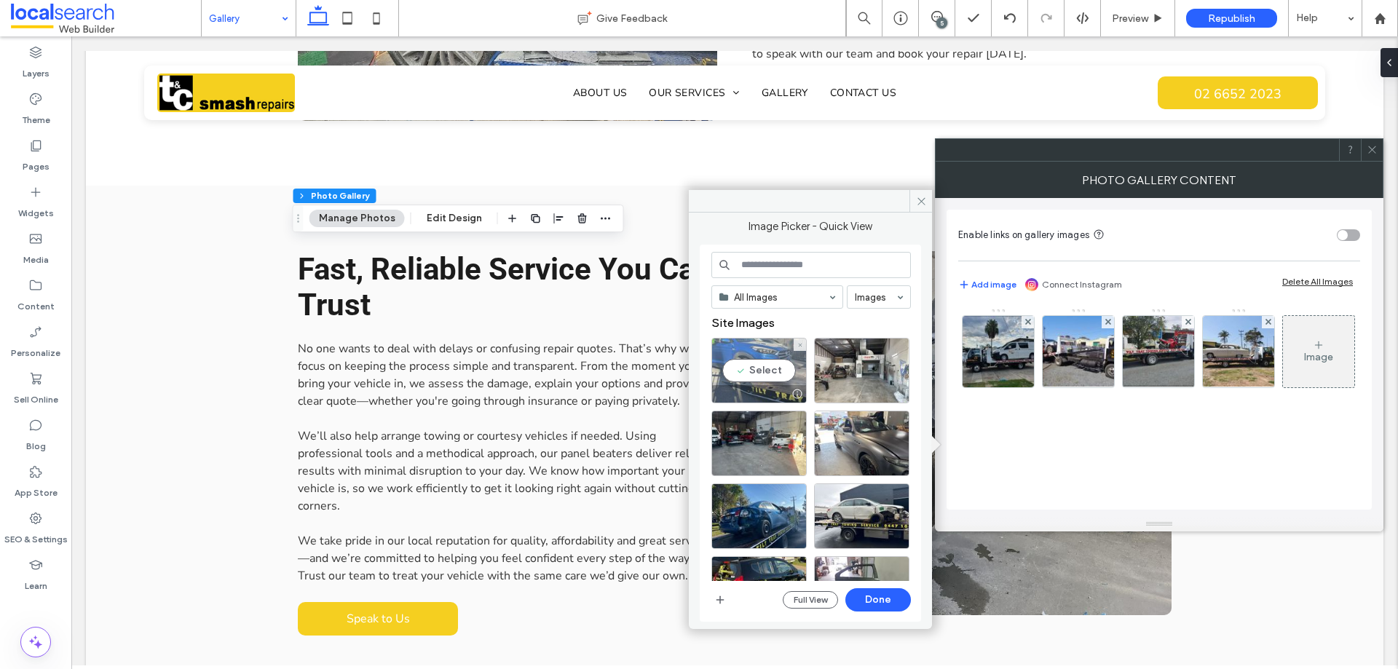
click at [765, 369] on div "Select" at bounding box center [759, 371] width 95 height 66
click at [847, 371] on div "Select" at bounding box center [861, 371] width 95 height 66
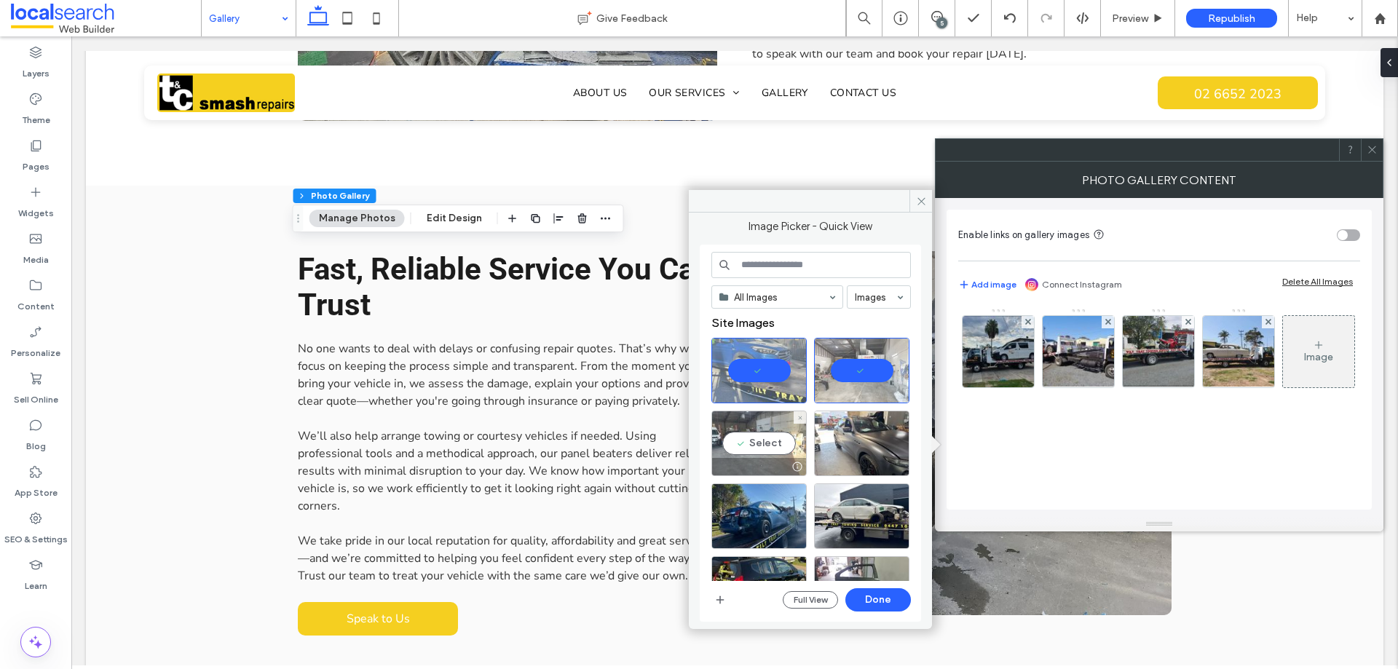
click at [765, 443] on div "Select" at bounding box center [759, 444] width 95 height 66
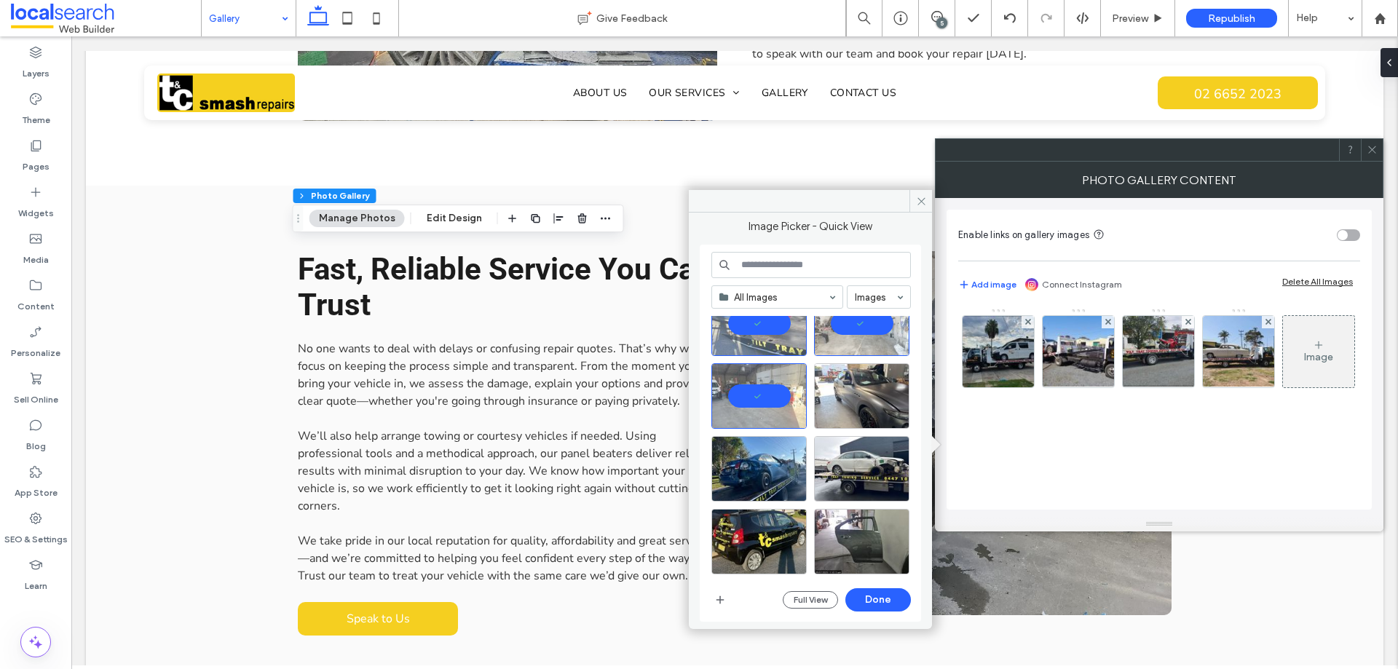
scroll to position [73, 0]
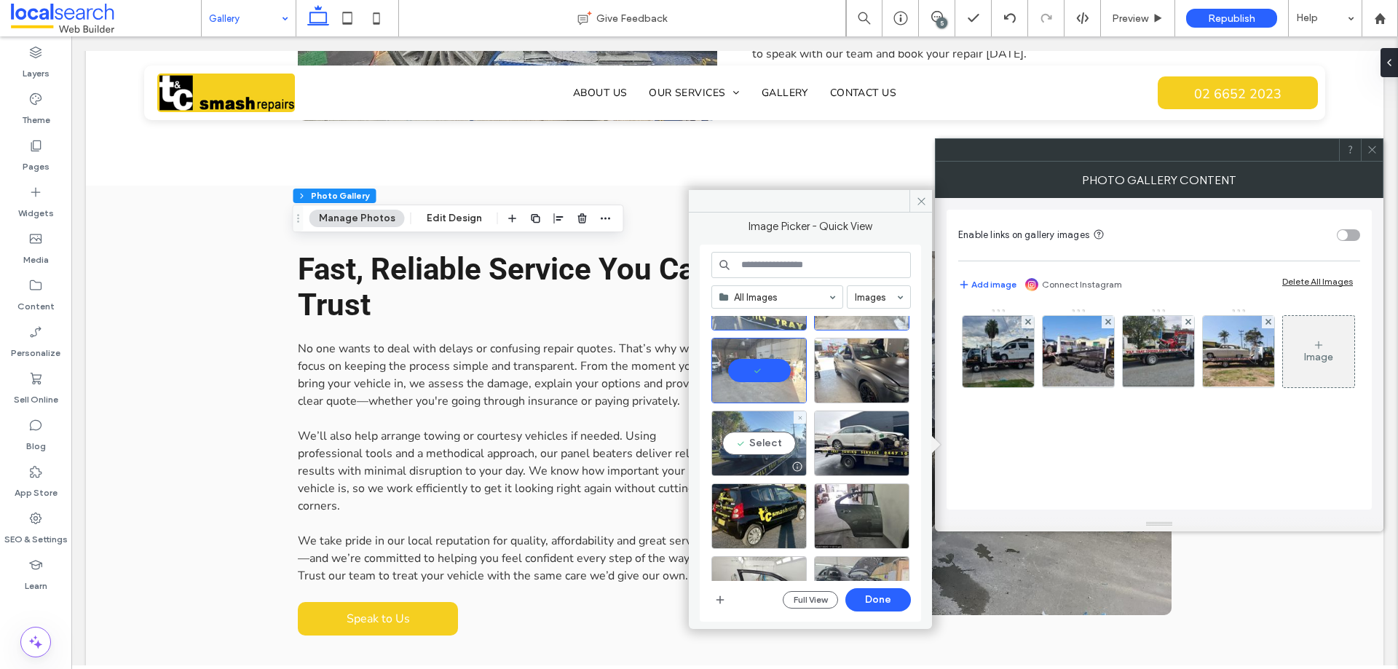
click at [783, 444] on div "Select" at bounding box center [759, 444] width 95 height 66
click at [883, 597] on button "Done" at bounding box center [879, 599] width 66 height 23
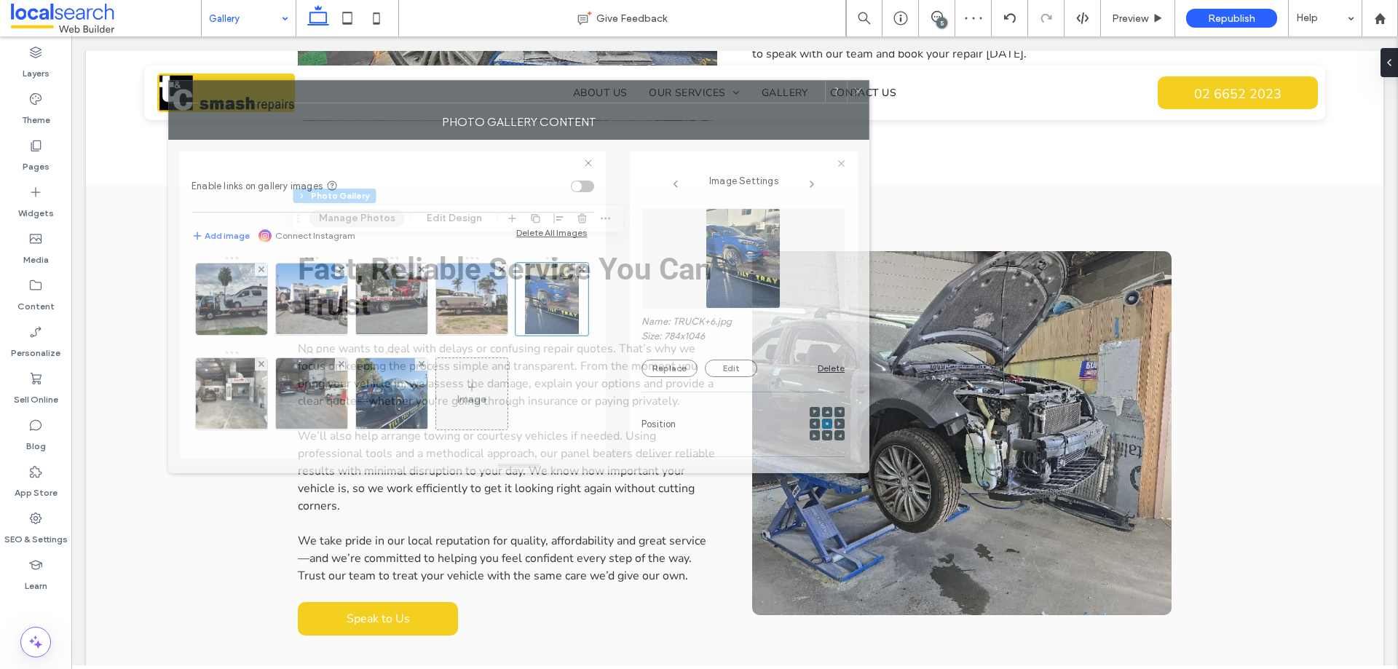
drag, startPoint x: 1087, startPoint y: 163, endPoint x: 551, endPoint y: 105, distance: 539.9
click at [551, 105] on div "Photo Gallery Content" at bounding box center [518, 121] width 701 height 36
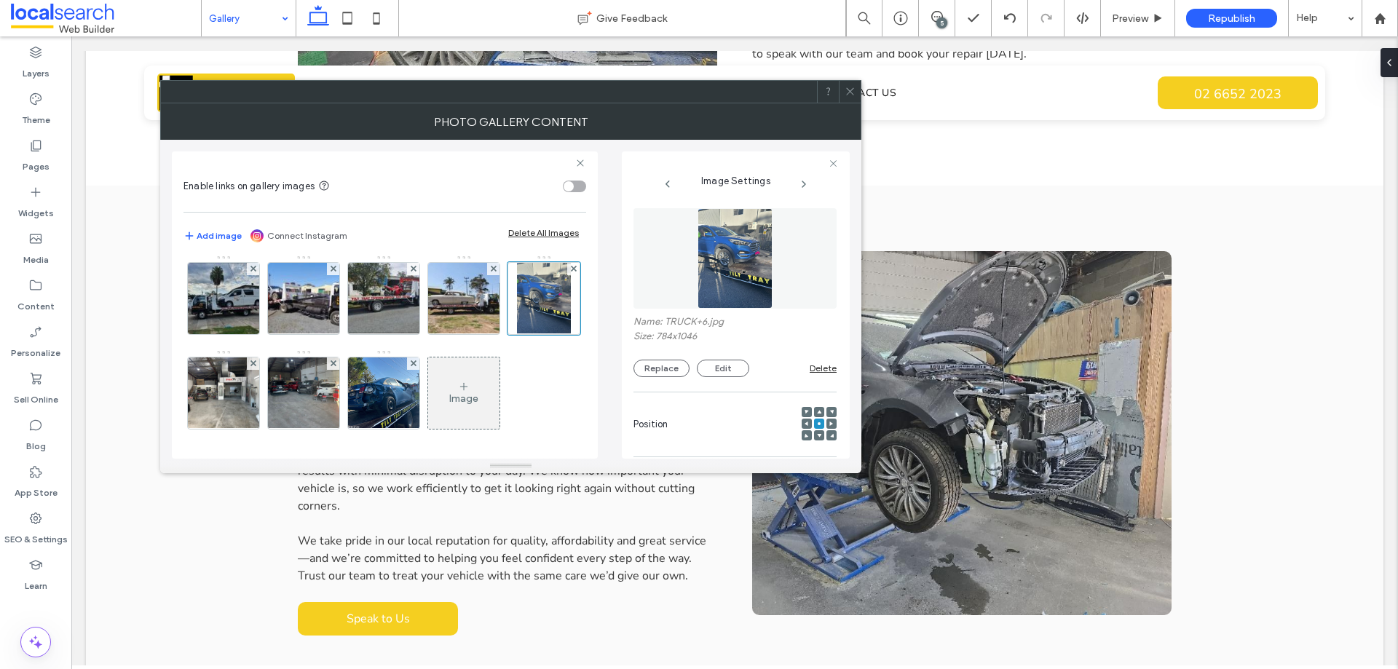
scroll to position [0, 0]
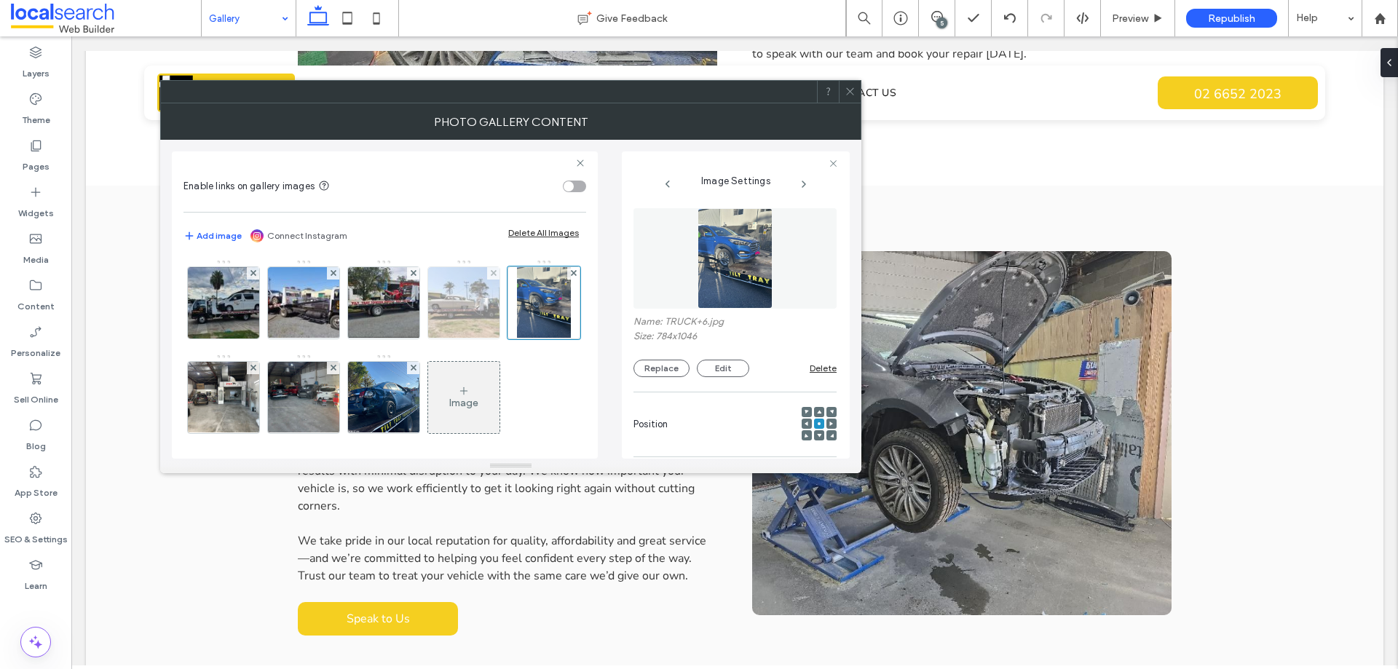
click at [448, 312] on img at bounding box center [463, 302] width 103 height 71
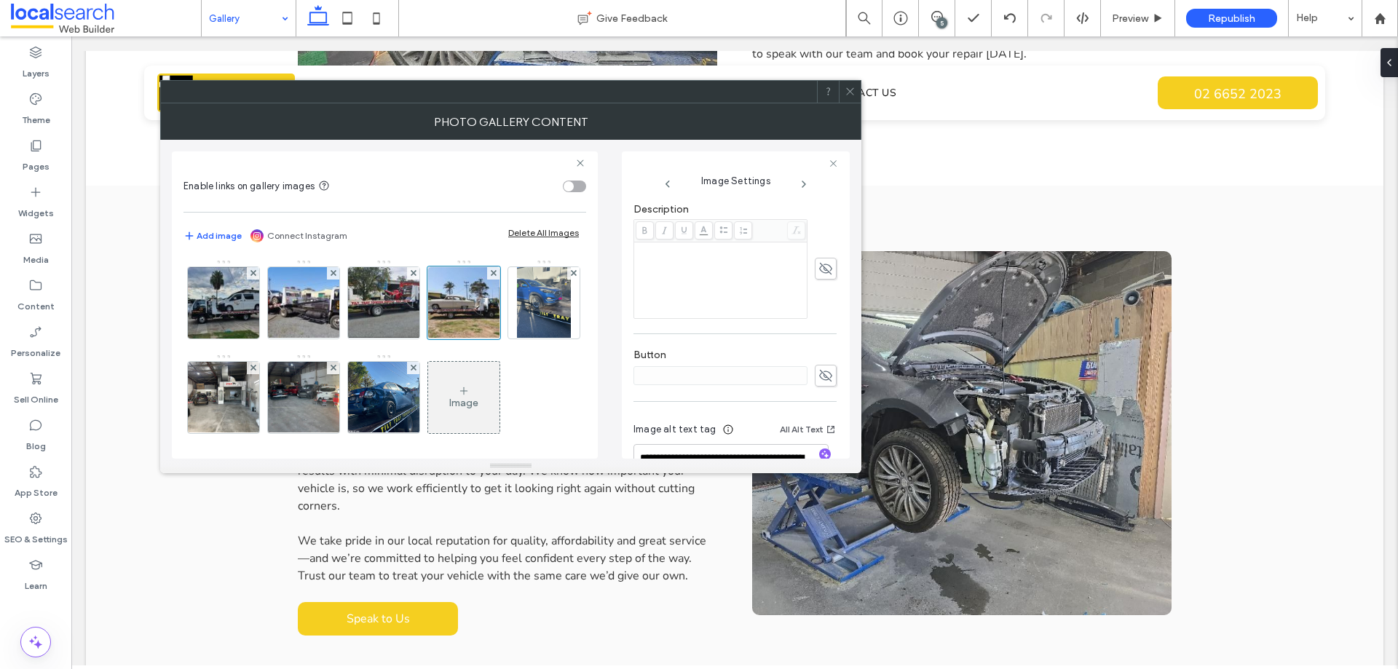
scroll to position [381, 0]
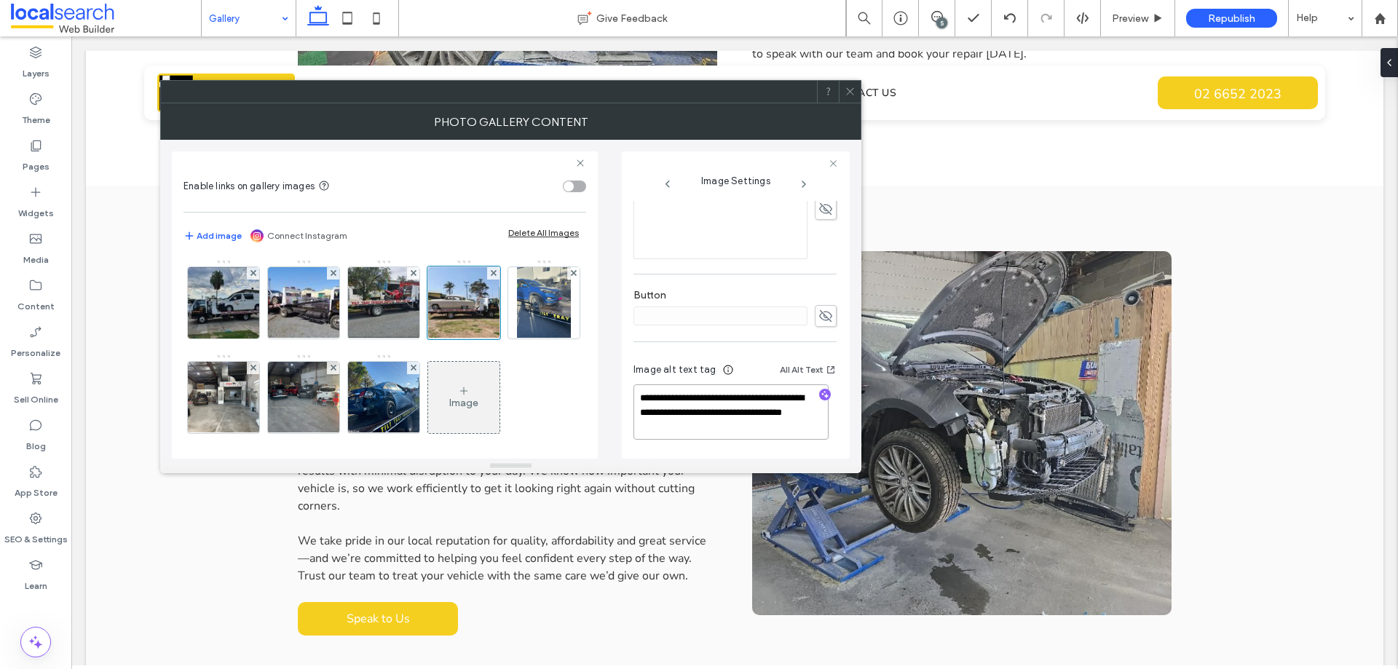
drag, startPoint x: 720, startPoint y: 422, endPoint x: 662, endPoint y: 414, distance: 58.0
click at [662, 414] on textarea "**********" at bounding box center [731, 412] width 195 height 55
click at [517, 339] on img at bounding box center [543, 302] width 53 height 71
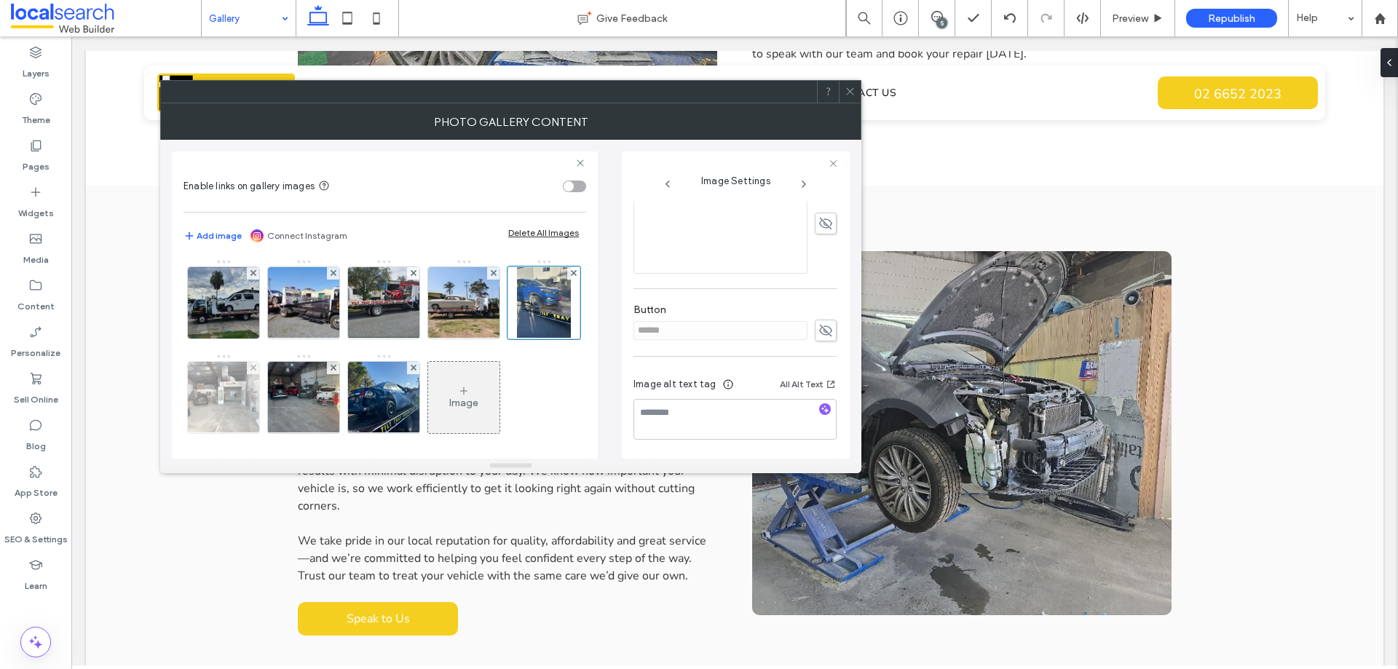
scroll to position [366, 0]
click at [821, 339] on span at bounding box center [826, 331] width 22 height 22
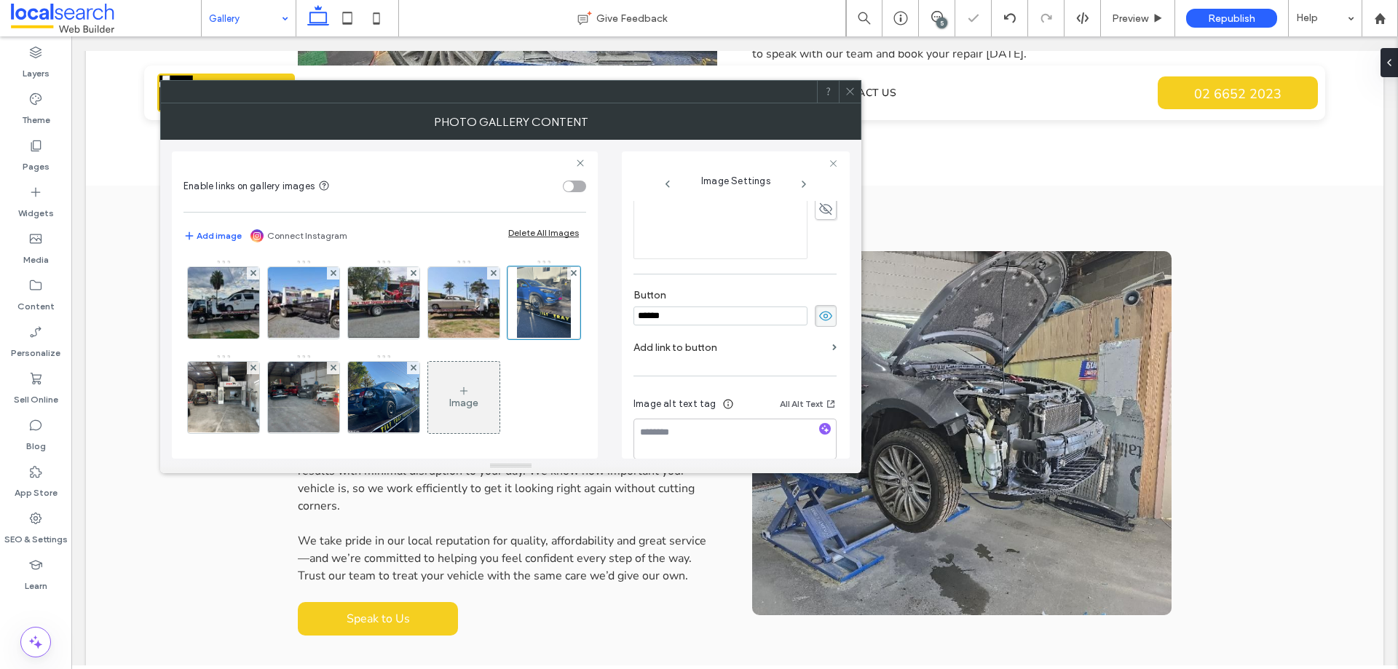
click at [725, 319] on input "******" at bounding box center [721, 316] width 174 height 19
type input "*******"
click at [725, 318] on input "*******" at bounding box center [721, 316] width 174 height 19
click at [820, 318] on icon at bounding box center [826, 316] width 15 height 16
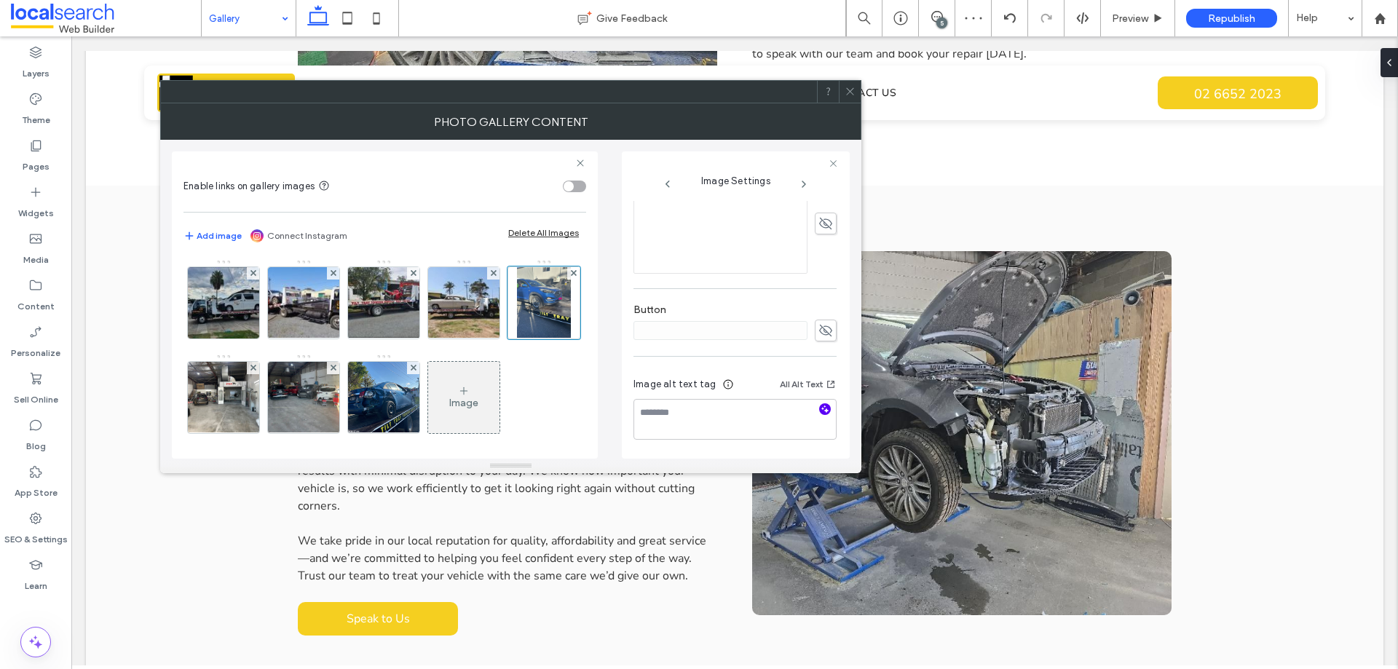
click at [822, 411] on use "button" at bounding box center [826, 409] width 8 height 8
drag, startPoint x: 777, startPoint y: 430, endPoint x: 661, endPoint y: 409, distance: 118.3
click at [661, 409] on textarea "**********" at bounding box center [731, 419] width 195 height 41
click at [789, 433] on textarea "**********" at bounding box center [731, 419] width 195 height 41
drag, startPoint x: 789, startPoint y: 433, endPoint x: 685, endPoint y: 429, distance: 103.5
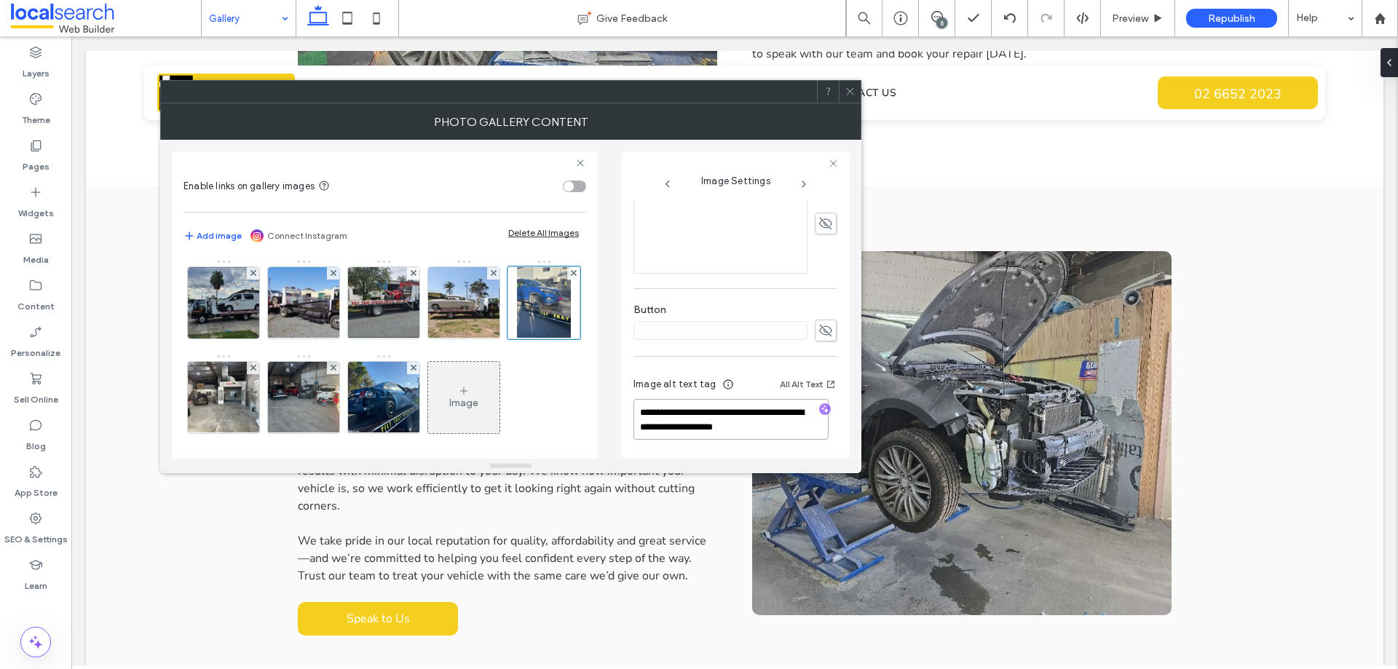
click at [685, 429] on textarea "**********" at bounding box center [731, 419] width 195 height 41
paste textarea "**********"
type textarea "**********"
click at [743, 380] on div "Image alt text tag All Alt Text" at bounding box center [735, 387] width 203 height 23
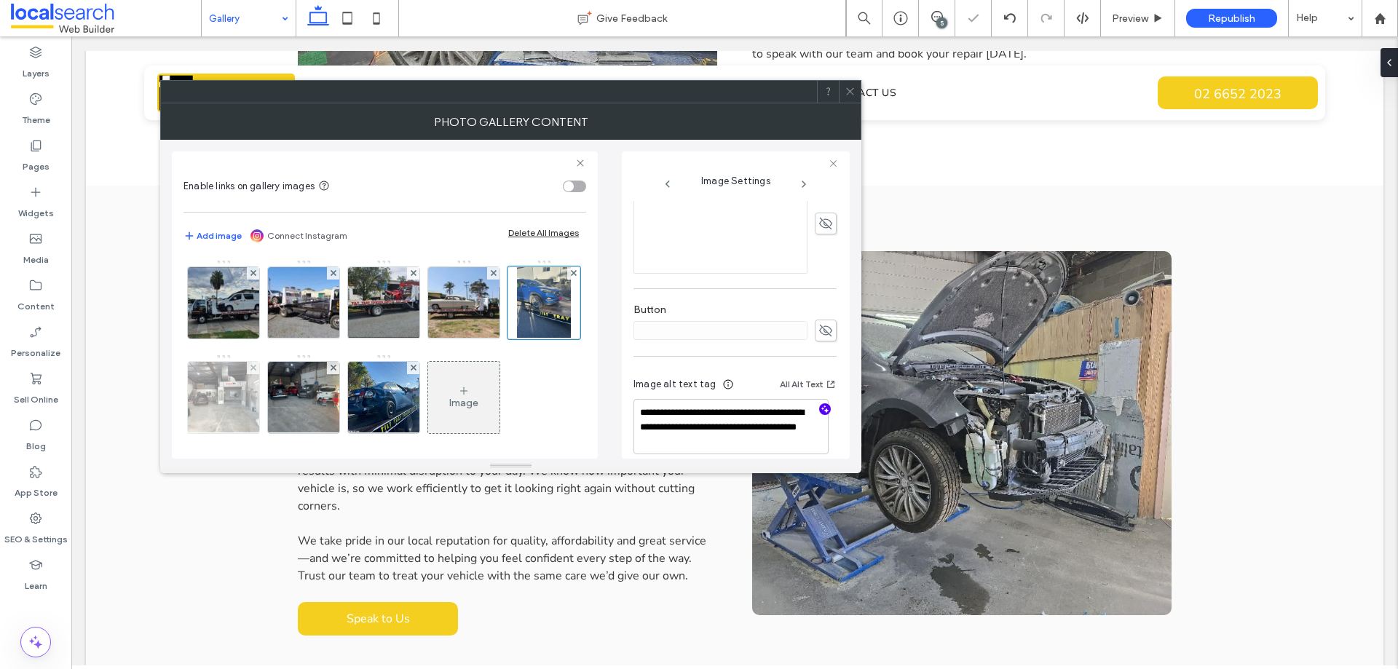
click at [272, 395] on img at bounding box center [223, 397] width 95 height 71
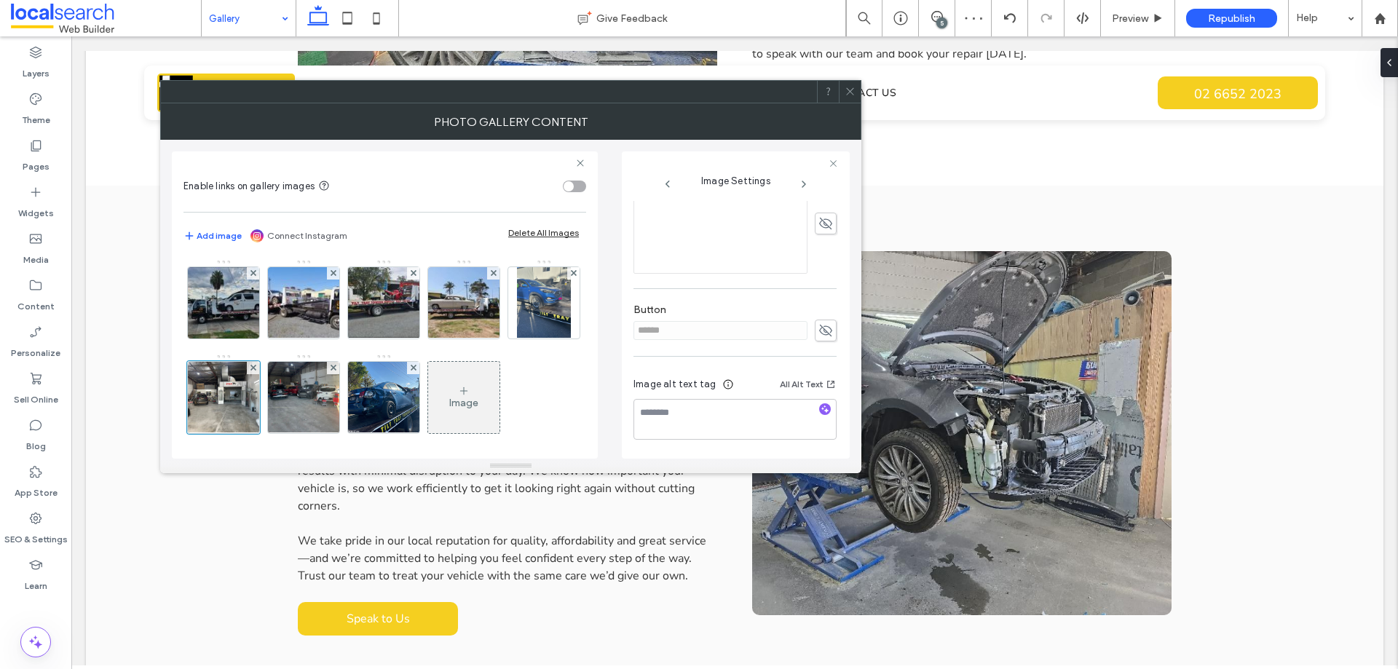
click at [819, 328] on use at bounding box center [825, 331] width 13 height 12
click at [718, 338] on input "******" at bounding box center [721, 330] width 174 height 19
click at [819, 336] on icon at bounding box center [826, 331] width 15 height 16
click at [820, 408] on icon "button" at bounding box center [825, 409] width 10 height 10
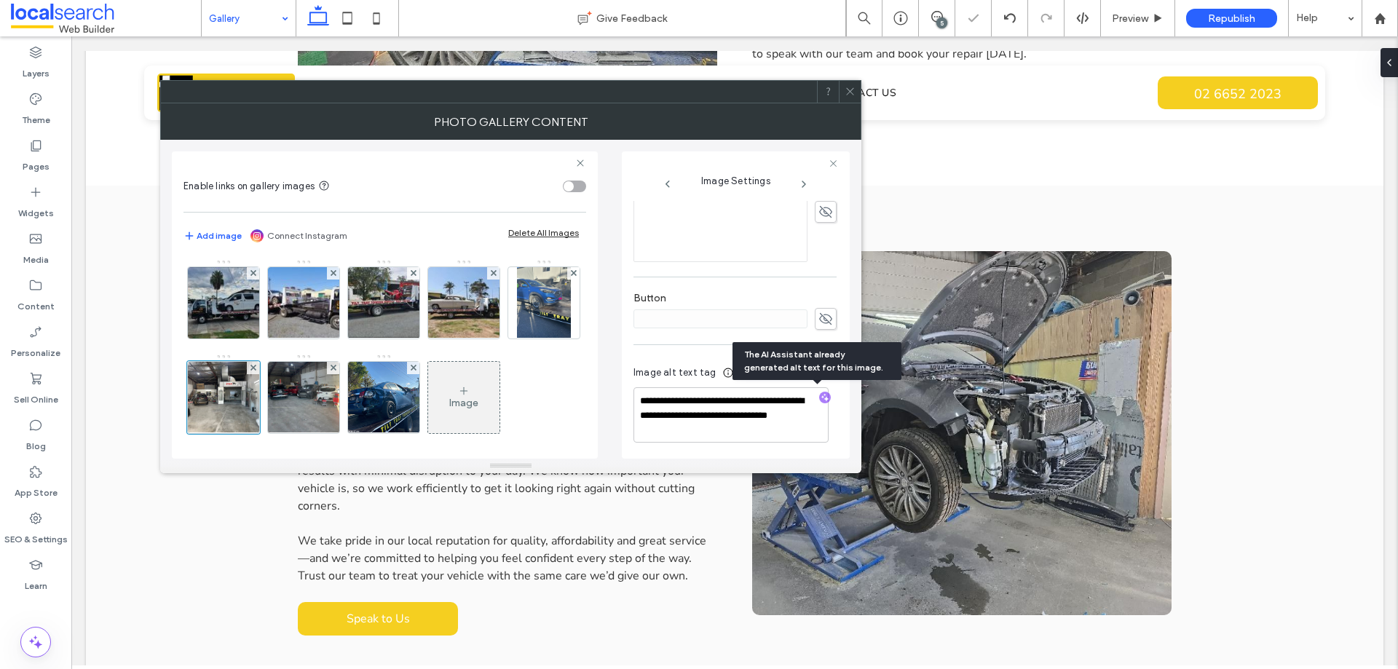
scroll to position [381, 0]
drag, startPoint x: 680, startPoint y: 426, endPoint x: 693, endPoint y: 416, distance: 16.0
click at [693, 416] on textarea "**********" at bounding box center [731, 412] width 195 height 55
drag, startPoint x: 707, startPoint y: 419, endPoint x: 674, endPoint y: 403, distance: 36.2
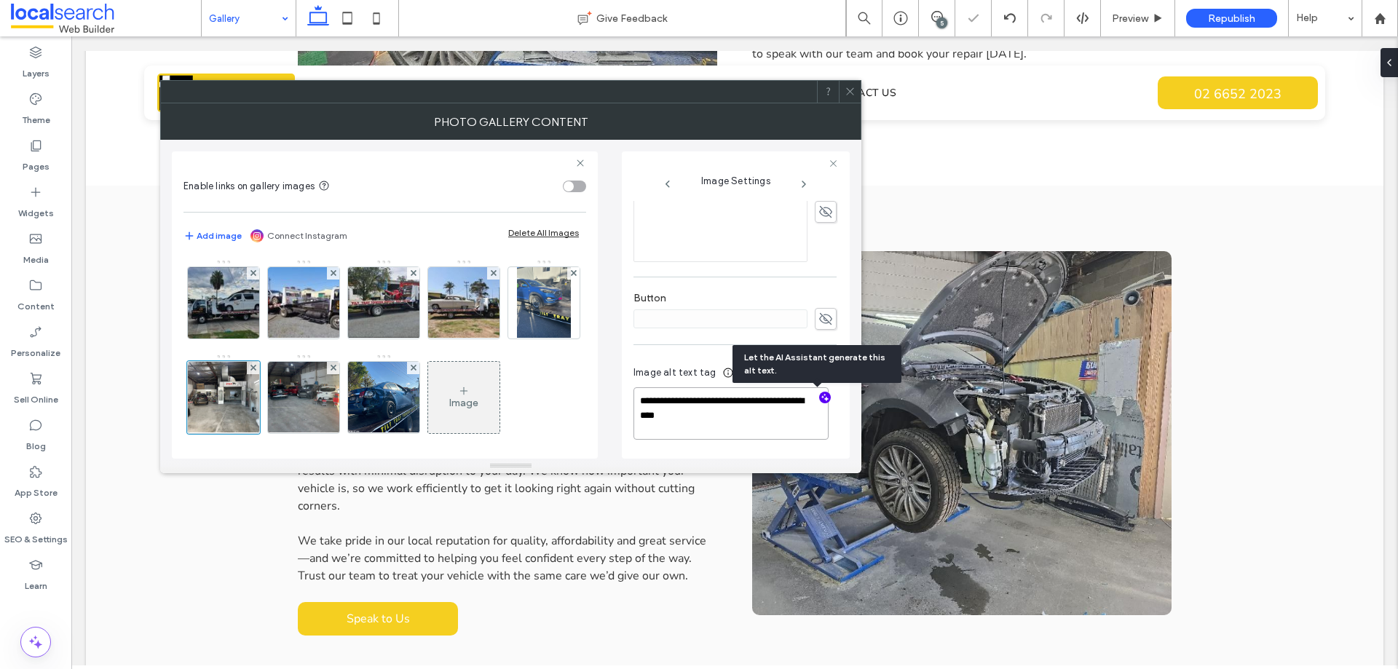
click at [674, 403] on textarea "**********" at bounding box center [731, 413] width 195 height 52
paste textarea "**********"
click at [698, 416] on textarea "**********" at bounding box center [731, 412] width 195 height 55
type textarea "**********"
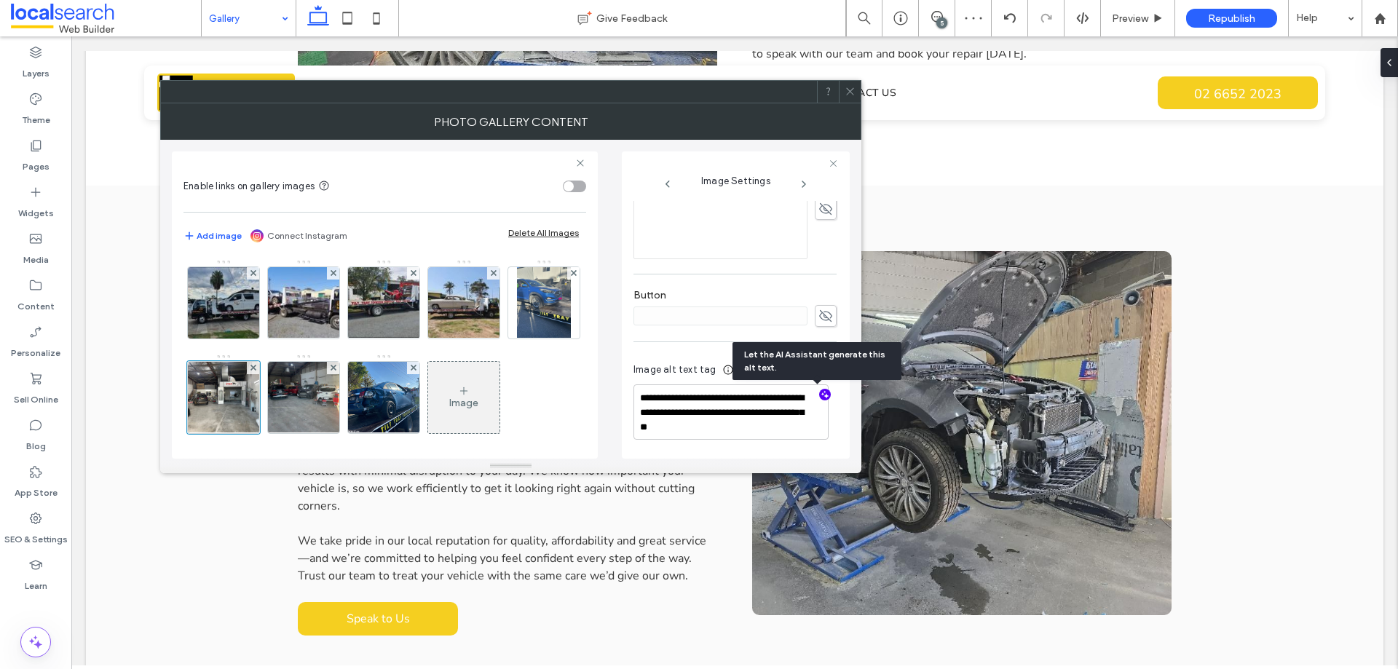
click at [672, 345] on div "**********" at bounding box center [735, 138] width 203 height 637
click at [750, 430] on textarea "**********" at bounding box center [731, 412] width 195 height 55
paste textarea "**********"
type textarea "**********"
click at [706, 350] on div "**********" at bounding box center [735, 404] width 203 height 108
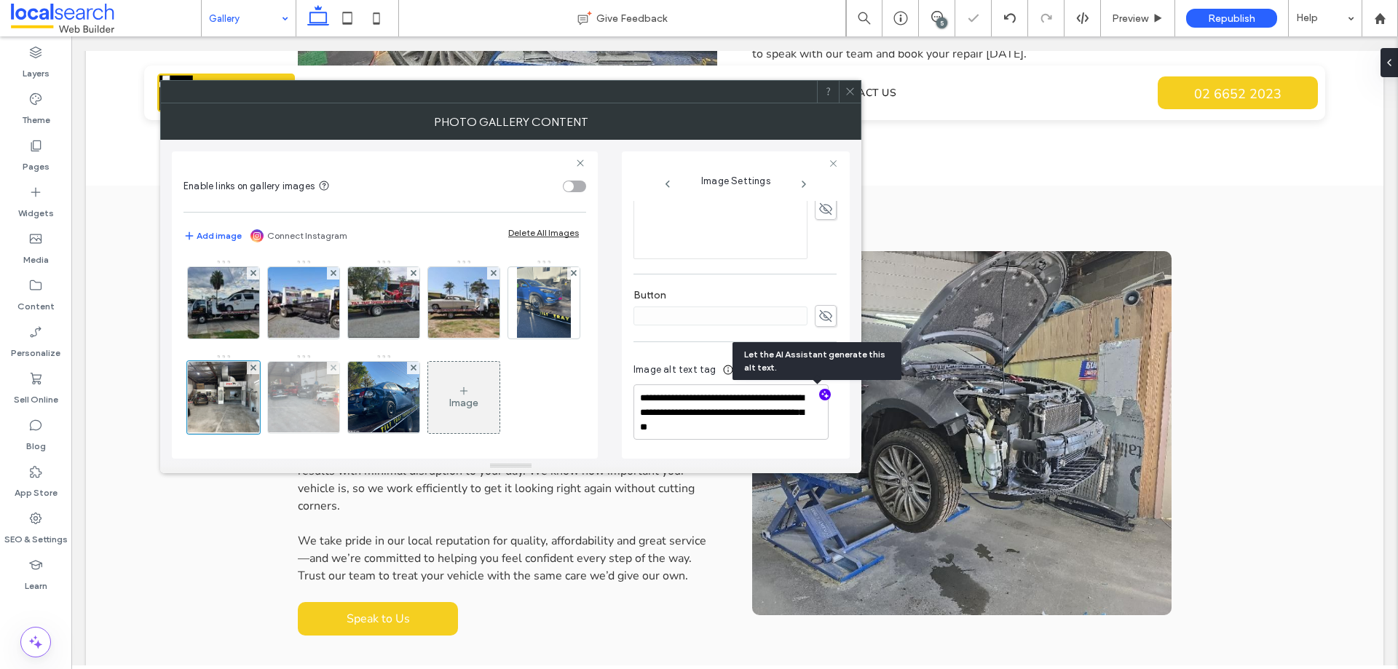
click at [352, 398] on img at bounding box center [303, 397] width 95 height 71
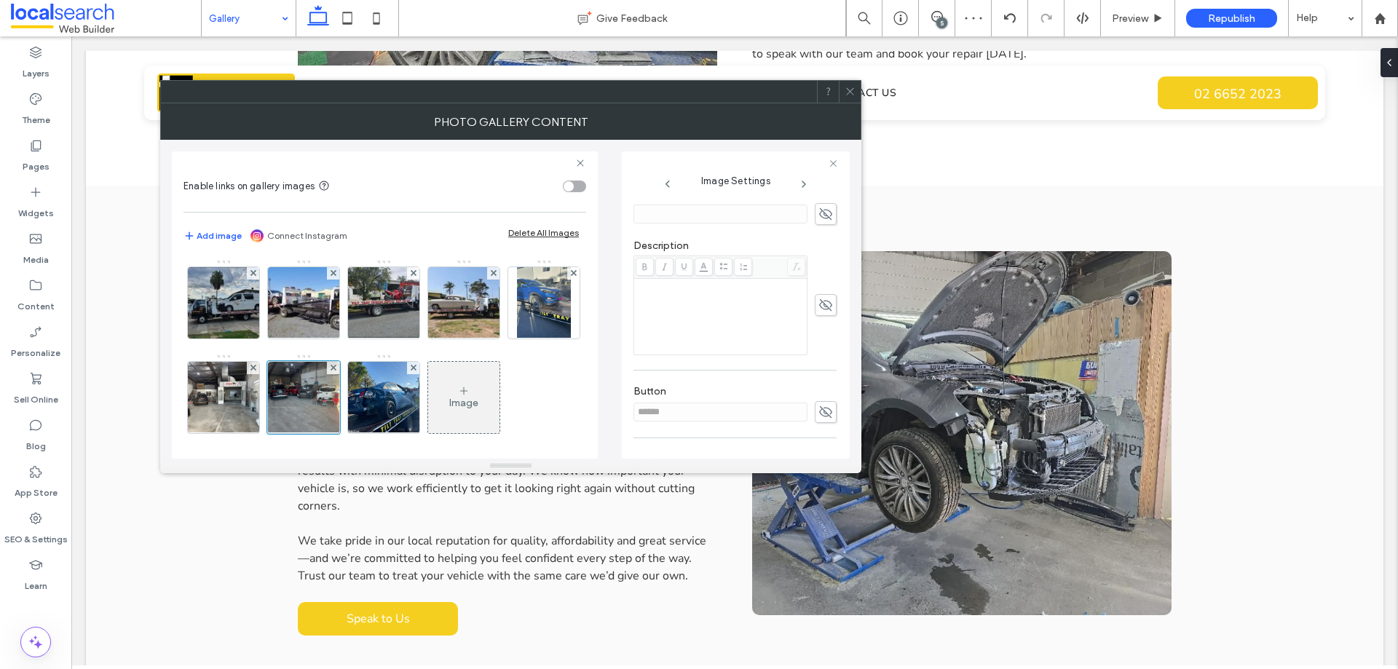
scroll to position [366, 0]
click at [819, 330] on icon at bounding box center [826, 331] width 15 height 16
click at [751, 331] on input "******" at bounding box center [721, 330] width 174 height 19
click at [819, 329] on icon at bounding box center [826, 331] width 15 height 16
click at [820, 414] on icon "button" at bounding box center [825, 409] width 10 height 10
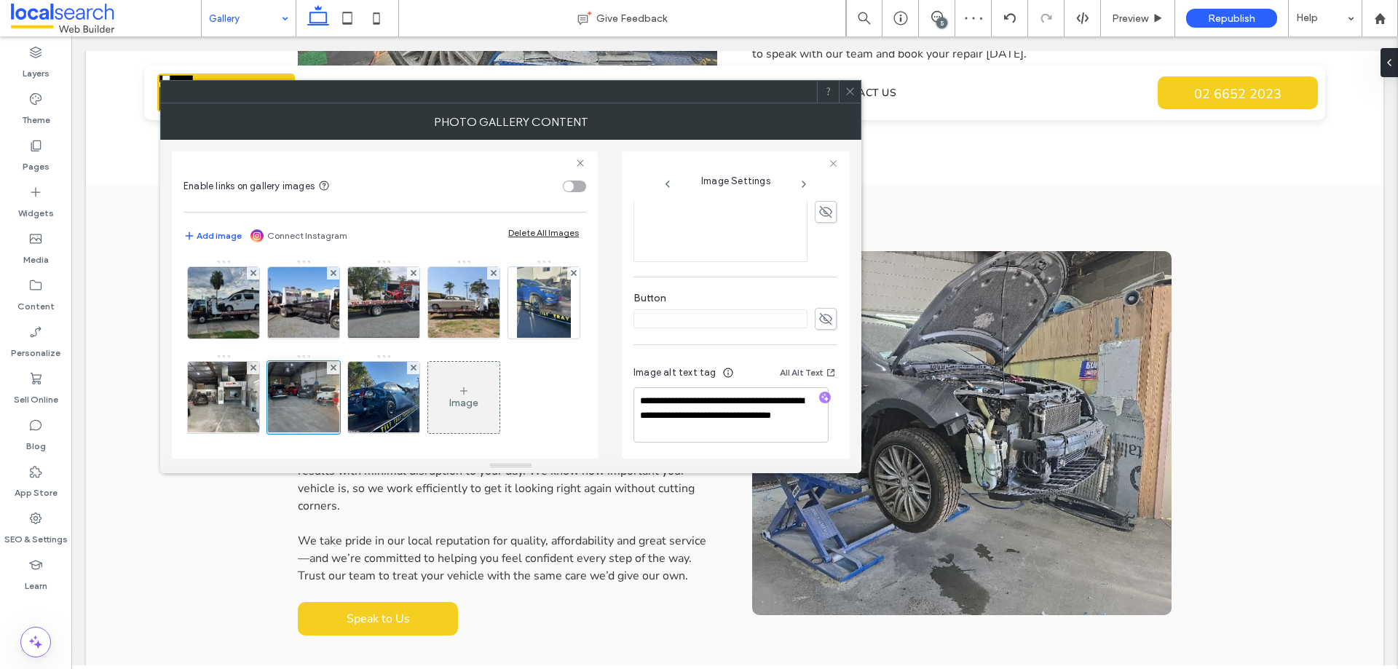
scroll to position [381, 0]
click at [732, 399] on textarea "**********" at bounding box center [731, 412] width 195 height 55
drag, startPoint x: 750, startPoint y: 429, endPoint x: 759, endPoint y: 403, distance: 26.9
click at [742, 412] on textarea "**********" at bounding box center [731, 412] width 195 height 55
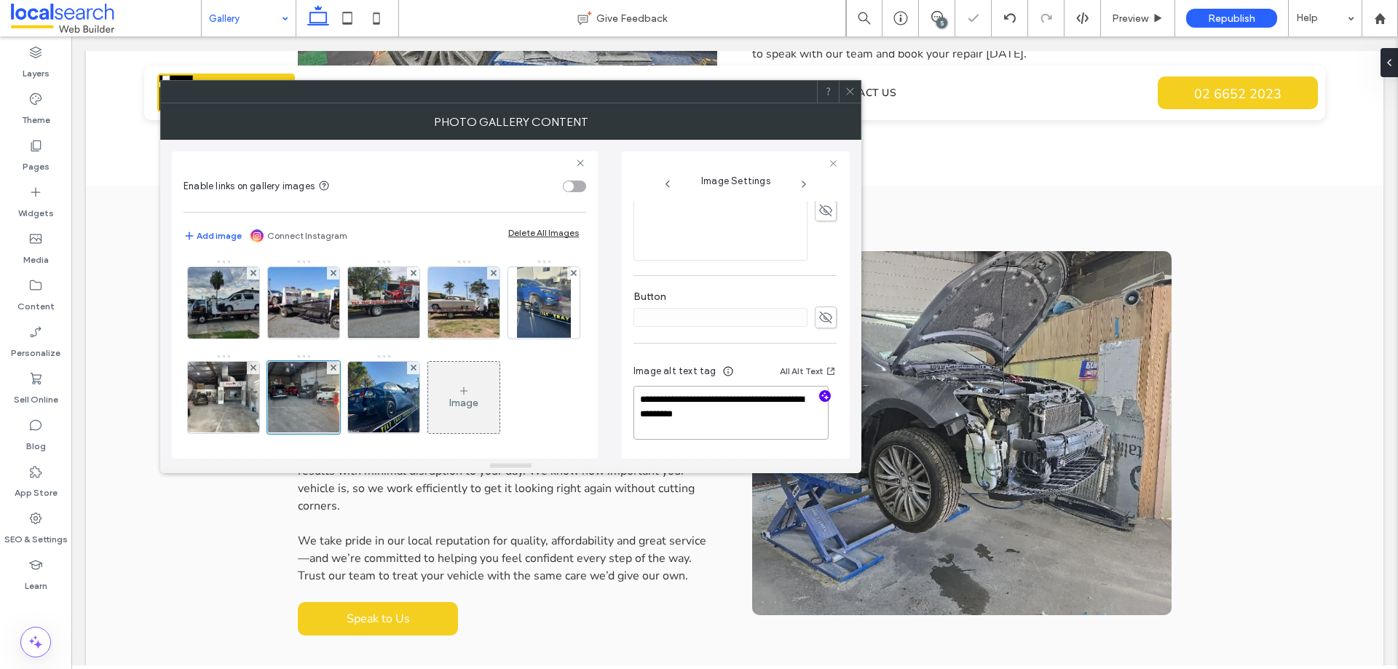
drag, startPoint x: 772, startPoint y: 412, endPoint x: 662, endPoint y: 397, distance: 111.0
click at [662, 397] on textarea "**********" at bounding box center [731, 413] width 195 height 54
click at [760, 407] on textarea "**********" at bounding box center [731, 413] width 195 height 54
paste textarea "**********"
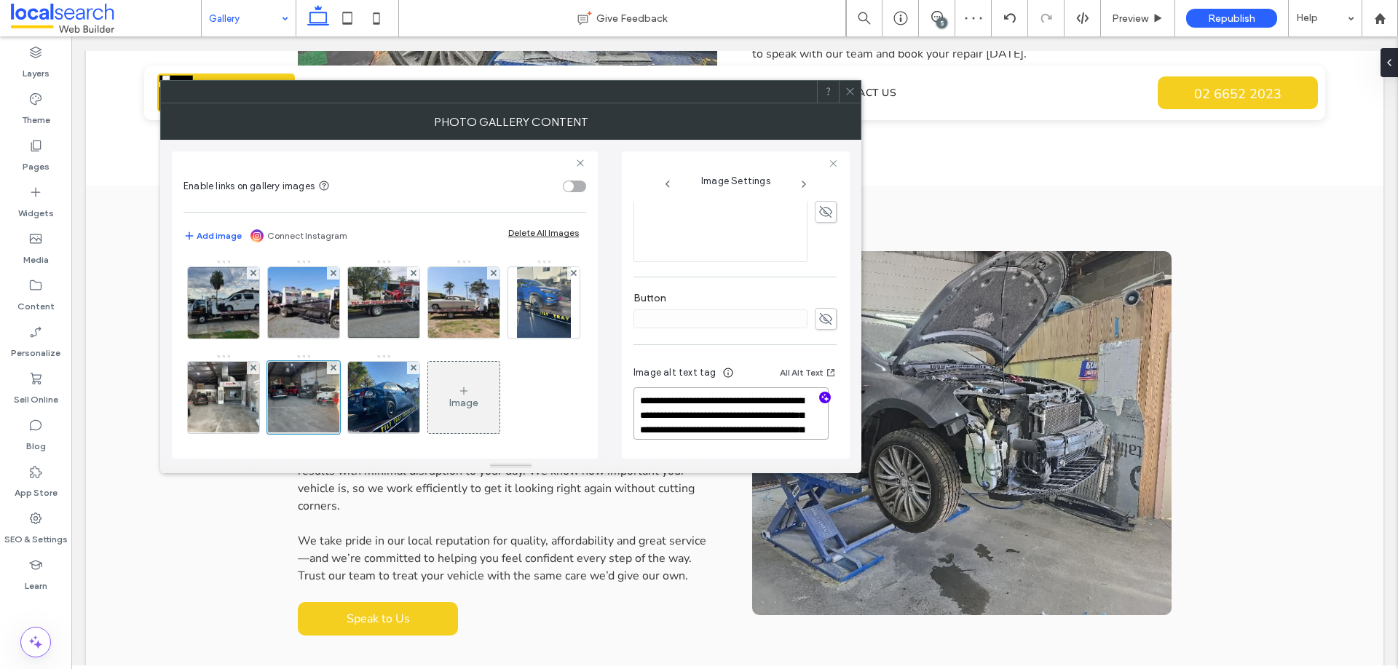
scroll to position [1, 0]
type textarea "**********"
click at [715, 362] on div "**********" at bounding box center [735, 421] width 203 height 137
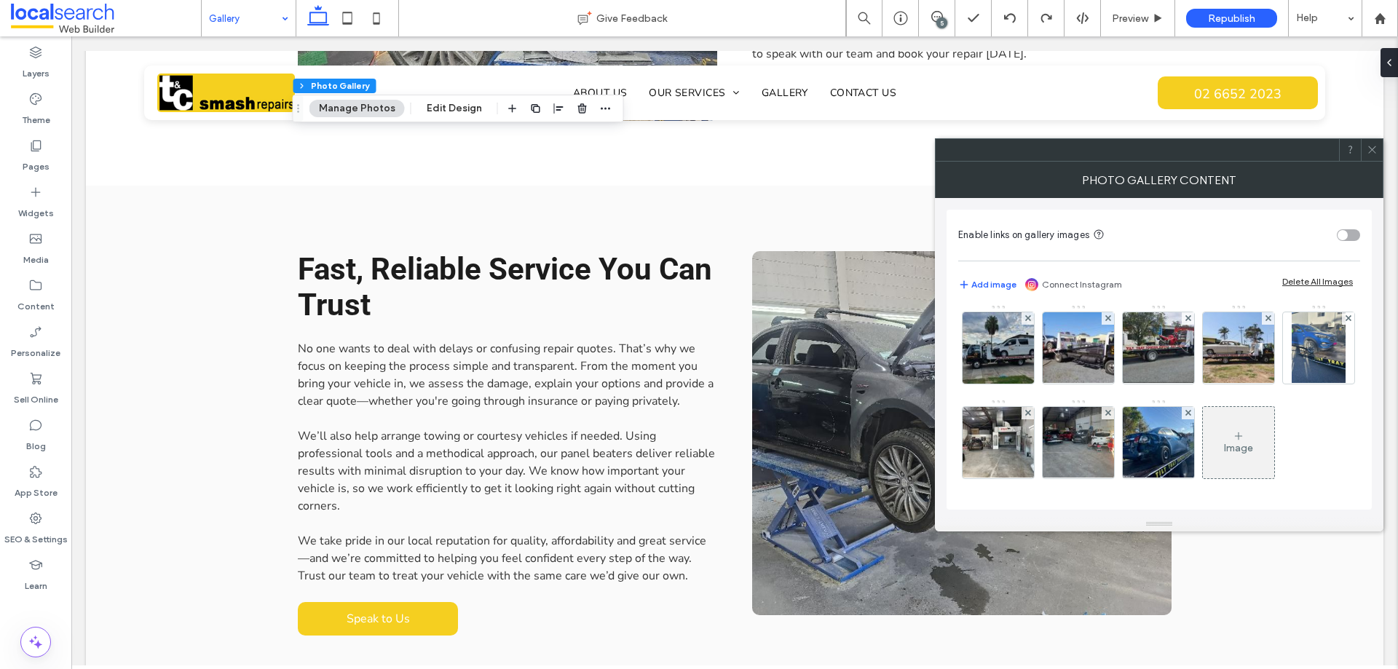
scroll to position [98, 0]
click at [1127, 407] on img at bounding box center [1078, 442] width 95 height 71
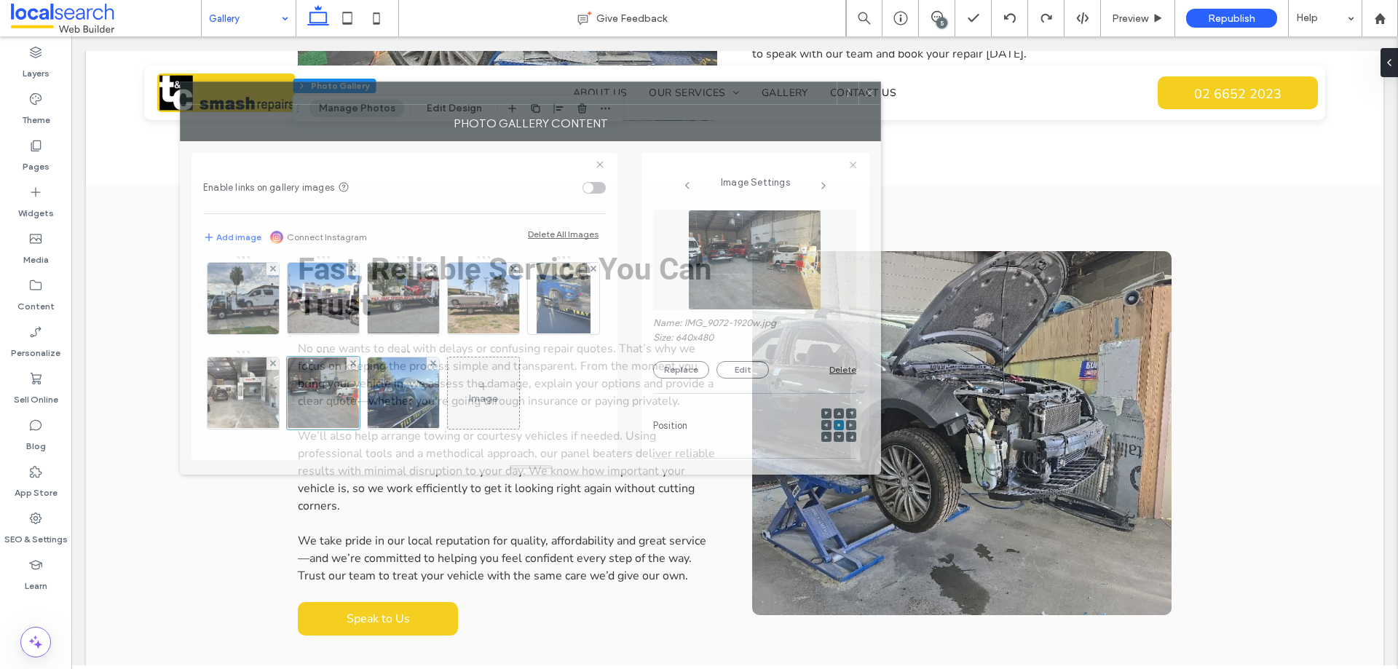
drag, startPoint x: 1140, startPoint y: 160, endPoint x: 599, endPoint y: 157, distance: 540.4
click at [602, 102] on div at bounding box center [509, 93] width 656 height 22
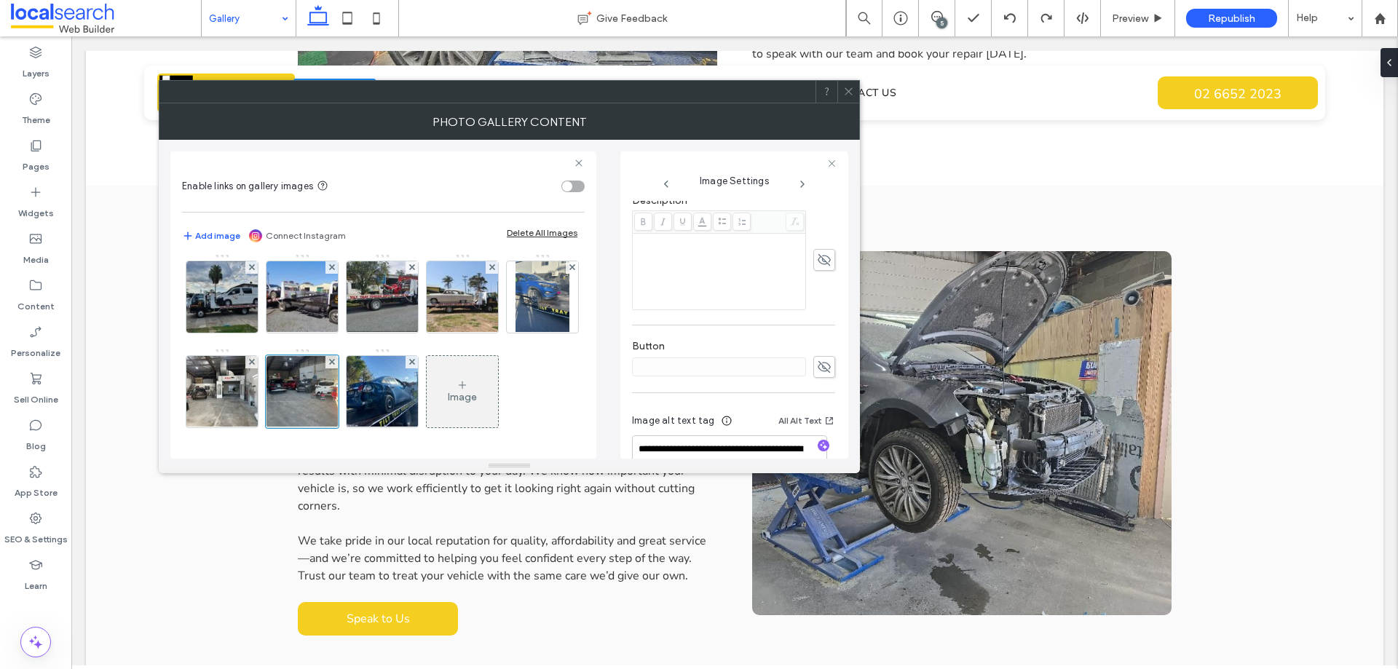
scroll to position [366, 0]
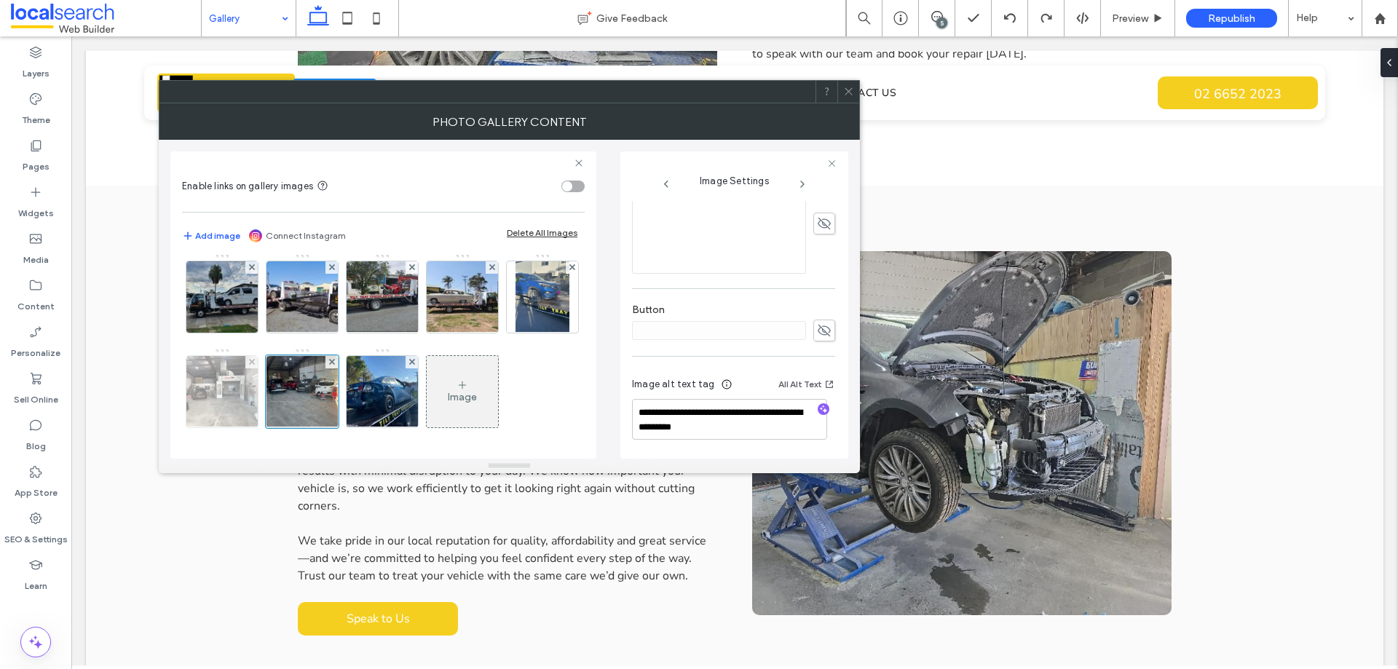
click at [270, 356] on img at bounding box center [222, 391] width 95 height 71
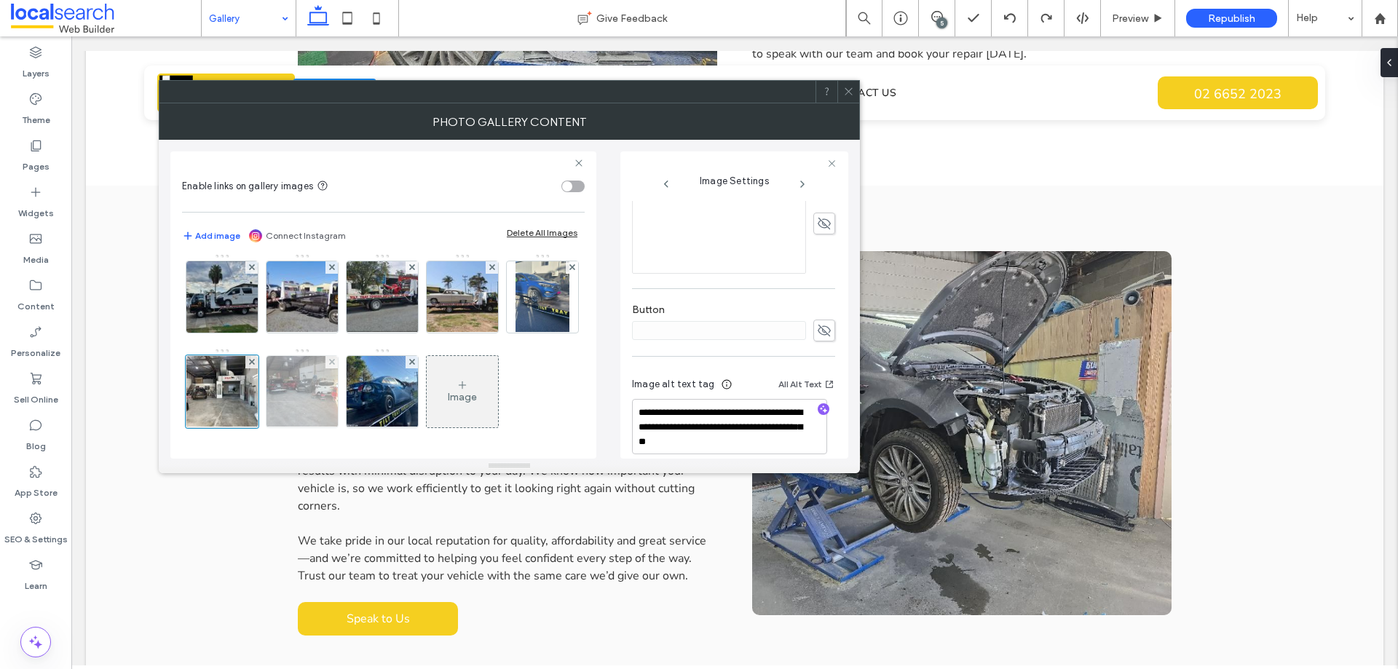
click at [350, 356] on img at bounding box center [302, 391] width 95 height 71
click at [751, 430] on textarea "**********" at bounding box center [729, 419] width 195 height 41
click at [745, 425] on textarea "**********" at bounding box center [729, 419] width 195 height 41
click at [670, 428] on textarea "**********" at bounding box center [729, 419] width 195 height 41
click at [757, 428] on textarea "**********" at bounding box center [729, 419] width 195 height 41
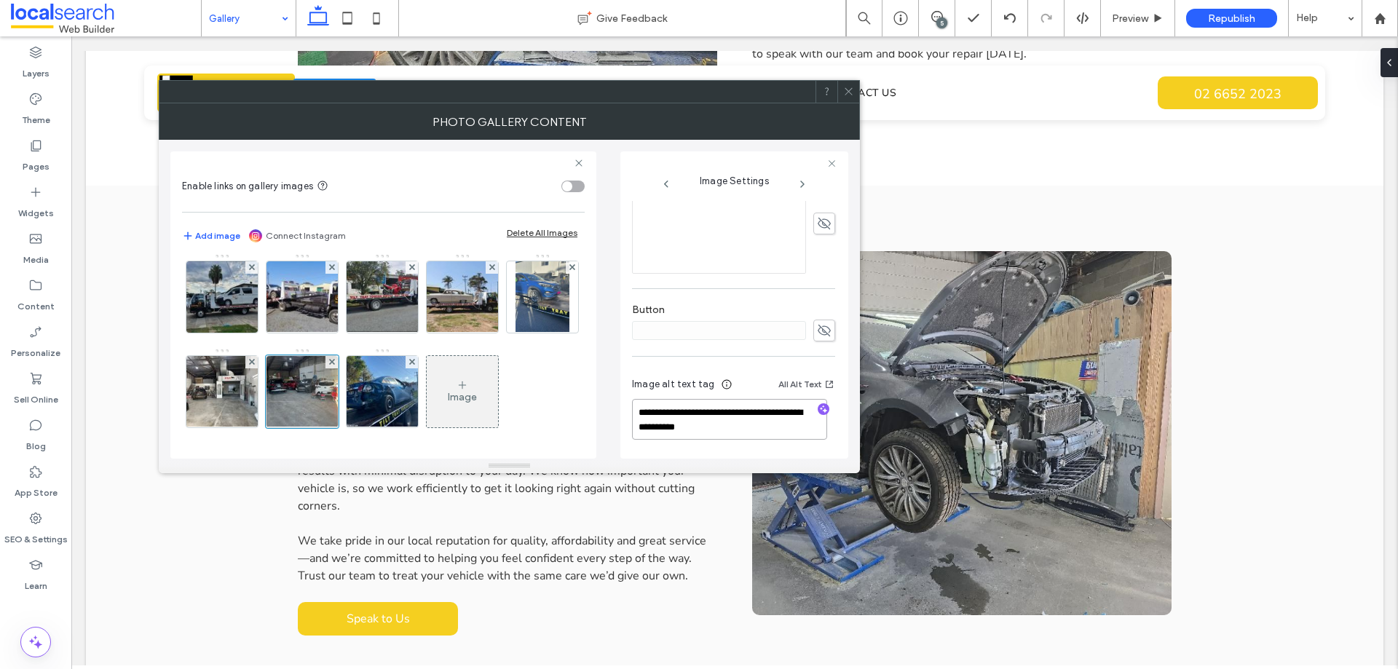
drag, startPoint x: 737, startPoint y: 425, endPoint x: 659, endPoint y: 413, distance: 78.8
click at [659, 413] on textarea "**********" at bounding box center [729, 419] width 195 height 41
click at [760, 430] on textarea "**********" at bounding box center [729, 419] width 195 height 41
click at [674, 428] on textarea "**********" at bounding box center [729, 419] width 195 height 41
drag, startPoint x: 771, startPoint y: 431, endPoint x: 735, endPoint y: 412, distance: 41.4
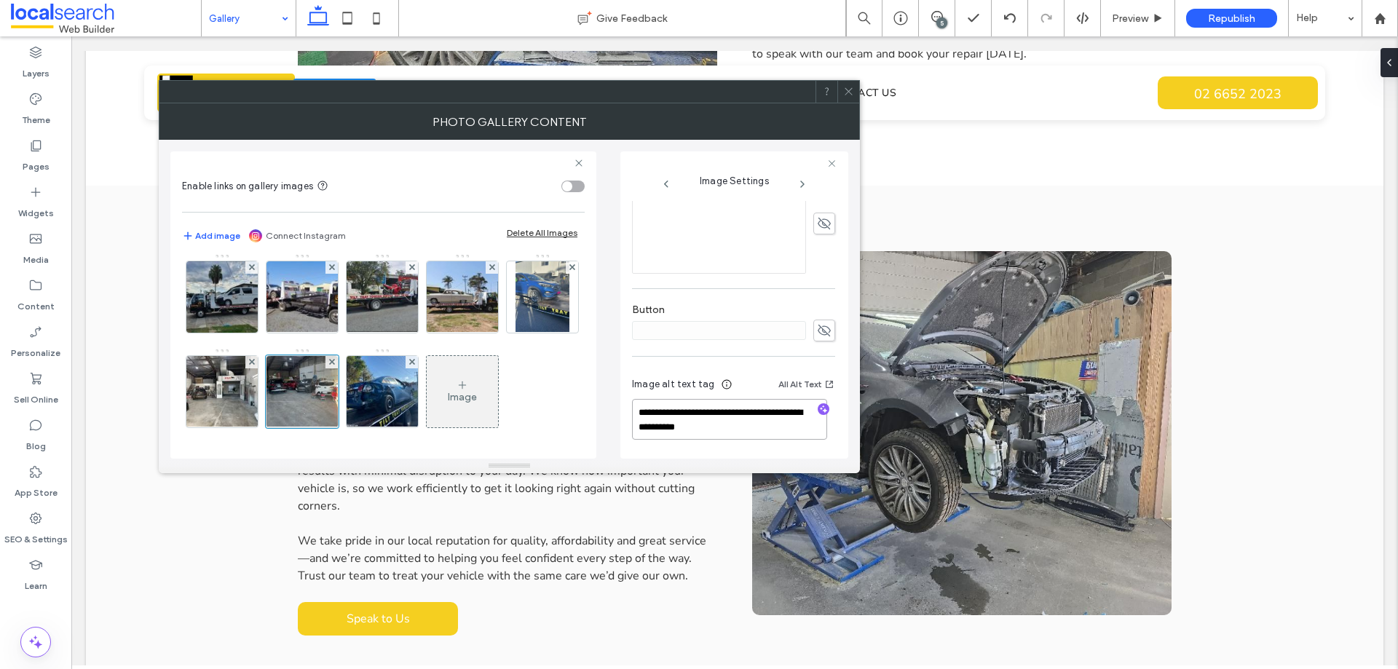
click at [735, 412] on textarea "**********" at bounding box center [729, 419] width 195 height 41
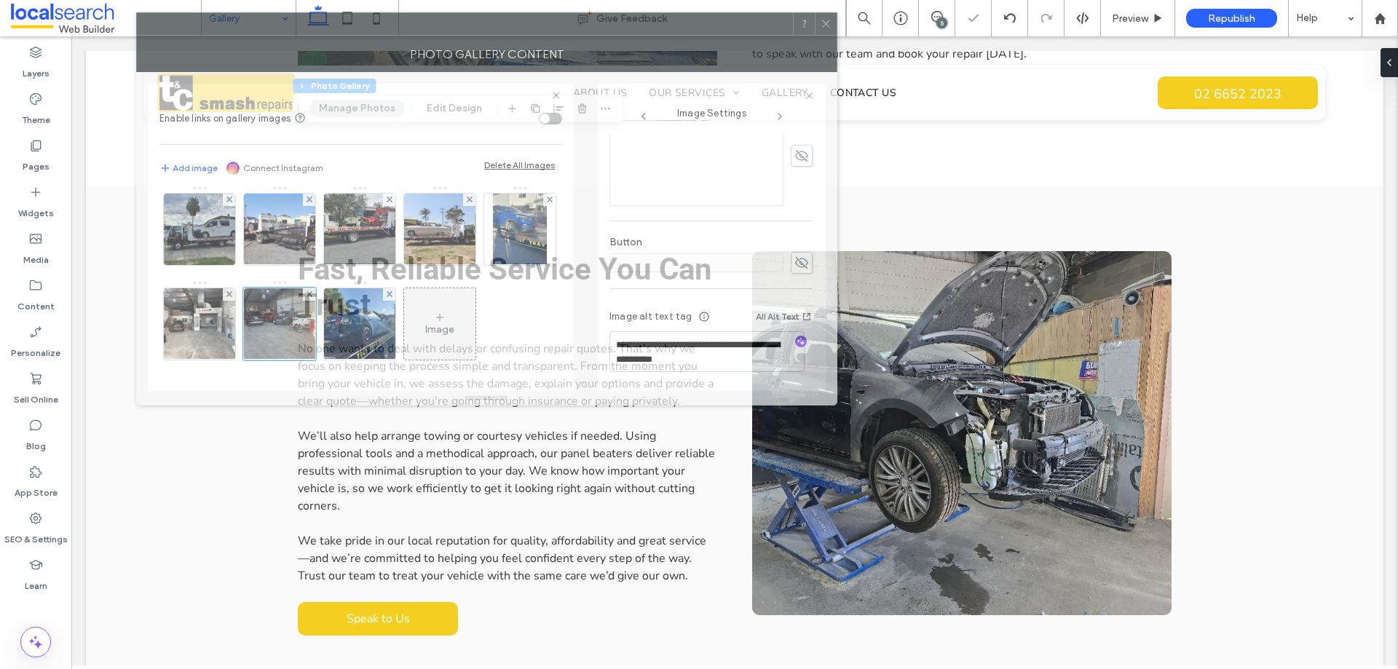
drag, startPoint x: 685, startPoint y: 96, endPoint x: 669, endPoint y: 39, distance: 58.8
click at [669, 39] on div "Photo Gallery Content" at bounding box center [486, 54] width 701 height 36
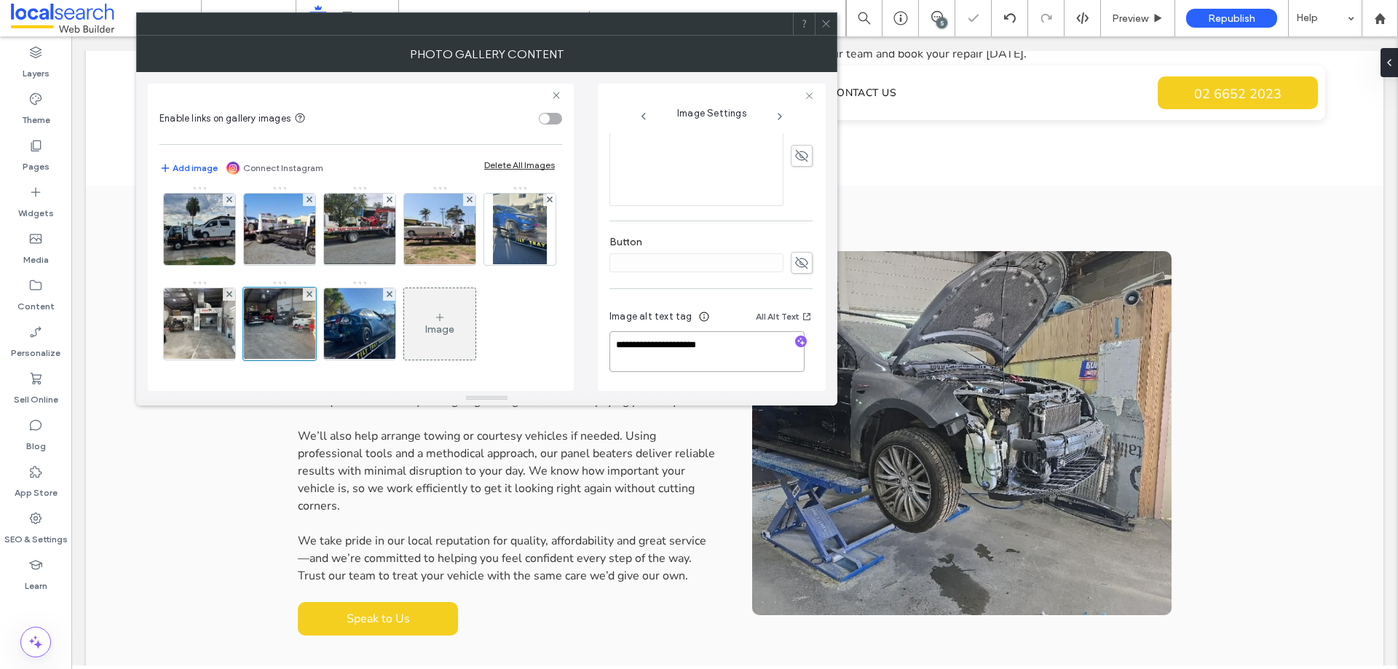
paste textarea "**********"
type textarea "**********"
click at [712, 306] on div "**********" at bounding box center [711, 350] width 203 height 108
click at [736, 374] on textarea "**********" at bounding box center [707, 358] width 195 height 55
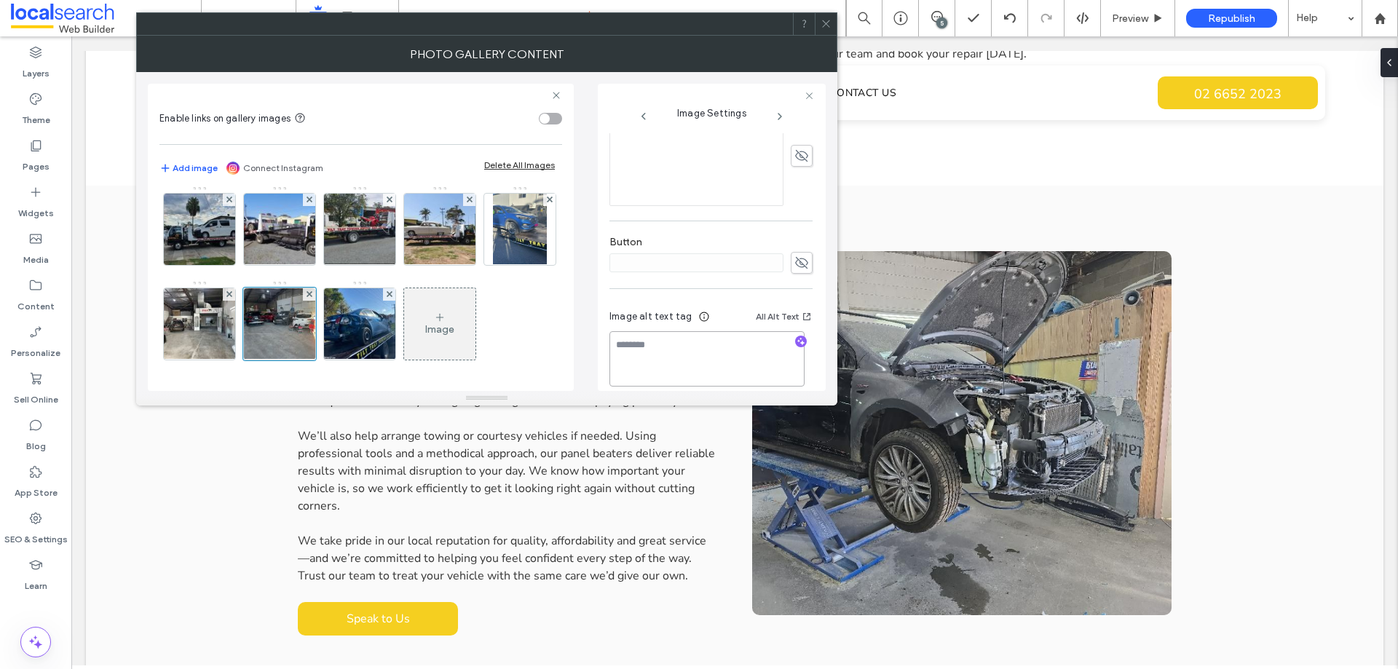
scroll to position [0, 0]
paste textarea "**********"
type textarea "**********"
click at [717, 315] on div "Image alt text tag All Alt Text" at bounding box center [711, 319] width 203 height 23
click at [248, 288] on img at bounding box center [199, 323] width 95 height 71
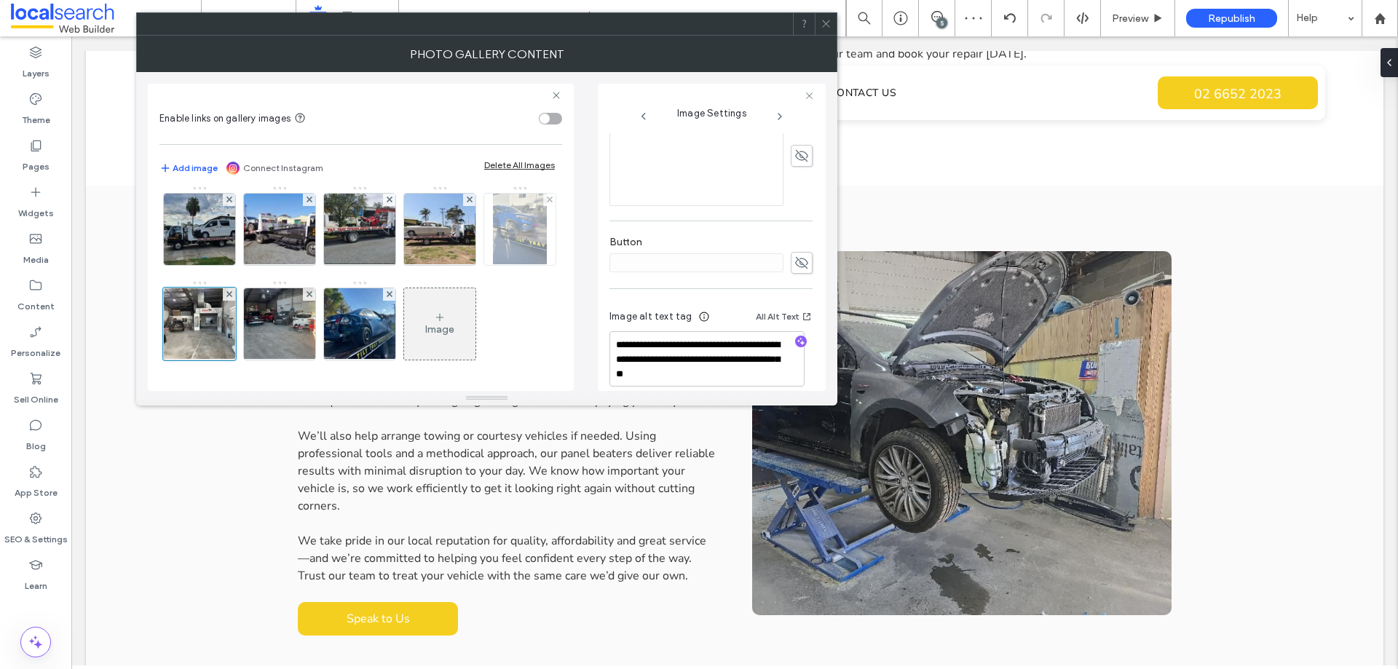
click at [493, 243] on img at bounding box center [520, 229] width 54 height 71
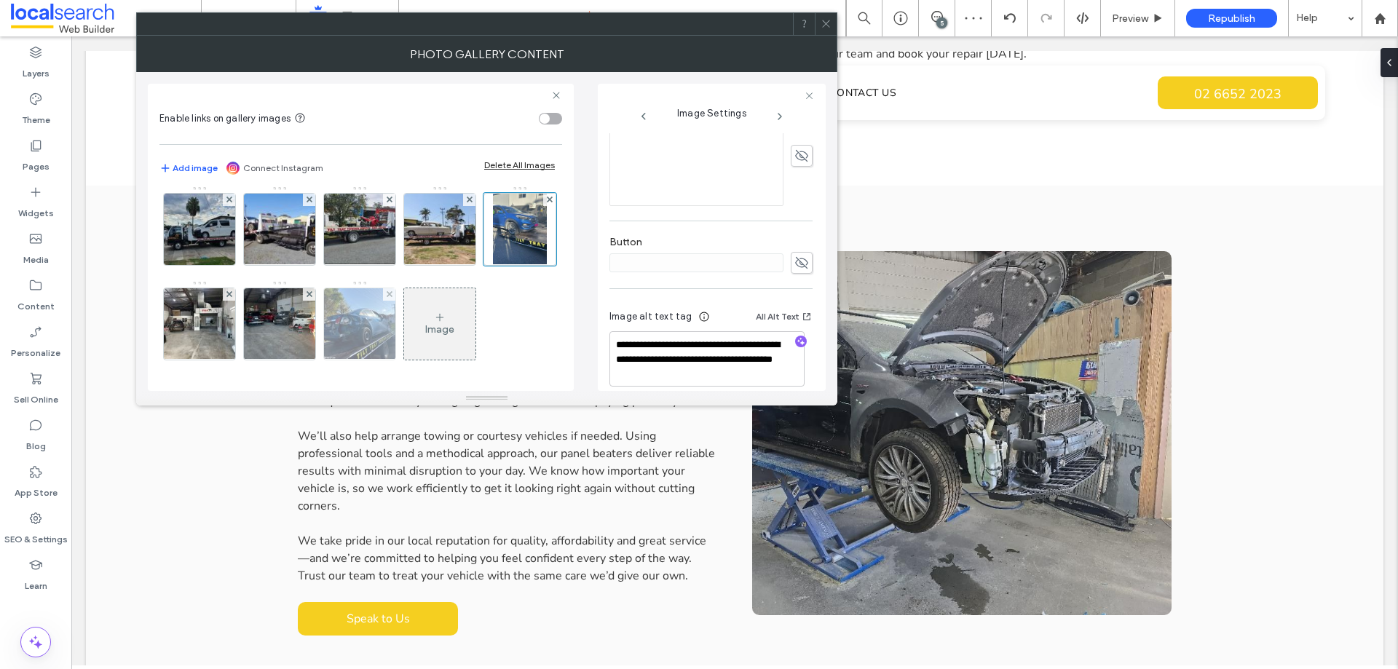
click at [408, 288] on img at bounding box center [359, 323] width 95 height 71
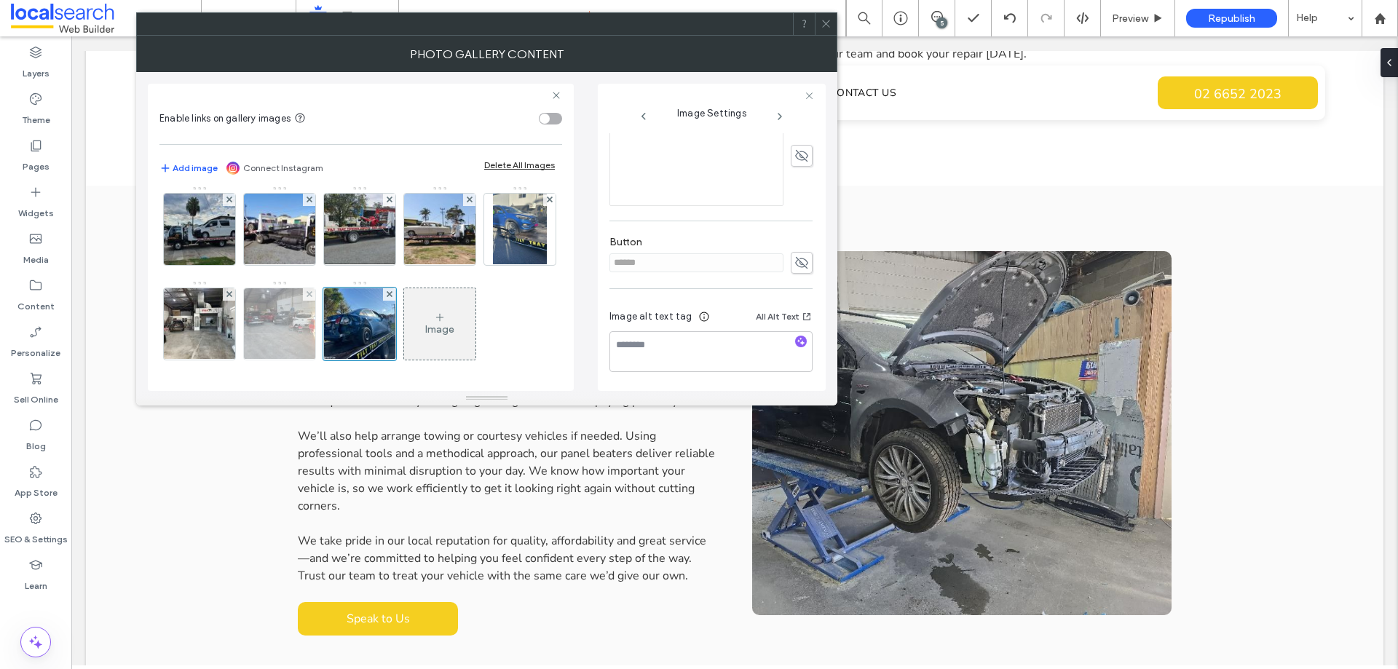
click at [328, 288] on img at bounding box center [279, 323] width 95 height 71
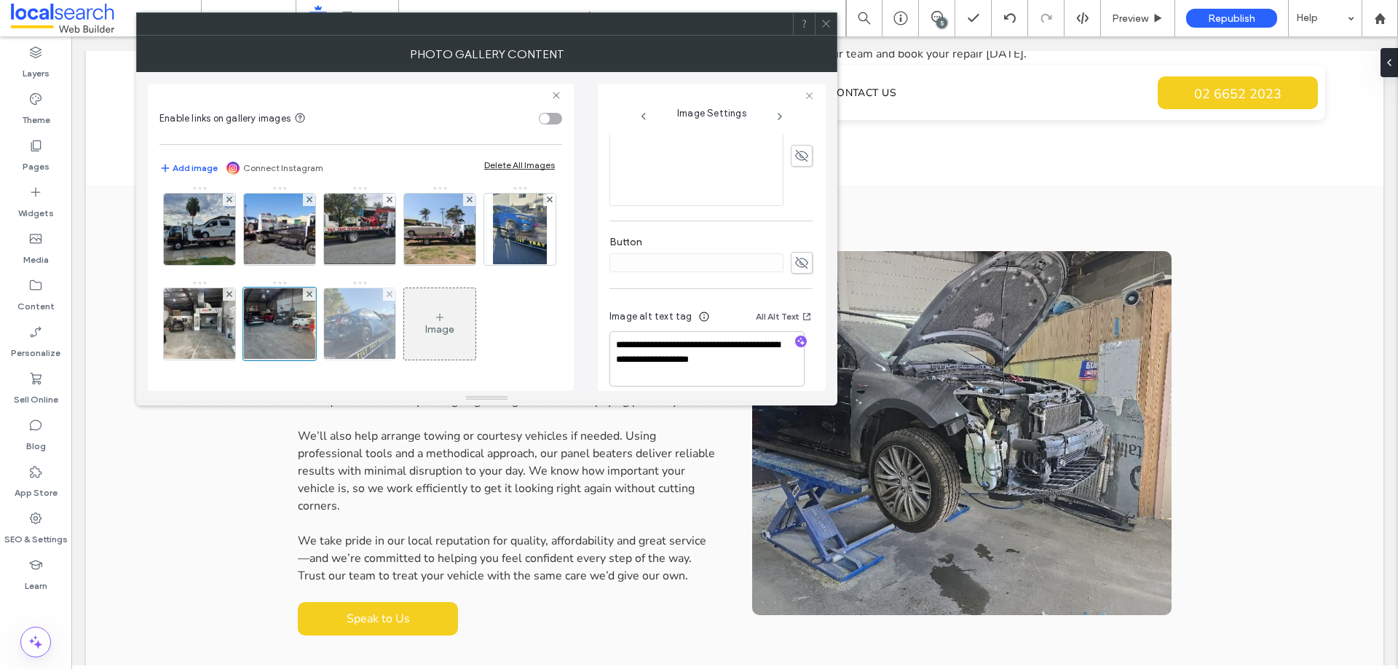
click at [408, 288] on img at bounding box center [359, 323] width 95 height 71
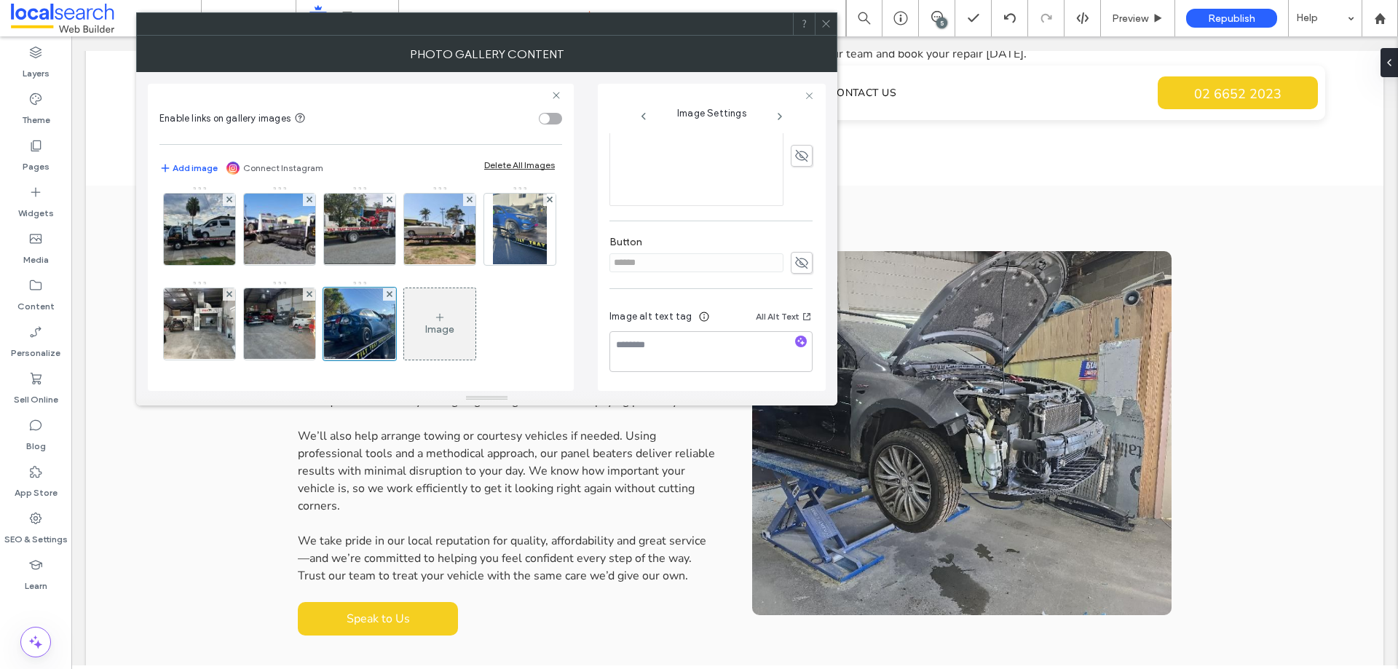
scroll to position [377, 0]
click at [791, 272] on span at bounding box center [802, 263] width 22 height 22
click at [700, 261] on input "******" at bounding box center [697, 252] width 174 height 19
click at [795, 260] on icon at bounding box center [802, 252] width 15 height 16
click at [796, 342] on icon "button" at bounding box center [801, 341] width 10 height 10
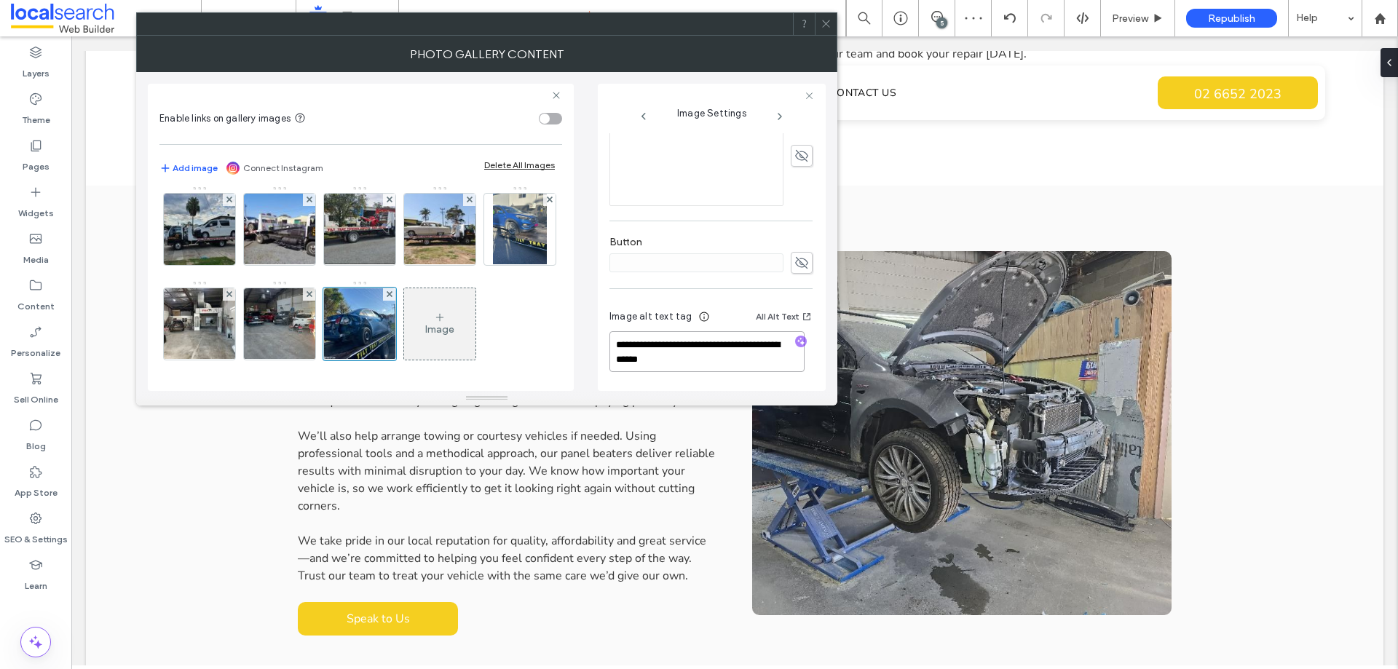
drag, startPoint x: 708, startPoint y: 359, endPoint x: 614, endPoint y: 345, distance: 95.1
click at [614, 345] on textarea "**********" at bounding box center [707, 351] width 195 height 41
click at [713, 363] on textarea "**********" at bounding box center [707, 351] width 195 height 41
drag, startPoint x: 713, startPoint y: 360, endPoint x: 641, endPoint y: 361, distance: 72.1
click at [641, 361] on textarea "**********" at bounding box center [707, 351] width 195 height 41
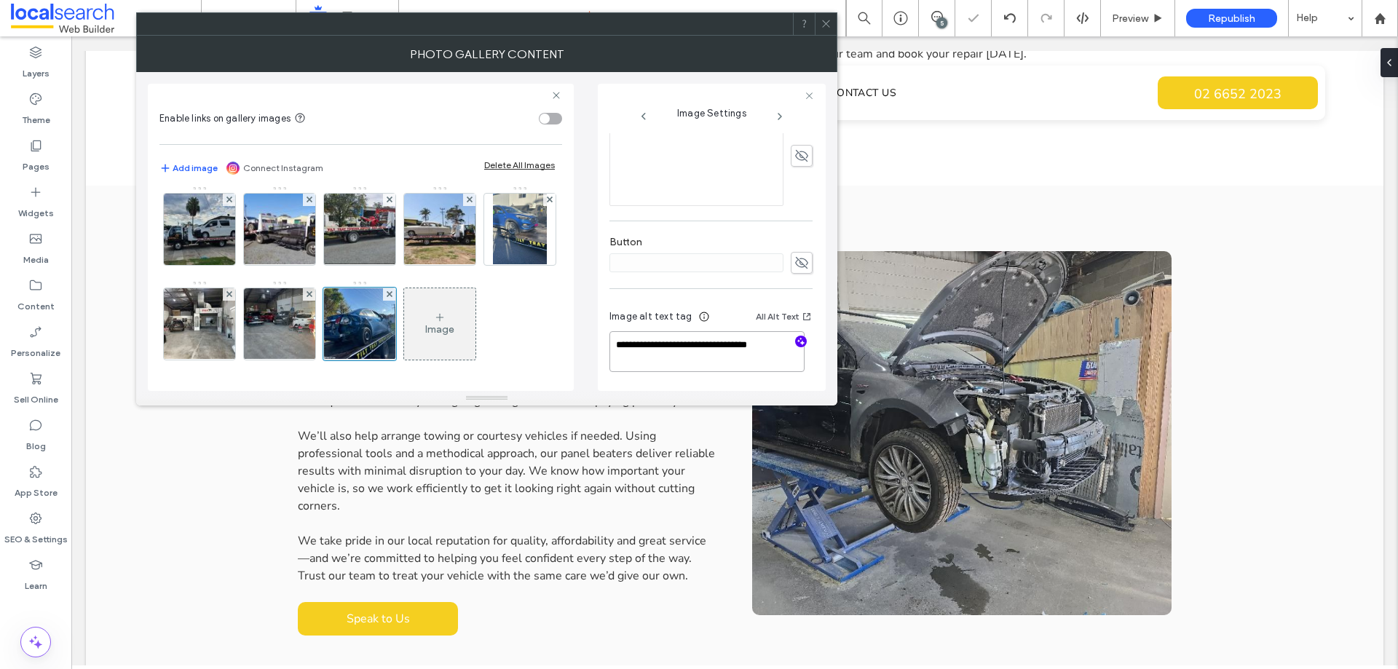
paste textarea "**********"
type textarea "**********"
click at [731, 320] on div "Image alt text tag All Alt Text" at bounding box center [711, 308] width 203 height 23
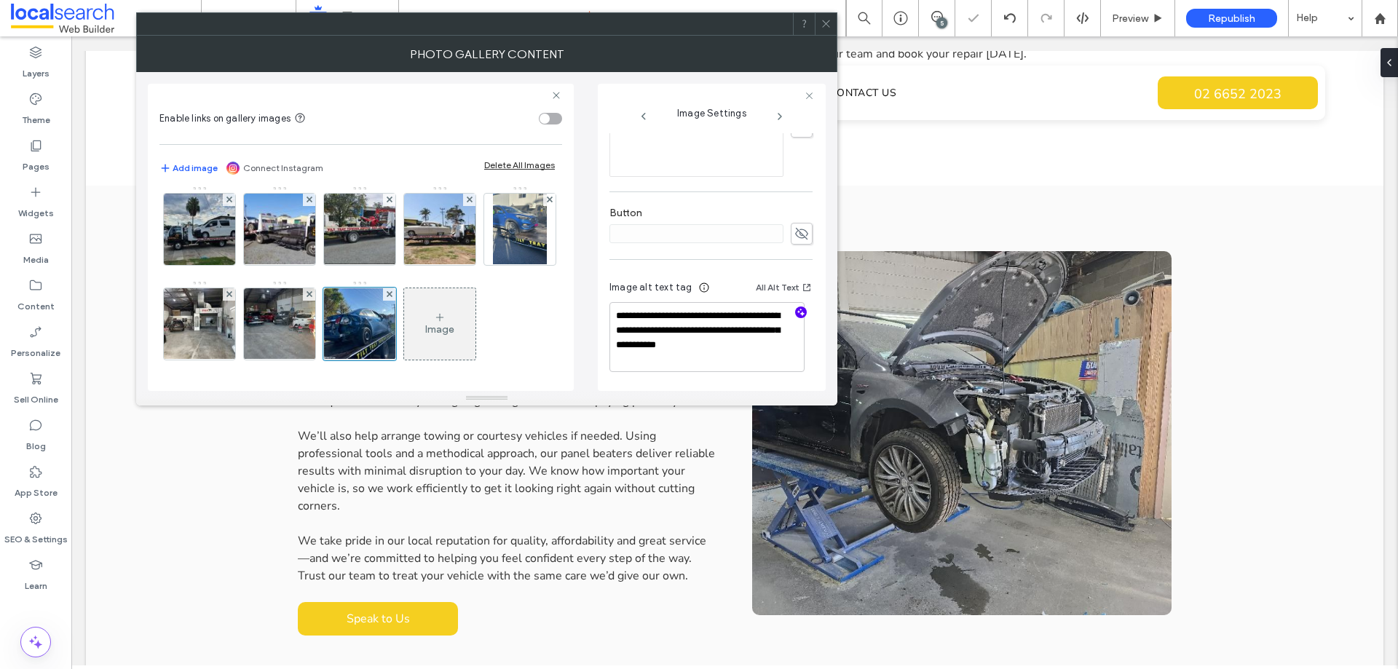
scroll to position [406, 0]
click at [828, 23] on icon at bounding box center [826, 23] width 11 height 11
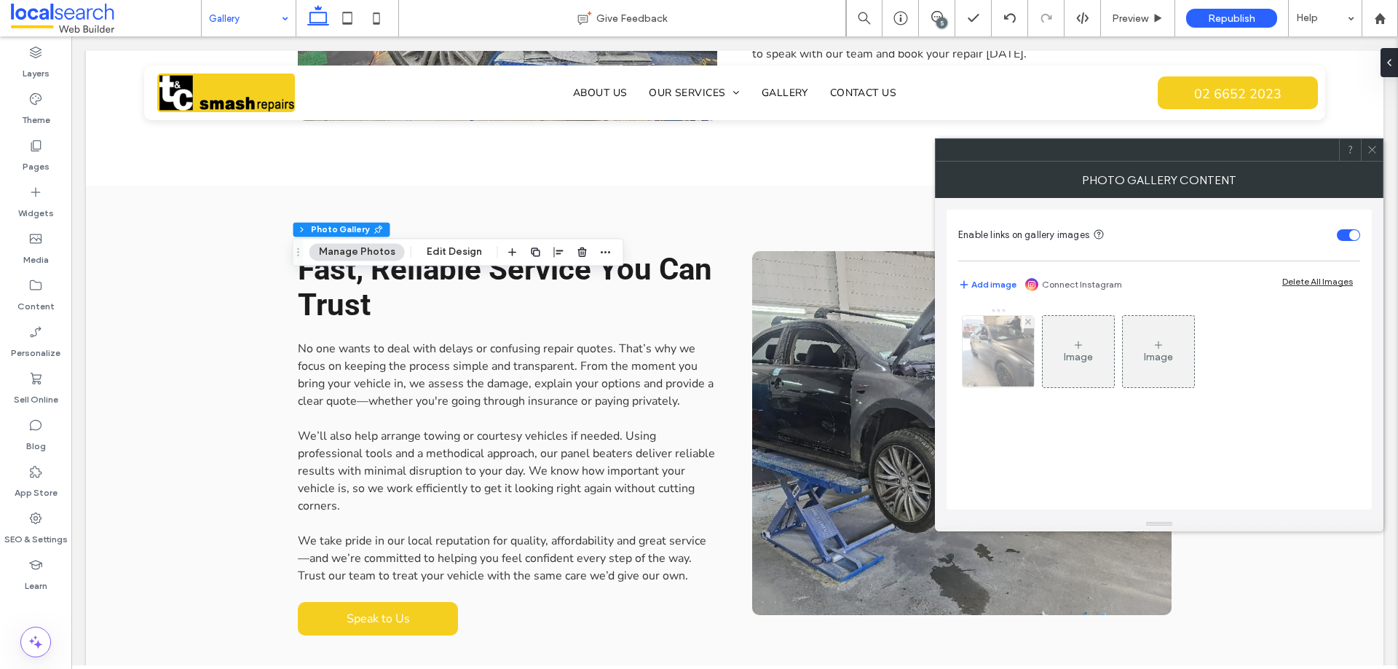
click at [1007, 361] on img at bounding box center [998, 351] width 95 height 71
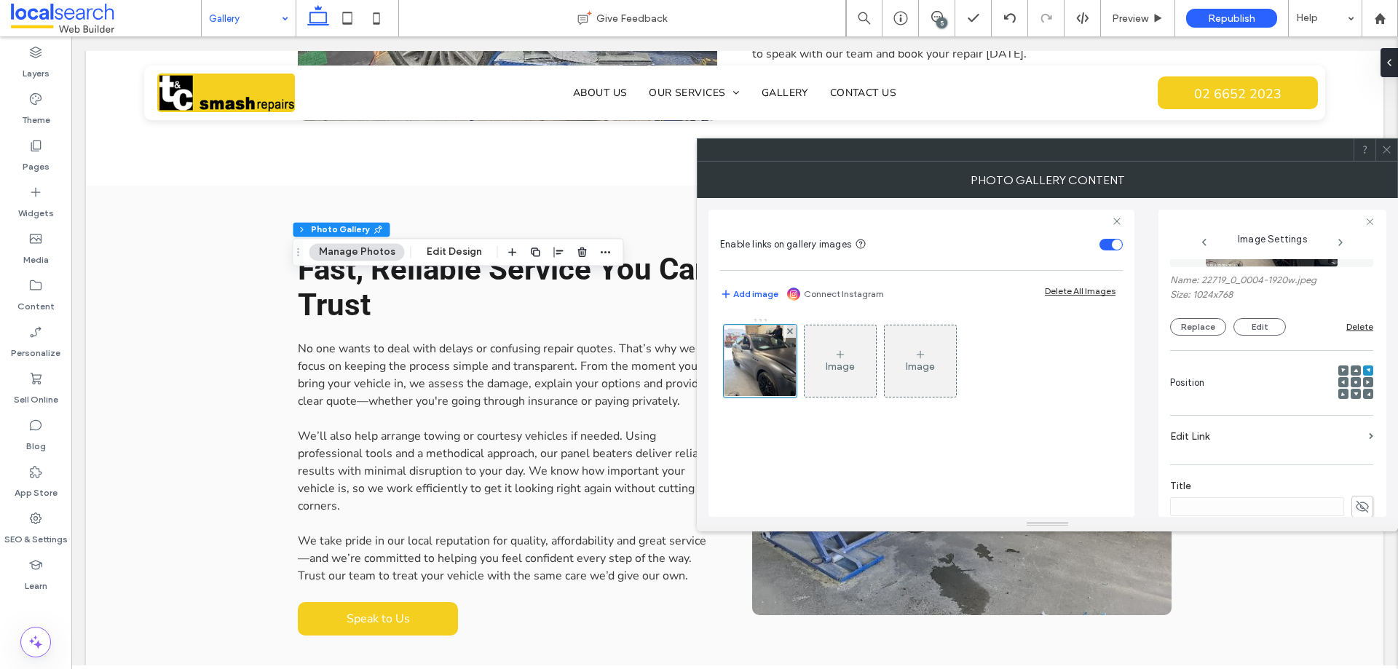
scroll to position [430, 0]
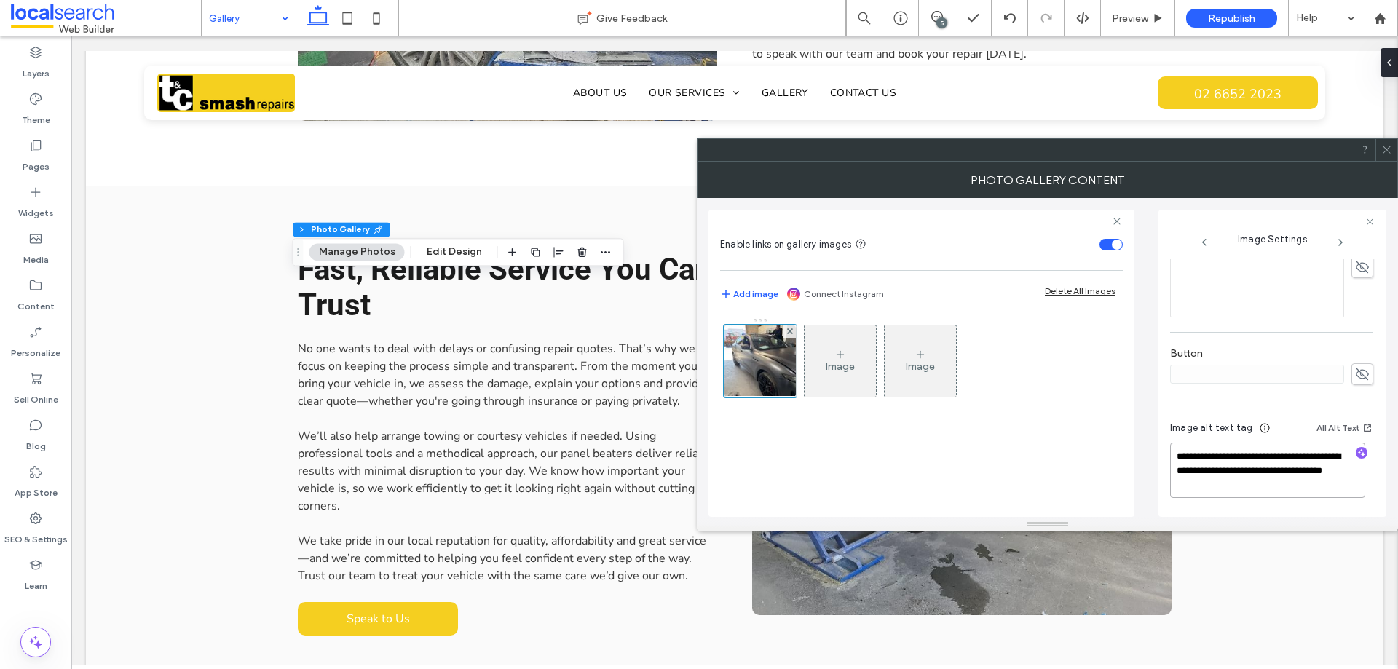
drag, startPoint x: 1278, startPoint y: 486, endPoint x: 1209, endPoint y: 468, distance: 70.7
click at [1209, 469] on textarea "**********" at bounding box center [1267, 470] width 195 height 55
click at [1357, 458] on icon "button" at bounding box center [1362, 454] width 10 height 10
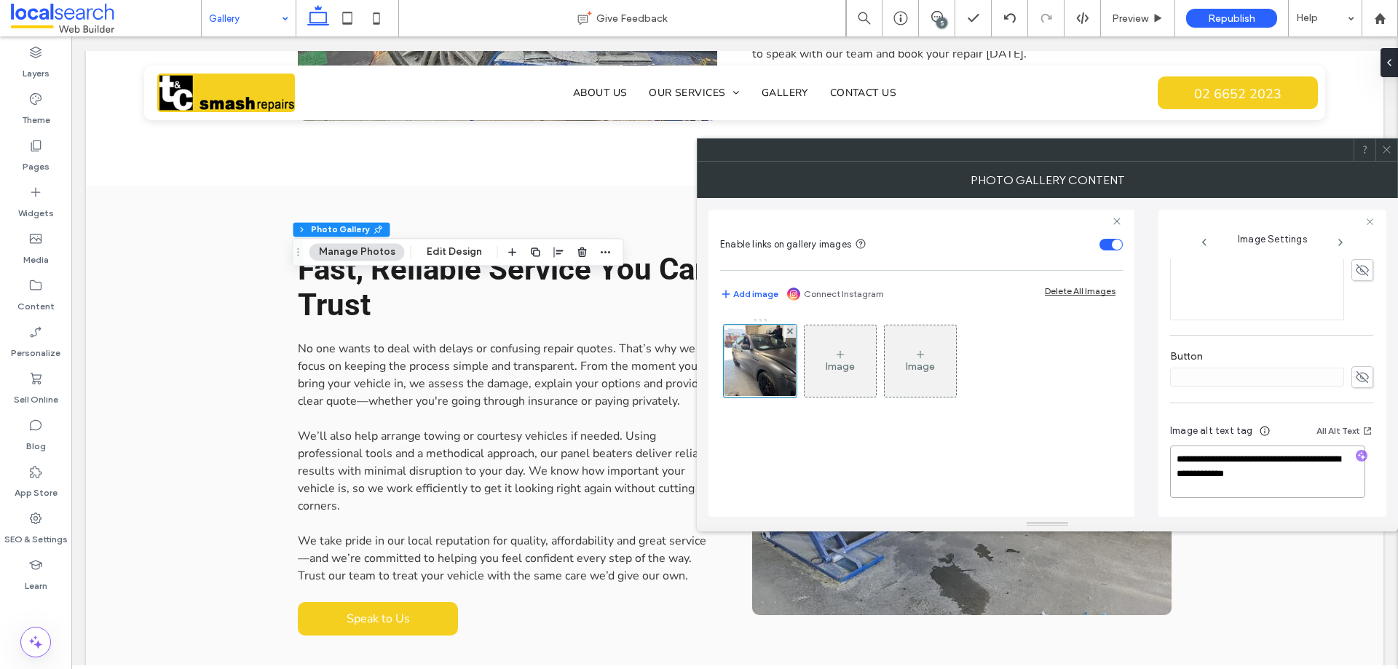
drag, startPoint x: 1296, startPoint y: 473, endPoint x: 1186, endPoint y: 455, distance: 111.4
click at [1186, 455] on textarea "**********" at bounding box center [1267, 472] width 195 height 52
click at [1325, 475] on textarea "**********" at bounding box center [1267, 472] width 195 height 52
drag, startPoint x: 1303, startPoint y: 472, endPoint x: 1180, endPoint y: 477, distance: 123.2
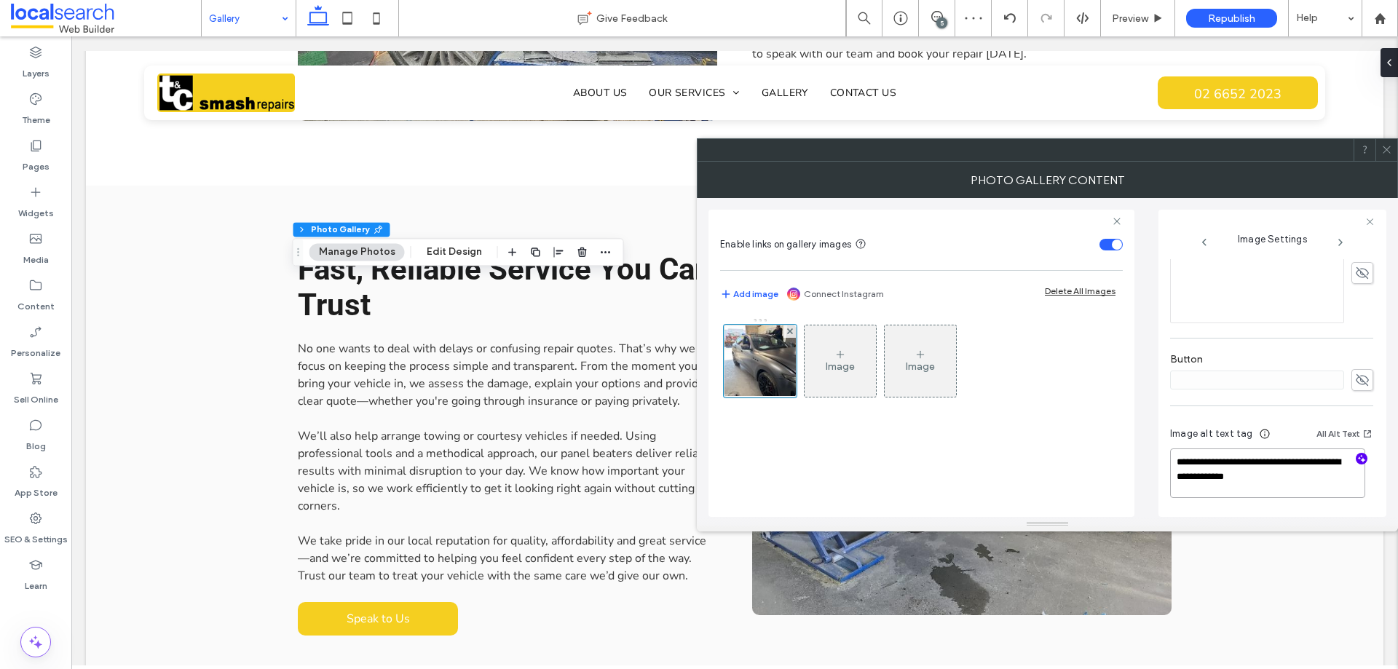
click at [1180, 477] on textarea "**********" at bounding box center [1267, 474] width 195 height 50
click at [1220, 497] on textarea "**********" at bounding box center [1267, 474] width 195 height 50
drag, startPoint x: 1234, startPoint y: 479, endPoint x: 1169, endPoint y: 476, distance: 64.9
click at [1169, 476] on div "**********" at bounding box center [1273, 363] width 228 height 307
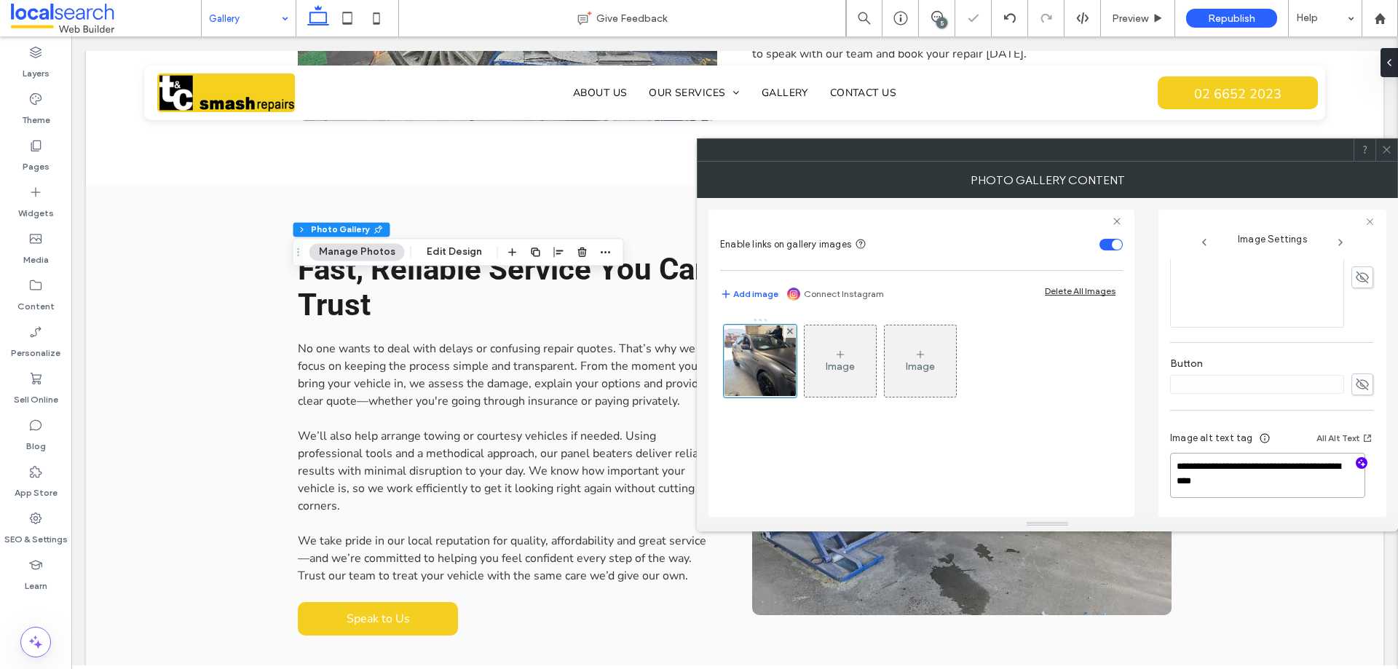
click at [1296, 487] on textarea "**********" at bounding box center [1267, 475] width 195 height 45
drag, startPoint x: 1238, startPoint y: 480, endPoint x: 1275, endPoint y: 482, distance: 36.5
click at [1275, 482] on textarea "**********" at bounding box center [1267, 475] width 195 height 45
paste textarea "**********"
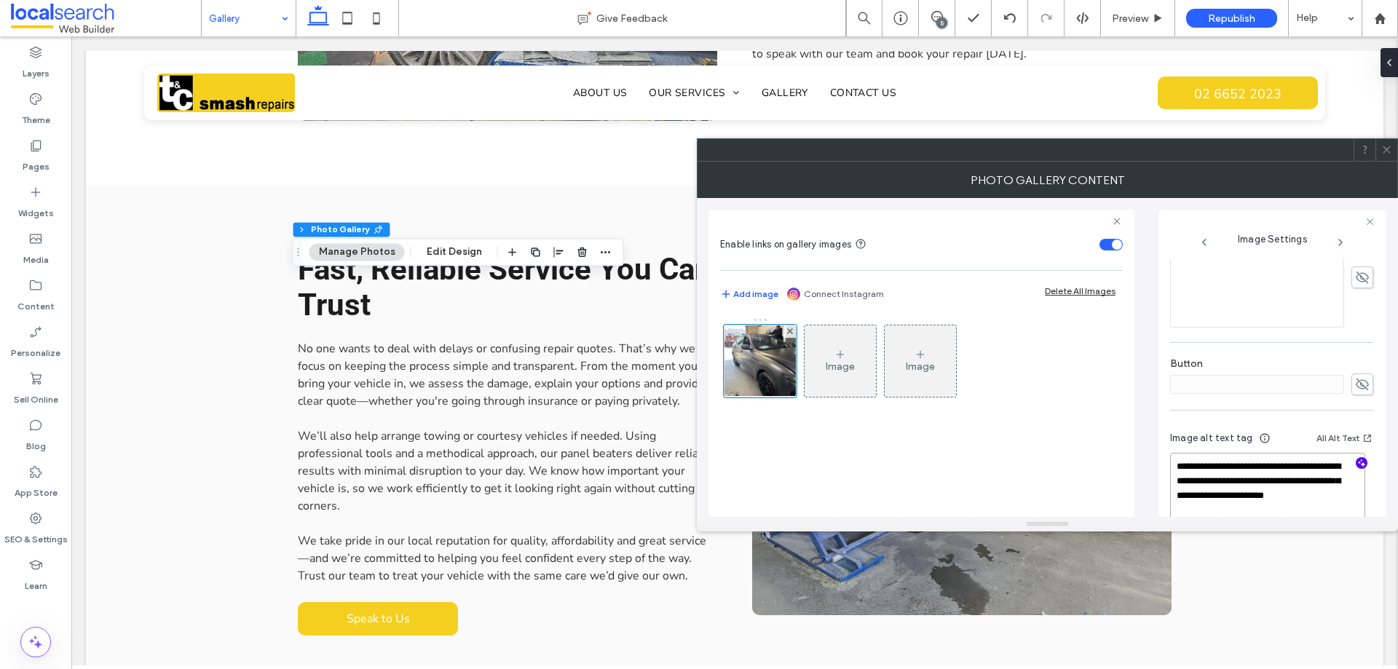
drag, startPoint x: 1202, startPoint y: 492, endPoint x: 1251, endPoint y: 481, distance: 49.3
click at [1251, 481] on textarea "**********" at bounding box center [1267, 488] width 195 height 70
type textarea "**********"
paste textarea "**********"
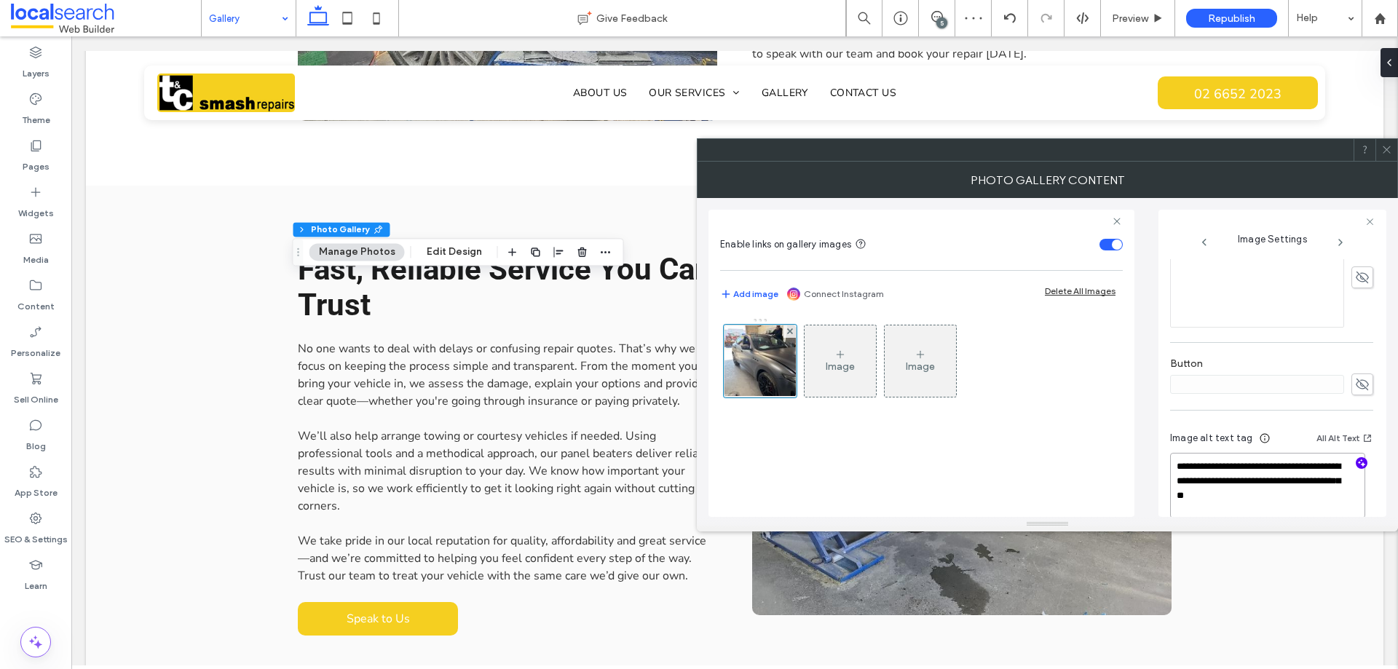
type textarea "**********"
click at [1283, 436] on div "Image alt text tag All Alt Text" at bounding box center [1271, 441] width 203 height 23
click at [1388, 148] on icon at bounding box center [1387, 149] width 11 height 11
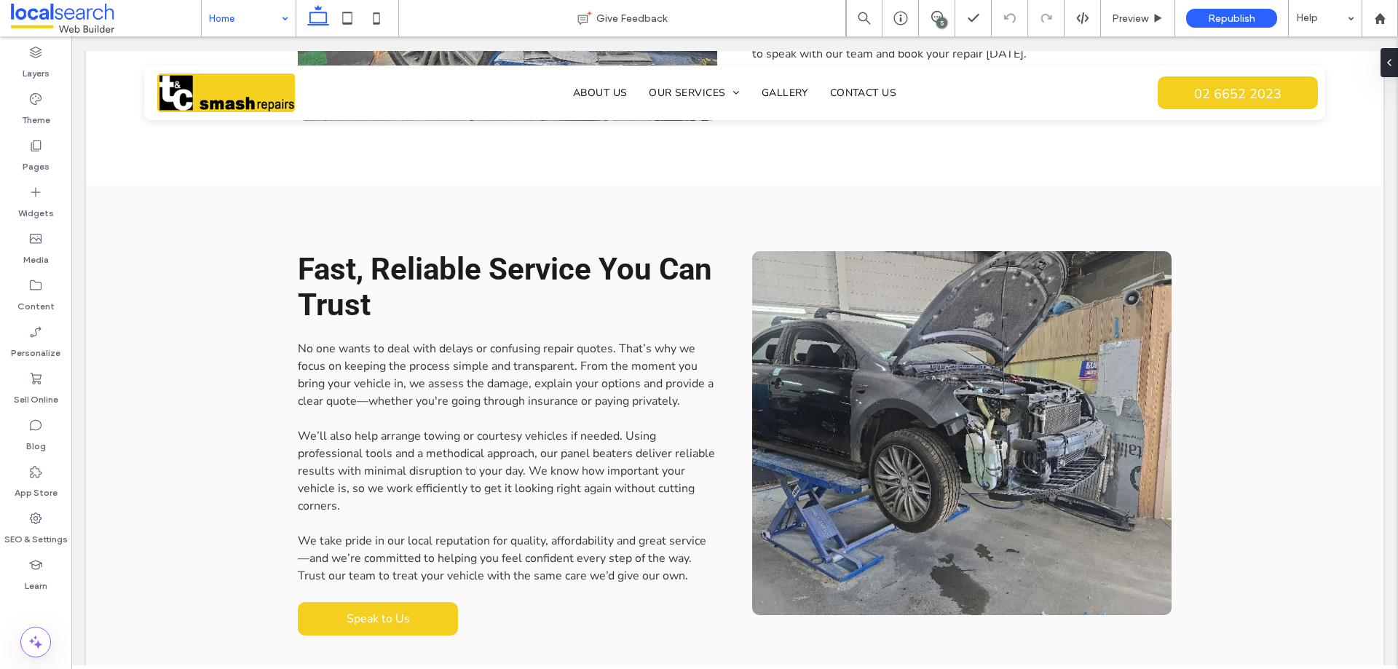
click at [272, 19] on input at bounding box center [245, 18] width 72 height 36
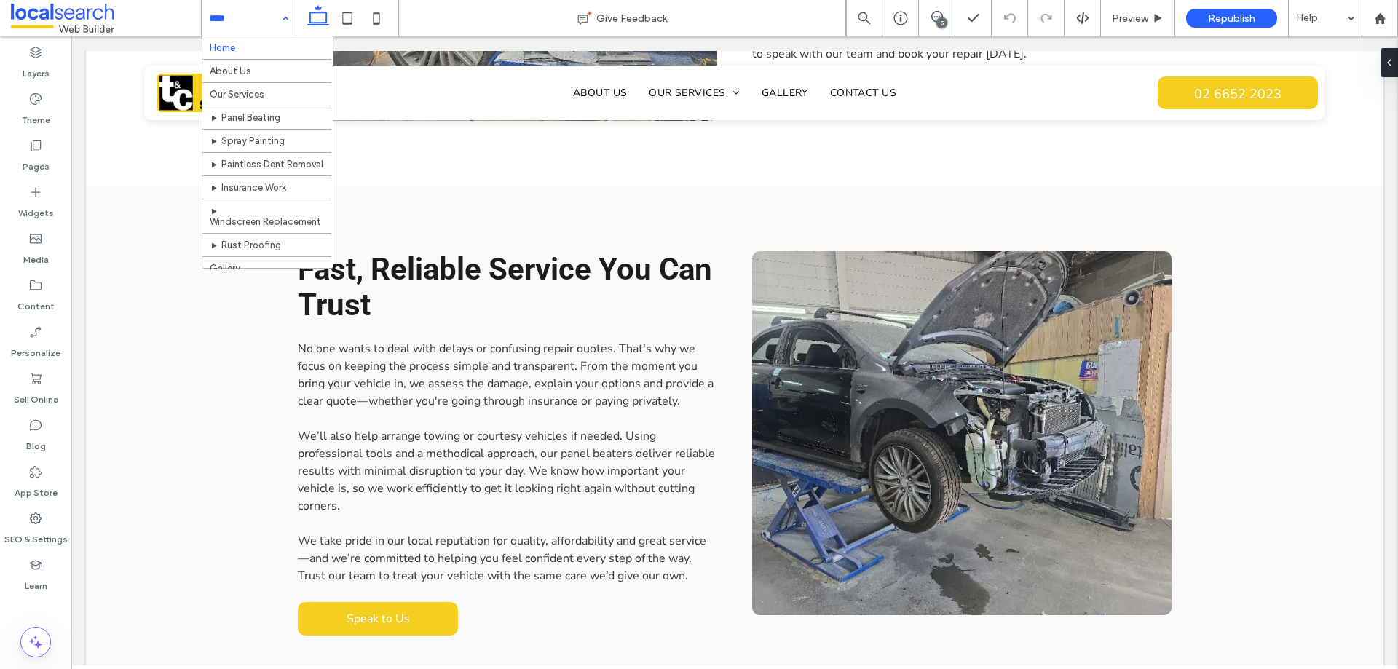
click at [279, 20] on div "Home About Us Our Services Panel Beating Spray Painting Paintless Dent Removal …" at bounding box center [249, 18] width 94 height 36
click at [39, 243] on use at bounding box center [36, 239] width 12 height 9
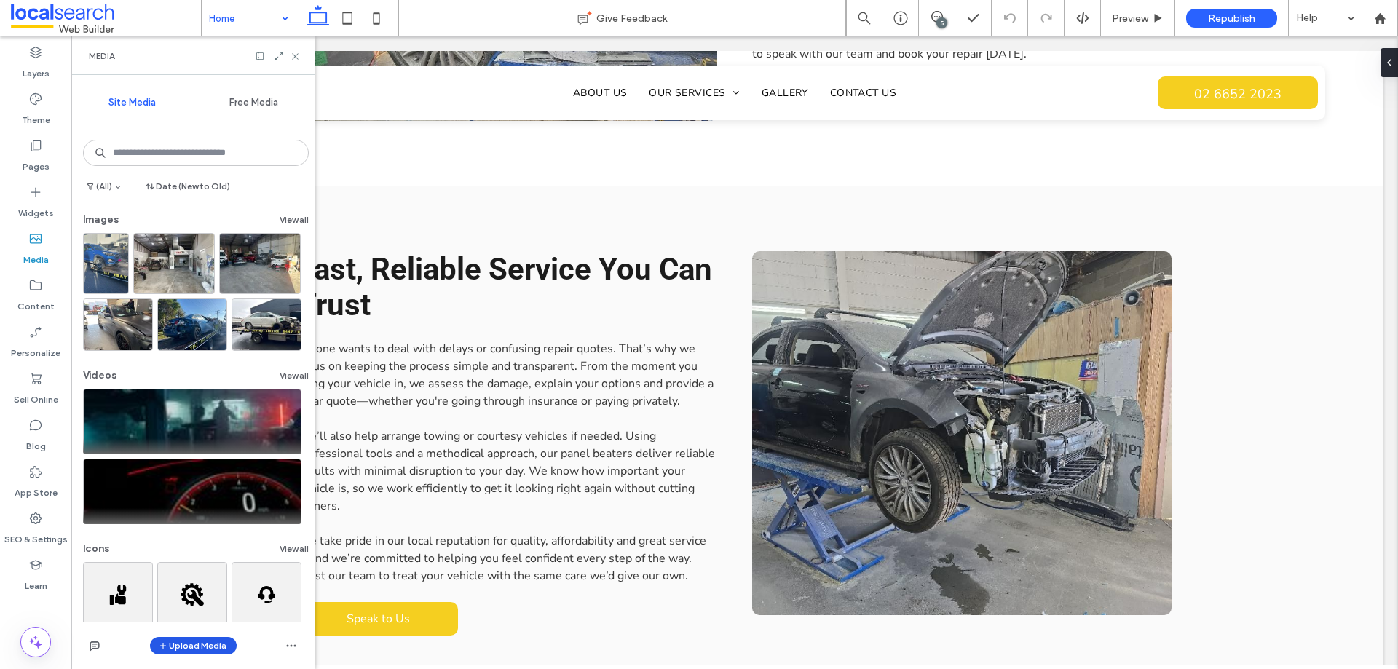
click at [200, 647] on button "Upload Media" at bounding box center [193, 645] width 87 height 17
click at [213, 557] on div "Images" at bounding box center [212, 555] width 99 height 15
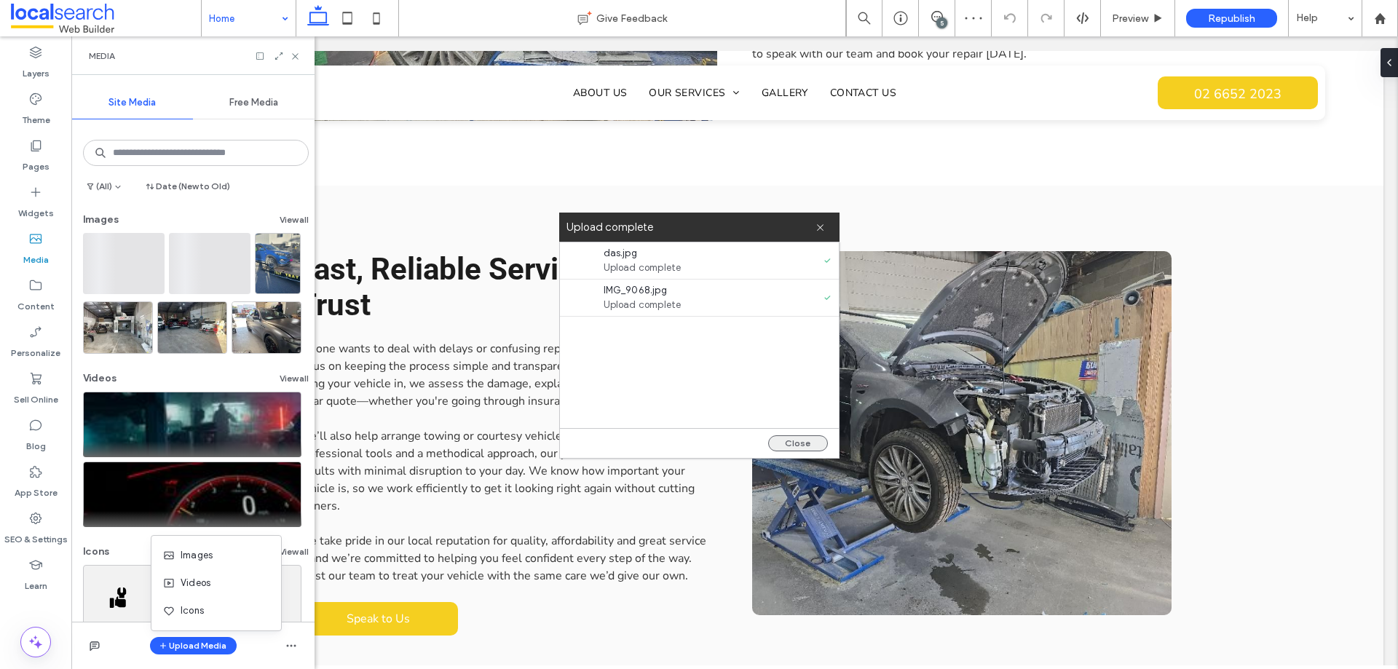
click at [805, 443] on button "Close" at bounding box center [798, 444] width 60 height 16
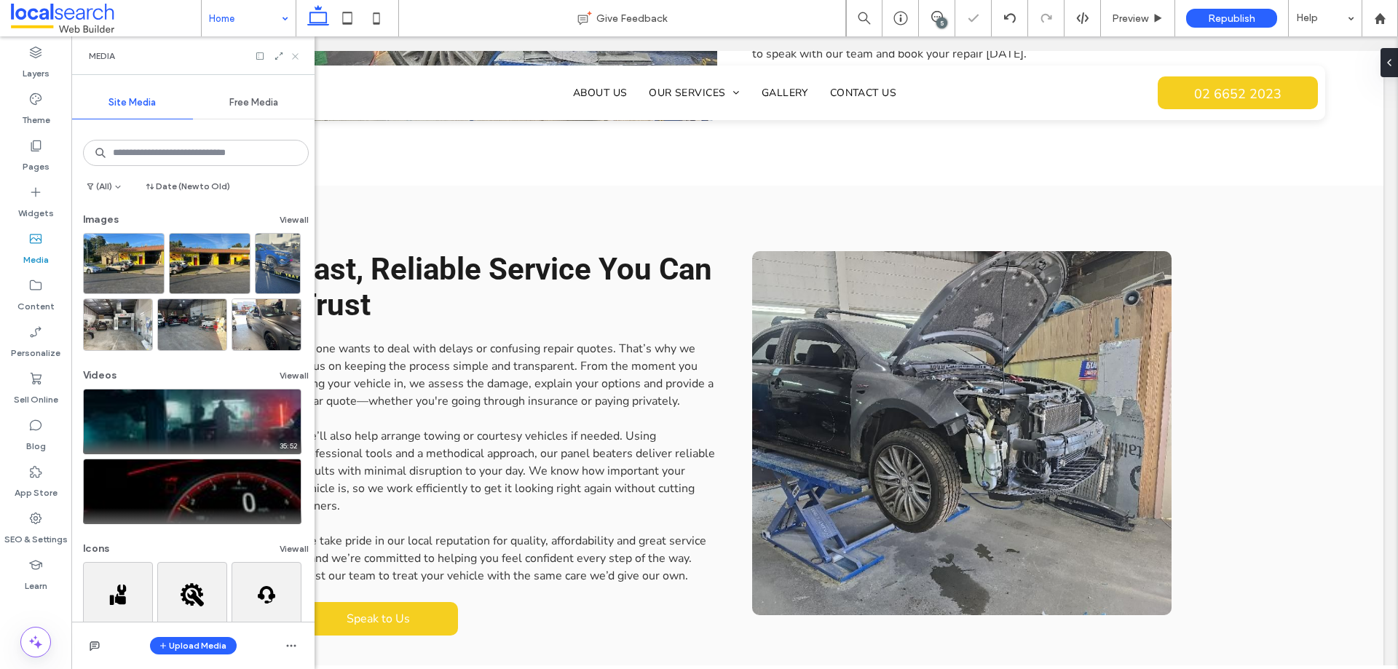
click at [296, 54] on icon at bounding box center [295, 56] width 11 height 11
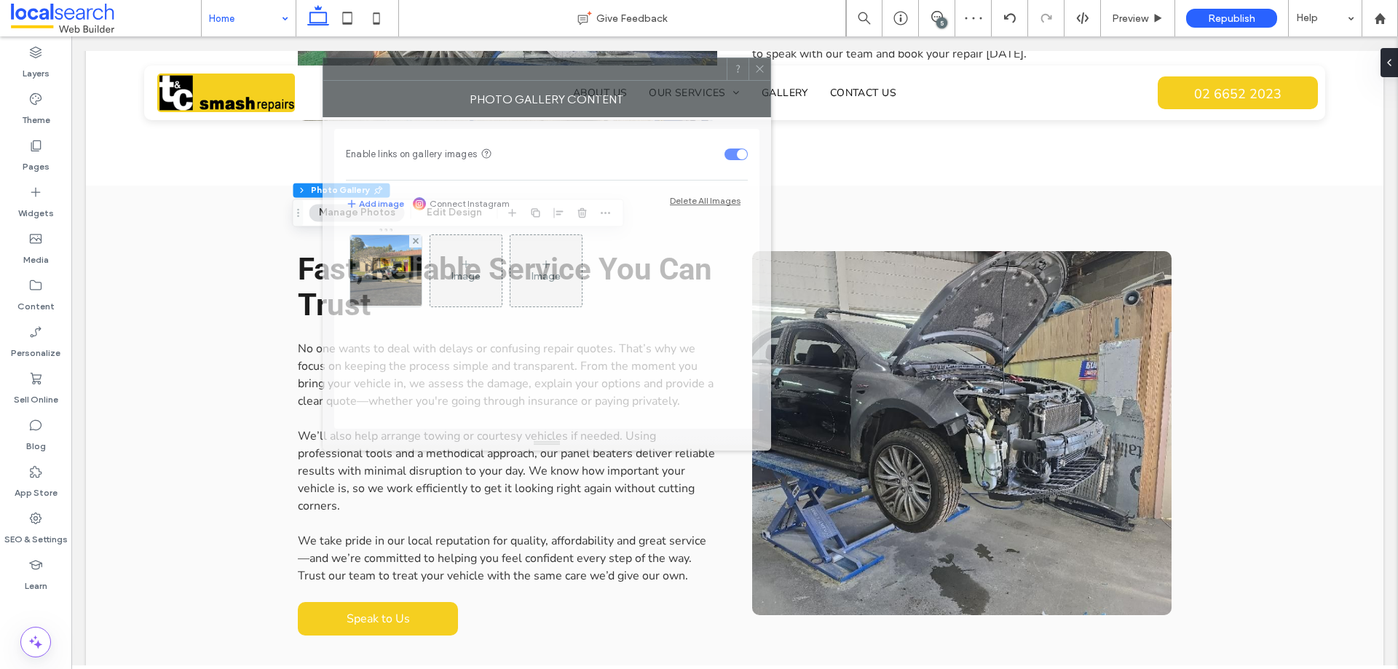
drag, startPoint x: 1063, startPoint y: 162, endPoint x: 403, endPoint y: 79, distance: 664.3
click at [403, 81] on div "Photo Gallery Content" at bounding box center [547, 99] width 449 height 36
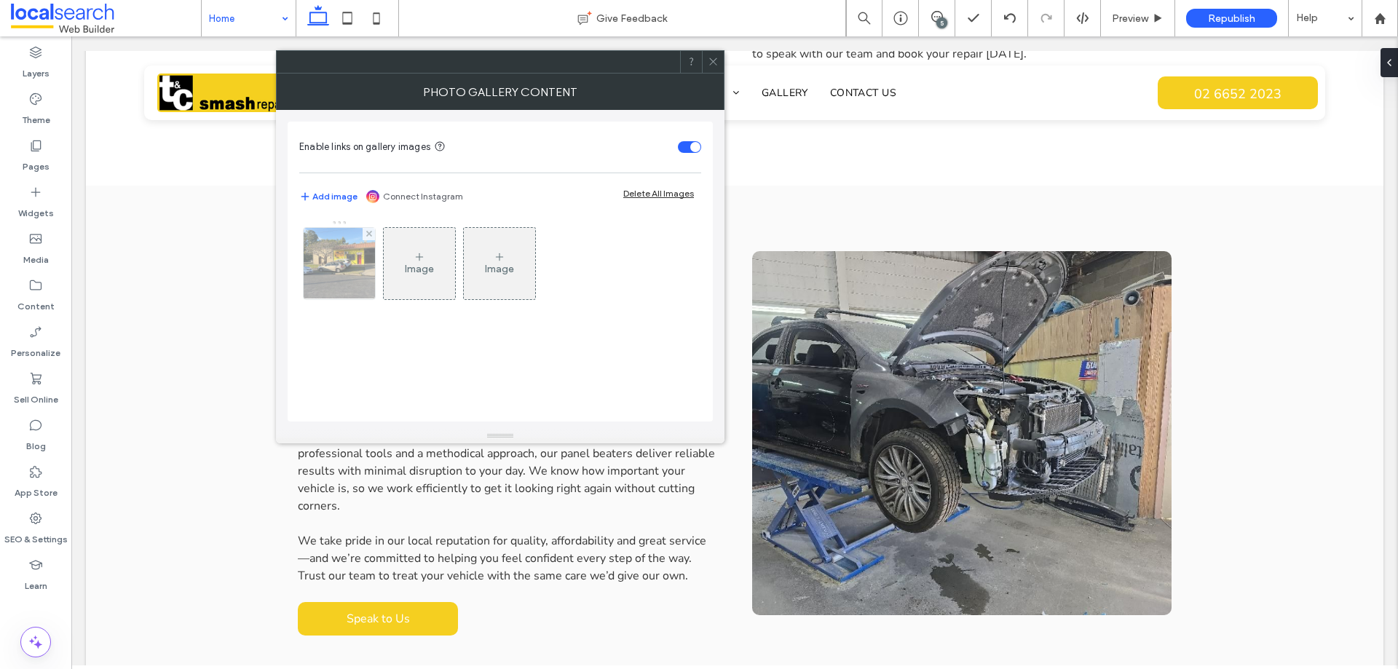
click at [355, 268] on img at bounding box center [339, 263] width 95 height 71
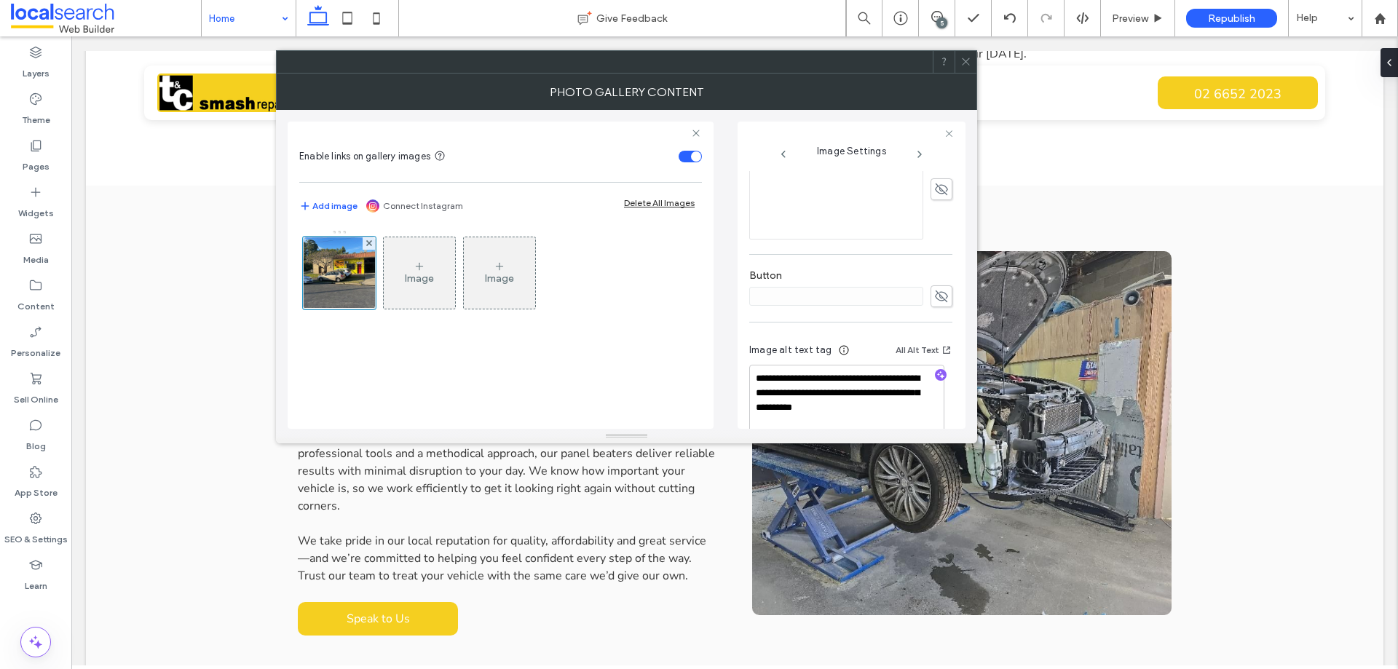
scroll to position [445, 0]
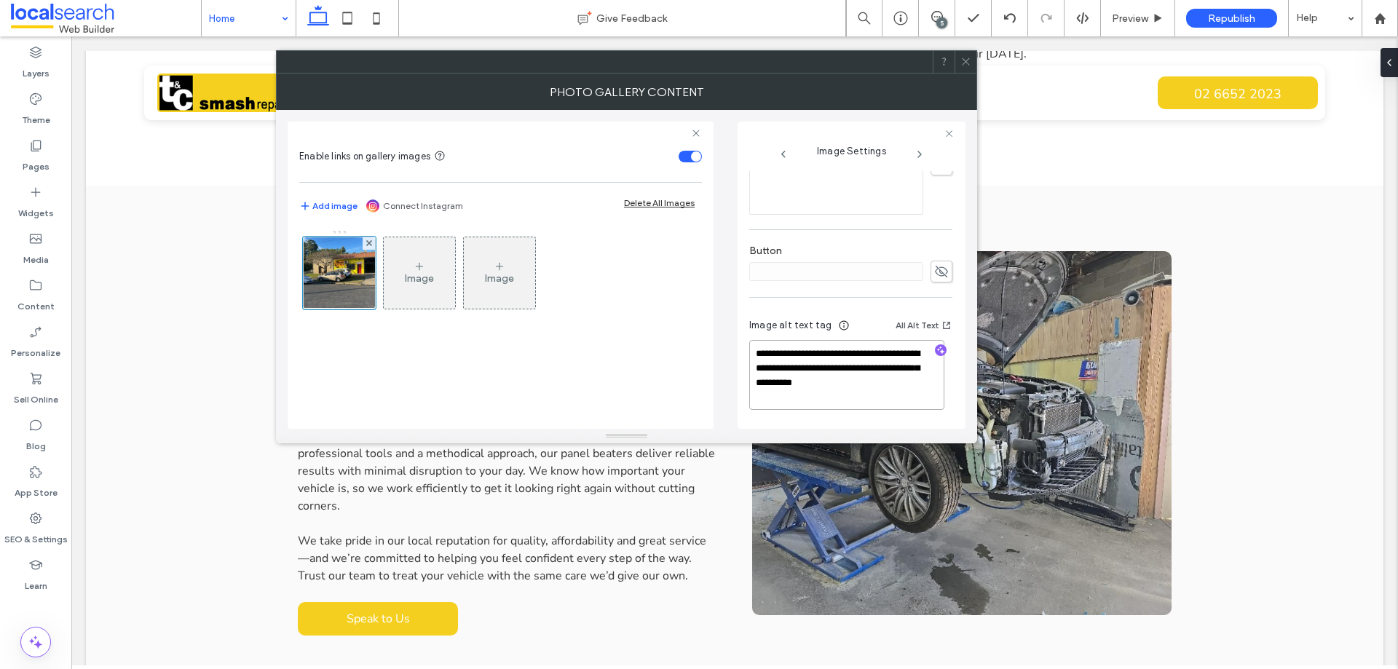
drag, startPoint x: 833, startPoint y: 398, endPoint x: 891, endPoint y: 368, distance: 65.2
click at [891, 368] on textarea "**********" at bounding box center [846, 375] width 195 height 70
type textarea "**********"
click at [879, 323] on div "Image alt text tag All Alt Text" at bounding box center [850, 331] width 203 height 23
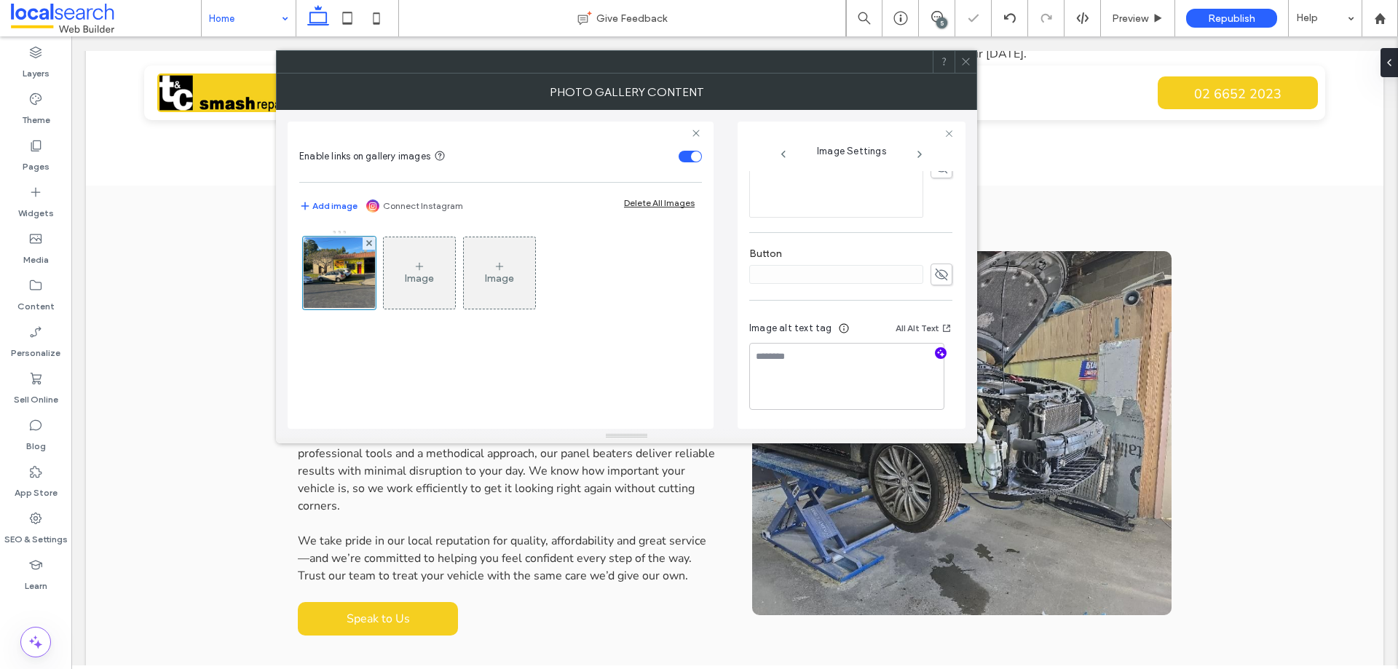
click at [937, 355] on use "button" at bounding box center [941, 353] width 8 height 8
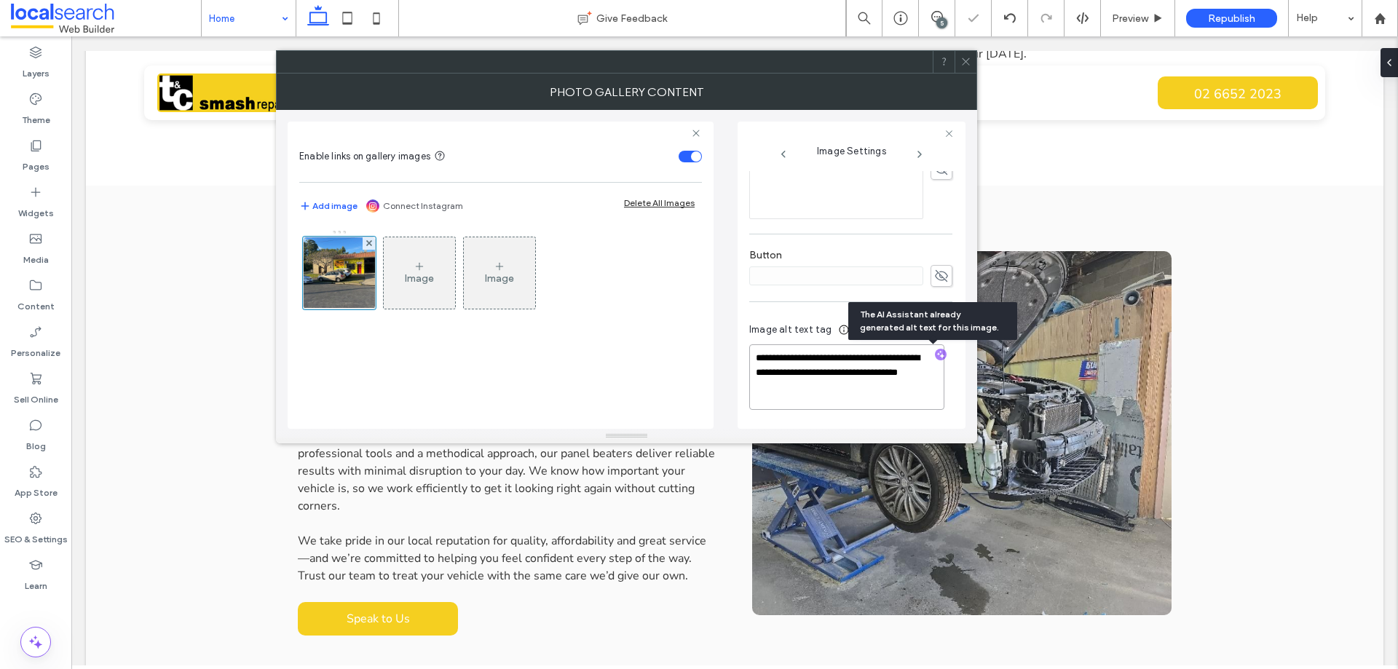
drag, startPoint x: 775, startPoint y: 364, endPoint x: 765, endPoint y: 357, distance: 11.9
click at [765, 357] on textarea "**********" at bounding box center [846, 378] width 195 height 66
click at [861, 398] on textarea "**********" at bounding box center [846, 378] width 195 height 66
drag, startPoint x: 846, startPoint y: 392, endPoint x: 818, endPoint y: 375, distance: 33.0
click at [818, 375] on textarea "**********" at bounding box center [846, 378] width 195 height 66
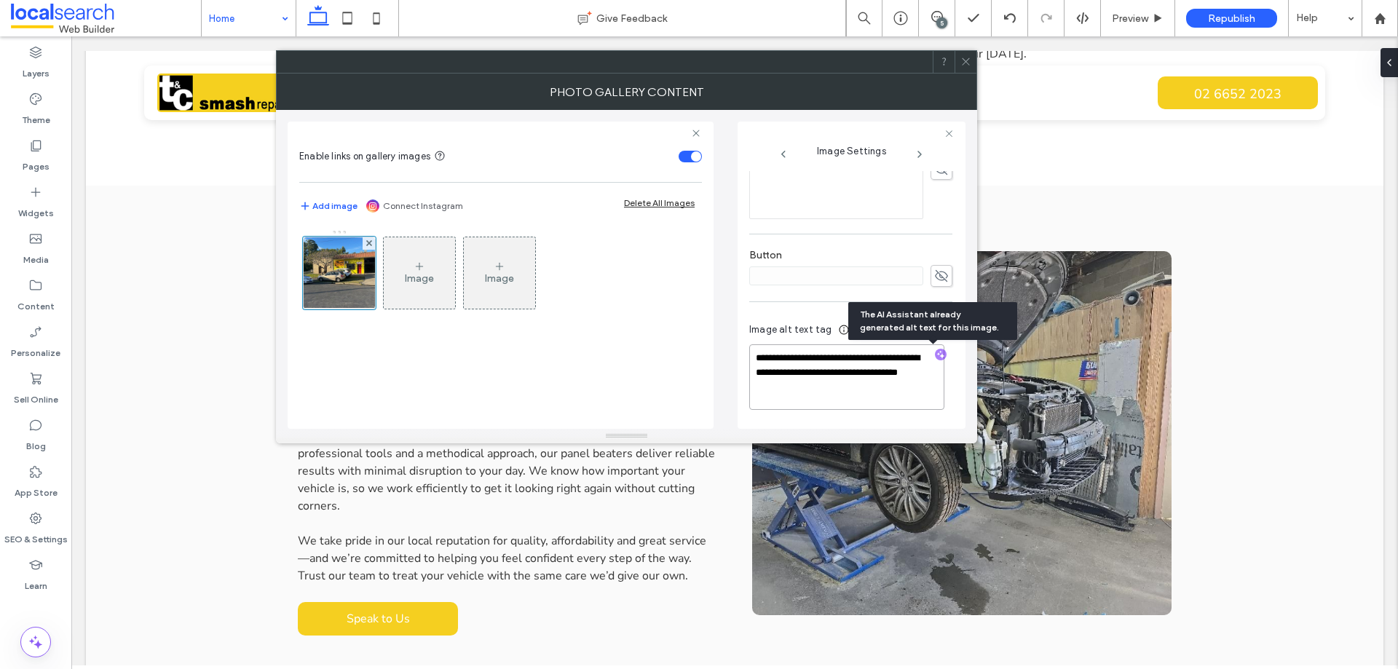
click at [818, 375] on textarea "**********" at bounding box center [846, 378] width 195 height 66
drag, startPoint x: 845, startPoint y: 390, endPoint x: 757, endPoint y: 385, distance: 87.5
click at [757, 385] on textarea "**********" at bounding box center [846, 378] width 195 height 66
paste textarea "**********"
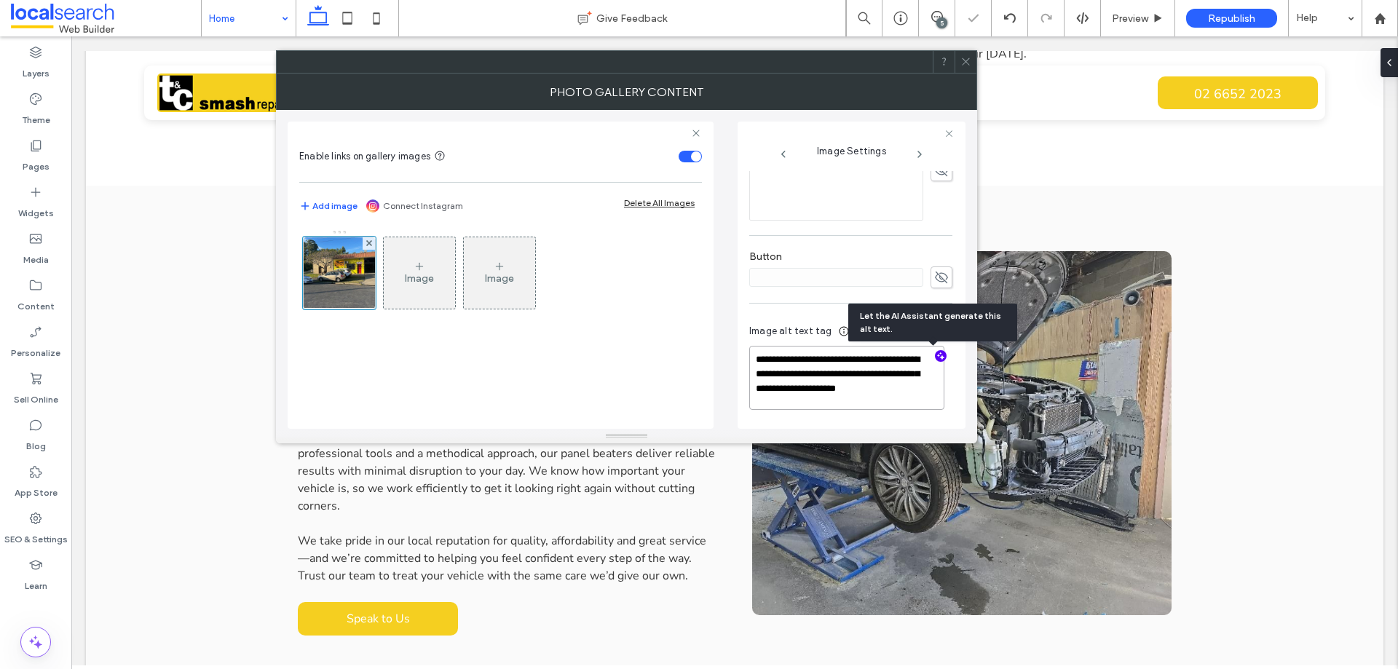
scroll to position [441, 0]
type textarea "**********"
click at [827, 311] on div "**********" at bounding box center [850, 371] width 203 height 122
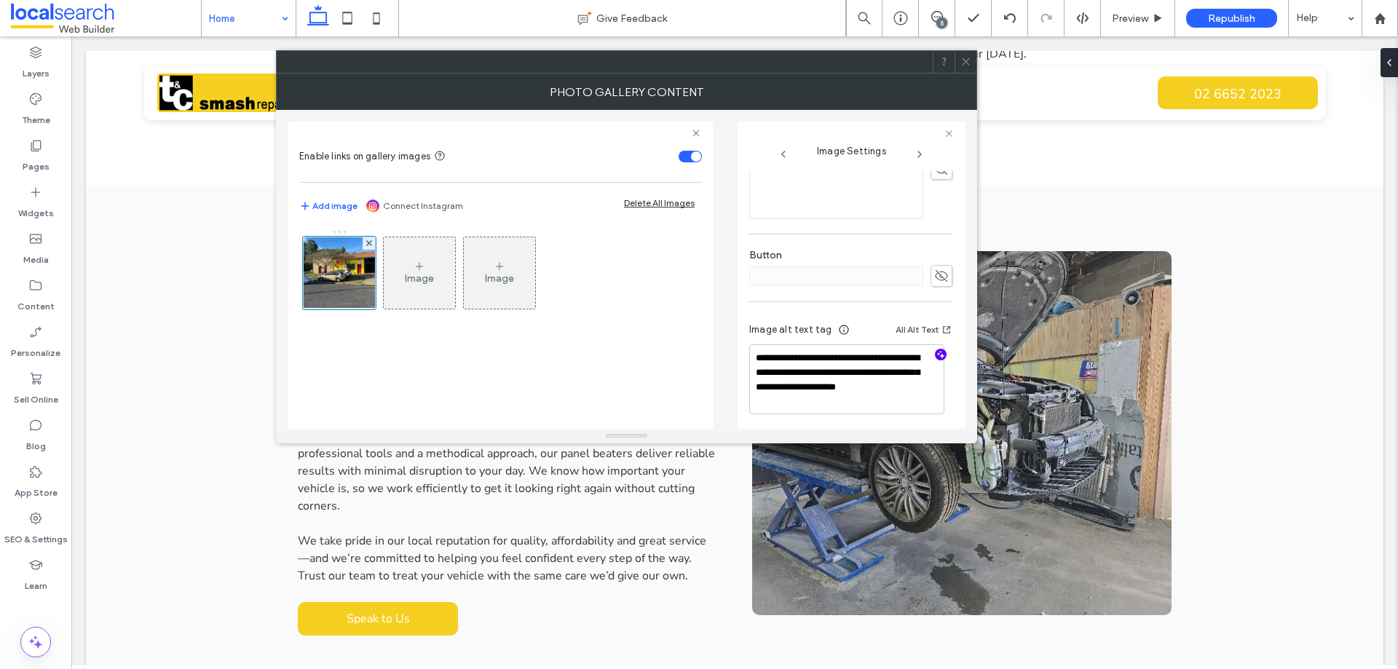
click at [960, 59] on div at bounding box center [966, 62] width 22 height 22
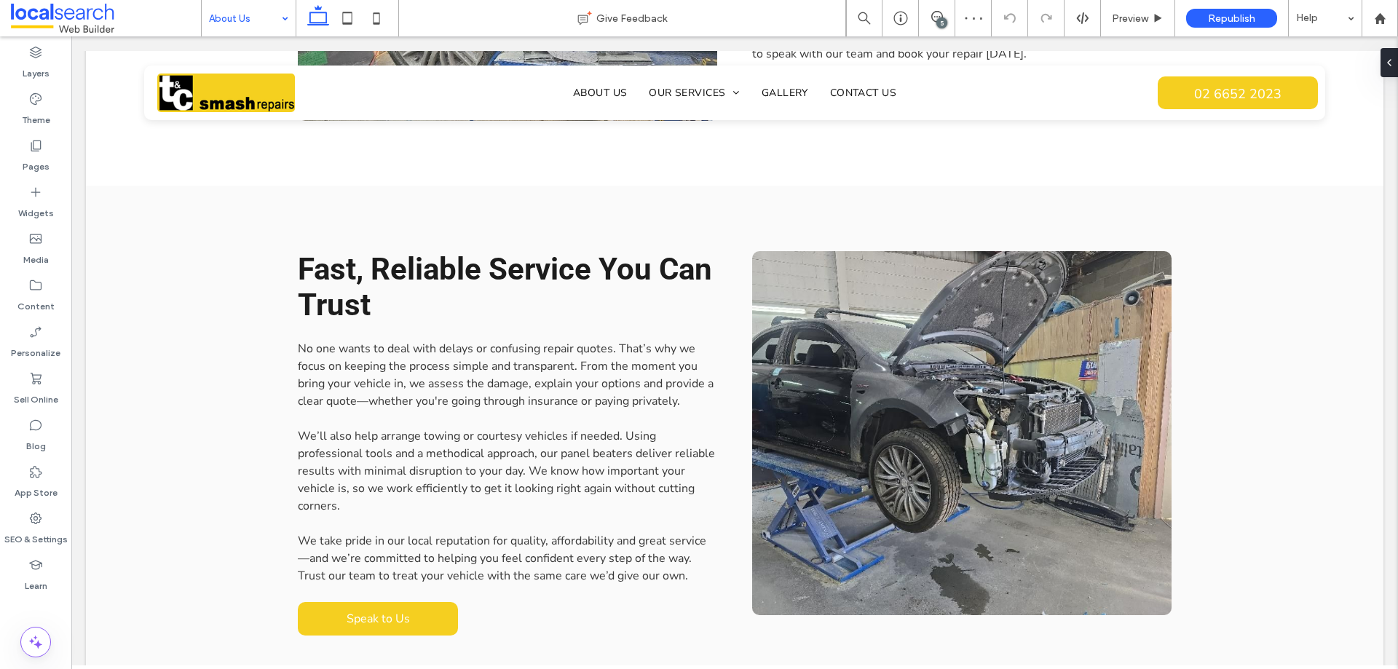
click at [261, 12] on input at bounding box center [245, 18] width 72 height 36
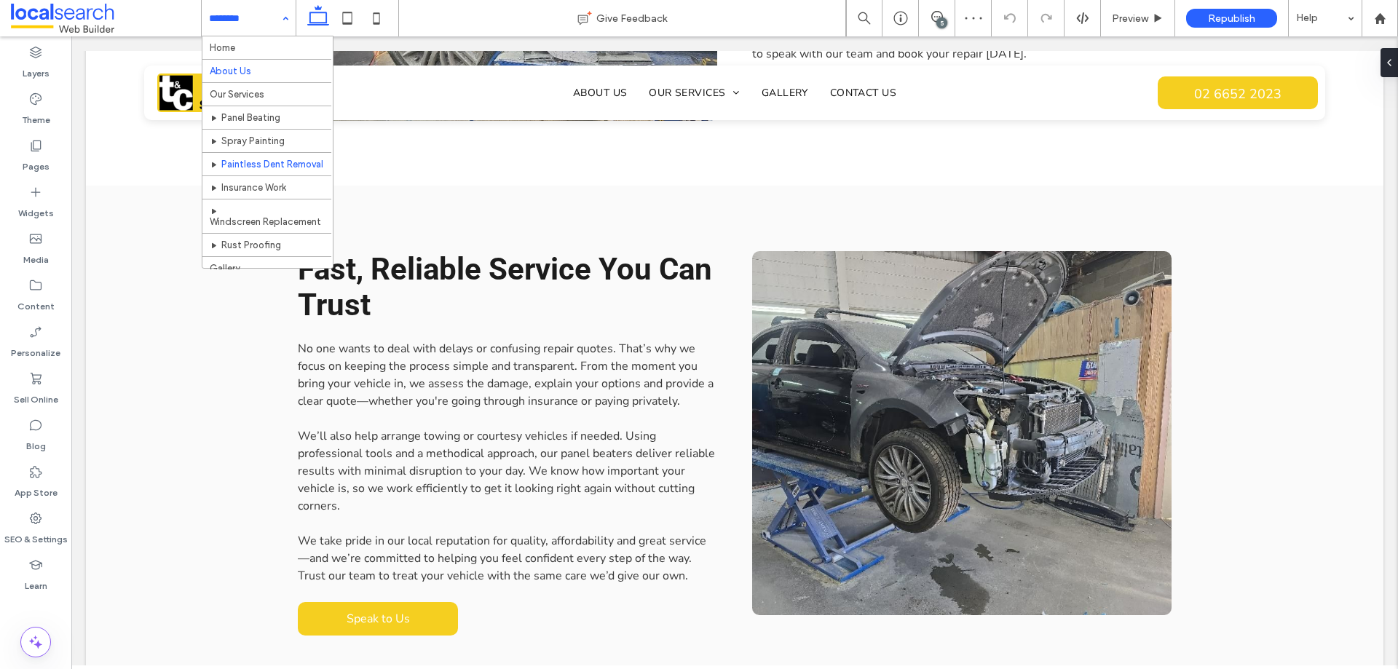
scroll to position [44, 0]
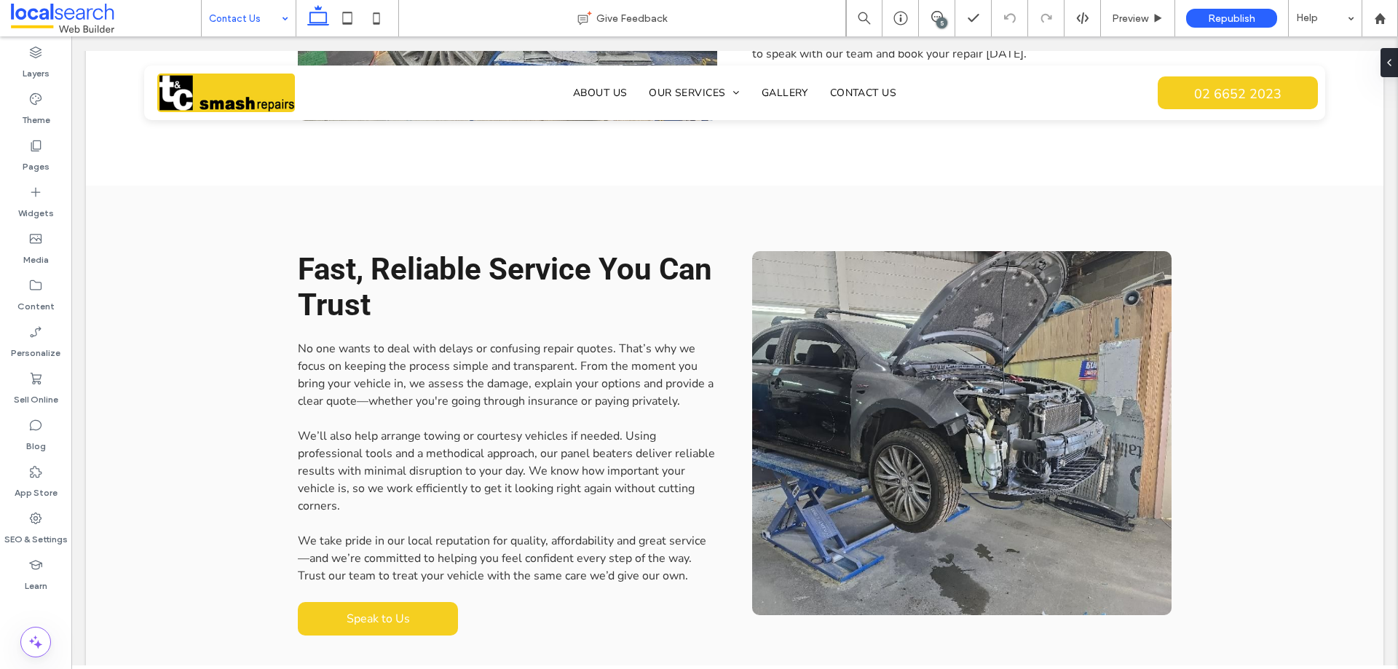
click at [273, 27] on input at bounding box center [245, 18] width 72 height 36
click at [227, 25] on input at bounding box center [245, 18] width 72 height 36
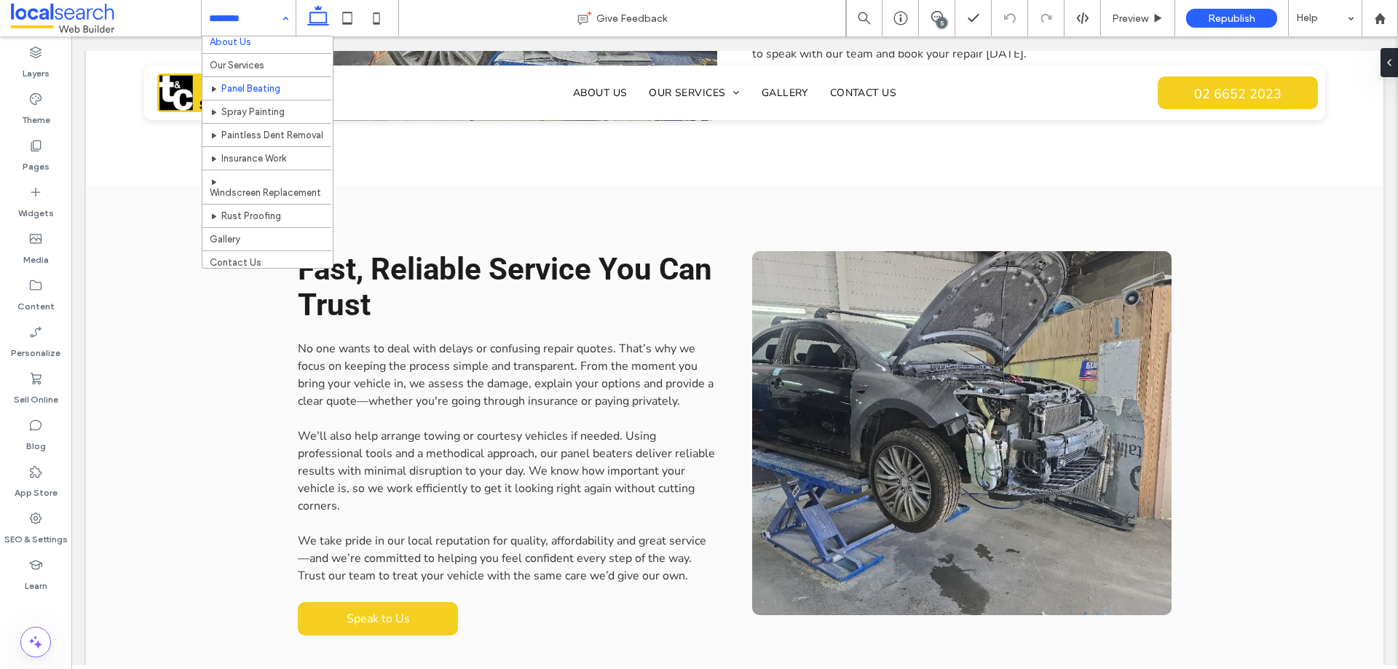
scroll to position [44, 0]
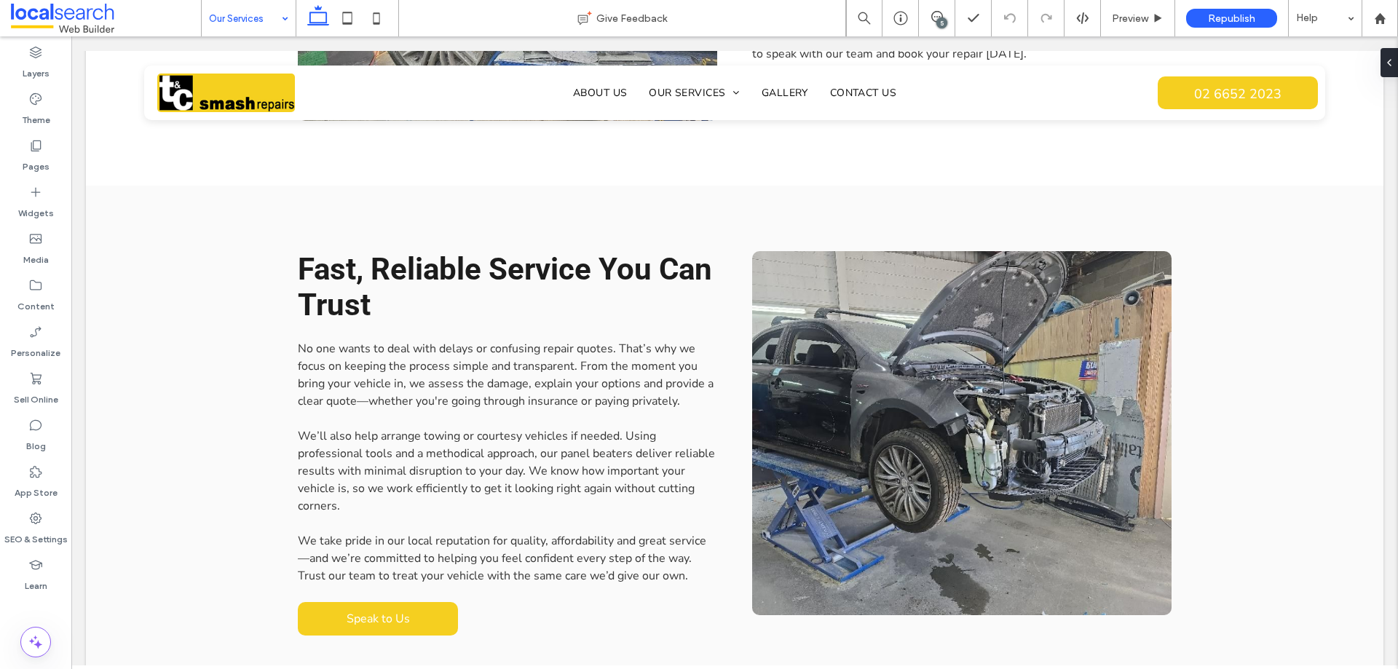
click at [252, 23] on input at bounding box center [245, 18] width 72 height 36
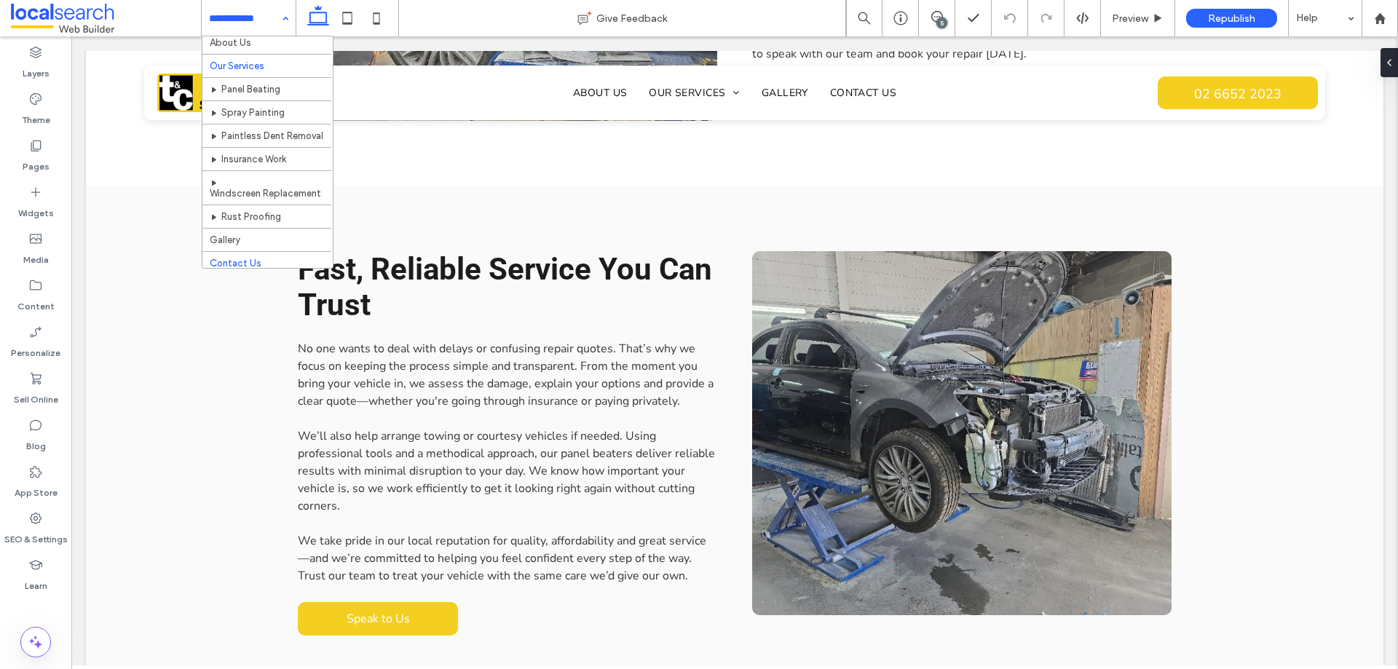
scroll to position [44, 0]
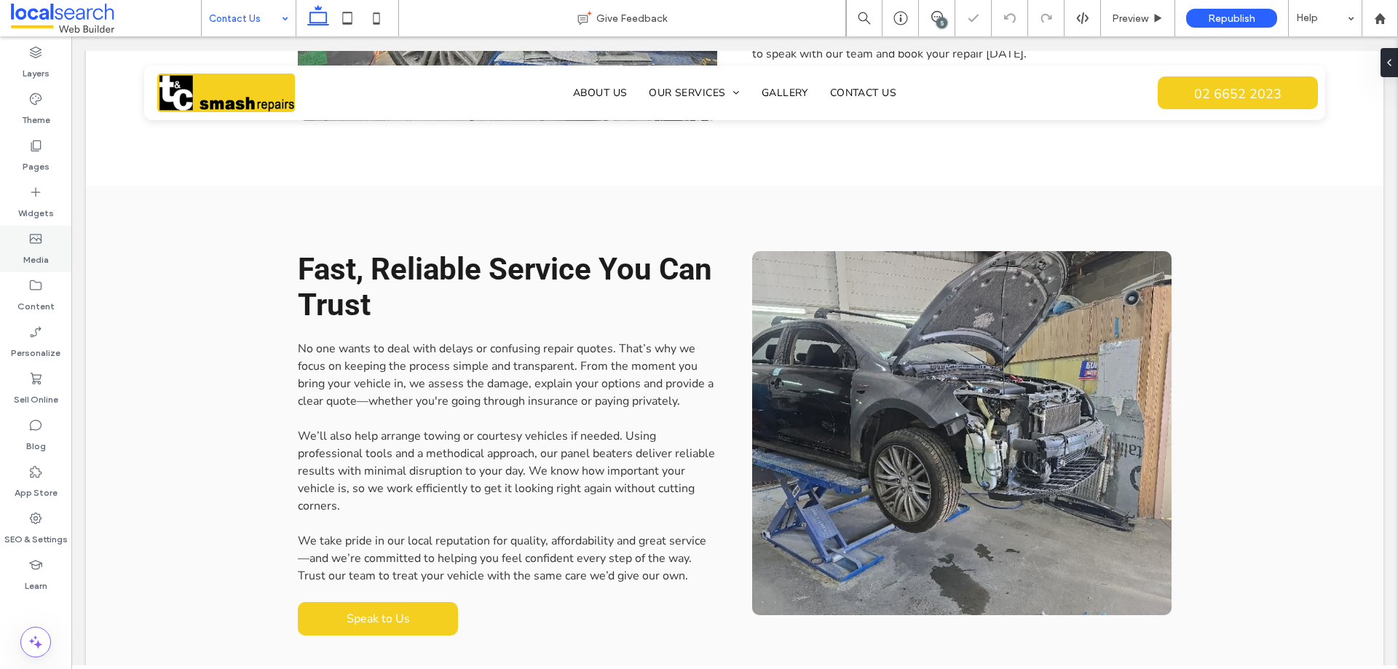
click at [37, 247] on label "Media" at bounding box center [35, 256] width 25 height 20
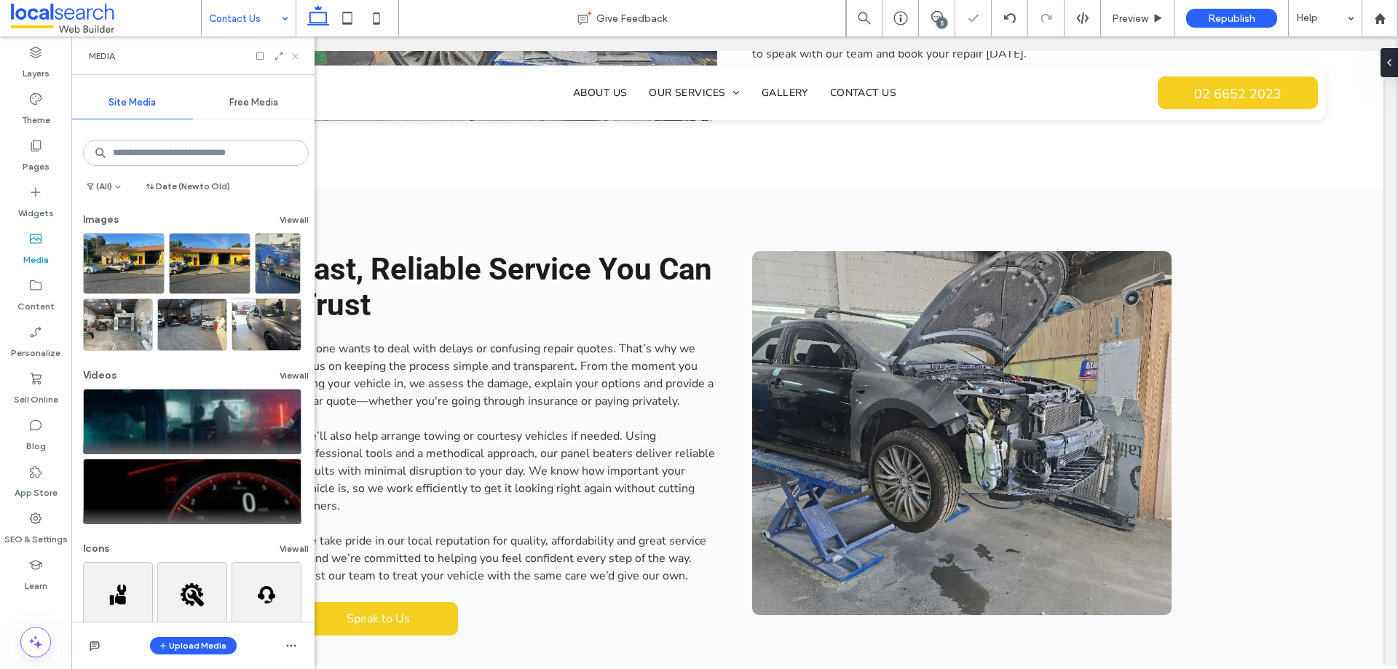
click at [291, 58] on icon at bounding box center [295, 56] width 11 height 11
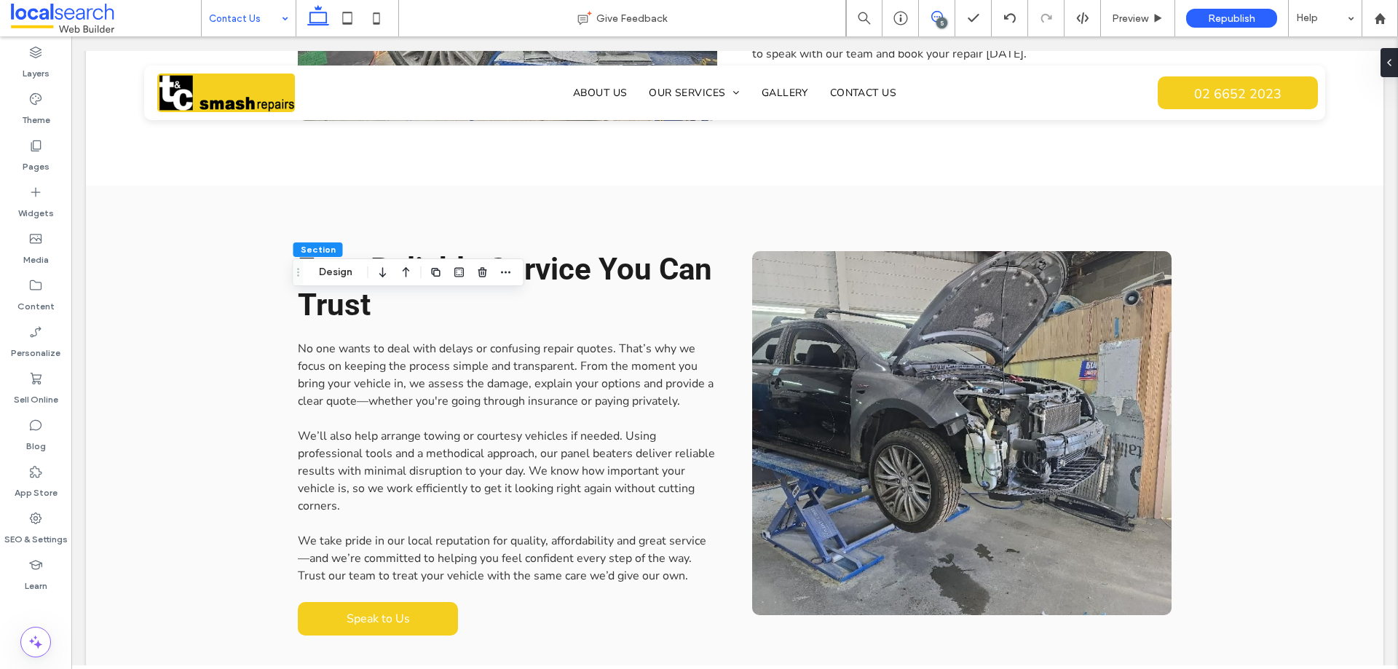
click at [934, 22] on icon at bounding box center [938, 17] width 12 height 12
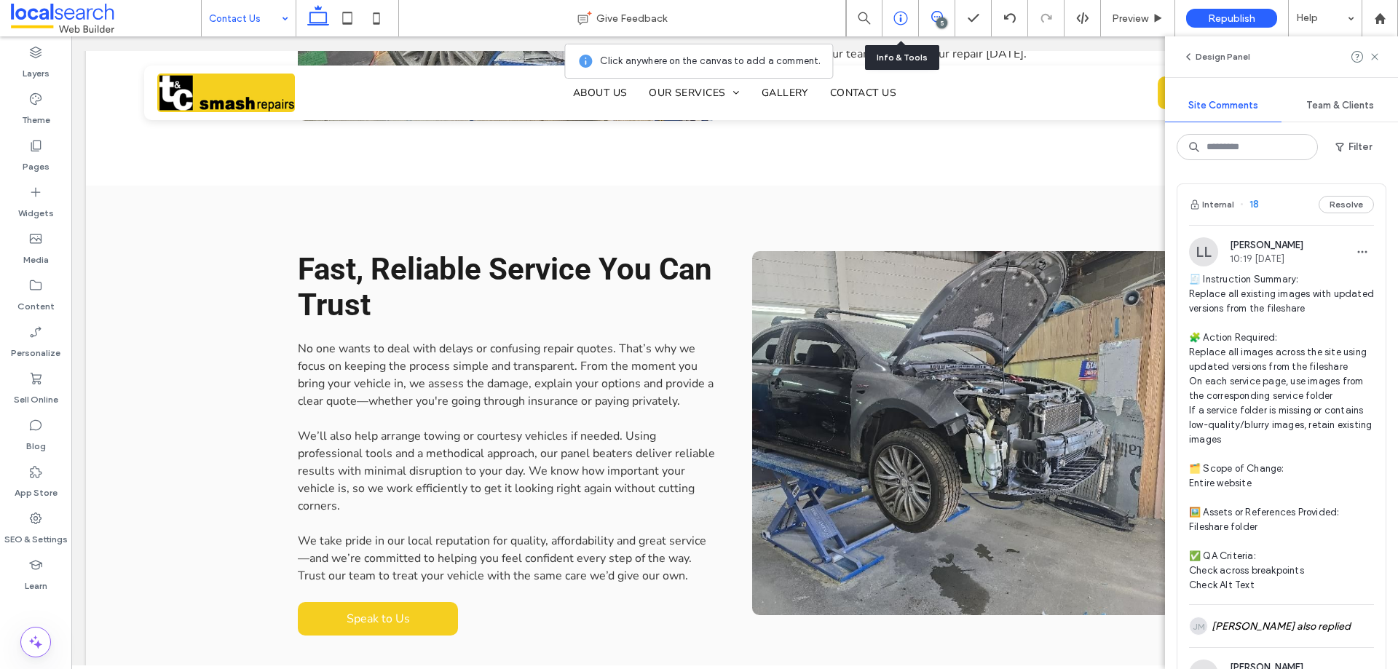
click at [902, 14] on icon at bounding box center [901, 18] width 15 height 15
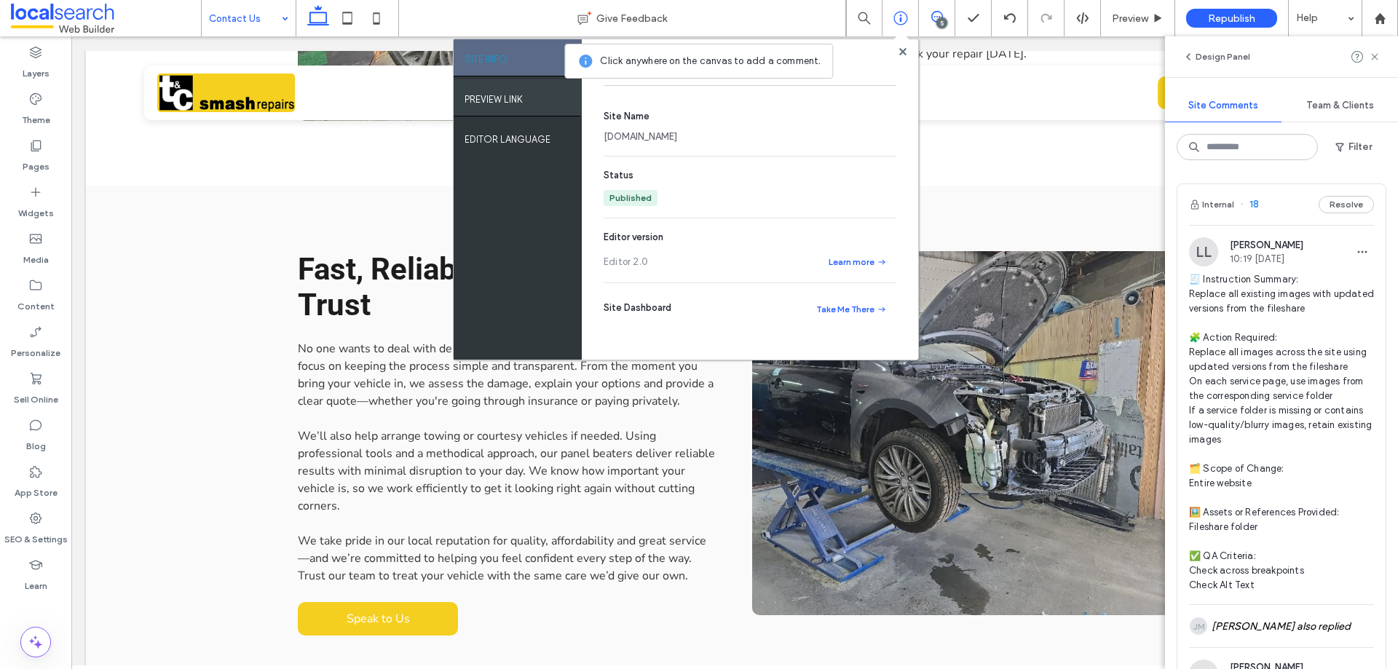
click at [532, 92] on div "PREVIEW LINK" at bounding box center [518, 97] width 128 height 36
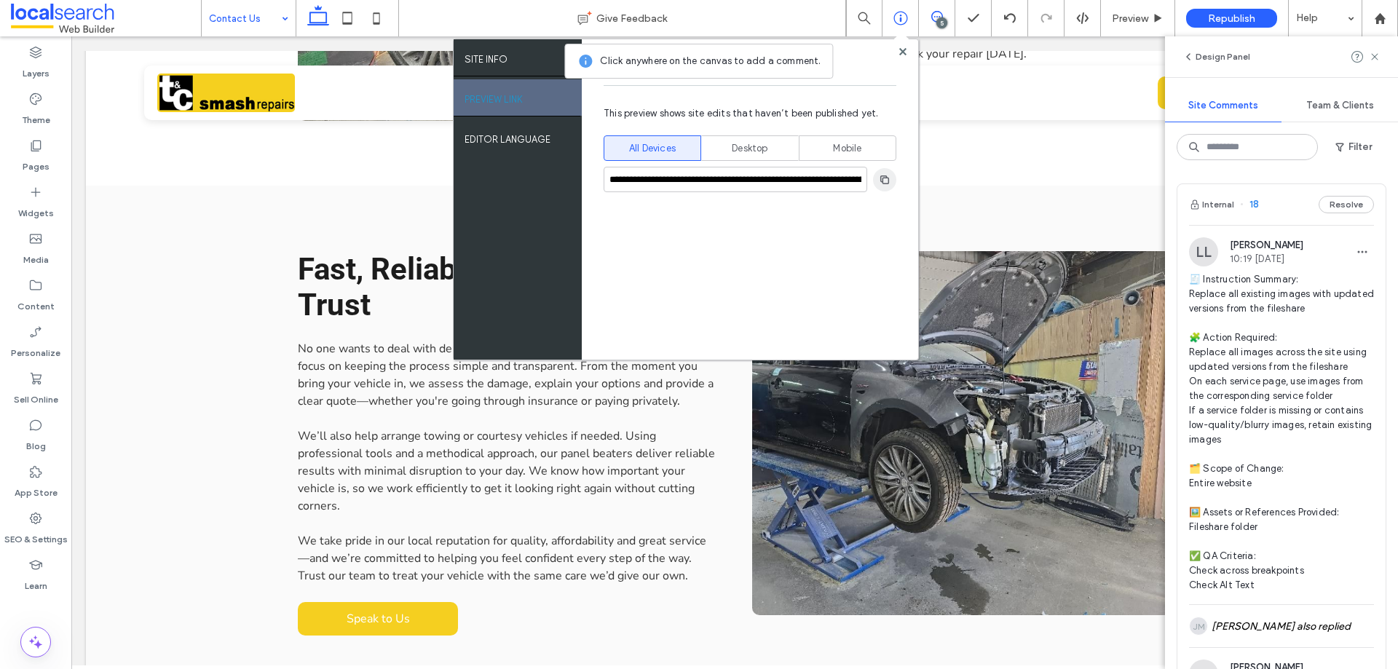
click at [883, 185] on icon "button" at bounding box center [885, 180] width 12 height 12
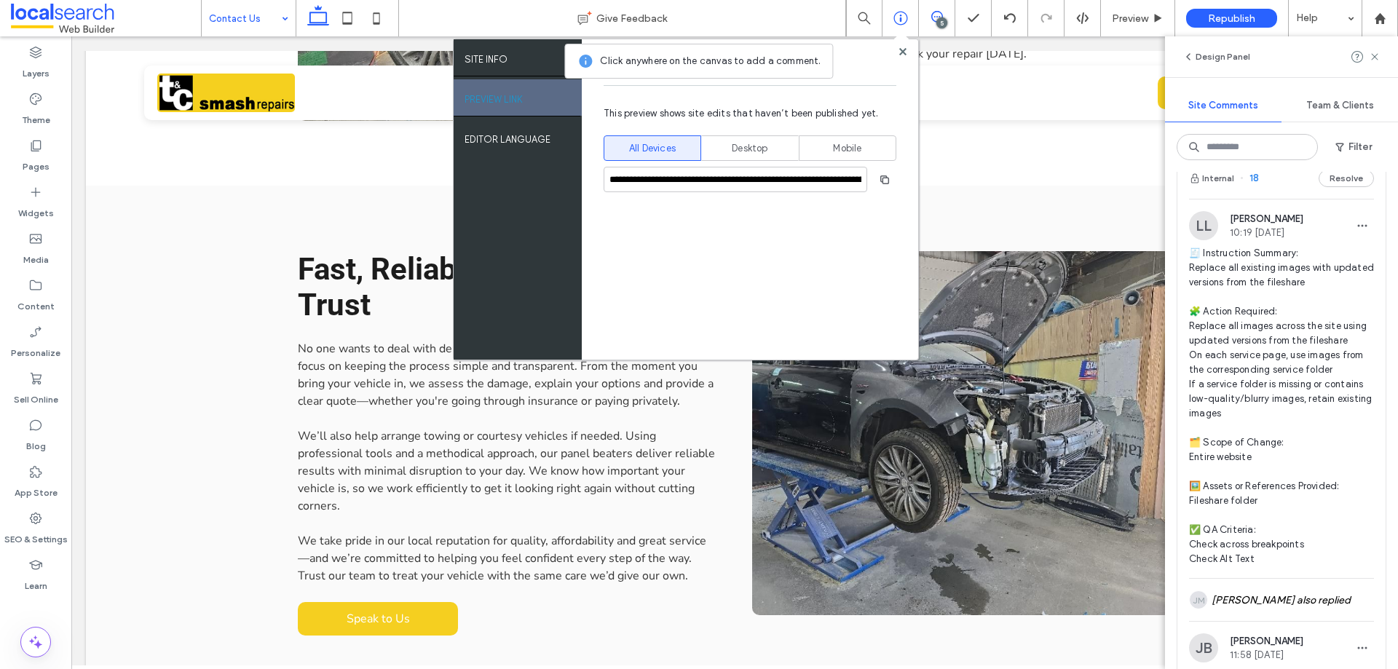
scroll to position [73, 0]
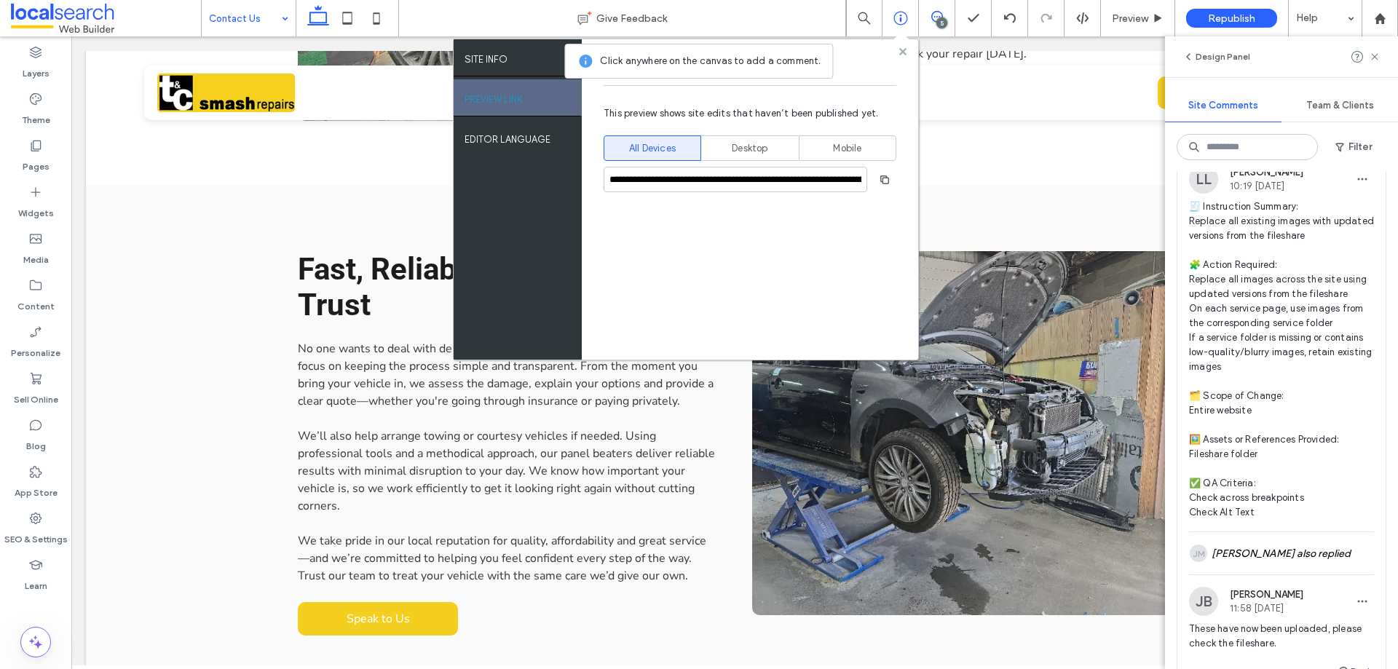
click at [906, 54] on use at bounding box center [902, 50] width 7 height 7
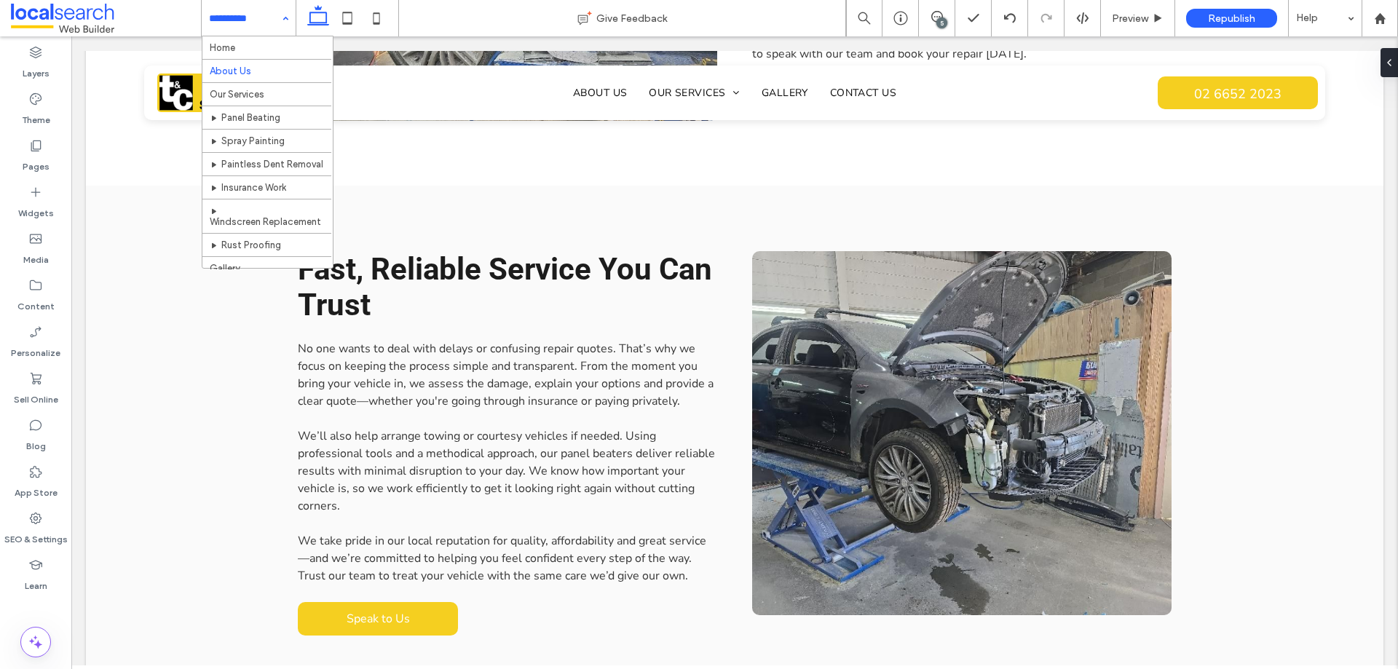
scroll to position [0, 0]
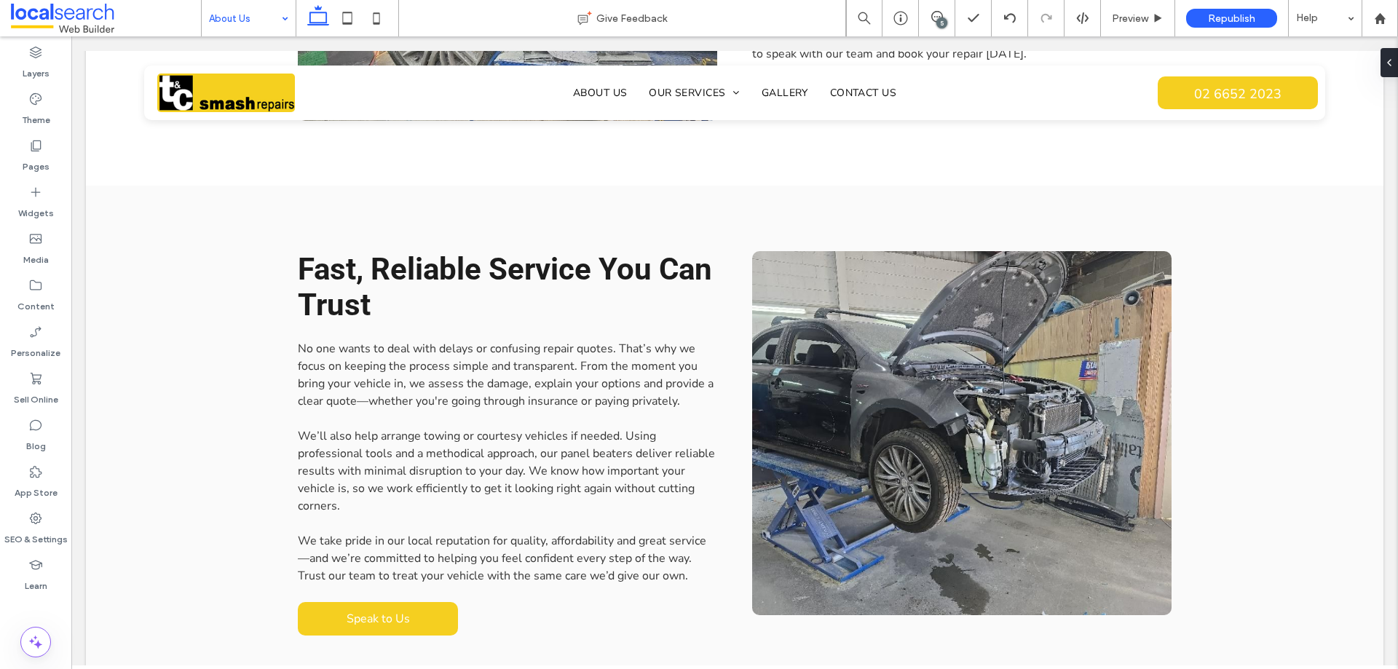
click at [243, 20] on input at bounding box center [245, 18] width 72 height 36
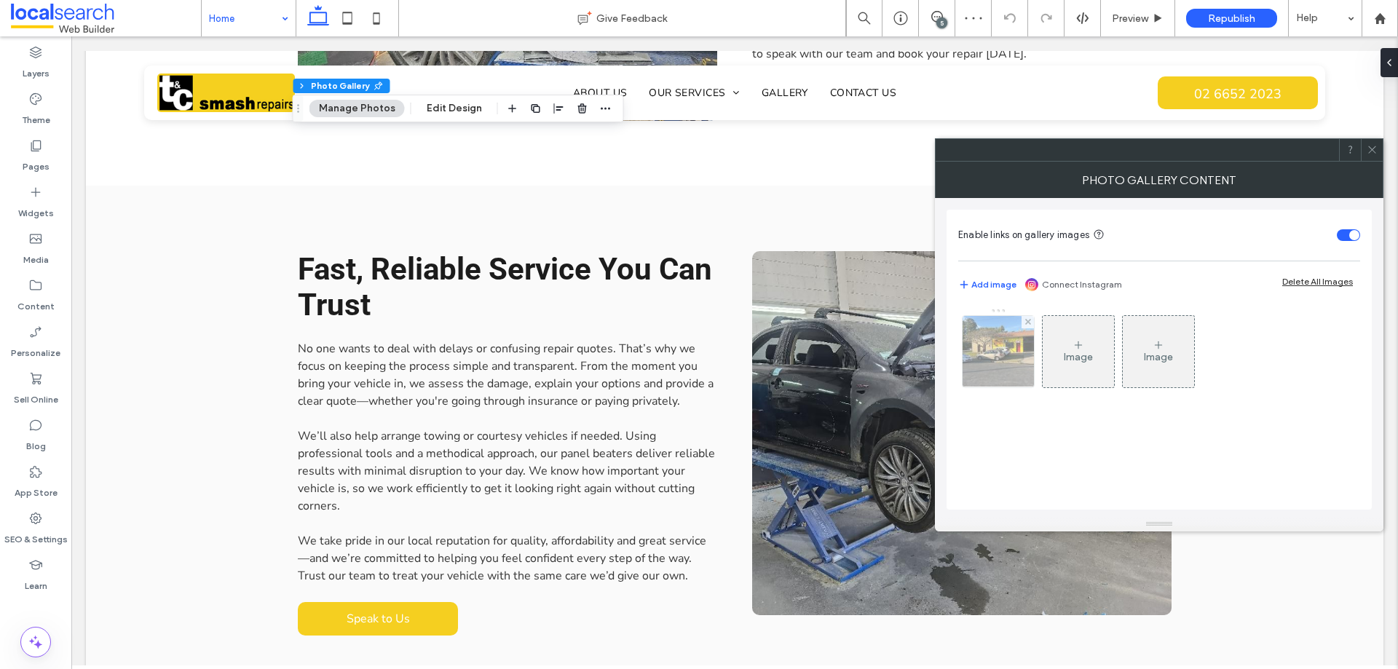
click at [1008, 360] on img at bounding box center [998, 351] width 95 height 71
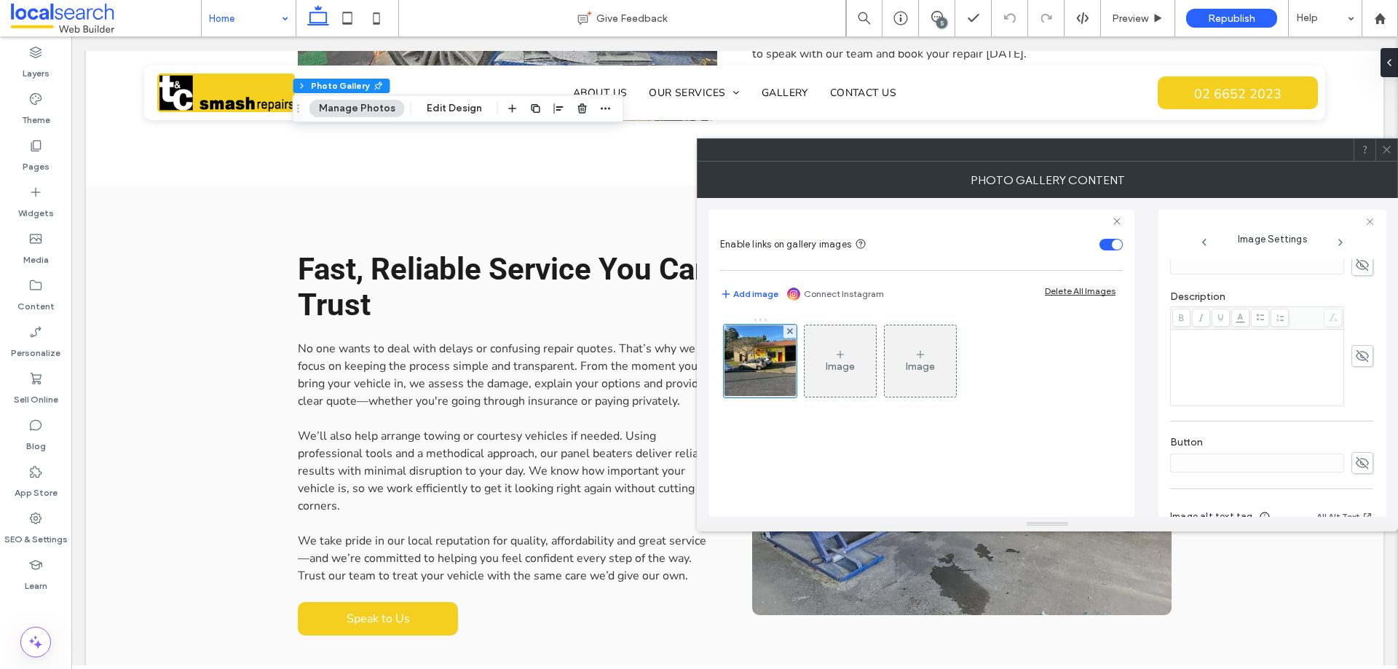
scroll to position [437, 0]
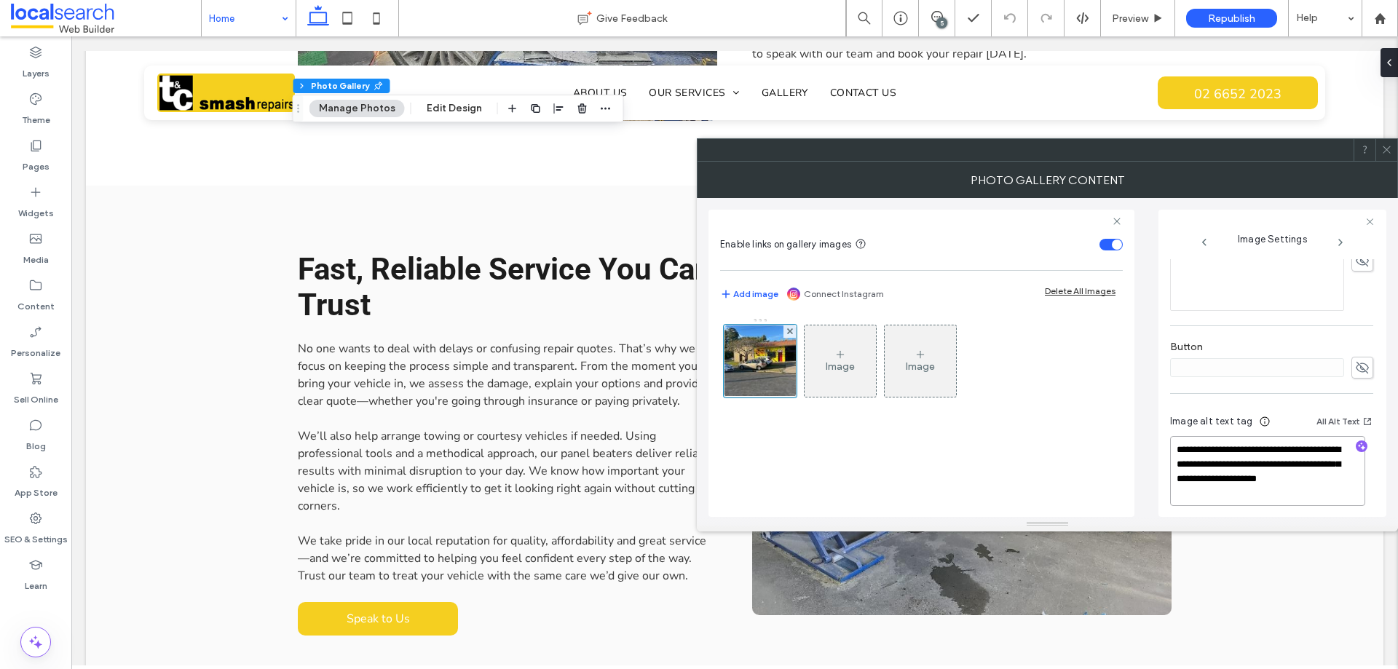
click at [1173, 477] on textarea "**********" at bounding box center [1267, 471] width 195 height 70
type textarea "**********"
click at [1276, 401] on div "**********" at bounding box center [1271, 462] width 203 height 122
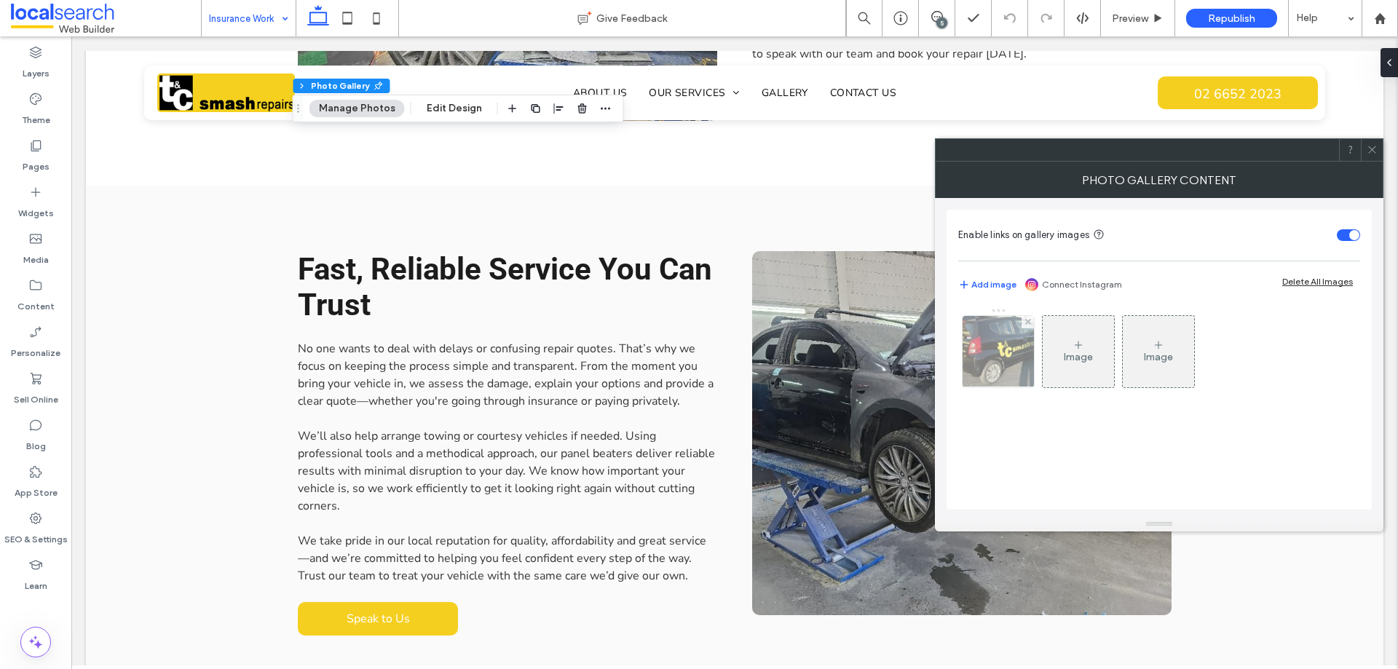
click at [1022, 367] on img at bounding box center [998, 351] width 107 height 71
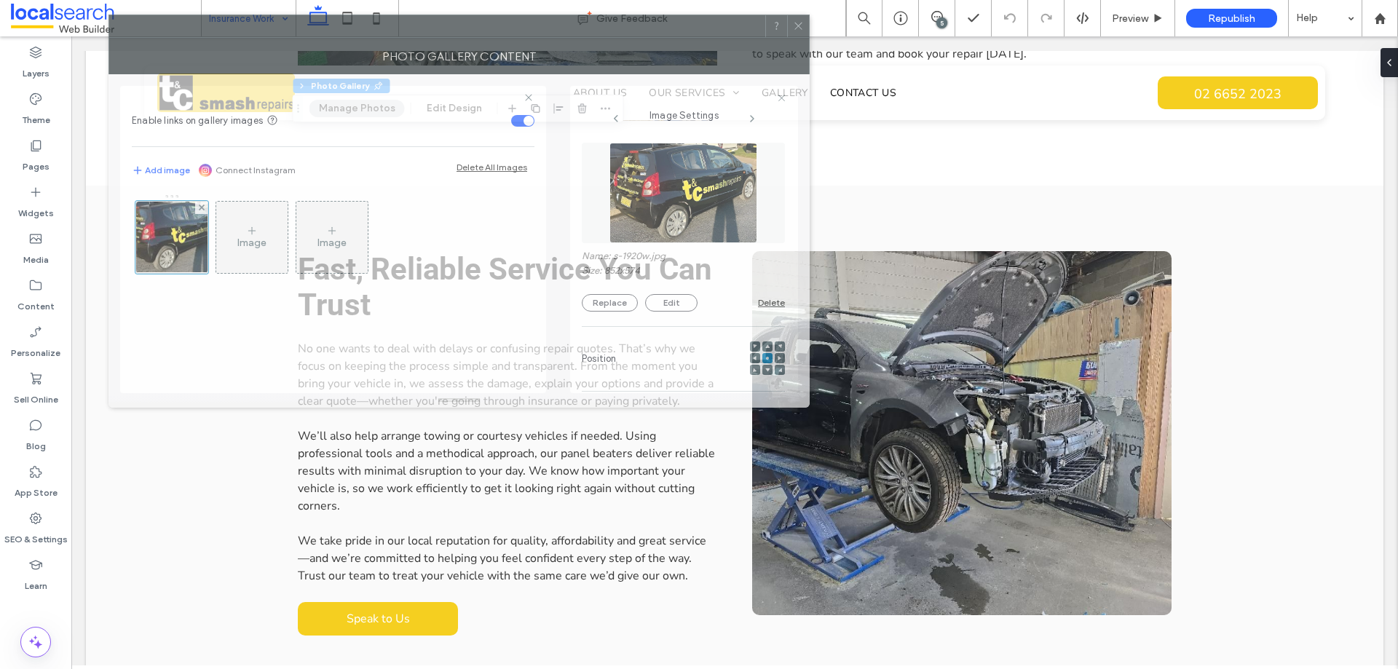
drag, startPoint x: 1085, startPoint y: 158, endPoint x: 484, endPoint y: 31, distance: 614.2
click at [484, 31] on div at bounding box center [437, 26] width 656 height 22
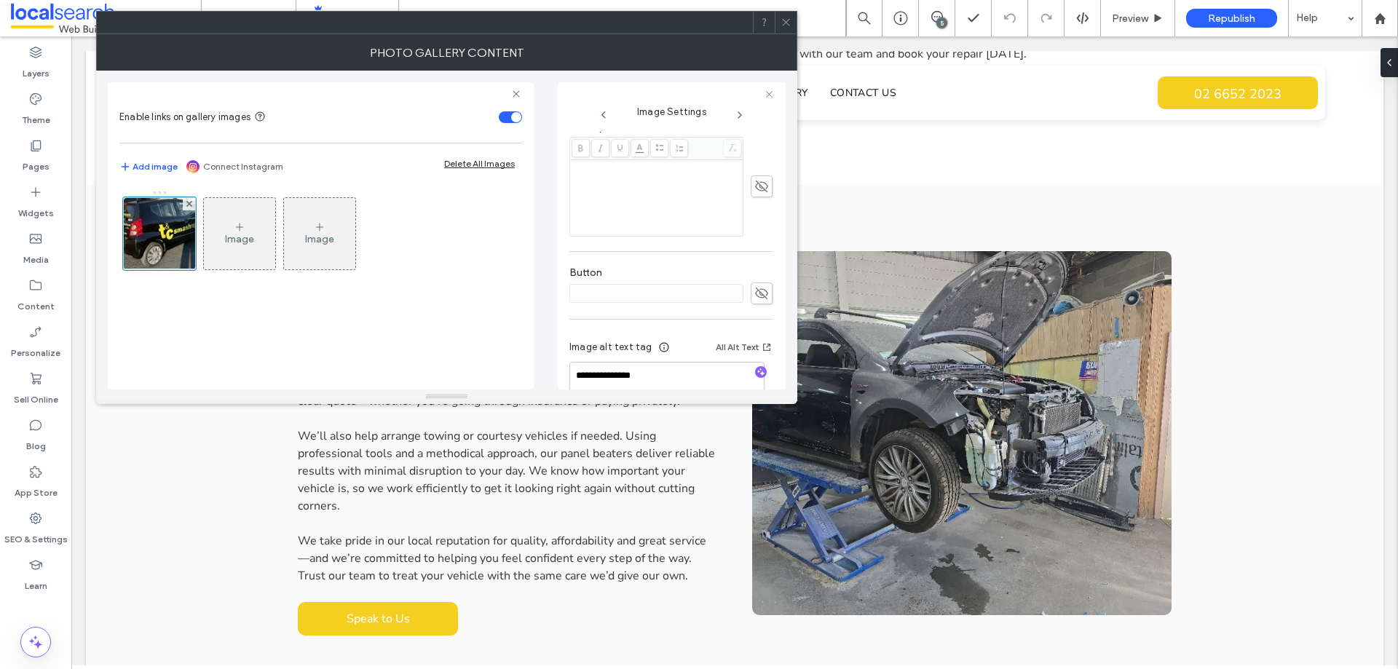
scroll to position [416, 0]
click at [672, 348] on textarea "**********" at bounding box center [667, 350] width 195 height 41
click at [787, 30] on span at bounding box center [786, 23] width 11 height 22
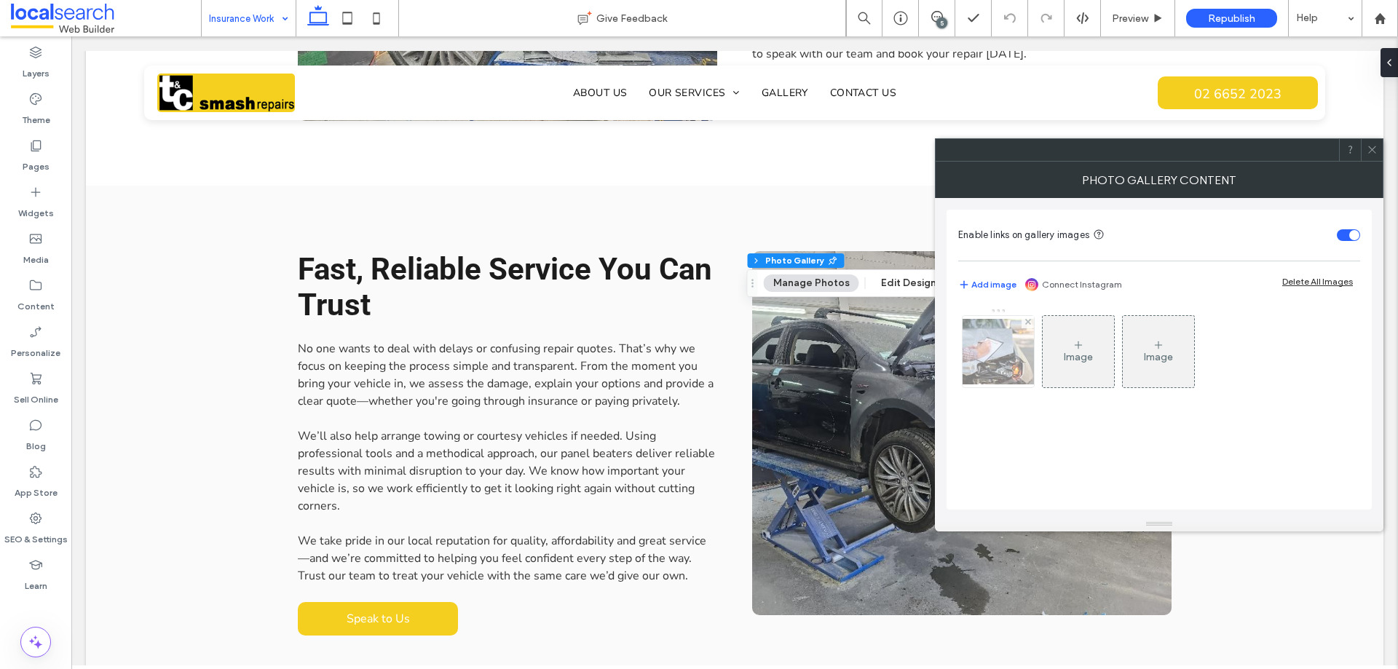
click at [998, 358] on div at bounding box center [998, 351] width 71 height 71
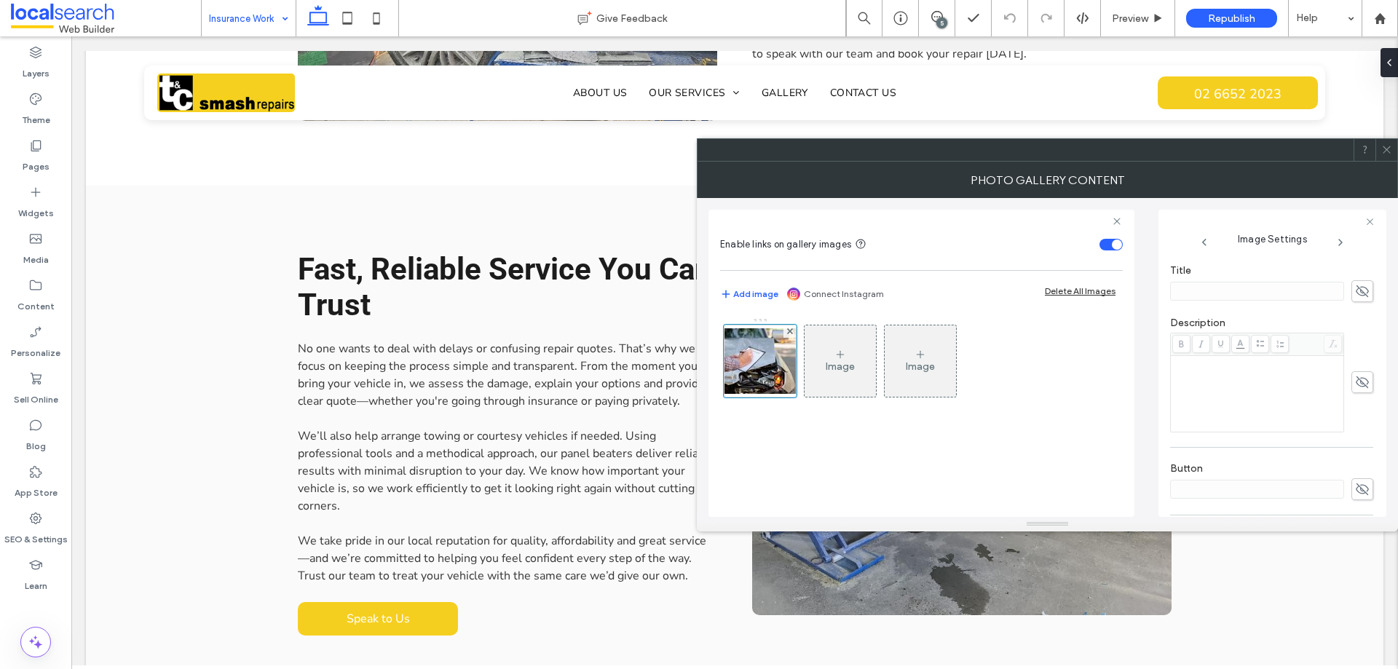
scroll to position [445, 0]
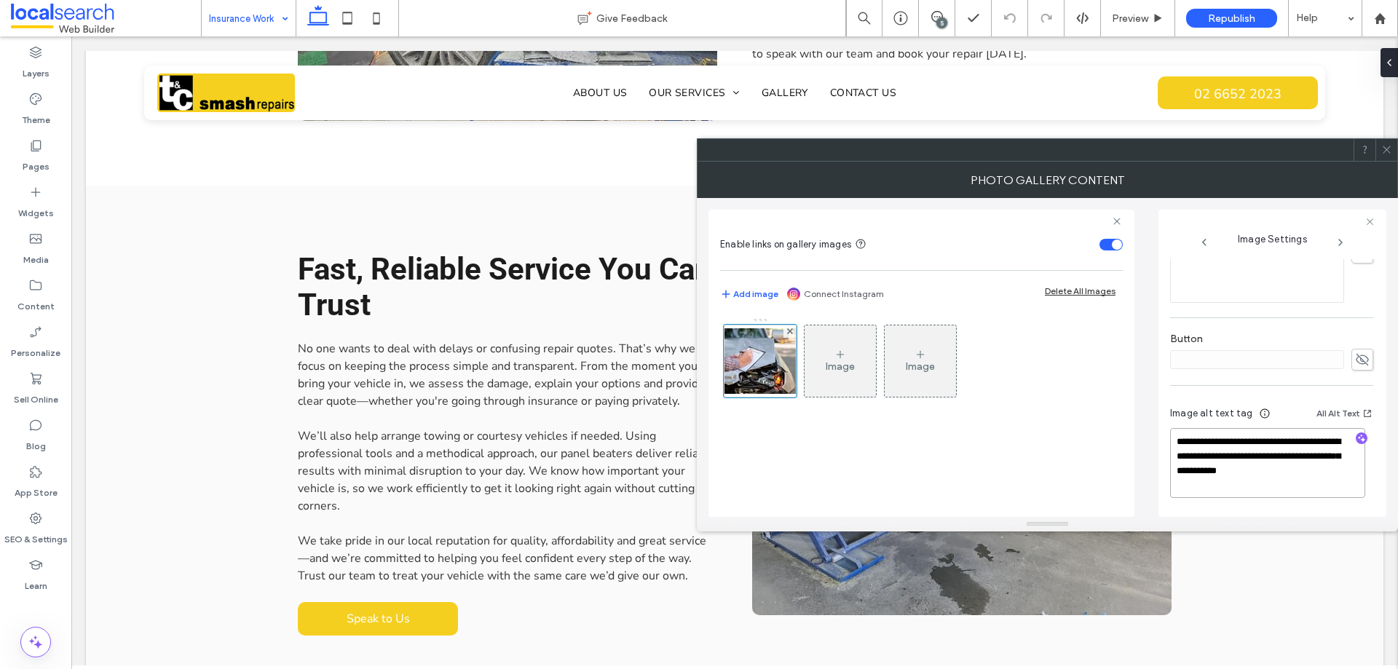
drag, startPoint x: 1273, startPoint y: 486, endPoint x: 1288, endPoint y: 458, distance: 31.3
click at [1288, 458] on textarea "**********" at bounding box center [1267, 463] width 195 height 70
click at [1387, 151] on icon at bounding box center [1387, 149] width 11 height 11
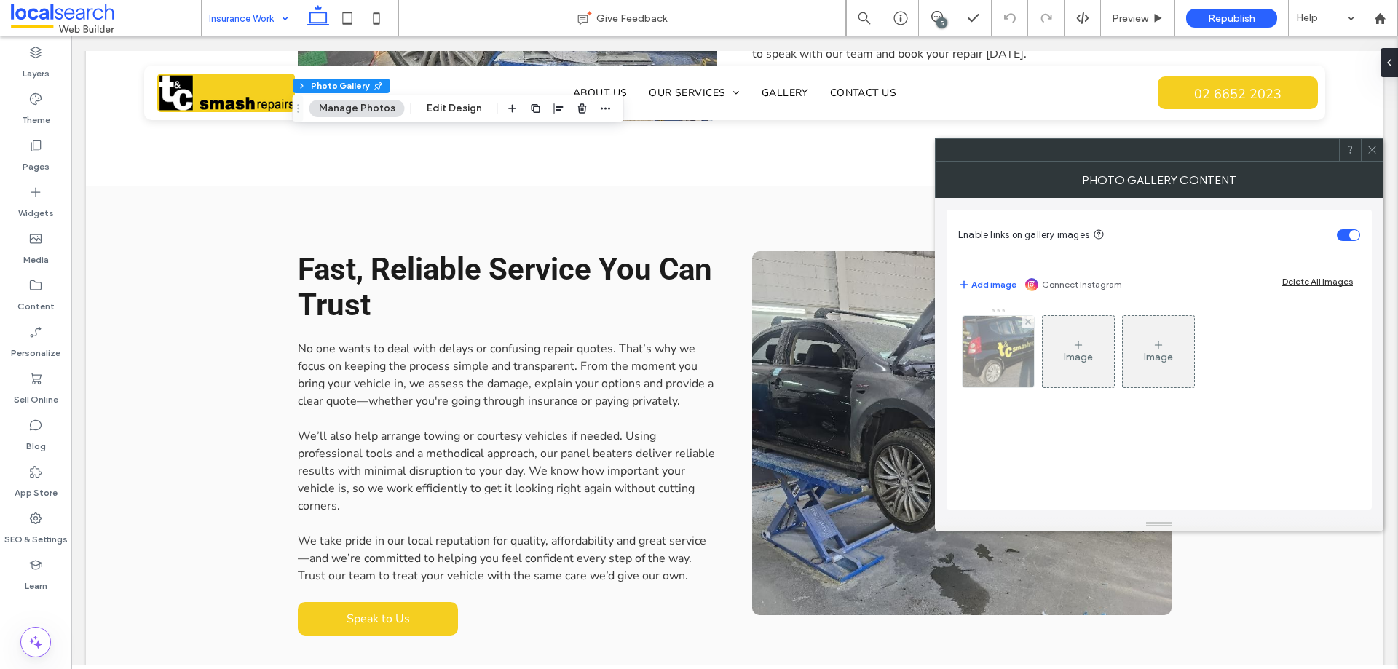
click at [977, 349] on img at bounding box center [998, 351] width 107 height 71
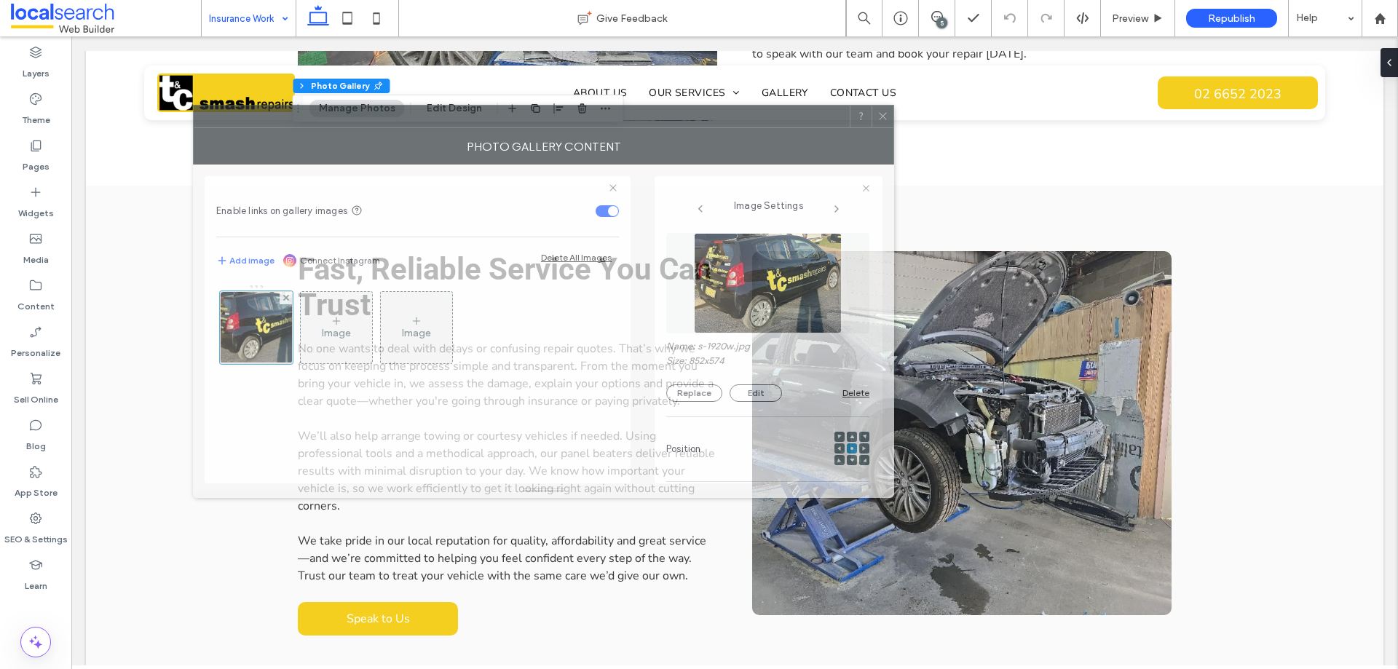
drag, startPoint x: 1061, startPoint y: 151, endPoint x: 557, endPoint y: 117, distance: 505.1
click at [557, 117] on div at bounding box center [522, 117] width 656 height 22
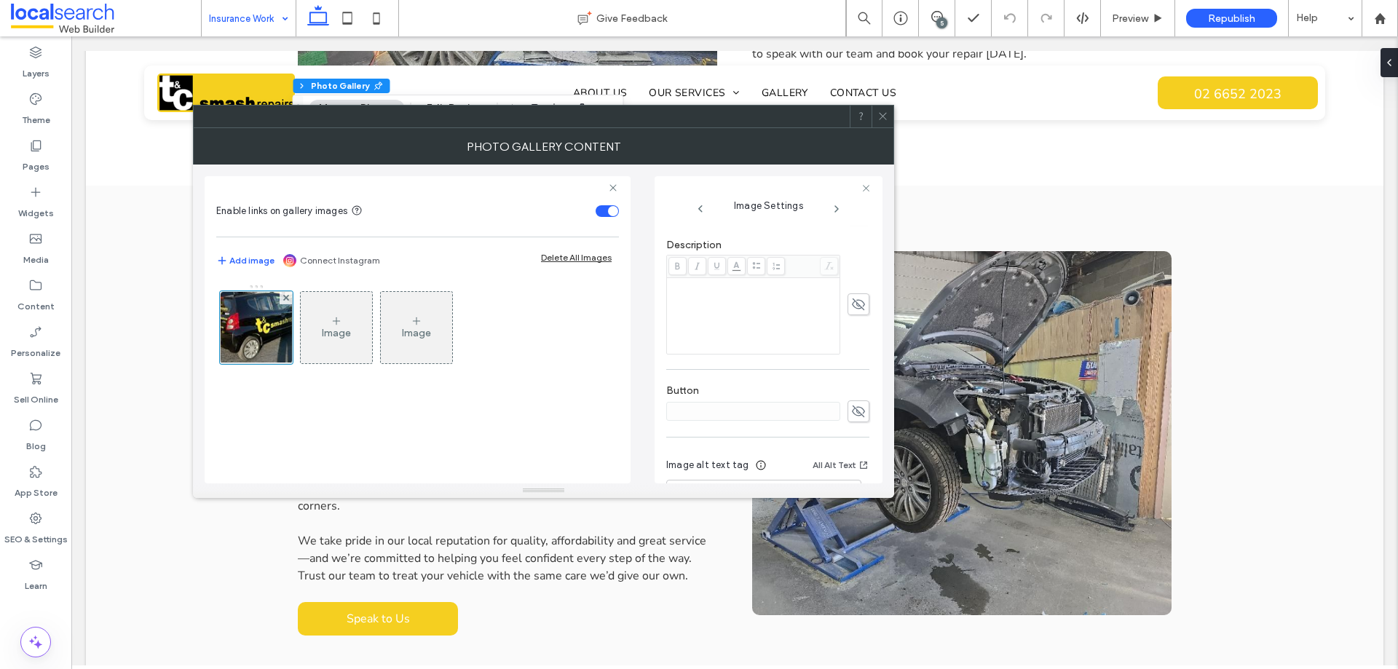
scroll to position [416, 0]
click at [782, 446] on textarea "**********" at bounding box center [763, 444] width 195 height 41
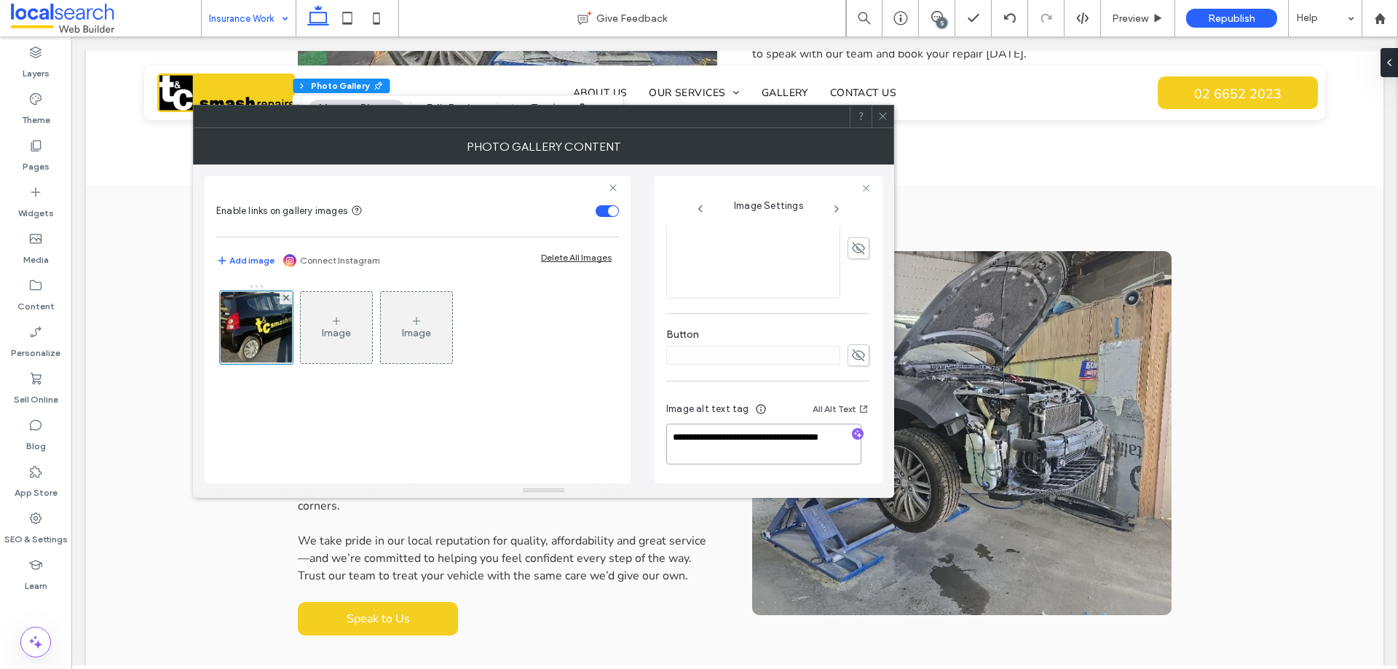
click at [824, 434] on textarea "**********" at bounding box center [763, 444] width 195 height 41
click at [773, 452] on textarea "**********" at bounding box center [763, 444] width 195 height 41
paste textarea "**********"
type textarea "**********"
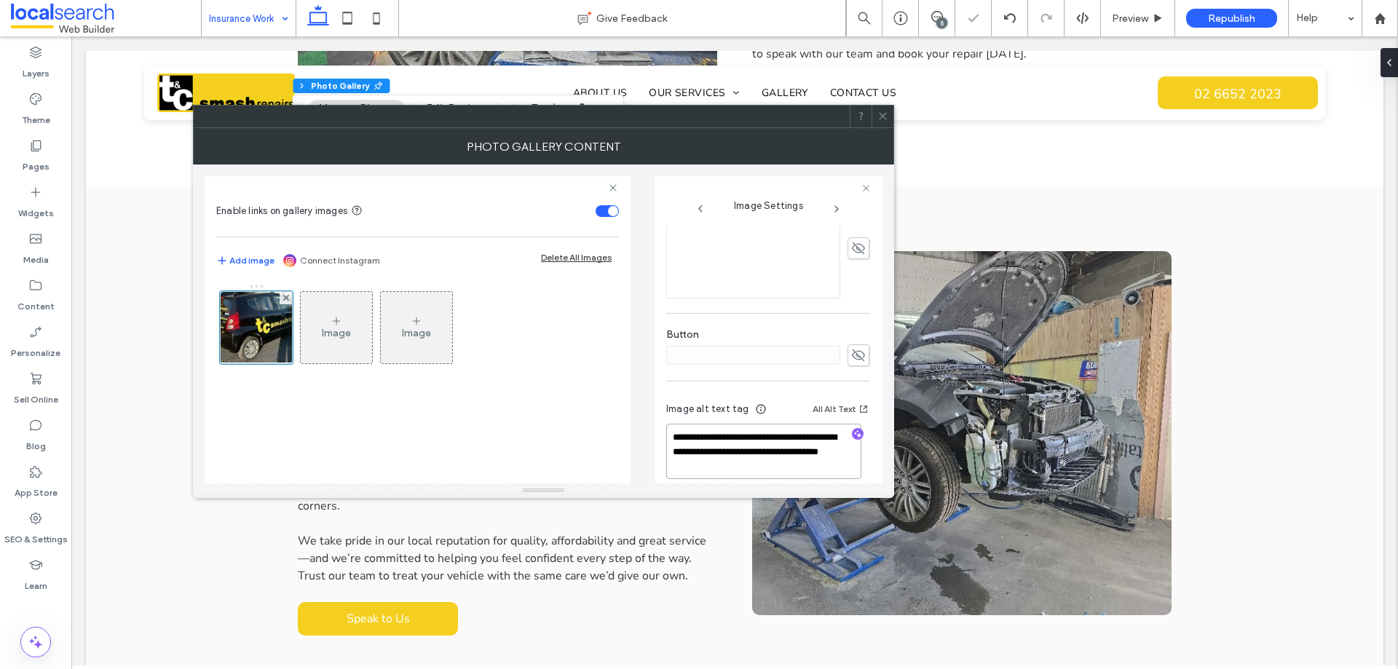
drag, startPoint x: 784, startPoint y: 465, endPoint x: 674, endPoint y: 438, distance: 113.4
click at [674, 438] on textarea "**********" at bounding box center [763, 451] width 195 height 55
paste textarea "**********"
type textarea "**********"
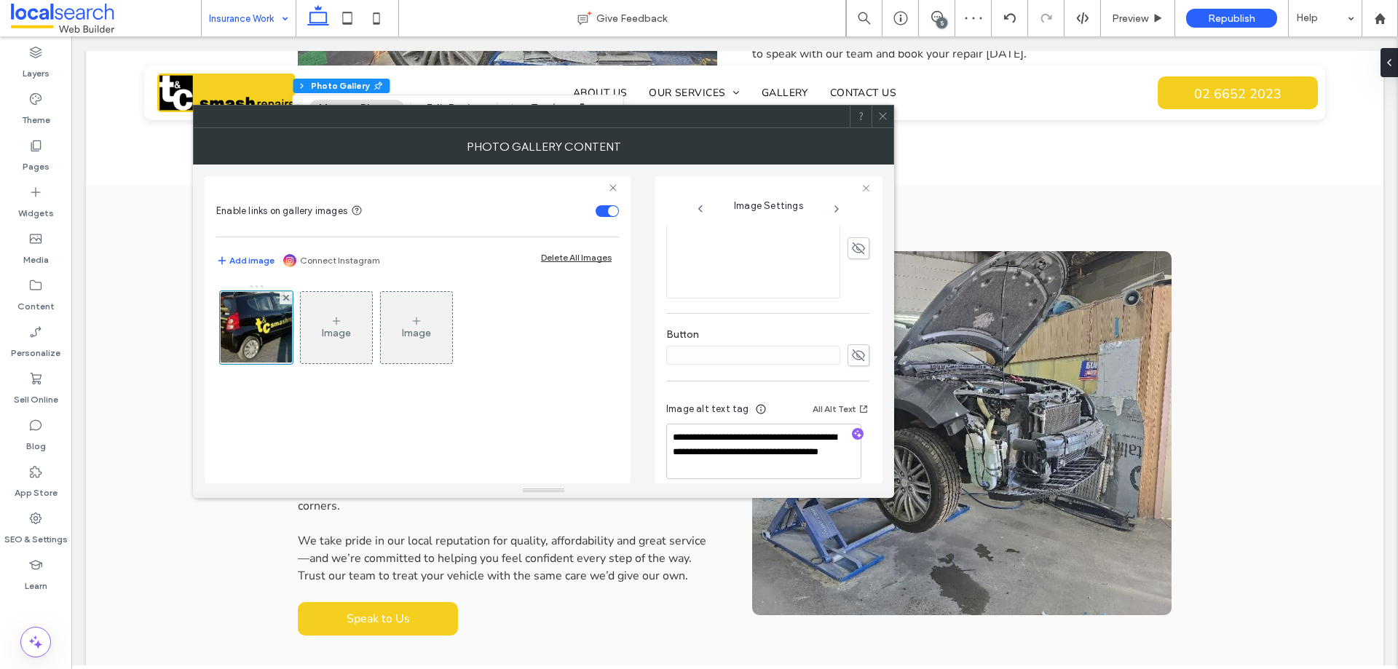
click at [776, 412] on div "Image alt text tag All Alt Text" at bounding box center [767, 412] width 203 height 23
click at [883, 116] on use at bounding box center [882, 116] width 7 height 7
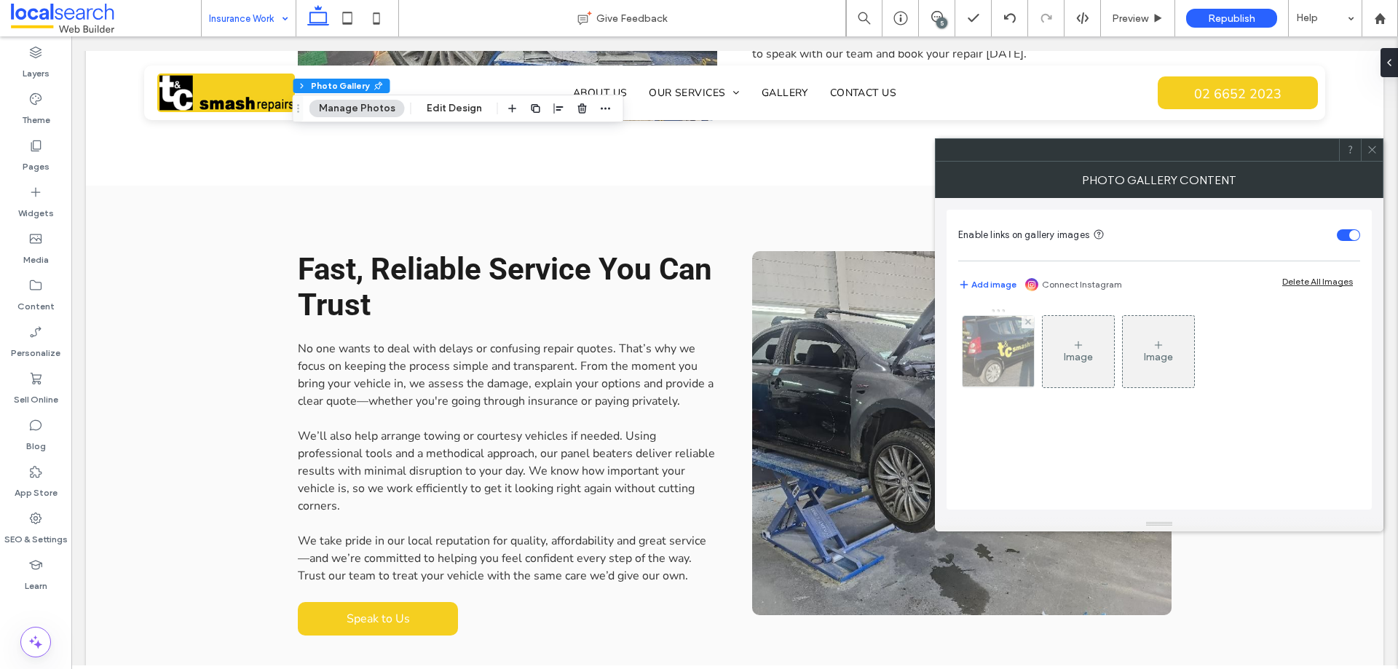
click at [1016, 359] on img at bounding box center [998, 351] width 107 height 71
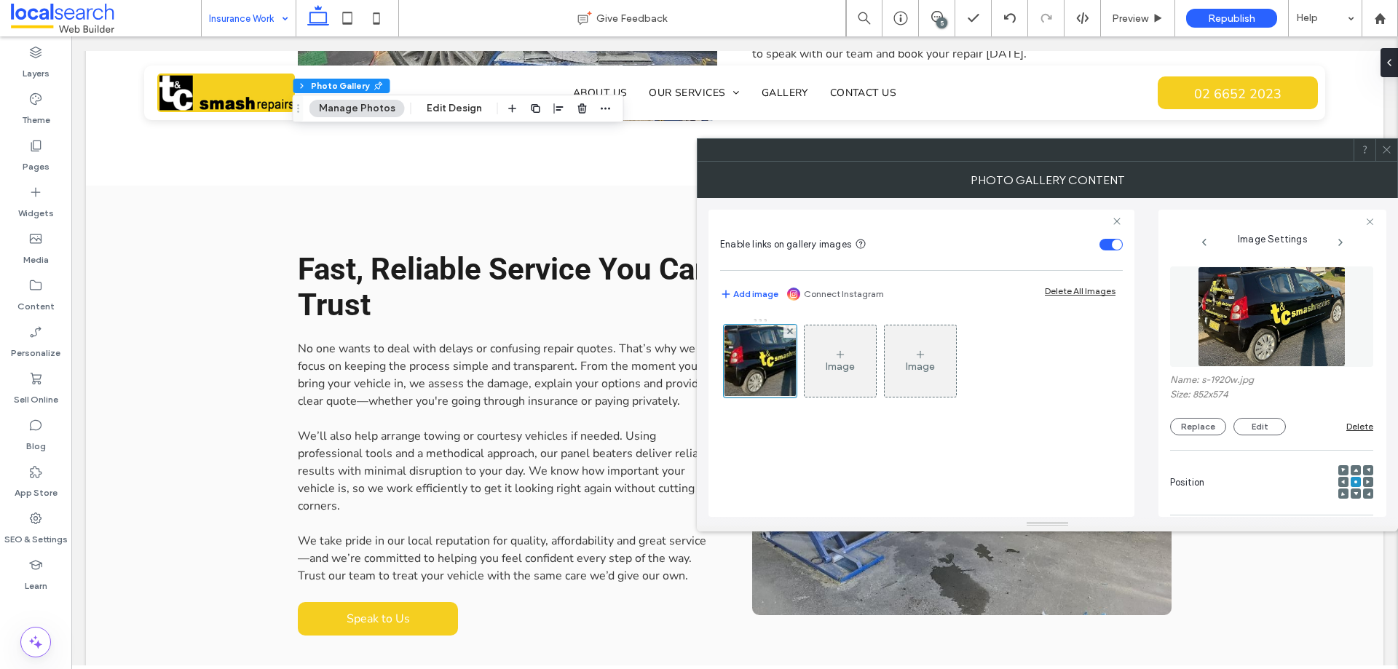
scroll to position [430, 0]
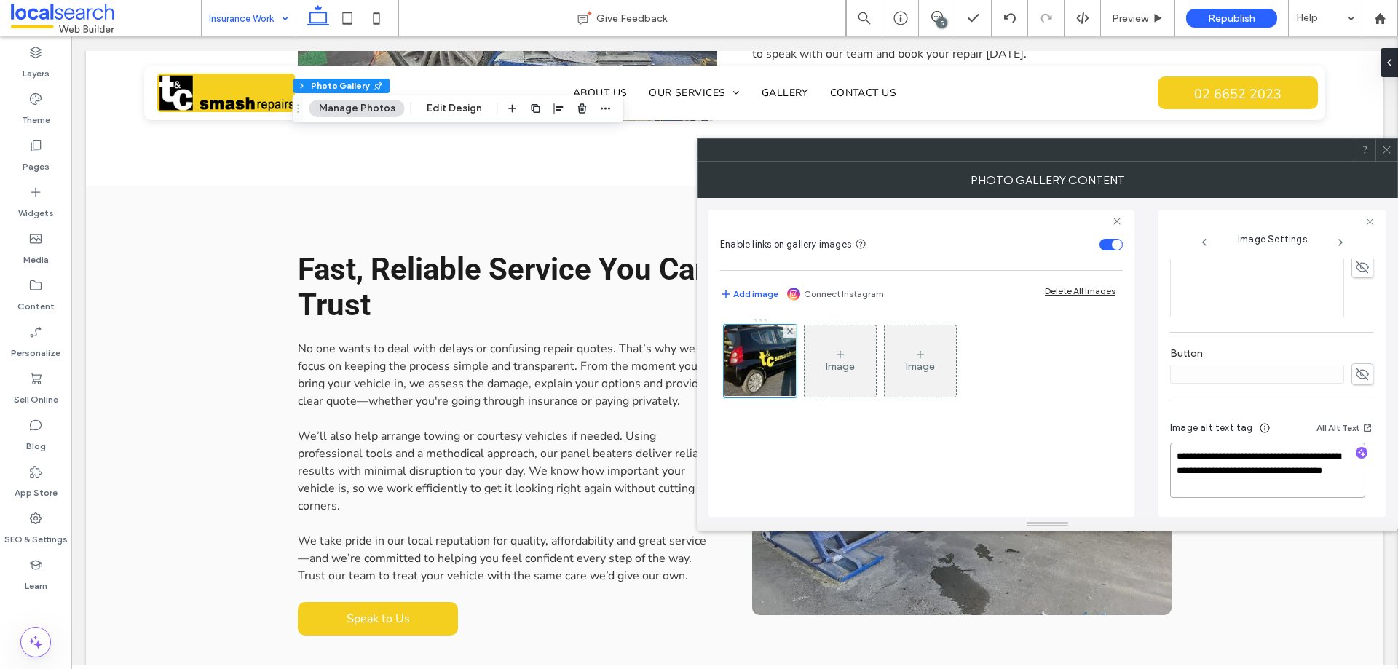
click at [1292, 492] on textarea "**********" at bounding box center [1267, 470] width 195 height 55
type textarea "**********"
paste textarea "**********"
type textarea "**********"
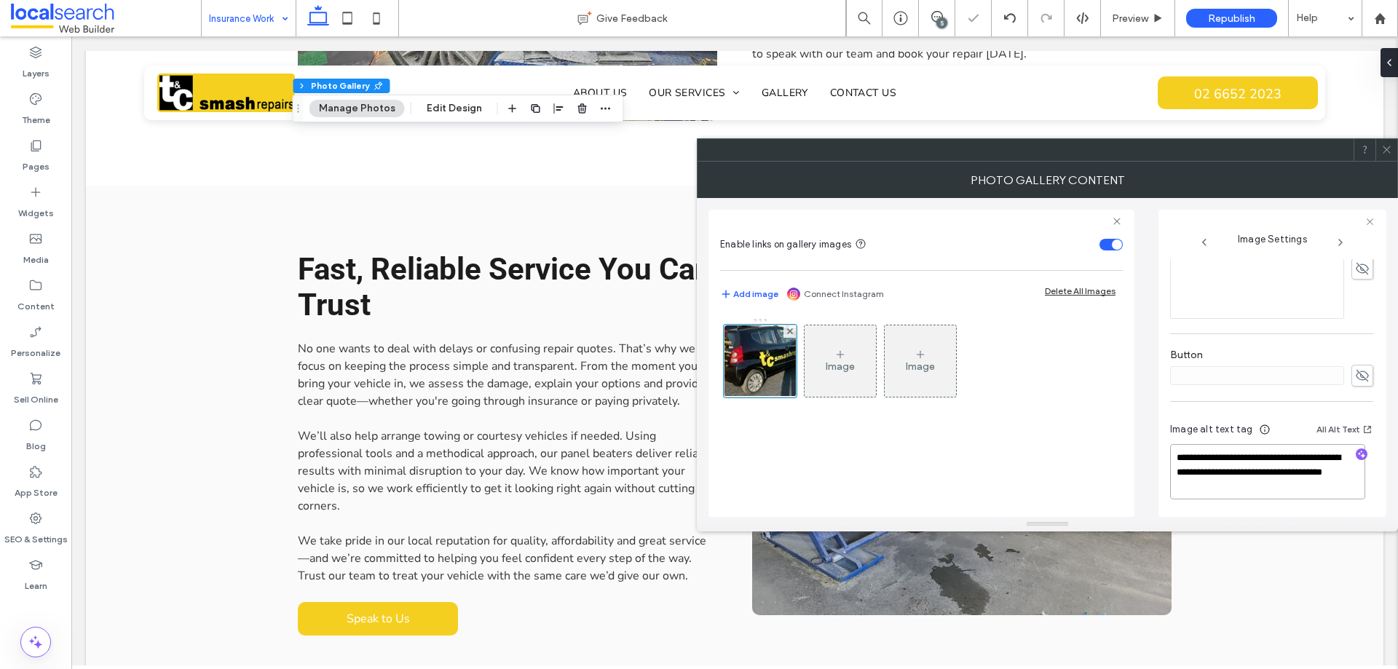
scroll to position [430, 0]
click at [1276, 429] on div "Image alt text tag All Alt Text" at bounding box center [1271, 431] width 203 height 23
click at [1387, 141] on span at bounding box center [1387, 150] width 11 height 22
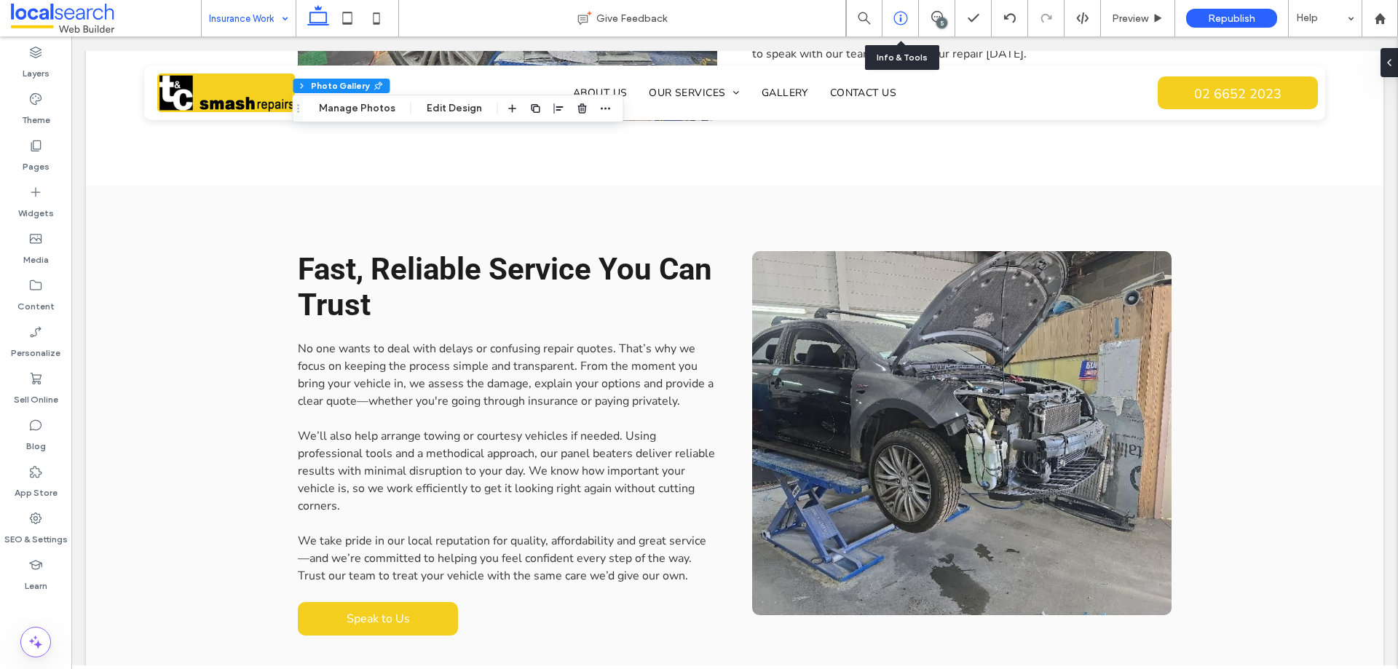
click at [910, 20] on div at bounding box center [901, 18] width 36 height 15
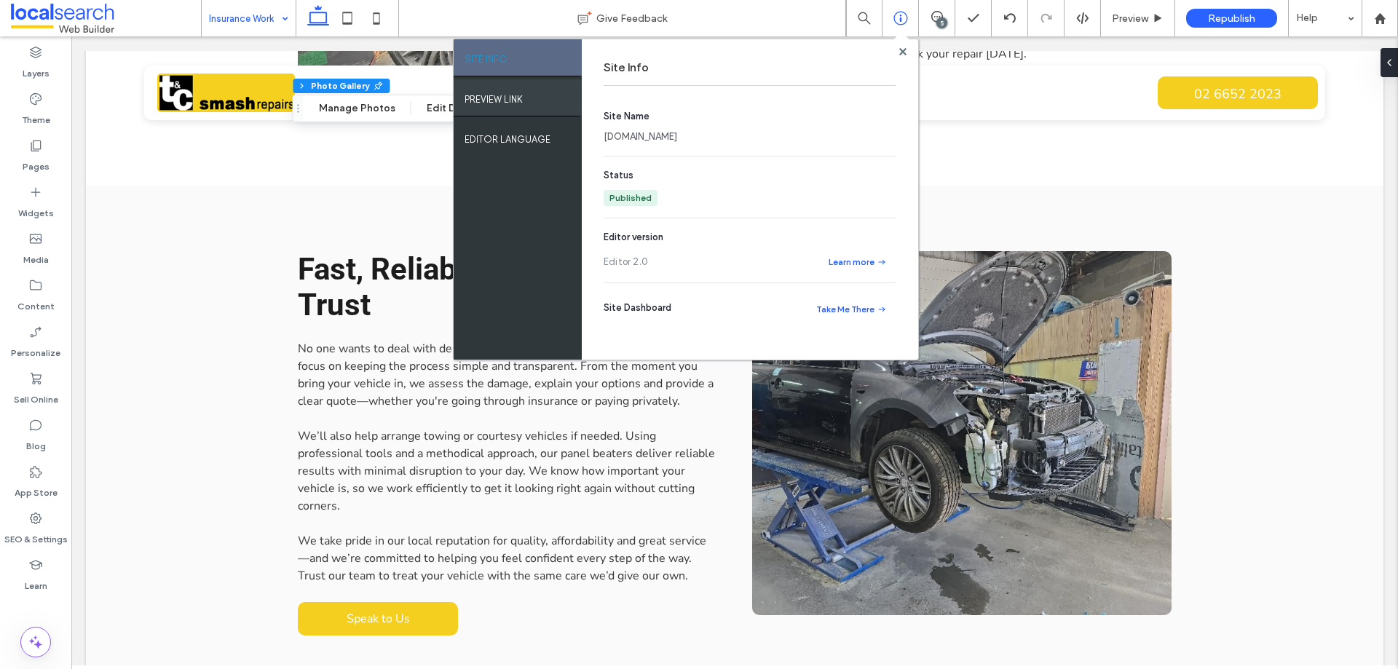
click at [515, 99] on label "PREVIEW LINK" at bounding box center [494, 96] width 58 height 18
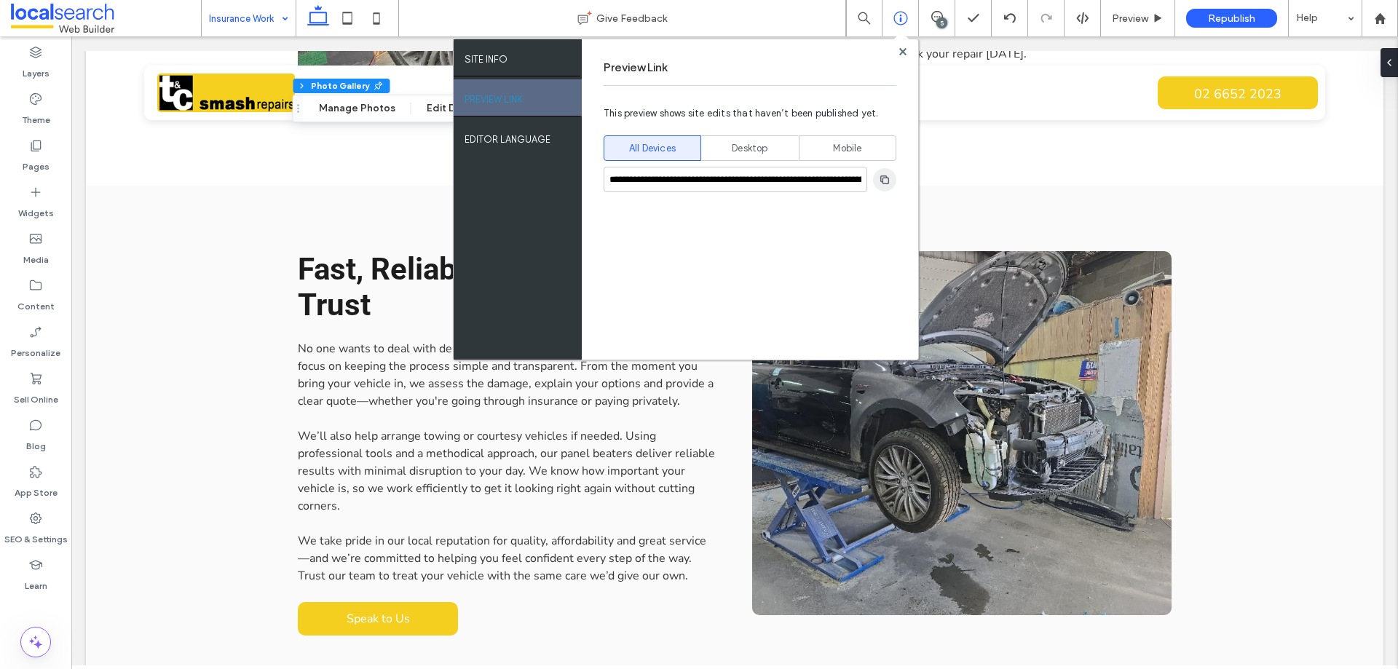
click at [881, 181] on use "button" at bounding box center [885, 179] width 9 height 9
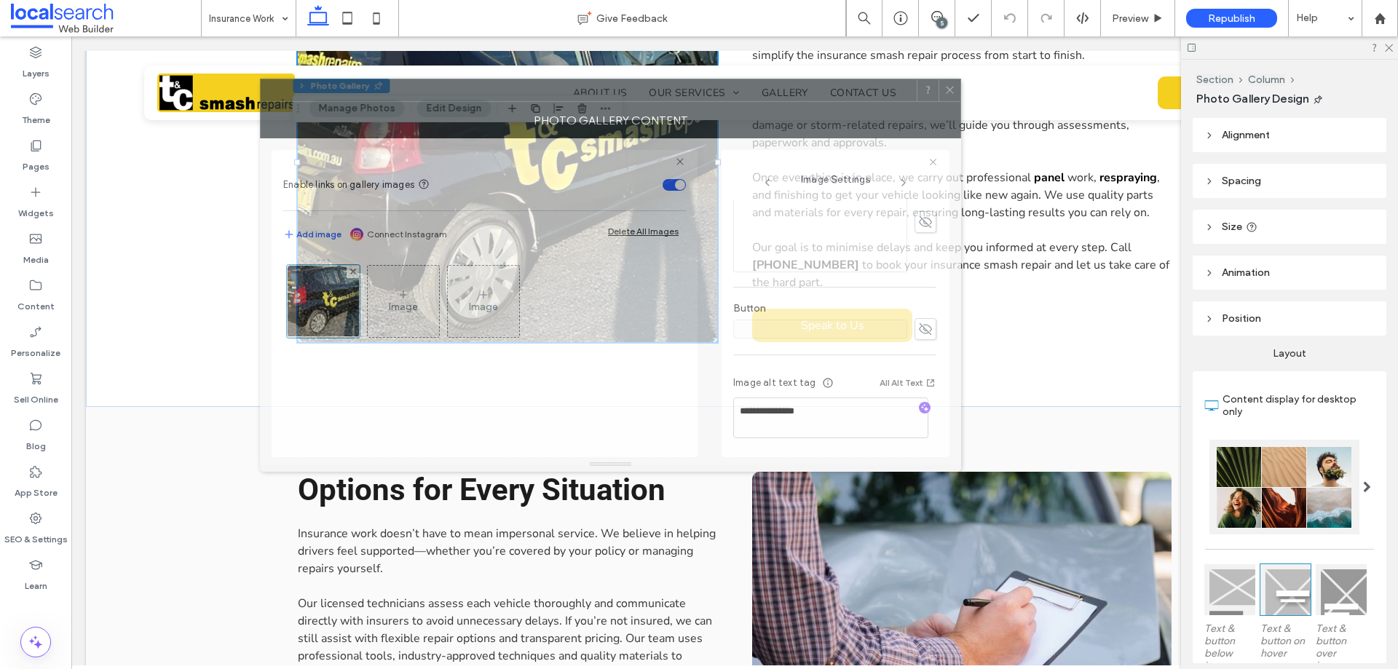
drag, startPoint x: 1197, startPoint y: 165, endPoint x: 702, endPoint y: 97, distance: 500.0
click at [702, 102] on div "Photo Gallery Content" at bounding box center [610, 120] width 701 height 36
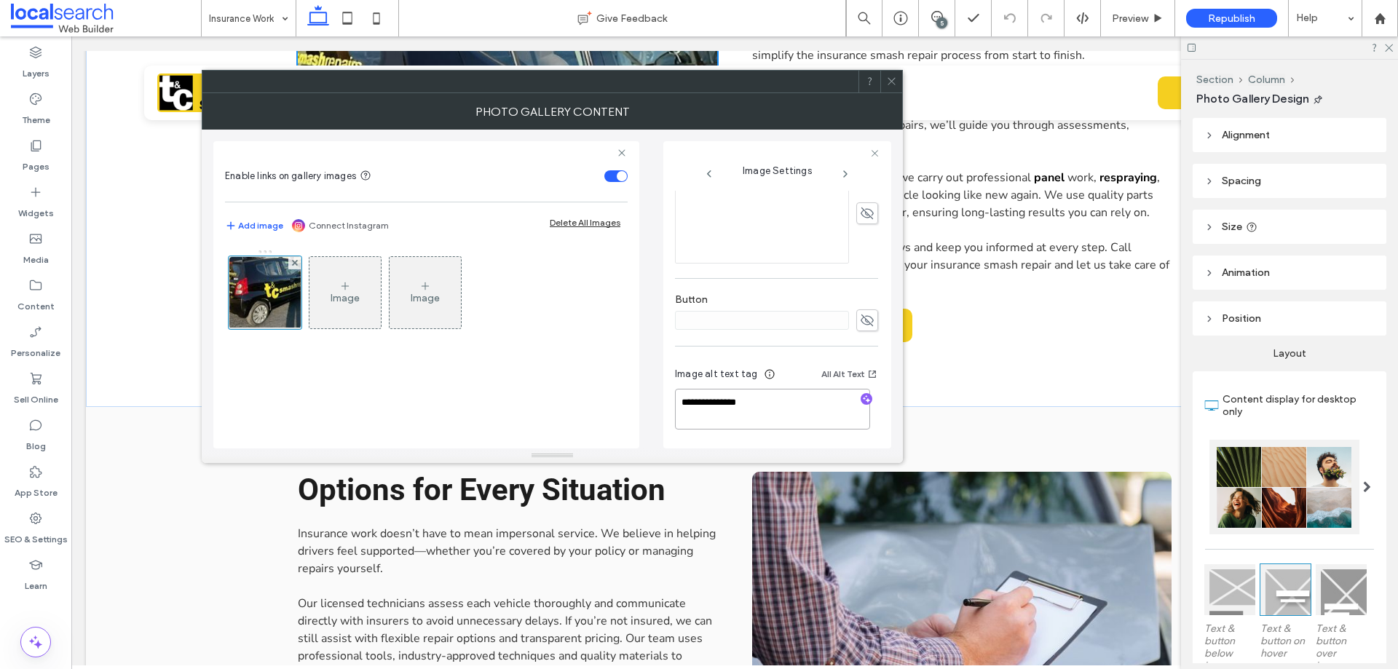
click at [785, 407] on textarea "**********" at bounding box center [772, 409] width 195 height 41
paste textarea "**********"
type textarea "**********"
paste textarea "**********"
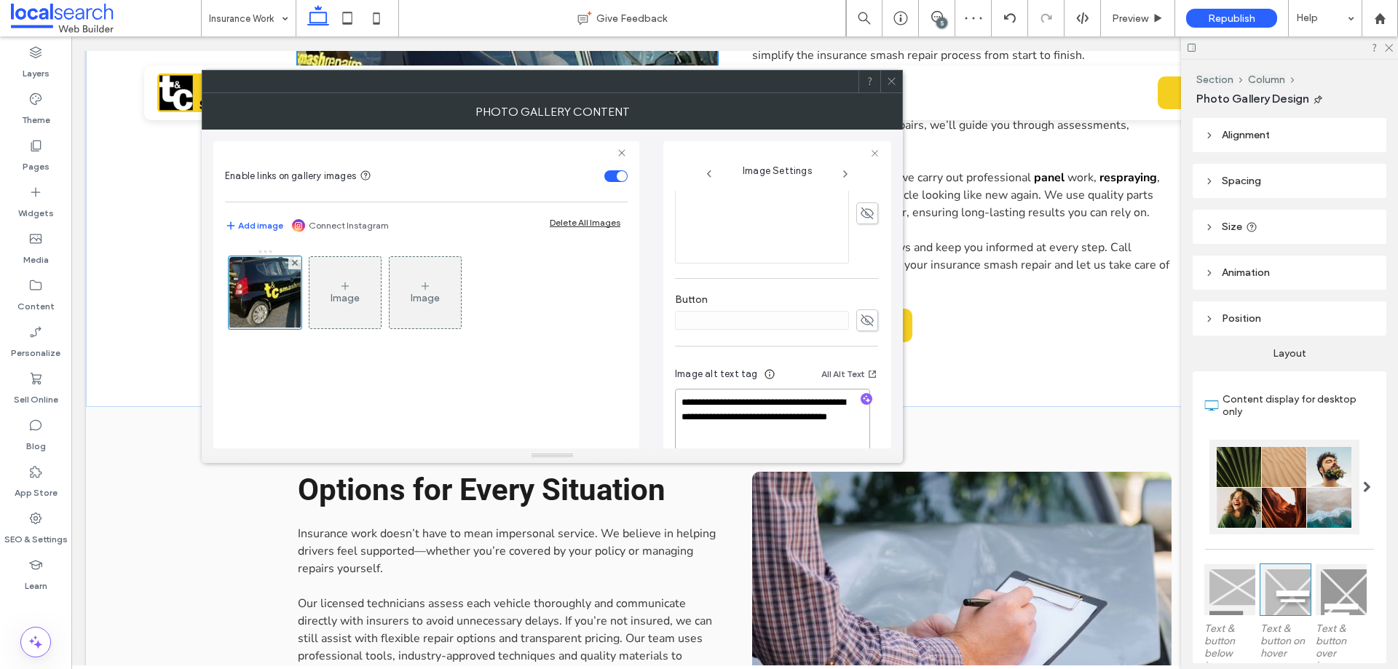
type textarea "**********"
click at [783, 370] on div "Image alt text tag All Alt Text" at bounding box center [776, 377] width 203 height 23
click at [895, 87] on span at bounding box center [891, 82] width 11 height 22
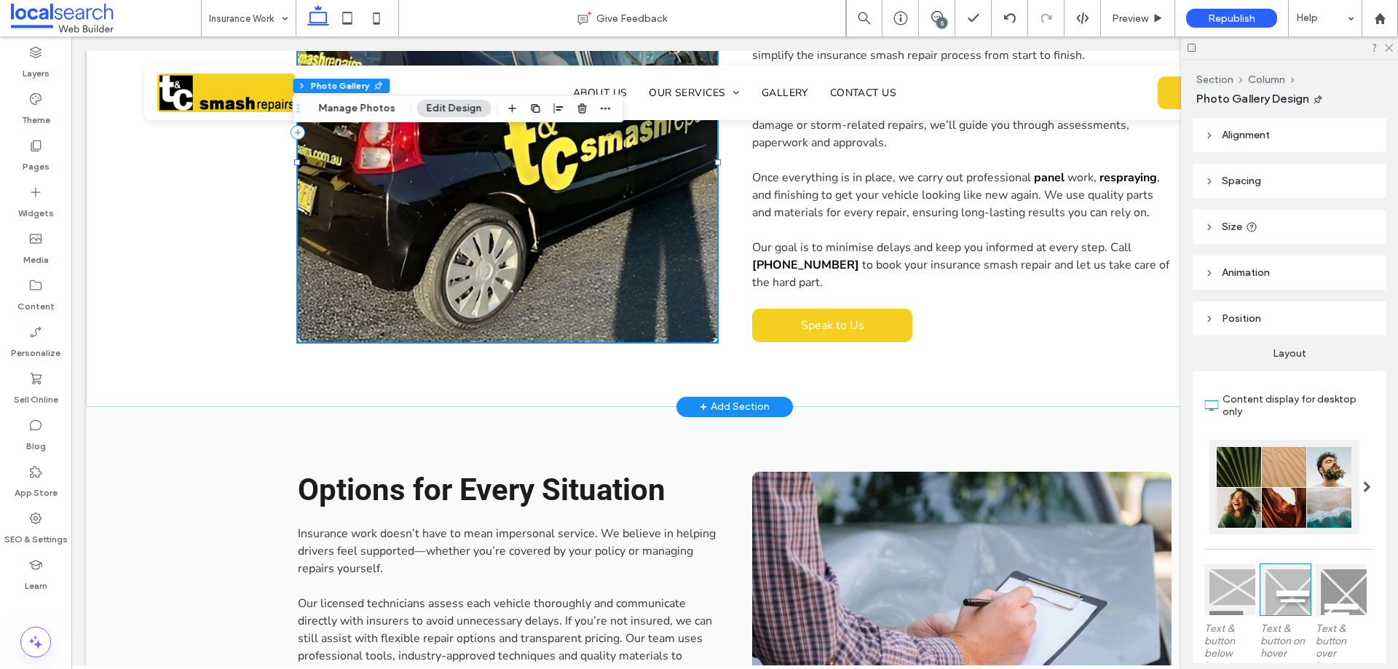
click at [593, 253] on link at bounding box center [508, 160] width 420 height 364
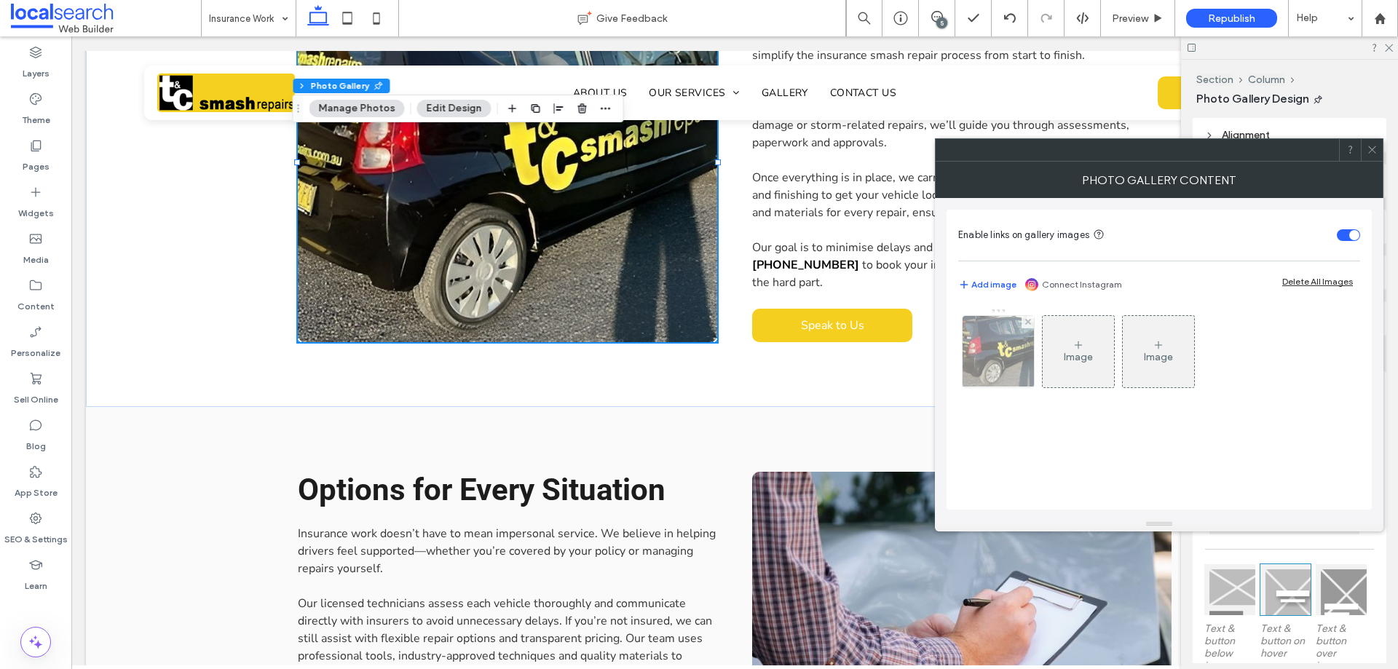
click at [1012, 358] on img at bounding box center [998, 351] width 107 height 71
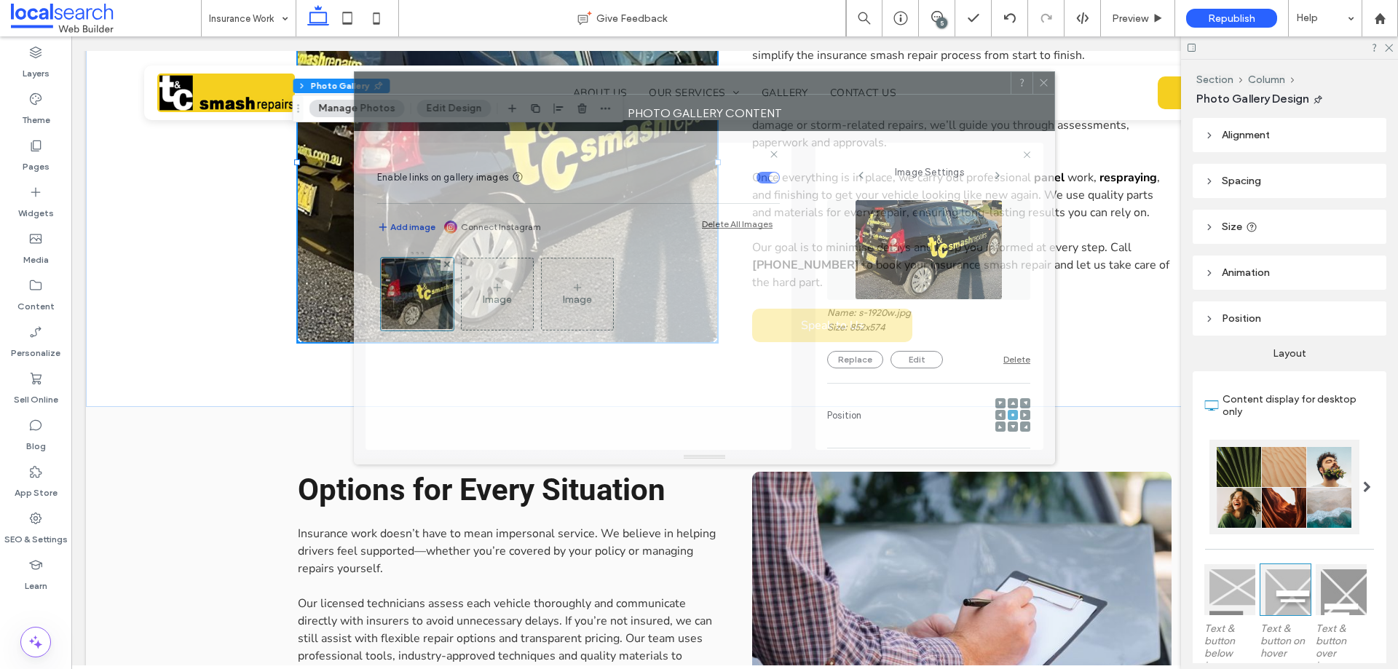
drag, startPoint x: 1056, startPoint y: 151, endPoint x: 582, endPoint y: 63, distance: 482.3
click at [587, 95] on div "Photo Gallery Content" at bounding box center [704, 113] width 701 height 36
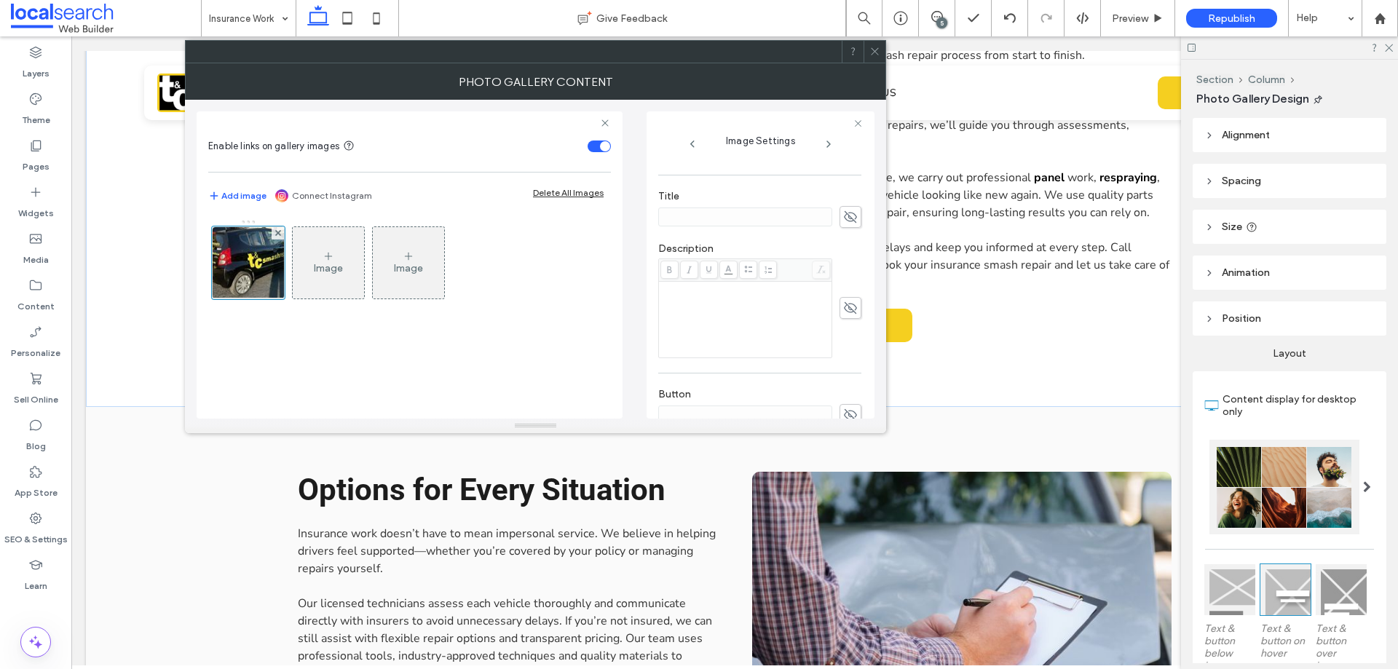
scroll to position [430, 0]
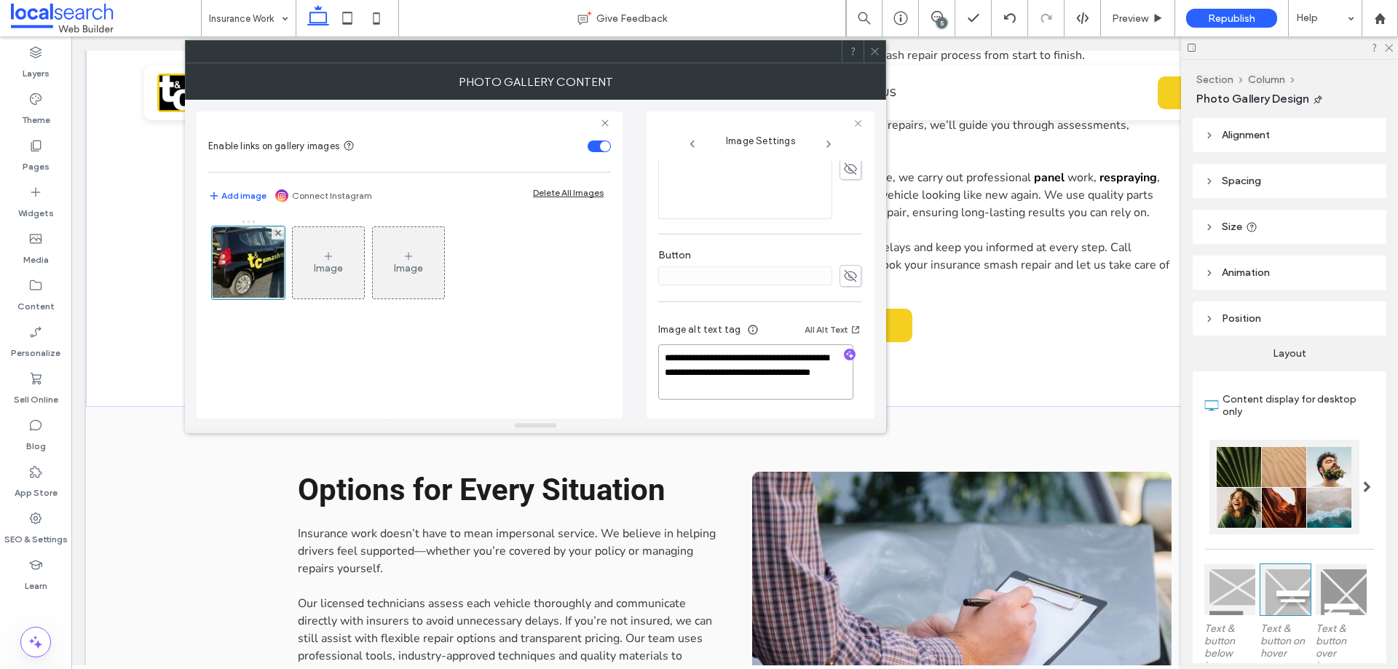
click at [803, 386] on textarea "**********" at bounding box center [755, 372] width 195 height 55
click at [776, 331] on div "Image alt text tag All Alt Text" at bounding box center [759, 334] width 203 height 23
click at [873, 52] on icon at bounding box center [875, 51] width 11 height 11
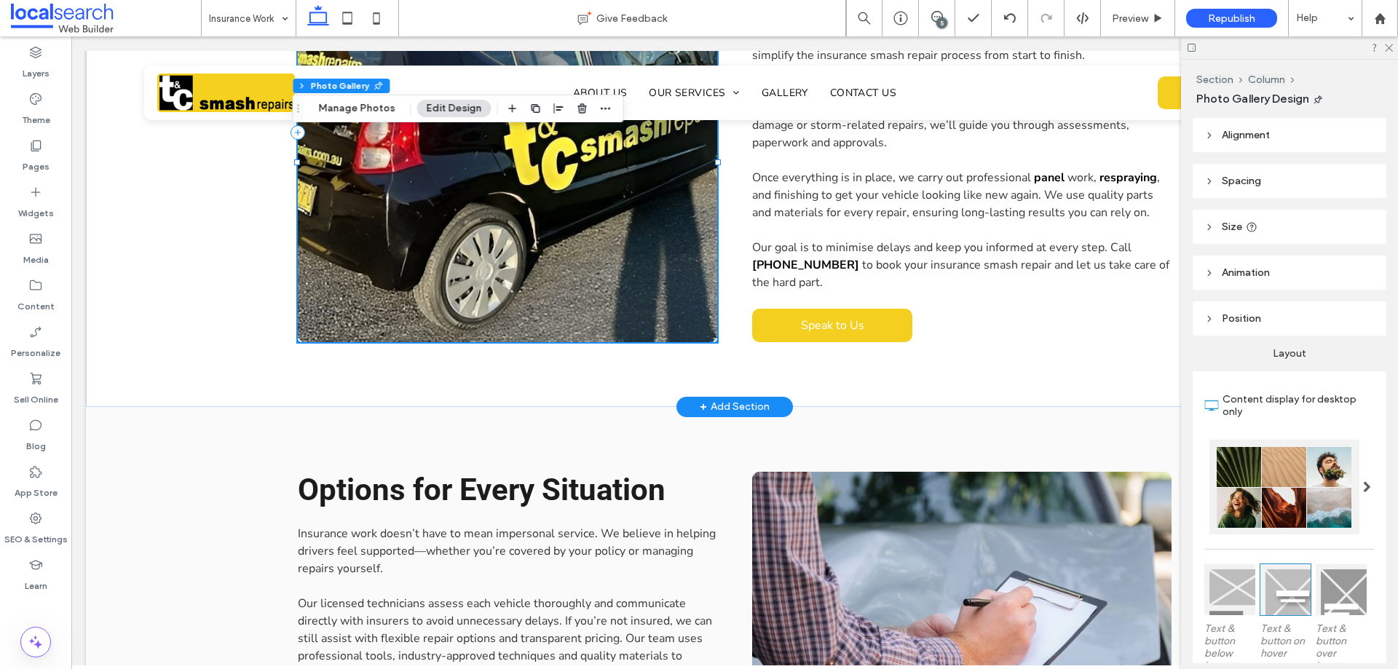
click at [615, 265] on link at bounding box center [508, 160] width 420 height 364
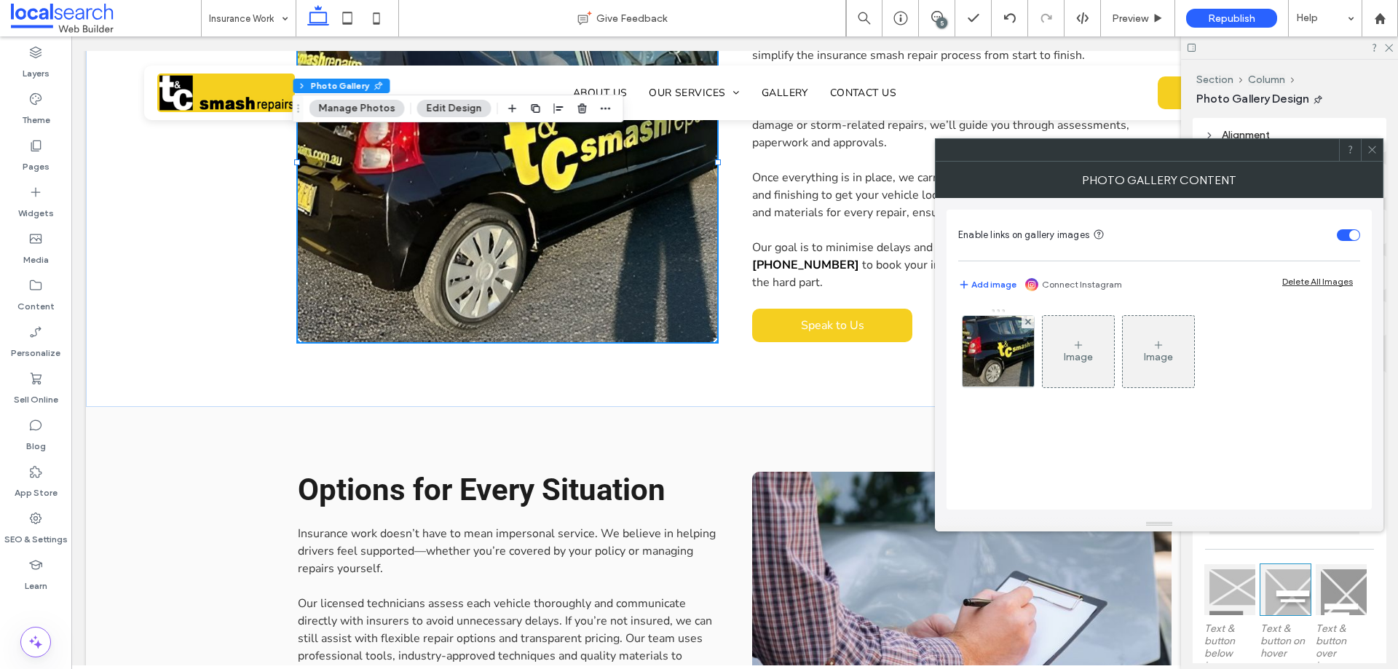
click at [1035, 366] on div "Image Image" at bounding box center [1158, 355] width 401 height 95
click at [1009, 352] on img at bounding box center [998, 351] width 107 height 71
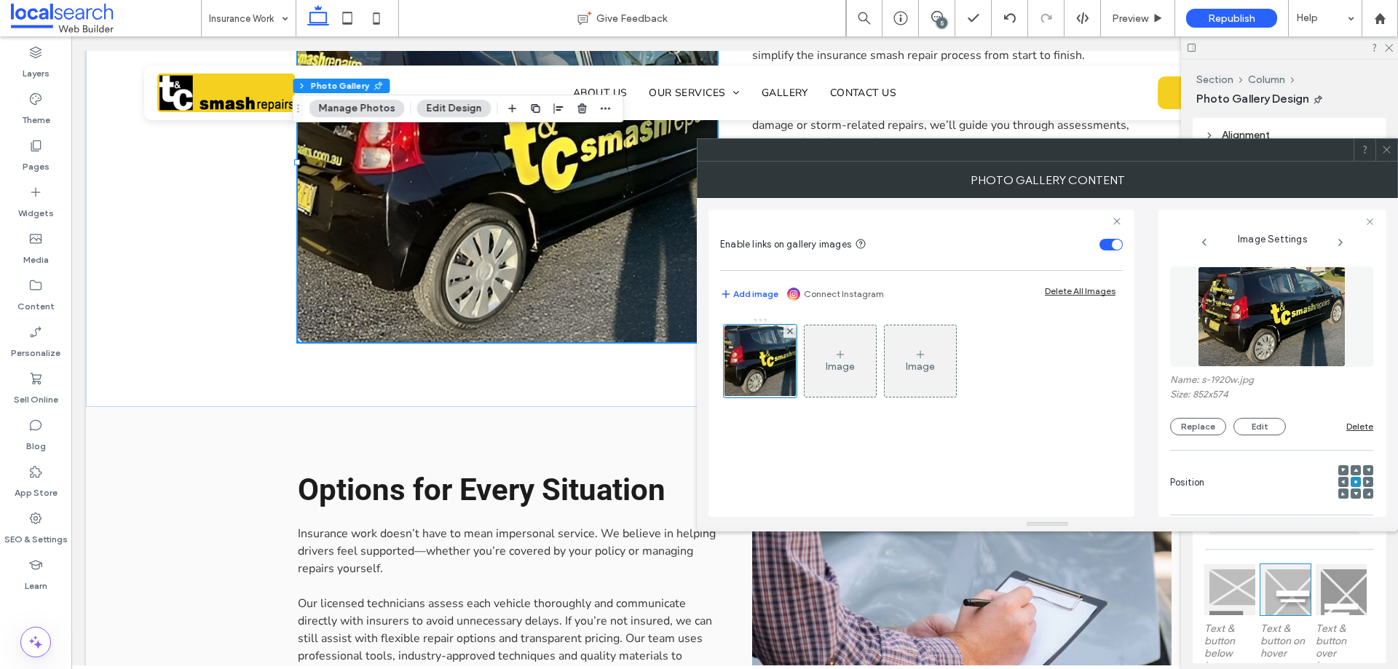
scroll to position [416, 0]
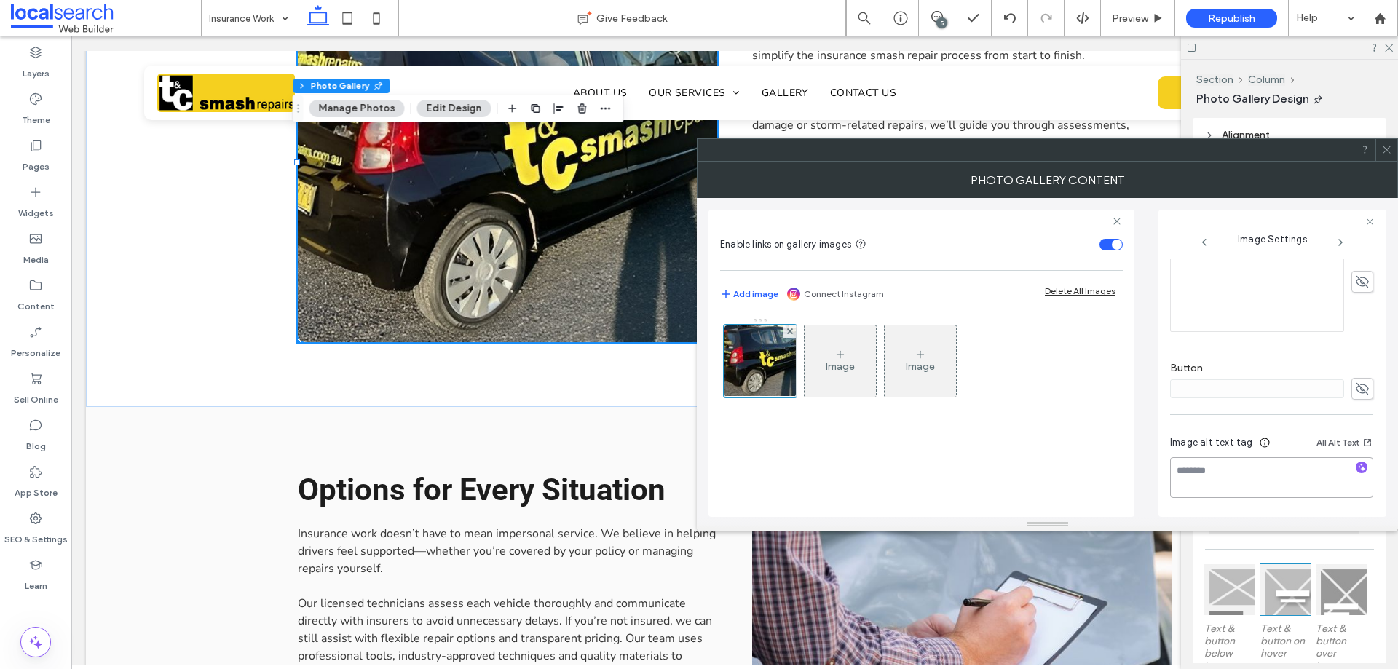
click at [1253, 472] on textarea at bounding box center [1271, 477] width 203 height 41
paste textarea "**********"
type textarea "**********"
click at [1294, 441] on div "Image alt text tag All Alt Text" at bounding box center [1271, 445] width 203 height 23
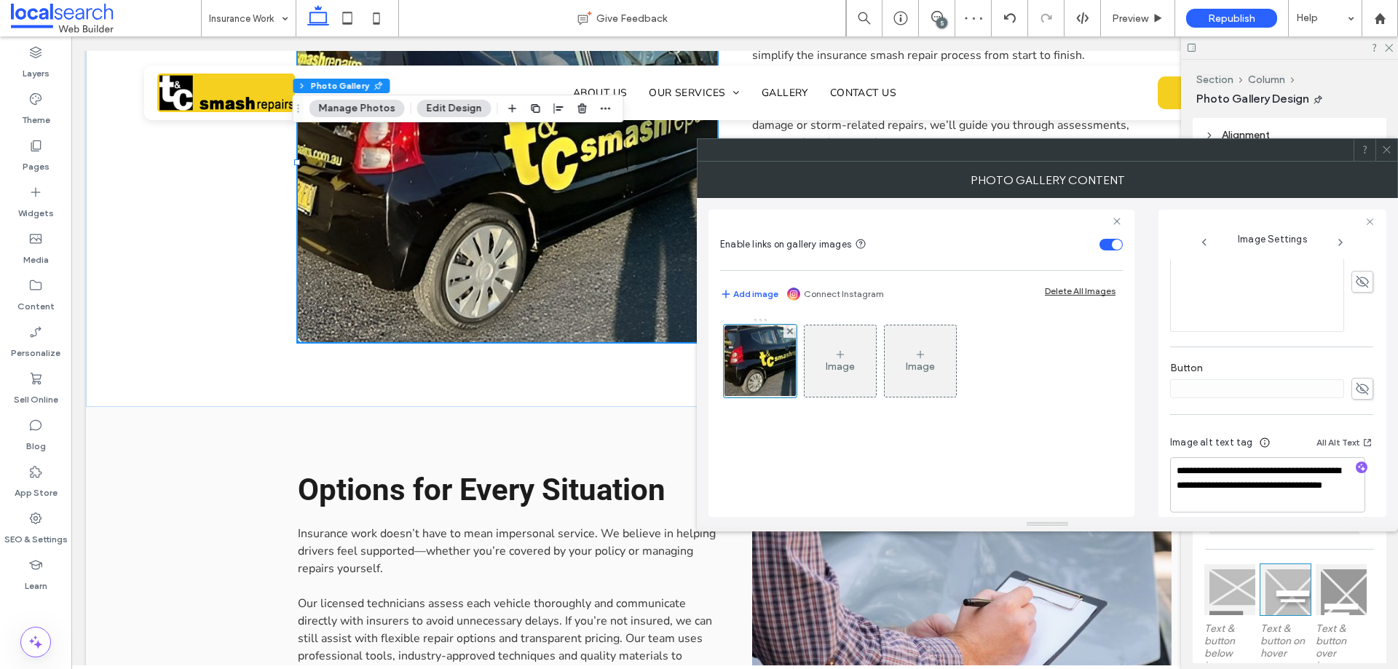
click at [1387, 148] on icon at bounding box center [1387, 149] width 11 height 11
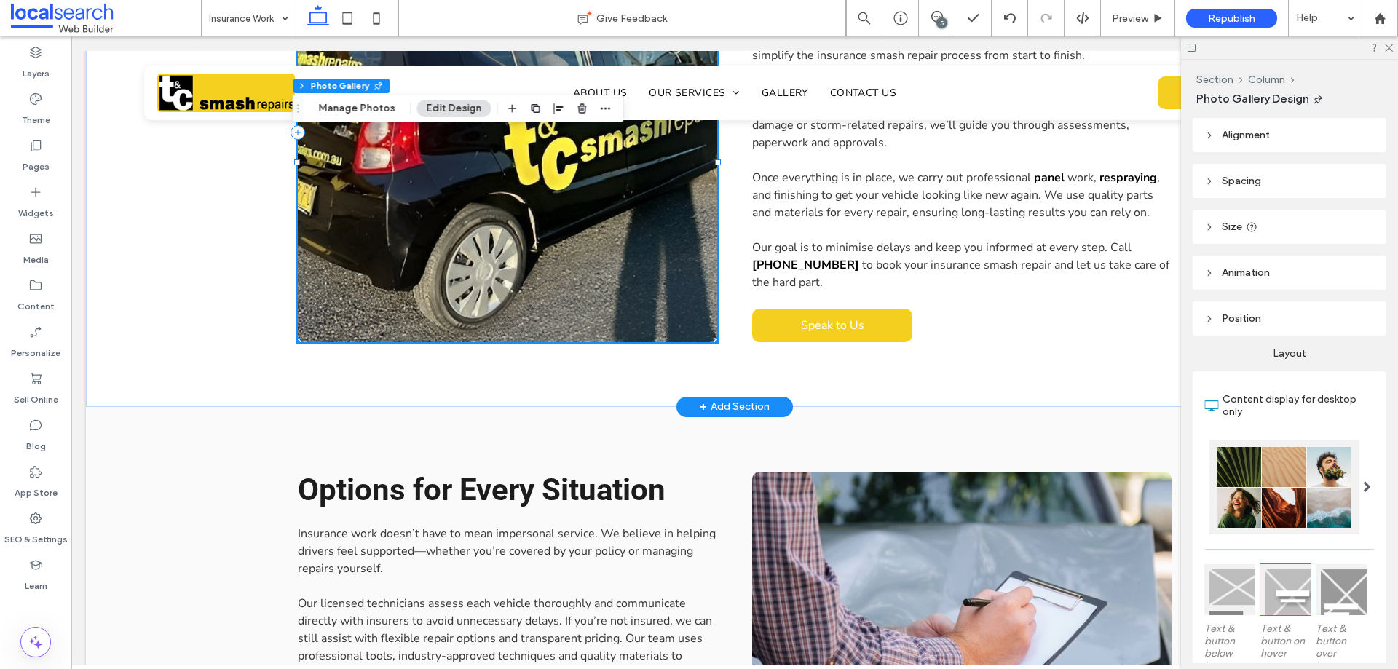
click at [573, 254] on link at bounding box center [508, 160] width 420 height 364
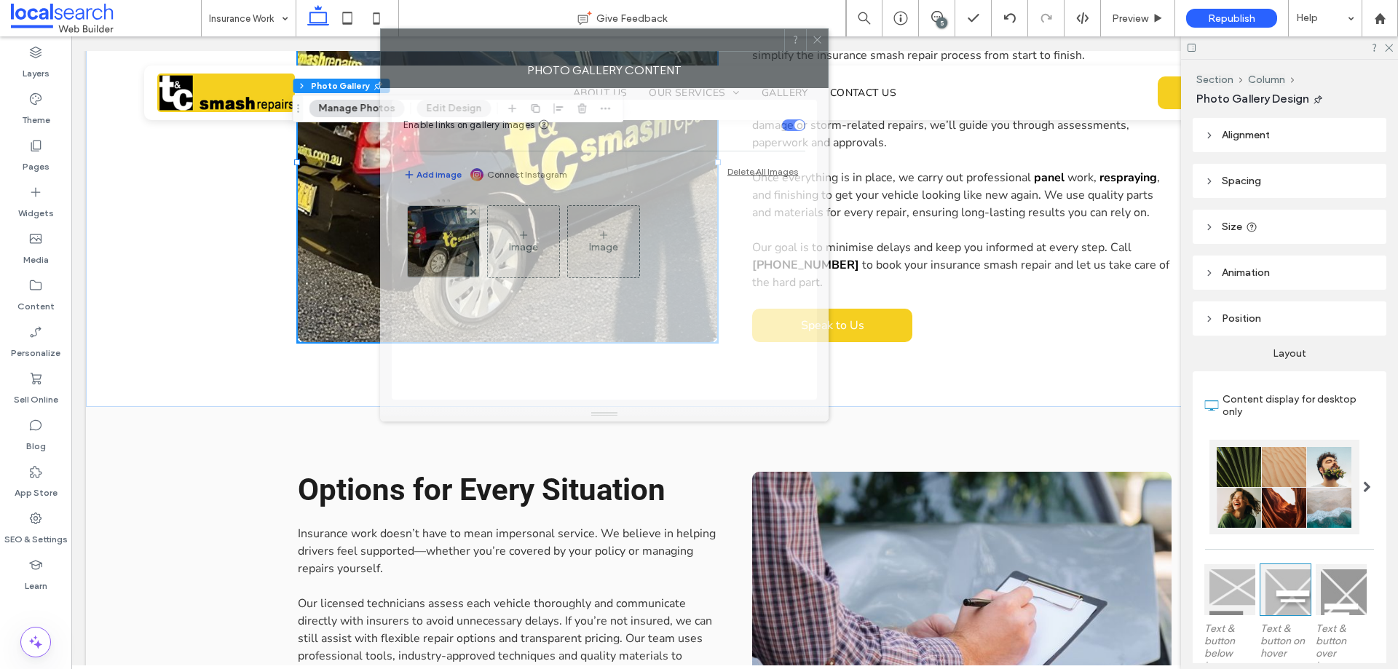
drag, startPoint x: 1141, startPoint y: 157, endPoint x: 558, endPoint y: 42, distance: 594.5
click at [564, 43] on div at bounding box center [582, 40] width 403 height 22
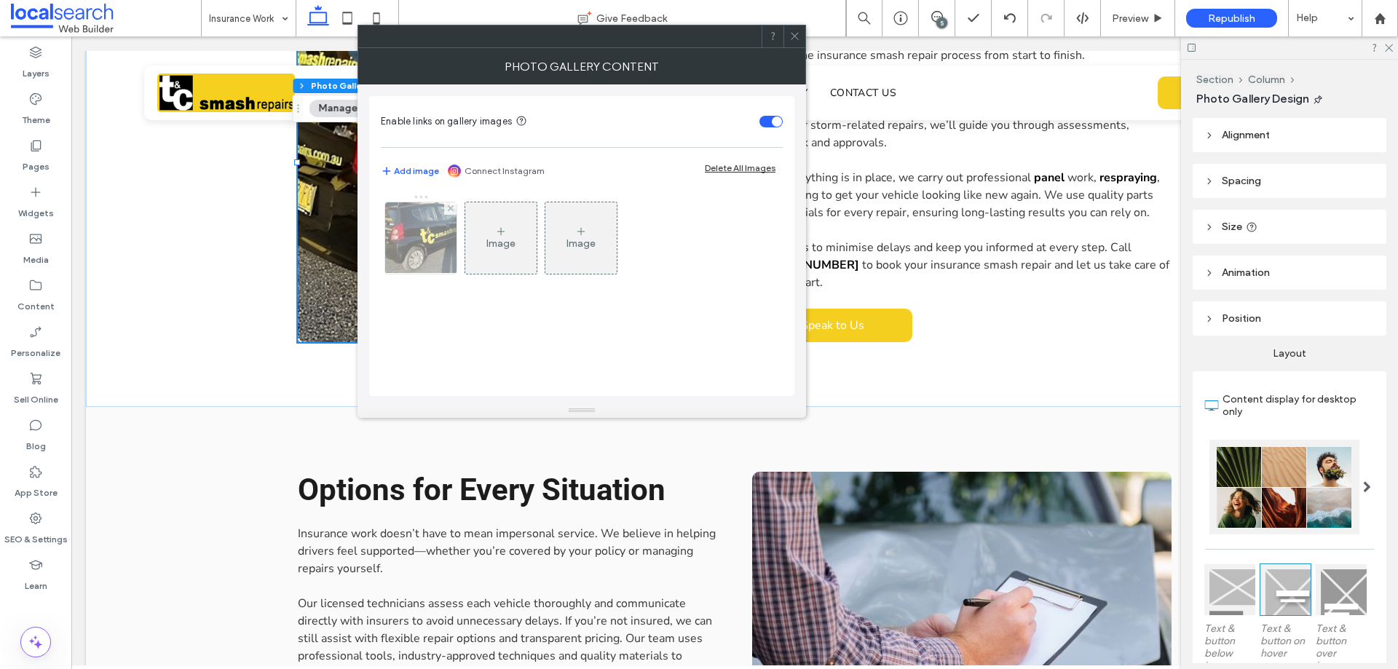
click at [425, 259] on img at bounding box center [421, 237] width 107 height 71
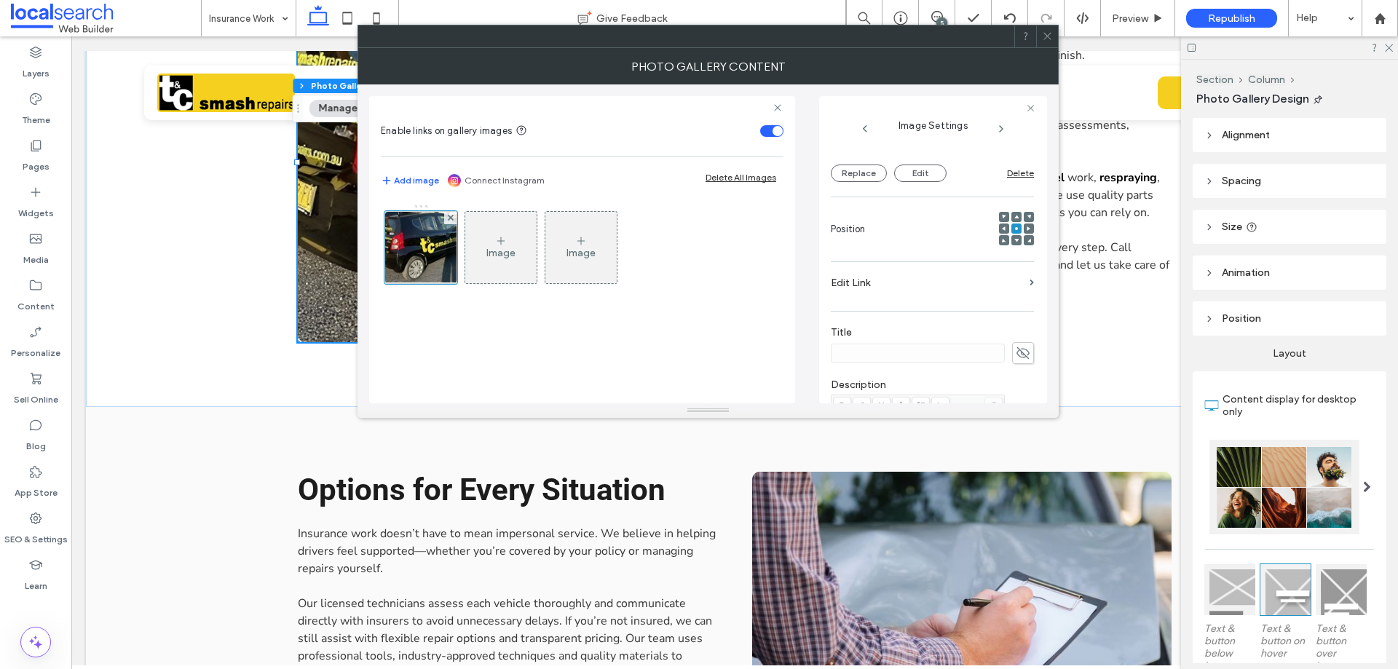
scroll to position [430, 0]
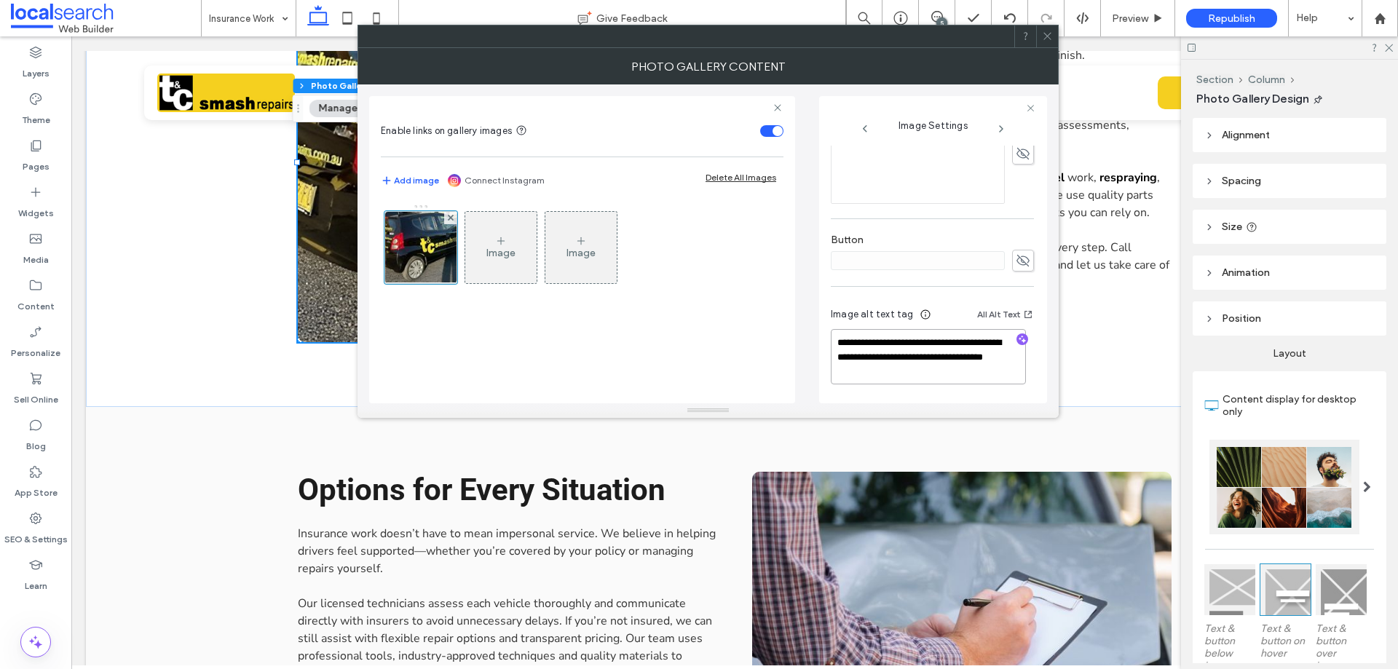
drag, startPoint x: 903, startPoint y: 341, endPoint x: 993, endPoint y: 340, distance: 90.3
click at [993, 340] on textarea "**********" at bounding box center [928, 356] width 195 height 55
type textarea "**********"
click at [950, 321] on div "Image alt text tag All Alt Text" at bounding box center [932, 317] width 203 height 23
click at [1044, 37] on icon at bounding box center [1047, 36] width 11 height 11
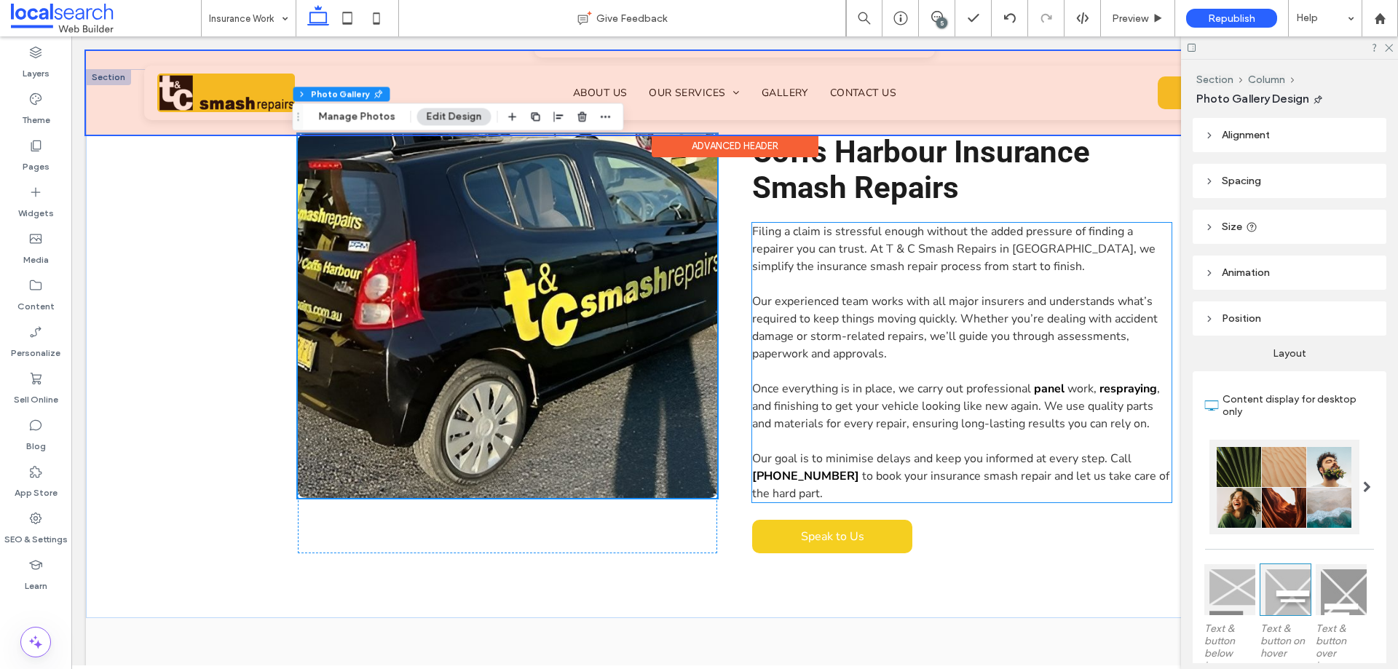
scroll to position [781, 0]
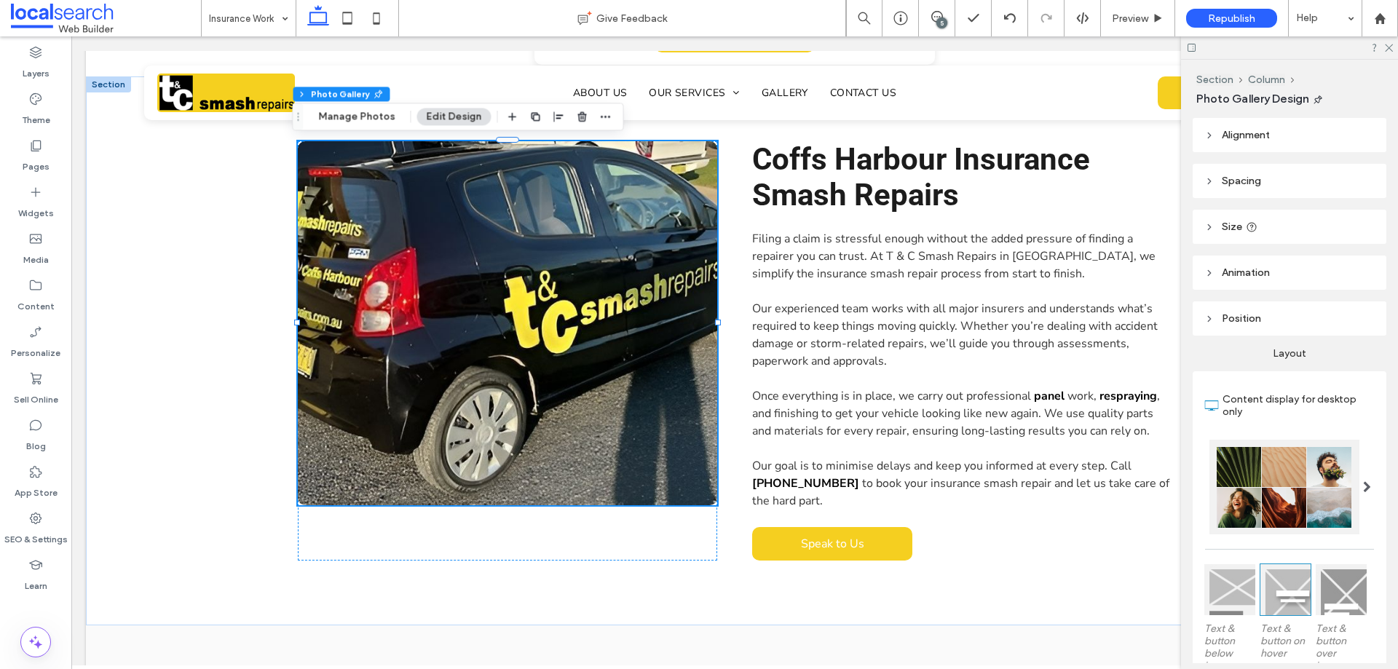
click at [940, 20] on div "5" at bounding box center [942, 22] width 11 height 11
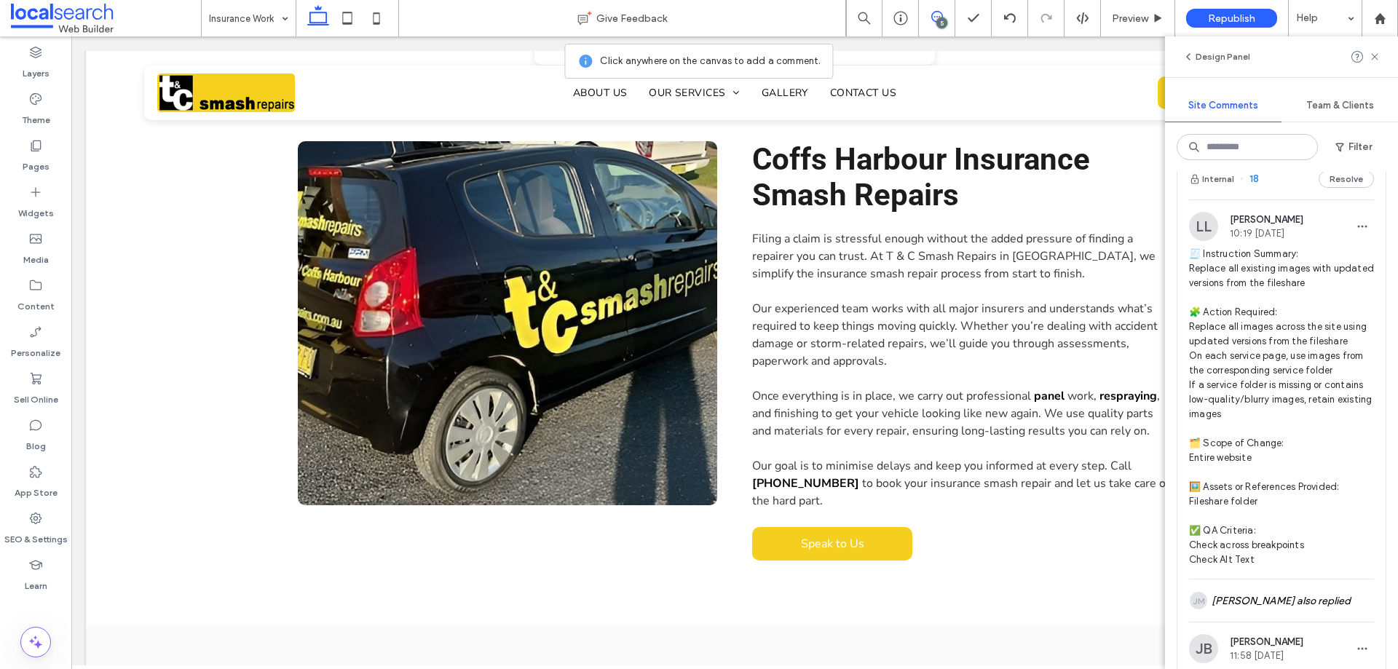
scroll to position [0, 0]
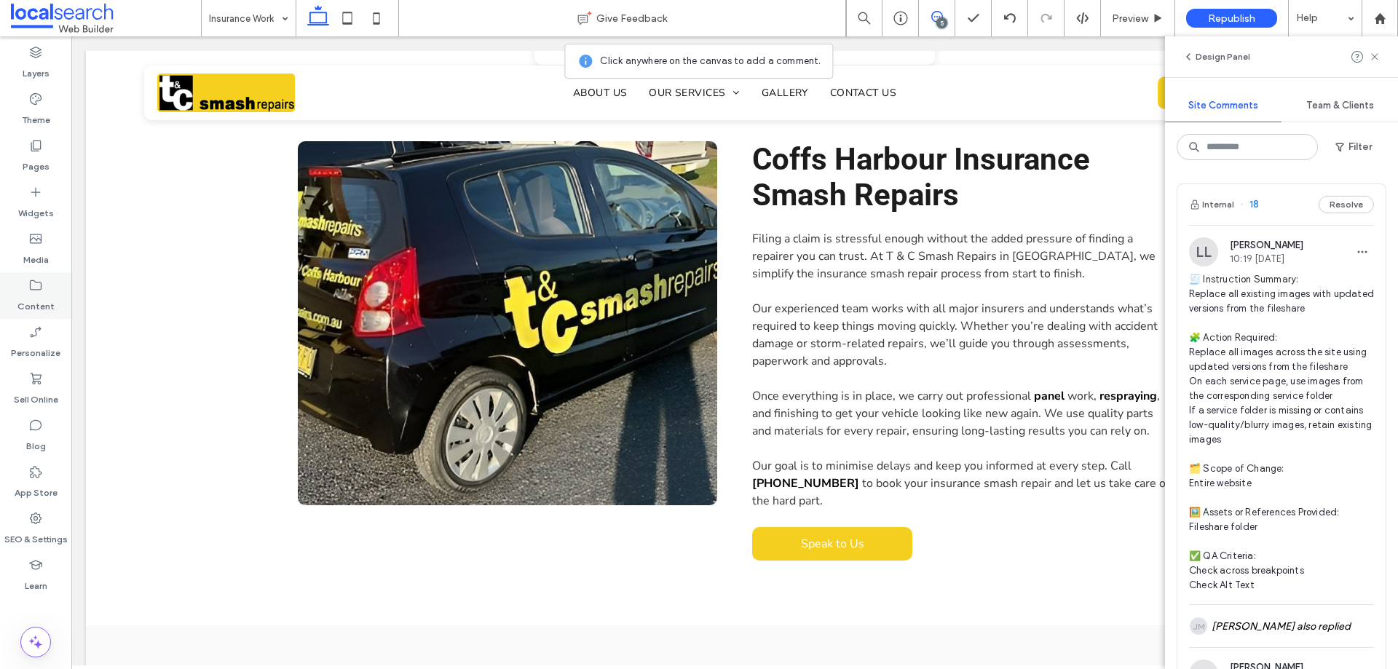
click at [42, 277] on div "Content" at bounding box center [35, 295] width 71 height 47
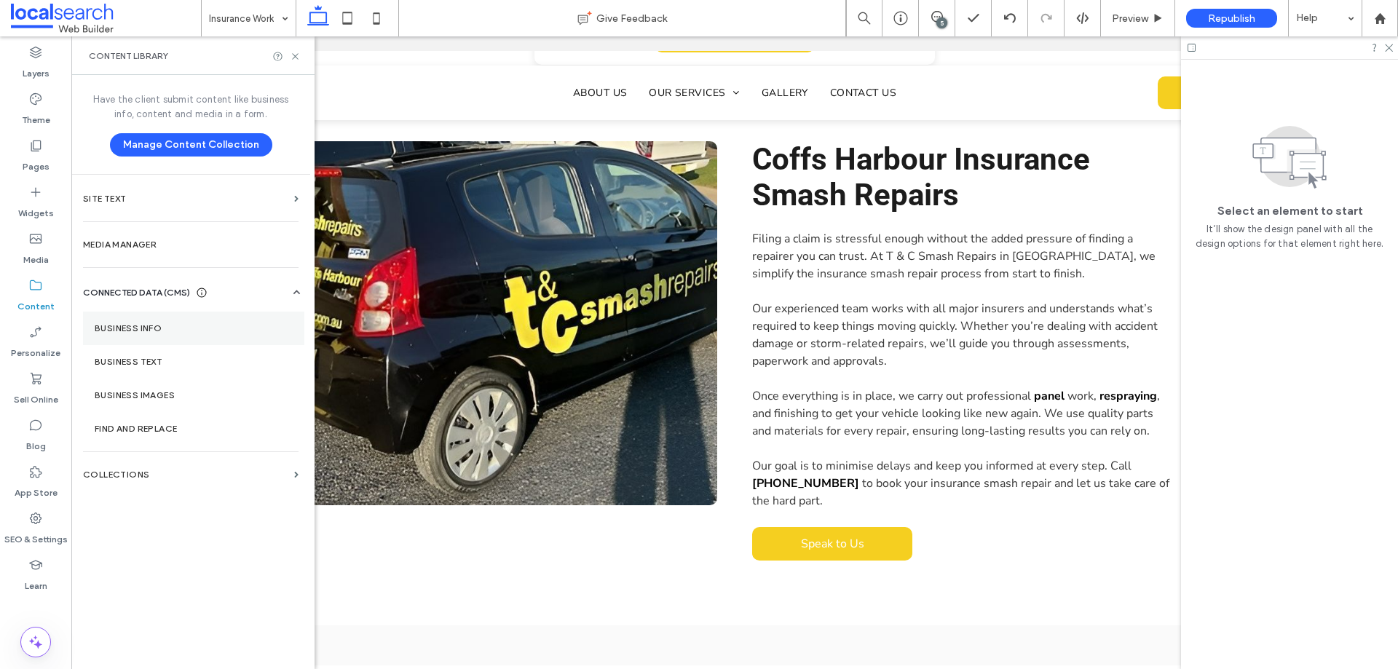
click at [141, 317] on section "Business Info" at bounding box center [193, 329] width 221 height 34
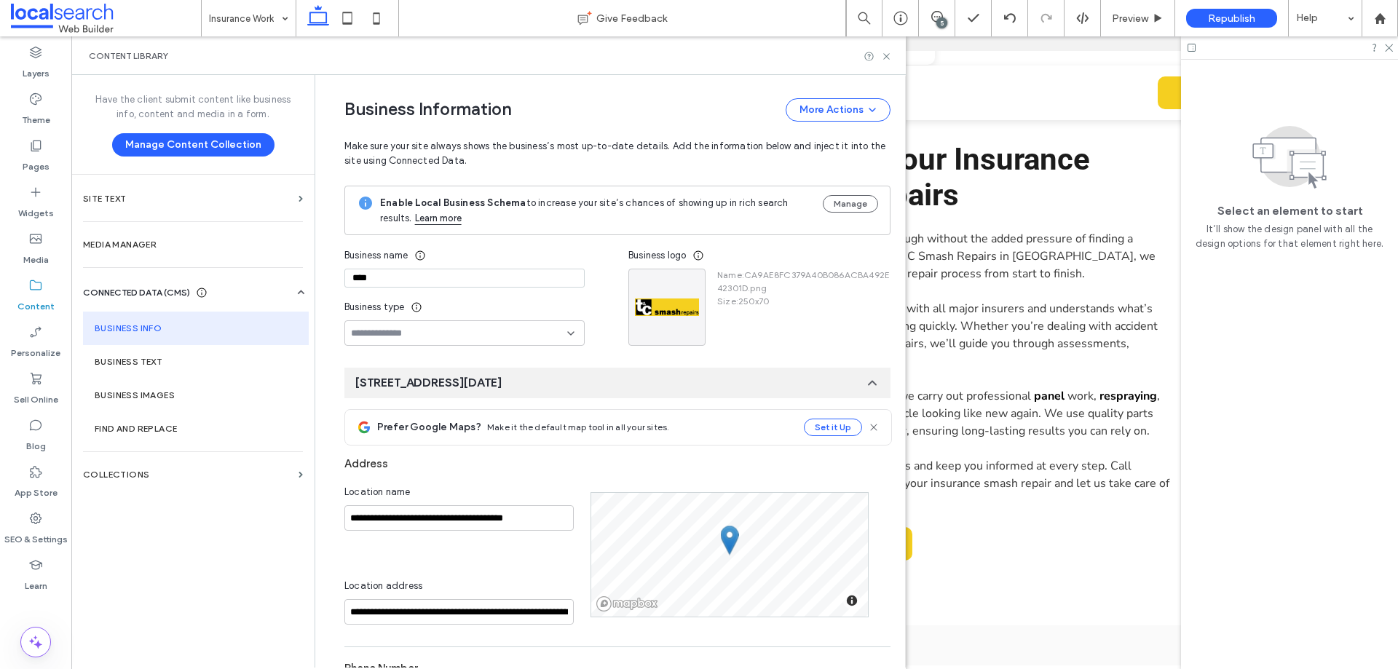
click at [446, 277] on input "****" at bounding box center [465, 278] width 240 height 19
paste input "**********"
type input "**********"
click at [492, 256] on div "Business name" at bounding box center [465, 256] width 240 height 26
click at [889, 55] on icon at bounding box center [886, 56] width 11 height 11
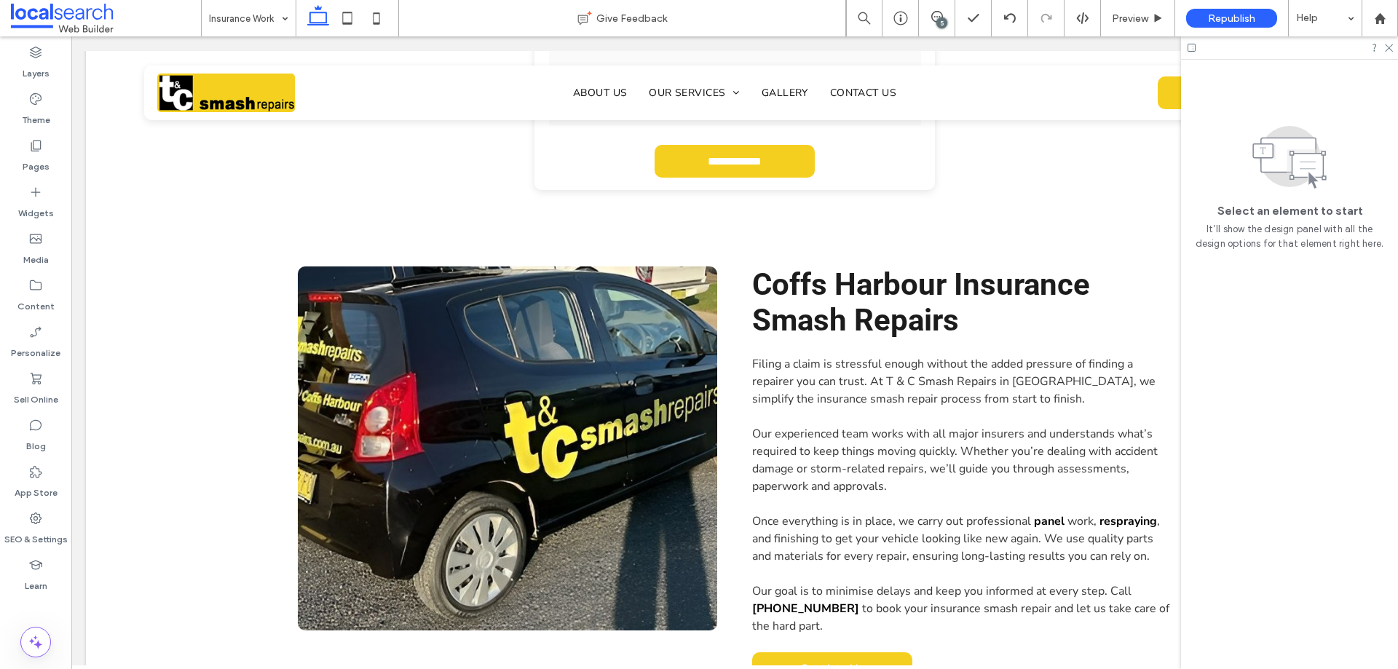
click at [939, 25] on div "5" at bounding box center [942, 22] width 11 height 11
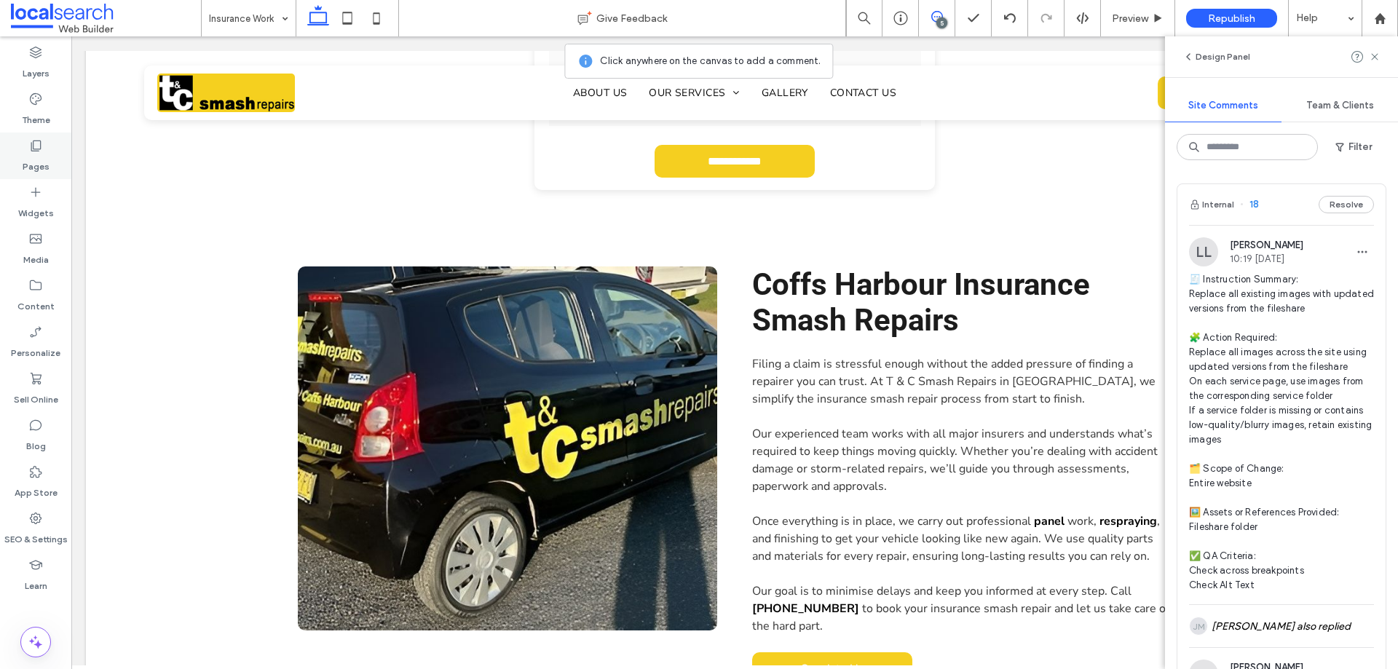
click at [42, 161] on label "Pages" at bounding box center [36, 163] width 27 height 20
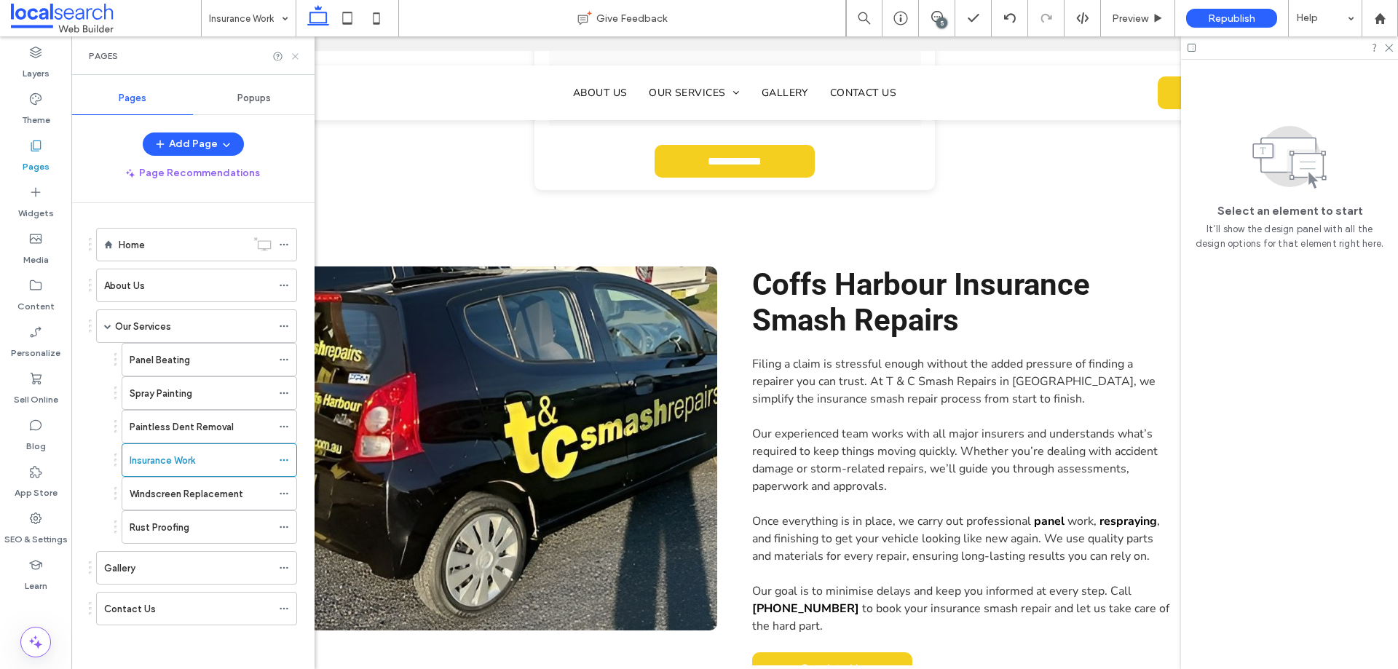
click at [298, 57] on icon at bounding box center [295, 56] width 11 height 11
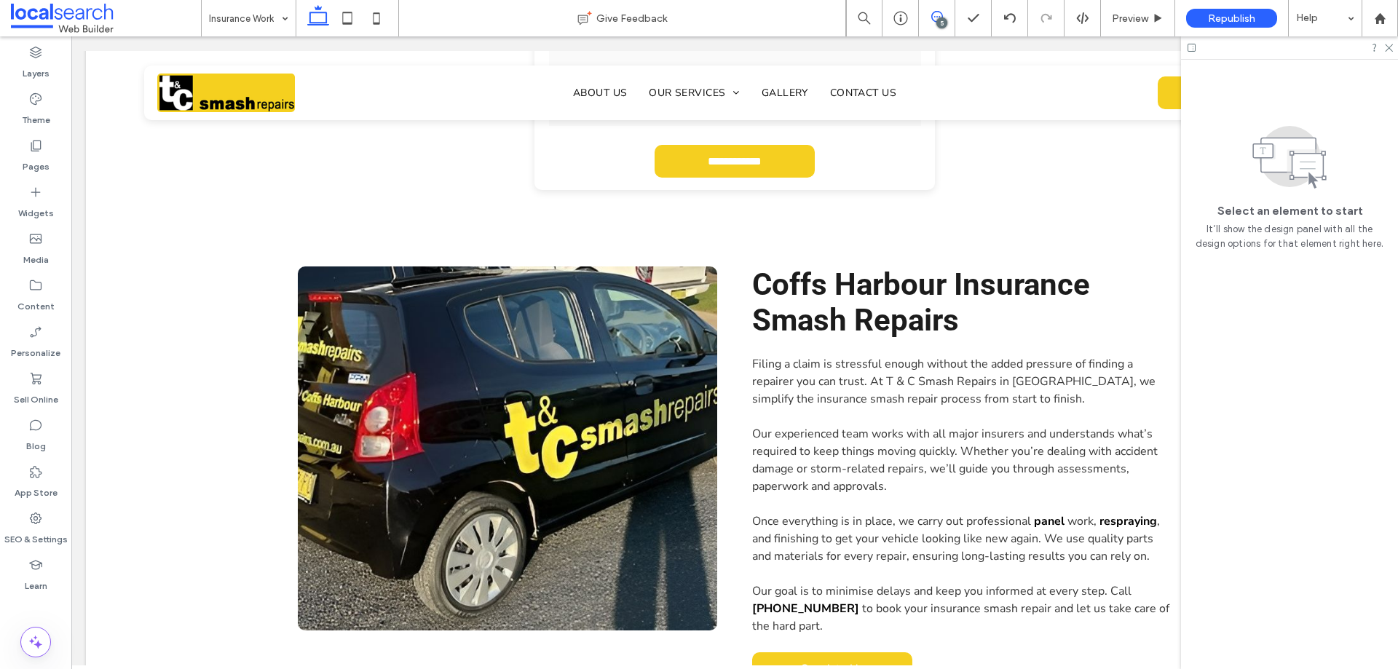
click at [936, 20] on icon at bounding box center [938, 17] width 12 height 12
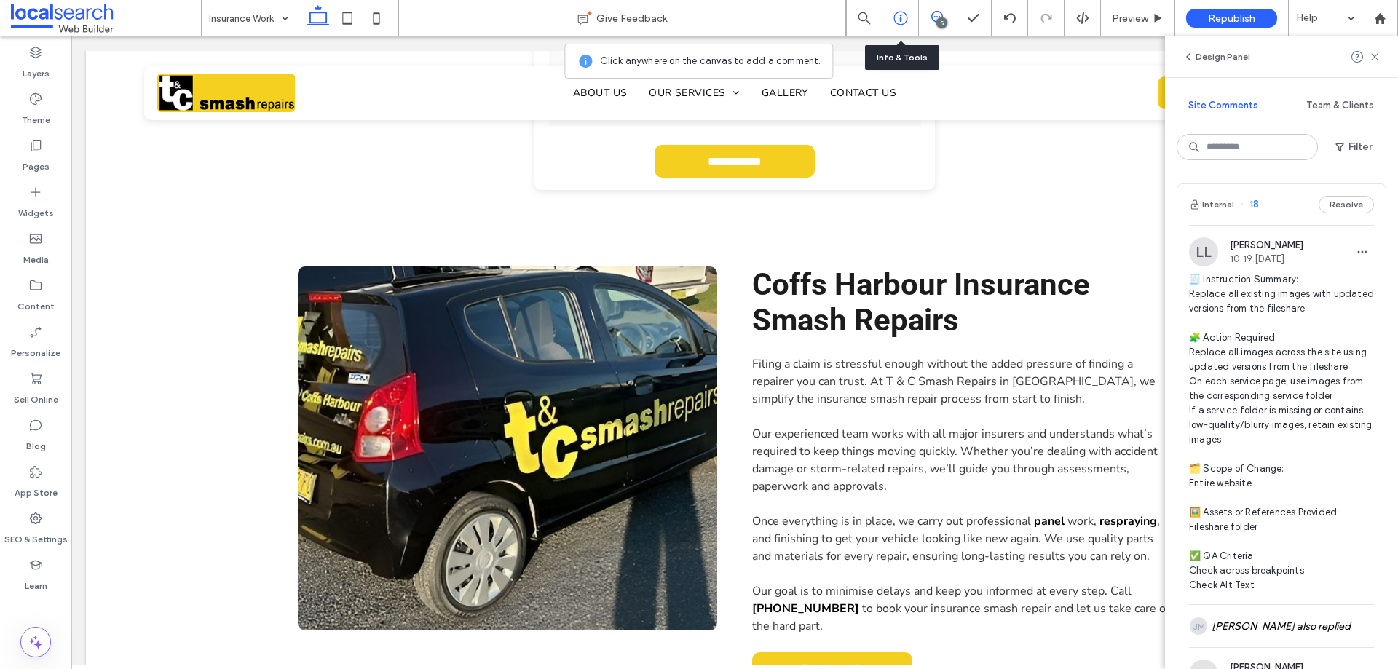
click at [910, 14] on div at bounding box center [901, 18] width 36 height 15
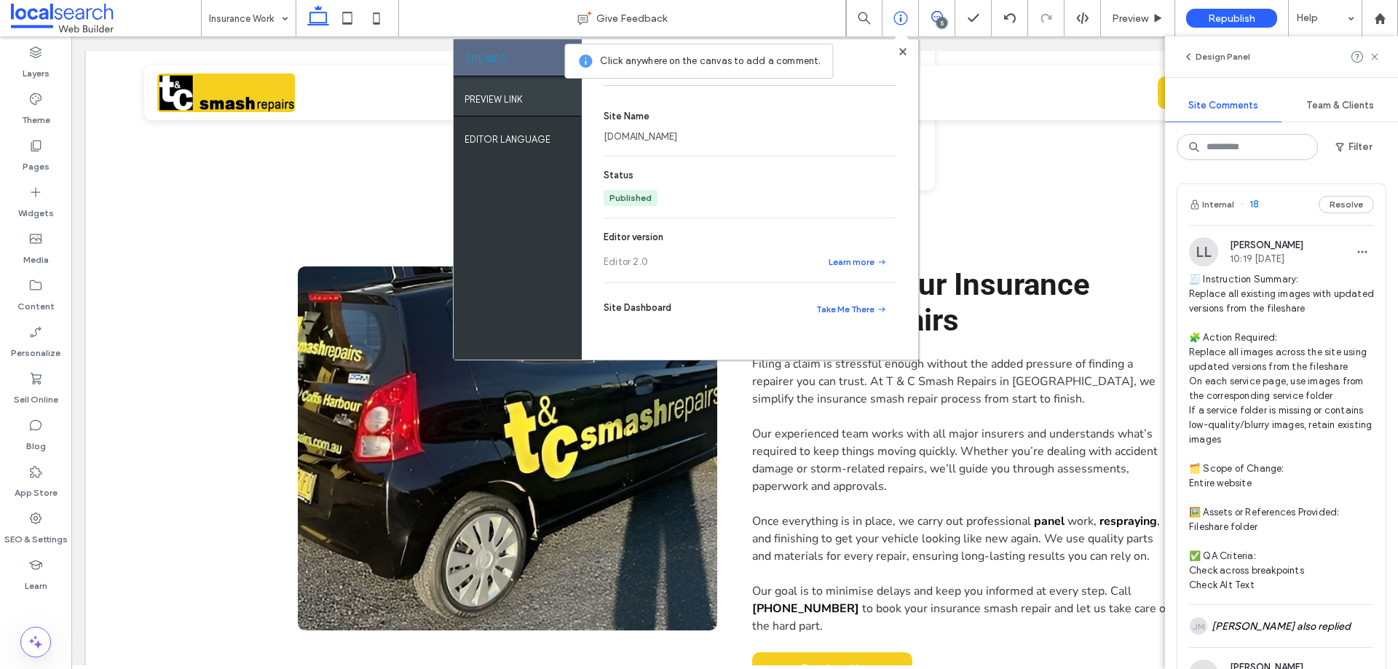
click at [538, 105] on div "PREVIEW LINK" at bounding box center [518, 97] width 128 height 36
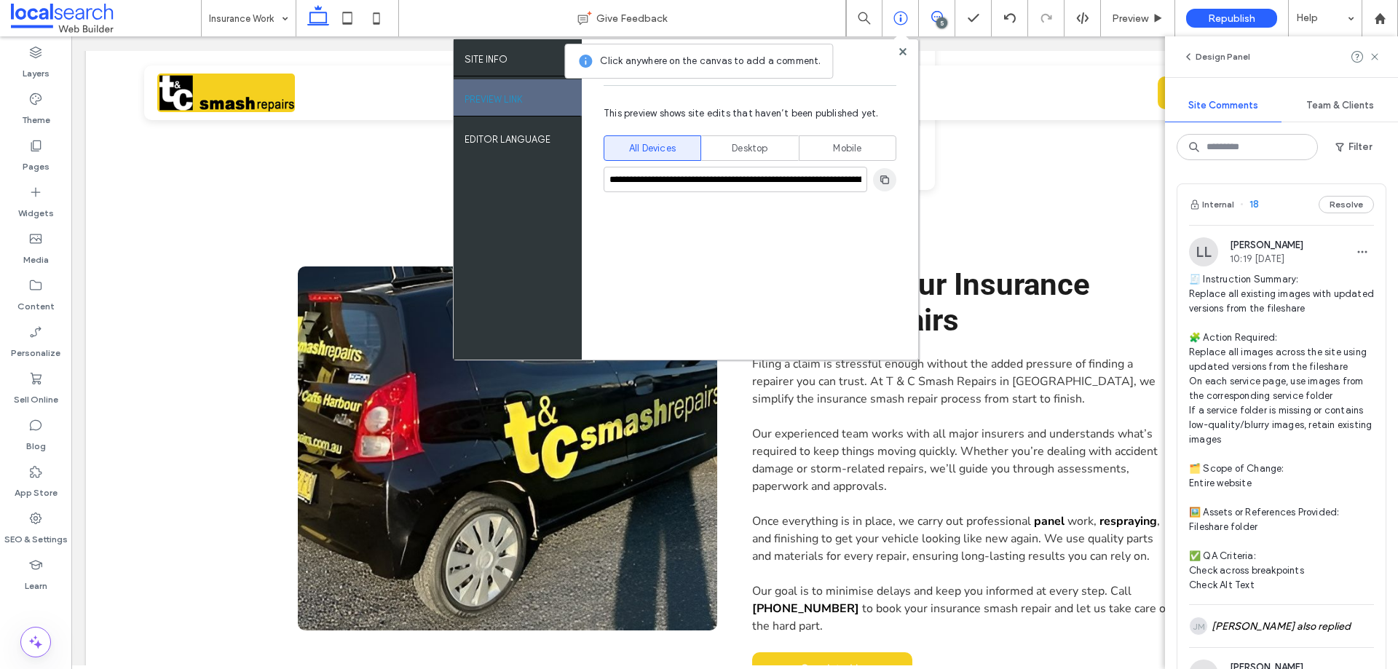
click at [879, 181] on icon "button" at bounding box center [885, 180] width 12 height 12
click at [900, 9] on div at bounding box center [901, 18] width 36 height 36
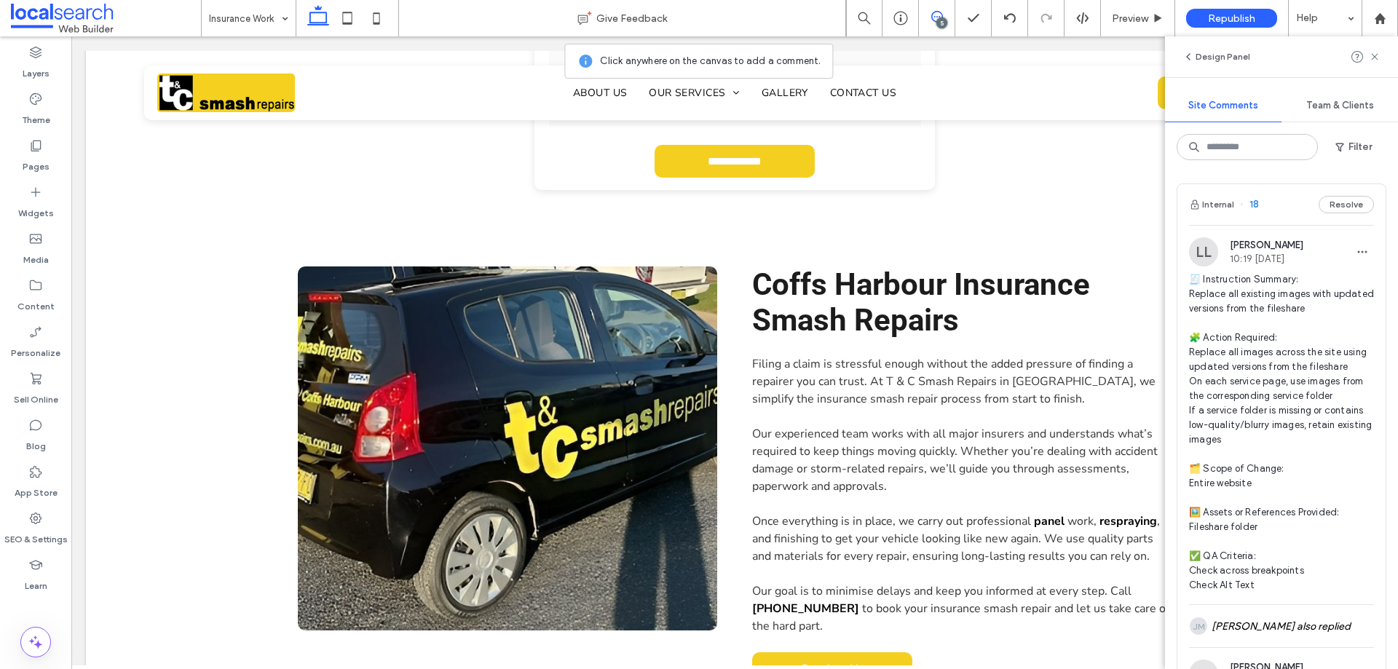
click at [933, 15] on icon at bounding box center [938, 17] width 12 height 12
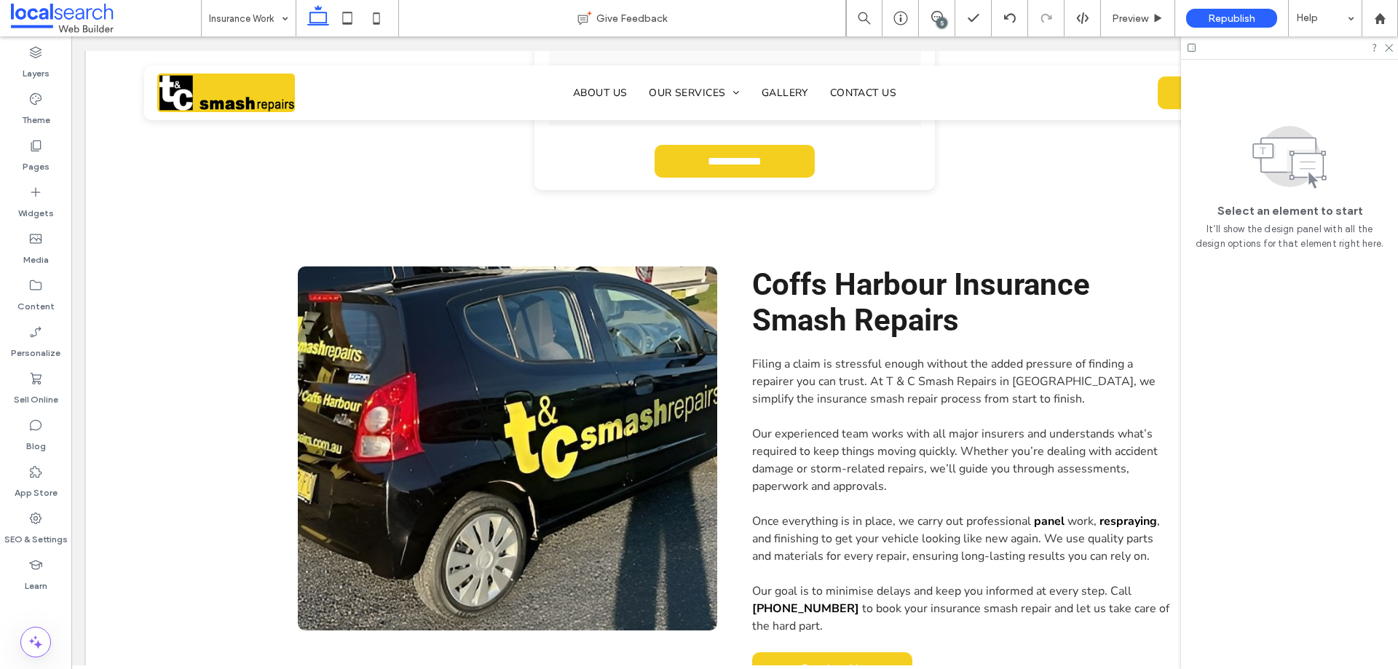
click at [946, 20] on div "5" at bounding box center [942, 22] width 11 height 11
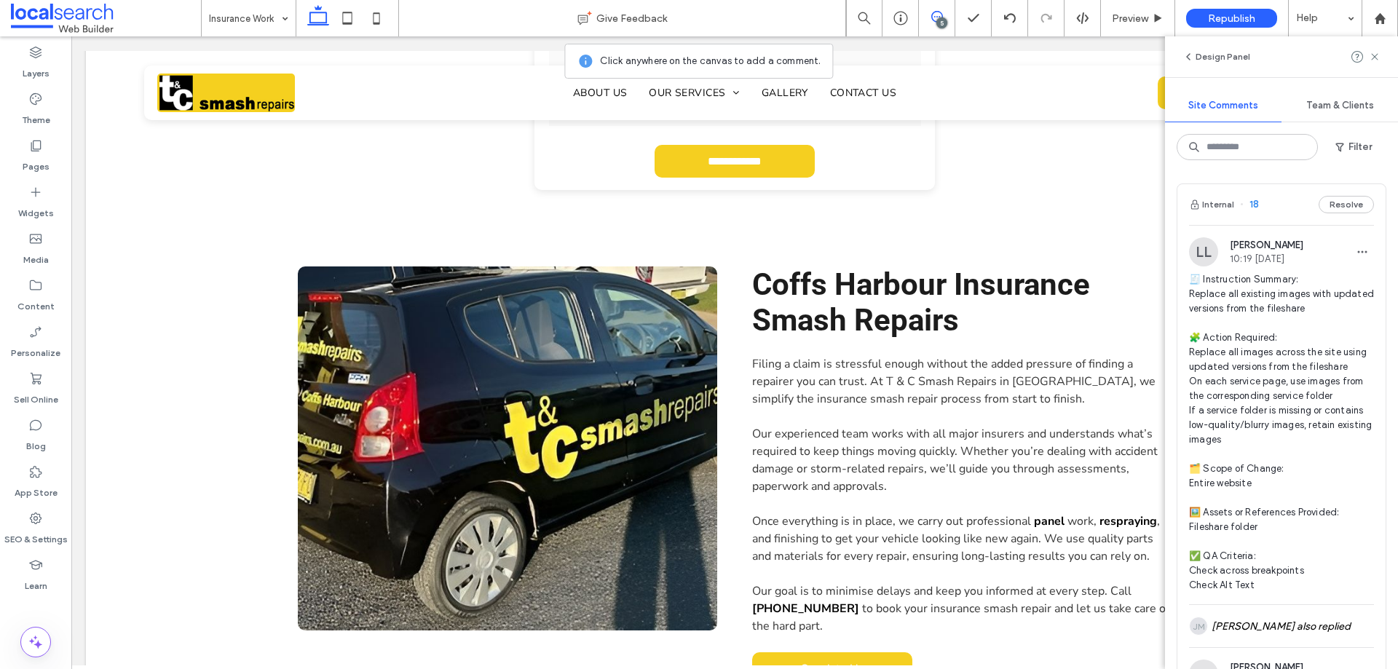
click at [943, 24] on div "5" at bounding box center [942, 22] width 11 height 11
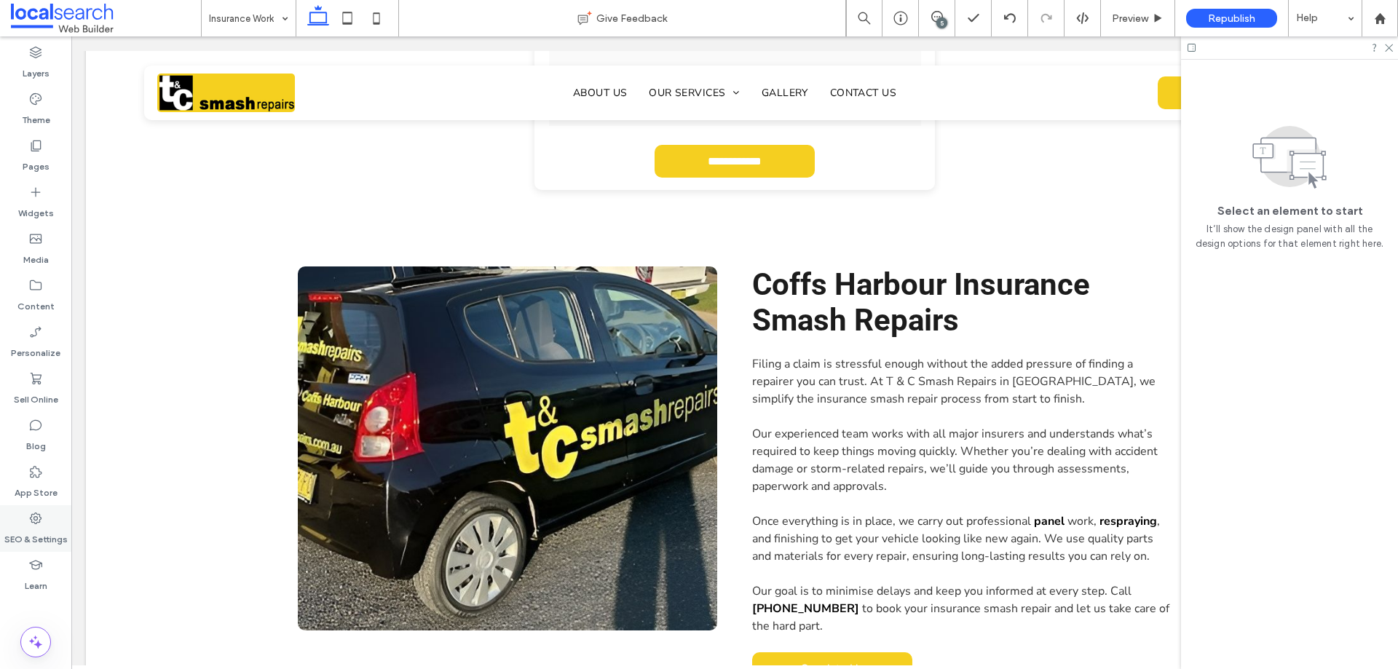
click at [25, 536] on label "SEO & Settings" at bounding box center [35, 536] width 63 height 20
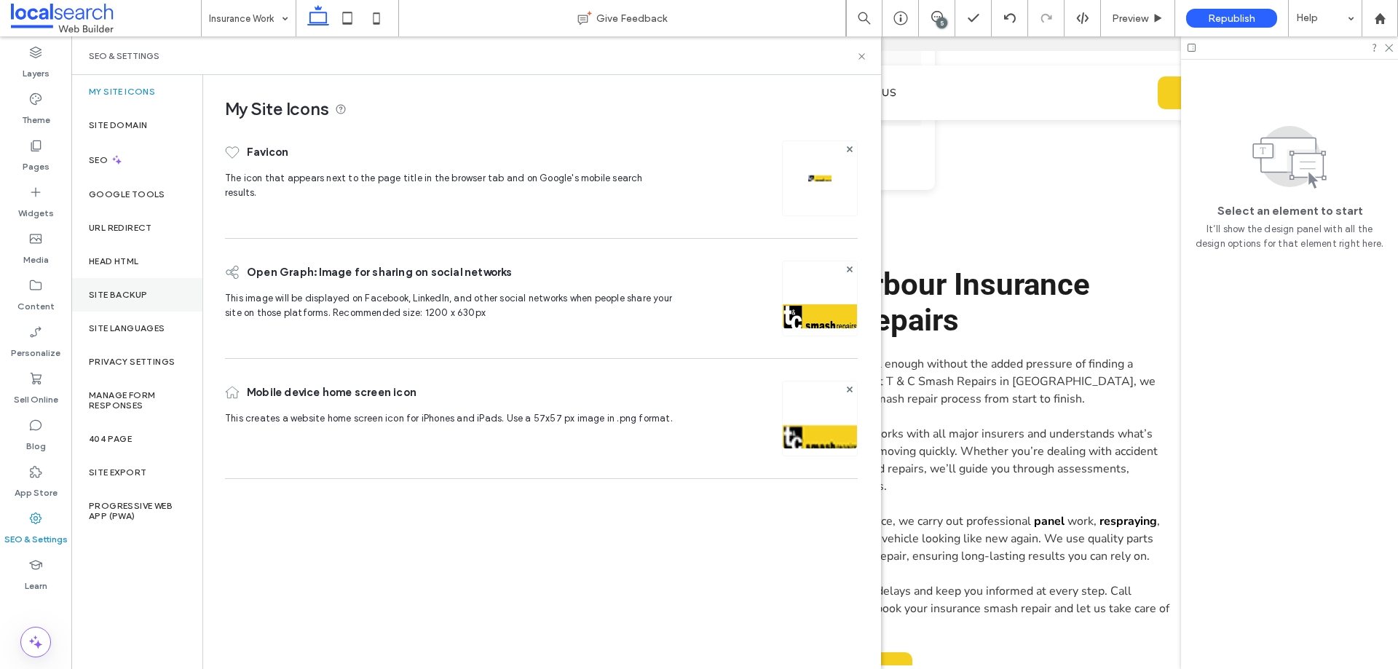
click at [131, 305] on div "Site Backup" at bounding box center [136, 295] width 131 height 34
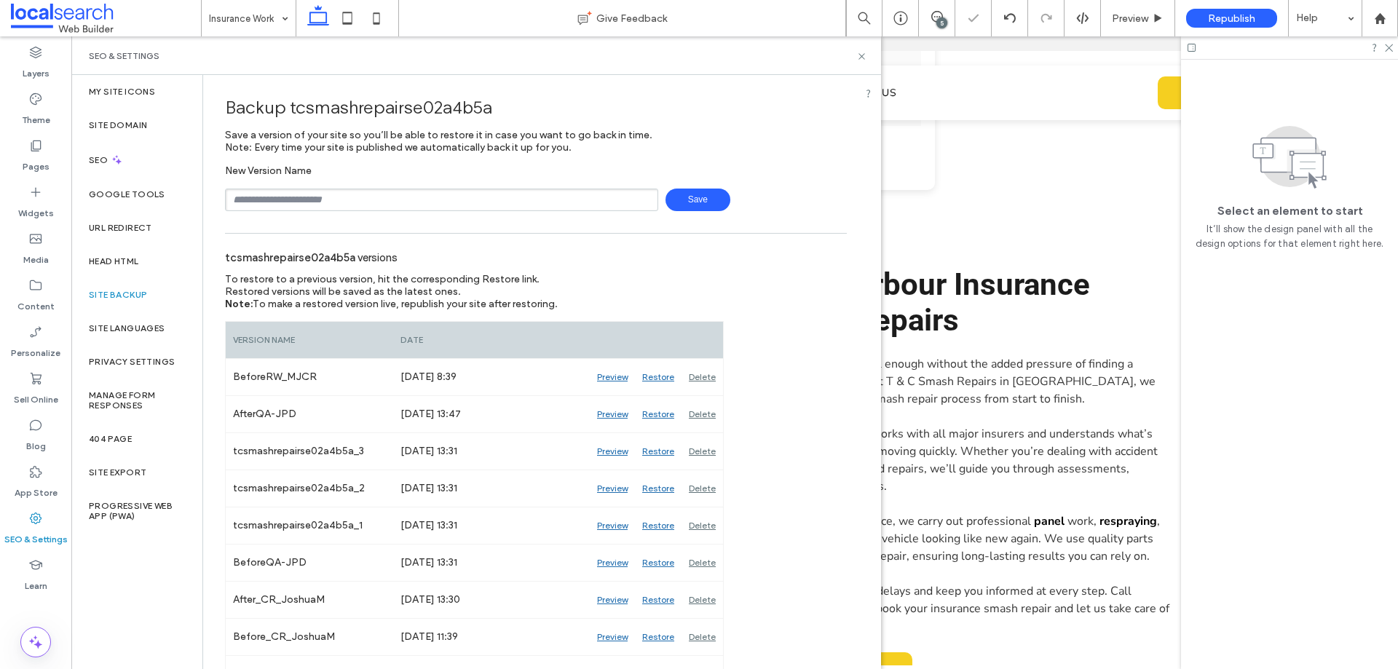
click at [425, 197] on input "text" at bounding box center [441, 200] width 433 height 23
type input "**********"
click at [674, 200] on span "Save" at bounding box center [698, 200] width 65 height 23
click at [859, 55] on icon at bounding box center [862, 56] width 11 height 11
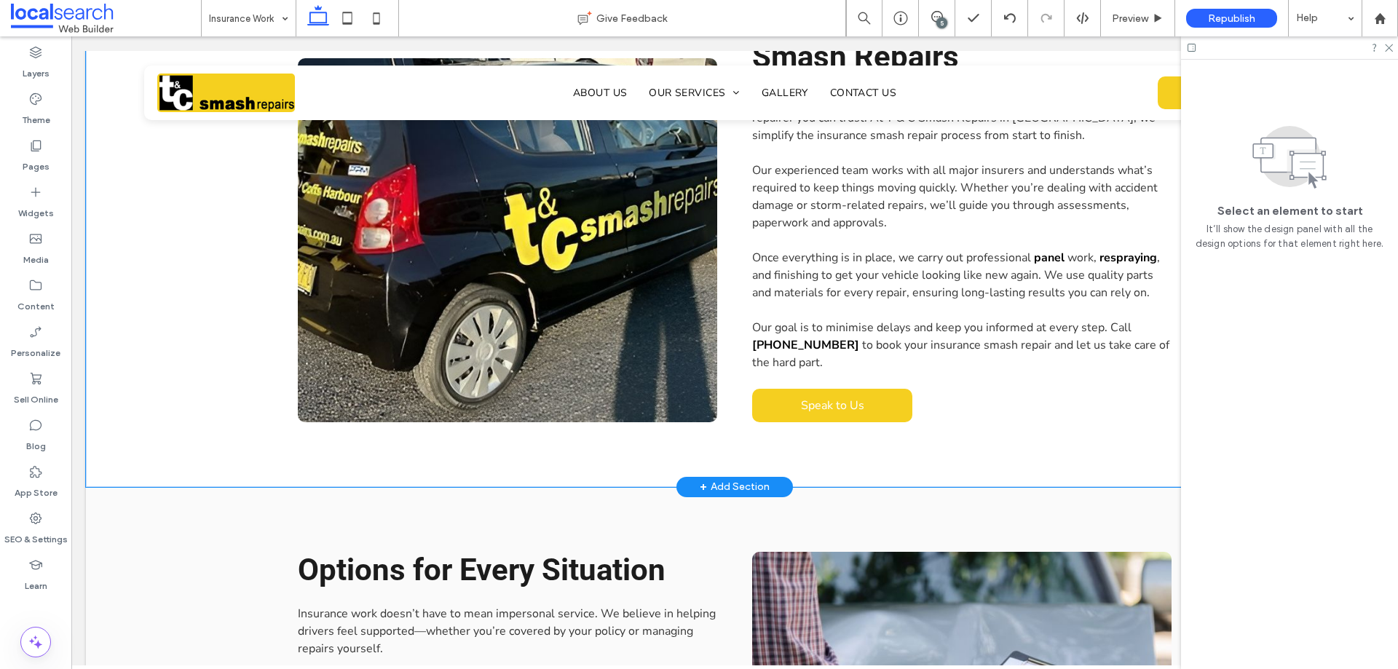
scroll to position [1165, 0]
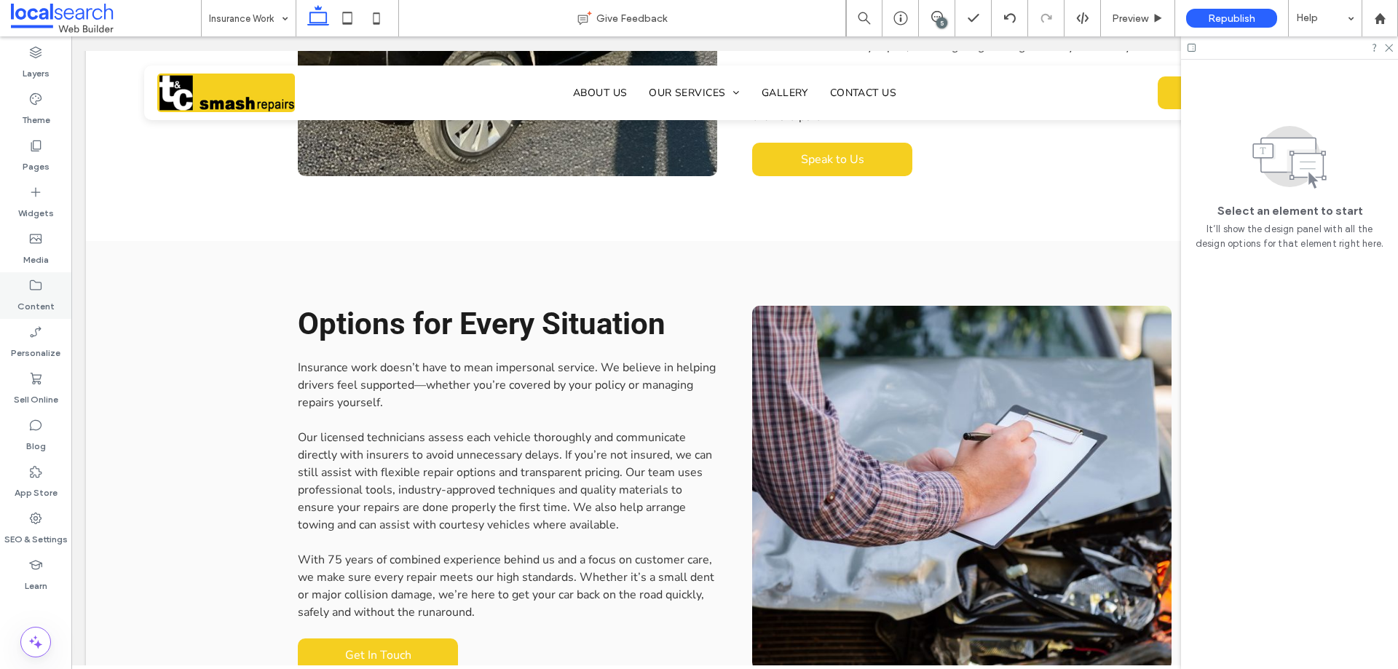
click at [42, 285] on icon at bounding box center [35, 285] width 15 height 15
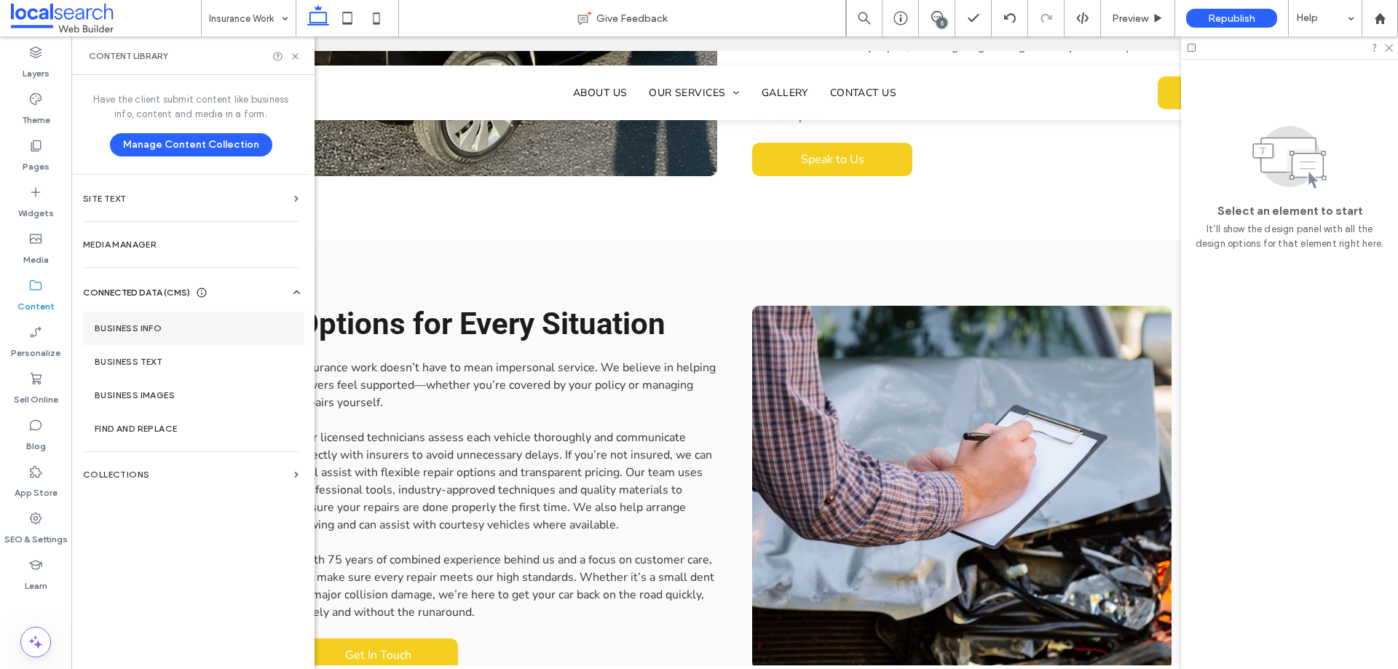
click at [159, 329] on label "Business Info" at bounding box center [194, 328] width 198 height 10
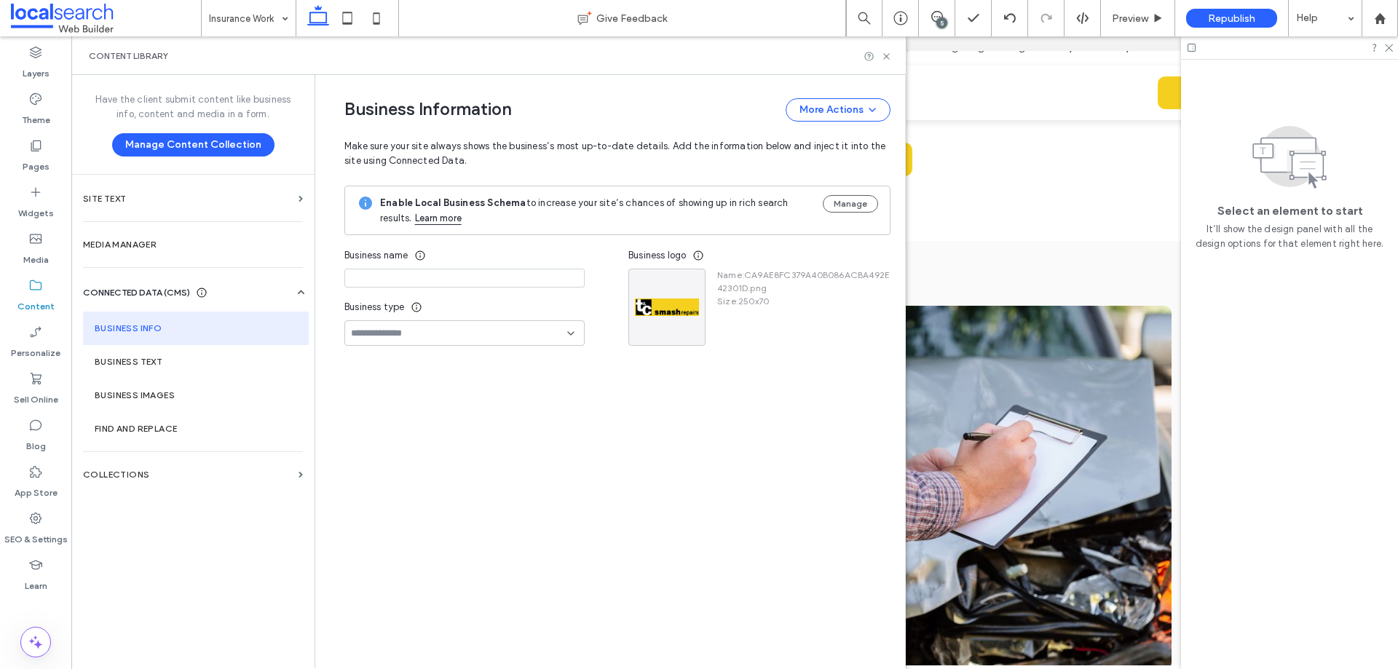
type input "**********"
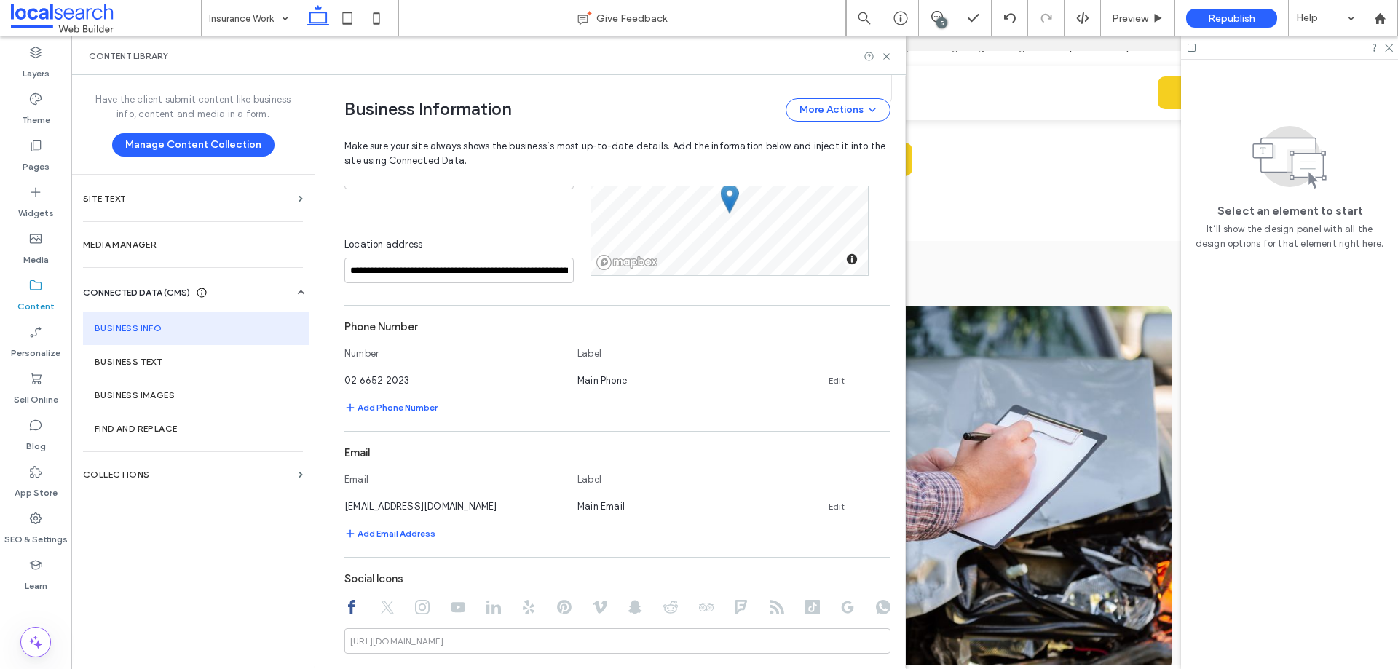
scroll to position [364, 0]
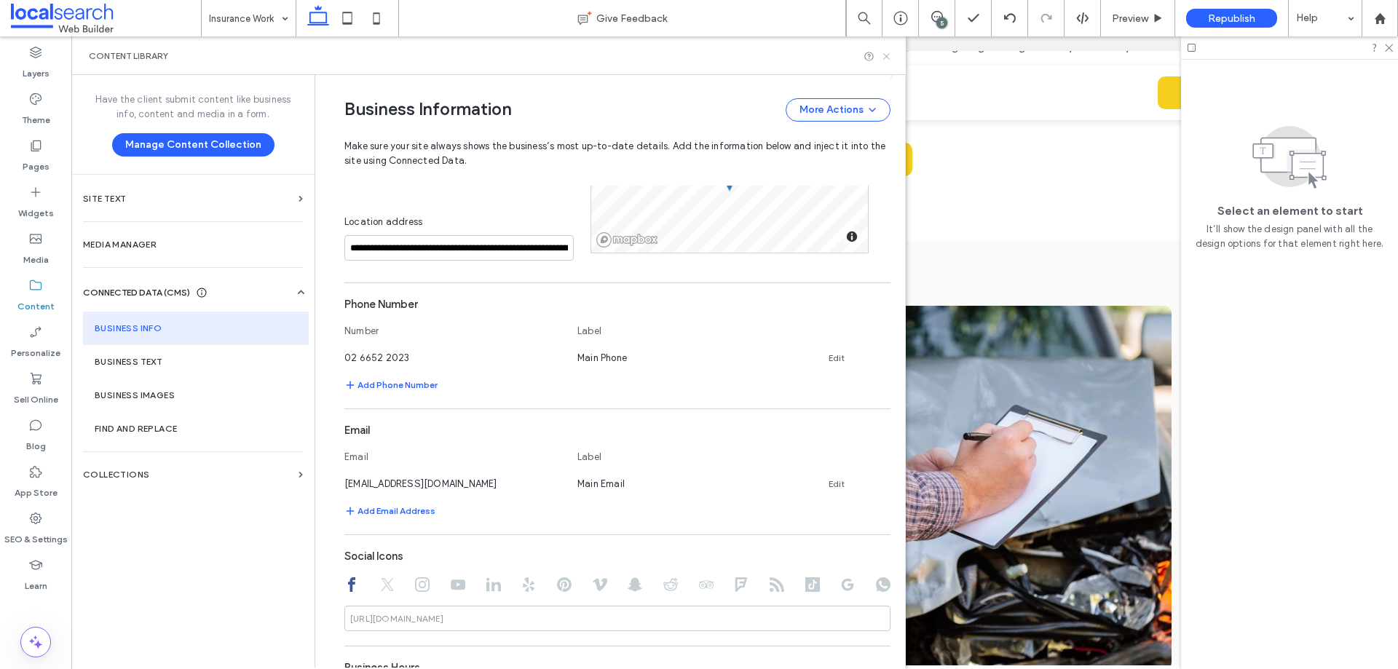
click at [886, 58] on icon at bounding box center [886, 56] width 11 height 11
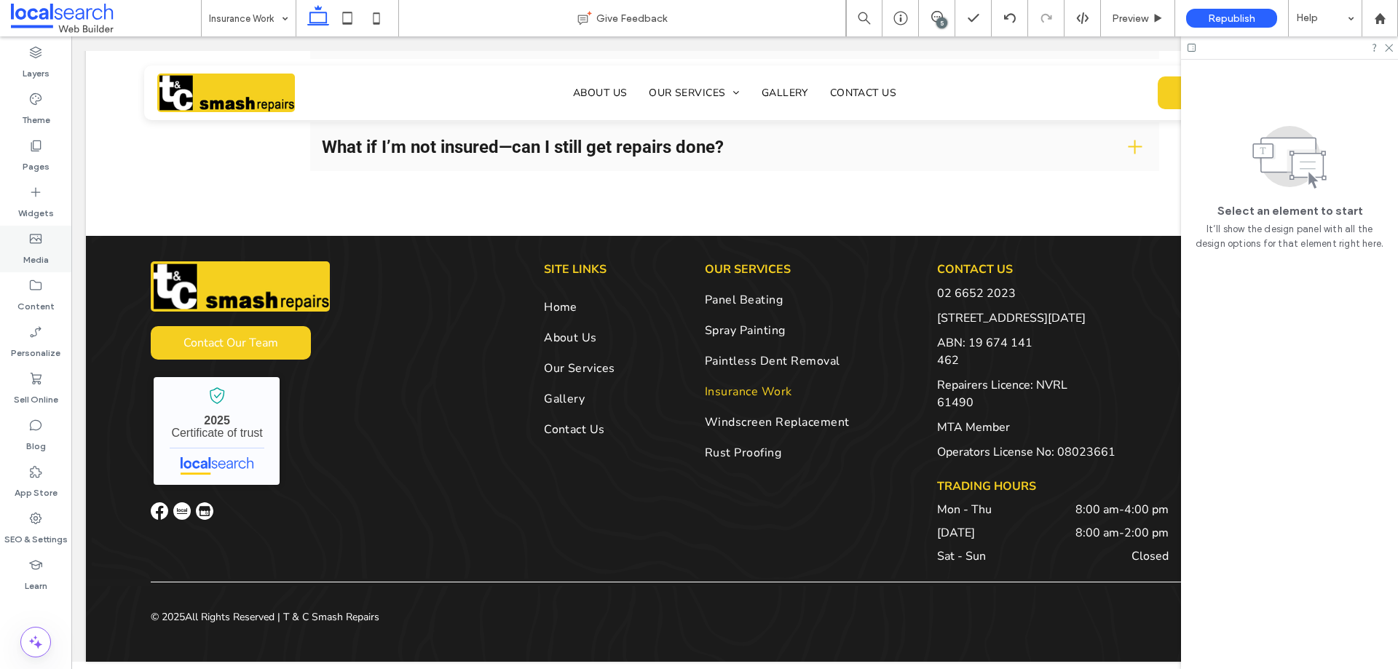
scroll to position [0, 0]
click at [38, 521] on icon at bounding box center [35, 518] width 15 height 15
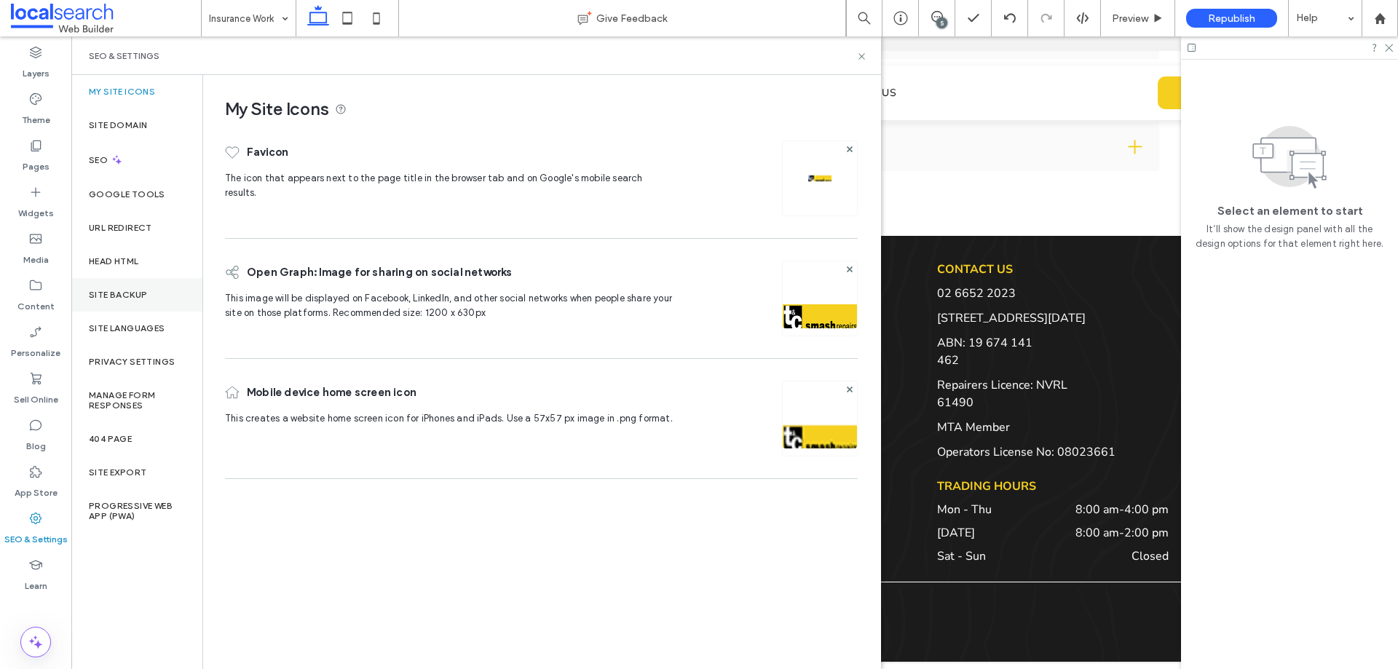
click at [125, 298] on label "Site Backup" at bounding box center [118, 295] width 58 height 10
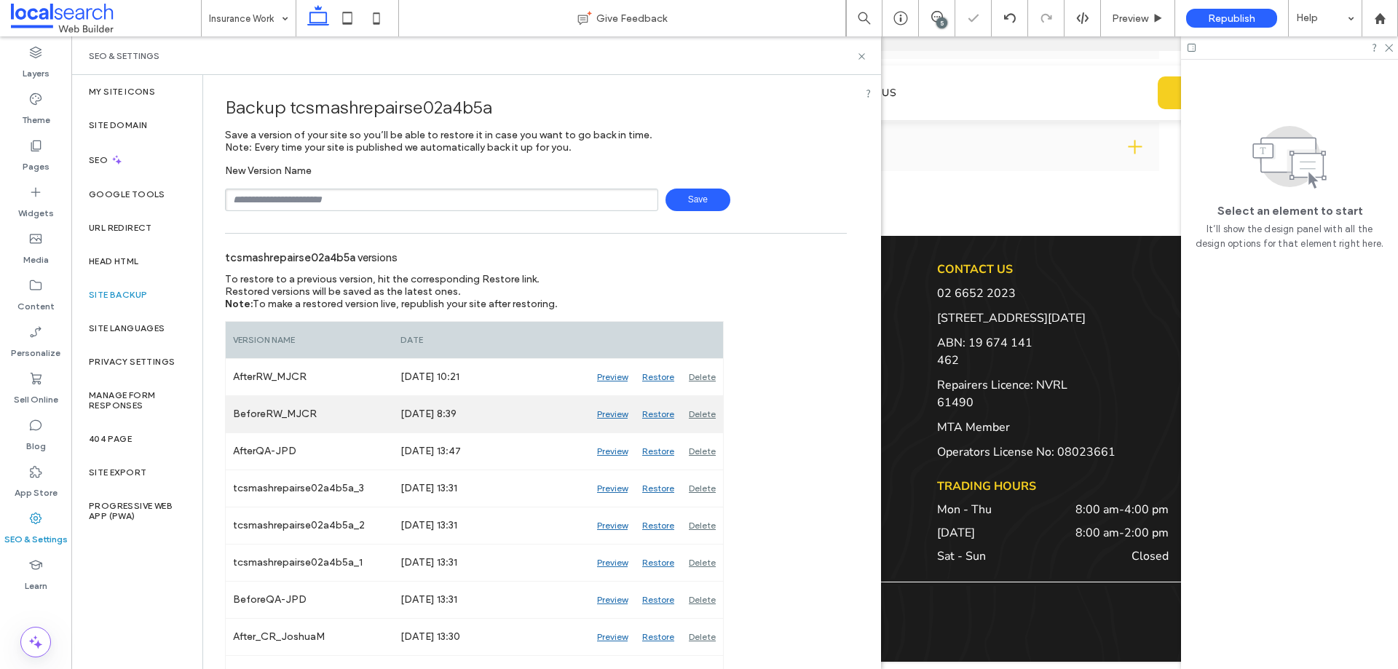
click at [616, 413] on div "Preview" at bounding box center [612, 414] width 45 height 36
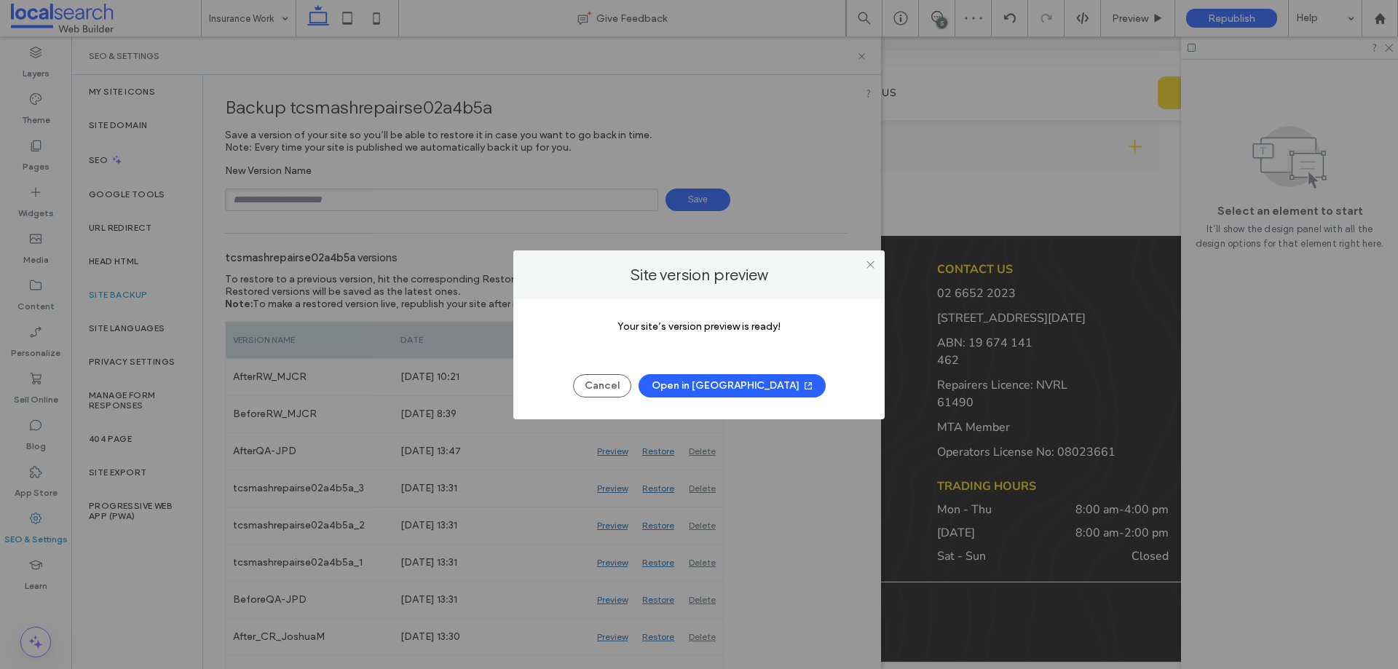
click at [759, 389] on button "Open in New Tab" at bounding box center [732, 385] width 187 height 23
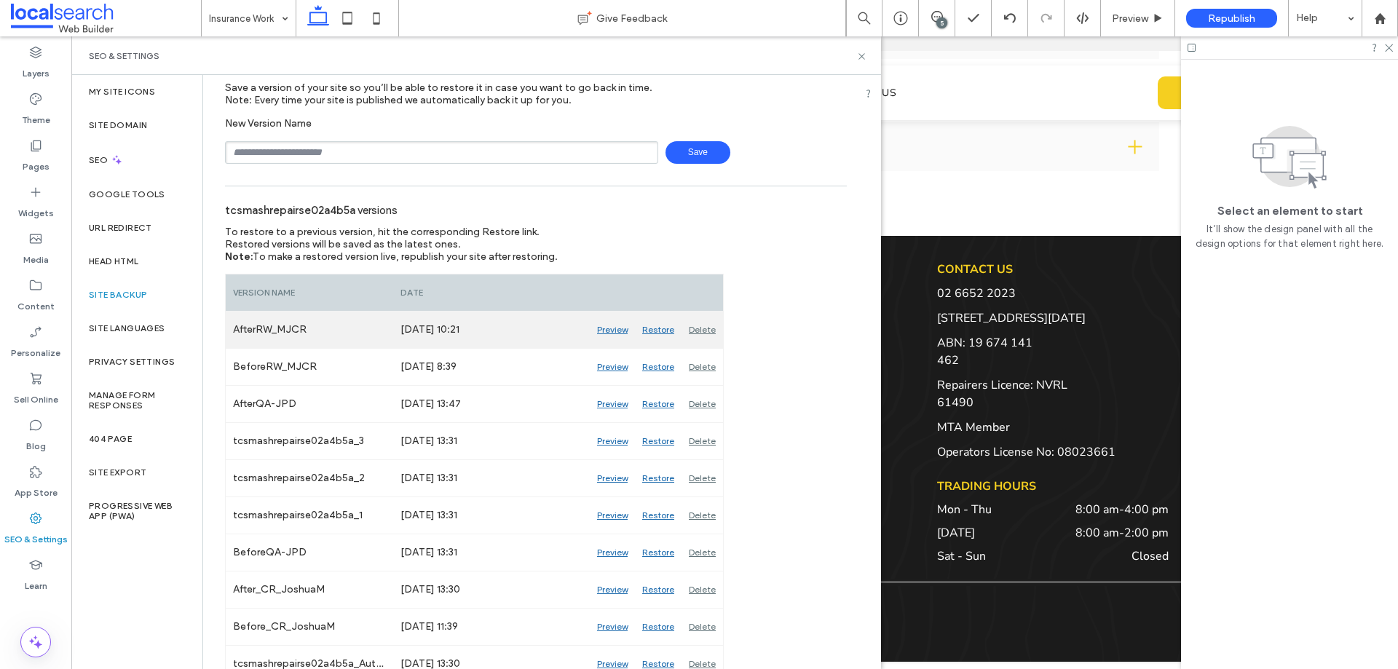
scroll to position [73, 0]
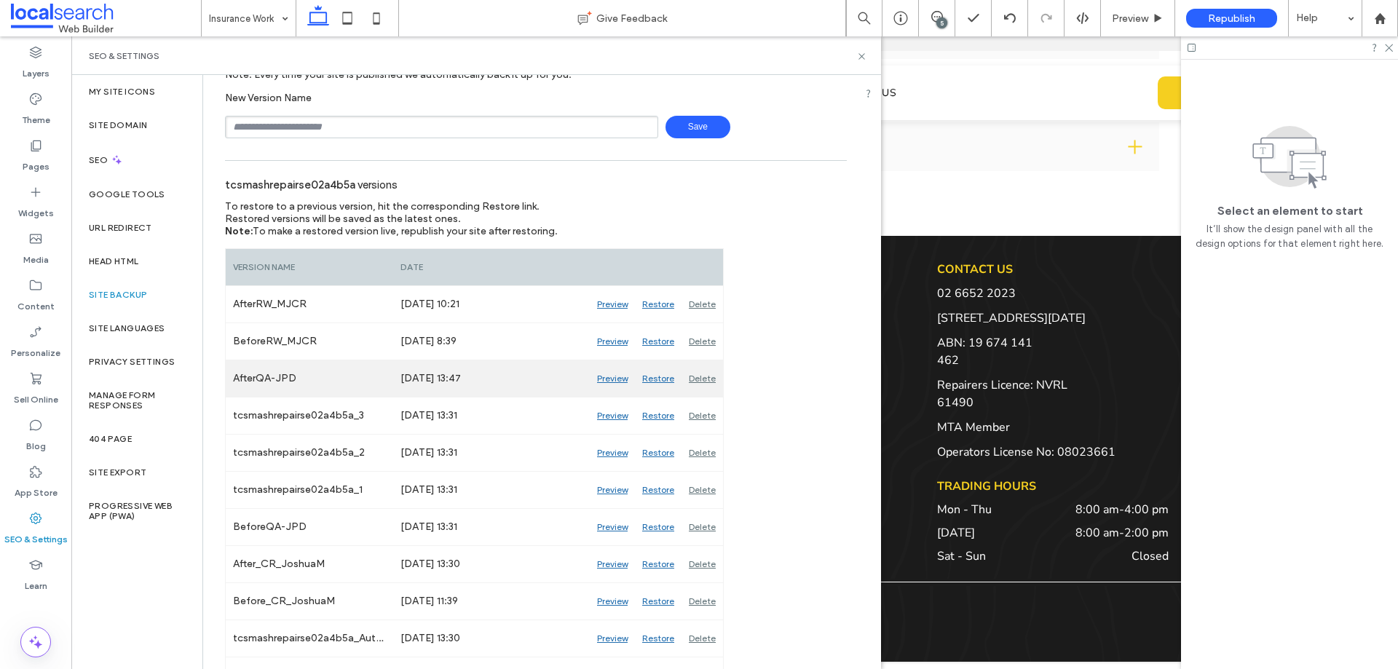
click at [608, 375] on div "Preview" at bounding box center [612, 379] width 45 height 36
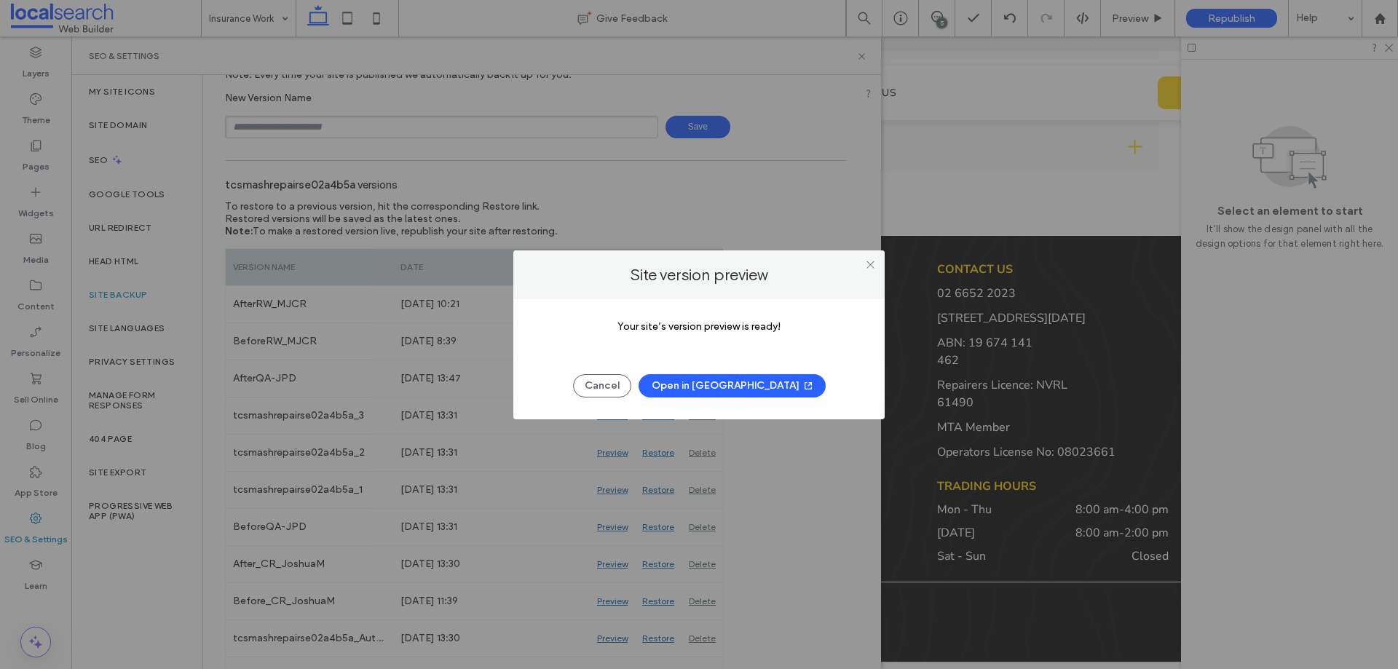
click at [741, 385] on button "Open in New Tab" at bounding box center [732, 385] width 187 height 23
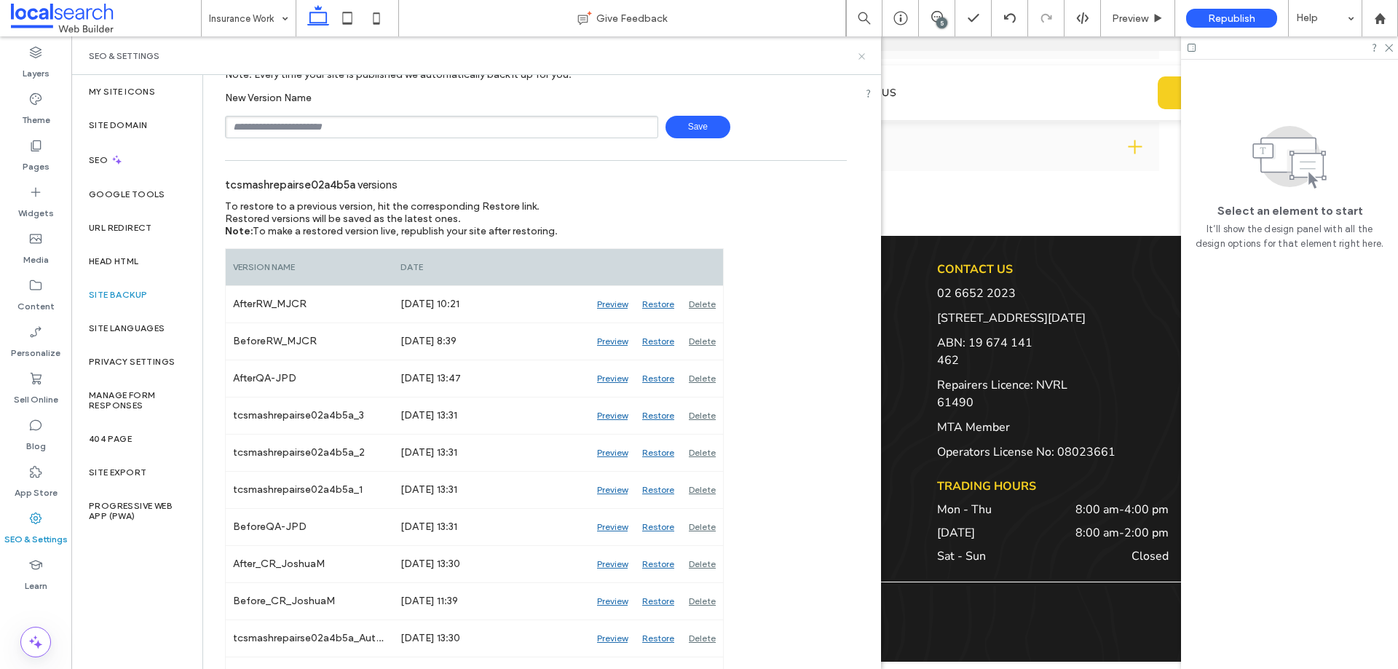
drag, startPoint x: 864, startPoint y: 57, endPoint x: 897, endPoint y: 213, distance: 160.1
click at [864, 57] on icon at bounding box center [862, 56] width 11 height 11
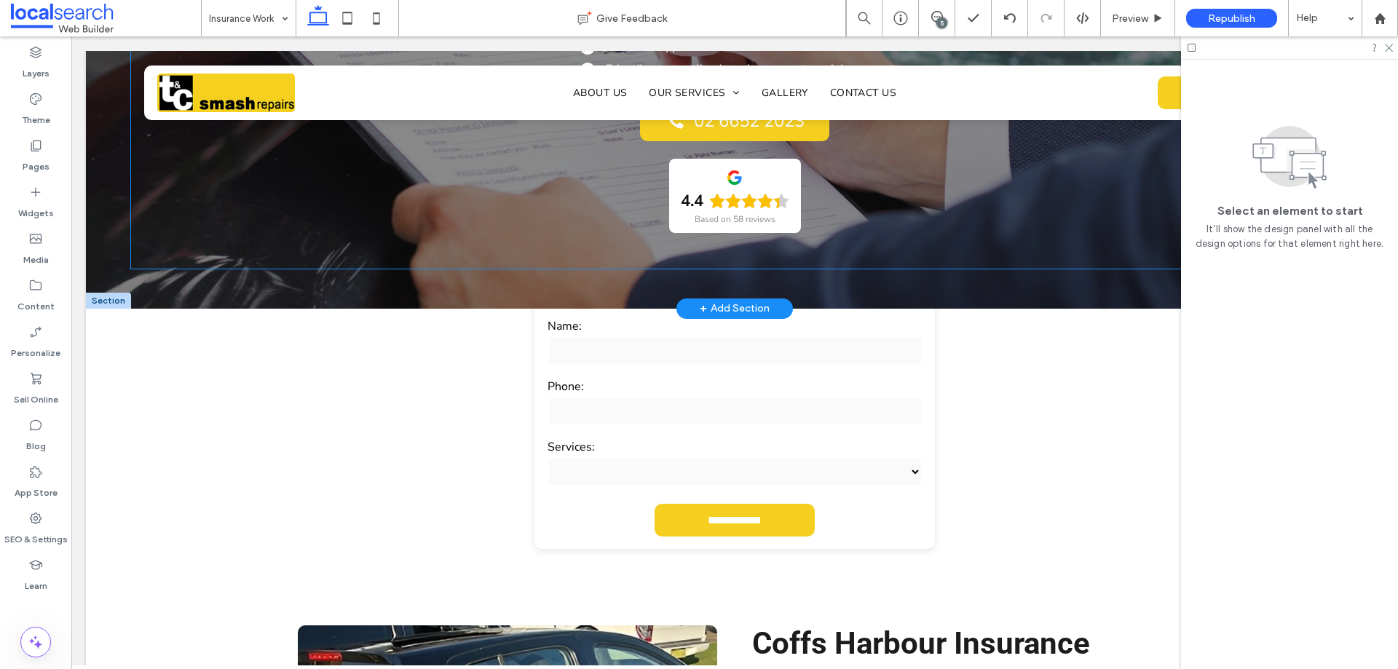
scroll to position [0, 0]
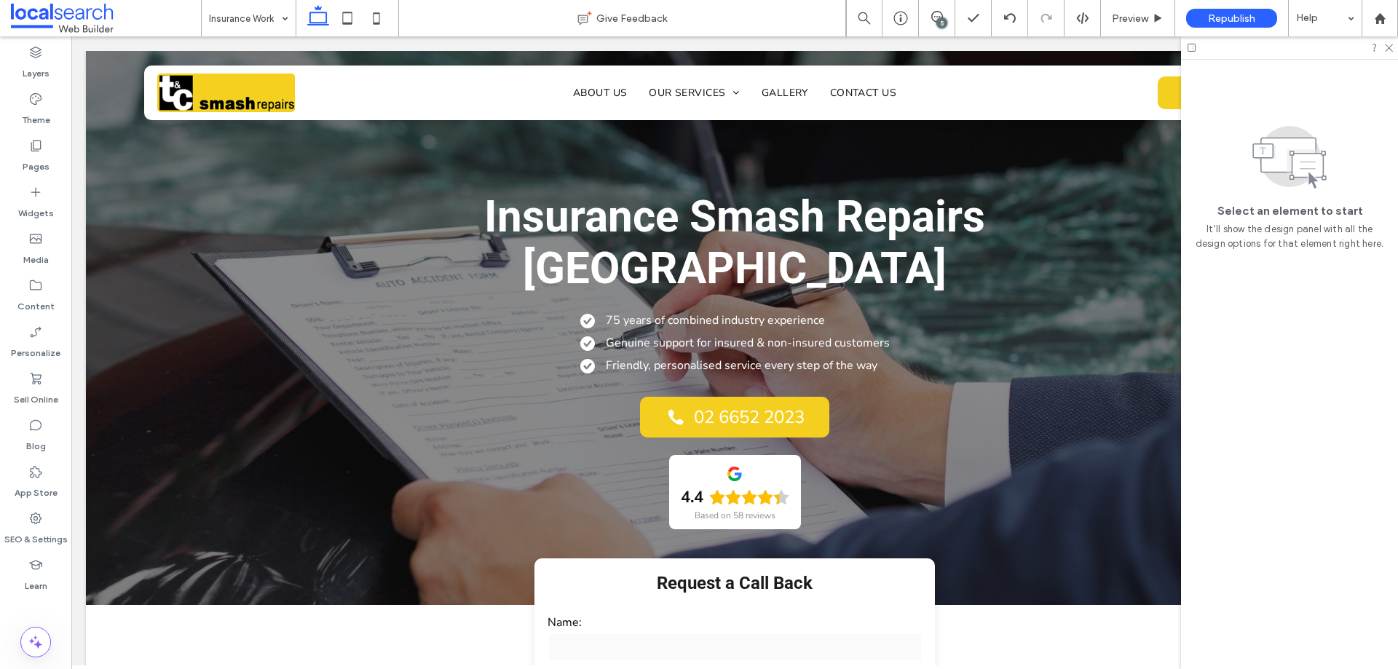
click at [938, 19] on div "5" at bounding box center [942, 22] width 11 height 11
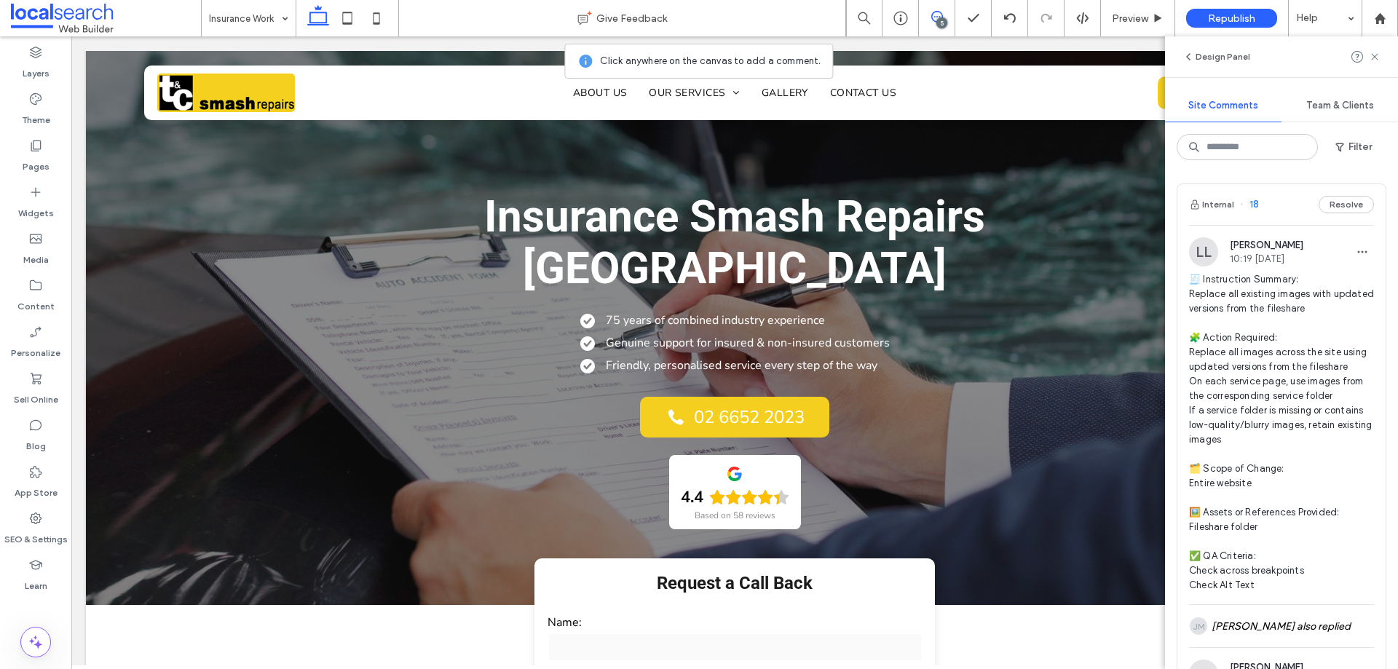
scroll to position [291, 0]
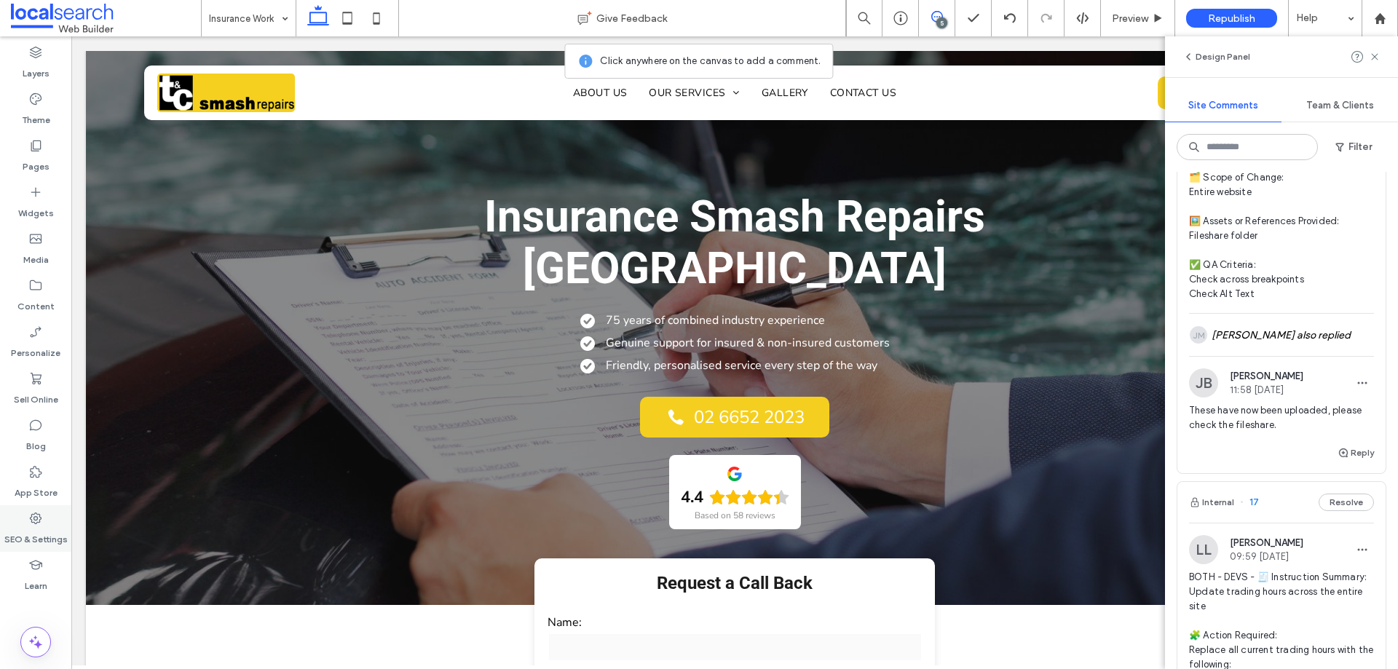
click at [29, 520] on icon at bounding box center [35, 518] width 15 height 15
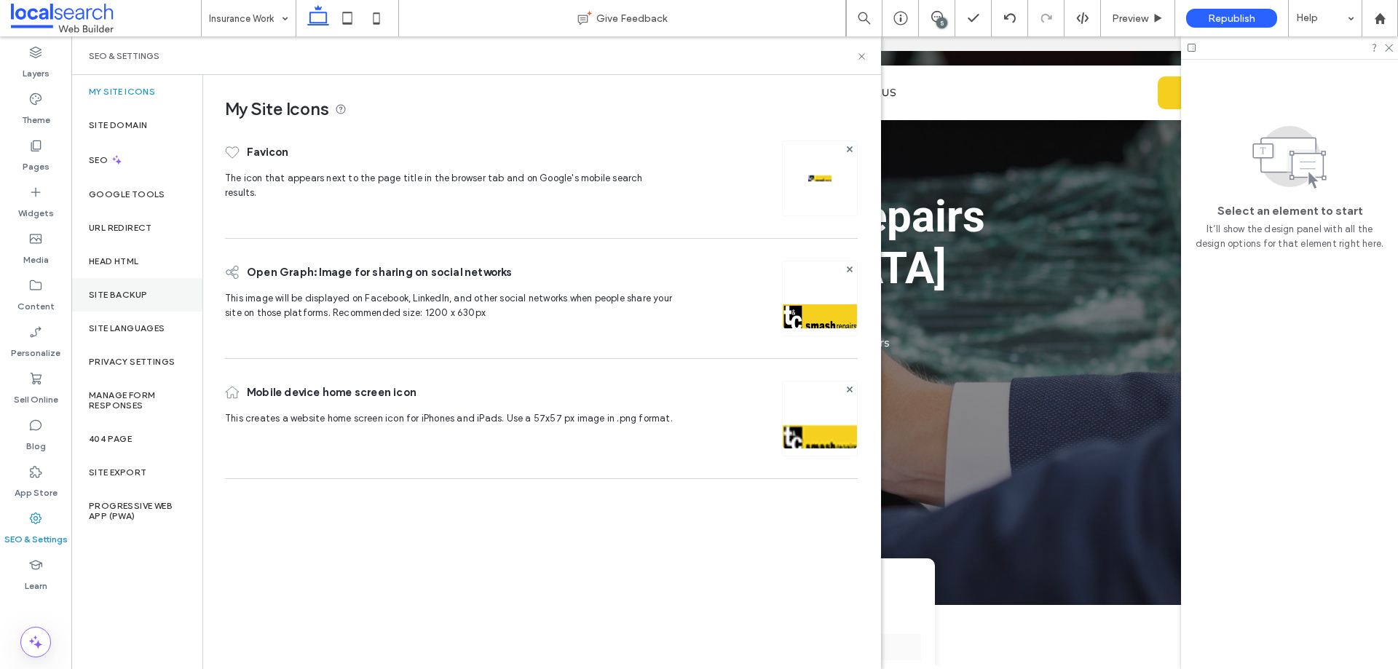
click at [135, 299] on label "Site Backup" at bounding box center [118, 295] width 58 height 10
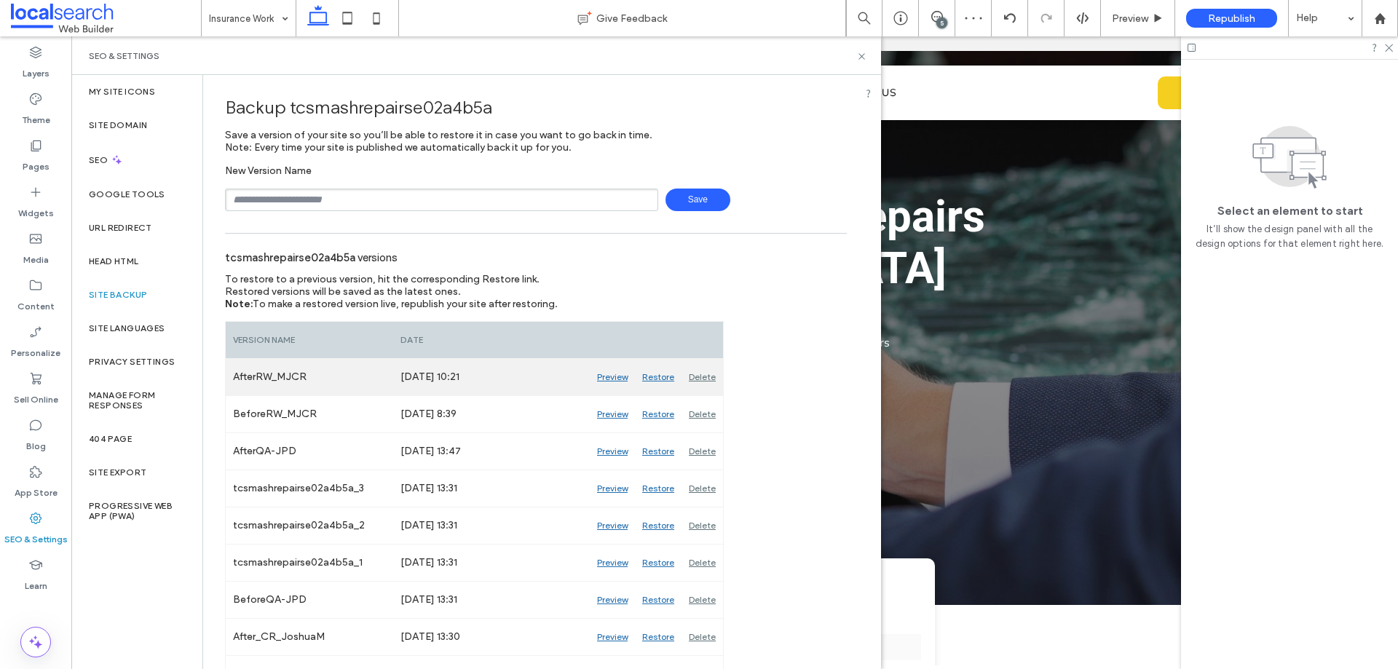
click at [702, 376] on div "Delete" at bounding box center [703, 377] width 42 height 36
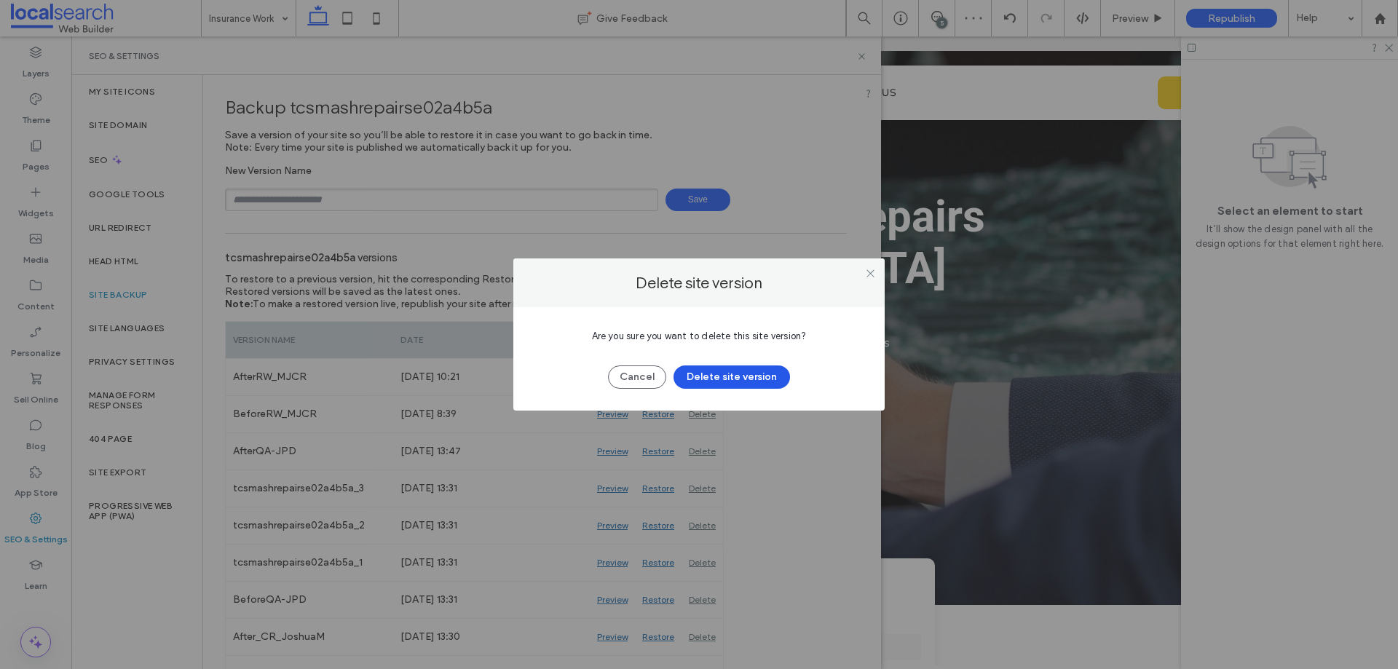
click at [742, 375] on button "Delete site version" at bounding box center [732, 377] width 117 height 23
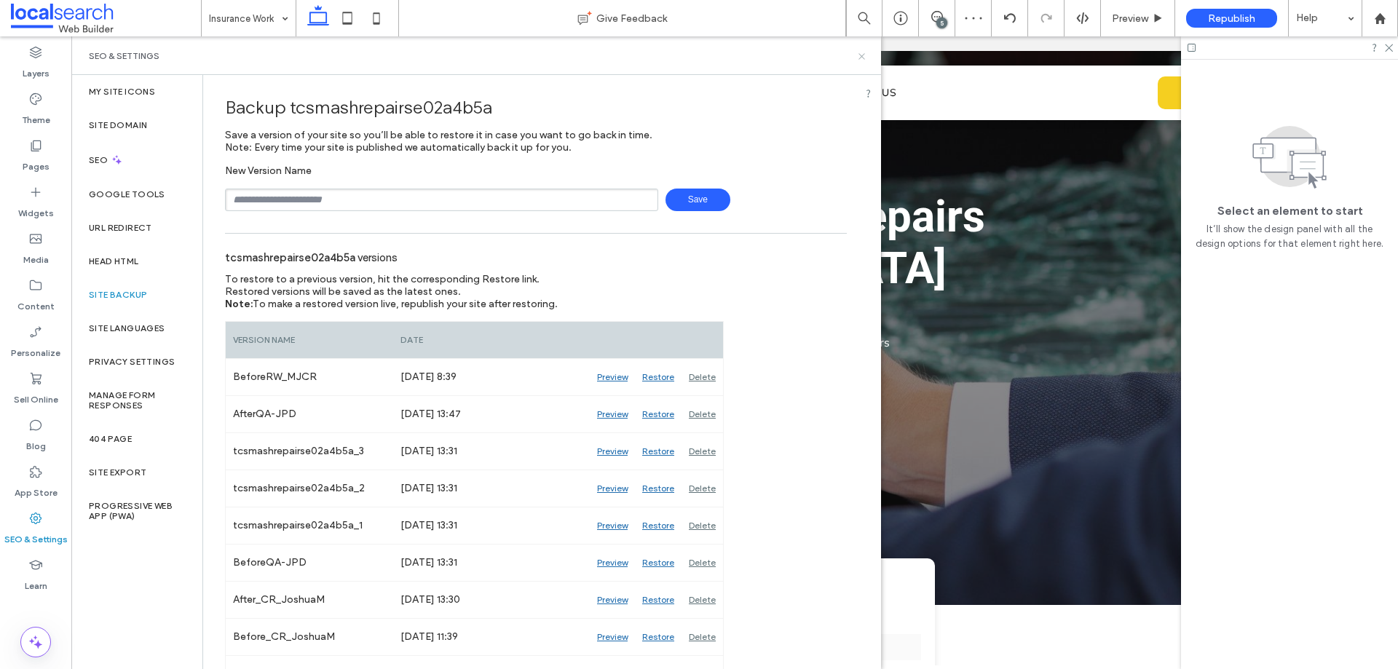
click at [865, 55] on icon at bounding box center [862, 56] width 11 height 11
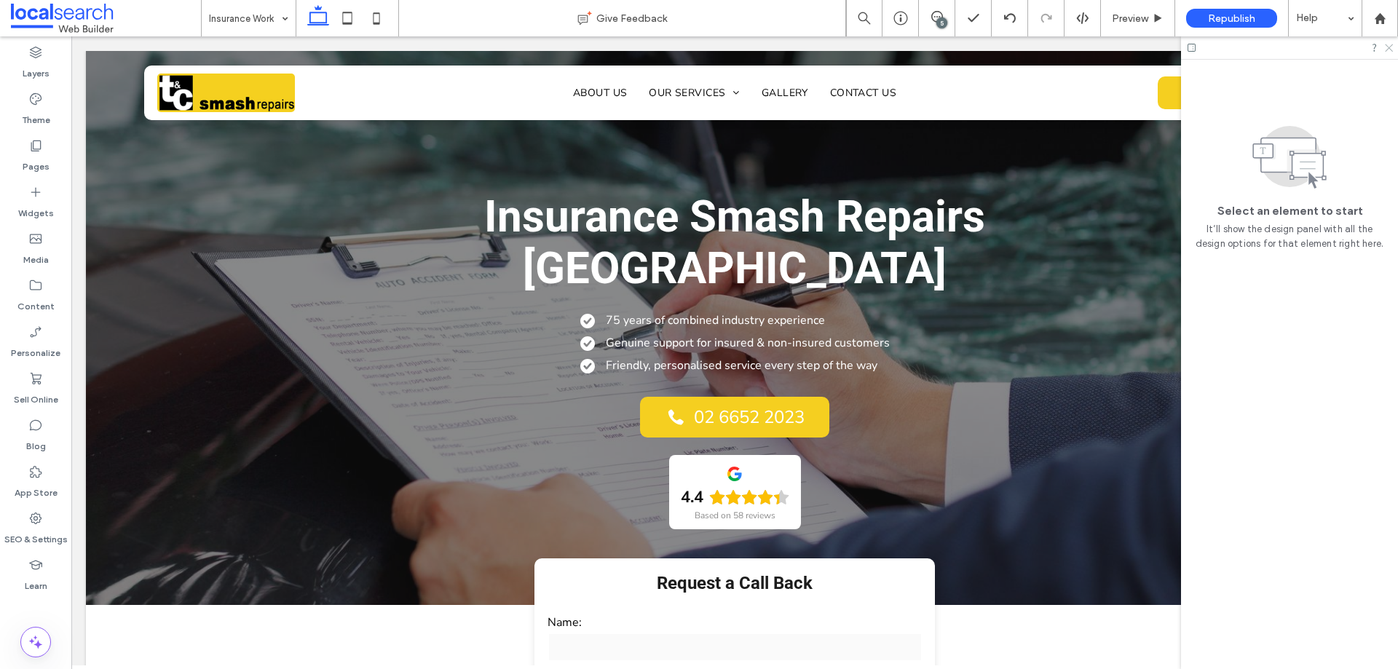
click at [1387, 46] on use at bounding box center [1389, 48] width 8 height 8
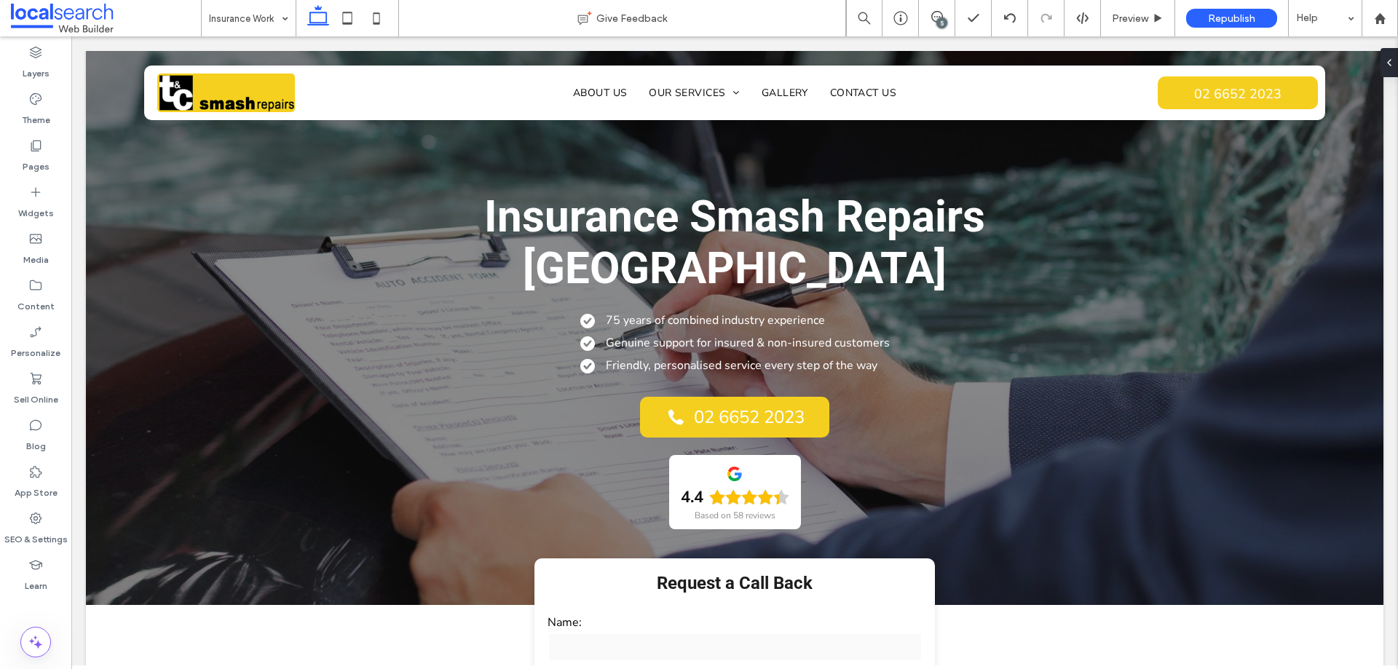
click at [941, 19] on div "5" at bounding box center [942, 22] width 11 height 11
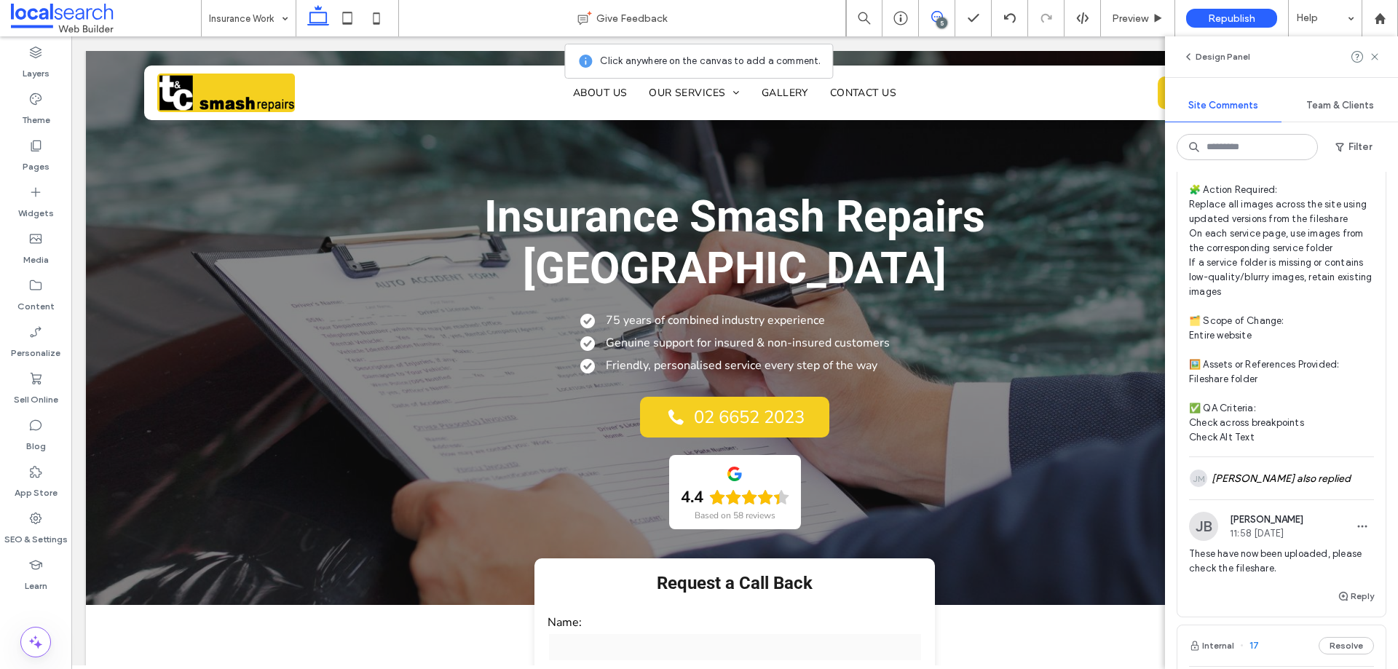
scroll to position [219, 0]
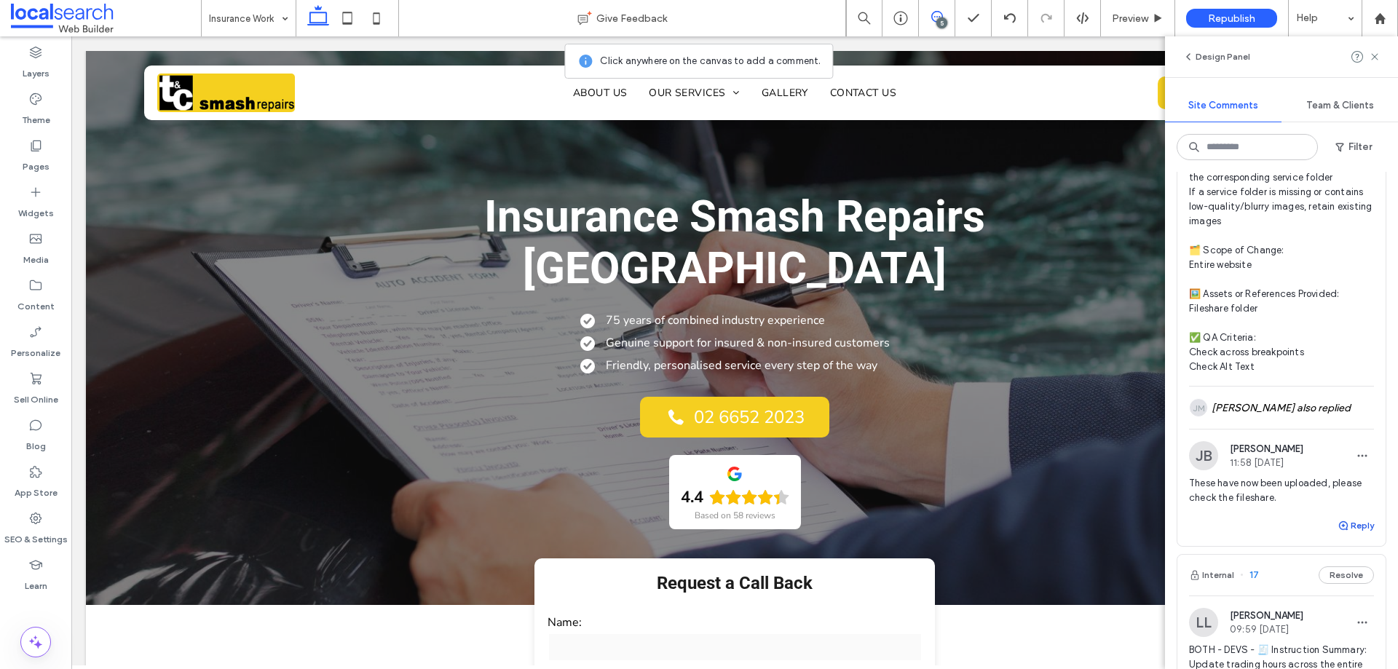
click at [1343, 535] on button "Reply" at bounding box center [1356, 525] width 36 height 17
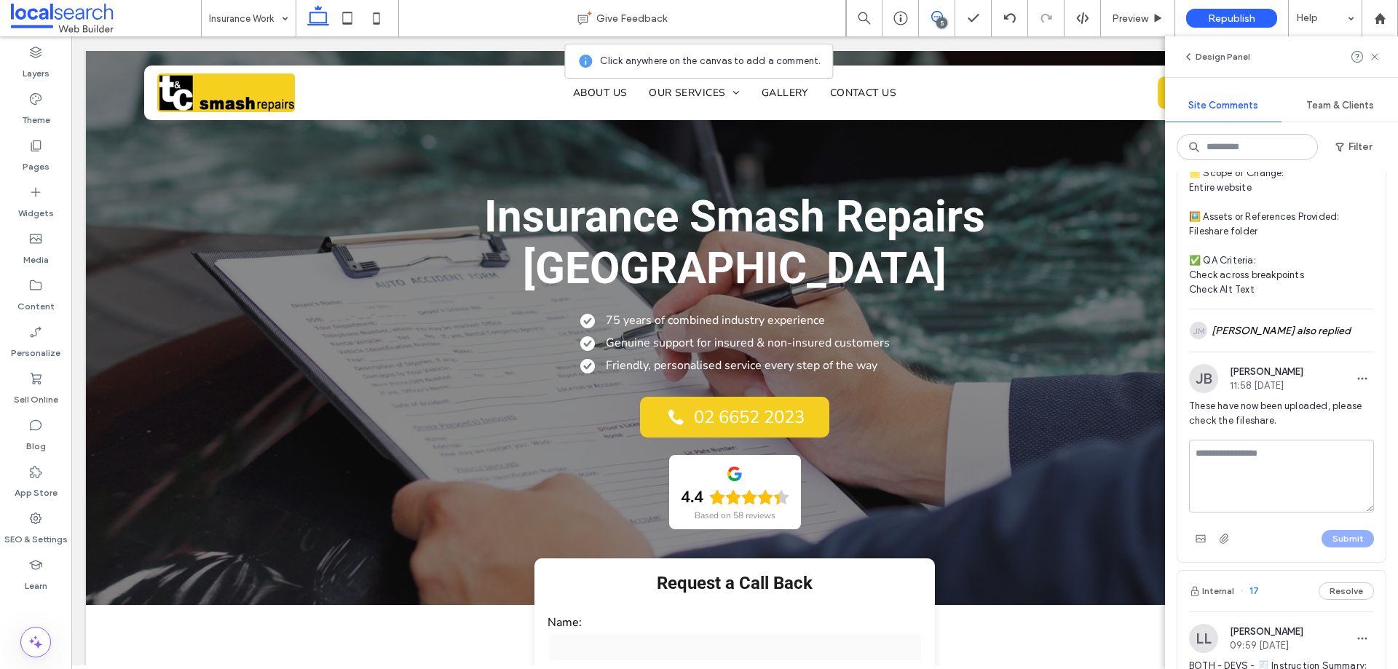
scroll to position [364, 0]
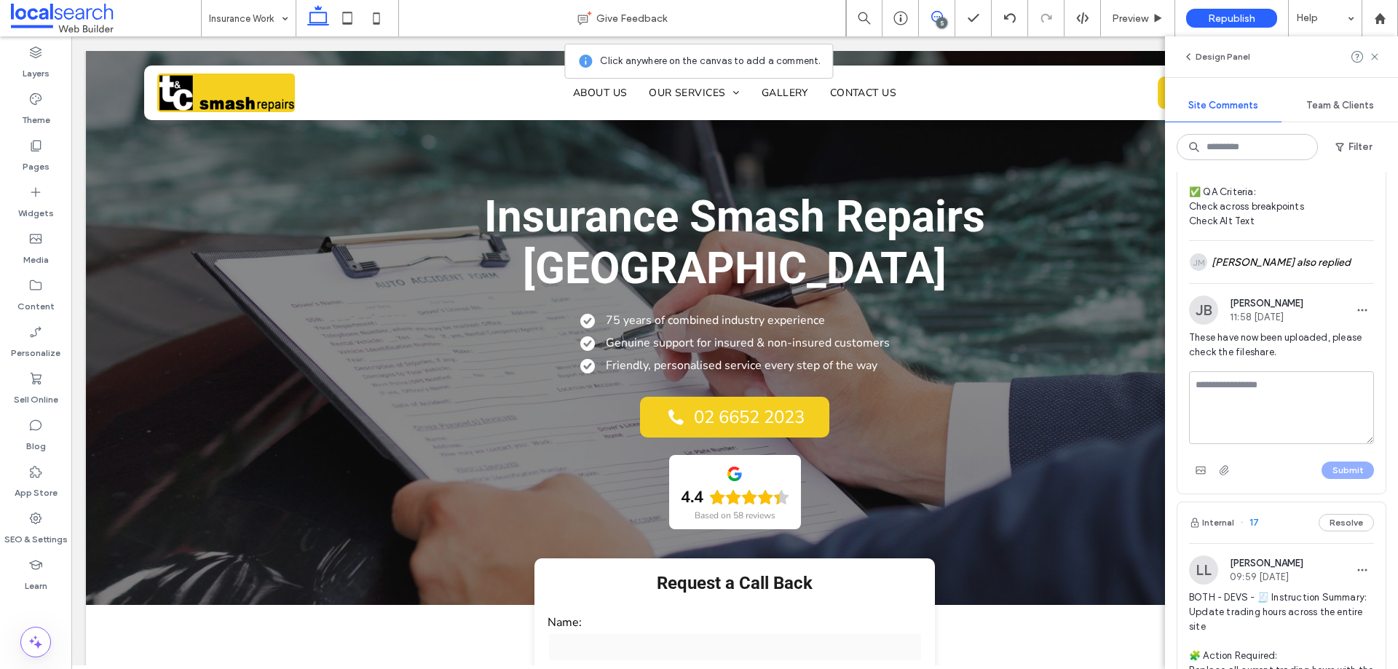
click at [1275, 423] on textarea at bounding box center [1281, 407] width 185 height 73
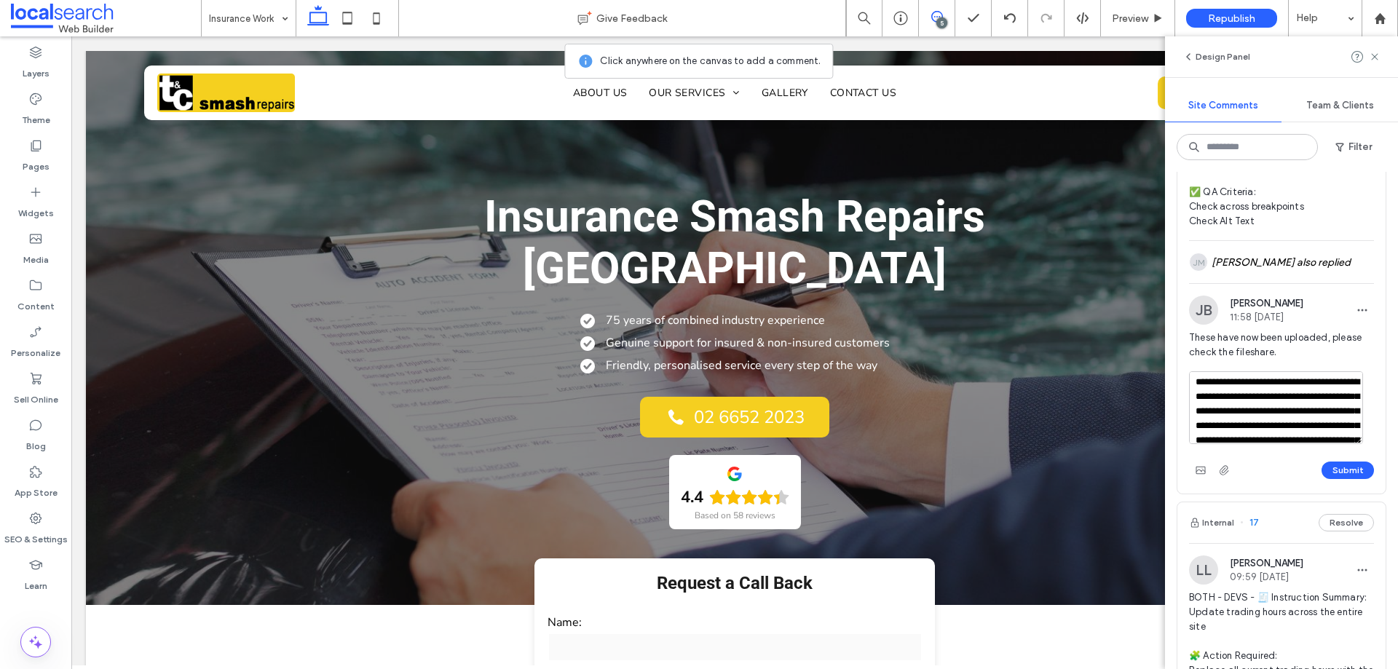
scroll to position [0, 0]
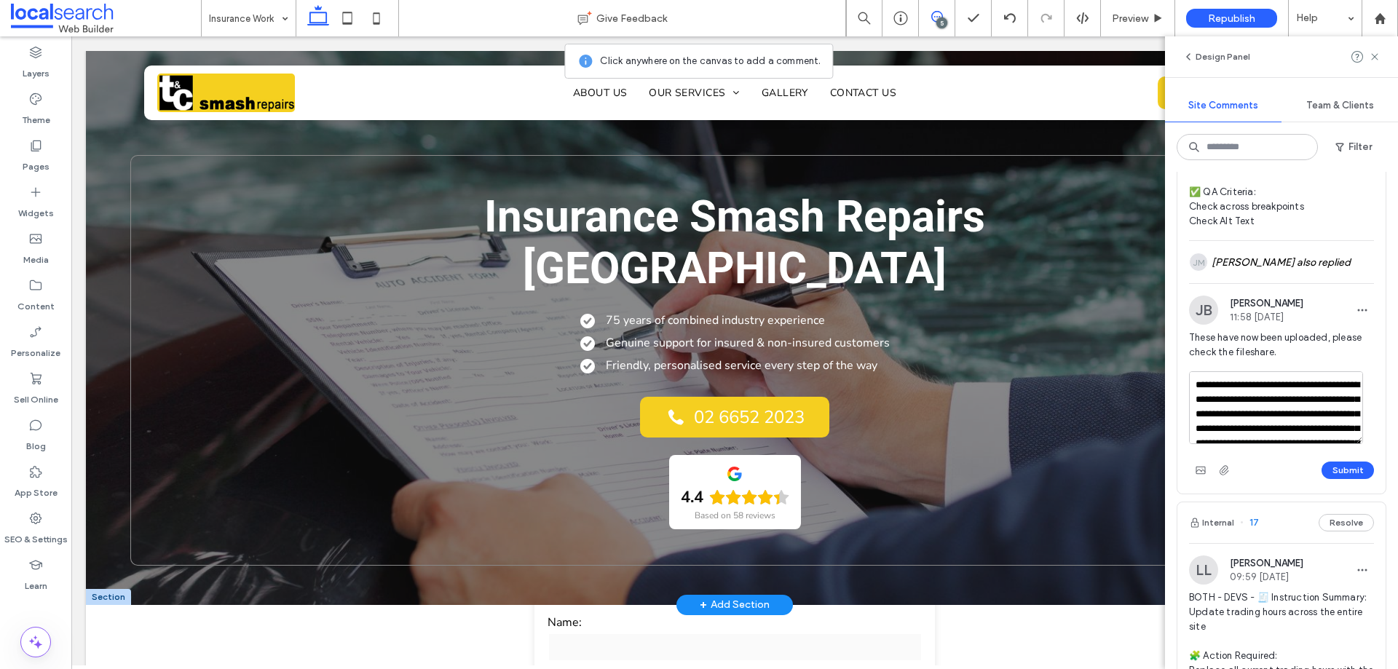
drag, startPoint x: 1304, startPoint y: 444, endPoint x: 1153, endPoint y: 409, distance: 154.9
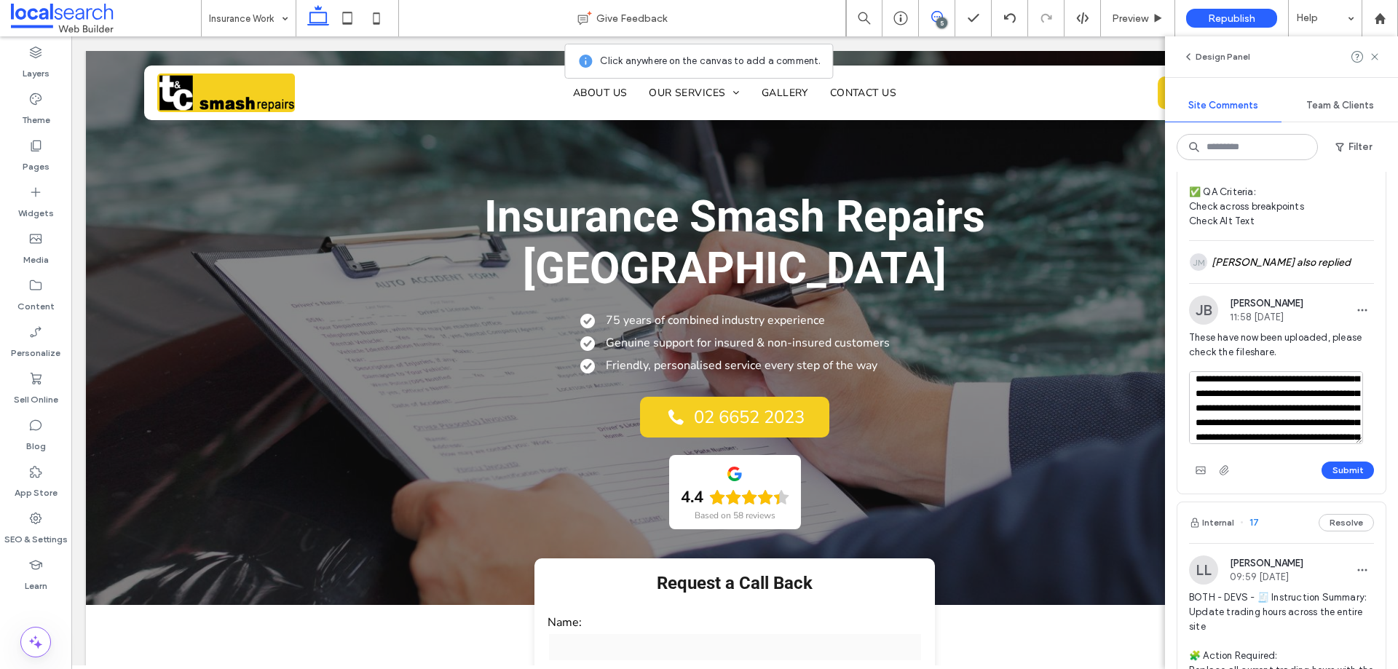
scroll to position [58, 0]
click at [1324, 406] on textarea "**********" at bounding box center [1276, 407] width 174 height 73
click at [1342, 417] on textarea "**********" at bounding box center [1276, 407] width 174 height 73
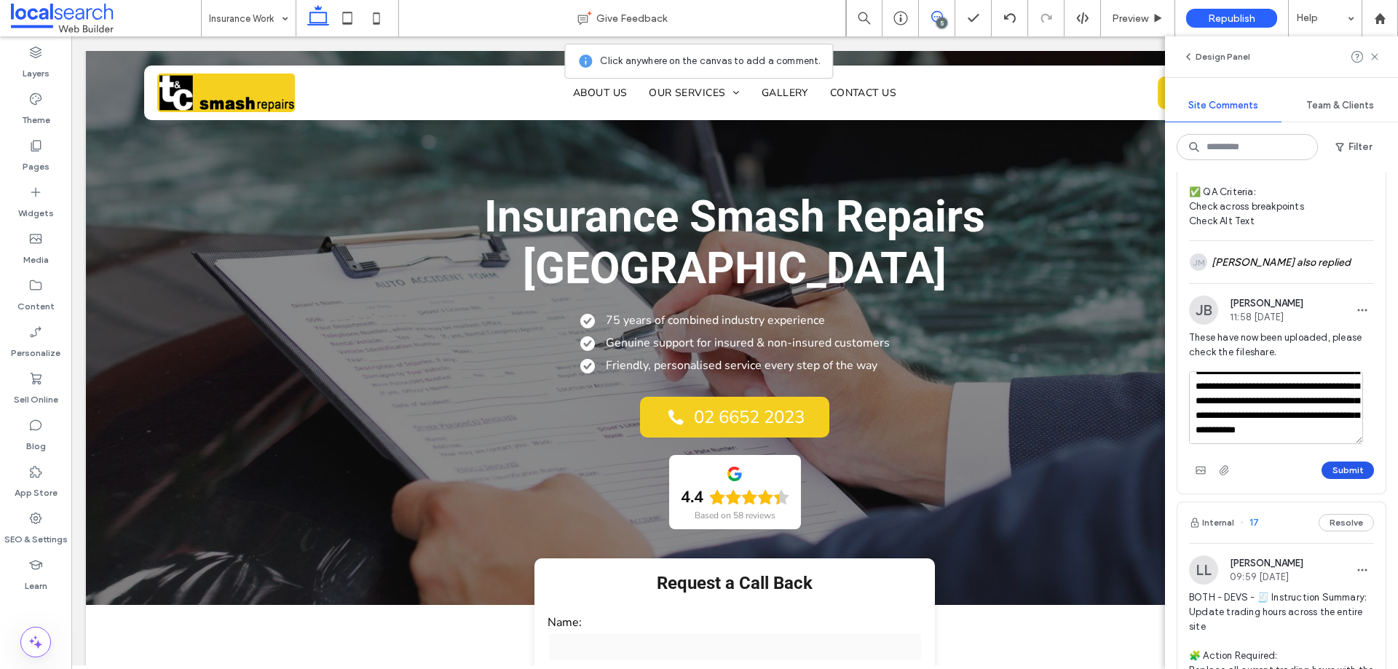
type textarea "**********"
click at [1329, 479] on button "Submit" at bounding box center [1348, 470] width 52 height 17
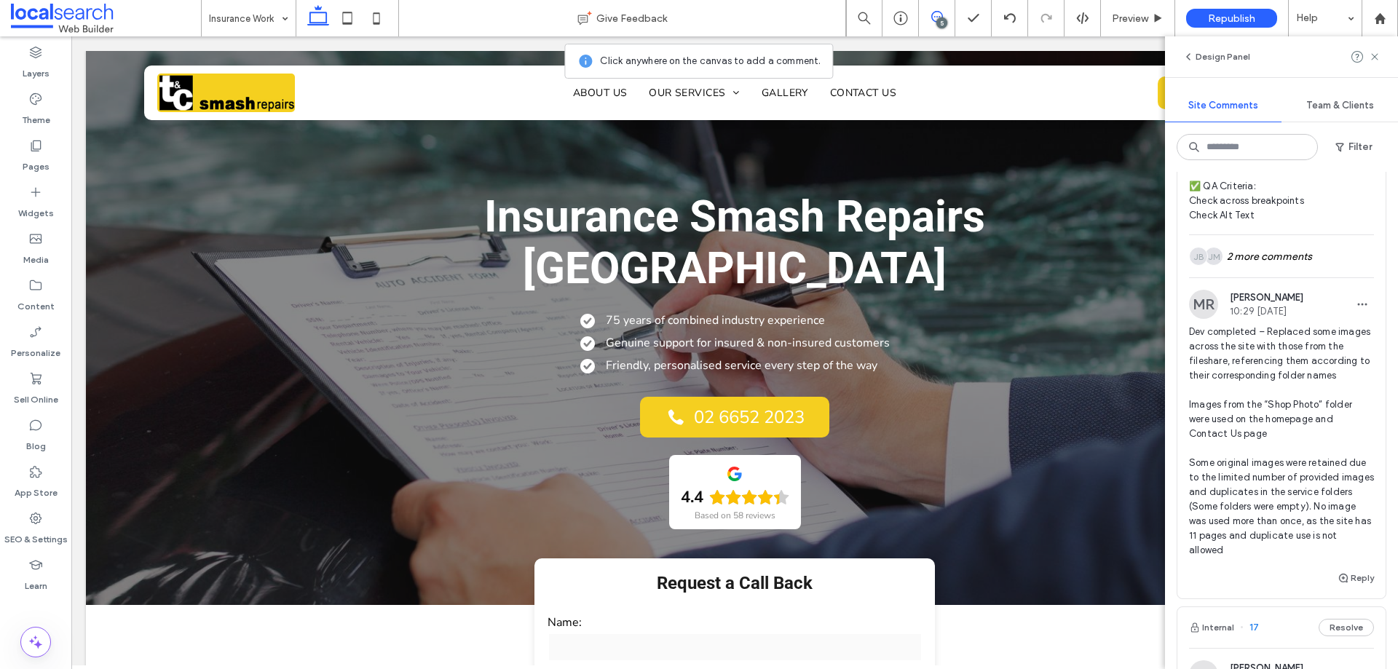
scroll to position [437, 0]
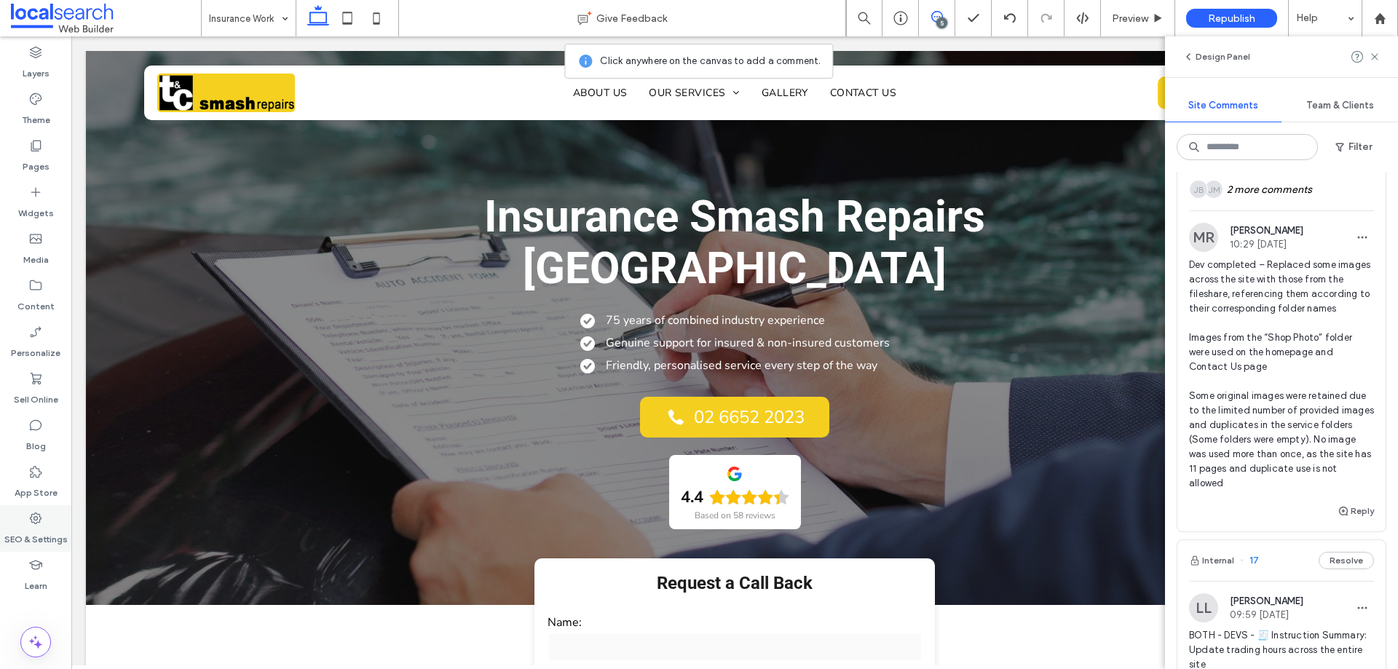
click at [36, 532] on label "SEO & Settings" at bounding box center [35, 536] width 63 height 20
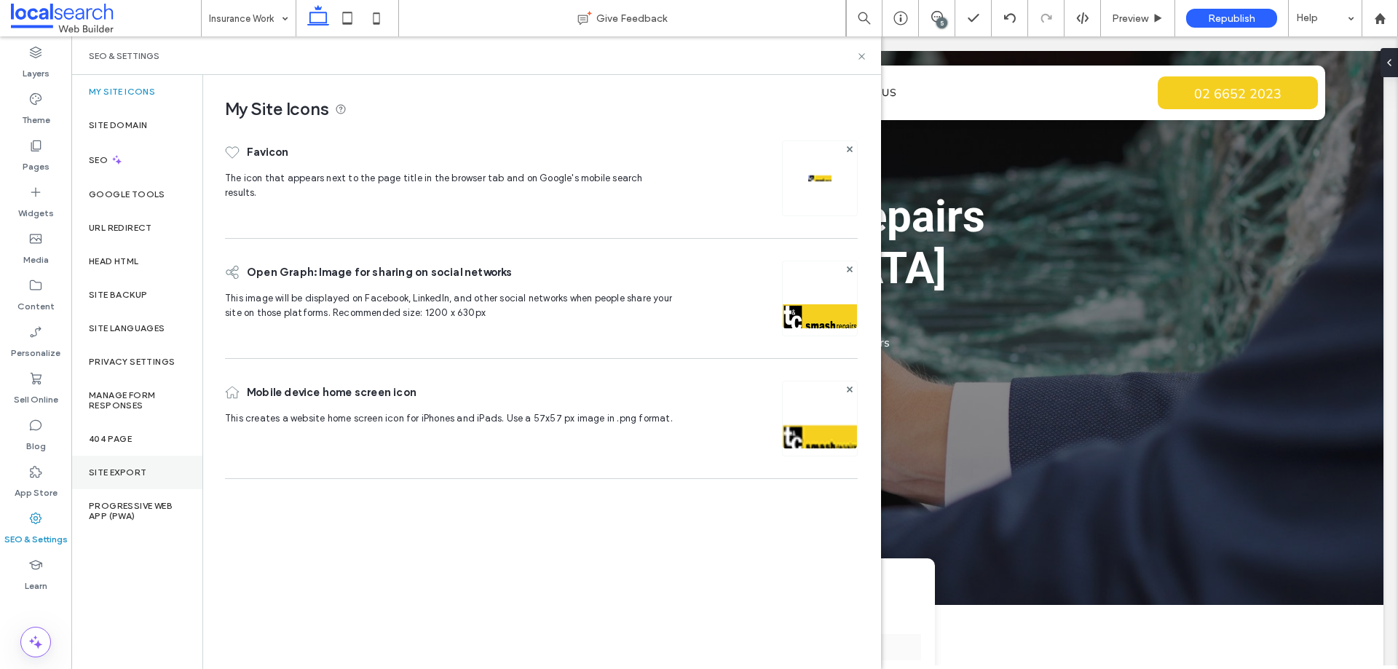
scroll to position [0, 0]
click at [146, 300] on div "Site Backup" at bounding box center [136, 295] width 131 height 34
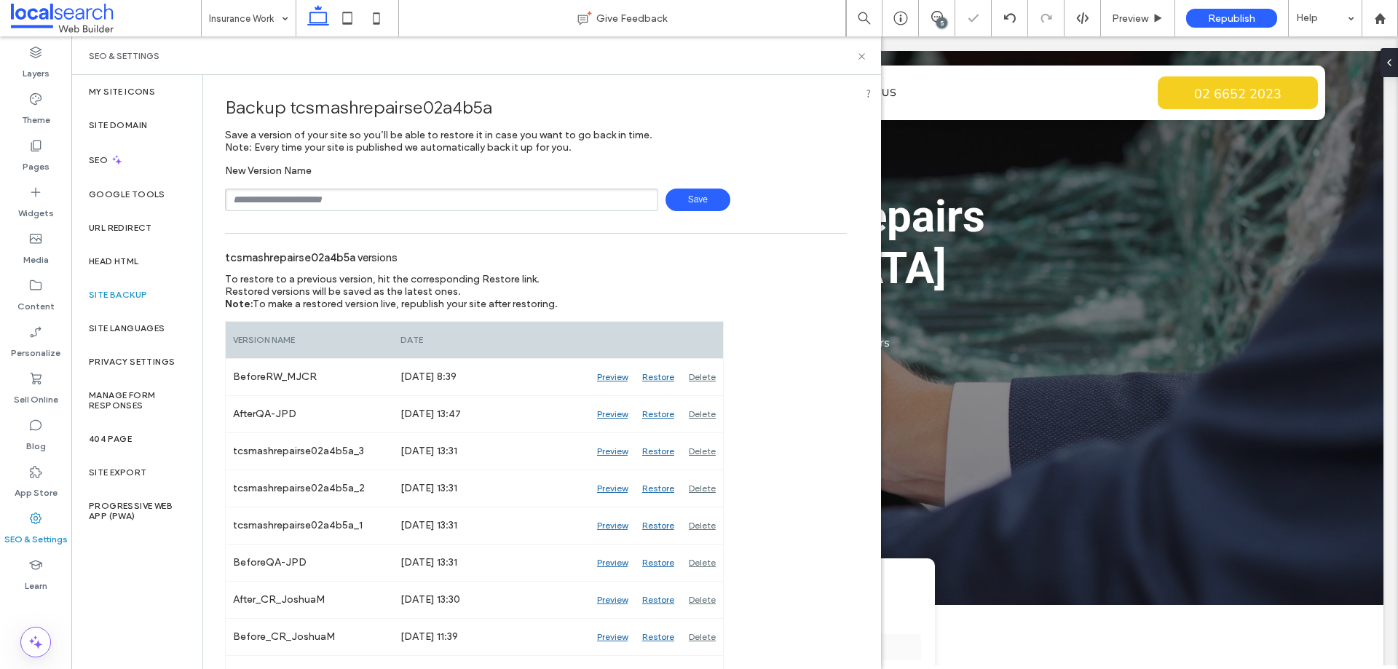
click at [366, 202] on input "text" at bounding box center [441, 200] width 433 height 23
type input "**********"
click at [685, 204] on span "Save" at bounding box center [698, 200] width 65 height 23
click at [864, 58] on use at bounding box center [862, 56] width 6 height 6
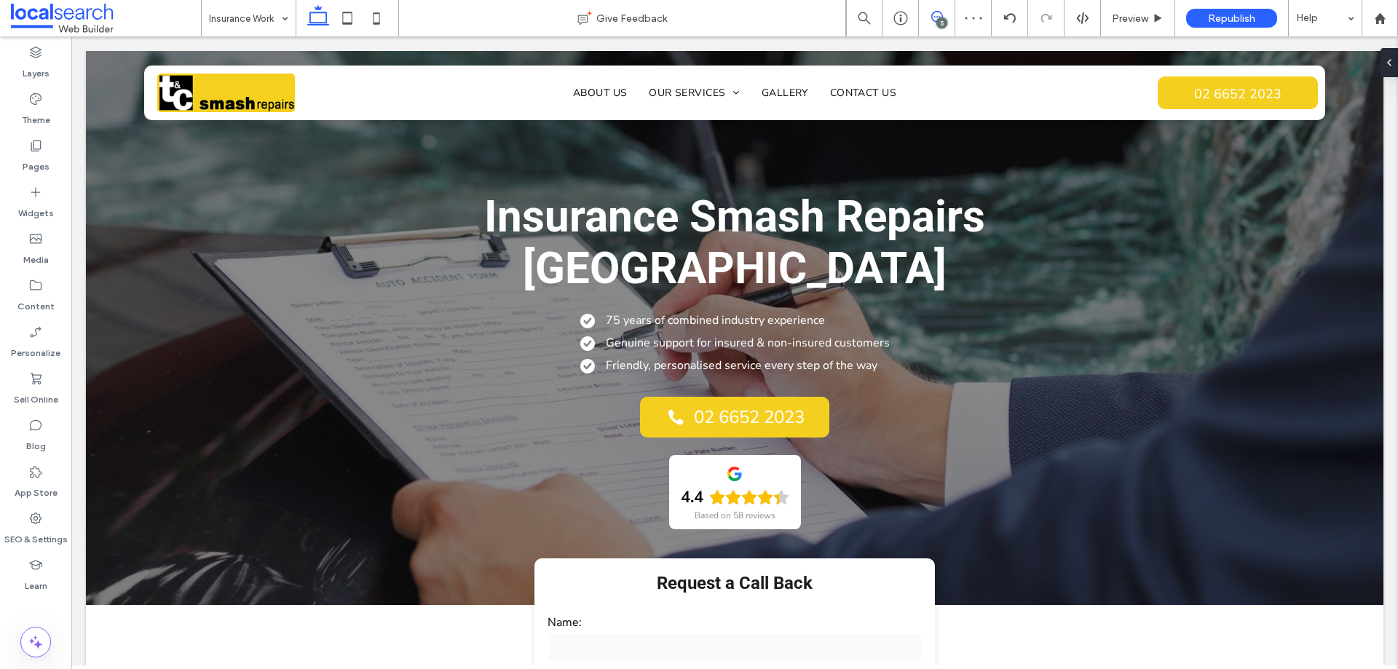
click at [932, 20] on icon at bounding box center [938, 17] width 12 height 12
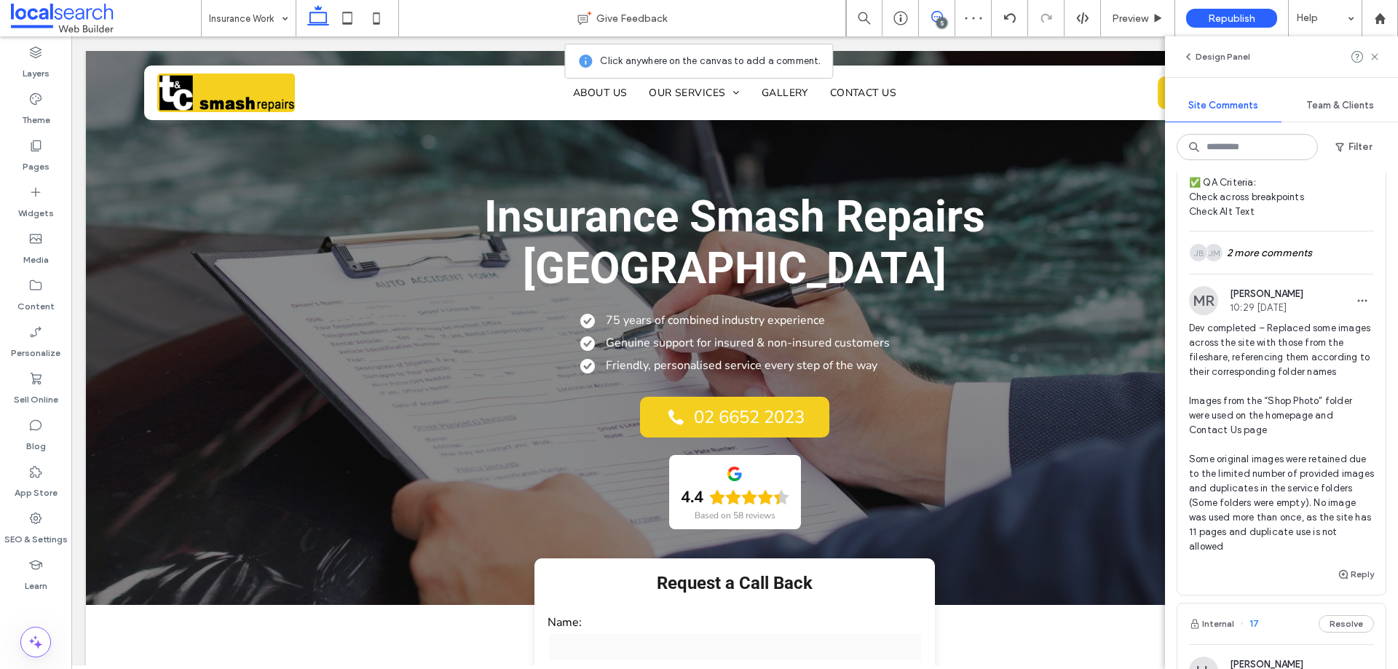
scroll to position [437, 0]
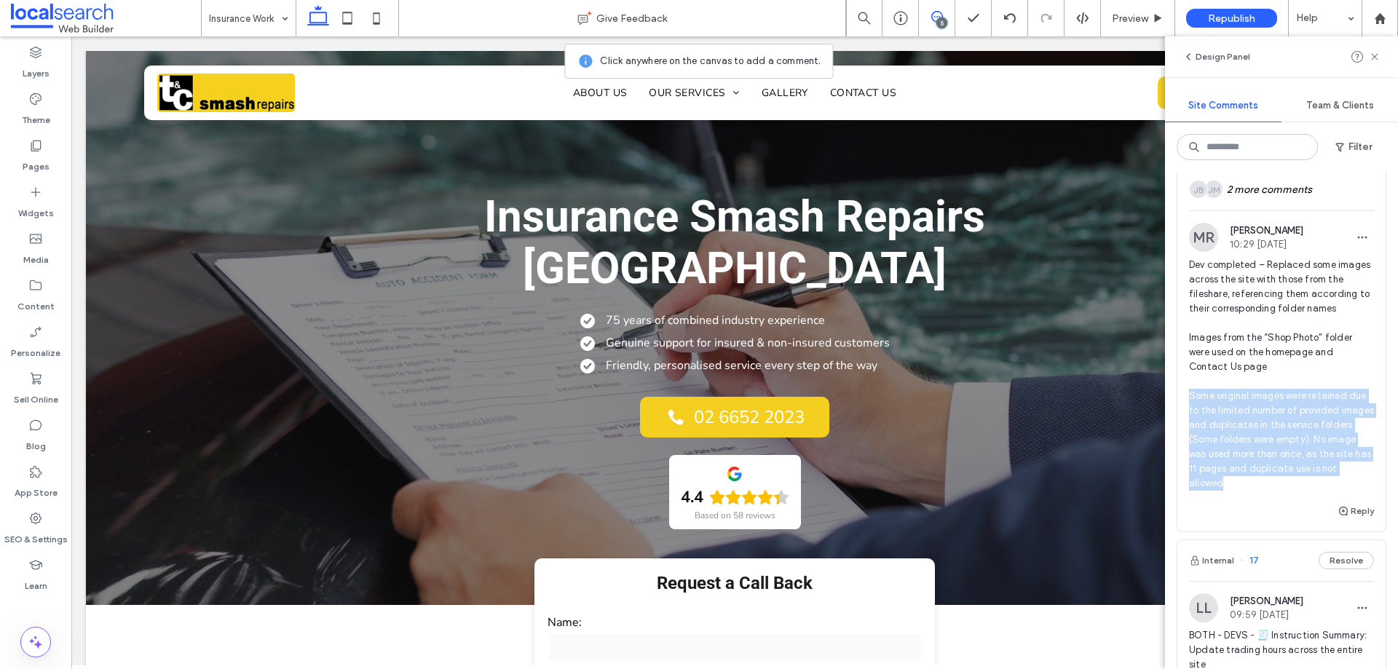
drag, startPoint x: 1187, startPoint y: 424, endPoint x: 1237, endPoint y: 513, distance: 102.7
click at [1237, 503] on div "MR Michol Robles 10:29 Aug 13 2025 Dev completed – Replaced some images across …" at bounding box center [1282, 363] width 208 height 280
copy span "Some original images were retained due to the limited number of provided images…"
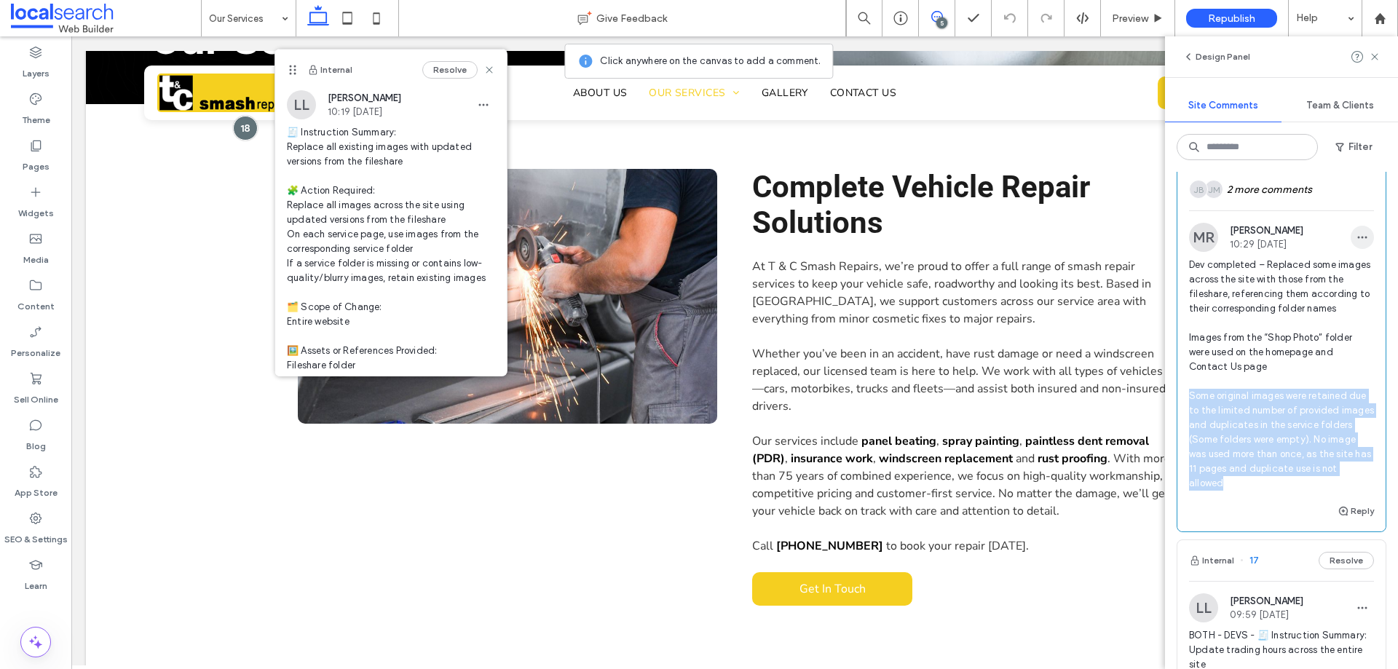
click at [1357, 242] on span "button" at bounding box center [1362, 237] width 23 height 23
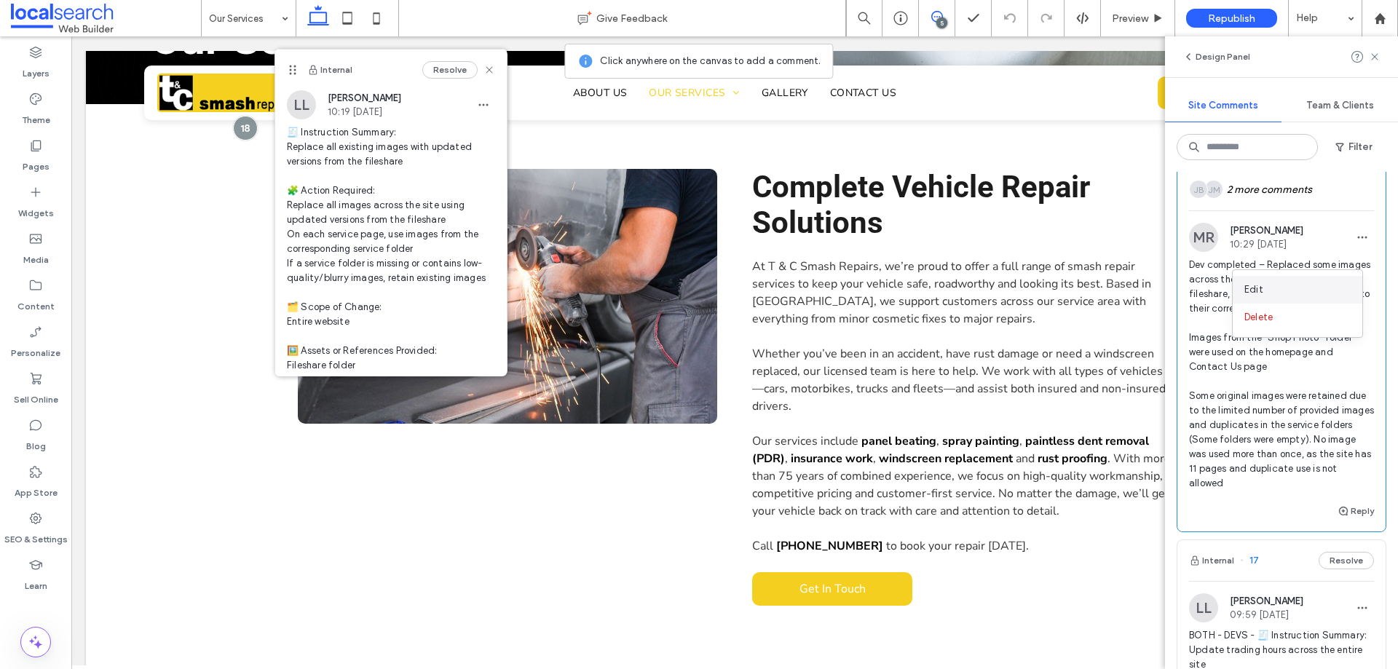
click at [1275, 288] on div "Edit" at bounding box center [1298, 290] width 130 height 28
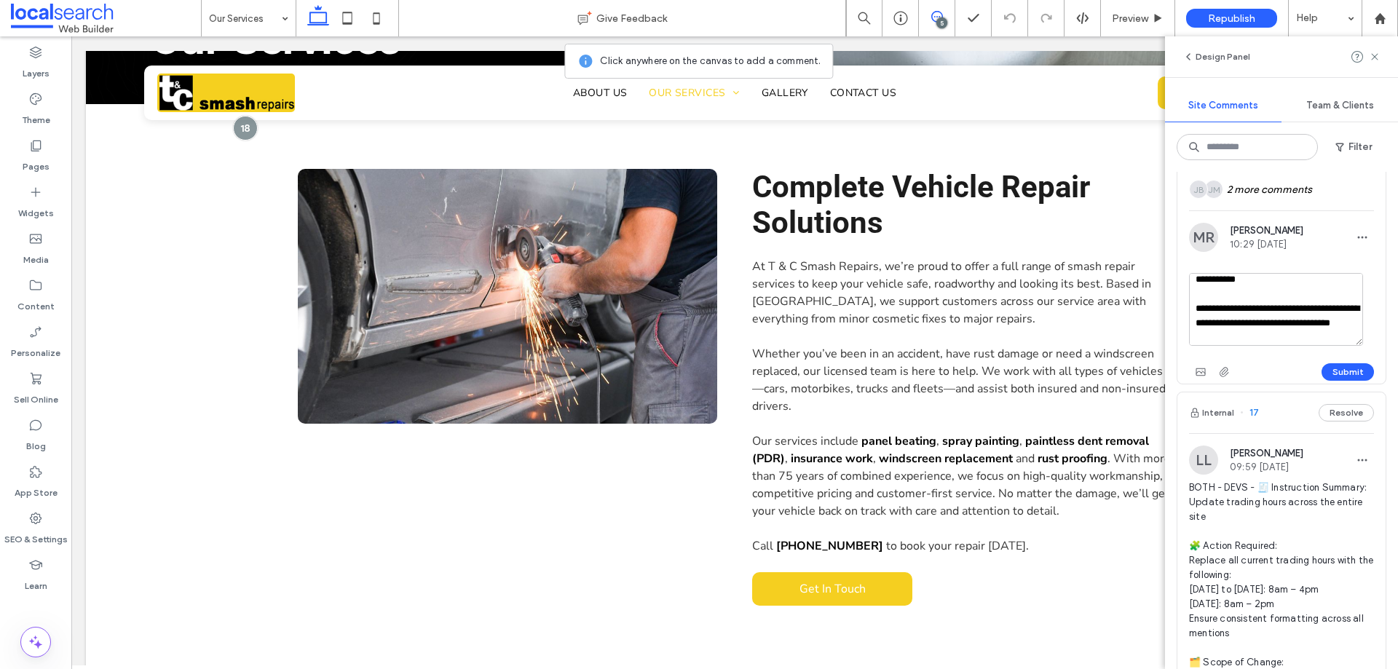
scroll to position [202, 0]
drag, startPoint x: 1267, startPoint y: 300, endPoint x: 1375, endPoint y: 382, distance: 135.8
click at [1375, 382] on div "Internal 18 Resolve LL Lucca Lind 10:19 Aug 7 2025 🧾 Instruction Summary: Repla…" at bounding box center [1282, 66] width 210 height 638
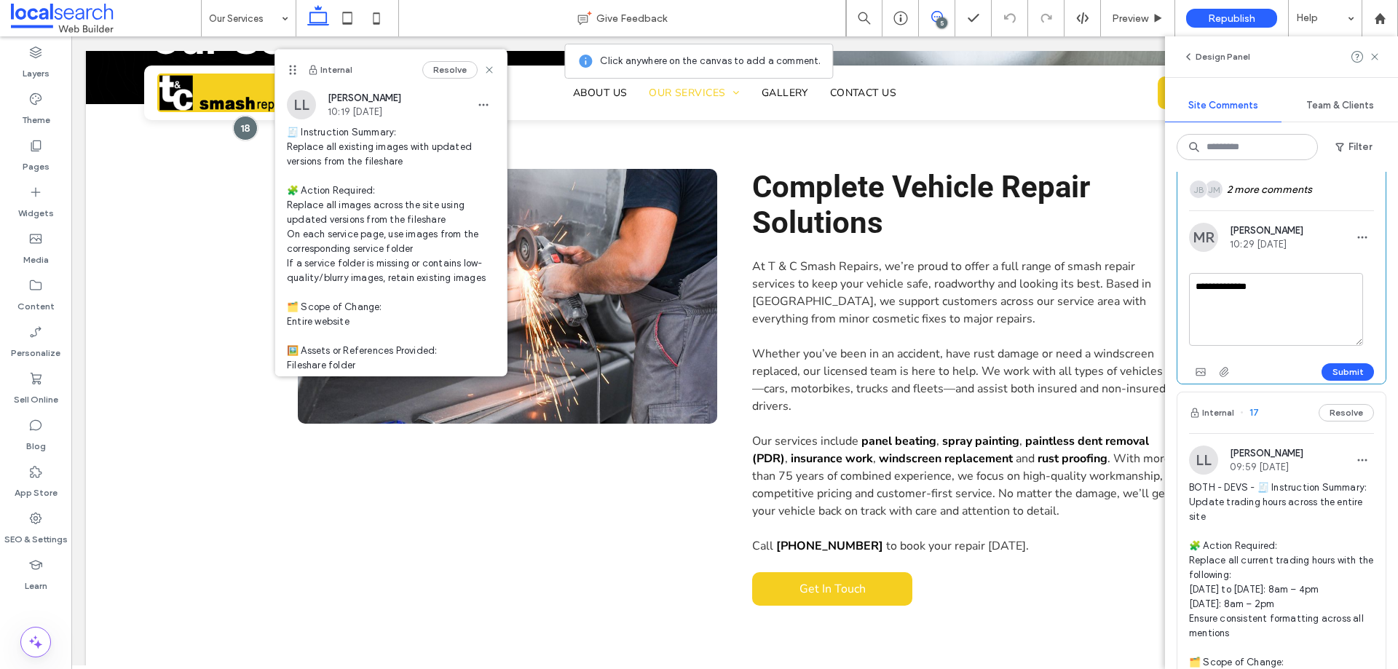
scroll to position [0, 0]
click at [1337, 337] on textarea "**********" at bounding box center [1276, 309] width 174 height 73
click at [1244, 318] on textarea "**********" at bounding box center [1276, 309] width 174 height 73
type textarea "**********"
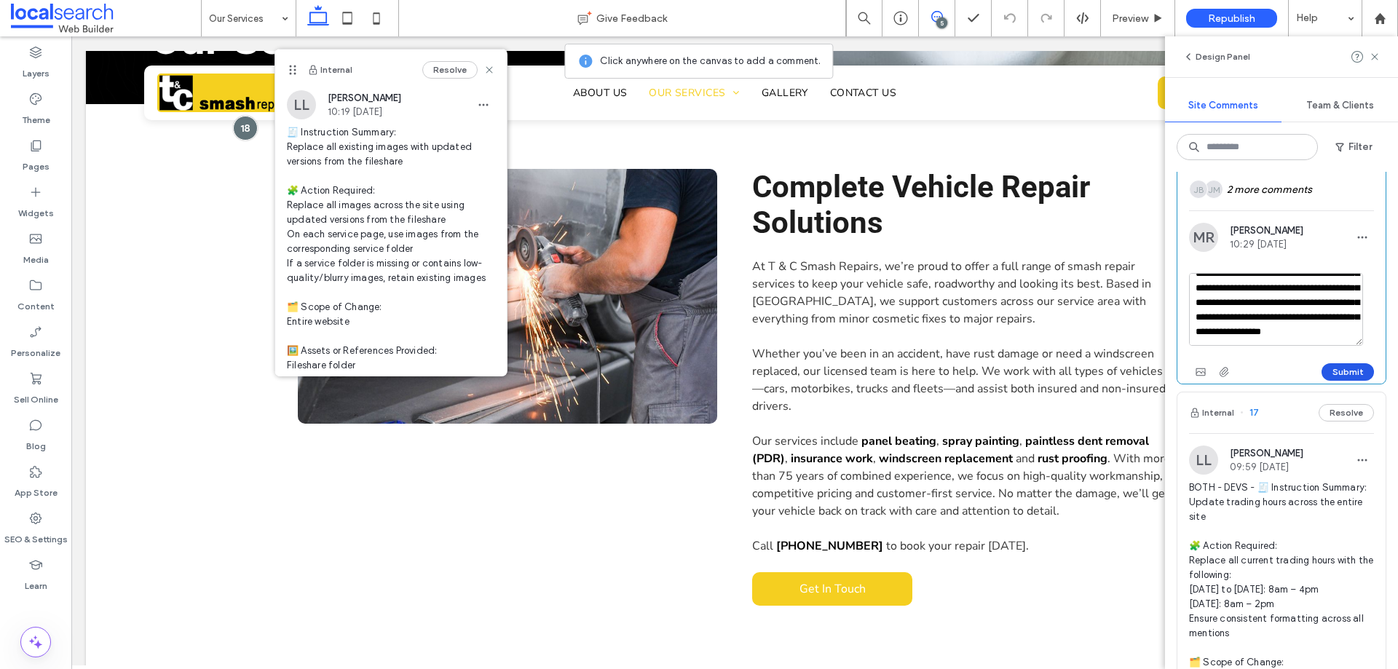
click at [1334, 381] on button "Submit" at bounding box center [1348, 371] width 52 height 17
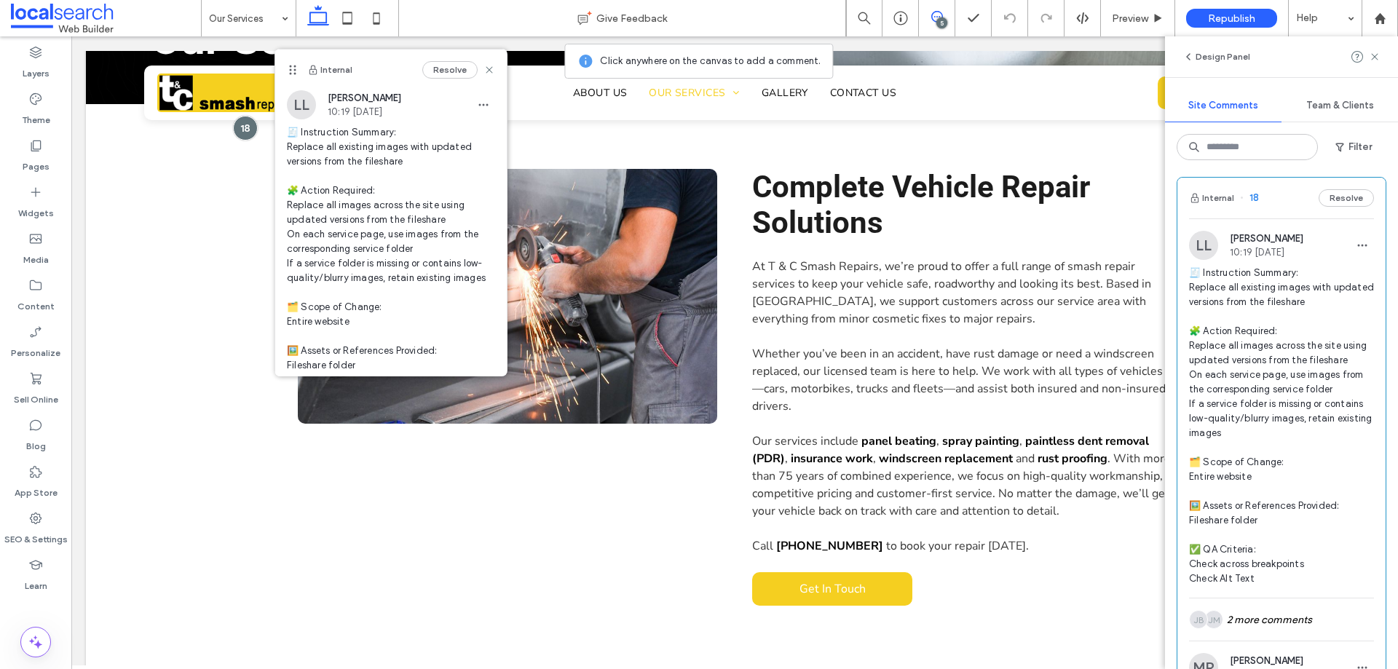
scroll to position [0, 0]
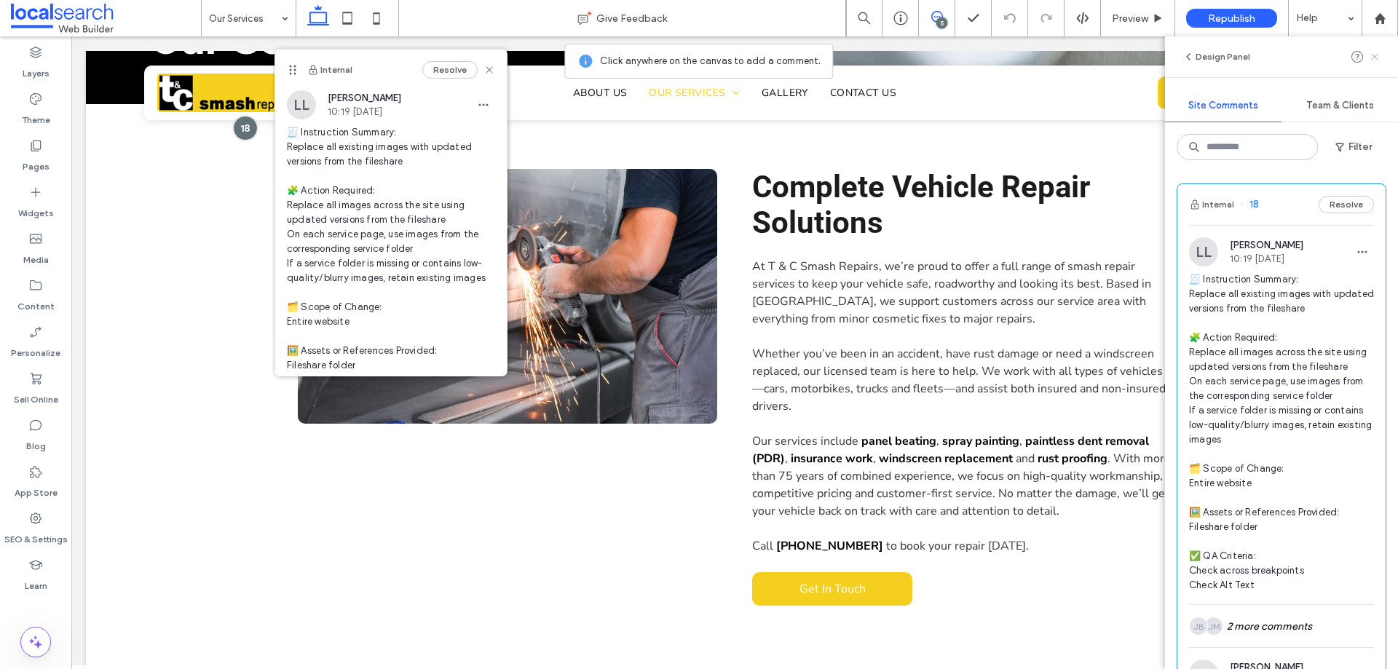
click at [1374, 55] on use at bounding box center [1374, 56] width 7 height 7
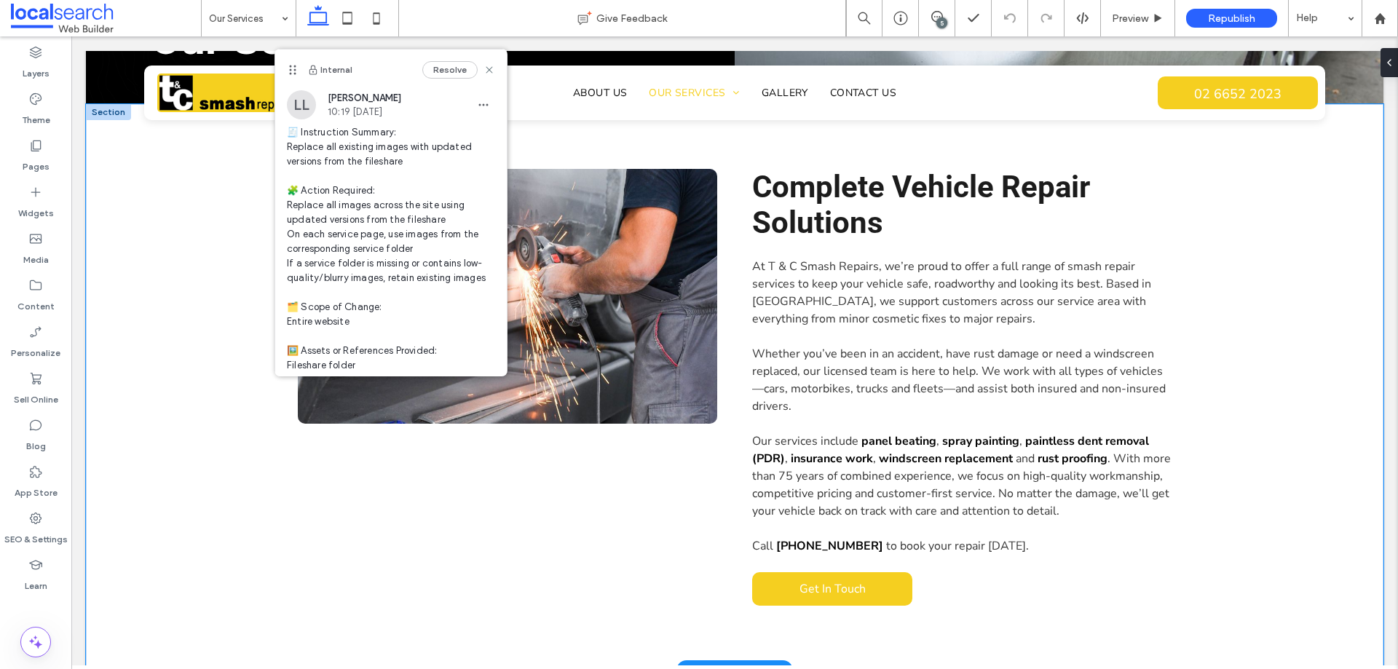
click at [232, 385] on div "View more Complete Vehicle Repair Solutions At T & C Smash Repairs, we’re proud…" at bounding box center [735, 387] width 1298 height 567
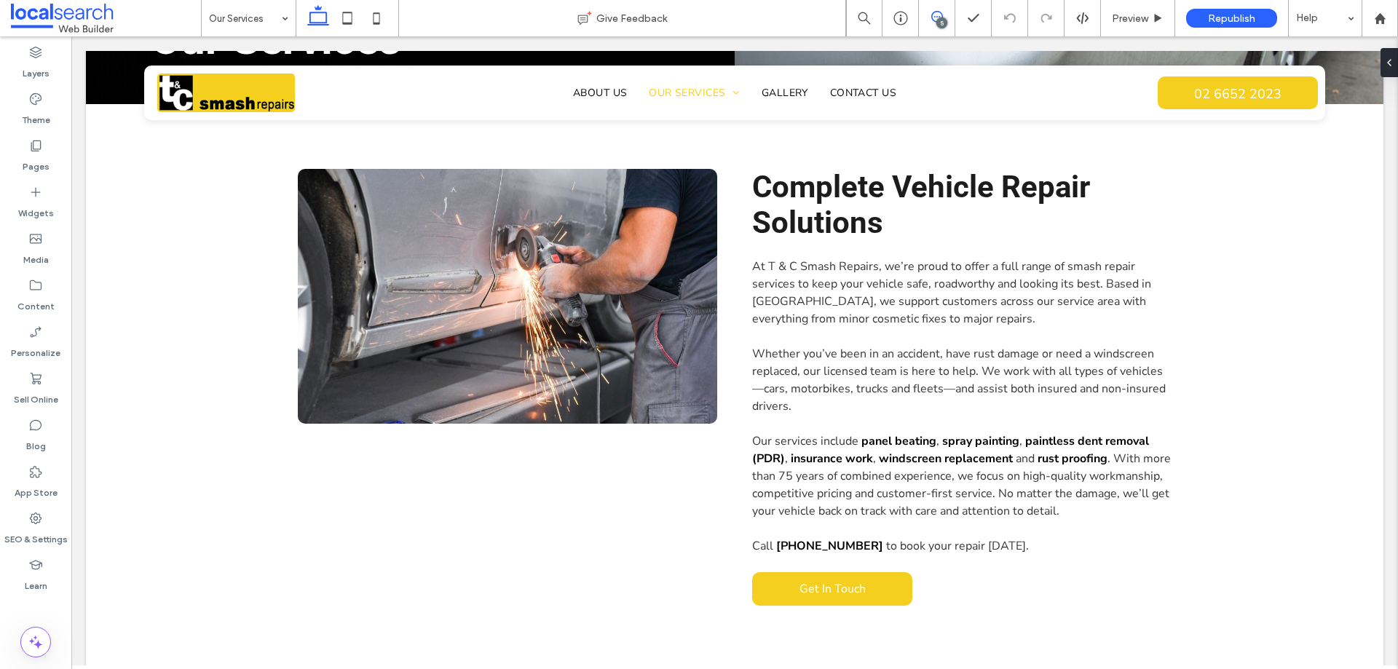
click at [934, 12] on use at bounding box center [938, 17] width 12 height 12
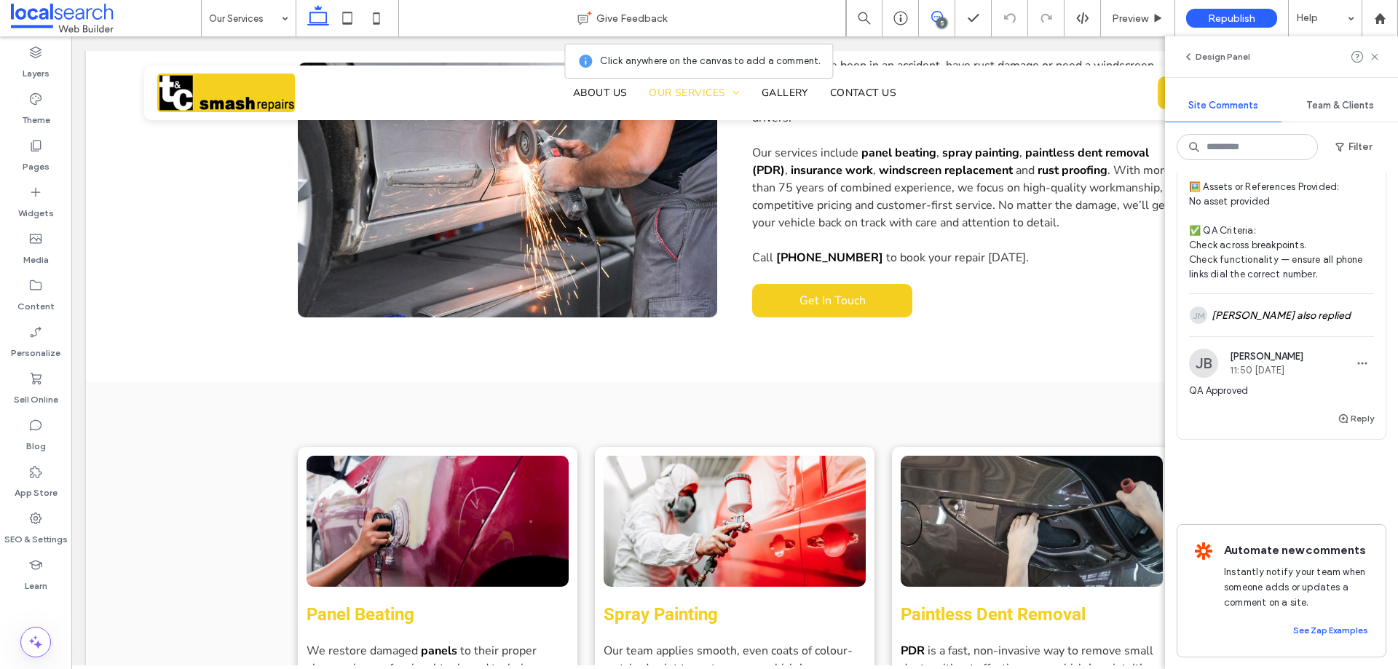
scroll to position [459, 0]
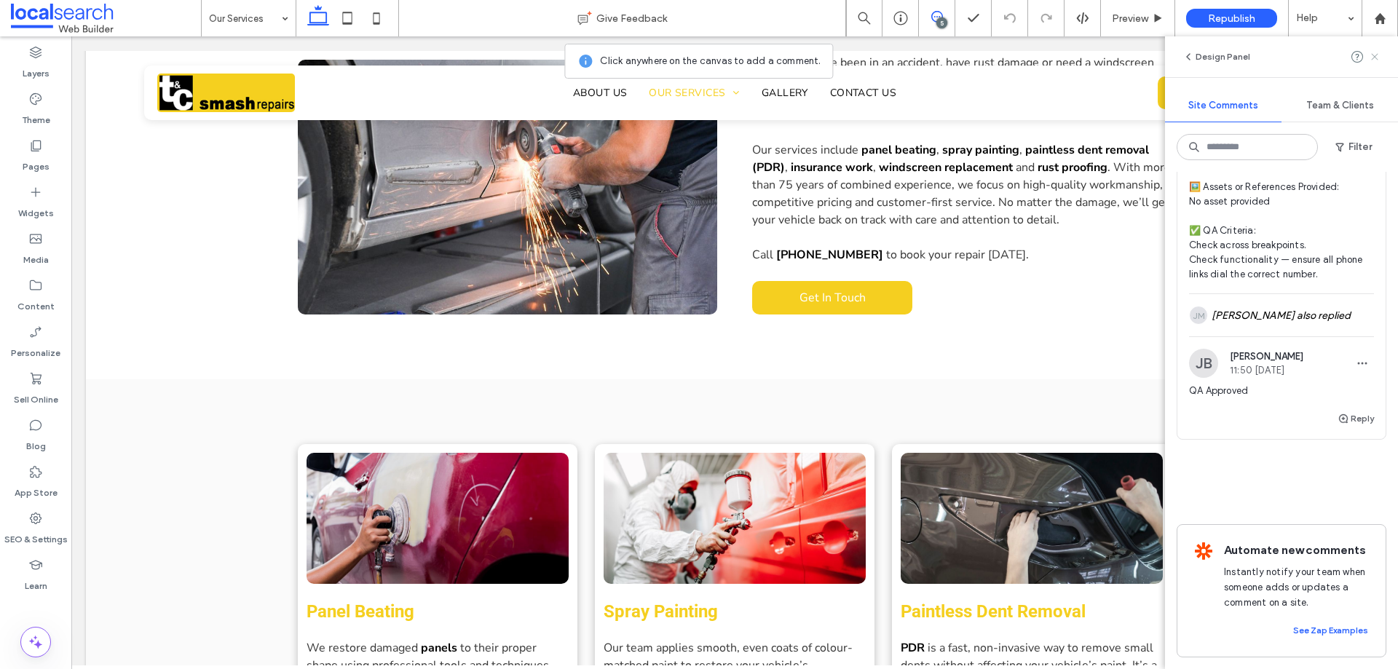
click at [1377, 56] on use at bounding box center [1374, 56] width 7 height 7
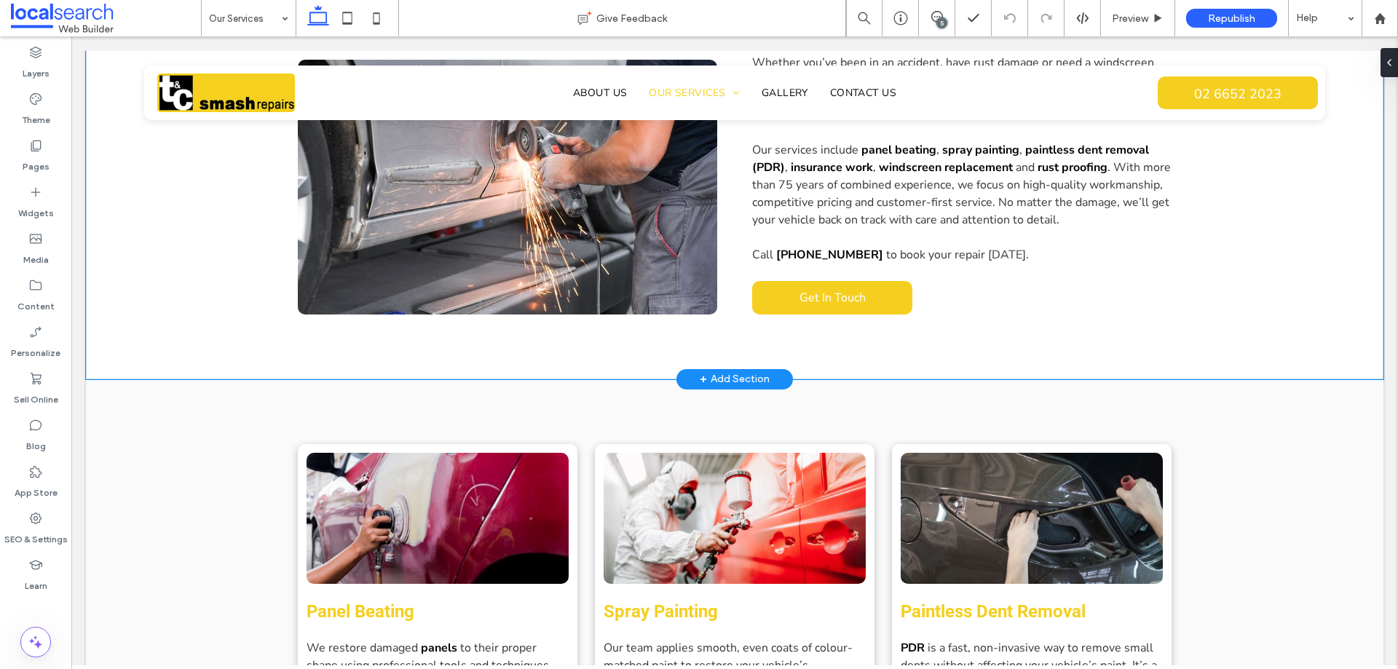
scroll to position [0, 0]
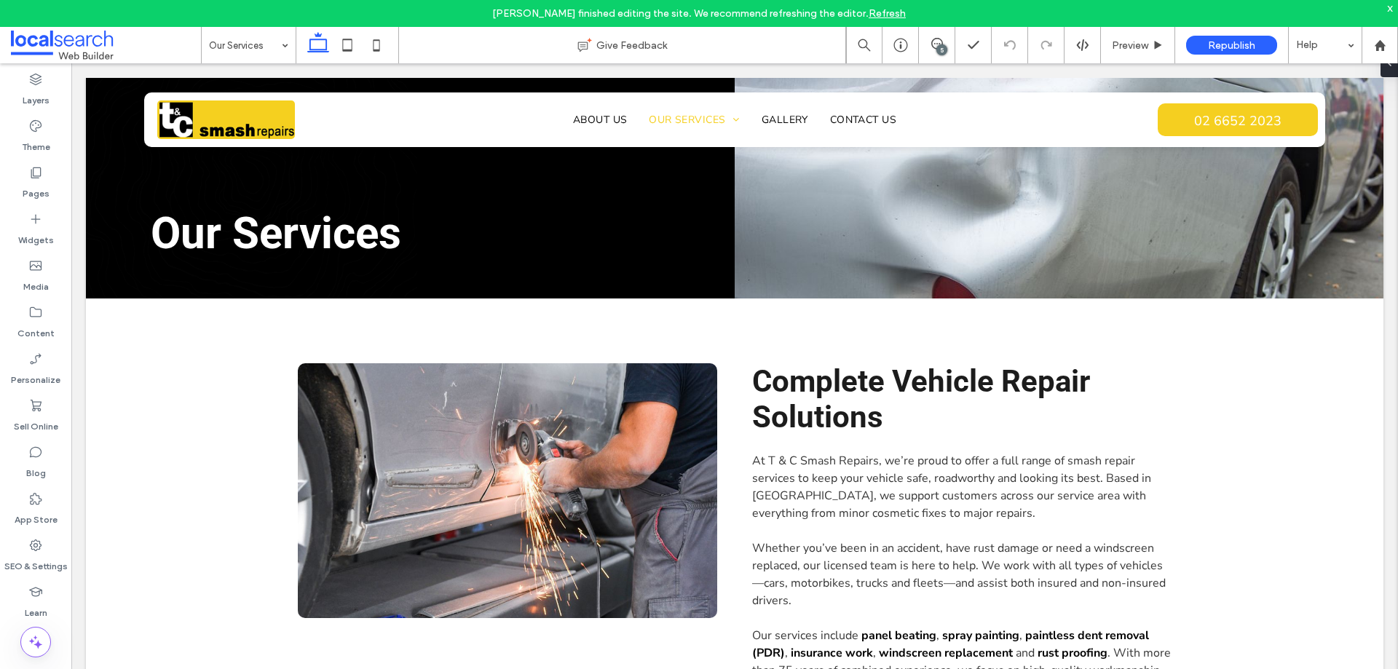
click at [879, 9] on link "Refresh" at bounding box center [887, 13] width 37 height 12
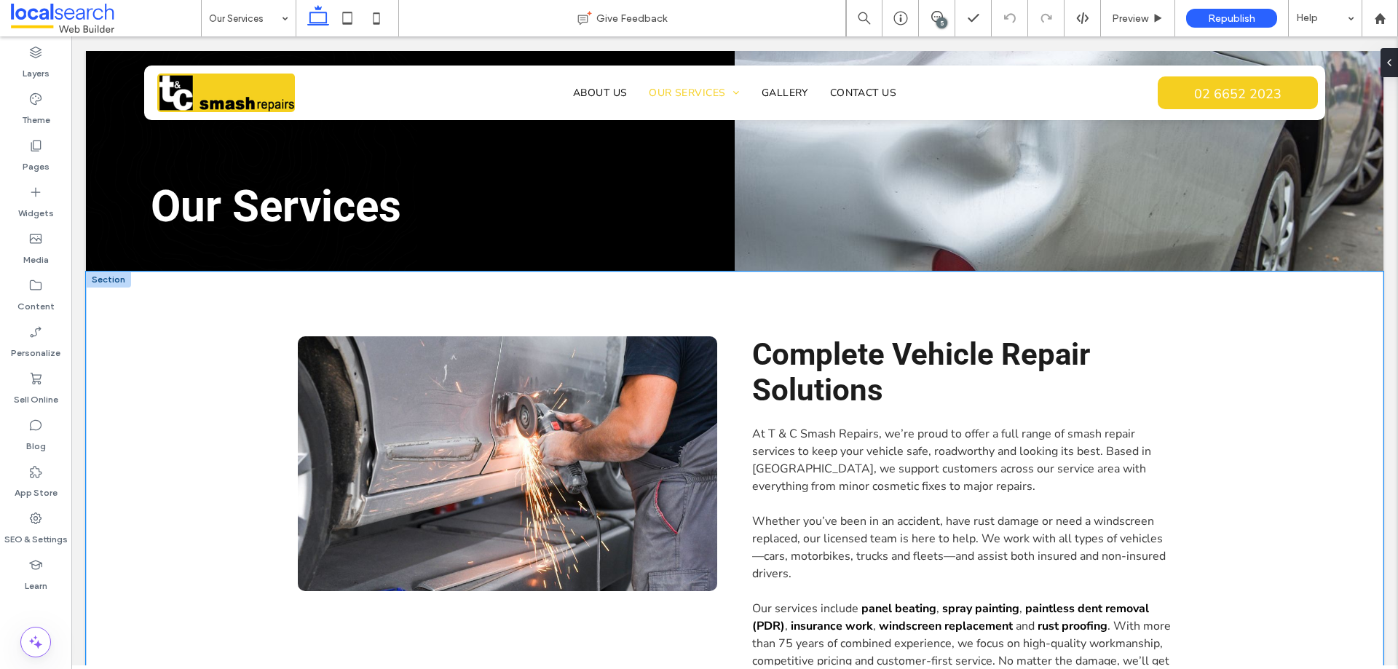
click at [711, 281] on div "View more Complete Vehicle Repair Solutions At T & C Smash Repairs, we’re proud…" at bounding box center [735, 555] width 874 height 567
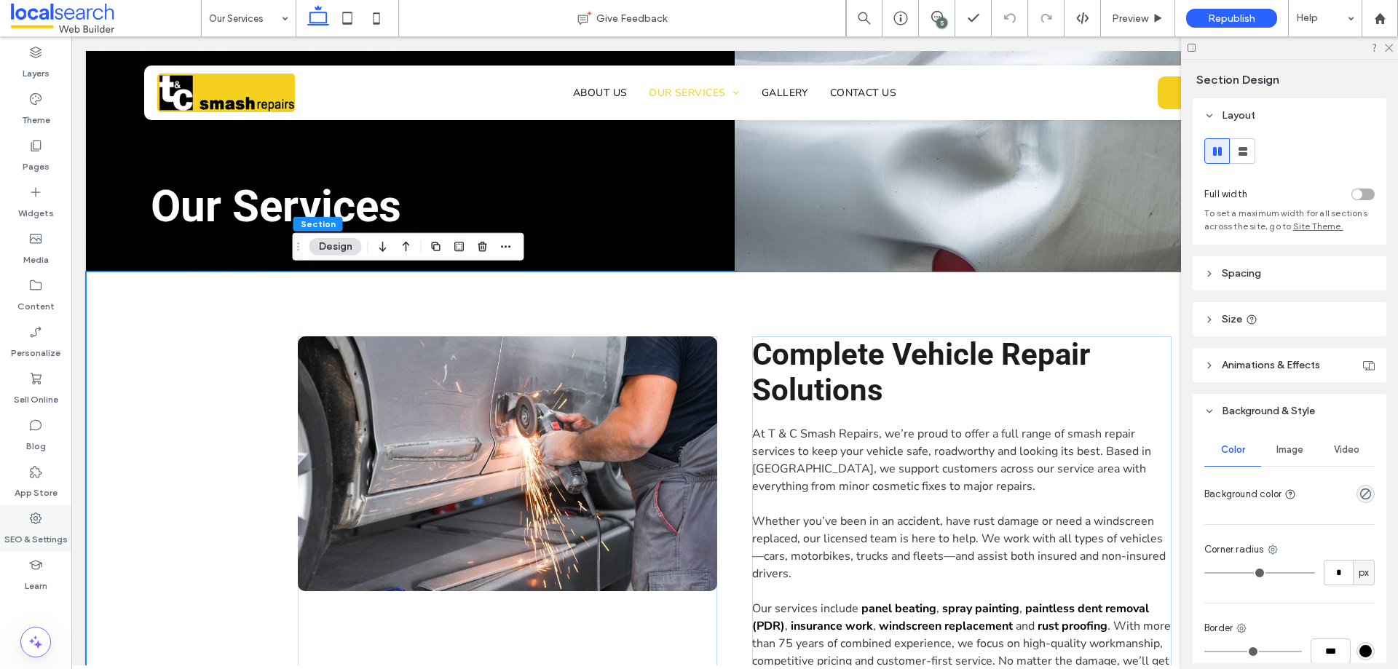
click at [42, 521] on icon at bounding box center [35, 518] width 15 height 15
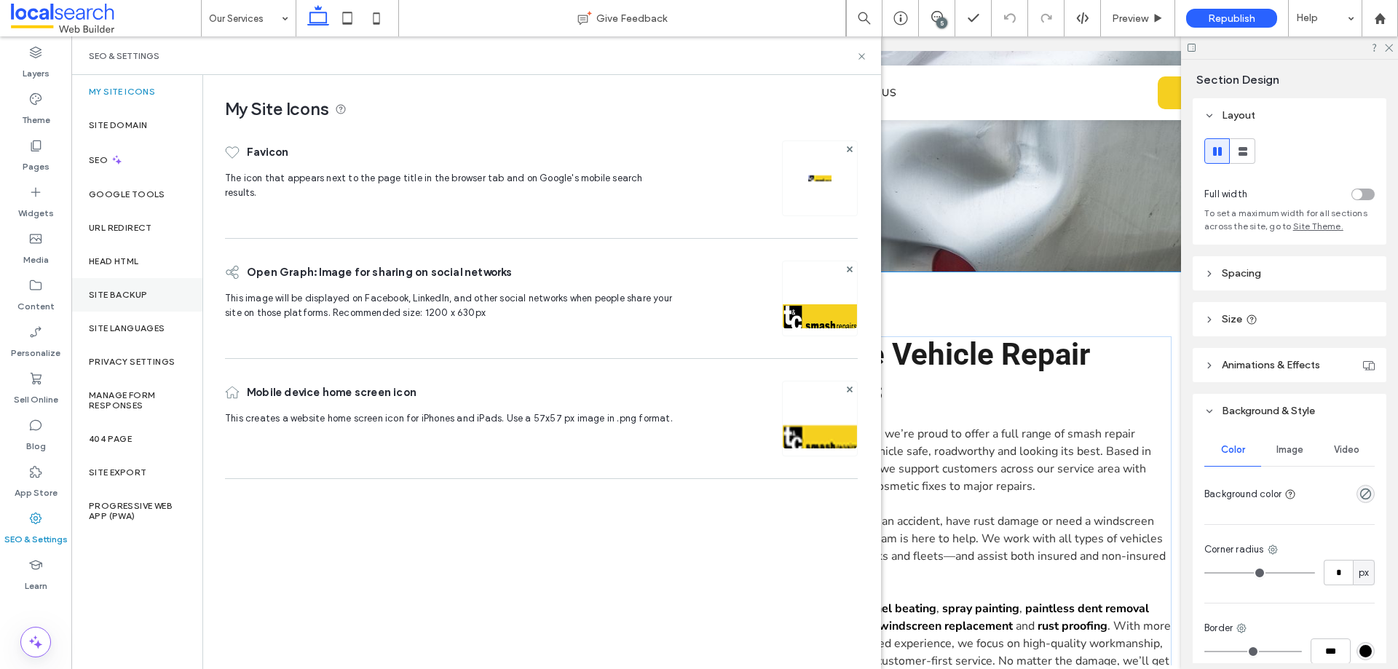
click at [134, 288] on div "Site Backup" at bounding box center [136, 295] width 131 height 34
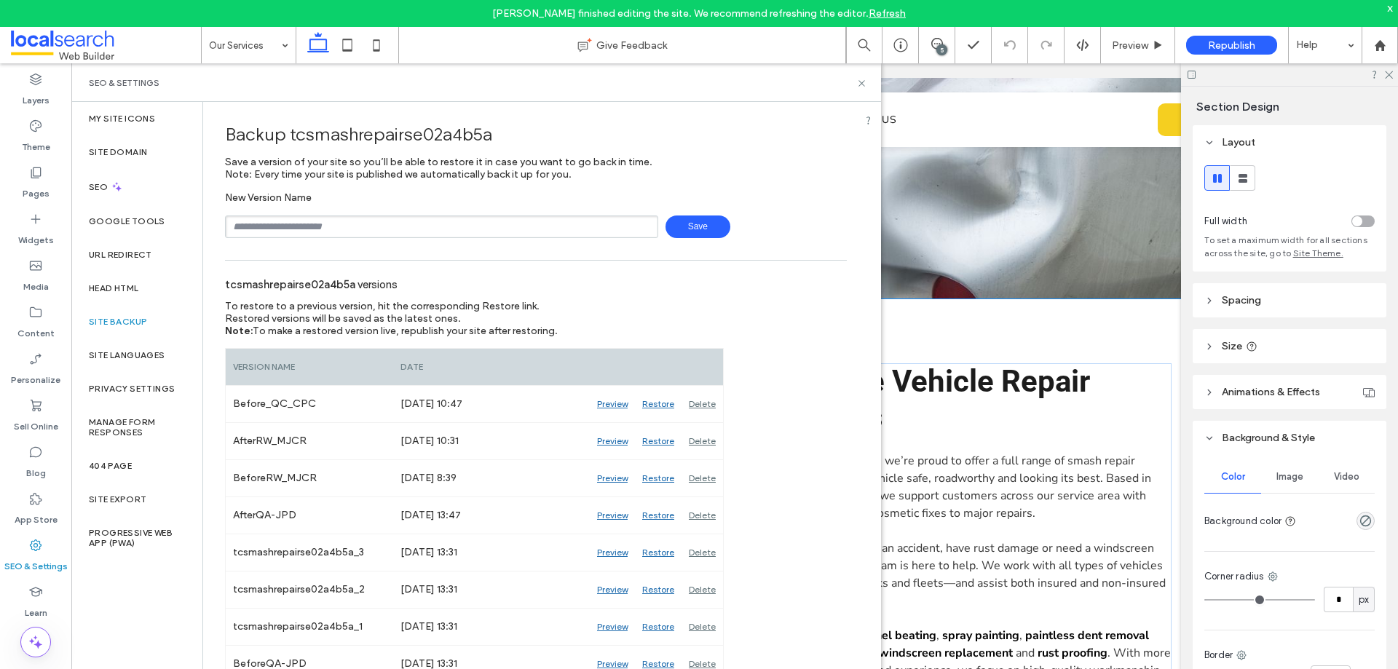
click at [881, 10] on link "Refresh" at bounding box center [887, 13] width 37 height 12
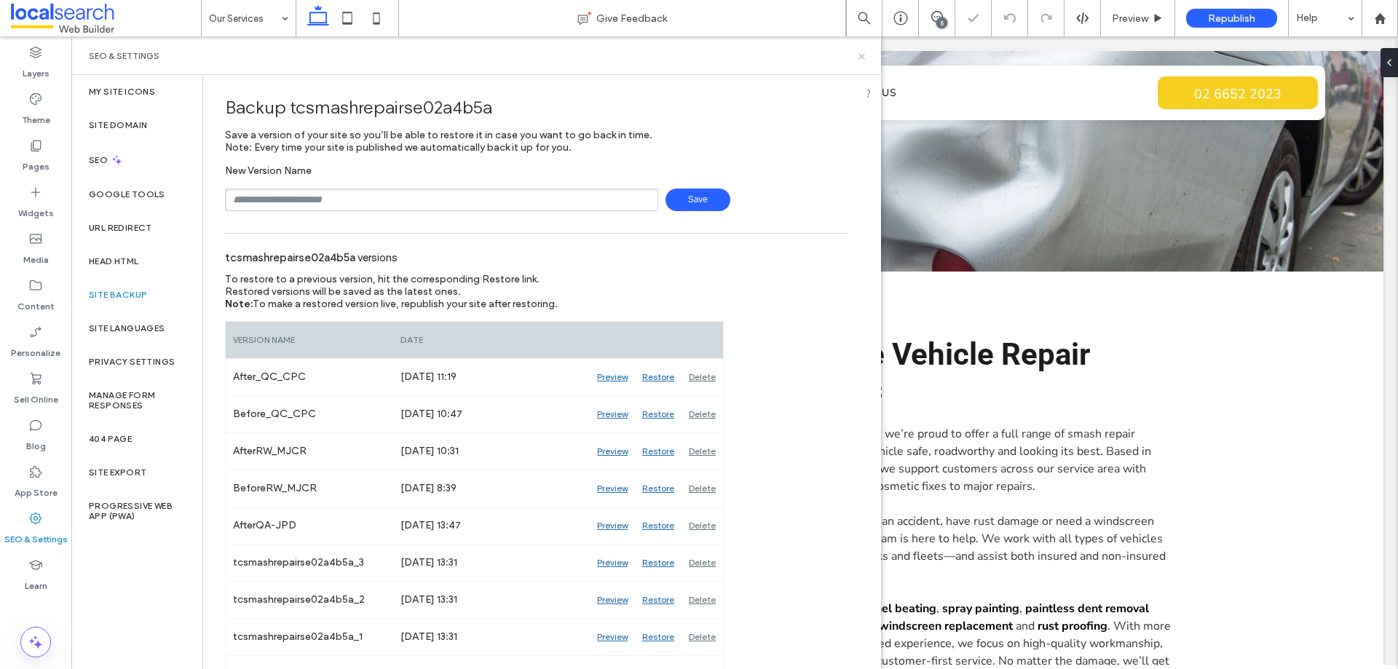
click at [860, 55] on icon at bounding box center [862, 56] width 11 height 11
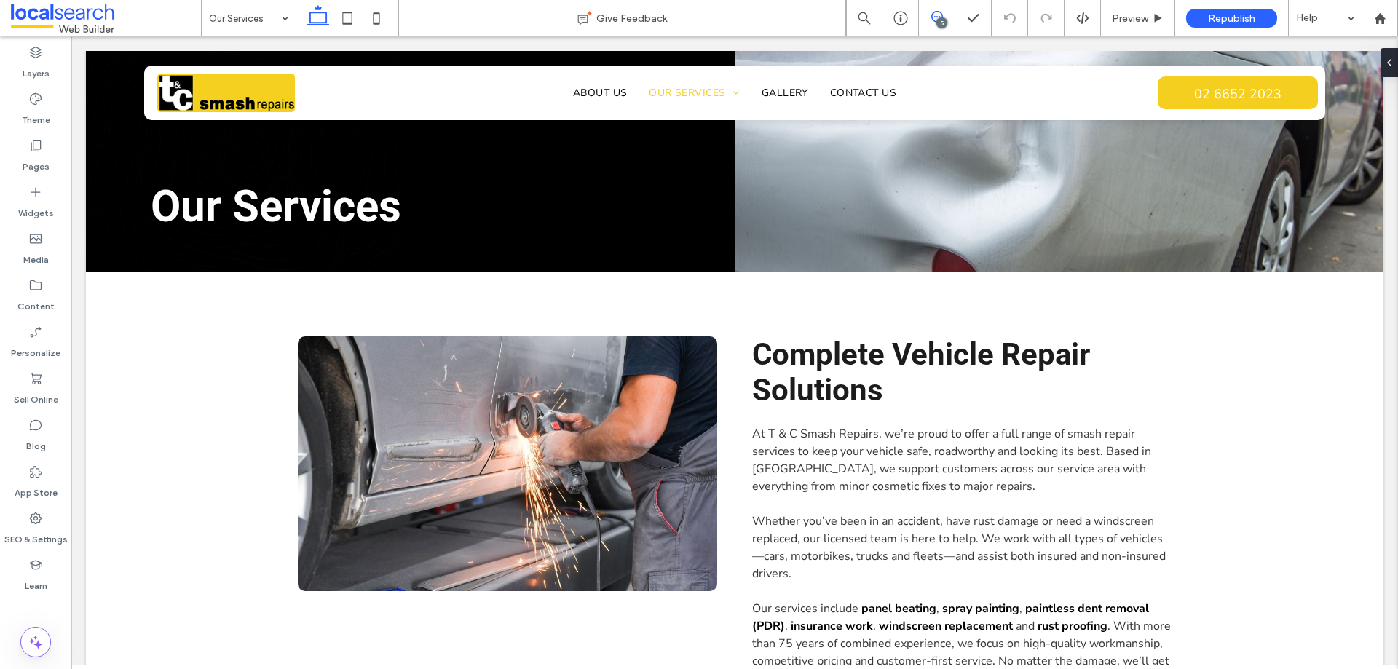
click at [934, 14] on icon at bounding box center [938, 17] width 12 height 12
